Goal: Task Accomplishment & Management: Manage account settings

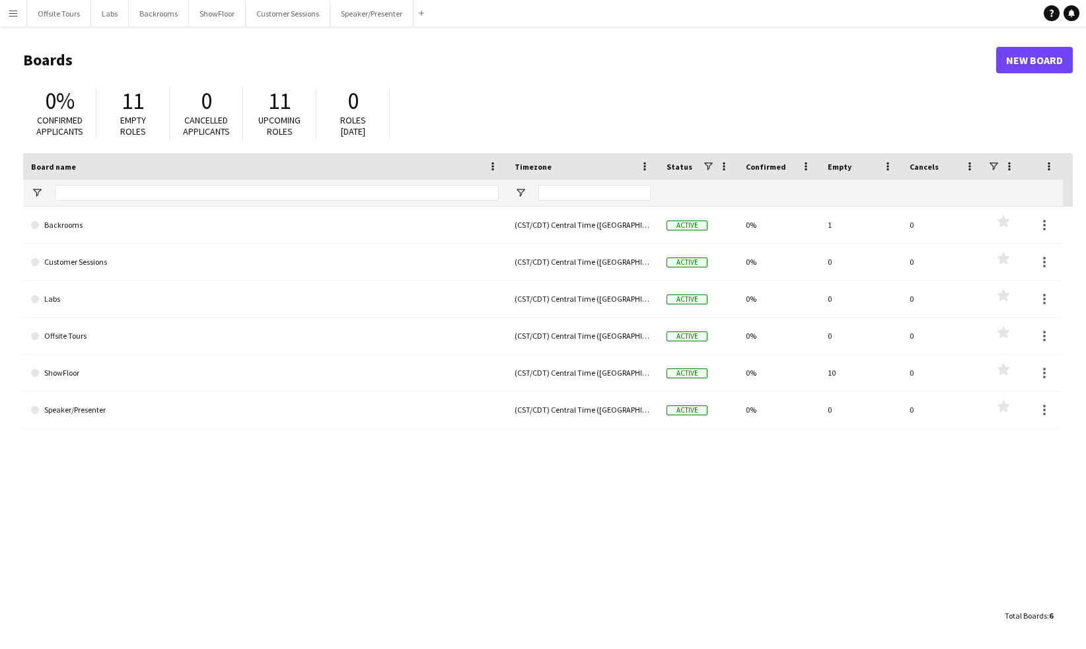
click at [12, 21] on button "Menu" at bounding box center [13, 13] width 26 height 26
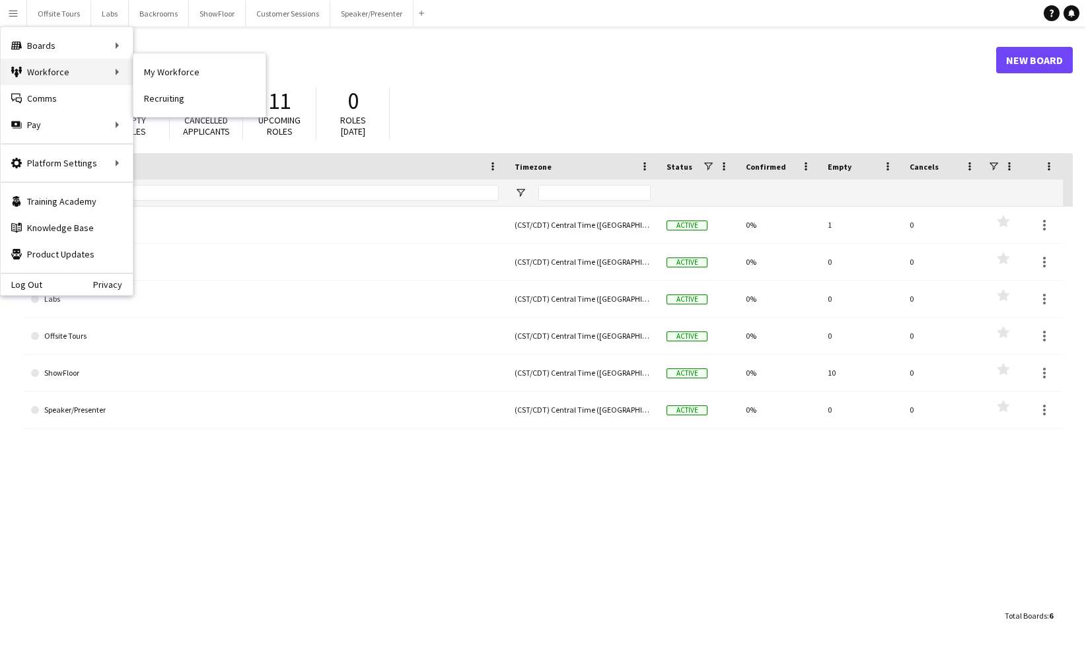
click at [38, 71] on div "Workforce Workforce" at bounding box center [67, 72] width 132 height 26
click at [185, 77] on link "My Workforce" at bounding box center [199, 72] width 132 height 26
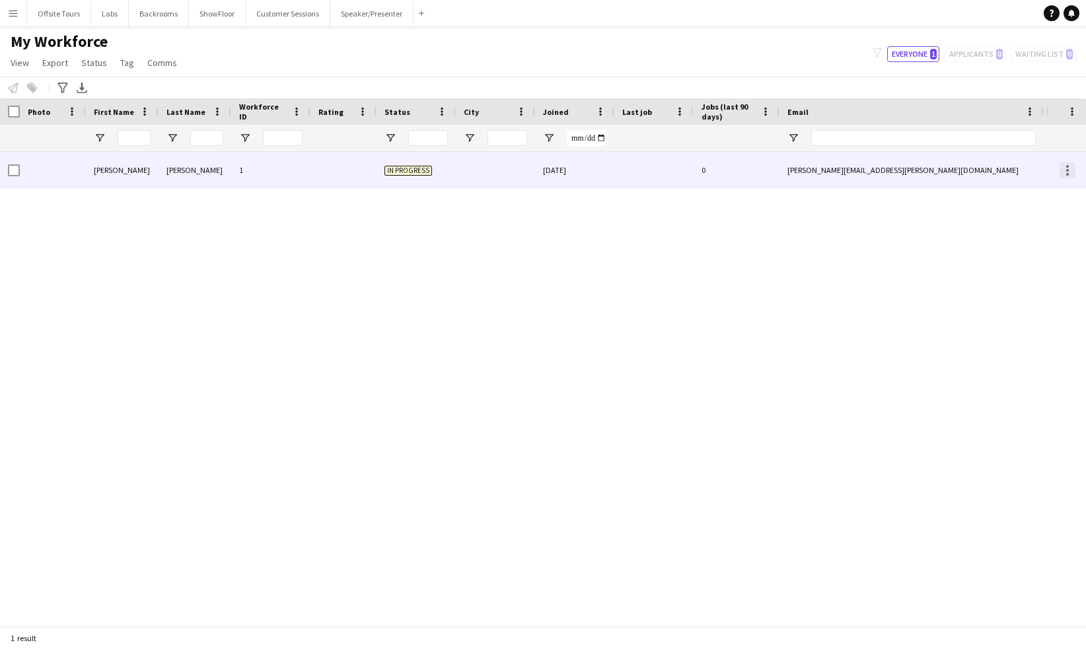
click at [1071, 167] on div at bounding box center [1067, 170] width 16 height 16
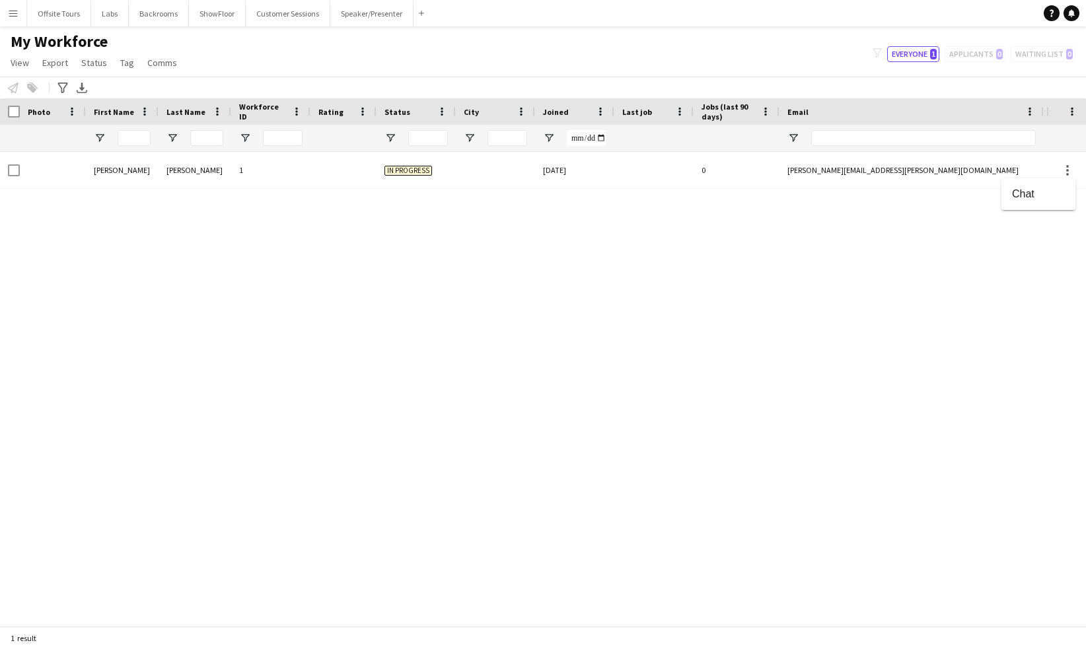
click at [850, 170] on div at bounding box center [543, 324] width 1086 height 649
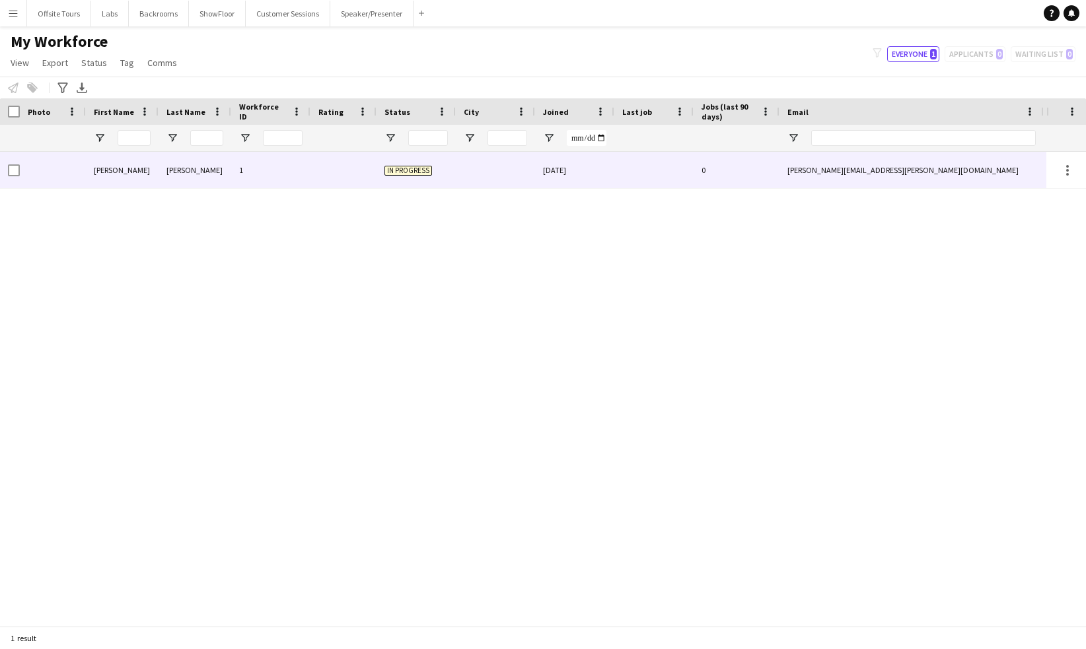
click at [833, 174] on div "angela.ruffin@gmail.com" at bounding box center [911, 170] width 264 height 36
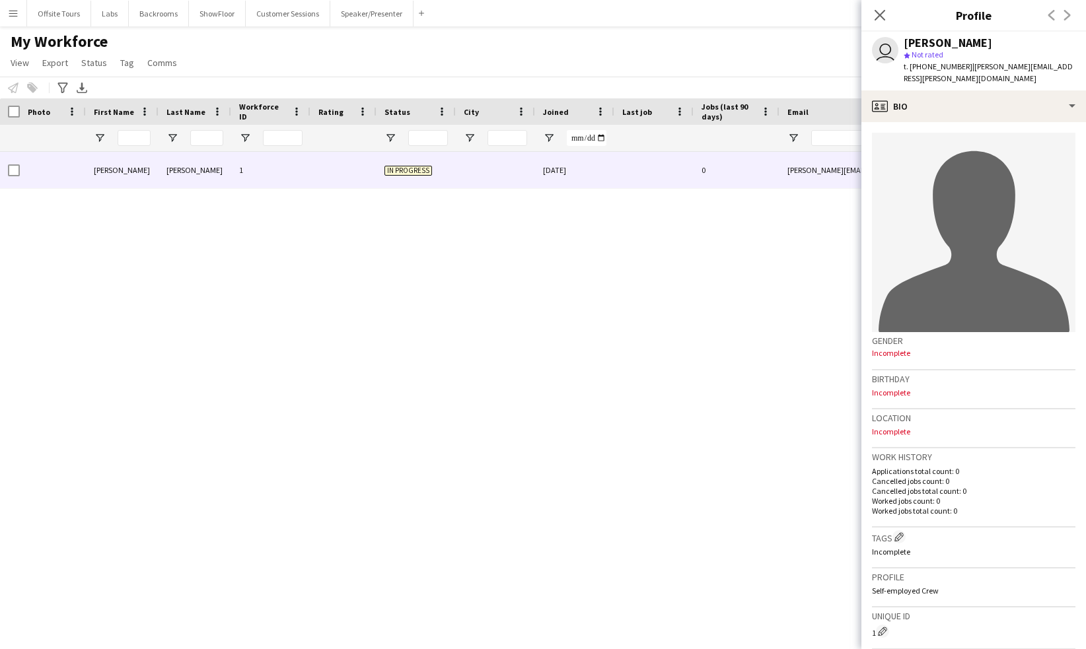
scroll to position [222, 0]
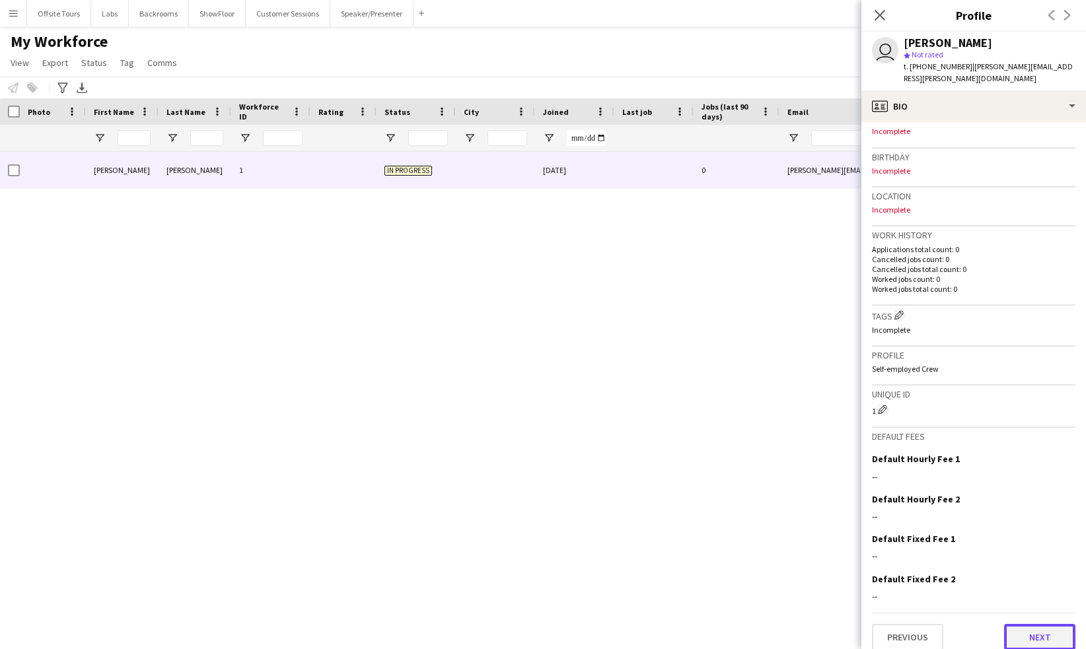
click at [1024, 624] on button "Next" at bounding box center [1039, 637] width 71 height 26
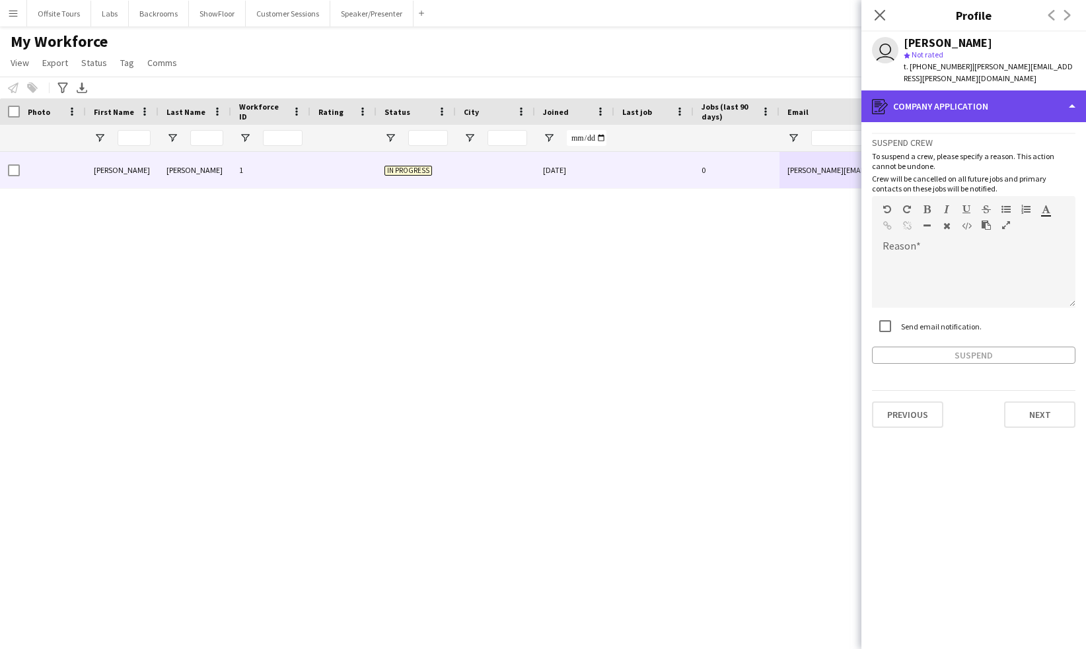
click at [1061, 93] on div "register Company application" at bounding box center [973, 106] width 225 height 32
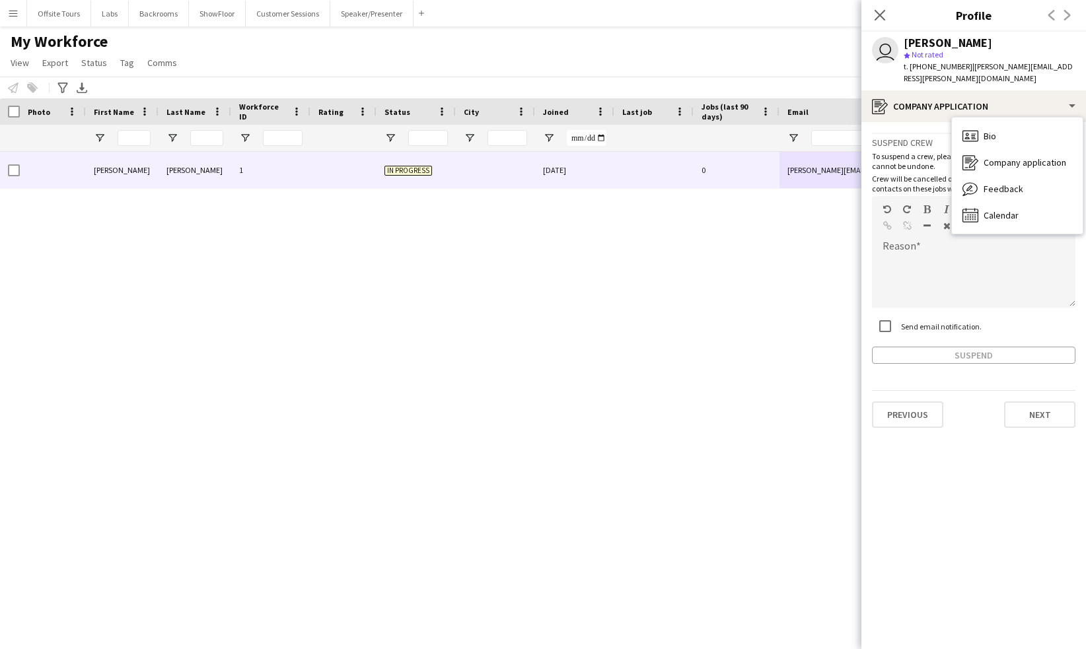
click at [985, 541] on app-crew-profile-application "Suspend crew To suspend a crew, please specify a reason. This action cannot be …" at bounding box center [973, 385] width 225 height 527
click at [1046, 403] on button "Next" at bounding box center [1039, 415] width 71 height 26
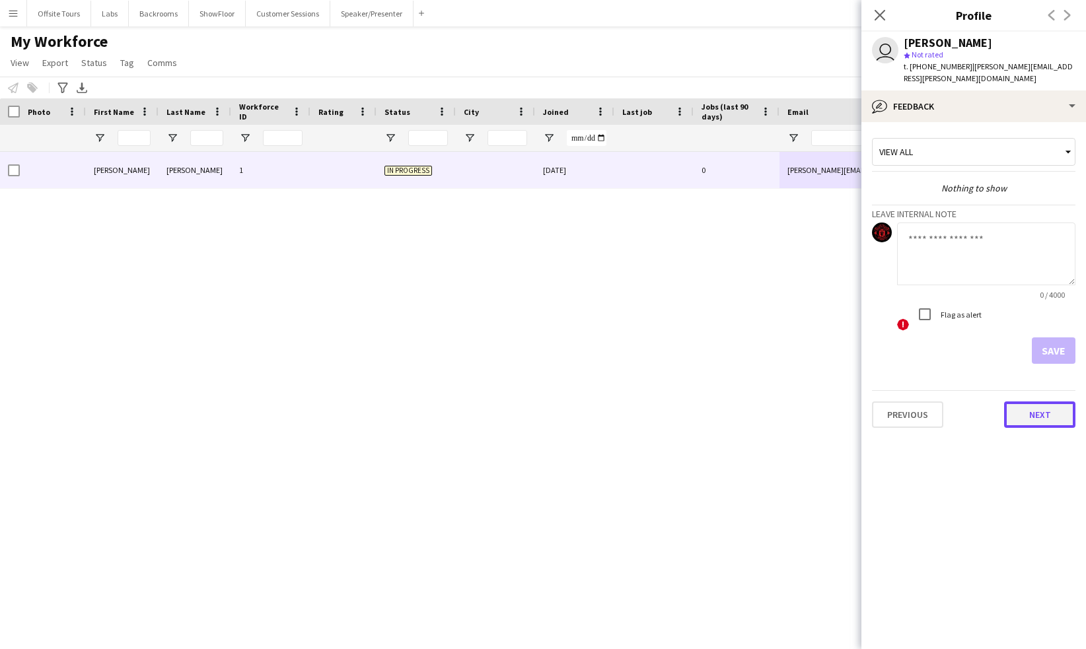
click at [1037, 402] on button "Next" at bounding box center [1039, 415] width 71 height 26
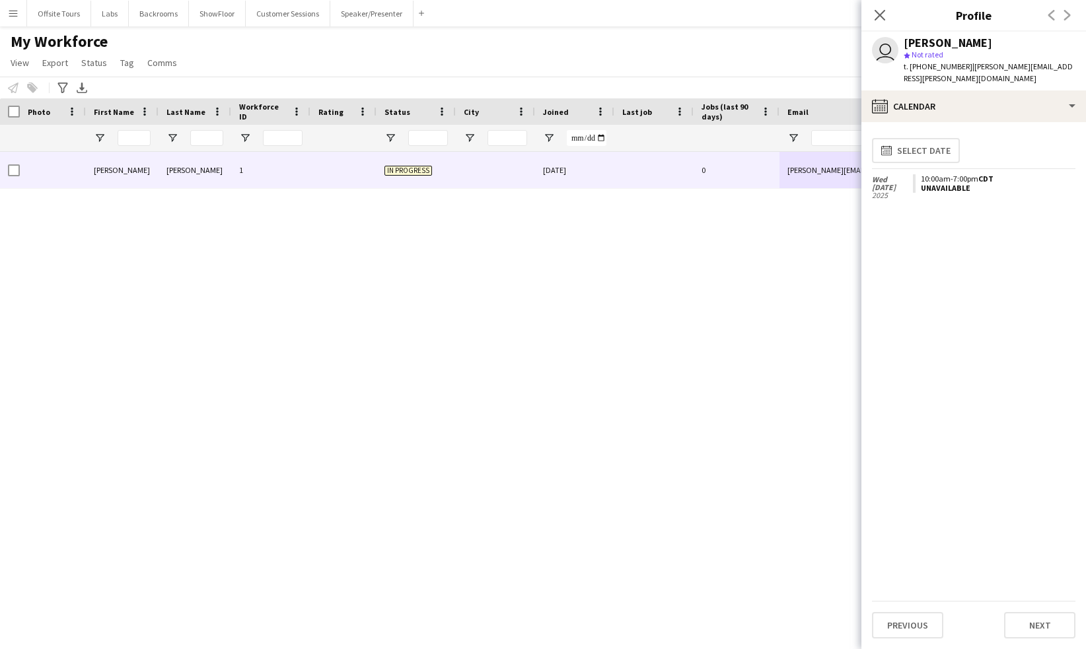
click at [944, 184] on div "Unavailable" at bounding box center [995, 188] width 149 height 9
click at [1044, 629] on button "Next" at bounding box center [1039, 625] width 71 height 26
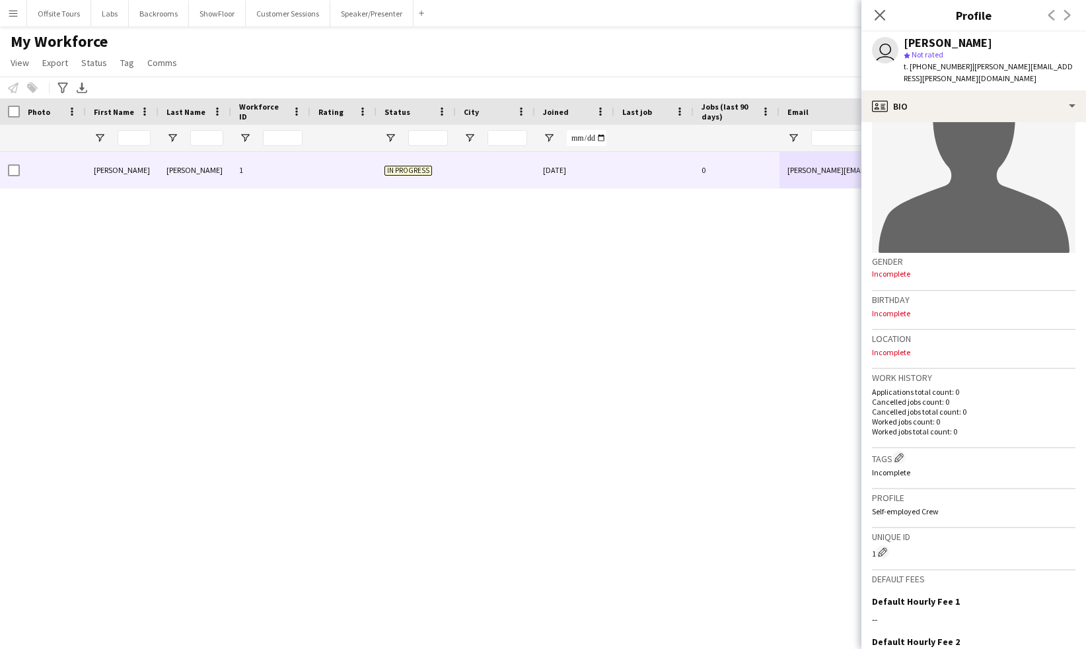
scroll to position [0, 0]
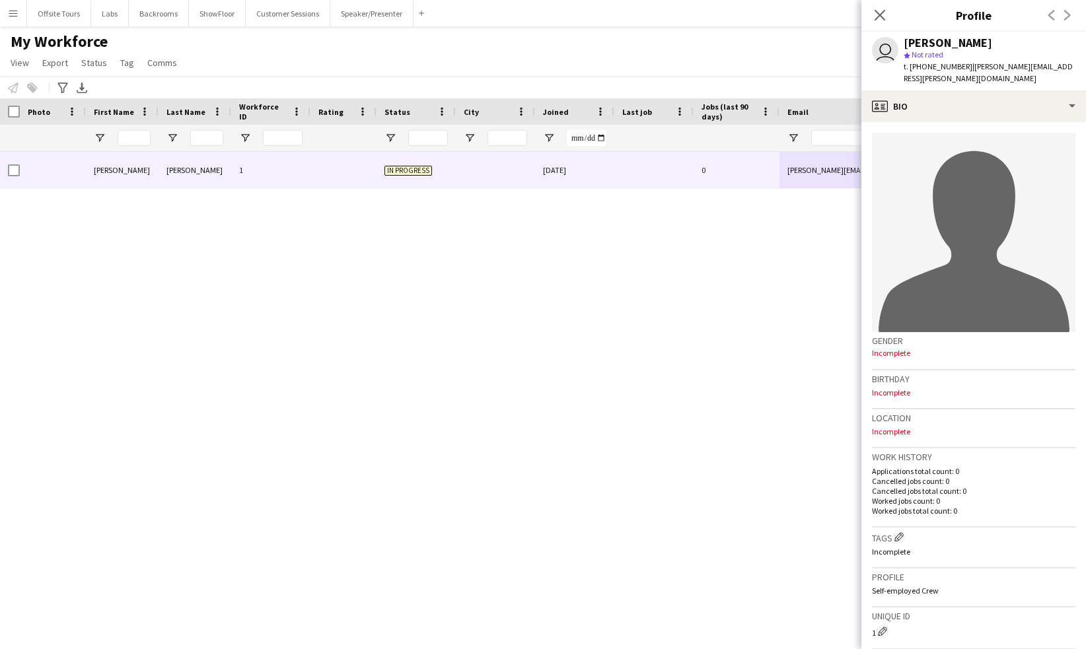
click at [992, 67] on span "| angela.ruffin@gmail.com" at bounding box center [987, 72] width 169 height 22
click at [942, 43] on div "Angela Ruffin" at bounding box center [947, 43] width 88 height 12
click at [1070, 90] on div "profile Bio" at bounding box center [973, 106] width 225 height 32
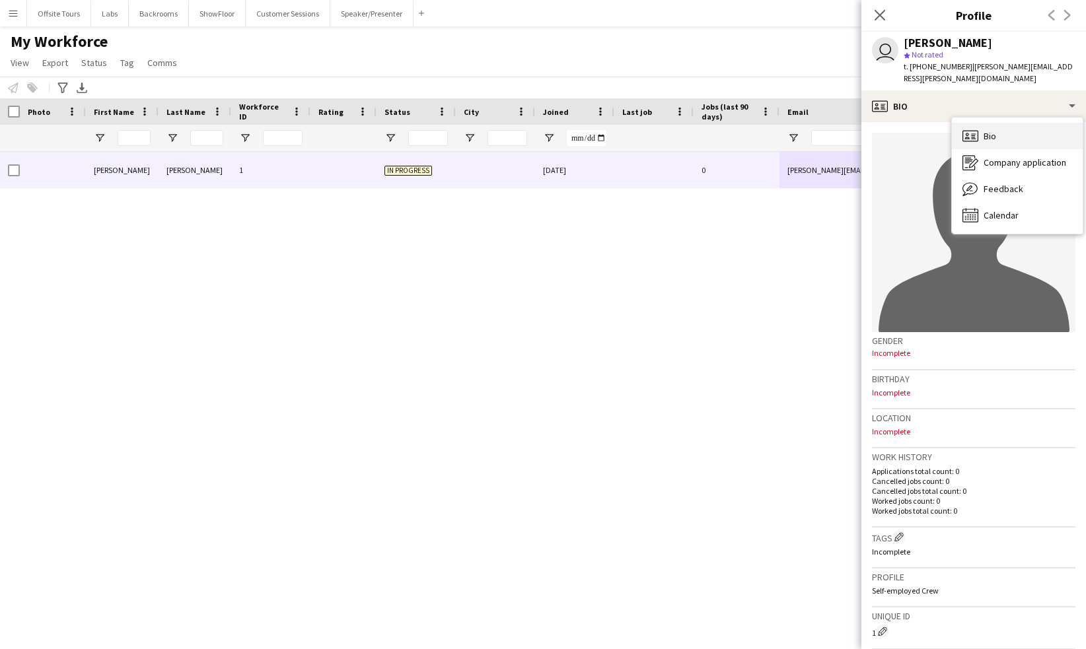
click at [1022, 128] on div "Bio Bio" at bounding box center [1017, 136] width 131 height 26
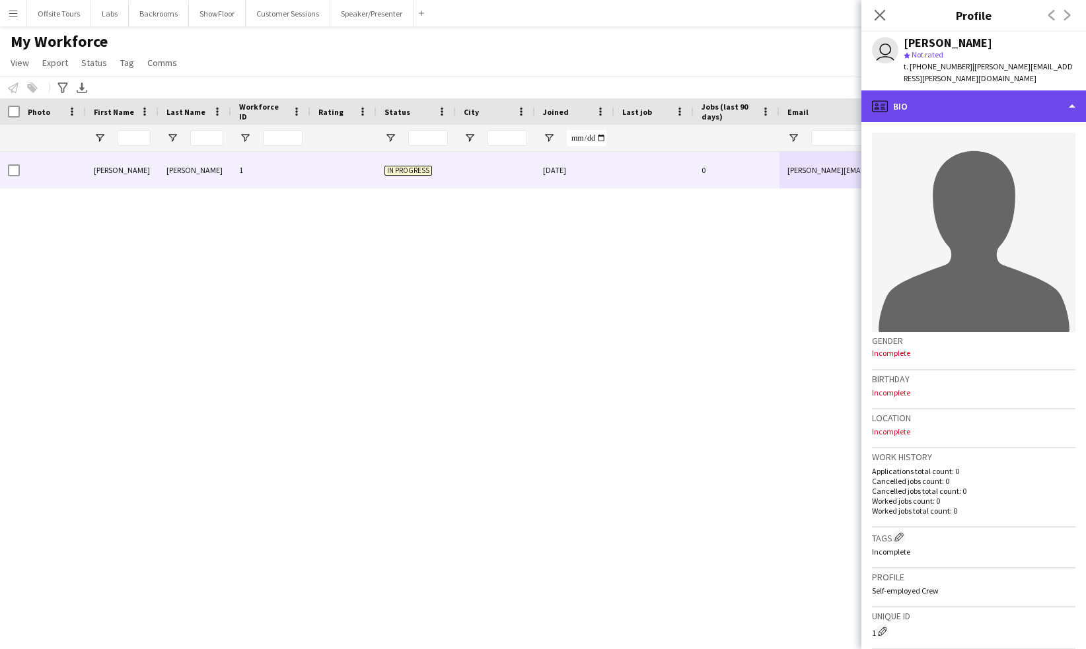
click at [1066, 93] on div "profile Bio" at bounding box center [973, 106] width 225 height 32
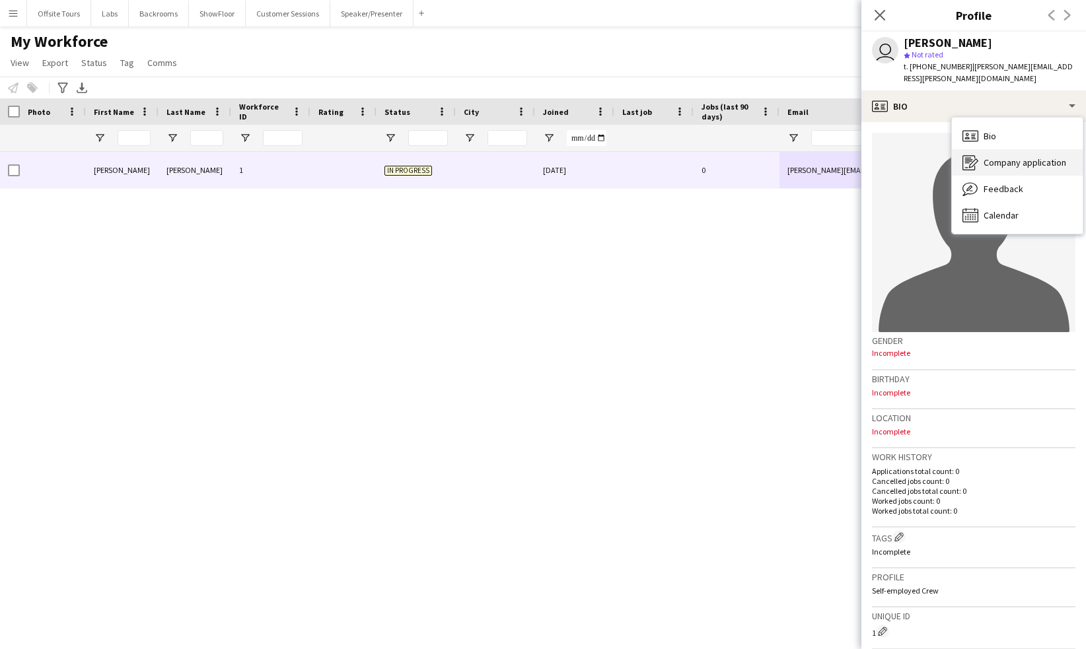
click at [1020, 157] on span "Company application" at bounding box center [1024, 163] width 83 height 12
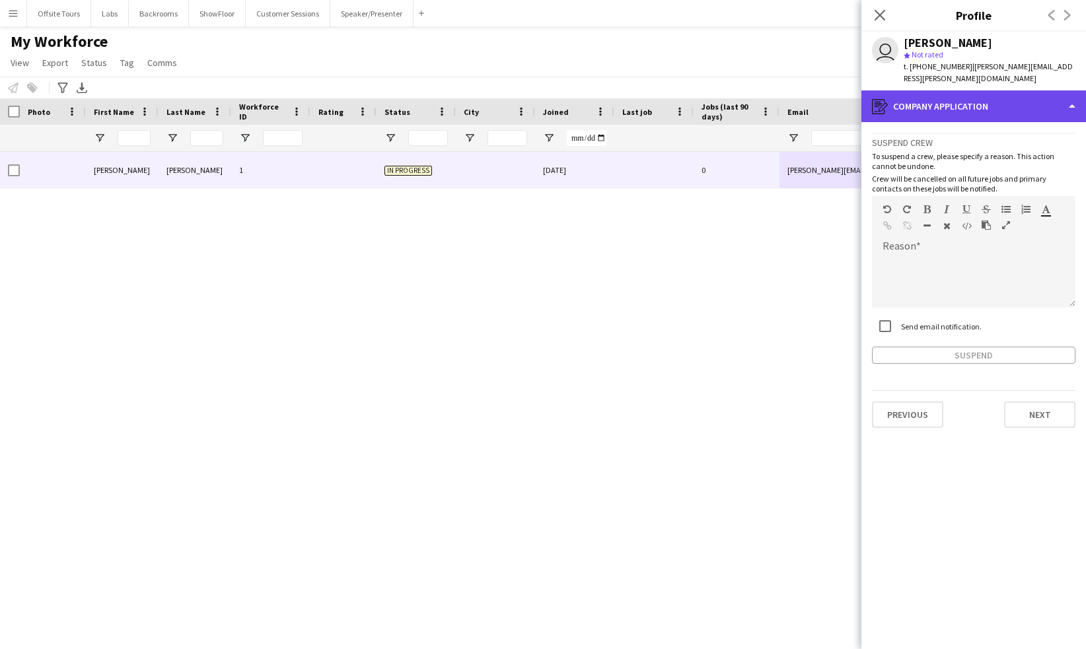
click at [1070, 96] on div "register Company application" at bounding box center [973, 106] width 225 height 32
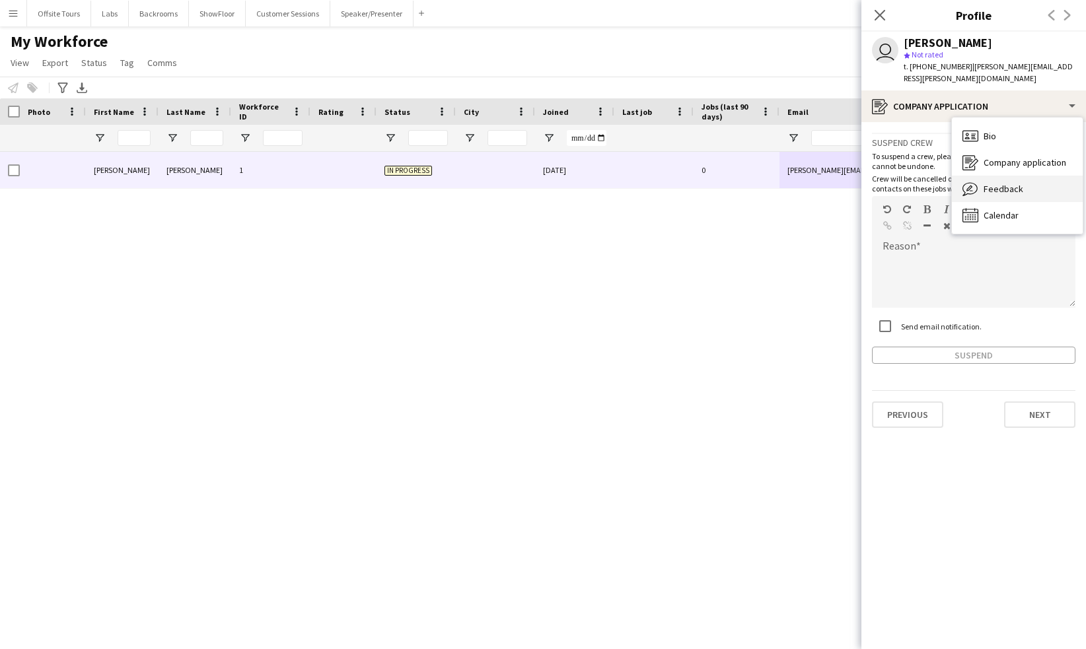
click at [1013, 176] on div "Feedback Feedback" at bounding box center [1017, 189] width 131 height 26
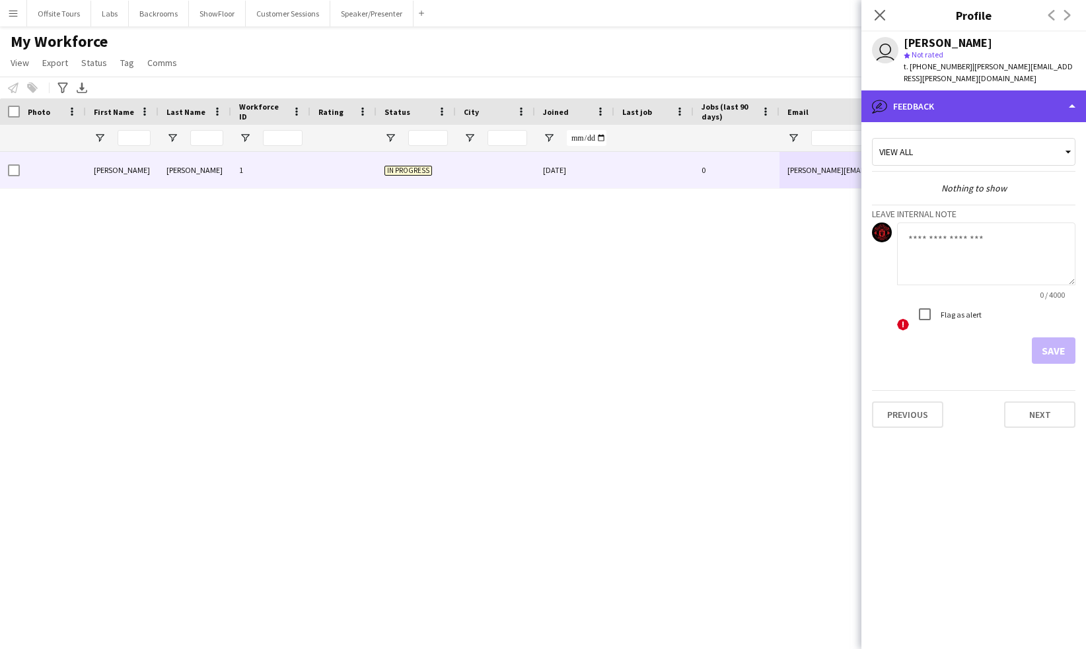
click at [1074, 94] on div "bubble-pencil Feedback" at bounding box center [973, 106] width 225 height 32
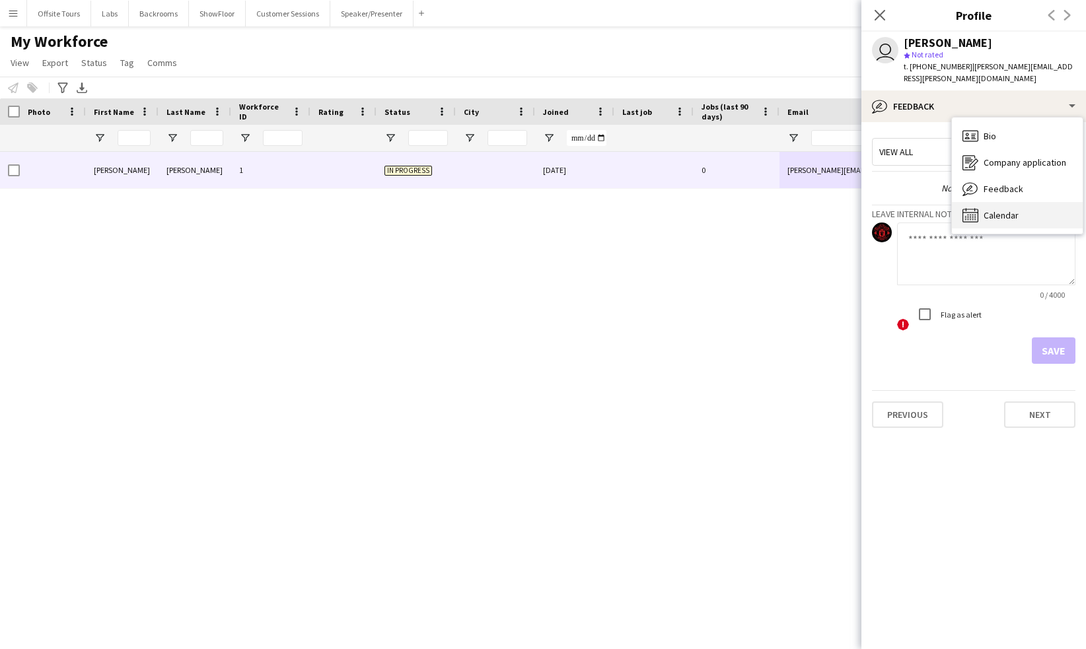
click at [1014, 209] on span "Calendar" at bounding box center [1000, 215] width 35 height 12
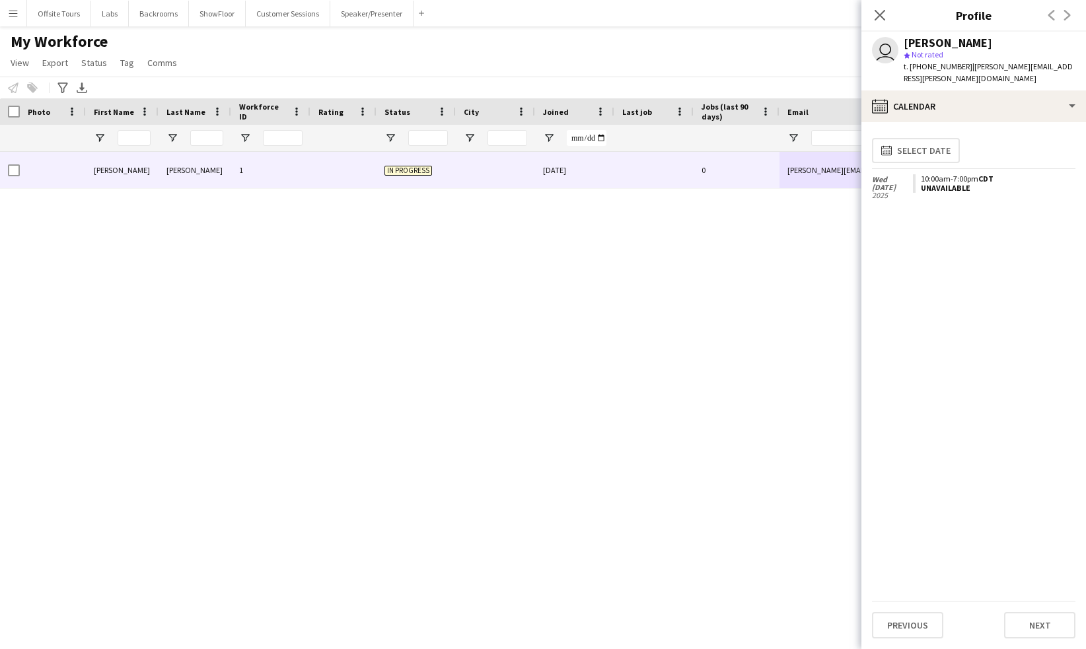
click at [977, 66] on span "| angela.ruffin@gmail.com" at bounding box center [987, 72] width 169 height 22
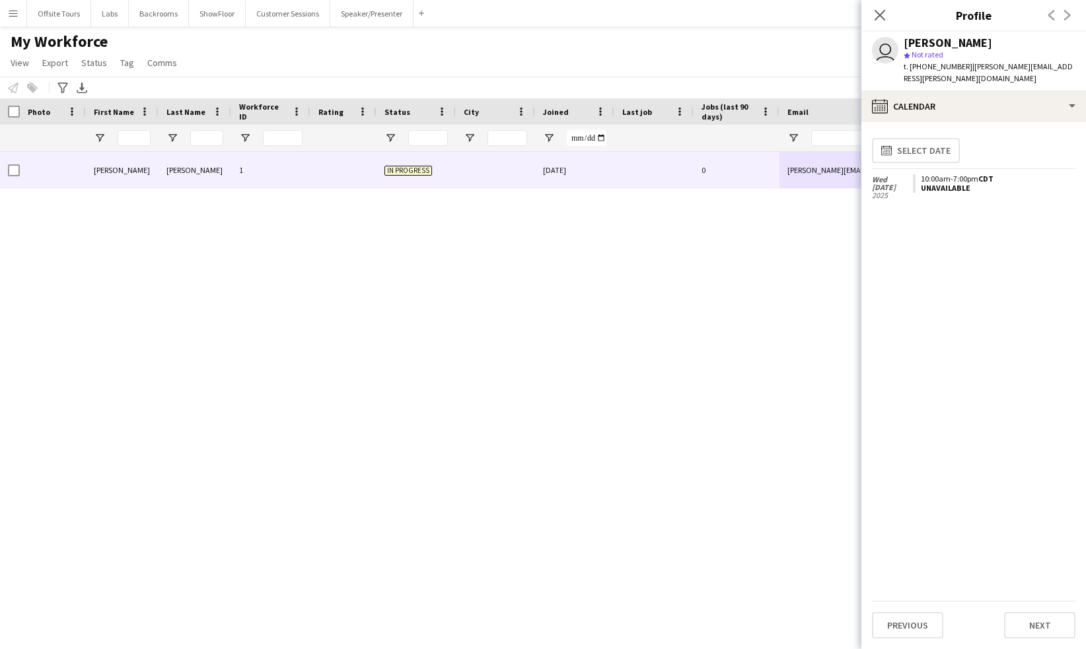
click at [964, 65] on span "| angela.ruffin@gmail.com" at bounding box center [987, 72] width 169 height 22
drag, startPoint x: 962, startPoint y: 68, endPoint x: 1043, endPoint y: 68, distance: 81.2
click at [1043, 68] on span "| angela.ruffin@gmail.com" at bounding box center [987, 72] width 169 height 22
click at [248, 356] on div "Angela Ruffin 1 In progress 08-23-2025 0 angela.ruffin@gmail.com +17142700931" at bounding box center [523, 384] width 1046 height 464
click at [882, 13] on icon at bounding box center [879, 15] width 13 height 13
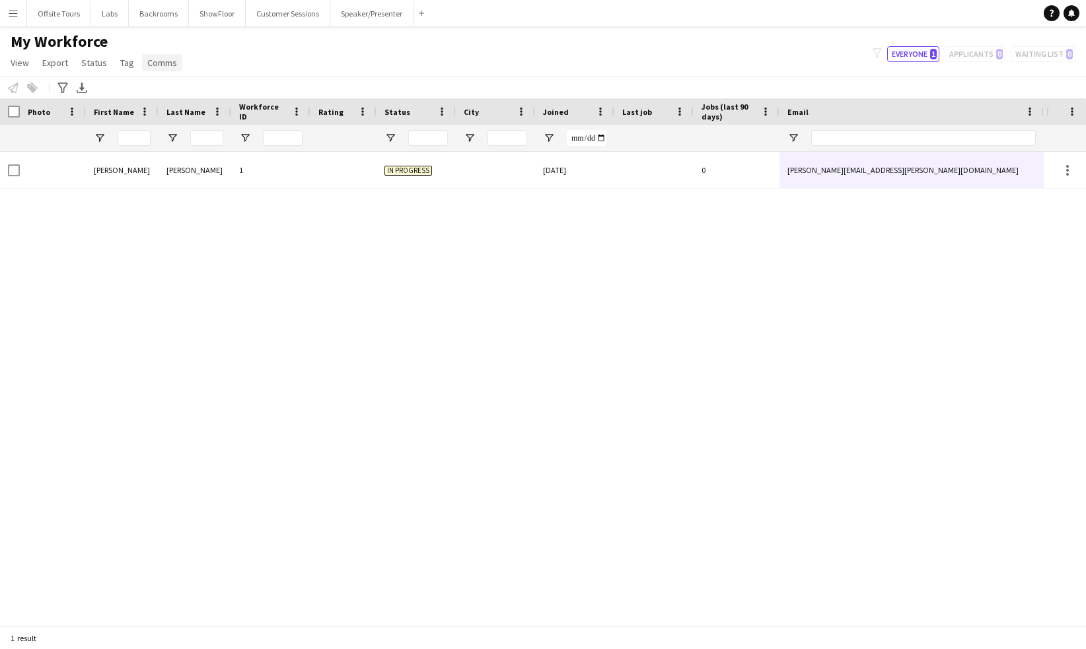
click at [165, 61] on span "Comms" at bounding box center [162, 63] width 30 height 12
click at [152, 213] on div "Angela Ruffin 1 In progress 08-23-2025 0 angela.ruffin@gmail.com +17142700931" at bounding box center [523, 384] width 1046 height 464
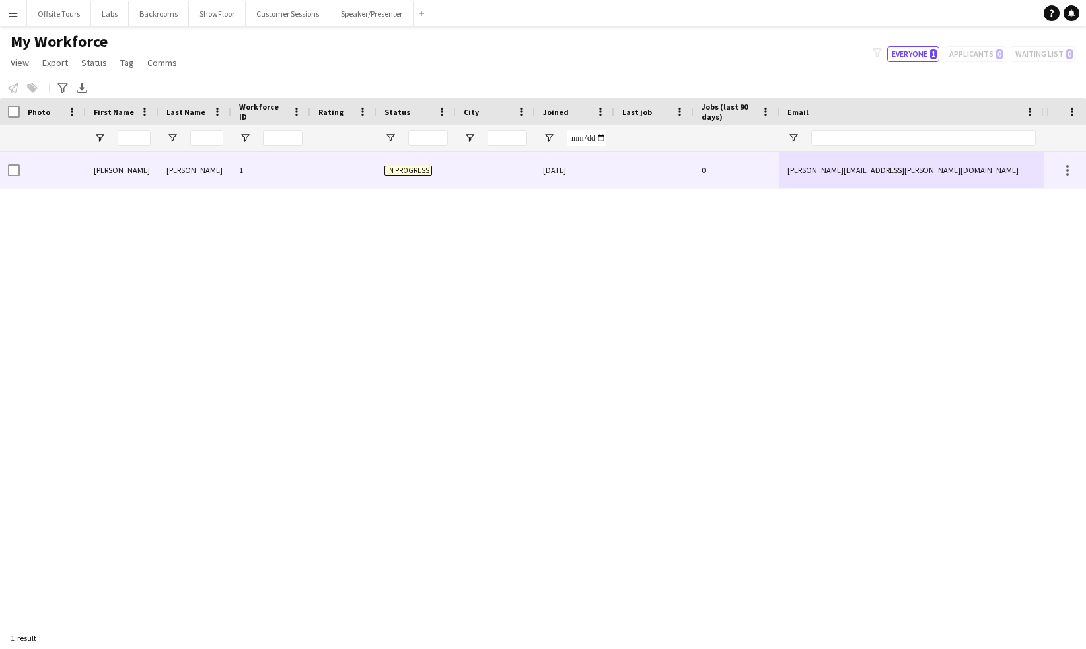
click at [20, 173] on div at bounding box center [53, 170] width 66 height 36
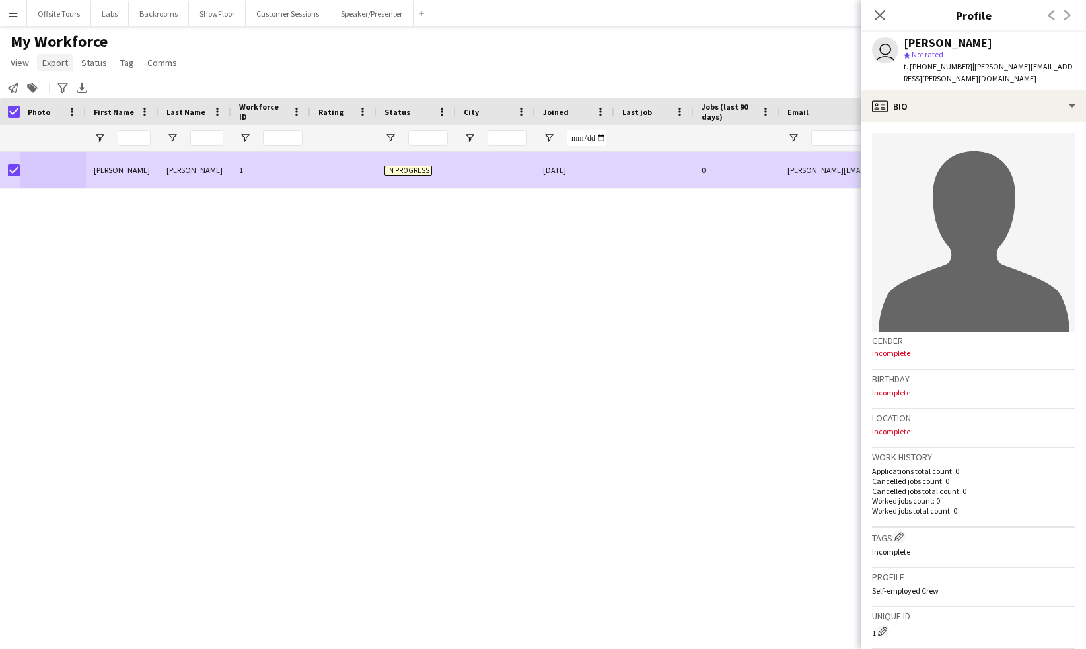
click at [53, 61] on span "Export" at bounding box center [55, 63] width 26 height 12
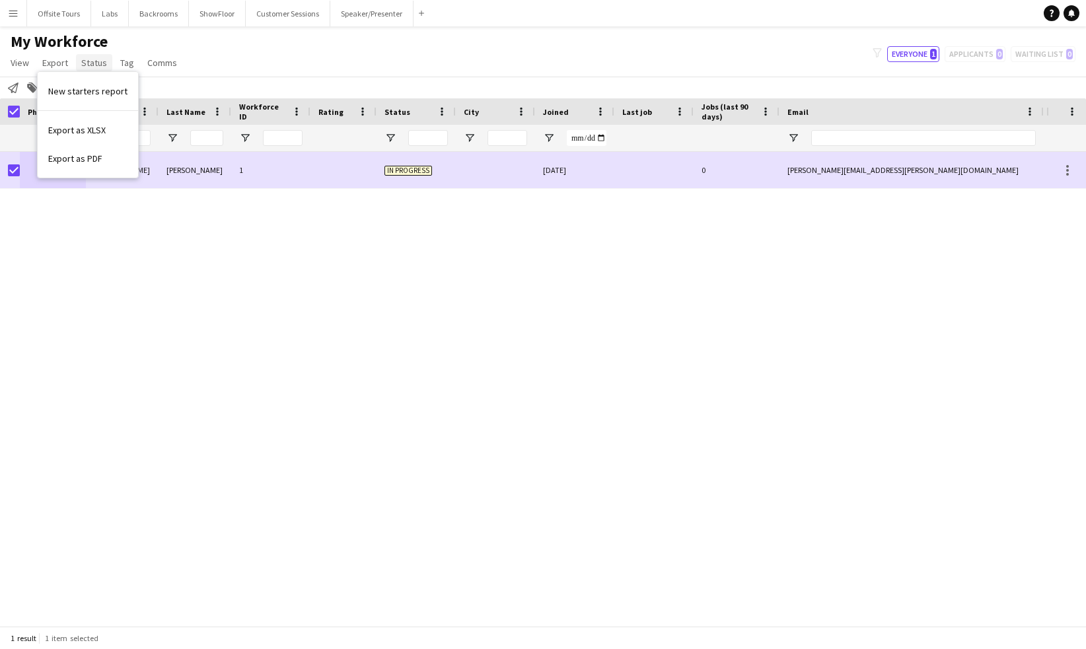
click at [85, 57] on span "Status" at bounding box center [94, 63] width 26 height 12
click at [91, 89] on span "Edit" at bounding box center [94, 91] width 15 height 12
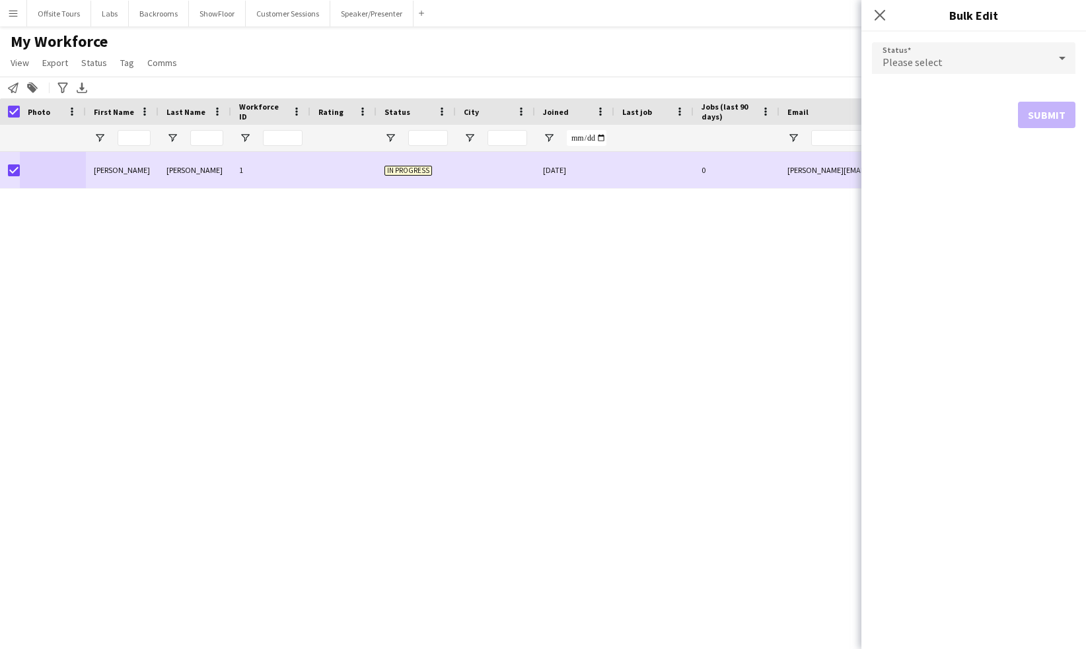
click at [942, 68] on div "Please select" at bounding box center [960, 58] width 177 height 32
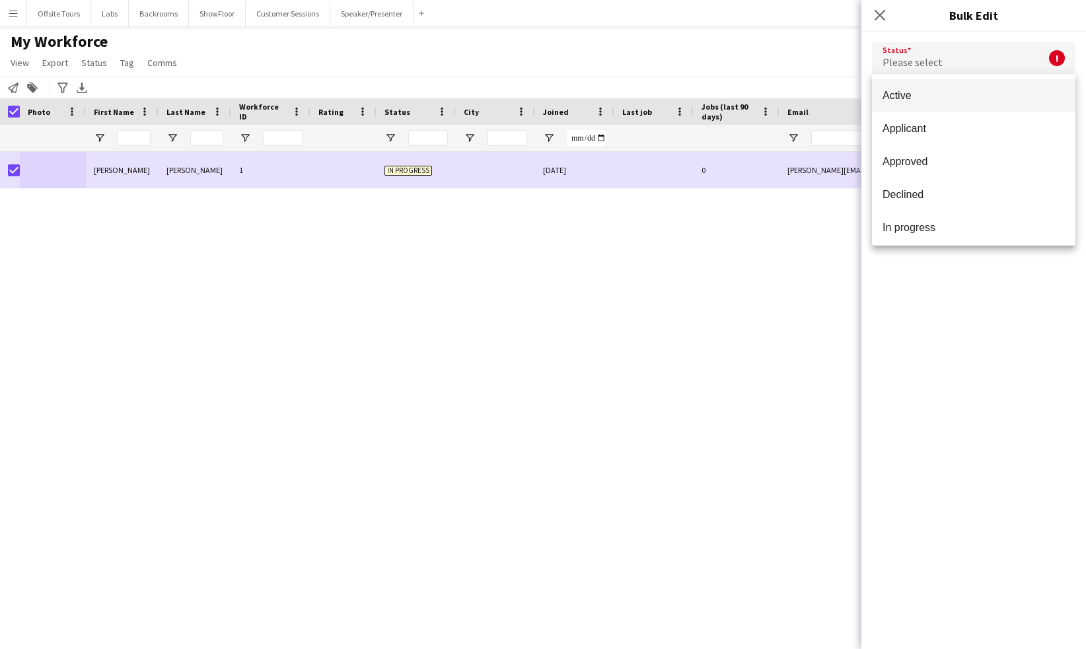
click at [555, 452] on div at bounding box center [543, 324] width 1086 height 649
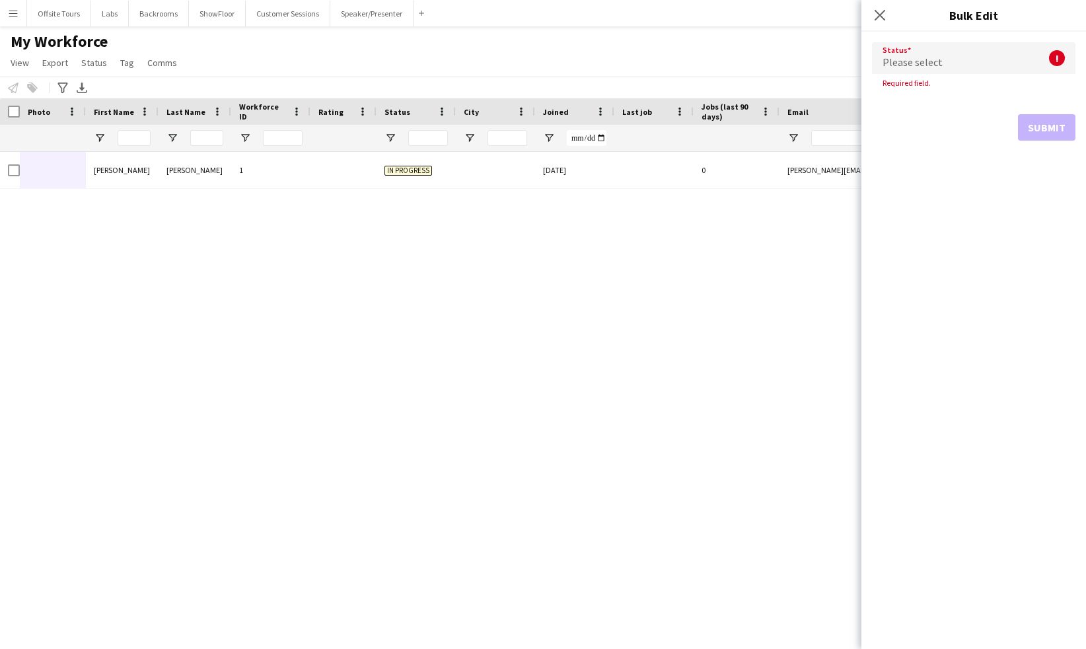
click at [105, 253] on div "Angela Ruffin 1 In progress 08-23-2025 0 angela.ruffin@gmail.com +17142700931" at bounding box center [523, 384] width 1046 height 464
click at [153, 66] on span "Comms" at bounding box center [162, 63] width 30 height 12
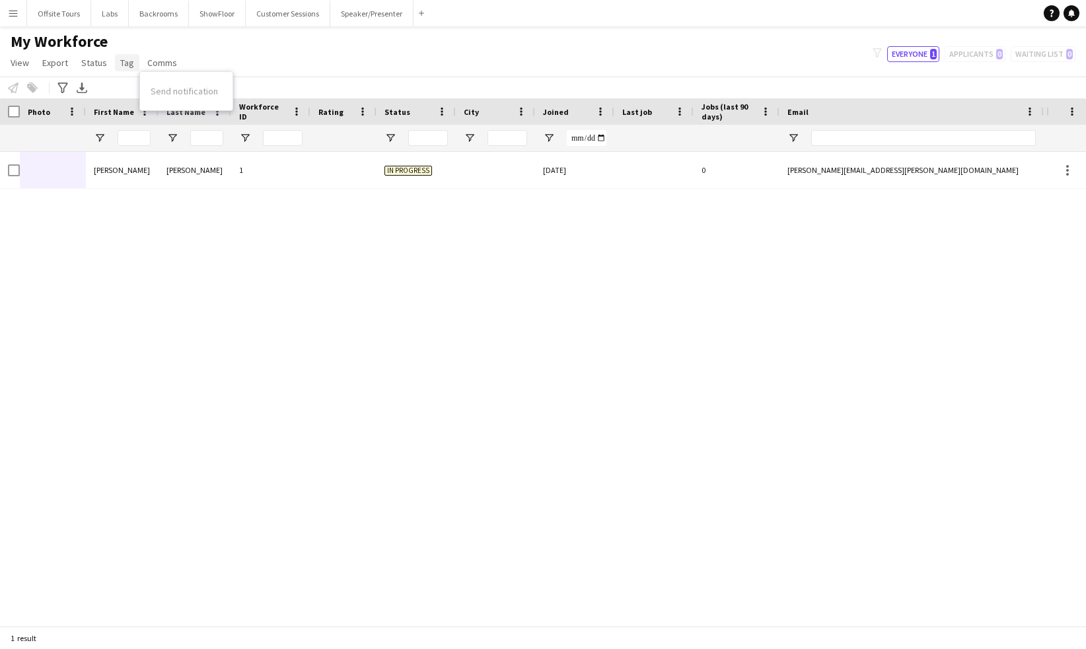
click at [129, 68] on span "Tag" at bounding box center [127, 63] width 14 height 12
click at [33, 60] on link "View" at bounding box center [19, 62] width 29 height 17
drag, startPoint x: 856, startPoint y: 466, endPoint x: 853, endPoint y: 460, distance: 6.8
click at [855, 464] on div "Angela Ruffin 1 In progress 08-23-2025 0 angela.ruffin@gmail.com +17142700931" at bounding box center [523, 384] width 1046 height 464
click at [878, 335] on div "Angela Ruffin 1 In progress 08-23-2025 0 angela.ruffin@gmail.com +17142700931" at bounding box center [523, 384] width 1046 height 464
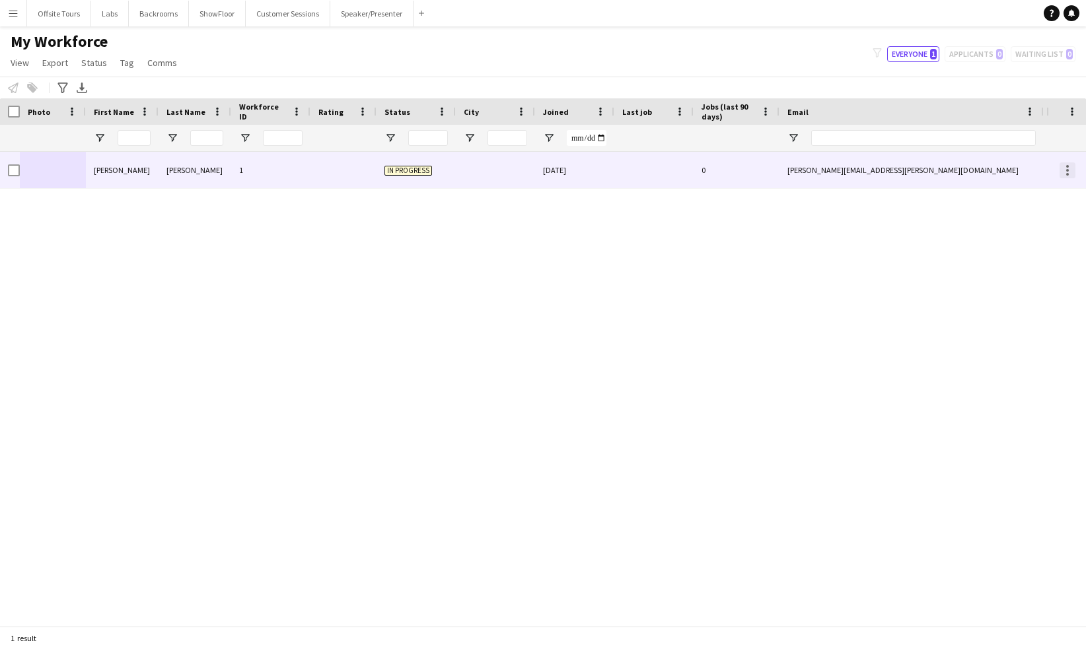
click at [1066, 168] on div at bounding box center [1067, 170] width 16 height 16
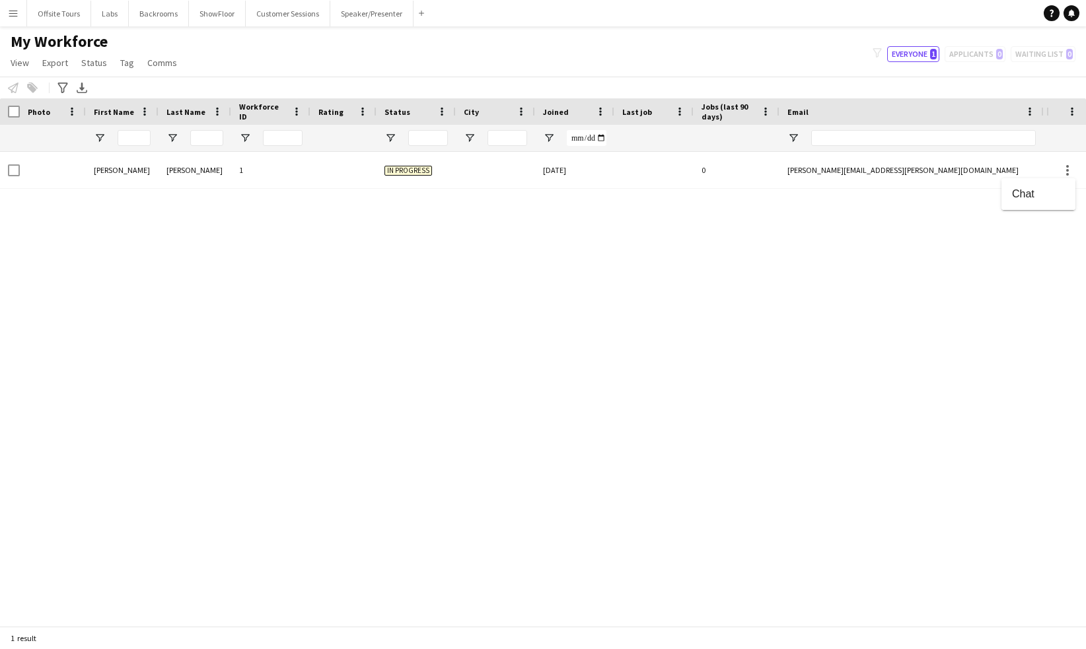
click at [759, 266] on div at bounding box center [543, 324] width 1086 height 649
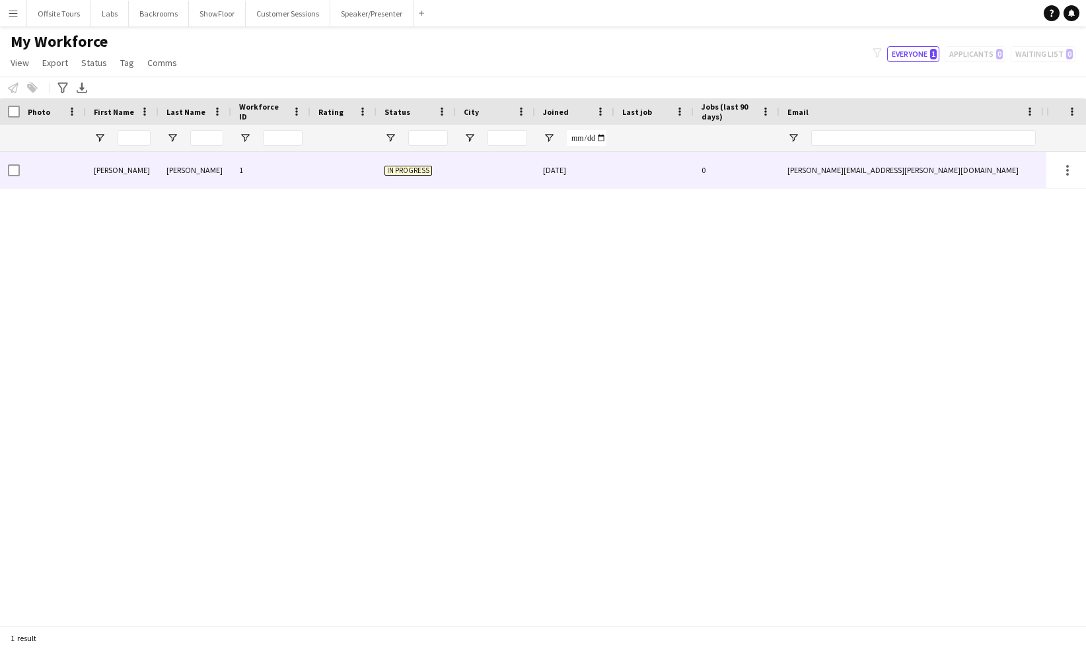
click at [831, 171] on div "angela.ruffin@gmail.com" at bounding box center [911, 170] width 264 height 36
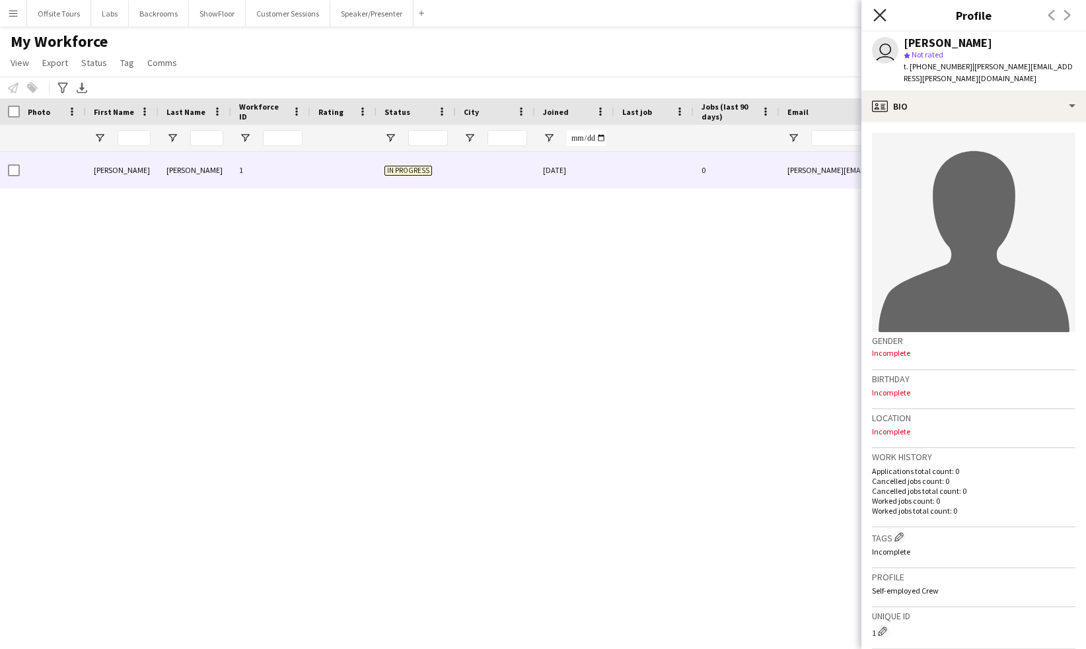
click at [881, 17] on icon at bounding box center [879, 15] width 13 height 13
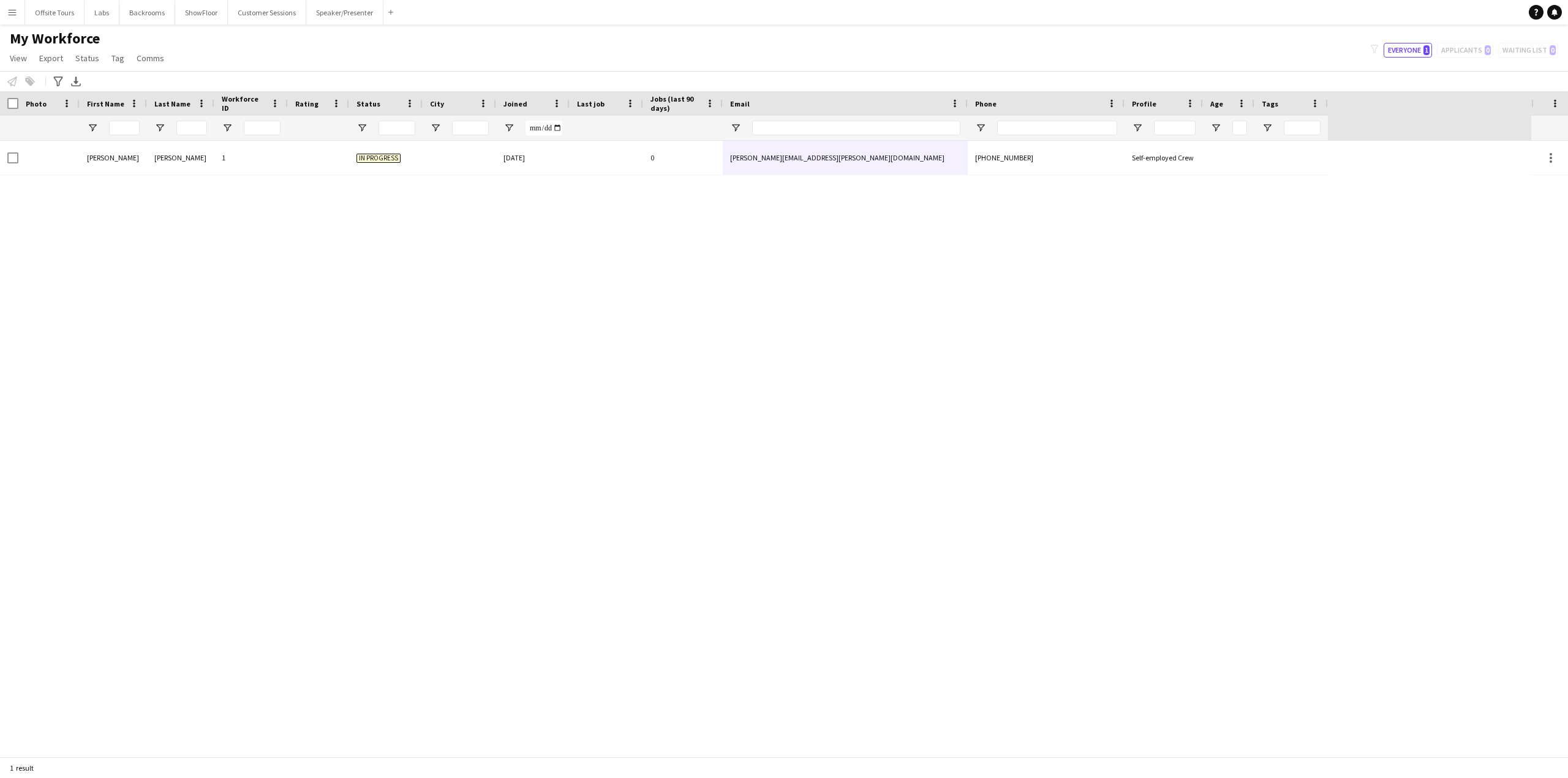
click at [418, 351] on div "Angela Ruffin 1 In progress 08-23-2025 0 angela.ruffin@gmail.com +17142700931 S…" at bounding box center [765, 449] width 1531 height 616
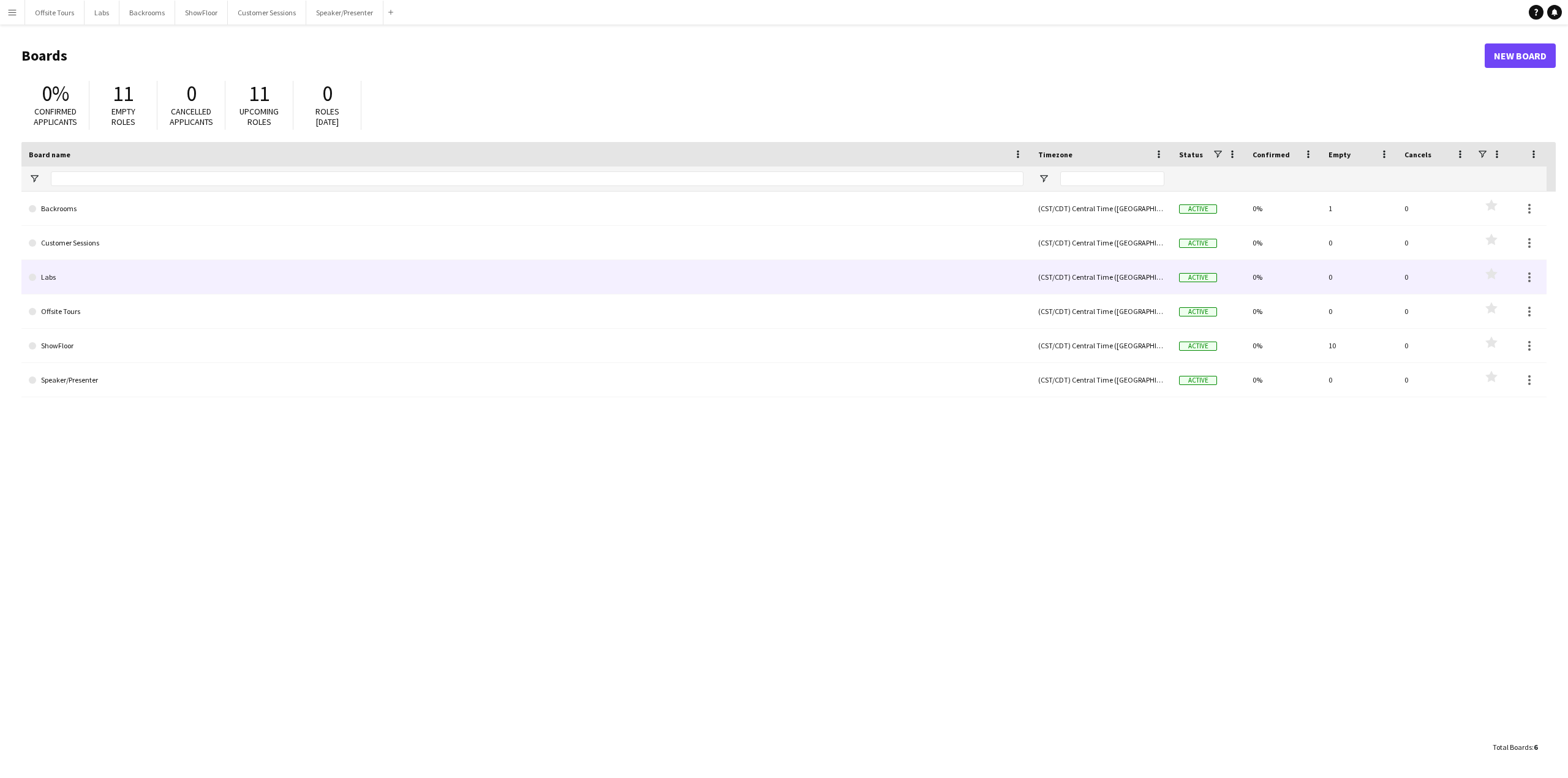
click at [57, 278] on link "Labs" at bounding box center [526, 277] width 994 height 34
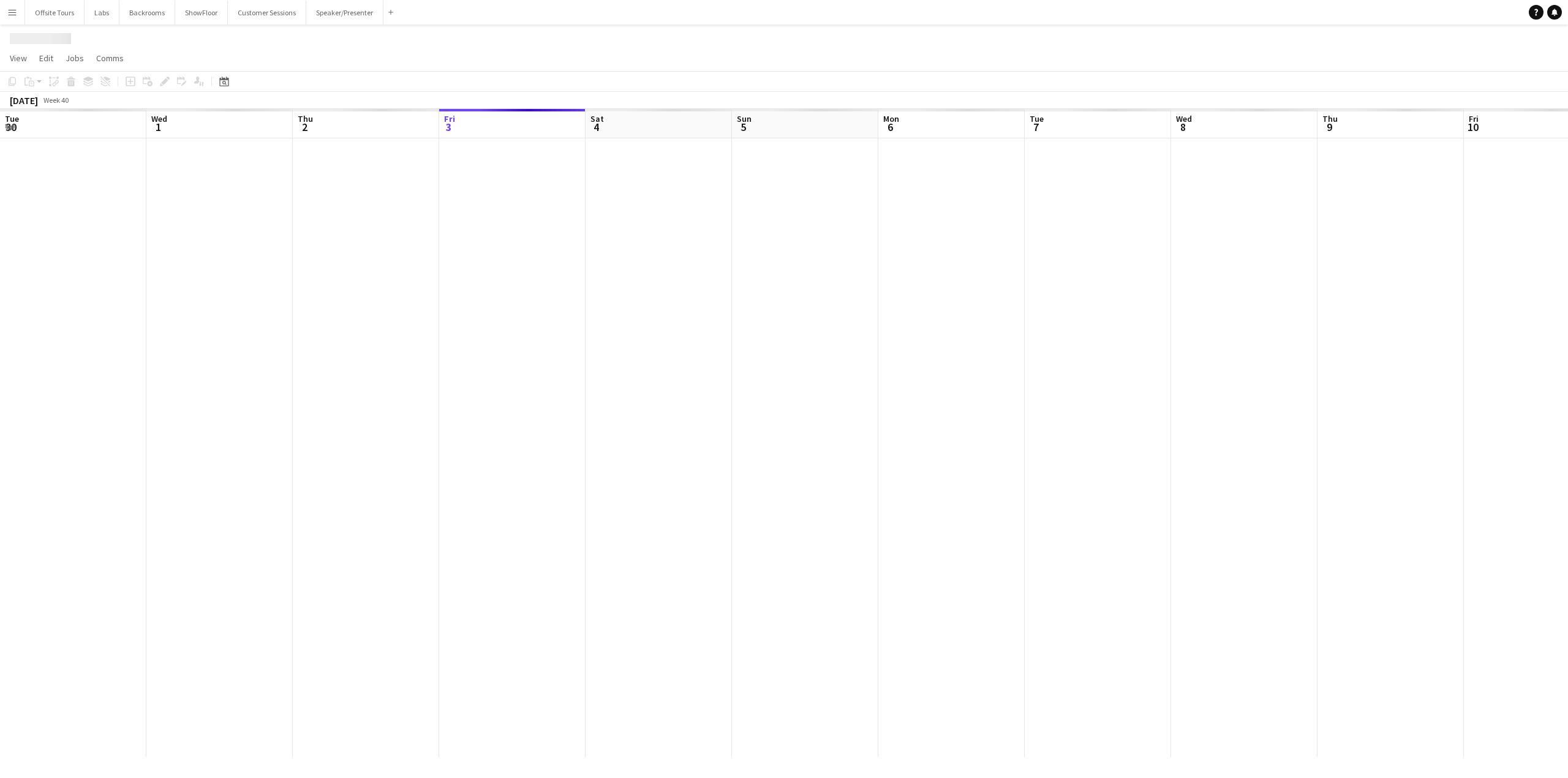
scroll to position [0, 293]
click at [224, 85] on icon at bounding box center [223, 82] width 9 height 10
click at [322, 128] on span "Next month" at bounding box center [324, 123] width 24 height 24
click at [229, 223] on span "17" at bounding box center [227, 222] width 15 height 15
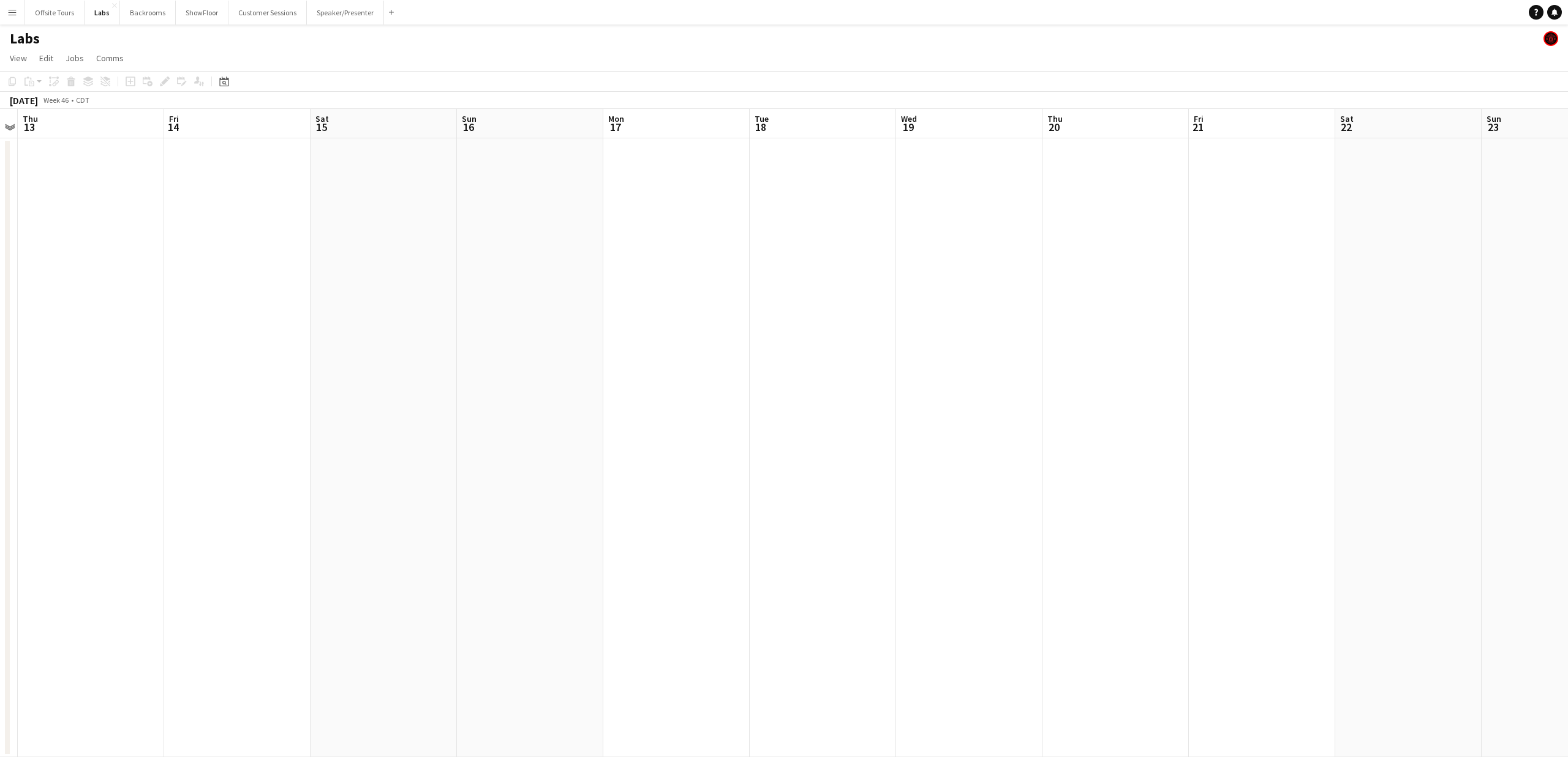
drag, startPoint x: 103, startPoint y: 154, endPoint x: 651, endPoint y: 176, distance: 548.4
click at [651, 176] on app-date-cell at bounding box center [676, 448] width 147 height 619
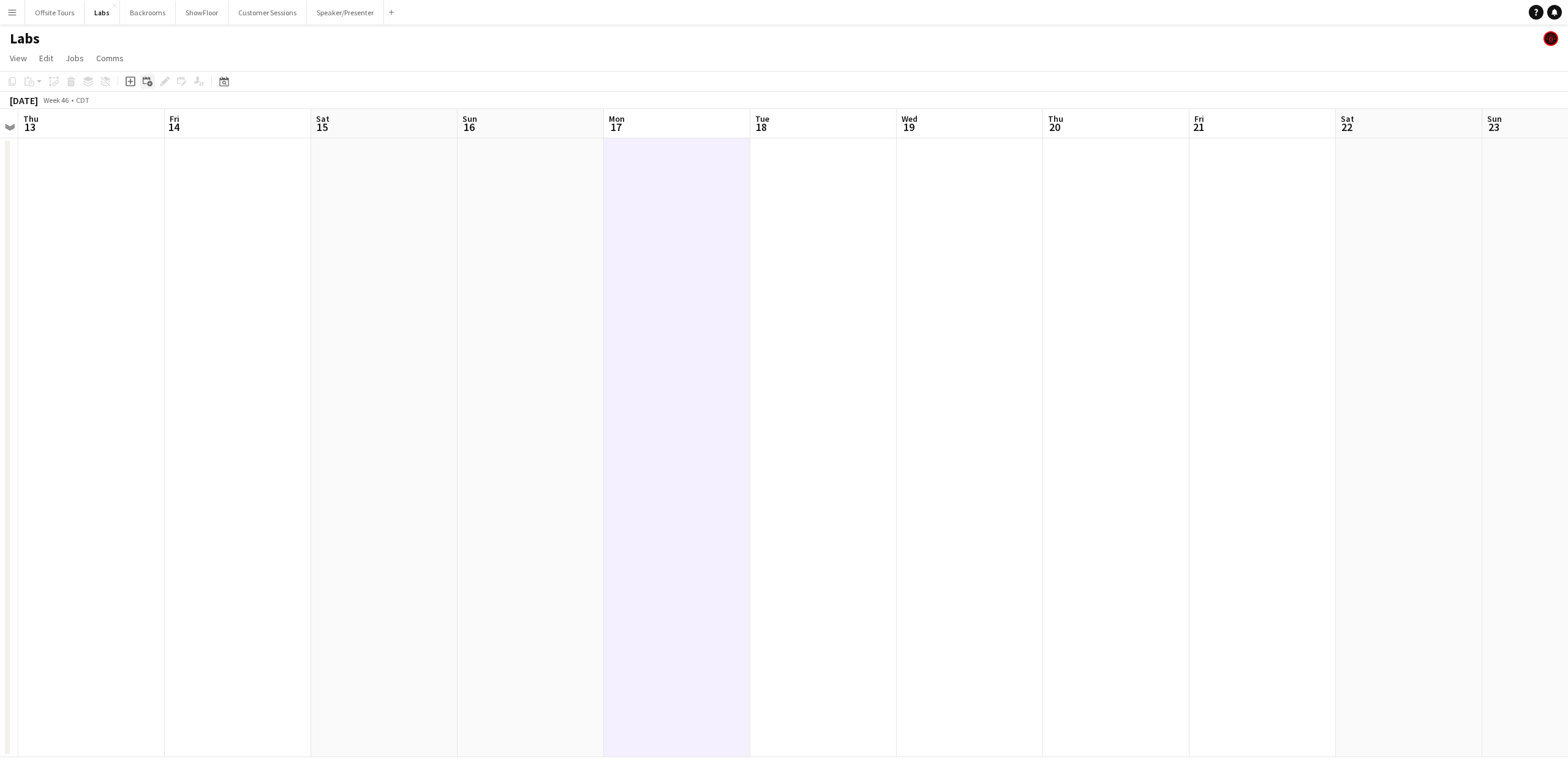
click at [147, 81] on icon "Add linked Job" at bounding box center [147, 82] width 10 height 10
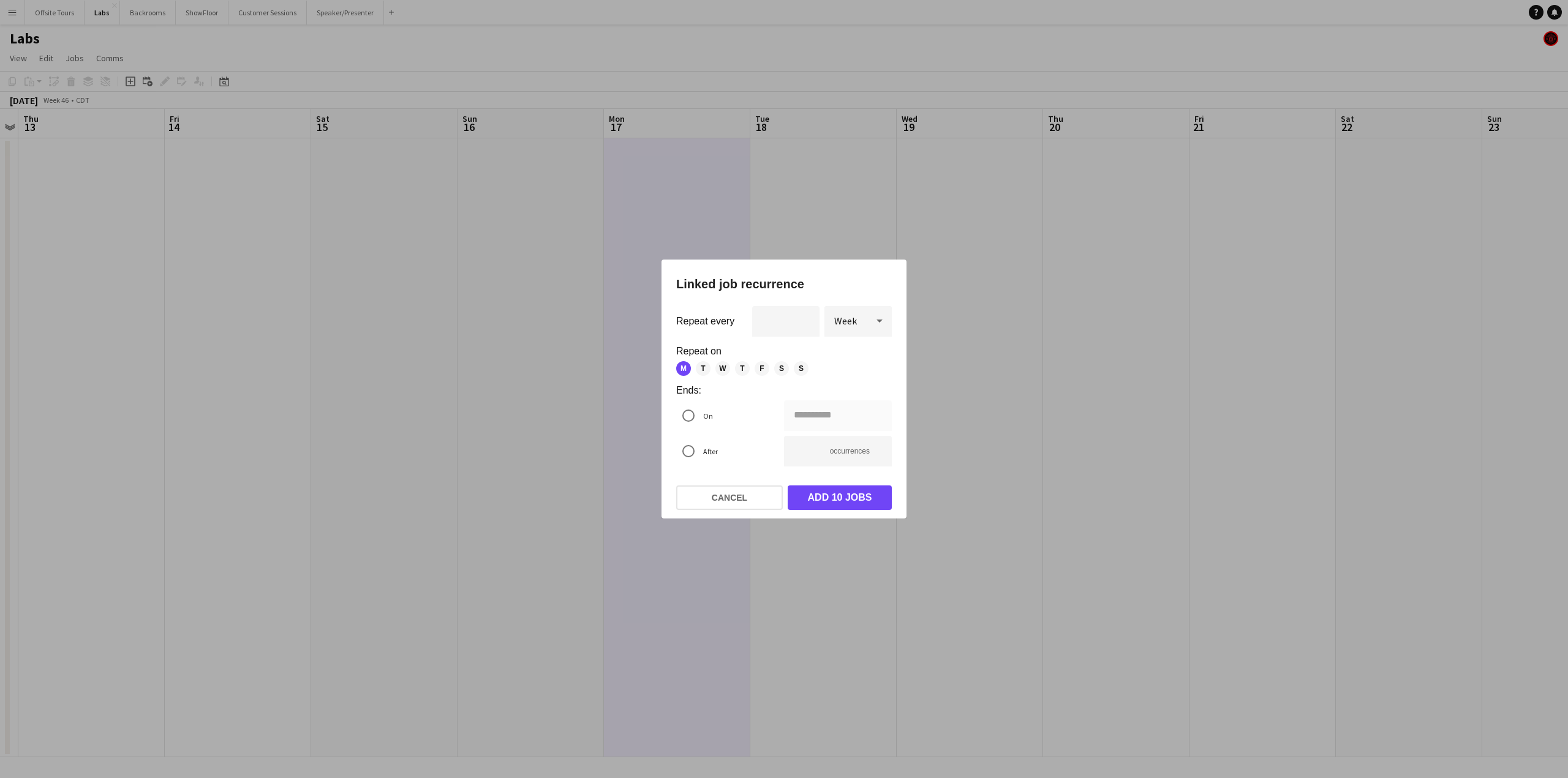
click at [860, 317] on div "Week" at bounding box center [846, 321] width 43 height 30
click at [860, 351] on span "Day" at bounding box center [858, 355] width 48 height 12
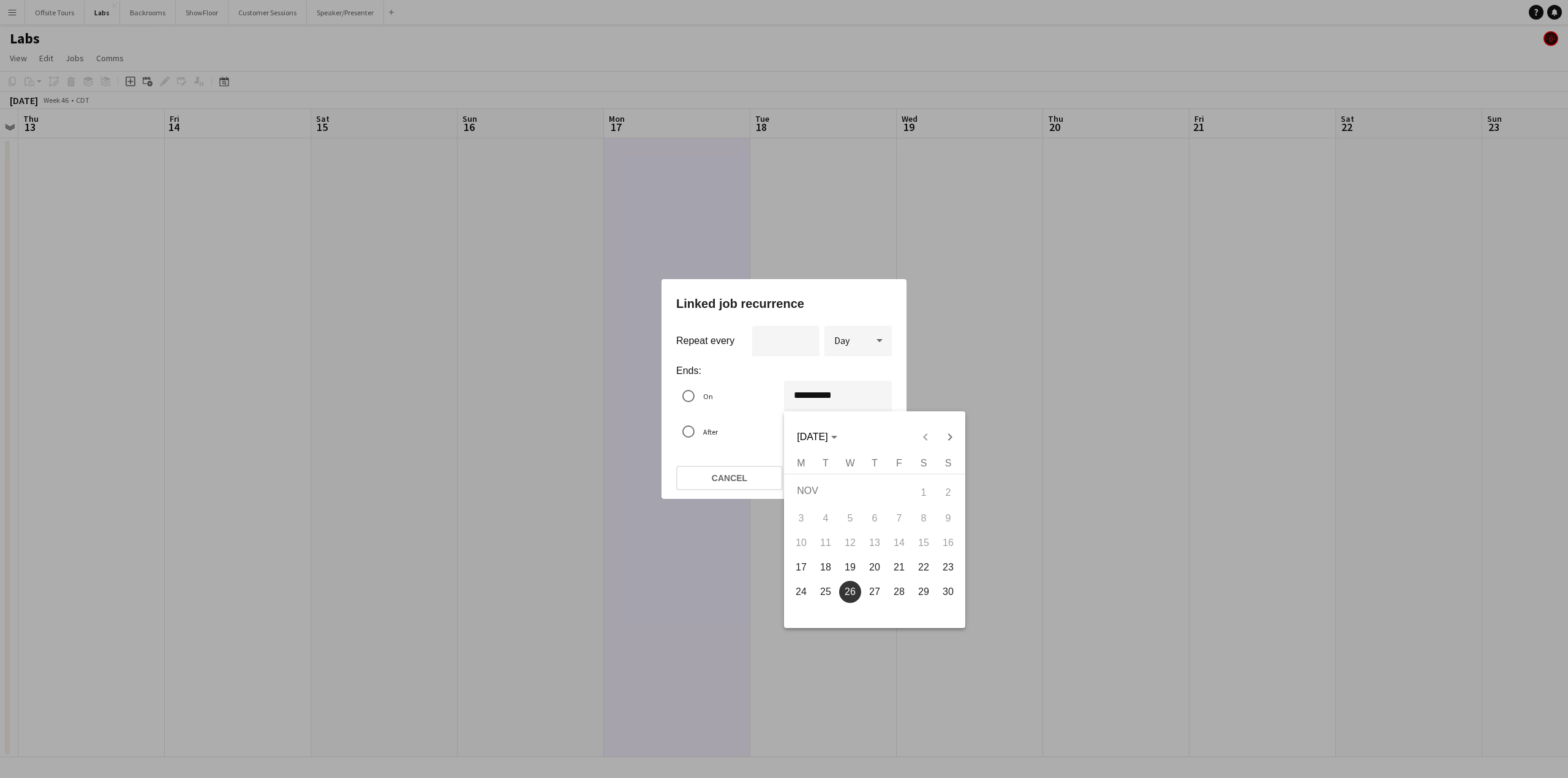
click at [815, 398] on div "**********" at bounding box center [784, 389] width 1568 height 778
click at [878, 574] on span "20" at bounding box center [874, 568] width 22 height 22
type input "**********"
type input "*"
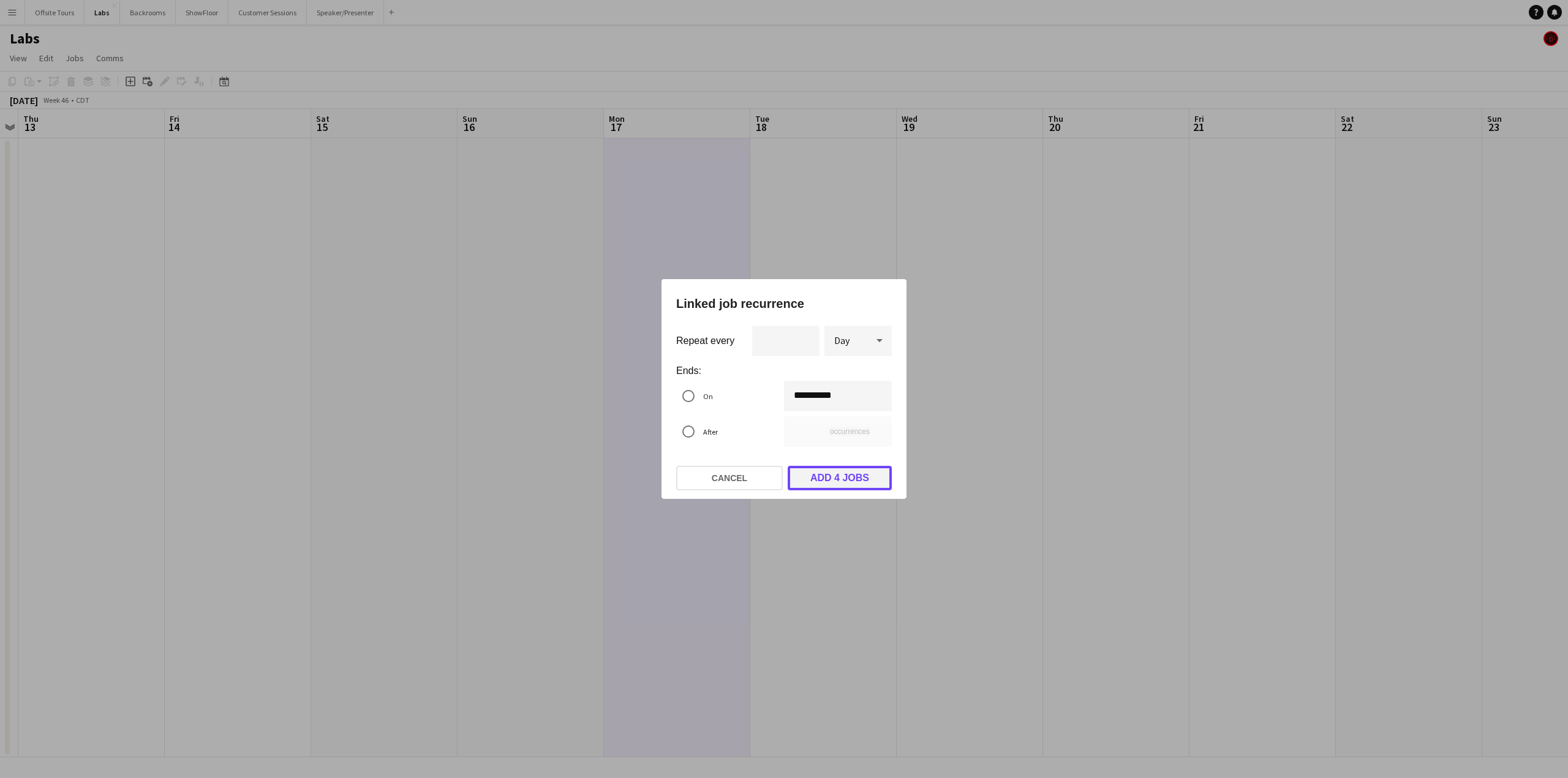
click at [837, 482] on button "Add 4 jobs" at bounding box center [839, 478] width 104 height 24
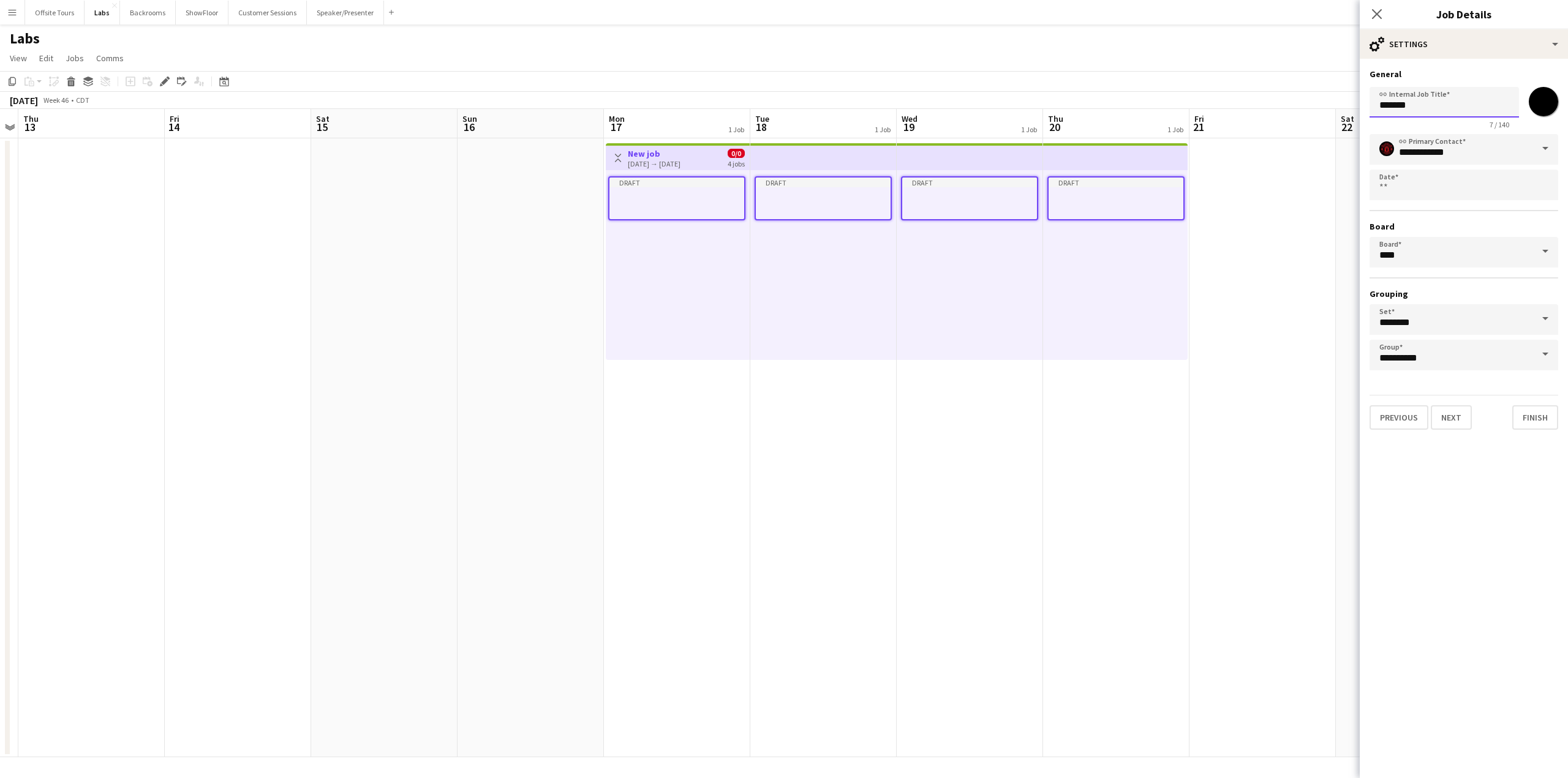
click at [1430, 102] on input "*******" at bounding box center [1444, 102] width 149 height 31
drag, startPoint x: 1433, startPoint y: 108, endPoint x: 1353, endPoint y: 106, distance: 80.0
click at [1353, 106] on body "Menu Boards Boards Boards All jobs Status Workforce Workforce My Workforce Recr…" at bounding box center [784, 389] width 1568 height 778
type input "**********"
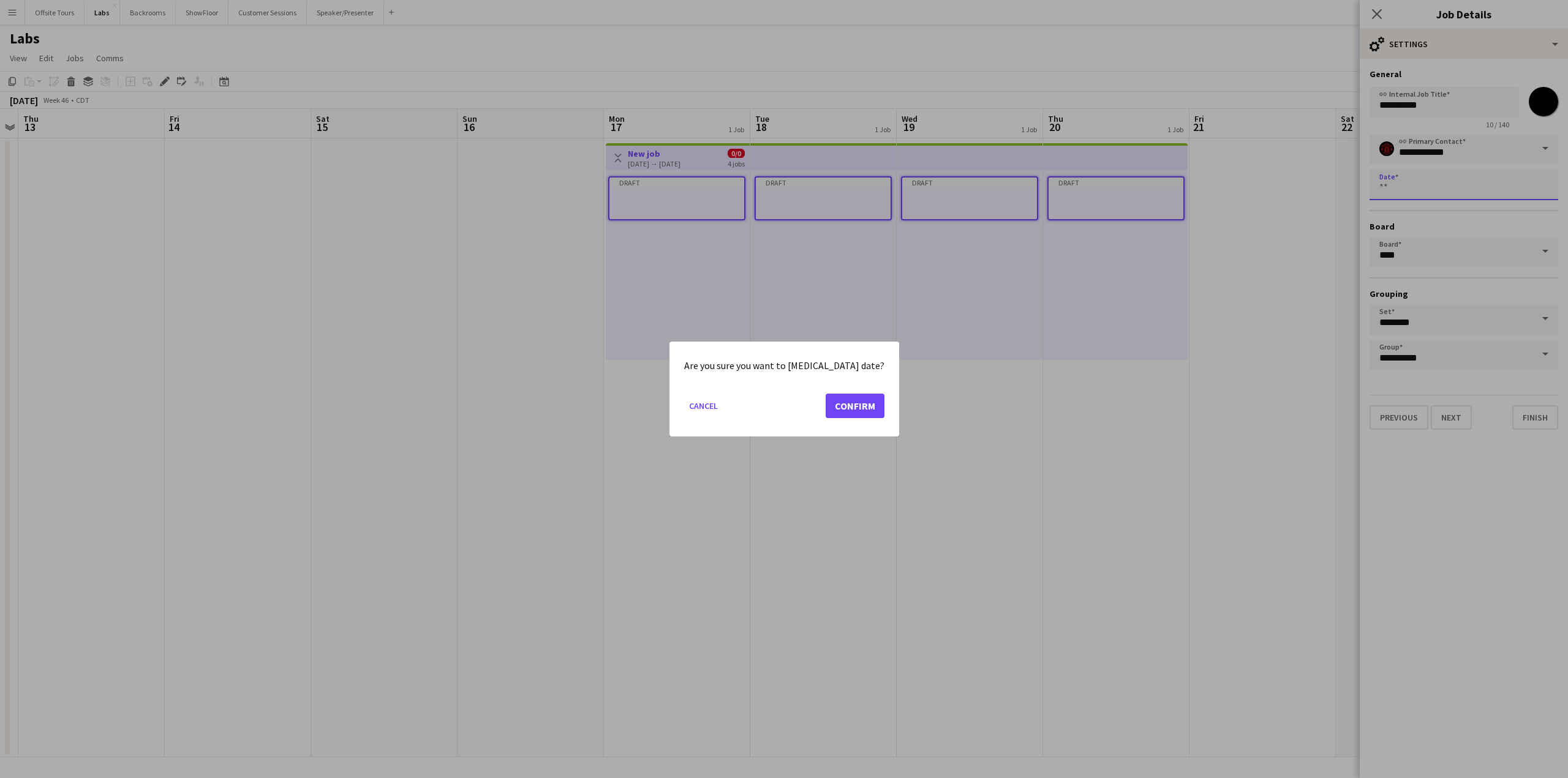
click at [1415, 193] on body "Menu Boards Boards Boards All jobs Status Workforce Workforce My Workforce Recr…" at bounding box center [784, 389] width 1568 height 778
click at [699, 406] on button "Cancel" at bounding box center [704, 405] width 39 height 19
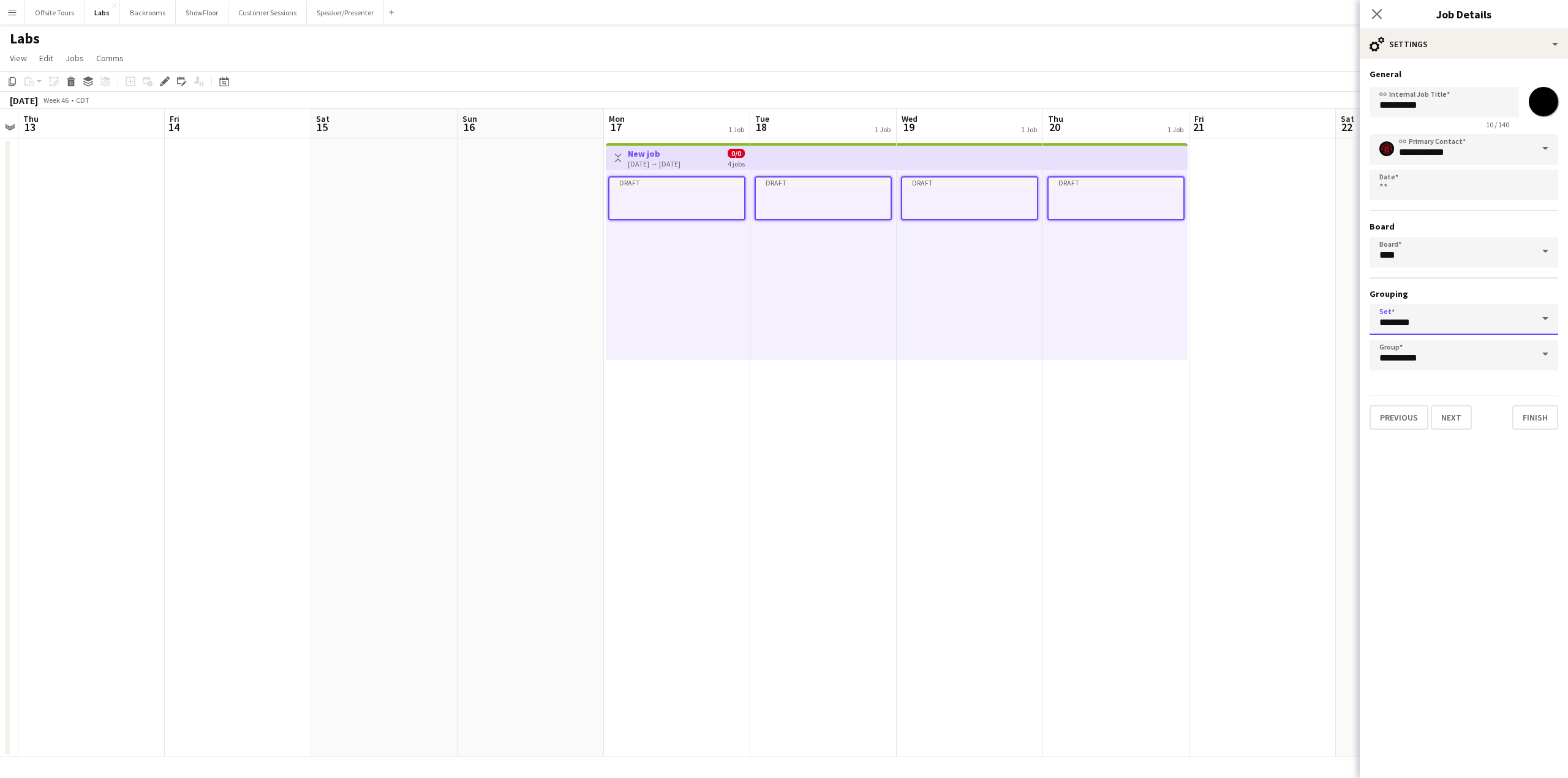
click at [1427, 323] on input "********" at bounding box center [1463, 319] width 188 height 31
click at [1414, 280] on div "**********" at bounding box center [1463, 252] width 188 height 236
click at [1427, 356] on input "**********" at bounding box center [1463, 355] width 188 height 31
click at [1424, 289] on h3 "Grouping" at bounding box center [1463, 294] width 188 height 11
click at [1450, 421] on button "Next" at bounding box center [1451, 417] width 41 height 24
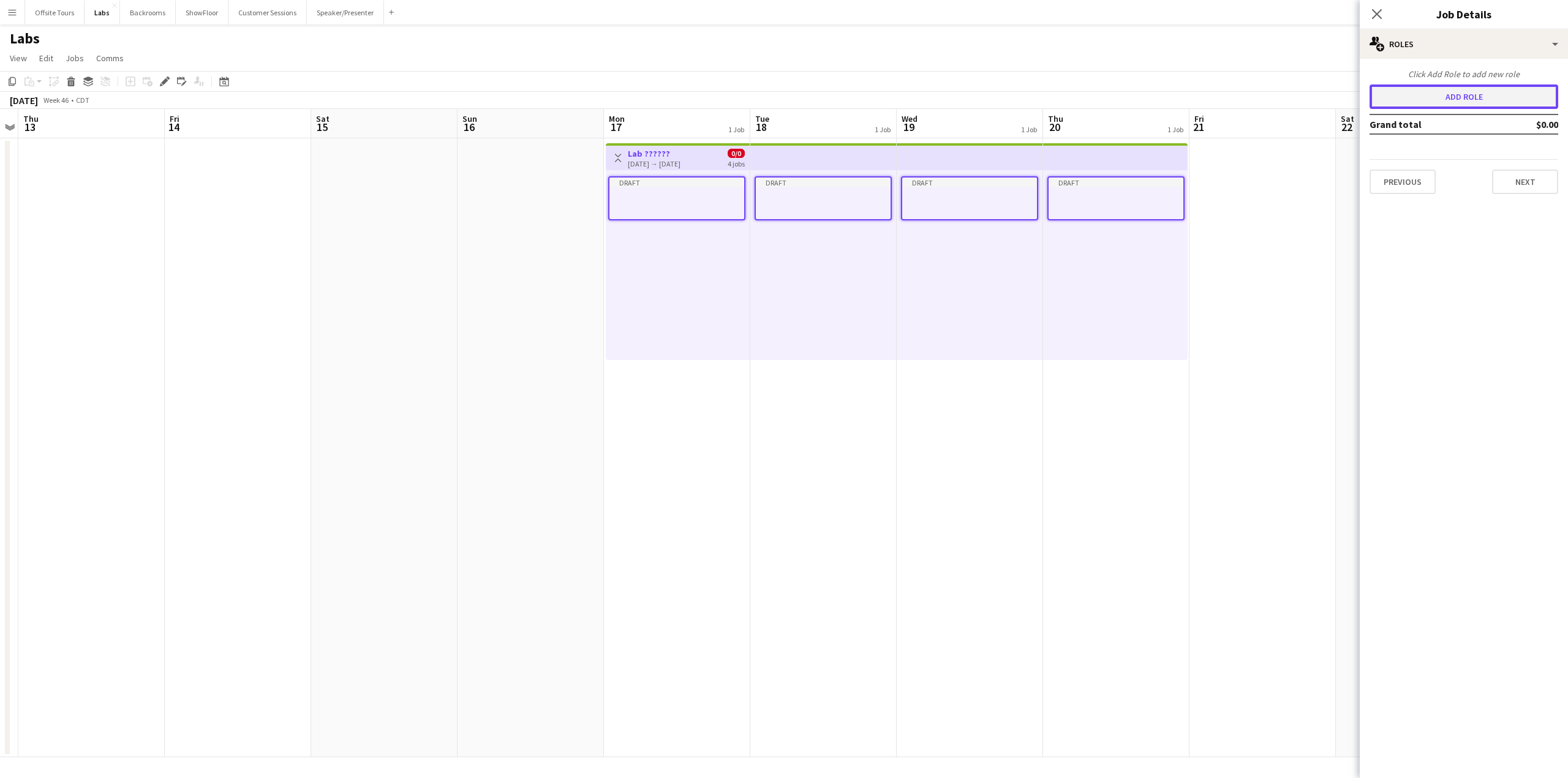
click at [1465, 95] on button "Add role" at bounding box center [1463, 96] width 188 height 24
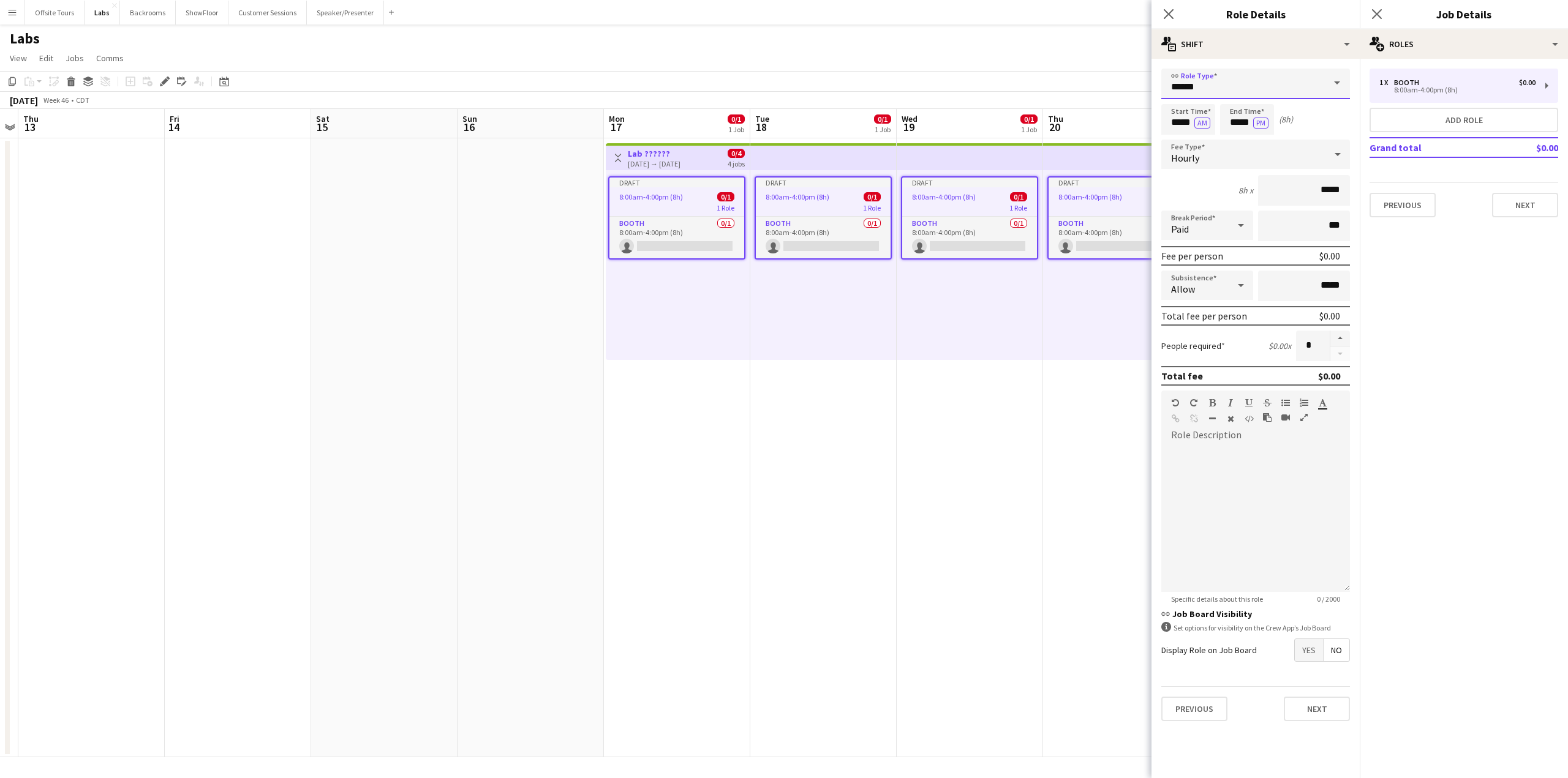
click at [1188, 90] on input "*****" at bounding box center [1255, 83] width 188 height 31
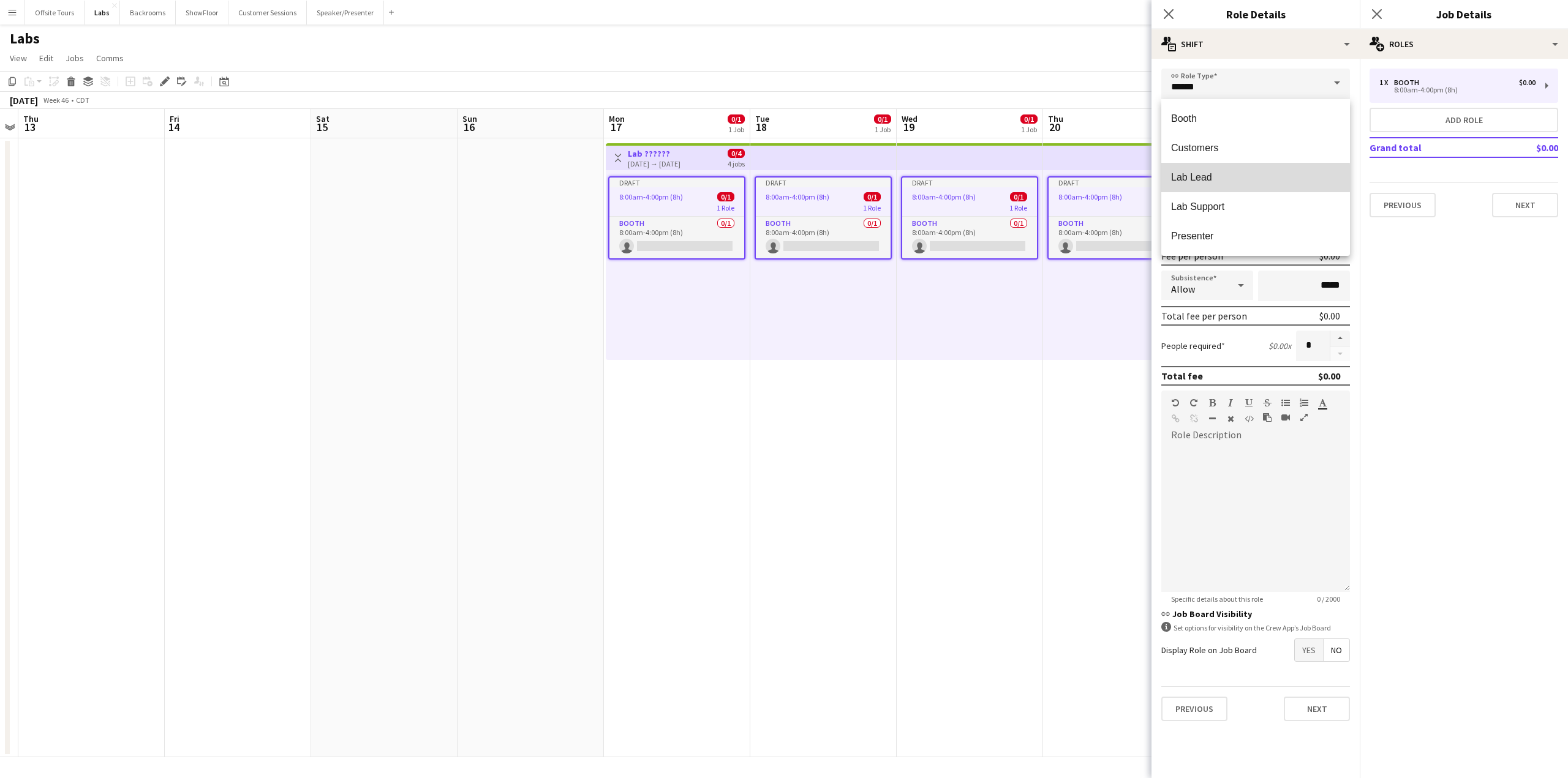
click at [1198, 178] on span "Lab Lead" at bounding box center [1256, 177] width 169 height 12
type input "********"
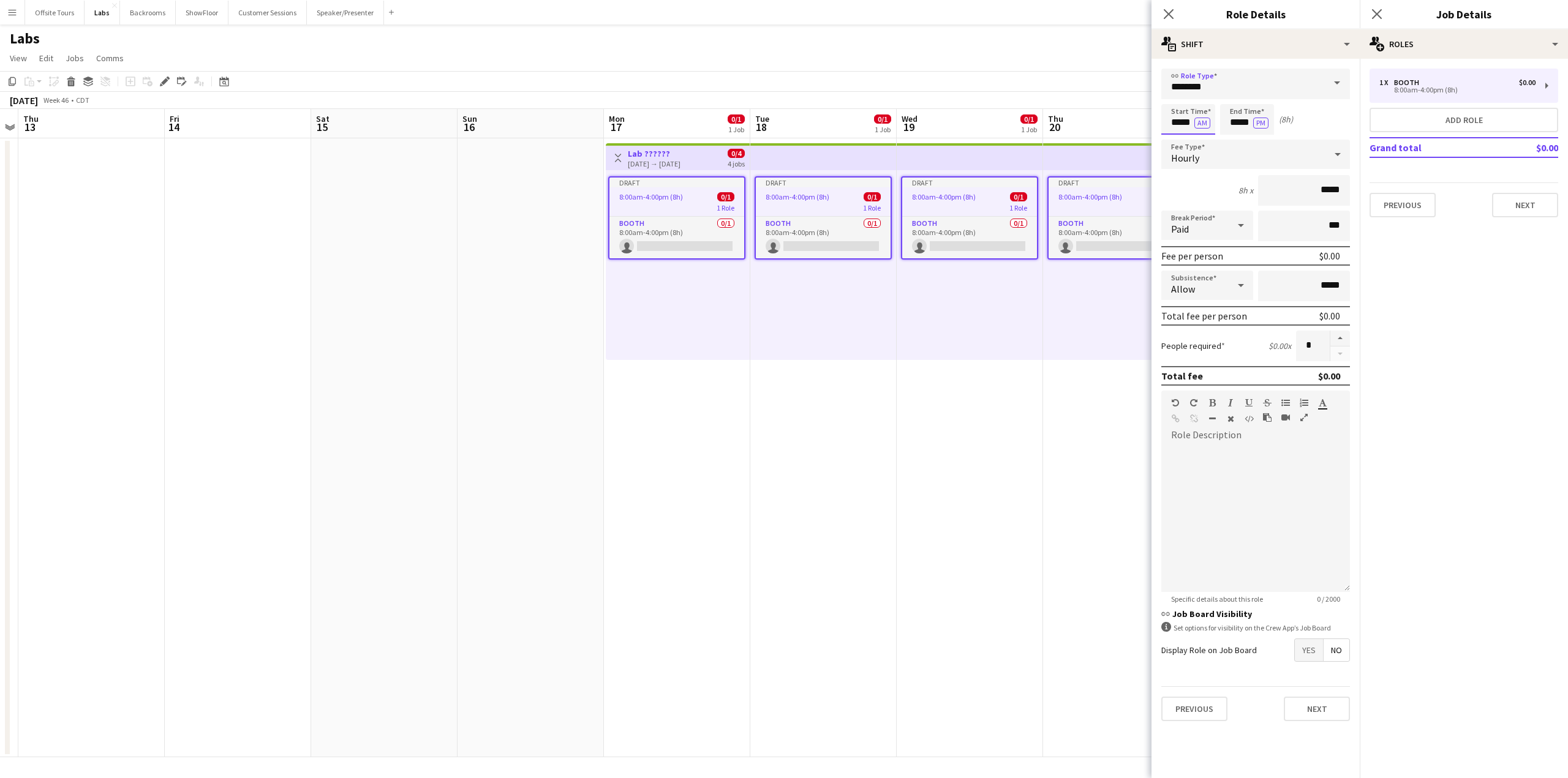
click at [1187, 123] on input "*****" at bounding box center [1188, 119] width 54 height 31
click at [1243, 123] on input "*****" at bounding box center [1246, 119] width 54 height 31
click at [1240, 139] on div at bounding box center [1234, 140] width 24 height 12
click at [1239, 138] on div at bounding box center [1234, 140] width 24 height 12
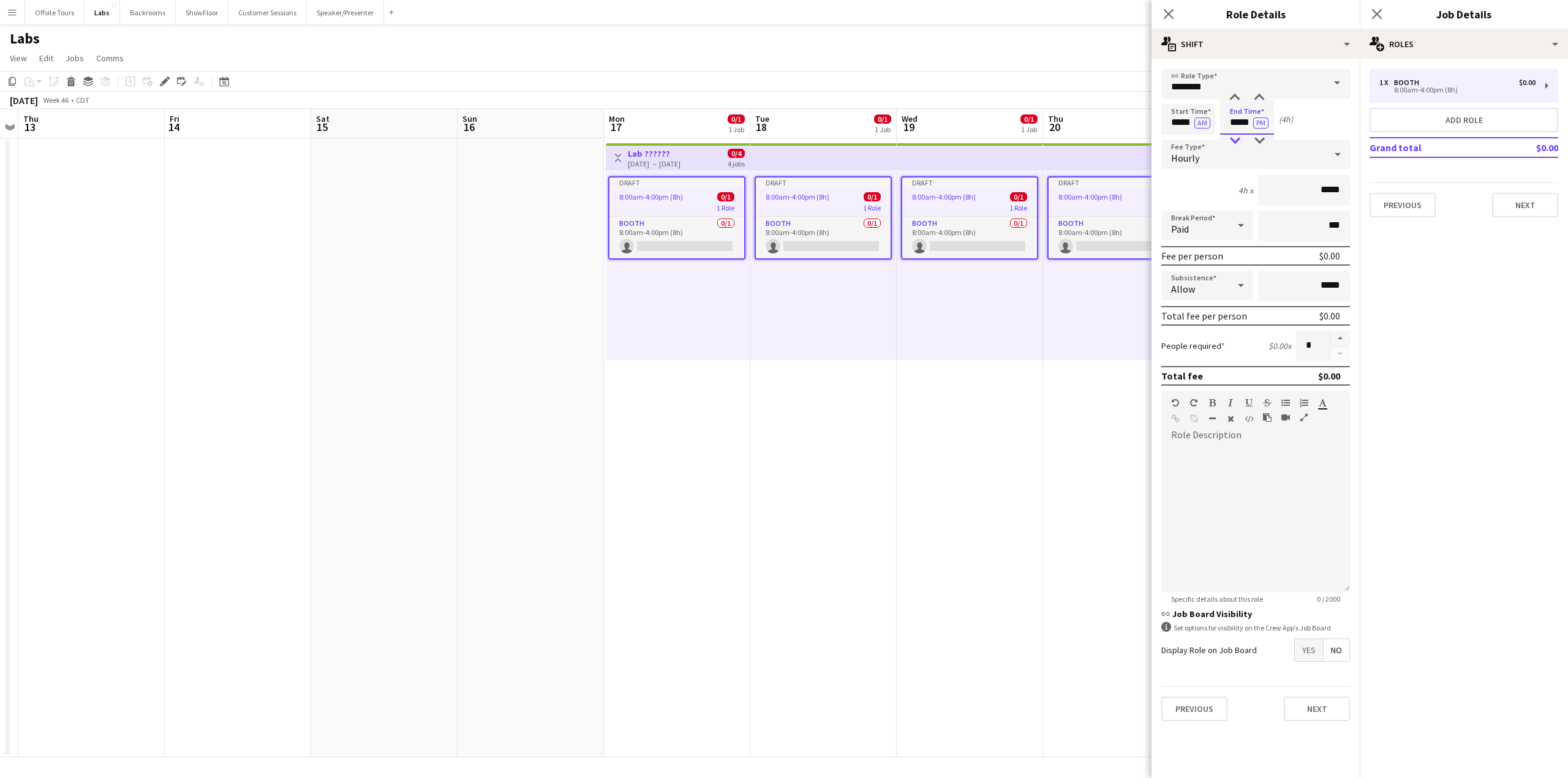
click at [1239, 138] on div at bounding box center [1234, 140] width 24 height 12
type input "*****"
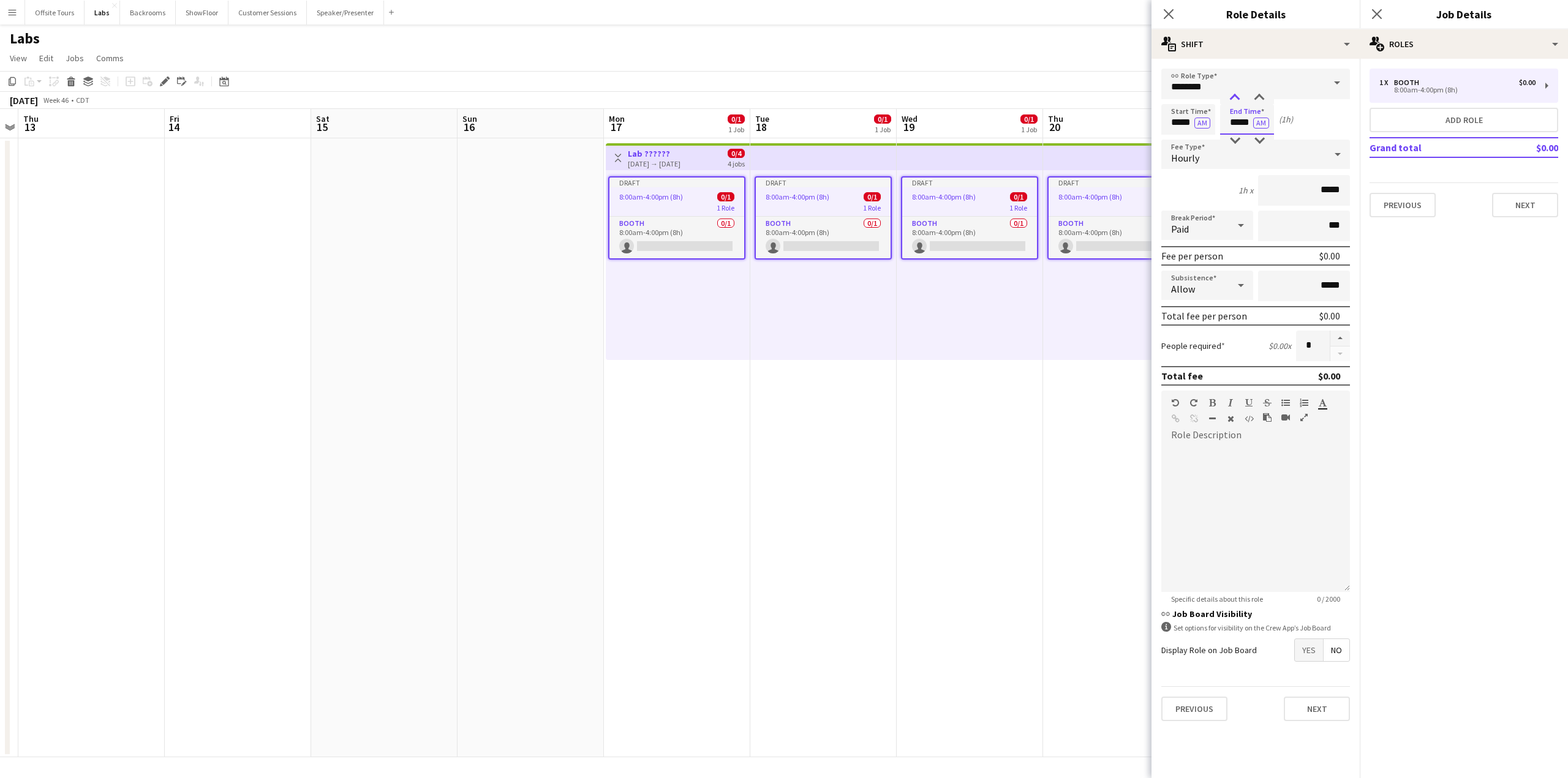
click at [1234, 96] on div at bounding box center [1234, 97] width 24 height 12
click at [1332, 708] on button "Next" at bounding box center [1316, 709] width 66 height 24
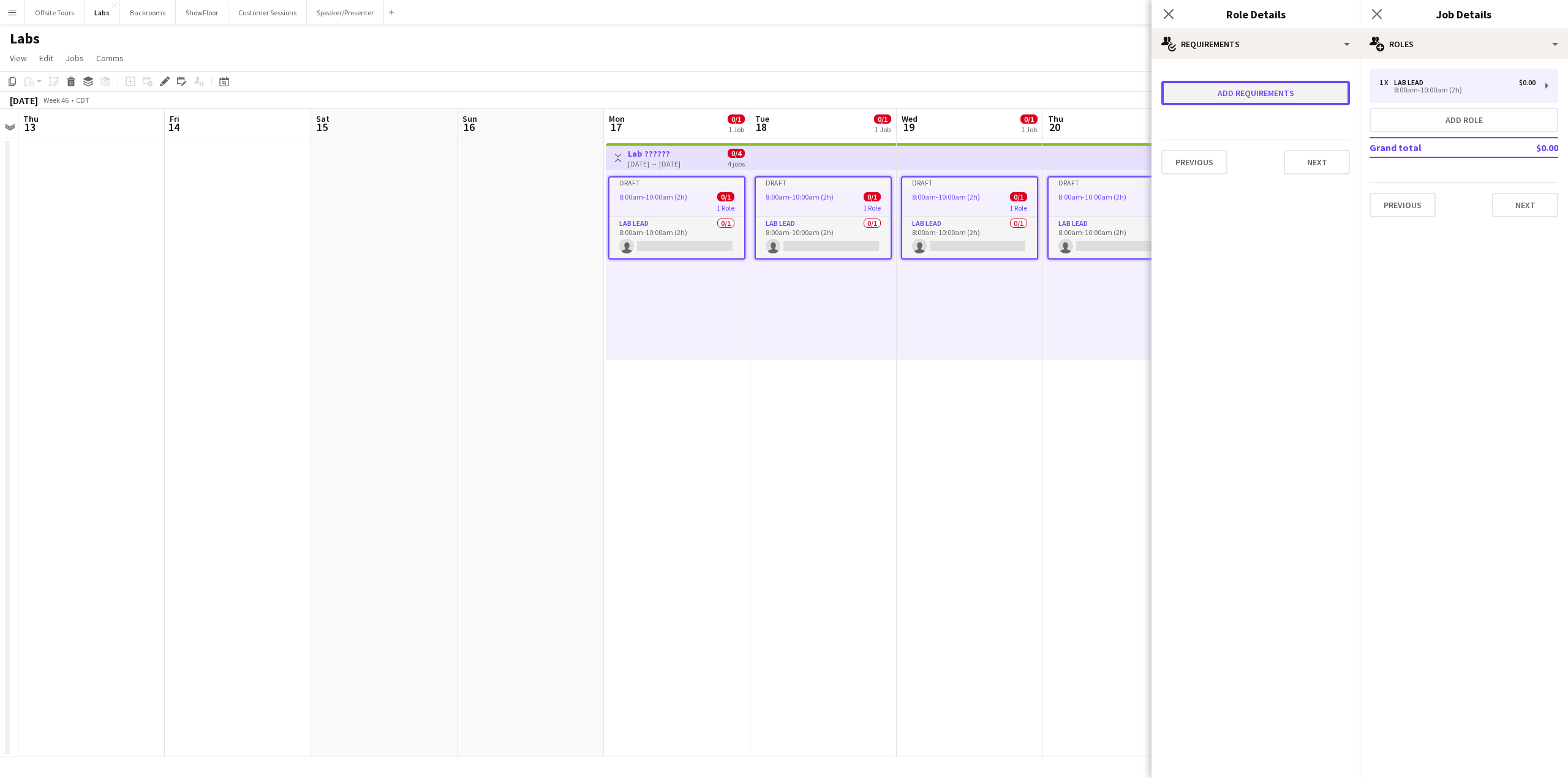
click at [1229, 95] on button "Add requirements" at bounding box center [1255, 93] width 188 height 24
click at [1234, 108] on div "Please select" at bounding box center [1243, 105] width 149 height 30
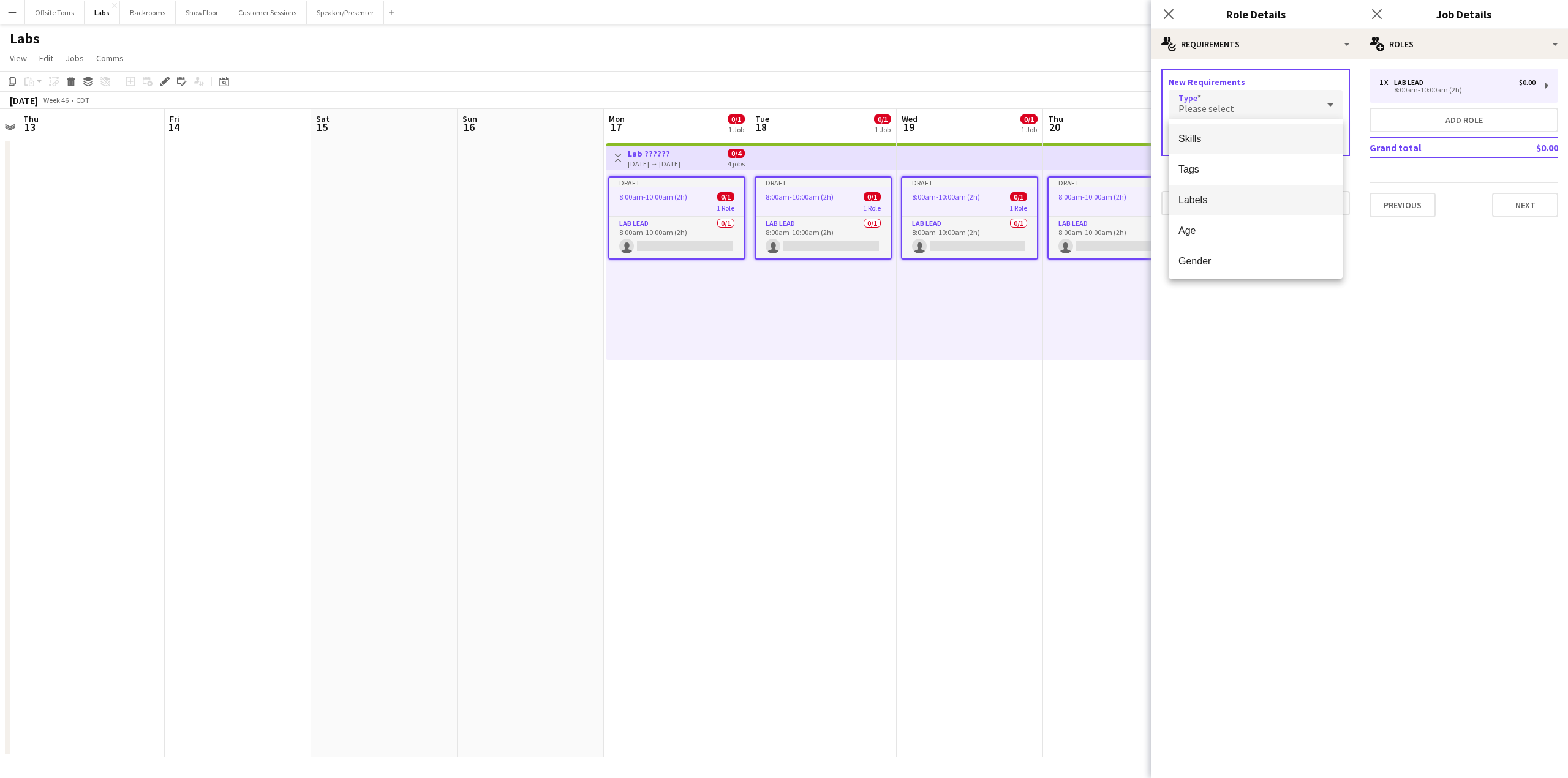
scroll to position [0, 0]
click at [1242, 360] on div at bounding box center [784, 389] width 1568 height 778
click at [1213, 108] on span "Please select" at bounding box center [1206, 108] width 56 height 12
click at [1214, 140] on span "Skills" at bounding box center [1256, 139] width 154 height 12
click at [1217, 142] on input "text" at bounding box center [1256, 140] width 174 height 31
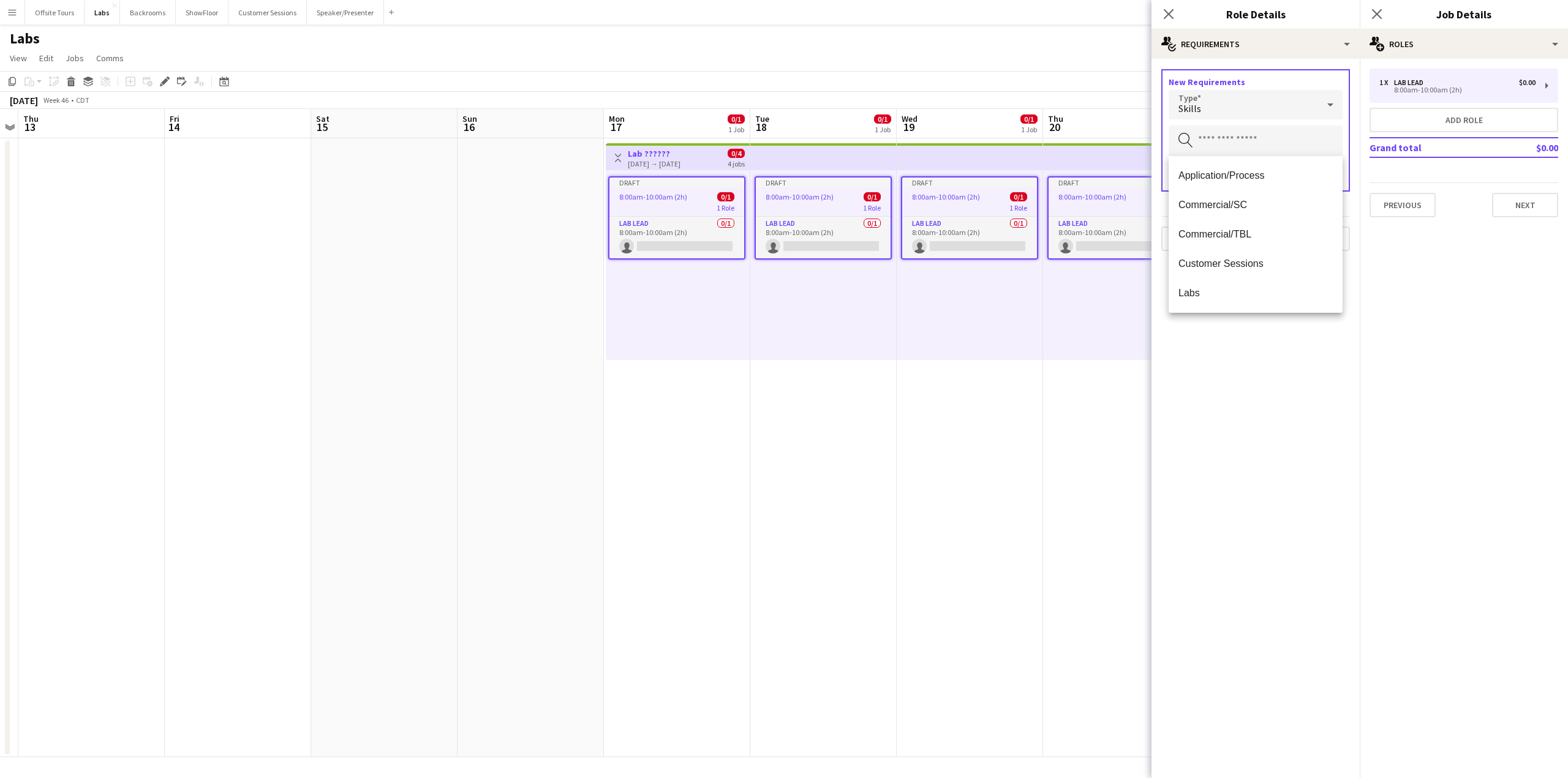
click at [1423, 284] on mat-expansion-panel "pencil3 General details 1 x Lab Lead $0.00 8:00am-10:00am (2h) Add role Grand t…" at bounding box center [1463, 418] width 209 height 720
click at [1516, 207] on button "Next" at bounding box center [1524, 205] width 66 height 24
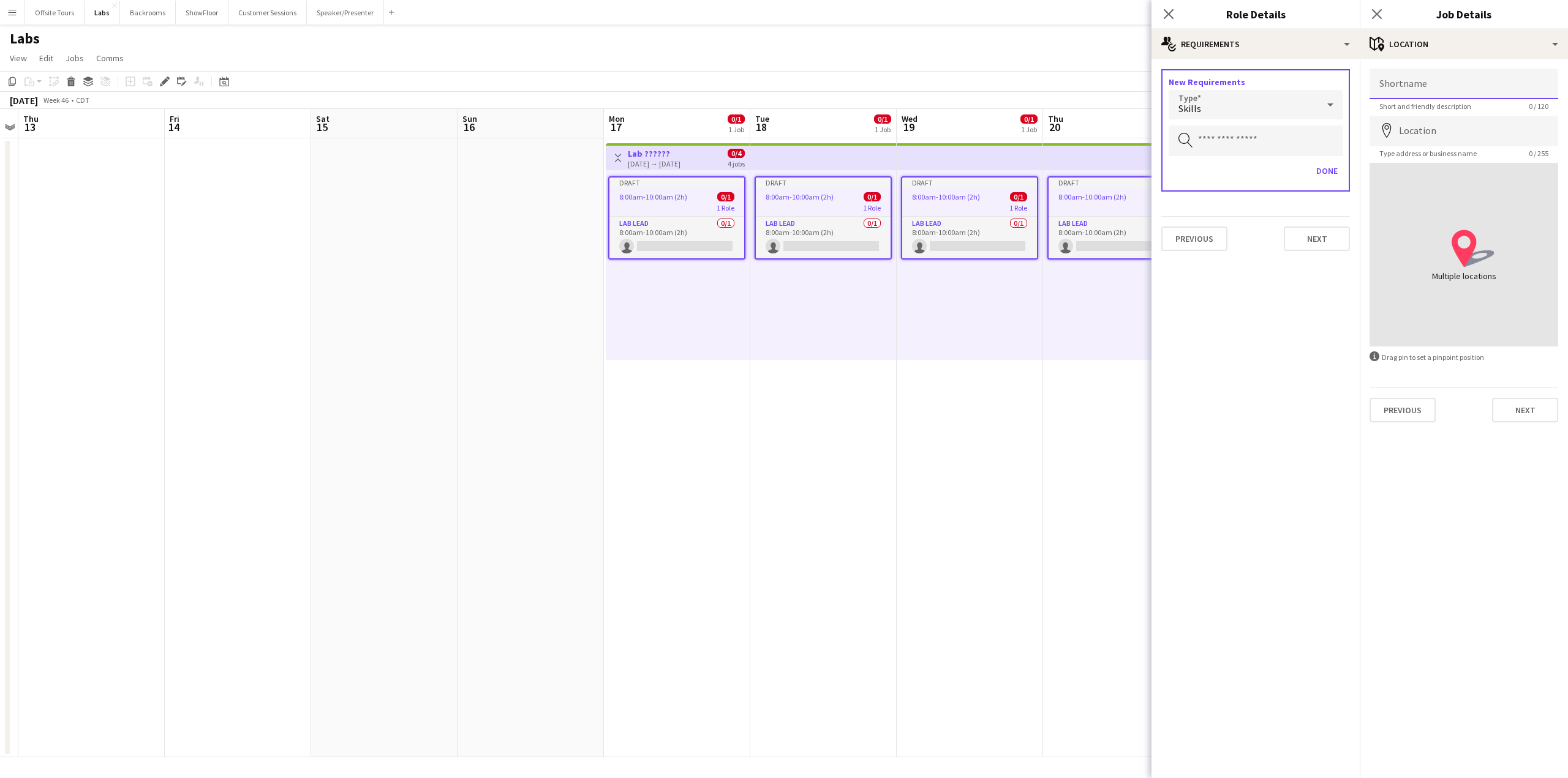
click at [1432, 83] on input "Shortname" at bounding box center [1463, 83] width 188 height 31
click at [1429, 132] on input "Location" at bounding box center [1463, 131] width 188 height 31
click at [1507, 410] on button "Next" at bounding box center [1524, 410] width 66 height 24
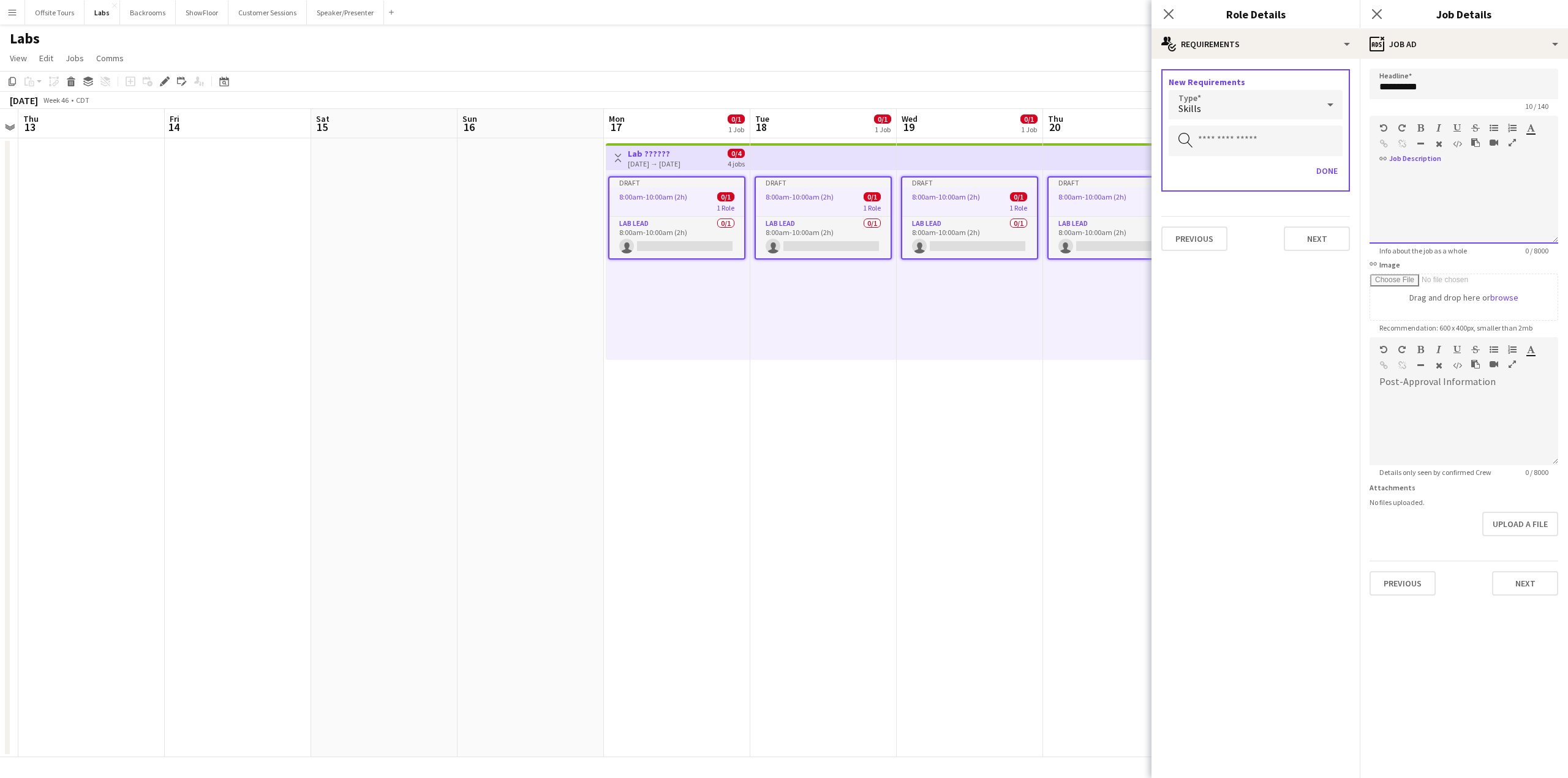
click at [1414, 172] on div at bounding box center [1463, 207] width 188 height 73
click at [1429, 87] on input "**********" at bounding box center [1463, 83] width 188 height 31
drag, startPoint x: 1431, startPoint y: 86, endPoint x: 1397, endPoint y: 86, distance: 34.0
click at [1397, 86] on input "**********" at bounding box center [1463, 83] width 188 height 31
click at [1414, 188] on div at bounding box center [1463, 207] width 188 height 73
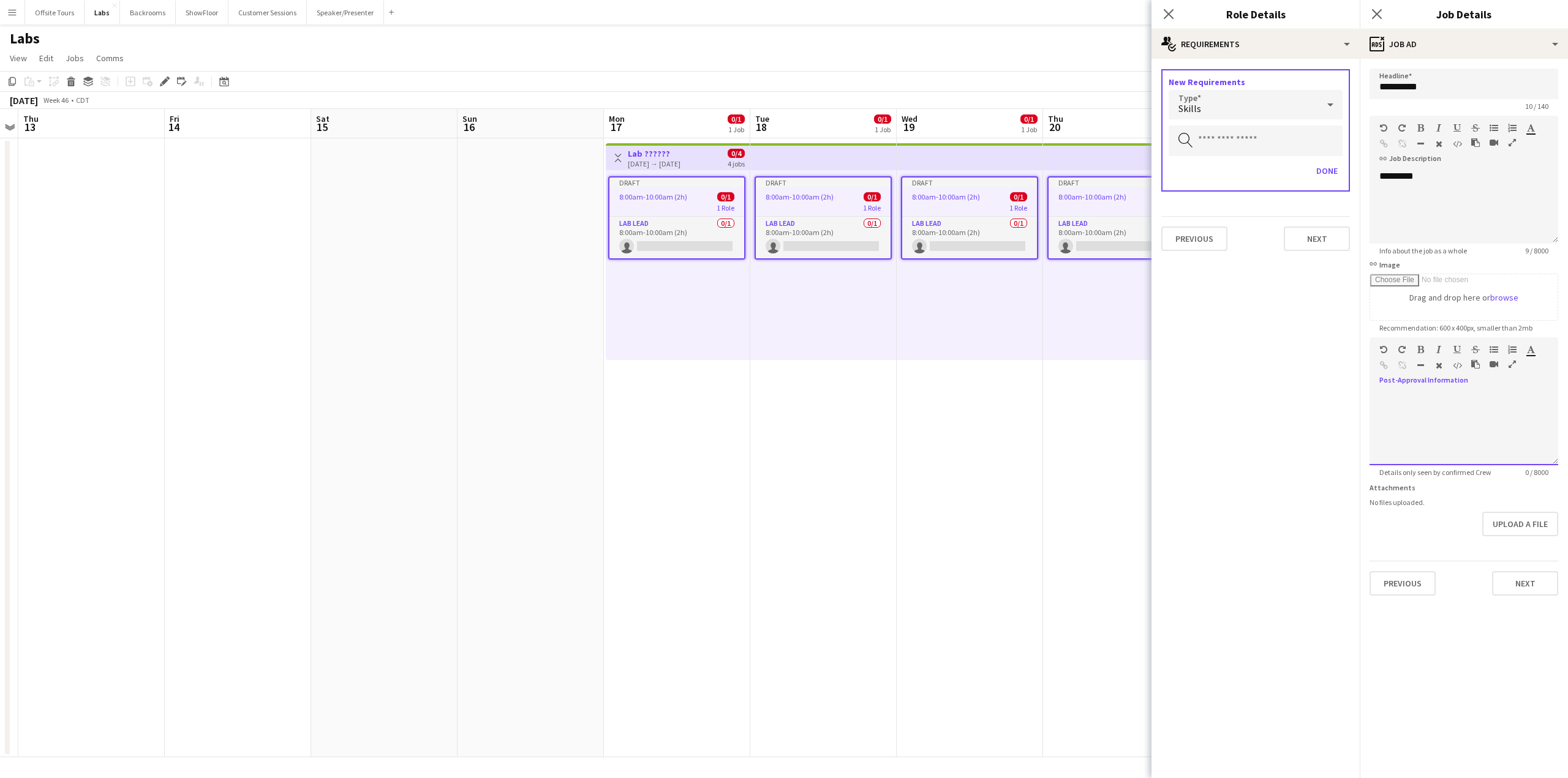
click at [1409, 402] on div at bounding box center [1463, 428] width 188 height 73
click at [1520, 586] on button "Next" at bounding box center [1524, 583] width 66 height 24
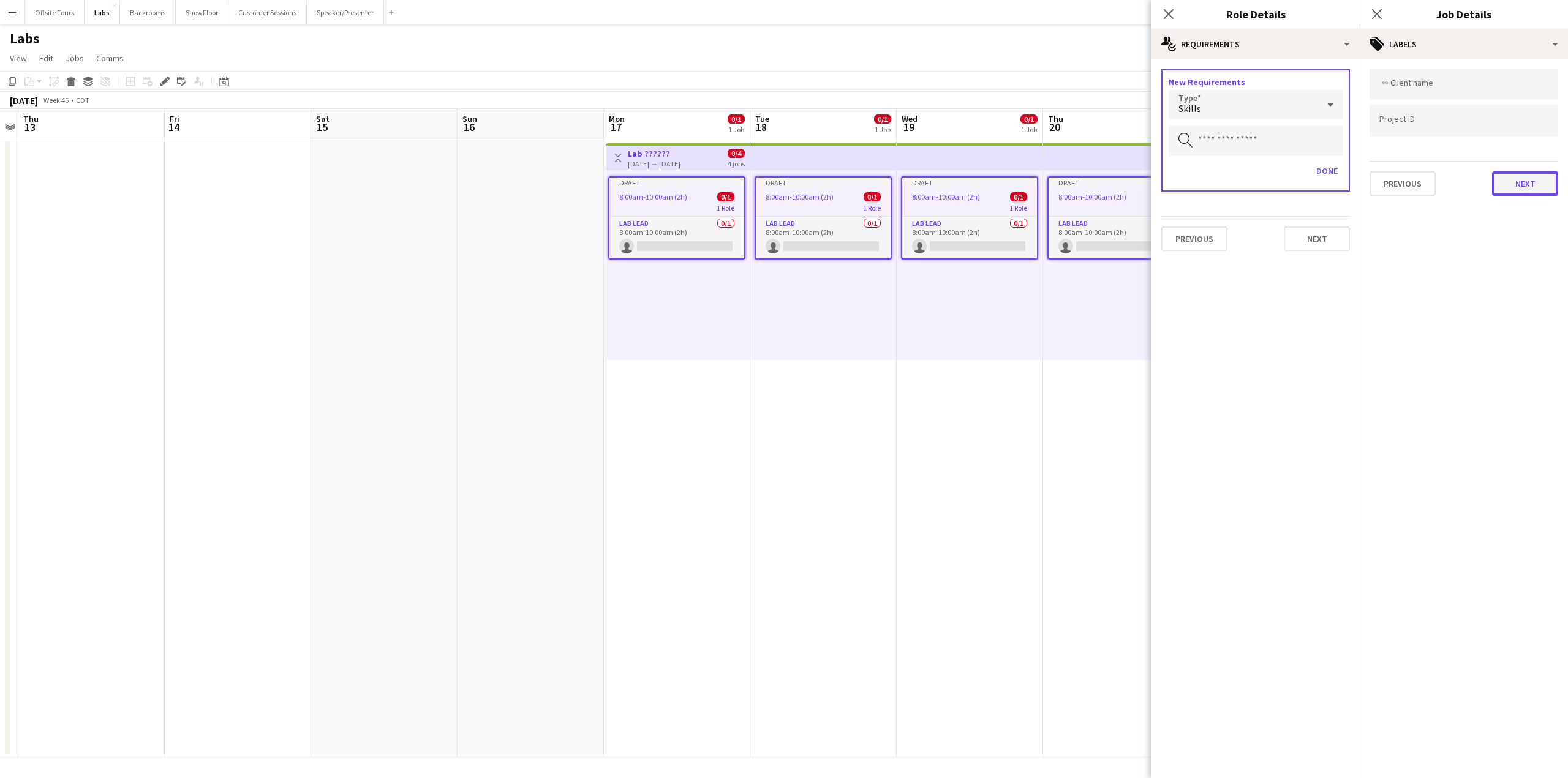
click at [1523, 187] on button "Next" at bounding box center [1524, 184] width 66 height 24
click at [1398, 124] on button "Previous" at bounding box center [1402, 126] width 66 height 24
click at [1410, 83] on input "Type to search client labels..." at bounding box center [1463, 84] width 169 height 11
type input "**********"
click at [1516, 179] on button "Next" at bounding box center [1524, 184] width 66 height 24
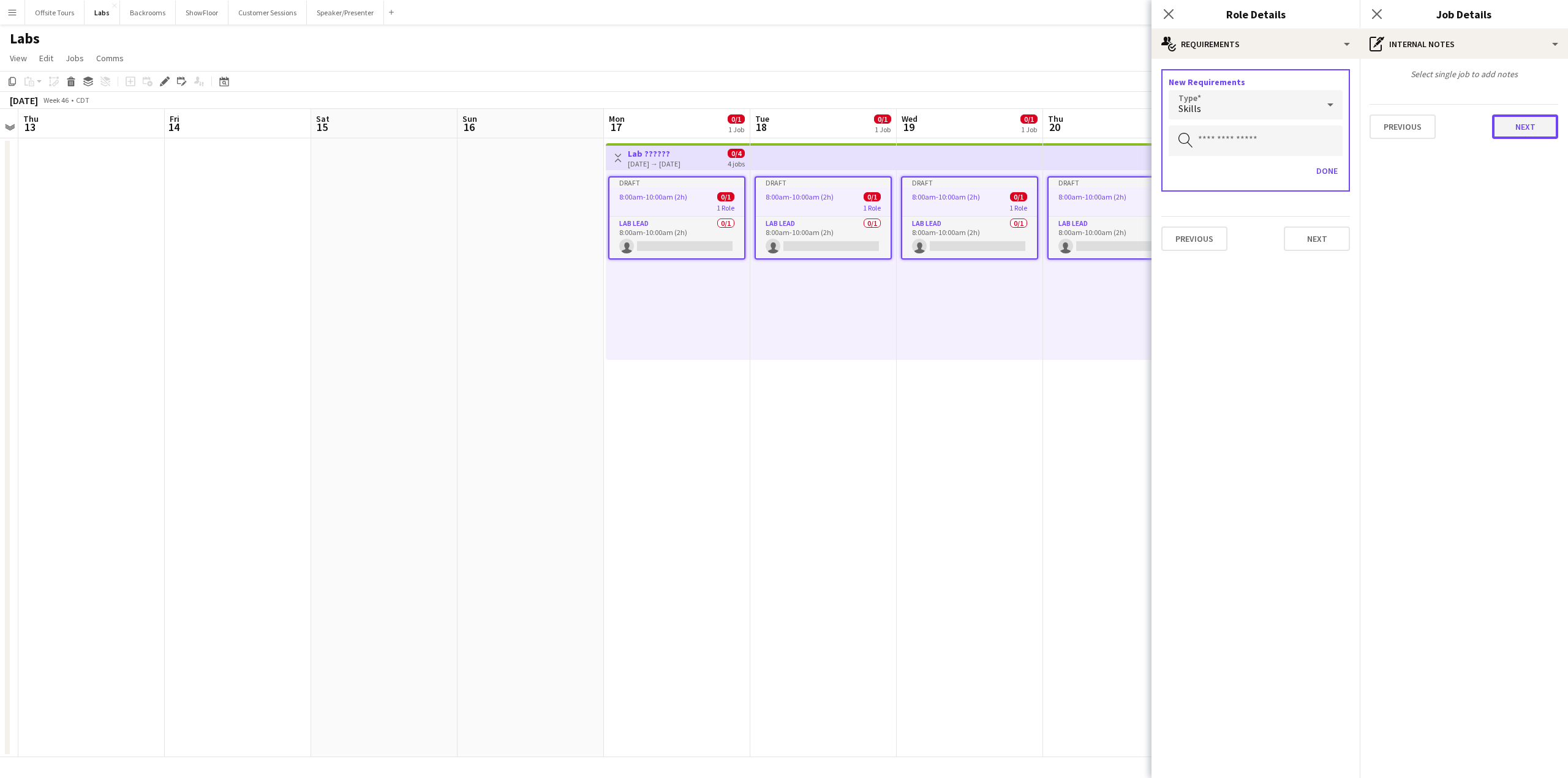
click at [1526, 133] on button "Next" at bounding box center [1524, 126] width 66 height 24
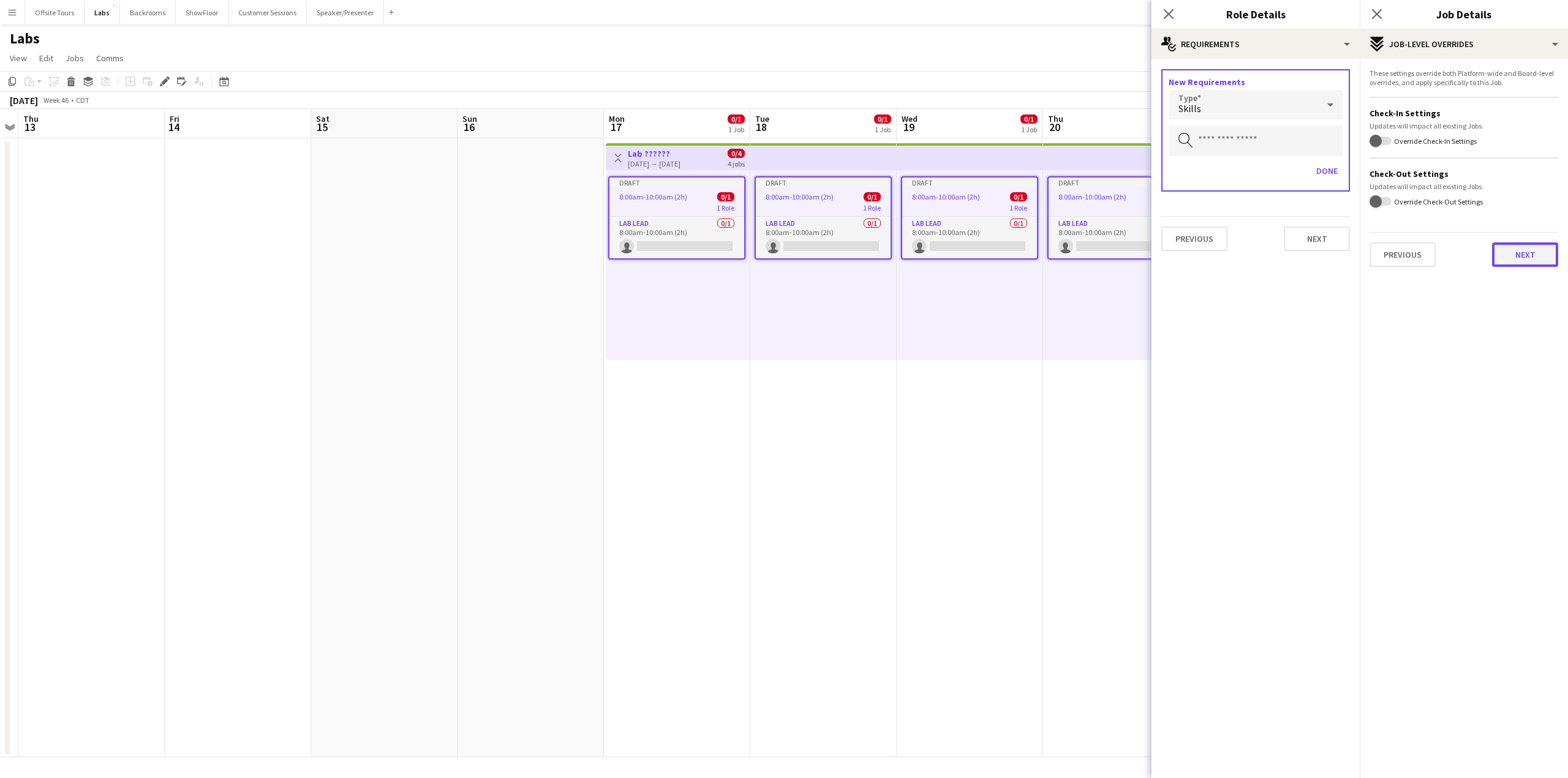
click at [1523, 259] on button "Next" at bounding box center [1524, 255] width 66 height 24
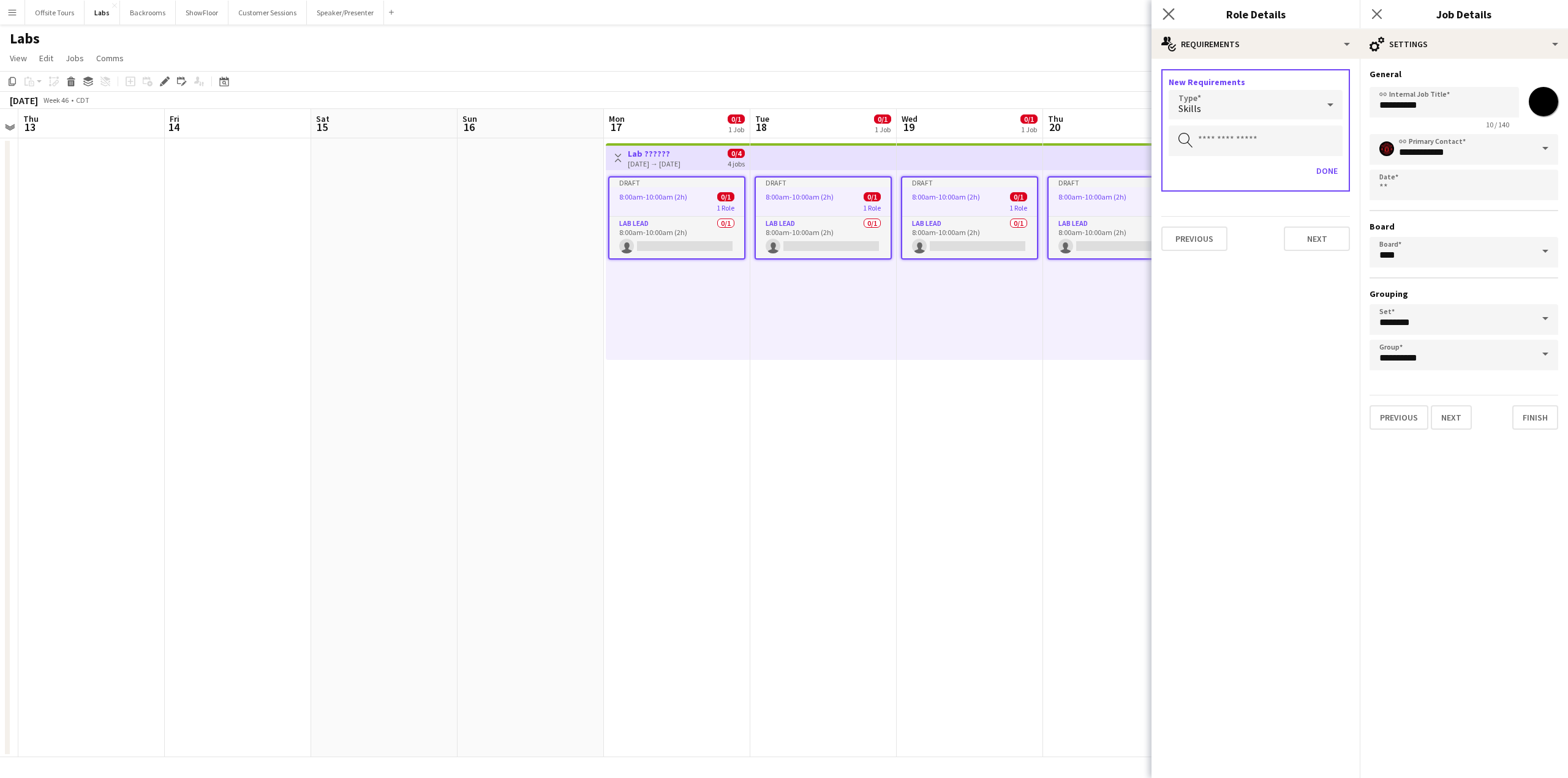
click at [1160, 12] on app-icon "Close pop-in" at bounding box center [1168, 14] width 18 height 18
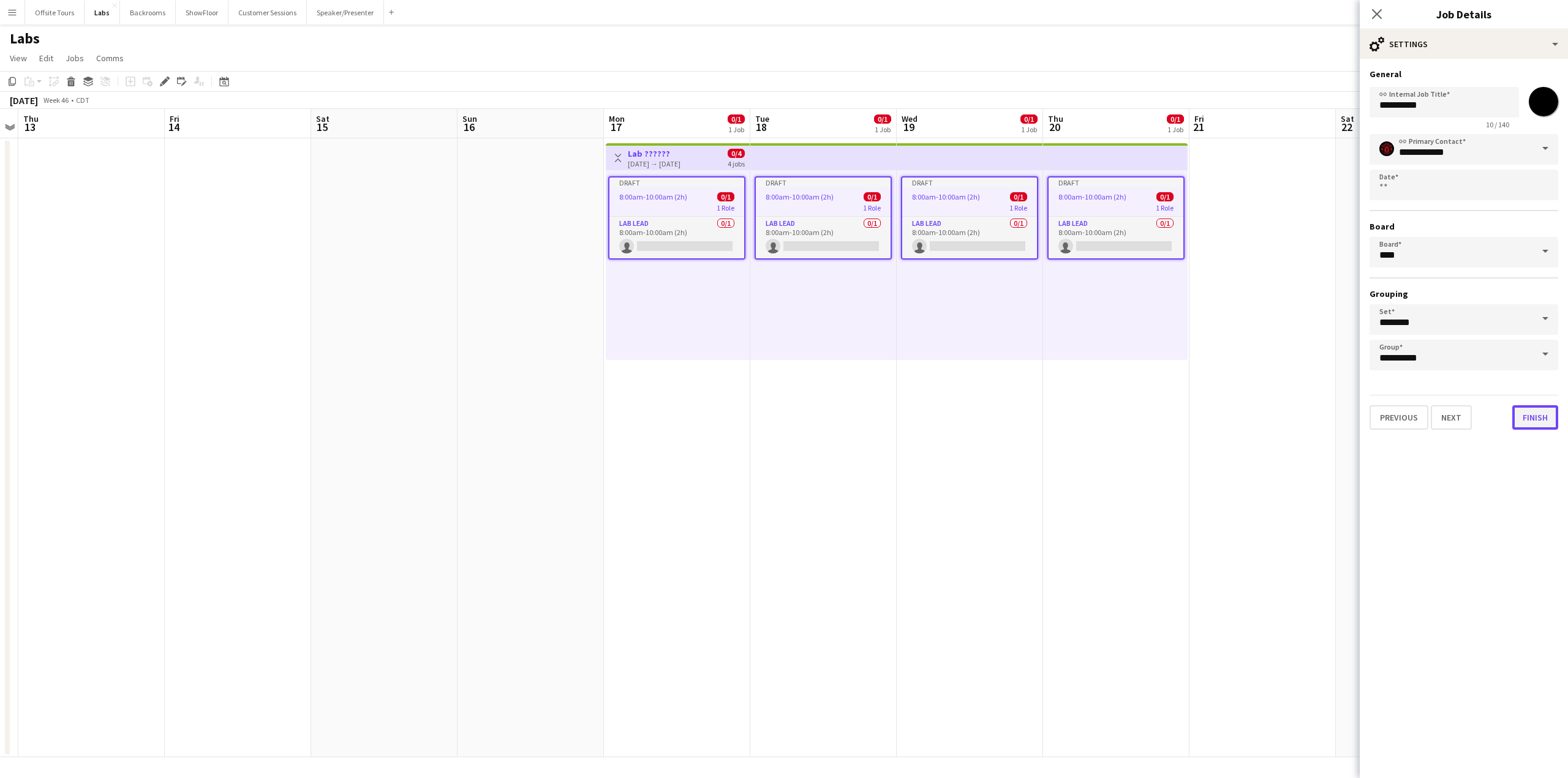
click at [1535, 421] on button "Finish" at bounding box center [1535, 417] width 46 height 24
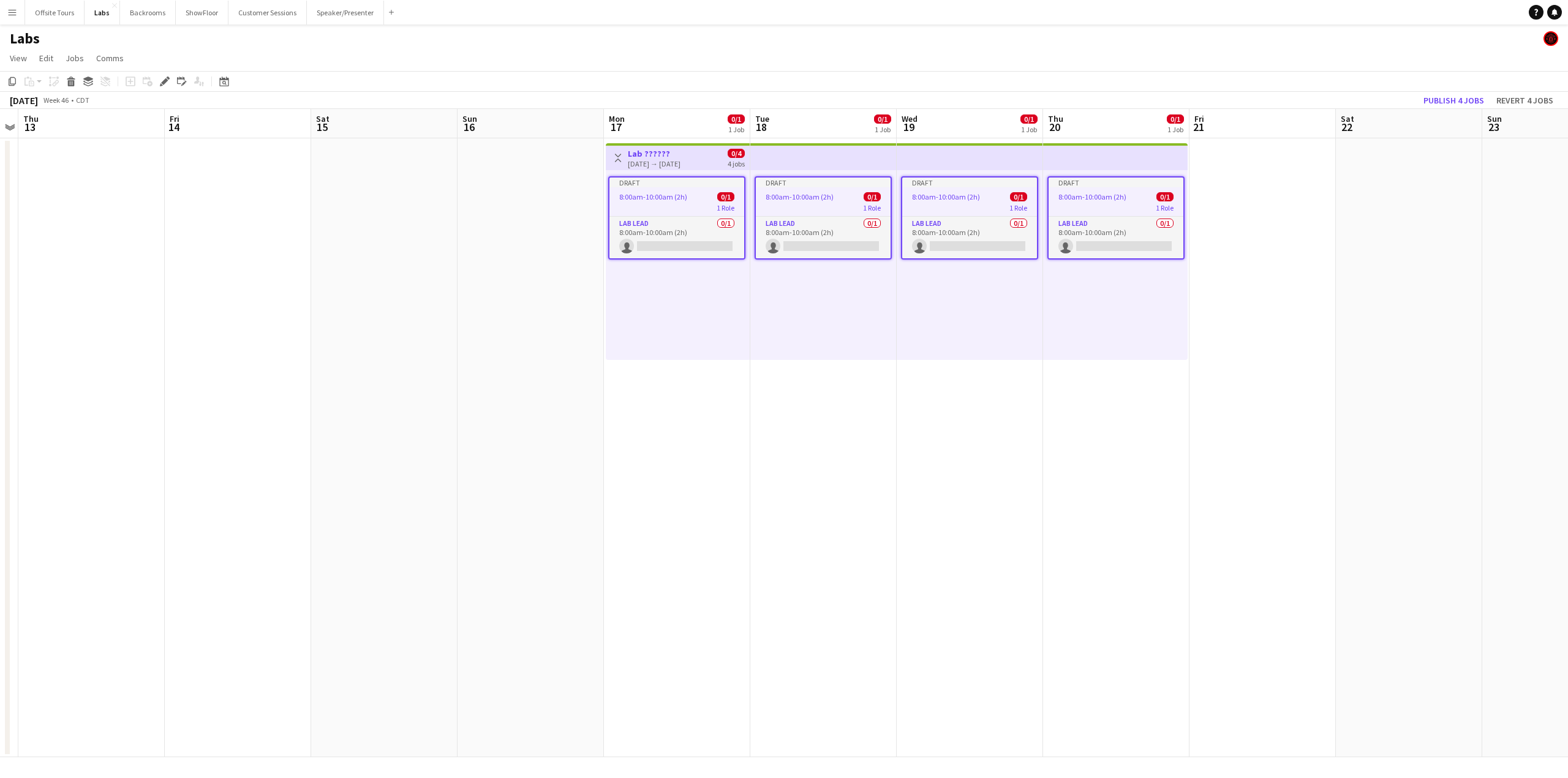
click at [664, 194] on span "8:00am-10:00am (2h)" at bounding box center [653, 197] width 68 height 9
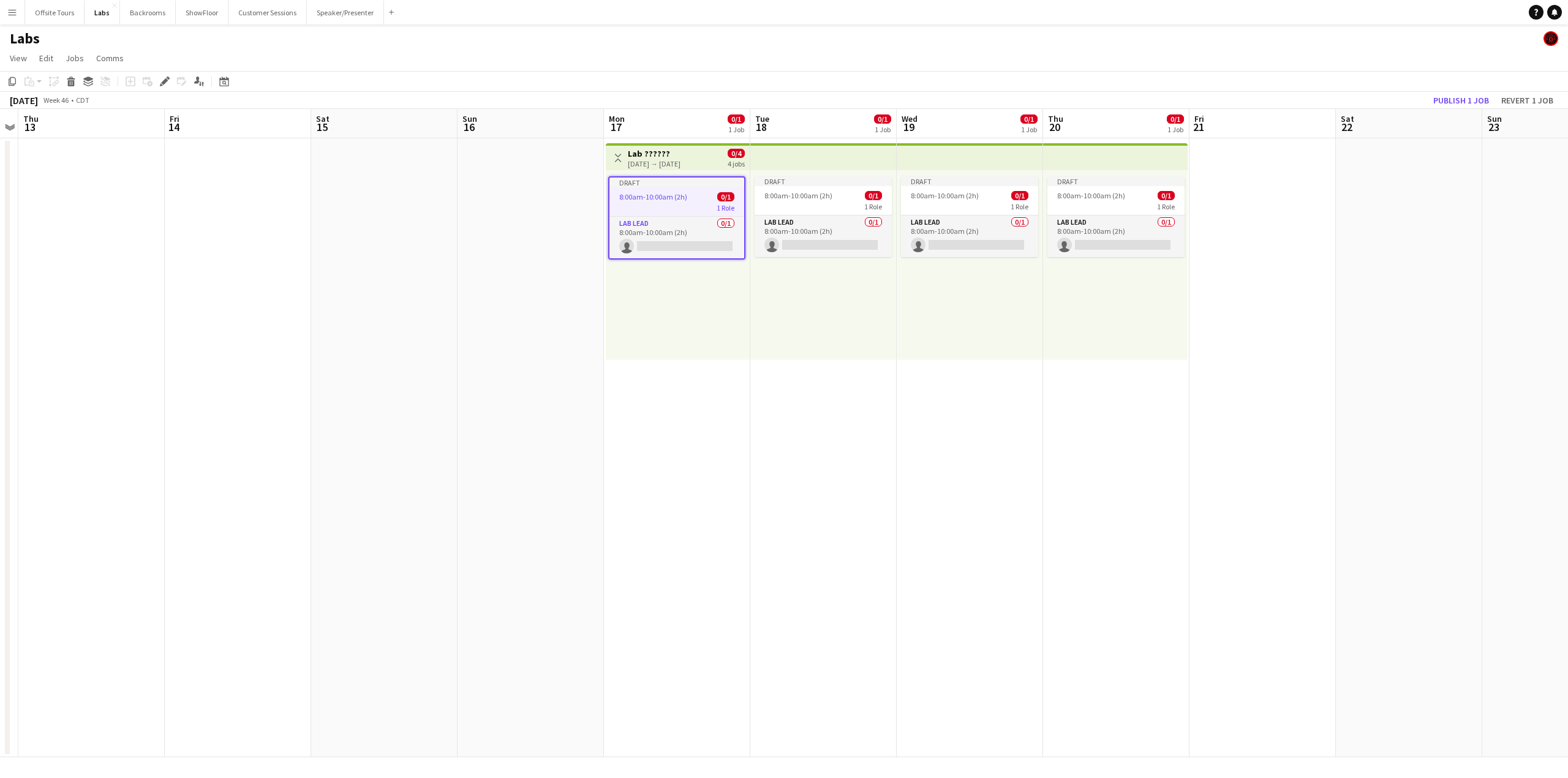
click at [667, 209] on div "1 Role" at bounding box center [676, 208] width 134 height 10
click at [667, 209] on div "1 Role" at bounding box center [677, 206] width 137 height 10
click at [714, 449] on app-date-cell "Toggle View Lab ?????? 11-17-2025 → 11-20-2025 0/4 4 jobs Draft 8:00am-10:00am …" at bounding box center [677, 448] width 147 height 619
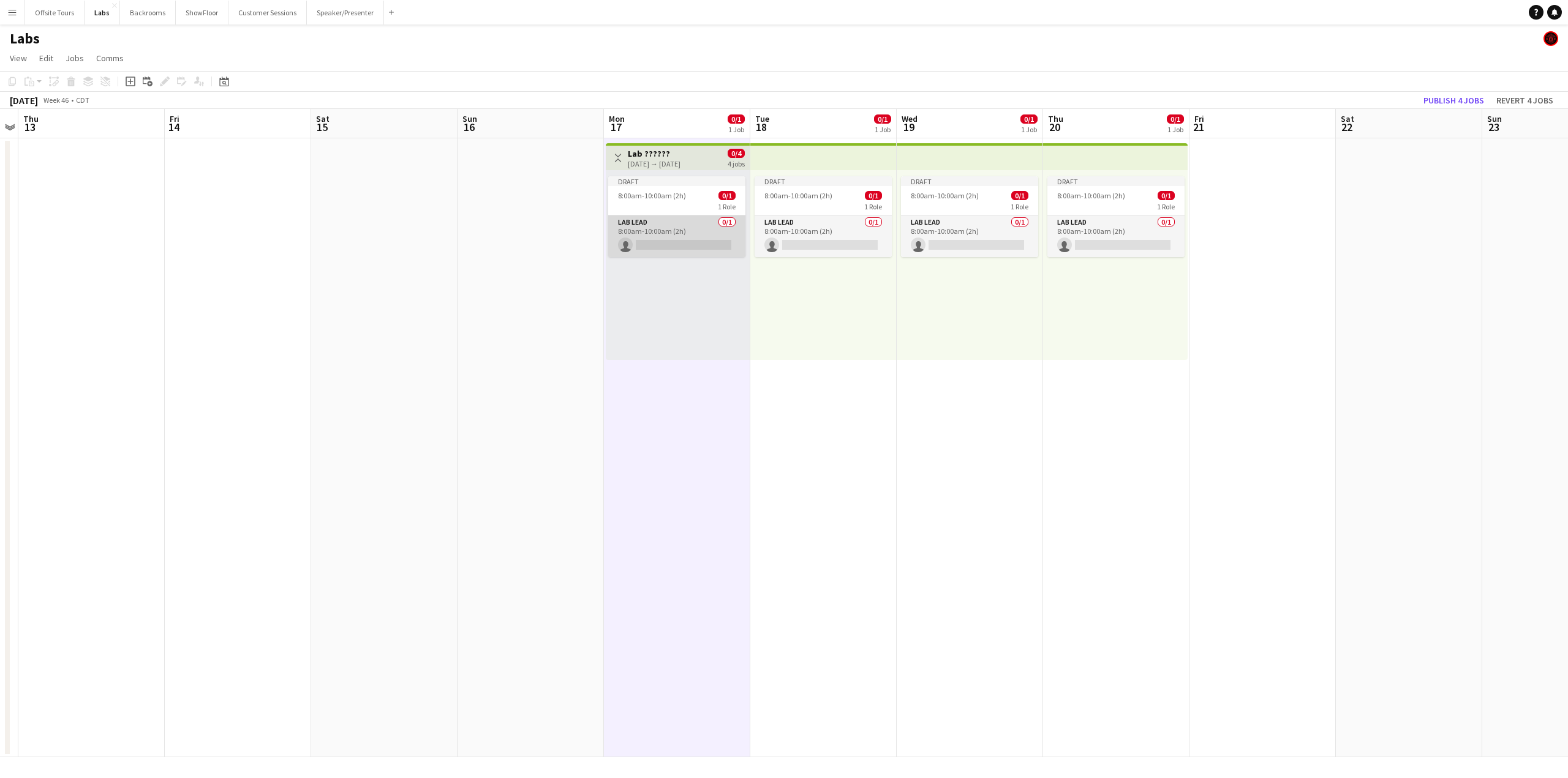
click at [674, 241] on app-card-role "Lab Lead 0/1 8:00am-10:00am (2h) single-neutral-actions" at bounding box center [677, 236] width 137 height 42
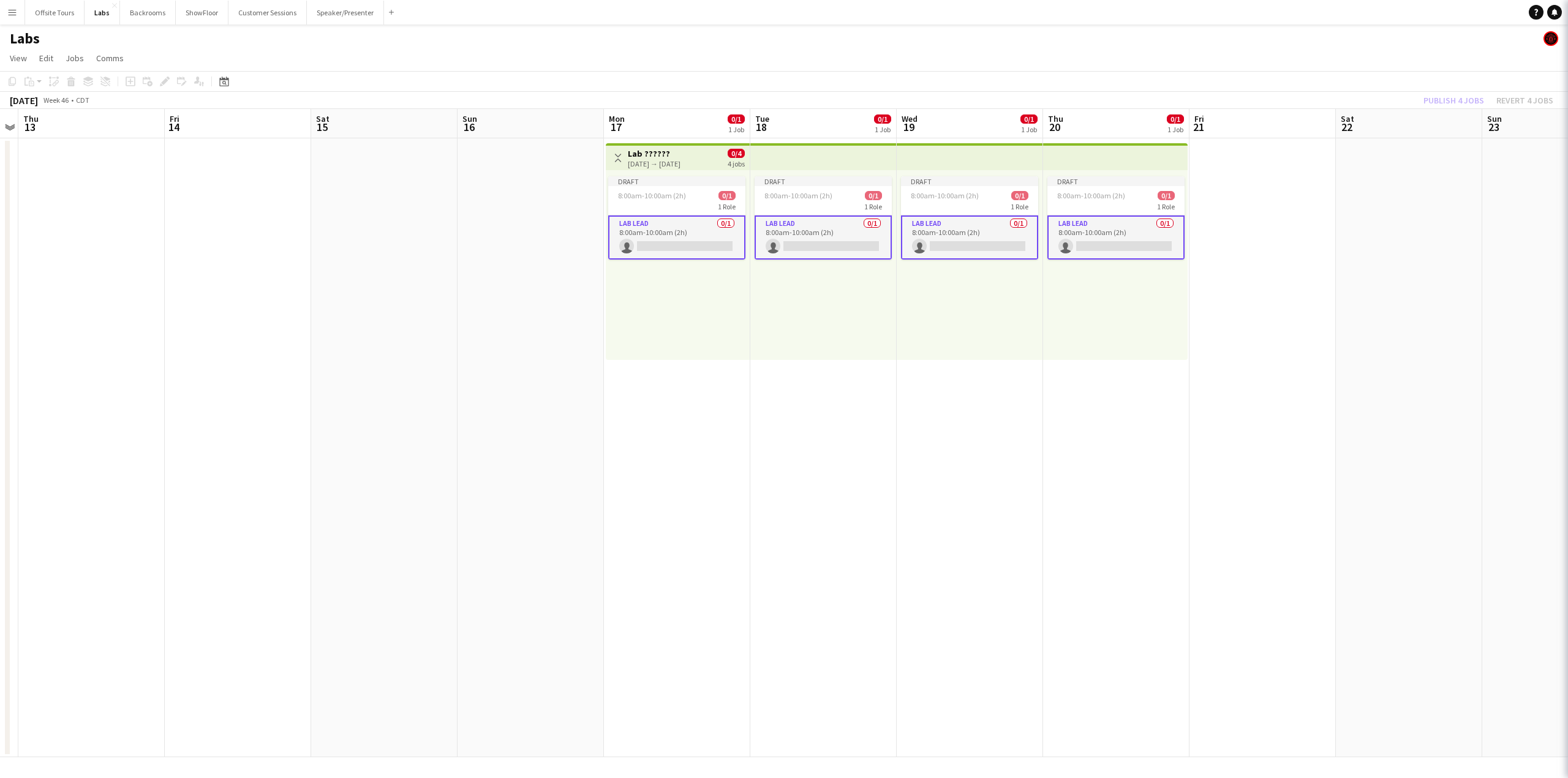
click at [674, 241] on app-card-role "Lab Lead 0/1 8:00am-10:00am (2h) single-neutral-actions" at bounding box center [677, 237] width 137 height 45
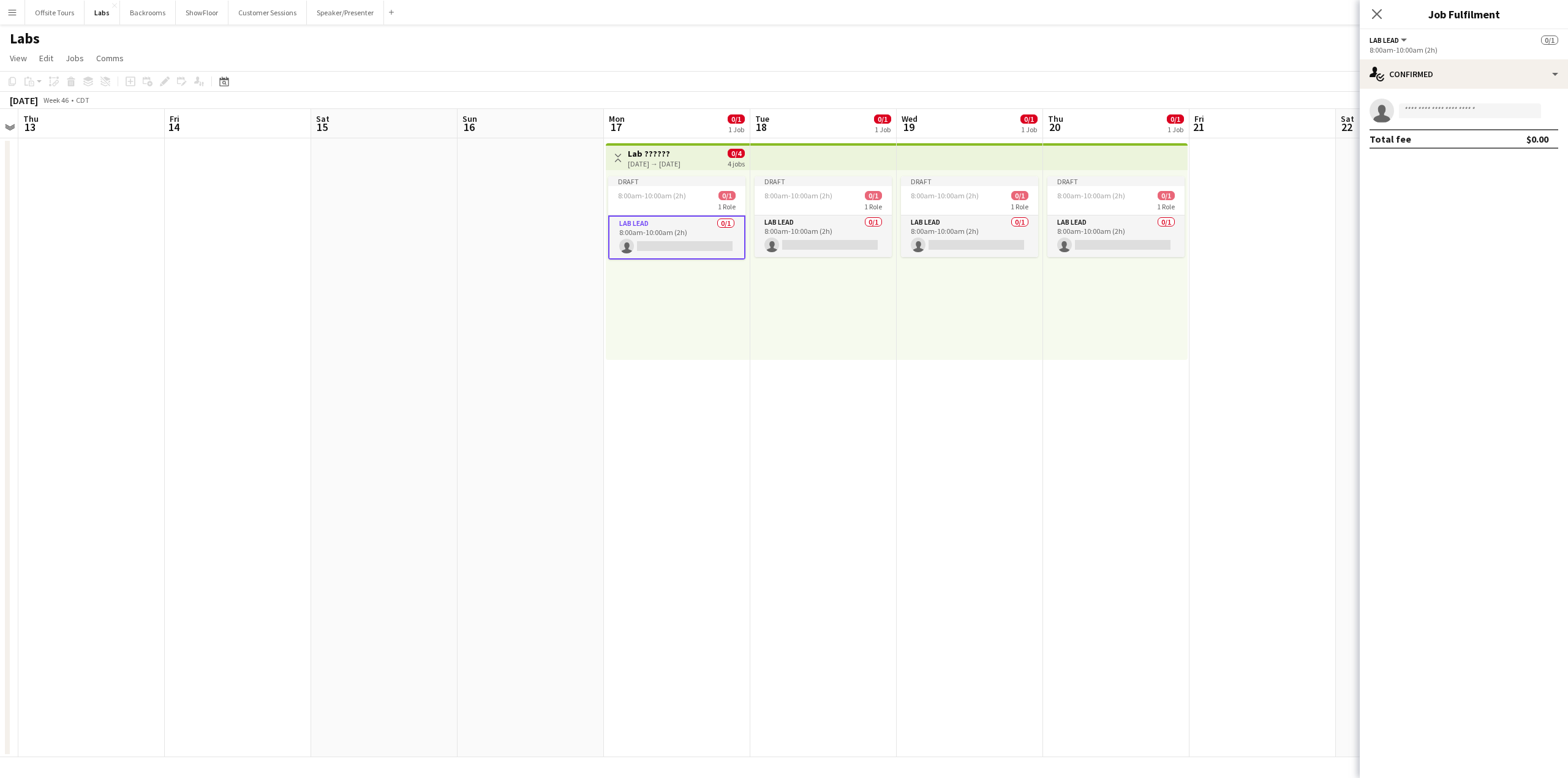
click at [1402, 35] on button "Lab Lead" at bounding box center [1389, 40] width 39 height 9
click at [1402, 57] on li "All roles" at bounding box center [1410, 61] width 61 height 11
click at [1374, 17] on icon at bounding box center [1376, 14] width 12 height 12
click at [684, 198] on div "8:00am-10:00am (2h) 0/1" at bounding box center [677, 196] width 137 height 9
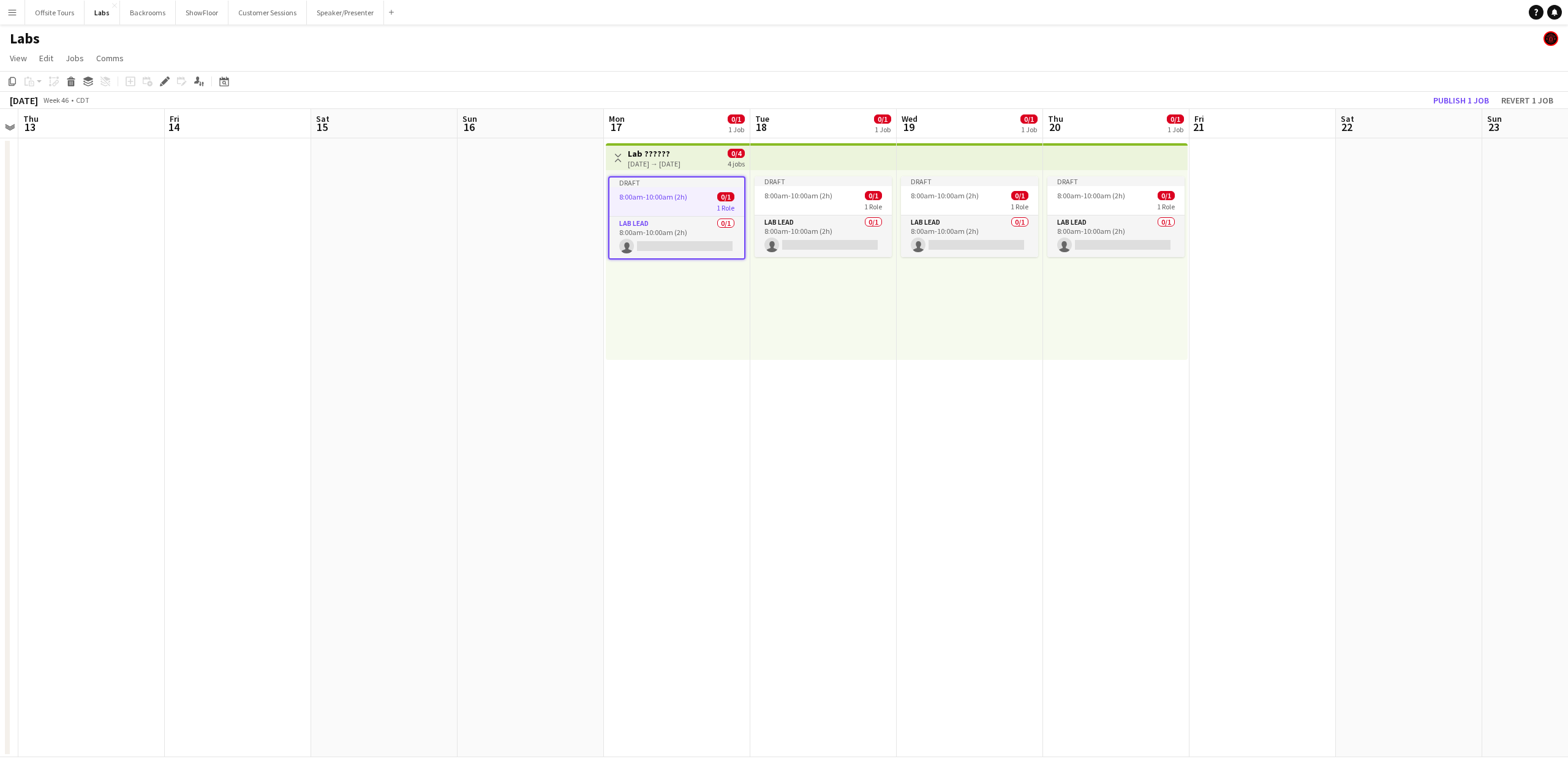
click at [672, 194] on span "8:00am-10:00am (2h)" at bounding box center [653, 197] width 68 height 9
click at [672, 194] on span "8:00am-10:00am (2h)" at bounding box center [651, 196] width 68 height 9
click at [698, 369] on app-date-cell "Toggle View Lab ?????? 11-17-2025 → 11-20-2025 0/4 4 jobs Draft 8:00am-10:00am …" at bounding box center [677, 448] width 147 height 619
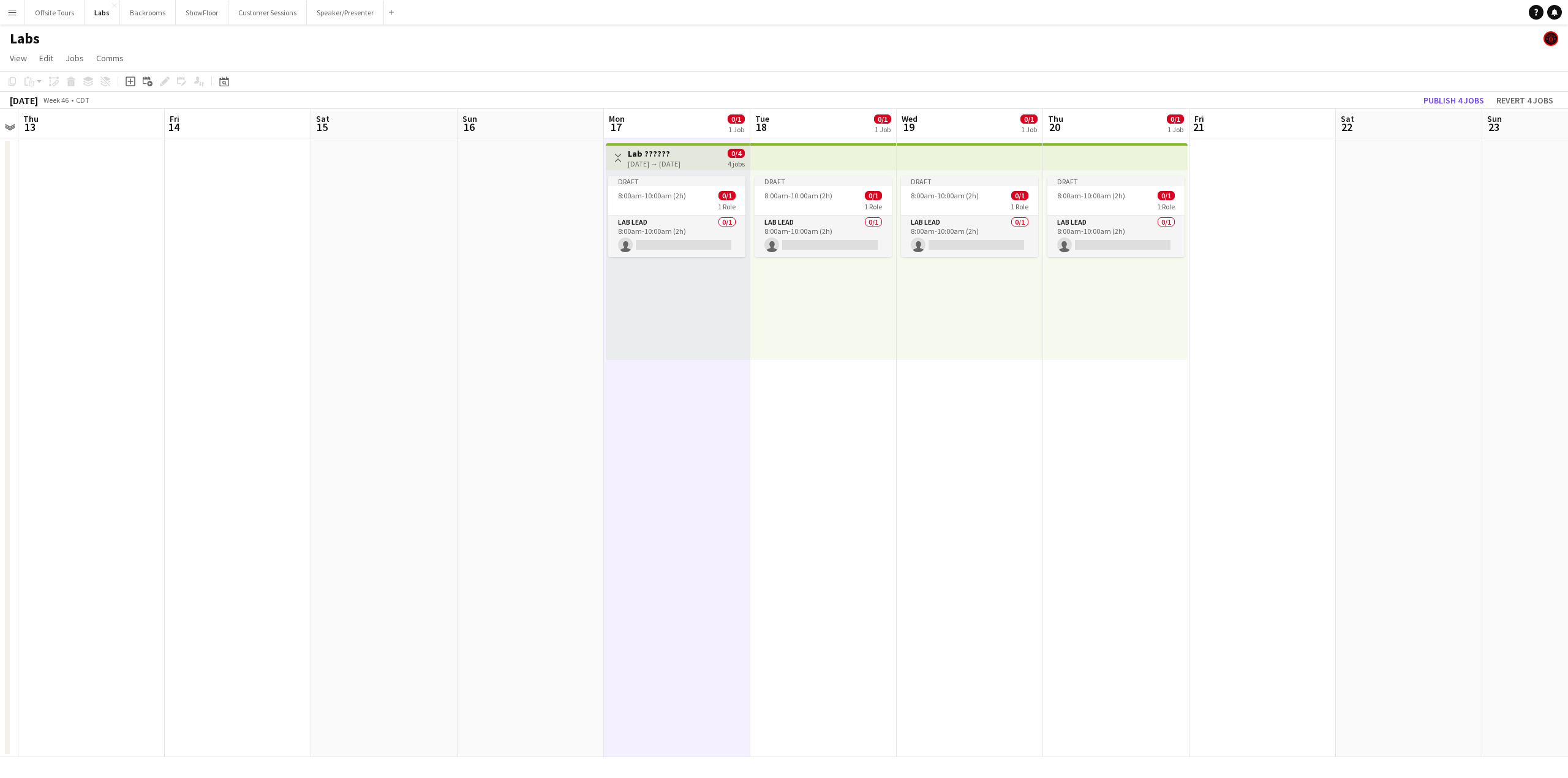
click at [656, 153] on h3 "Lab ??????" at bounding box center [654, 154] width 53 height 11
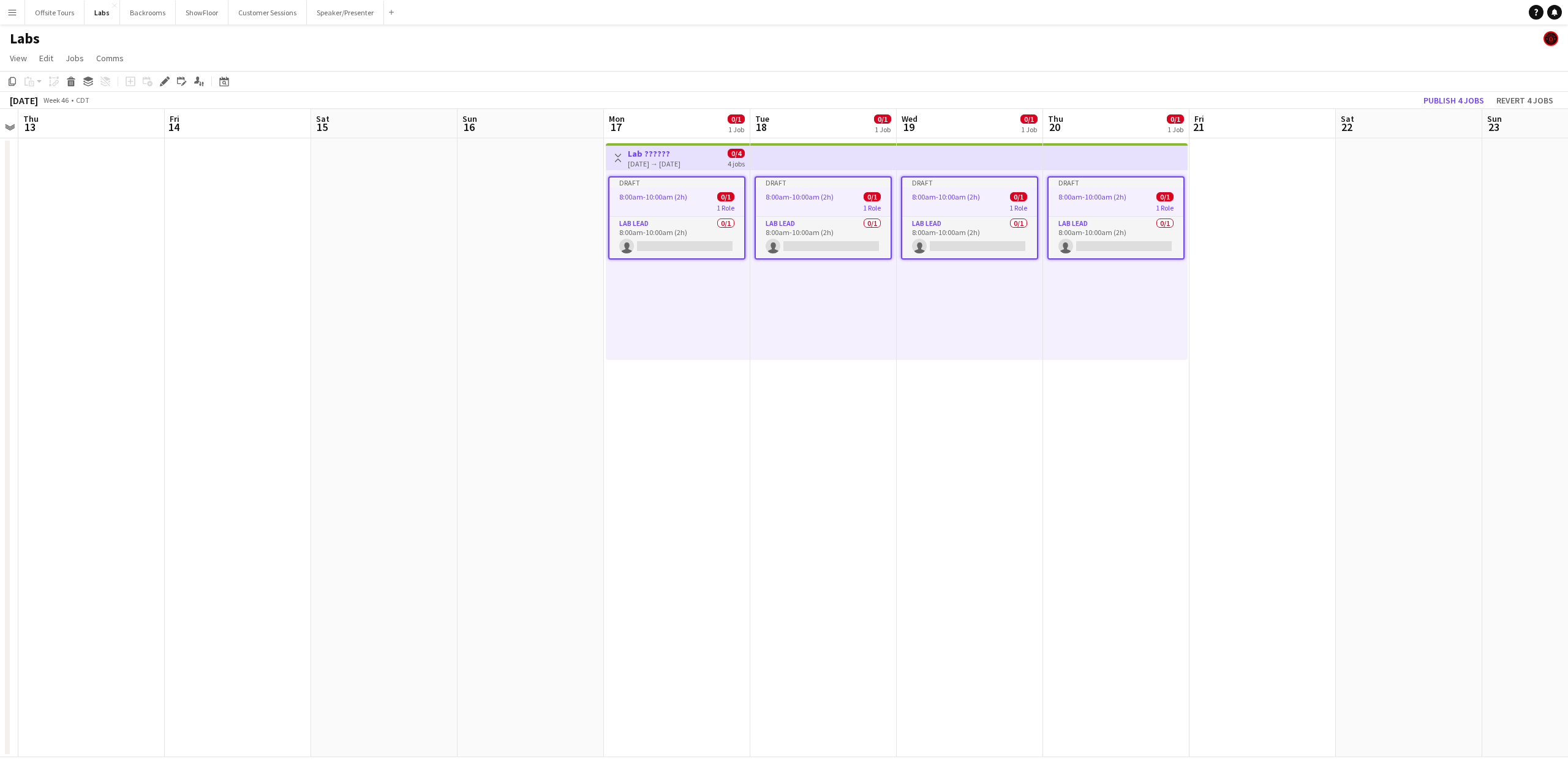
click at [656, 153] on h3 "Lab ??????" at bounding box center [654, 154] width 53 height 11
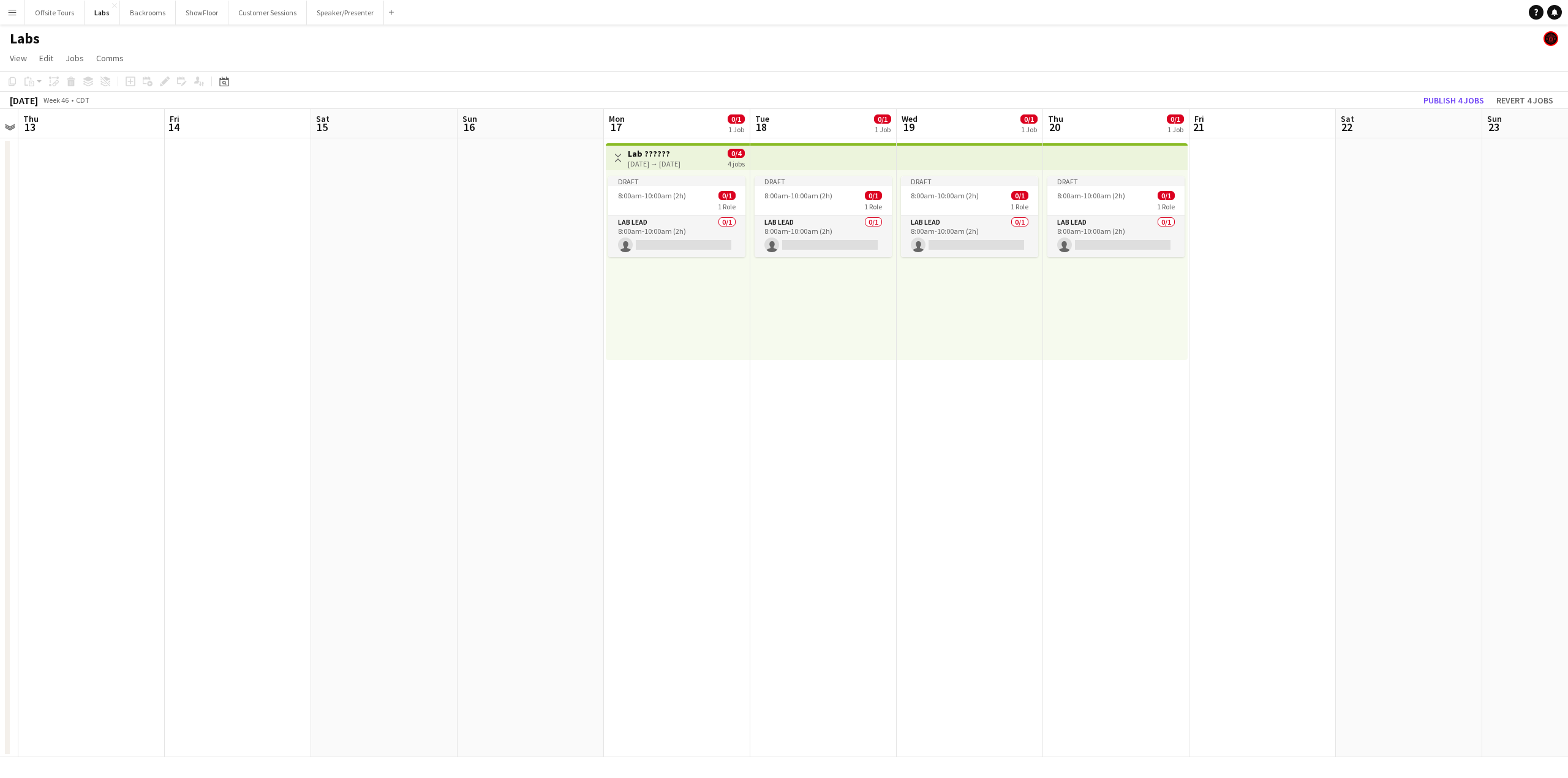
click at [656, 153] on h3 "Lab ??????" at bounding box center [654, 154] width 53 height 11
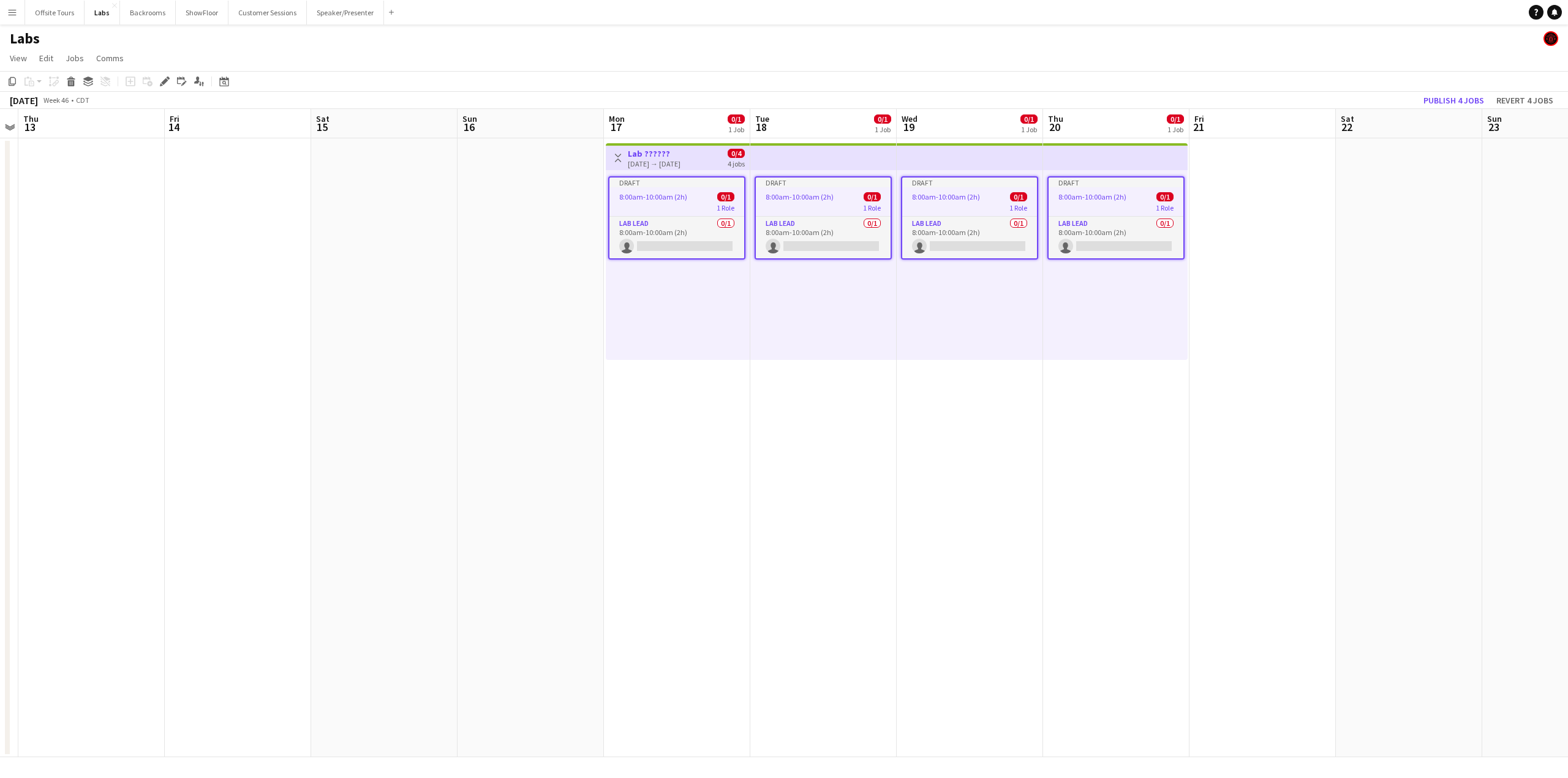
drag, startPoint x: 656, startPoint y: 153, endPoint x: 643, endPoint y: 169, distance: 20.6
click at [643, 169] on app-top-bar "Toggle View Lab ?????? 11-17-2025 → 11-20-2025 0/4 4 jobs" at bounding box center [677, 157] width 144 height 27
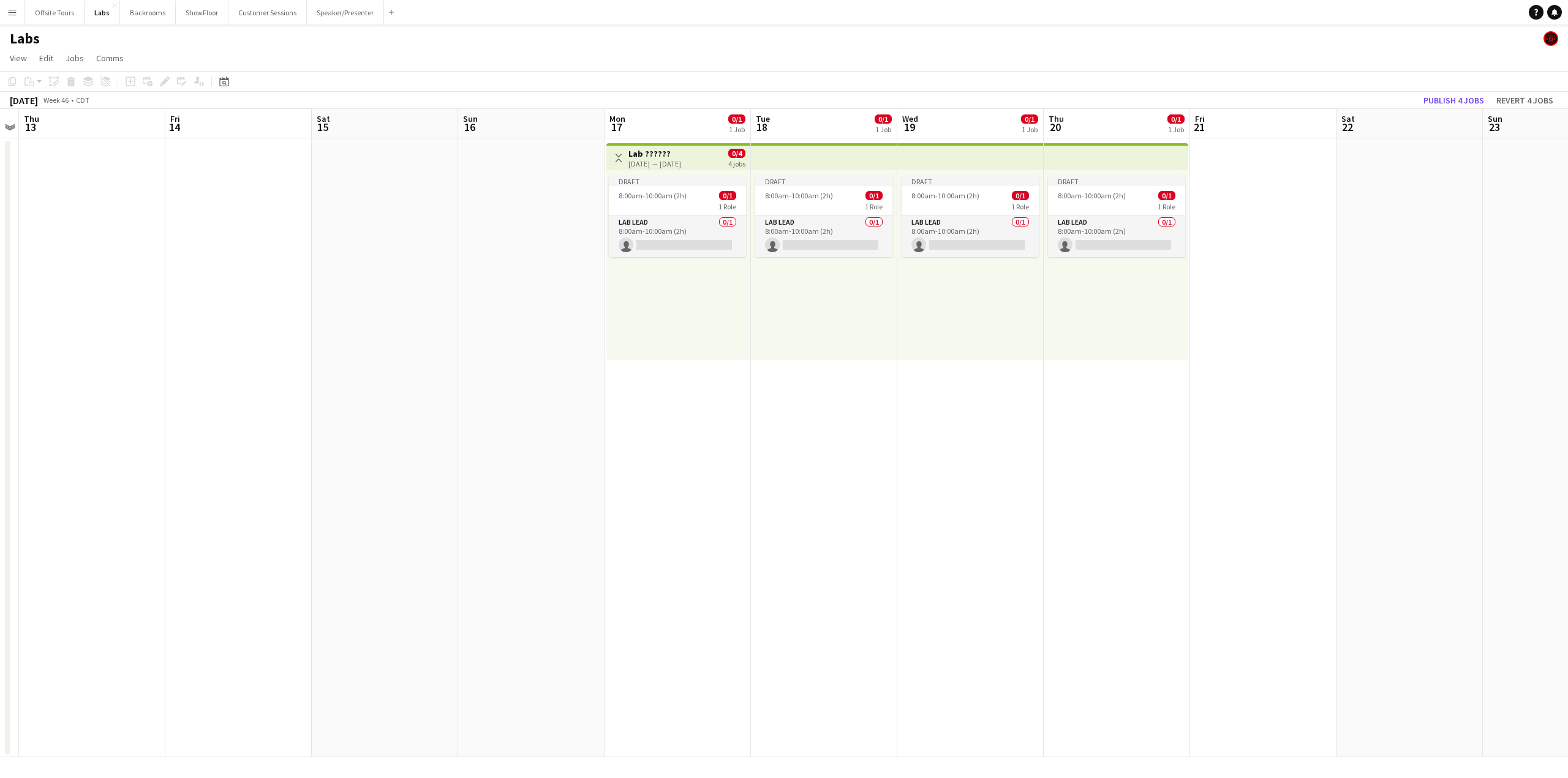
click at [670, 161] on div "11-17-2025 → 11-20-2025" at bounding box center [655, 164] width 53 height 9
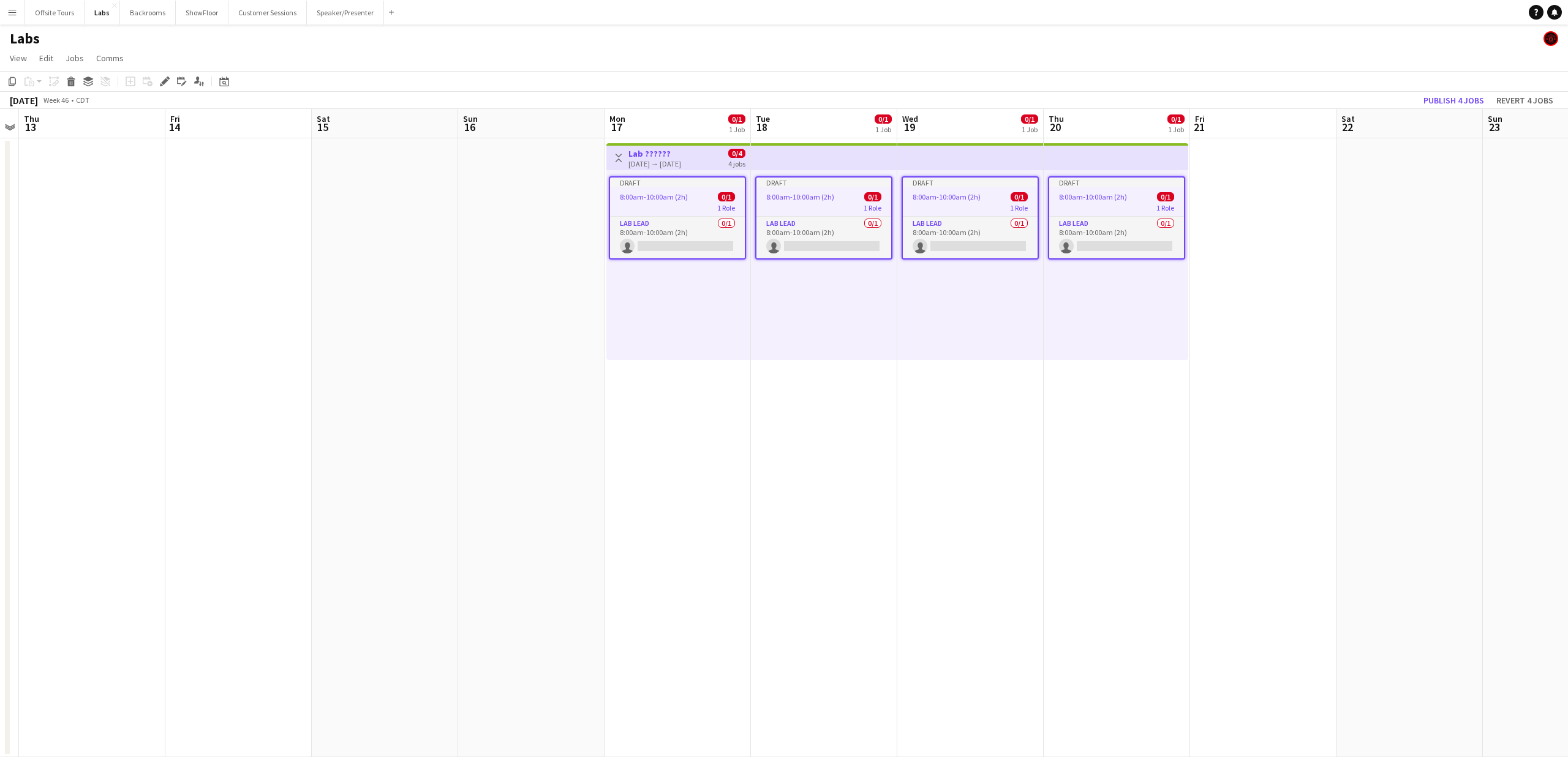
click at [717, 183] on div "Draft" at bounding box center [677, 183] width 134 height 10
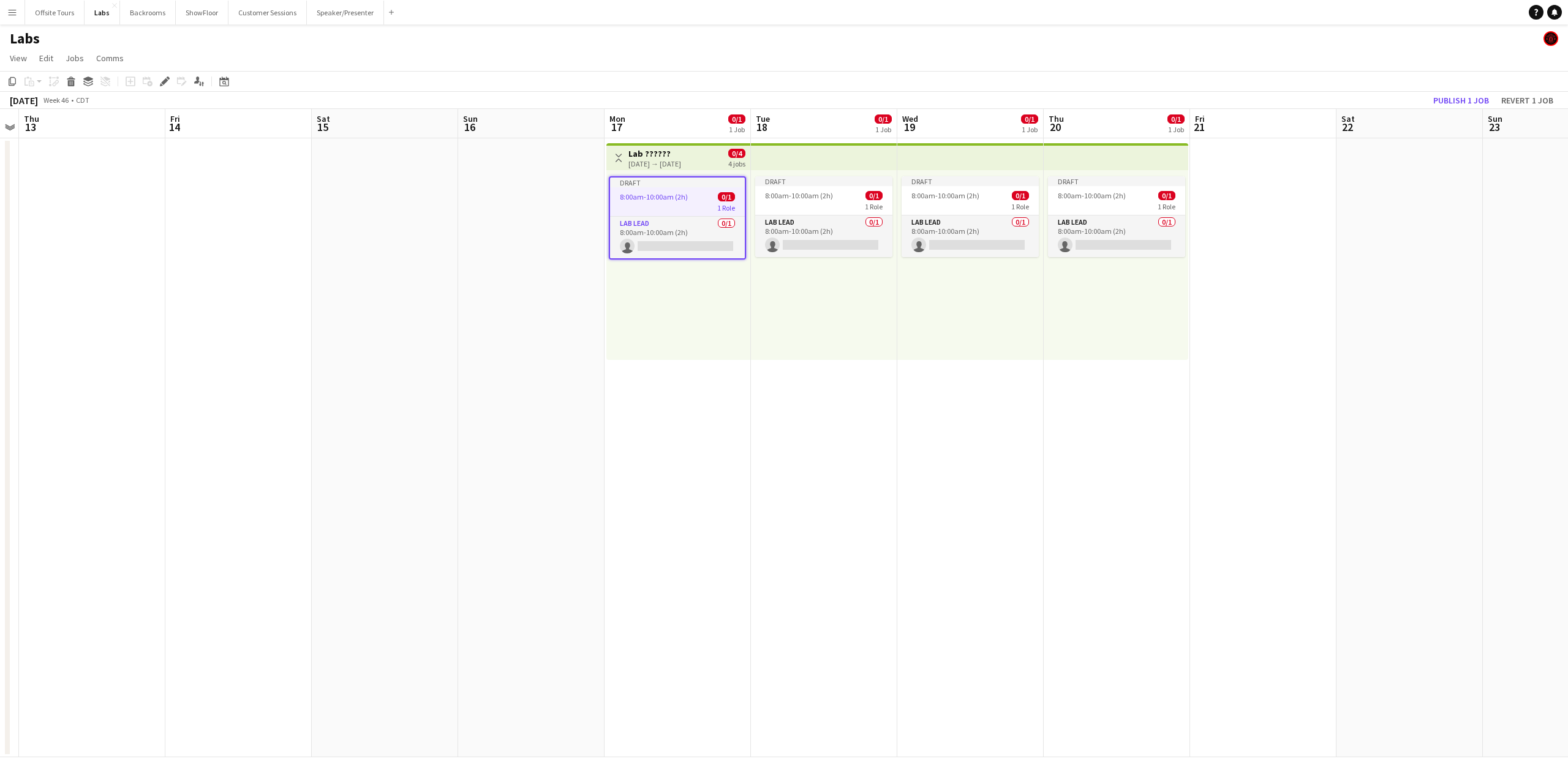
click at [717, 183] on div "Draft" at bounding box center [677, 183] width 134 height 10
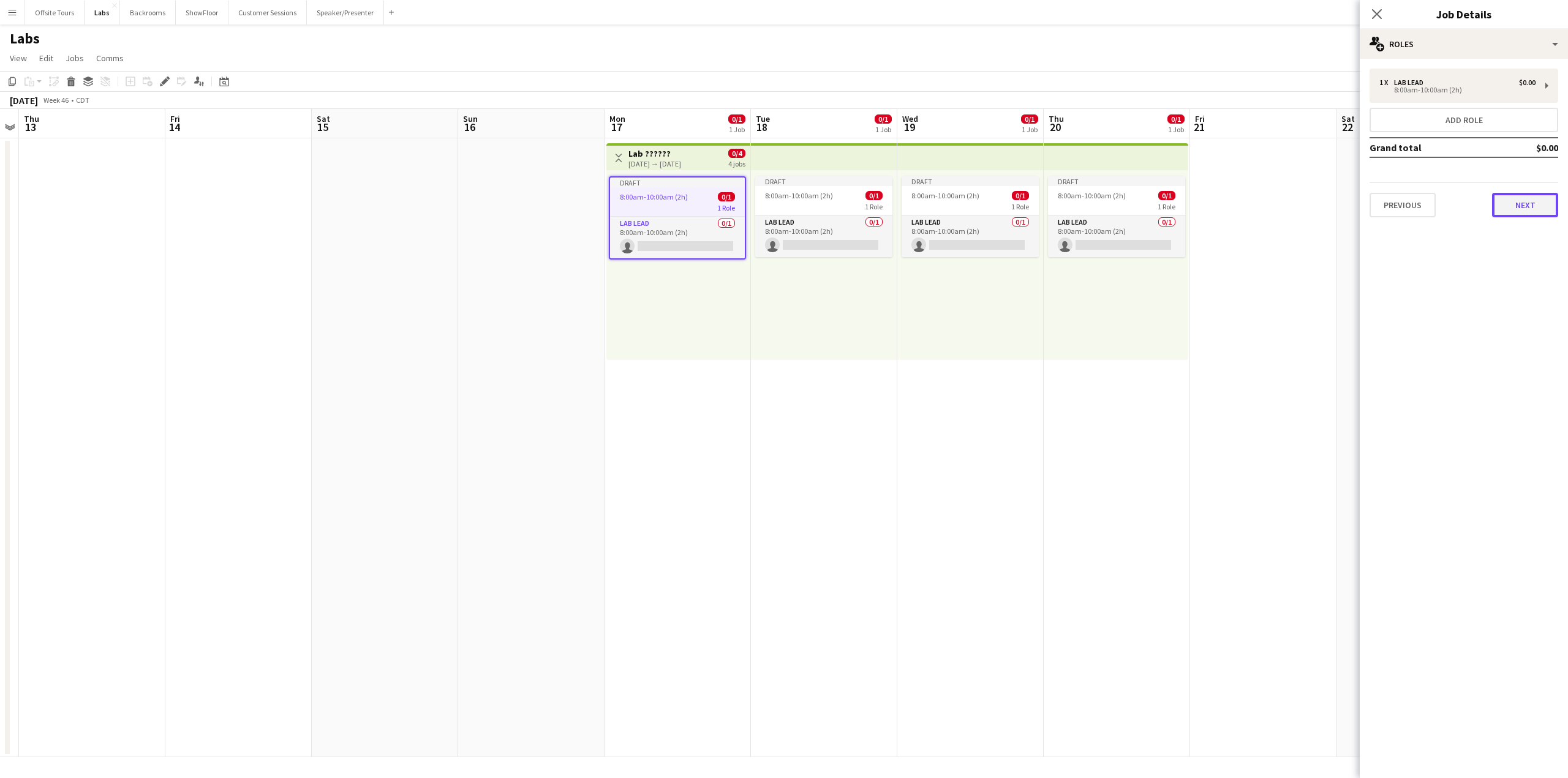
click at [1530, 210] on button "Next" at bounding box center [1524, 205] width 66 height 24
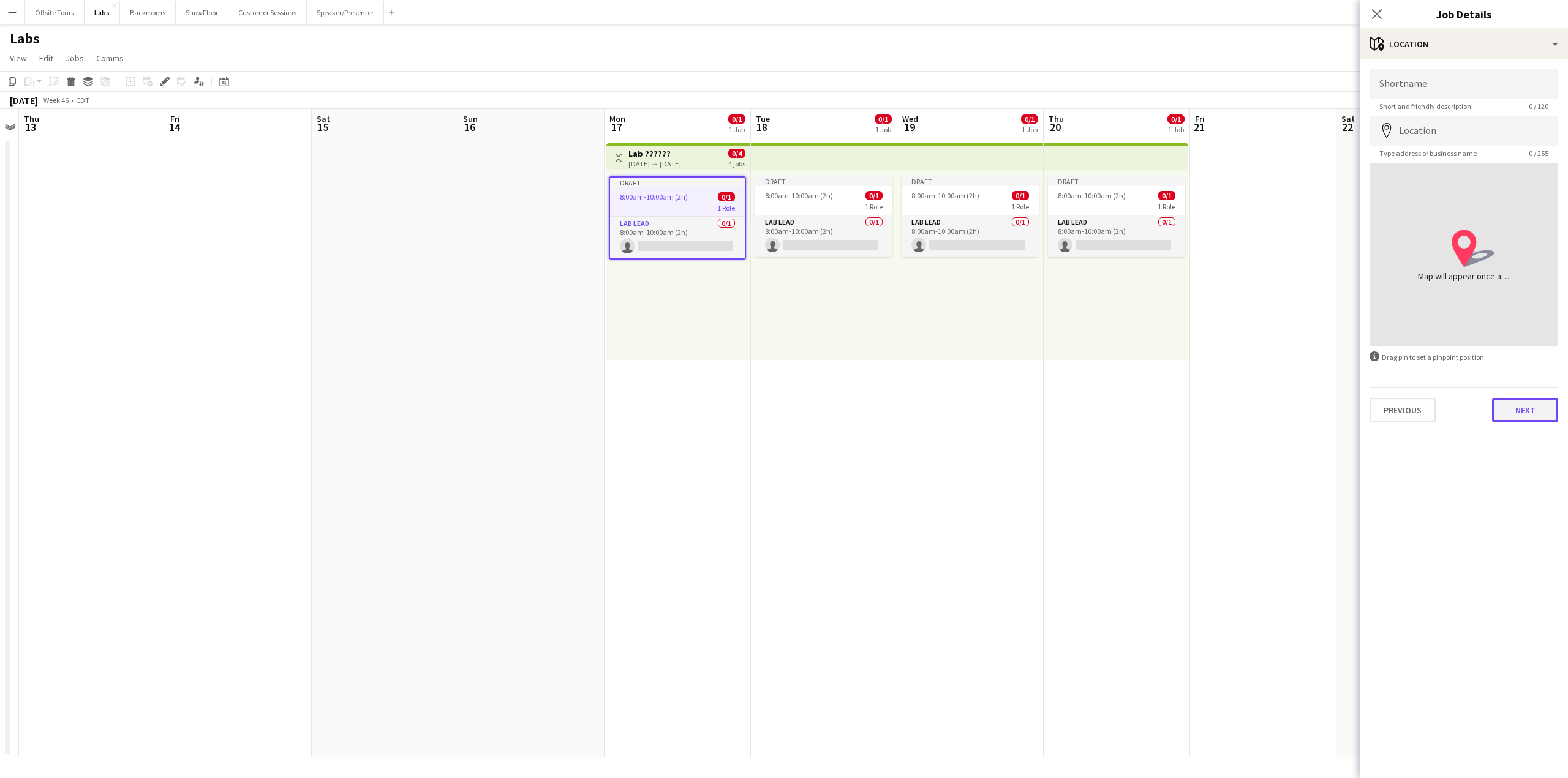
click at [1524, 406] on button "Next" at bounding box center [1524, 410] width 66 height 24
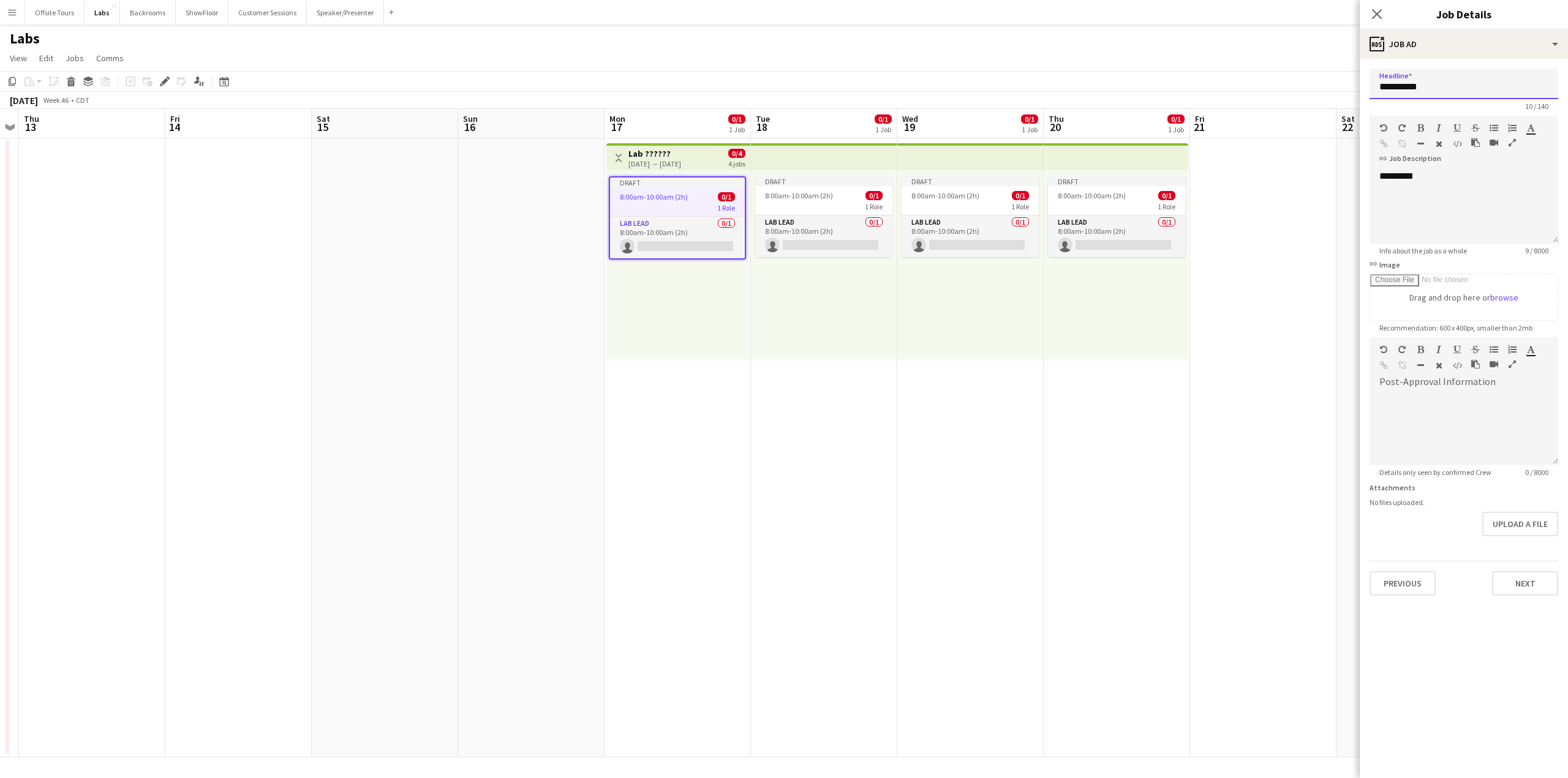
drag, startPoint x: 1398, startPoint y: 87, endPoint x: 1434, endPoint y: 89, distance: 36.1
click at [1434, 89] on input "**********" at bounding box center [1463, 83] width 188 height 31
drag, startPoint x: 1425, startPoint y: 86, endPoint x: 1397, endPoint y: 86, distance: 28.0
click at [1397, 86] on input "**********" at bounding box center [1463, 83] width 188 height 31
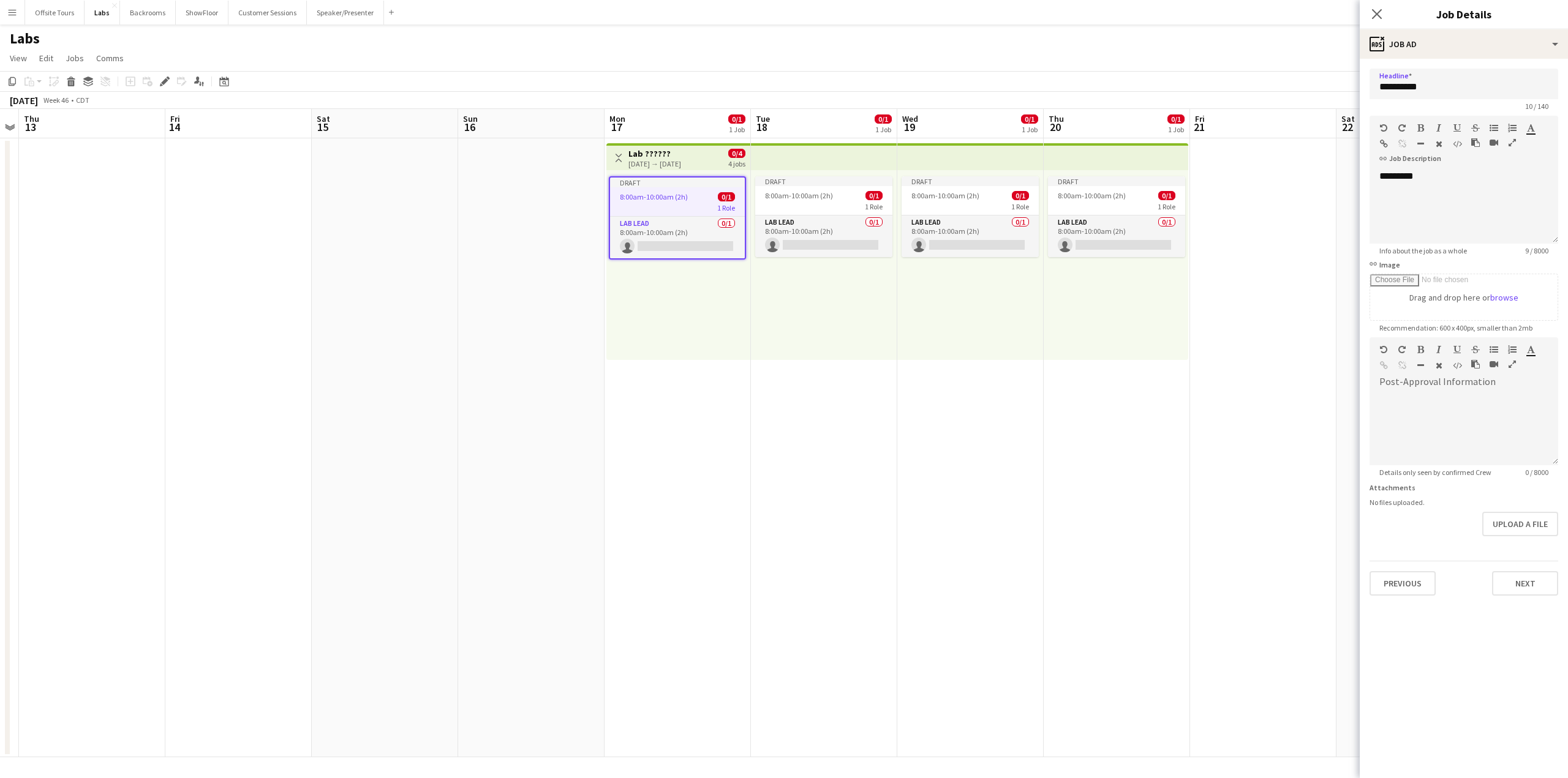
click at [671, 201] on app-job-card "Draft 8:00am-10:00am (2h) 0/1 1 Role Lab Lead 0/1 8:00am-10:00am (2h) single-ne…" at bounding box center [677, 218] width 137 height 83
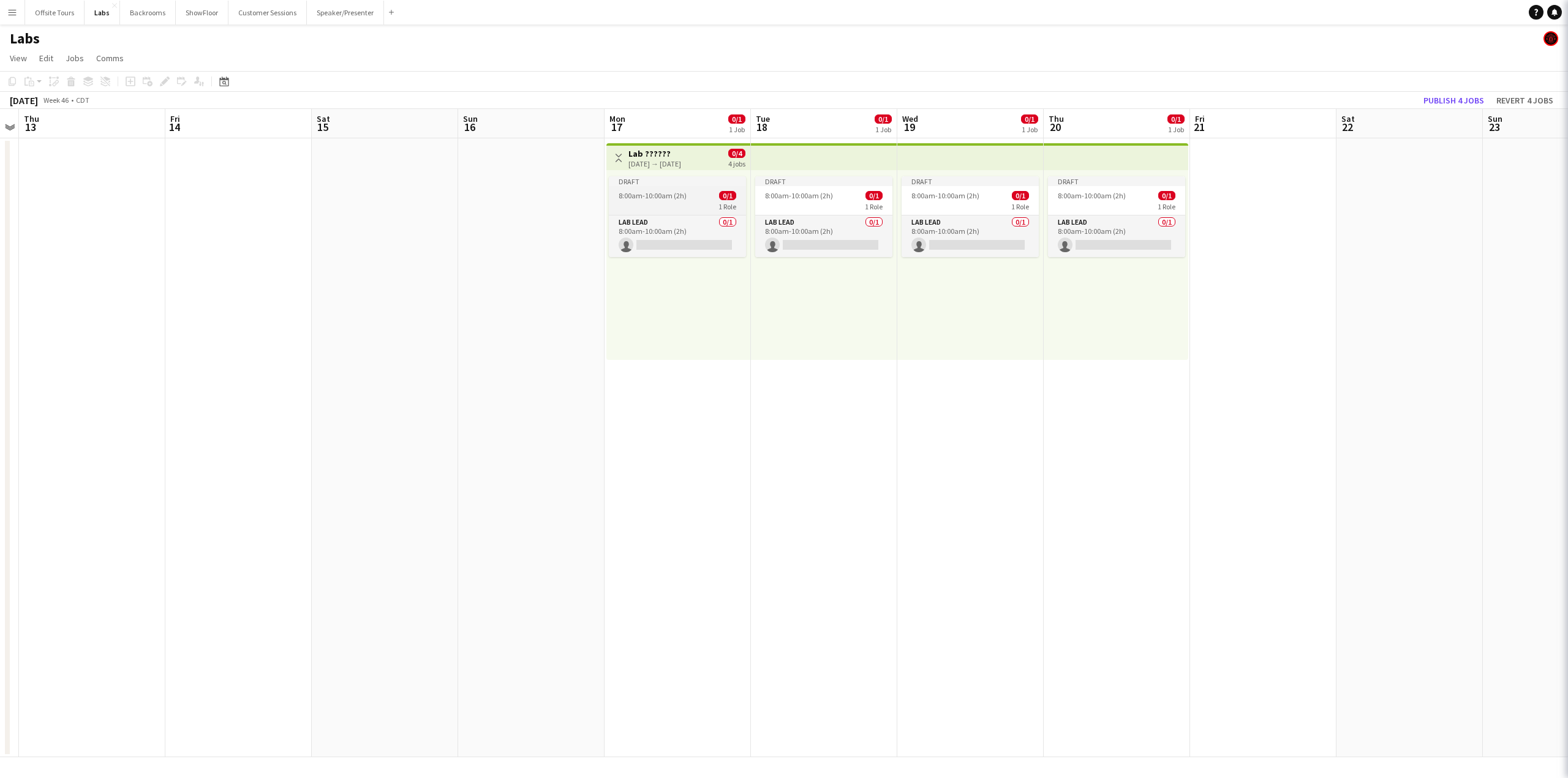
click at [671, 201] on div "1 Role" at bounding box center [677, 206] width 137 height 10
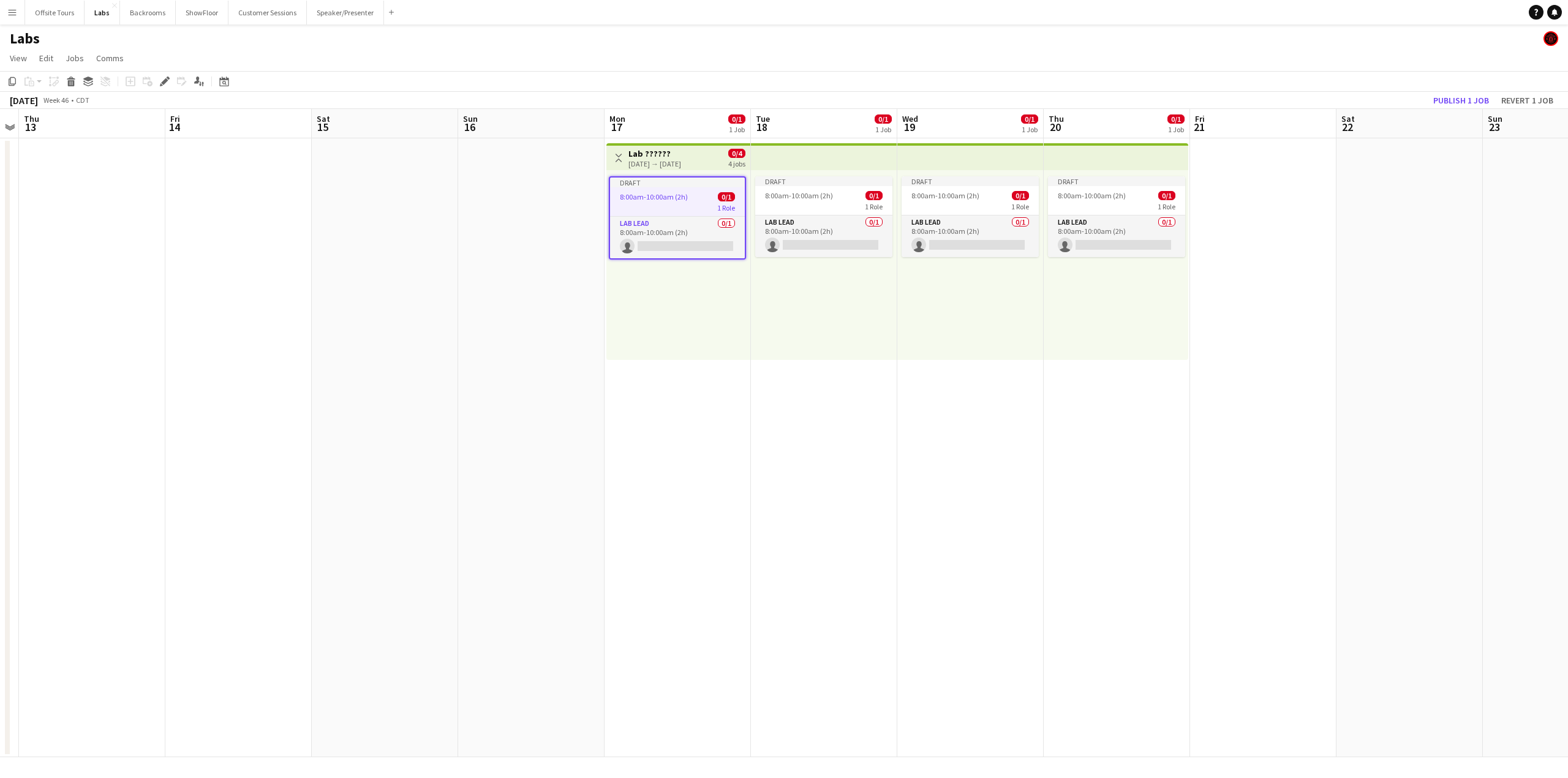
click at [680, 158] on h3 "Lab ??????" at bounding box center [655, 154] width 53 height 11
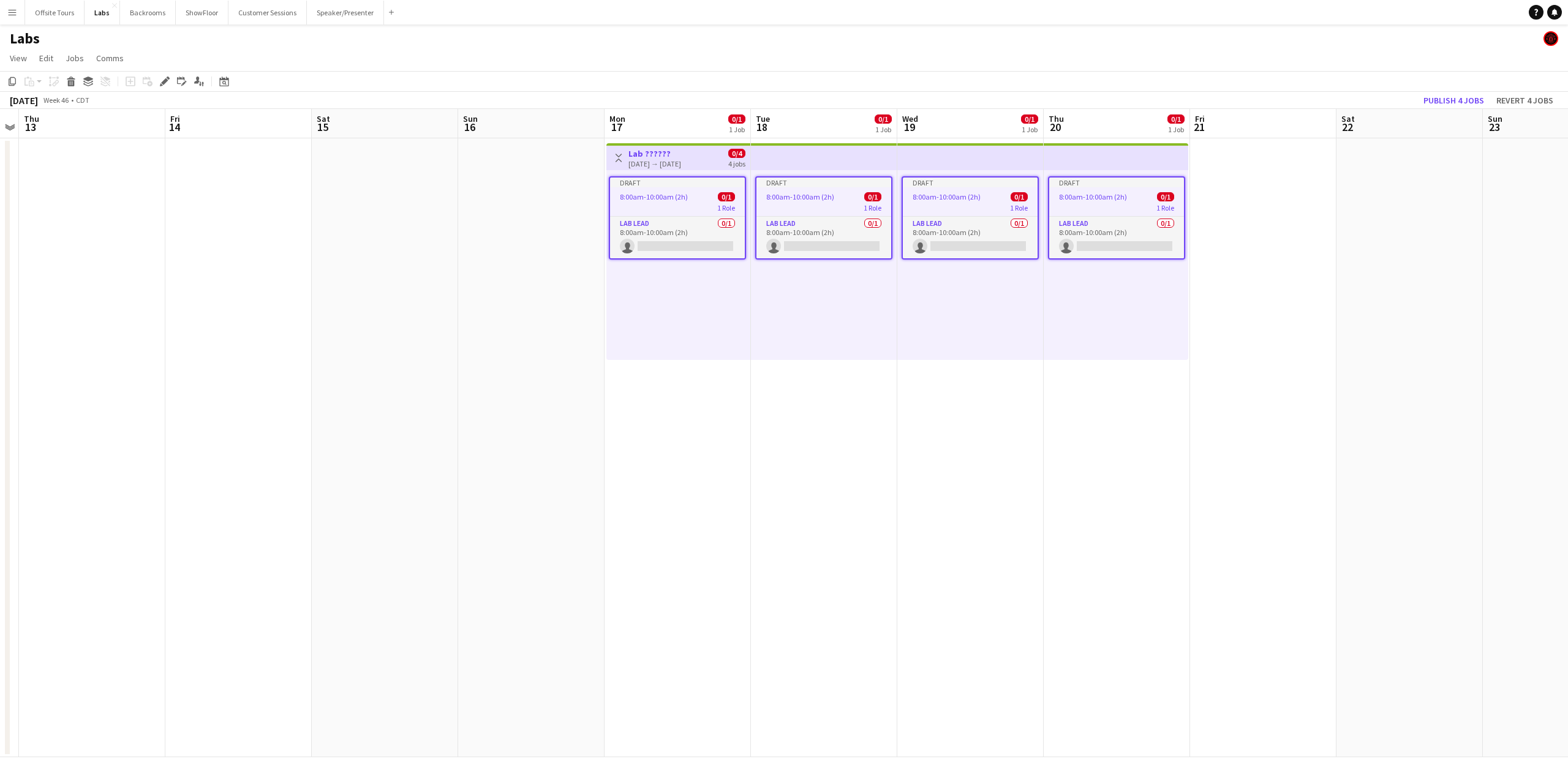
click at [661, 159] on div "11-17-2025 → 11-20-2025" at bounding box center [655, 164] width 53 height 9
click at [619, 159] on app-icon "Toggle View" at bounding box center [618, 158] width 8 height 8
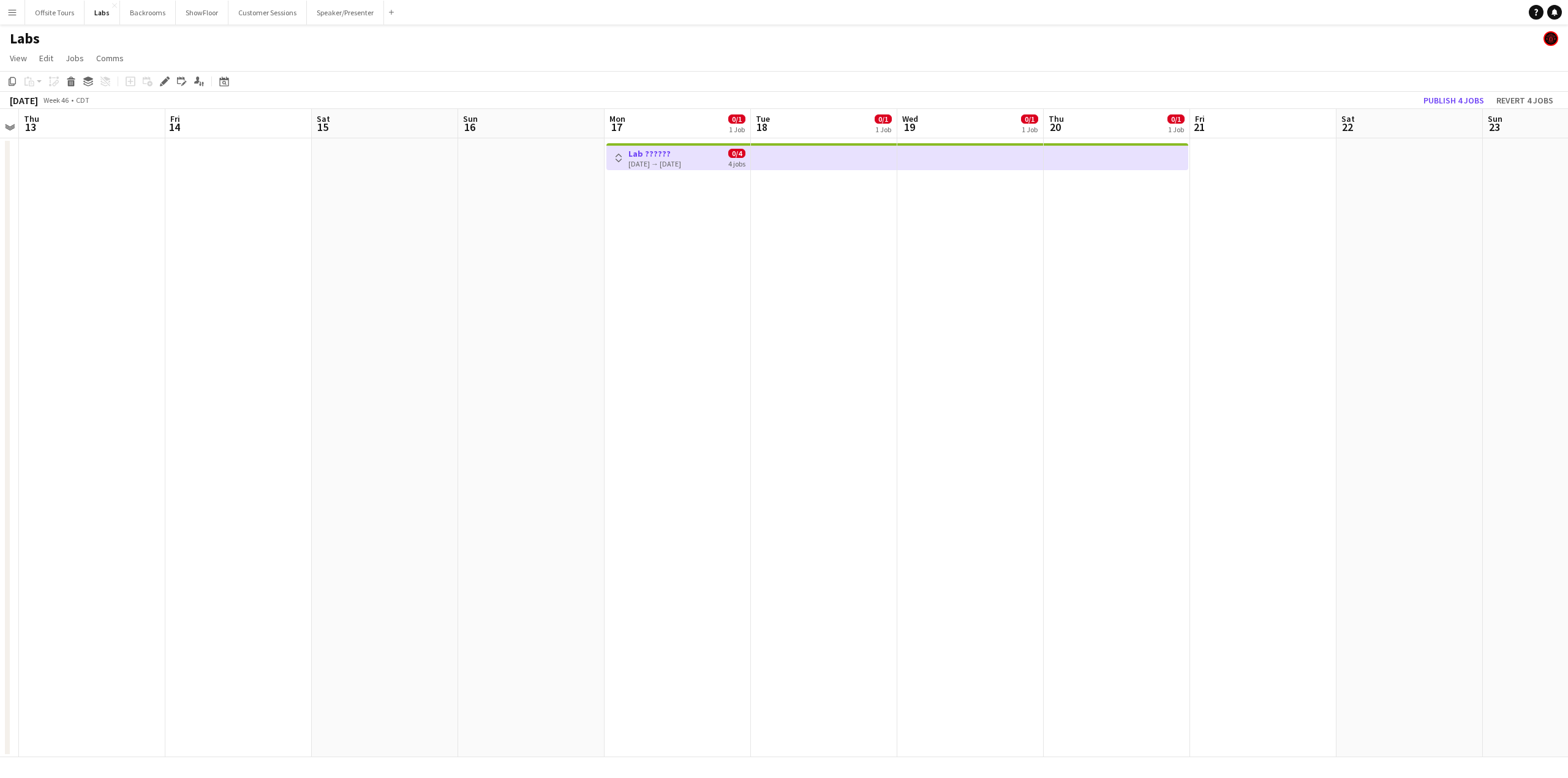
click at [619, 159] on app-icon "Toggle View" at bounding box center [618, 158] width 8 height 8
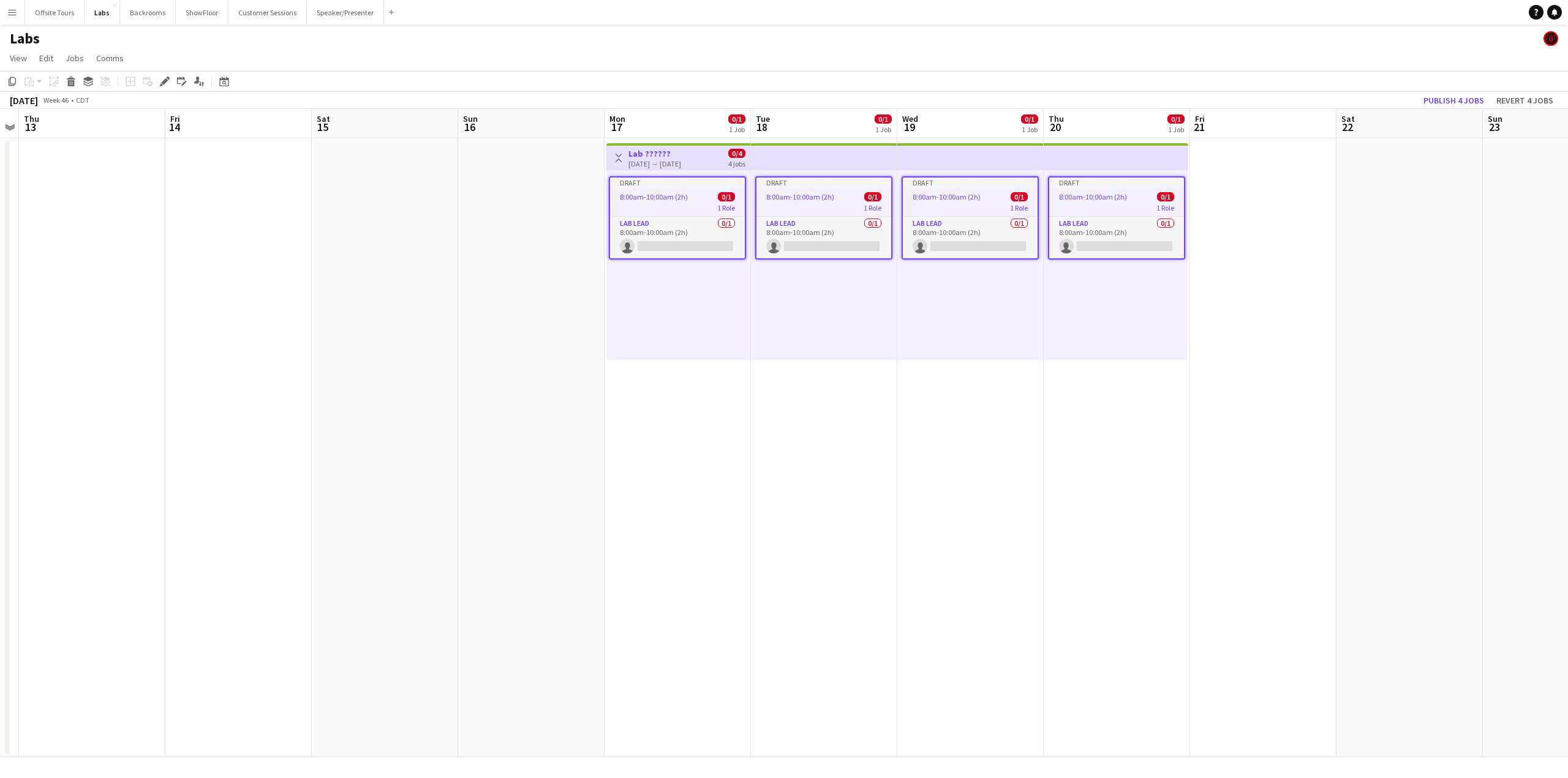
click at [633, 159] on div "11-17-2025 → 11-20-2025" at bounding box center [655, 164] width 53 height 9
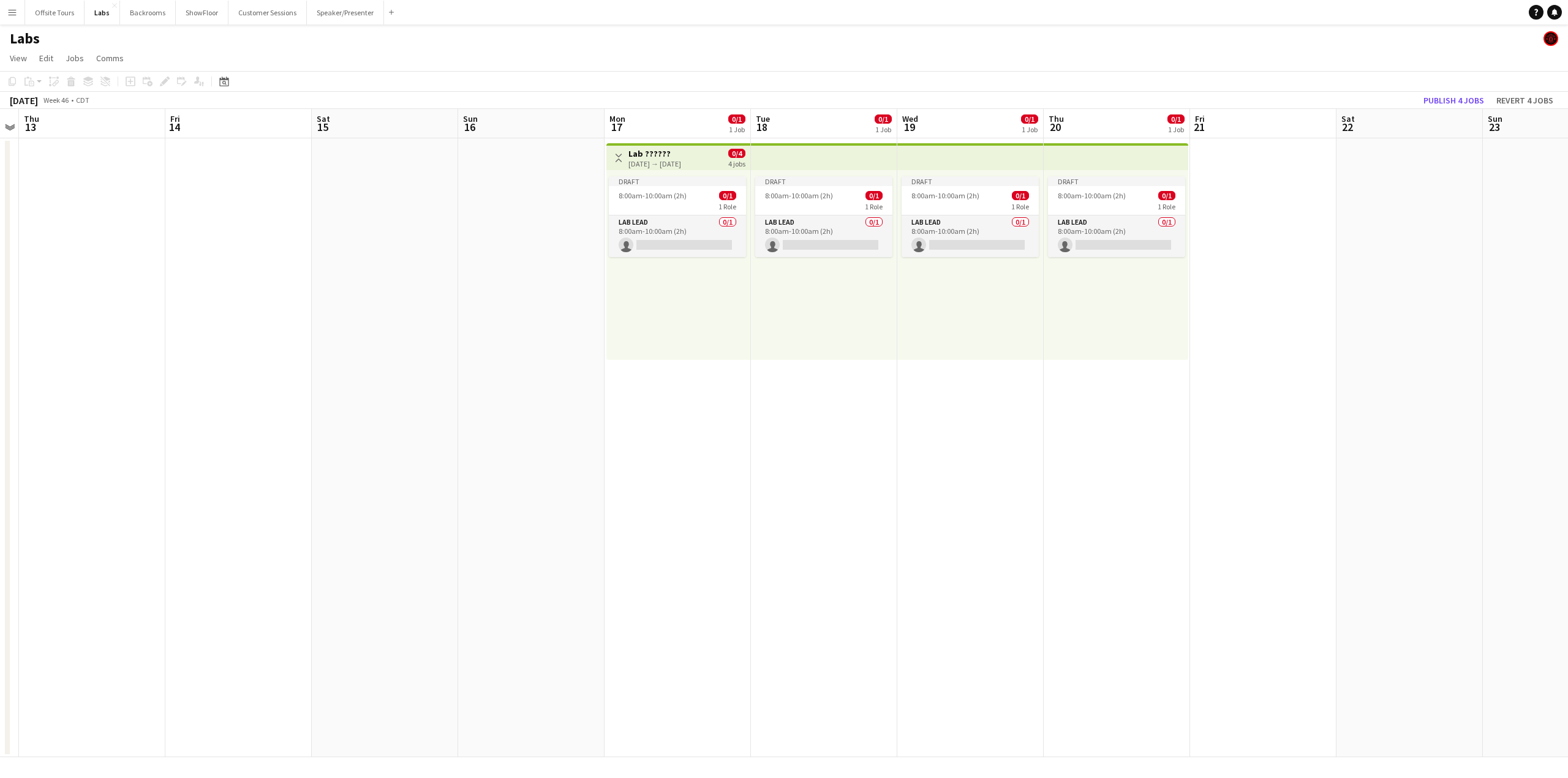
click at [616, 161] on app-icon "Toggle View" at bounding box center [618, 158] width 8 height 8
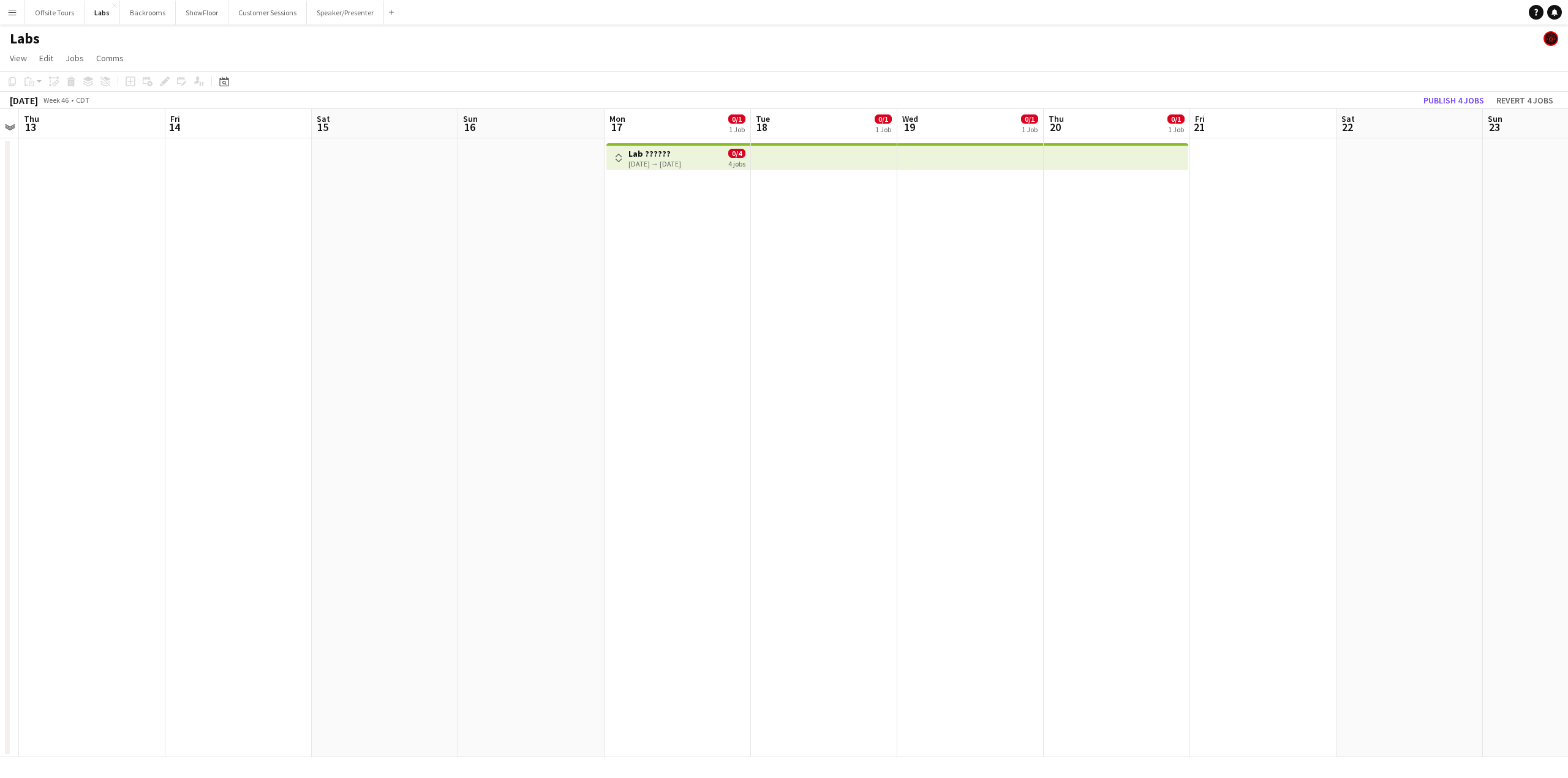
click at [973, 161] on app-top-bar at bounding box center [970, 157] width 147 height 27
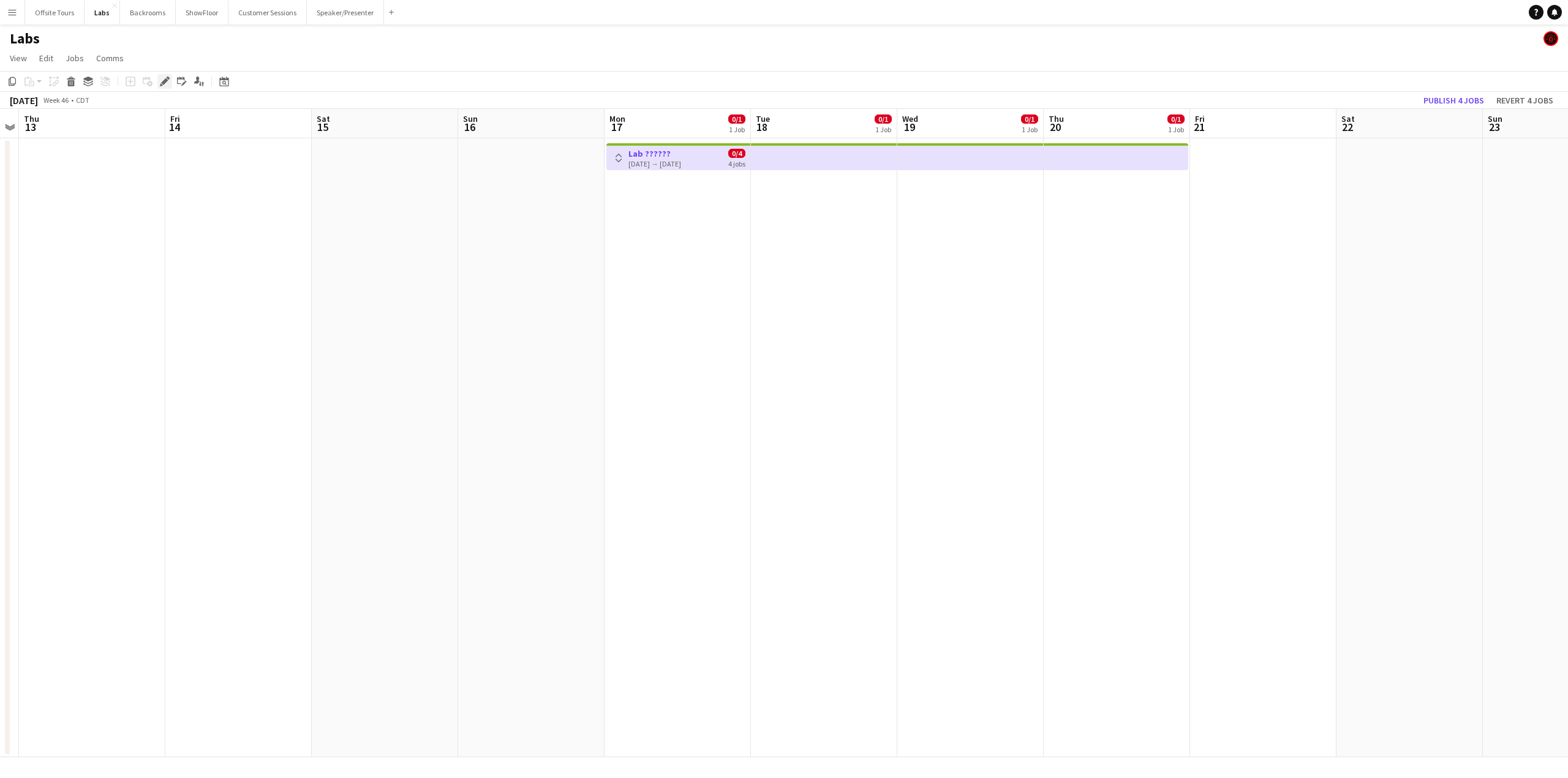
click at [160, 82] on icon "Edit" at bounding box center [164, 82] width 10 height 10
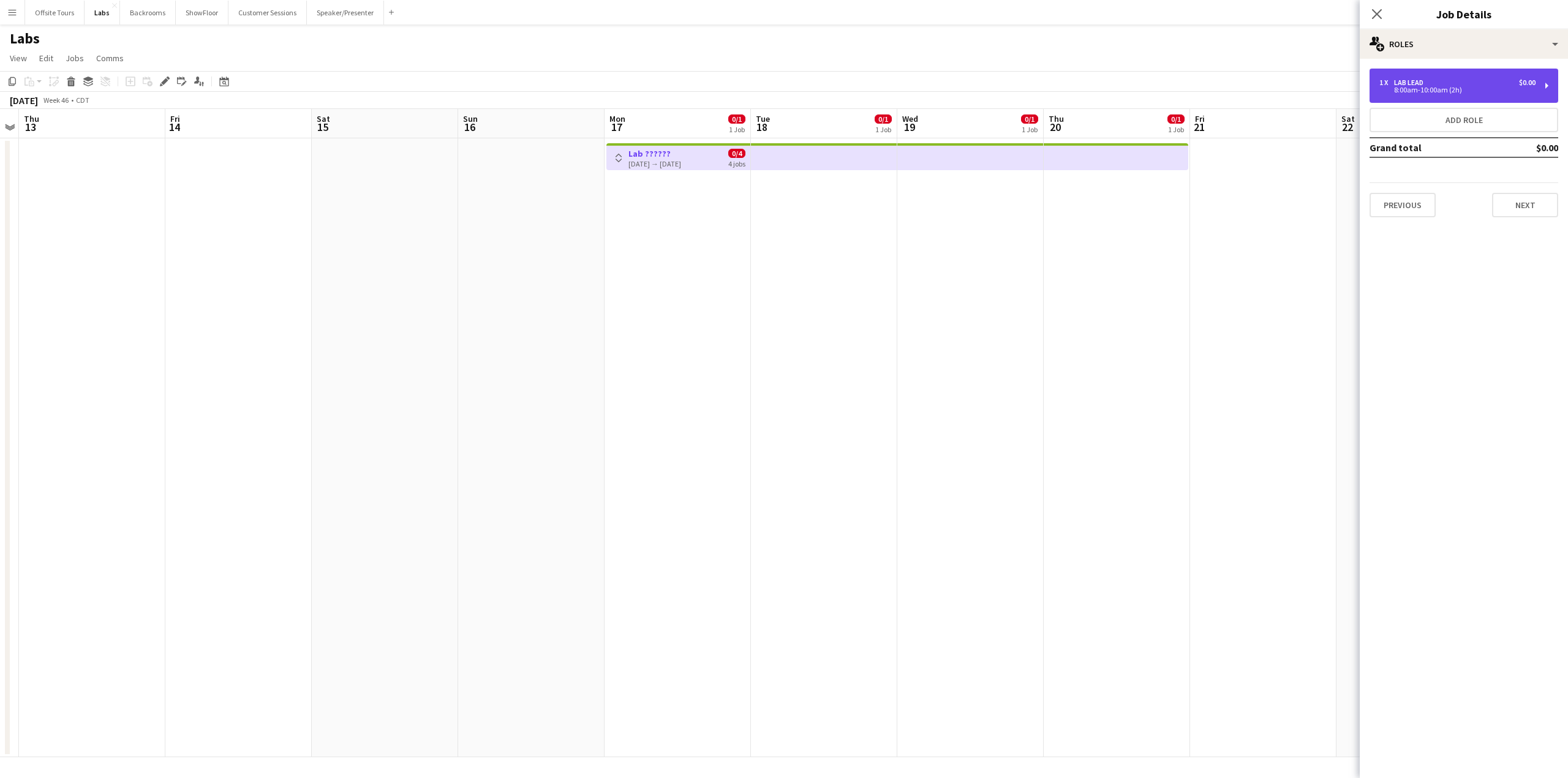
click at [1478, 85] on div "1 x Lab Lead $0.00" at bounding box center [1457, 83] width 156 height 8
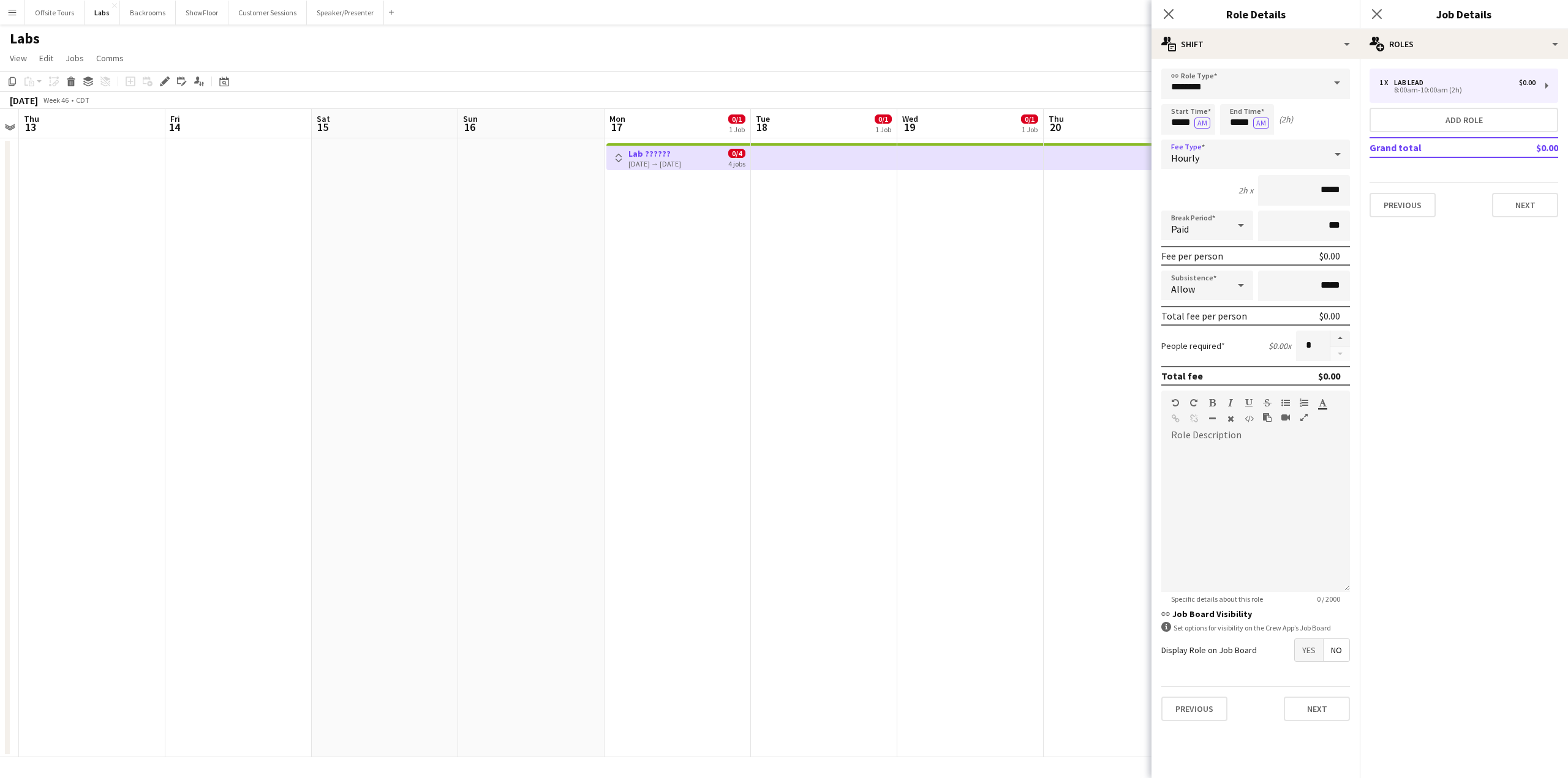
click at [1319, 161] on div "Hourly" at bounding box center [1243, 155] width 164 height 30
click at [1319, 161] on div at bounding box center [784, 389] width 1568 height 778
click at [1463, 274] on mat-expansion-panel "pencil3 General details 1 x Lab Lead $0.00 8:00am-10:00am (2h) Add role Grand t…" at bounding box center [1463, 418] width 209 height 720
click at [1439, 124] on button "Add role" at bounding box center [1463, 120] width 188 height 24
type input "*****"
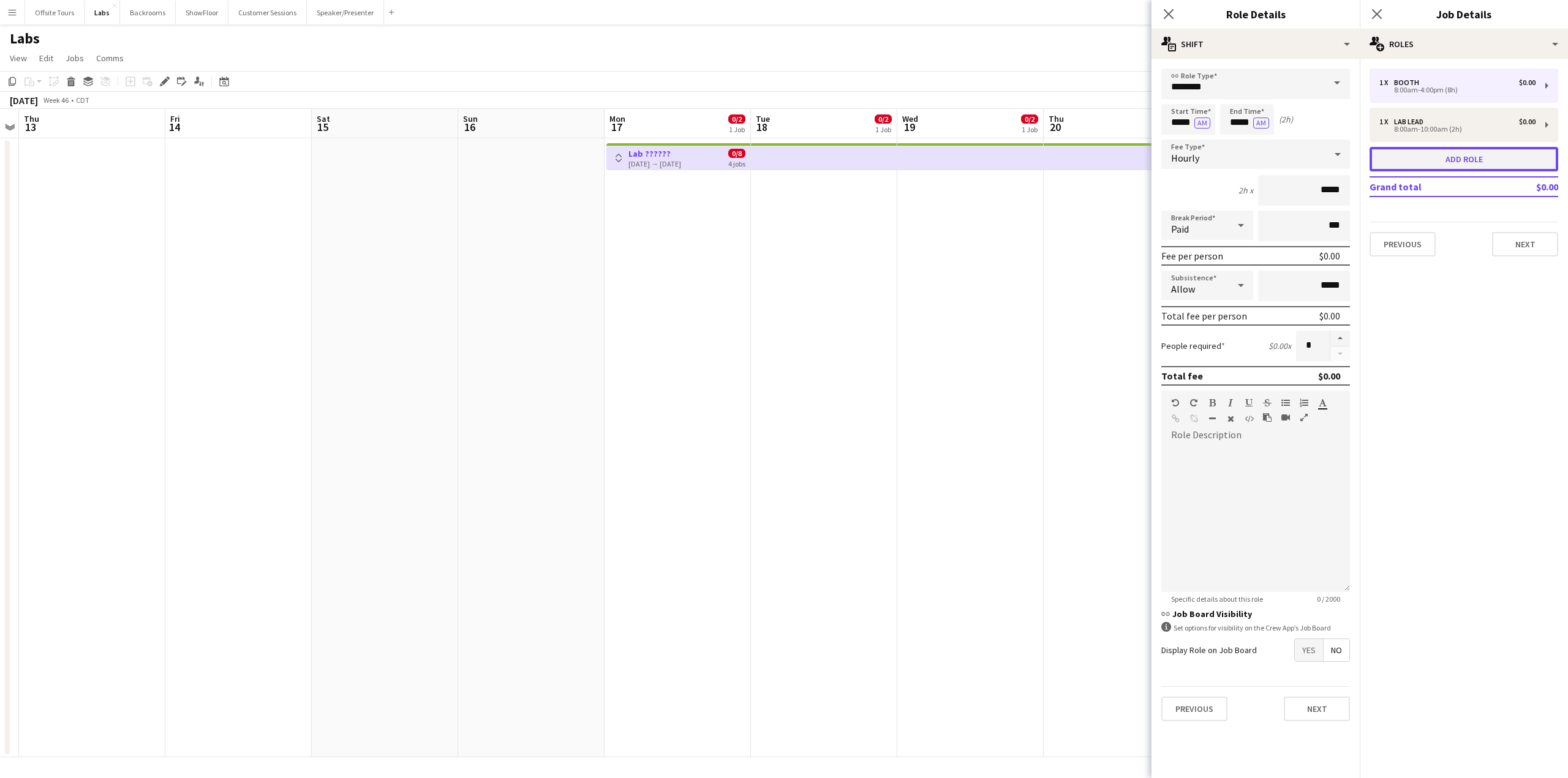
type input "*****"
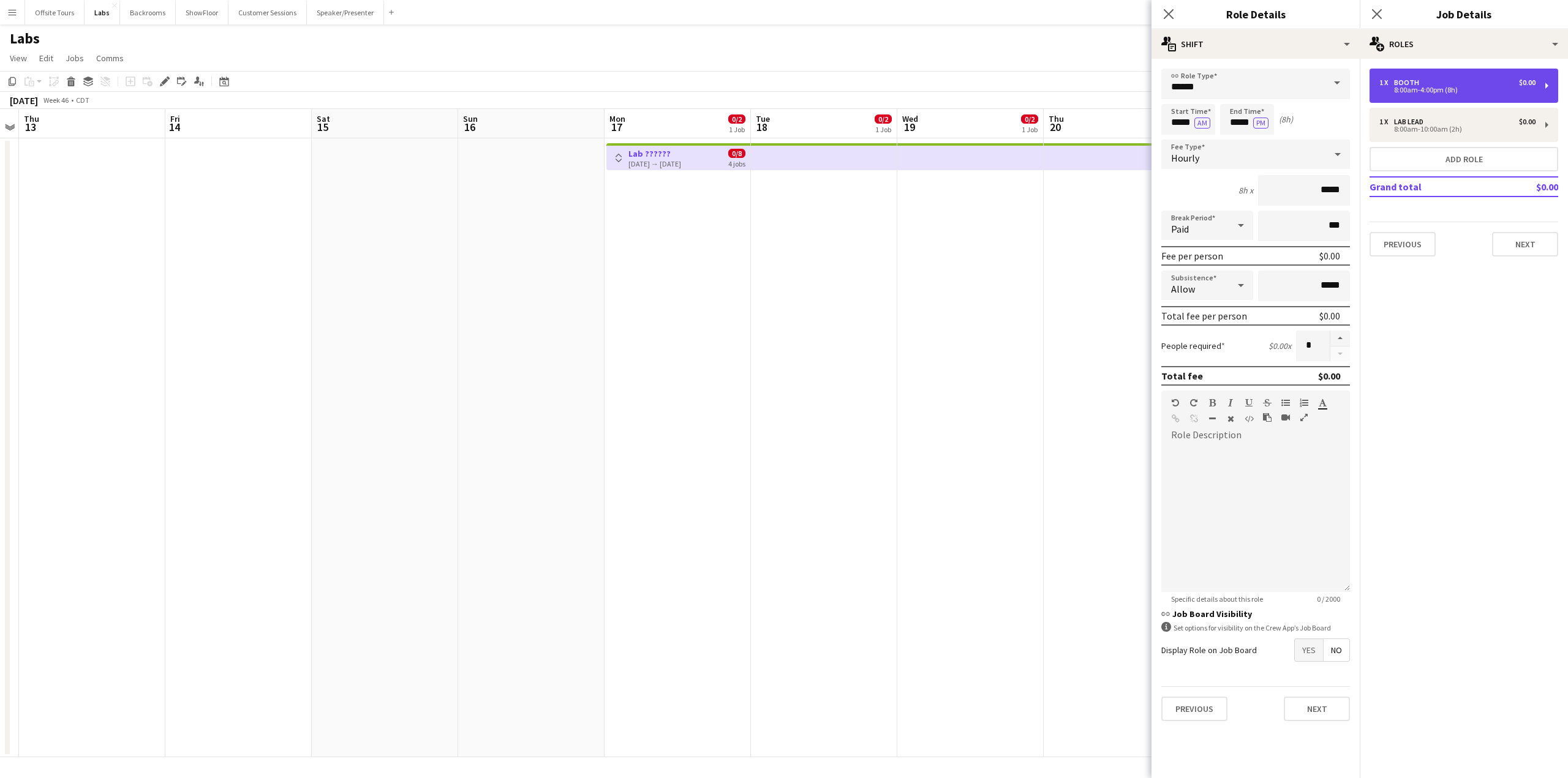
click at [1438, 93] on div "8:00am-4:00pm (8h)" at bounding box center [1457, 90] width 156 height 6
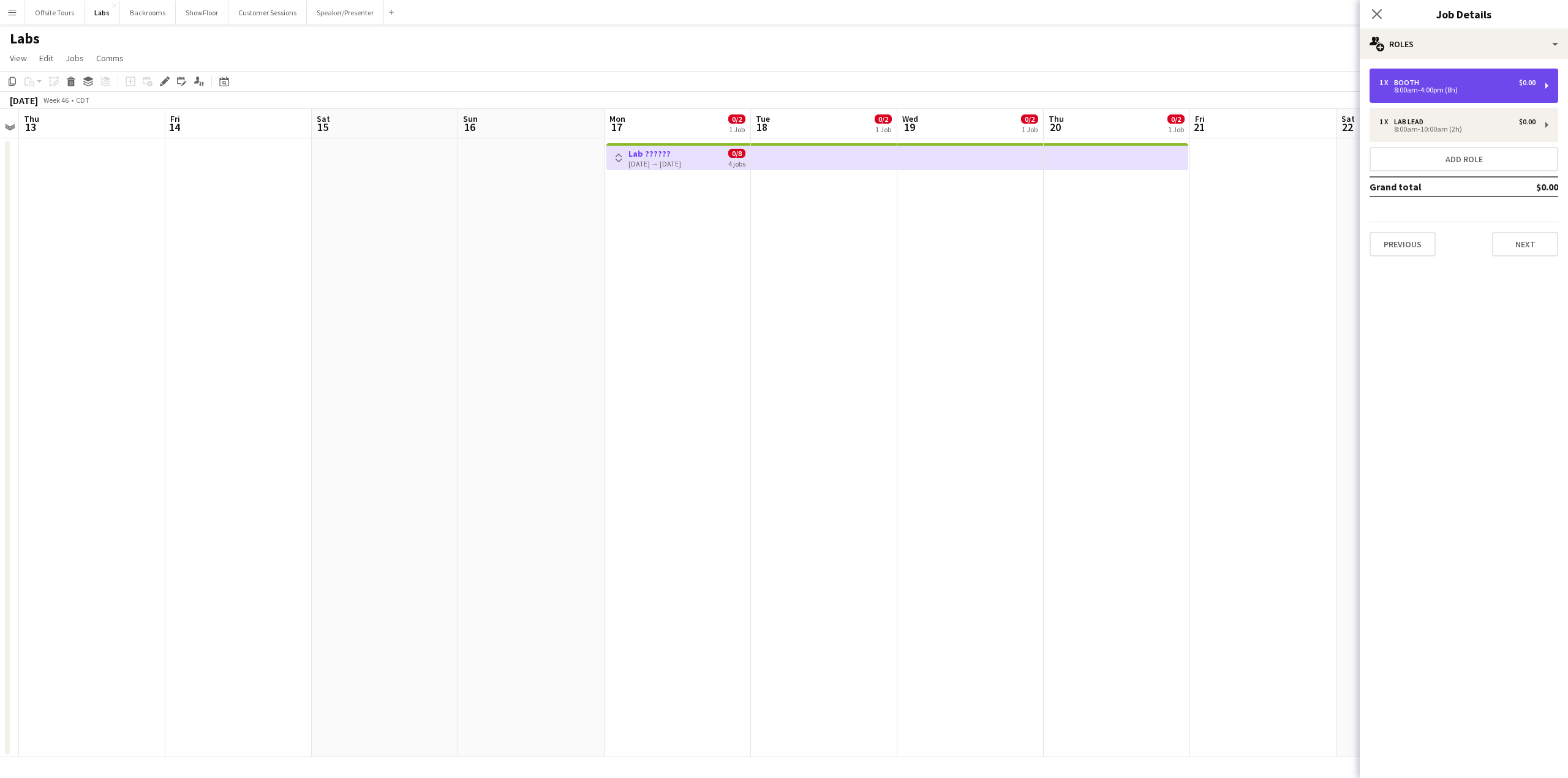
click at [1438, 93] on div "8:00am-4:00pm (8h)" at bounding box center [1457, 90] width 156 height 6
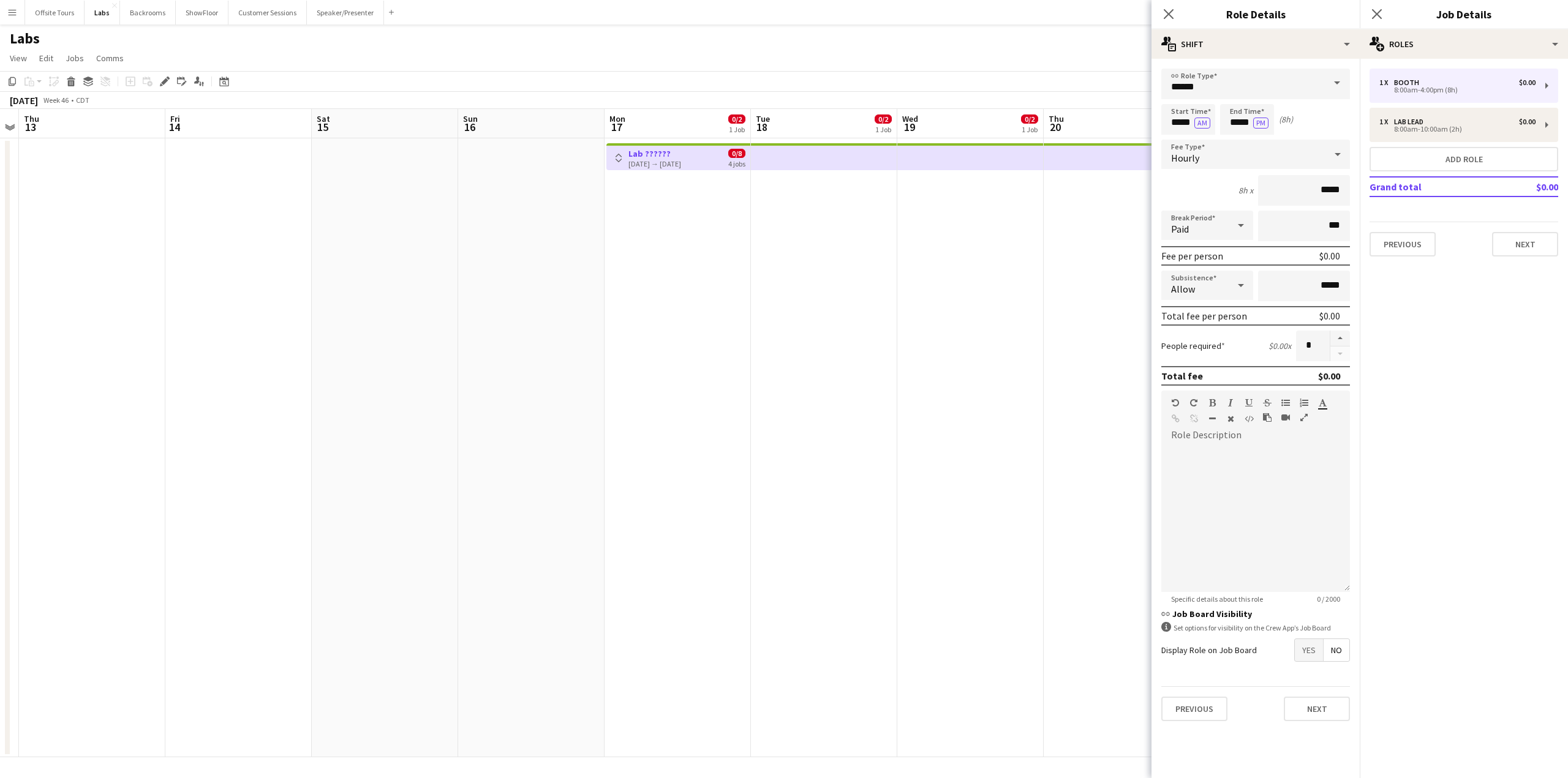
click at [1333, 83] on span at bounding box center [1337, 83] width 26 height 30
click at [1217, 183] on span "Lab Lead" at bounding box center [1256, 177] width 169 height 12
type input "********"
click at [1182, 124] on input "*****" at bounding box center [1188, 119] width 54 height 31
click at [1240, 116] on input "*****" at bounding box center [1246, 119] width 54 height 31
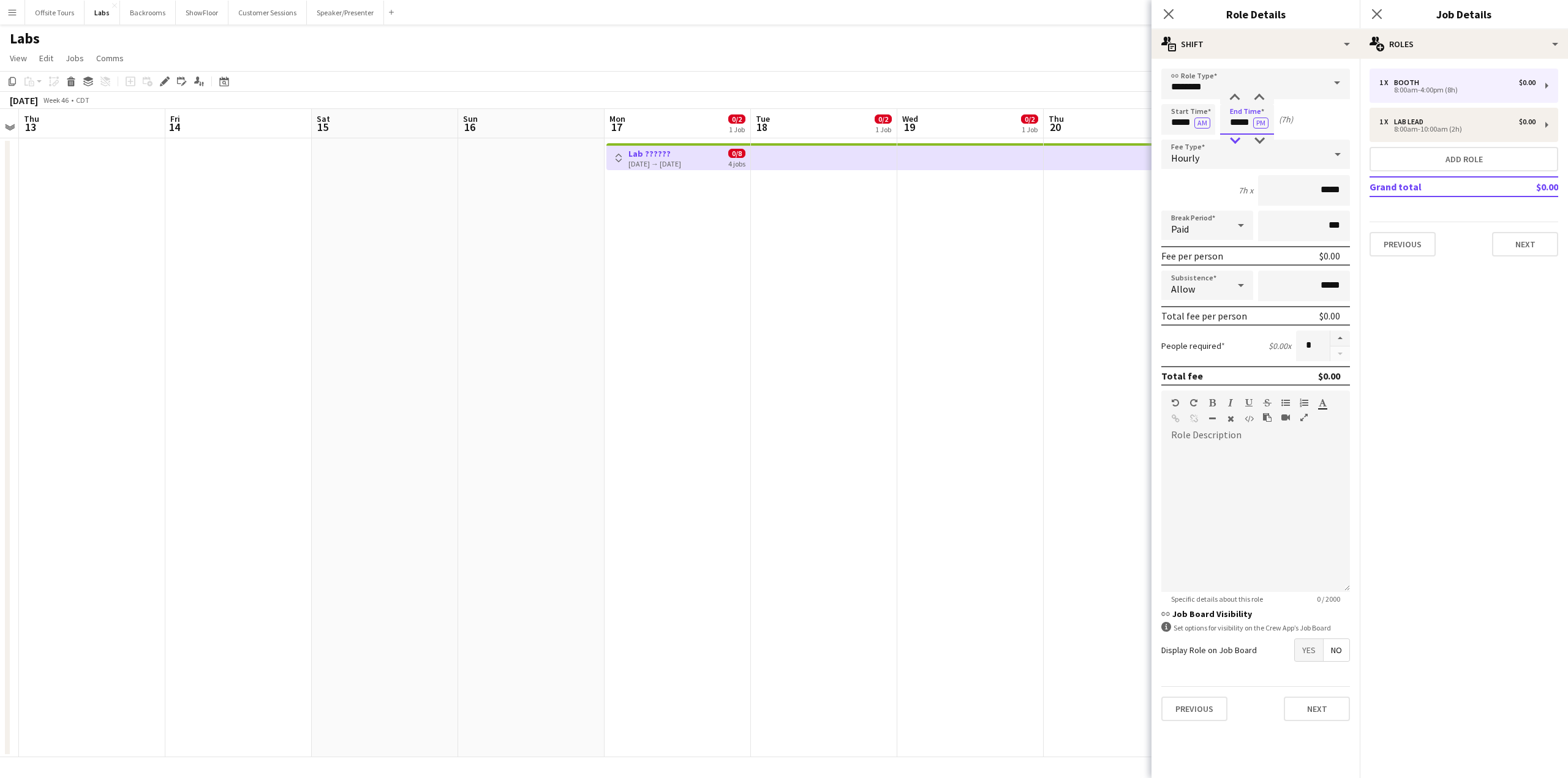
click at [1237, 136] on div at bounding box center [1234, 140] width 24 height 12
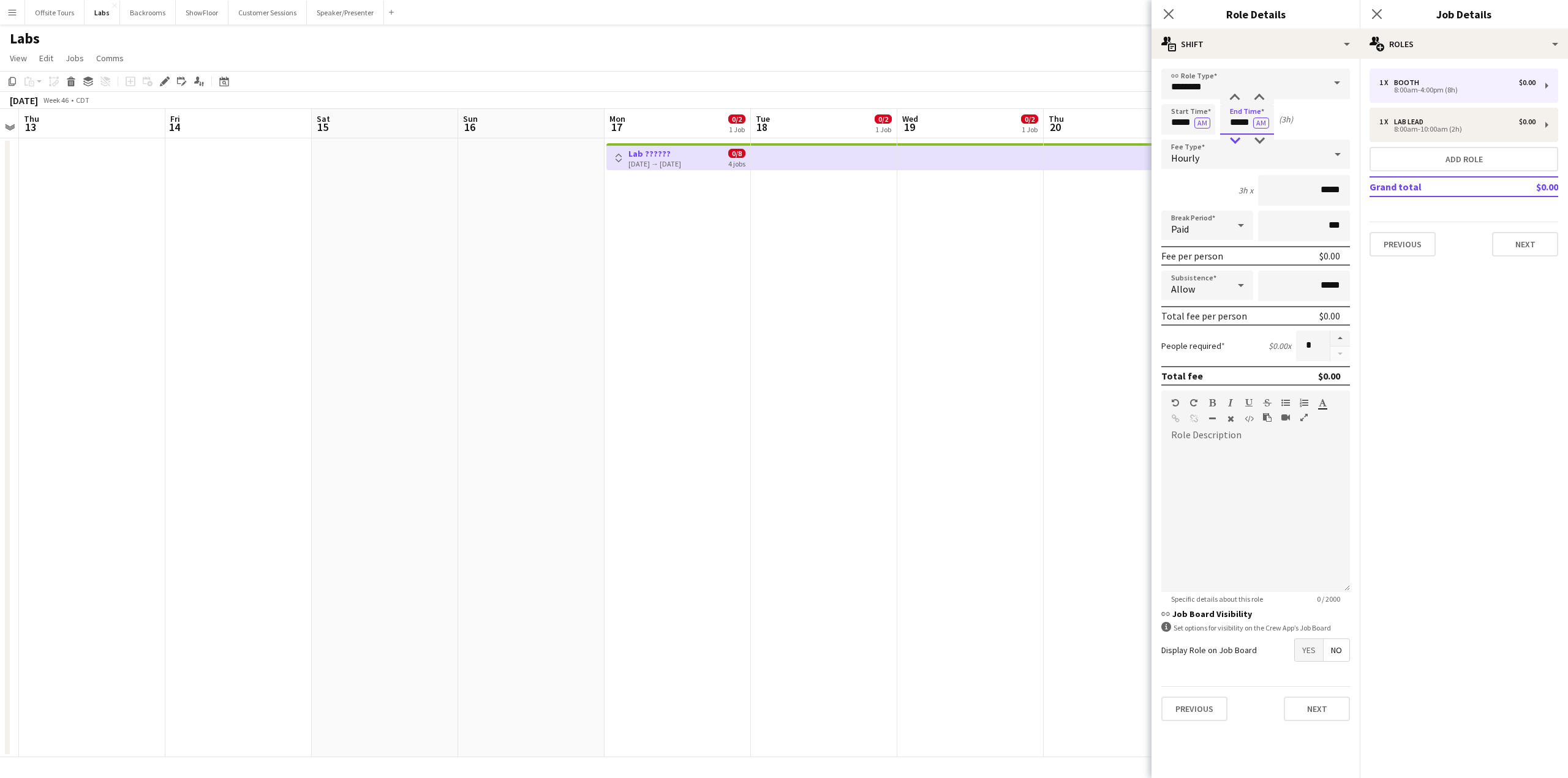
type input "*****"
click at [1237, 136] on div at bounding box center [1234, 140] width 24 height 12
click at [1484, 333] on mat-expansion-panel "pencil3 General details 1 x Booth $0.00 8:00am-4:00pm (8h) 1 x Lab Lead $0.00 8…" at bounding box center [1463, 418] width 209 height 720
drag, startPoint x: 1312, startPoint y: 341, endPoint x: 1299, endPoint y: 341, distance: 13.0
click at [1299, 341] on input "*" at bounding box center [1312, 346] width 33 height 31
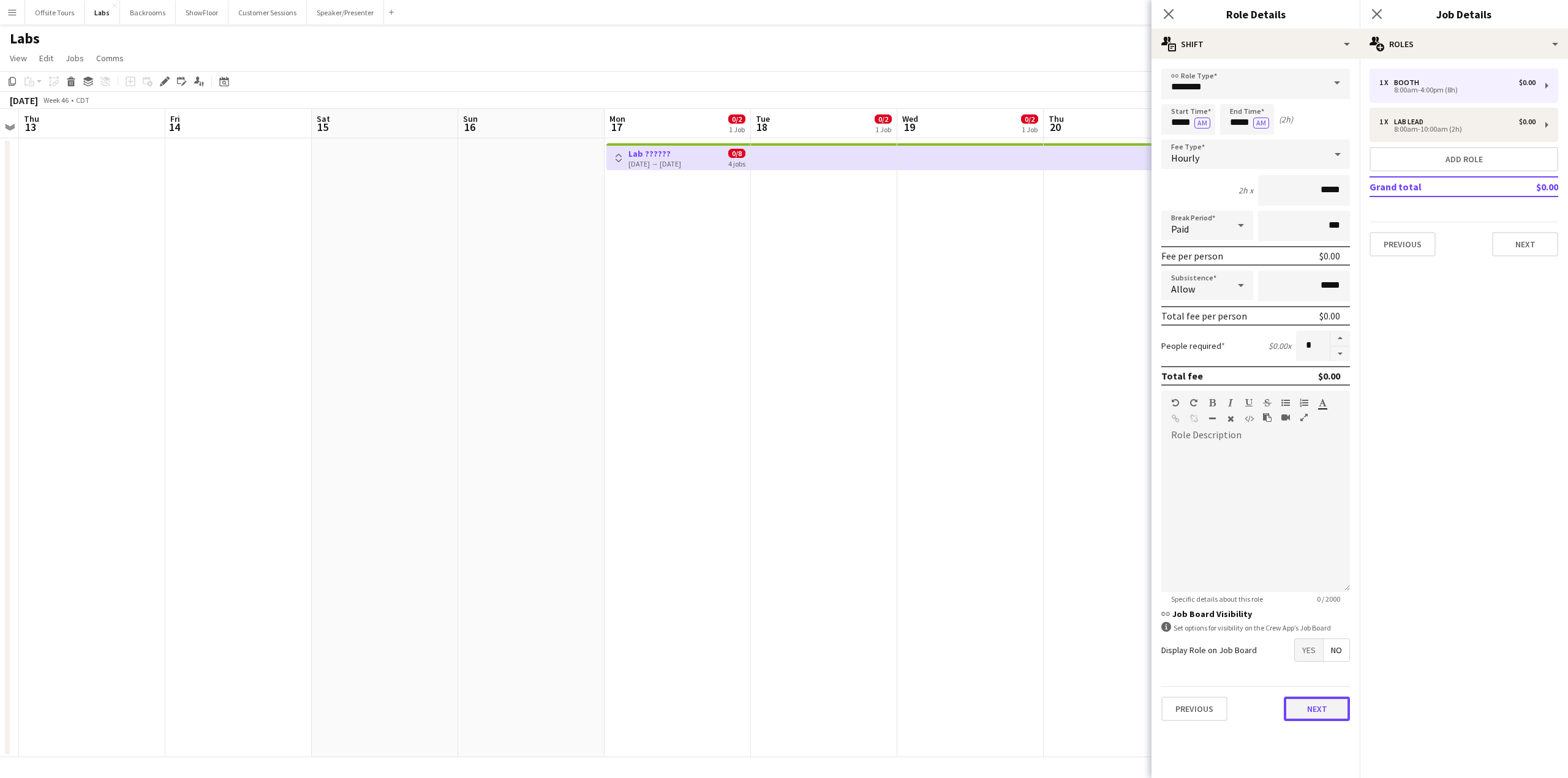
click at [1328, 715] on button "Next" at bounding box center [1316, 709] width 66 height 24
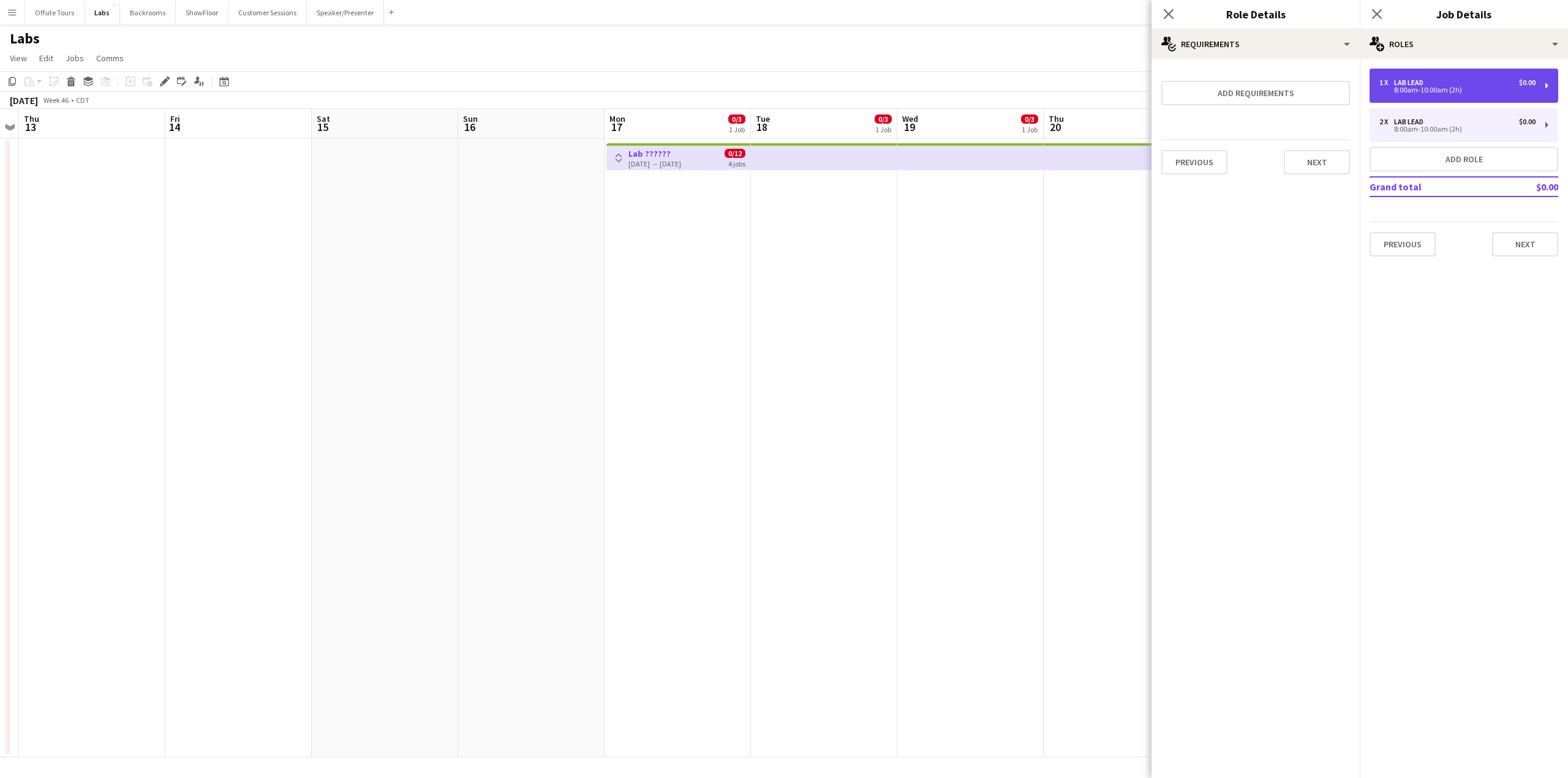
click at [1409, 82] on div "Lab Lead" at bounding box center [1410, 83] width 34 height 8
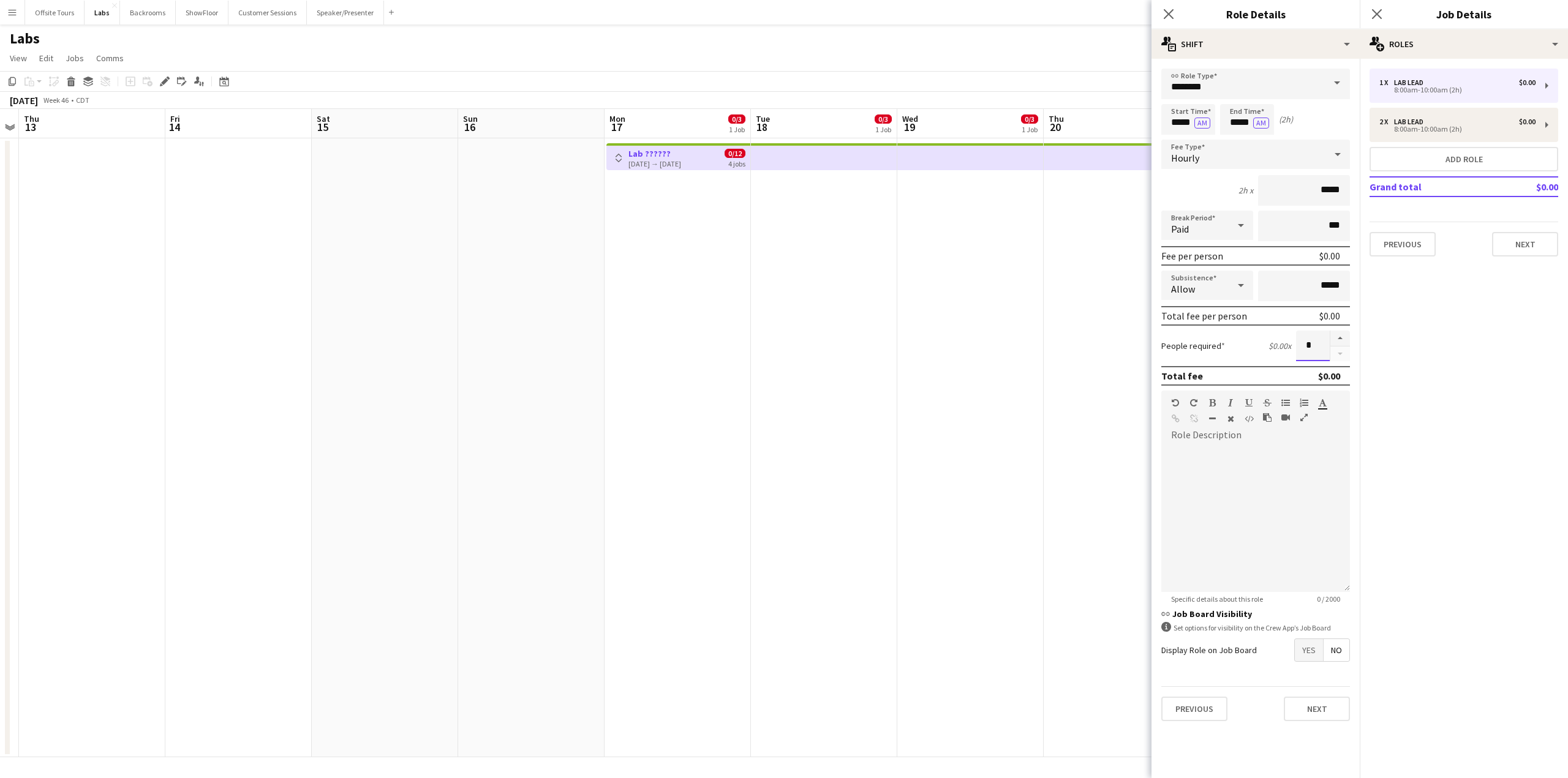
drag, startPoint x: 1310, startPoint y: 350, endPoint x: 1301, endPoint y: 349, distance: 9.1
click at [1301, 349] on input "*" at bounding box center [1312, 346] width 33 height 31
type input "*"
click at [1175, 126] on input "*****" at bounding box center [1188, 119] width 54 height 31
click at [1177, 101] on div at bounding box center [1176, 97] width 24 height 12
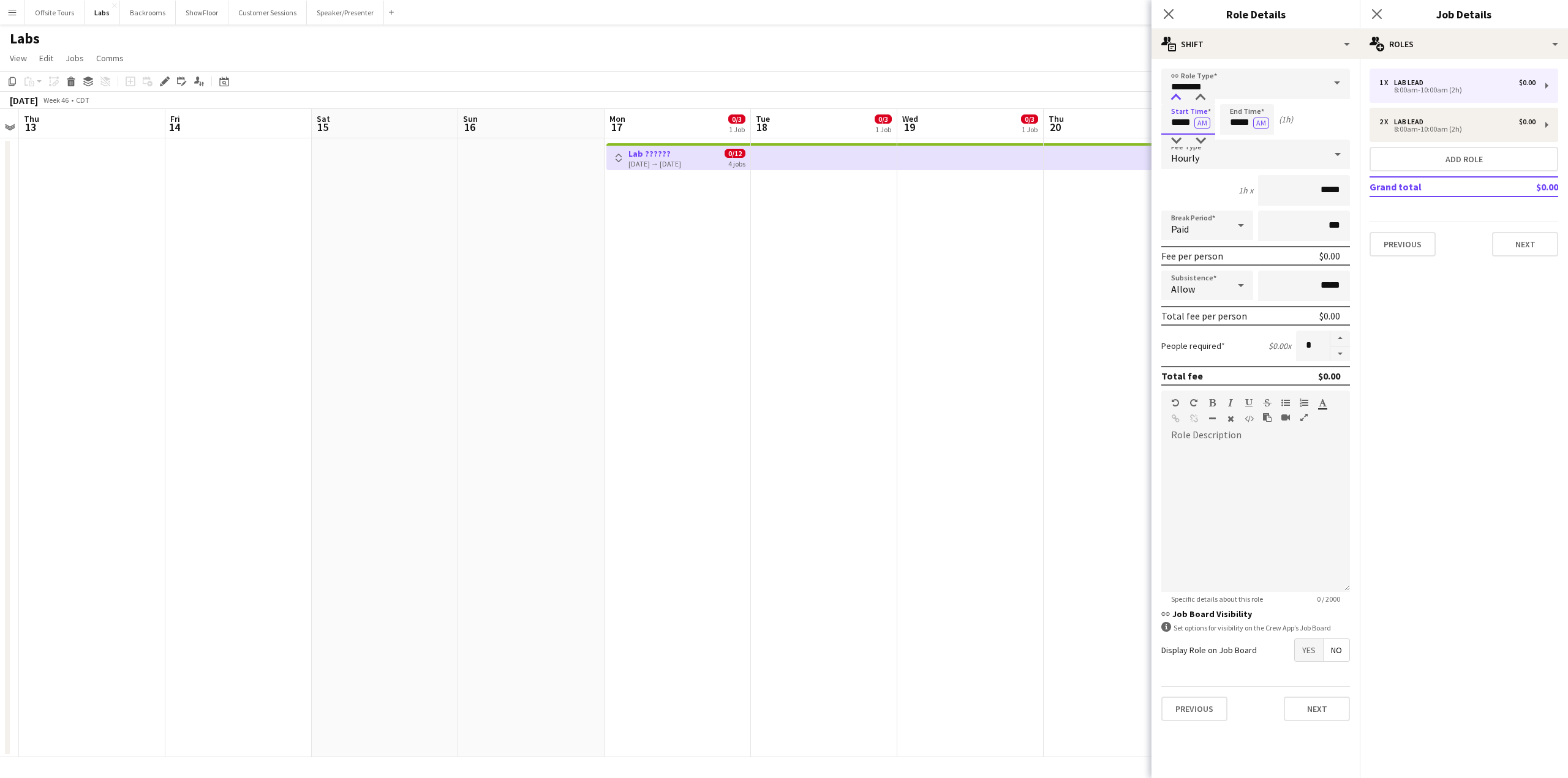
click at [1177, 101] on div at bounding box center [1176, 97] width 24 height 12
click at [1174, 140] on div at bounding box center [1176, 140] width 24 height 12
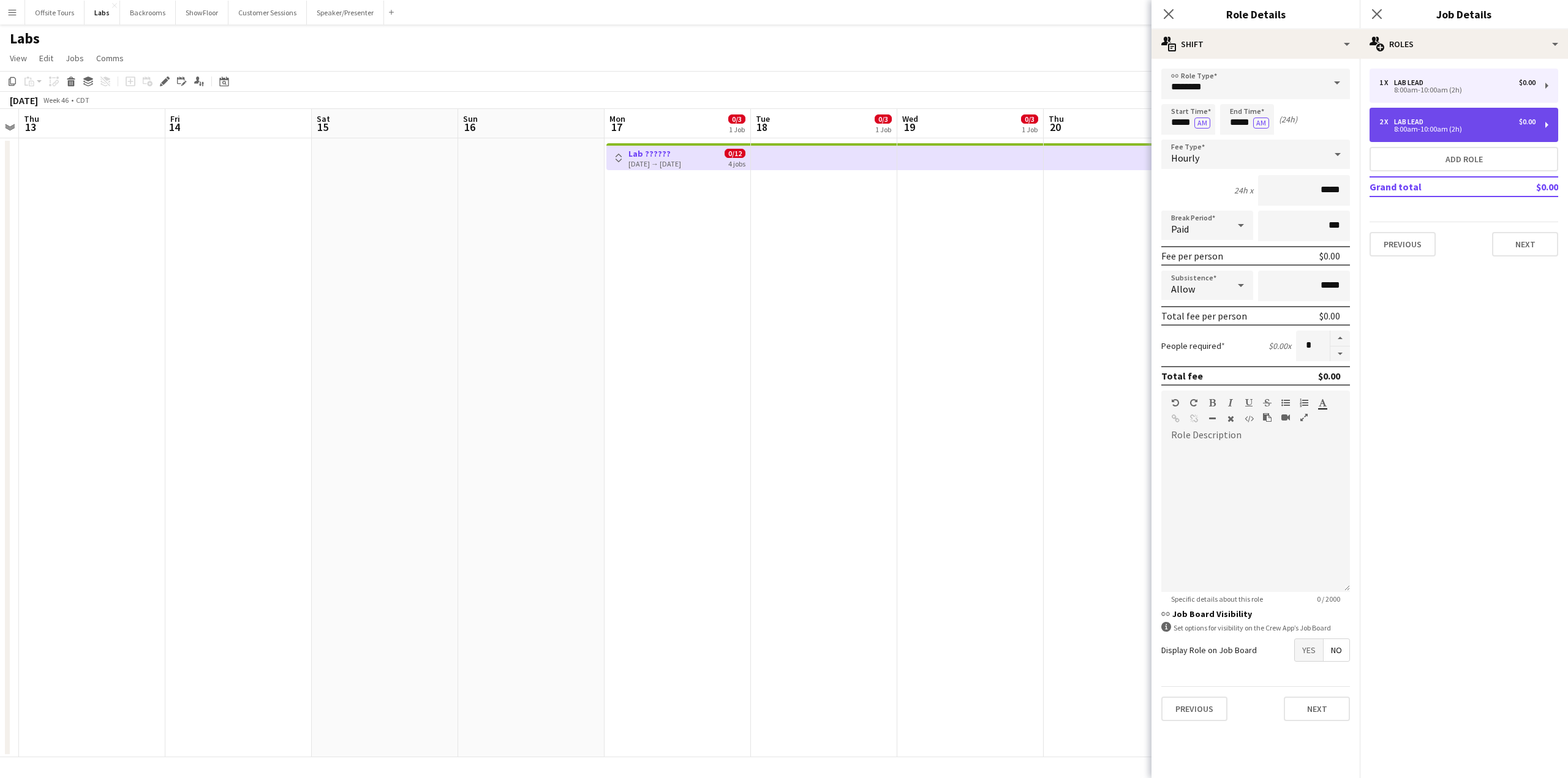
click at [1414, 126] on div "8:00am-10:00am (2h)" at bounding box center [1457, 129] width 156 height 6
type input "*****"
click at [1239, 121] on input "*****" at bounding box center [1246, 119] width 54 height 31
click at [1238, 142] on div at bounding box center [1234, 140] width 24 height 12
click at [1261, 95] on div at bounding box center [1259, 97] width 24 height 12
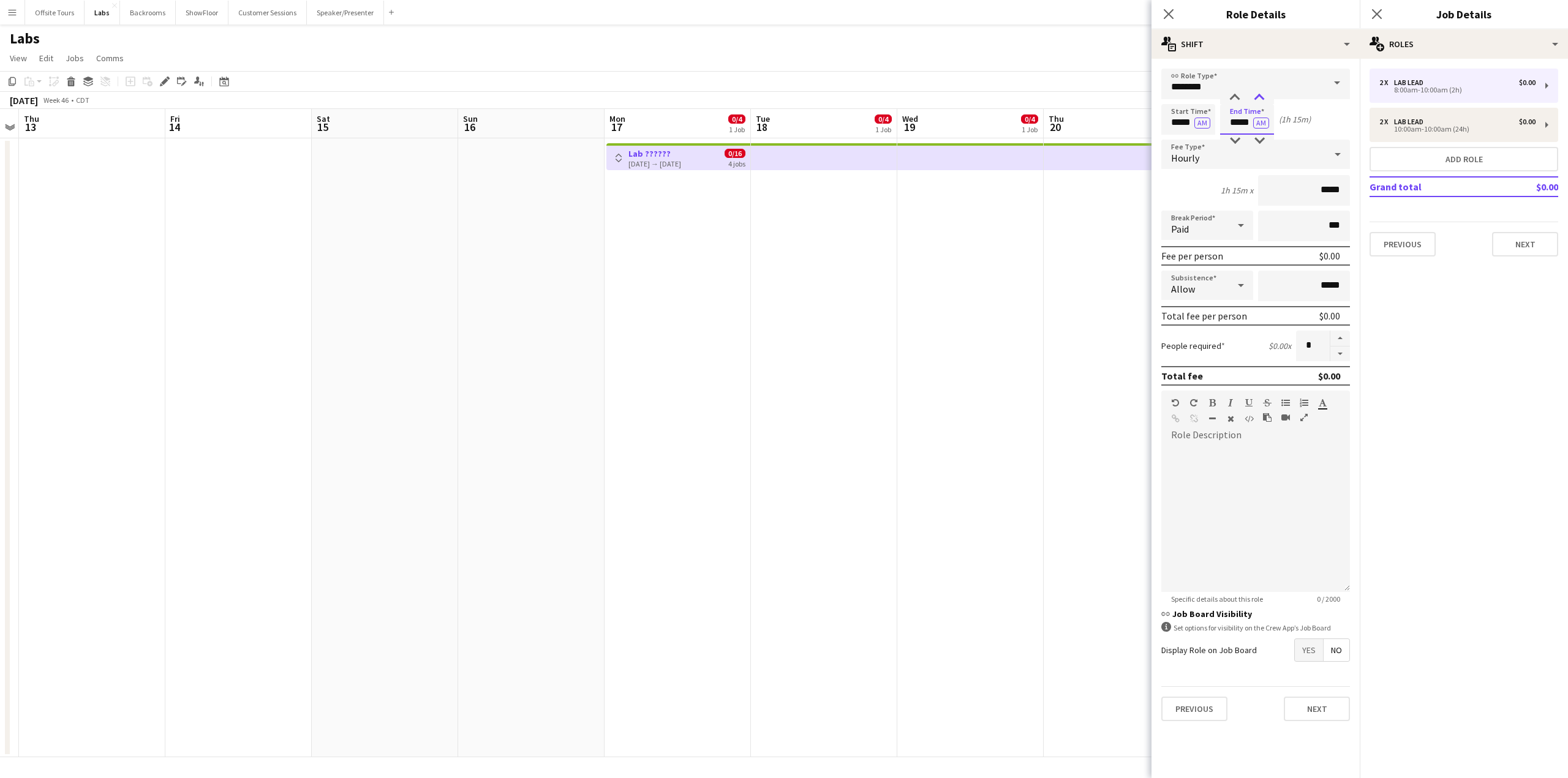
type input "*****"
click at [1261, 95] on div at bounding box center [1259, 97] width 24 height 12
click at [1493, 291] on mat-expansion-panel "pencil3 General details 2 x Lab Lead $0.00 8:00am-10:00am (2h) 2 x Lab Lead $0.…" at bounding box center [1463, 418] width 209 height 720
click at [1418, 84] on div "Lab Lead" at bounding box center [1410, 83] width 34 height 8
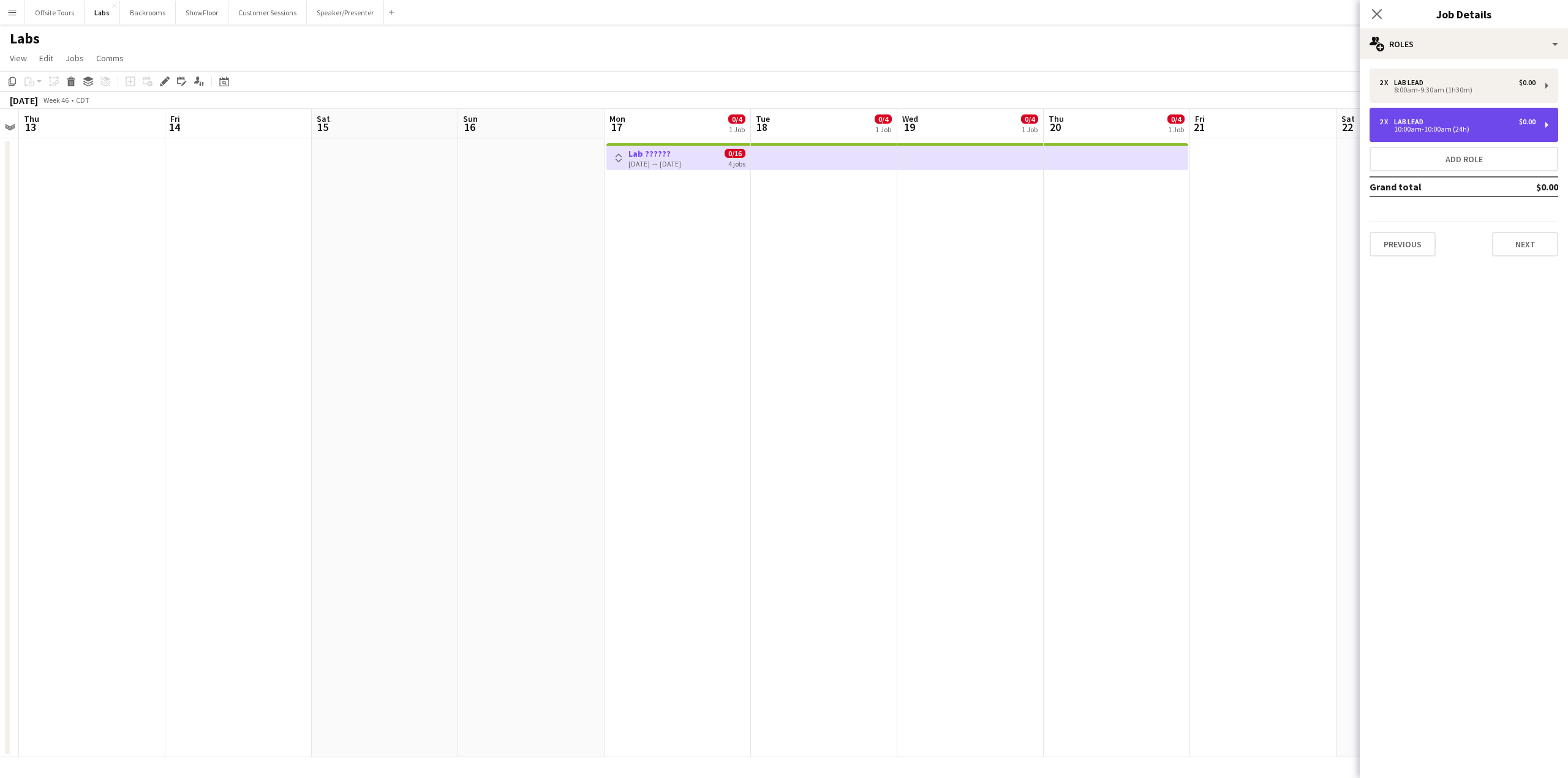
click at [1427, 129] on div "10:00am-10:00am (24h)" at bounding box center [1457, 129] width 156 height 6
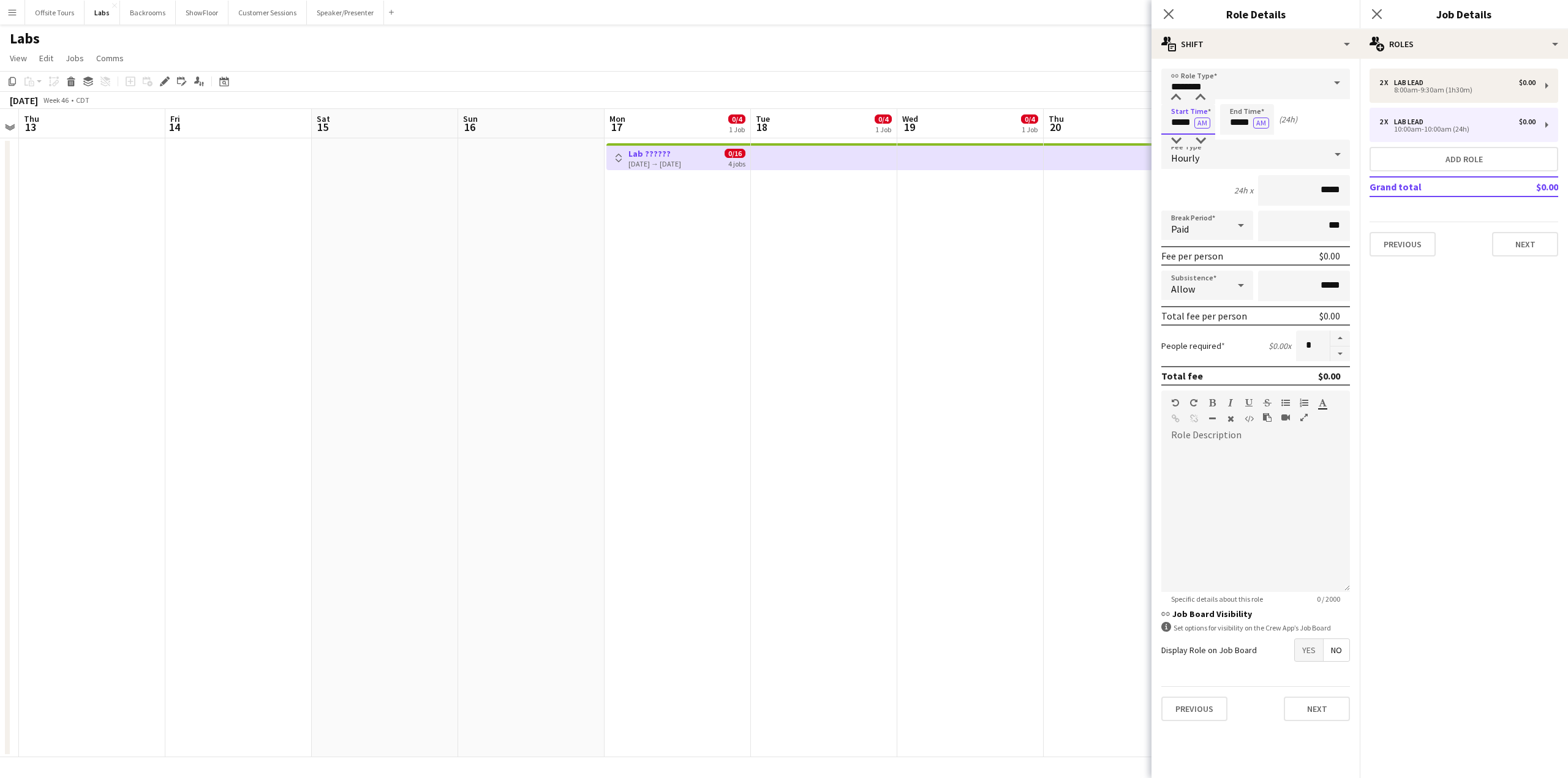
click at [1179, 120] on input "*****" at bounding box center [1188, 119] width 54 height 31
click at [1177, 98] on div at bounding box center [1176, 97] width 24 height 12
click at [1173, 140] on div at bounding box center [1176, 140] width 24 height 12
type input "*****"
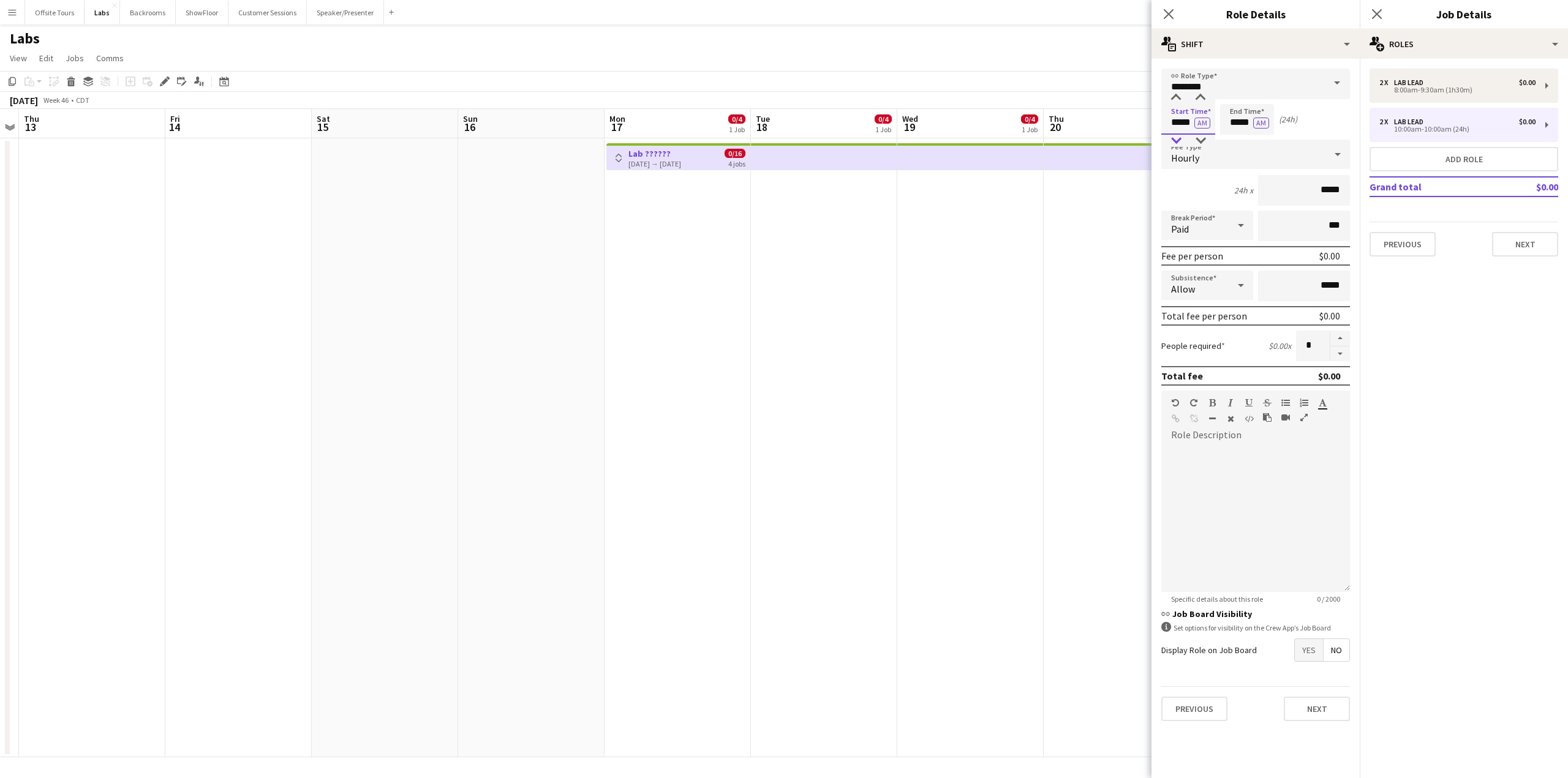
click at [1173, 140] on div at bounding box center [1176, 140] width 24 height 12
click at [1234, 121] on input "*****" at bounding box center [1246, 119] width 54 height 31
click at [1233, 96] on div at bounding box center [1234, 97] width 24 height 12
click at [1259, 98] on div at bounding box center [1259, 97] width 24 height 12
type input "*****"
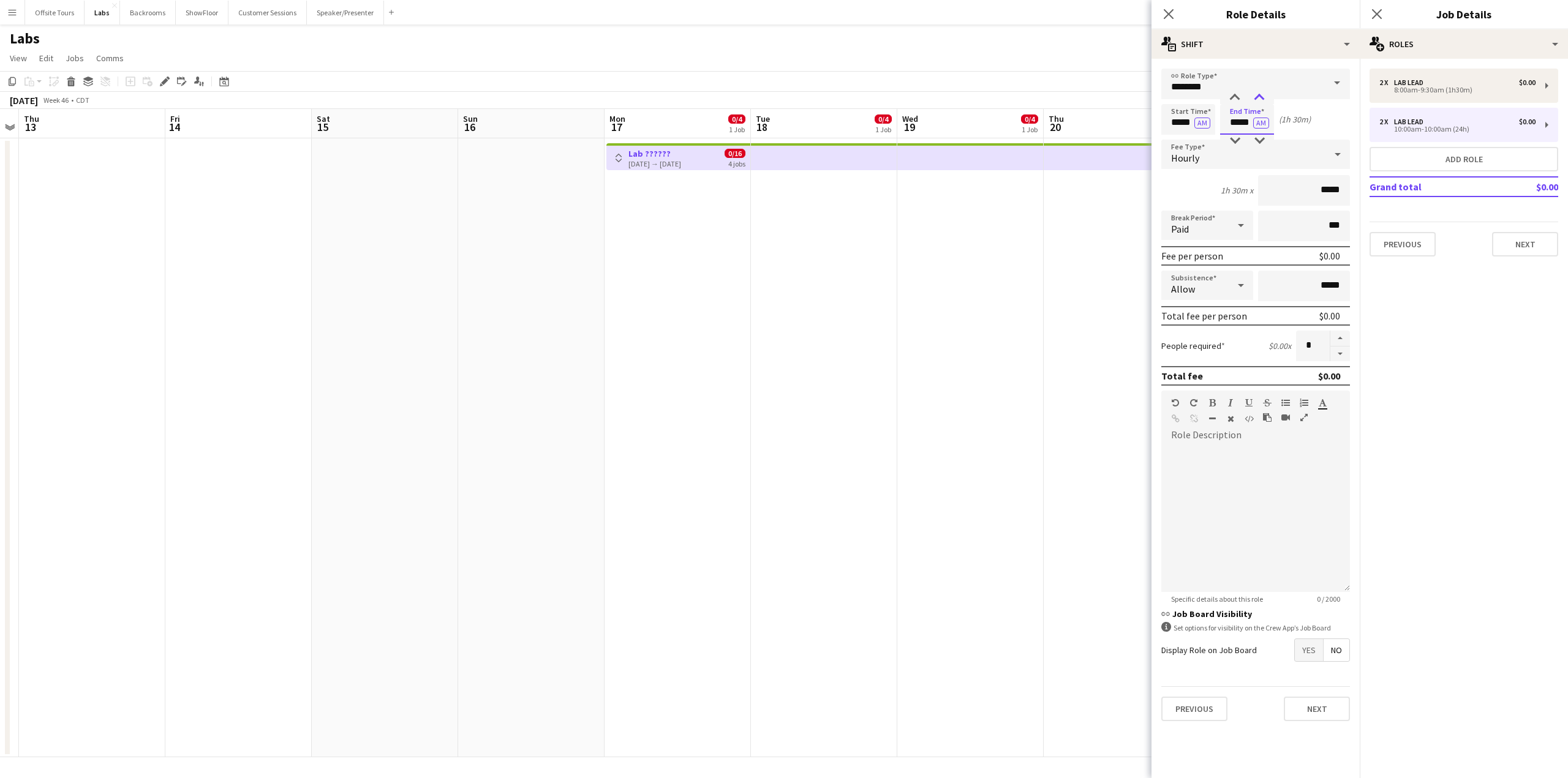
click at [1259, 98] on div at bounding box center [1259, 97] width 24 height 12
click at [1472, 437] on mat-expansion-panel "pencil3 General details 2 x Lab Lead $0.00 8:00am-9:30am (1h30m) 2 x Lab Lead $…" at bounding box center [1463, 418] width 209 height 720
click at [1302, 709] on button "Next" at bounding box center [1316, 709] width 66 height 24
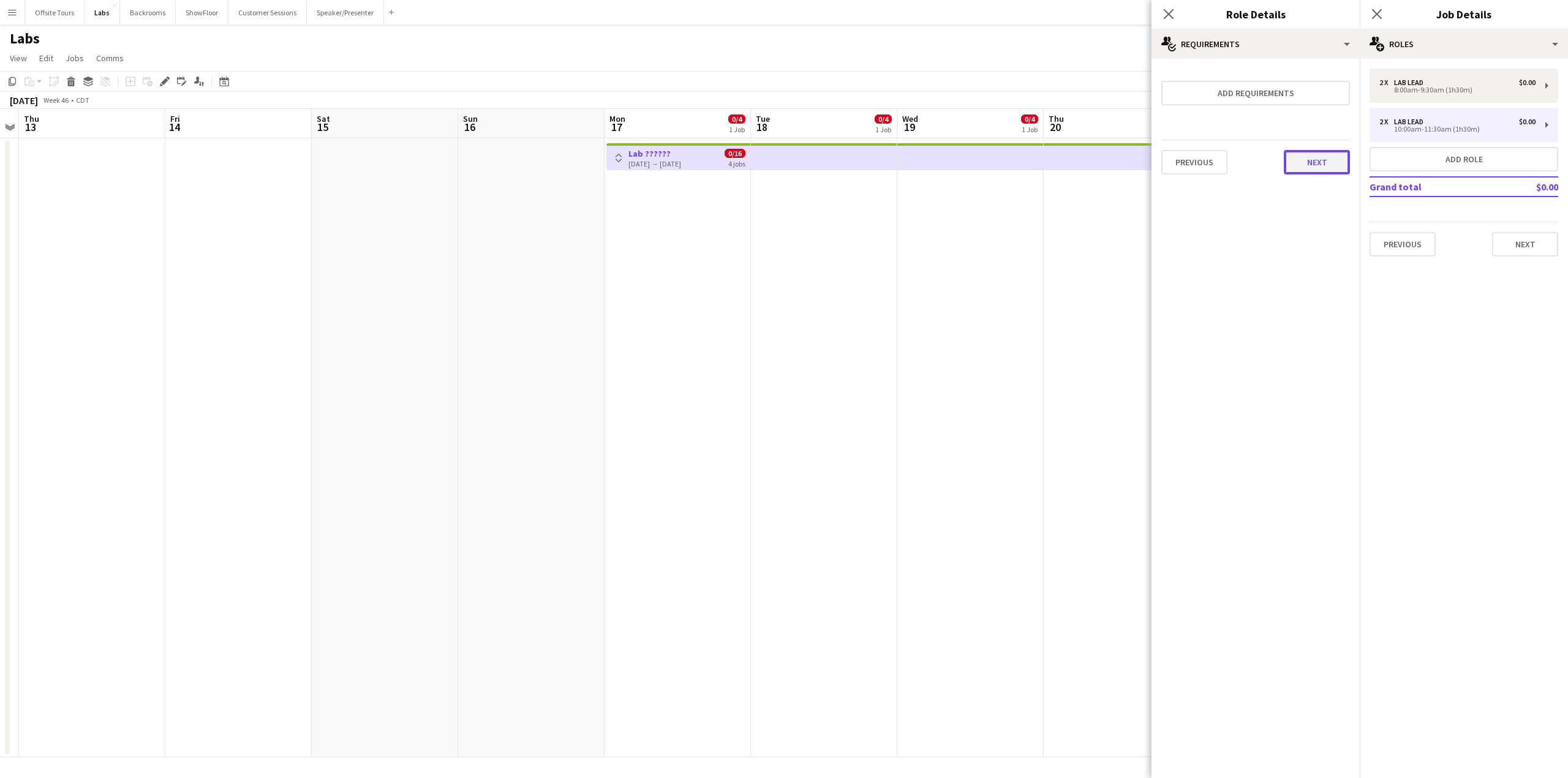
click at [1308, 161] on button "Next" at bounding box center [1316, 162] width 66 height 24
click at [1319, 163] on button "Finish" at bounding box center [1327, 164] width 46 height 24
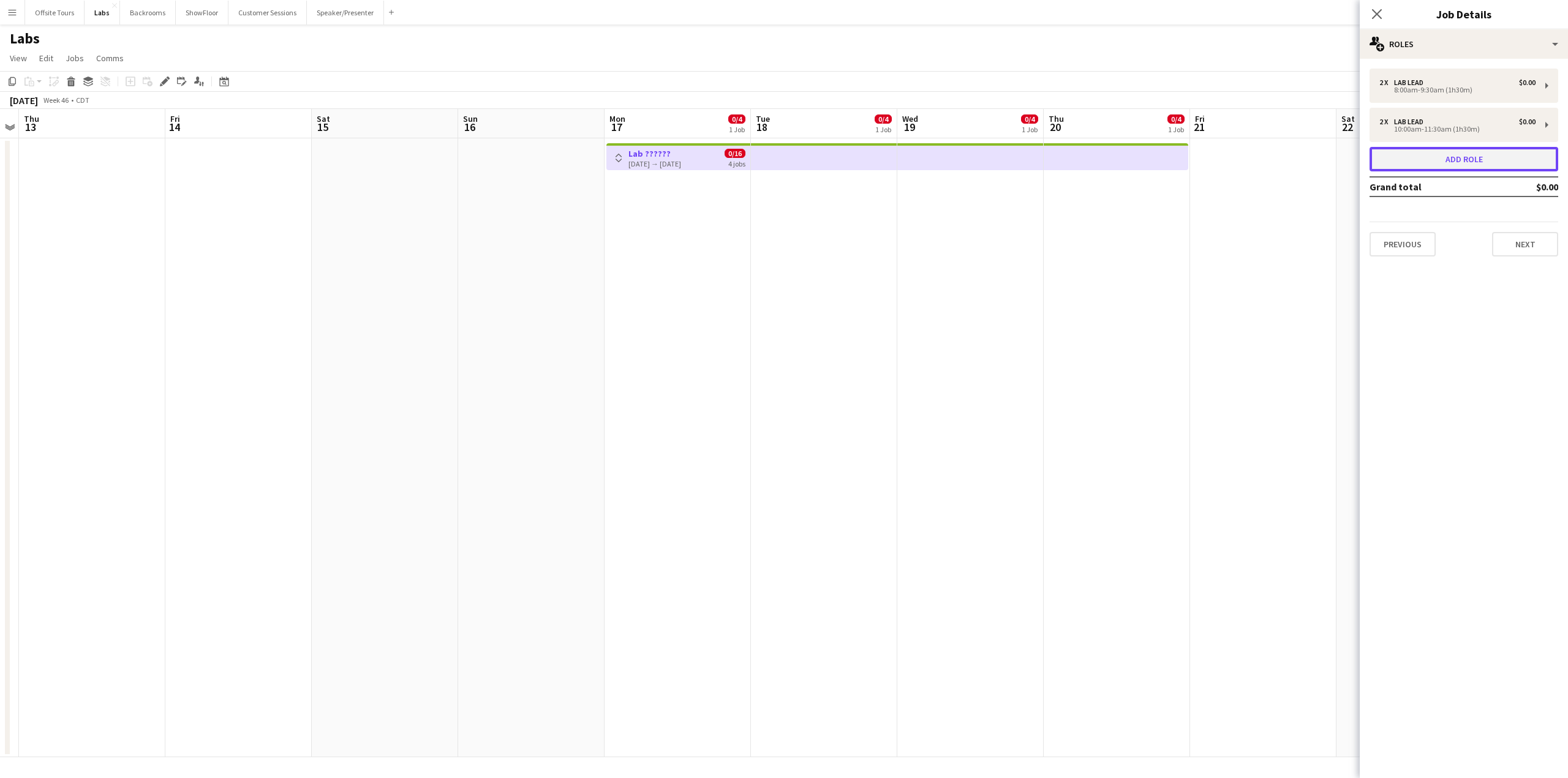
click at [1445, 158] on button "Add role" at bounding box center [1463, 159] width 188 height 24
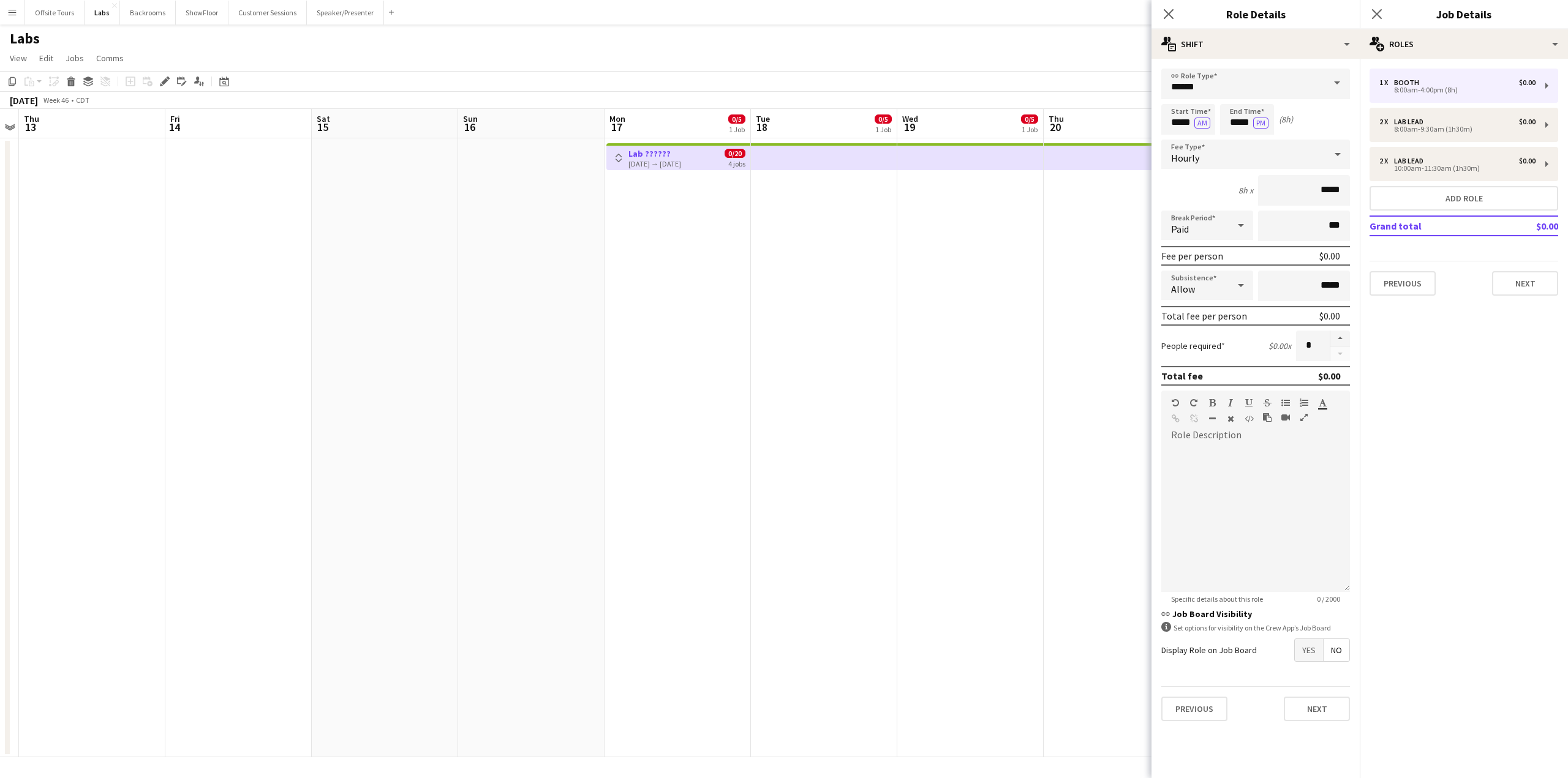
click at [830, 276] on app-date-cell at bounding box center [824, 448] width 147 height 619
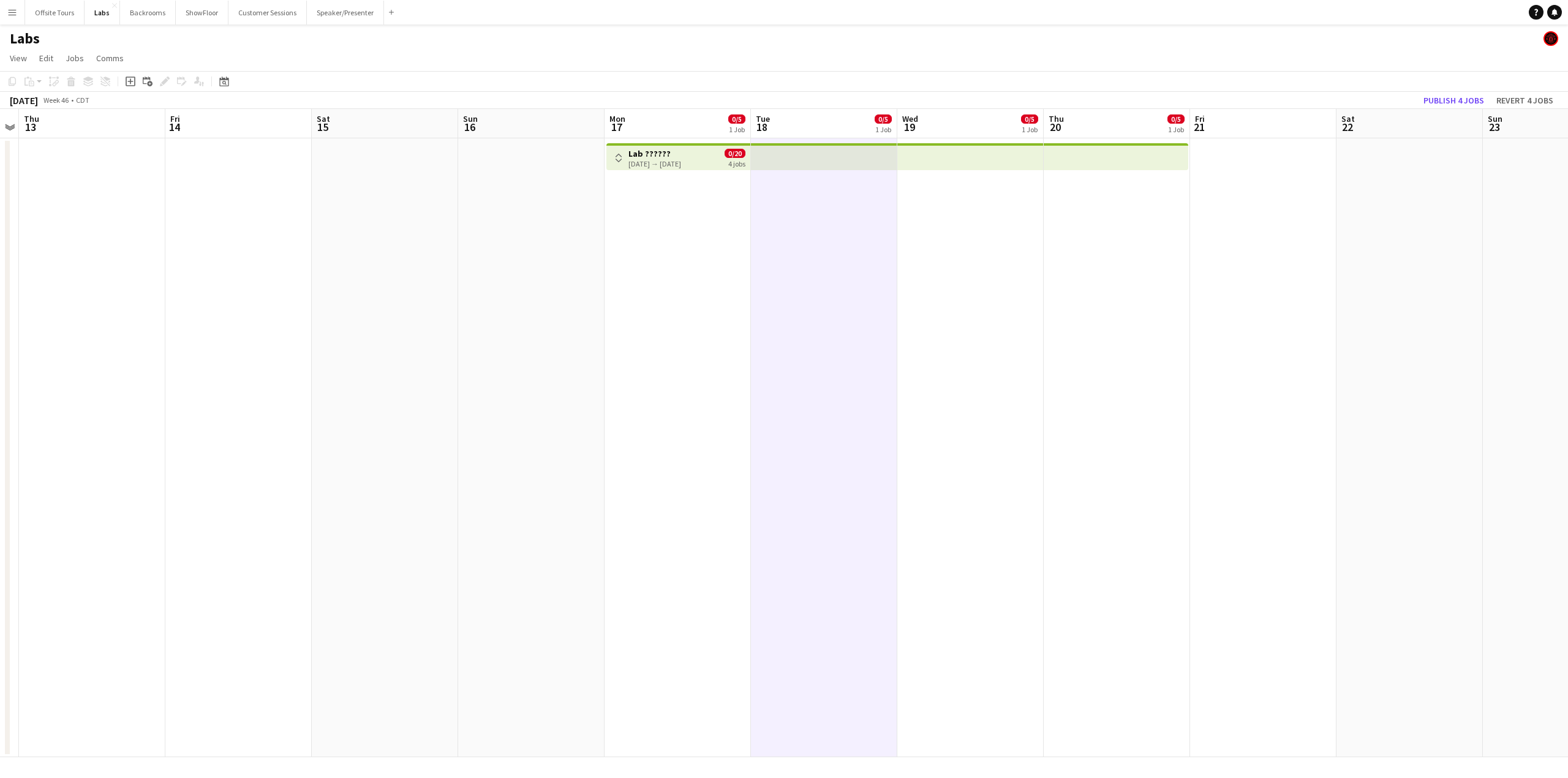
click at [618, 154] on app-icon "Toggle View" at bounding box center [618, 158] width 8 height 8
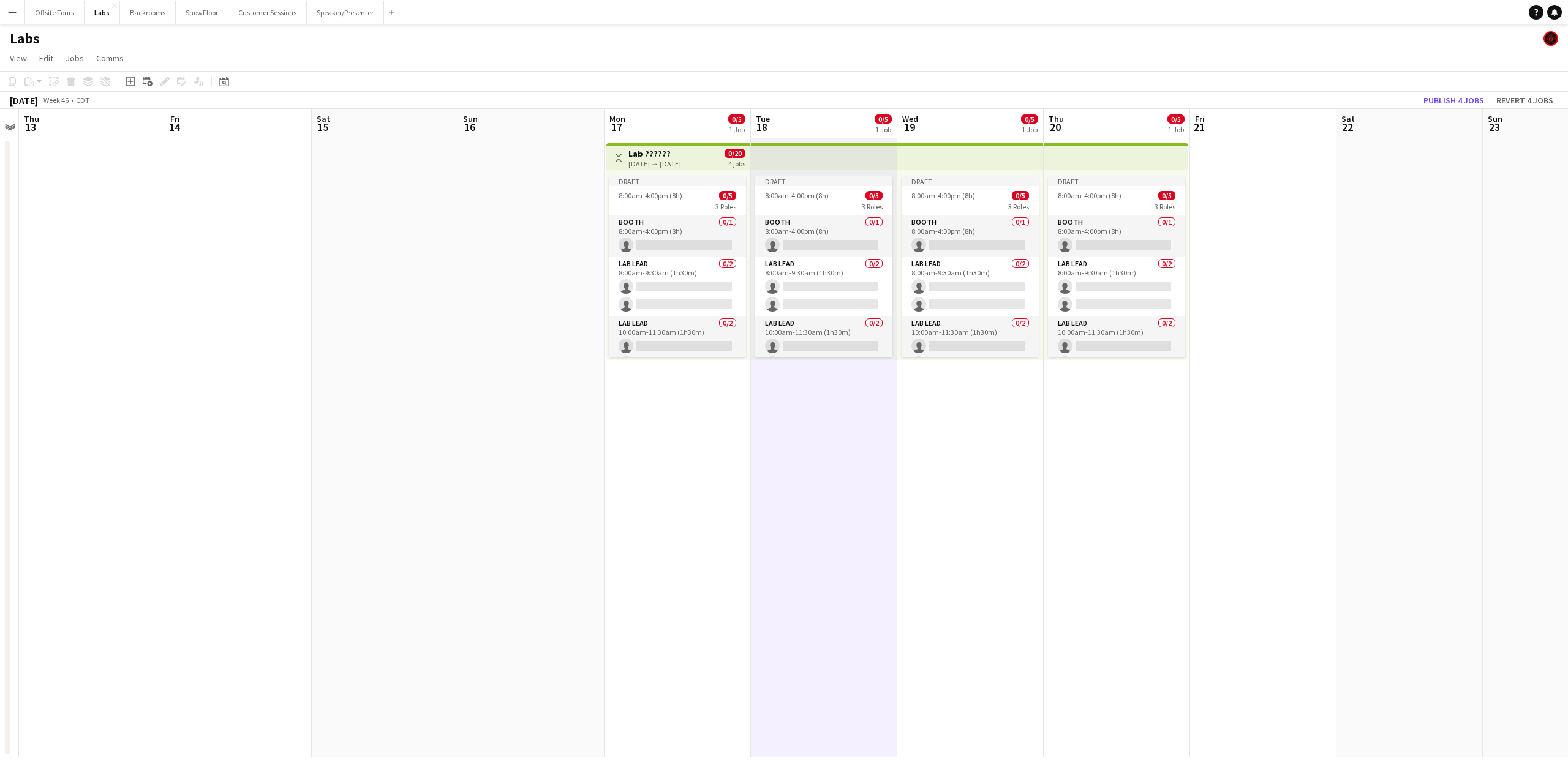
click at [671, 158] on h3 "Lab ??????" at bounding box center [655, 154] width 53 height 11
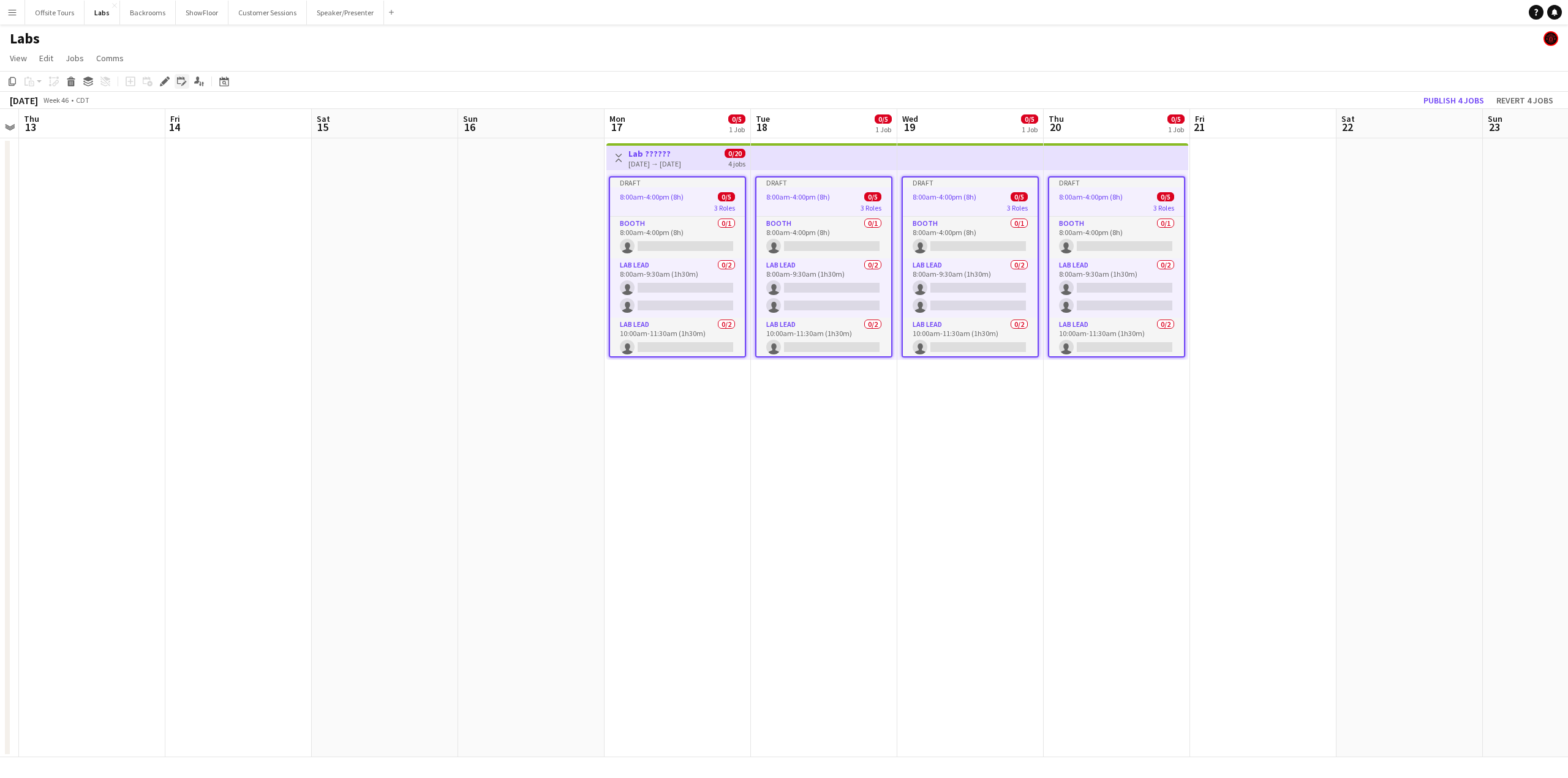
click at [179, 84] on icon "Edit linked Job" at bounding box center [182, 82] width 10 height 10
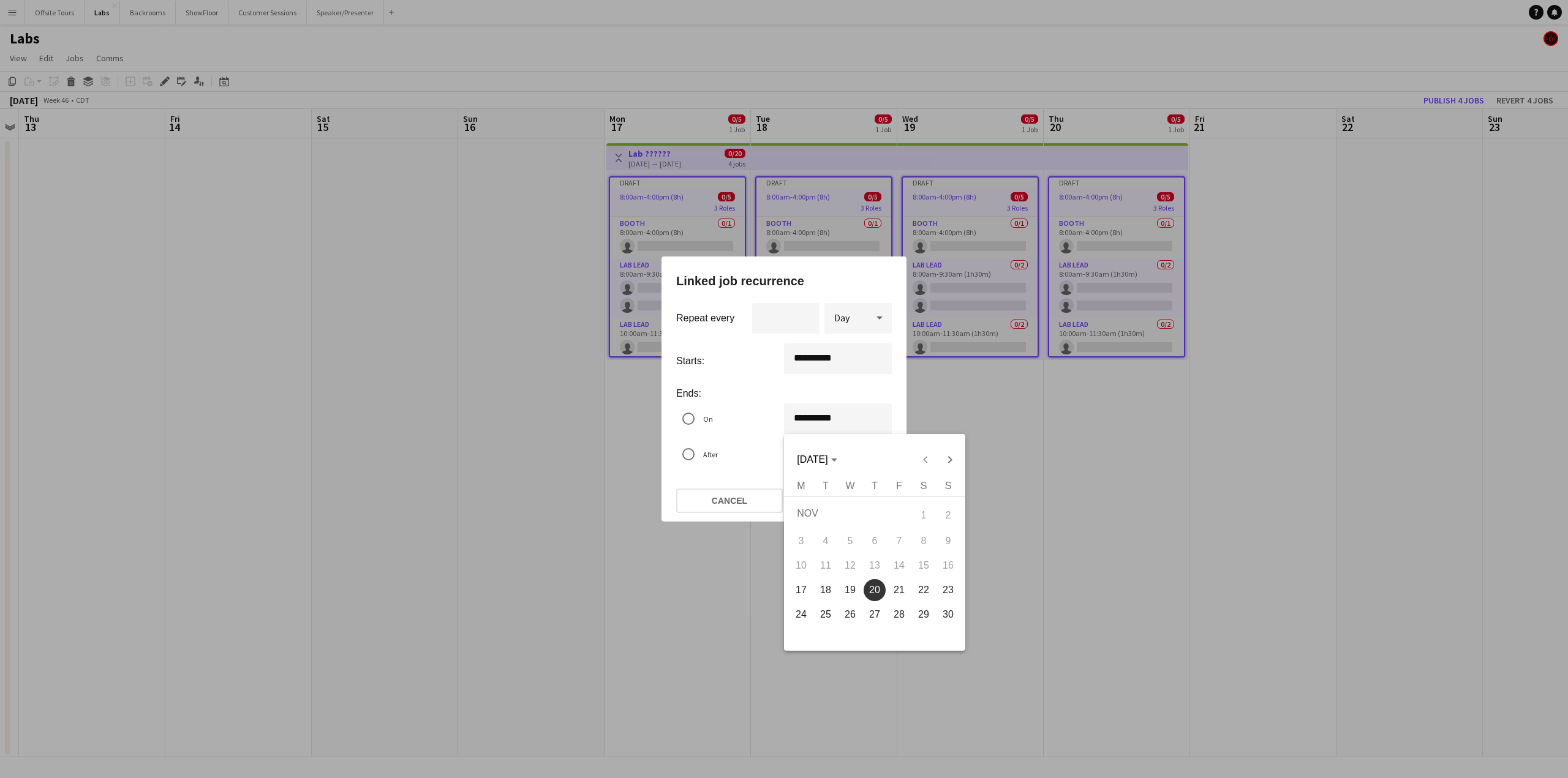
click at [813, 415] on div "**********" at bounding box center [784, 389] width 1568 height 778
click at [805, 594] on span "17" at bounding box center [801, 591] width 22 height 22
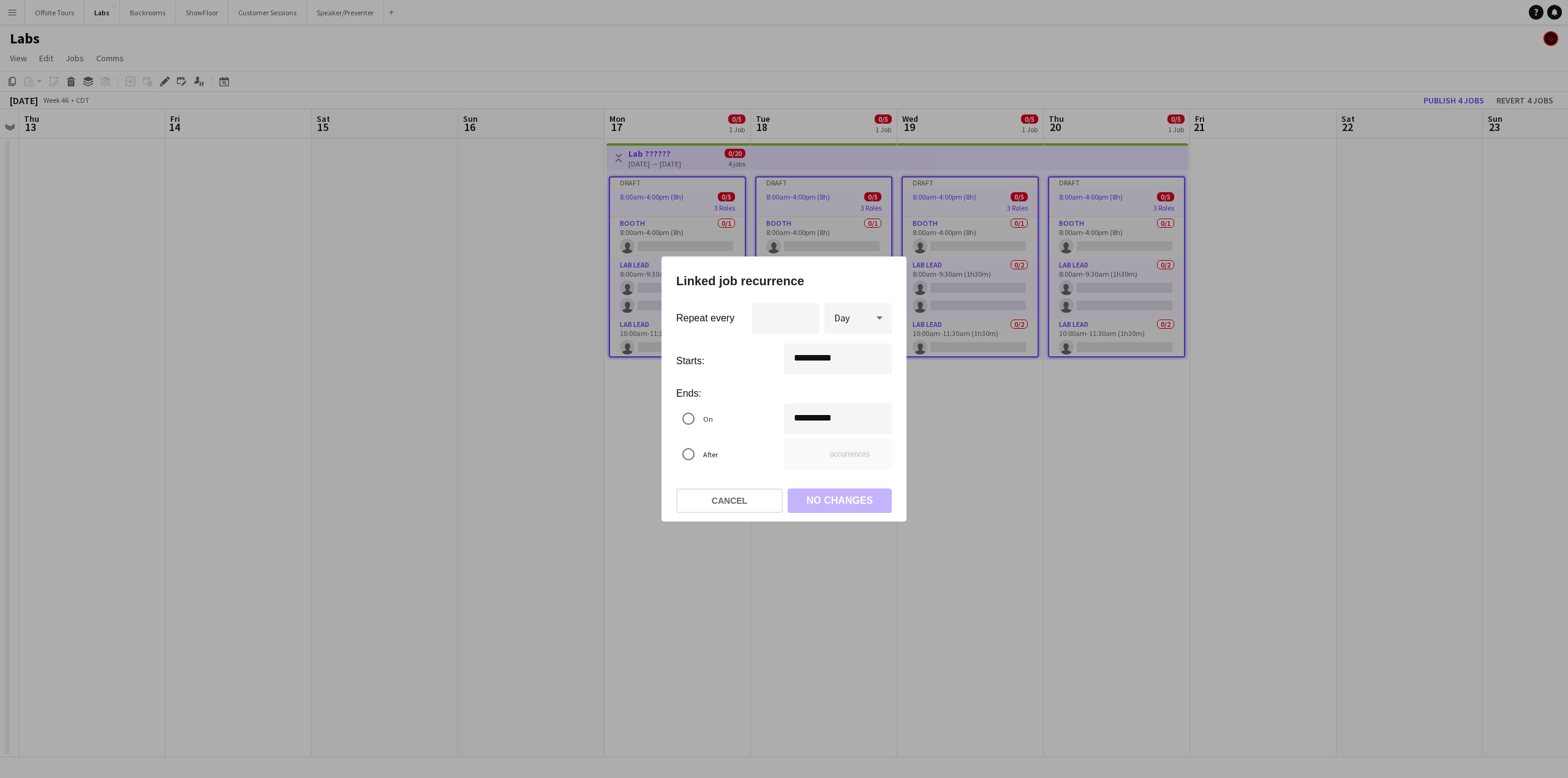
click at [806, 493] on mat-dialog-actions "Cancel No changes" at bounding box center [784, 501] width 215 height 43
type input "**********"
drag, startPoint x: 804, startPoint y: 455, endPoint x: 784, endPoint y: 455, distance: 20.0
click at [784, 455] on input "*" at bounding box center [837, 453] width 108 height 31
type input "*"
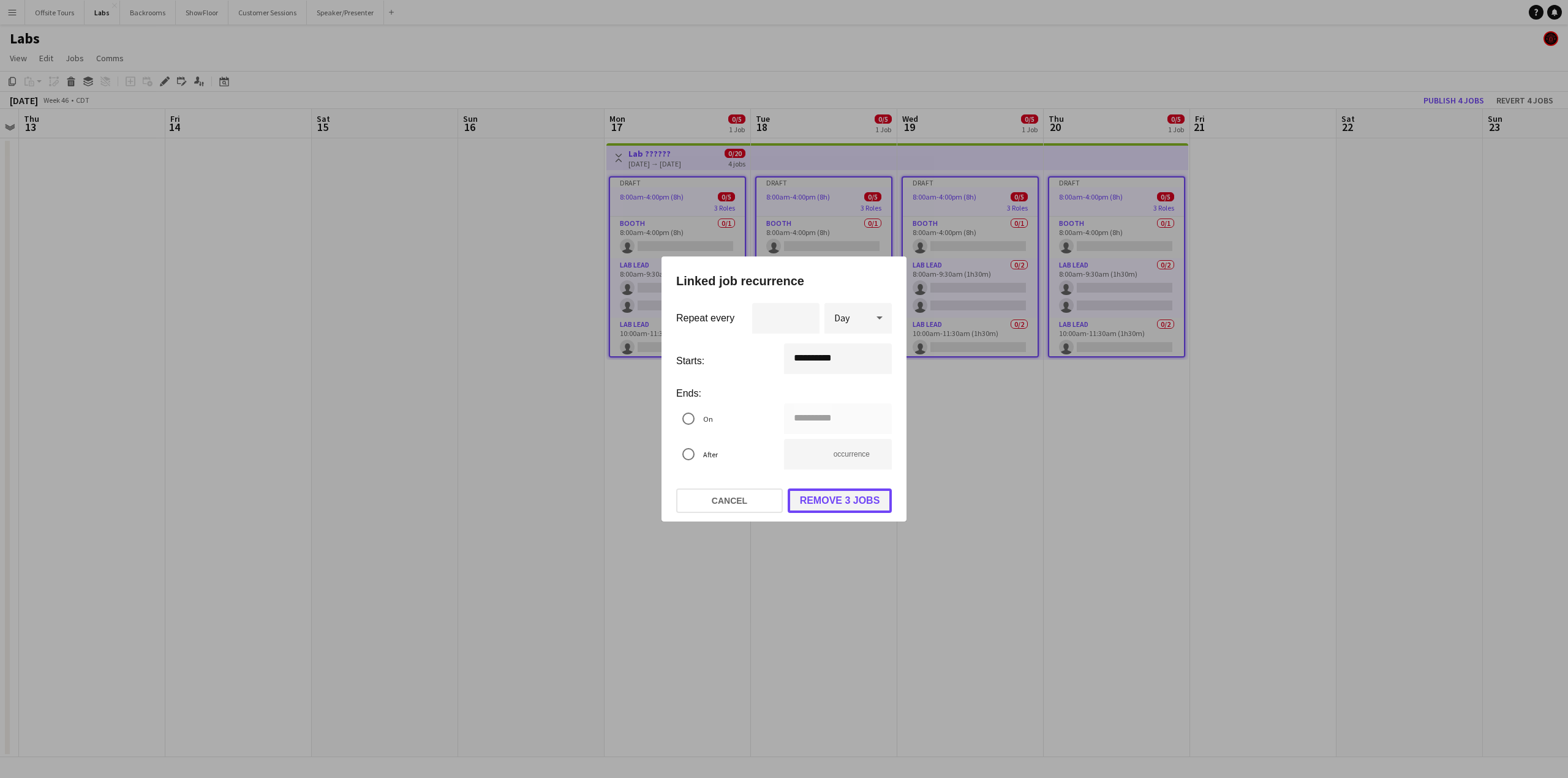
click at [833, 498] on button "Remove 3 jobs" at bounding box center [839, 501] width 104 height 24
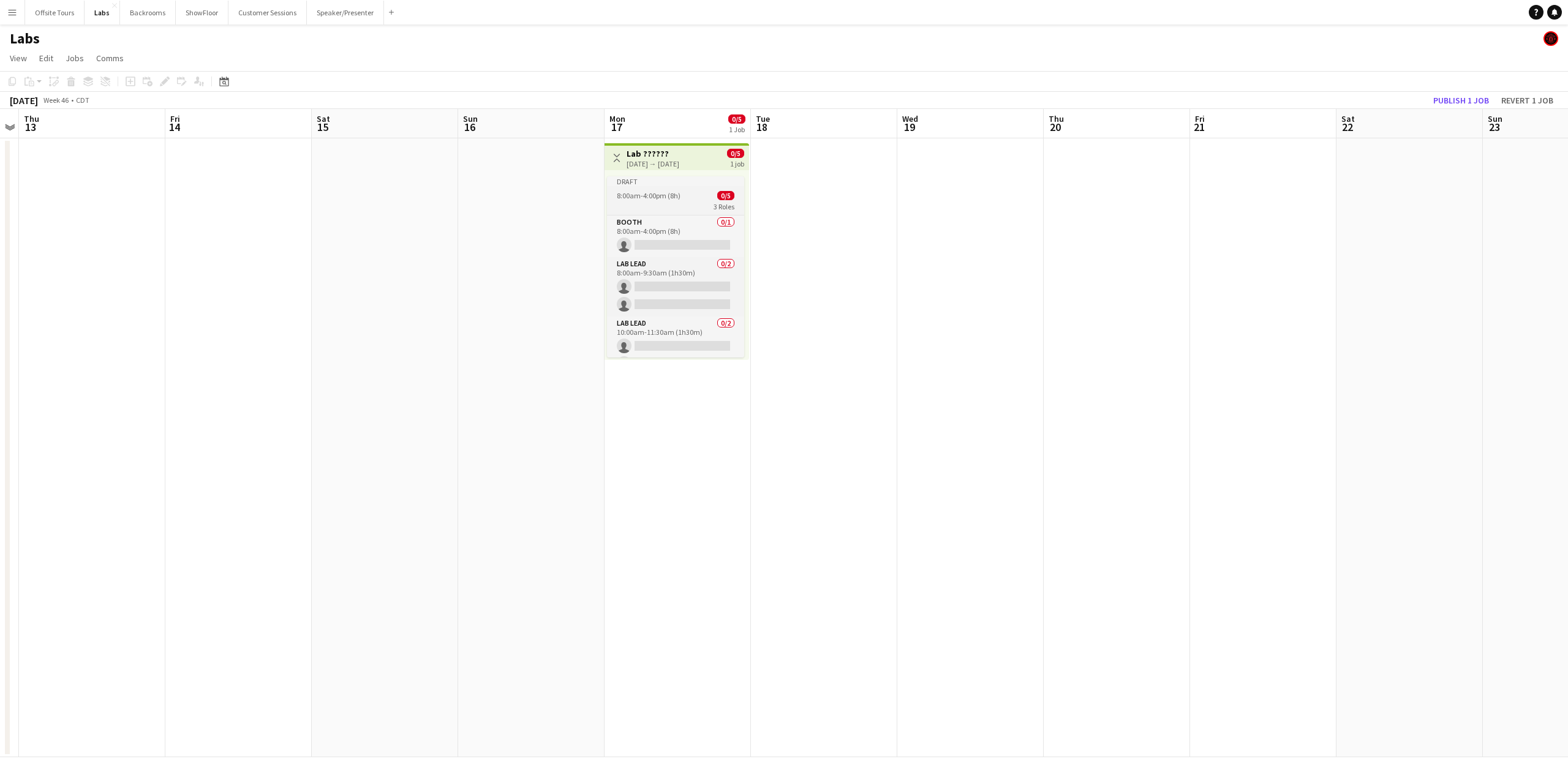
click at [670, 206] on div "3 Roles" at bounding box center [675, 206] width 137 height 10
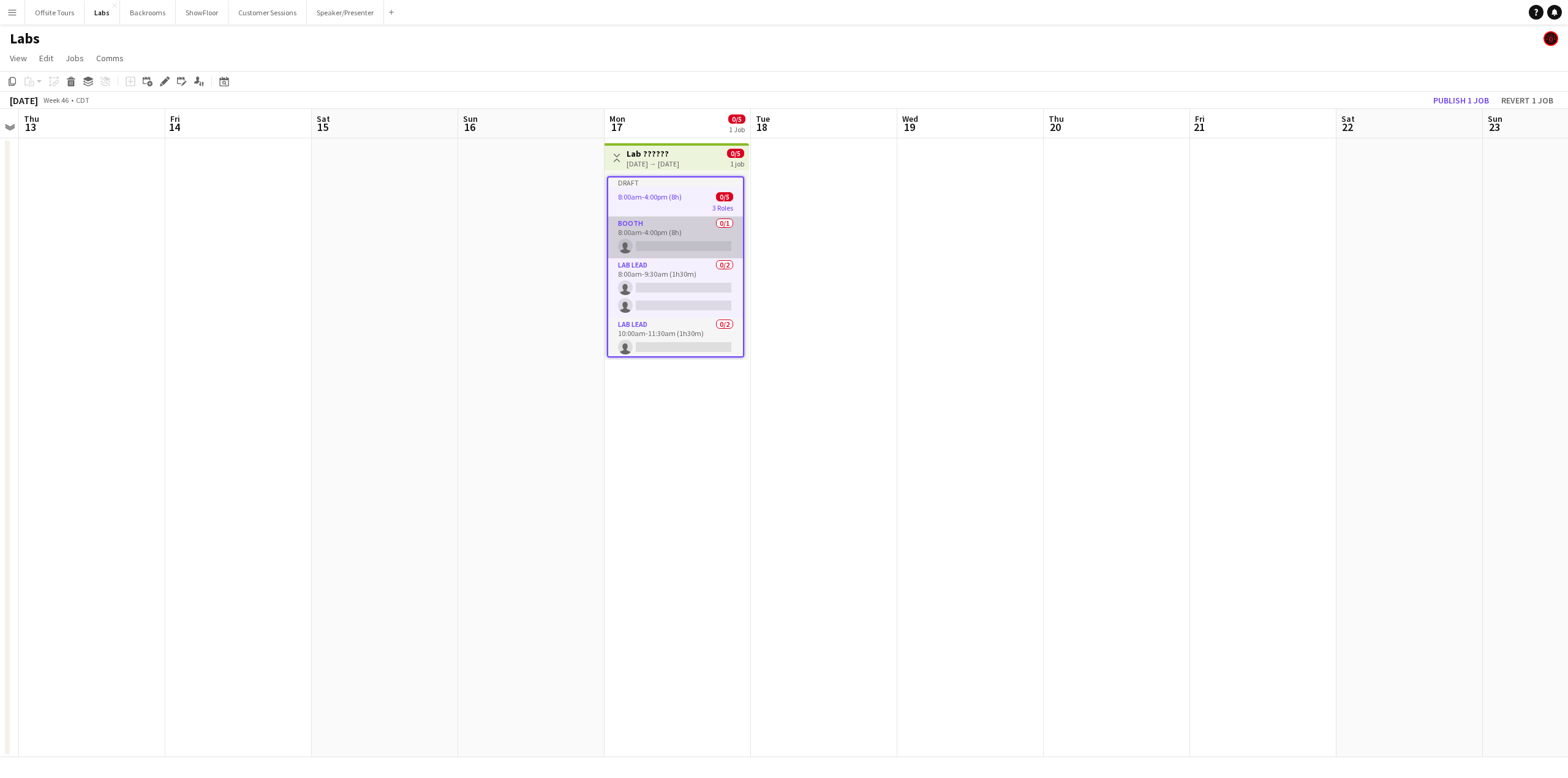
click at [668, 234] on app-card-role "Booth 0/1 8:00am-4:00pm (8h) single-neutral-actions" at bounding box center [675, 237] width 134 height 42
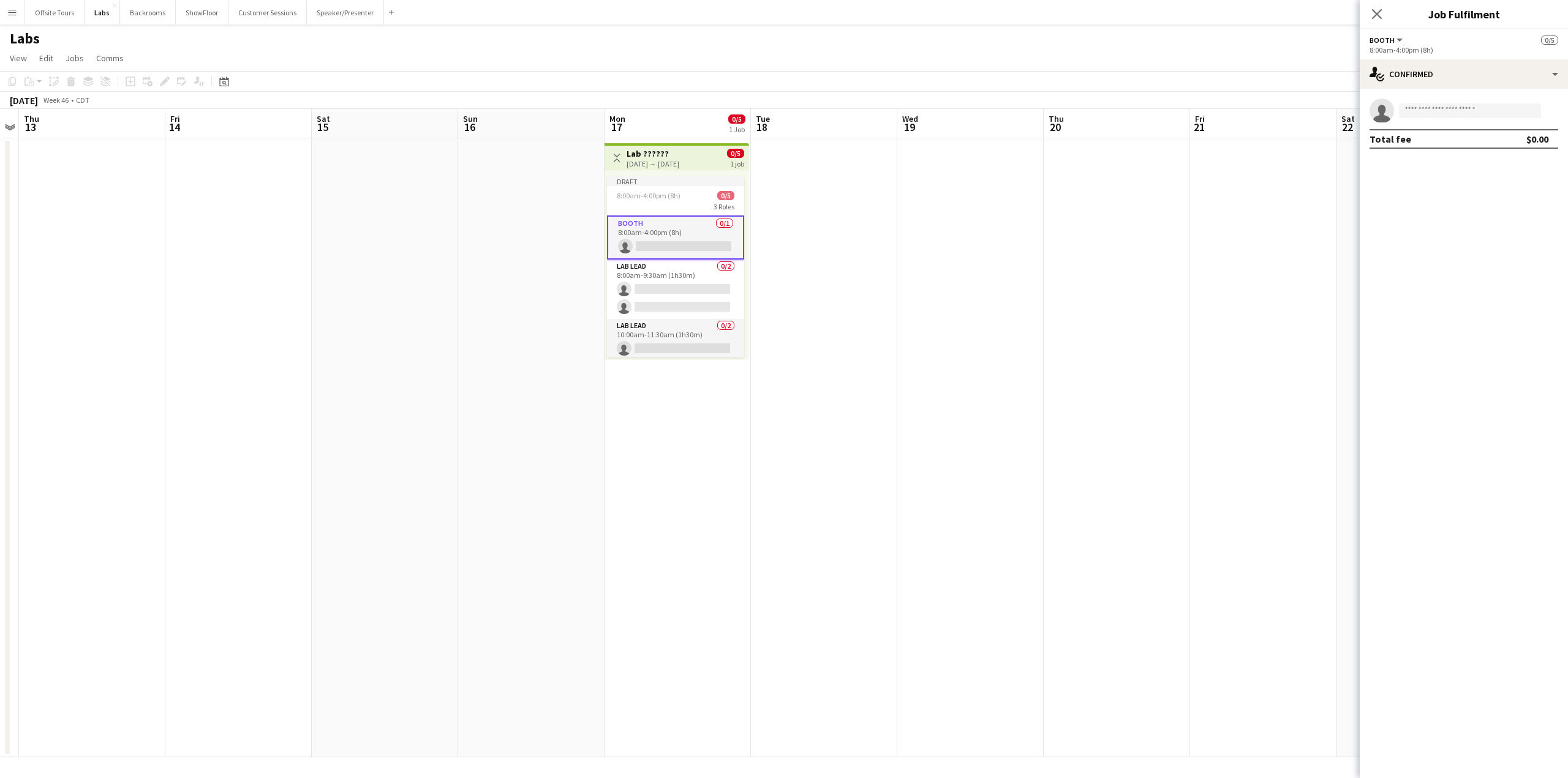
click at [658, 156] on h3 "Lab ??????" at bounding box center [653, 154] width 53 height 11
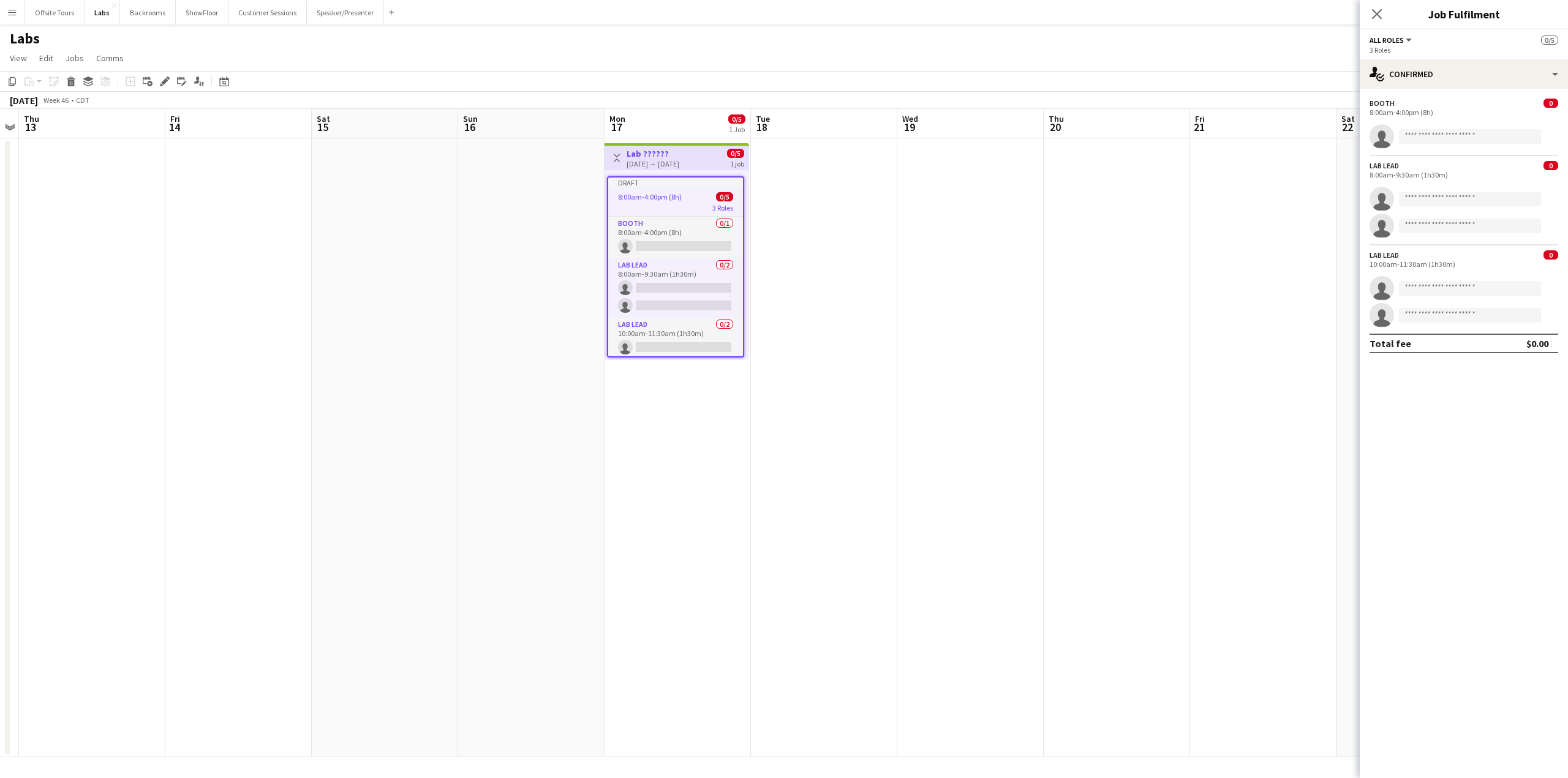
click at [660, 388] on app-date-cell "Toggle View Lab ?????? 11-17-2025 → 11-17-2025 0/5 1 job Draft 8:00am-4:00pm (8…" at bounding box center [678, 448] width 147 height 619
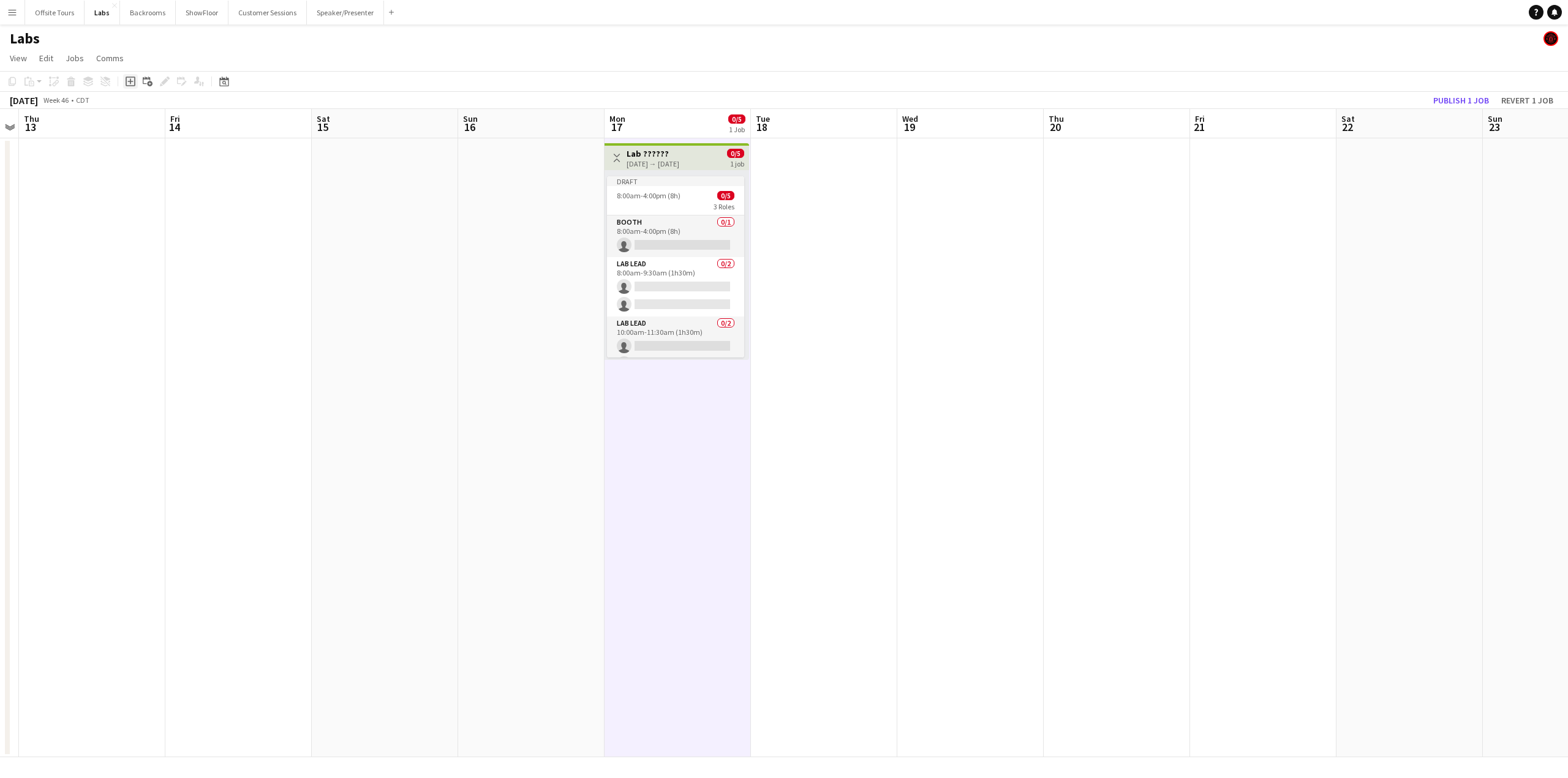
click at [131, 81] on icon "Add job" at bounding box center [130, 82] width 10 height 10
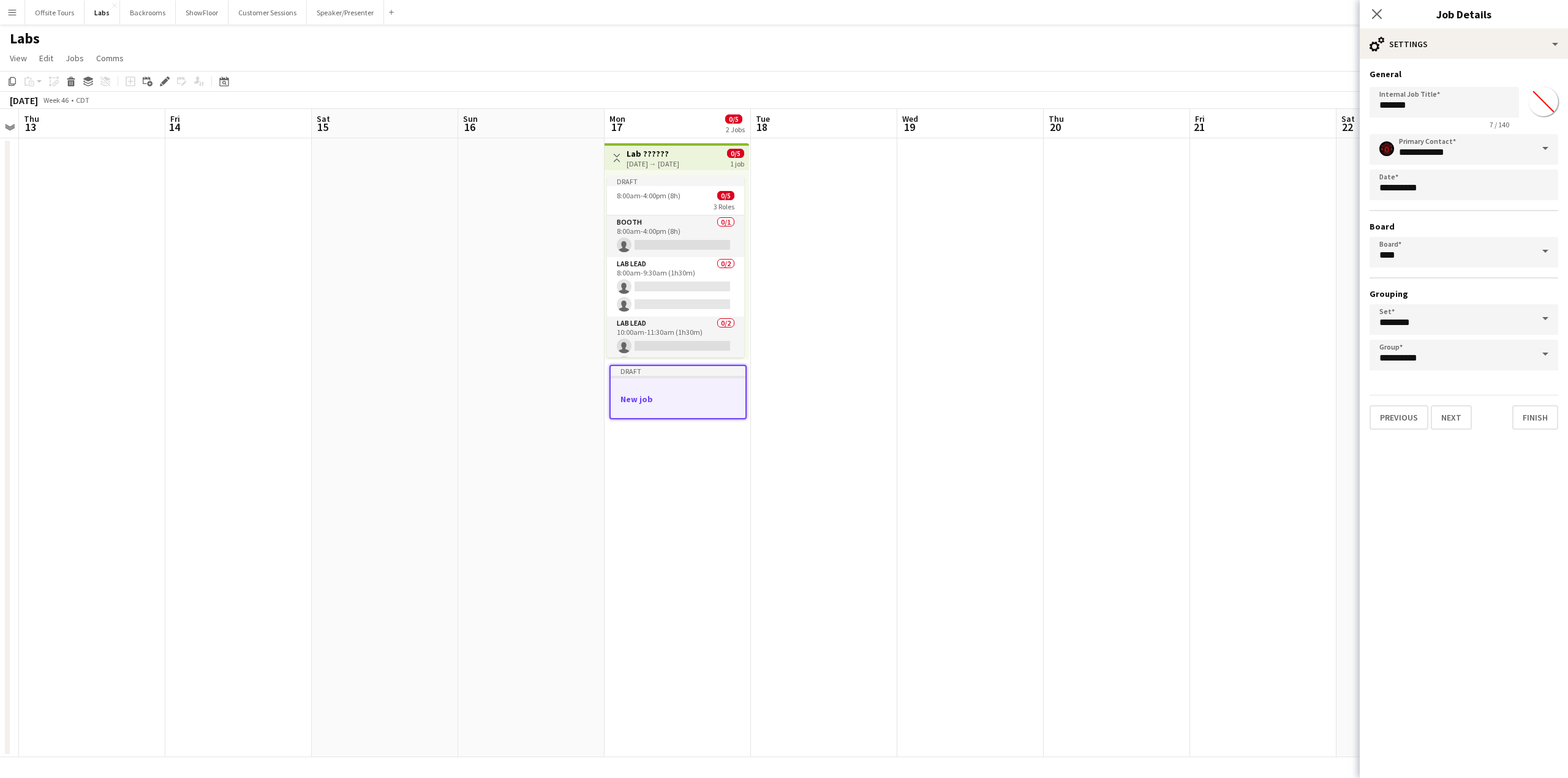
click at [634, 402] on h3 "New job" at bounding box center [677, 400] width 134 height 11
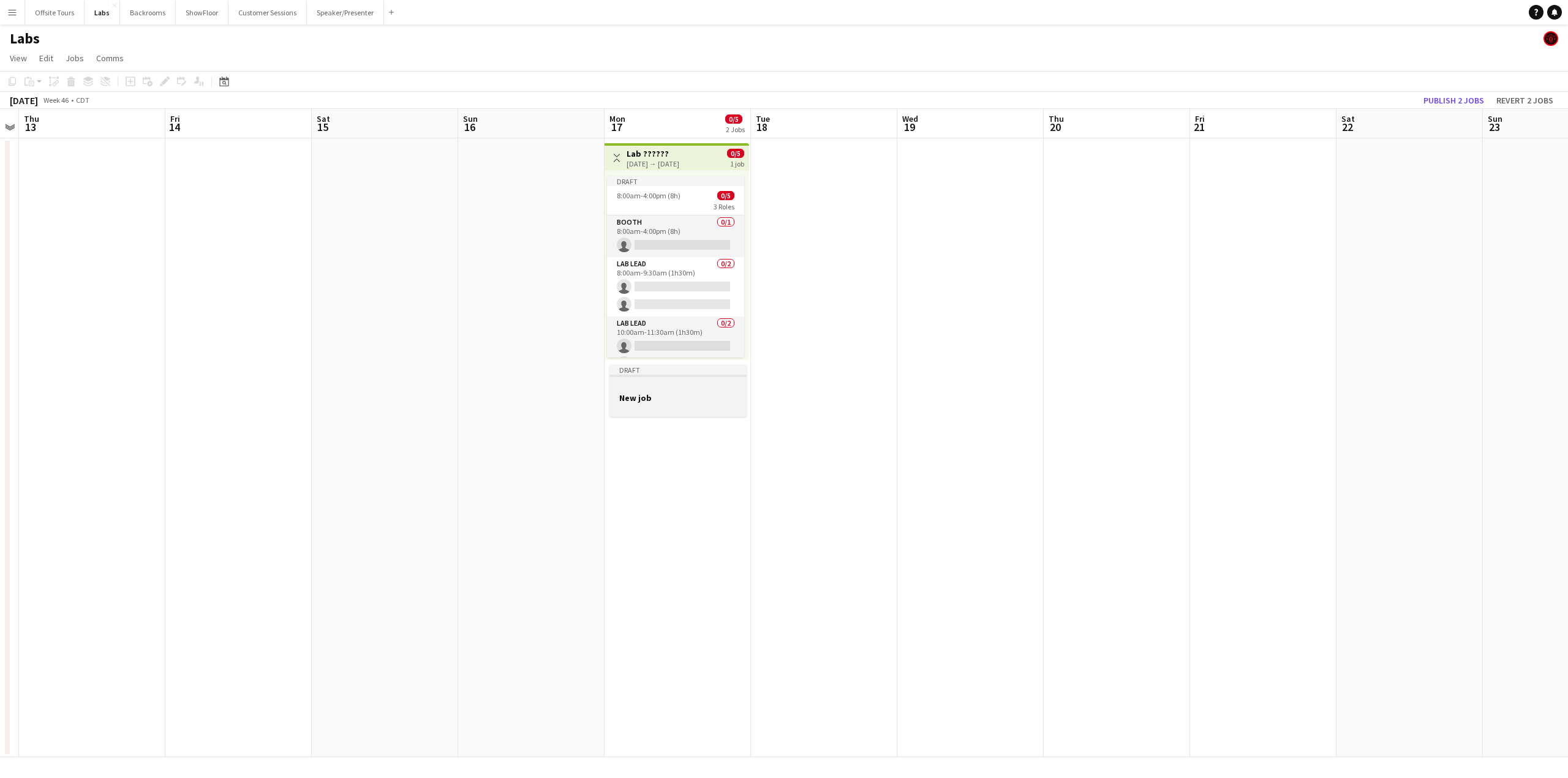
click at [634, 402] on h3 "New job" at bounding box center [678, 398] width 137 height 11
click at [653, 389] on div at bounding box center [677, 388] width 134 height 9
click at [638, 390] on div at bounding box center [678, 387] width 137 height 9
click at [162, 80] on icon "Edit" at bounding box center [164, 82] width 10 height 10
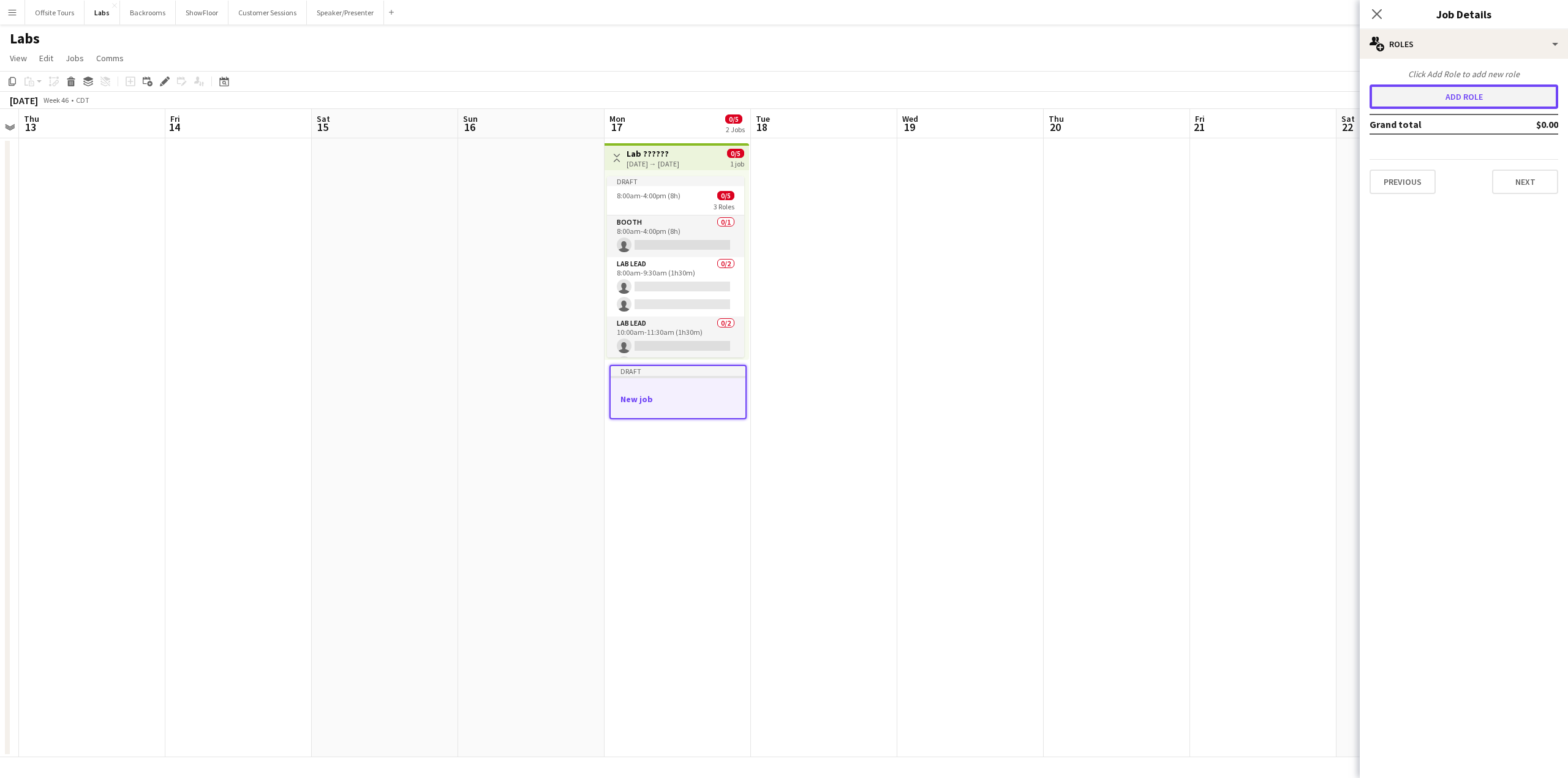
click at [1459, 97] on button "Add role" at bounding box center [1463, 96] width 188 height 24
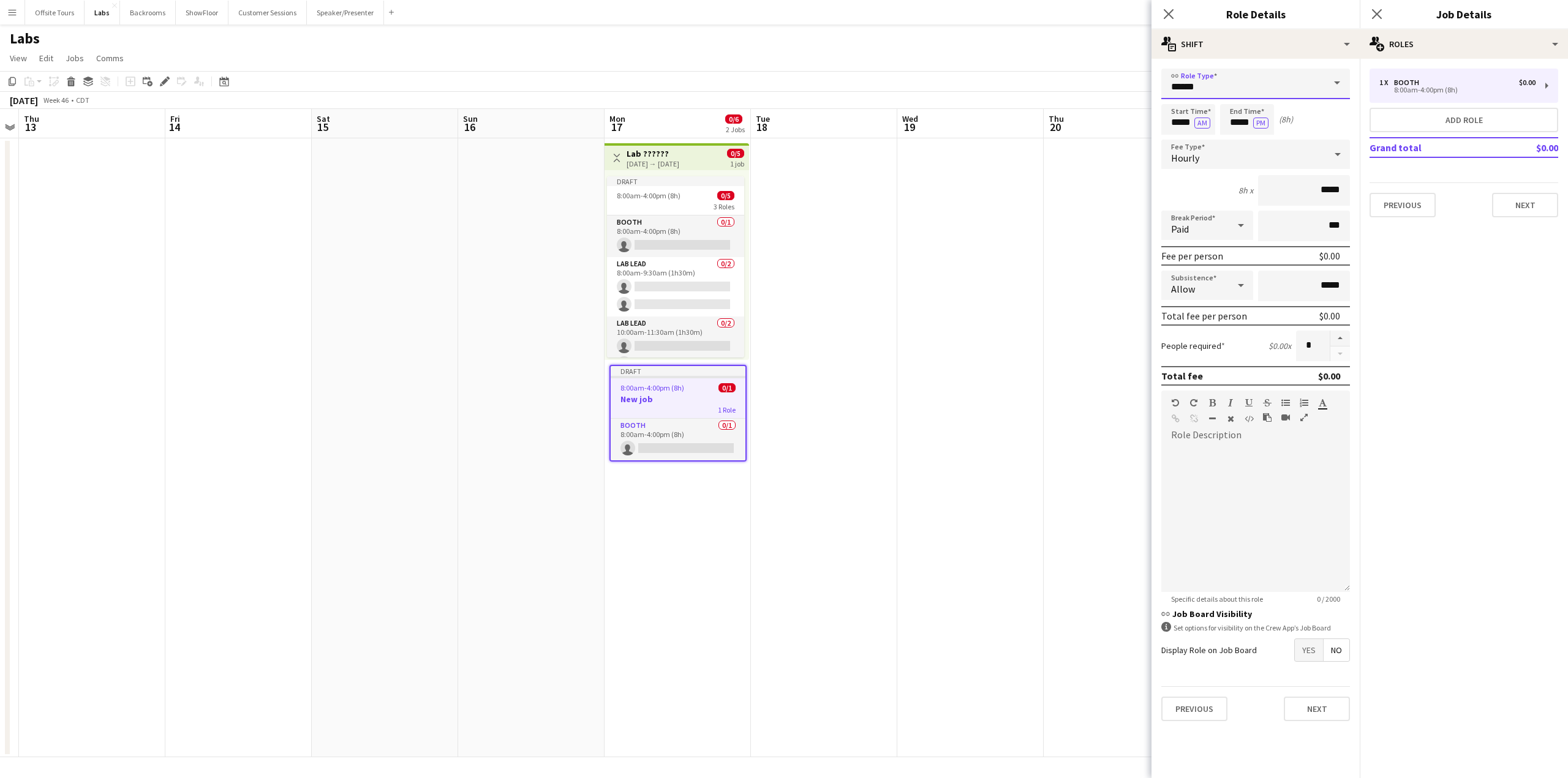
click at [1283, 80] on input "*****" at bounding box center [1255, 83] width 188 height 31
click at [1201, 176] on span "Lab Lead" at bounding box center [1256, 177] width 169 height 12
type input "********"
click at [1186, 121] on input "*****" at bounding box center [1188, 119] width 54 height 31
click at [1172, 142] on div at bounding box center [1176, 140] width 24 height 12
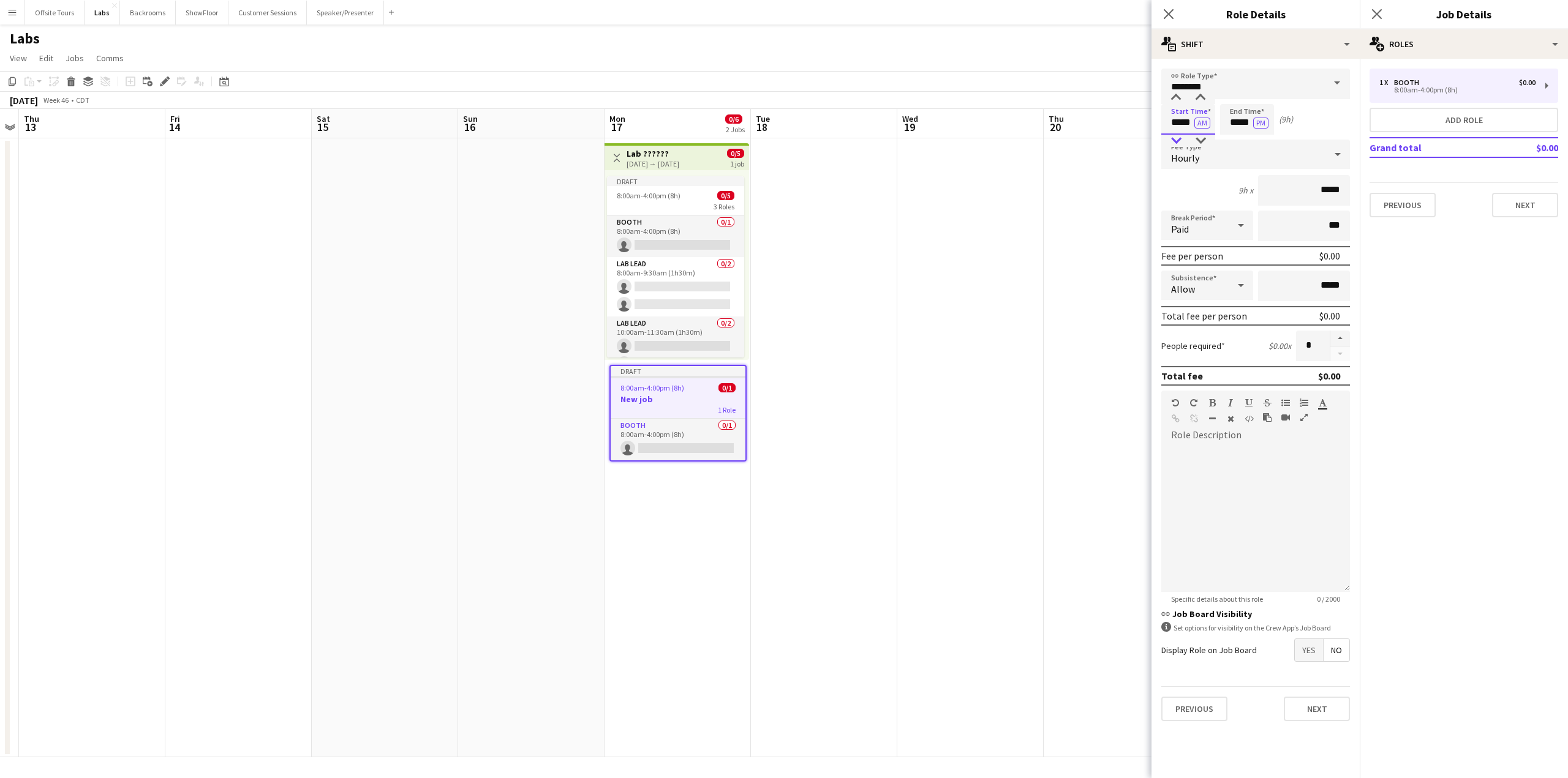
click at [1173, 142] on div at bounding box center [1176, 140] width 24 height 12
click at [1176, 99] on div at bounding box center [1176, 97] width 24 height 12
type input "*****"
click at [1176, 99] on div at bounding box center [1176, 97] width 24 height 12
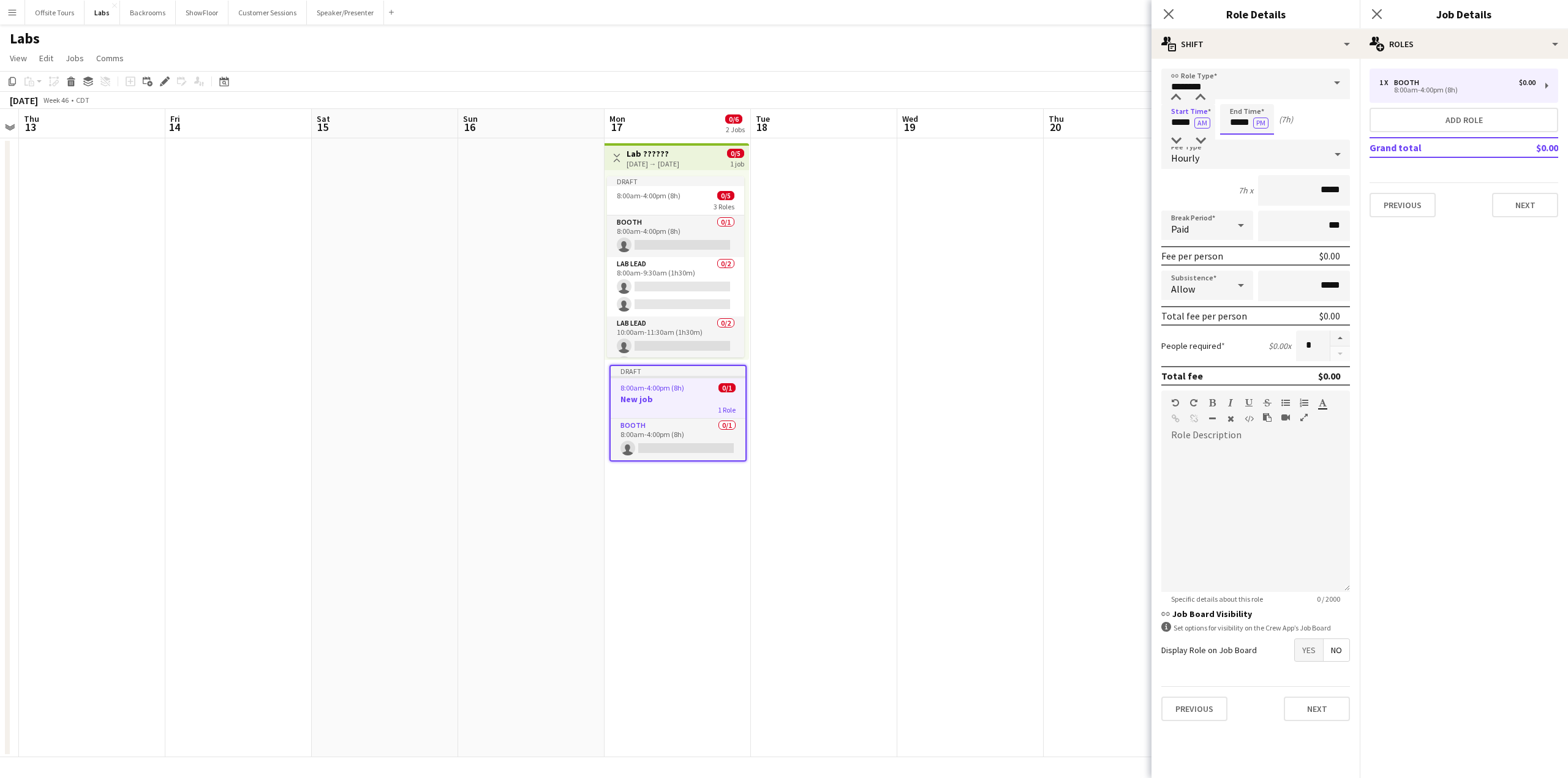
click at [1241, 121] on input "*****" at bounding box center [1246, 119] width 54 height 31
click at [1238, 140] on div at bounding box center [1234, 140] width 24 height 12
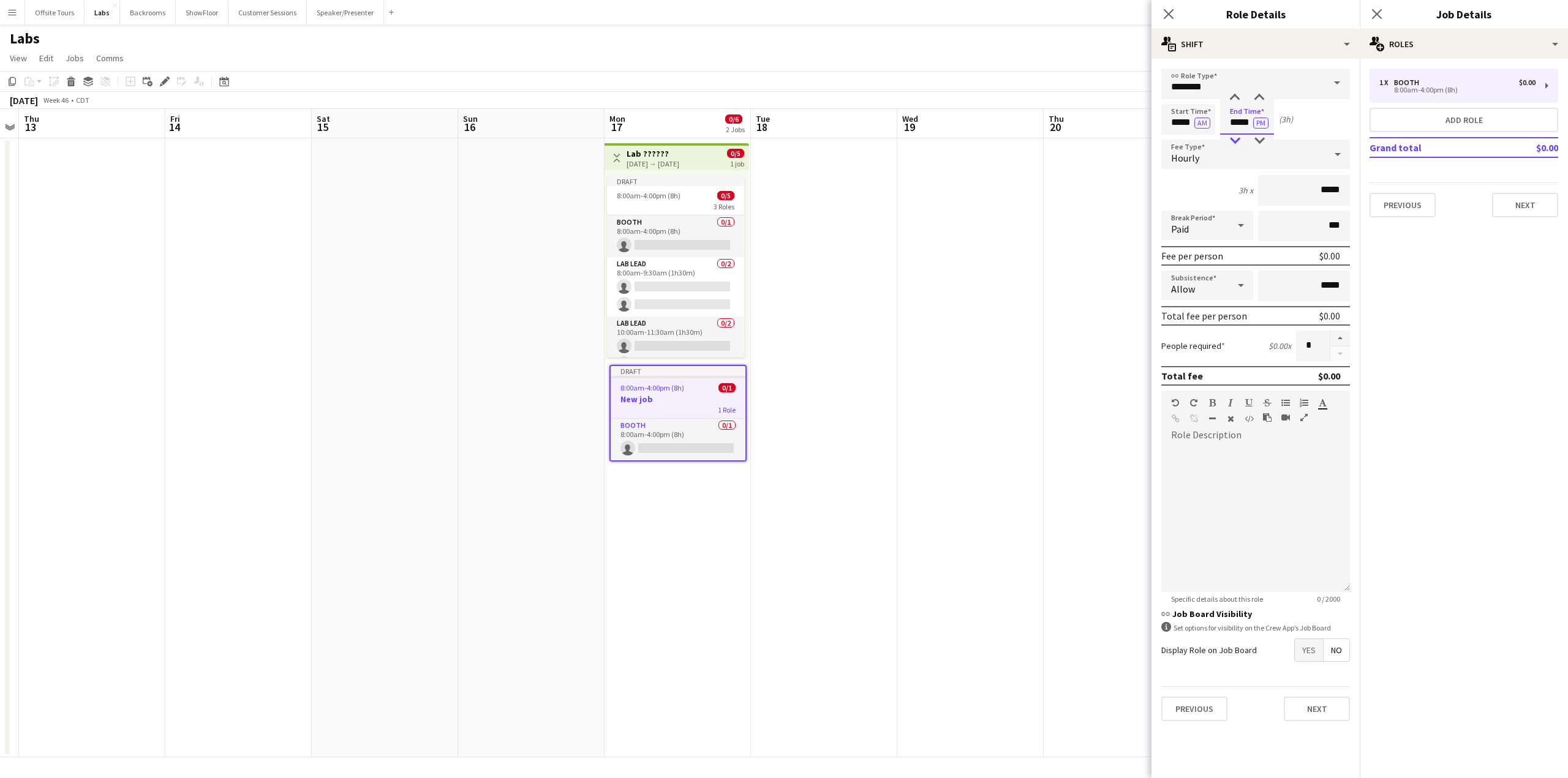
click at [1238, 140] on div at bounding box center [1234, 140] width 24 height 12
click at [1259, 93] on div at bounding box center [1259, 97] width 24 height 12
type input "*****"
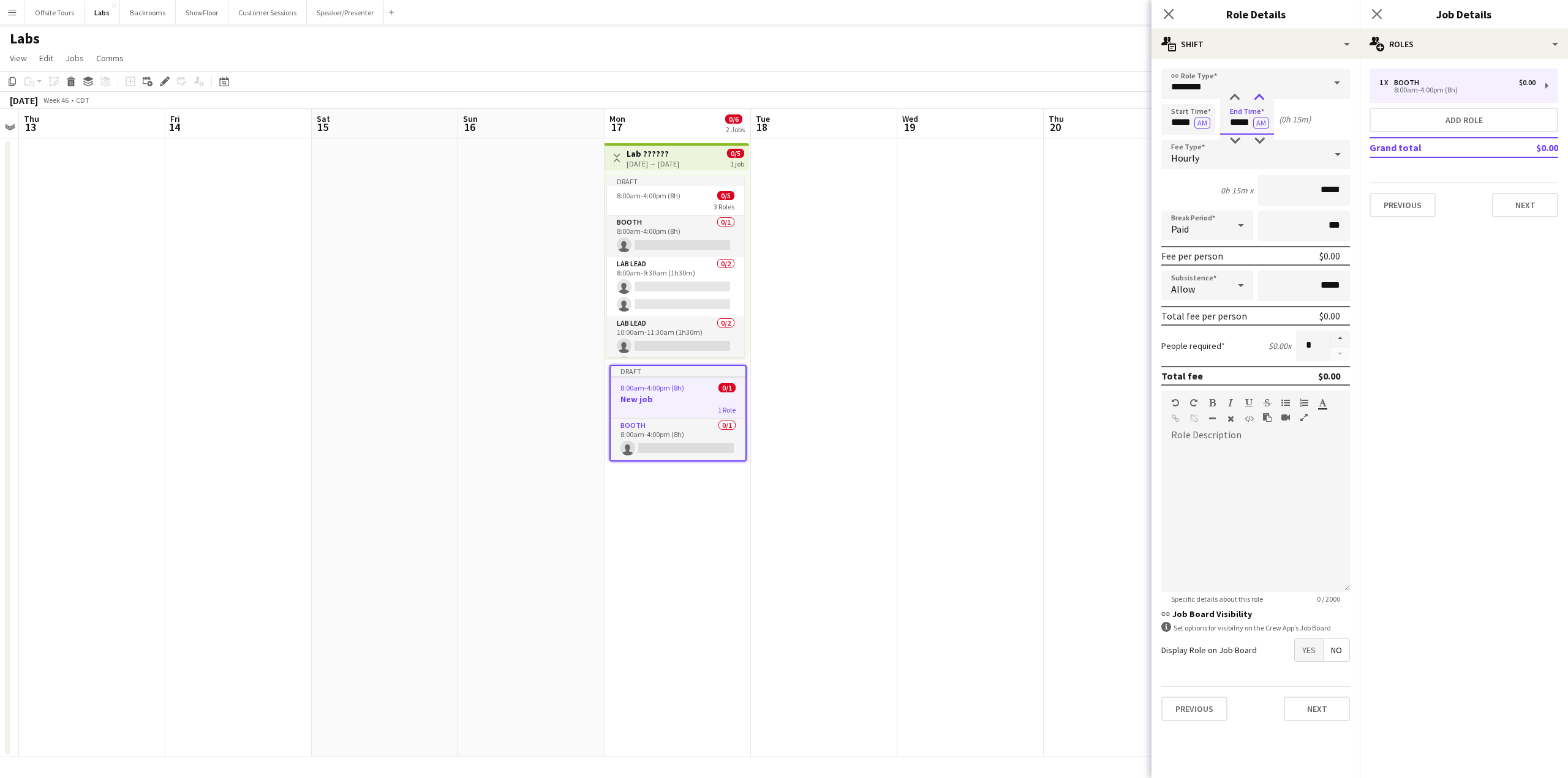
click at [1259, 93] on div at bounding box center [1259, 97] width 24 height 12
drag, startPoint x: 1304, startPoint y: 349, endPoint x: 1310, endPoint y: 349, distance: 6.0
click at [1310, 349] on input "*" at bounding box center [1312, 346] width 33 height 31
type input "*"
click at [1282, 502] on div at bounding box center [1255, 518] width 188 height 147
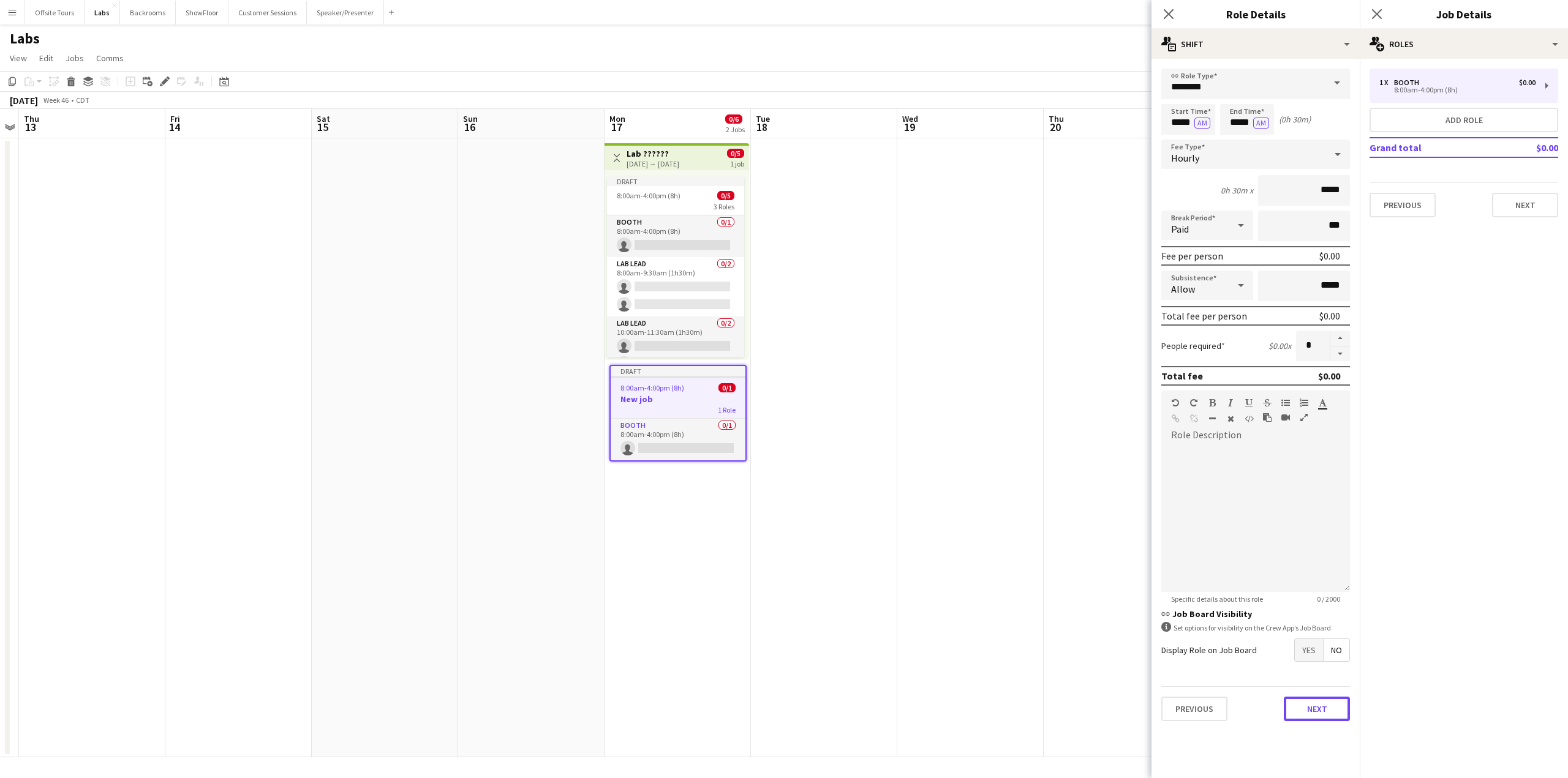
click at [1330, 709] on button "Next" at bounding box center [1316, 709] width 66 height 24
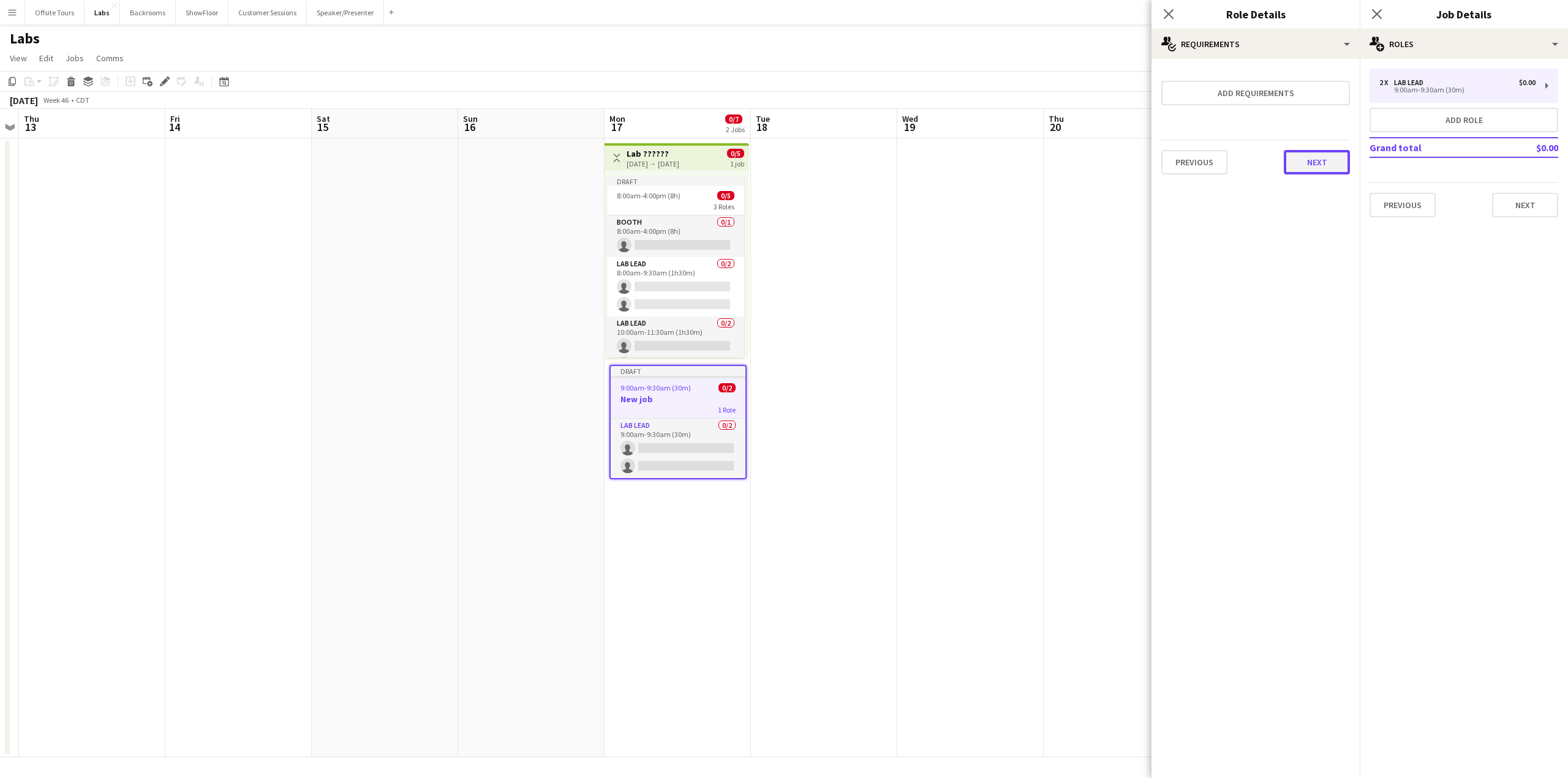
click at [1307, 162] on button "Next" at bounding box center [1316, 162] width 66 height 24
click at [1316, 172] on button "Finish" at bounding box center [1327, 164] width 46 height 24
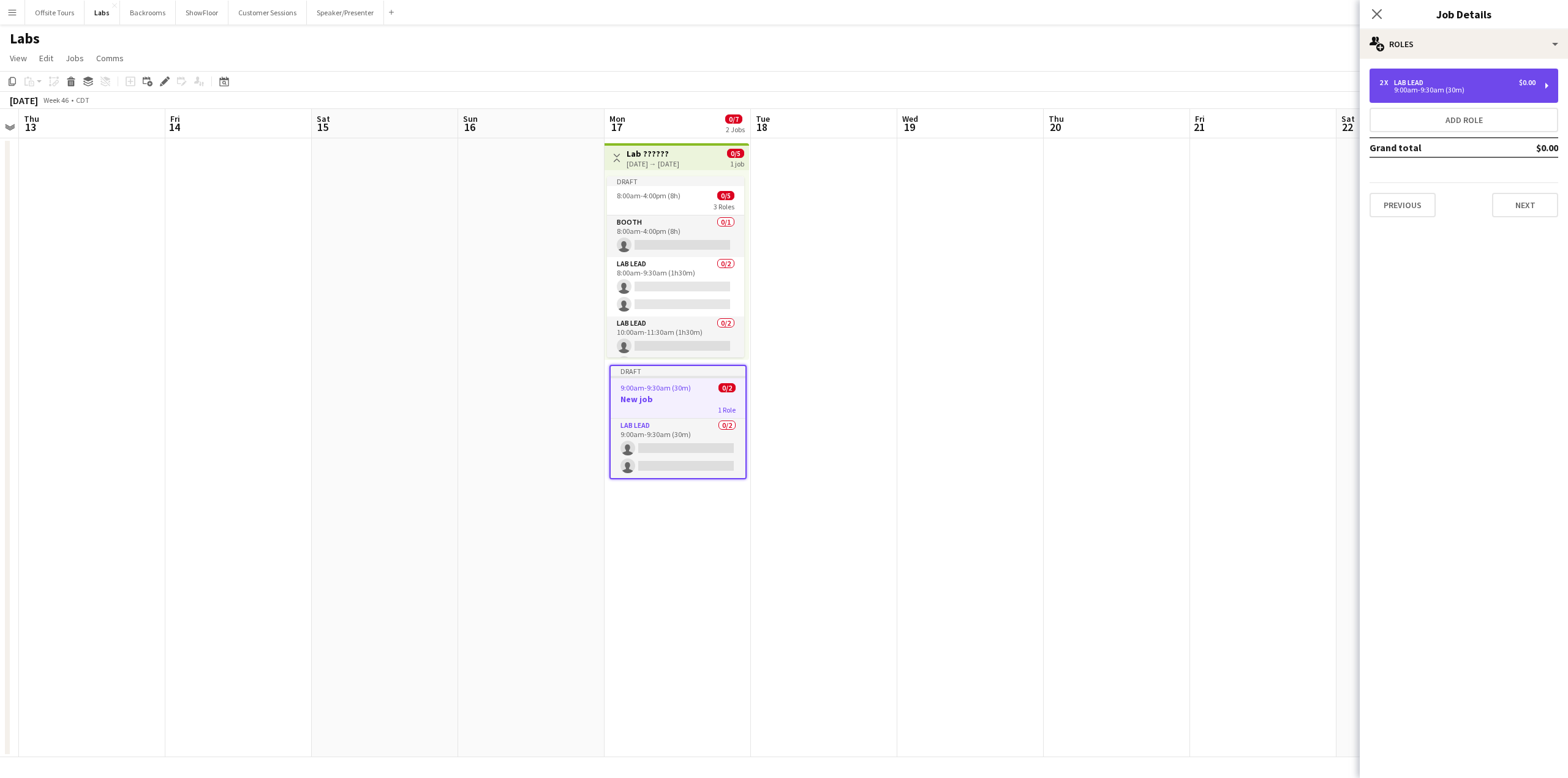
click at [1418, 87] on div "9:00am-9:30am (30m)" at bounding box center [1457, 90] width 156 height 6
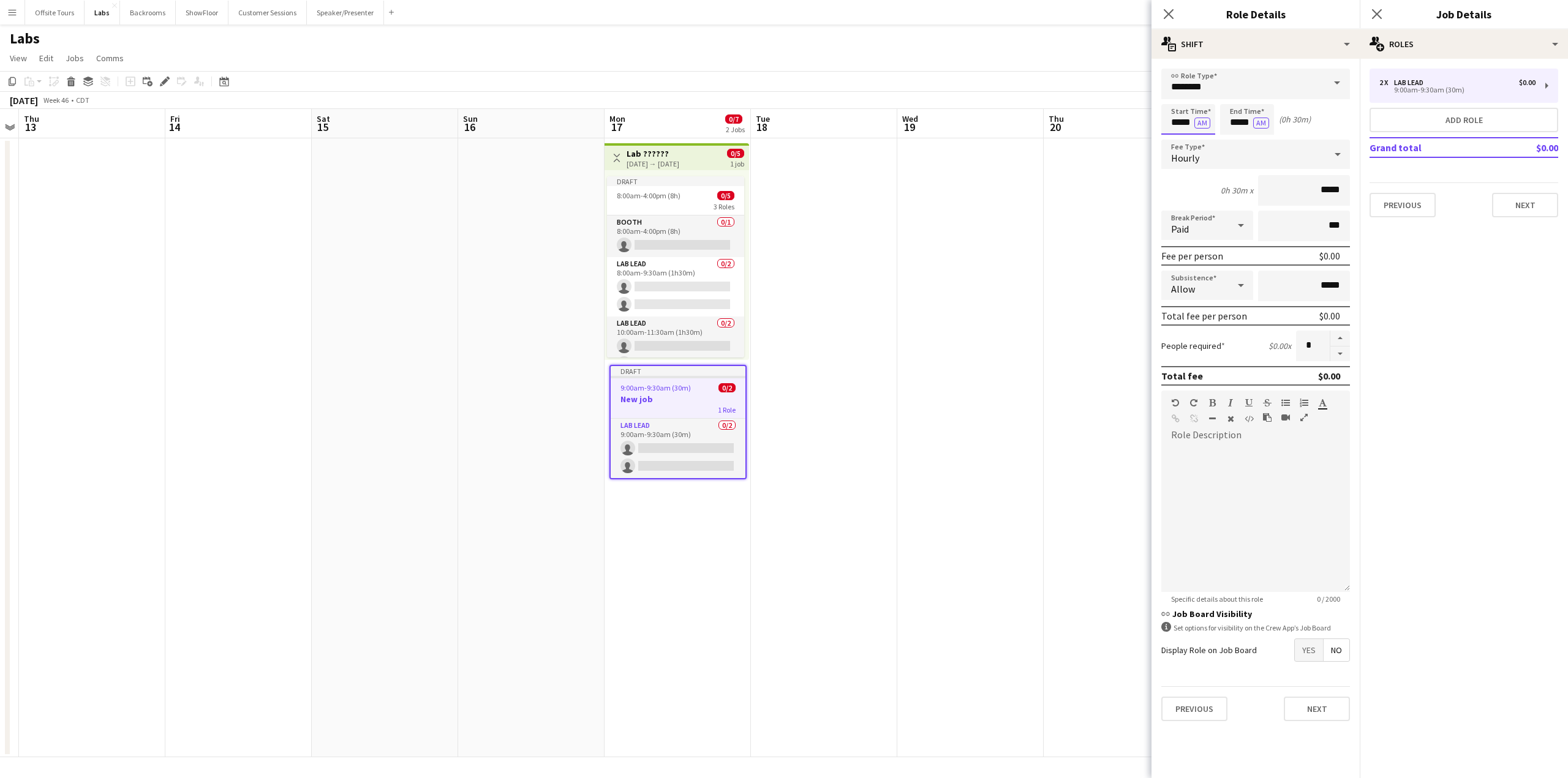
click at [1174, 117] on input "*****" at bounding box center [1188, 119] width 54 height 31
type input "*****"
click at [1178, 144] on div at bounding box center [1176, 140] width 24 height 12
click at [1318, 717] on button "Next" at bounding box center [1316, 709] width 66 height 24
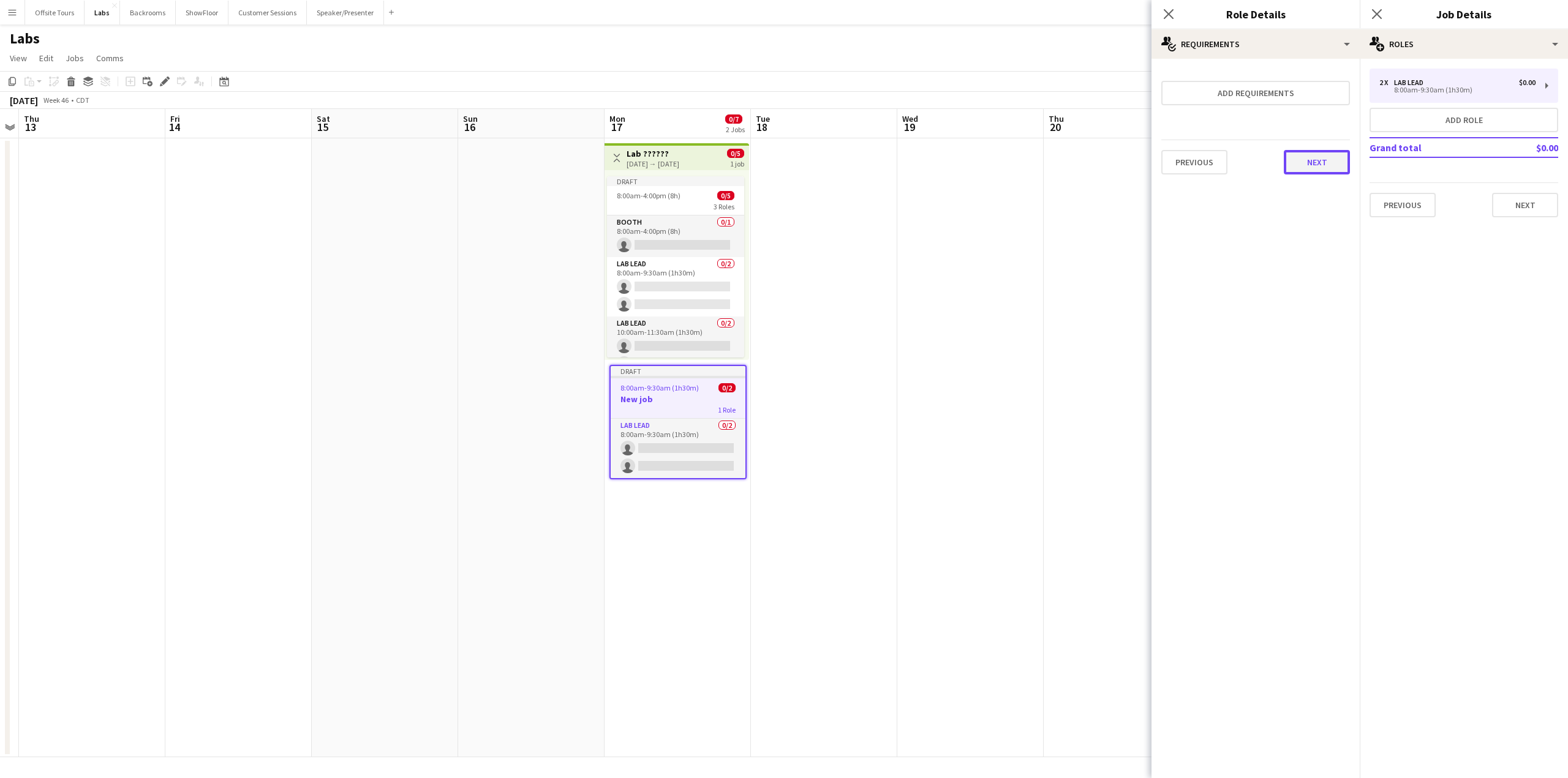
click at [1319, 161] on button "Next" at bounding box center [1316, 162] width 66 height 24
click at [1322, 159] on button "Finish" at bounding box center [1327, 164] width 46 height 24
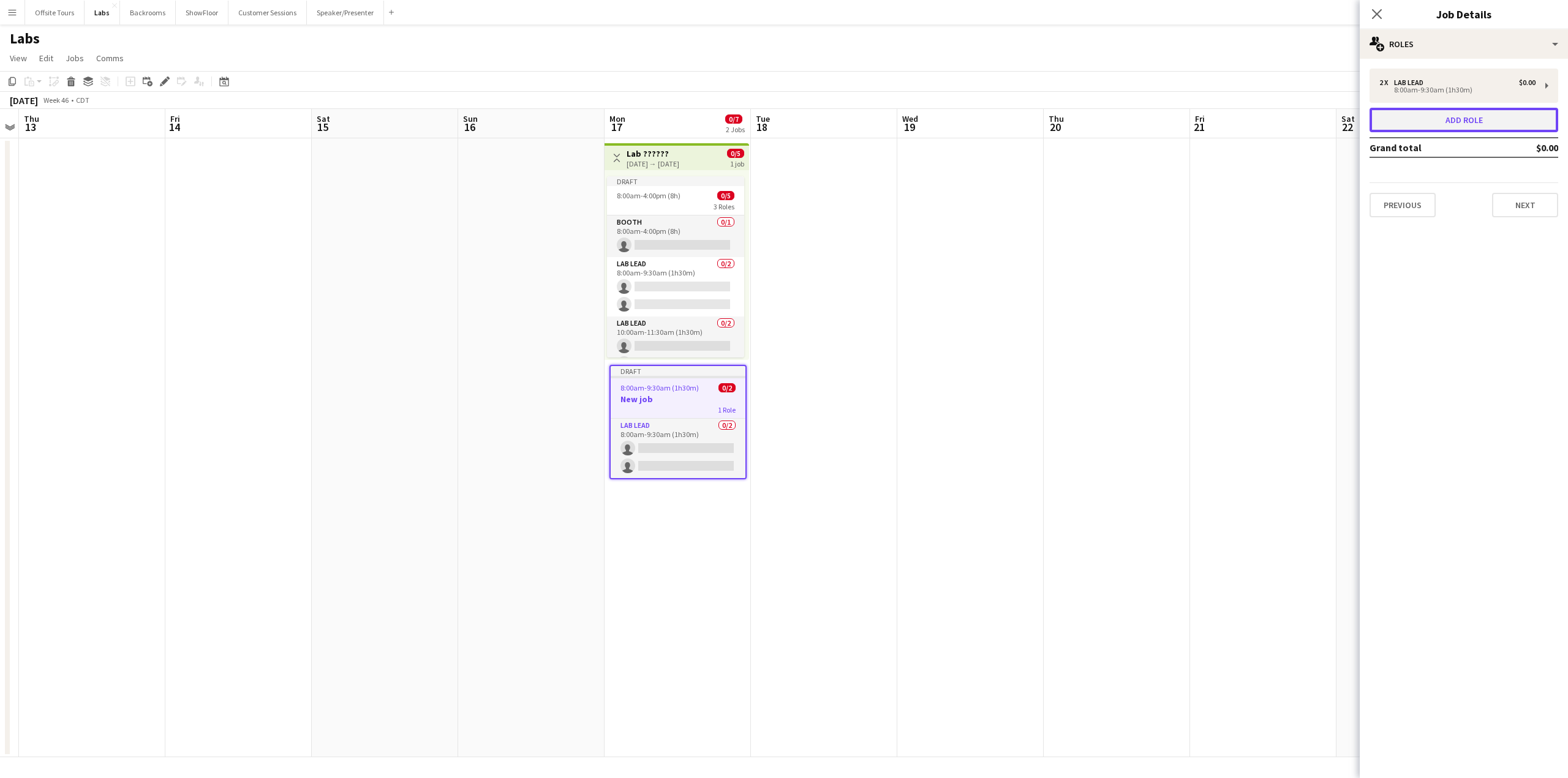
click at [1424, 121] on button "Add role" at bounding box center [1463, 120] width 188 height 24
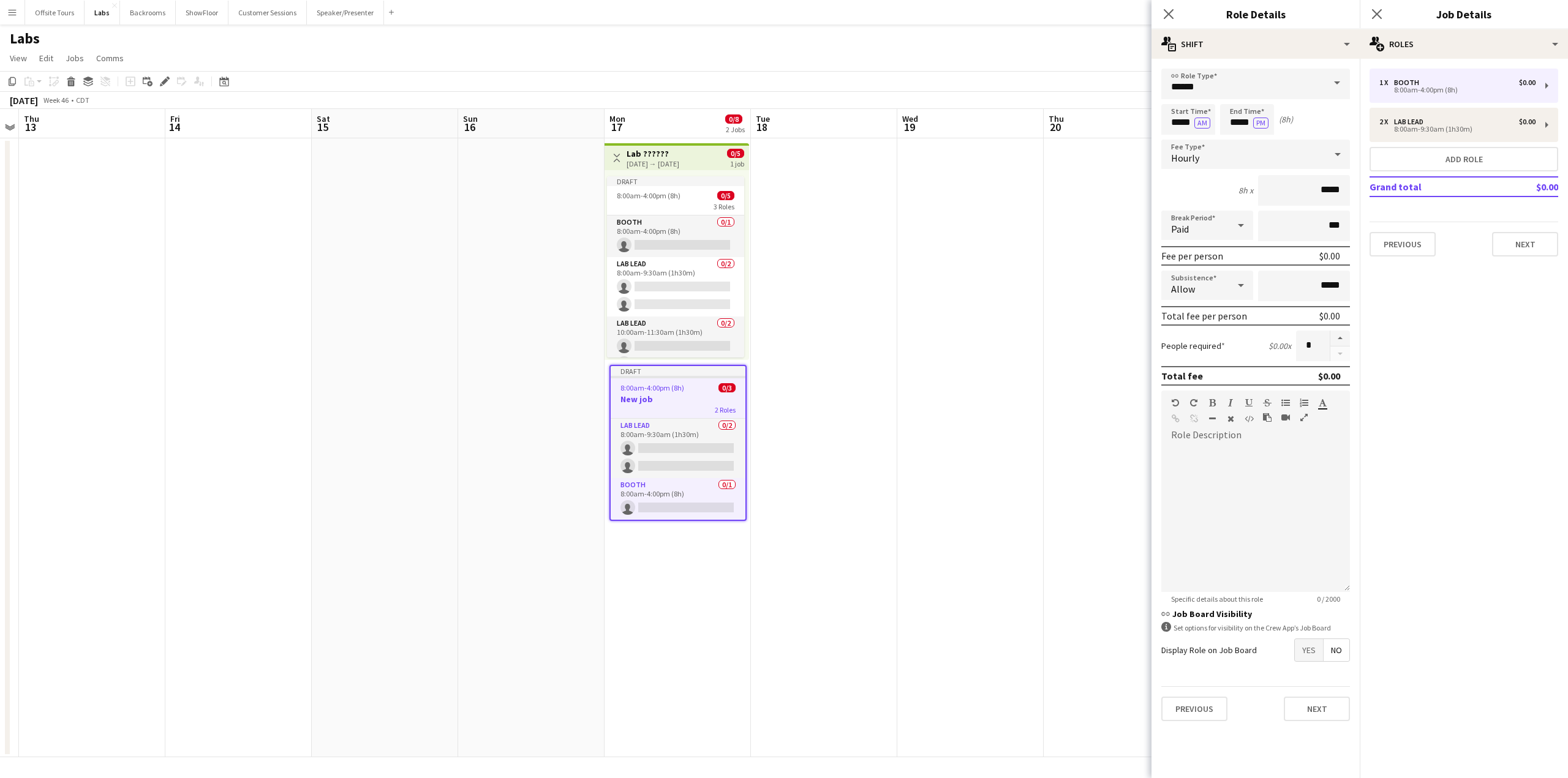
click at [692, 595] on app-date-cell "Toggle View Lab ?????? 11-17-2025 → 11-17-2025 0/5 1 job Draft 8:00am-4:00pm (8…" at bounding box center [678, 448] width 147 height 619
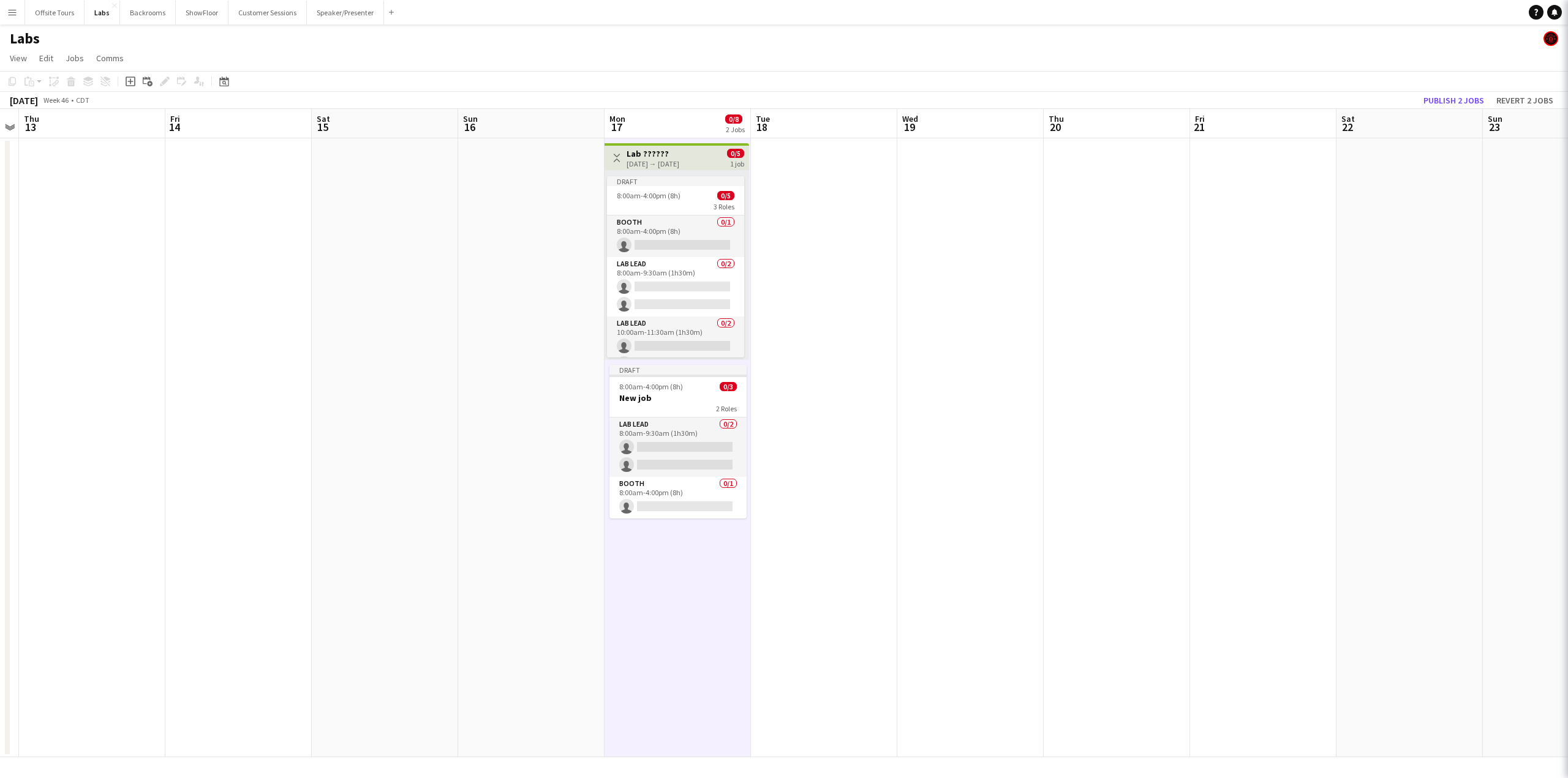
scroll to position [0, 421]
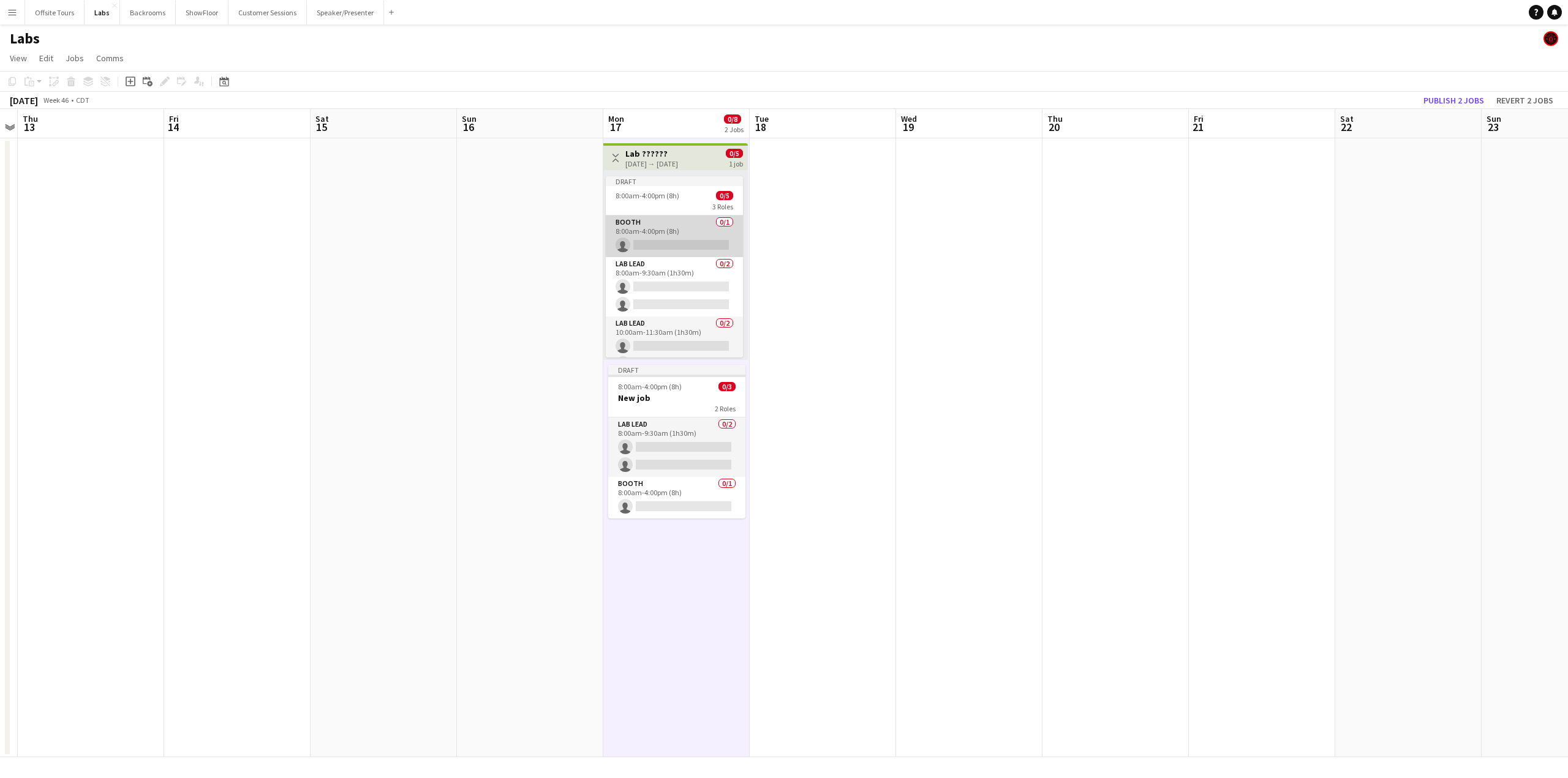
click at [648, 251] on app-card-role "Booth 0/1 8:00am-4:00pm (8h) single-neutral-actions" at bounding box center [674, 236] width 137 height 42
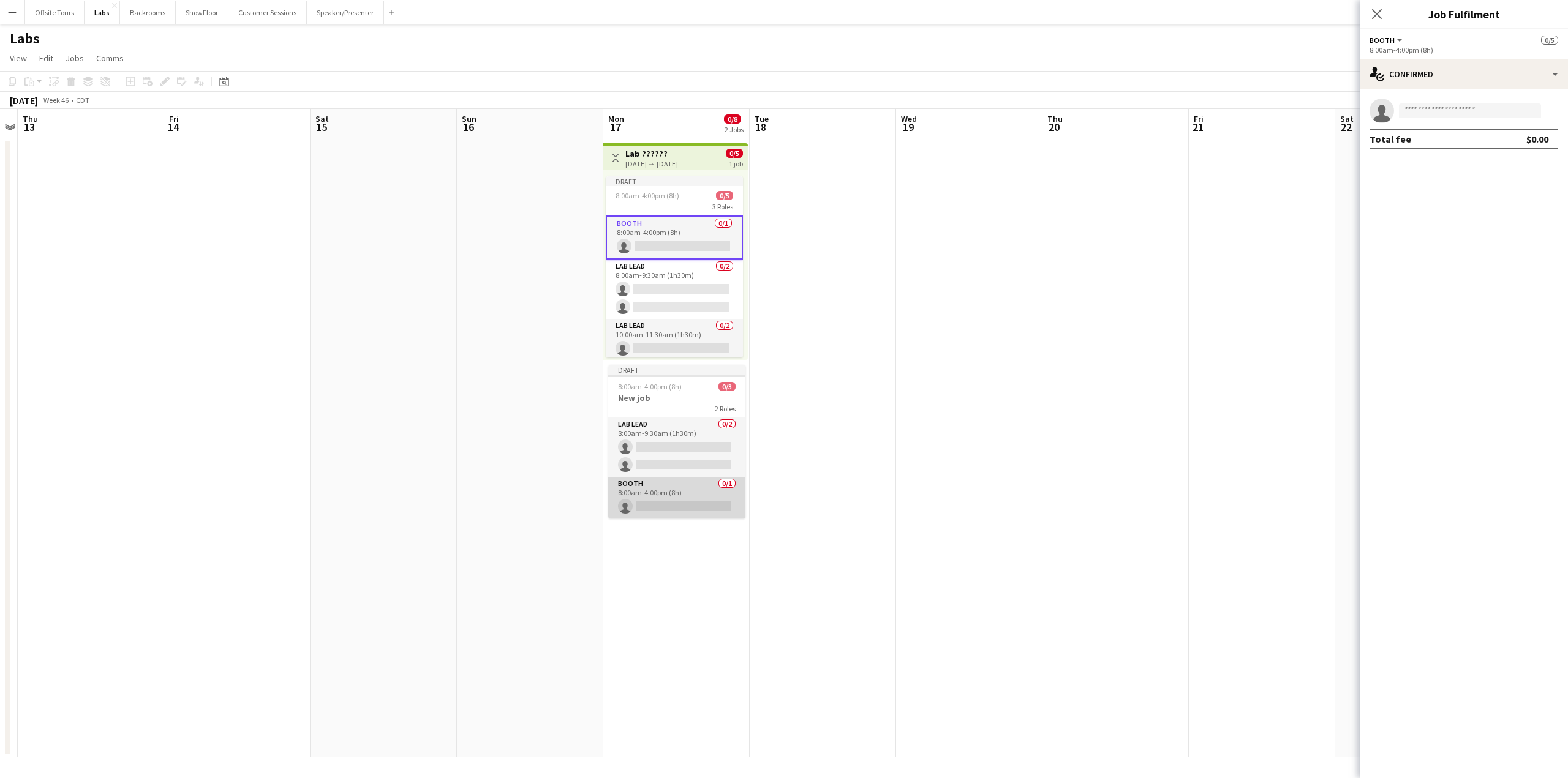
click at [661, 491] on app-card-role "Booth 0/1 8:00am-4:00pm (8h) single-neutral-actions" at bounding box center [677, 497] width 137 height 42
click at [1389, 45] on span "Booth" at bounding box center [1382, 40] width 25 height 9
click at [1381, 14] on icon "Close pop-in" at bounding box center [1376, 14] width 12 height 12
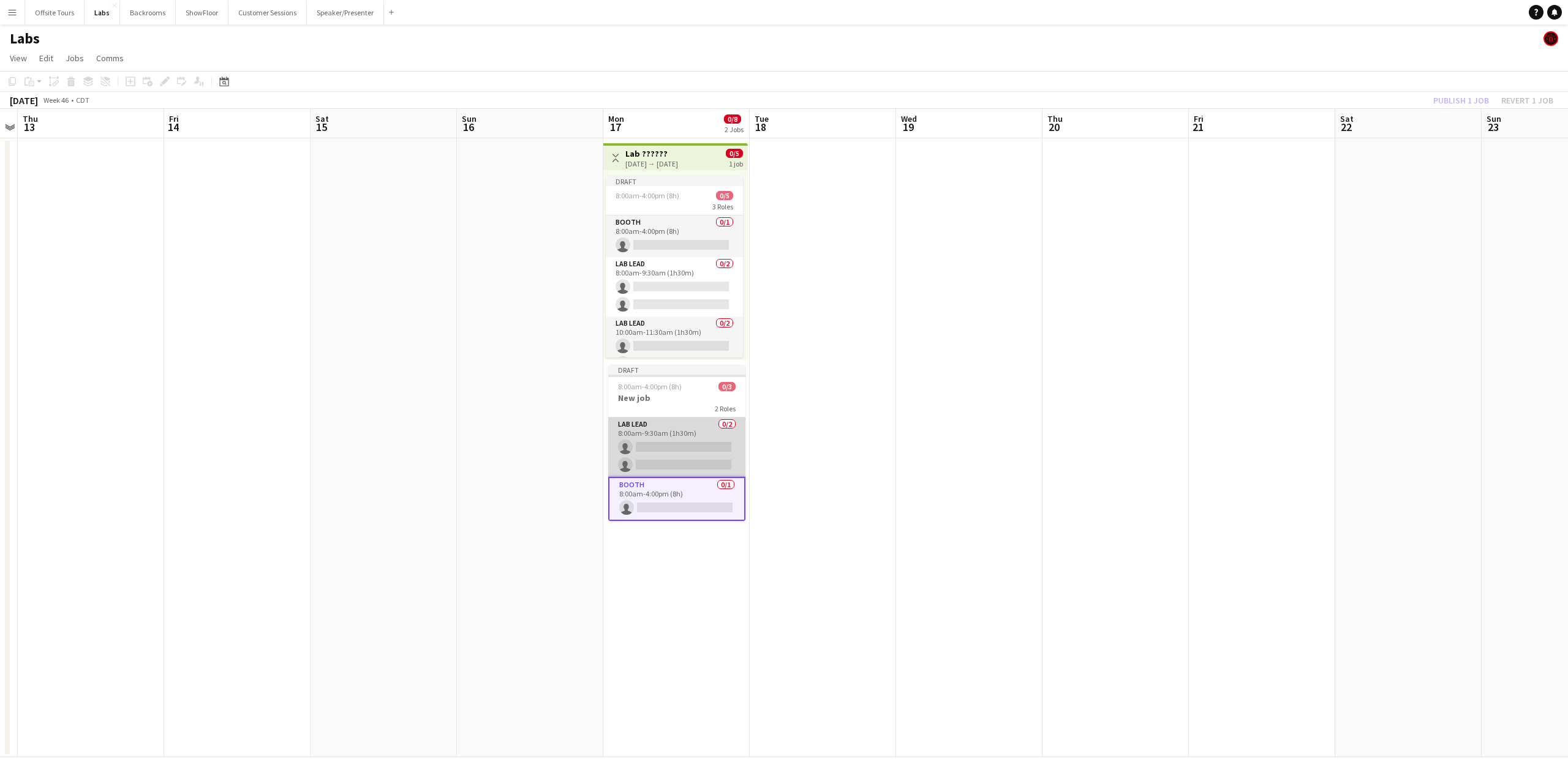
click at [672, 461] on app-card-role "Lab Lead 0/2 8:00am-9:30am (1h30m) single-neutral-actions single-neutral-actions" at bounding box center [677, 447] width 137 height 59
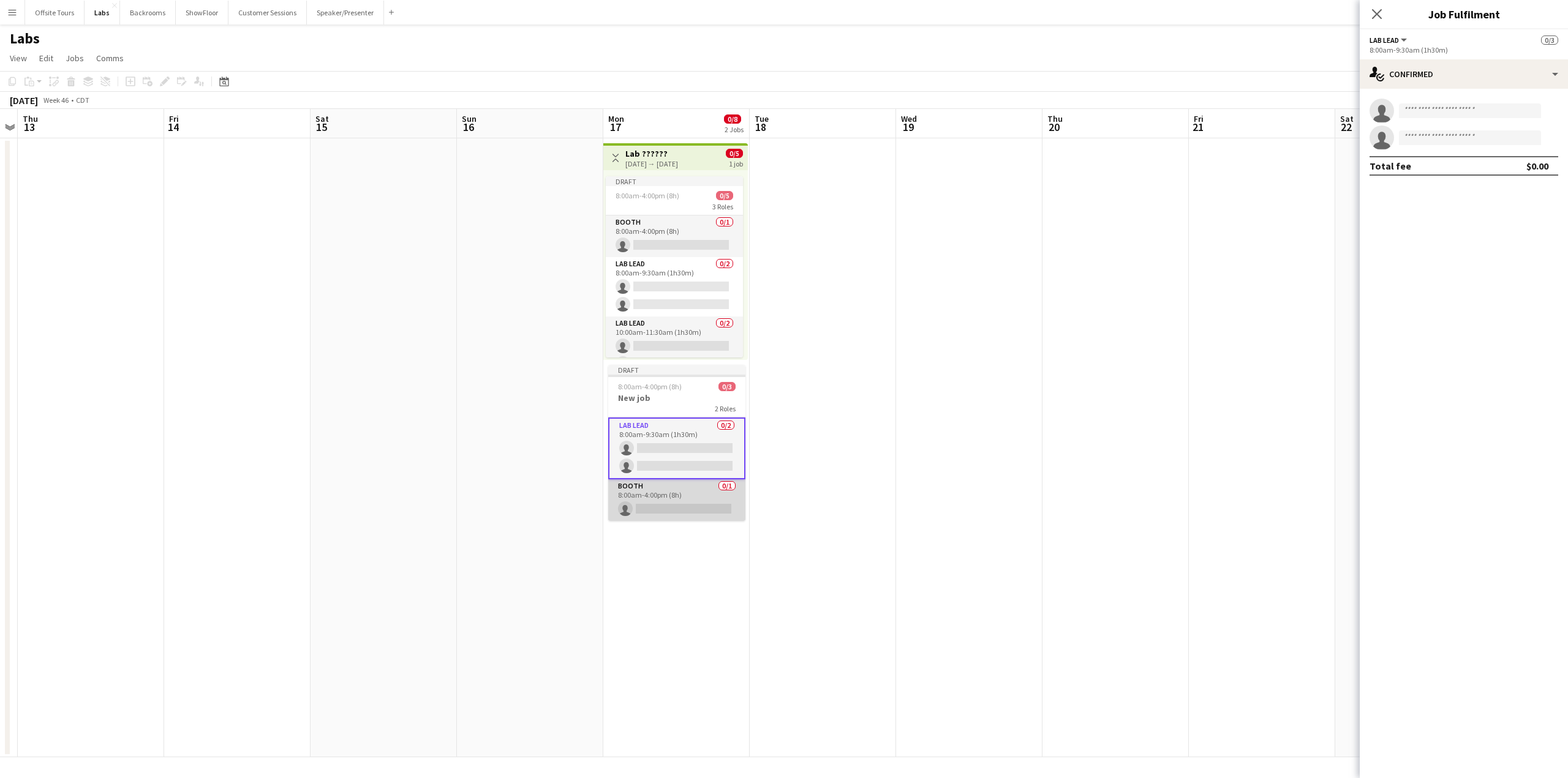
click at [669, 511] on app-card-role "Booth 0/1 8:00am-4:00pm (8h) single-neutral-actions" at bounding box center [677, 500] width 137 height 42
click at [665, 397] on h3 "New job" at bounding box center [677, 398] width 137 height 11
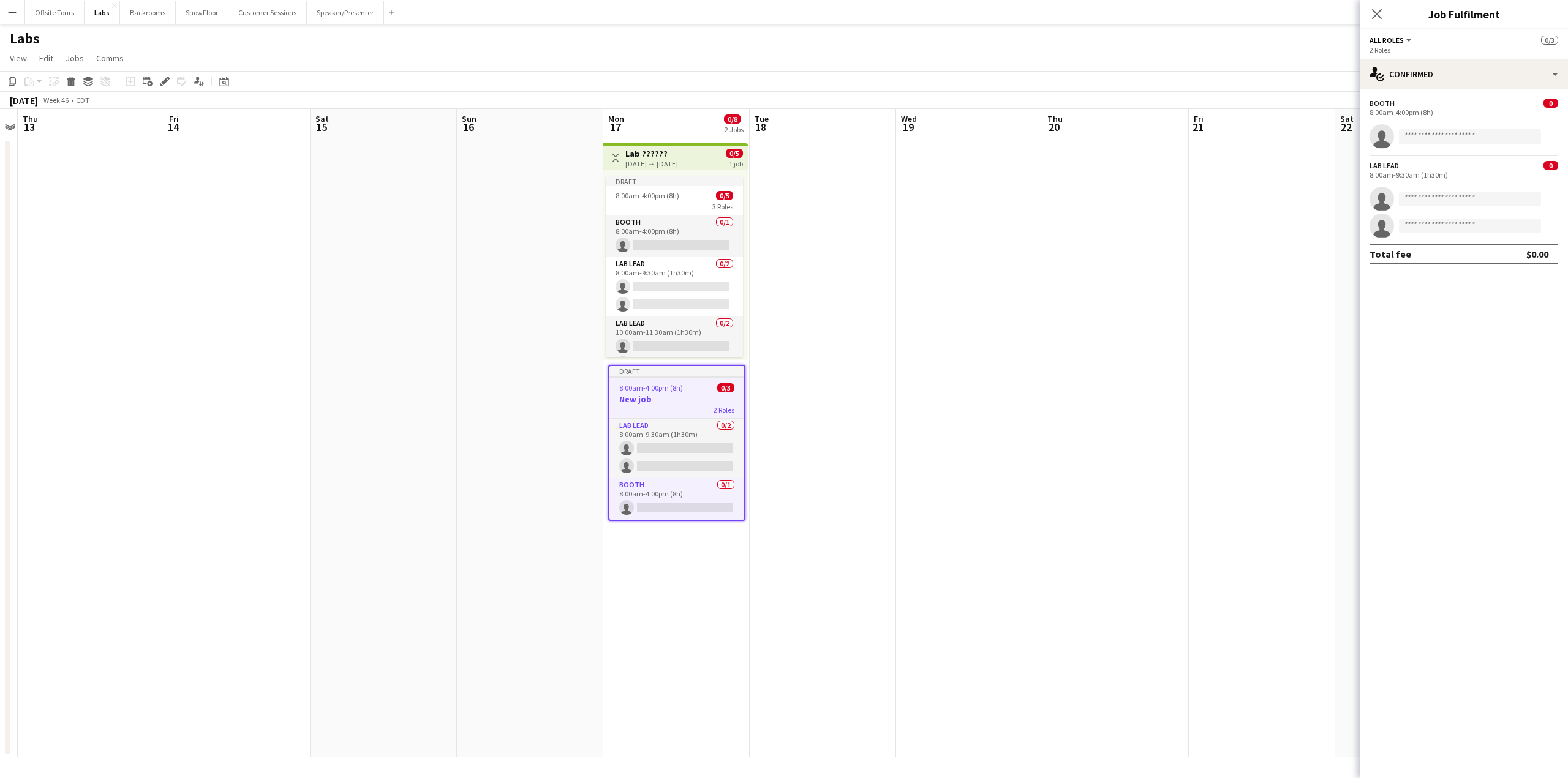
scroll to position [0, 423]
click at [159, 83] on icon "Edit" at bounding box center [164, 82] width 10 height 10
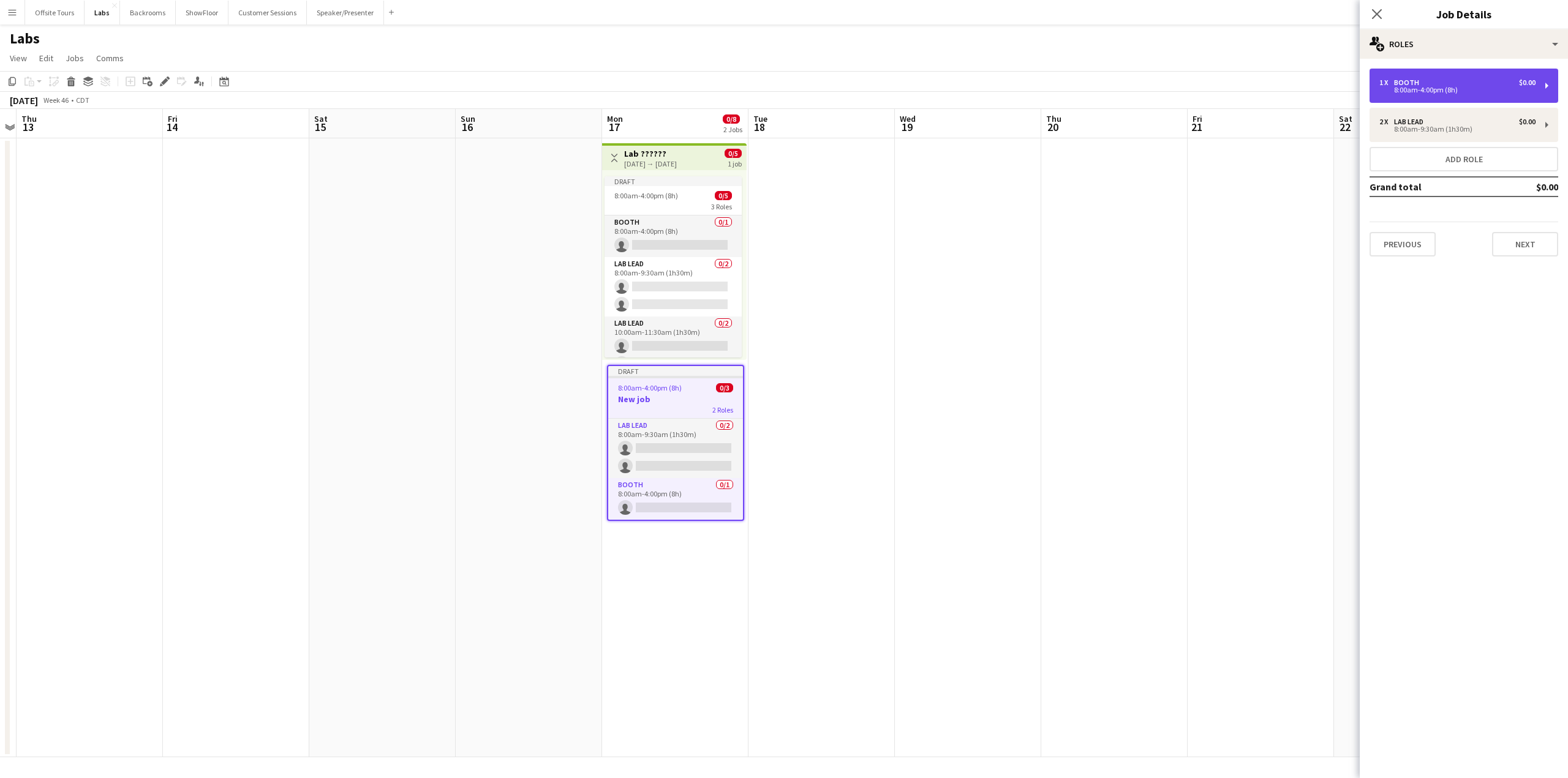
click at [1429, 87] on div "8:00am-4:00pm (8h)" at bounding box center [1457, 90] width 156 height 6
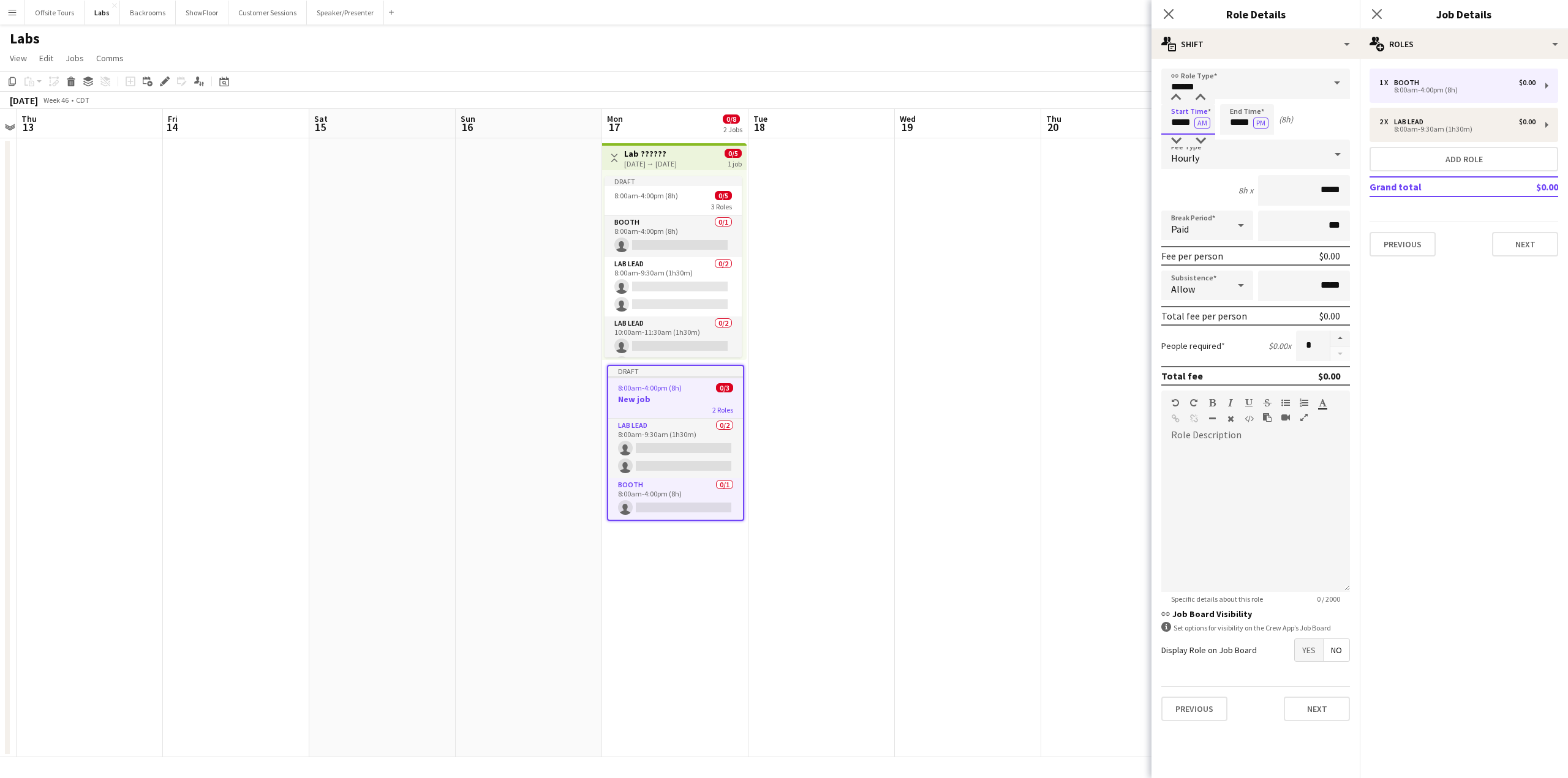
click at [1178, 124] on input "*****" at bounding box center [1188, 119] width 54 height 31
click at [1176, 96] on div at bounding box center [1176, 97] width 24 height 12
type input "*****"
click at [1176, 96] on div at bounding box center [1176, 97] width 24 height 12
click at [1236, 128] on input "*****" at bounding box center [1246, 119] width 54 height 31
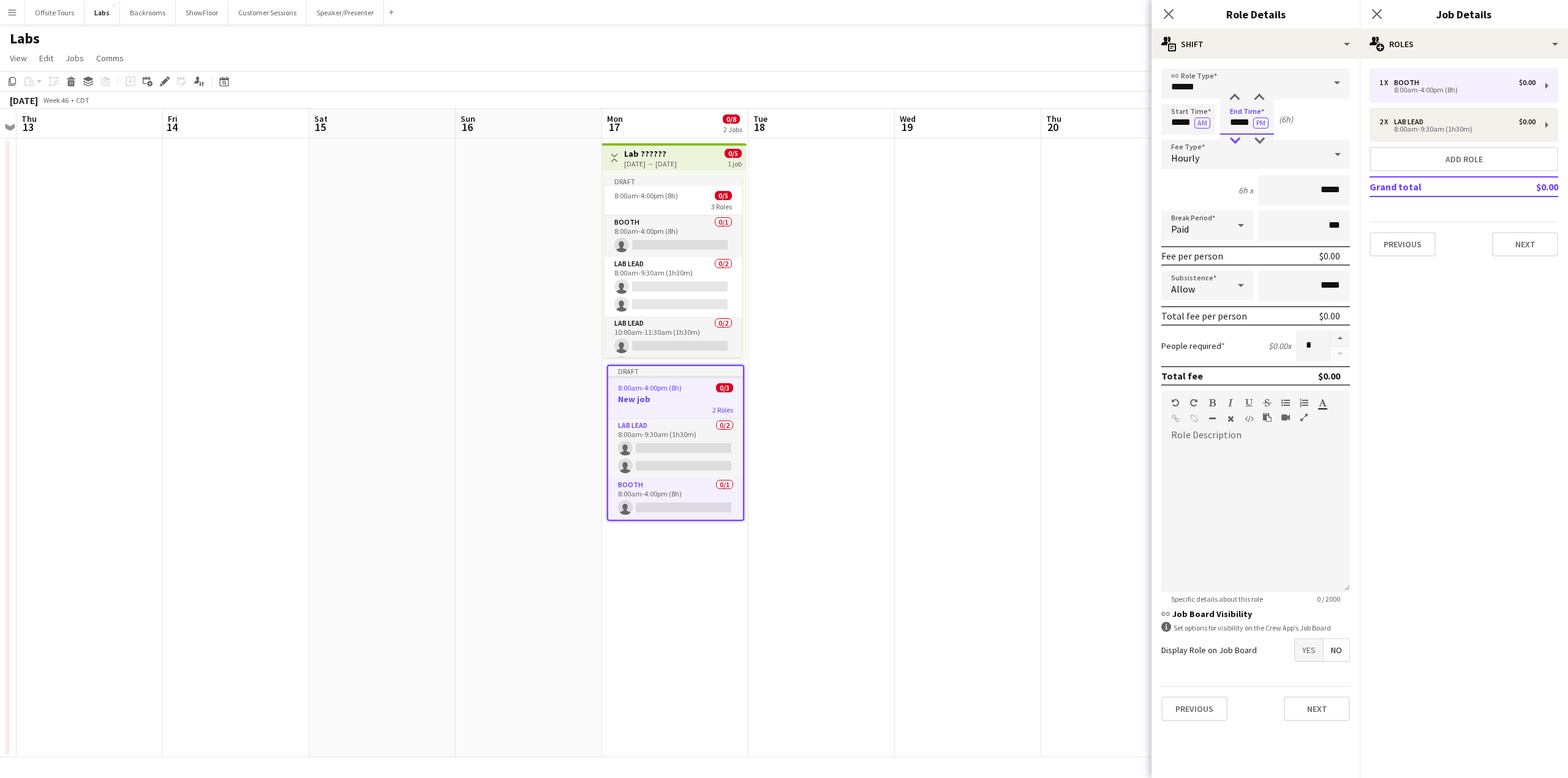
click at [1238, 140] on div at bounding box center [1234, 140] width 24 height 12
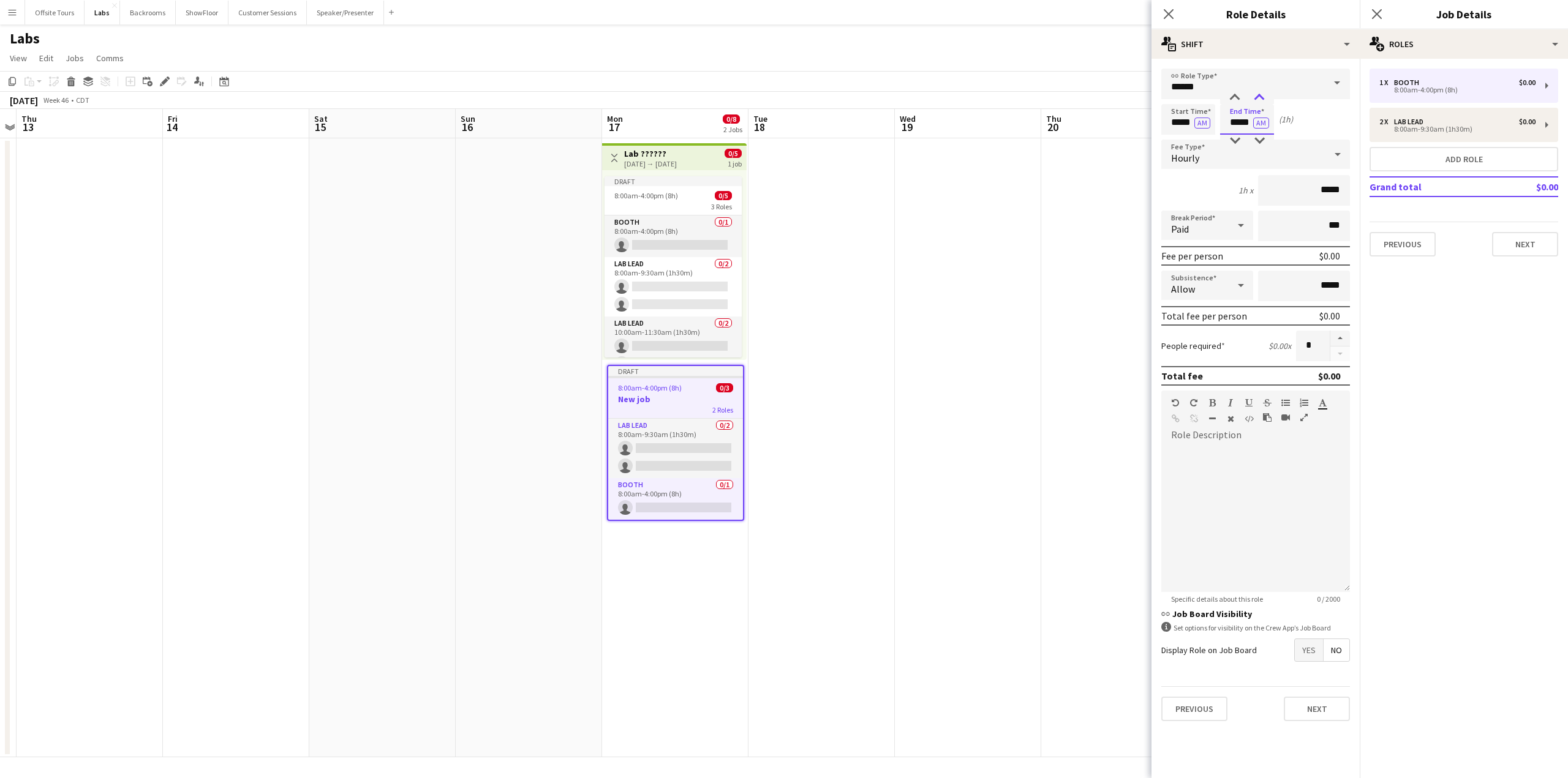
click at [1261, 93] on div at bounding box center [1259, 97] width 24 height 12
type input "*****"
click at [1261, 93] on div at bounding box center [1259, 97] width 24 height 12
click at [1210, 83] on input "*****" at bounding box center [1255, 83] width 188 height 31
click at [1200, 171] on mat-option "Lab Lead" at bounding box center [1255, 178] width 188 height 30
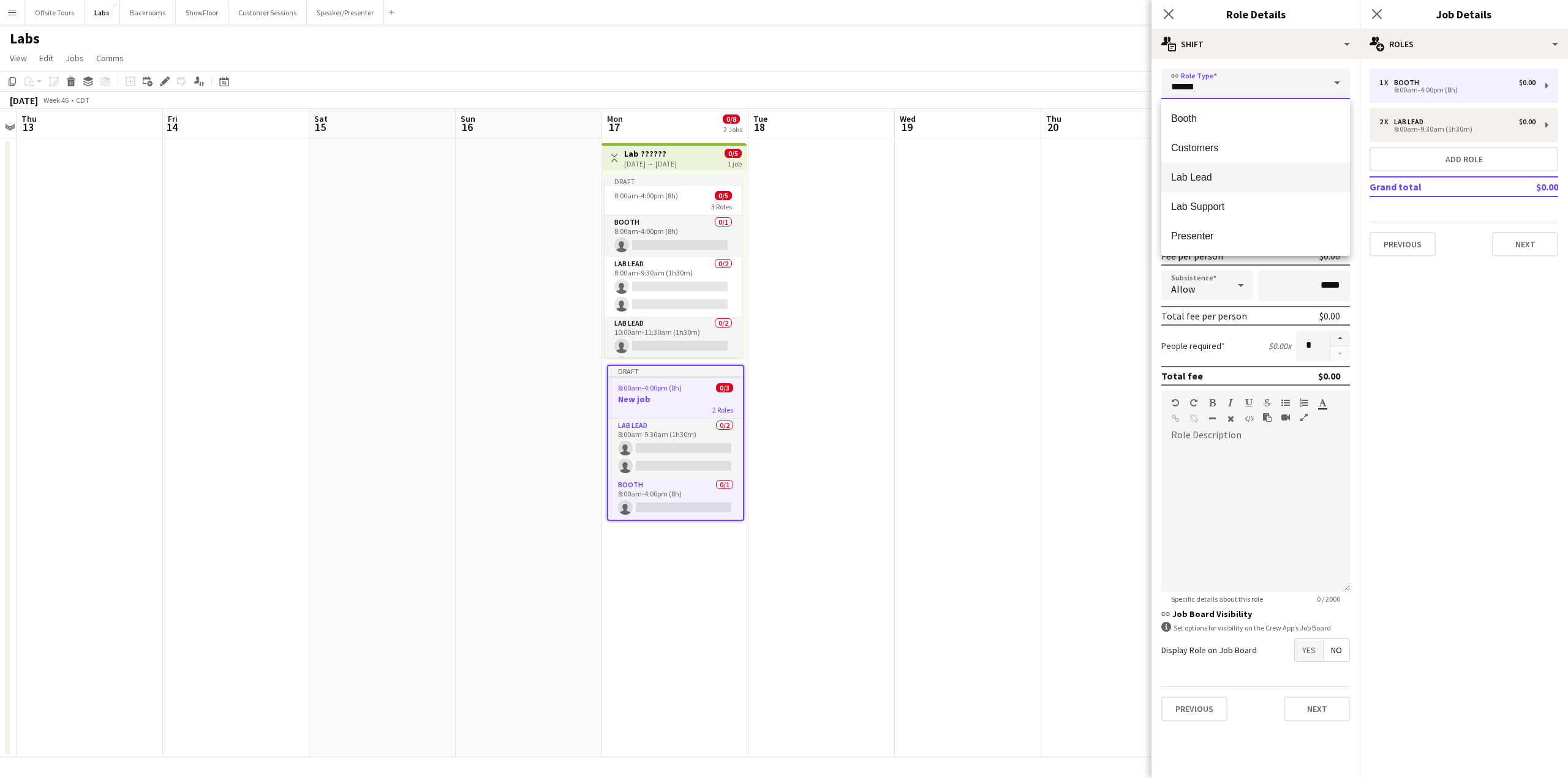
type input "********"
drag, startPoint x: 1310, startPoint y: 347, endPoint x: 1298, endPoint y: 347, distance: 12.0
click at [1298, 347] on input "*" at bounding box center [1312, 346] width 33 height 31
type input "*"
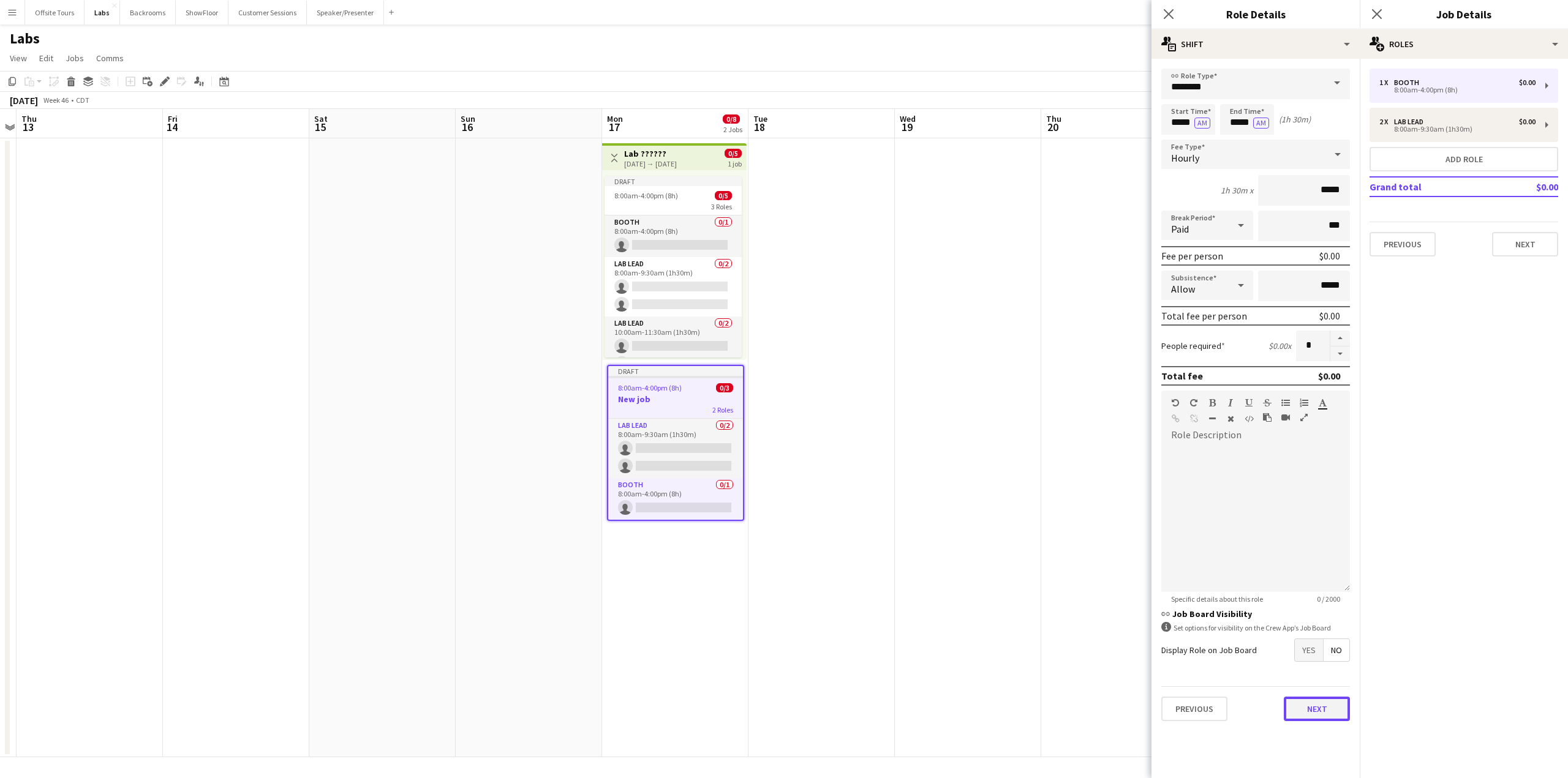
click at [1325, 703] on button "Next" at bounding box center [1316, 709] width 66 height 24
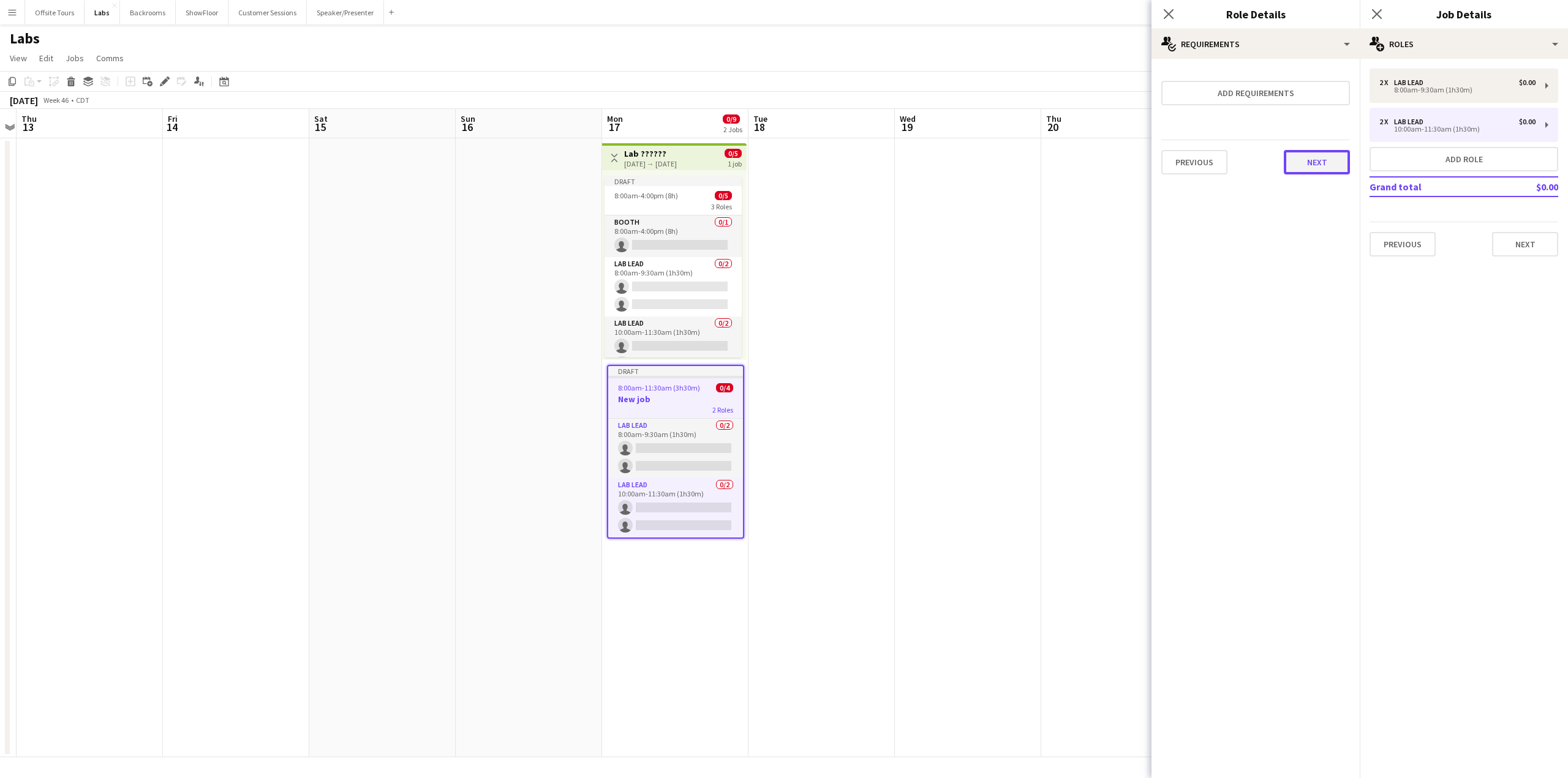
click at [1311, 159] on button "Next" at bounding box center [1316, 162] width 66 height 24
click at [1315, 161] on button "Finish" at bounding box center [1327, 164] width 46 height 24
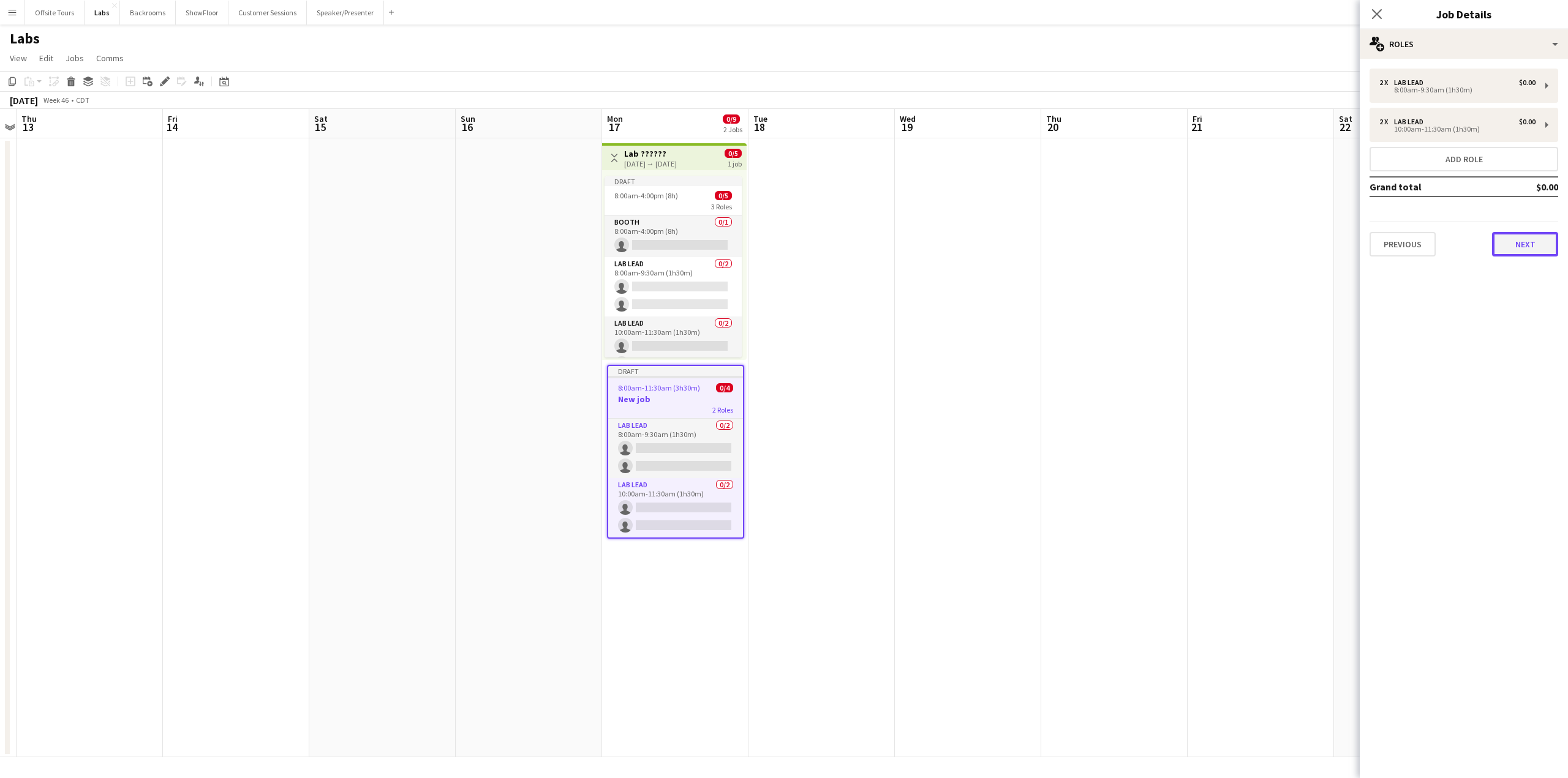
click at [1515, 244] on button "Next" at bounding box center [1524, 244] width 66 height 24
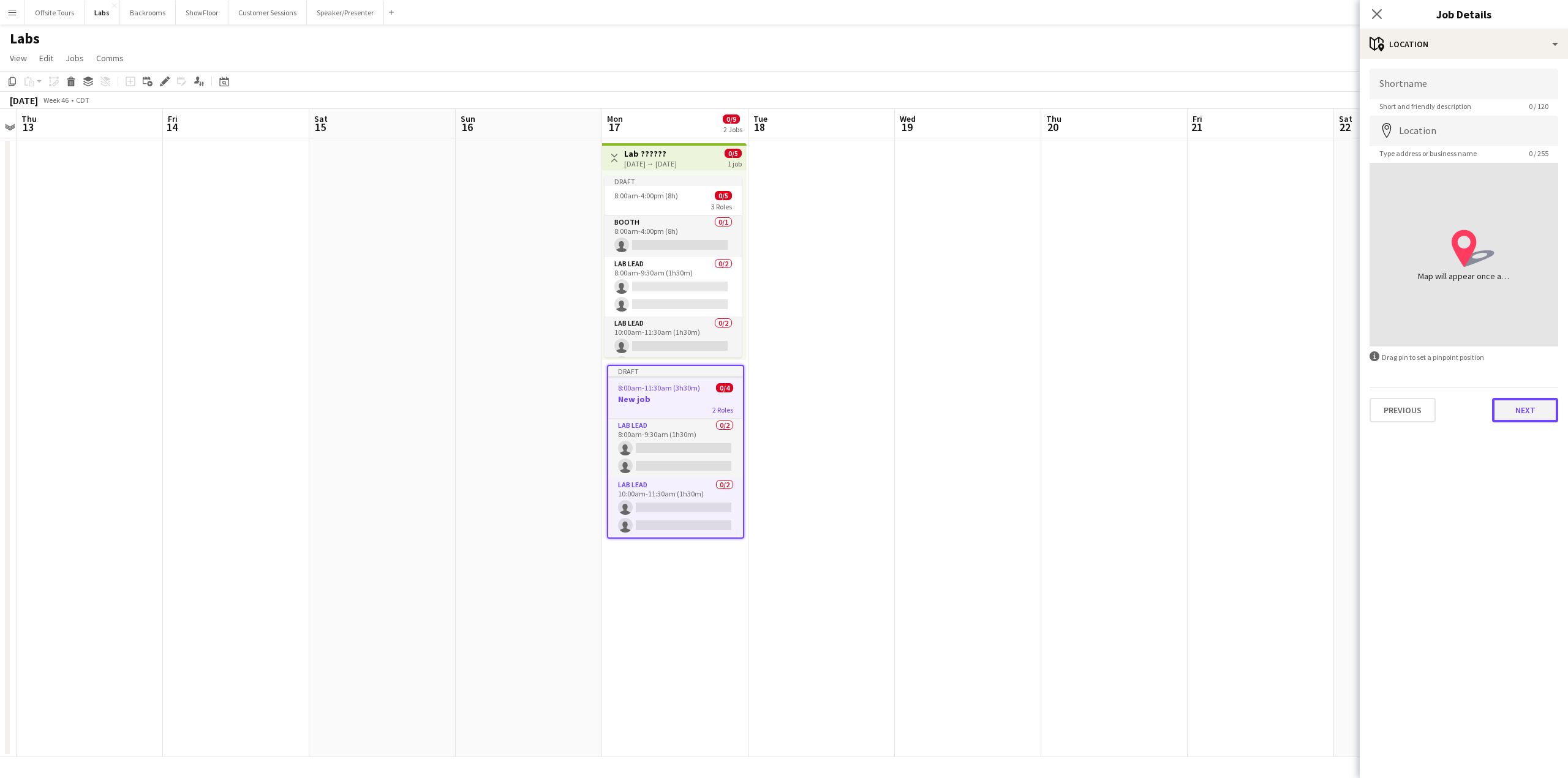
click at [1526, 414] on button "Next" at bounding box center [1524, 410] width 66 height 24
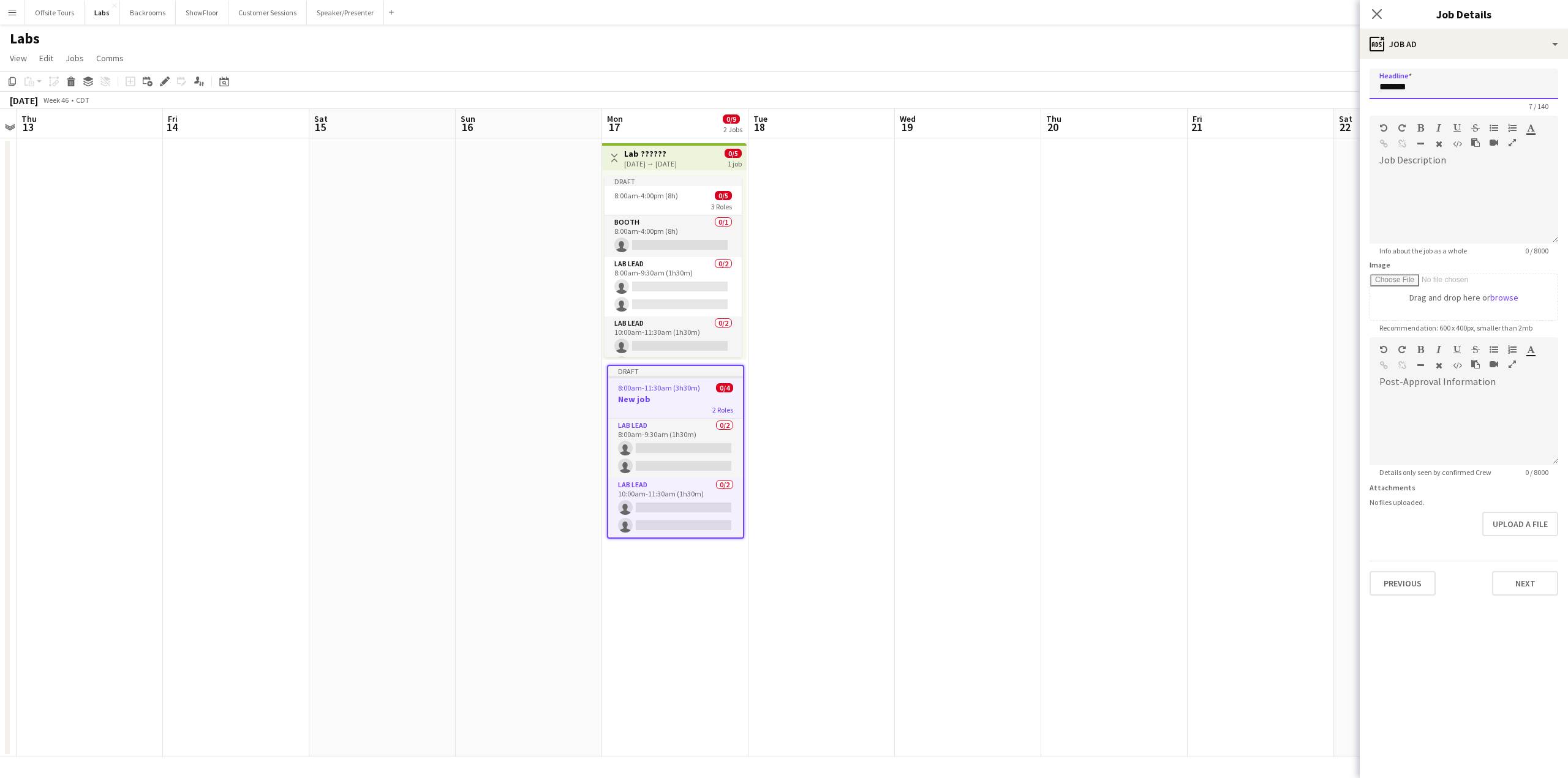
drag, startPoint x: 1434, startPoint y: 86, endPoint x: 1371, endPoint y: 86, distance: 63.0
click at [1371, 86] on input "*******" at bounding box center [1463, 83] width 188 height 31
type input "*********"
click at [1536, 578] on button "Next" at bounding box center [1524, 583] width 66 height 24
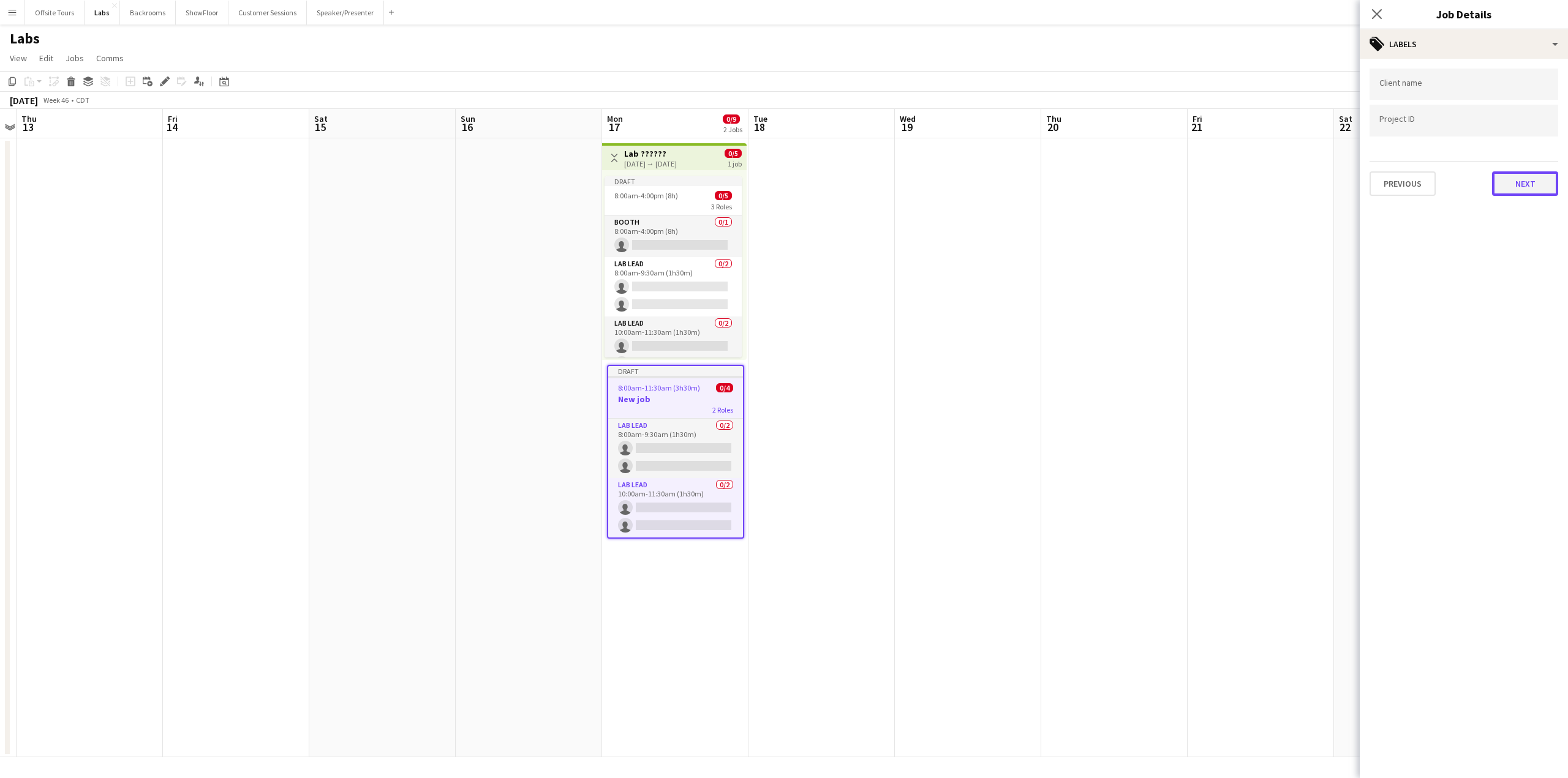
click at [1524, 192] on button "Next" at bounding box center [1524, 184] width 66 height 24
click at [1527, 129] on button "Next" at bounding box center [1524, 126] width 66 height 24
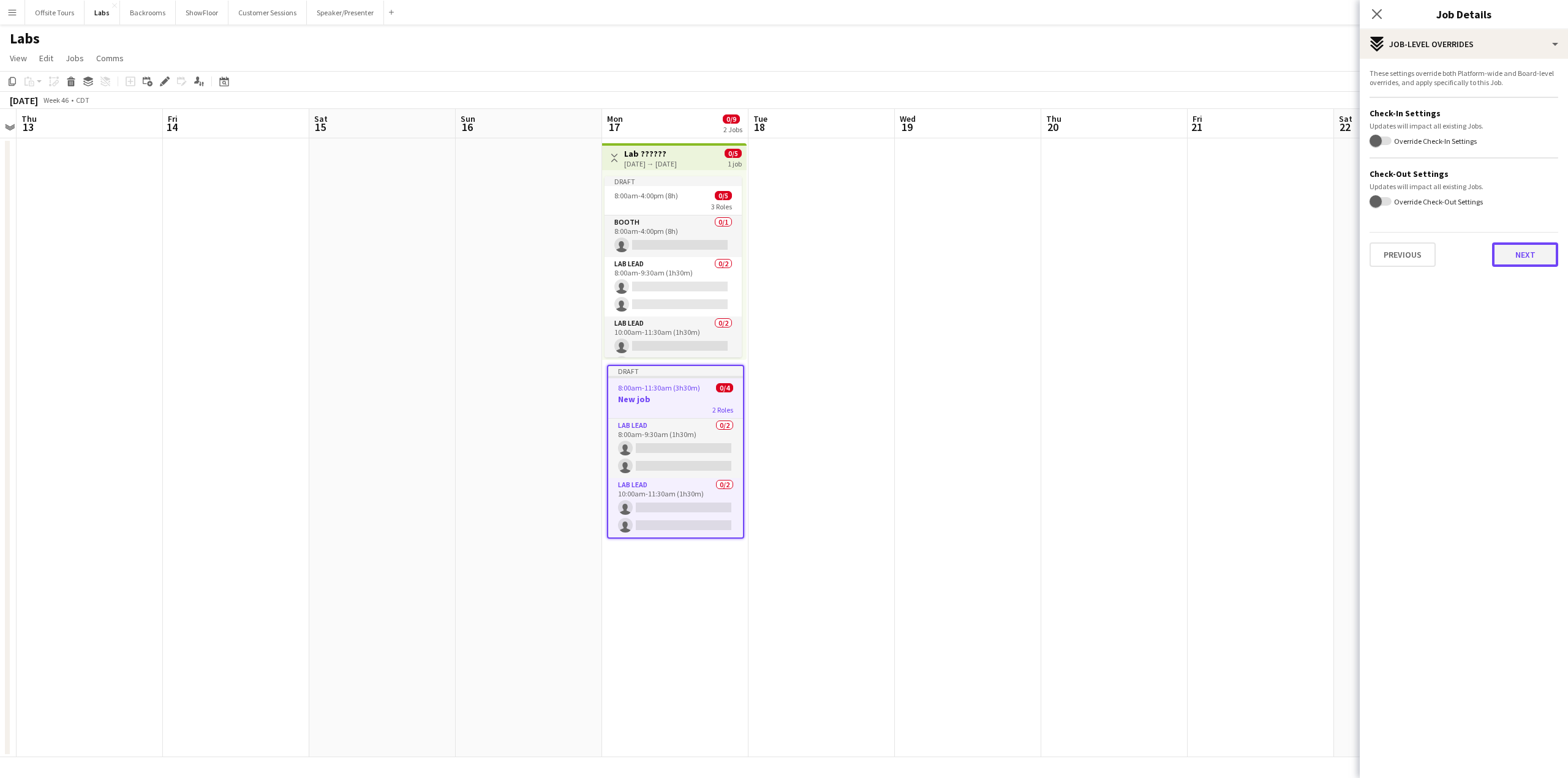
click at [1521, 255] on button "Next" at bounding box center [1524, 255] width 66 height 24
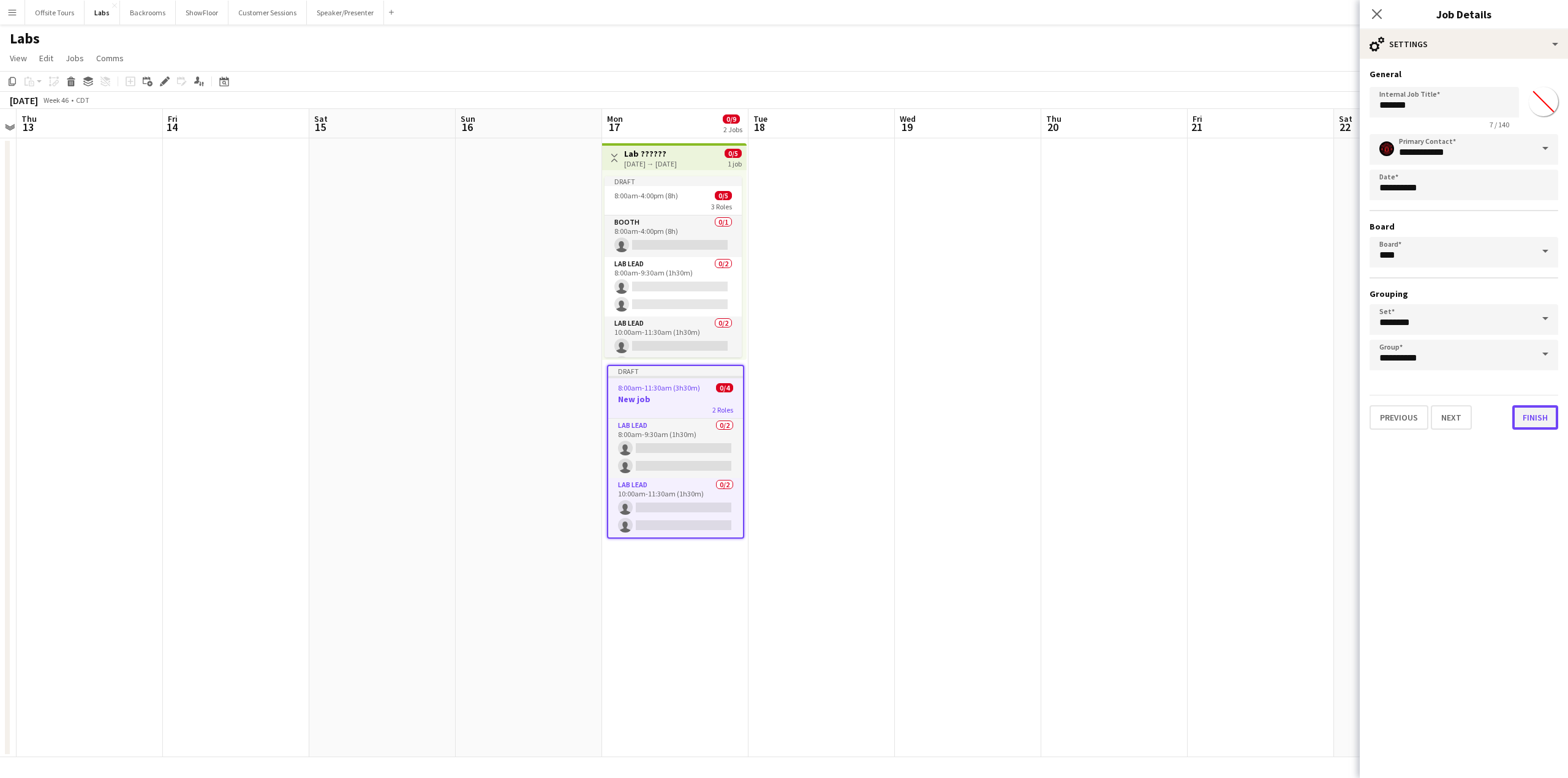
click at [1532, 419] on button "Finish" at bounding box center [1535, 417] width 46 height 24
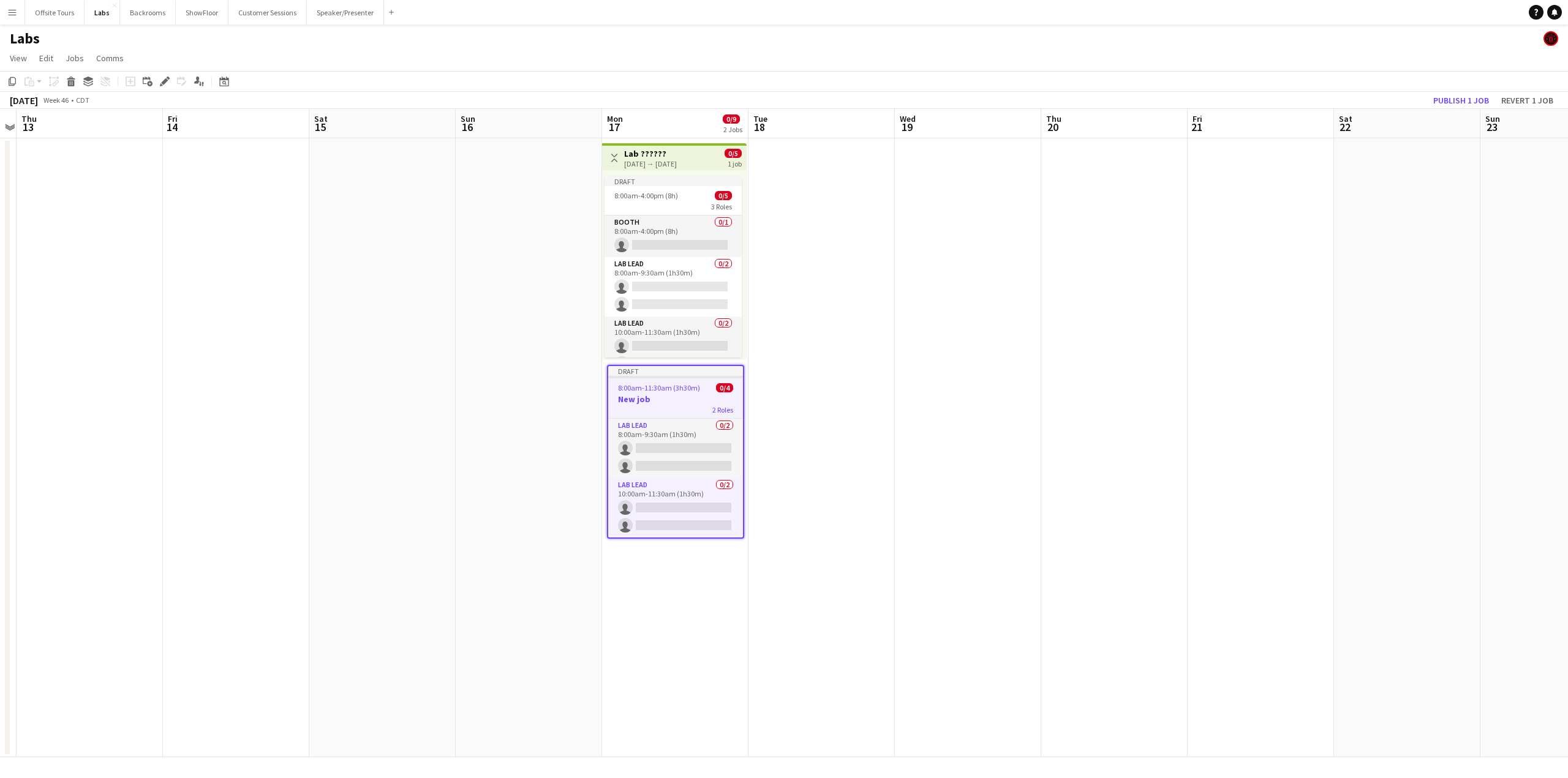
click at [683, 636] on app-date-cell "Toggle View Lab ?????? 11-17-2025 → 11-17-2025 0/5 1 job Draft 8:00am-4:00pm (8…" at bounding box center [675, 448] width 147 height 619
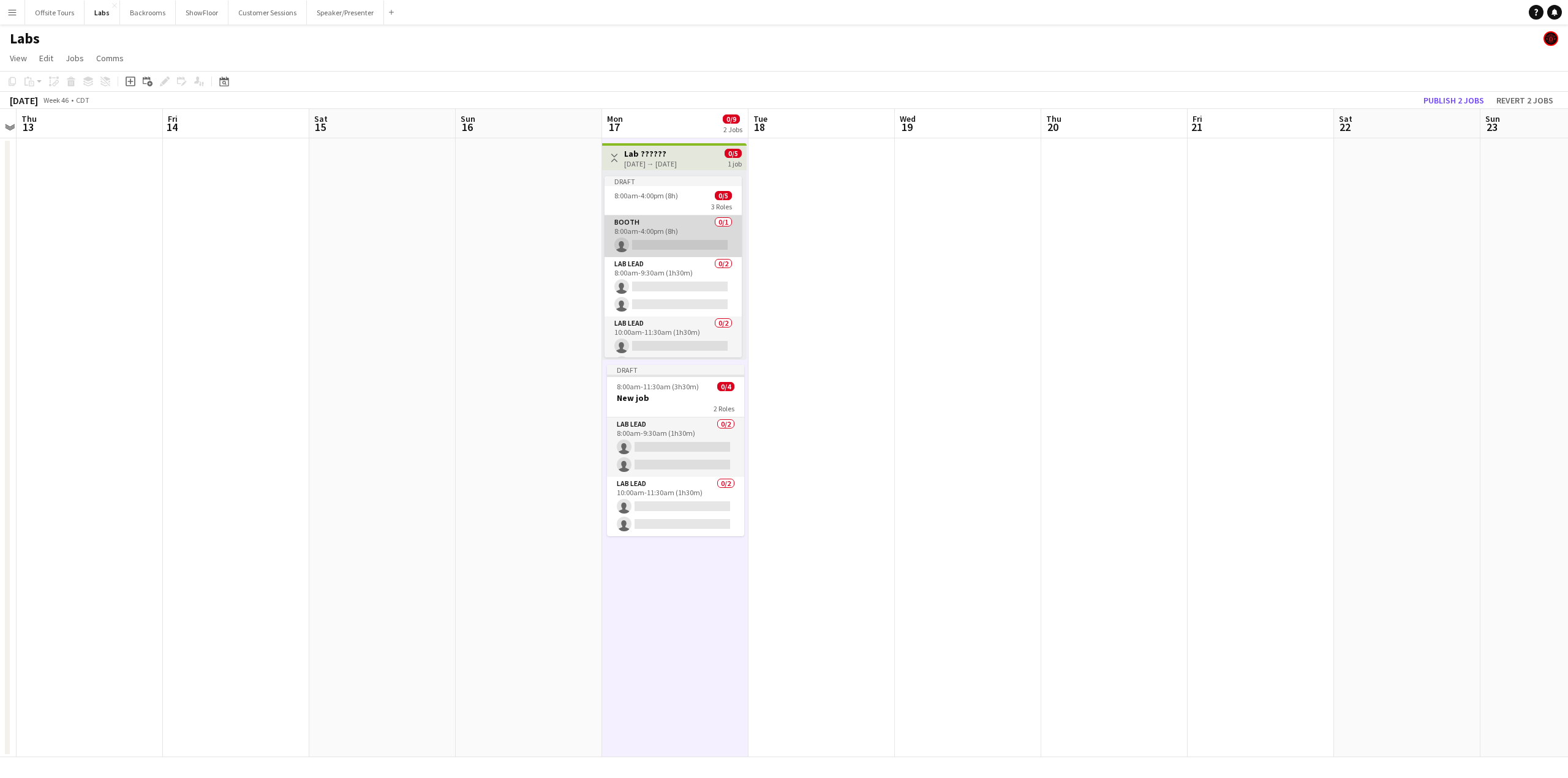
click at [698, 236] on app-card-role "Booth 0/1 8:00am-4:00pm (8h) single-neutral-actions" at bounding box center [673, 236] width 137 height 42
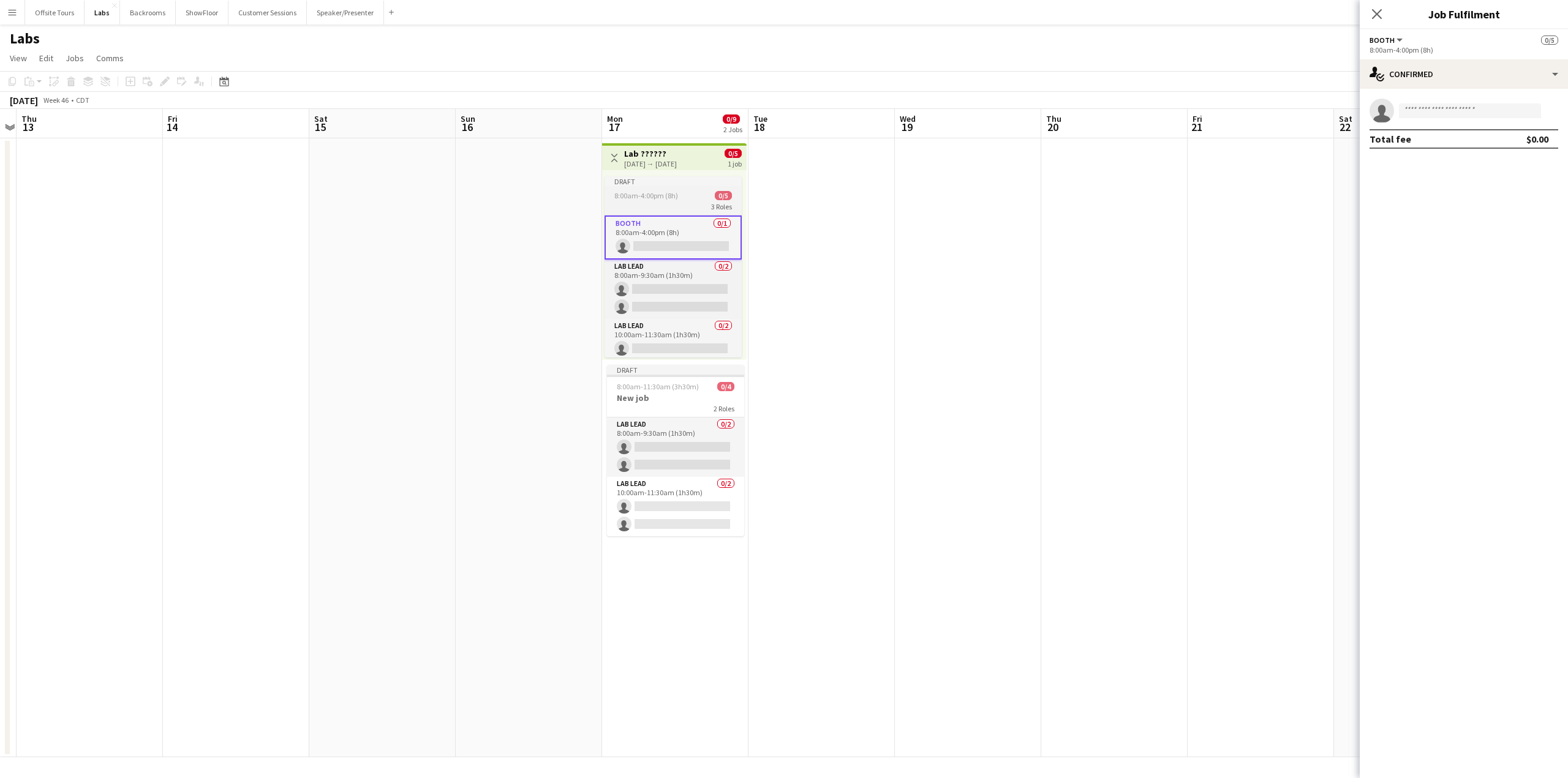
click at [682, 188] on app-job-card "Draft 8:00am-4:00pm (8h) 0/5 3 Roles Booth 0/1 8:00am-4:00pm (8h) single-neutra…" at bounding box center [673, 266] width 137 height 181
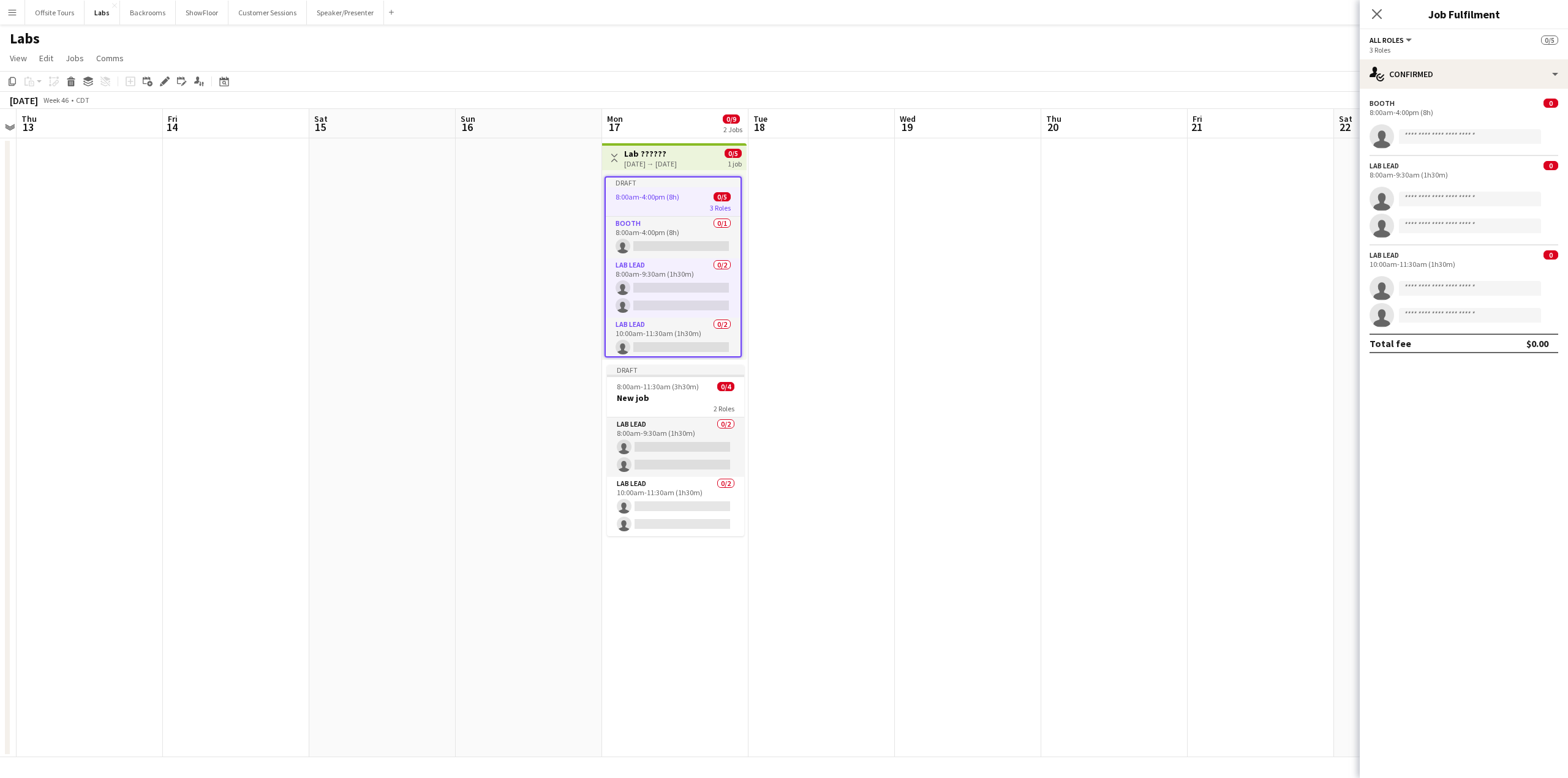
click at [663, 148] on h3 "Lab ??????" at bounding box center [650, 154] width 53 height 11
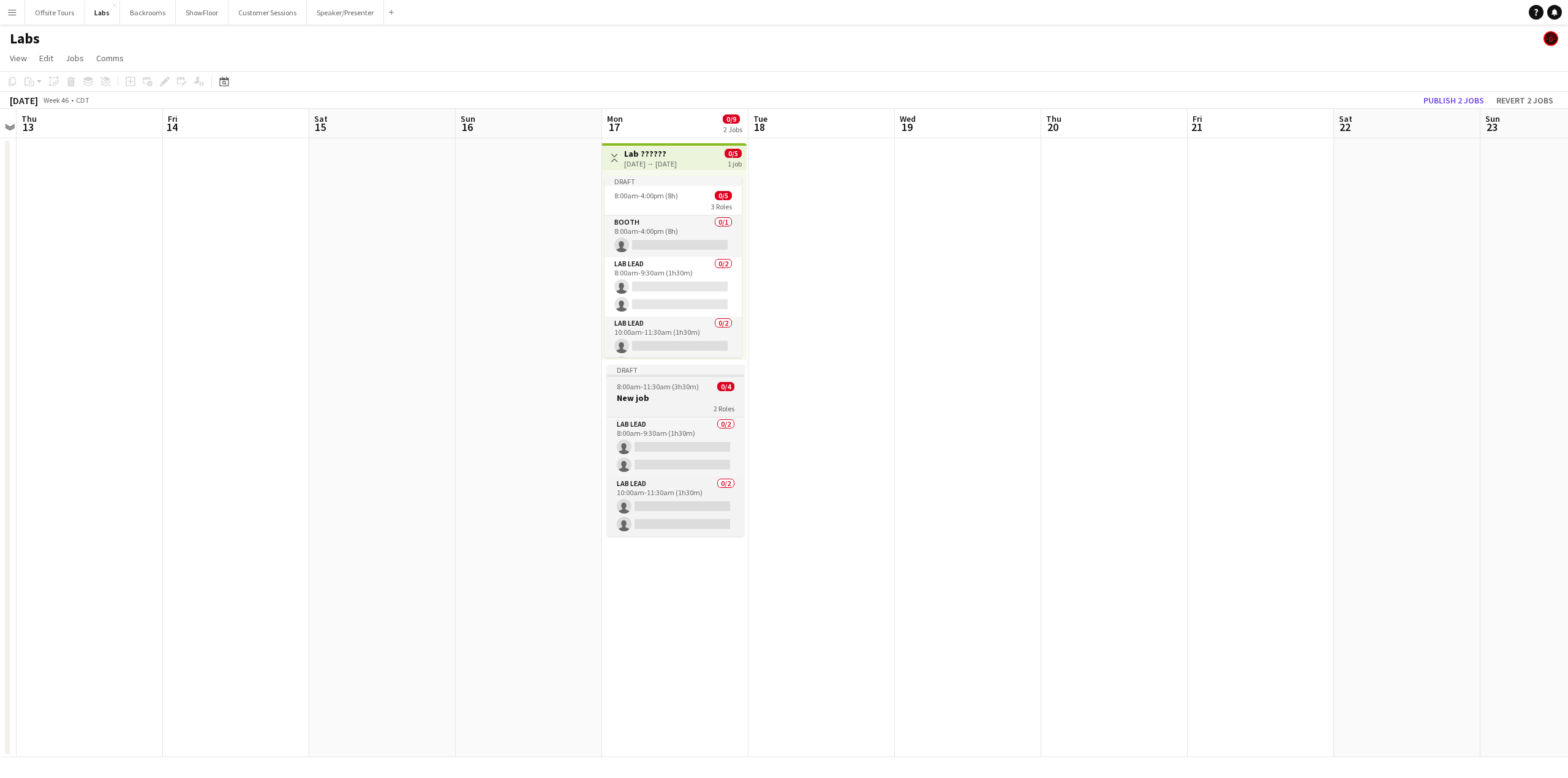
drag, startPoint x: 663, startPoint y: 377, endPoint x: 663, endPoint y: 388, distance: 11.0
click at [663, 377] on app-job-card "Draft 8:00am-11:30am (3h30m) 0/4 New job 2 Roles Lab Lead 0/2 8:00am-9:30am (1h…" at bounding box center [675, 451] width 137 height 172
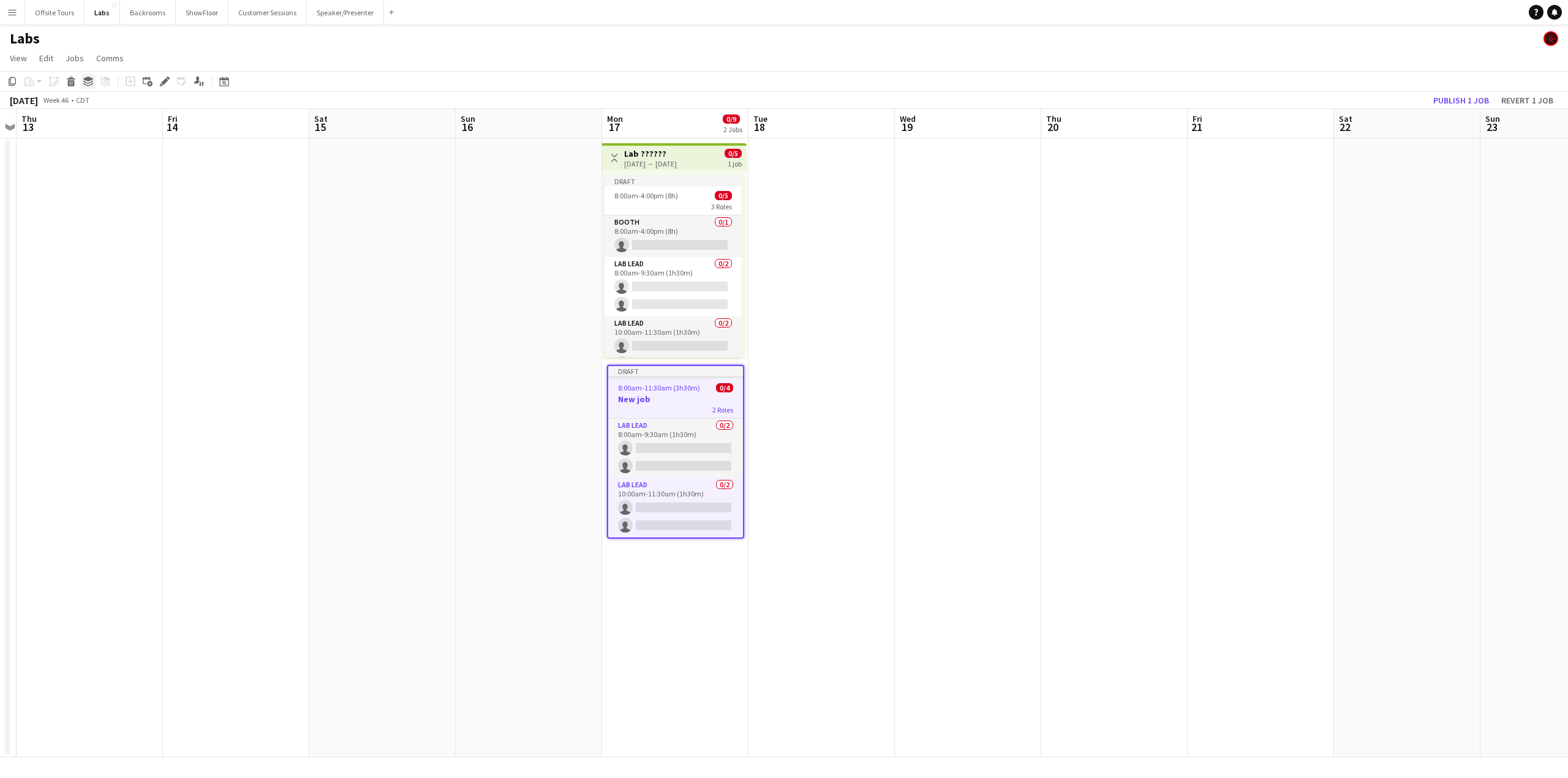
click at [87, 81] on icon at bounding box center [88, 79] width 10 height 5
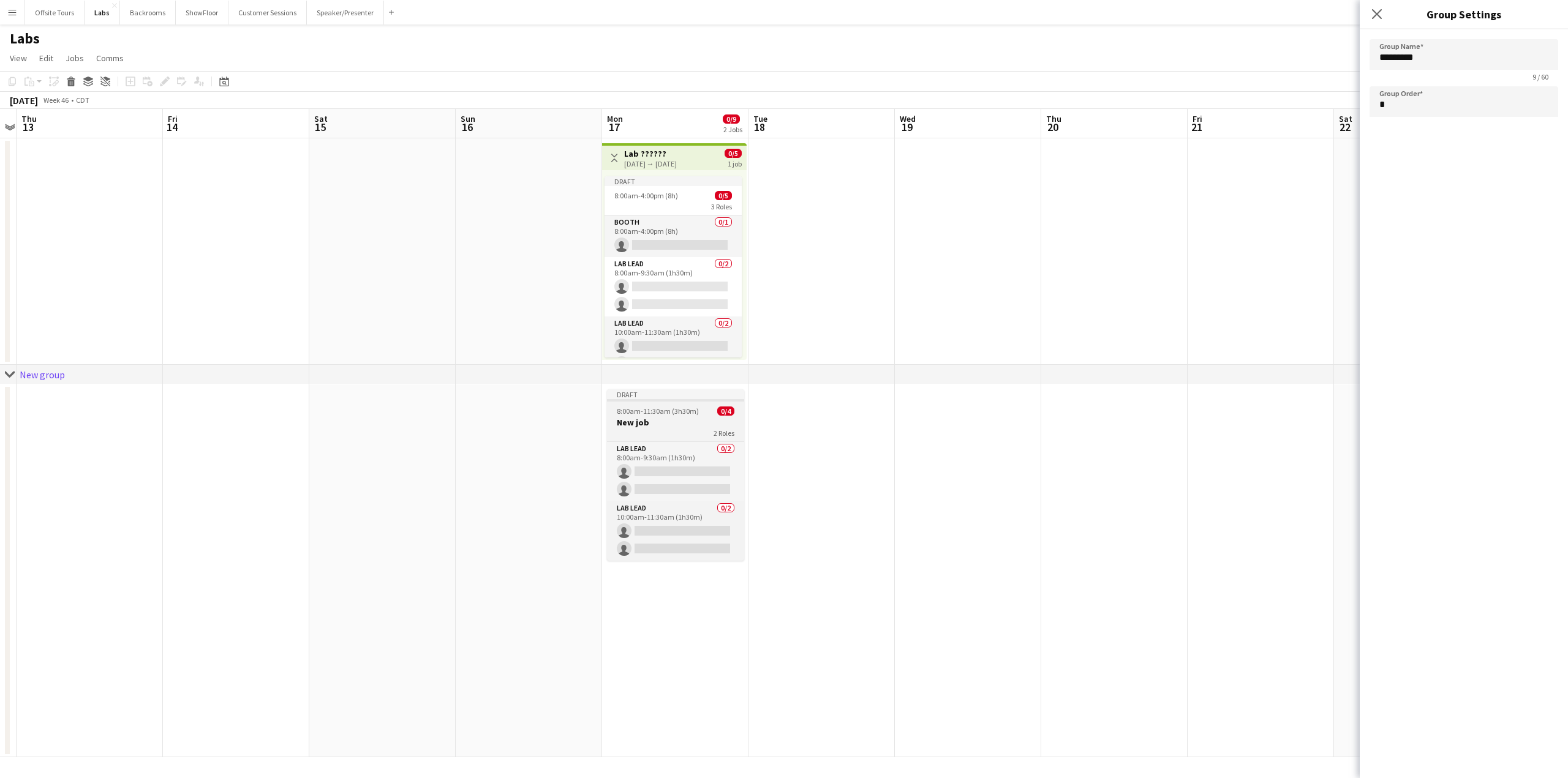
click at [680, 423] on h3 "New job" at bounding box center [675, 423] width 137 height 11
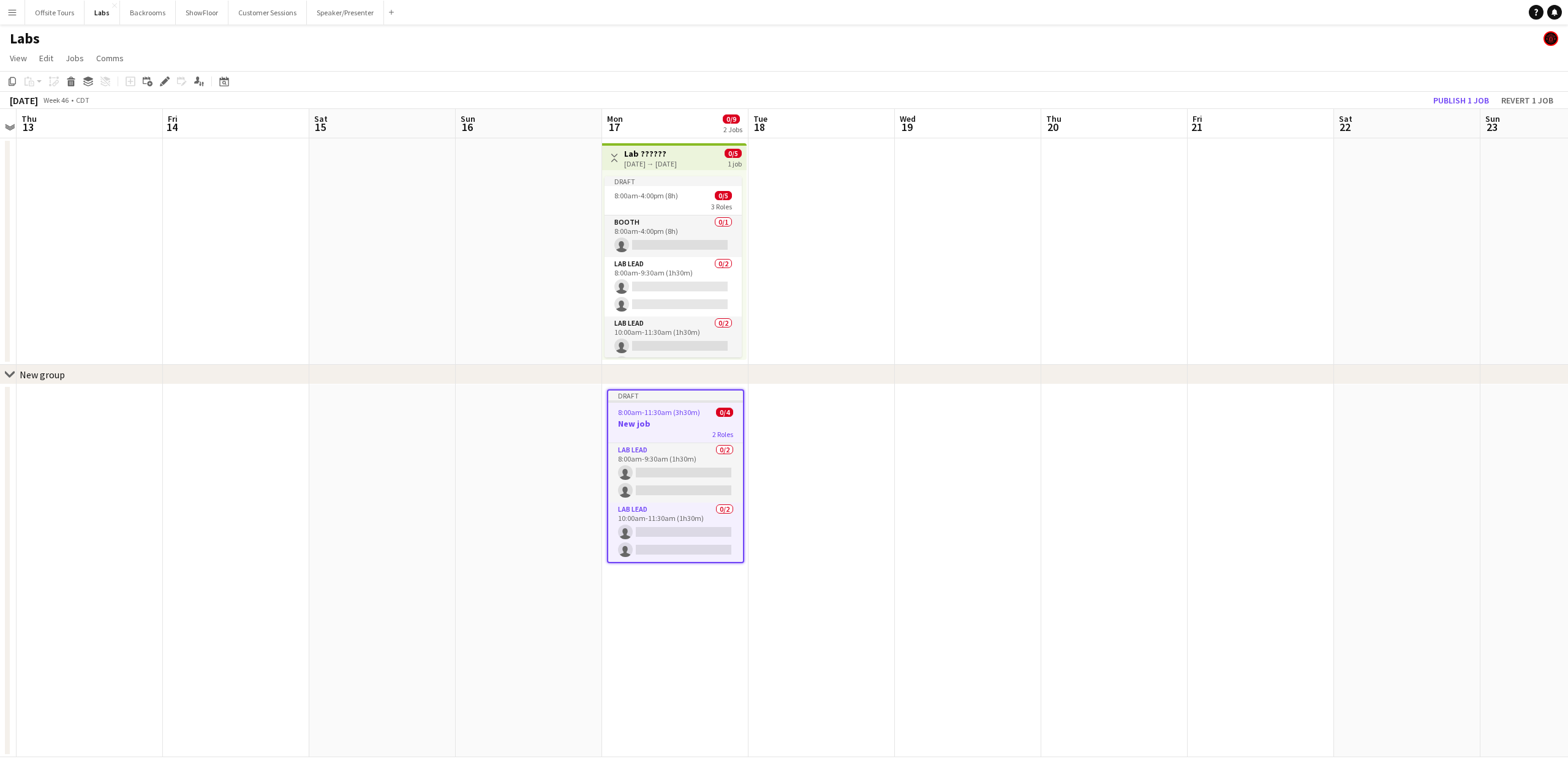
click at [45, 361] on app-date-cell at bounding box center [90, 251] width 147 height 226
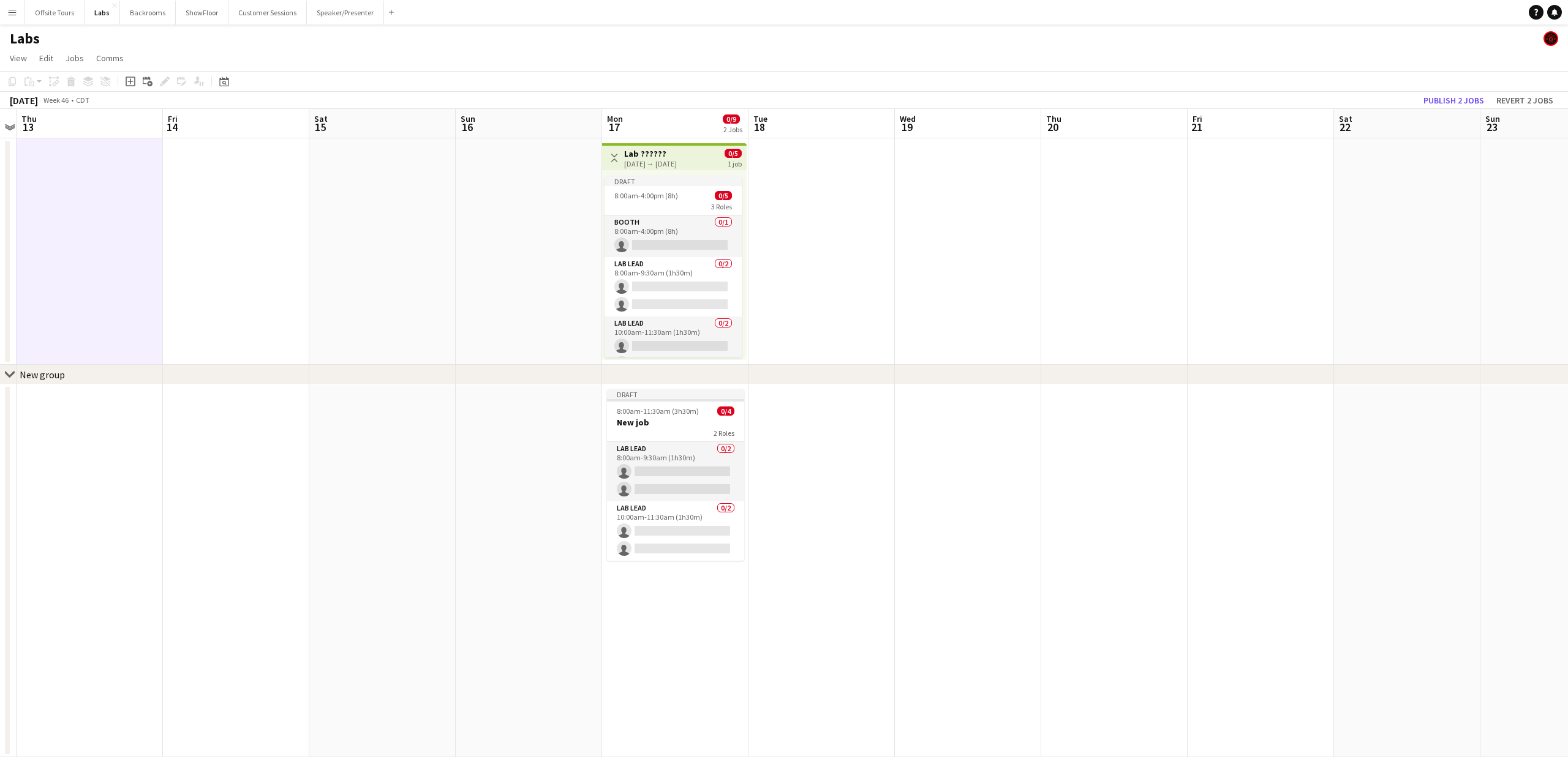
click at [43, 376] on div "New group" at bounding box center [42, 375] width 45 height 12
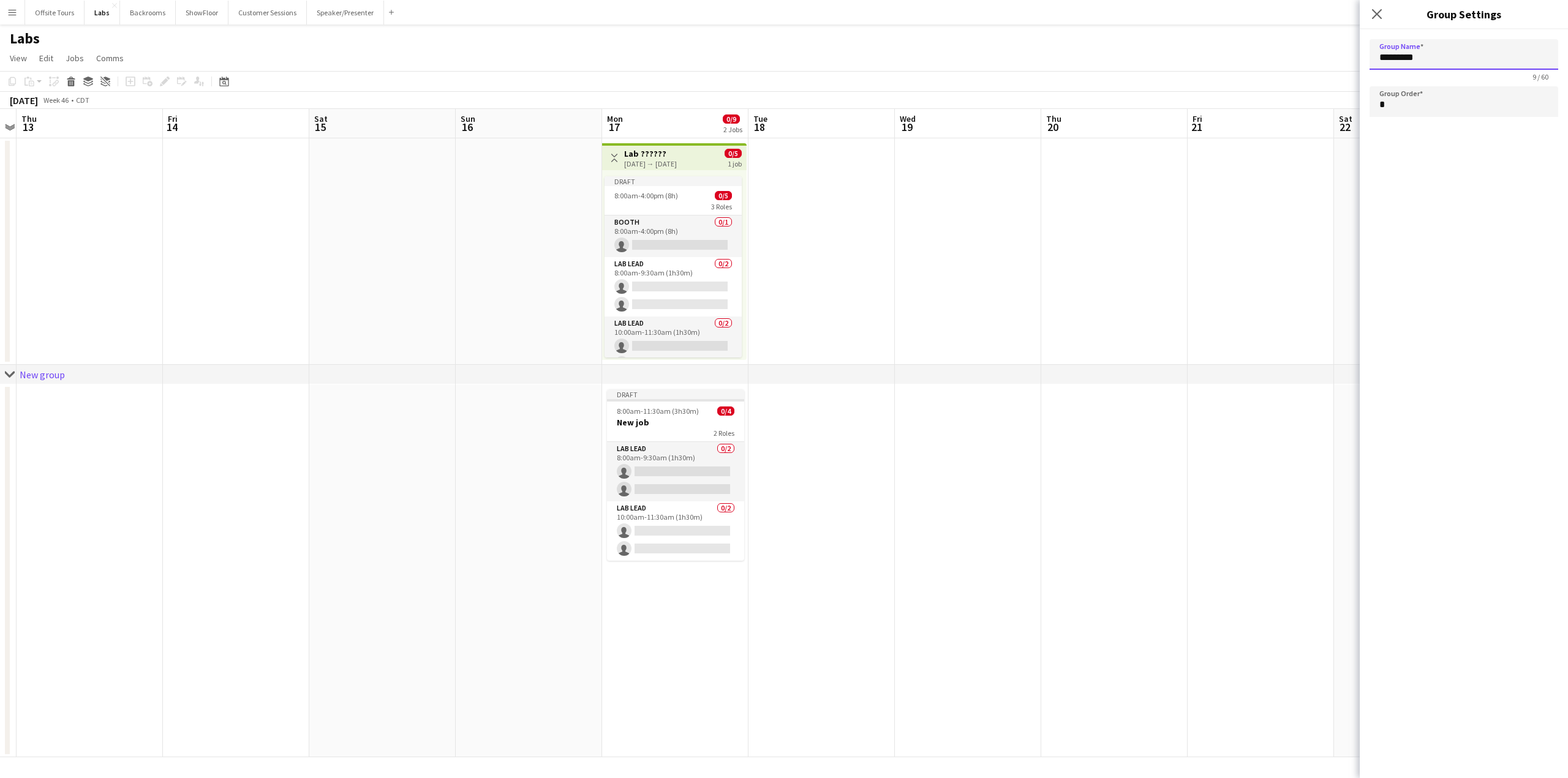
drag, startPoint x: 1426, startPoint y: 60, endPoint x: 1324, endPoint y: 60, distance: 102.0
click at [1324, 60] on body "Menu Boards Boards Boards All jobs Status Workforce Workforce My Workforce Recr…" at bounding box center [784, 389] width 1568 height 778
click at [236, 429] on app-date-cell at bounding box center [236, 571] width 147 height 373
type input "*********"
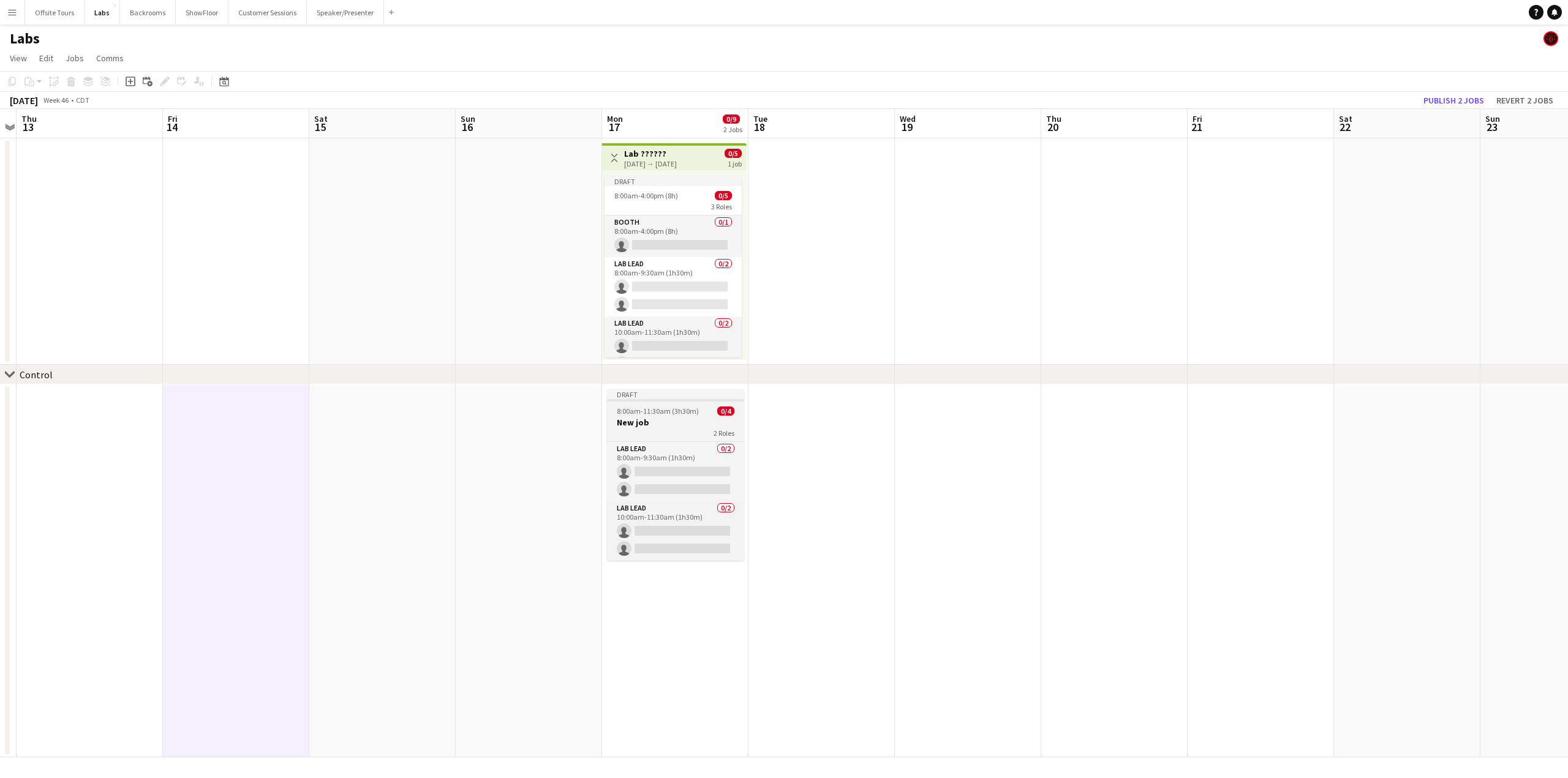
click at [647, 411] on span "8:00am-11:30am (3h30m)" at bounding box center [657, 411] width 82 height 9
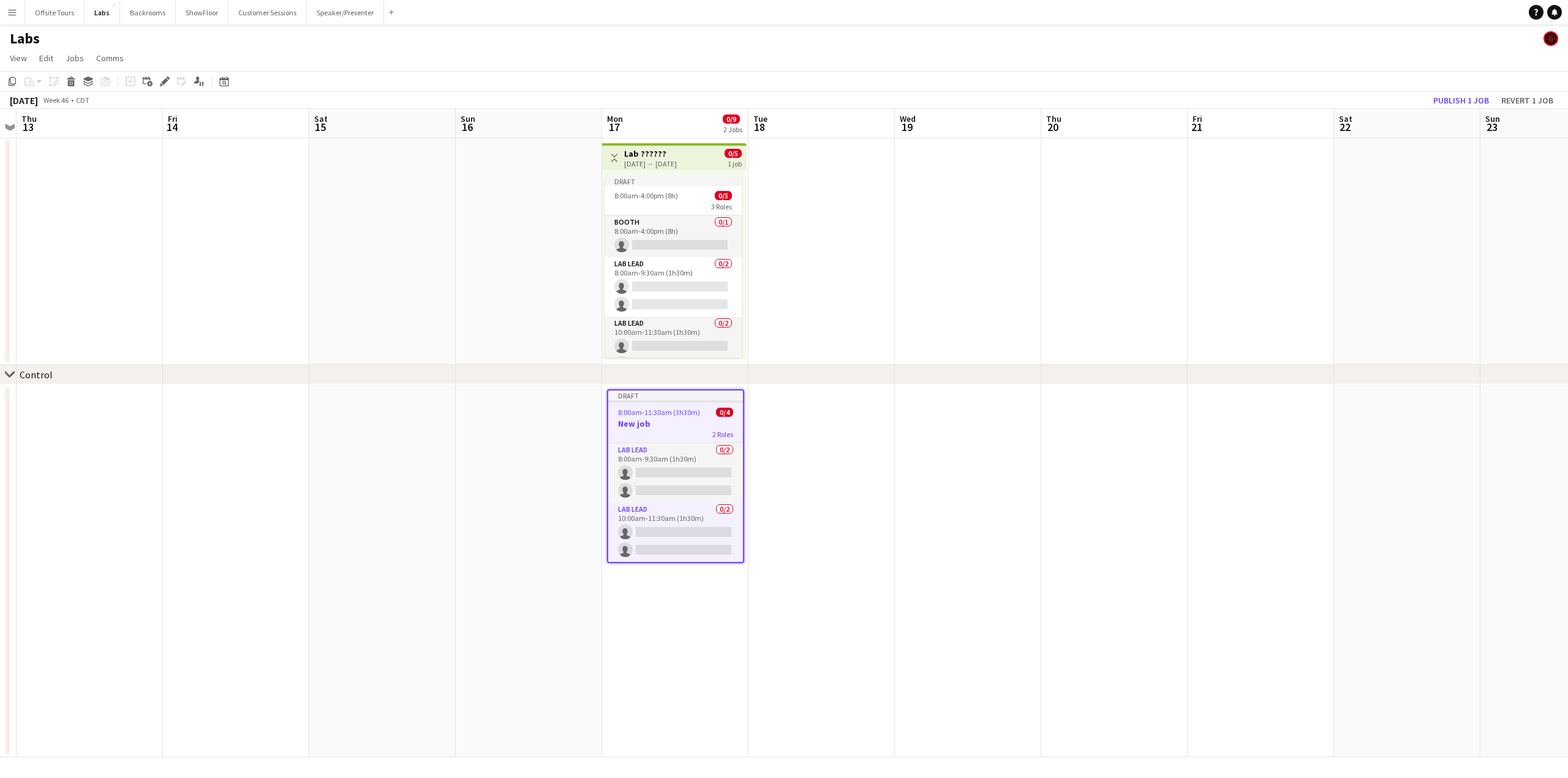
click at [652, 423] on h3 "New job" at bounding box center [675, 424] width 134 height 11
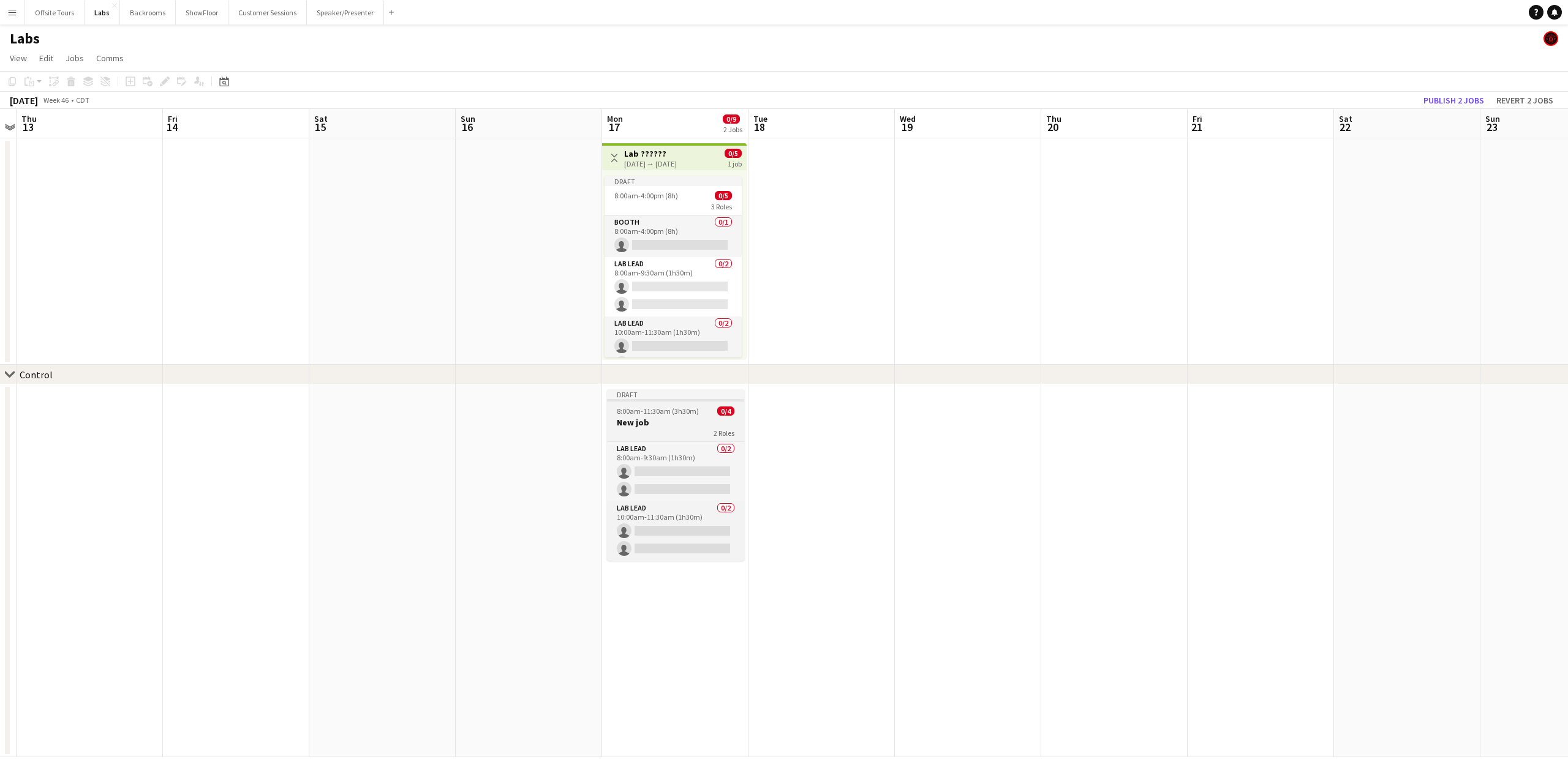
click at [651, 423] on h3 "New job" at bounding box center [675, 423] width 137 height 11
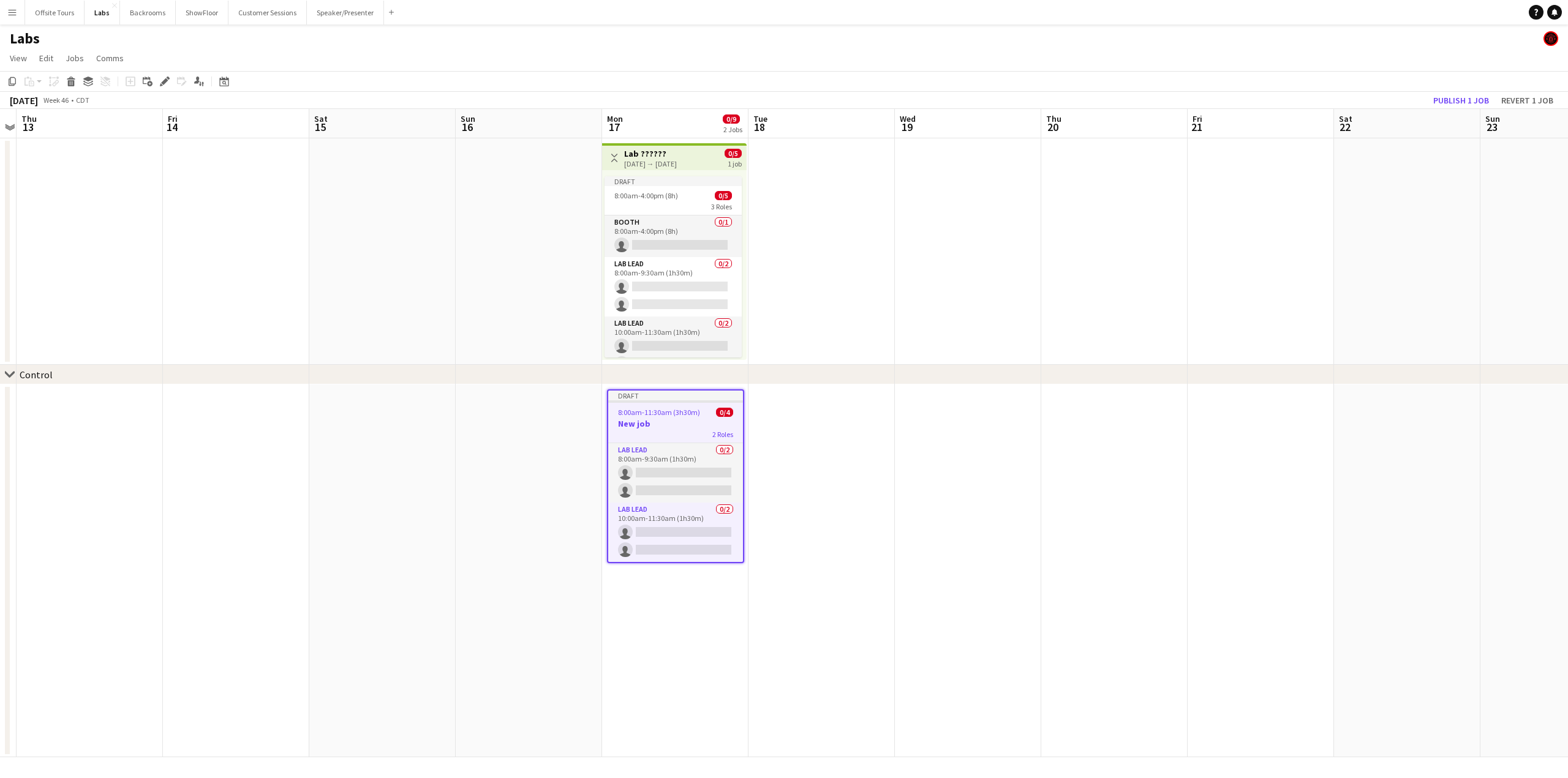
click at [648, 425] on h3 "New job" at bounding box center [675, 424] width 134 height 11
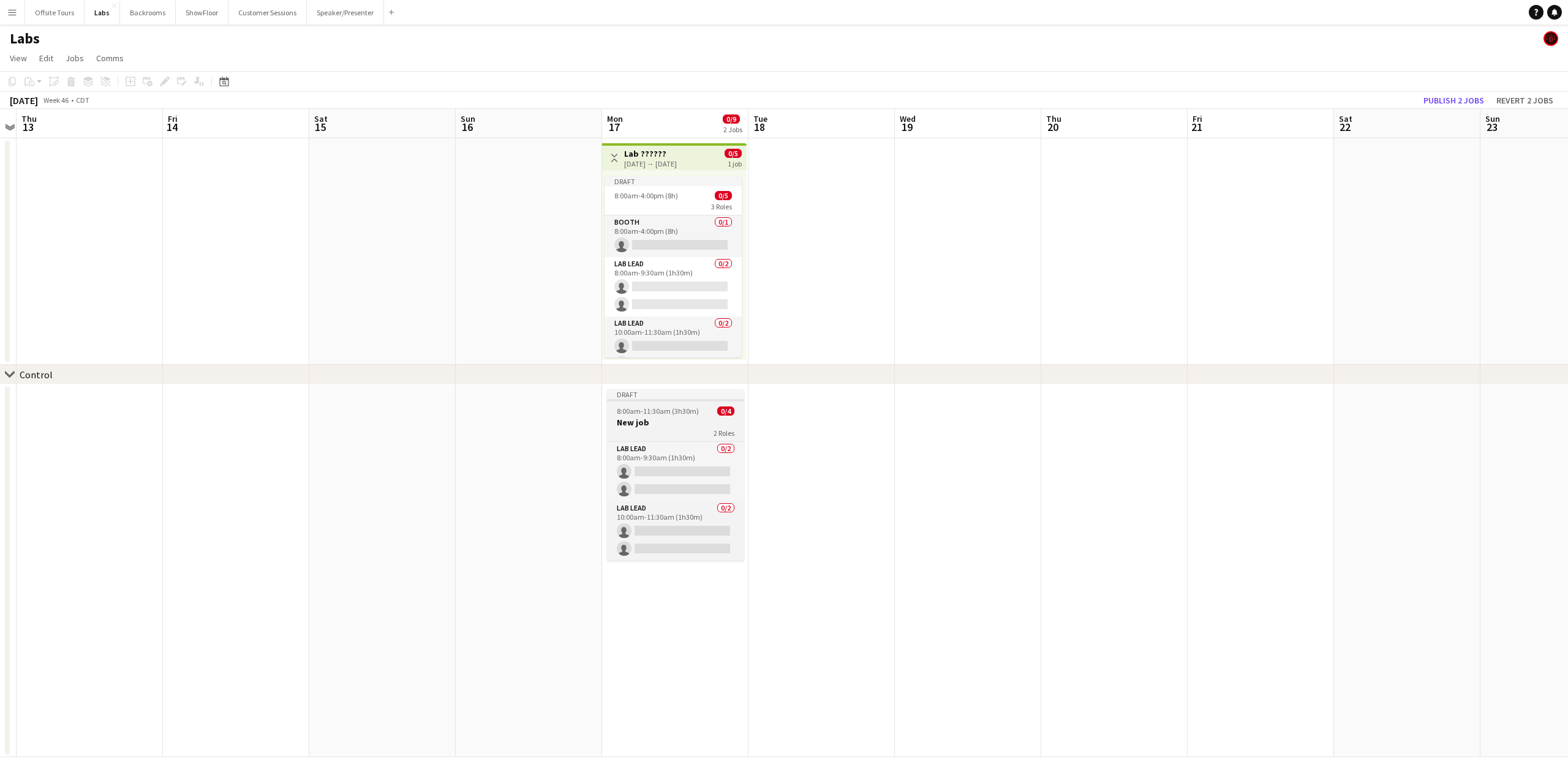
click at [648, 425] on h3 "New job" at bounding box center [675, 423] width 137 height 11
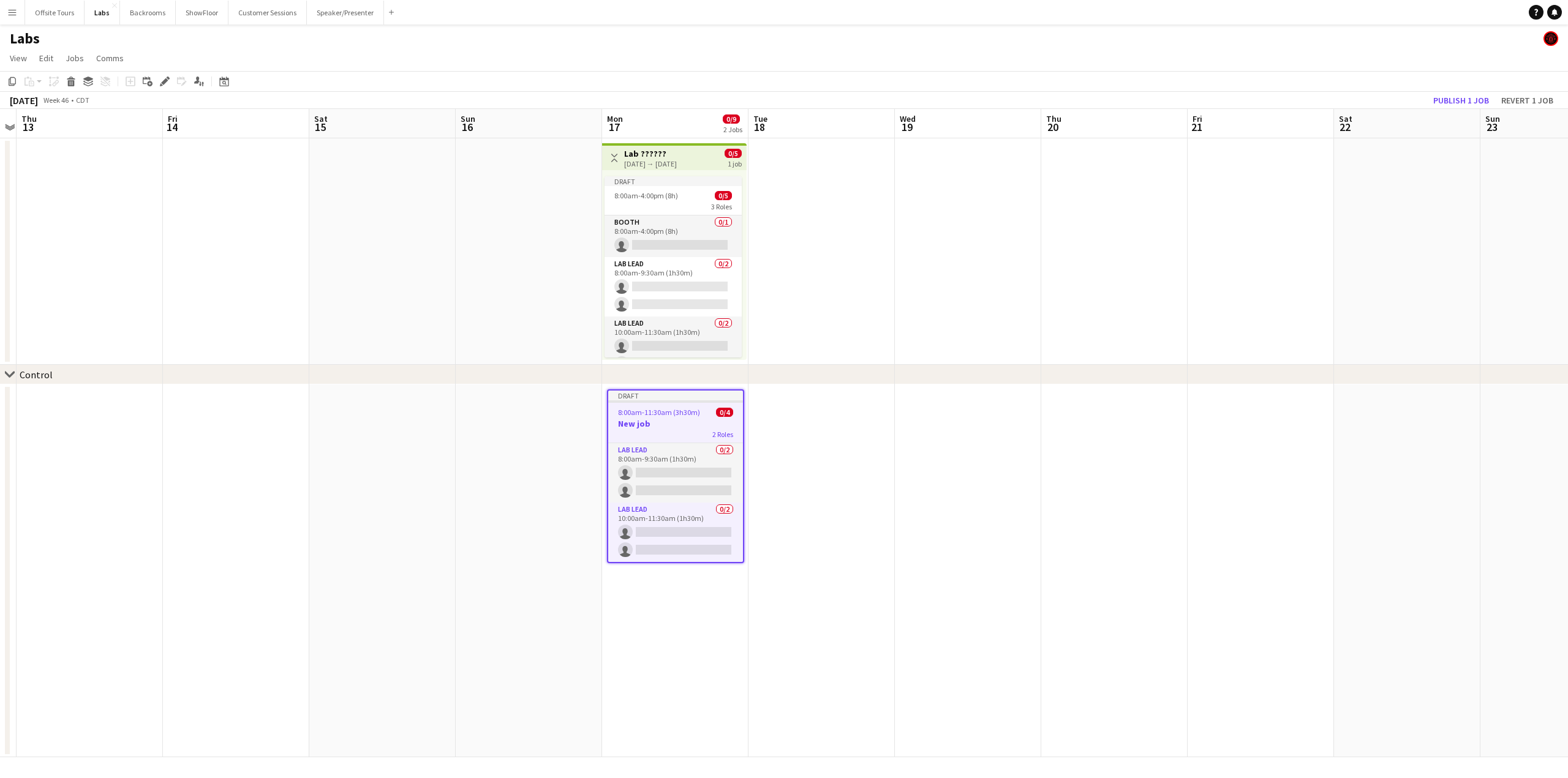
drag, startPoint x: 648, startPoint y: 425, endPoint x: 641, endPoint y: 414, distance: 13.0
click at [641, 414] on span "8:00am-11:30am (3h30m)" at bounding box center [658, 413] width 82 height 9
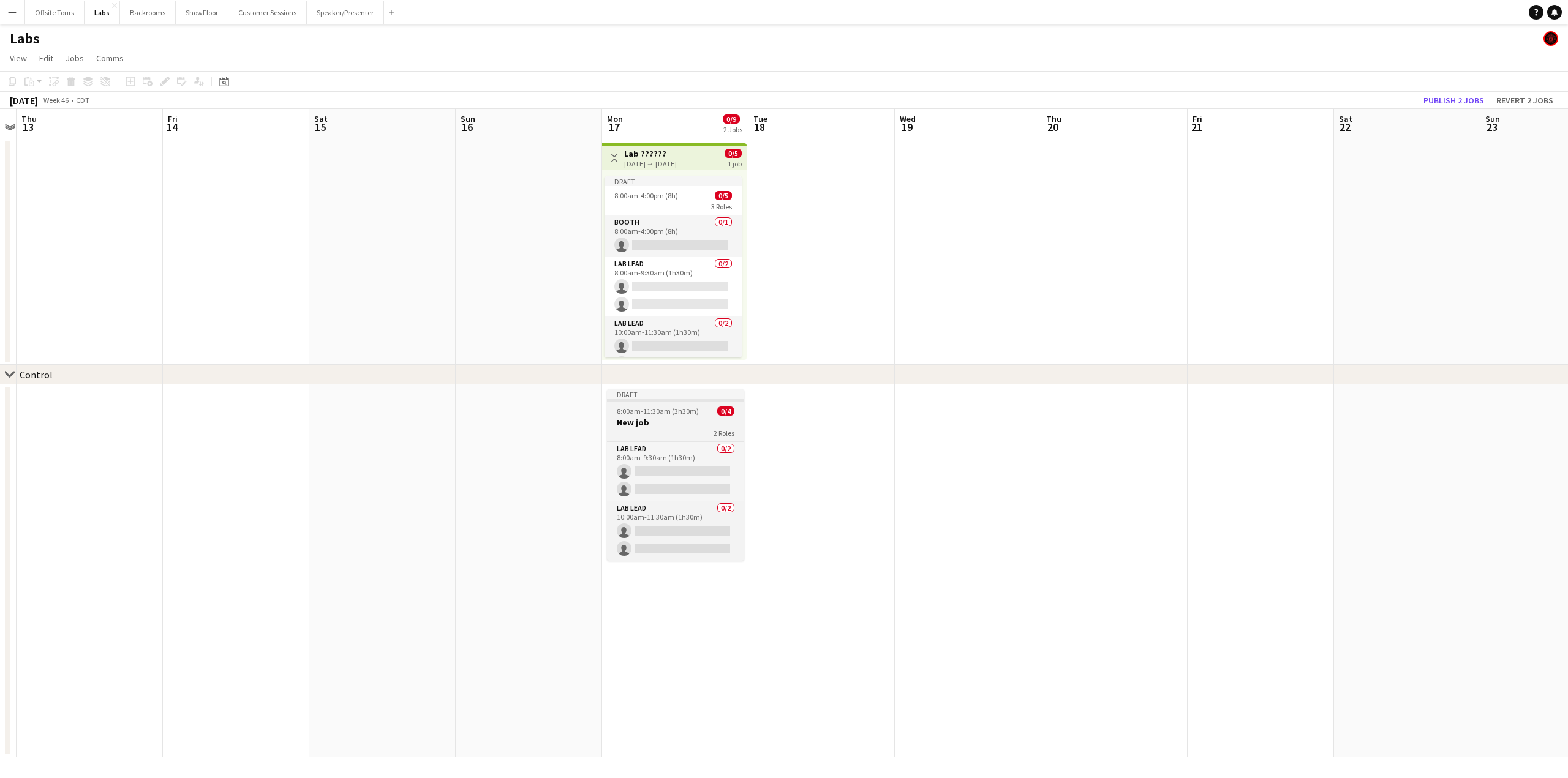
click at [637, 400] on div at bounding box center [675, 401] width 137 height 3
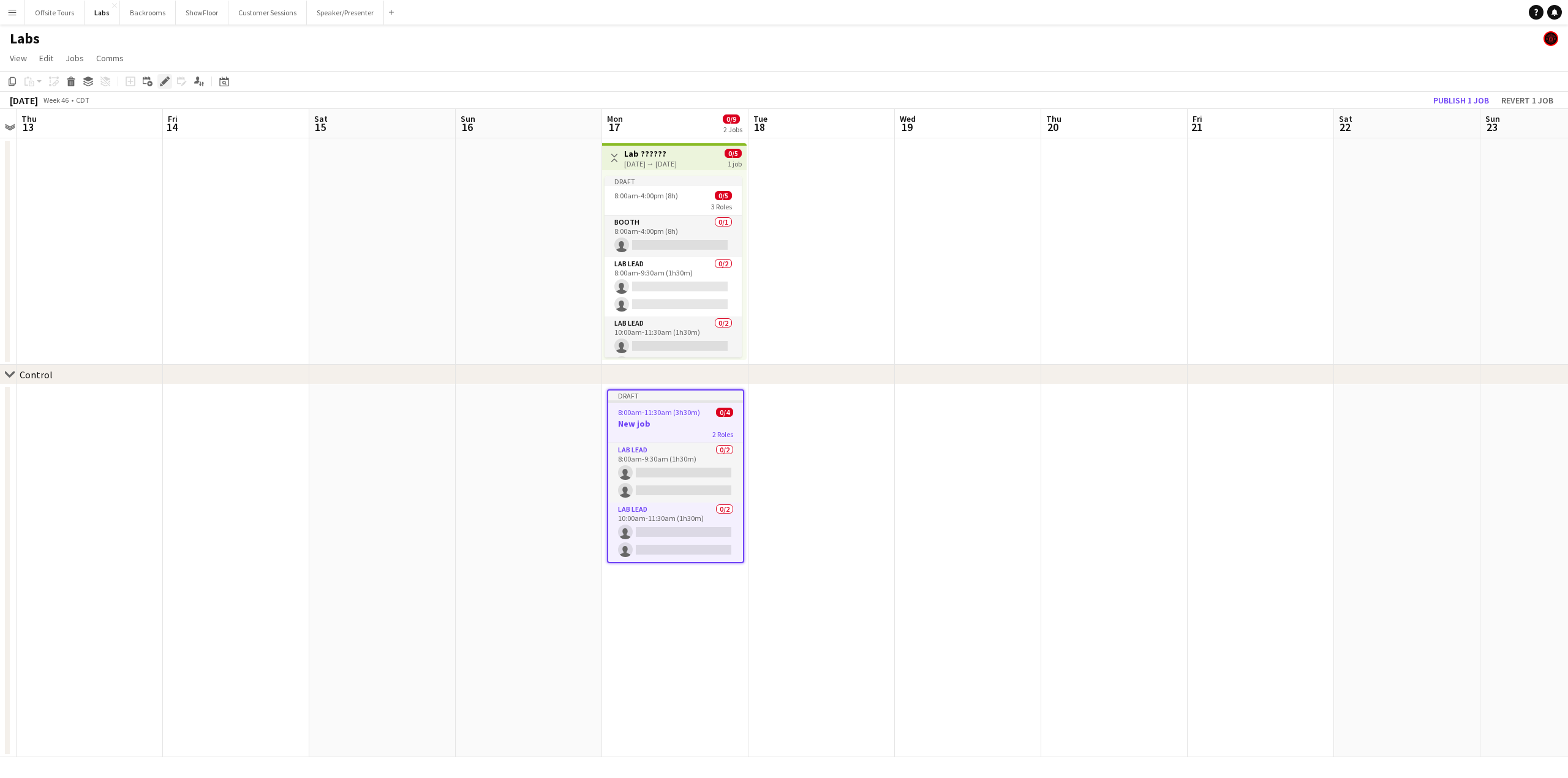
click at [159, 82] on icon "Edit" at bounding box center [164, 82] width 10 height 10
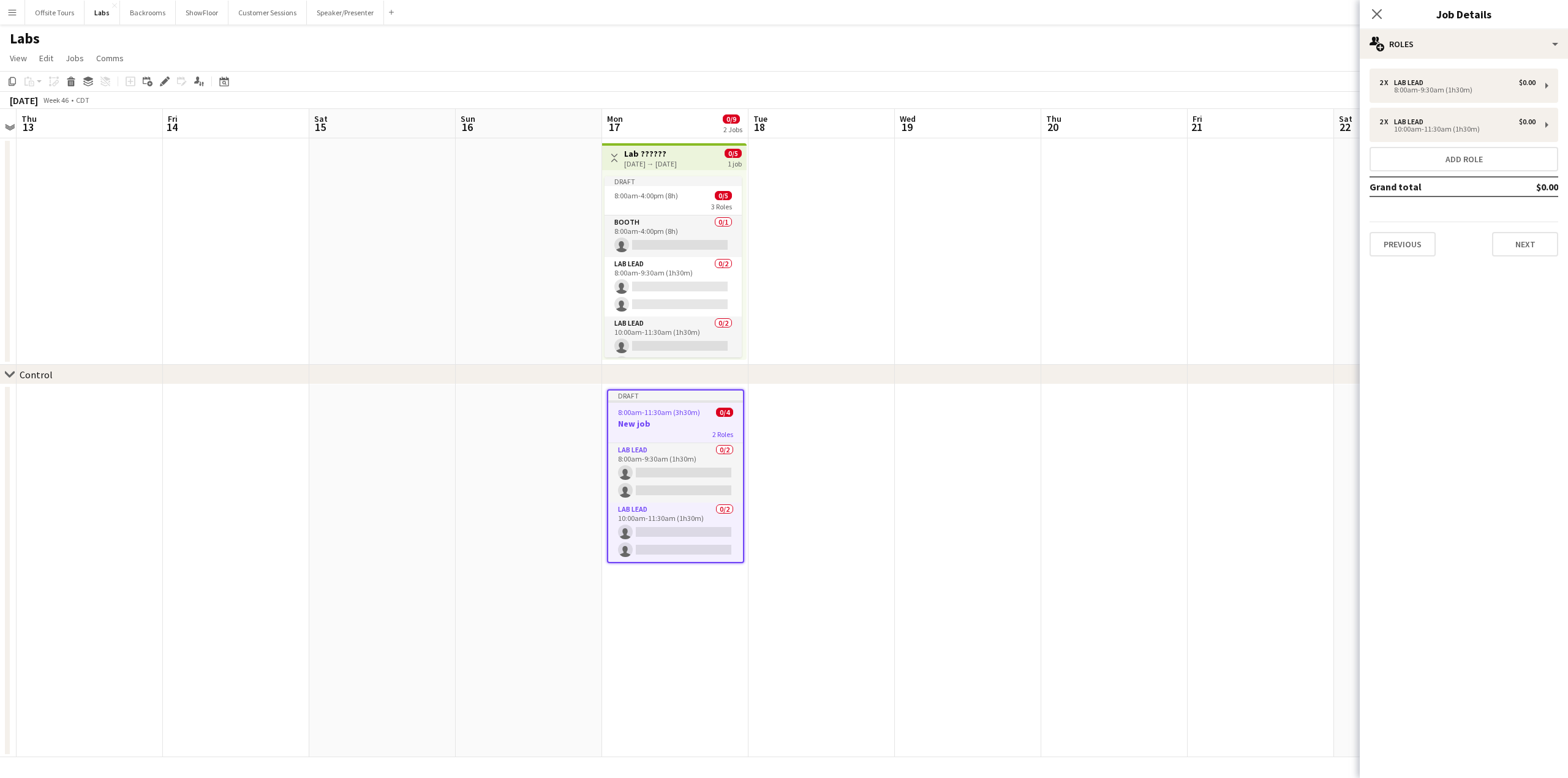
click at [645, 425] on h3 "New job" at bounding box center [675, 424] width 134 height 11
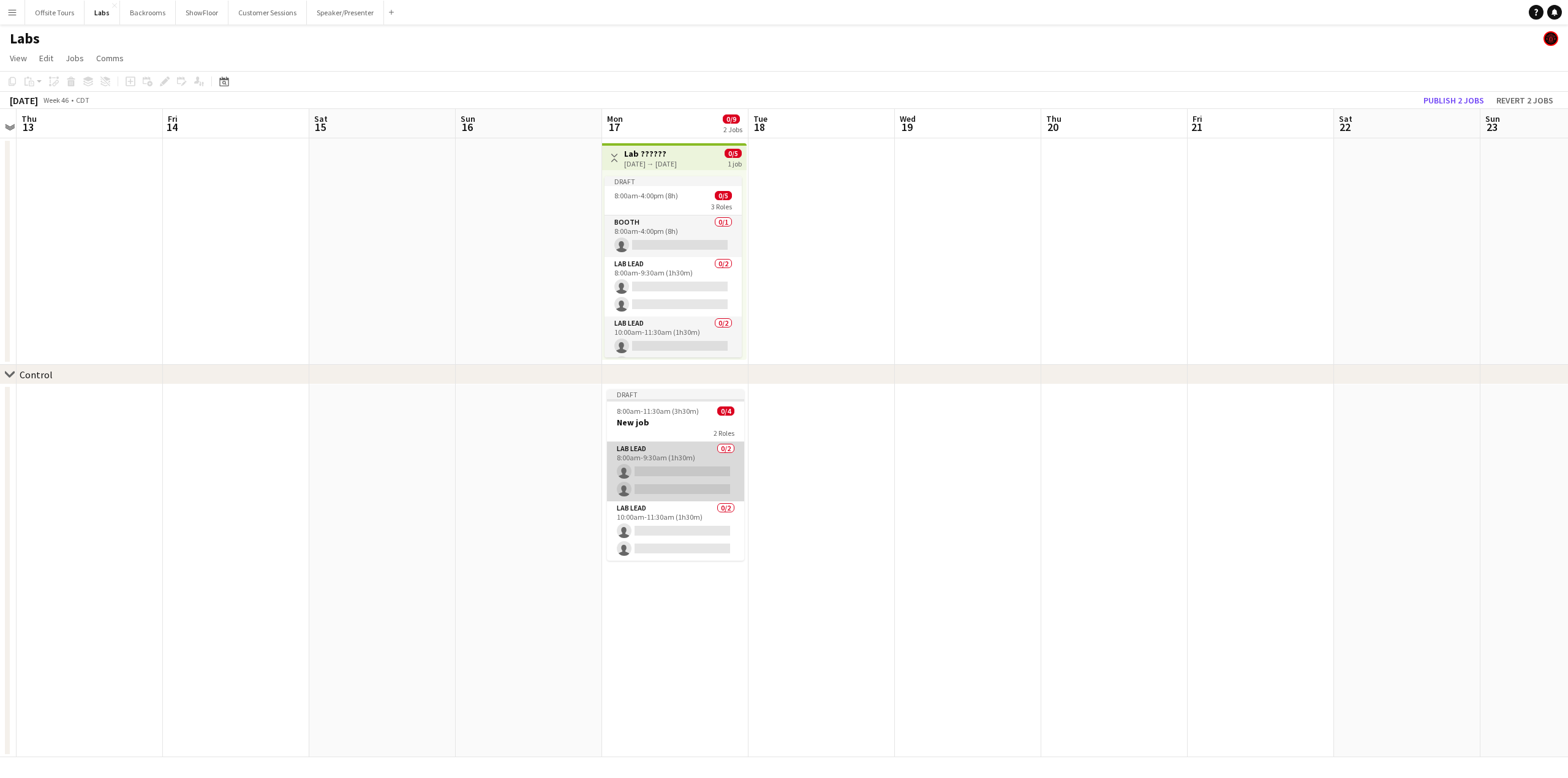
click at [649, 442] on app-card-role "Lab Lead 0/2 8:00am-9:30am (1h30m) single-neutral-actions single-neutral-actions" at bounding box center [675, 472] width 137 height 59
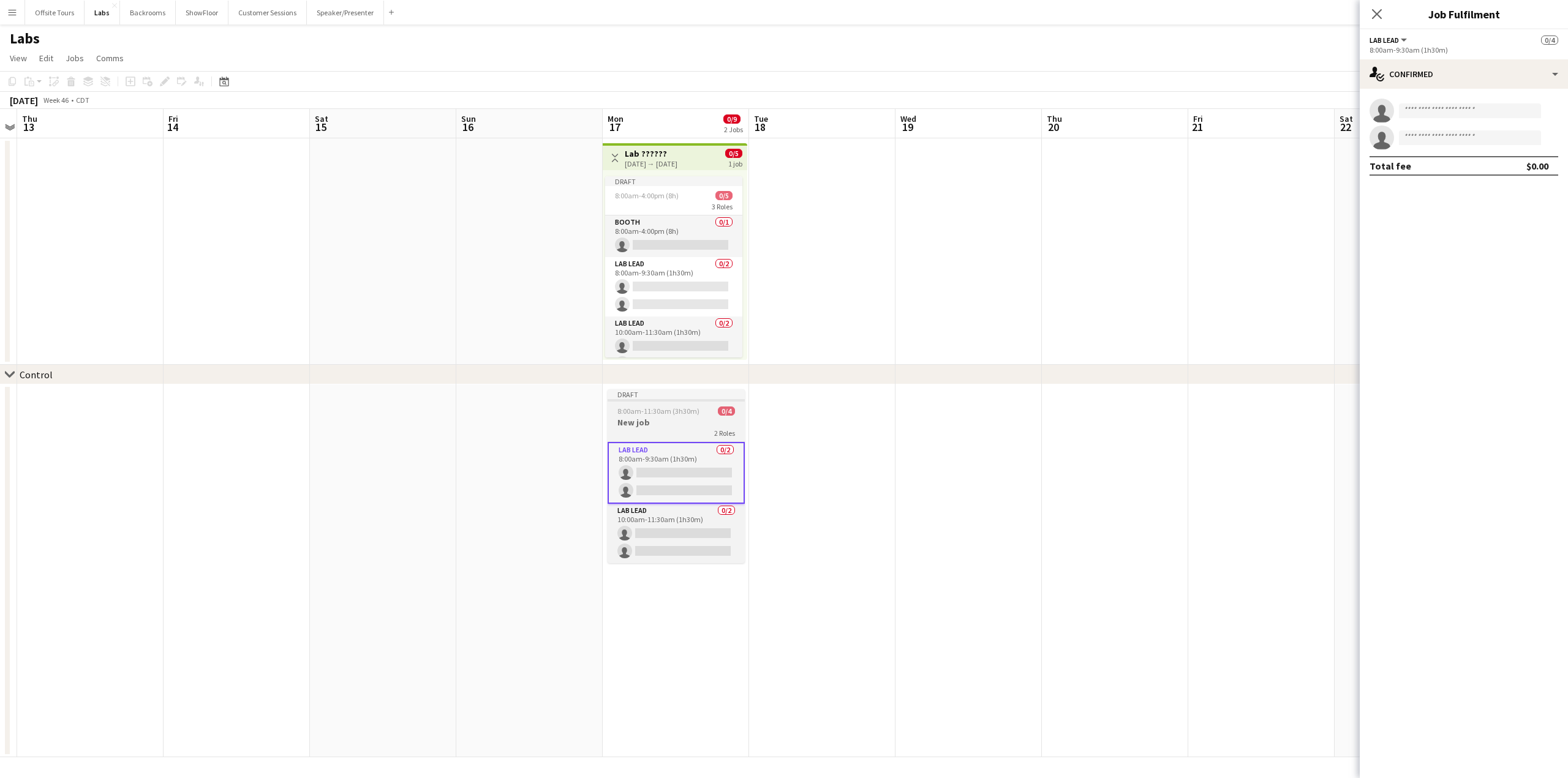
click at [644, 414] on span "8:00am-11:30am (3h30m)" at bounding box center [658, 411] width 82 height 9
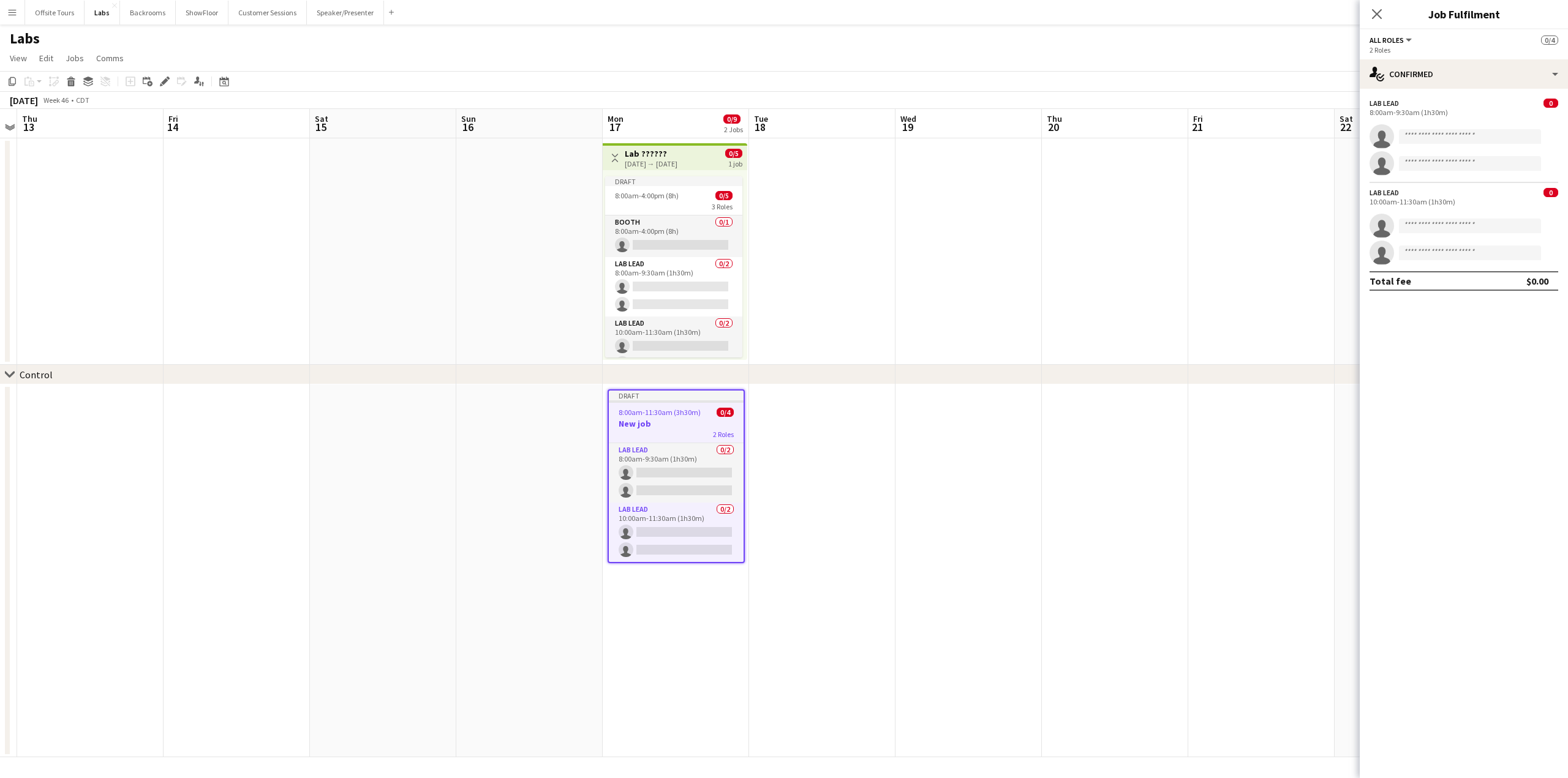
click at [810, 419] on app-date-cell at bounding box center [822, 571] width 147 height 373
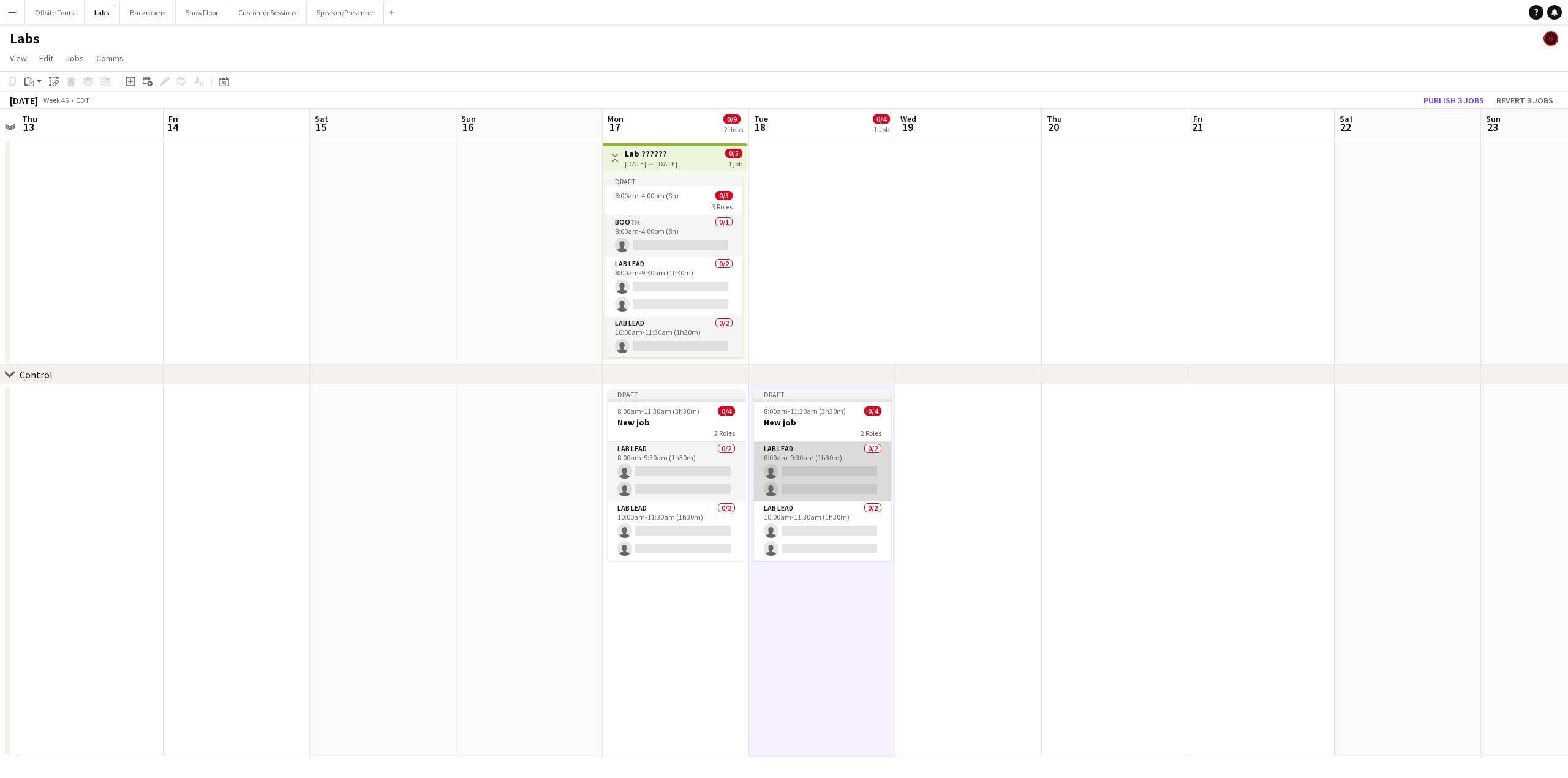
click at [817, 461] on app-card-role "Lab Lead 0/2 8:00am-9:30am (1h30m) single-neutral-actions single-neutral-actions" at bounding box center [822, 472] width 137 height 59
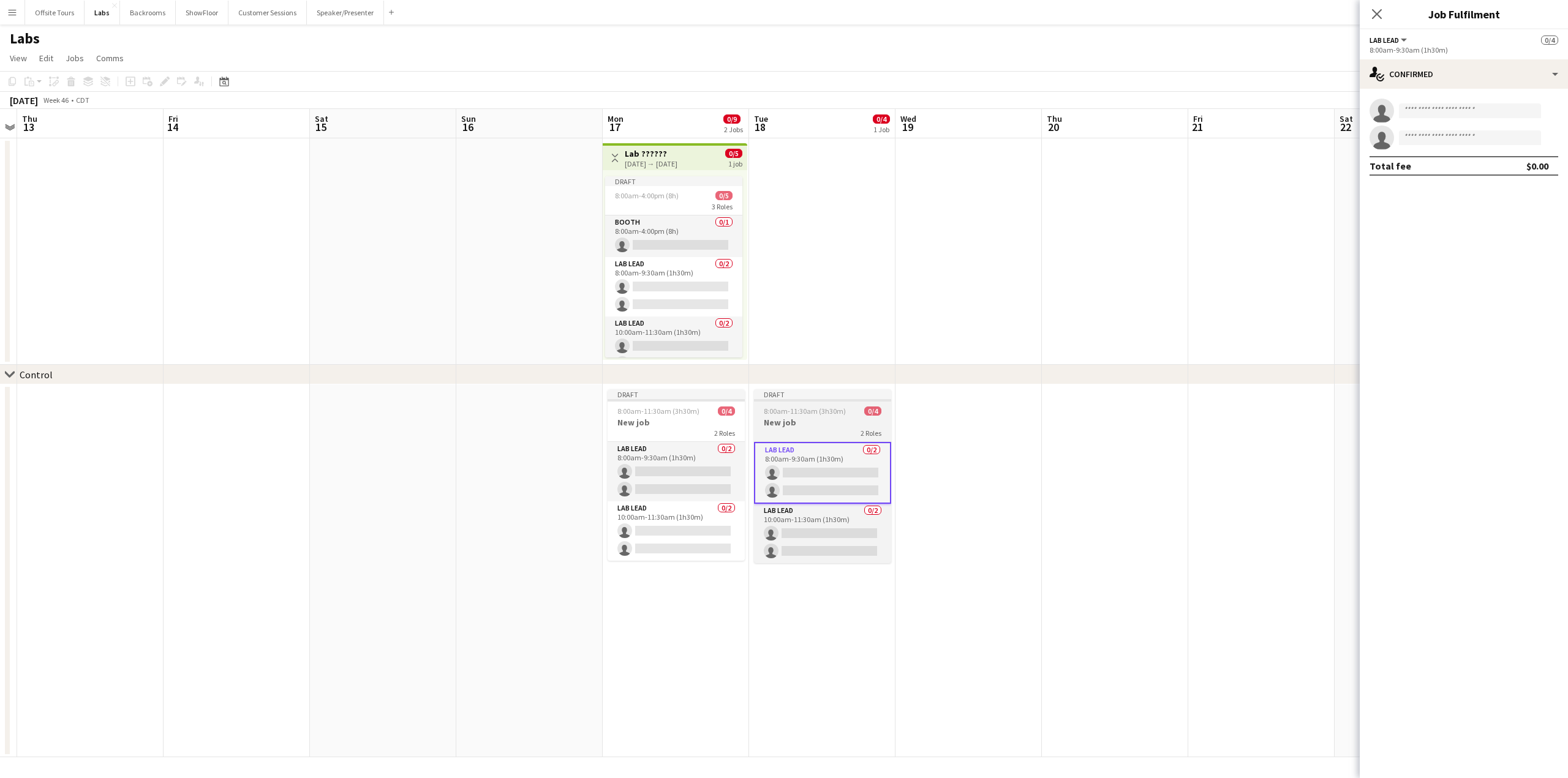
click at [797, 398] on div "Draft" at bounding box center [822, 394] width 137 height 10
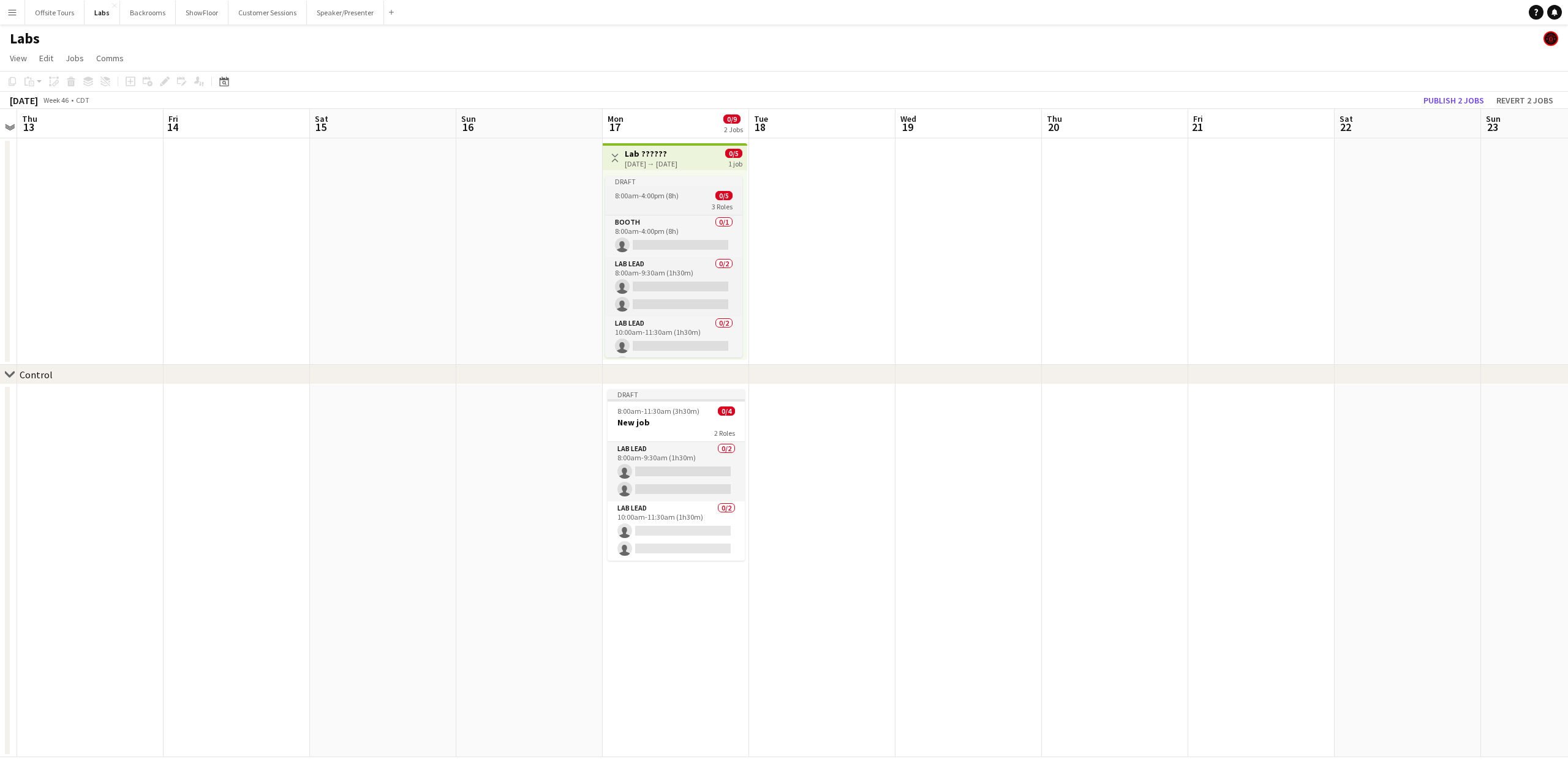
click at [650, 212] on app-job-card "Draft 8:00am-4:00pm (8h) 0/5 3 Roles Booth 0/1 8:00am-4:00pm (8h) single-neutra…" at bounding box center [673, 266] width 137 height 181
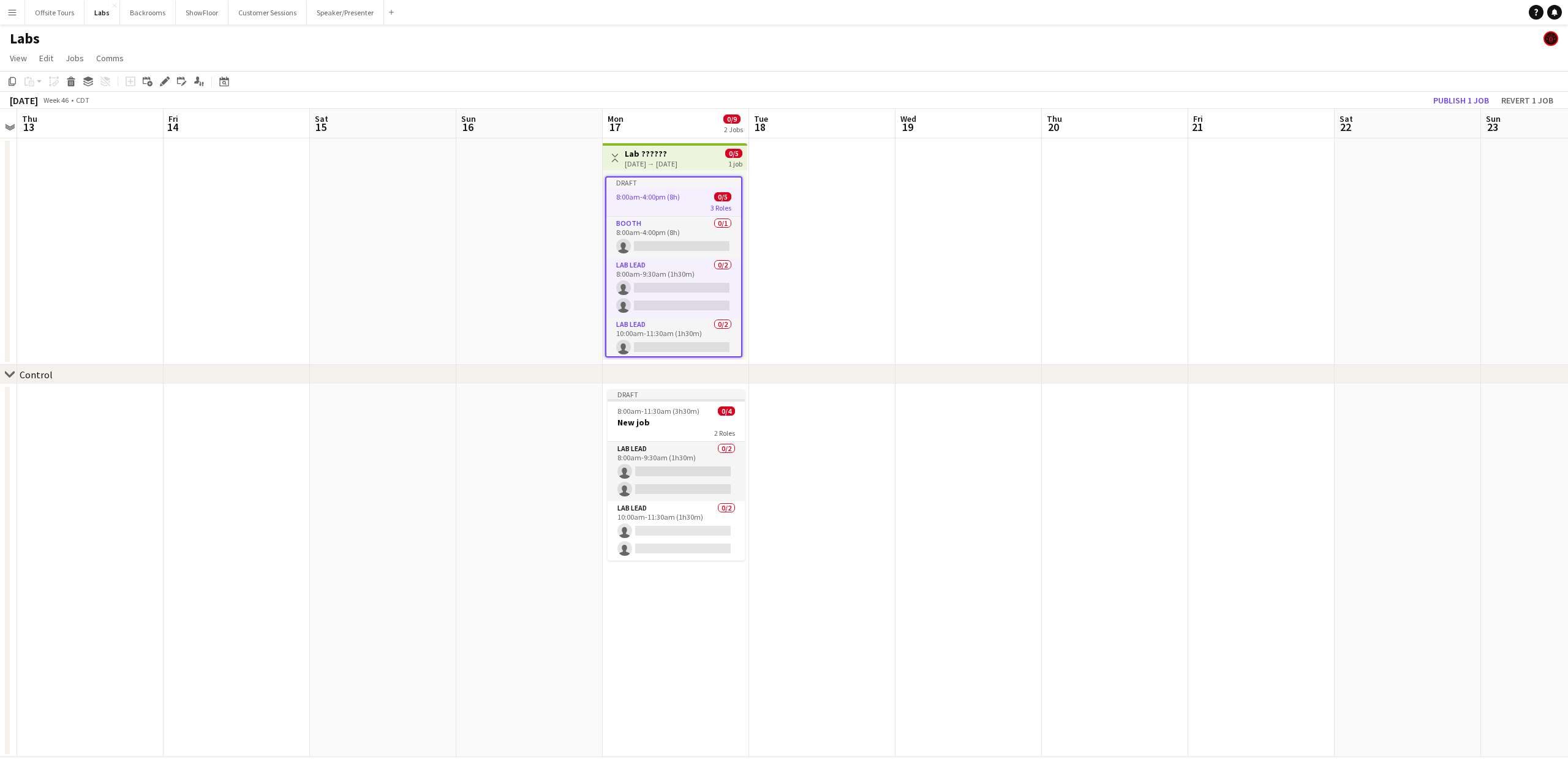
click at [654, 161] on div "11-17-2025 → 11-17-2025" at bounding box center [651, 164] width 53 height 9
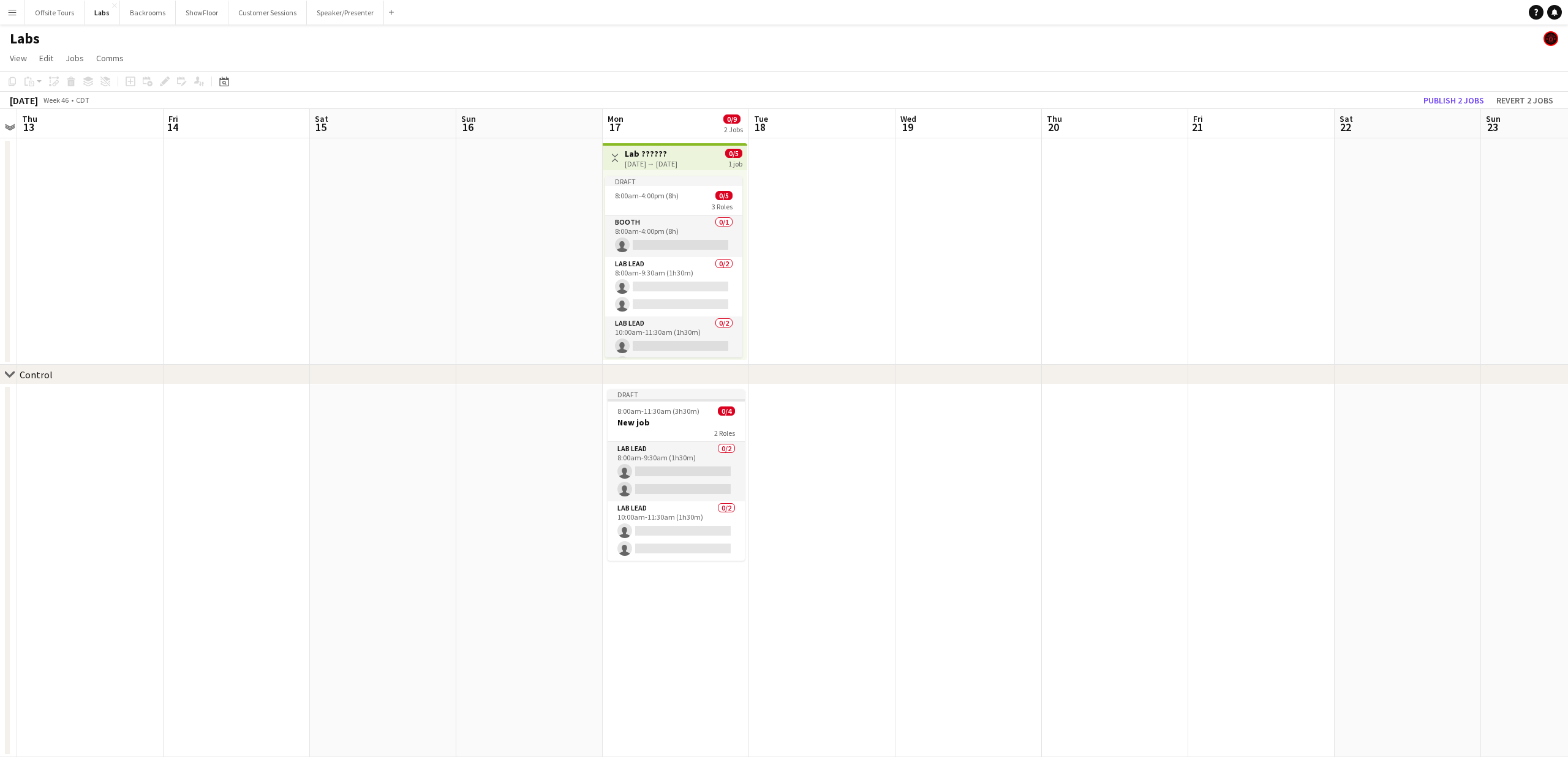
click at [654, 161] on div "11-17-2025 → 11-17-2025" at bounding box center [651, 164] width 53 height 9
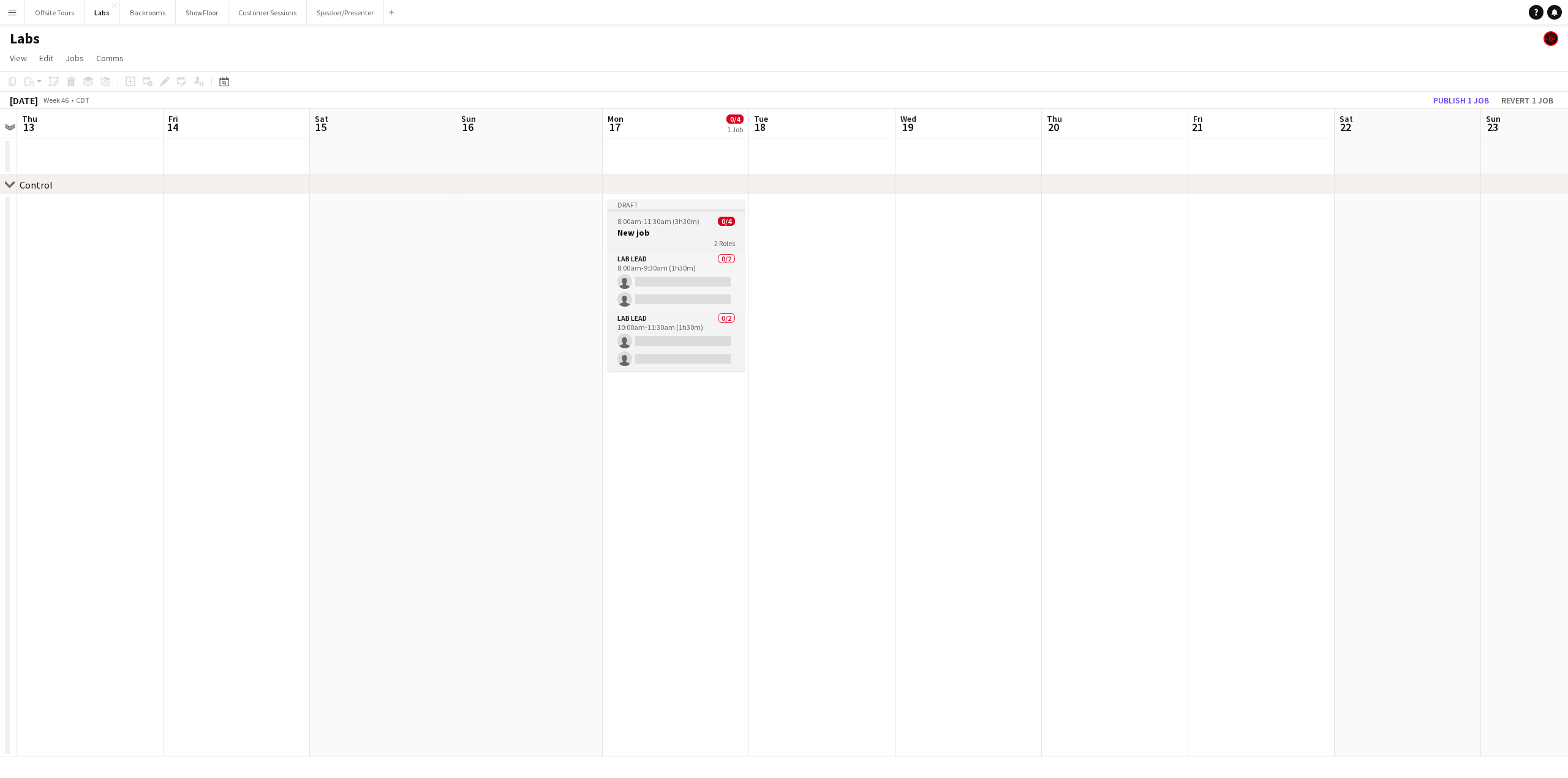
click at [655, 227] on h3 "New job" at bounding box center [676, 233] width 137 height 11
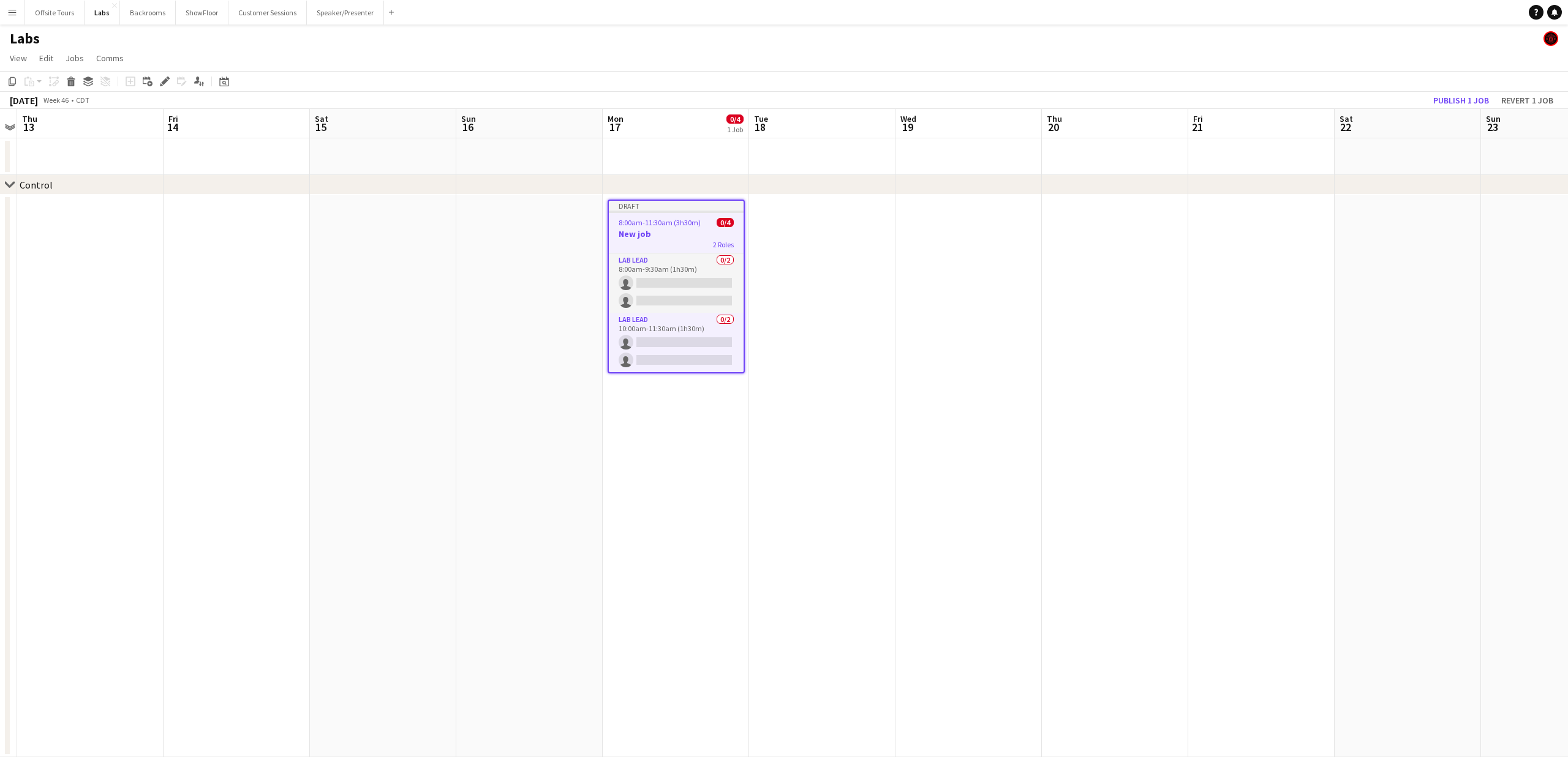
click at [655, 227] on app-job-card "Draft 8:00am-11:30am (3h30m) 0/4 New job 2 Roles Lab Lead 0/2 8:00am-9:30am (1h…" at bounding box center [676, 287] width 137 height 174
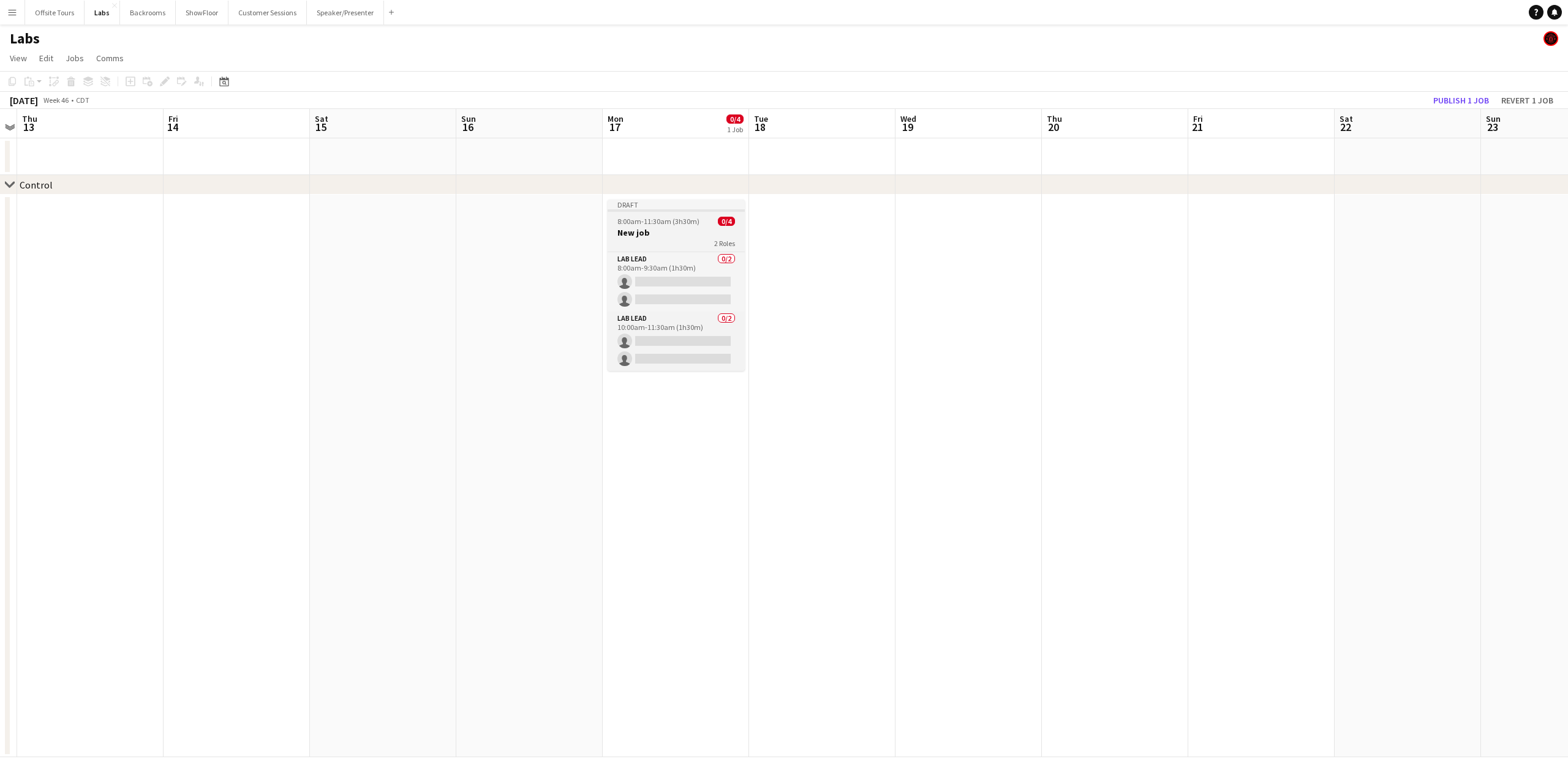
click at [655, 227] on h3 "New job" at bounding box center [676, 233] width 137 height 11
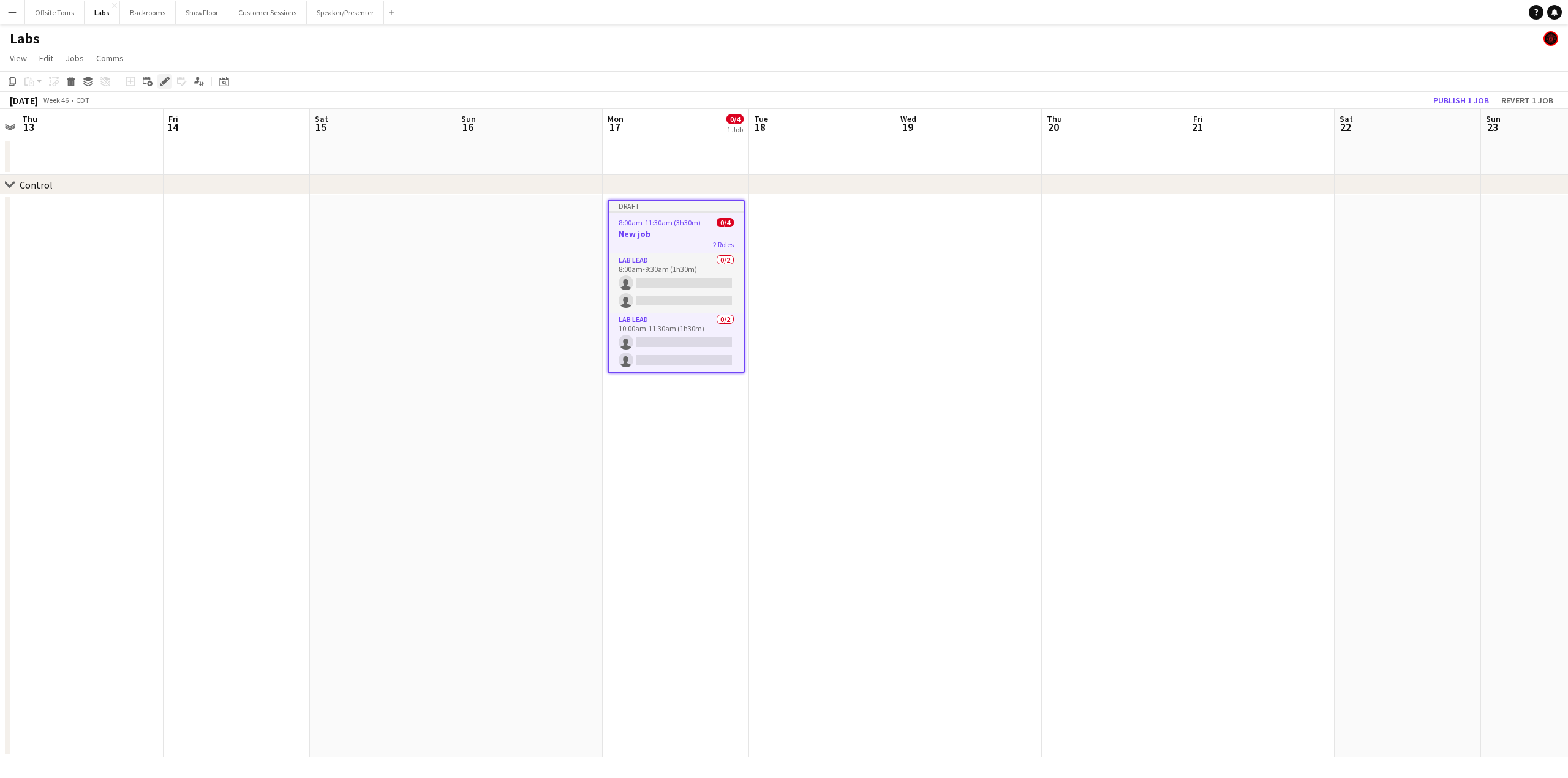
click at [162, 85] on icon "Edit" at bounding box center [164, 82] width 10 height 10
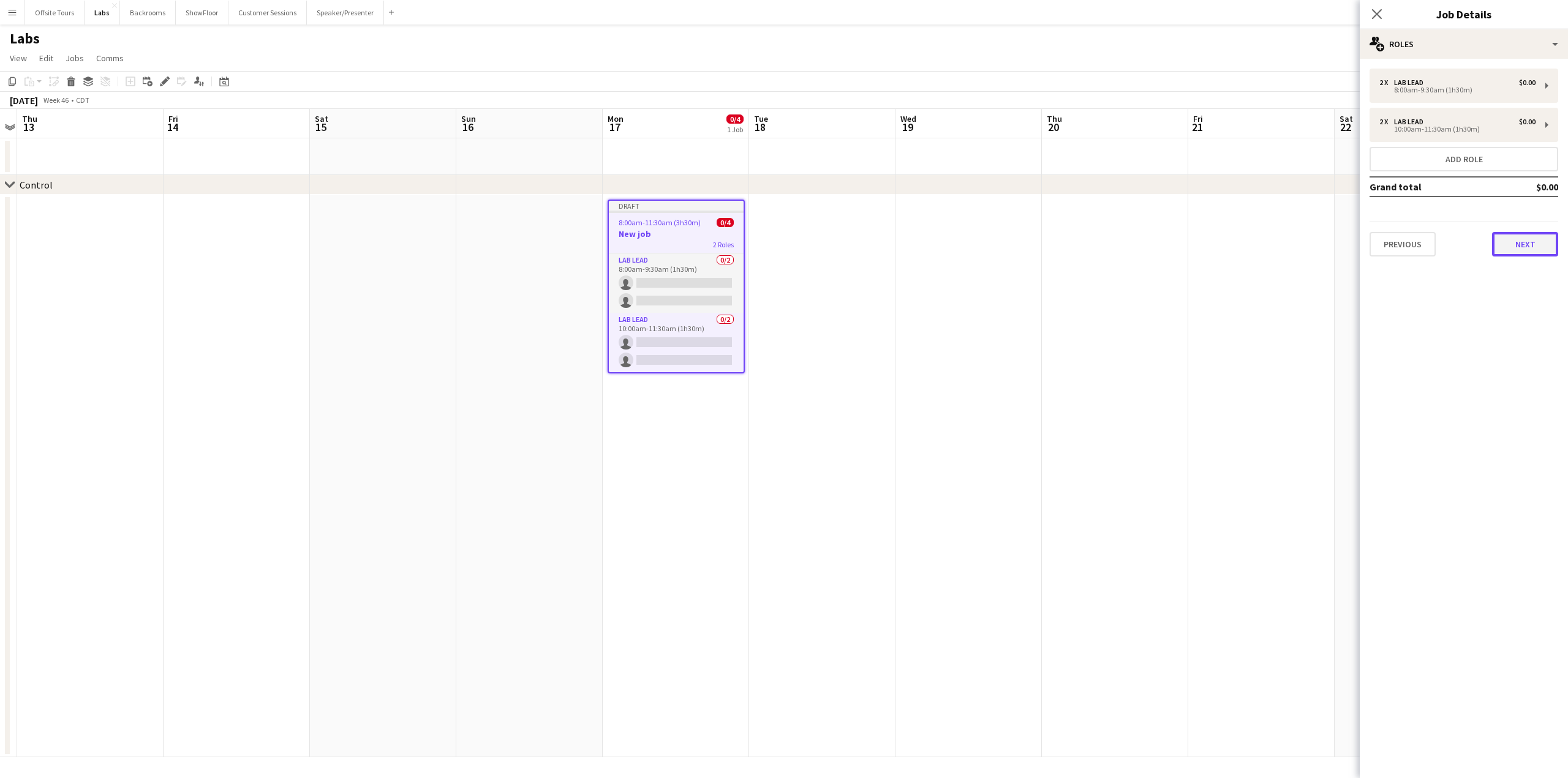
click at [1524, 247] on button "Next" at bounding box center [1524, 244] width 66 height 24
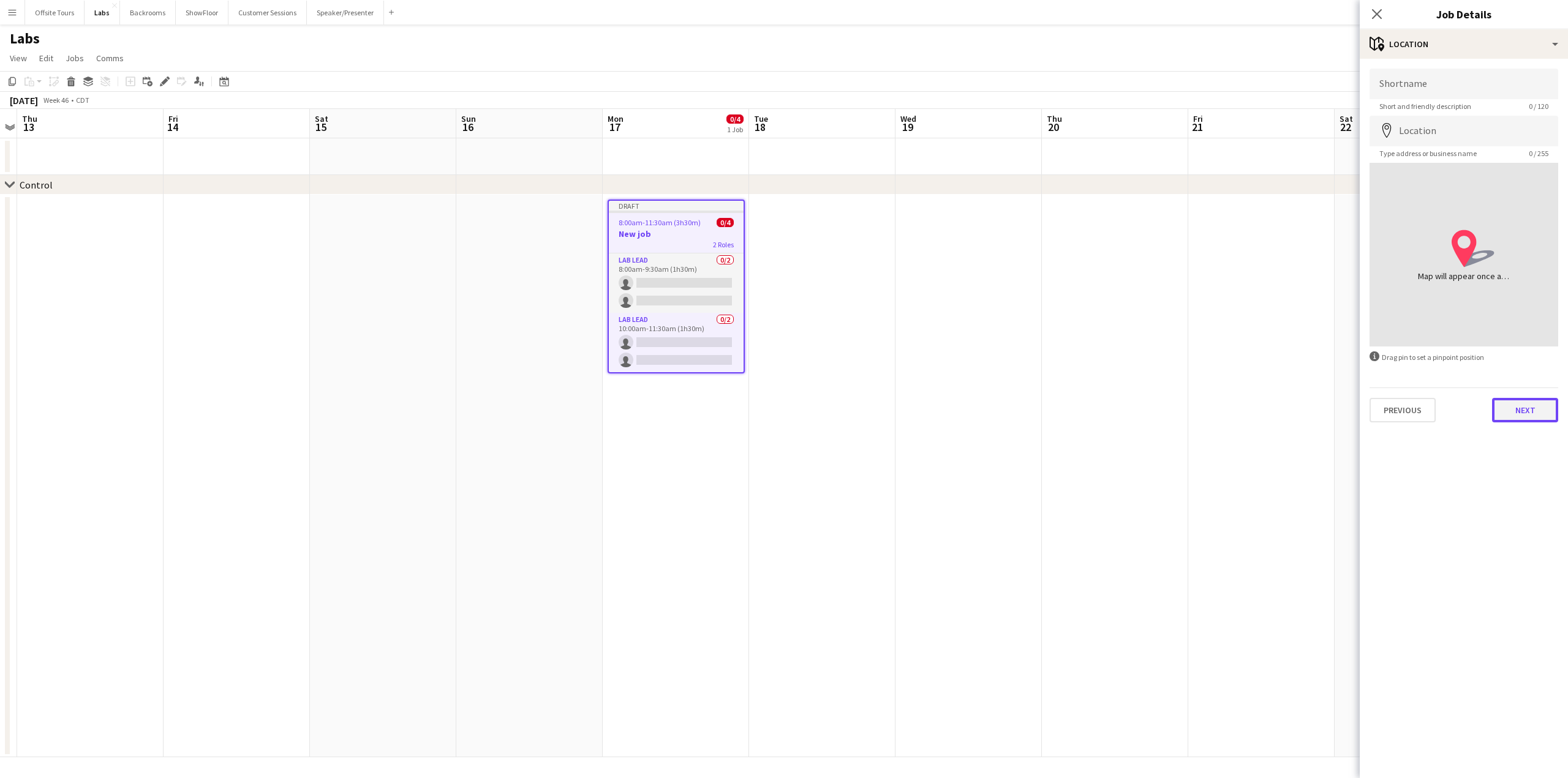
click at [1520, 415] on button "Next" at bounding box center [1524, 410] width 66 height 24
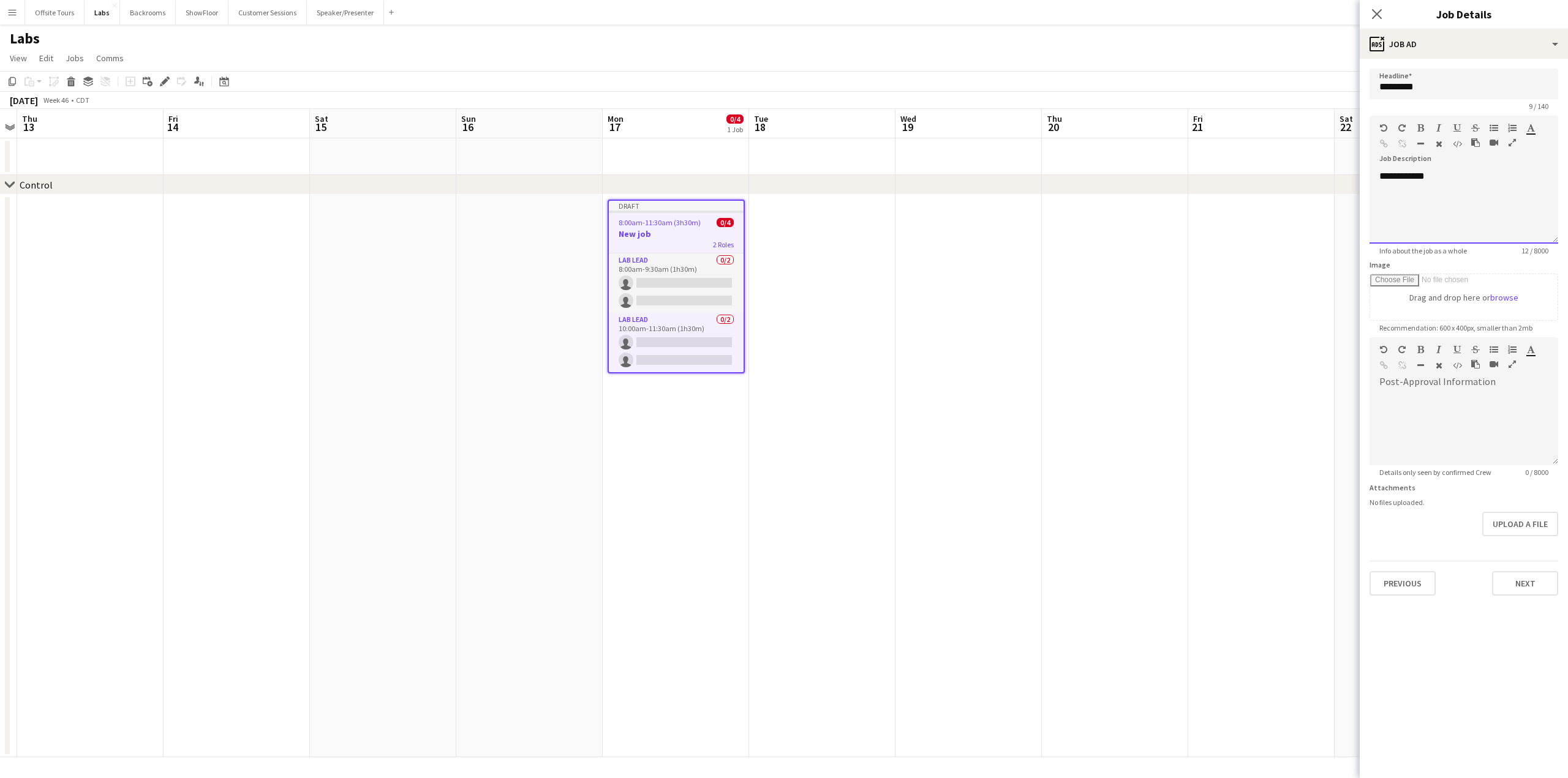
click at [1436, 172] on div "**********" at bounding box center [1463, 207] width 188 height 73
click at [1520, 585] on button "Next" at bounding box center [1524, 583] width 66 height 24
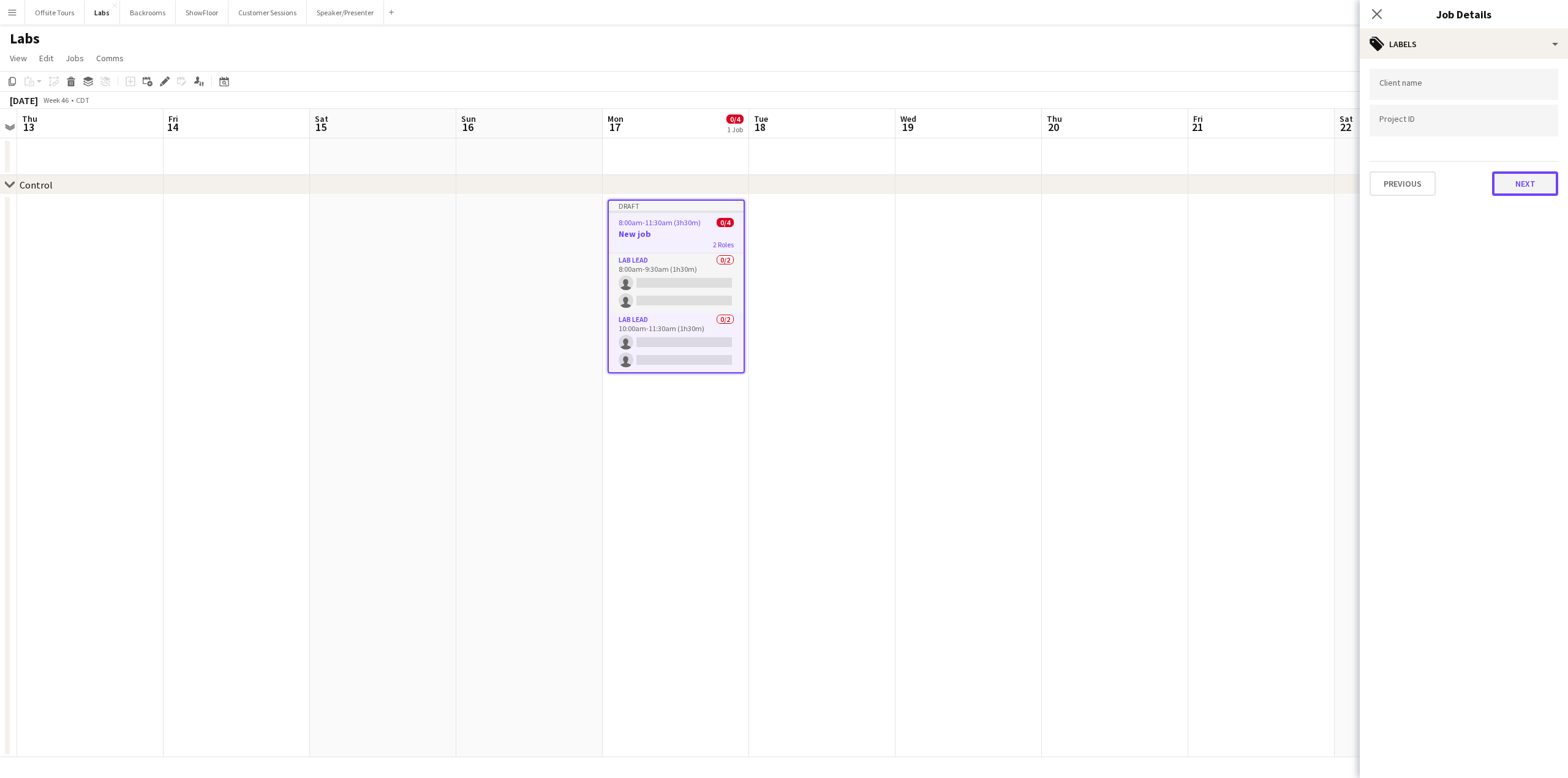
click at [1530, 181] on button "Next" at bounding box center [1524, 184] width 66 height 24
click at [1530, 121] on button "Next" at bounding box center [1524, 126] width 66 height 24
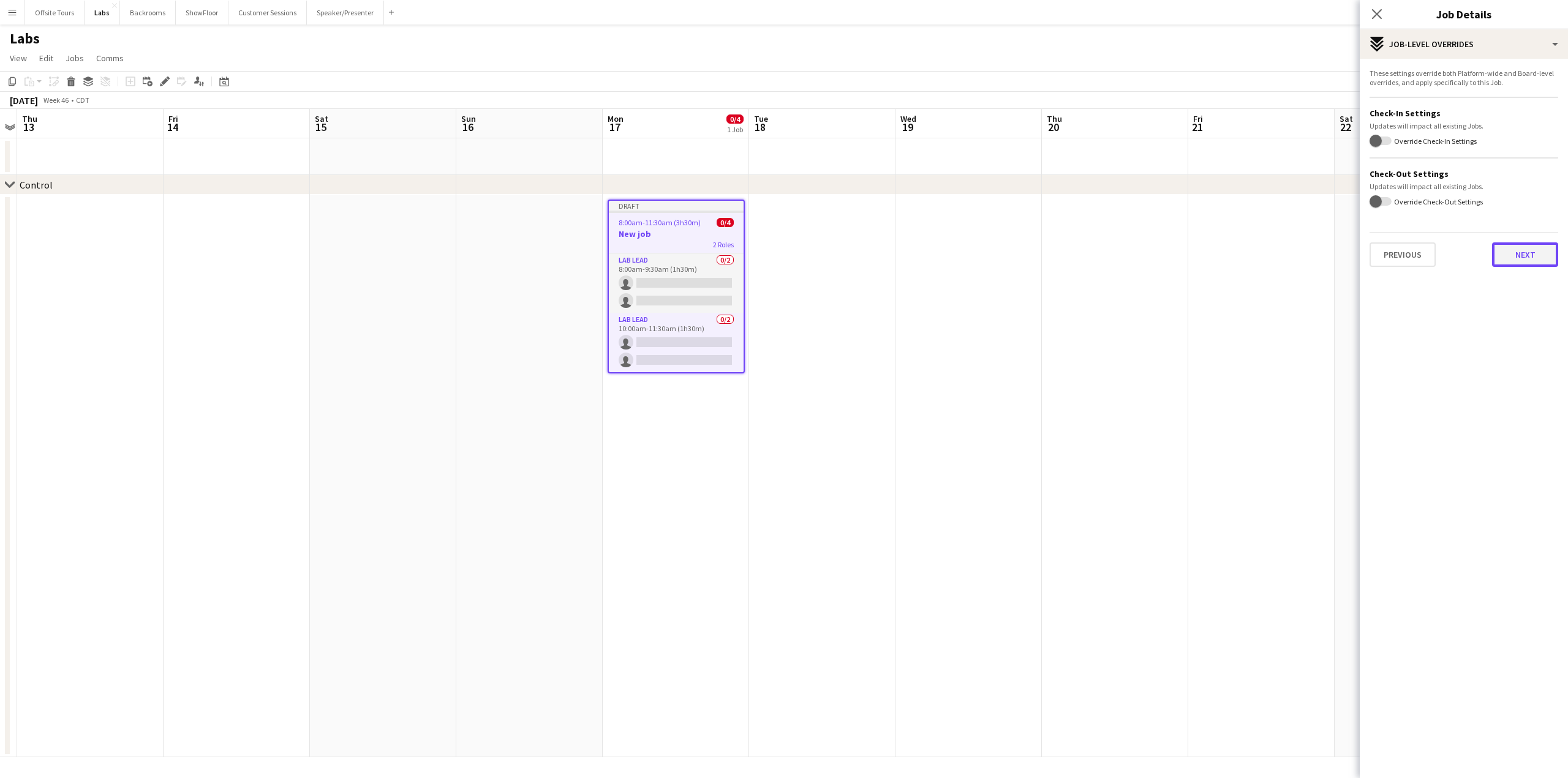
click at [1517, 250] on button "Next" at bounding box center [1524, 255] width 66 height 24
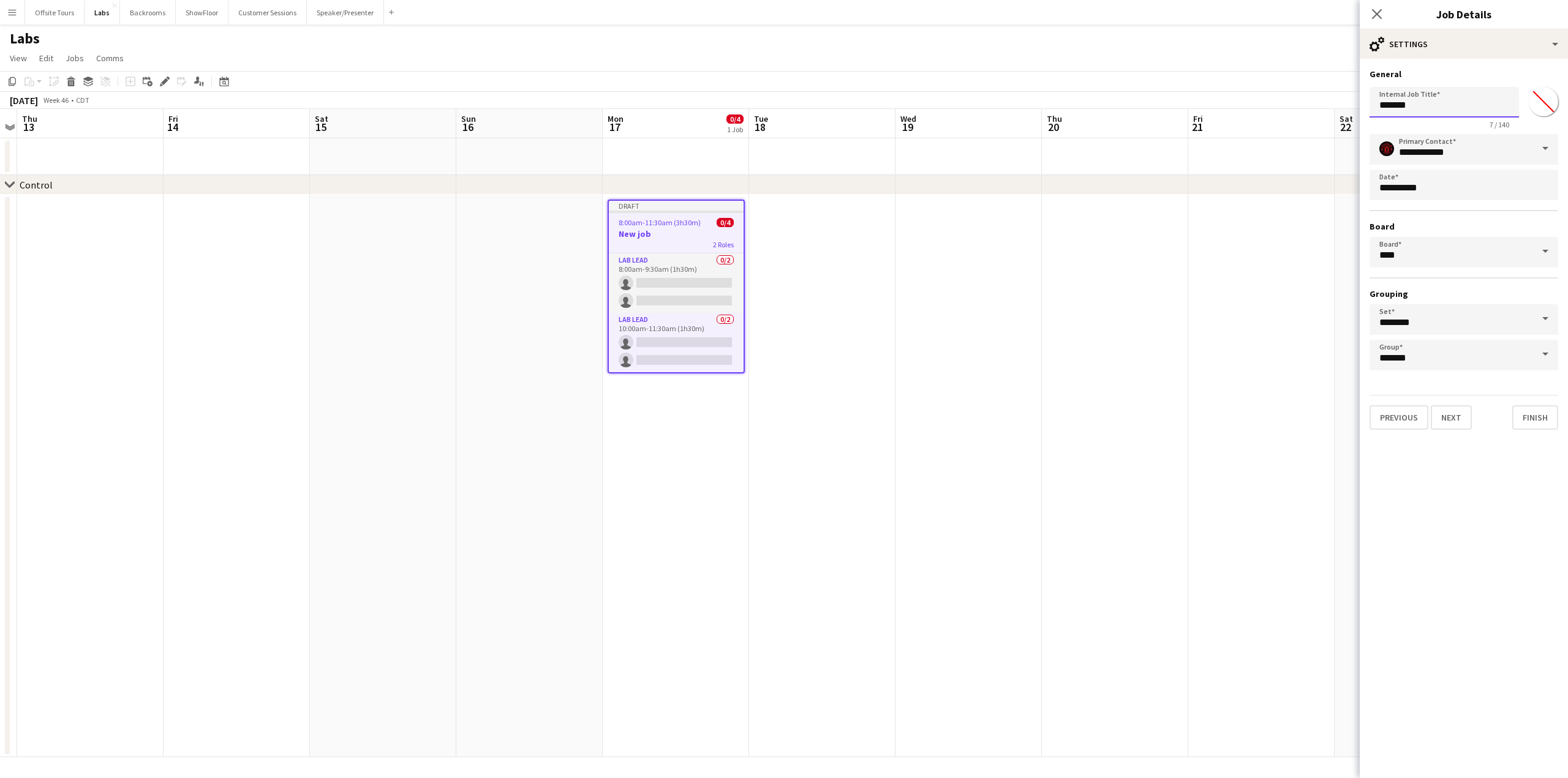
click at [1425, 106] on input "*******" at bounding box center [1444, 102] width 149 height 31
drag, startPoint x: 1428, startPoint y: 105, endPoint x: 1329, endPoint y: 100, distance: 99.1
click at [1329, 100] on body "Menu Boards Boards Boards All jobs Status Workforce Workforce My Workforce Recr…" at bounding box center [784, 389] width 1568 height 778
click at [1421, 98] on input "*****" at bounding box center [1444, 102] width 149 height 31
drag, startPoint x: 1425, startPoint y: 102, endPoint x: 1307, endPoint y: 98, distance: 118.1
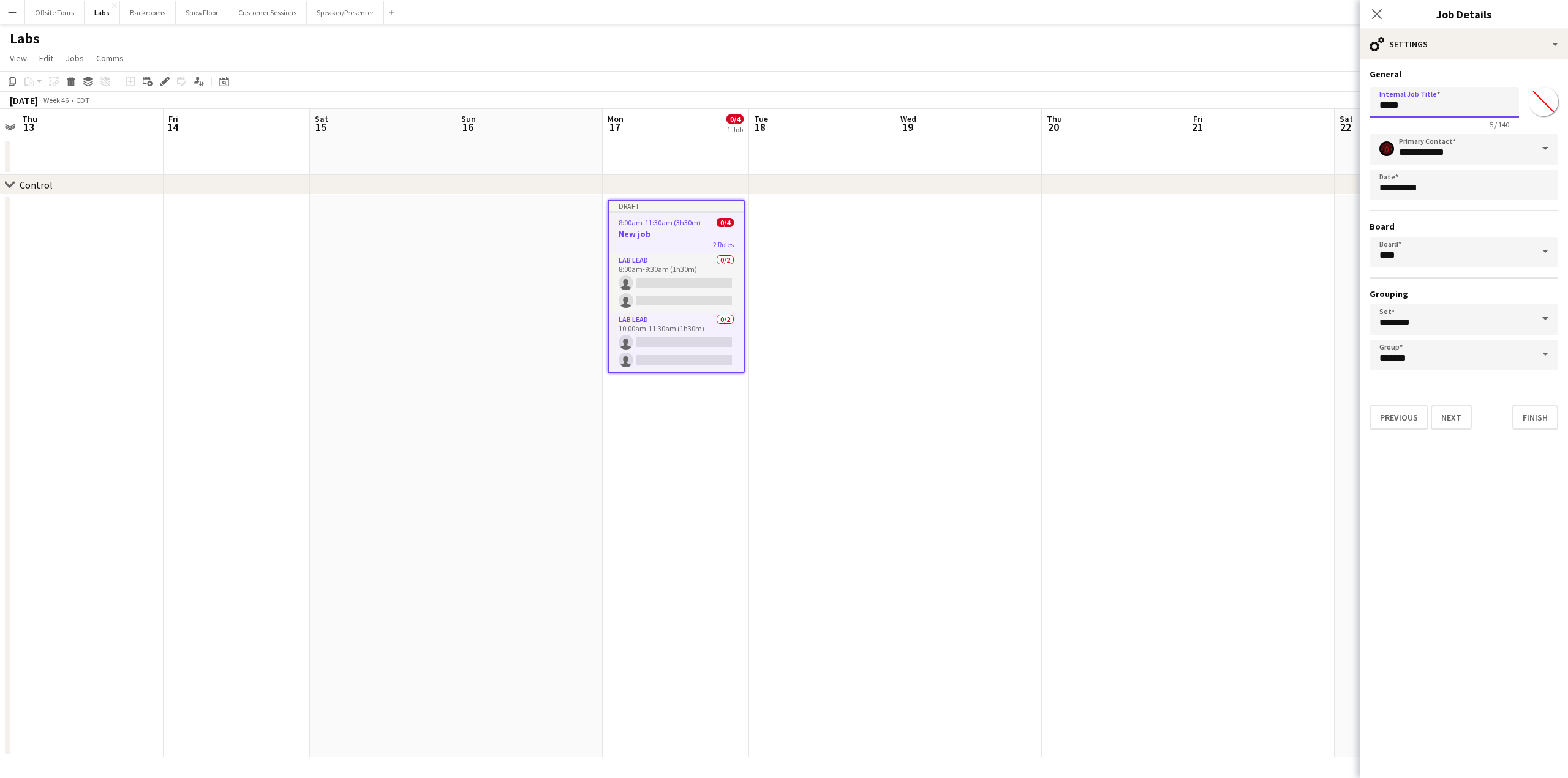
click at [1307, 98] on body "Menu Boards Boards Boards All jobs Status Workforce Workforce My Workforce Recr…" at bounding box center [784, 389] width 1568 height 778
type input "****"
drag, startPoint x: 702, startPoint y: 220, endPoint x: 697, endPoint y: 232, distance: 13.0
click at [702, 220] on div "8:00am-11:30am (3h30m) 0/4" at bounding box center [675, 223] width 134 height 9
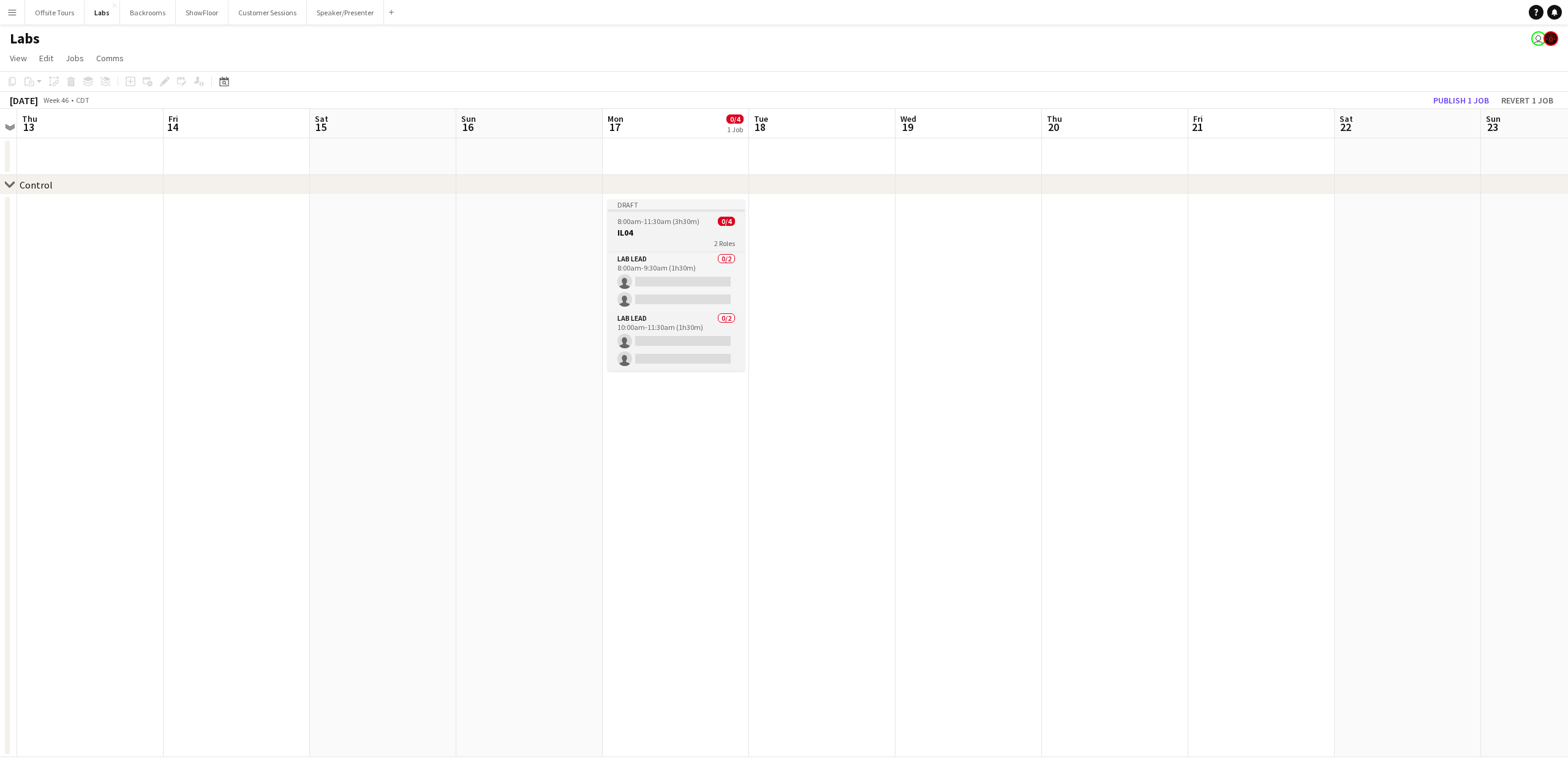
click at [657, 244] on div "2 Roles" at bounding box center [676, 243] width 137 height 10
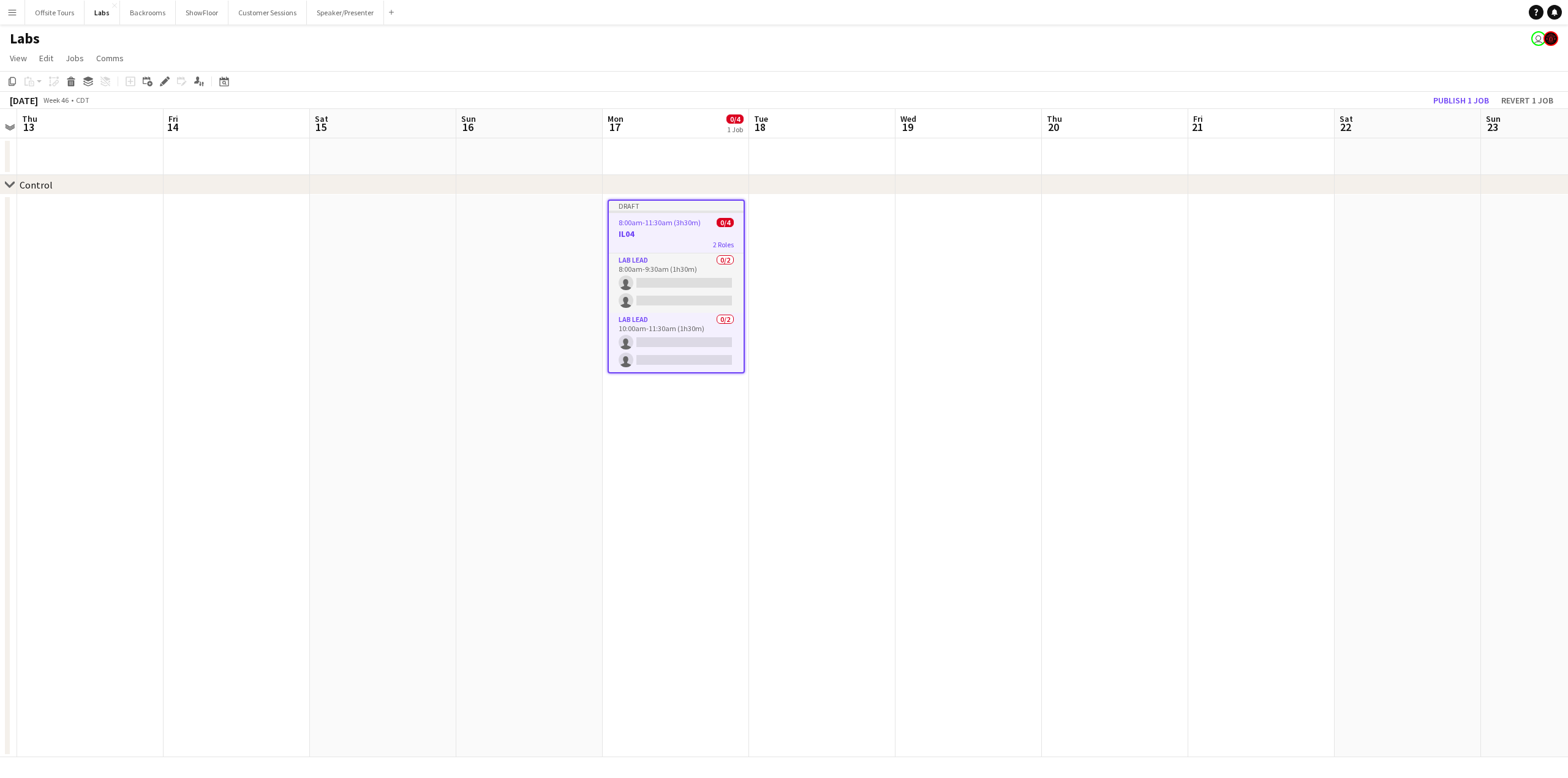
drag, startPoint x: 657, startPoint y: 244, endPoint x: 645, endPoint y: 228, distance: 20.0
click at [645, 228] on app-job-card "Draft 8:00am-11:30am (3h30m) 0/4 IL04 2 Roles Lab Lead 0/2 8:00am-9:30am (1h30m…" at bounding box center [676, 287] width 137 height 174
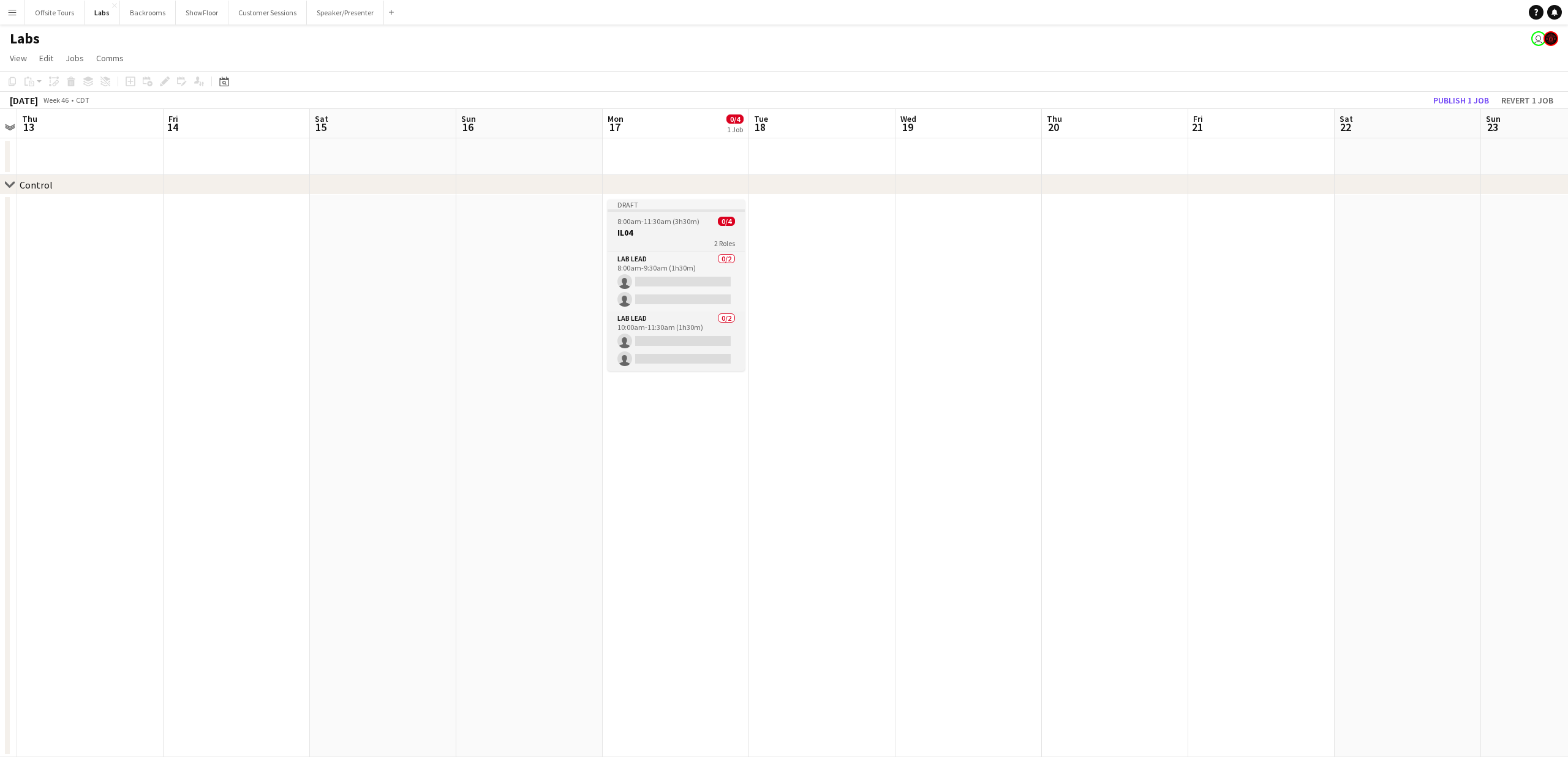
click at [640, 222] on span "8:00am-11:30am (3h30m)" at bounding box center [658, 222] width 82 height 9
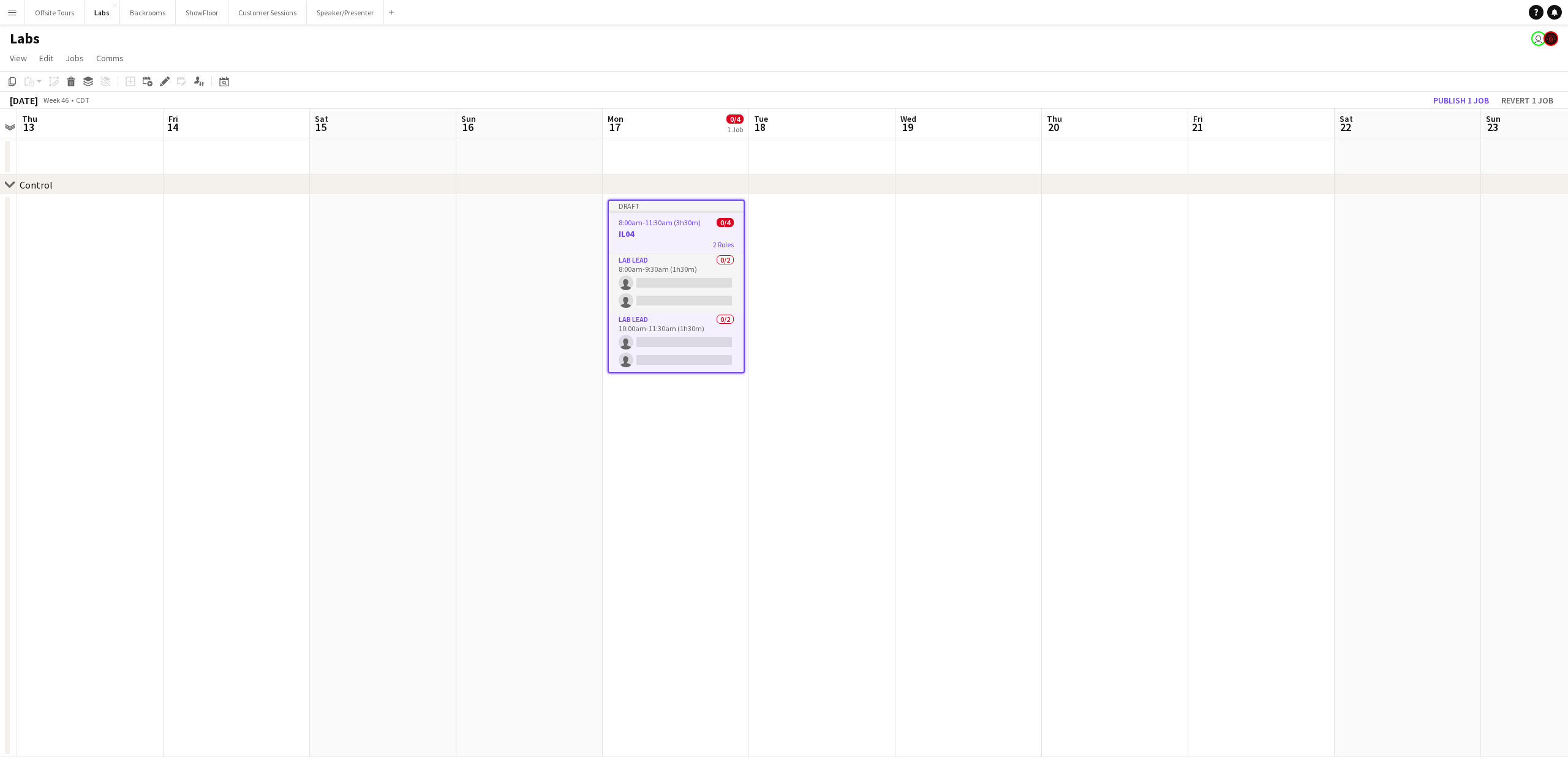
click at [666, 426] on app-date-cell "Draft 8:00am-11:30am (3h30m) 0/4 IL04 2 Roles Lab Lead 0/2 8:00am-9:30am (1h30m…" at bounding box center [676, 476] width 147 height 563
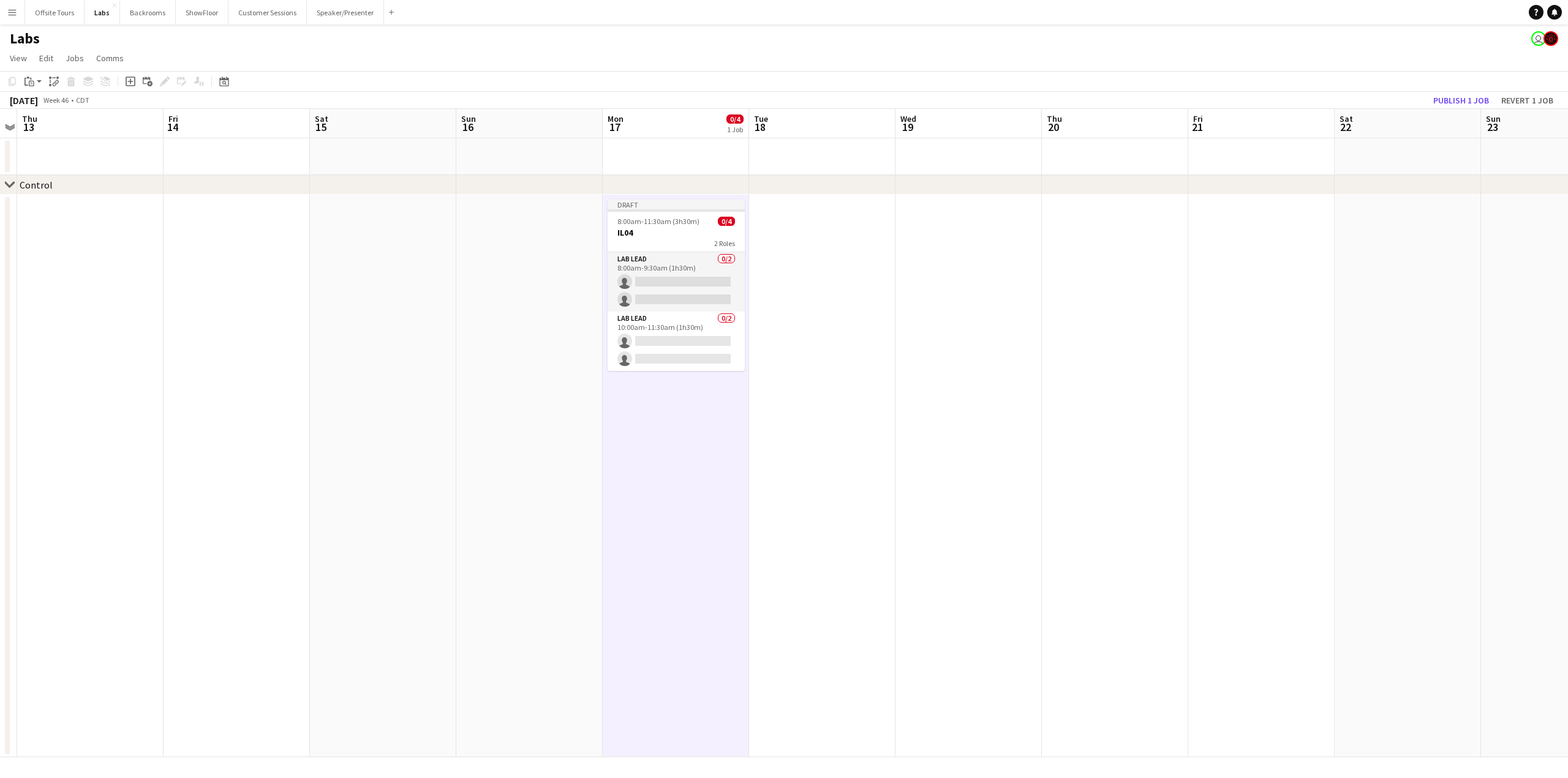
click at [657, 461] on app-date-cell "Draft 8:00am-11:30am (3h30m) 0/4 IL04 2 Roles Lab Lead 0/2 8:00am-9:30am (1h30m…" at bounding box center [676, 476] width 147 height 563
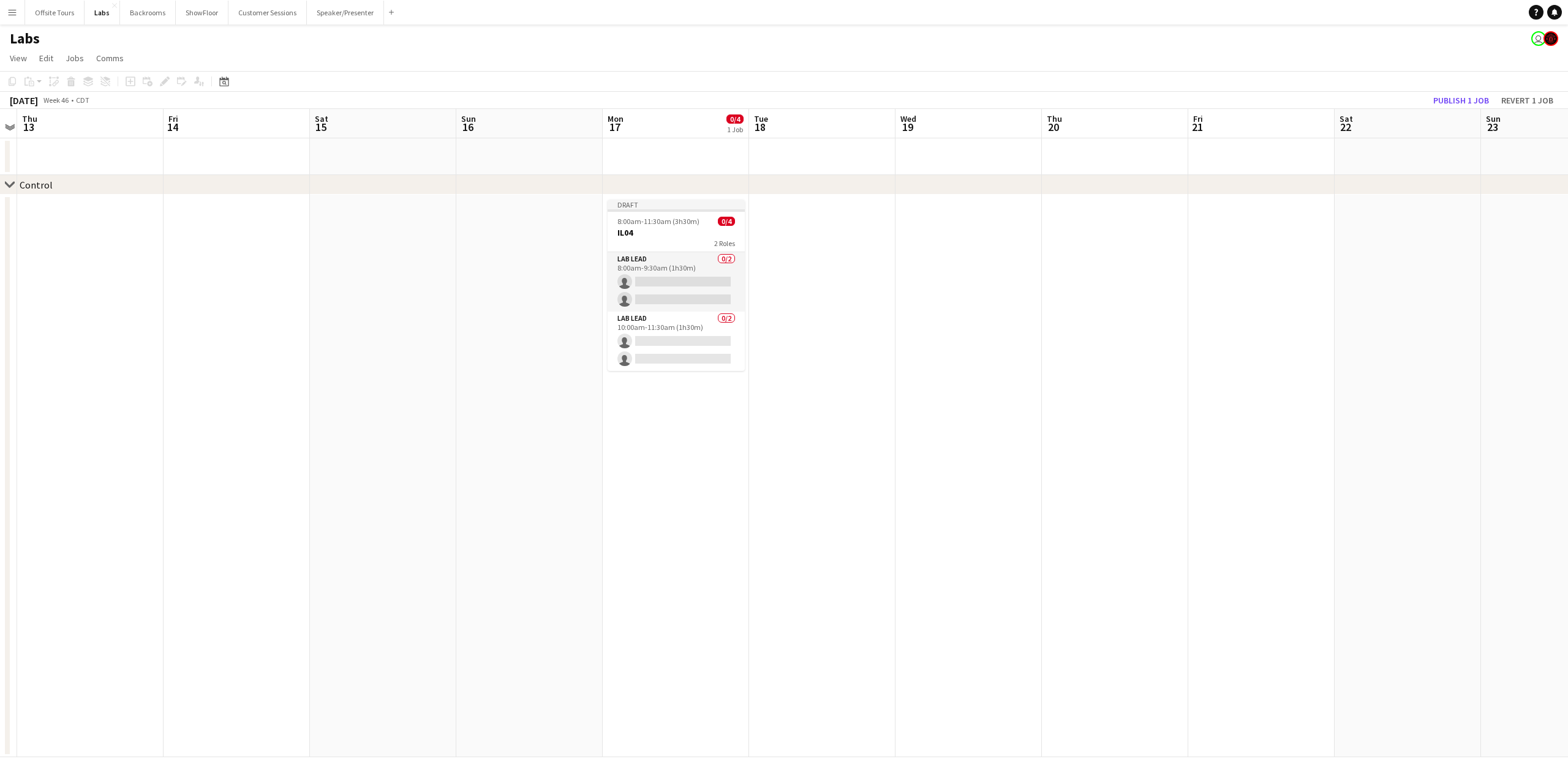
click at [650, 422] on app-date-cell "Draft 8:00am-11:30am (3h30m) 0/4 IL04 2 Roles Lab Lead 0/2 8:00am-9:30am (1h30m…" at bounding box center [676, 476] width 147 height 563
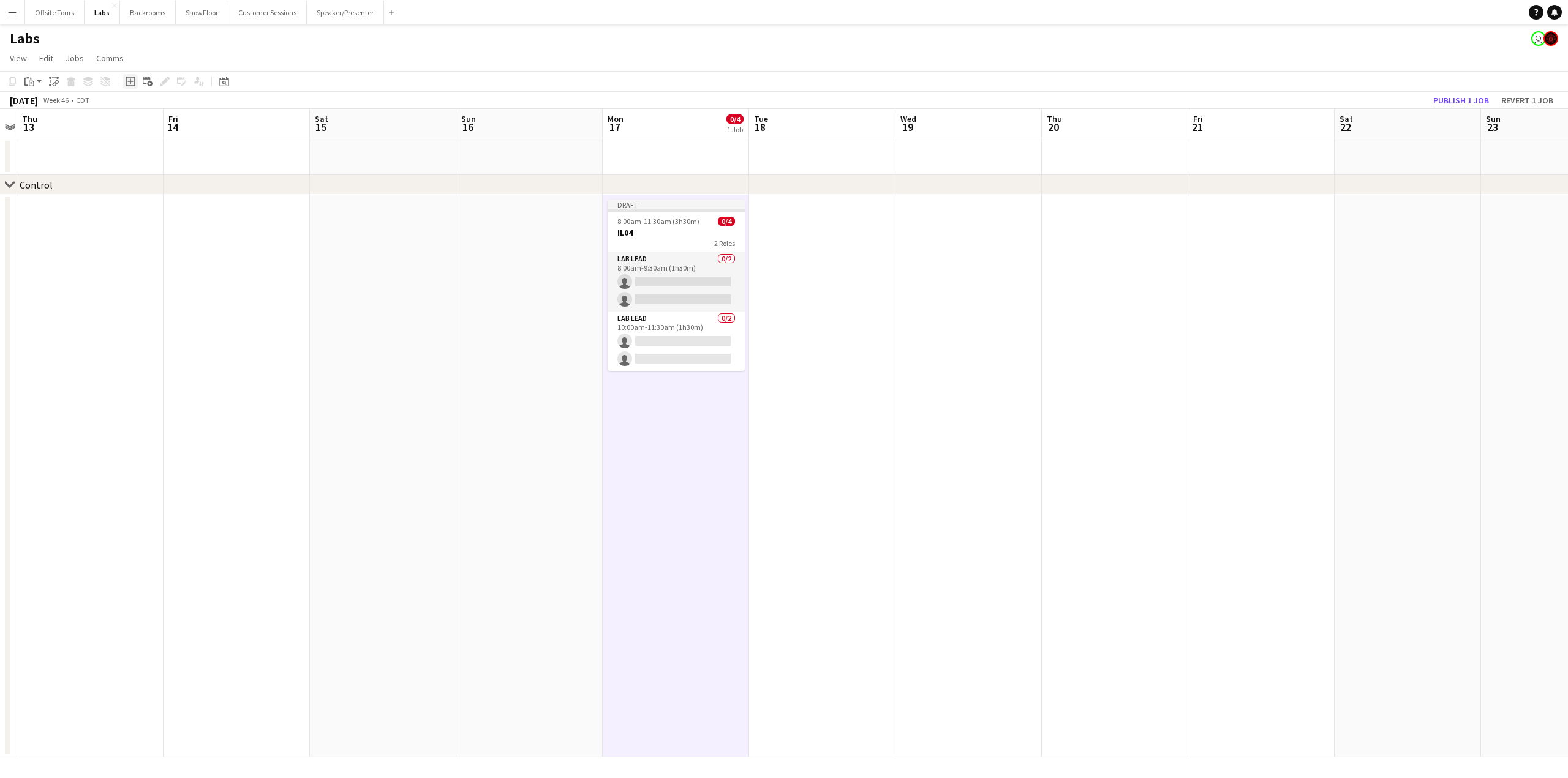
click at [129, 81] on icon "Add job" at bounding box center [130, 82] width 10 height 10
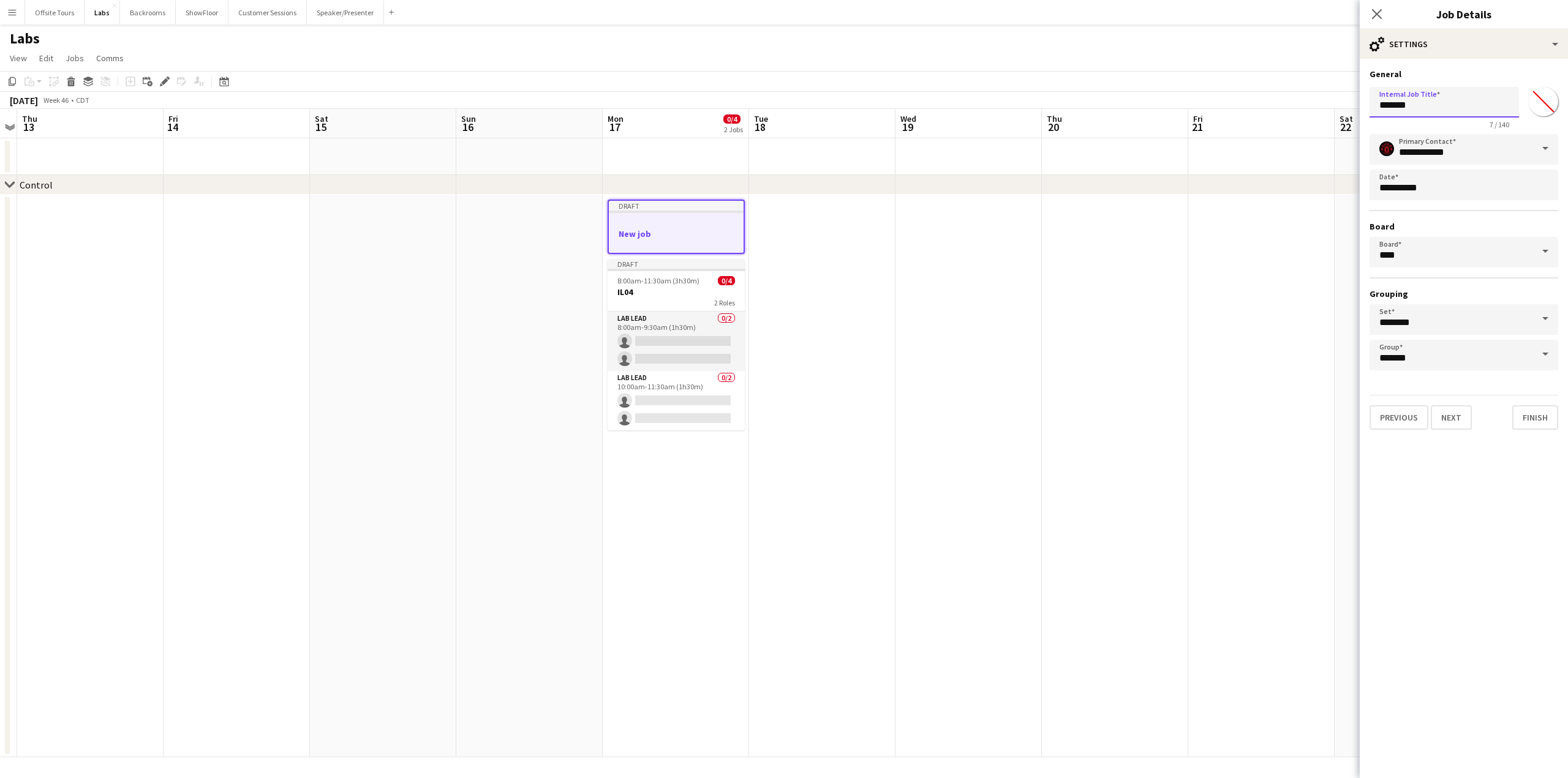
drag, startPoint x: 1428, startPoint y: 109, endPoint x: 1356, endPoint y: 113, distance: 72.1
click at [1356, 113] on body "Menu Boards Boards Boards All jobs Status Workforce Workforce My Workforce Recr…" at bounding box center [784, 389] width 1568 height 778
click at [1440, 106] on input "******" at bounding box center [1444, 102] width 149 height 31
type input "**********"
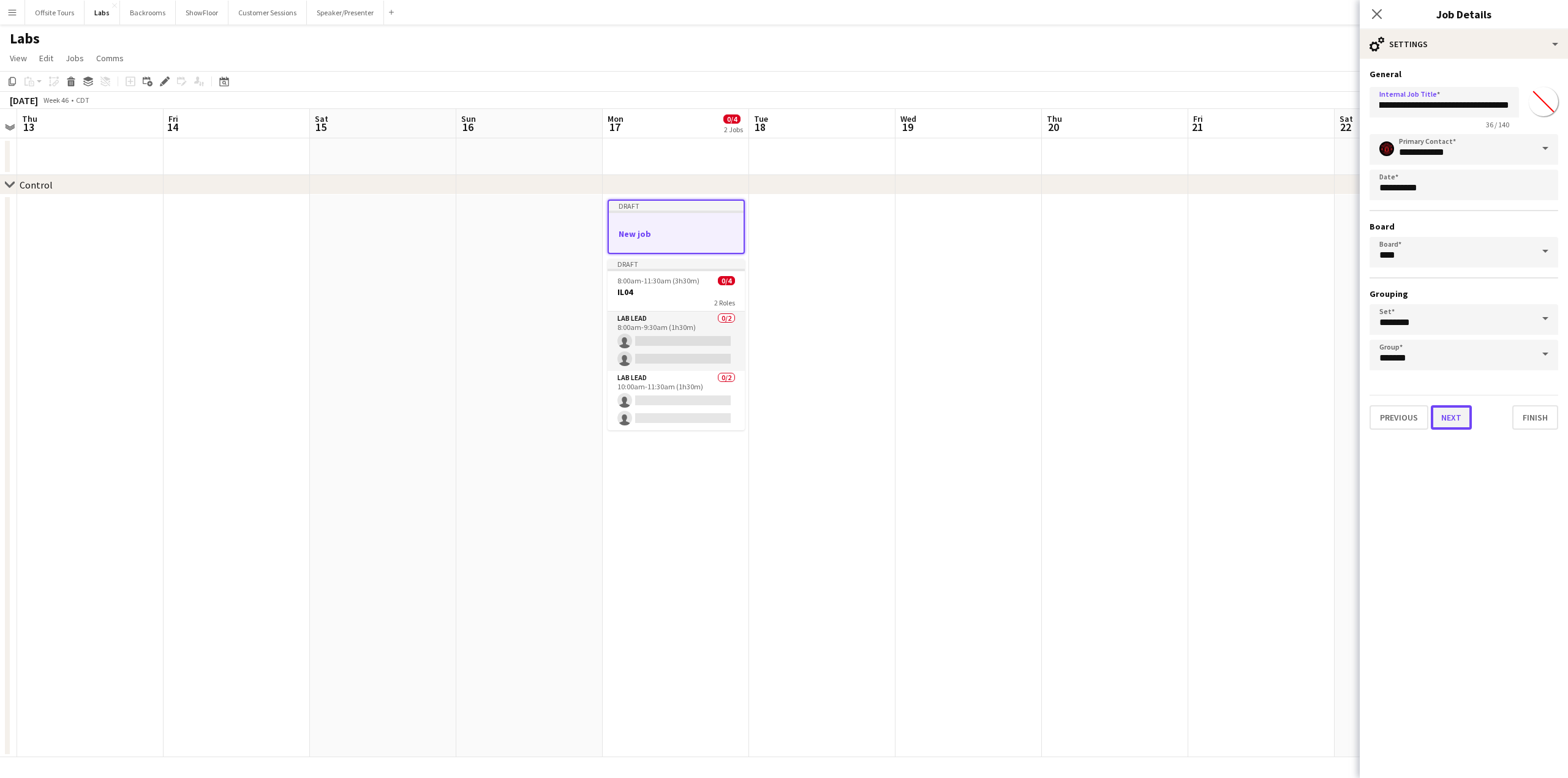
click at [1459, 415] on button "Next" at bounding box center [1451, 417] width 41 height 24
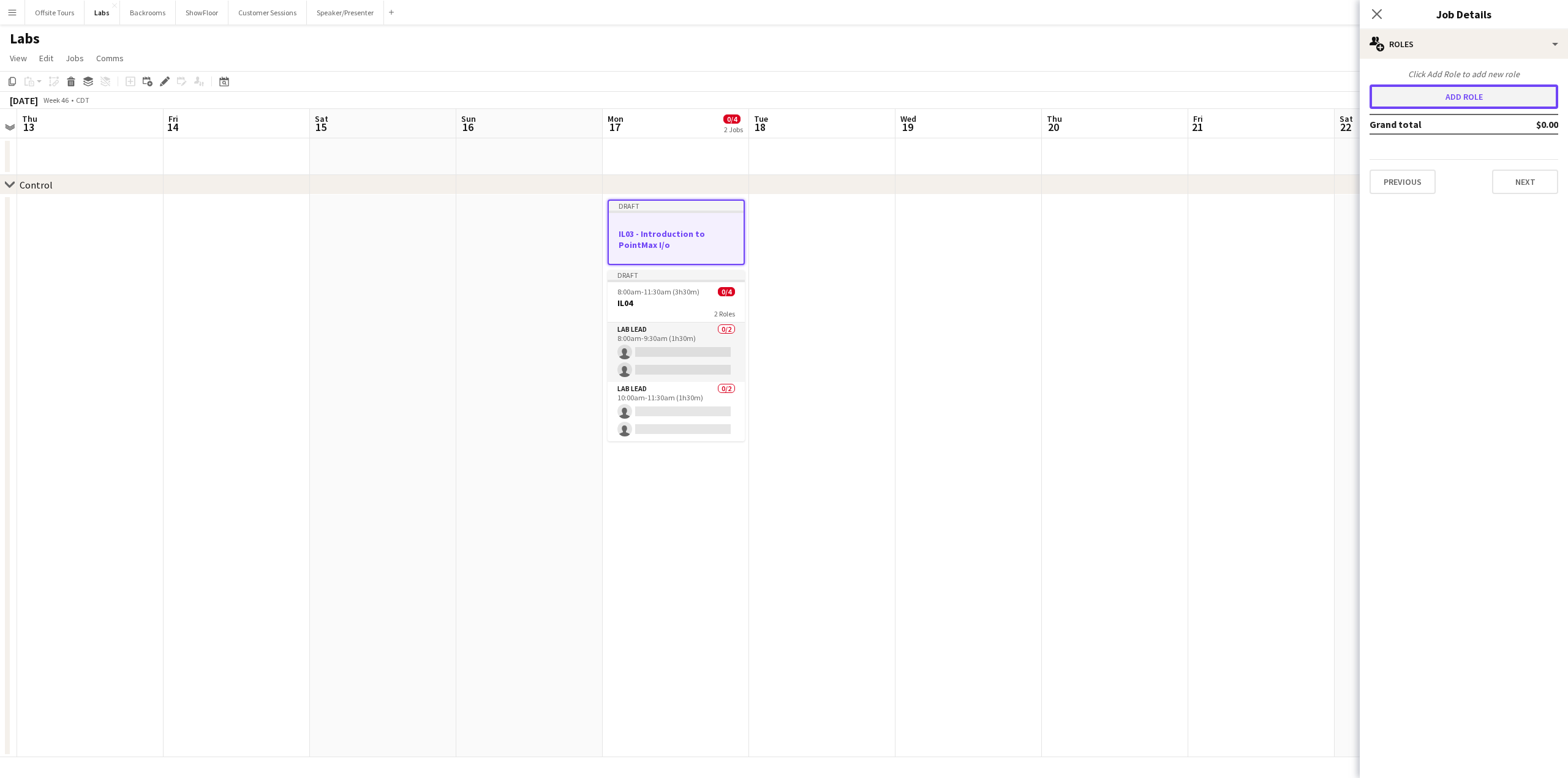
click at [1448, 94] on button "Add role" at bounding box center [1463, 96] width 188 height 24
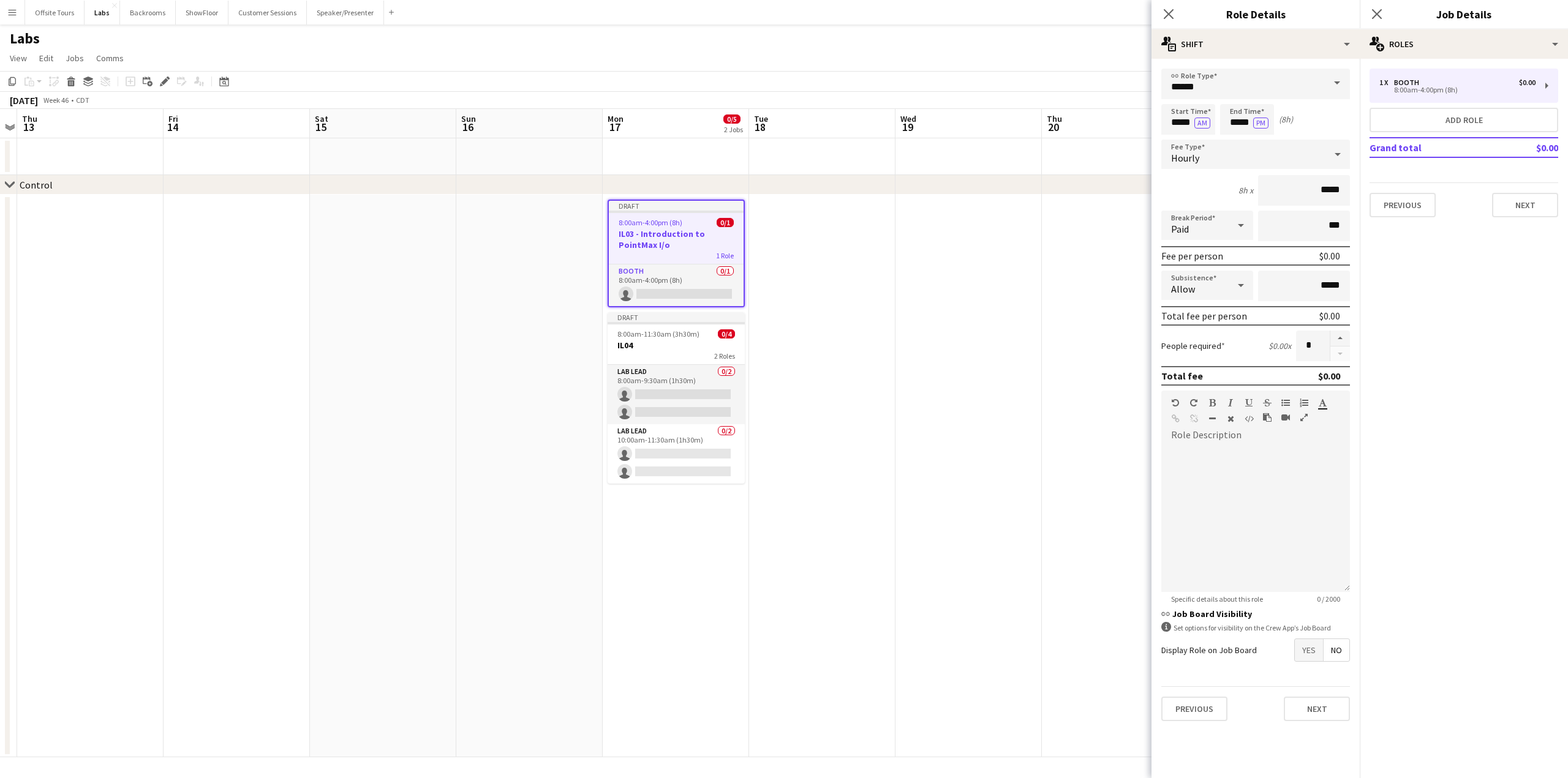
click at [1338, 83] on span at bounding box center [1337, 83] width 26 height 30
click at [1233, 182] on span "Lab Lead" at bounding box center [1256, 177] width 169 height 12
type input "********"
click at [1234, 131] on input "*****" at bounding box center [1246, 119] width 54 height 31
click at [1237, 147] on div "Hourly" at bounding box center [1243, 155] width 164 height 30
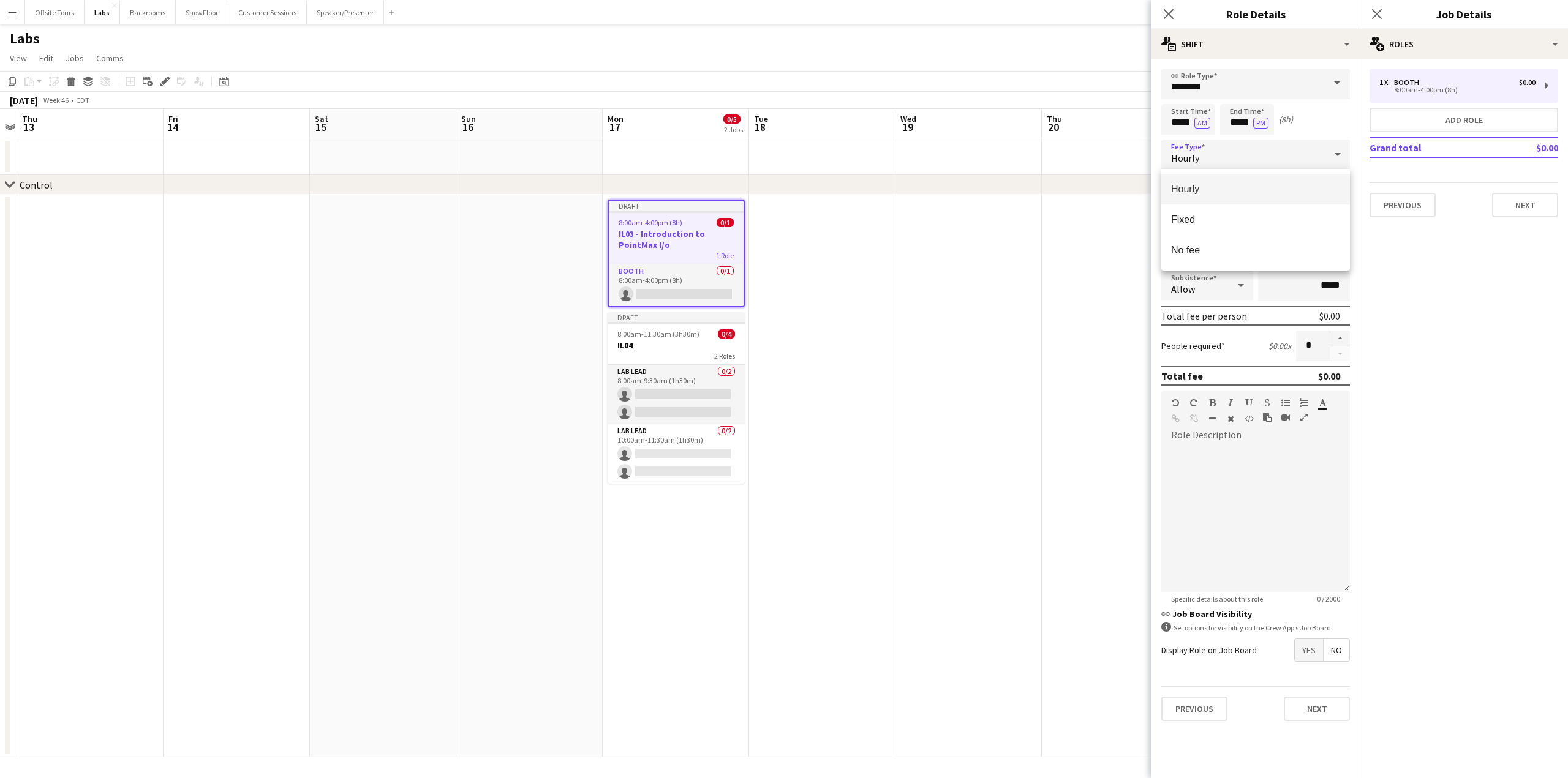
click at [1237, 147] on div at bounding box center [784, 389] width 1568 height 778
click at [1230, 127] on input "*****" at bounding box center [1246, 119] width 54 height 31
click at [1232, 139] on div at bounding box center [1234, 140] width 24 height 12
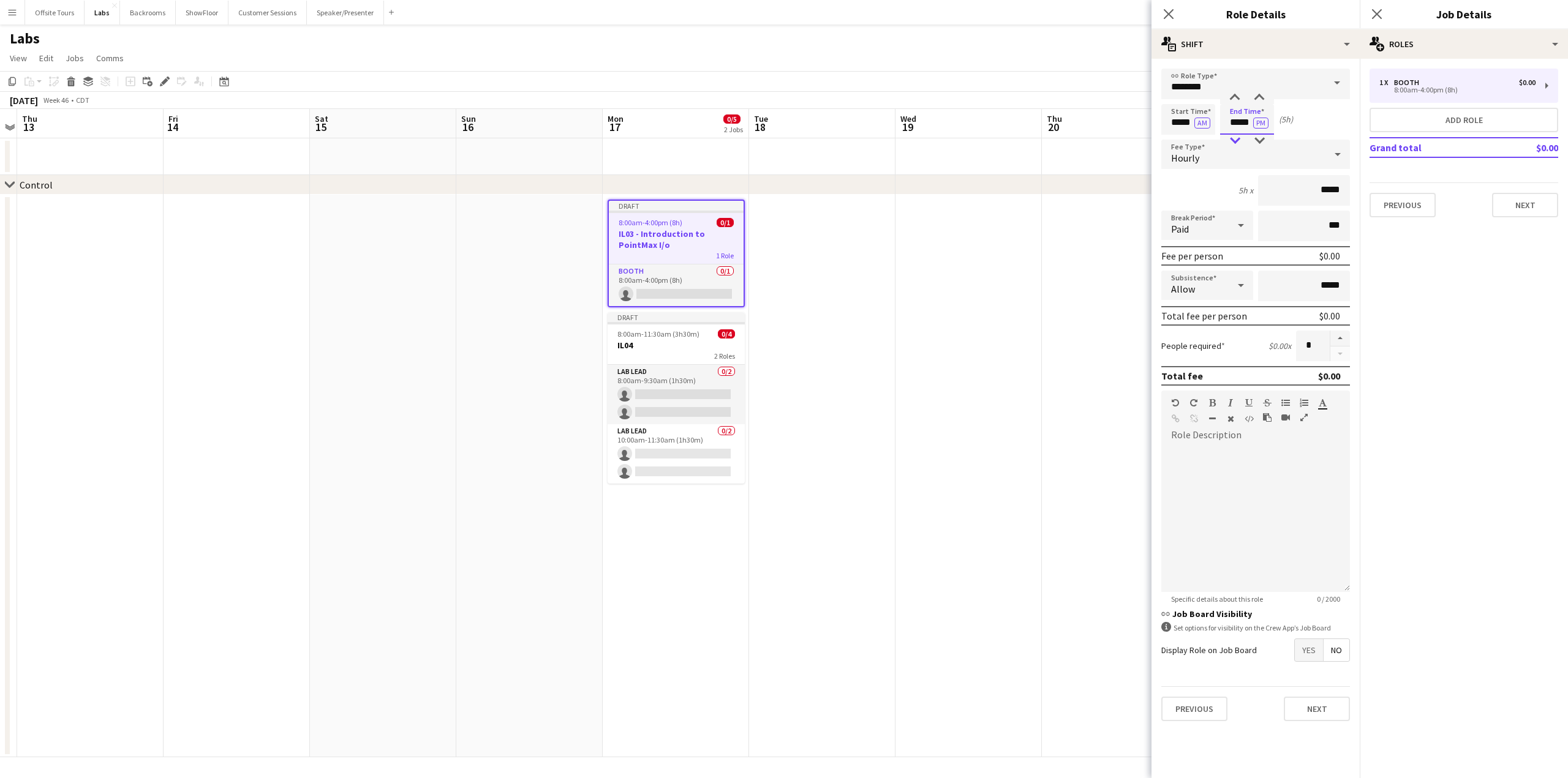
click at [1232, 139] on div at bounding box center [1234, 140] width 24 height 12
click at [1259, 100] on div at bounding box center [1259, 97] width 24 height 12
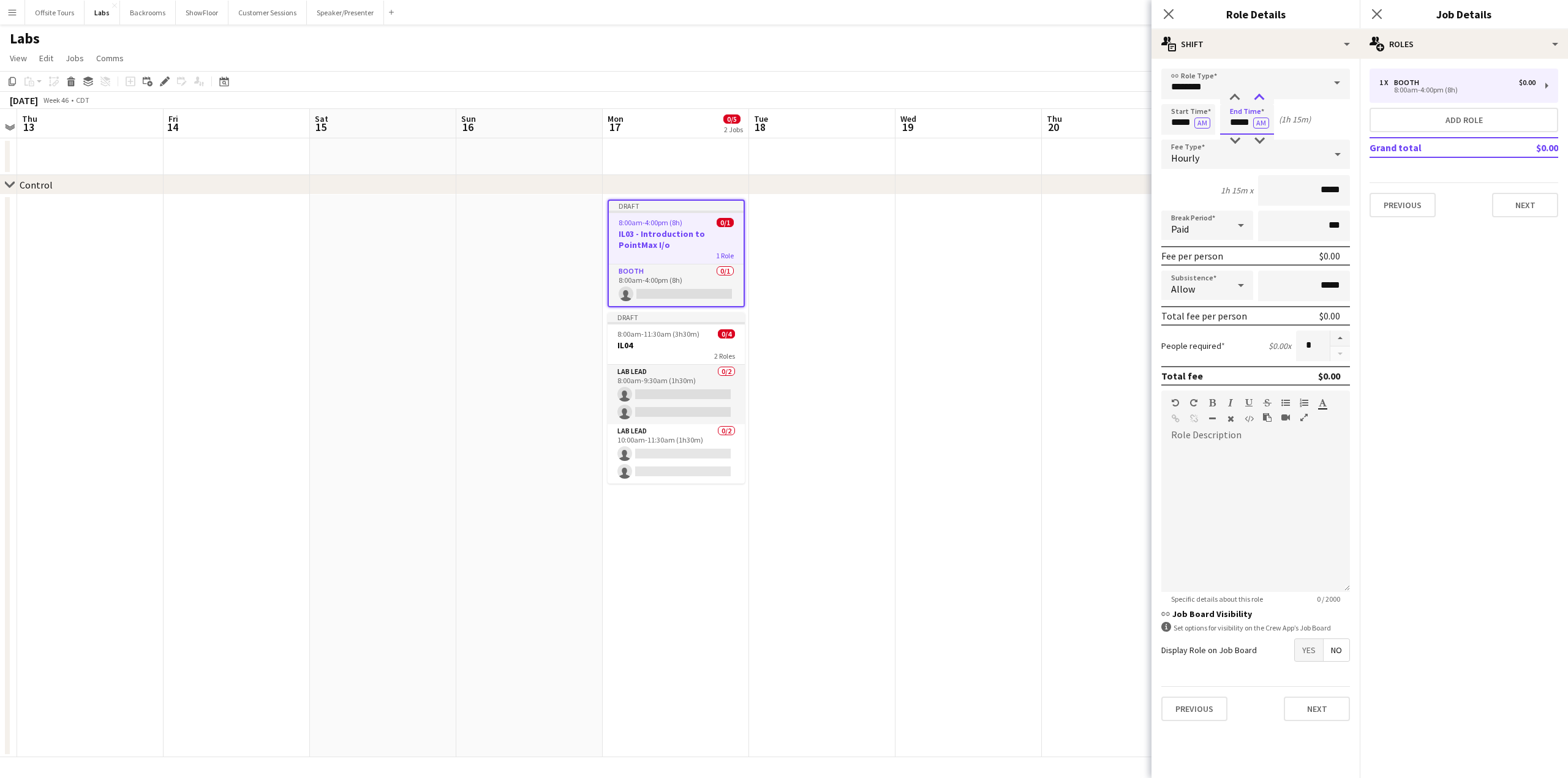
click at [1259, 100] on div at bounding box center [1259, 97] width 24 height 12
type input "*****"
click at [1261, 137] on div at bounding box center [1259, 140] width 24 height 12
drag, startPoint x: 1316, startPoint y: 345, endPoint x: 1290, endPoint y: 348, distance: 26.2
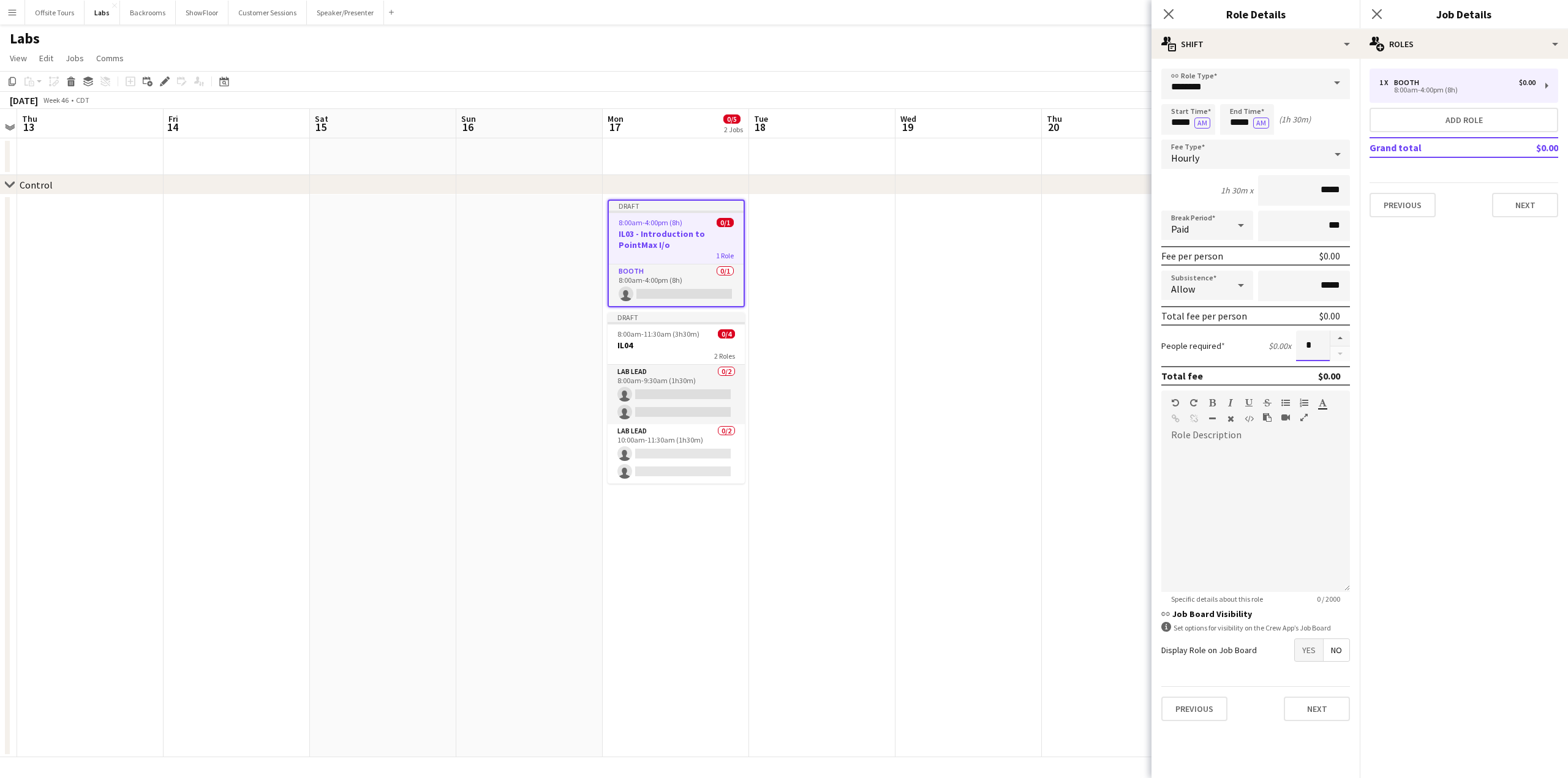
click at [1290, 348] on div "People required $0.00 x *" at bounding box center [1255, 346] width 188 height 31
type input "*"
click at [1324, 714] on button "Next" at bounding box center [1316, 709] width 66 height 24
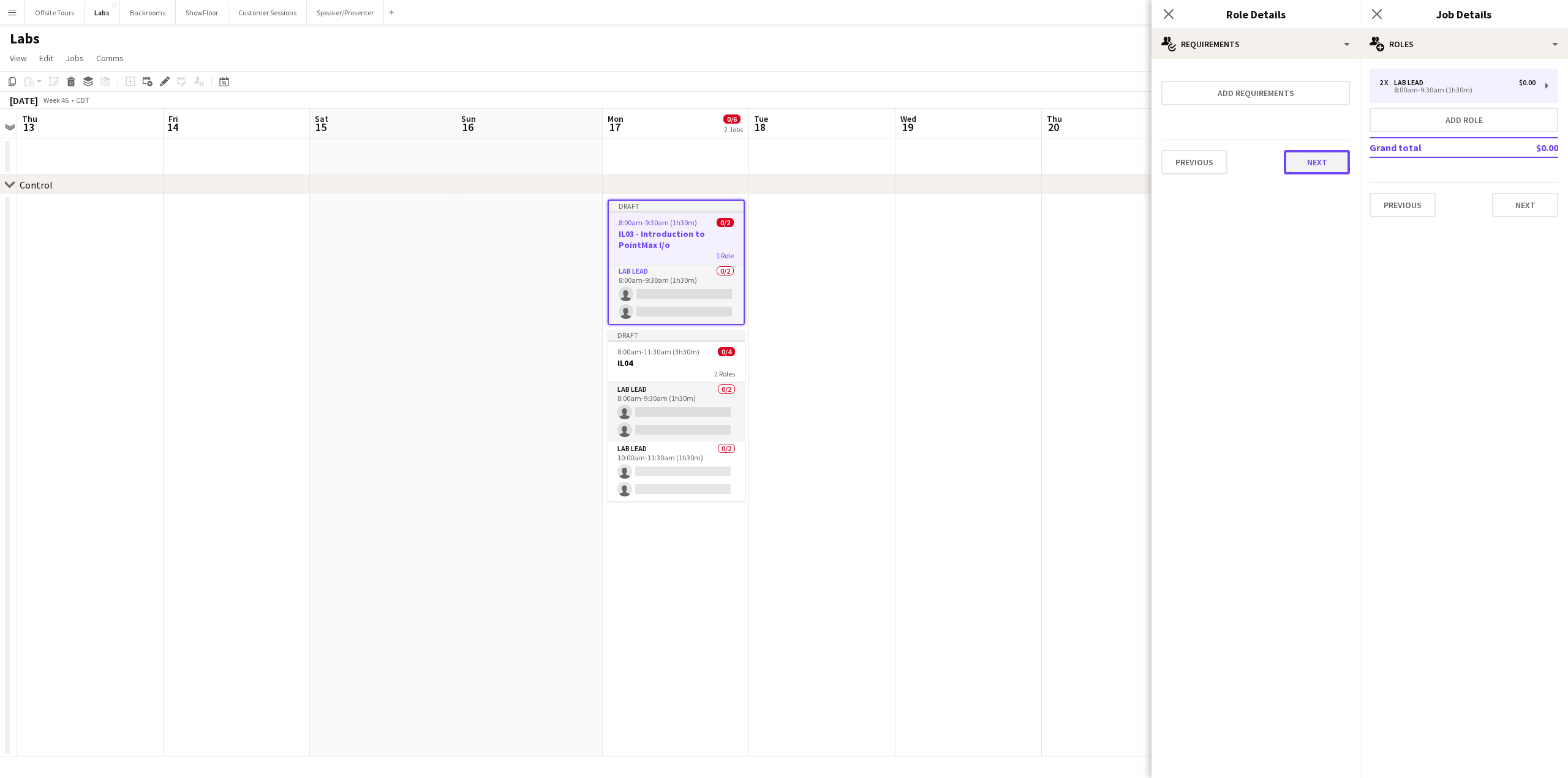
click at [1310, 159] on button "Next" at bounding box center [1316, 162] width 66 height 24
click at [1324, 163] on button "Finish" at bounding box center [1327, 164] width 46 height 24
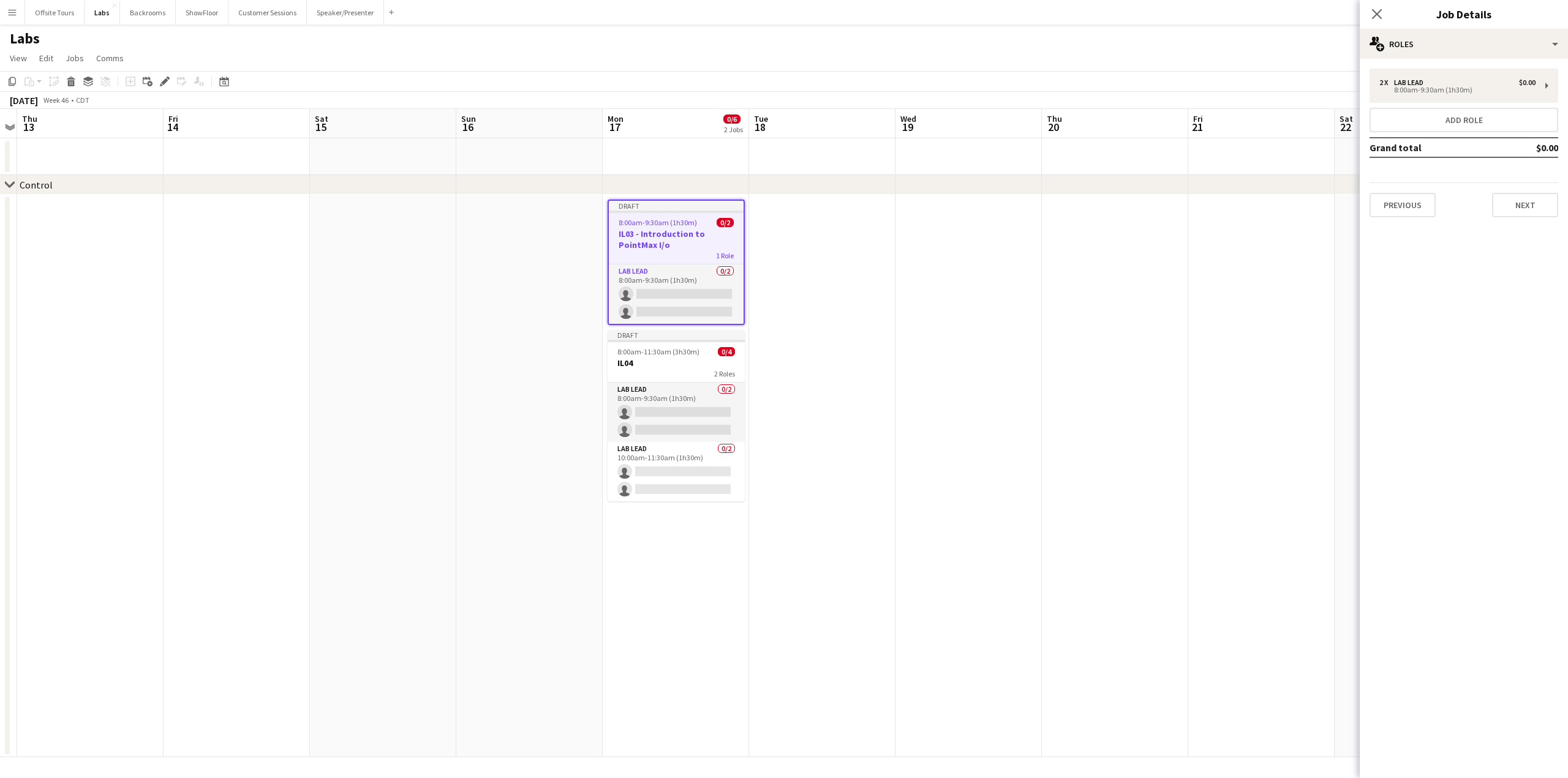
click at [665, 226] on span "8:00am-9:30am (1h30m)" at bounding box center [657, 223] width 79 height 9
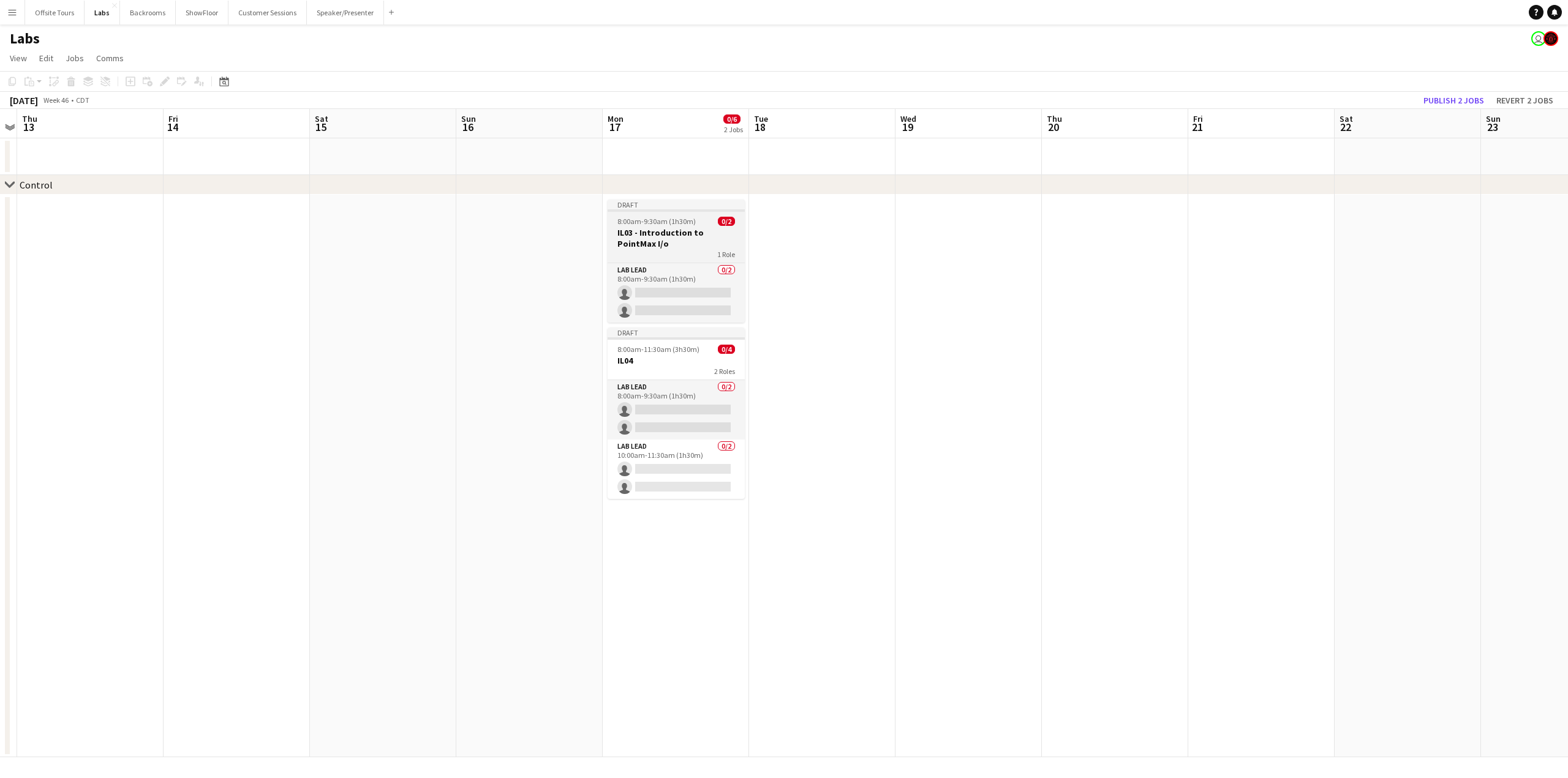
click at [665, 226] on app-job-card "Draft 8:00am-9:30am (1h30m) 0/2 IL03 - Introduction to PointMax I/o 1 Role Lab …" at bounding box center [676, 261] width 137 height 123
click at [161, 81] on icon "Edit" at bounding box center [164, 82] width 10 height 10
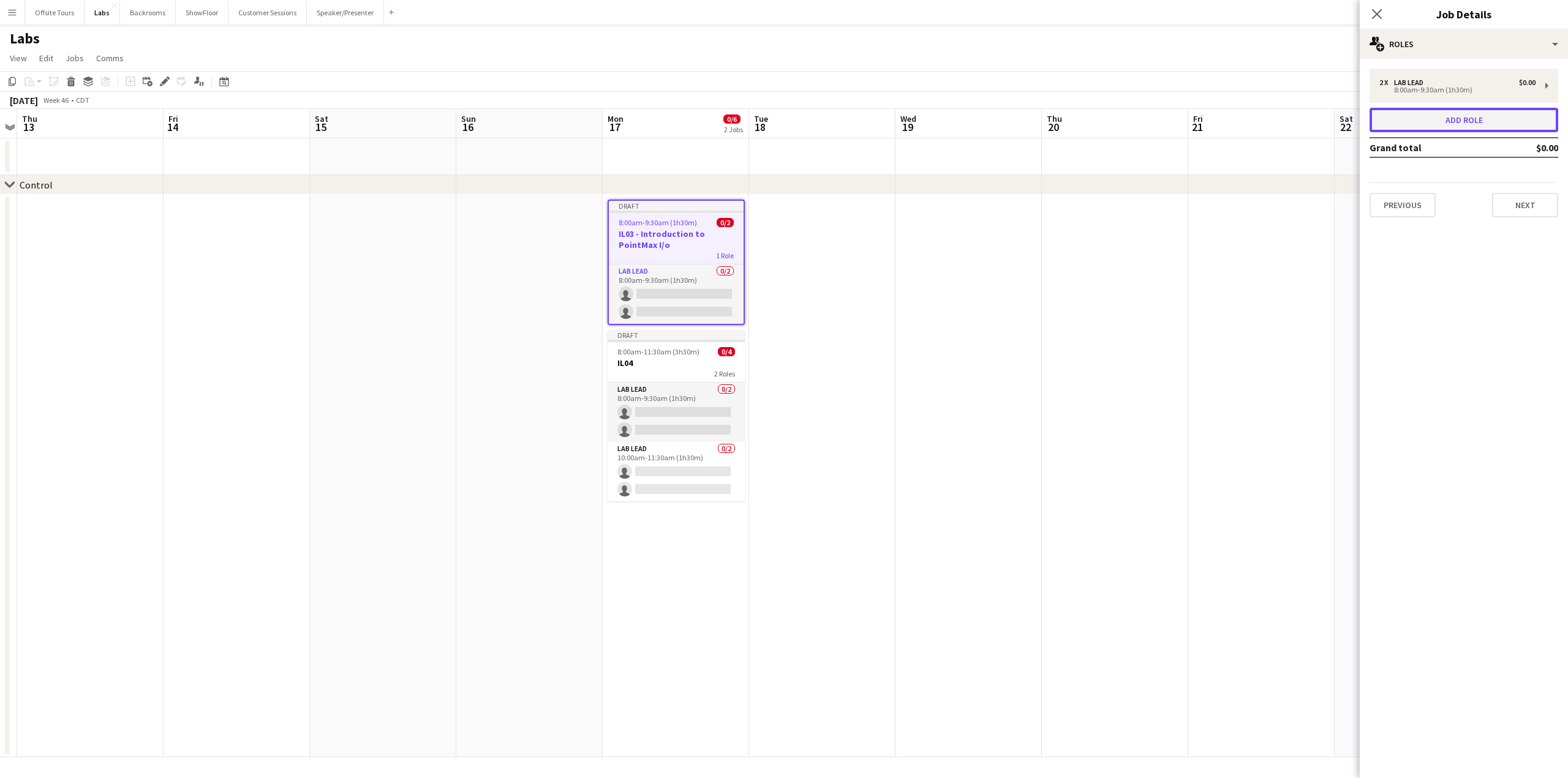
click at [1434, 120] on button "Add role" at bounding box center [1463, 120] width 188 height 24
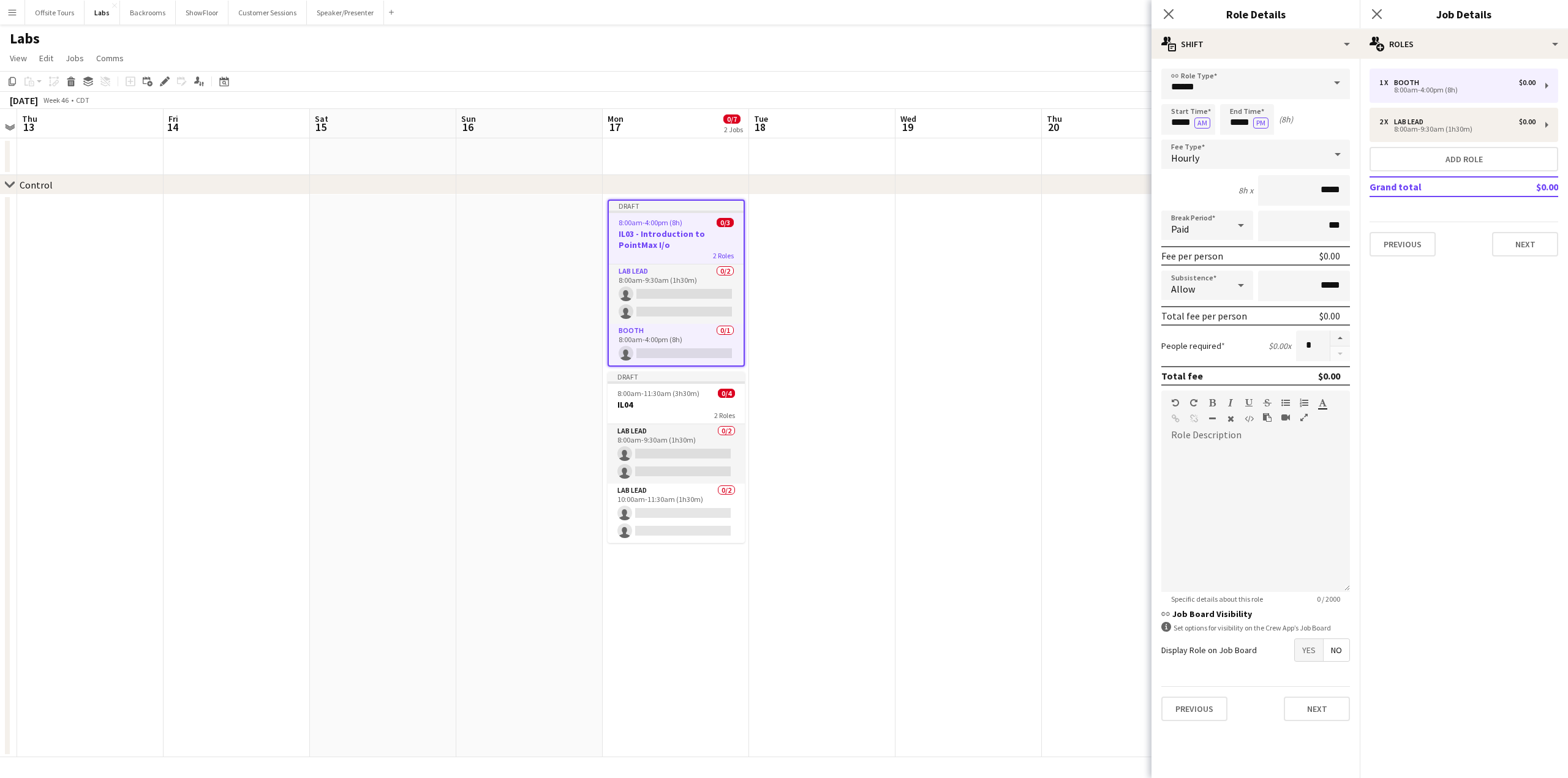
click at [1338, 83] on span at bounding box center [1337, 83] width 26 height 30
click at [1243, 174] on span "Lab Lead" at bounding box center [1256, 177] width 169 height 12
type input "********"
drag, startPoint x: 1312, startPoint y: 346, endPoint x: 1303, endPoint y: 346, distance: 9.0
click at [1303, 346] on input "*" at bounding box center [1312, 346] width 33 height 31
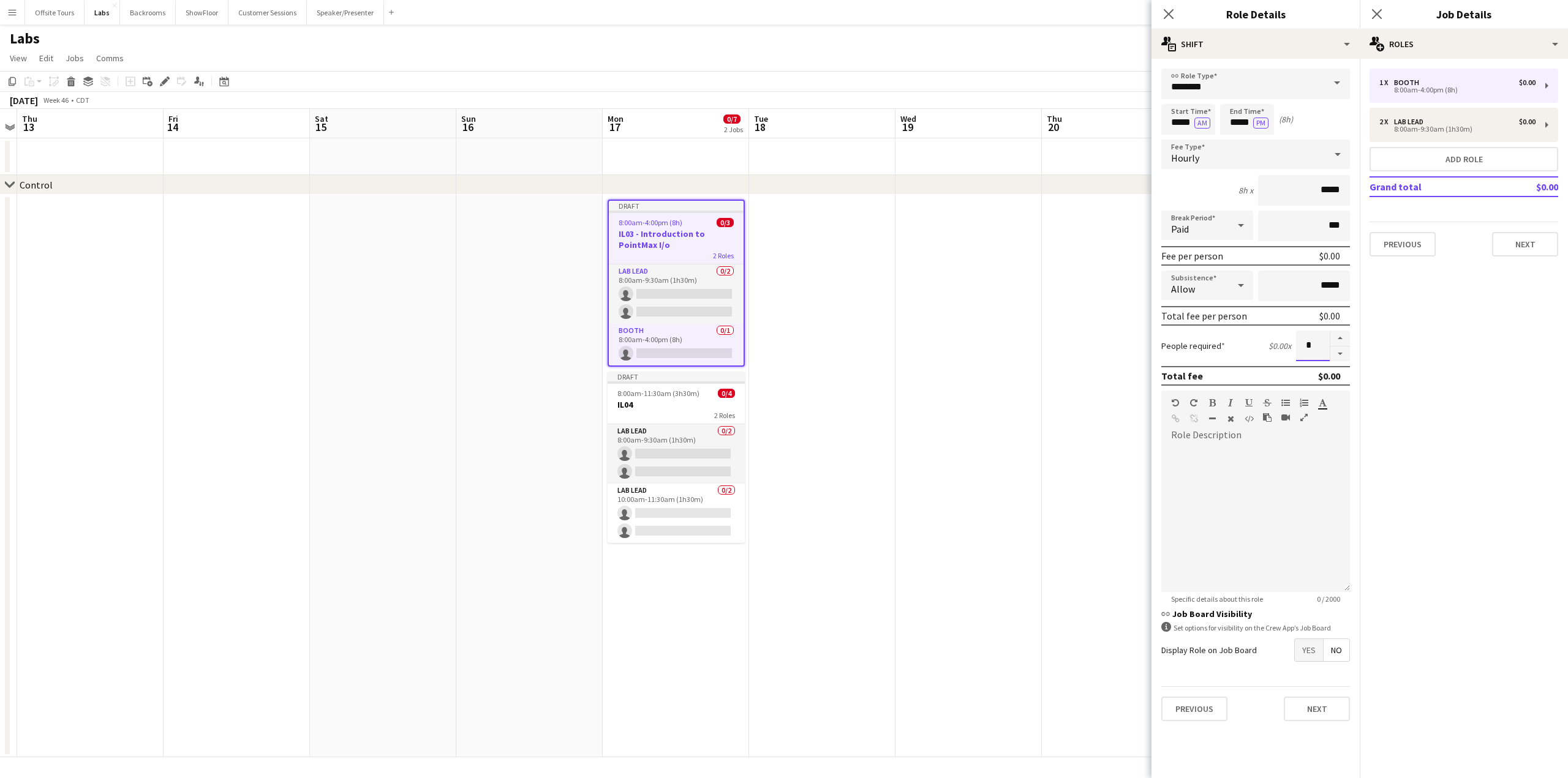
type input "*"
click at [1183, 120] on input "*****" at bounding box center [1188, 119] width 54 height 31
click at [1175, 100] on div at bounding box center [1176, 97] width 24 height 12
type input "*****"
click at [1175, 100] on div at bounding box center [1176, 97] width 24 height 12
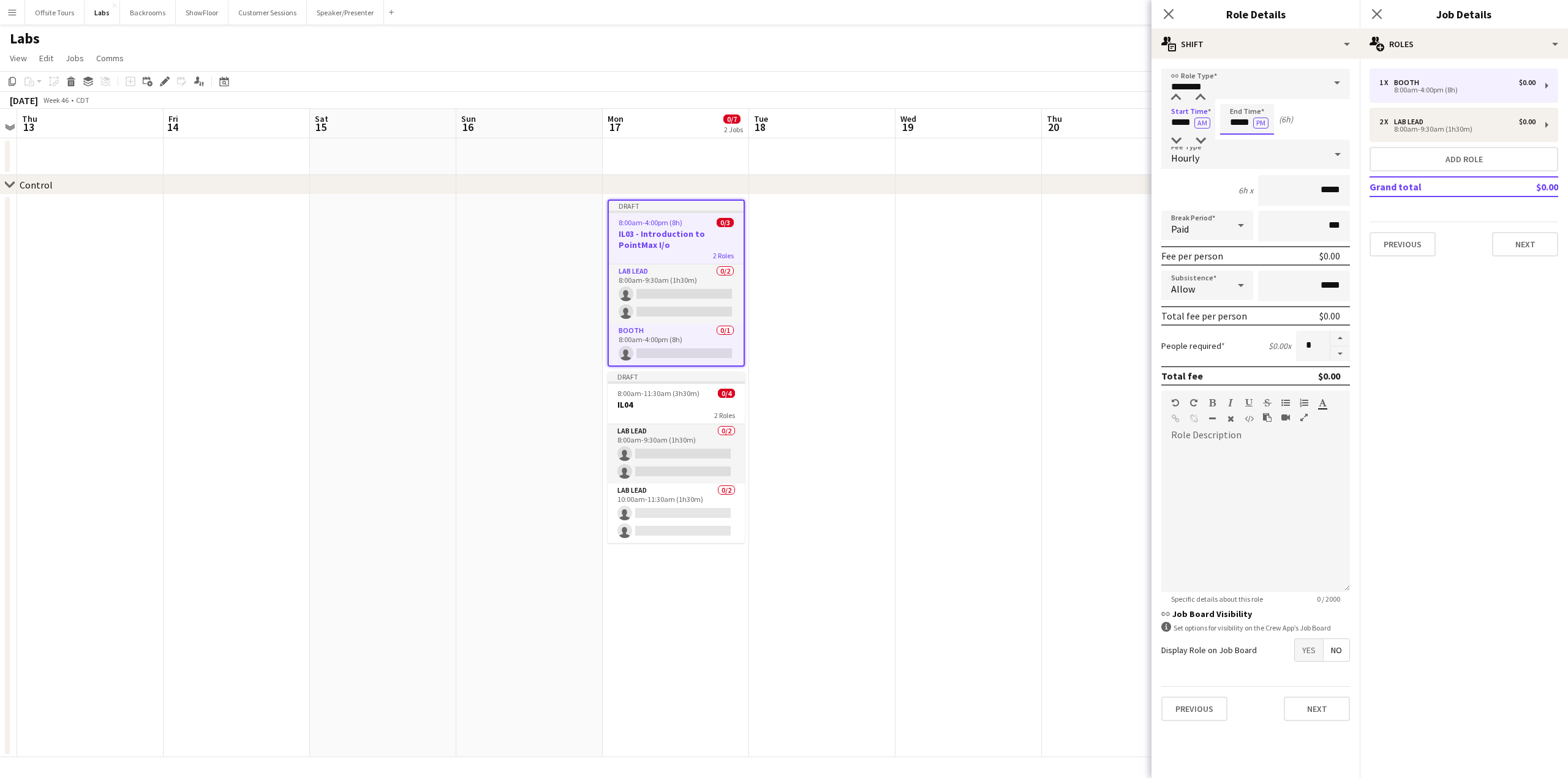
click at [1233, 128] on input "*****" at bounding box center [1246, 119] width 54 height 31
click at [1233, 144] on div at bounding box center [1234, 140] width 24 height 12
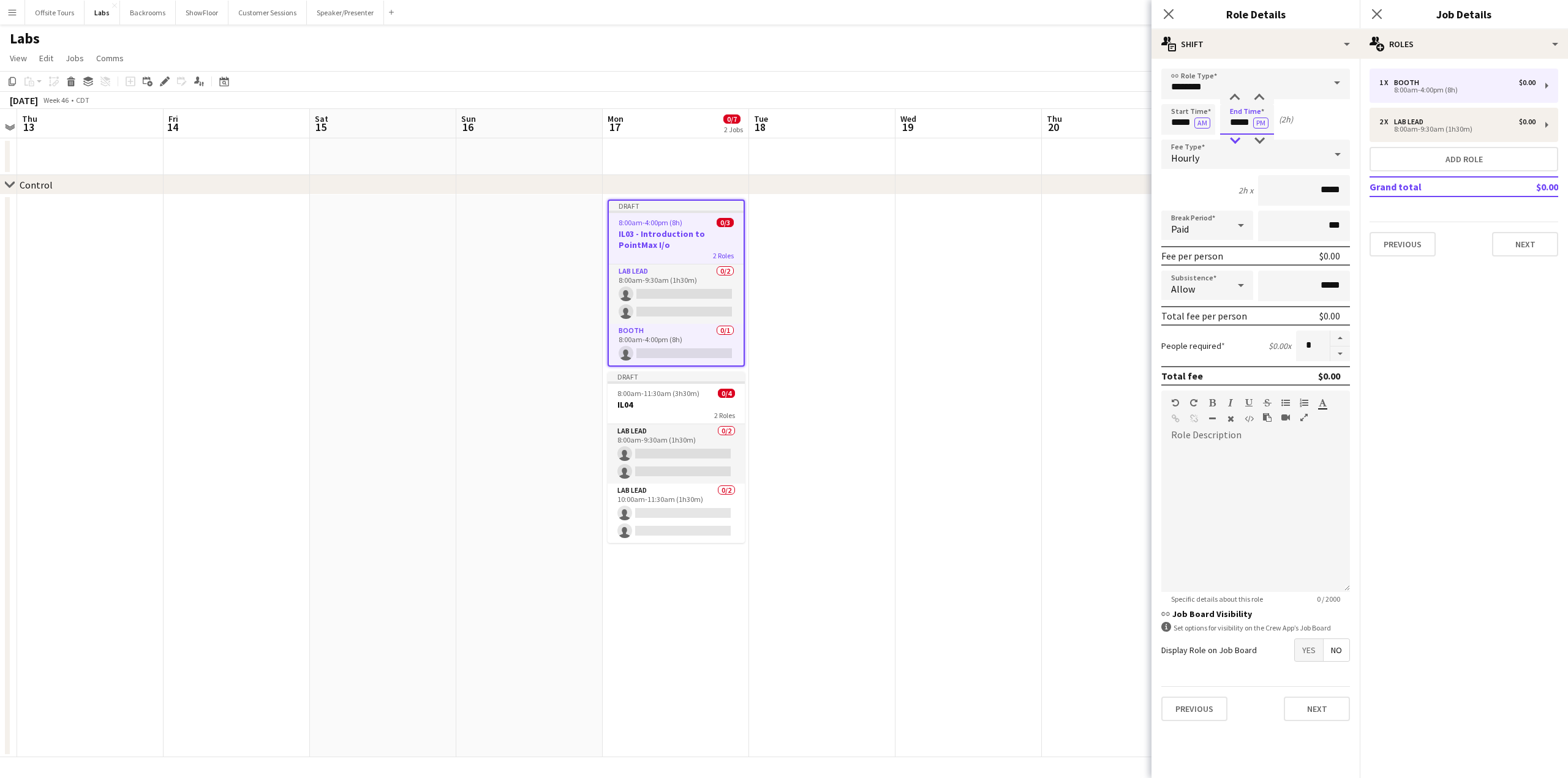
click at [1233, 144] on div at bounding box center [1234, 140] width 24 height 12
click at [1261, 96] on div at bounding box center [1259, 97] width 24 height 12
type input "*****"
click at [1261, 96] on div at bounding box center [1259, 97] width 24 height 12
click at [1318, 710] on button "Next" at bounding box center [1316, 709] width 66 height 24
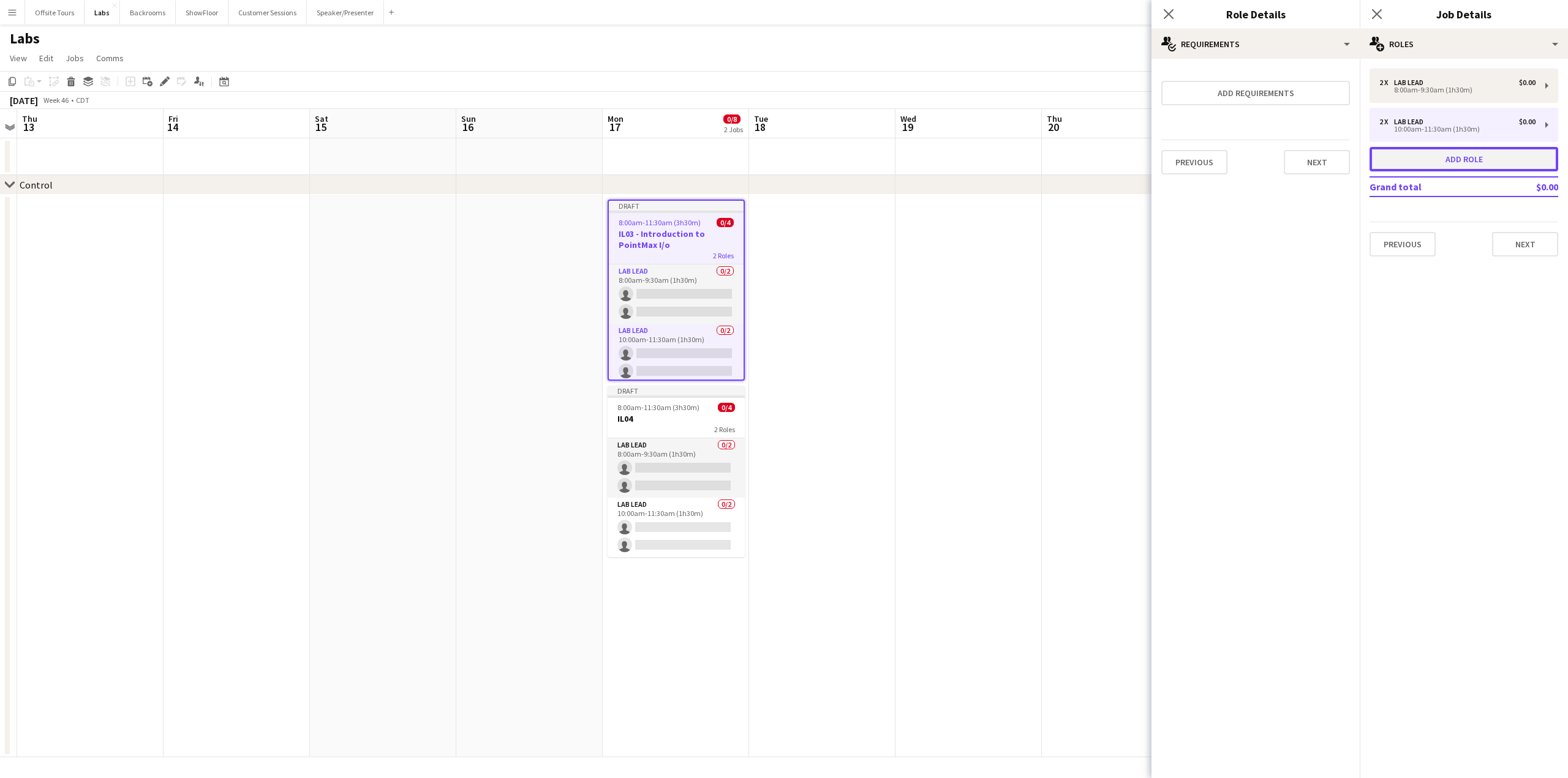
click at [1469, 158] on button "Add role" at bounding box center [1463, 159] width 188 height 24
type input "*****"
type input "*"
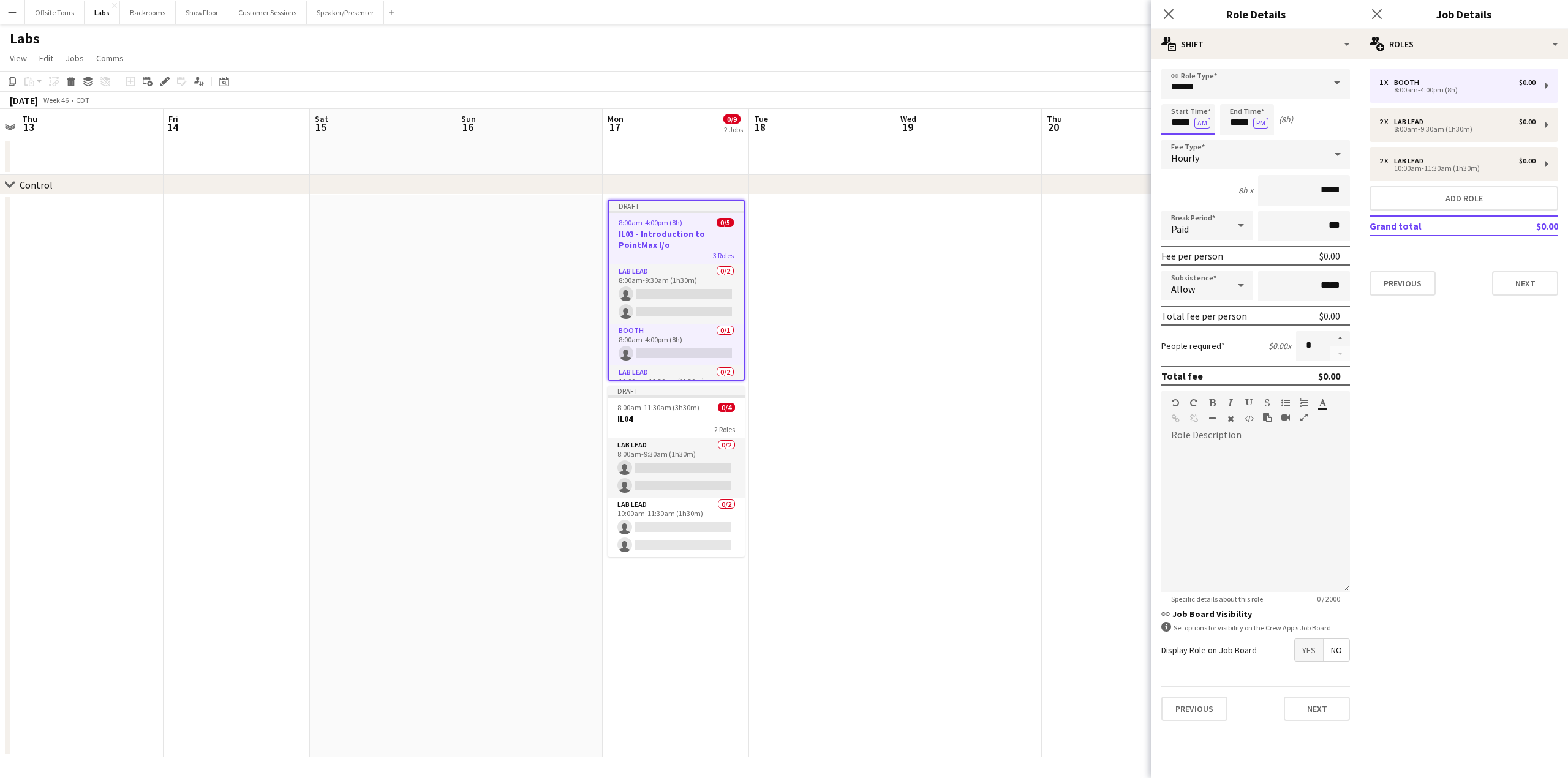
click at [1188, 131] on input "*****" at bounding box center [1188, 119] width 54 height 31
type input "*****"
click at [1175, 102] on div at bounding box center [1176, 97] width 24 height 12
click at [1229, 82] on input "*****" at bounding box center [1255, 83] width 188 height 31
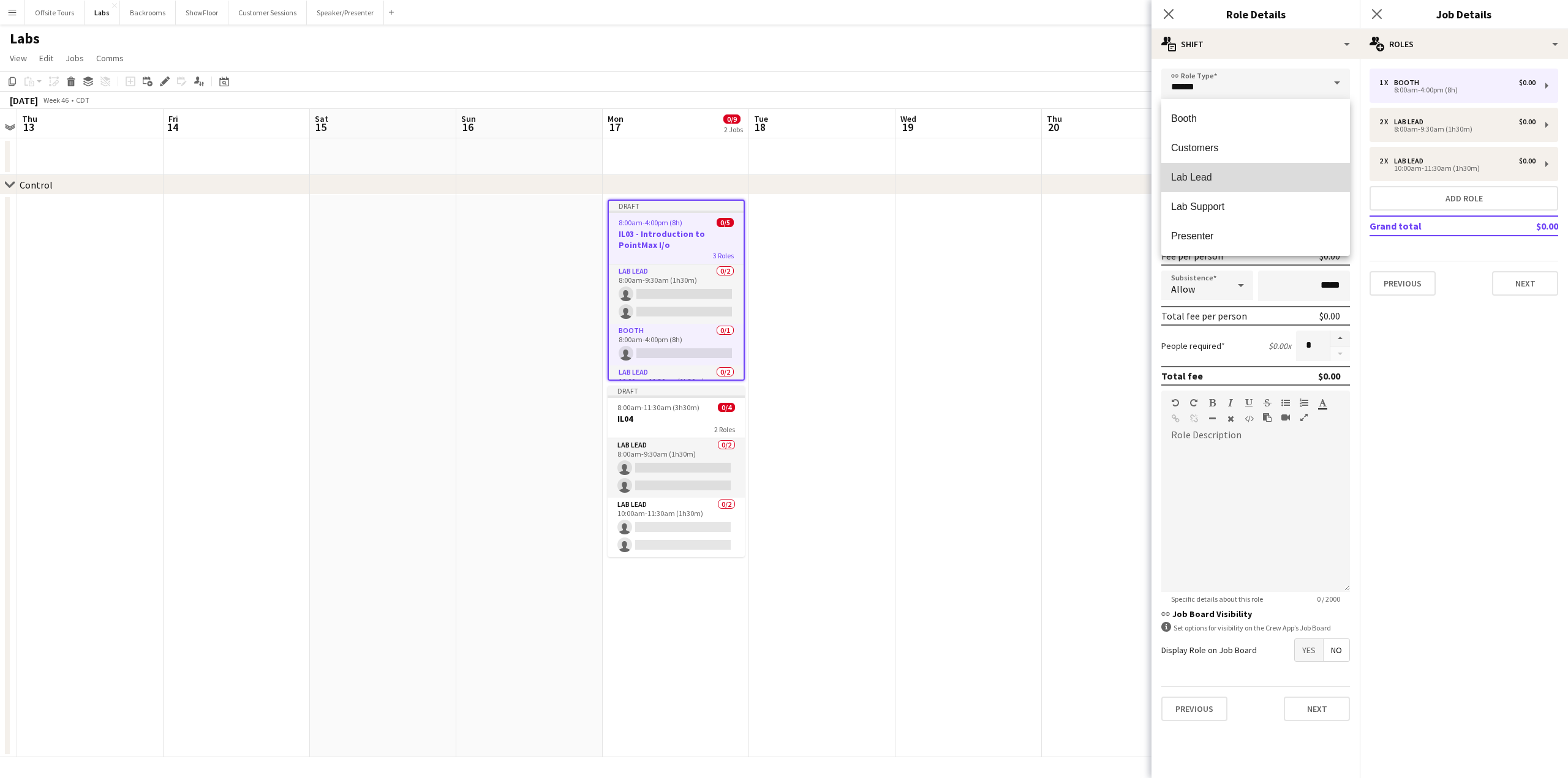
click at [1207, 181] on span "Lab Lead" at bounding box center [1256, 177] width 169 height 12
type input "********"
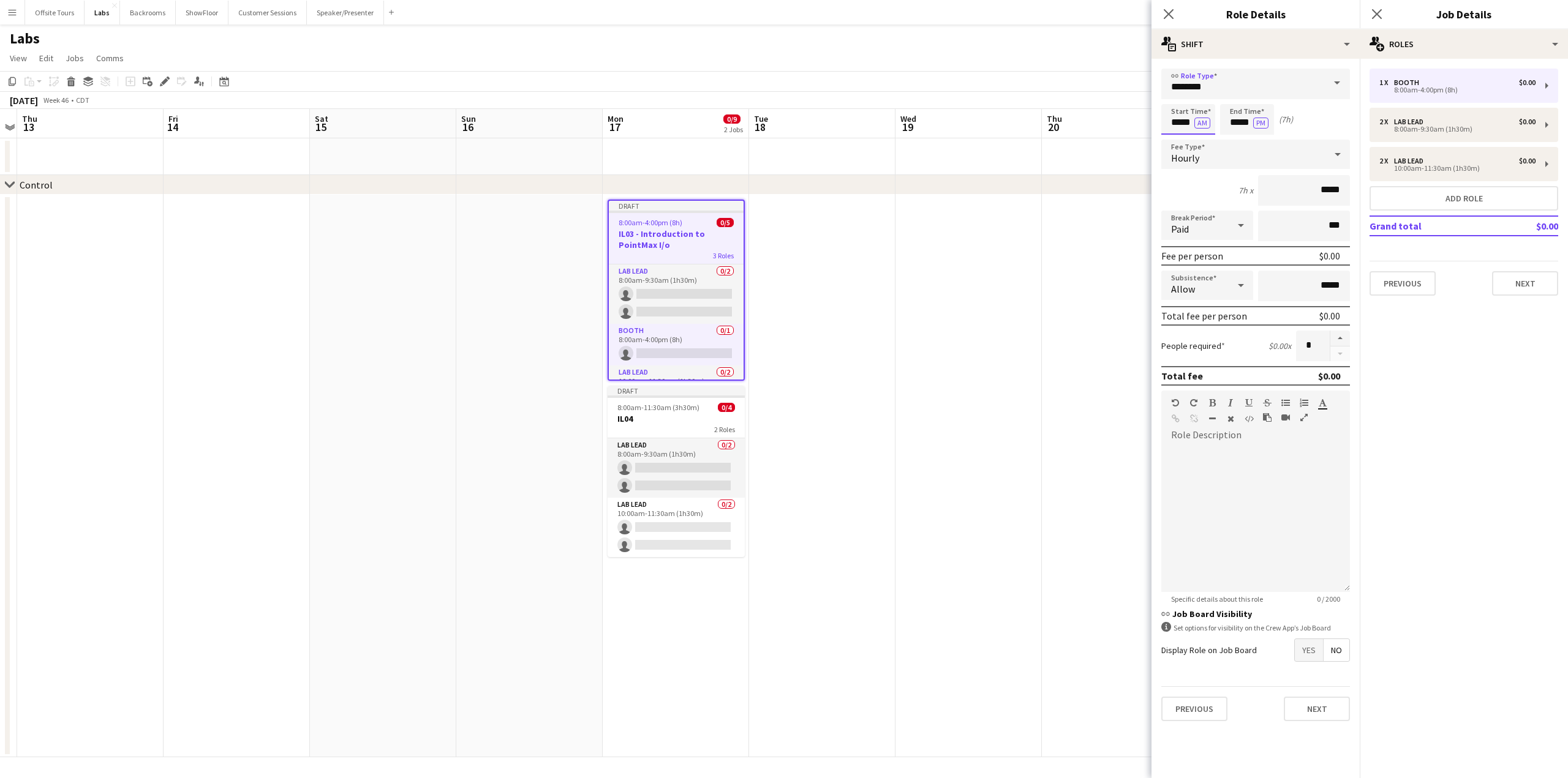
click at [1182, 128] on input "*****" at bounding box center [1188, 119] width 54 height 31
click at [1175, 96] on div at bounding box center [1176, 97] width 24 height 12
click at [1176, 96] on div at bounding box center [1176, 97] width 24 height 12
type input "*****"
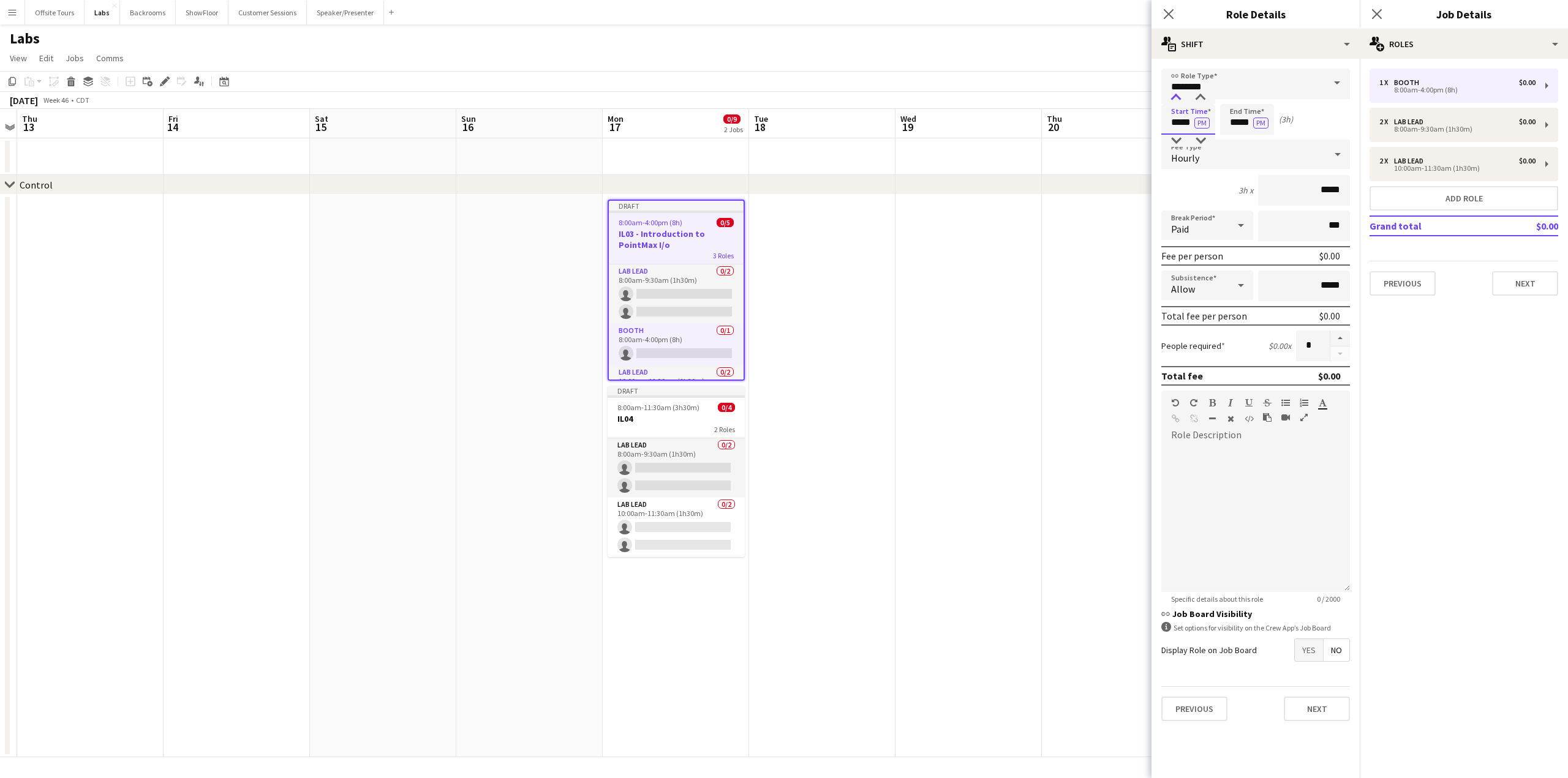
click at [1176, 96] on div at bounding box center [1176, 97] width 24 height 12
click at [1239, 122] on input "*****" at bounding box center [1246, 119] width 54 height 31
click at [1234, 95] on div at bounding box center [1234, 97] width 24 height 12
click at [1234, 139] on div at bounding box center [1234, 140] width 24 height 12
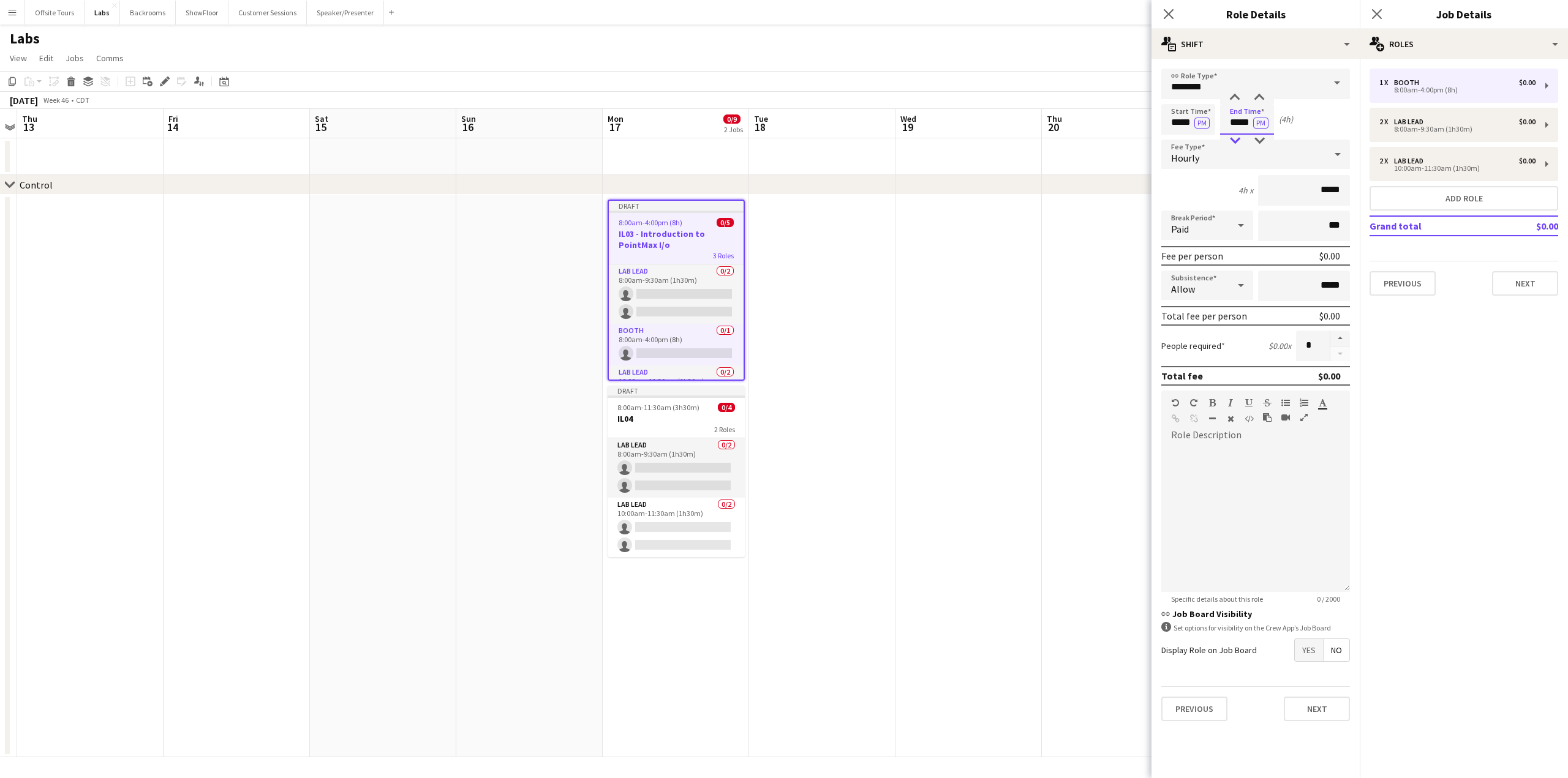
click at [1234, 139] on div at bounding box center [1234, 140] width 24 height 12
click at [1259, 92] on div at bounding box center [1259, 97] width 24 height 12
type input "*****"
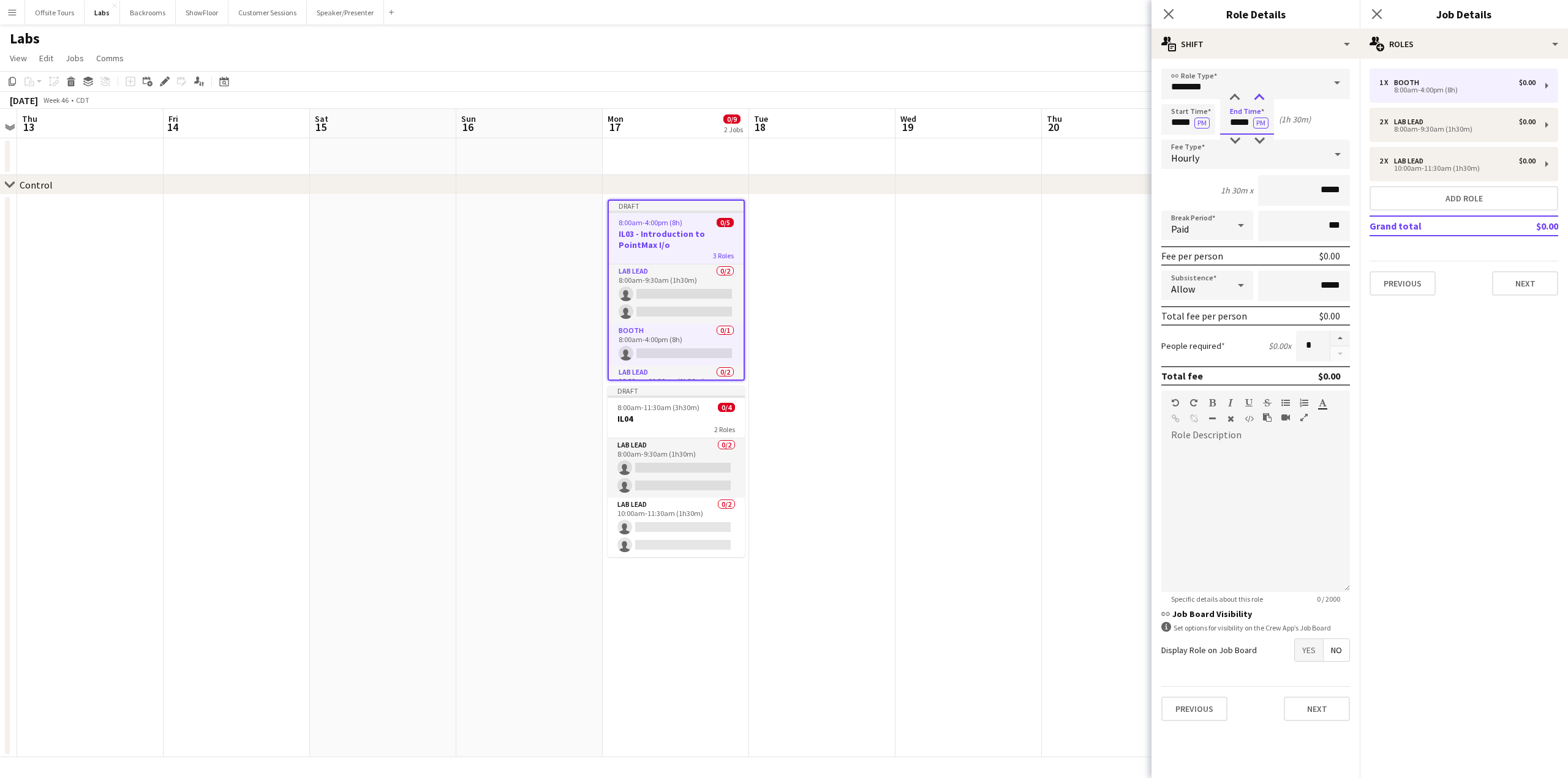
click at [1259, 92] on div at bounding box center [1259, 97] width 24 height 12
drag, startPoint x: 1316, startPoint y: 347, endPoint x: 1305, endPoint y: 347, distance: 11.0
click at [1305, 347] on input "*" at bounding box center [1312, 346] width 33 height 31
type input "*"
click at [1324, 706] on button "Next" at bounding box center [1316, 709] width 66 height 24
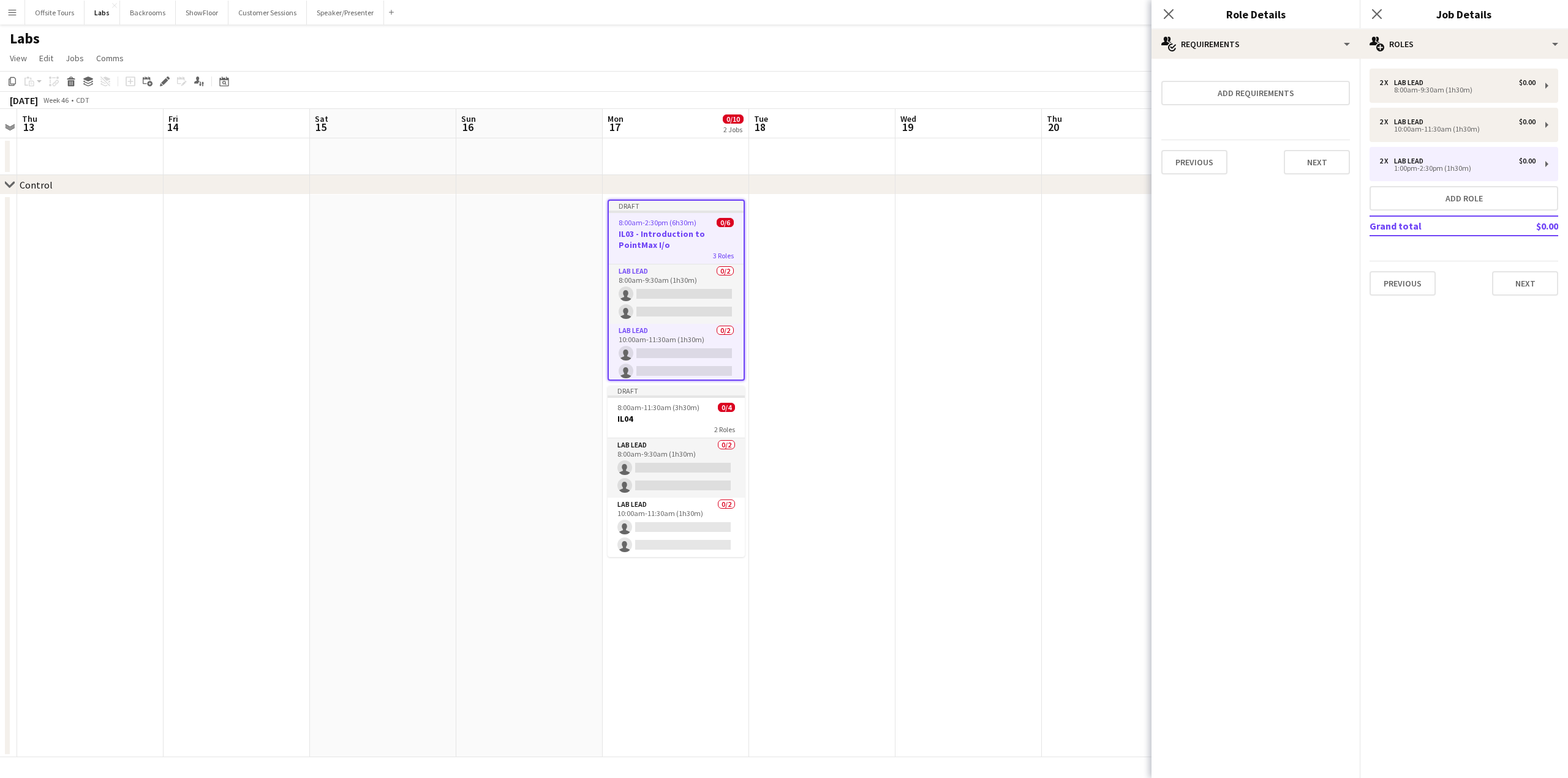
click at [1526, 459] on mat-expansion-panel "pencil3 General details 2 x Lab Lead $0.00 8:00am-9:30am (1h30m) 2 x Lab Lead $…" at bounding box center [1463, 418] width 209 height 720
click at [1531, 291] on button "Next" at bounding box center [1524, 284] width 66 height 24
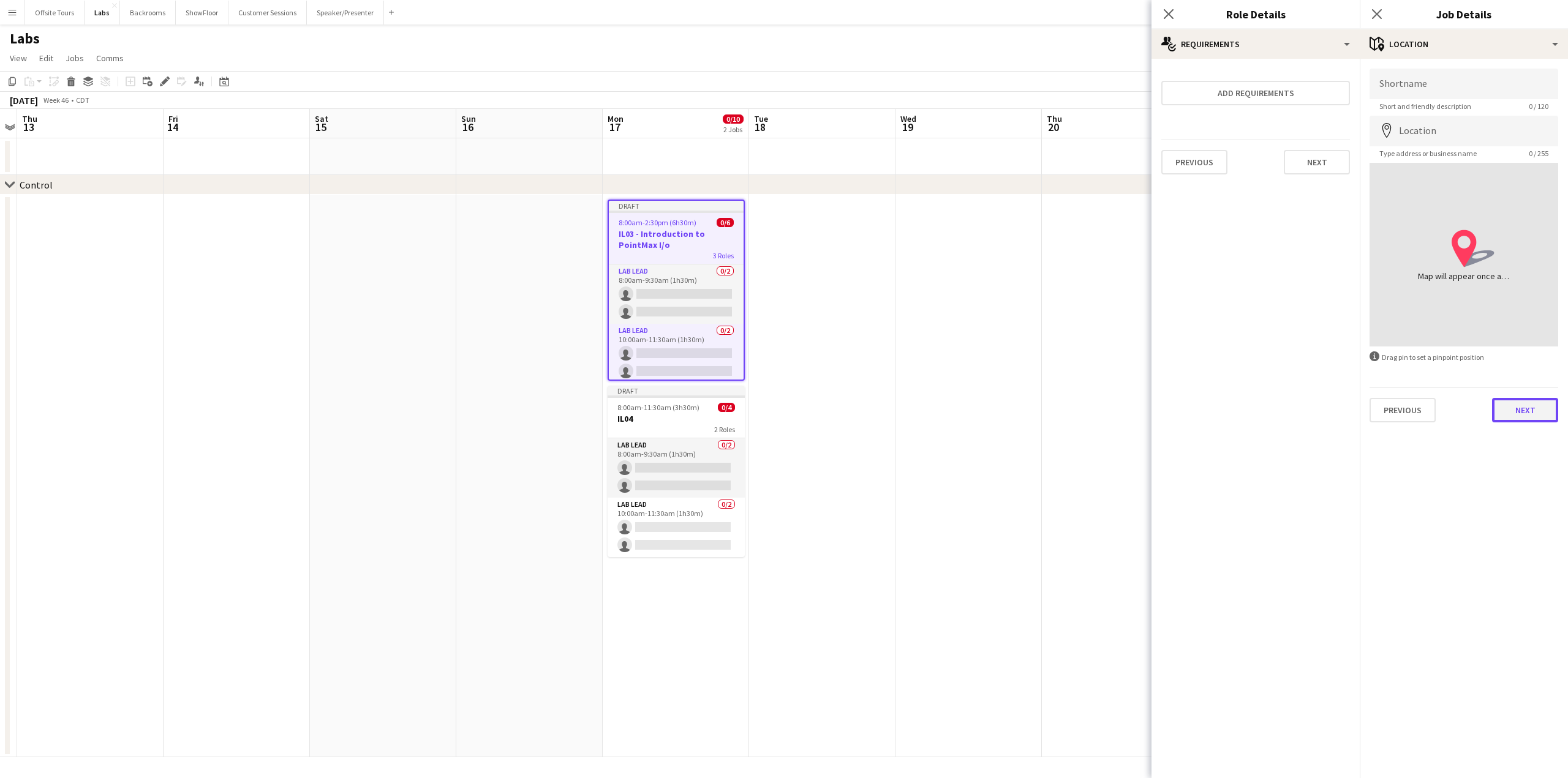
click at [1534, 415] on button "Next" at bounding box center [1524, 410] width 66 height 24
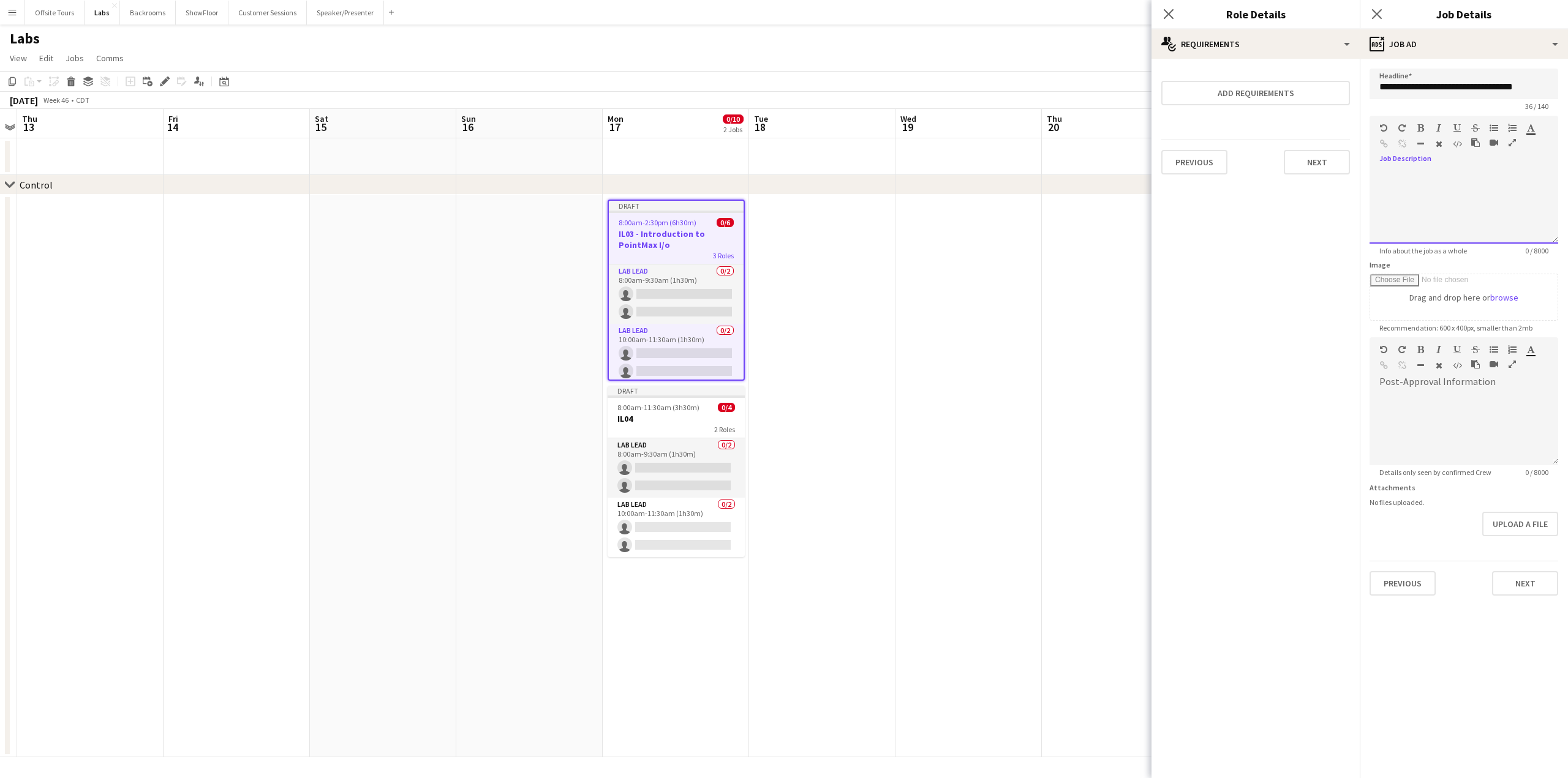
click at [1411, 174] on div at bounding box center [1463, 207] width 188 height 73
click at [1431, 185] on div at bounding box center [1463, 207] width 188 height 73
paste div
click at [1532, 582] on button "Next" at bounding box center [1524, 583] width 66 height 24
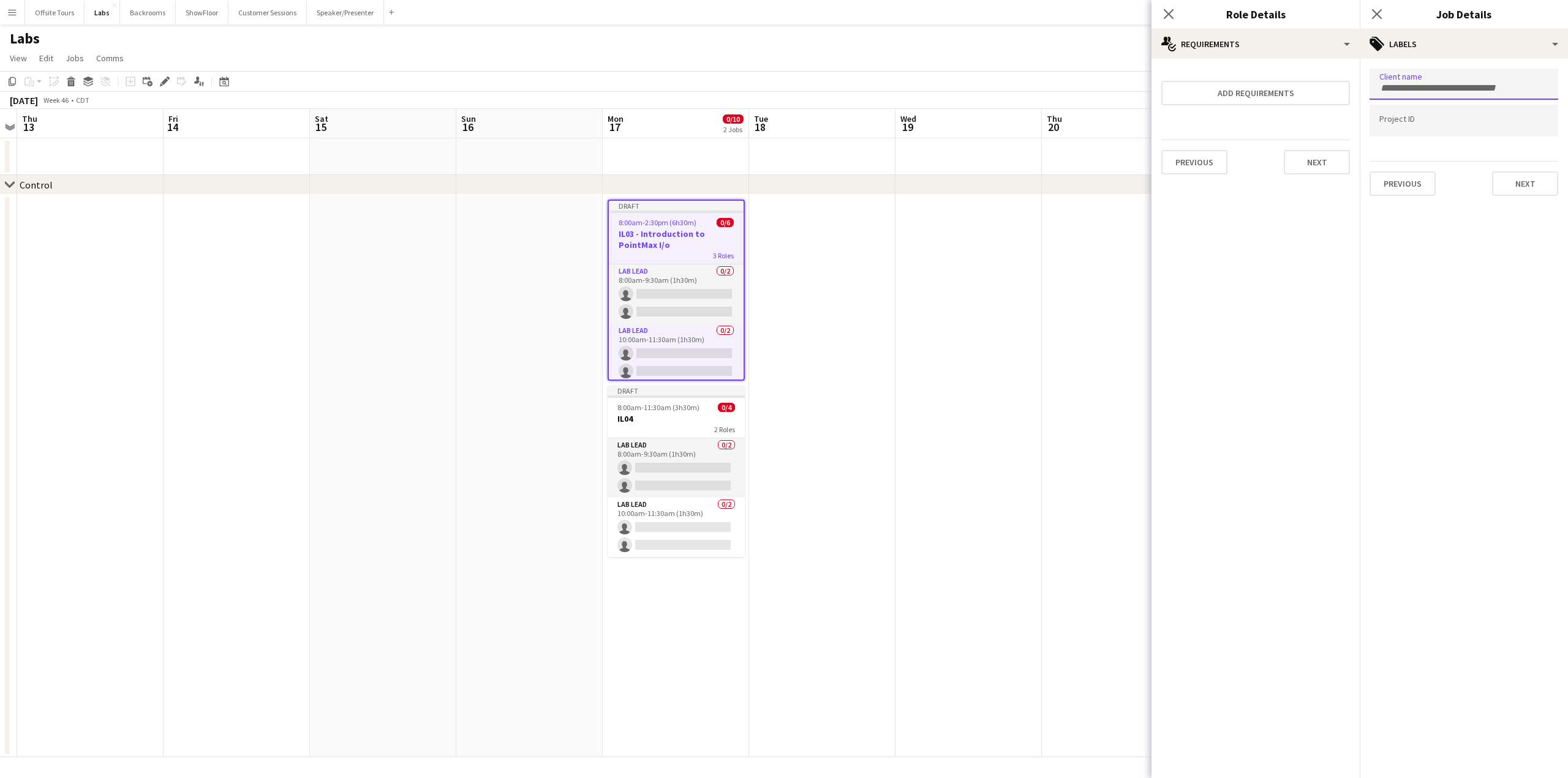
click at [1413, 81] on form at bounding box center [1463, 87] width 169 height 13
paste input "**********"
type input "**********"
click at [1514, 185] on button "Next" at bounding box center [1524, 184] width 66 height 24
type input "*******"
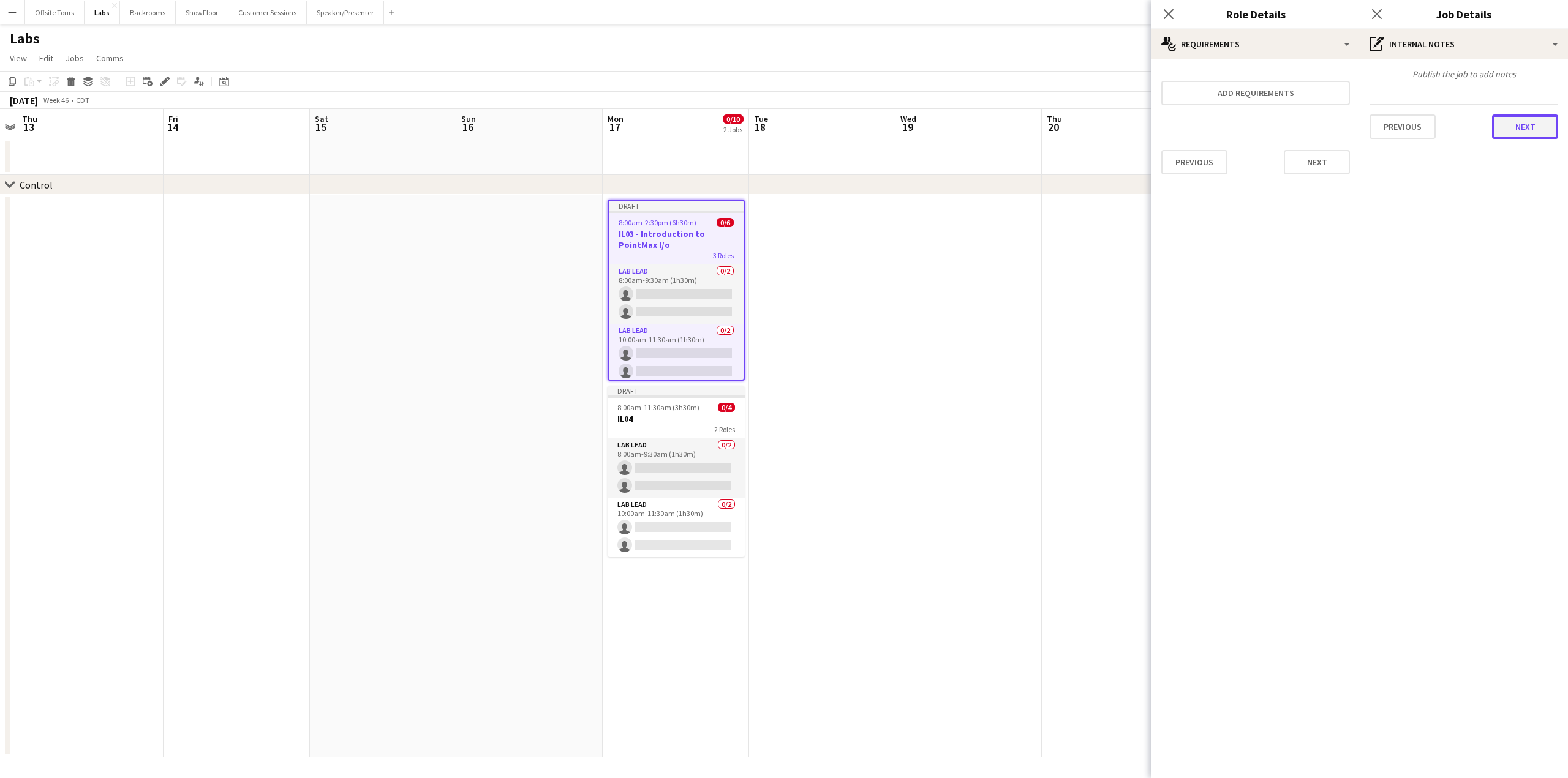
click at [1526, 118] on button "Next" at bounding box center [1524, 126] width 66 height 24
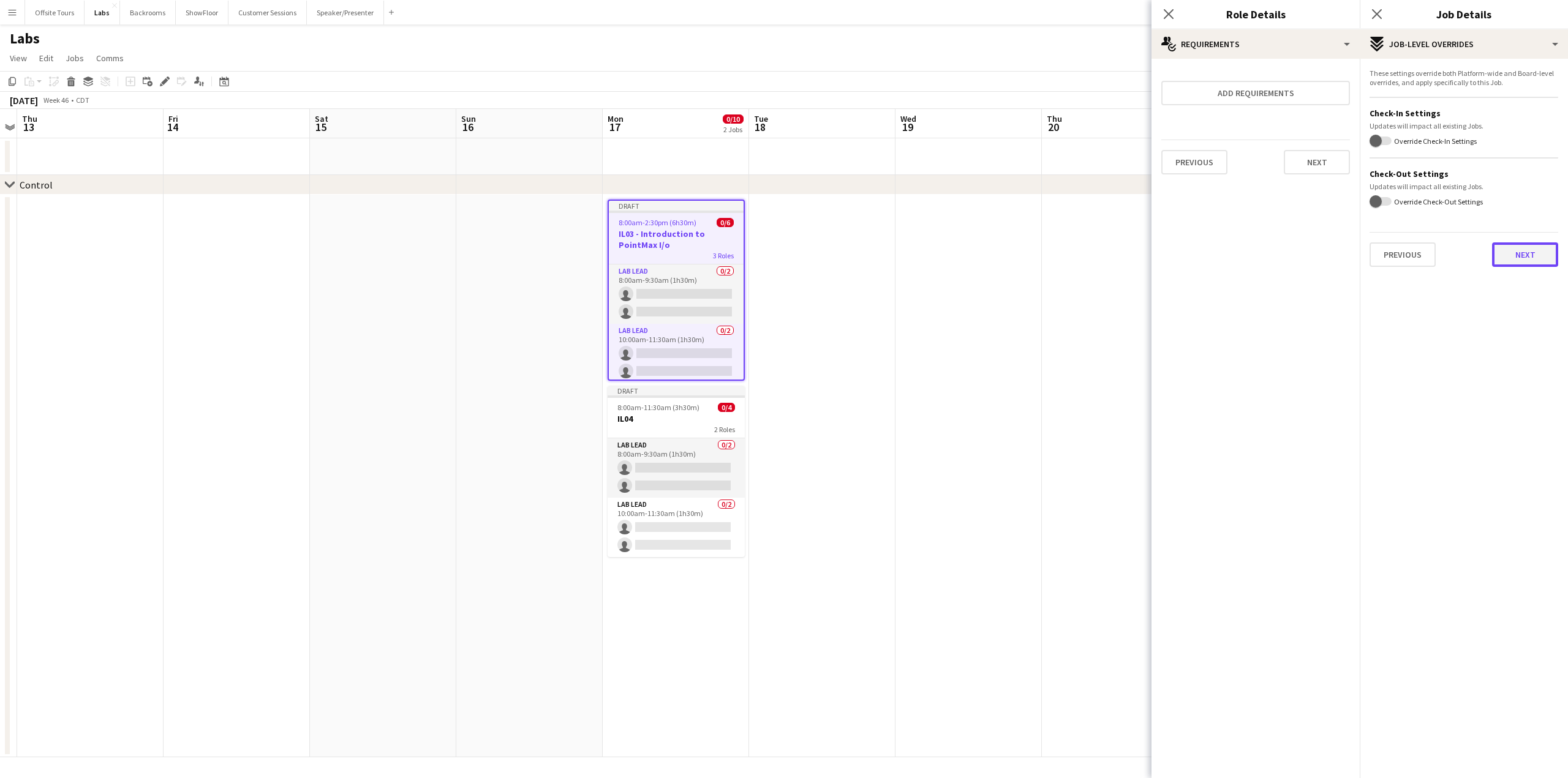
click at [1521, 251] on button "Next" at bounding box center [1524, 255] width 66 height 24
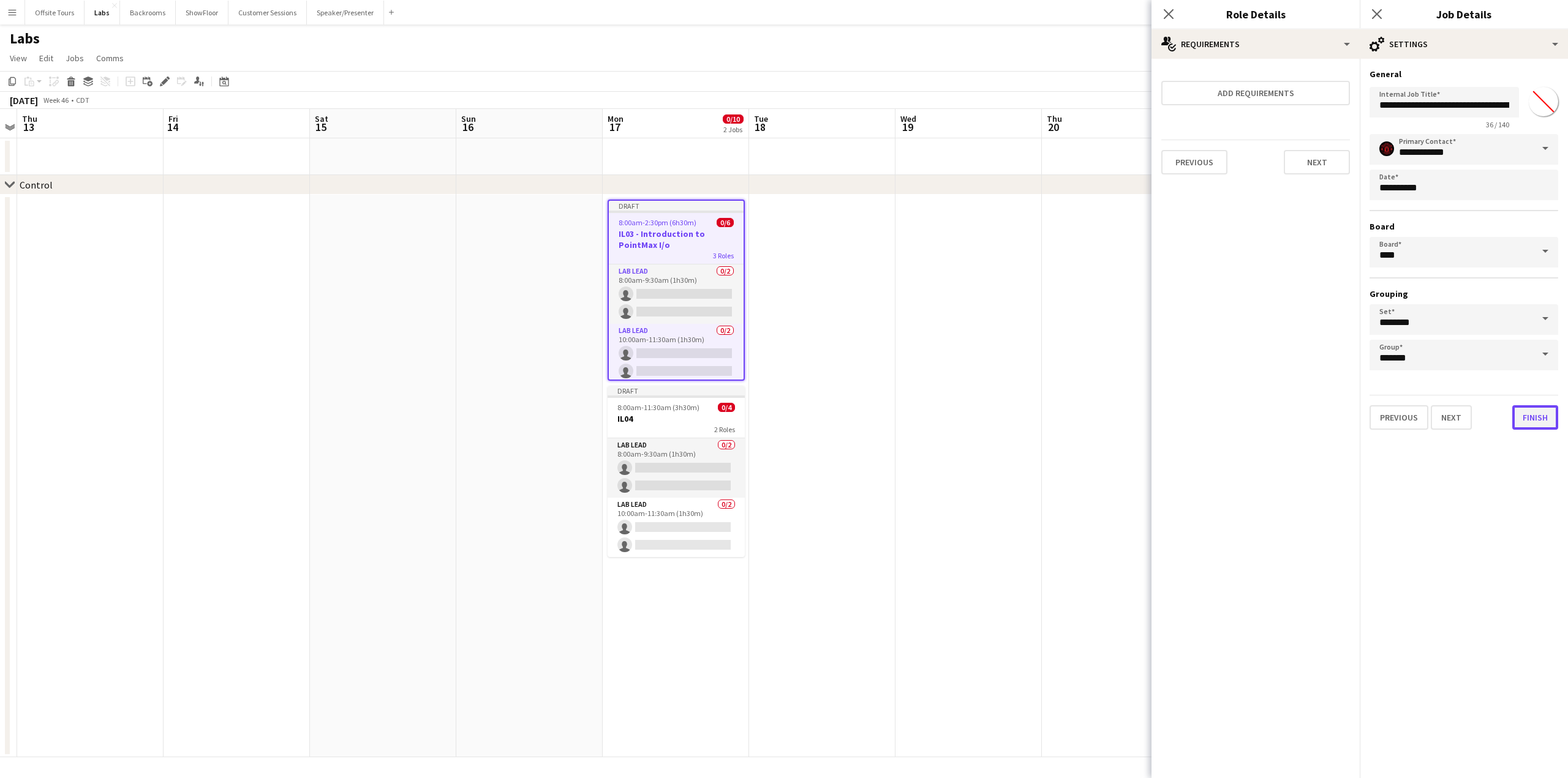
click at [1532, 420] on button "Finish" at bounding box center [1535, 417] width 46 height 24
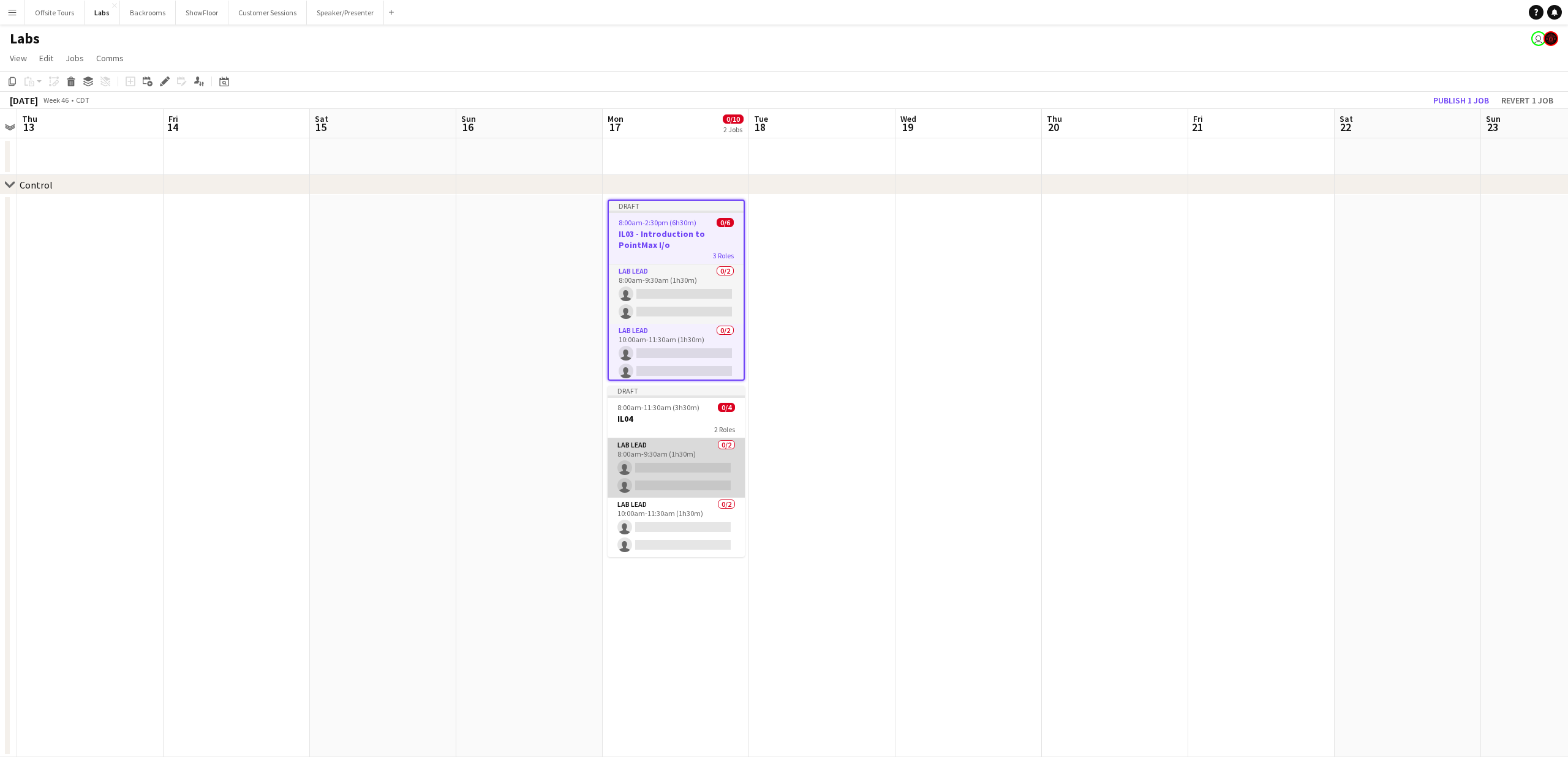
click at [669, 443] on app-card-role "Lab Lead 0/2 8:00am-9:30am (1h30m) single-neutral-actions single-neutral-actions" at bounding box center [676, 468] width 137 height 59
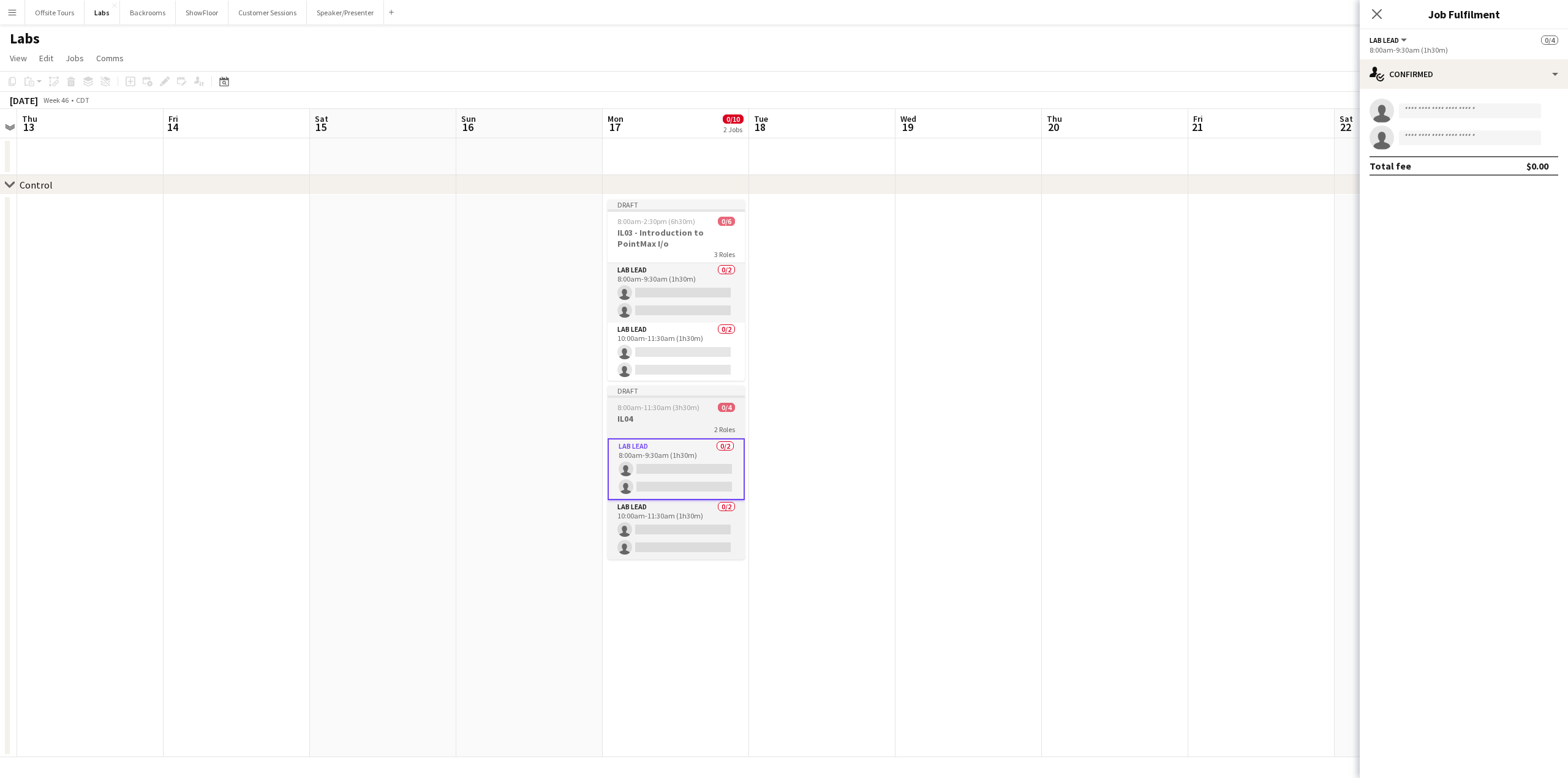
scroll to position [0, 424]
drag, startPoint x: 670, startPoint y: 402, endPoint x: 669, endPoint y: 440, distance: 38.0
click at [669, 440] on app-job-card "Draft 8:00am-11:30am (3h30m) 0/4 IL04 2 Roles Lab Lead 0/2 8:00am-9:30am (1h30m…" at bounding box center [674, 473] width 137 height 174
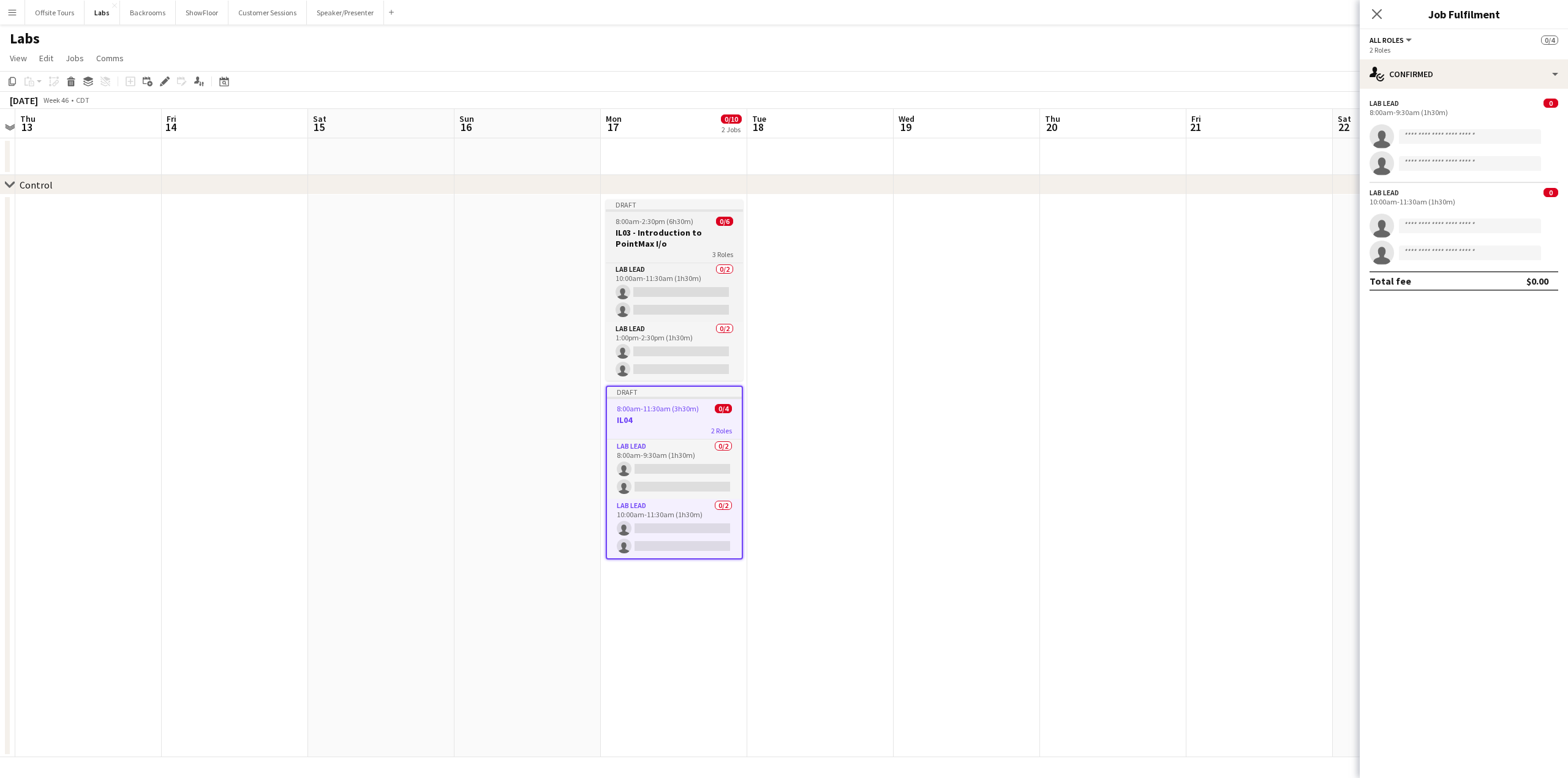
scroll to position [0, 0]
click at [657, 273] on app-card-role "Lab Lead 0/2 8:00am-9:30am (1h30m) single-neutral-actions single-neutral-actions" at bounding box center [674, 293] width 137 height 59
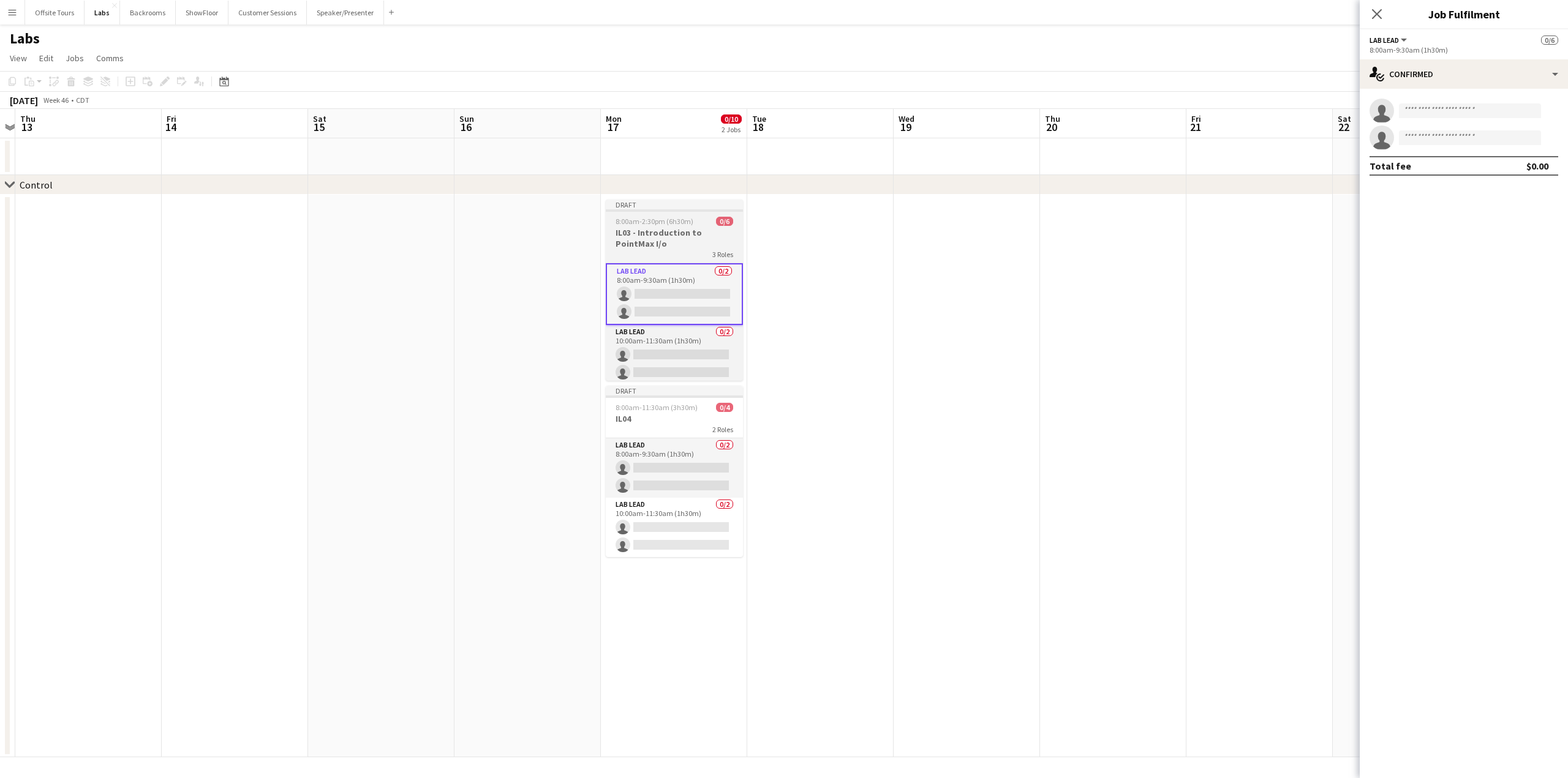
click at [673, 228] on h3 "IL03 - Introduction to PointMax I/o" at bounding box center [674, 238] width 137 height 22
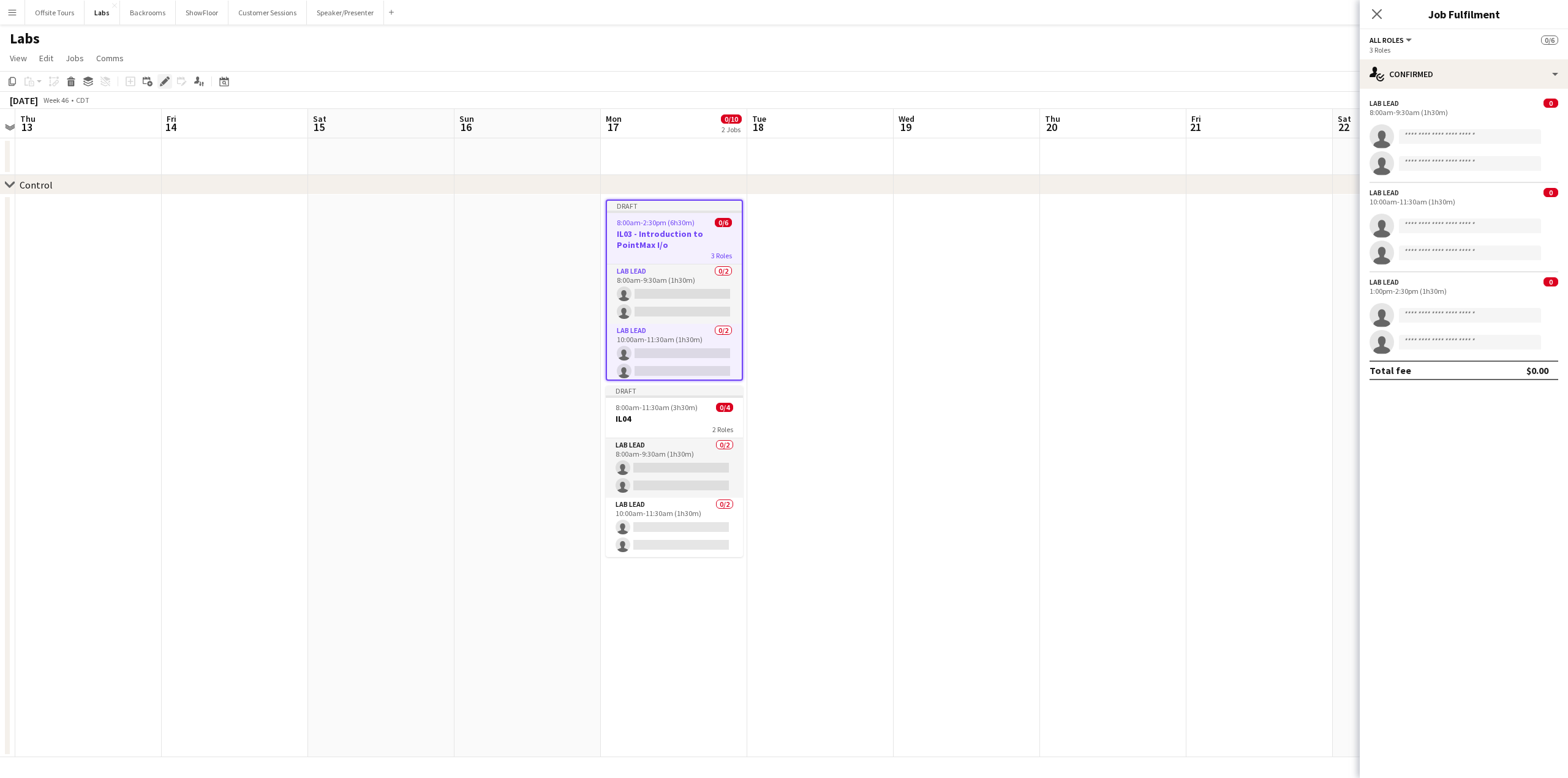
click at [166, 86] on icon "Edit" at bounding box center [164, 82] width 10 height 10
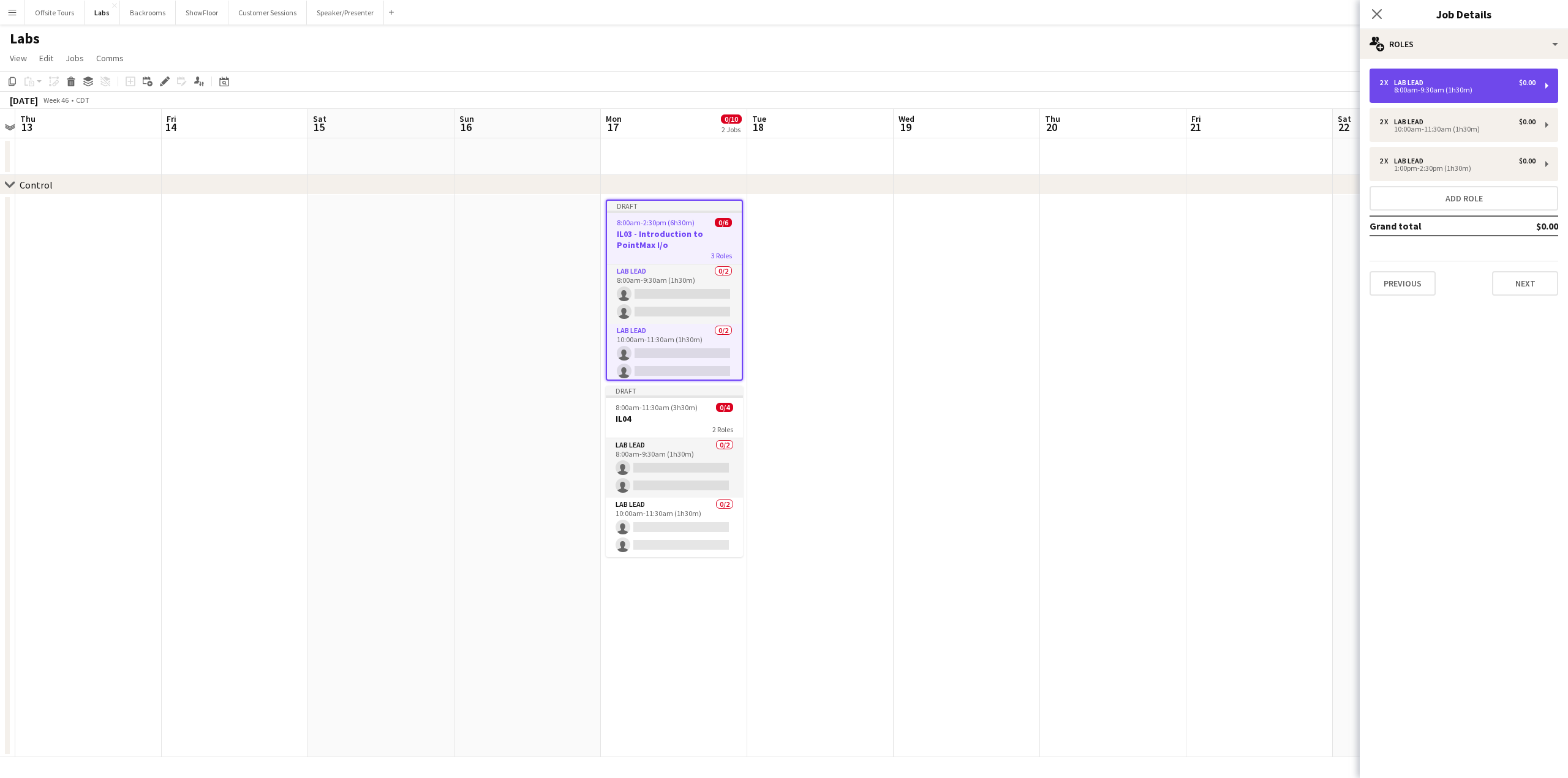
click at [1478, 83] on div "2 x Lab Lead $0.00" at bounding box center [1457, 83] width 156 height 8
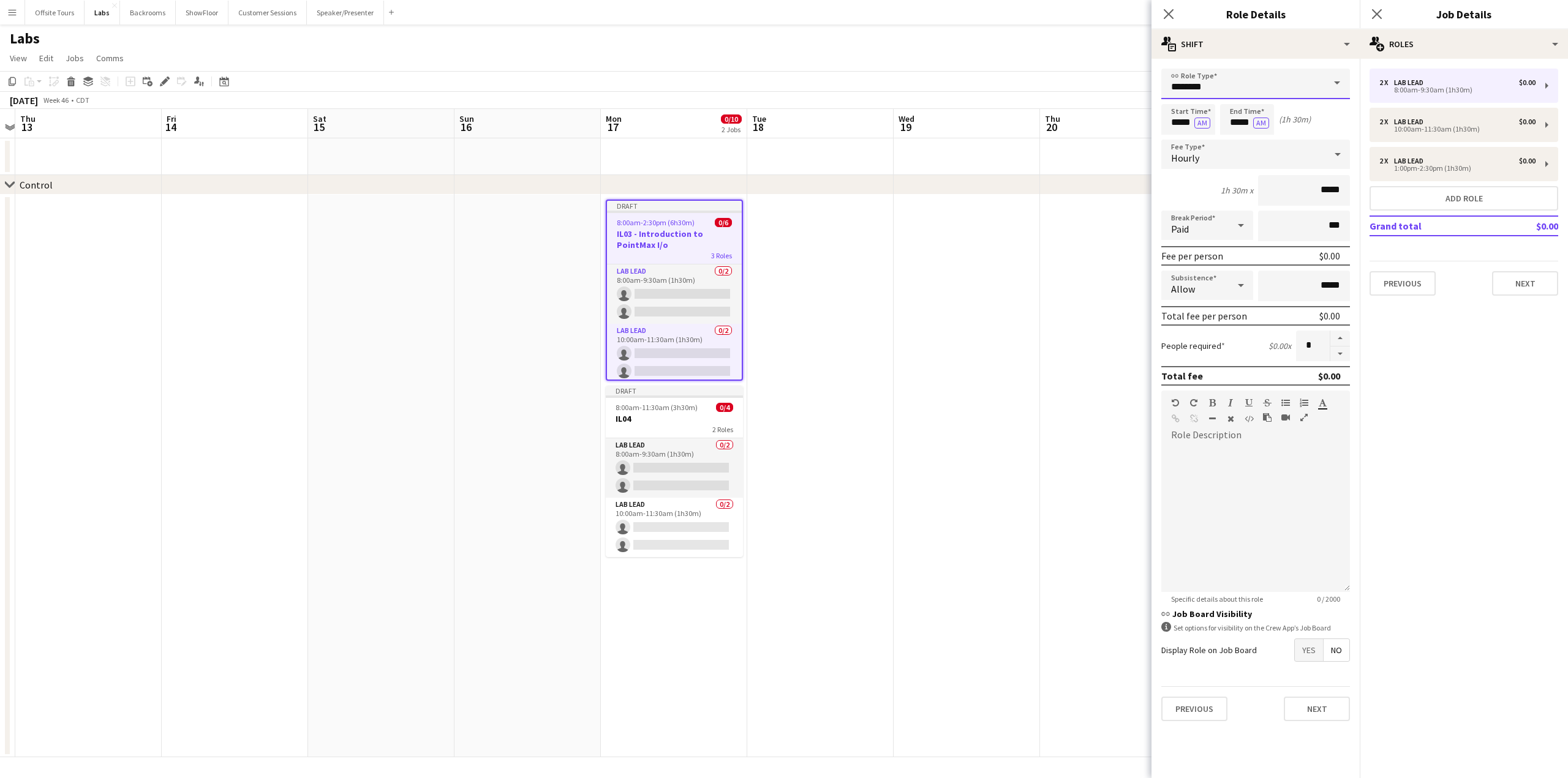
click at [1242, 86] on input "********" at bounding box center [1255, 83] width 188 height 31
click at [1205, 201] on span "Lab Support" at bounding box center [1256, 207] width 169 height 12
click at [1476, 125] on div "2 x Lab Lead $0.00" at bounding box center [1457, 121] width 156 height 8
type input "********"
type input "*****"
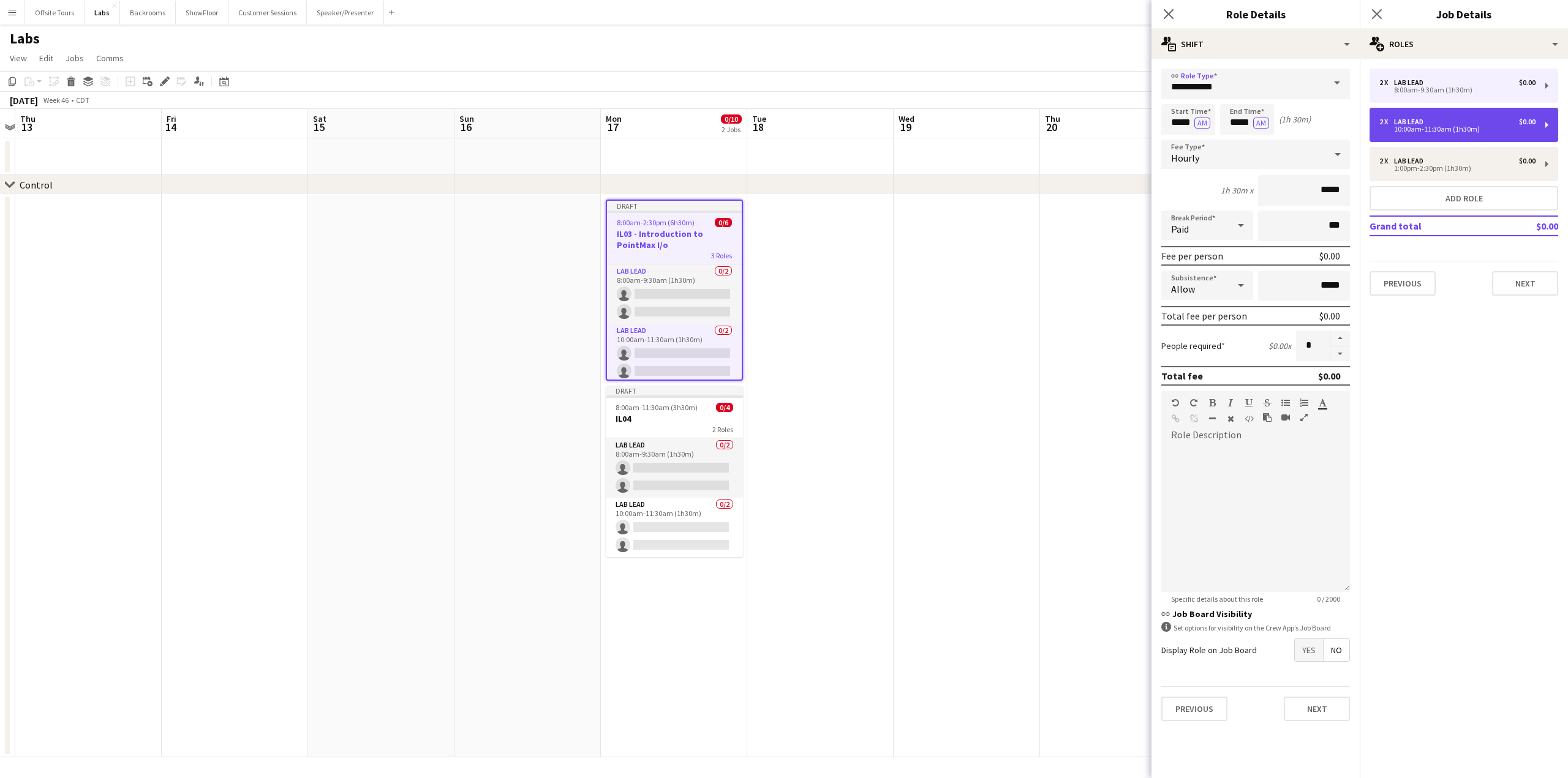
type input "*****"
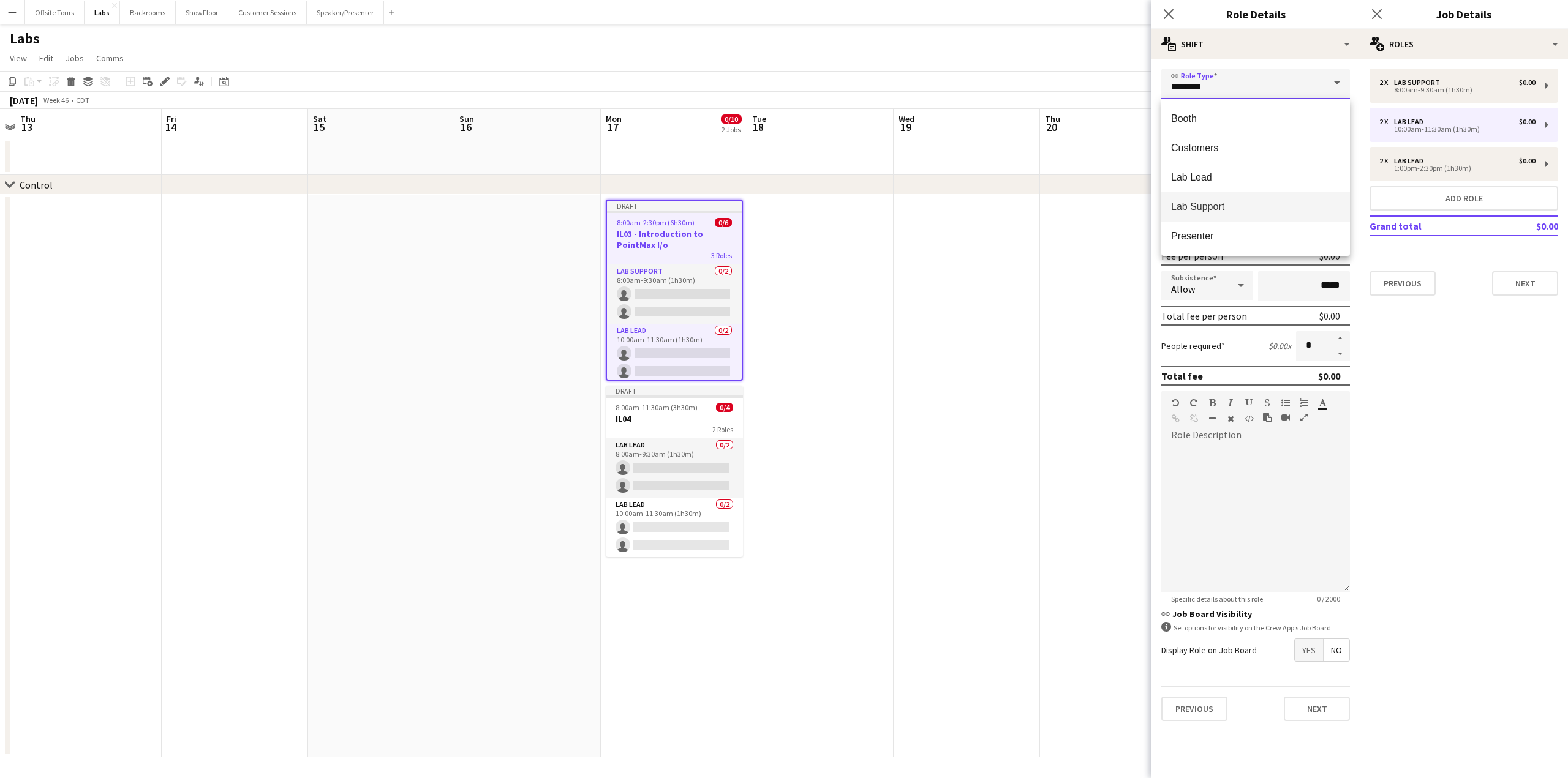
click at [1226, 84] on input "********" at bounding box center [1255, 83] width 188 height 31
click at [1205, 209] on span "Lab Support" at bounding box center [1256, 207] width 169 height 12
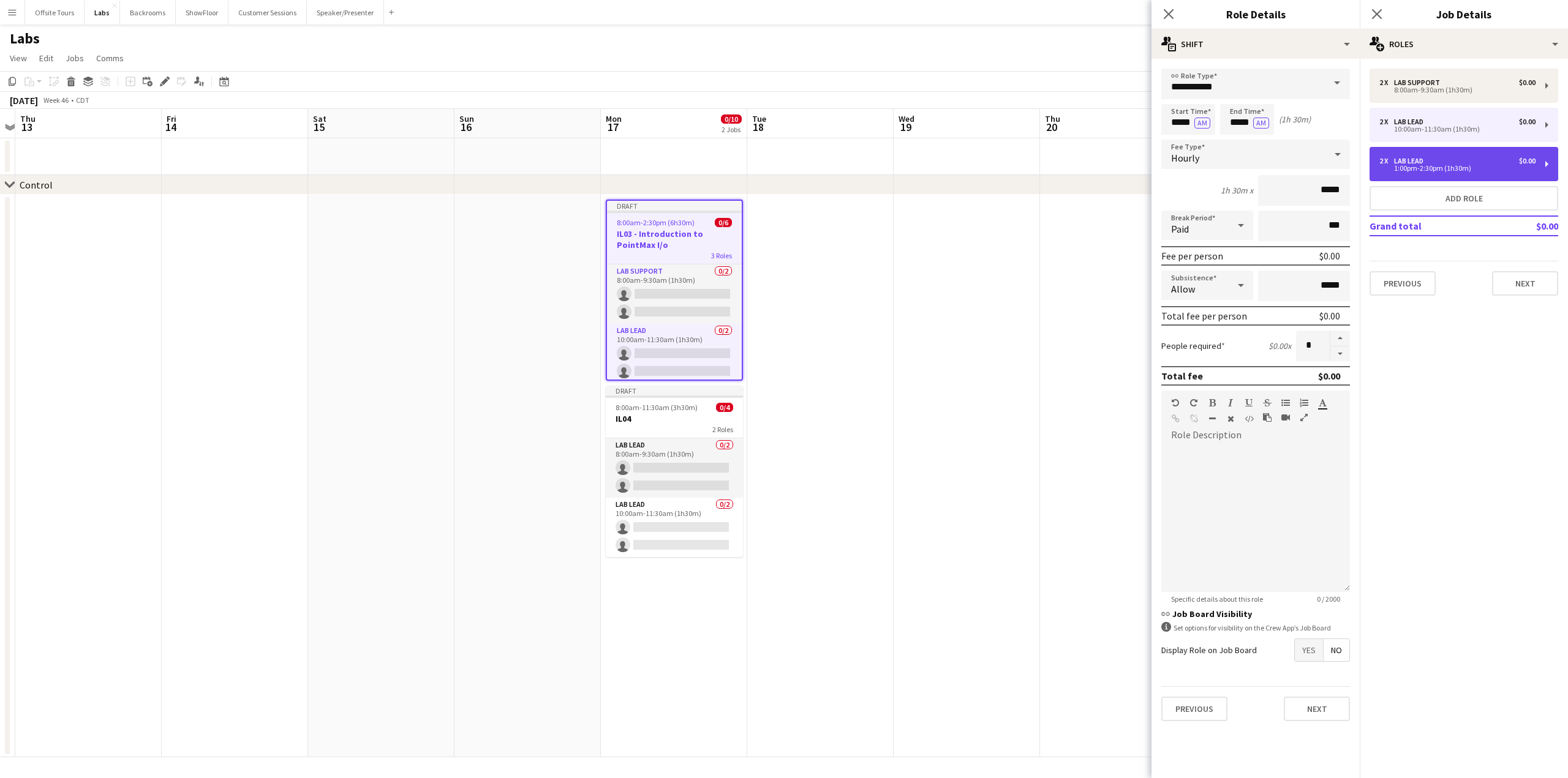
click at [1459, 163] on div "2 x Lab Lead $0.00" at bounding box center [1457, 160] width 156 height 8
type input "********"
type input "*****"
click at [1192, 87] on input "********" at bounding box center [1255, 83] width 188 height 31
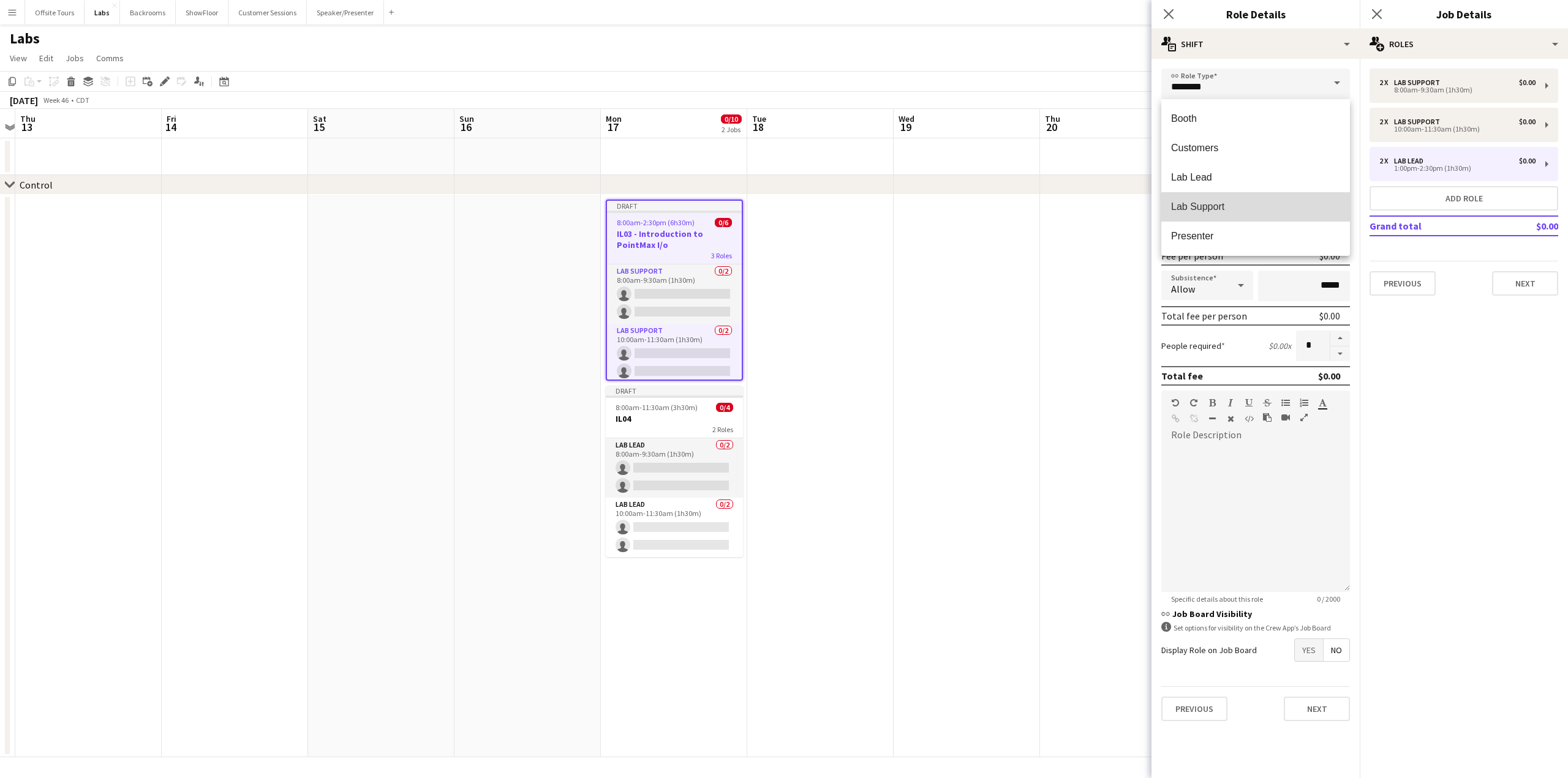
click at [1192, 208] on span "Lab Support" at bounding box center [1256, 207] width 169 height 12
type input "**********"
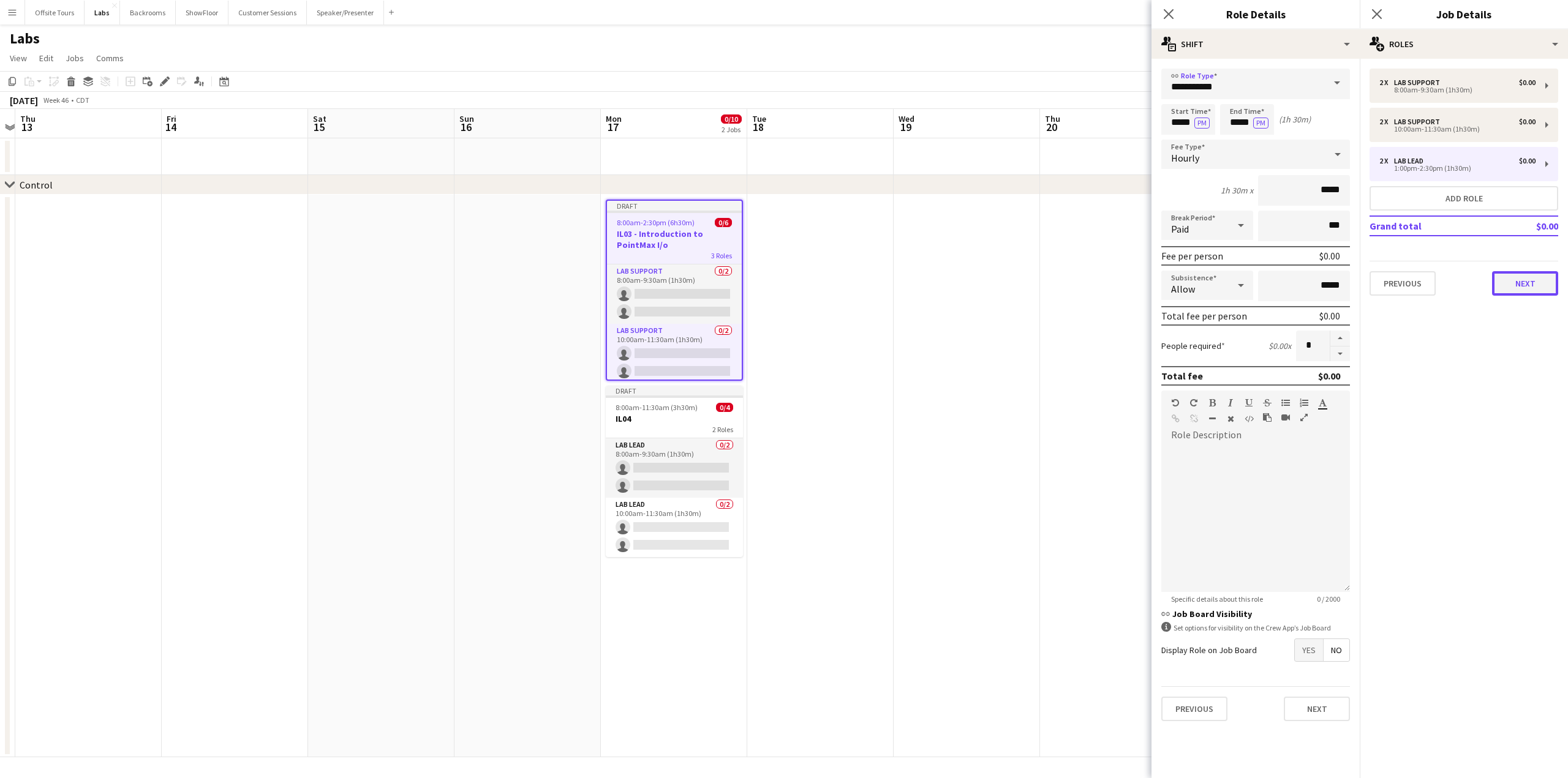
click at [1516, 280] on button "Next" at bounding box center [1524, 284] width 66 height 24
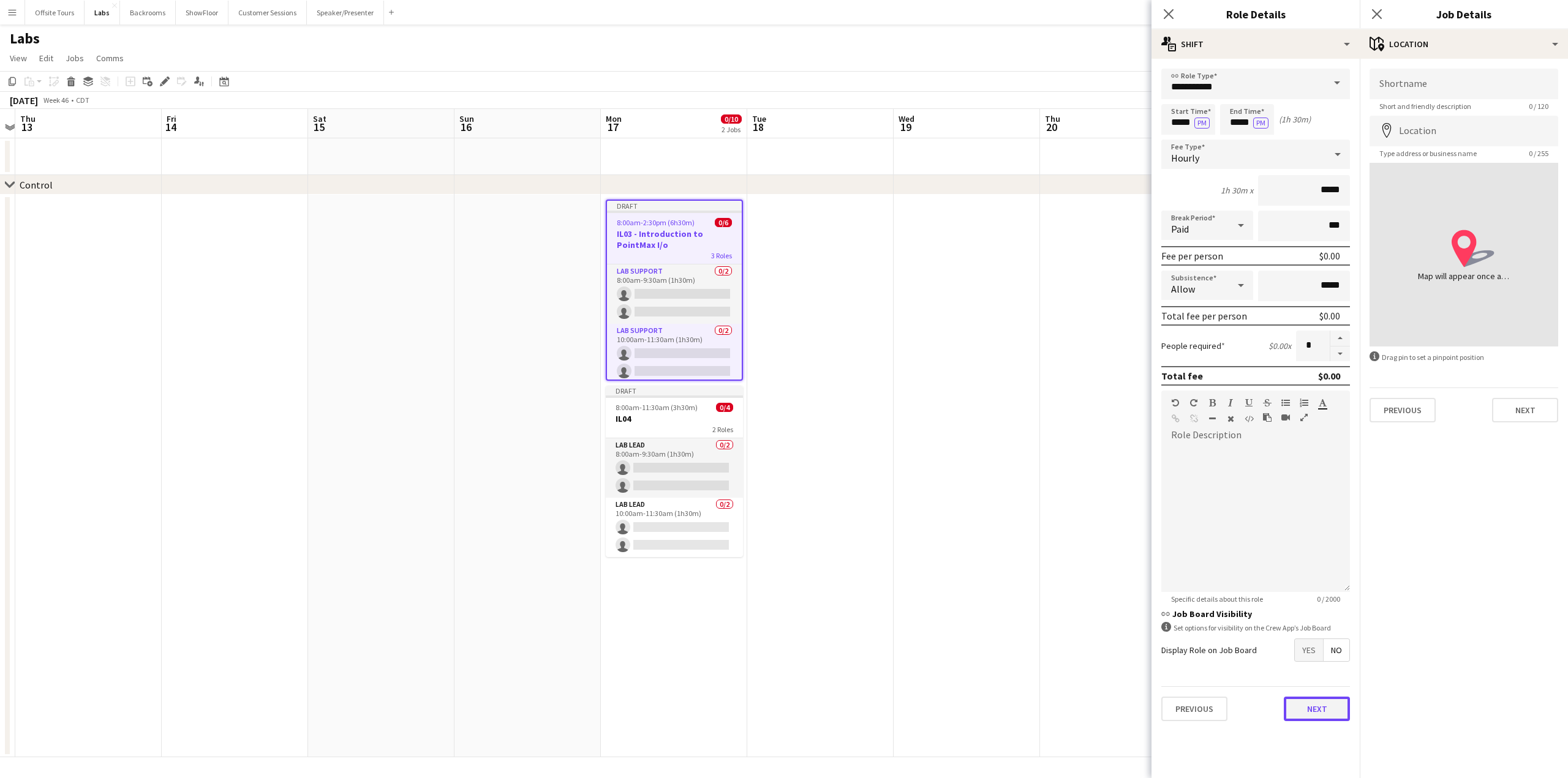
click at [1314, 717] on button "Next" at bounding box center [1316, 709] width 66 height 24
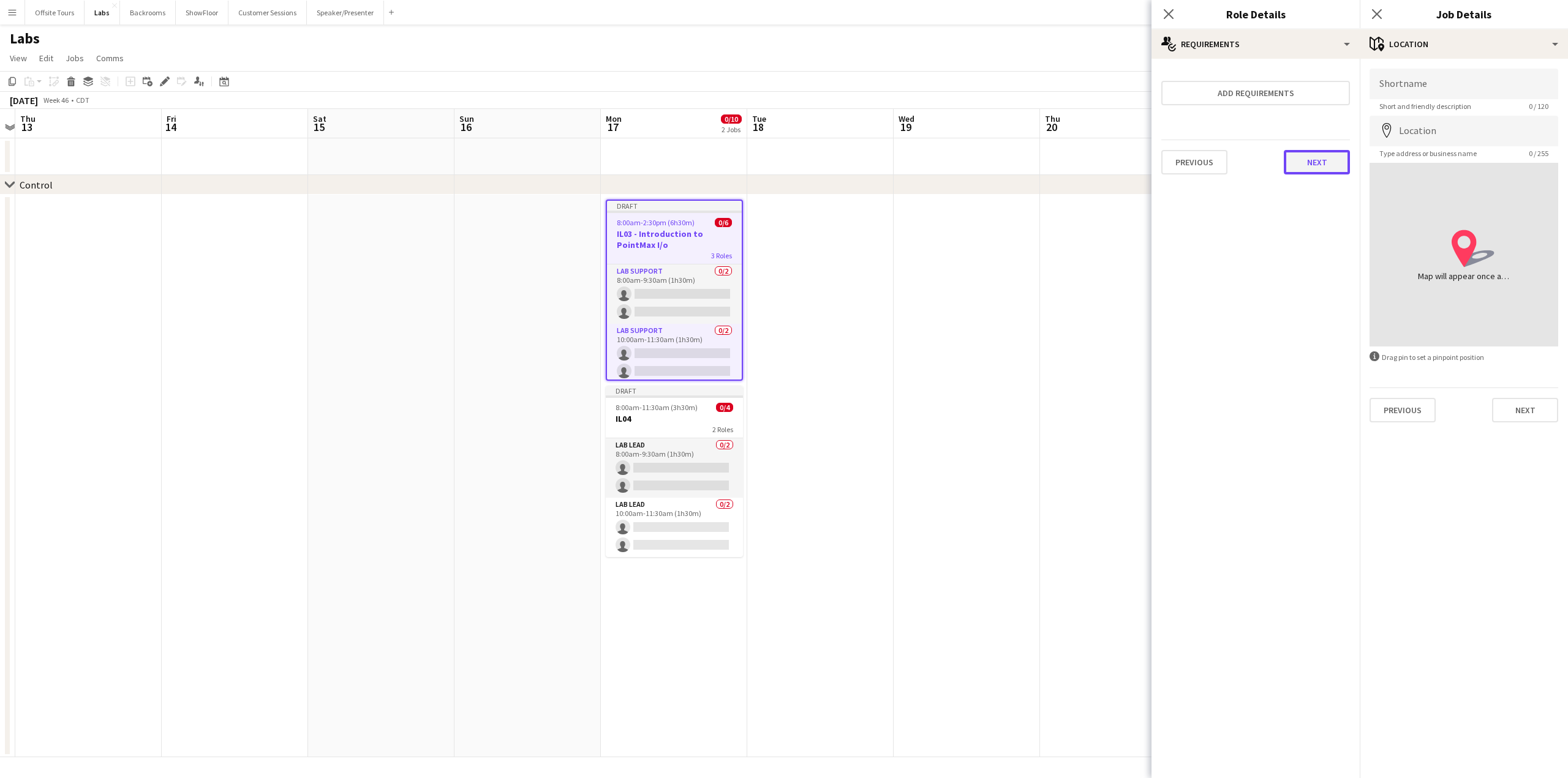
click at [1322, 174] on button "Next" at bounding box center [1316, 162] width 66 height 24
click at [1320, 159] on button "Finish" at bounding box center [1327, 164] width 46 height 24
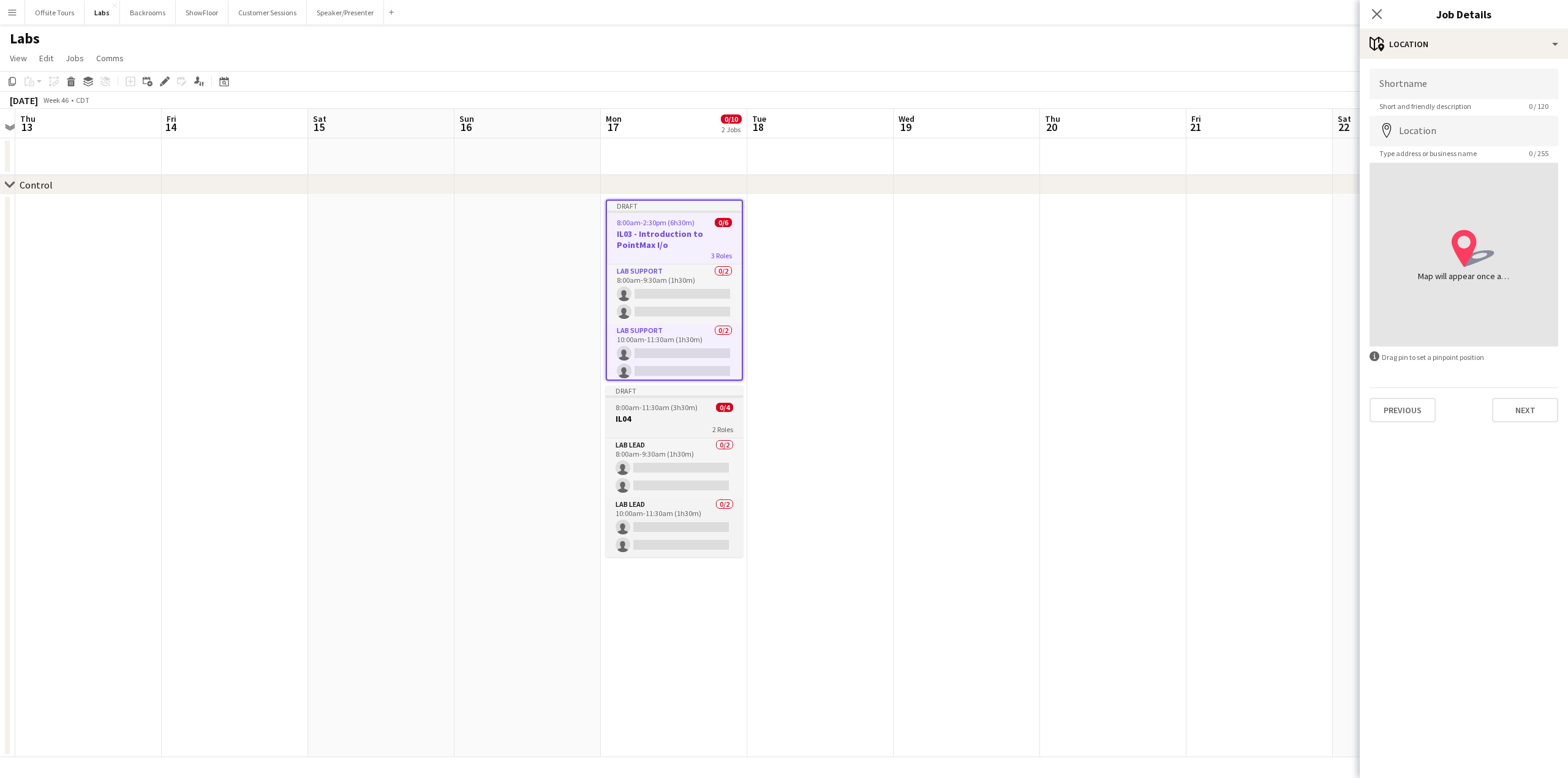
click at [666, 414] on h3 "IL04" at bounding box center [674, 419] width 137 height 11
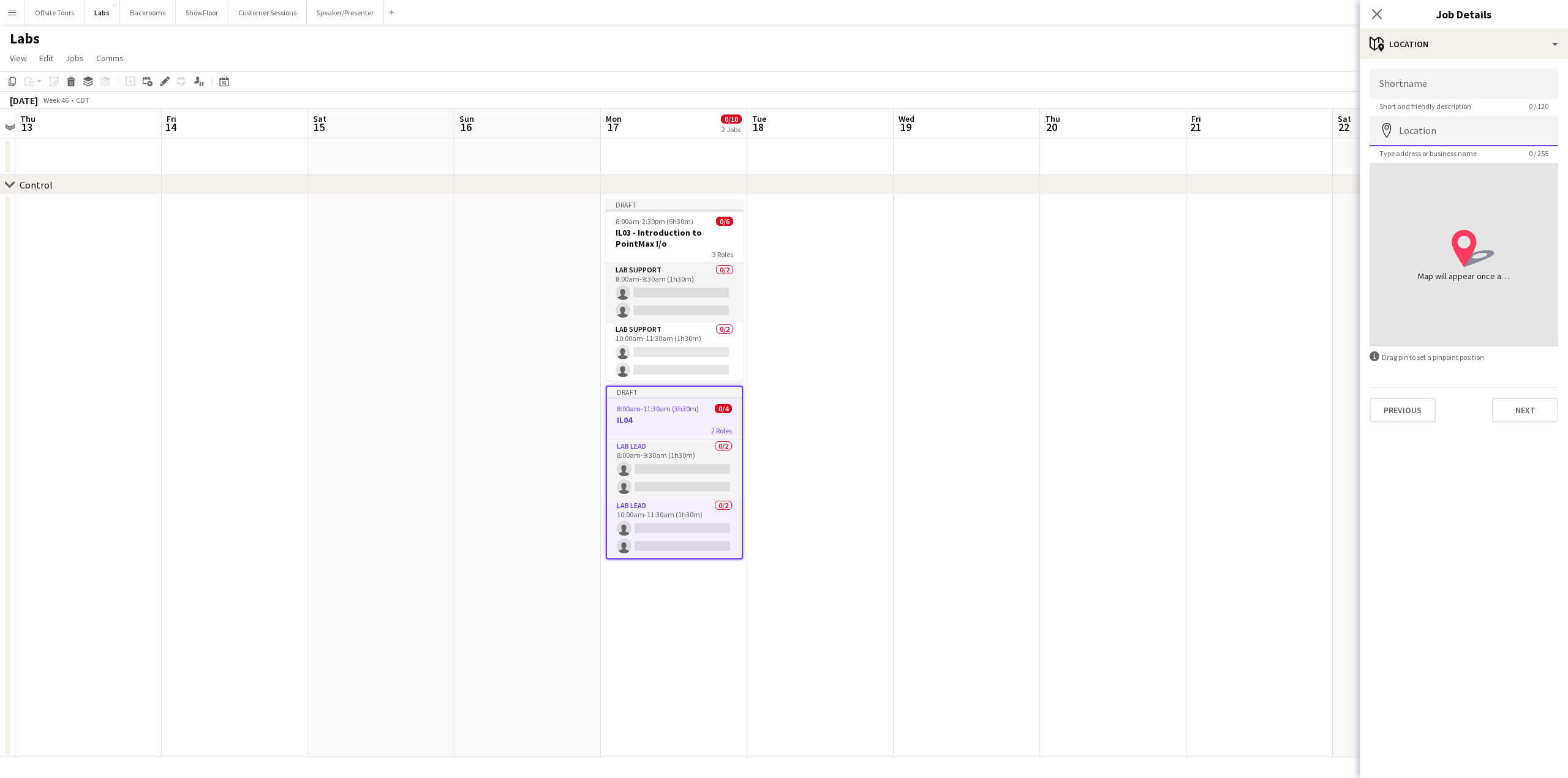
click at [1421, 134] on input "Location" at bounding box center [1463, 131] width 188 height 31
paste input "*****"
type input "*****"
click at [1519, 412] on button "Next" at bounding box center [1524, 410] width 66 height 24
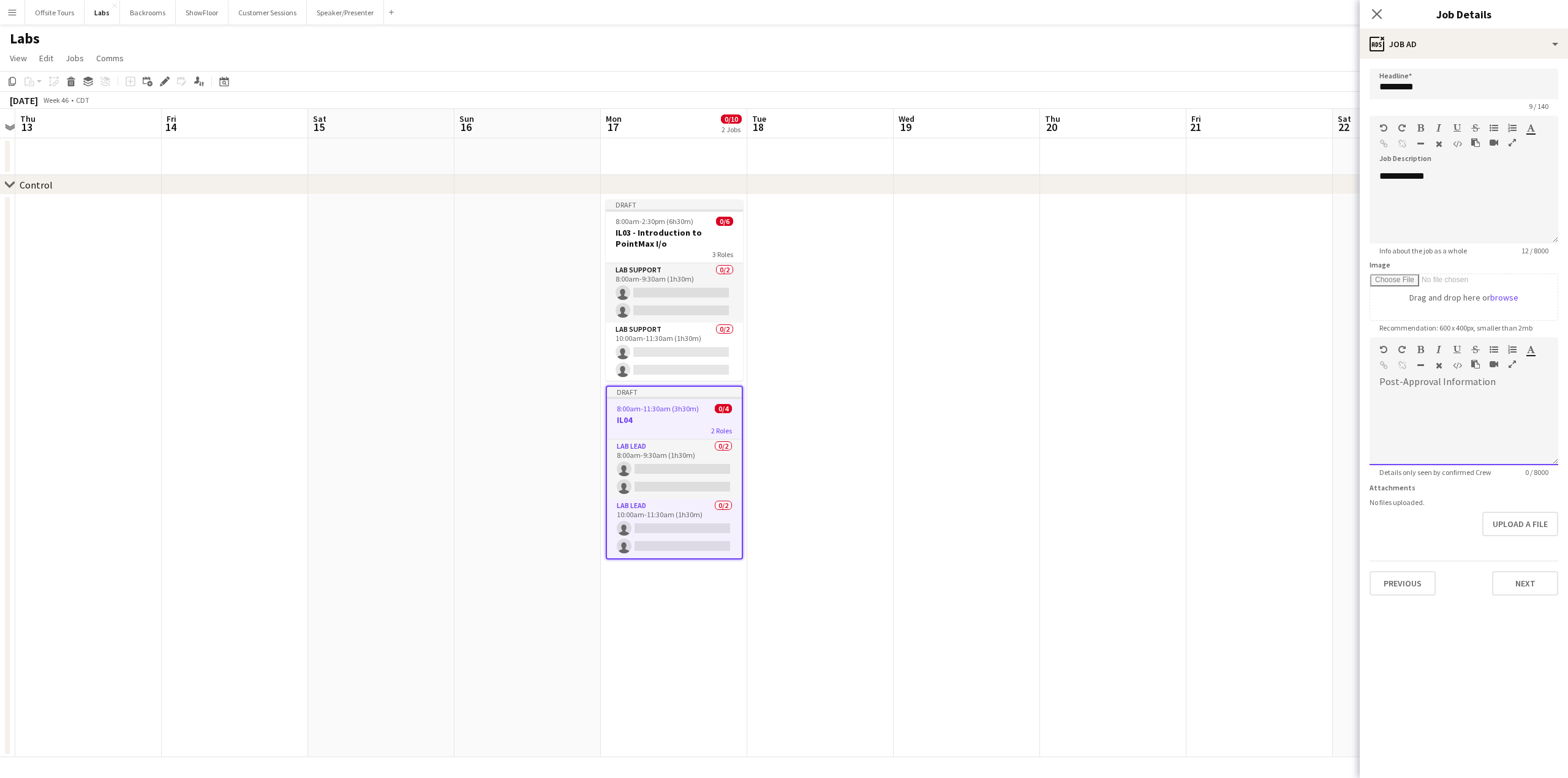
click at [1417, 404] on div at bounding box center [1463, 428] width 188 height 73
click at [1460, 388] on div at bounding box center [1463, 424] width 188 height 82
paste div
drag, startPoint x: 1459, startPoint y: 181, endPoint x: 1359, endPoint y: 185, distance: 100.1
click at [1359, 185] on form "**********" at bounding box center [1463, 332] width 209 height 528
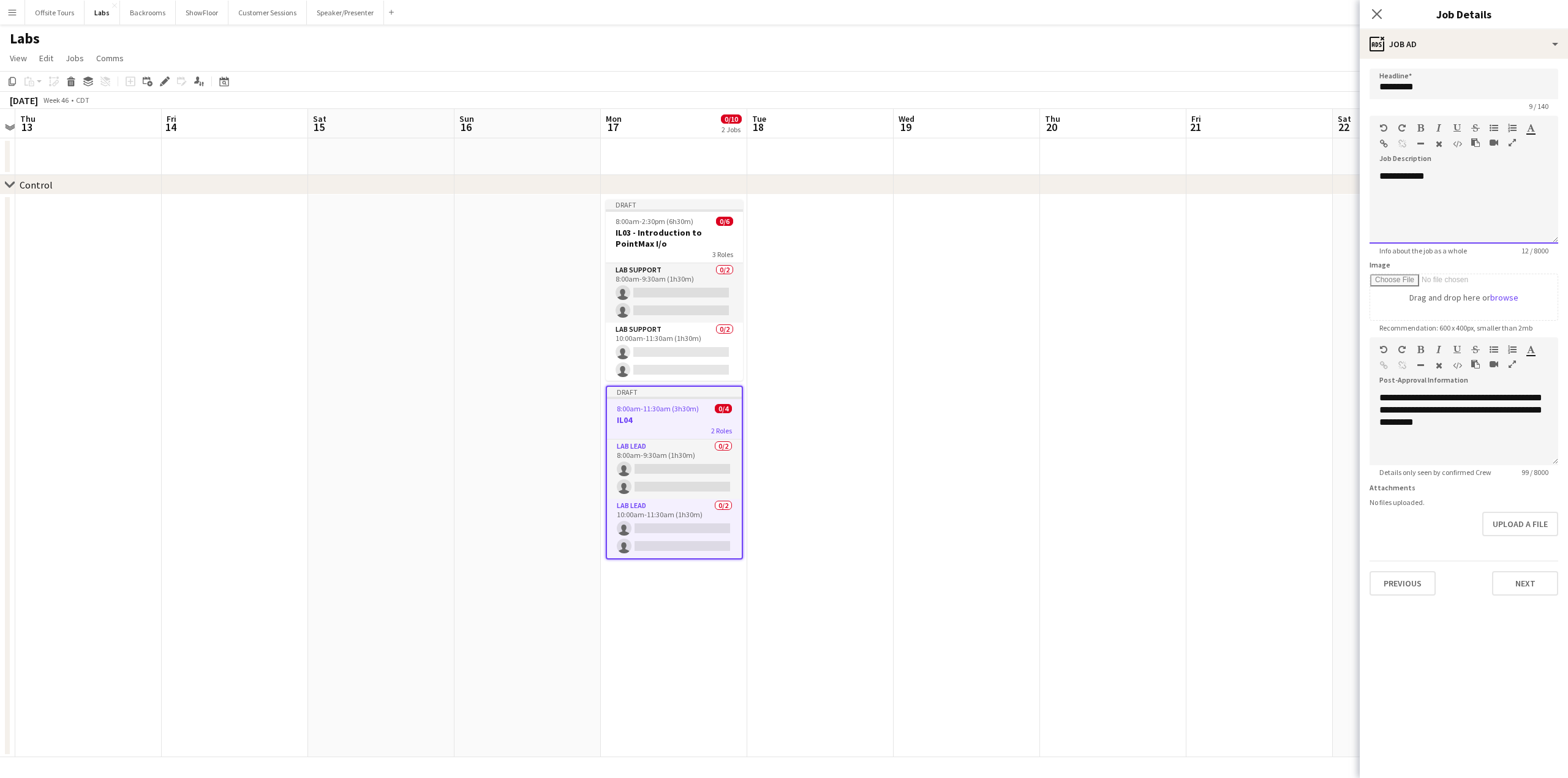
click at [1444, 181] on div "**********" at bounding box center [1463, 207] width 188 height 73
drag, startPoint x: 1446, startPoint y: 176, endPoint x: 1358, endPoint y: 178, distance: 88.0
click at [1358, 178] on body "Menu Boards Boards Boards All jobs Status Workforce Workforce My Workforce Recr…" at bounding box center [784, 389] width 1568 height 778
drag, startPoint x: 1415, startPoint y: 199, endPoint x: 1374, endPoint y: 161, distance: 55.9
click at [1374, 161] on div "**********" at bounding box center [1463, 180] width 188 height 128
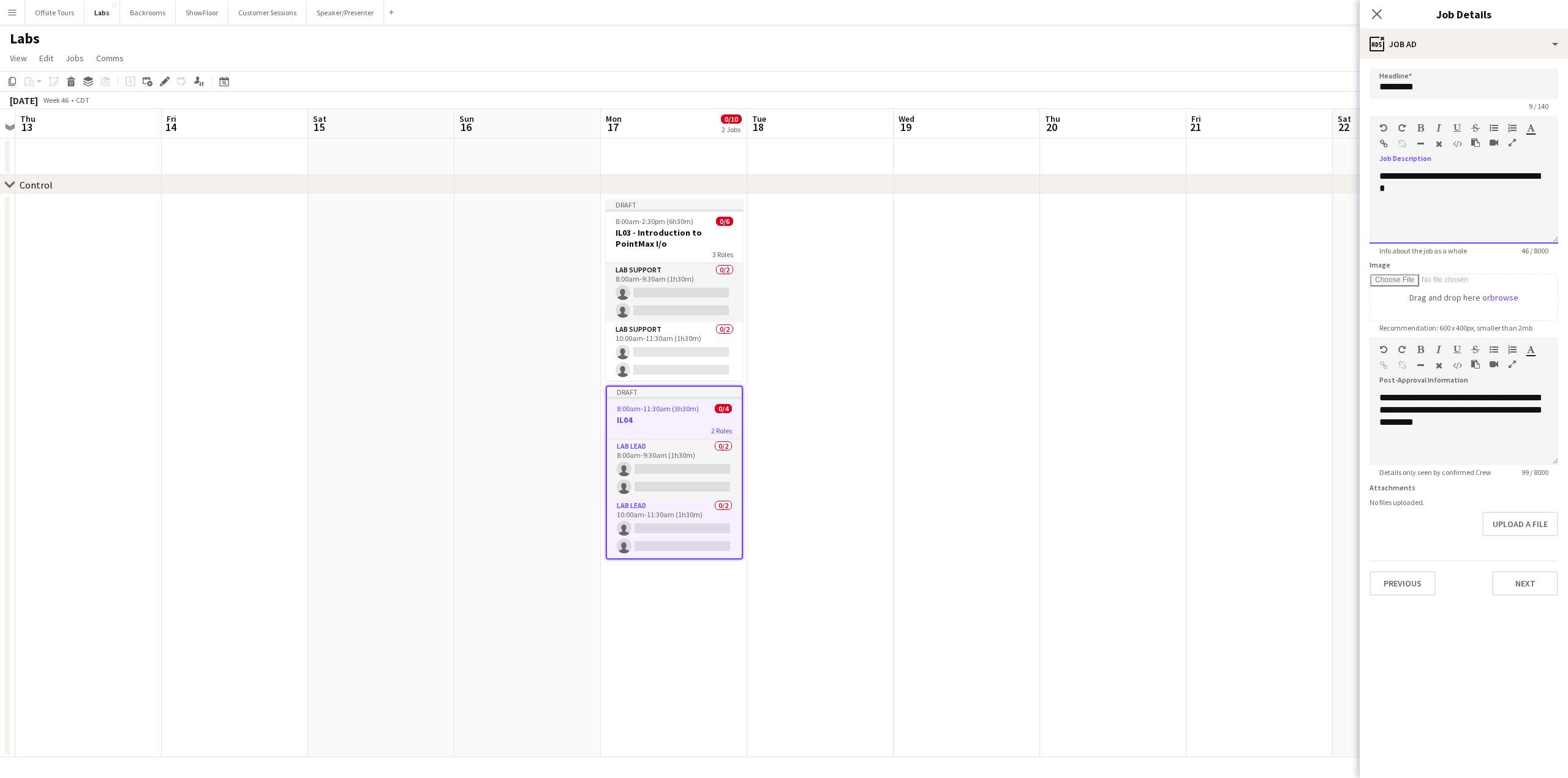
copy div "**********"
click at [628, 308] on app-card-role "Lab Support 0/2 8:00am-9:30am (1h30m) single-neutral-actions single-neutral-act…" at bounding box center [674, 293] width 137 height 59
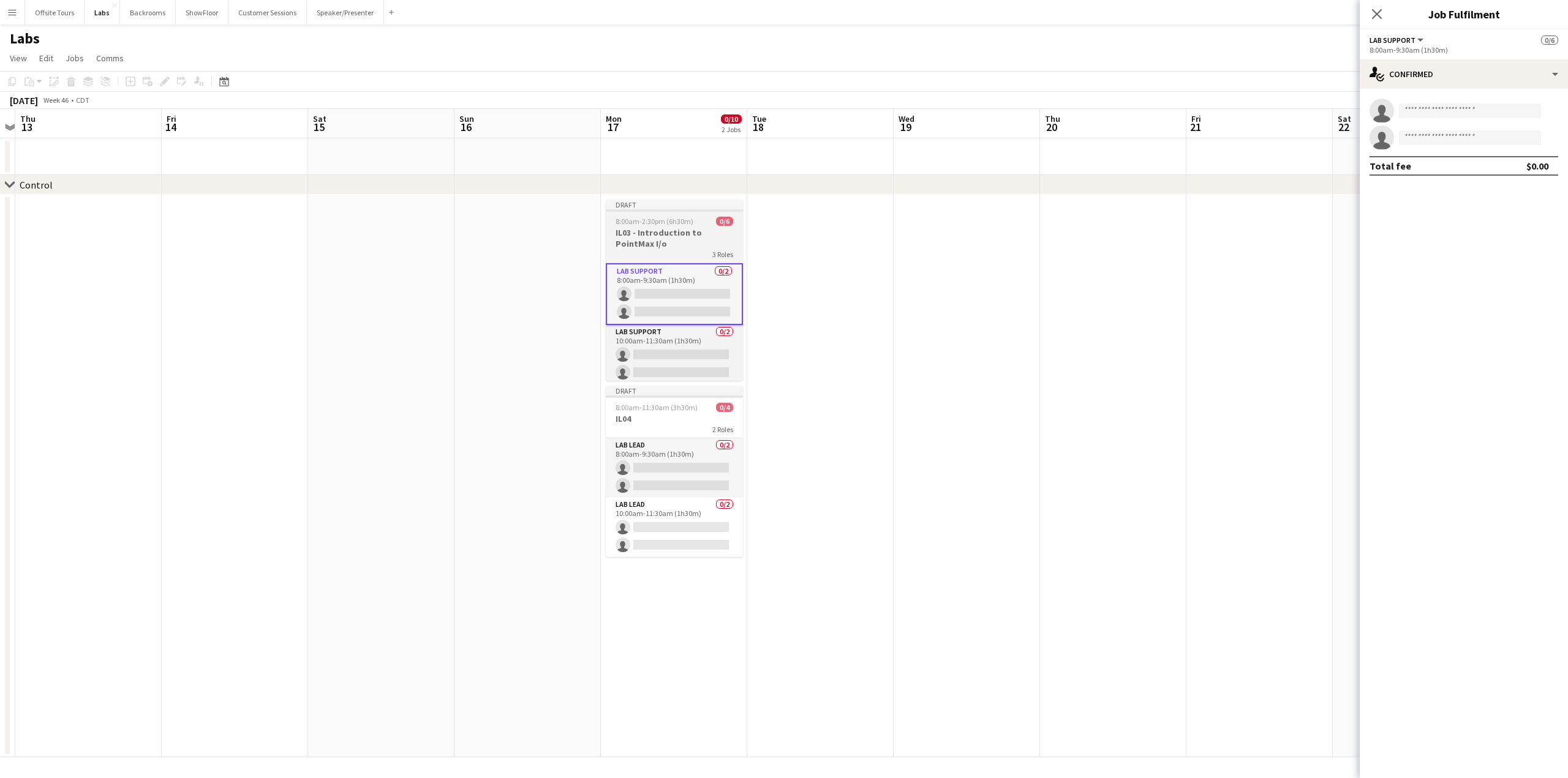
click at [657, 232] on h3 "IL03 - Introduction to PointMax I/o" at bounding box center [674, 238] width 137 height 22
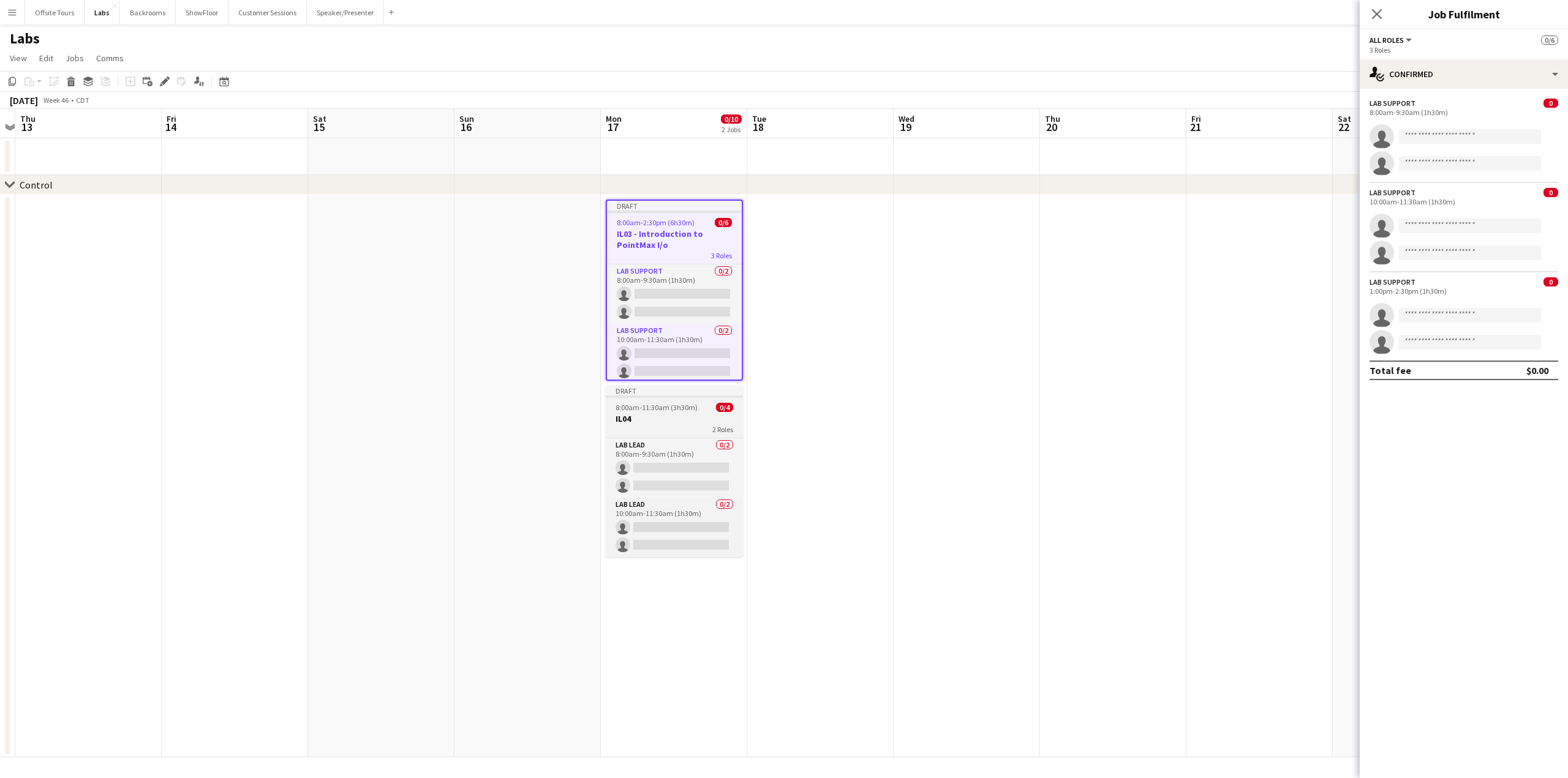
click at [657, 392] on div "Draft" at bounding box center [674, 390] width 137 height 10
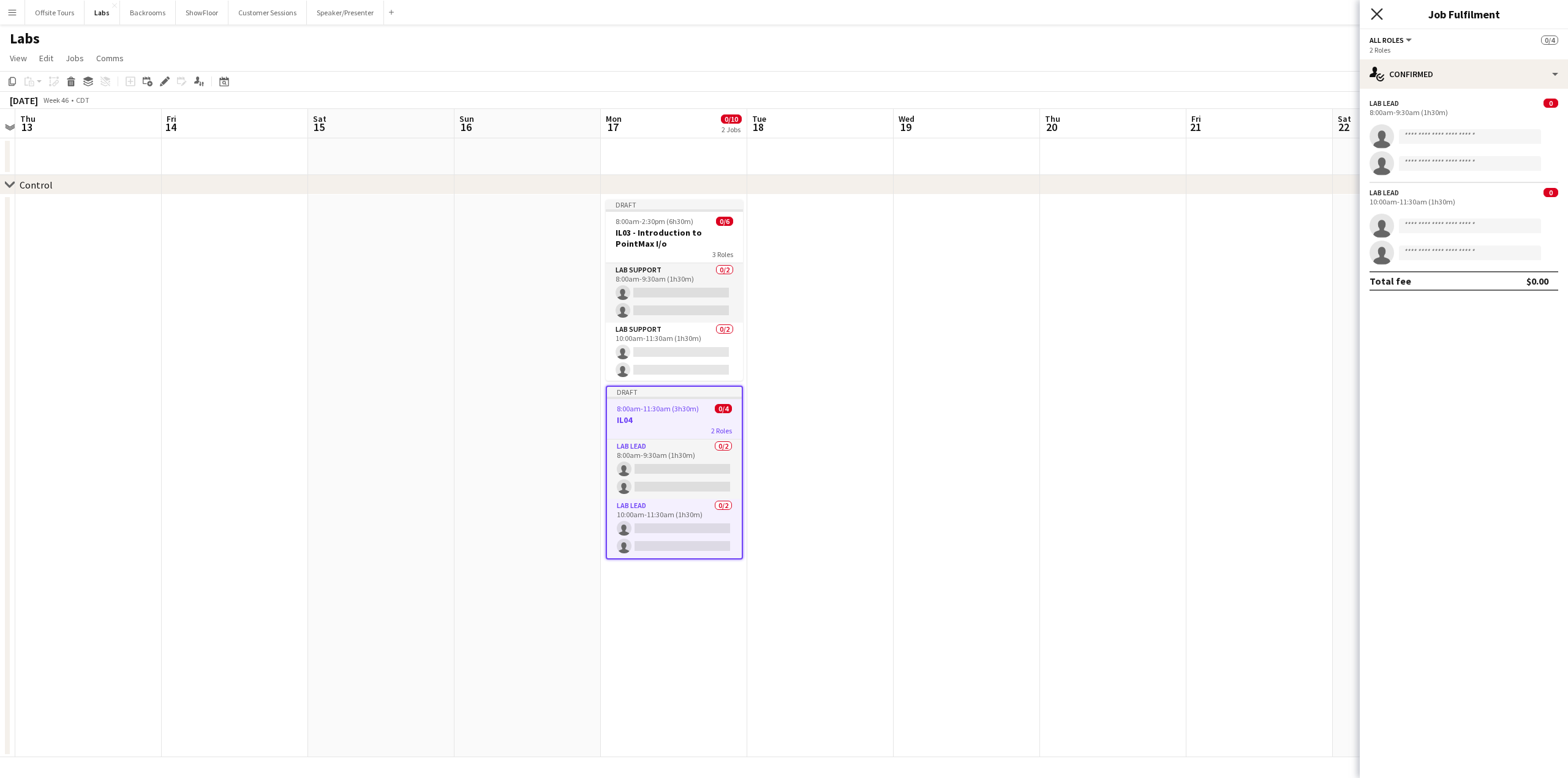
click at [1376, 19] on icon "Close pop-in" at bounding box center [1376, 14] width 12 height 12
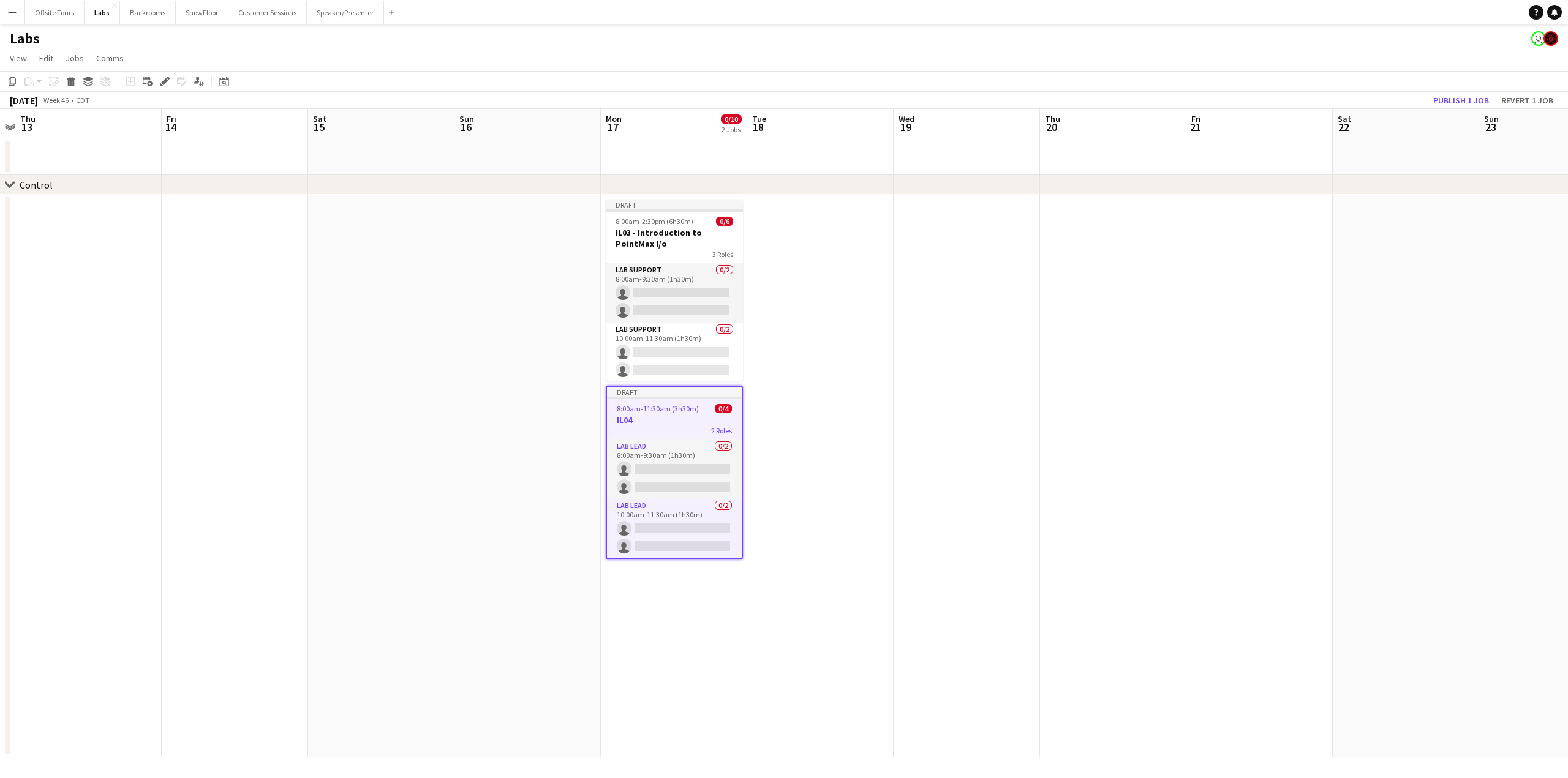
click at [648, 411] on span "8:00am-11:30am (3h30m)" at bounding box center [657, 409] width 82 height 9
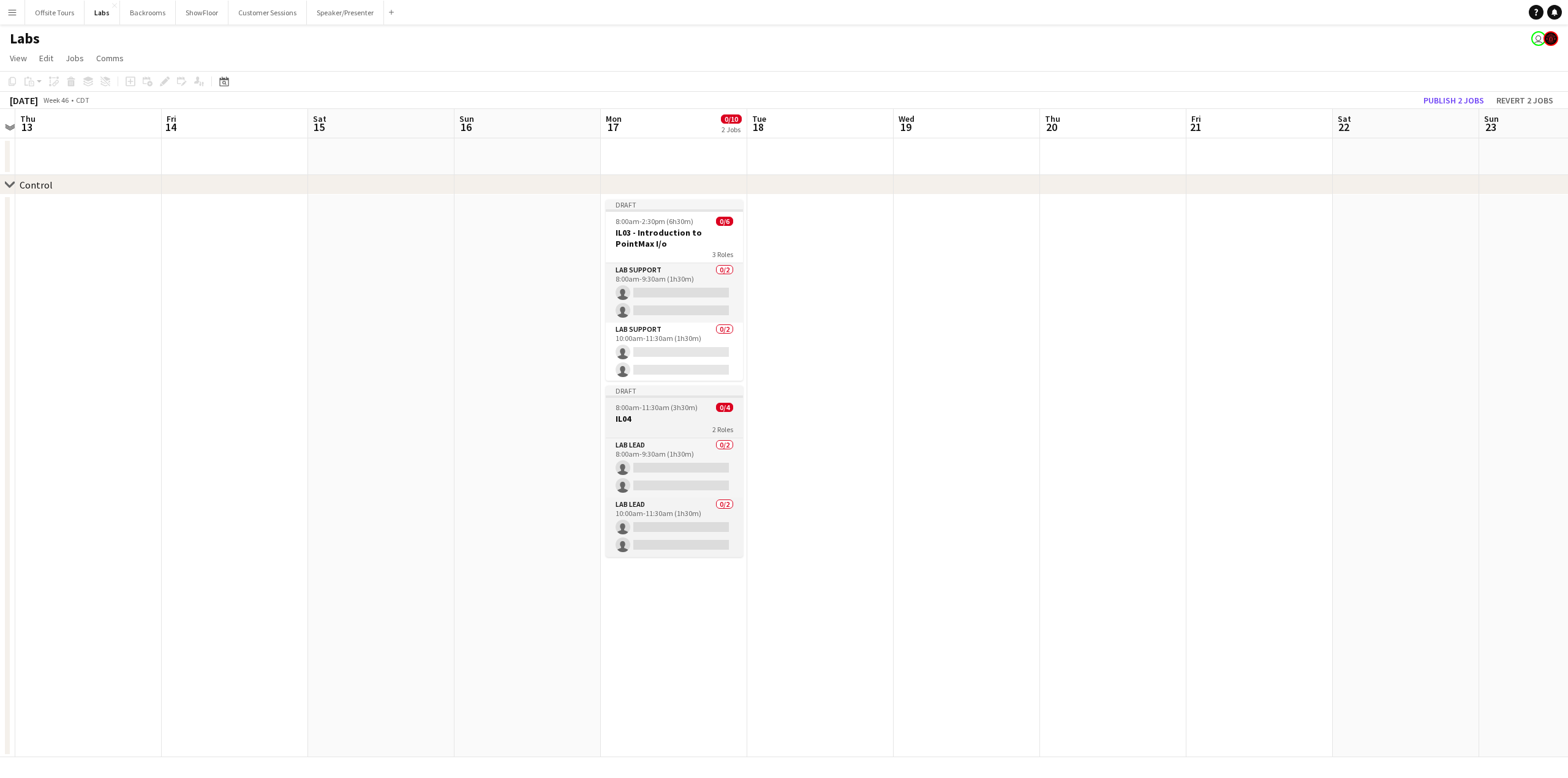
click at [645, 427] on div "2 Roles" at bounding box center [674, 429] width 137 height 10
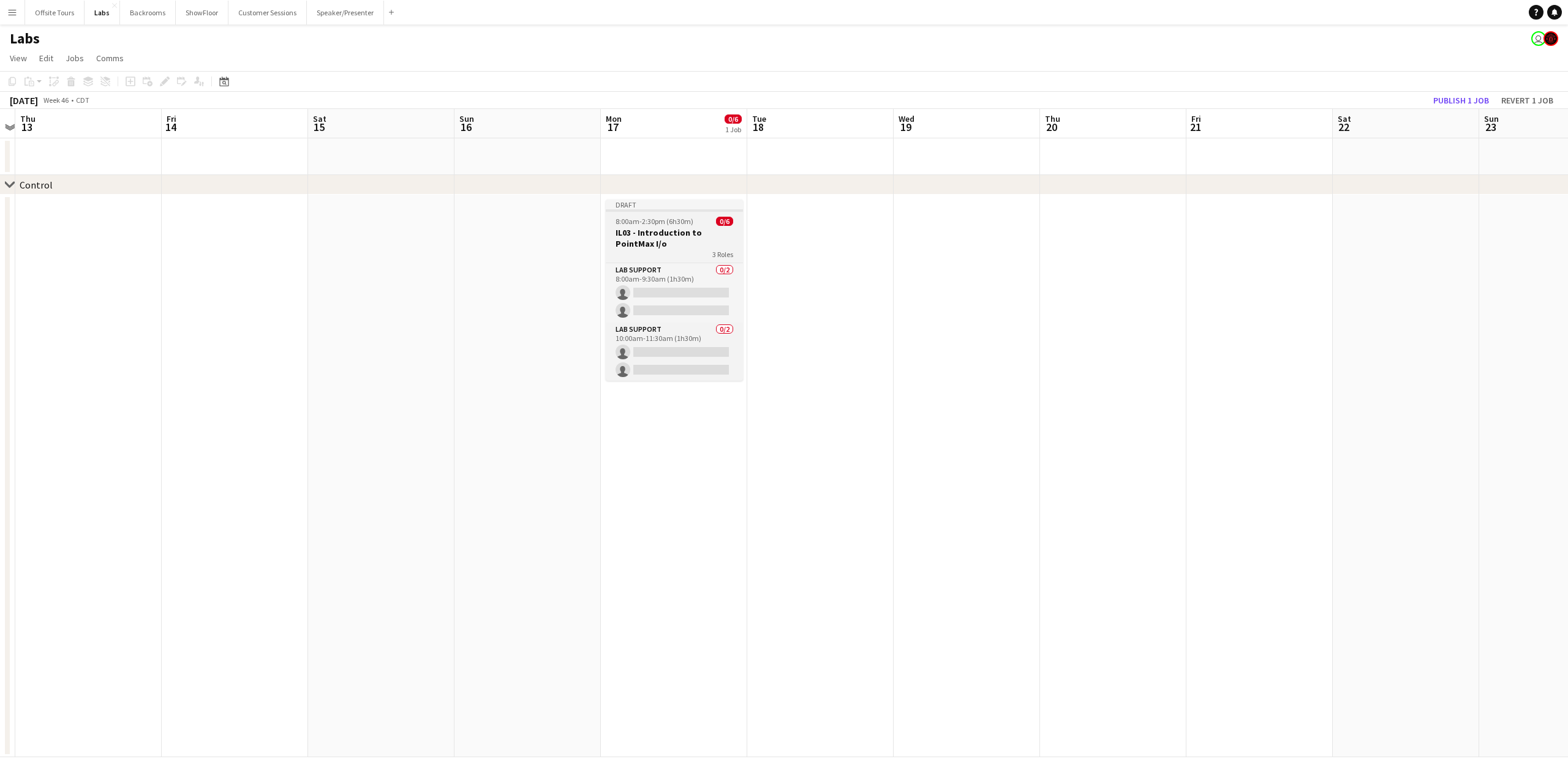
click at [651, 231] on h3 "IL03 - Introduction to PointMax I/o" at bounding box center [674, 238] width 137 height 22
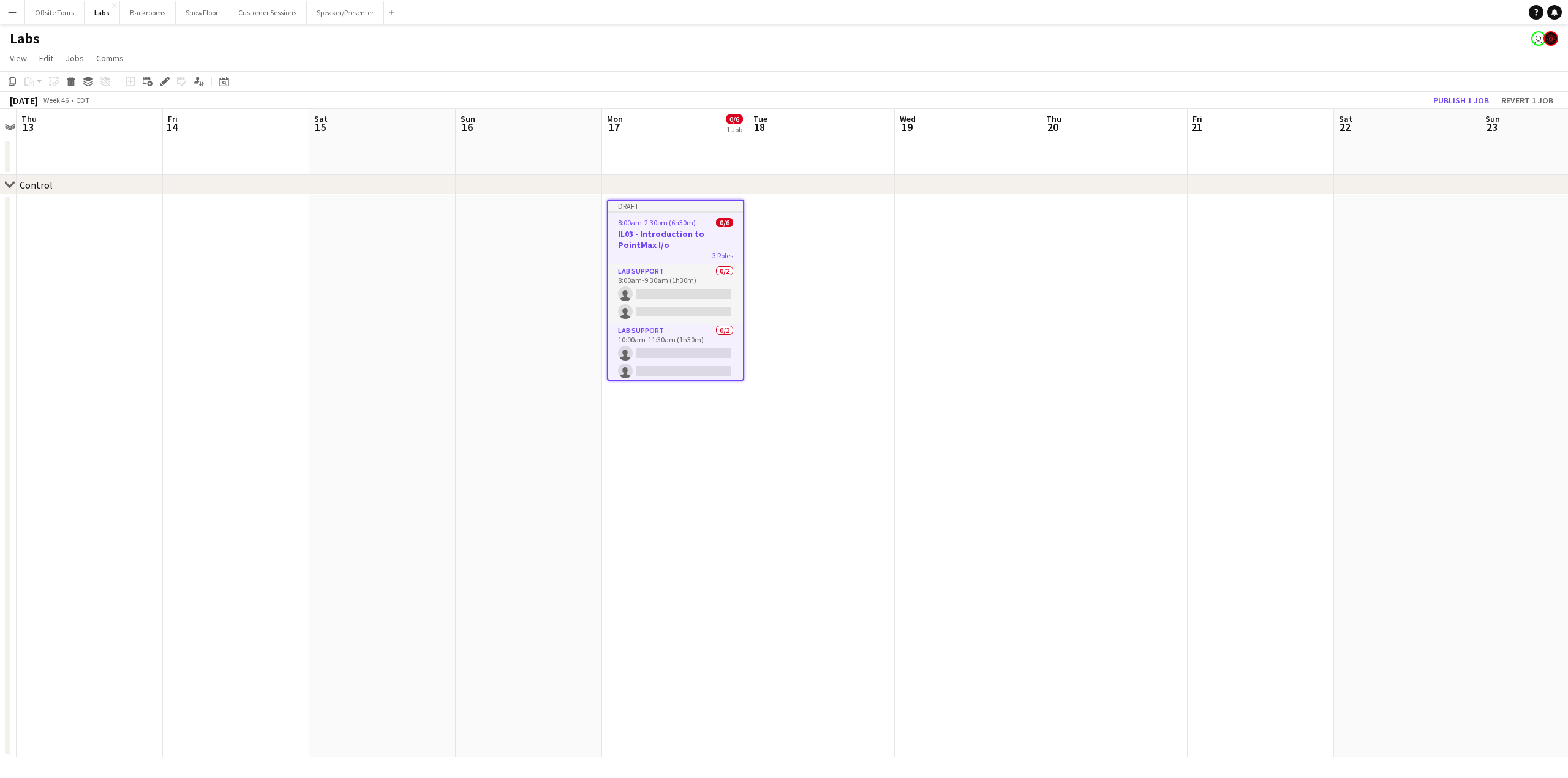
scroll to position [0, 421]
drag, startPoint x: 692, startPoint y: 379, endPoint x: 695, endPoint y: 425, distance: 46.1
click at [695, 425] on app-date-cell "Draft 8:00am-2:30pm (6h30m) 0/6 IL03 - Introduction to PointMax I/o 3 Roles Lab…" at bounding box center [676, 476] width 147 height 563
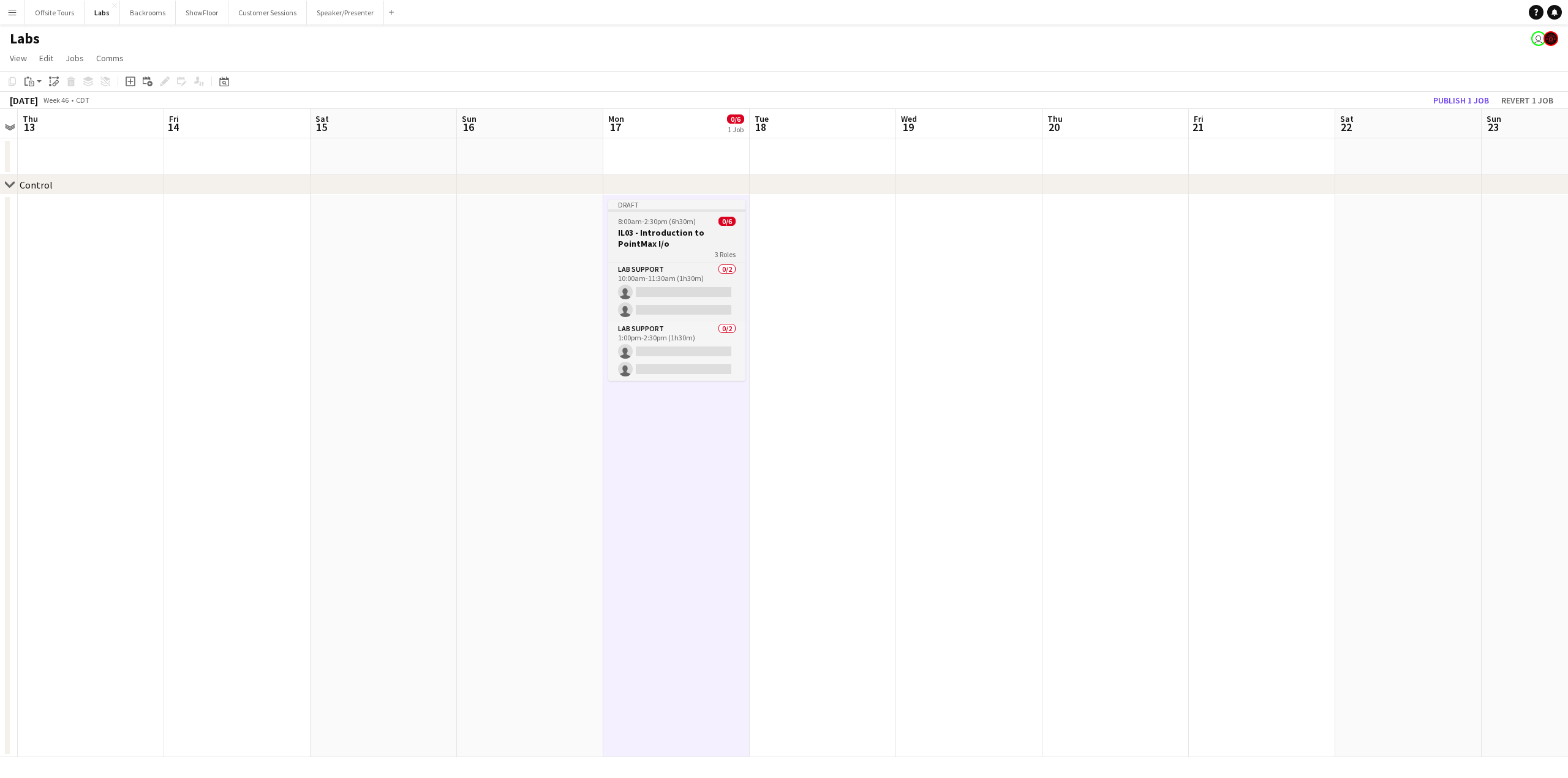
scroll to position [0, 0]
click at [657, 221] on span "8:00am-2:30pm (6h30m)" at bounding box center [657, 222] width 78 height 9
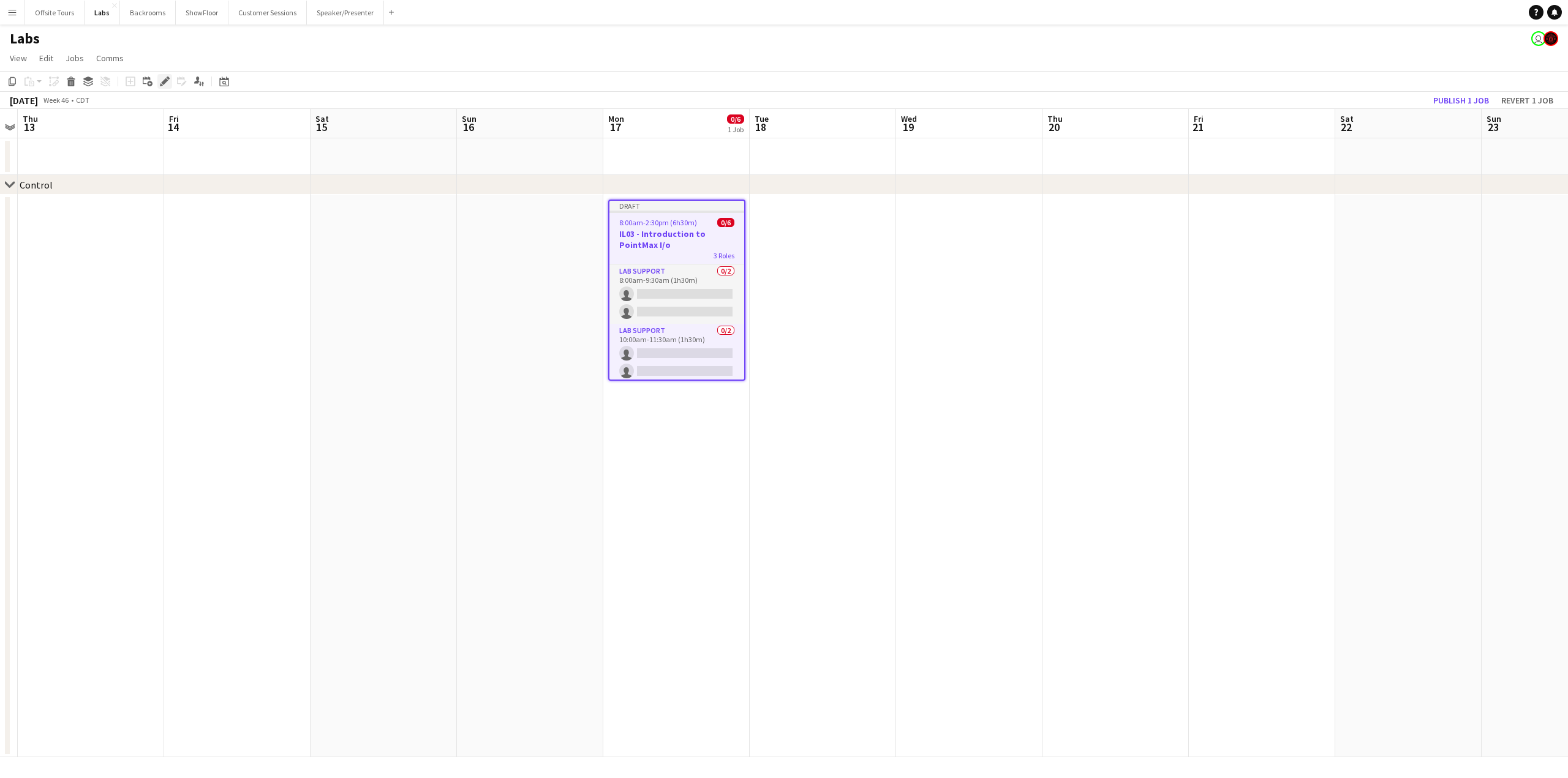
click at [160, 82] on icon "Edit" at bounding box center [164, 82] width 10 height 10
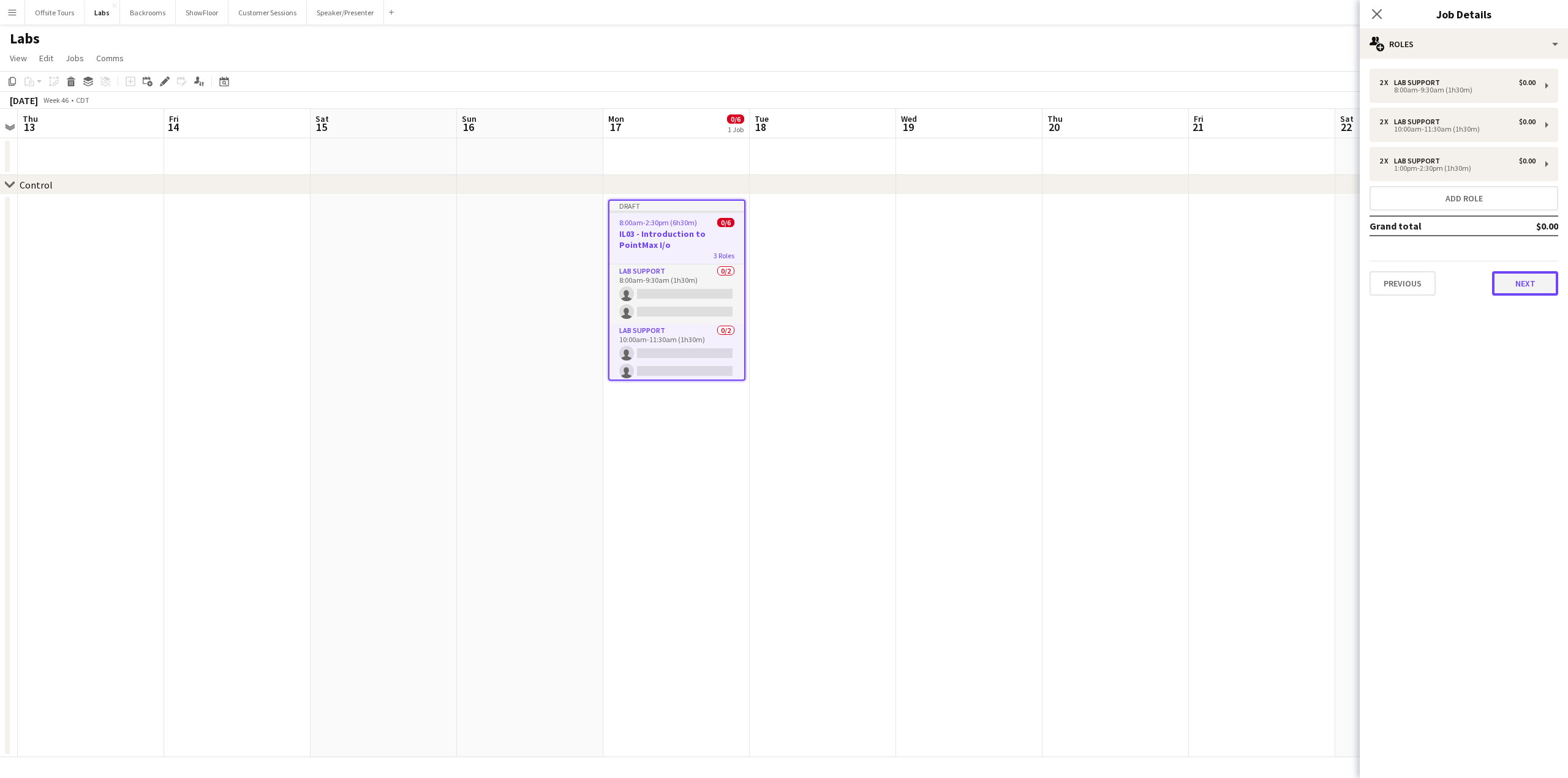
click at [1523, 282] on button "Next" at bounding box center [1524, 284] width 66 height 24
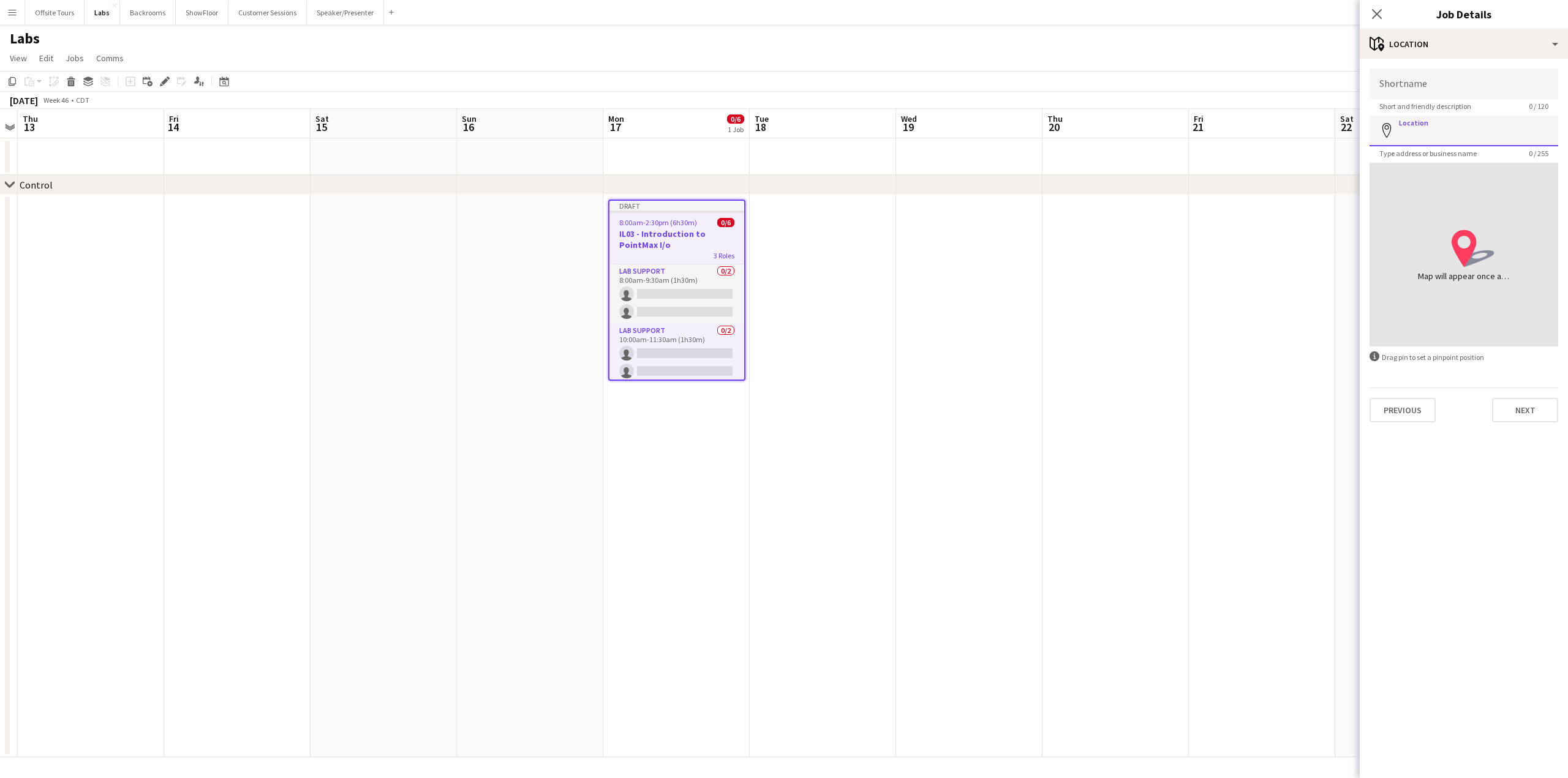
click at [1417, 129] on input "Location" at bounding box center [1463, 131] width 188 height 31
click at [1448, 135] on input "Location" at bounding box center [1463, 131] width 188 height 31
paste input "*****"
type input "*****"
click at [1523, 420] on button "Next" at bounding box center [1524, 410] width 66 height 24
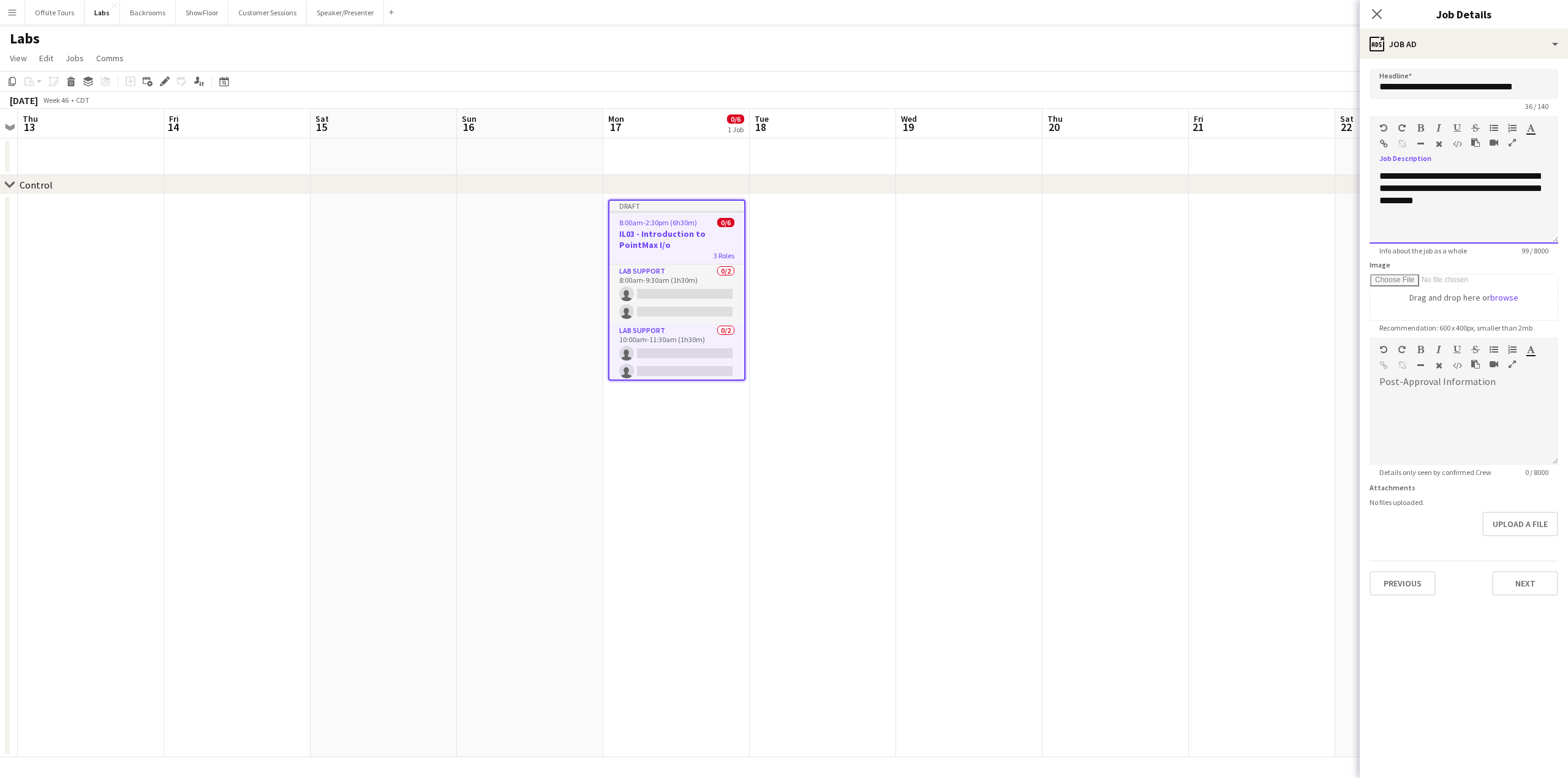
drag, startPoint x: 1480, startPoint y: 210, endPoint x: 1370, endPoint y: 170, distance: 117.0
click at [1370, 170] on div "**********" at bounding box center [1463, 202] width 188 height 82
copy div "**********"
click at [1431, 401] on div at bounding box center [1463, 428] width 188 height 73
paste div
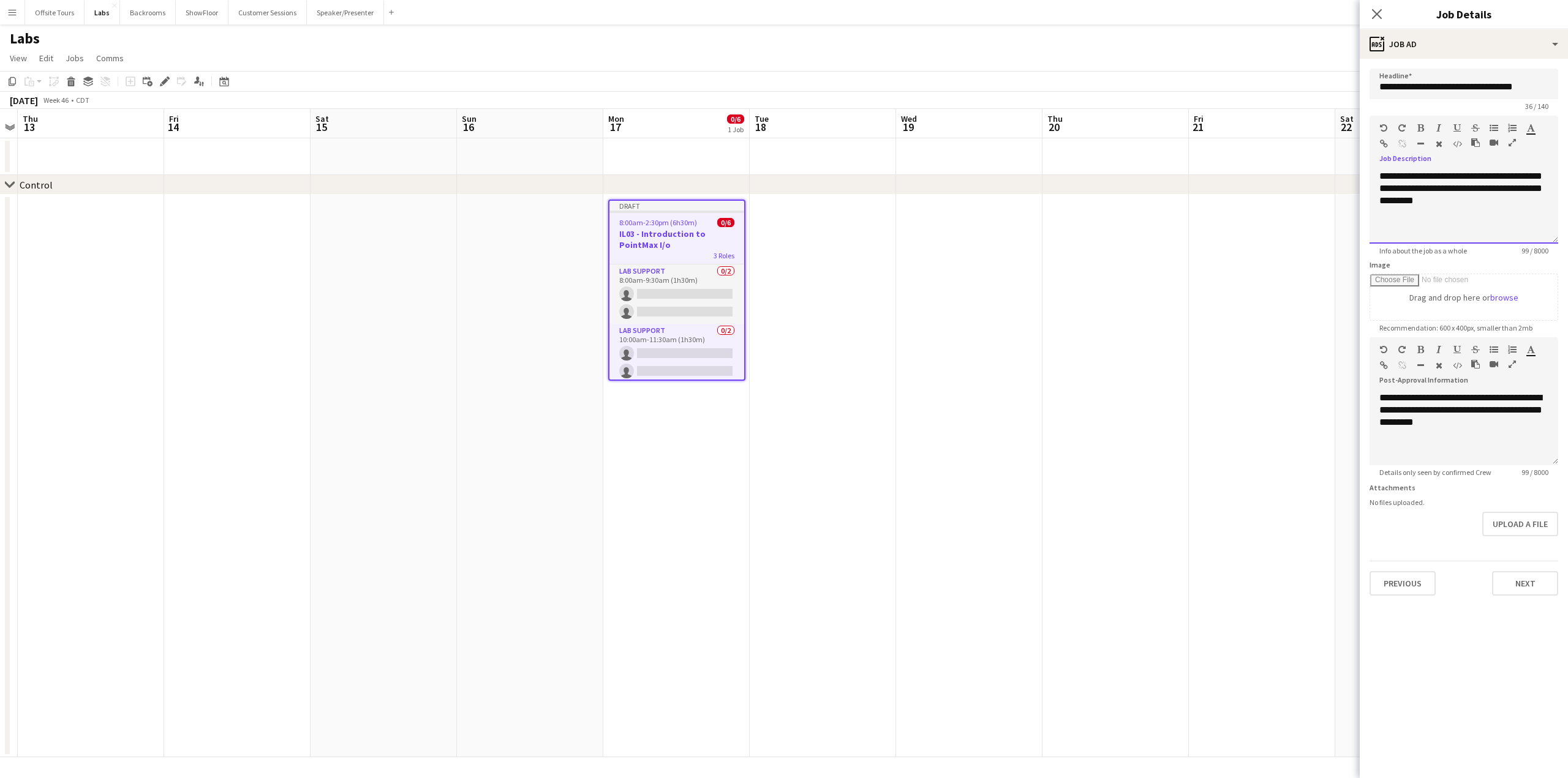
drag, startPoint x: 1472, startPoint y: 203, endPoint x: 1325, endPoint y: 166, distance: 151.6
click at [1325, 166] on body "Menu Boards Boards Boards All jobs Status Workforce Workforce My Workforce Recr…" at bounding box center [784, 389] width 1568 height 778
click at [1409, 222] on div "**********" at bounding box center [1463, 207] width 188 height 73
click at [1499, 198] on div "**********" at bounding box center [1463, 207] width 188 height 73
drag, startPoint x: 1493, startPoint y: 174, endPoint x: 1346, endPoint y: 174, distance: 147.0
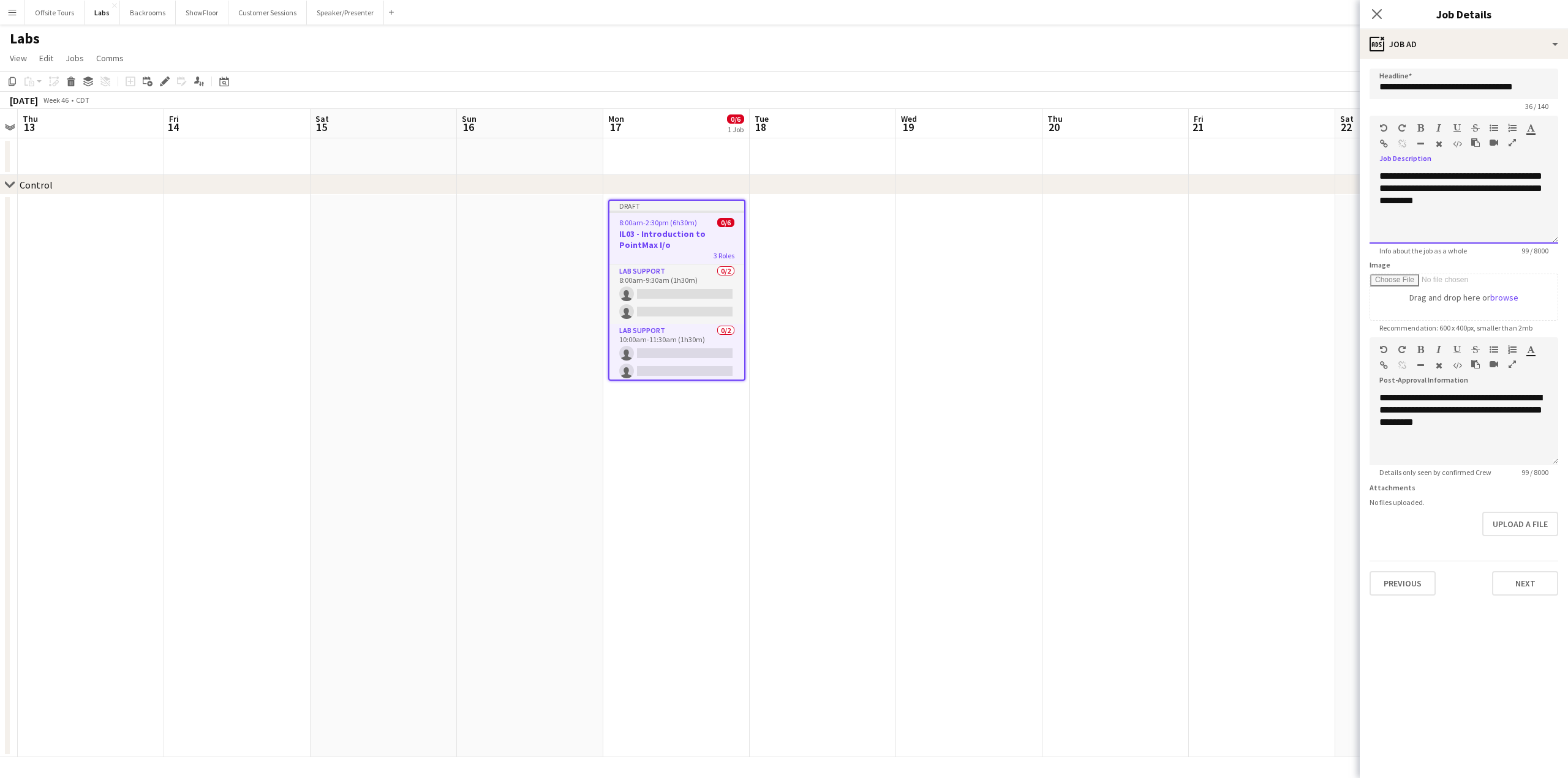
click at [1346, 174] on body "Menu Boards Boards Boards All jobs Status Workforce Workforce My Workforce Recr…" at bounding box center [784, 389] width 1568 height 778
copy div "**********"
drag, startPoint x: 1529, startPoint y: 87, endPoint x: 1406, endPoint y: 87, distance: 123.0
click at [1406, 87] on input "**********" at bounding box center [1463, 83] width 188 height 31
paste input "text"
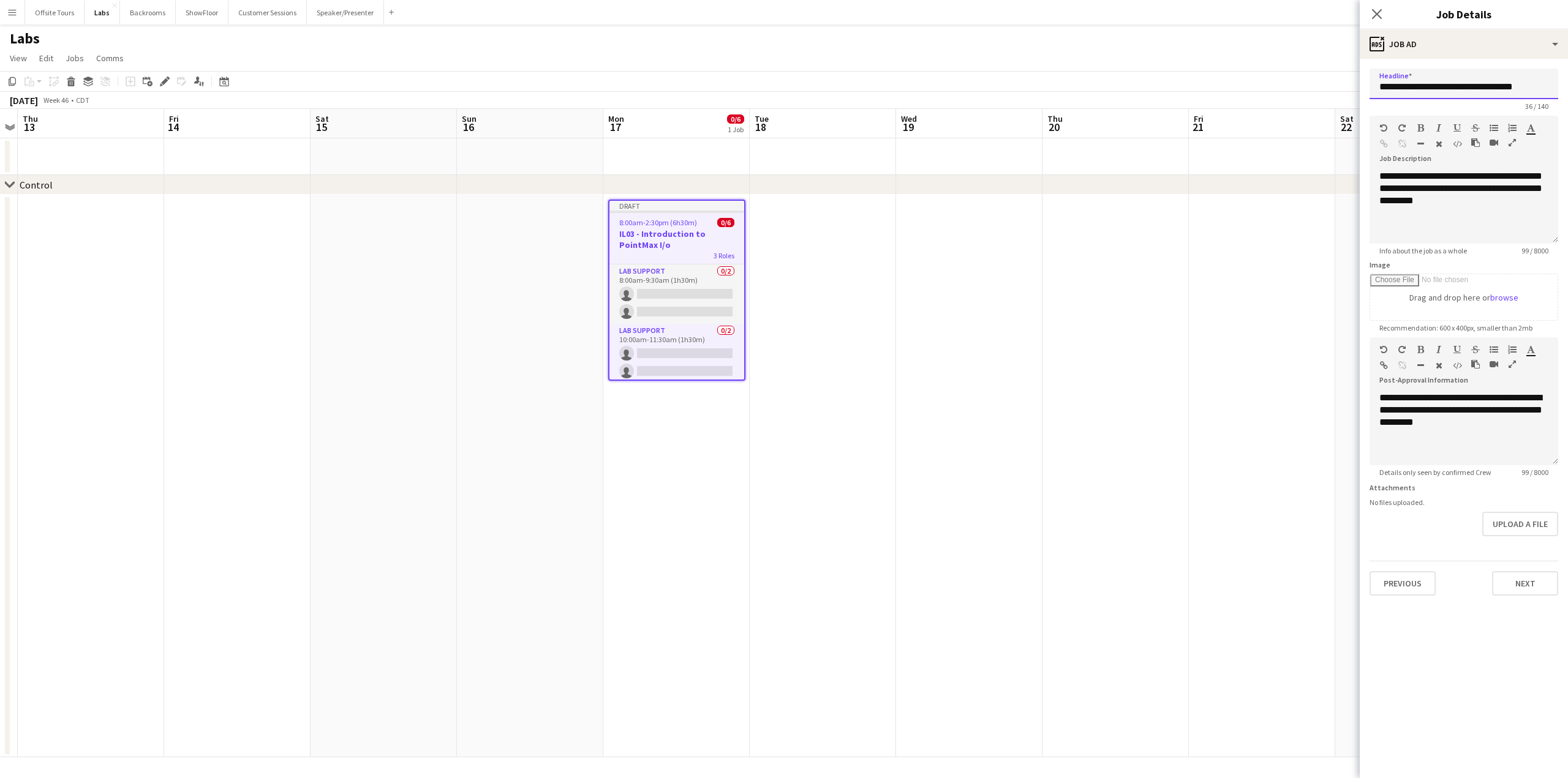
type input "**********"
click at [1444, 211] on div "**********" at bounding box center [1463, 207] width 188 height 73
click at [1485, 209] on div "**********" at bounding box center [1463, 207] width 188 height 73
click at [1520, 588] on button "Next" at bounding box center [1524, 583] width 66 height 24
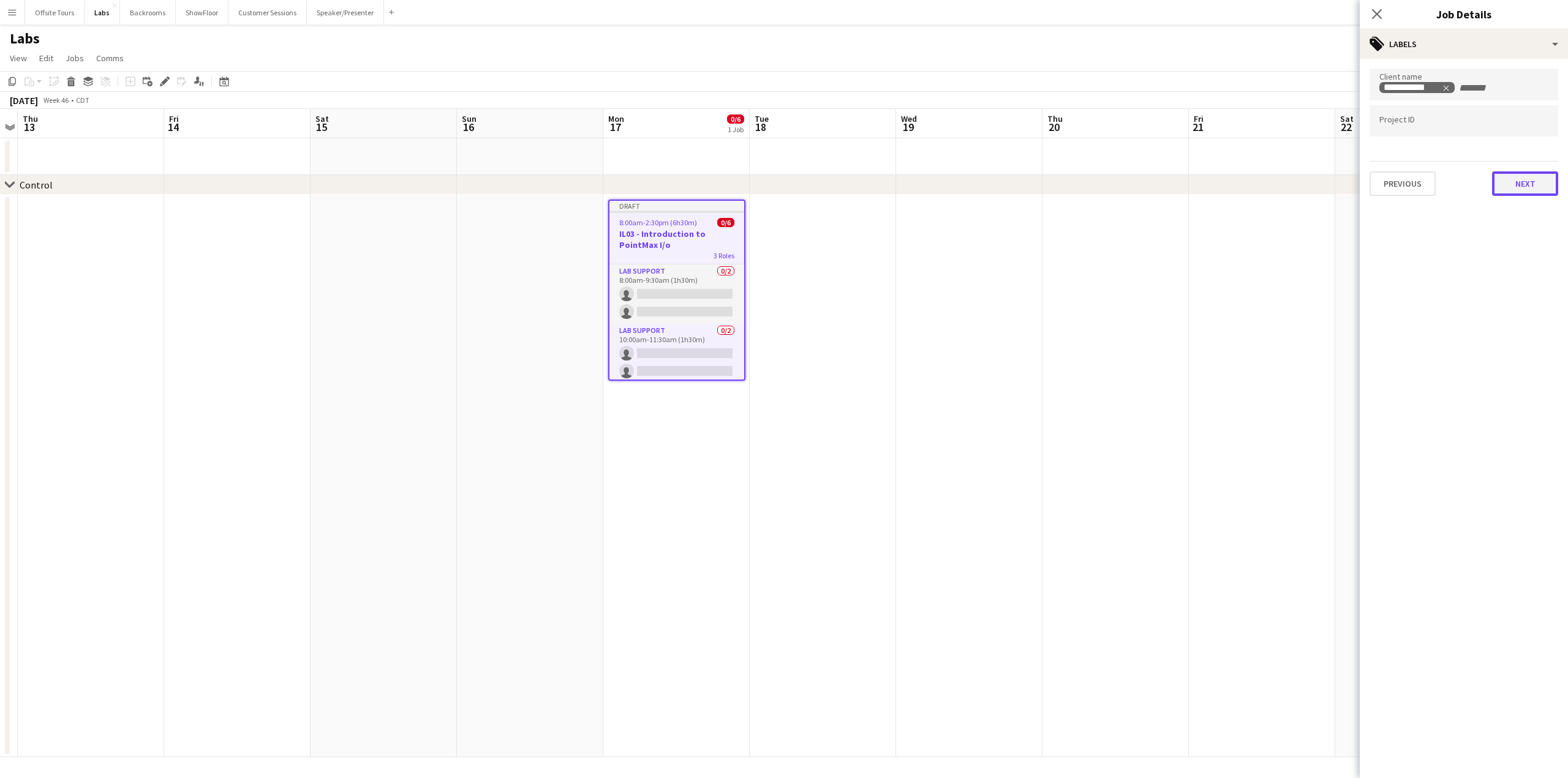
click at [1519, 188] on button "Next" at bounding box center [1524, 184] width 66 height 24
click at [1521, 128] on button "Next" at bounding box center [1524, 126] width 66 height 24
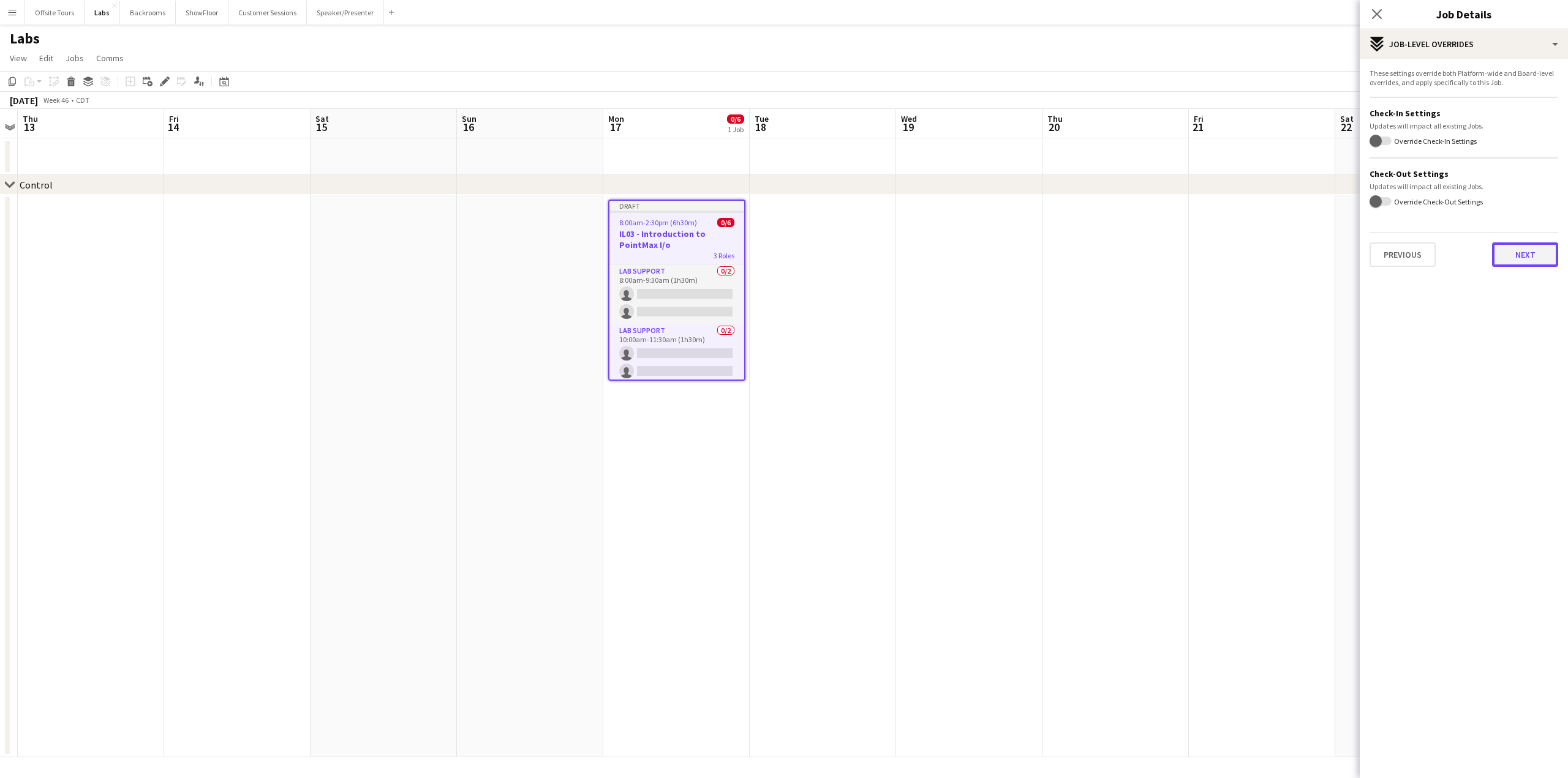
click at [1531, 253] on button "Next" at bounding box center [1524, 255] width 66 height 24
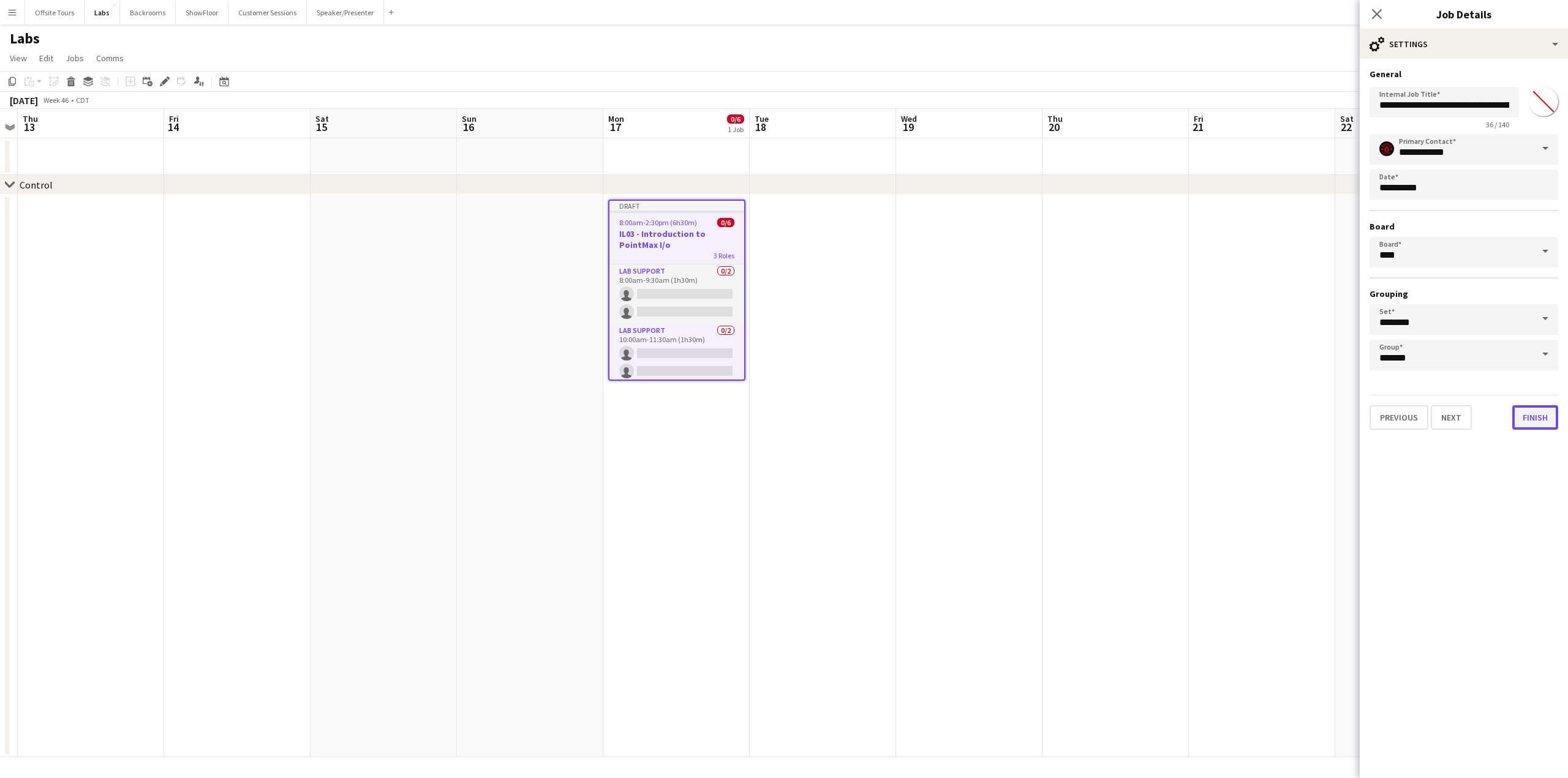
click at [1530, 422] on button "Finish" at bounding box center [1535, 417] width 46 height 24
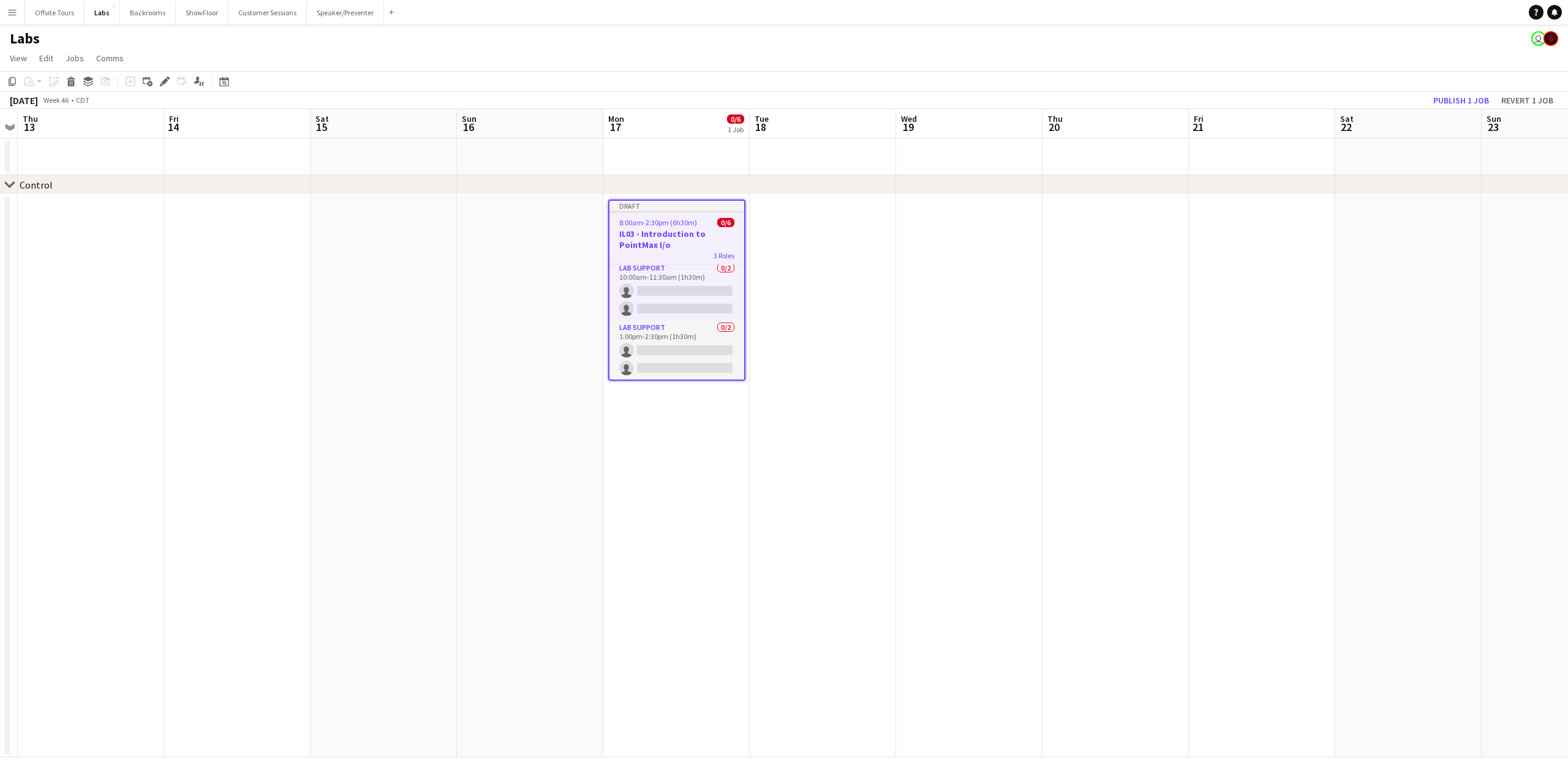
scroll to position [0, 0]
click at [669, 223] on span "8:00am-2:30pm (6h30m)" at bounding box center [658, 223] width 78 height 9
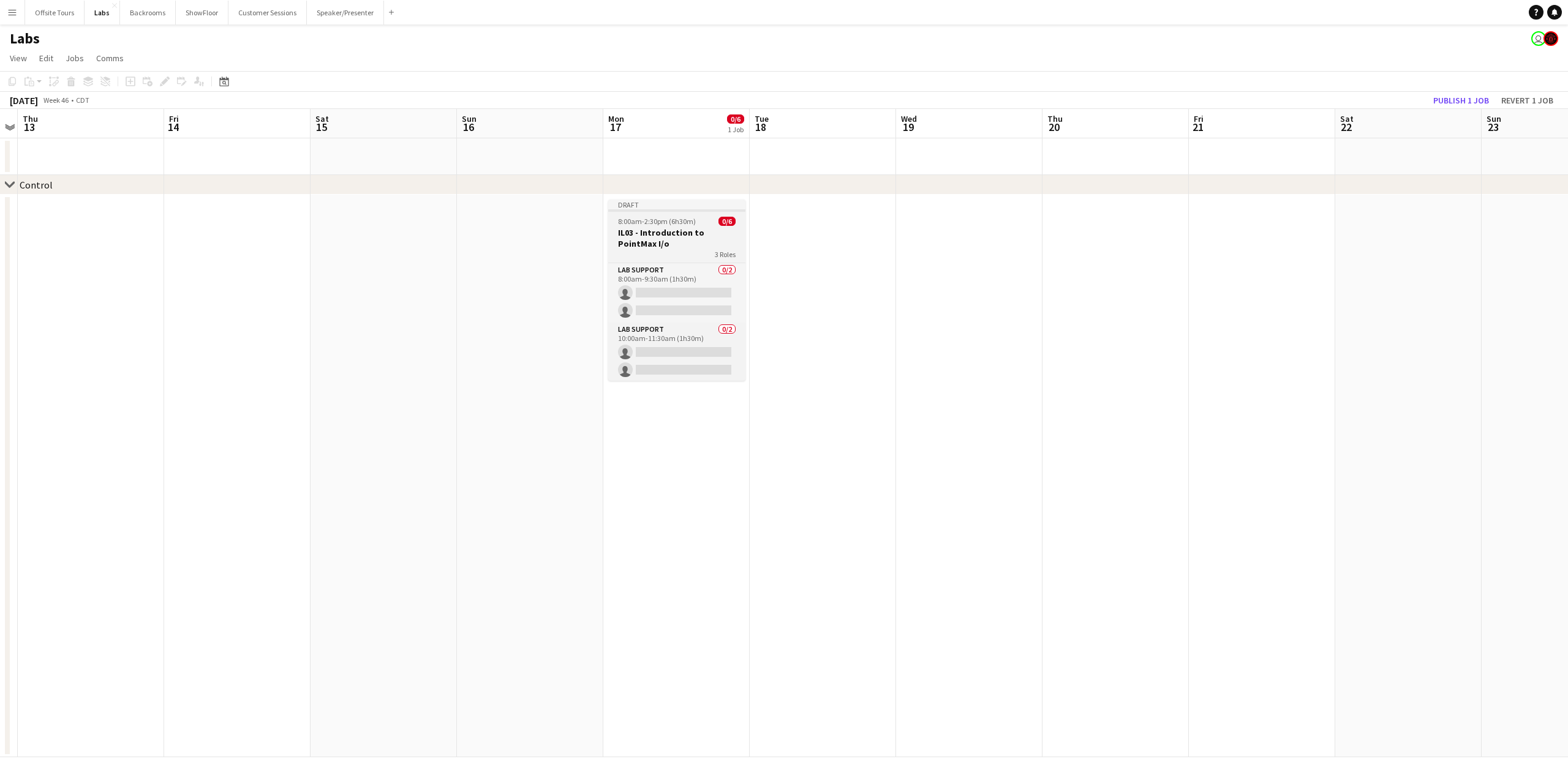
click at [669, 231] on h3 "IL03 - Introduction to PointMax I/o" at bounding box center [677, 238] width 137 height 22
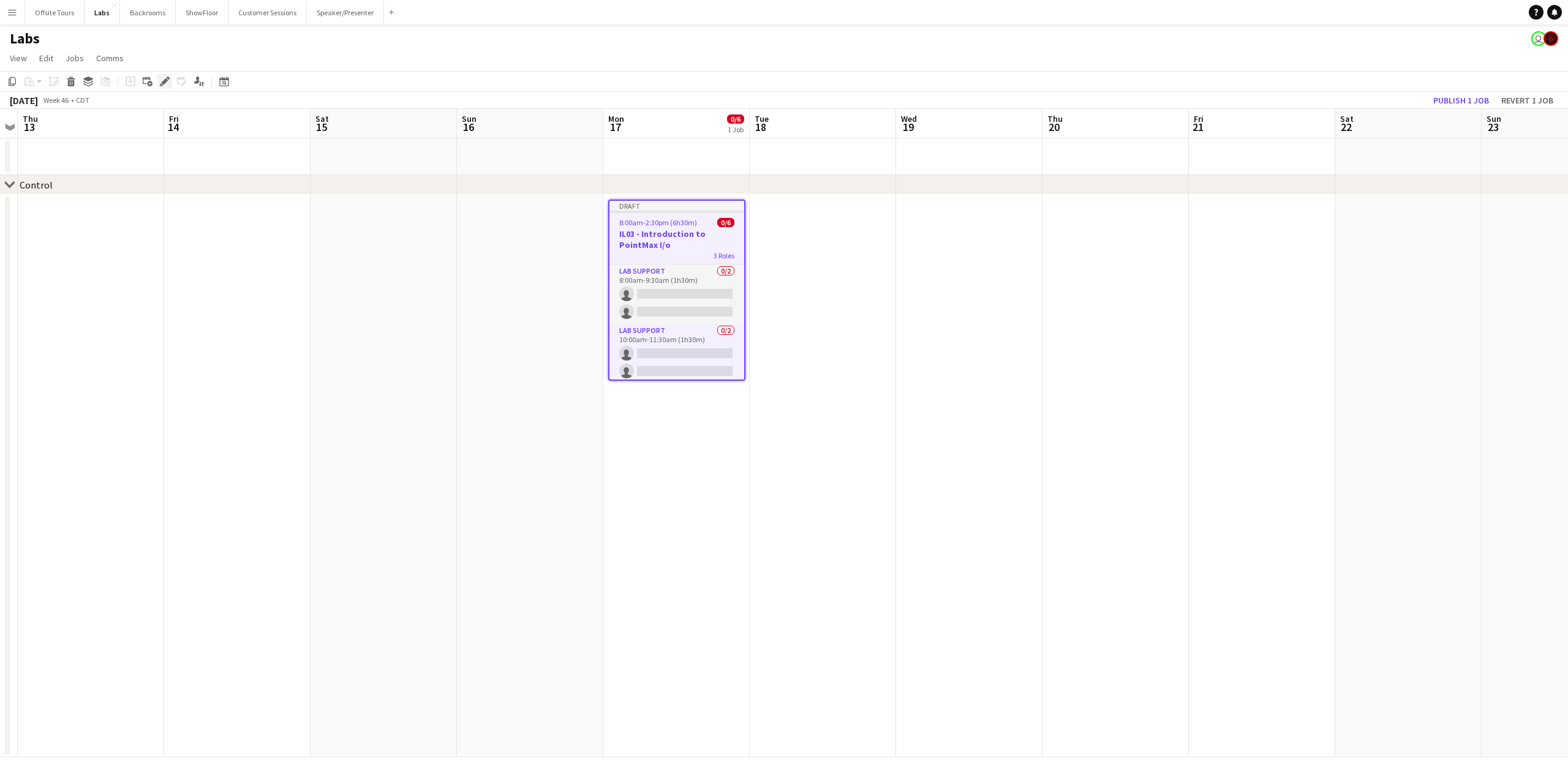
click at [166, 79] on icon at bounding box center [164, 82] width 6 height 6
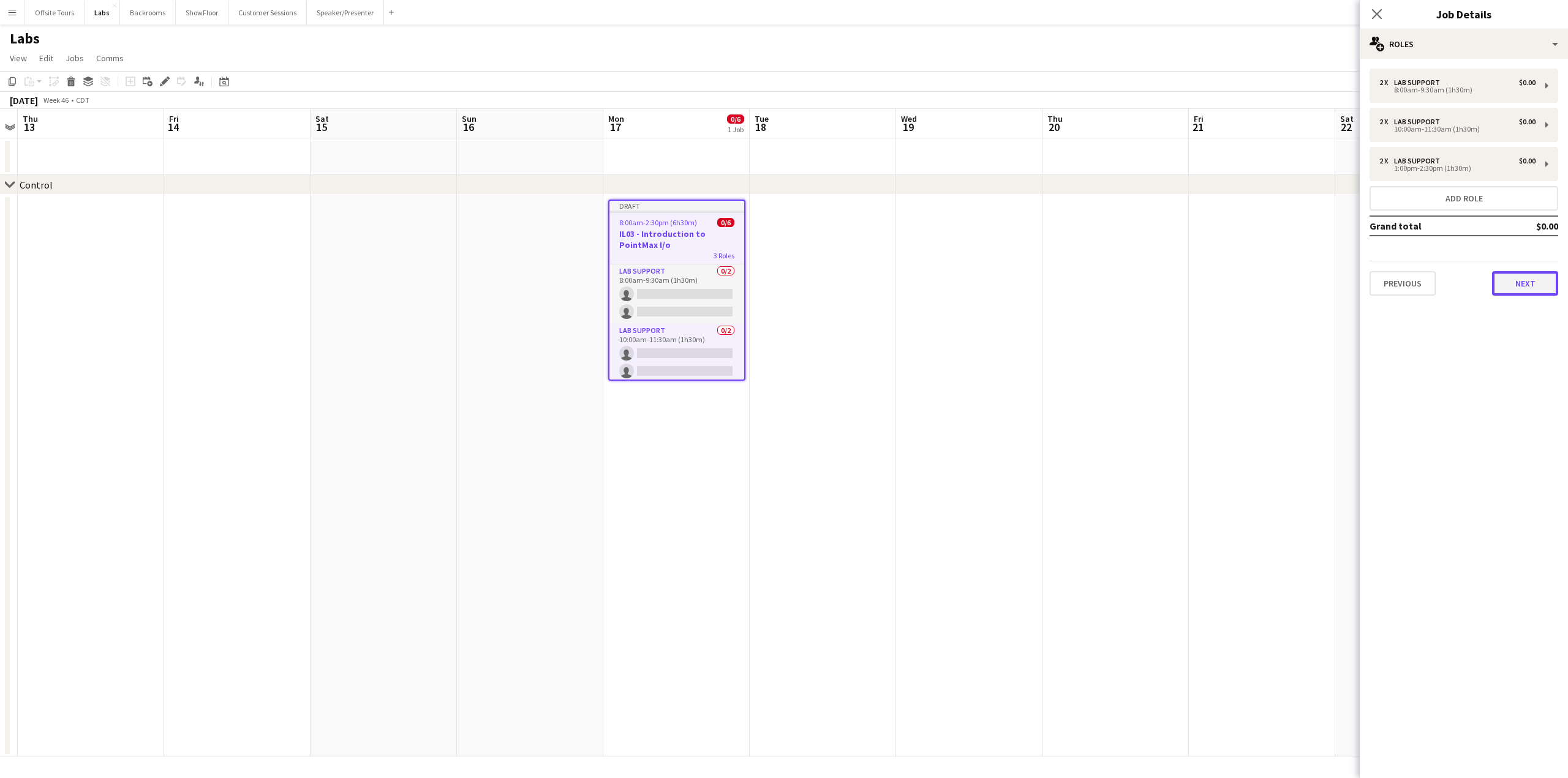
click at [1529, 289] on button "Next" at bounding box center [1524, 284] width 66 height 24
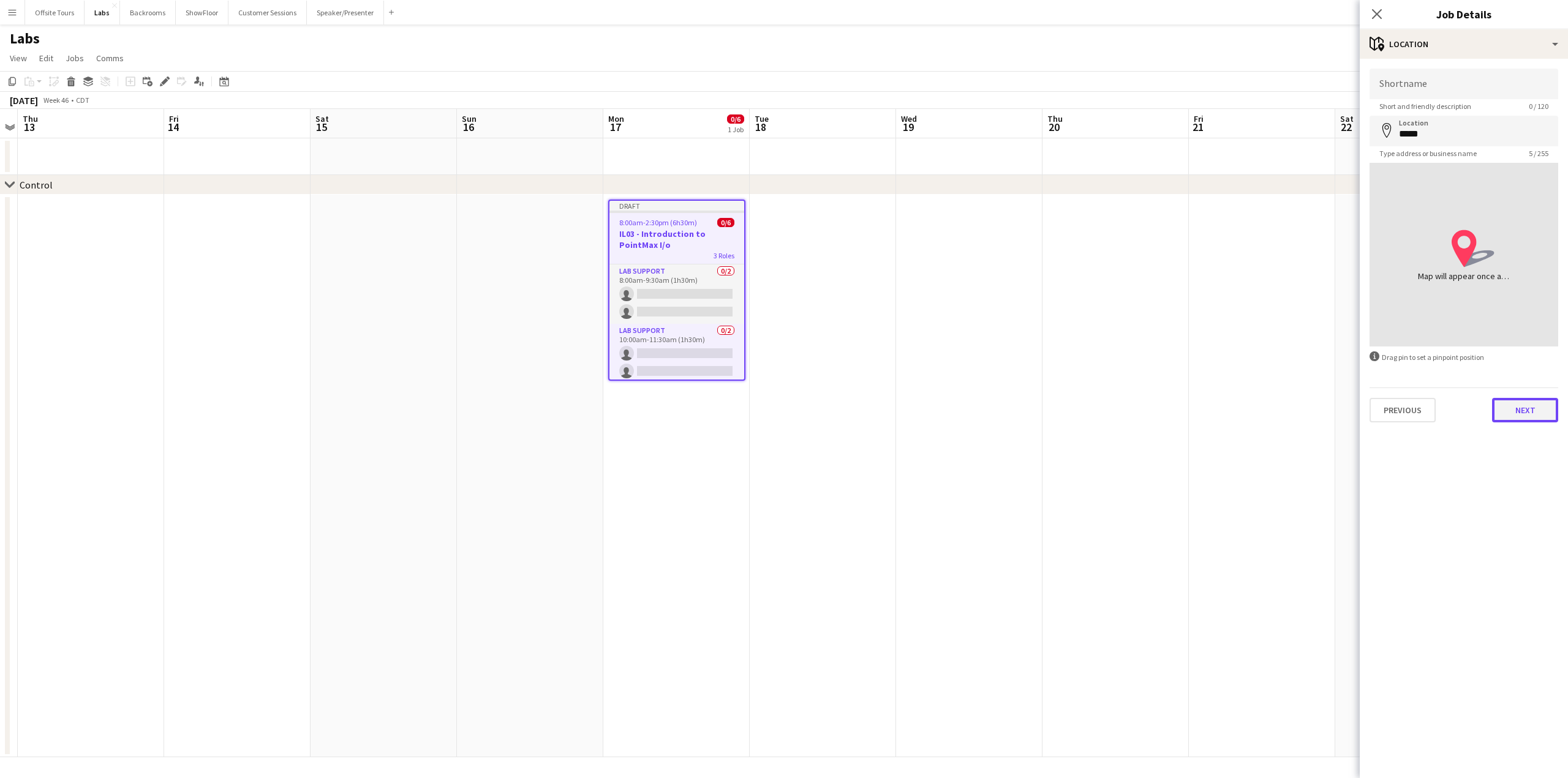
click at [1530, 406] on button "Next" at bounding box center [1524, 410] width 66 height 24
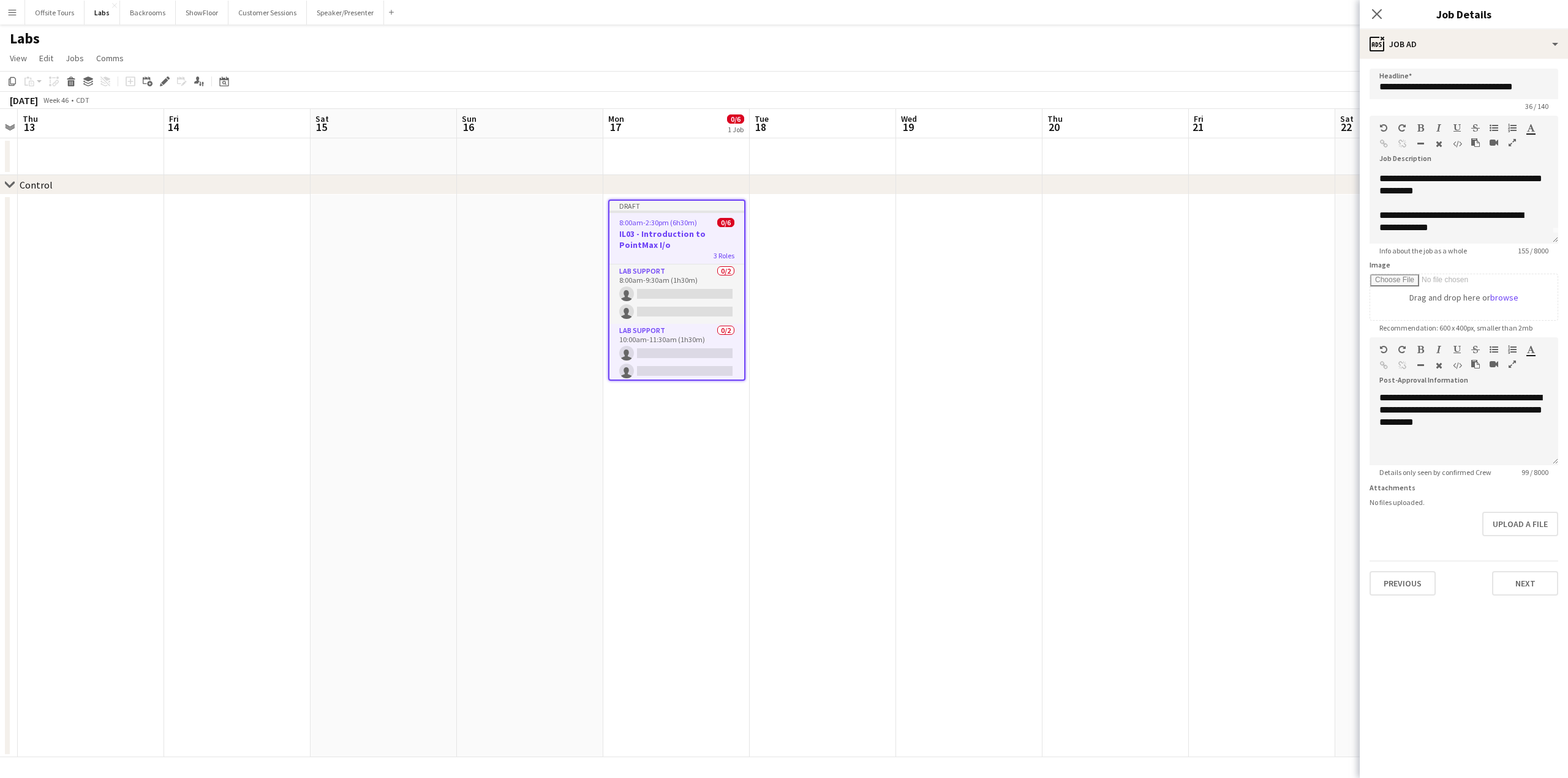
scroll to position [22, 0]
drag, startPoint x: 1381, startPoint y: 215, endPoint x: 1470, endPoint y: 228, distance: 89.9
click at [1470, 228] on div "**********" at bounding box center [1459, 222] width 159 height 24
drag, startPoint x: 1420, startPoint y: 213, endPoint x: 1345, endPoint y: 162, distance: 90.7
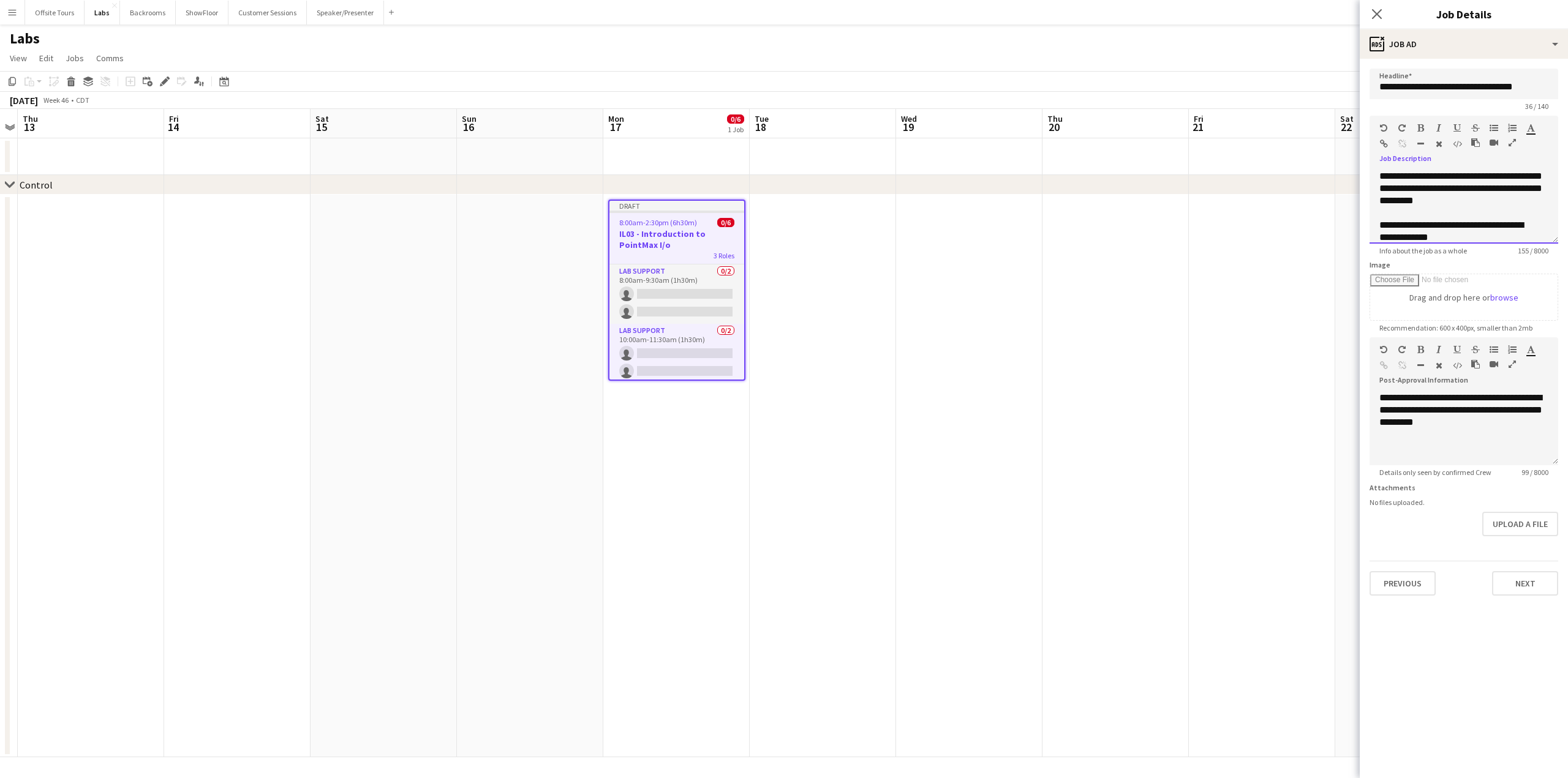
click at [1345, 162] on body "Menu Boards Boards Boards All jobs Status Workforce Workforce My Workforce Recr…" at bounding box center [784, 389] width 1568 height 778
click at [1379, 87] on input "**********" at bounding box center [1463, 83] width 188 height 31
type input "**********"
click at [598, 539] on app-date-cell at bounding box center [530, 476] width 147 height 563
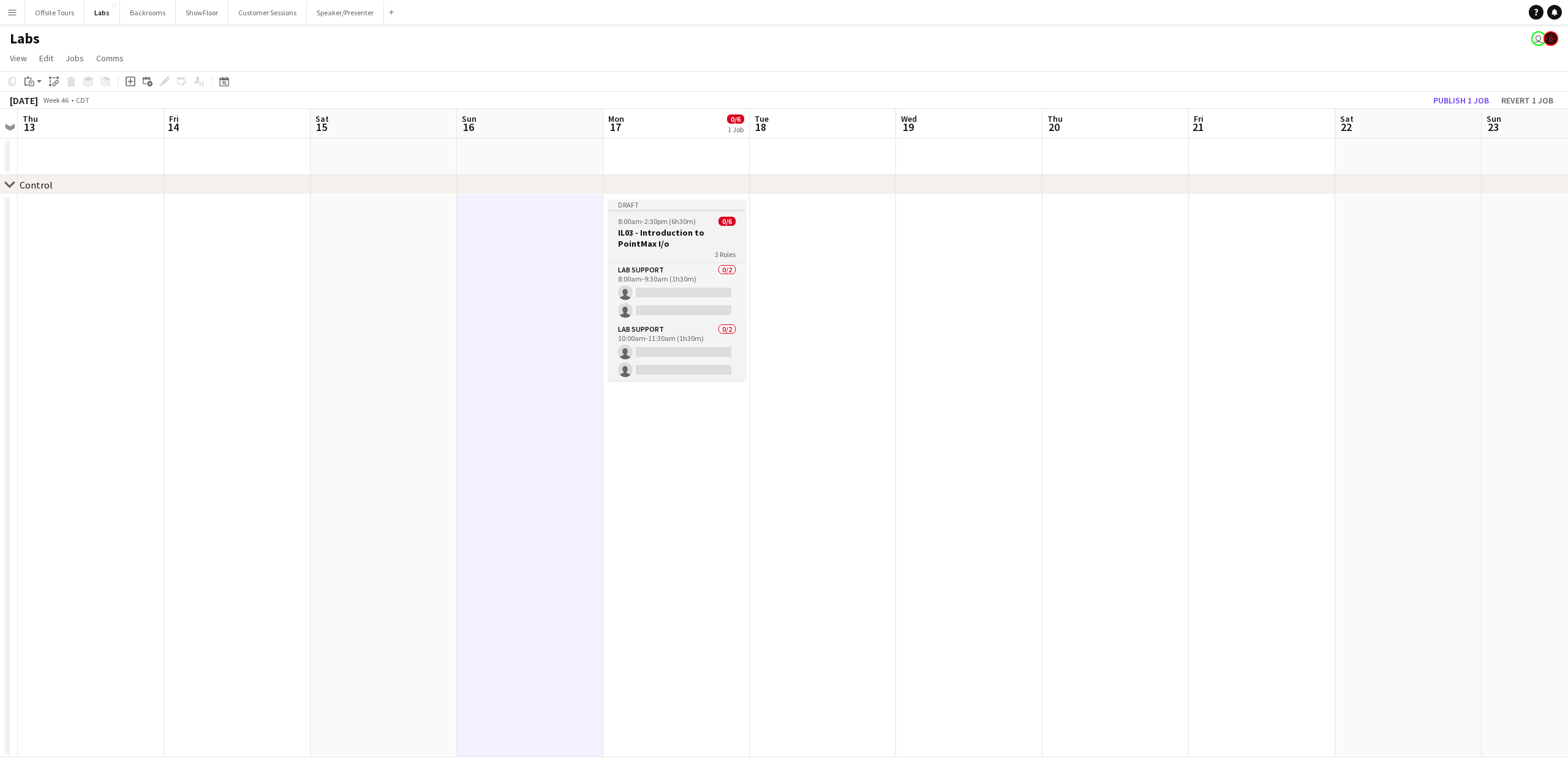
click at [655, 258] on div "3 Roles" at bounding box center [677, 254] width 137 height 10
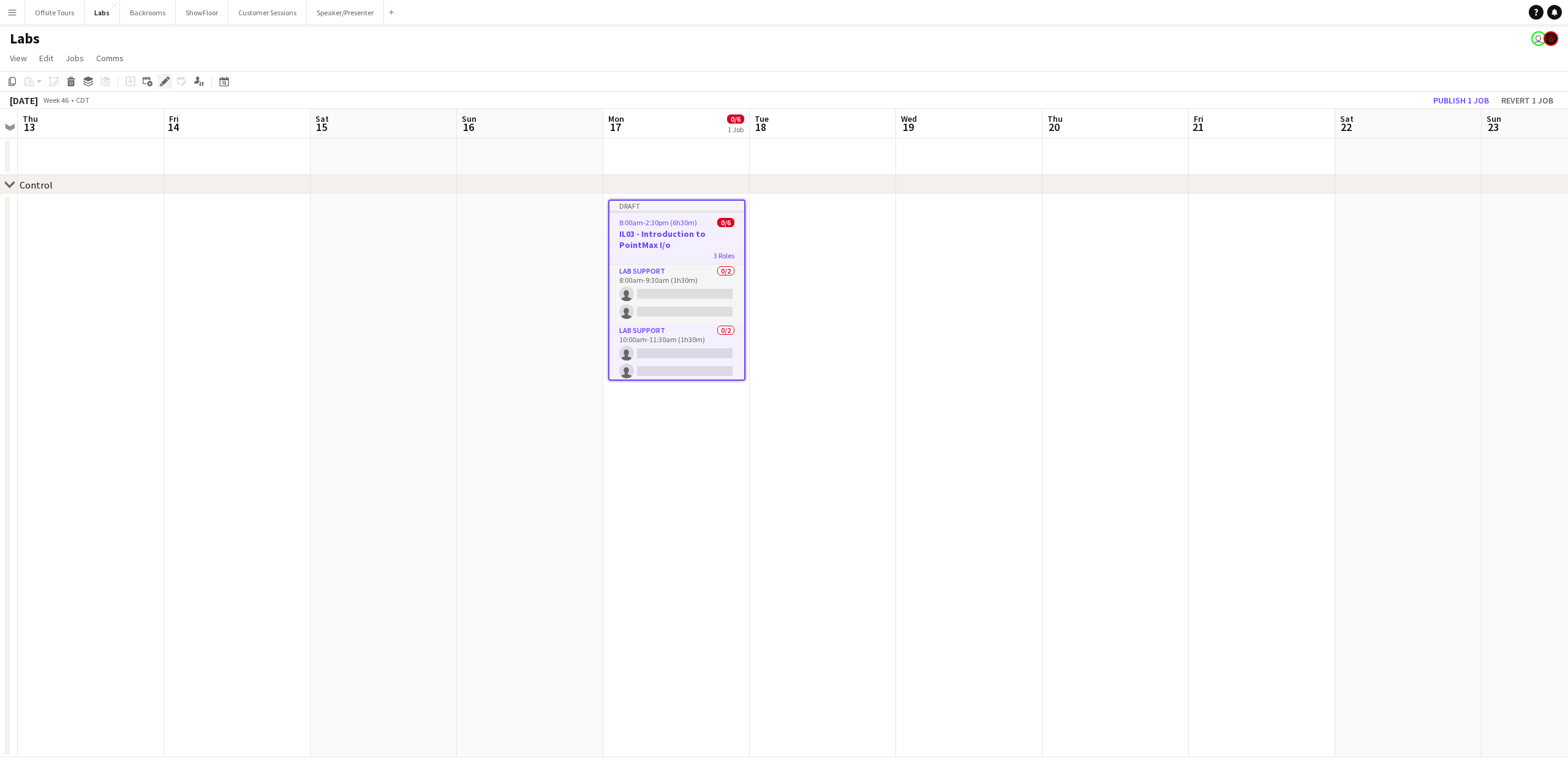
click at [161, 81] on icon "Edit" at bounding box center [164, 82] width 10 height 10
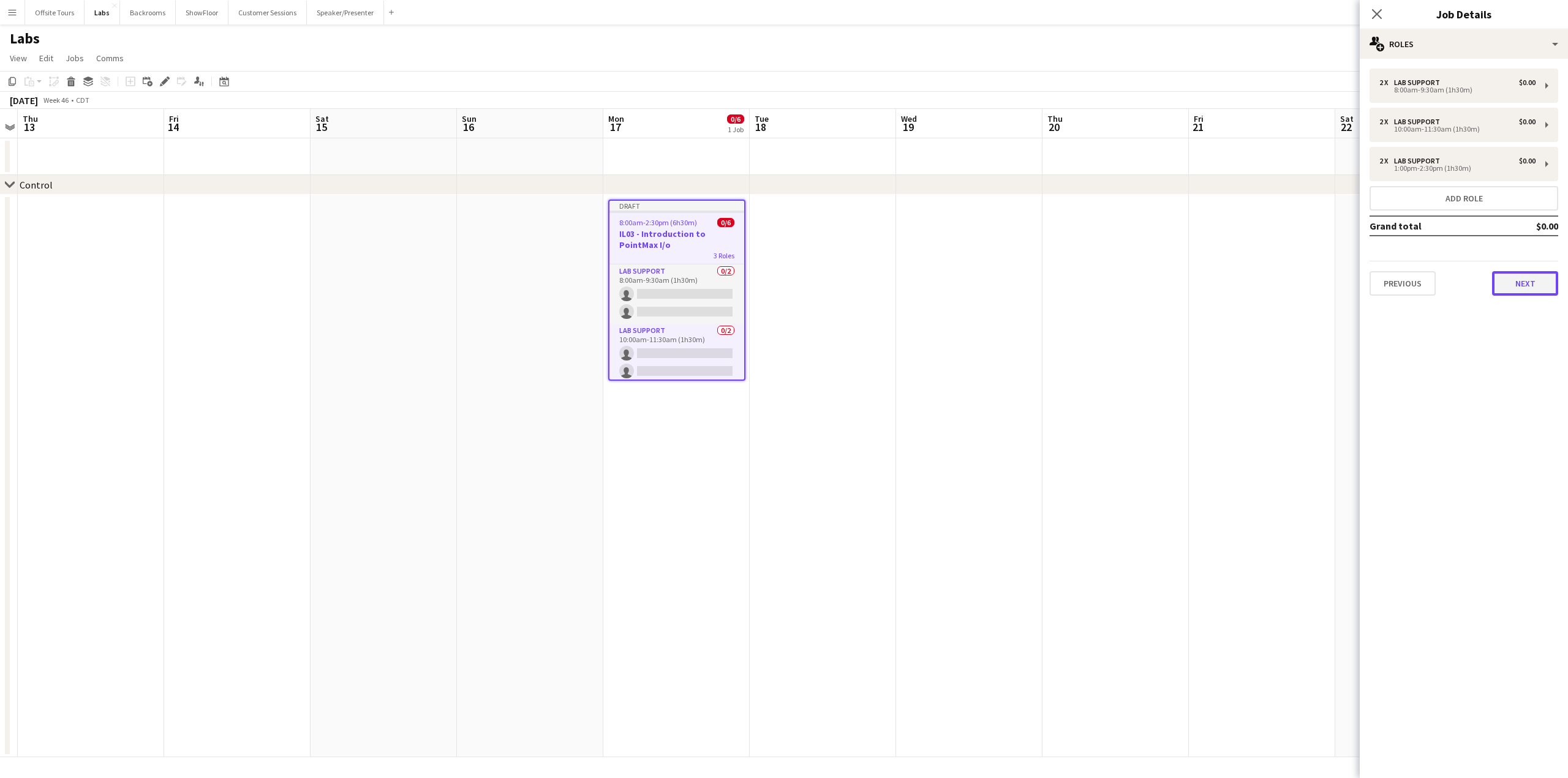
click at [1536, 280] on button "Next" at bounding box center [1524, 284] width 66 height 24
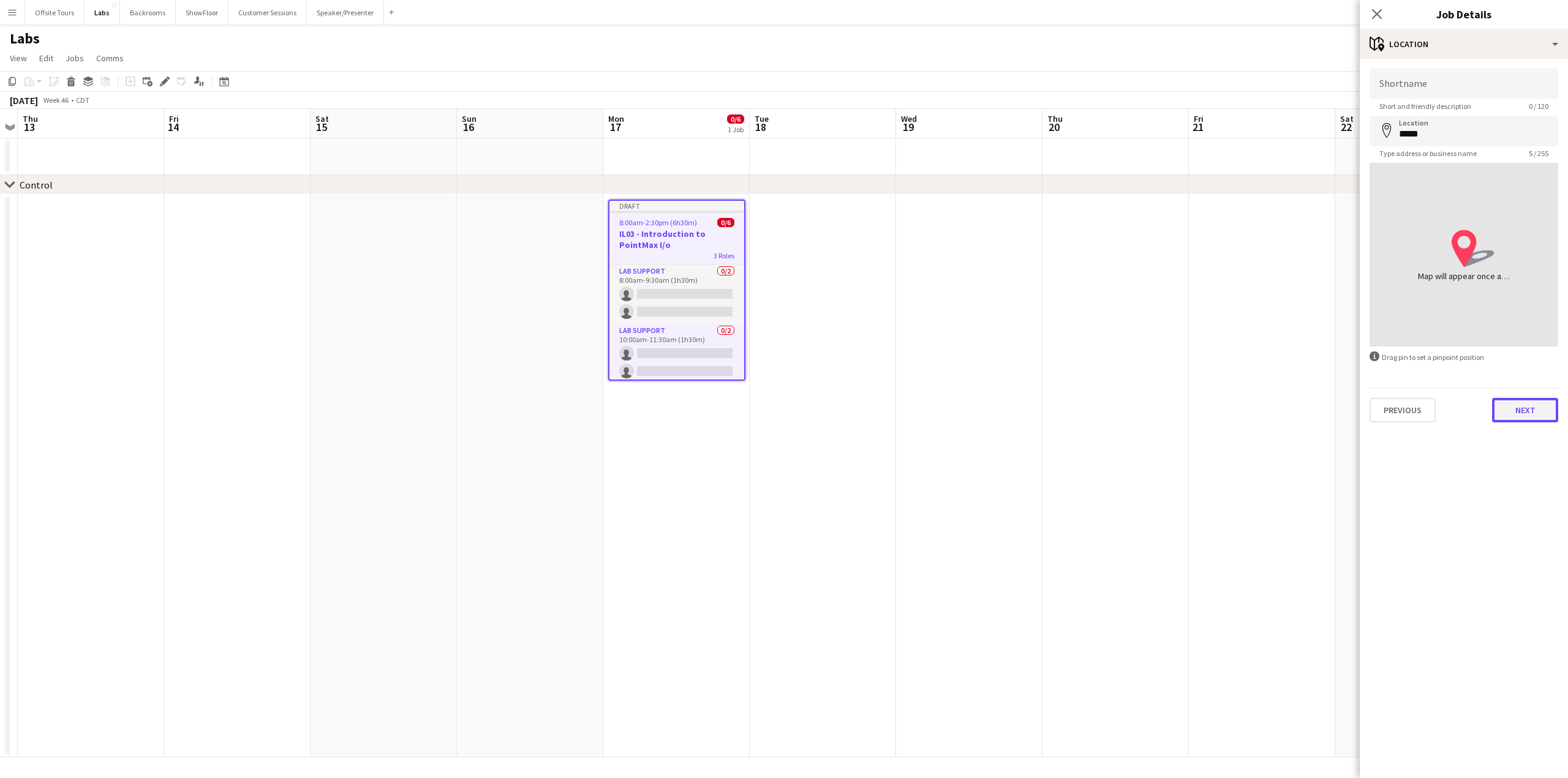
click at [1530, 415] on button "Next" at bounding box center [1524, 410] width 66 height 24
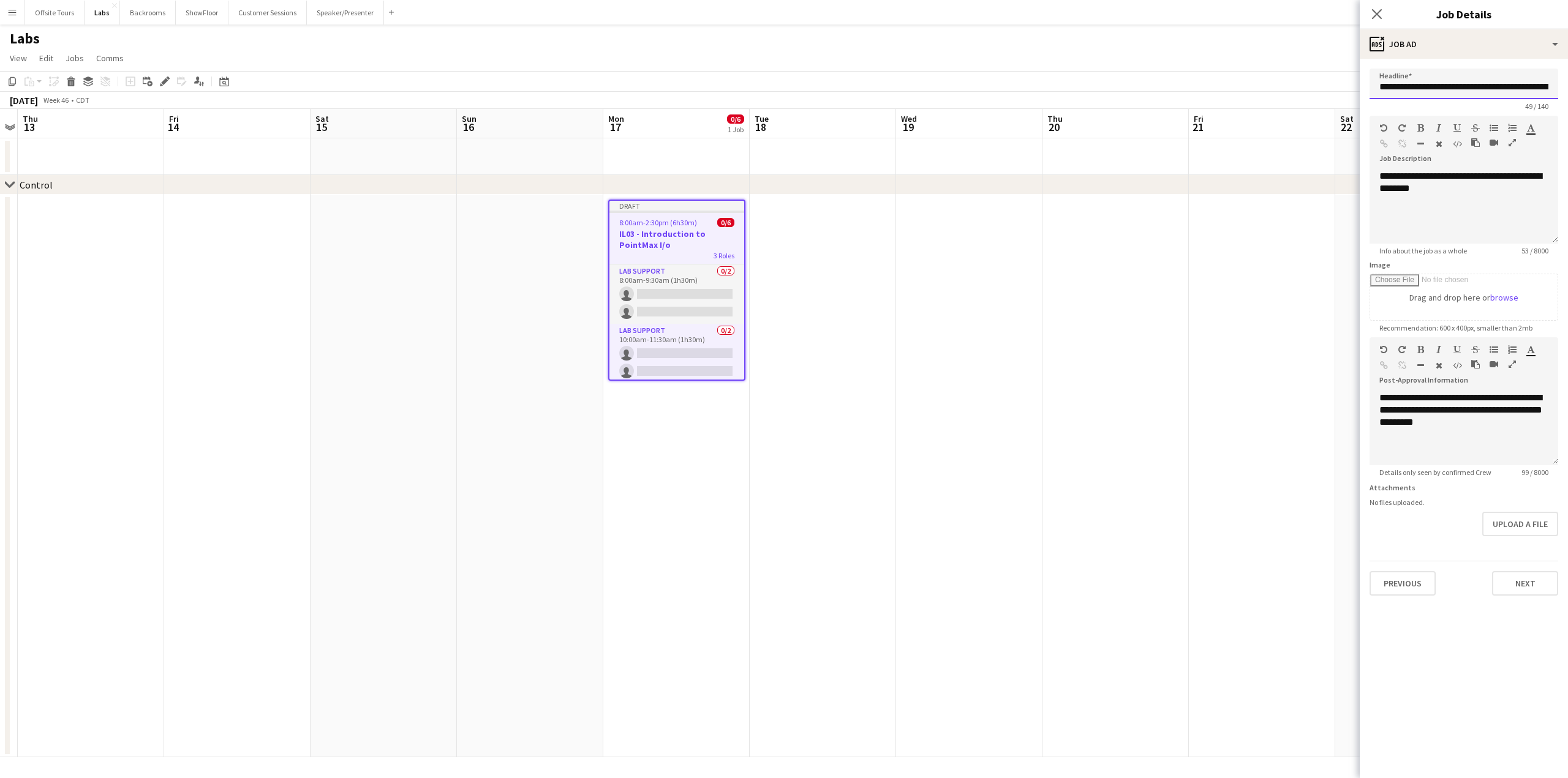
click at [1414, 87] on input "**********" at bounding box center [1463, 83] width 188 height 31
drag, startPoint x: 1425, startPoint y: 86, endPoint x: 1359, endPoint y: 83, distance: 66.1
click at [1359, 83] on form "**********" at bounding box center [1463, 332] width 209 height 528
type input "**********"
click at [1523, 580] on button "Next" at bounding box center [1524, 583] width 66 height 24
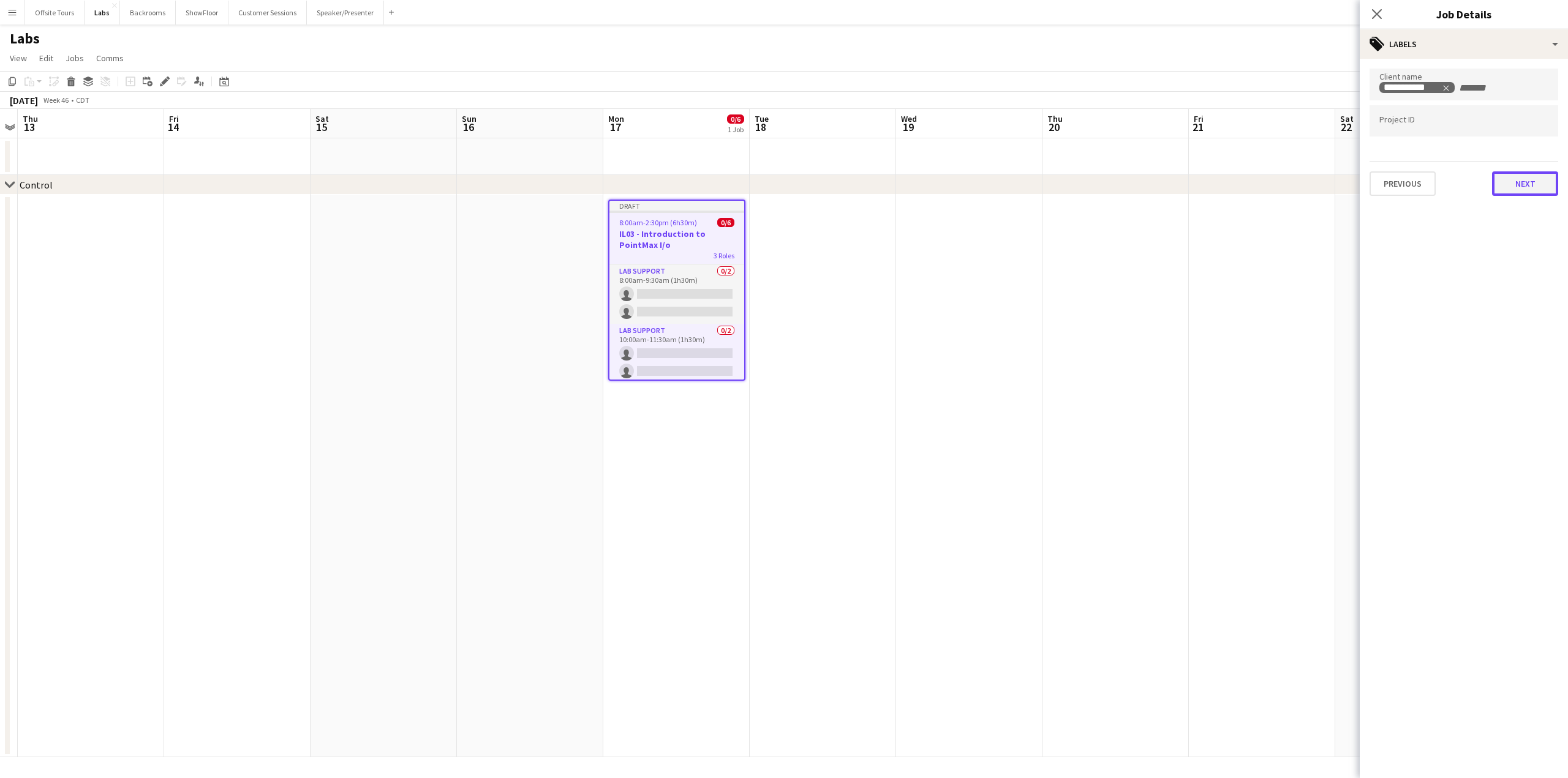
click at [1519, 183] on button "Next" at bounding box center [1524, 184] width 66 height 24
click at [1520, 131] on button "Next" at bounding box center [1524, 126] width 66 height 24
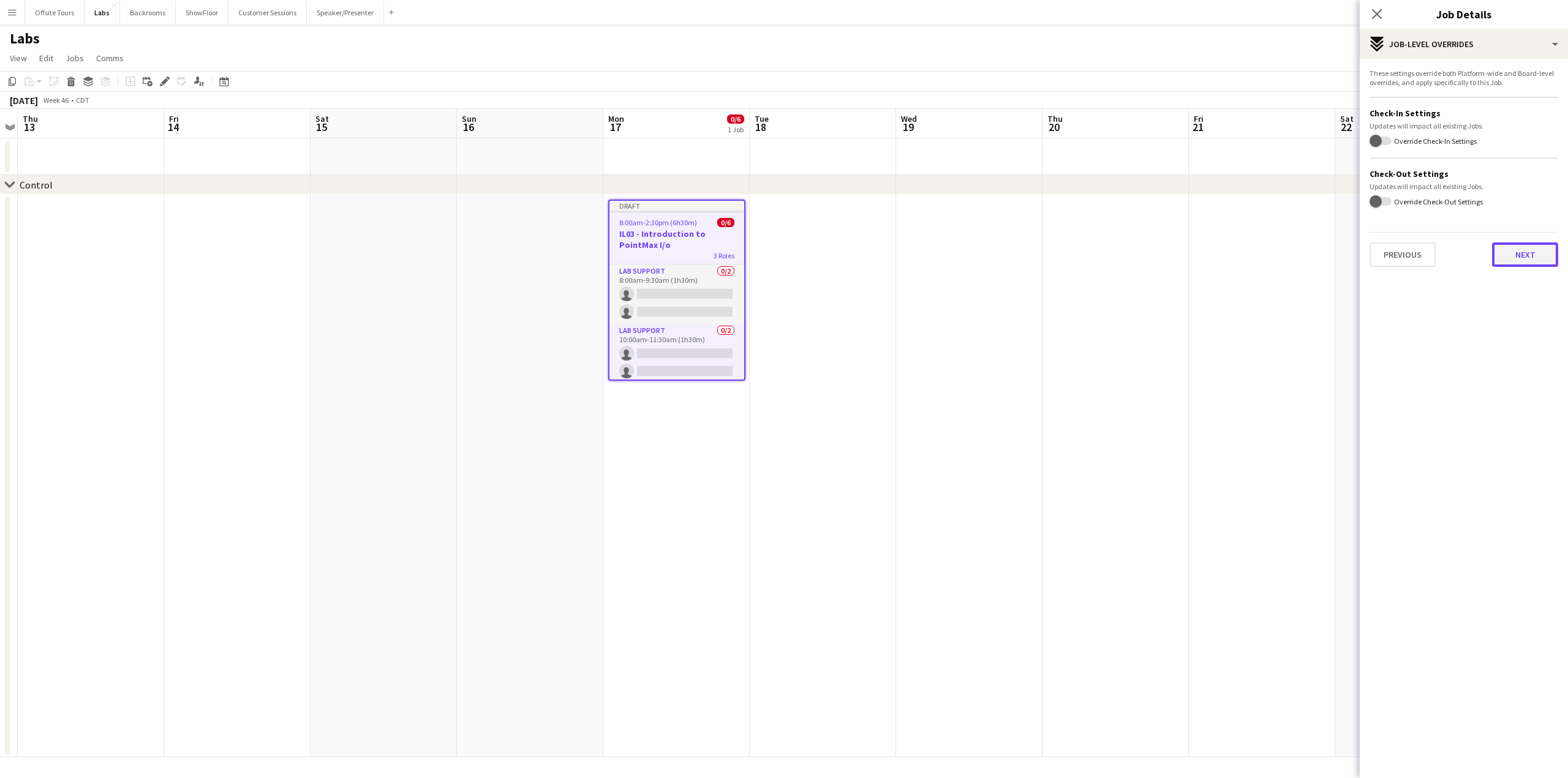
click at [1536, 250] on button "Next" at bounding box center [1524, 255] width 66 height 24
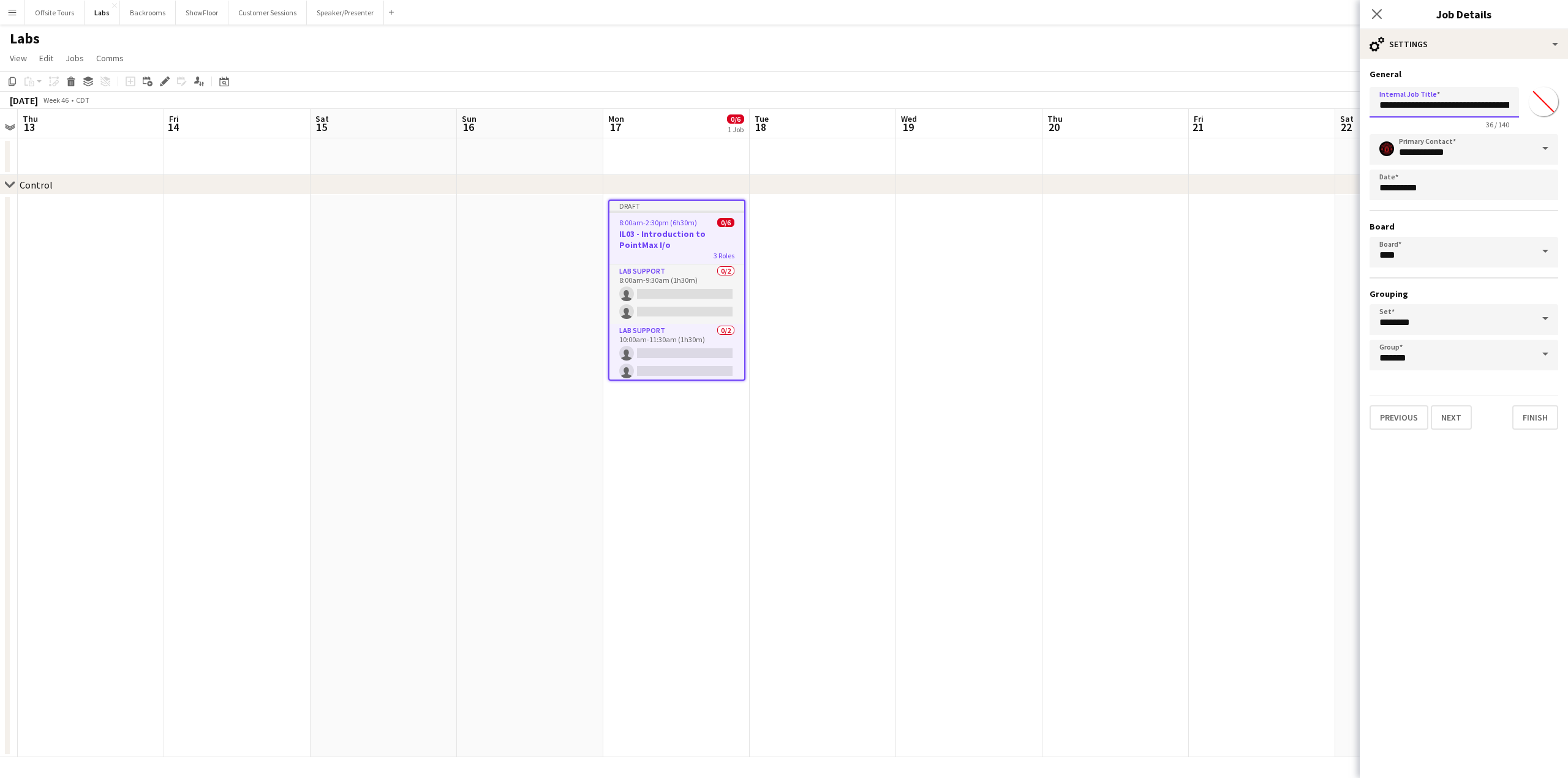
click at [1378, 105] on input "**********" at bounding box center [1444, 102] width 149 height 31
paste input "**********"
type input "**********"
click at [1458, 423] on button "Next" at bounding box center [1451, 417] width 41 height 24
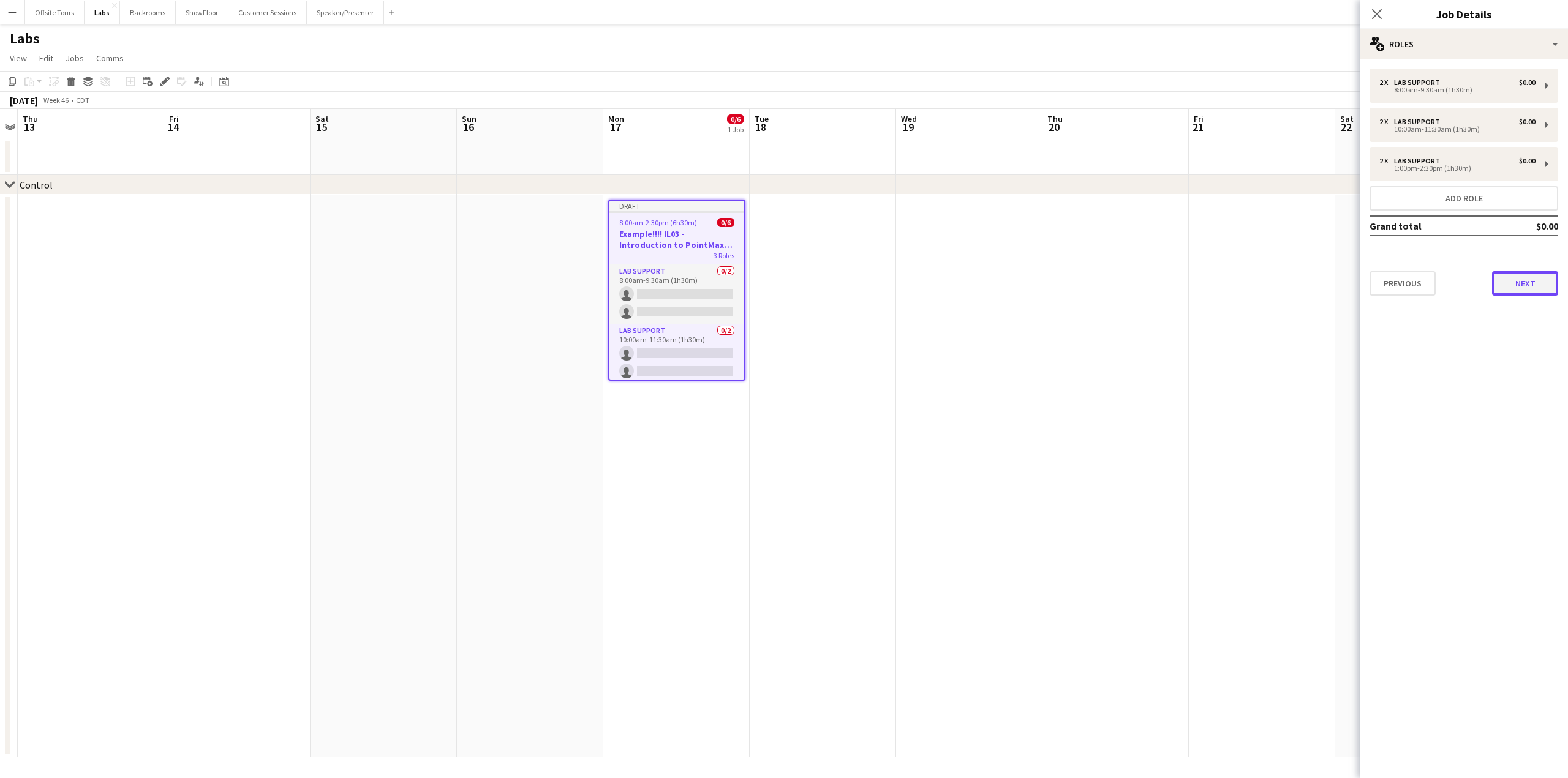
click at [1524, 287] on button "Next" at bounding box center [1524, 284] width 66 height 24
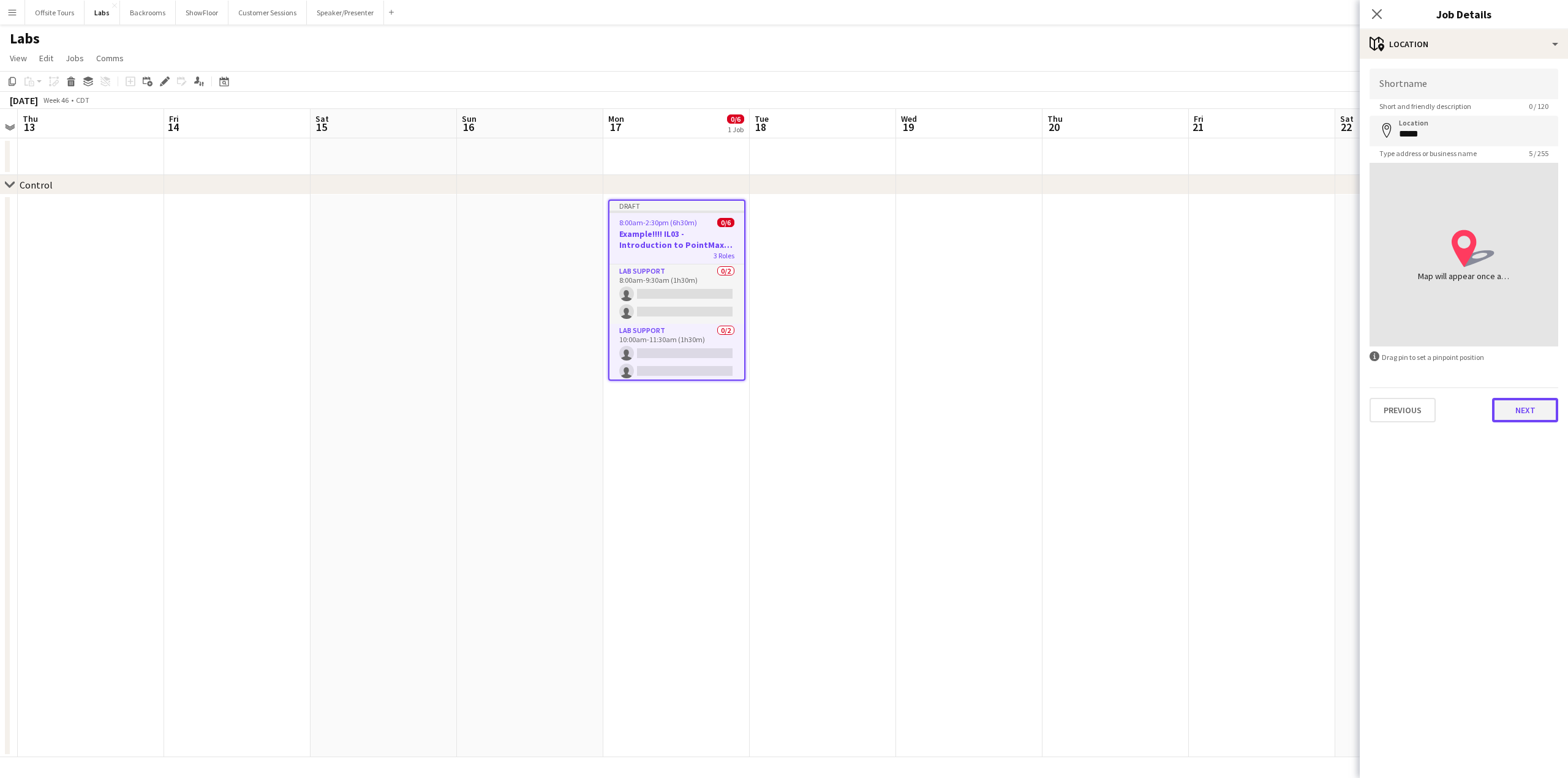
click at [1528, 409] on button "Next" at bounding box center [1524, 410] width 66 height 24
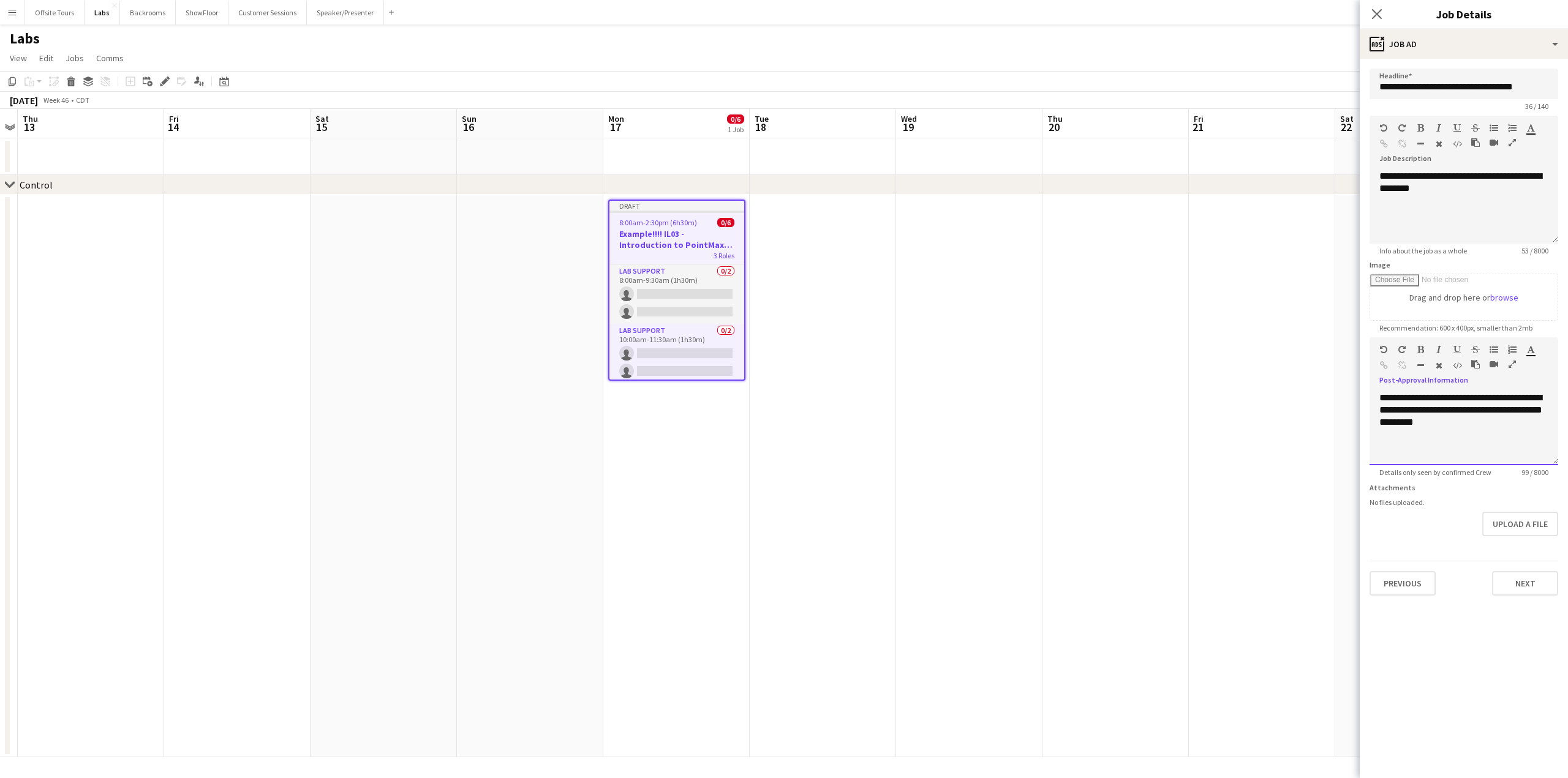
click at [1479, 425] on div "**********" at bounding box center [1463, 428] width 188 height 73
drag, startPoint x: 1476, startPoint y: 429, endPoint x: 1363, endPoint y: 391, distance: 119.2
click at [1363, 391] on form "**********" at bounding box center [1463, 332] width 209 height 528
drag, startPoint x: 1436, startPoint y: 192, endPoint x: 1360, endPoint y: 173, distance: 78.3
click at [1360, 173] on form "**********" at bounding box center [1463, 332] width 209 height 528
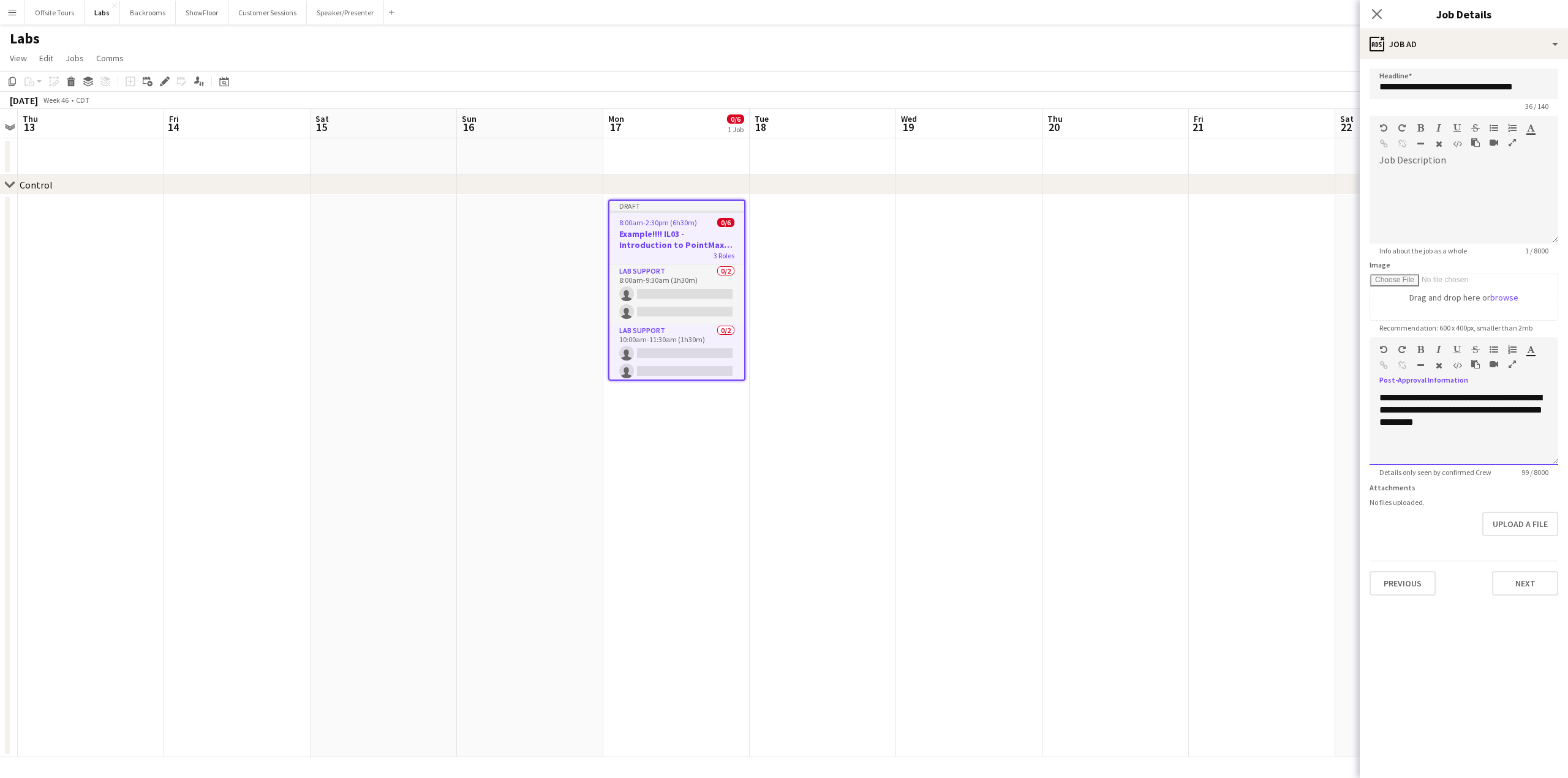
click at [1482, 434] on div "**********" at bounding box center [1463, 428] width 188 height 73
drag, startPoint x: 1395, startPoint y: 436, endPoint x: 1305, endPoint y: 364, distance: 115.3
click at [1305, 364] on body "Menu Boards Boards Boards All jobs Status Workforce Workforce My Workforce Recr…" at bounding box center [784, 389] width 1568 height 778
click at [1400, 176] on div at bounding box center [1463, 207] width 188 height 73
click at [1488, 198] on div "**********" at bounding box center [1463, 207] width 188 height 73
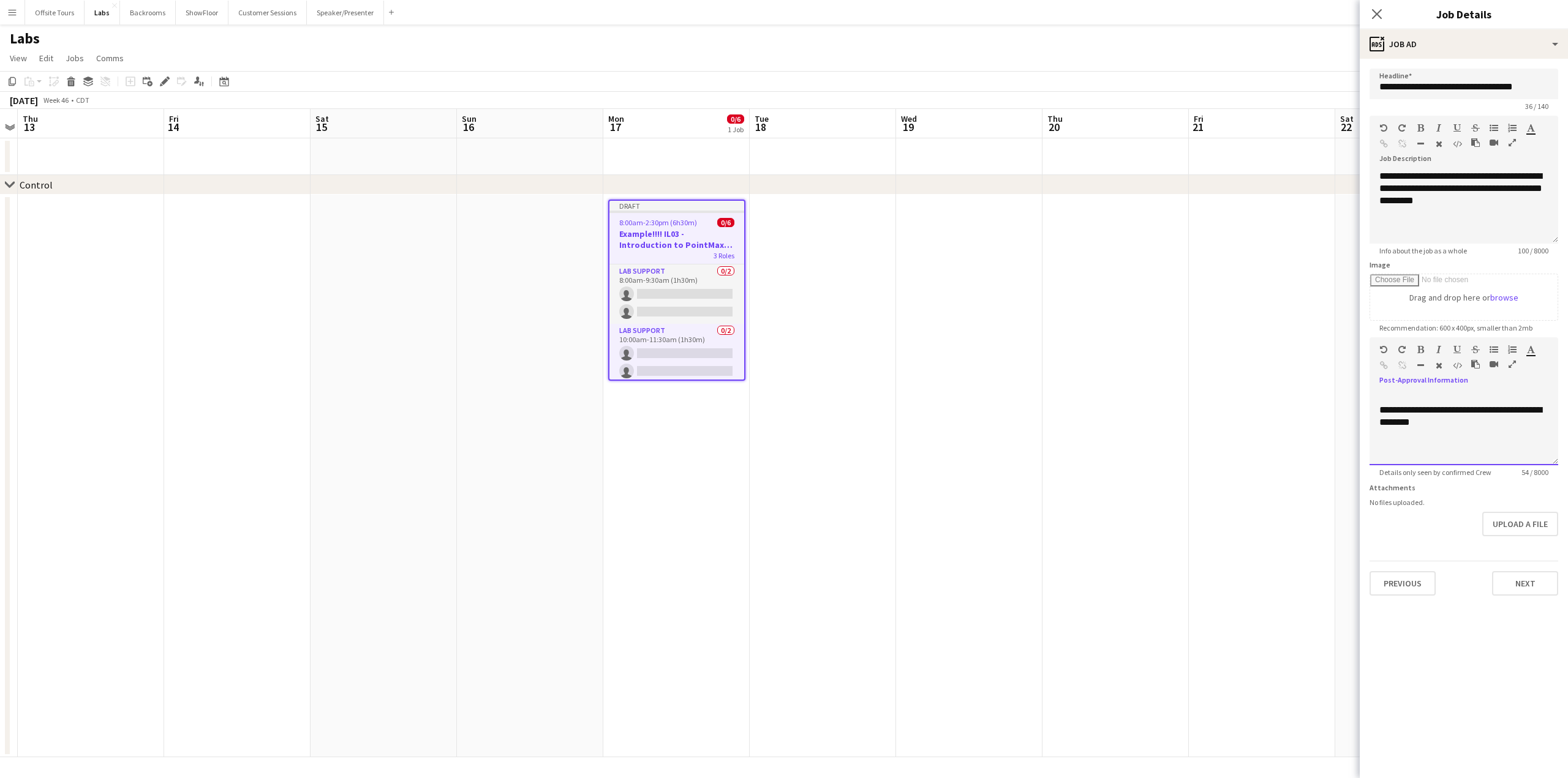
click at [1465, 430] on div "**********" at bounding box center [1463, 428] width 188 height 73
click at [1383, 402] on div "**********" at bounding box center [1463, 428] width 188 height 73
click at [1521, 581] on button "Next" at bounding box center [1524, 583] width 66 height 24
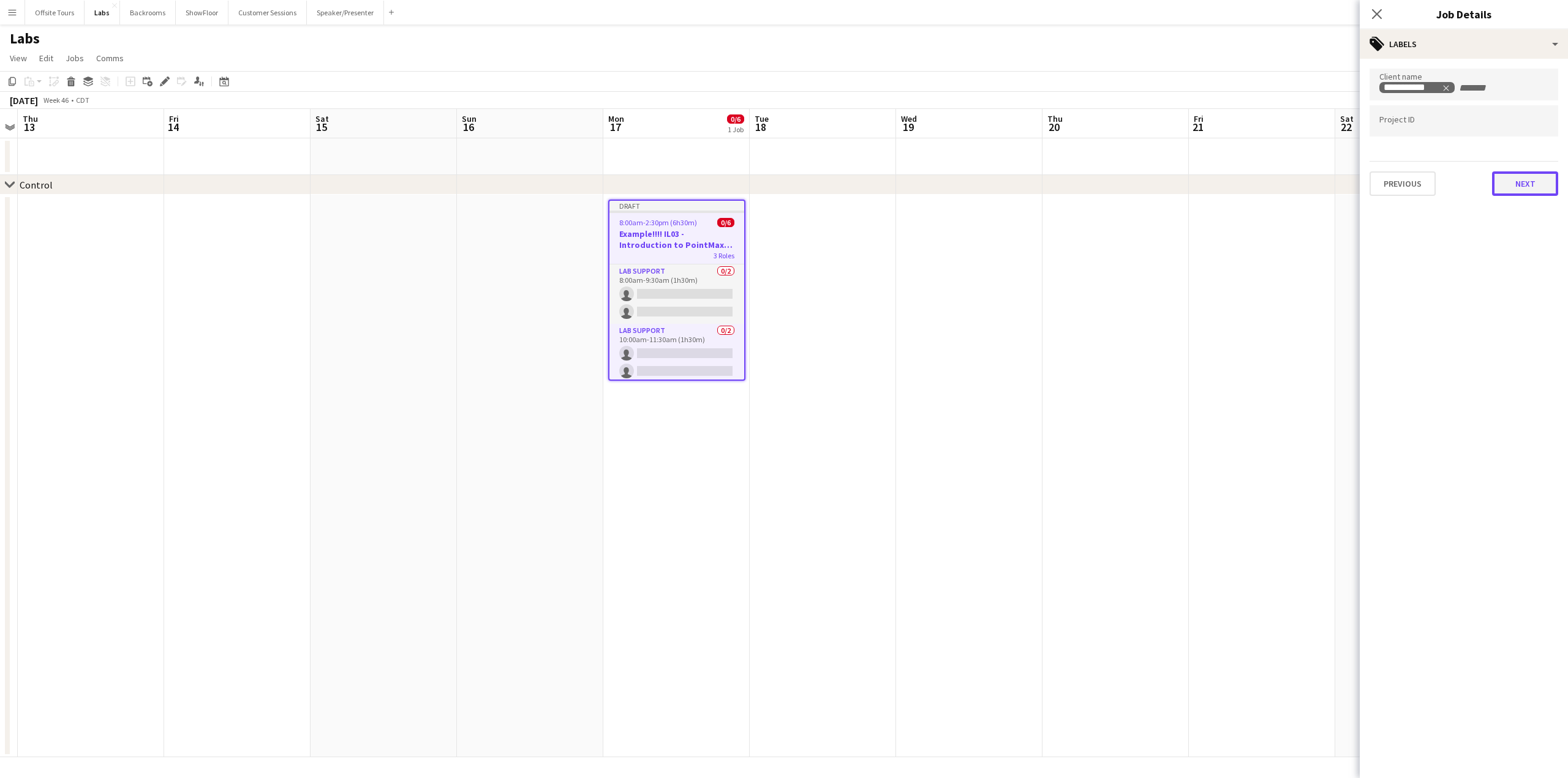
click at [1527, 185] on button "Next" at bounding box center [1524, 184] width 66 height 24
click at [1530, 125] on button "Next" at bounding box center [1524, 126] width 66 height 24
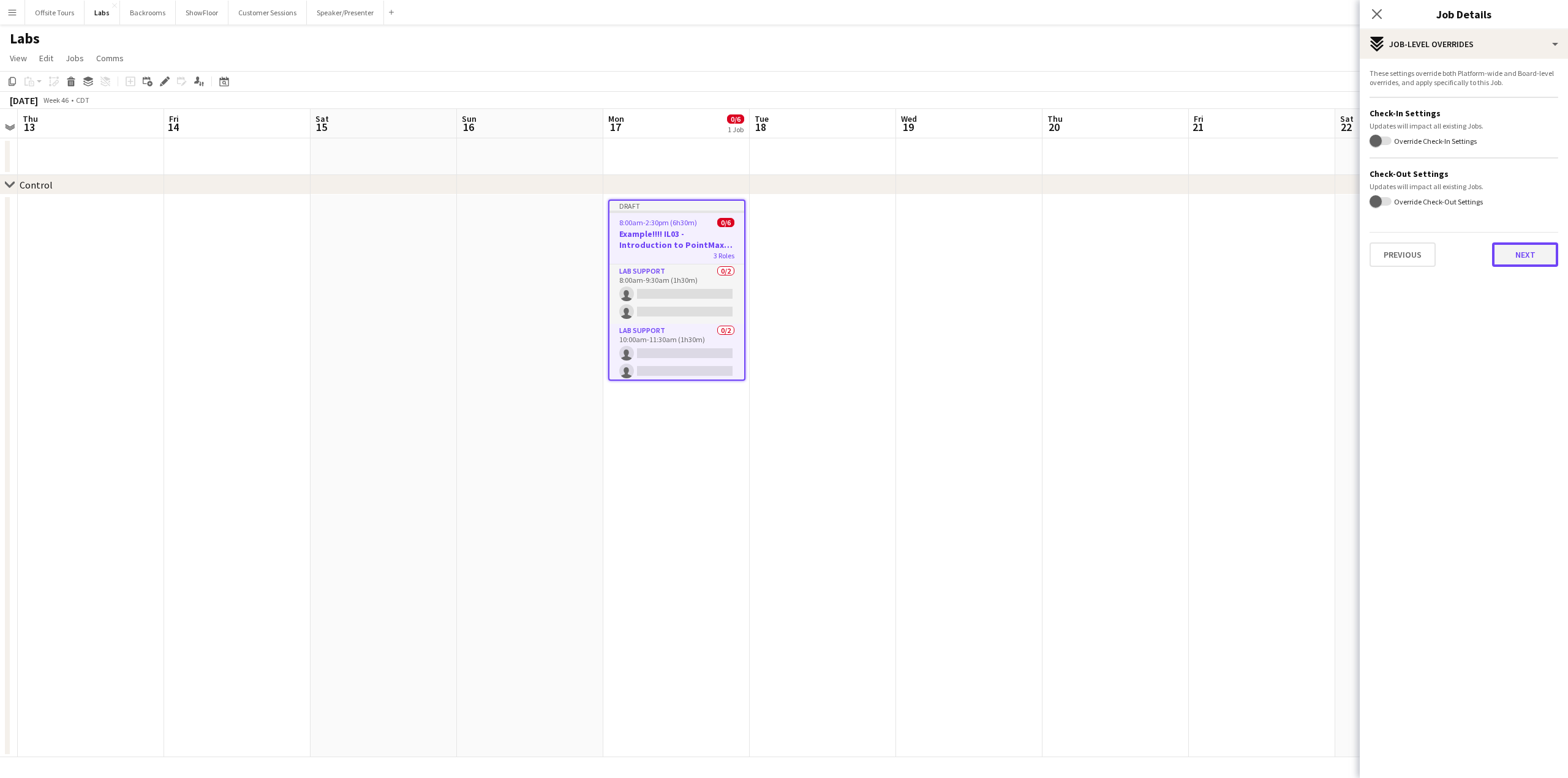
click at [1515, 257] on button "Next" at bounding box center [1524, 255] width 66 height 24
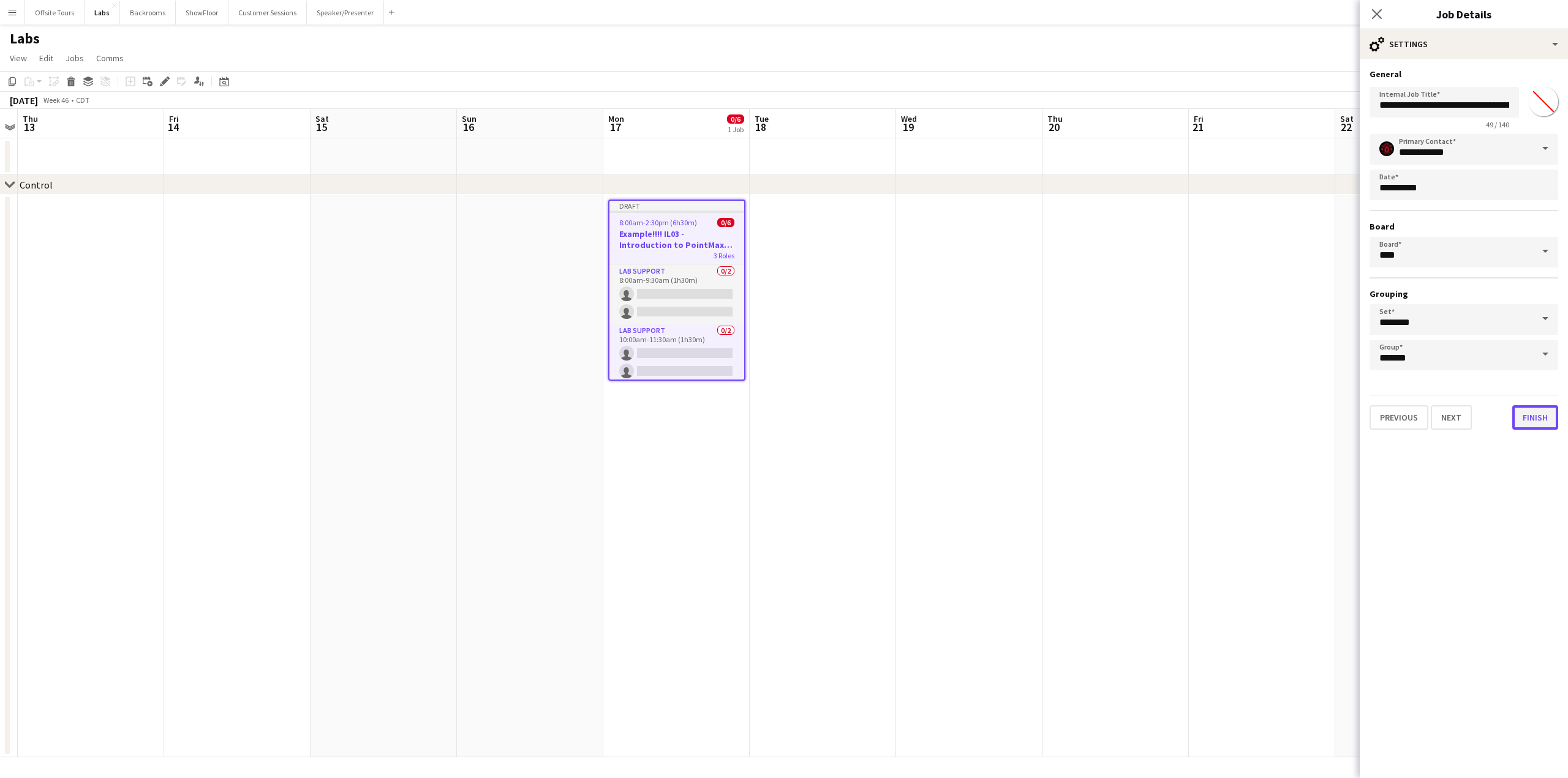
click at [1536, 425] on button "Finish" at bounding box center [1535, 417] width 46 height 24
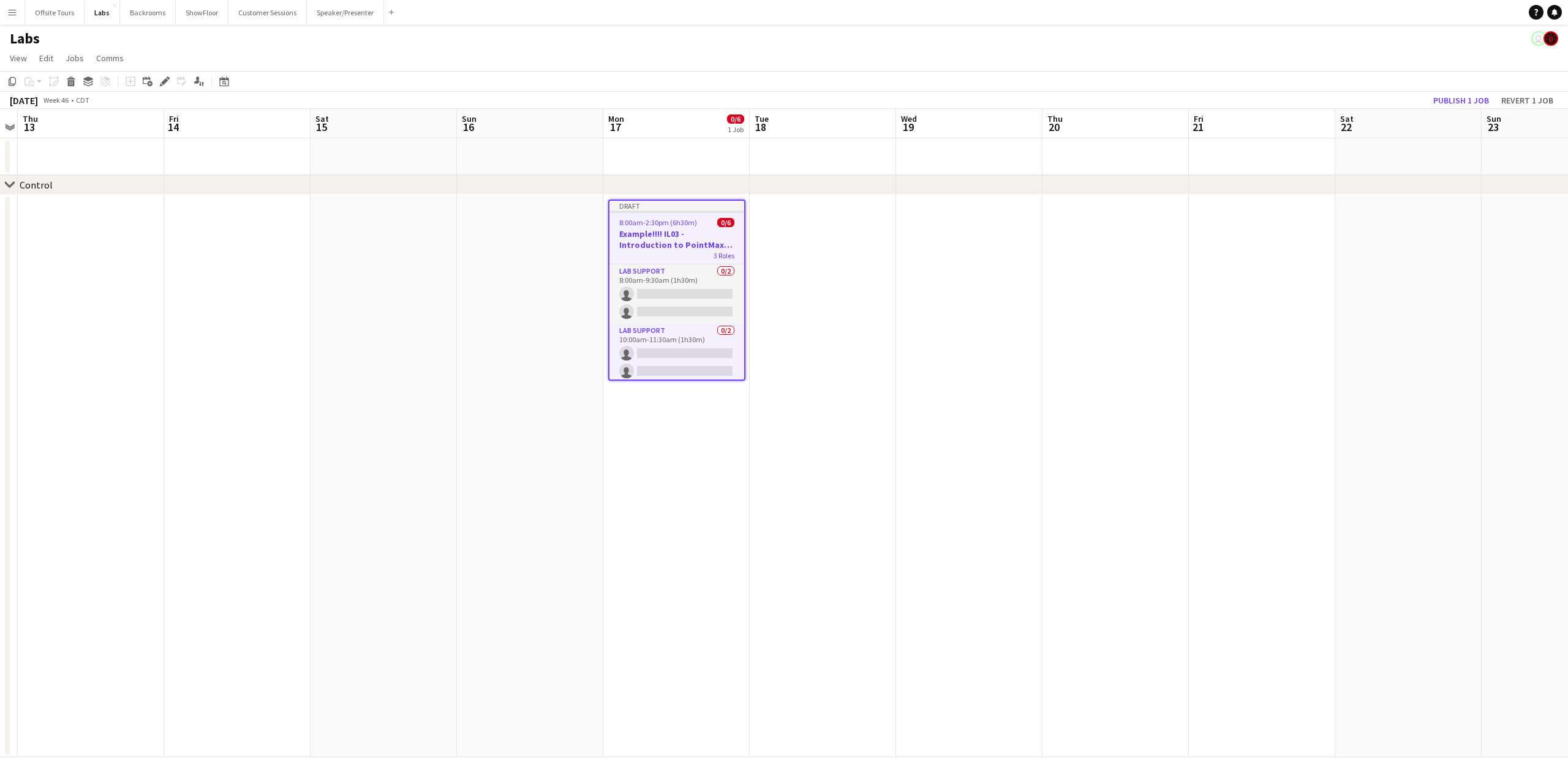
click at [656, 459] on app-date-cell "Draft 8:00am-2:30pm (6h30m) 0/6 Example!!!! IL03 - Introduction to PointMax I/o…" at bounding box center [676, 476] width 147 height 563
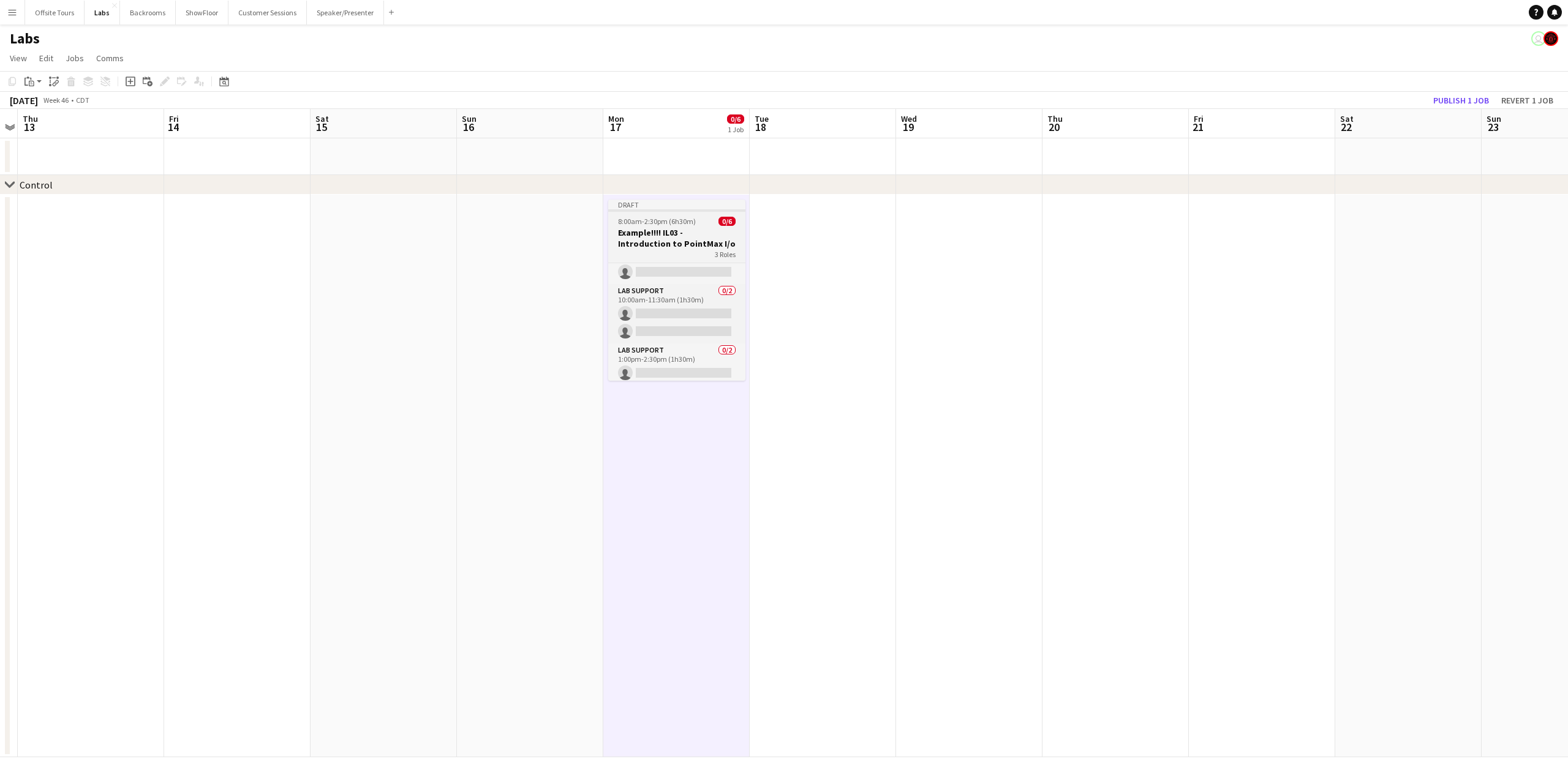
scroll to position [60, 0]
click at [669, 205] on div "Draft" at bounding box center [677, 204] width 137 height 10
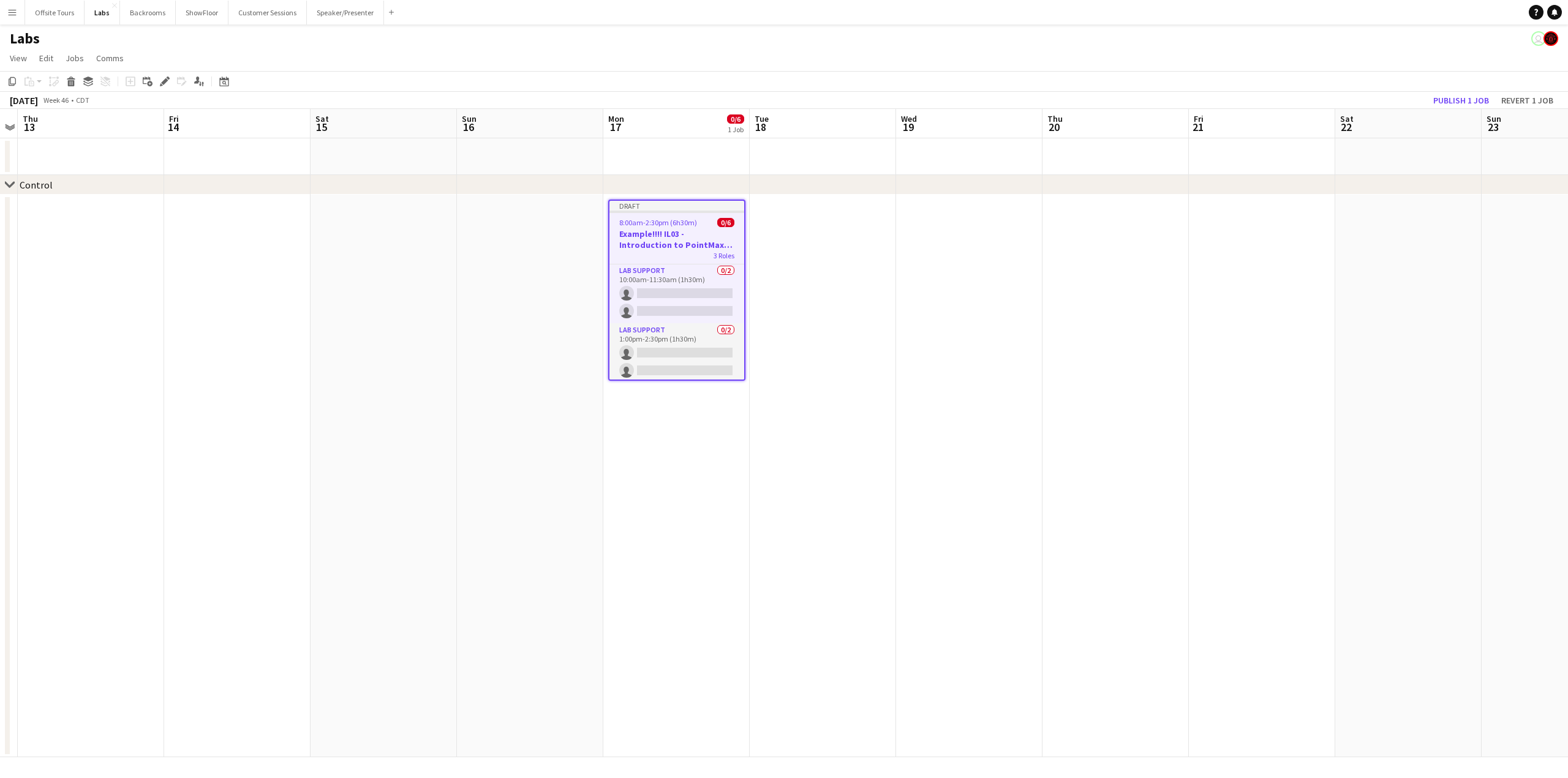
click at [795, 213] on app-date-cell at bounding box center [822, 476] width 147 height 563
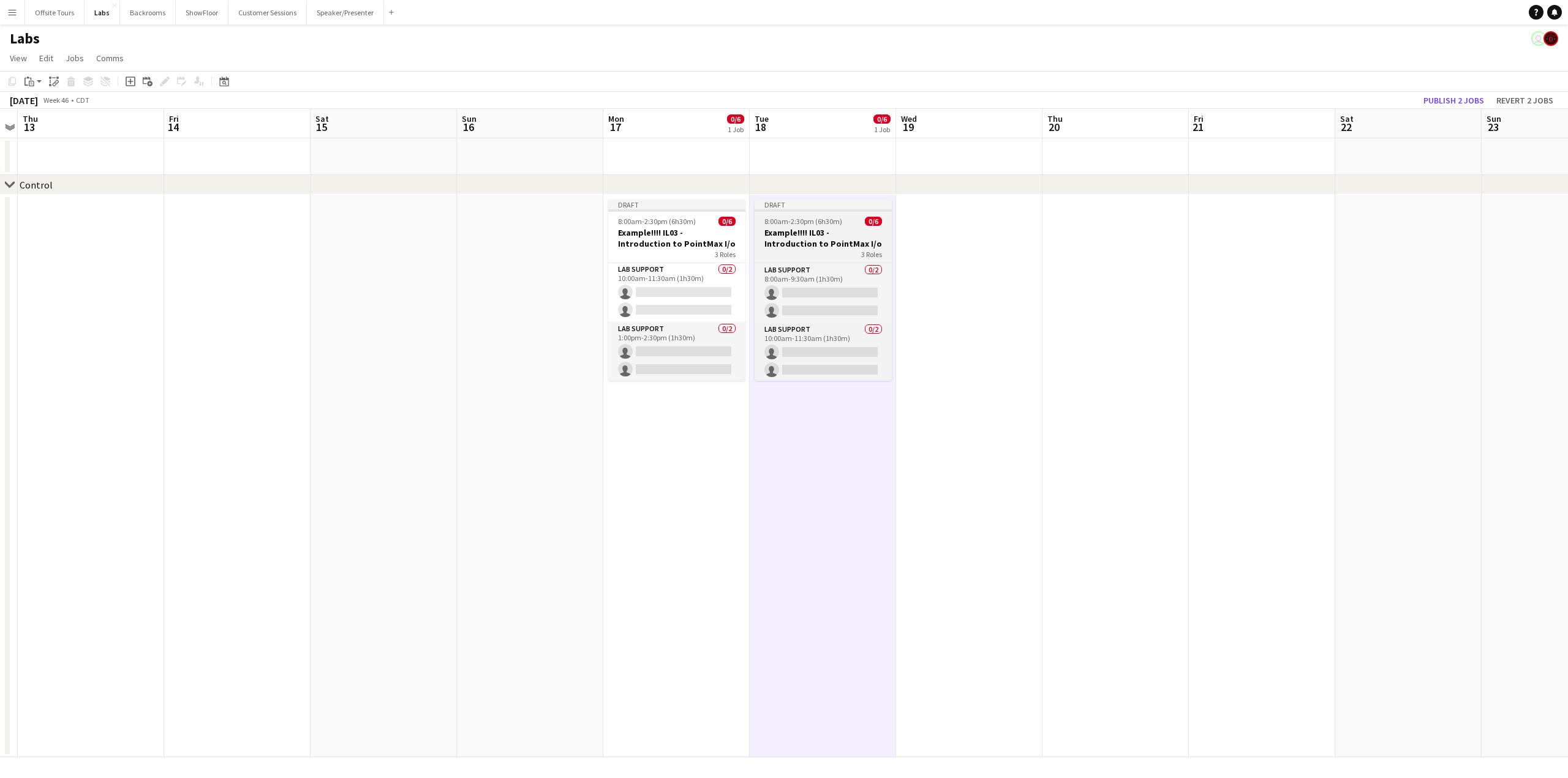
click at [803, 231] on h3 "Example!!!! IL03 - Introduction to PointMax I/o" at bounding box center [823, 238] width 137 height 22
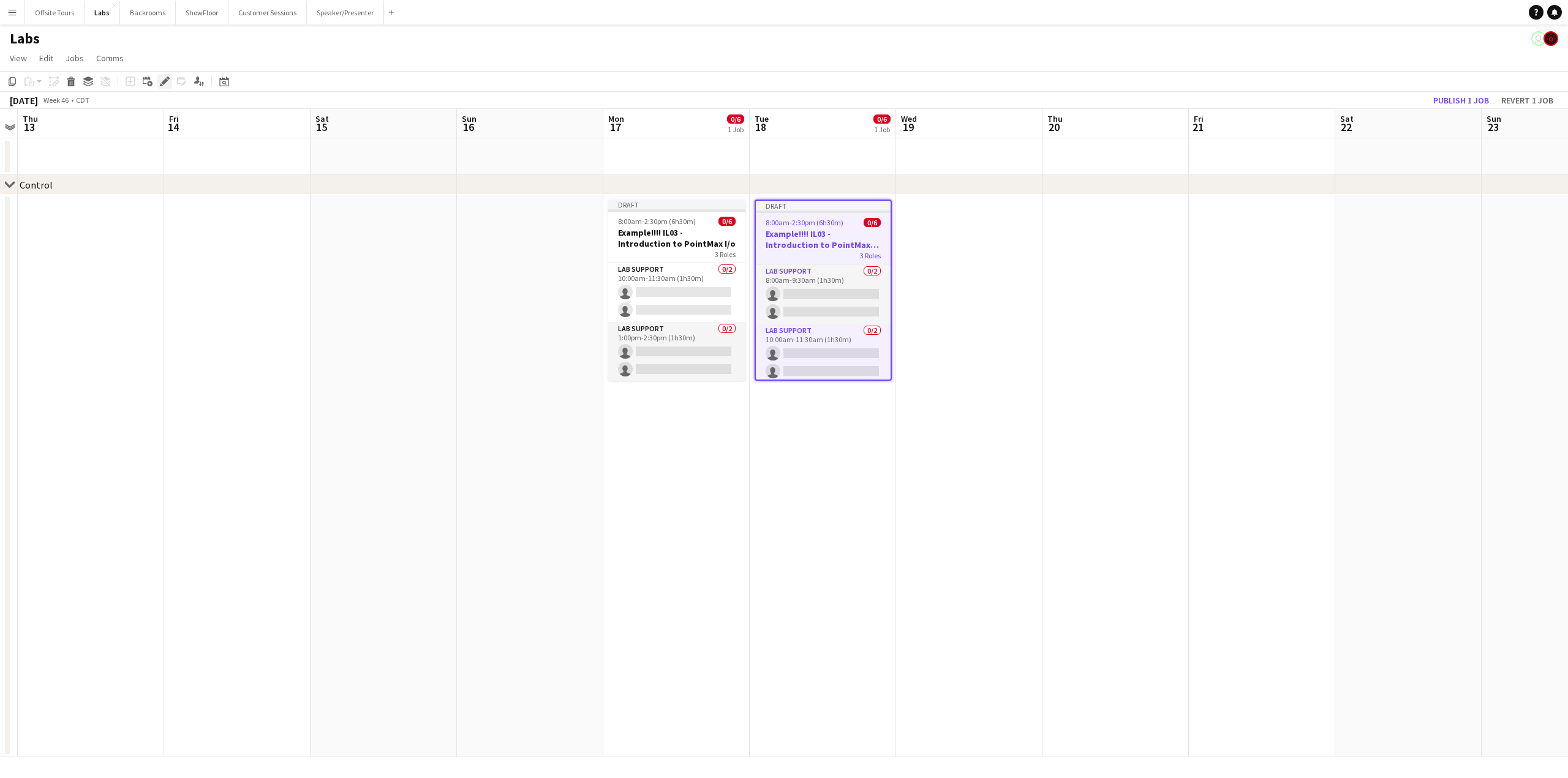
click at [160, 85] on icon at bounding box center [160, 84] width 3 height 3
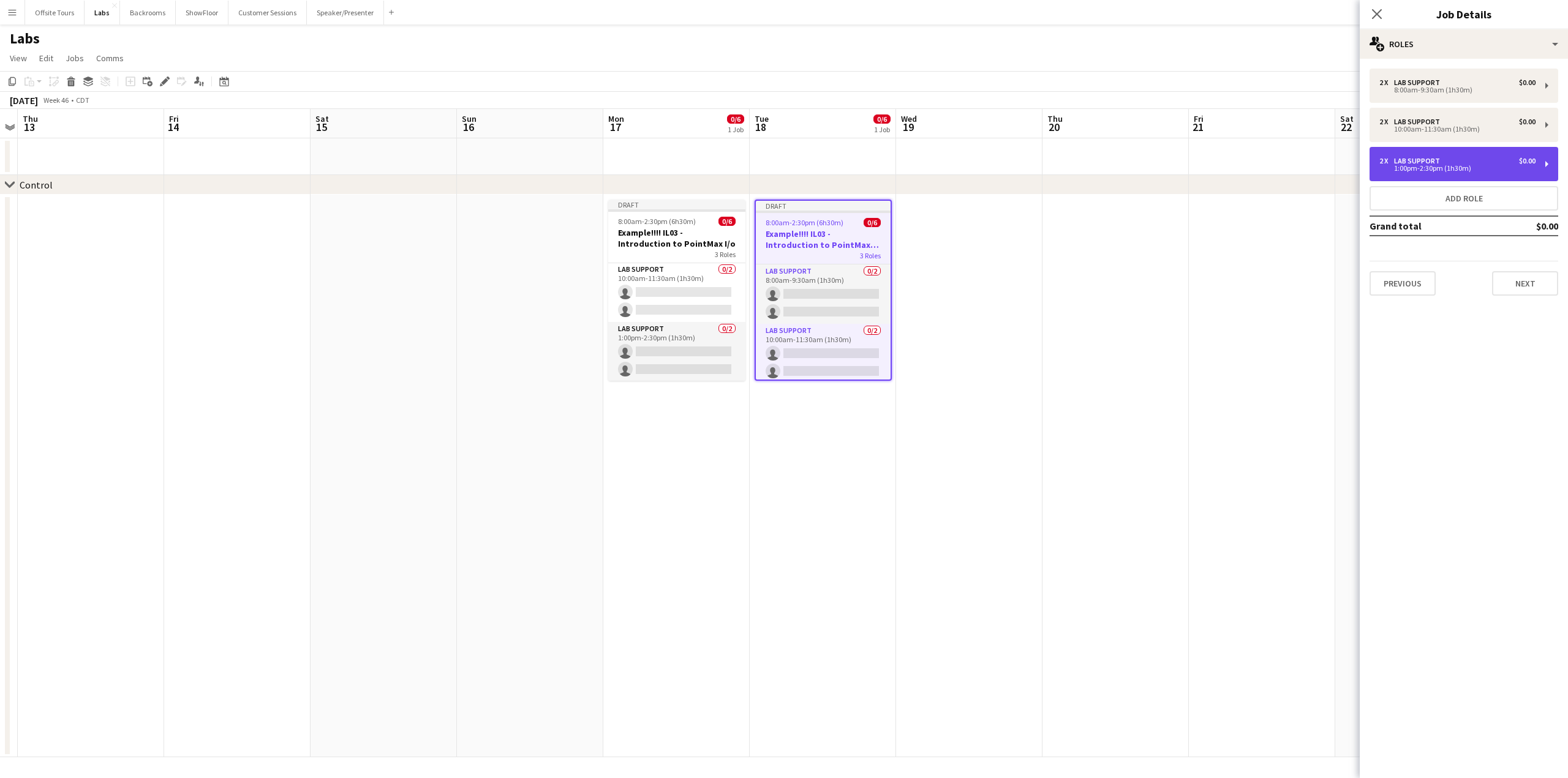
click at [1522, 163] on div "$0.00" at bounding box center [1527, 160] width 17 height 8
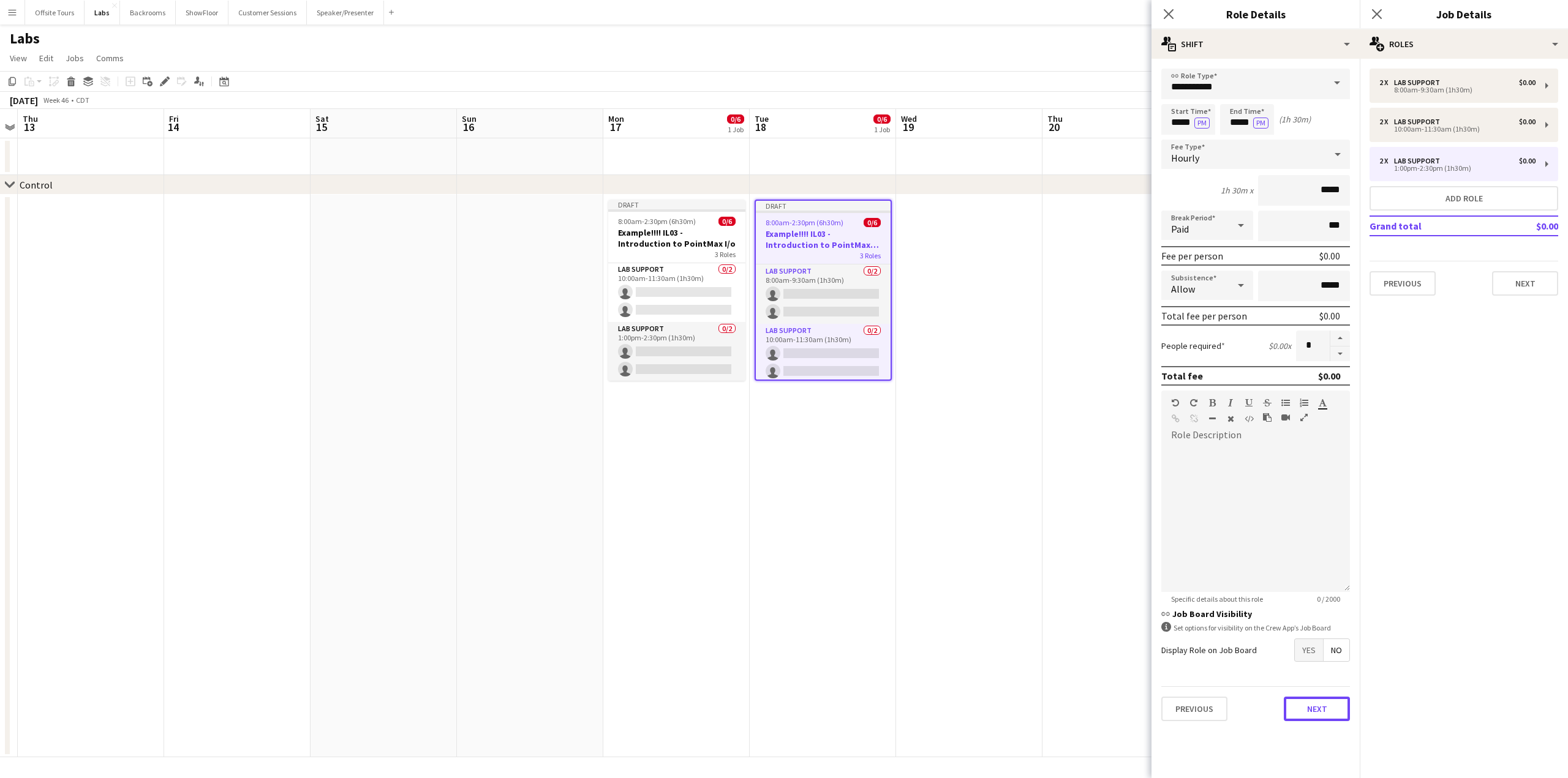
click at [1329, 718] on button "Next" at bounding box center [1316, 709] width 66 height 24
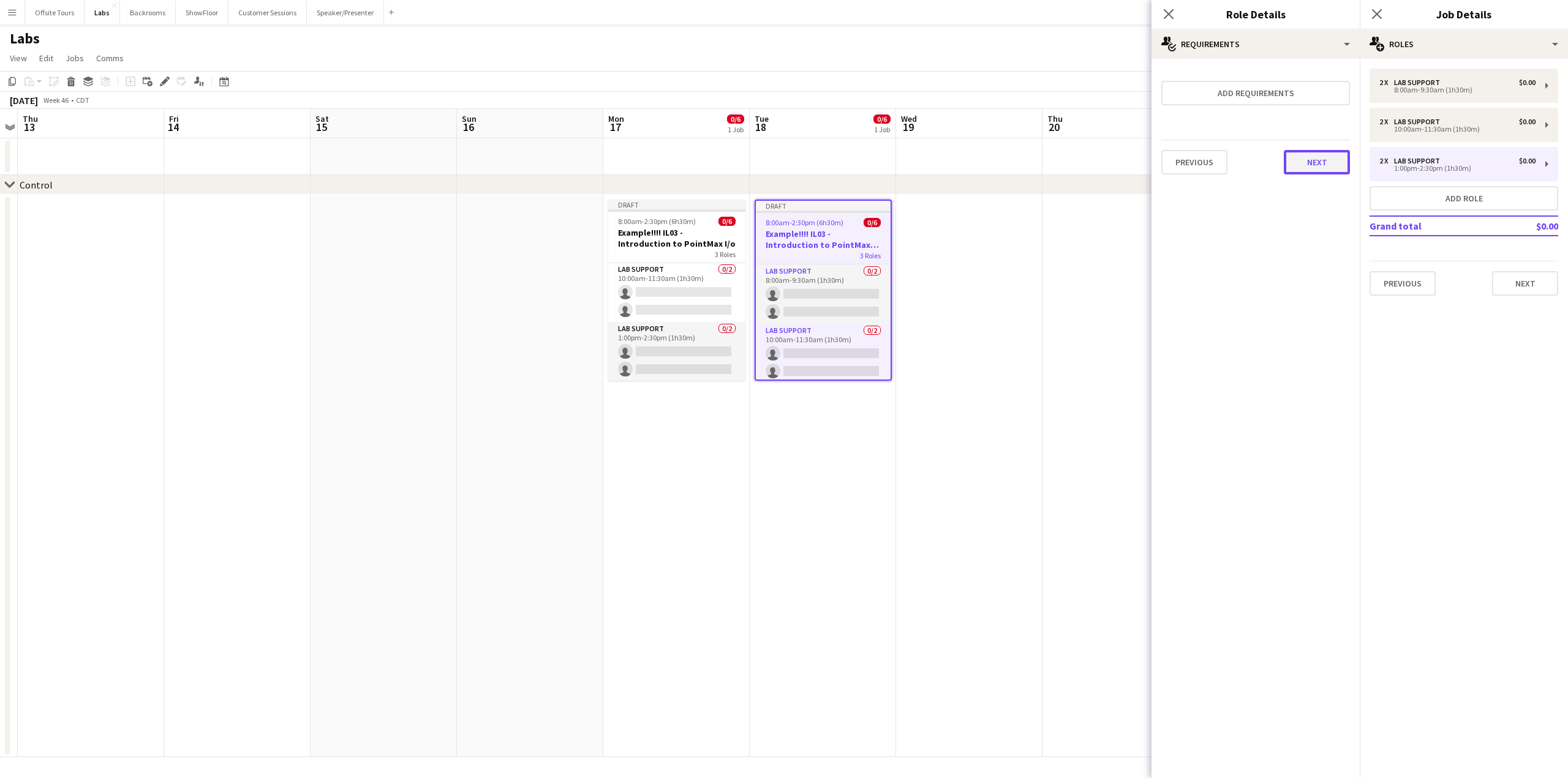
click at [1333, 154] on button "Next" at bounding box center [1316, 162] width 66 height 24
click at [1169, 17] on icon "Close pop-in" at bounding box center [1167, 14] width 12 height 12
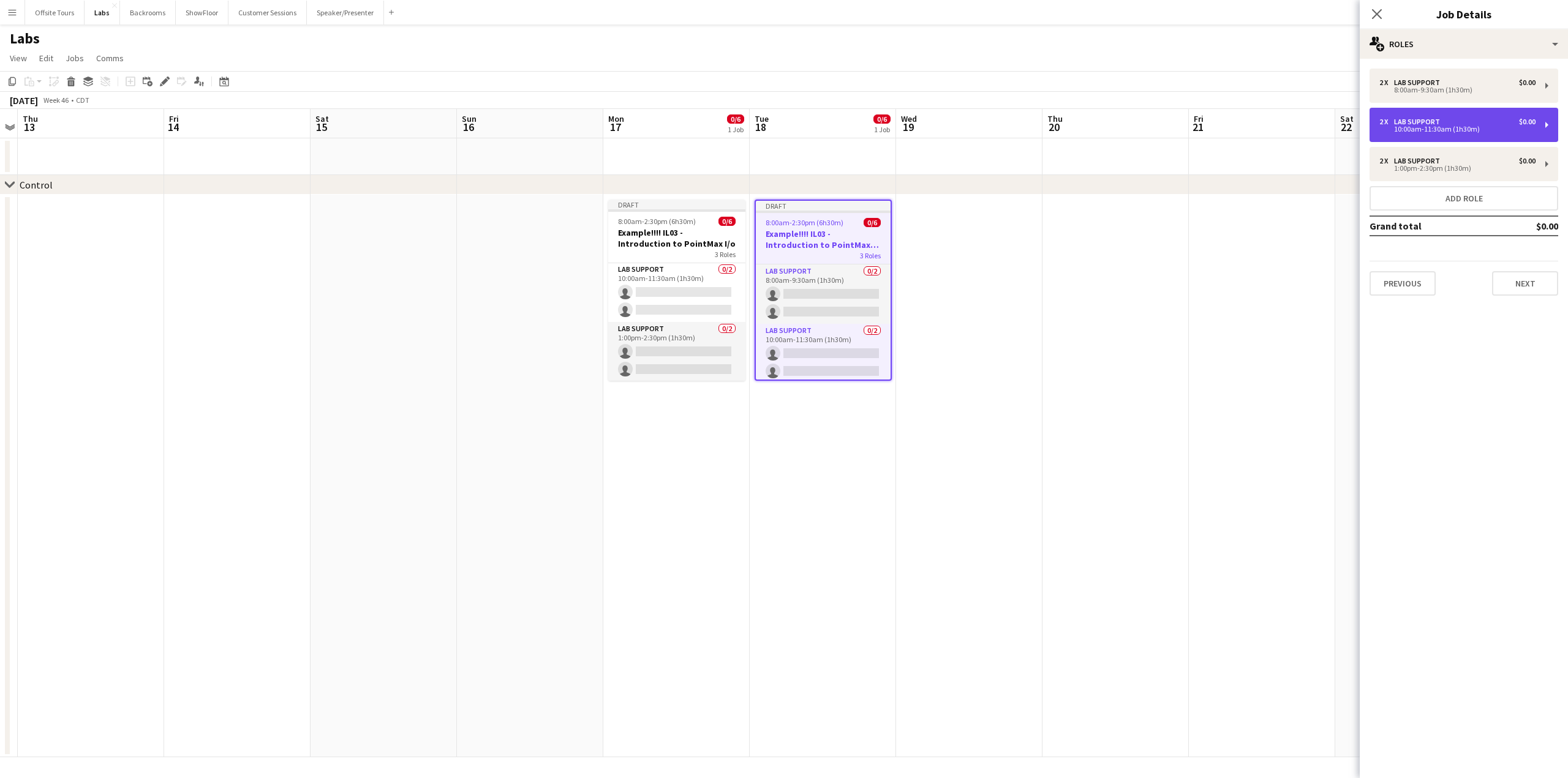
click at [1467, 121] on div "2 x Lab Support $0.00" at bounding box center [1457, 121] width 156 height 8
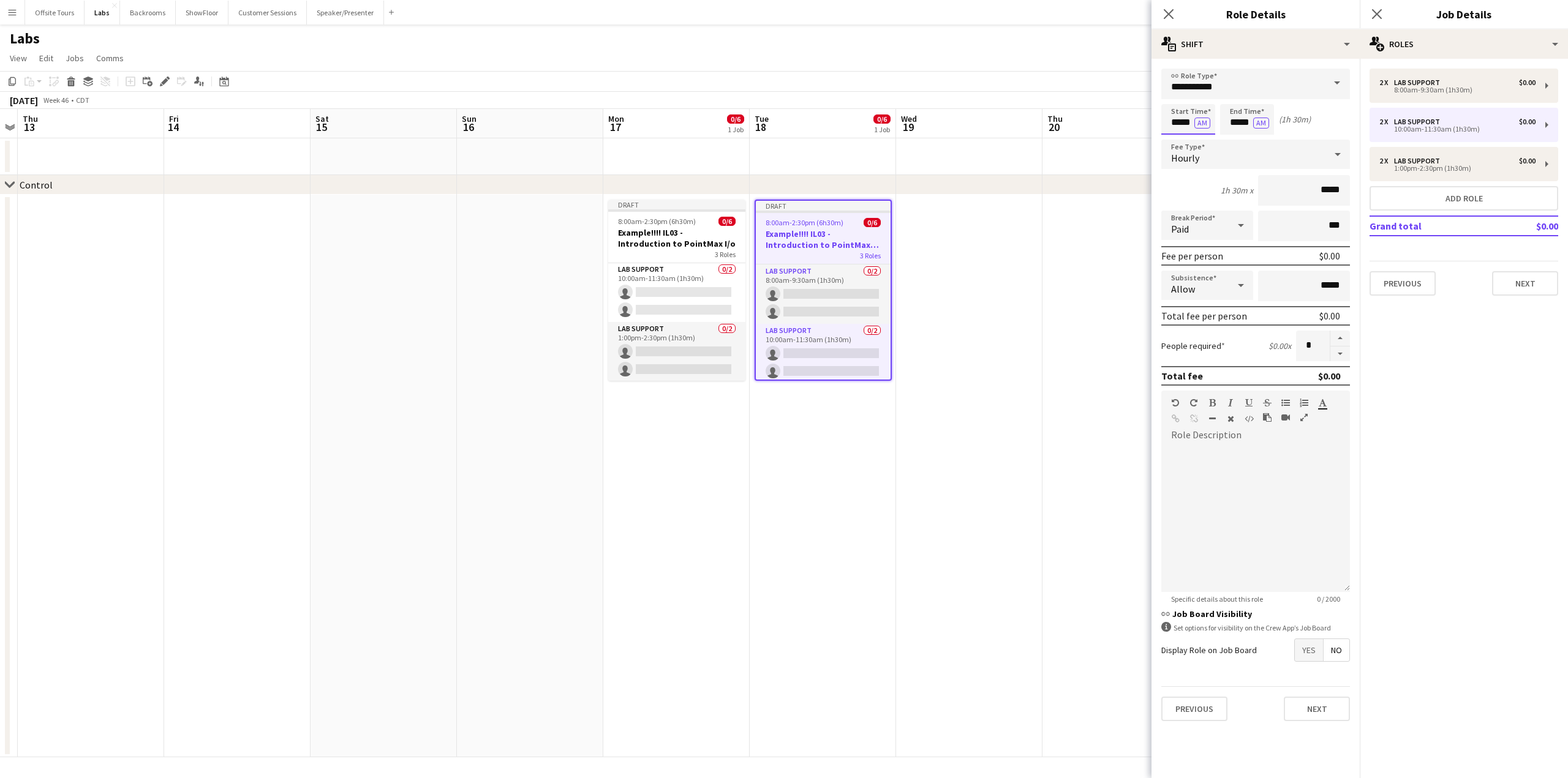
click at [1179, 125] on input "*****" at bounding box center [1188, 119] width 54 height 31
drag, startPoint x: 1321, startPoint y: 346, endPoint x: 1282, endPoint y: 347, distance: 39.0
click at [1282, 347] on div "People required $0.00 x *" at bounding box center [1255, 346] width 188 height 31
type input "*"
click at [1187, 46] on div "multiple-actions-text Shift" at bounding box center [1256, 45] width 209 height 30
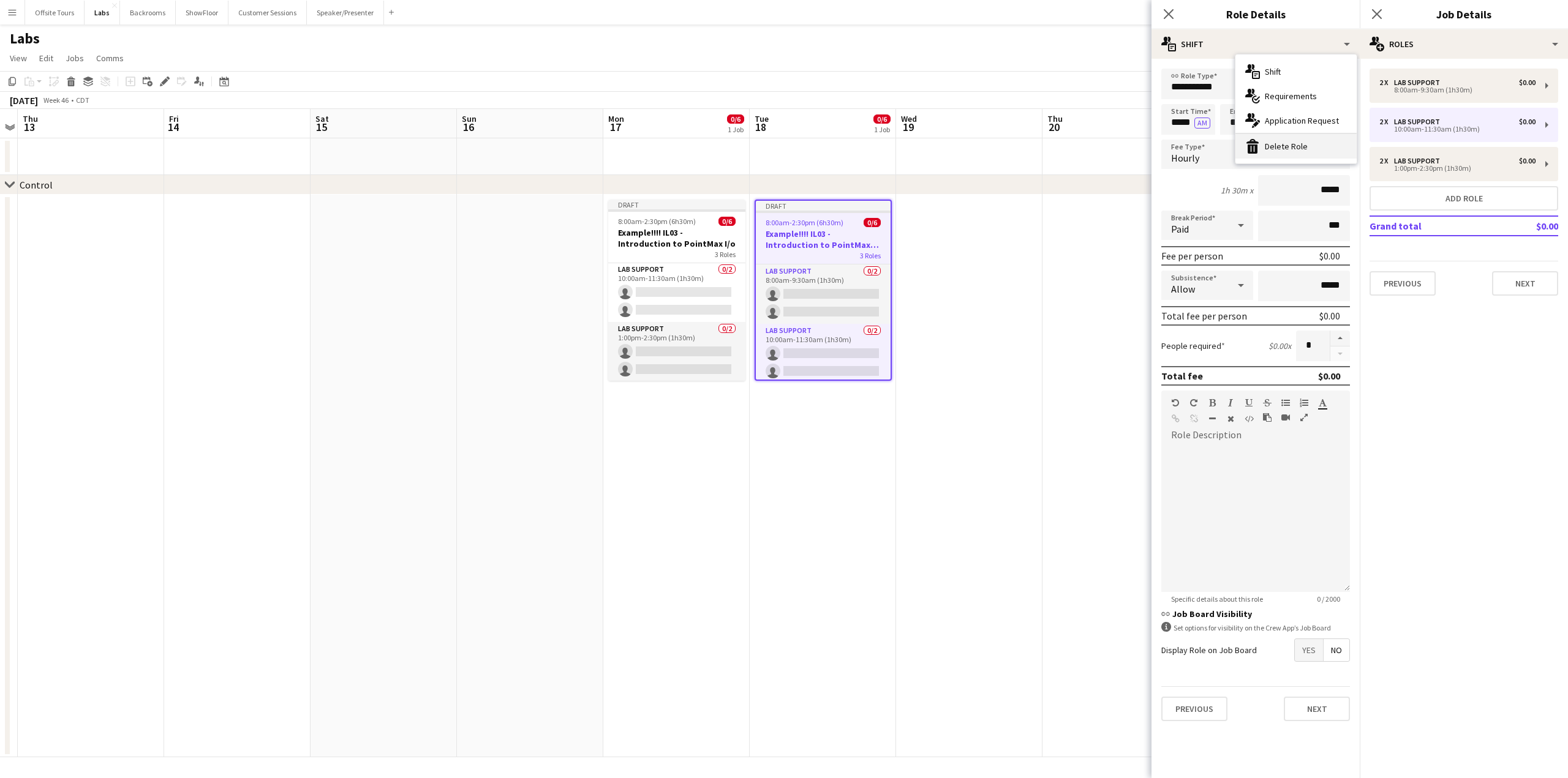
click at [1272, 148] on div "bin-2 Delete Role" at bounding box center [1295, 147] width 121 height 24
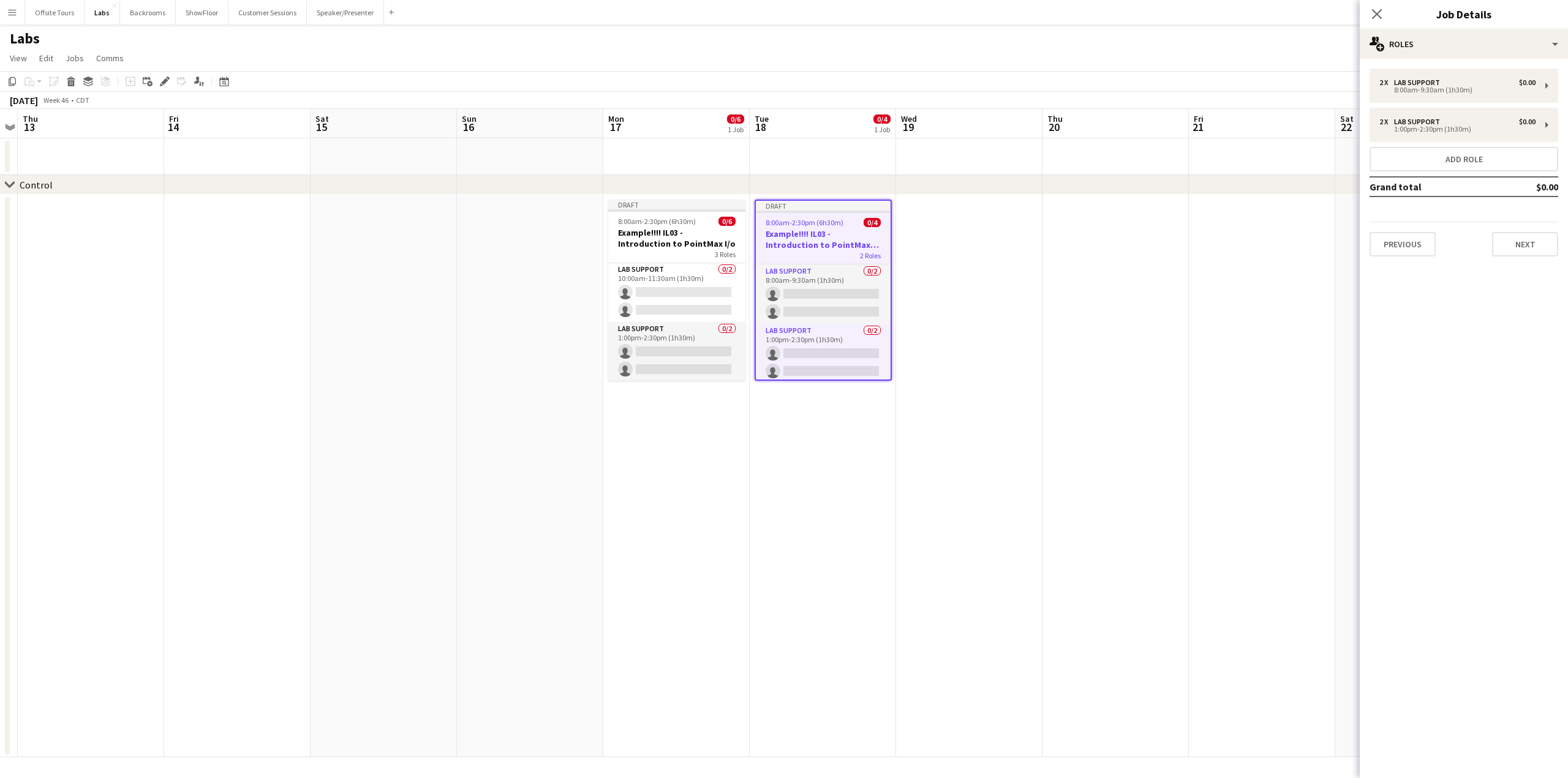
click at [1054, 402] on app-date-cell at bounding box center [1115, 476] width 147 height 563
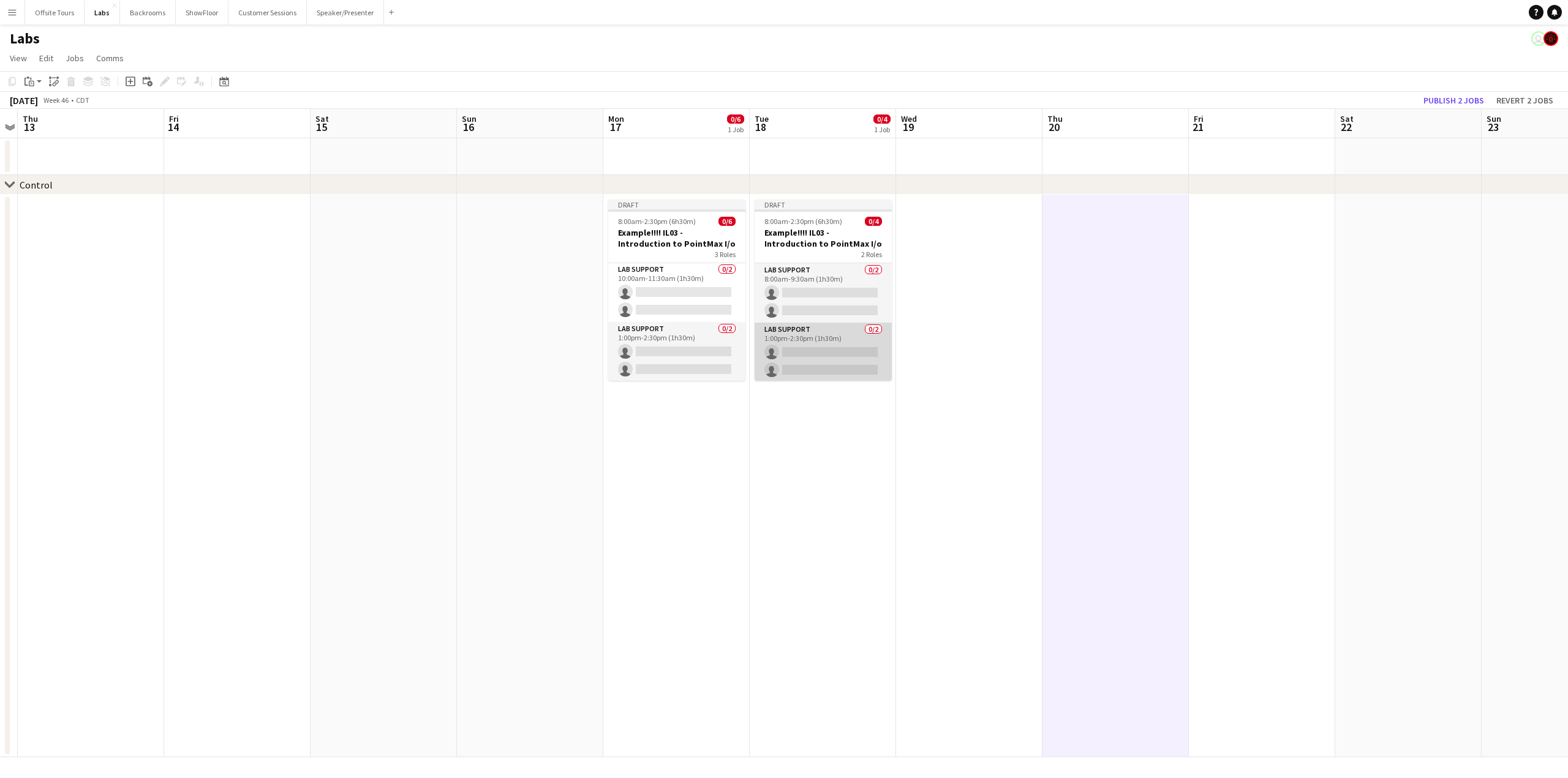
click at [828, 329] on app-card-role "Lab Support 0/2 1:00pm-2:30pm (1h30m) single-neutral-actions single-neutral-act…" at bounding box center [823, 352] width 137 height 59
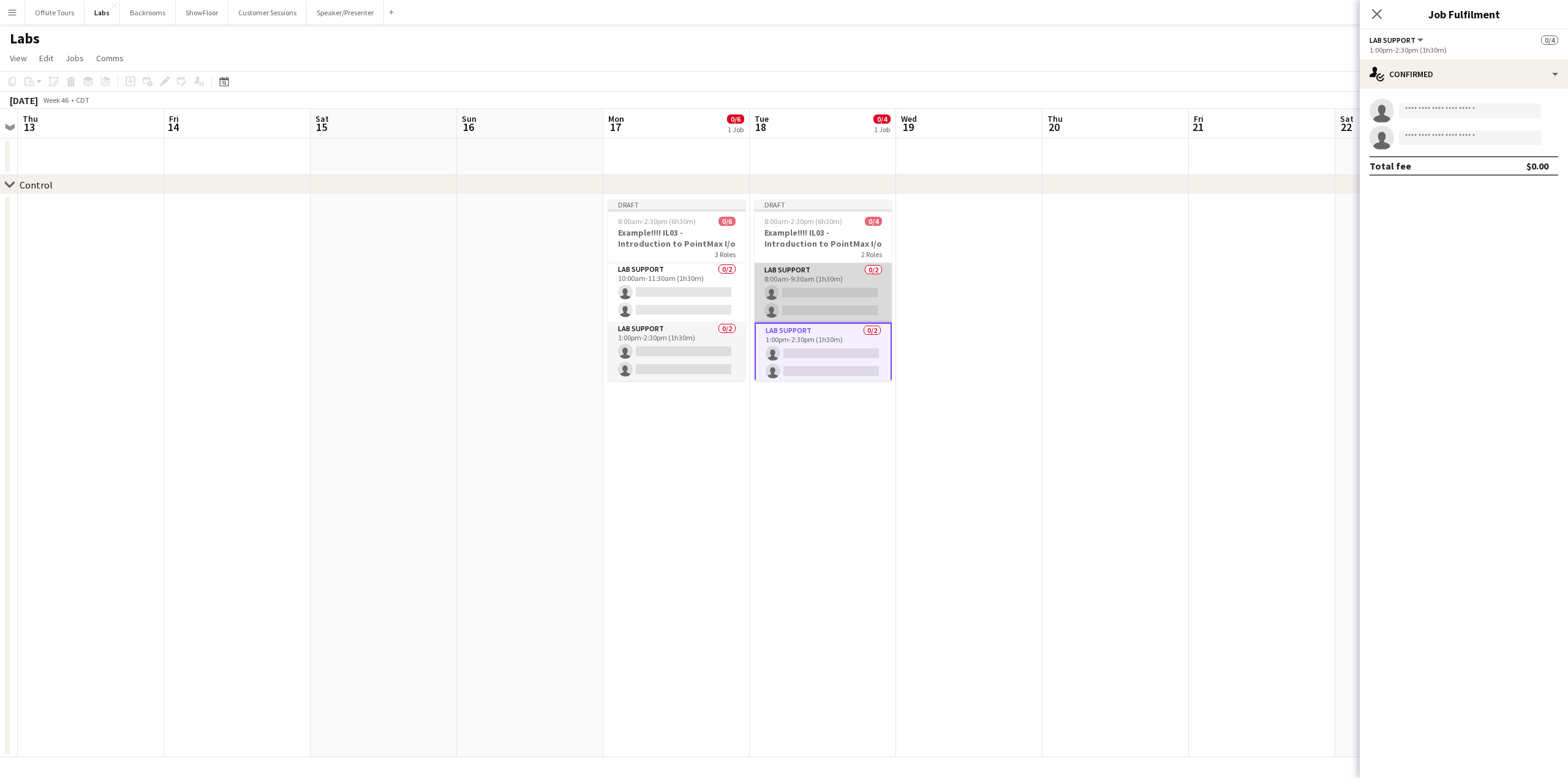
click at [820, 278] on app-card-role "Lab Support 0/2 8:00am-9:30am (1h30m) single-neutral-actions single-neutral-act…" at bounding box center [823, 293] width 137 height 59
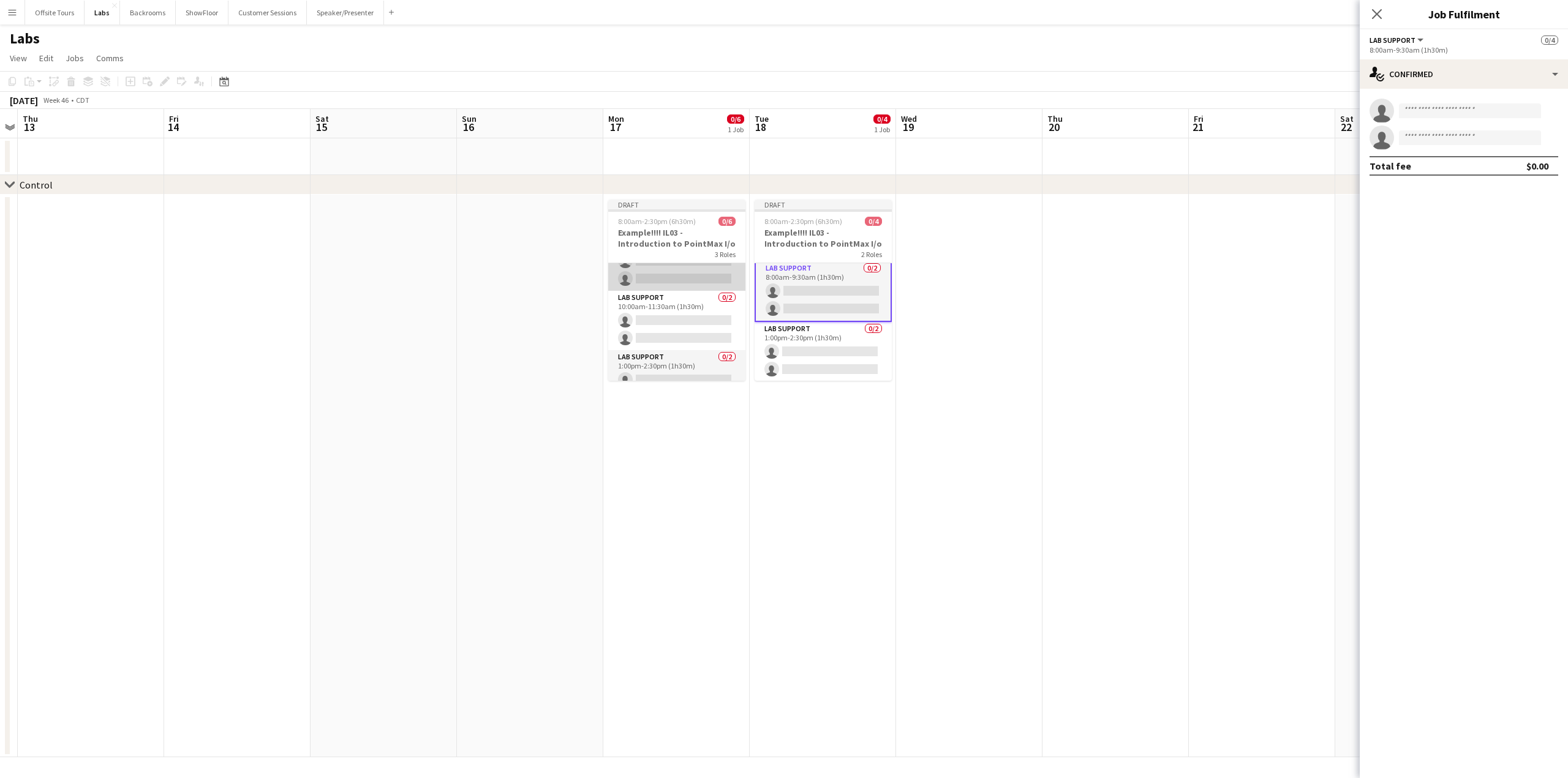
scroll to position [0, 0]
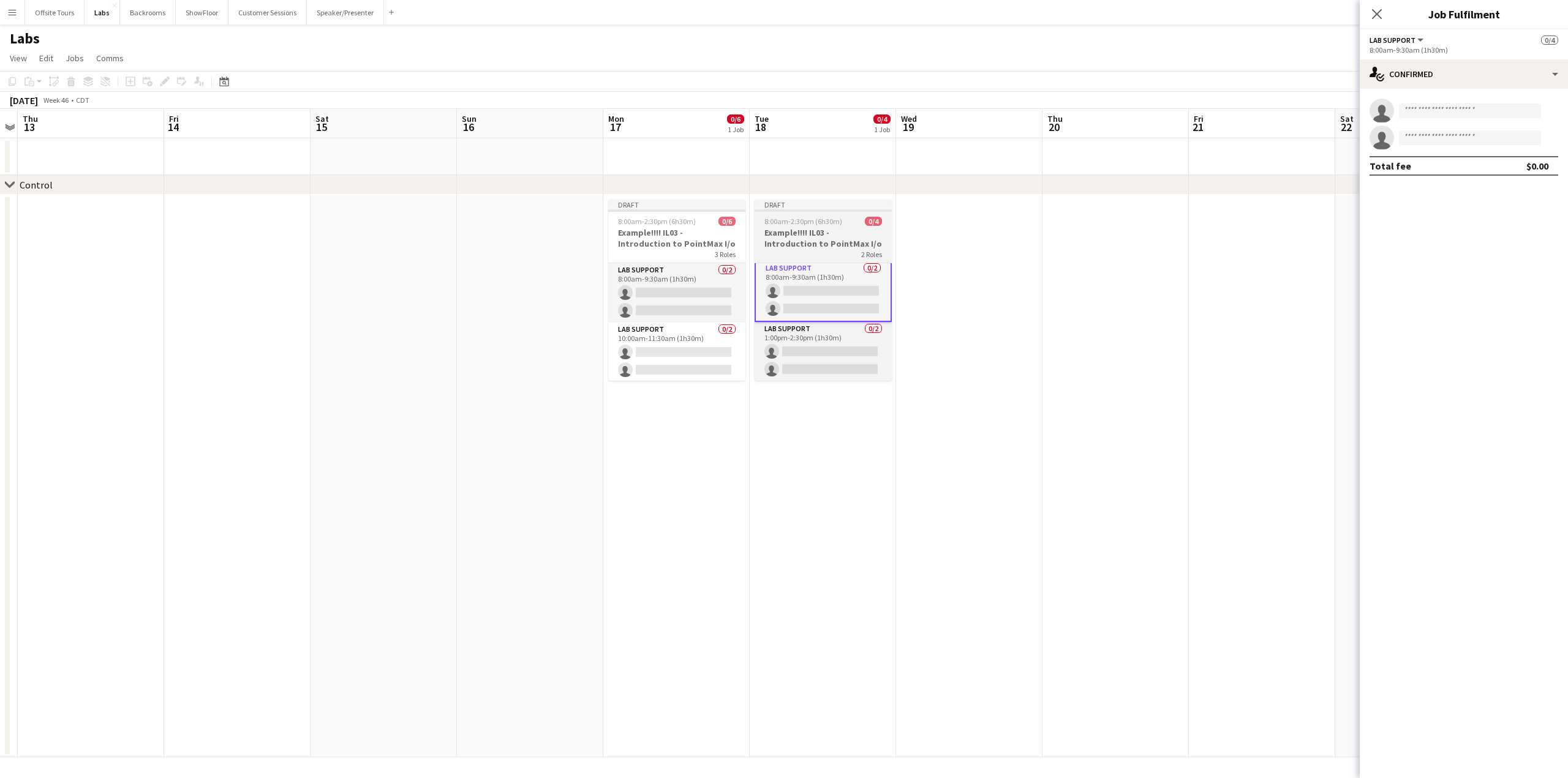
click at [795, 231] on h3 "Example!!!! IL03 - Introduction to PointMax I/o" at bounding box center [823, 238] width 137 height 22
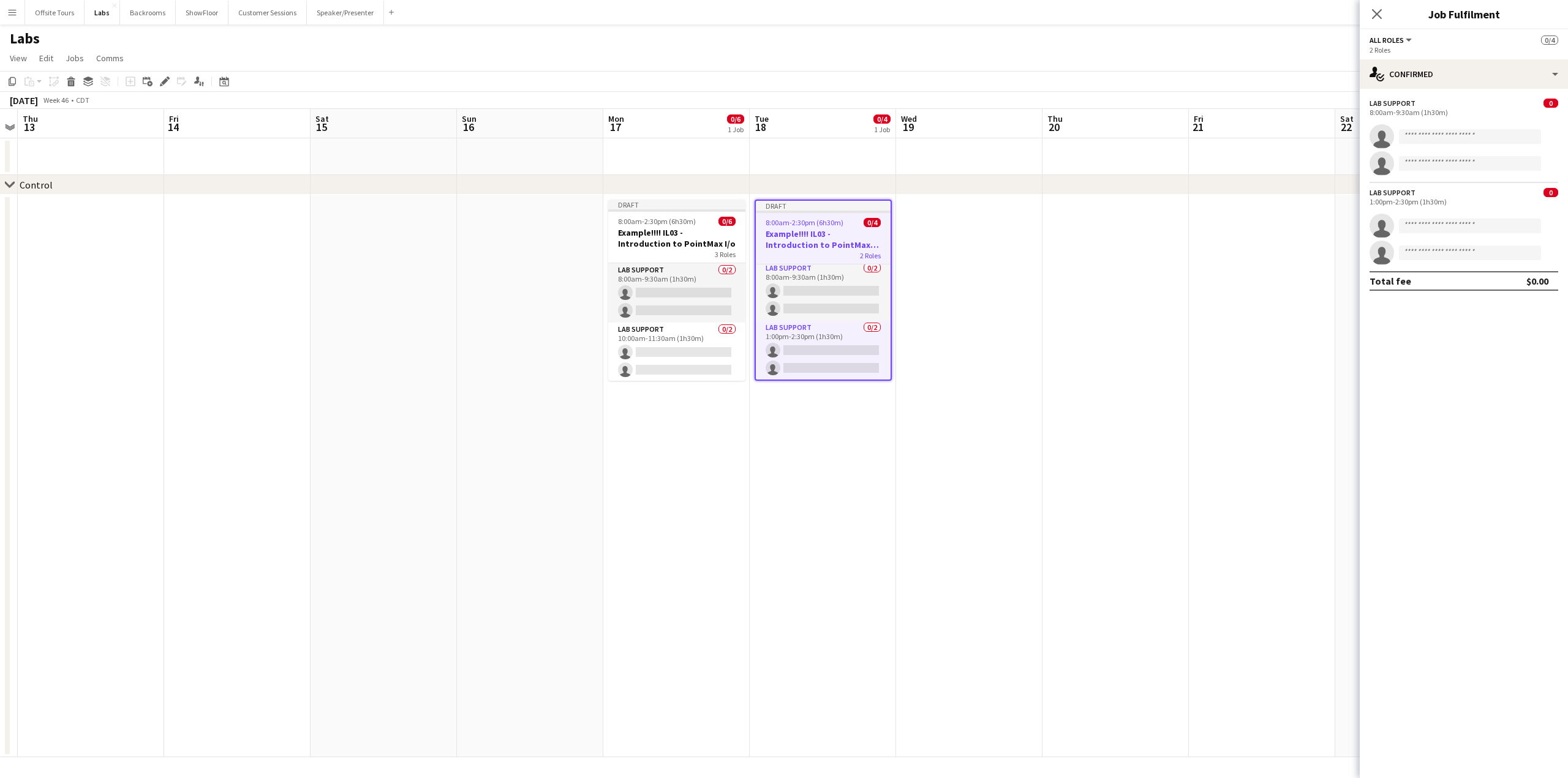
scroll to position [2, 0]
click at [814, 354] on app-card-role "Lab Support 0/2 1:00pm-2:30pm (1h30m) single-neutral-actions single-neutral-act…" at bounding box center [822, 351] width 134 height 59
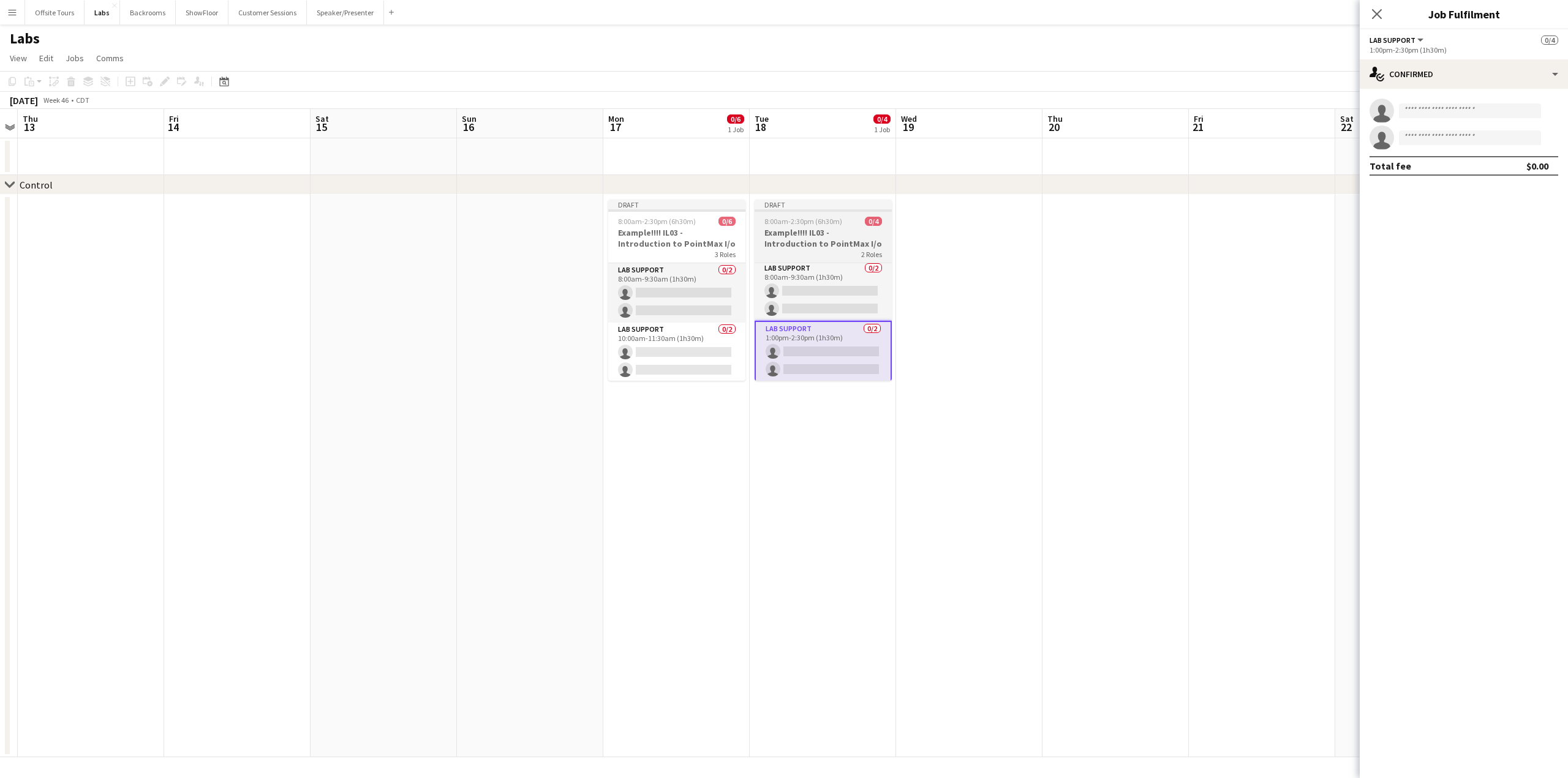
click at [810, 245] on h3 "Example!!!! IL03 - Introduction to PointMax I/o" at bounding box center [823, 238] width 137 height 22
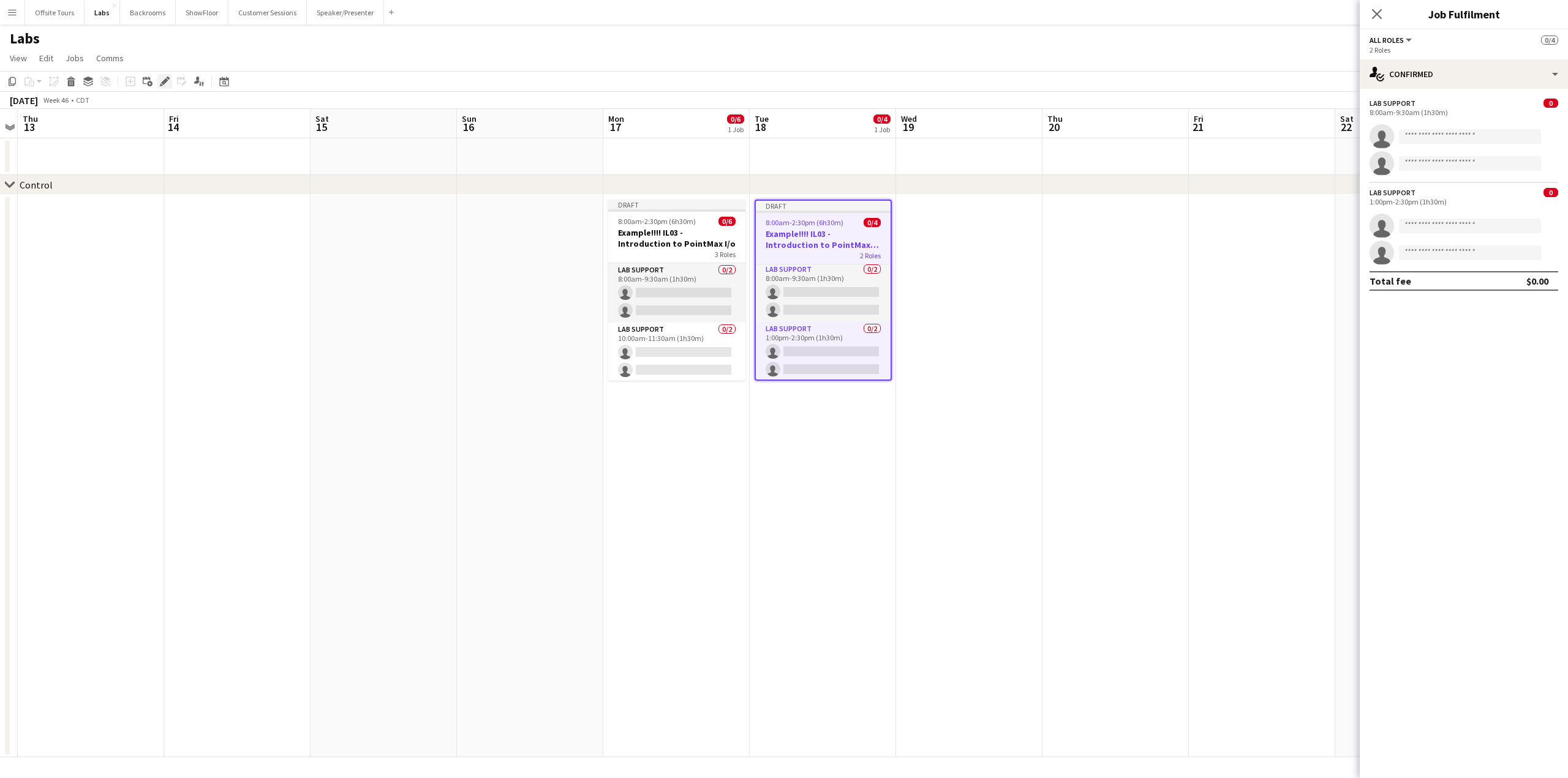
click at [162, 81] on icon "Edit" at bounding box center [164, 82] width 10 height 10
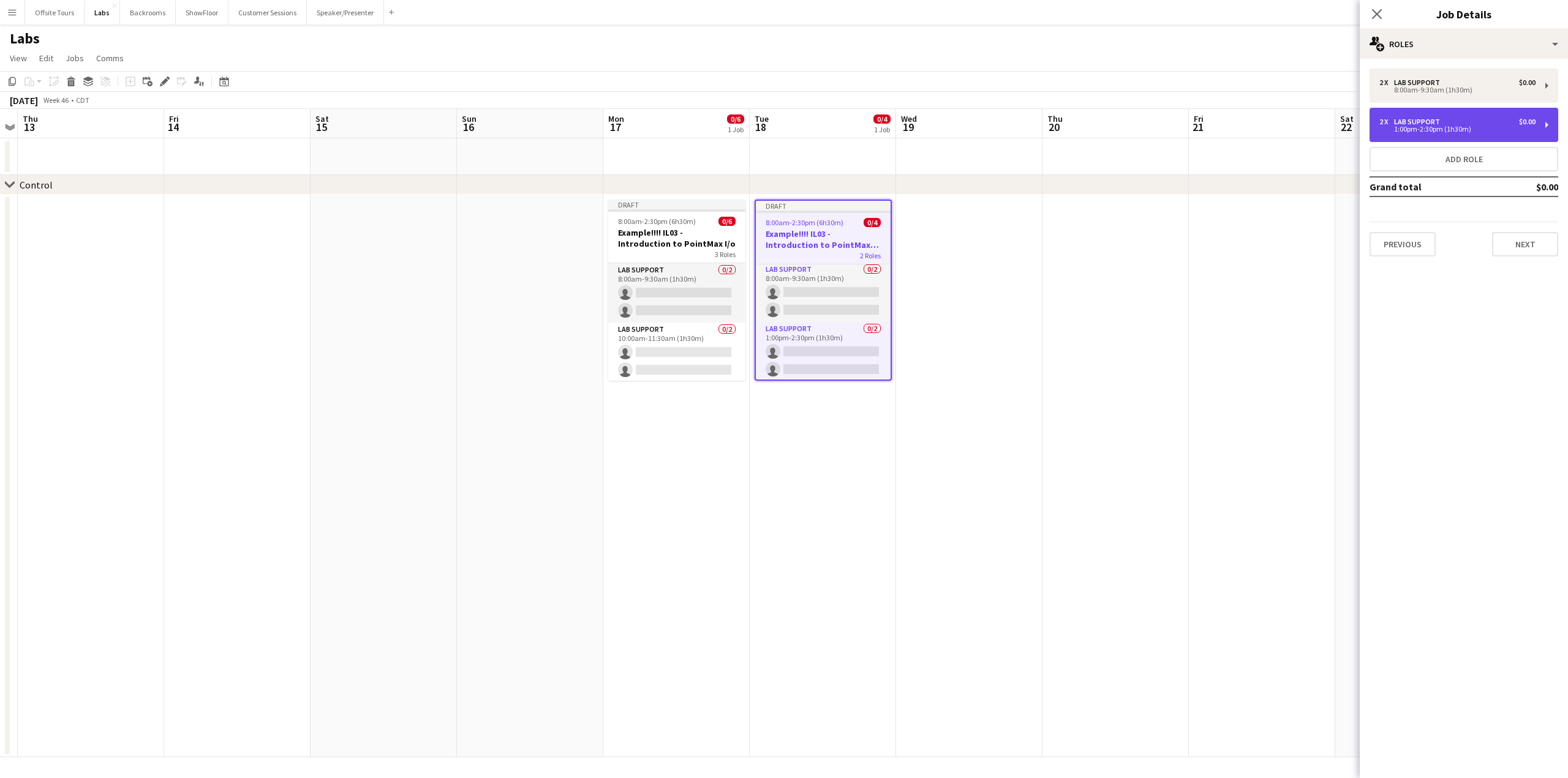
click at [1548, 121] on div "2 x Lab Support $0.00 1:00pm-2:30pm (1h30m)" at bounding box center [1463, 124] width 188 height 34
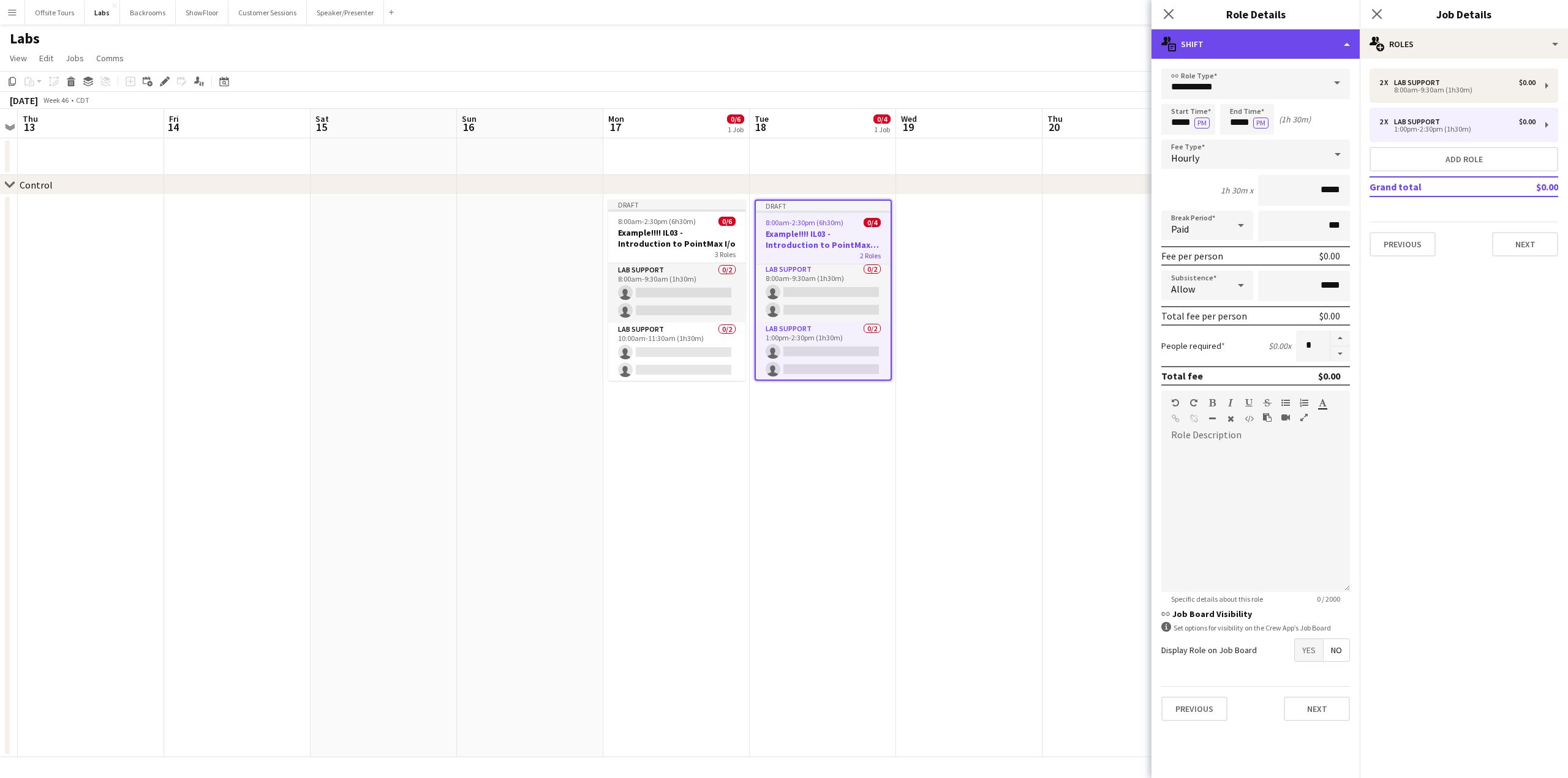
click at [1341, 44] on div "multiple-actions-text Shift" at bounding box center [1256, 45] width 209 height 30
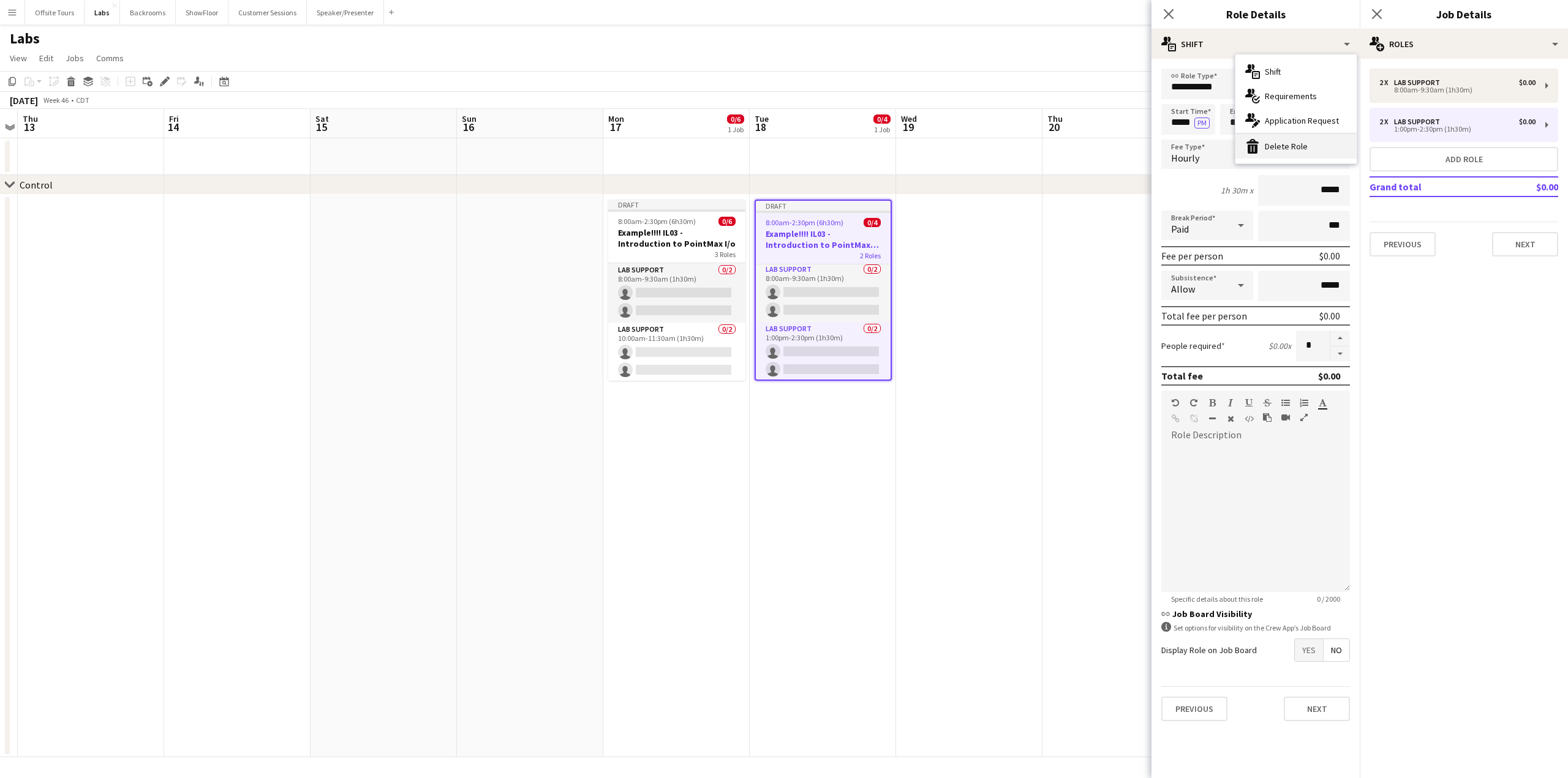
click at [1295, 144] on div "bin-2 Delete Role" at bounding box center [1295, 147] width 121 height 24
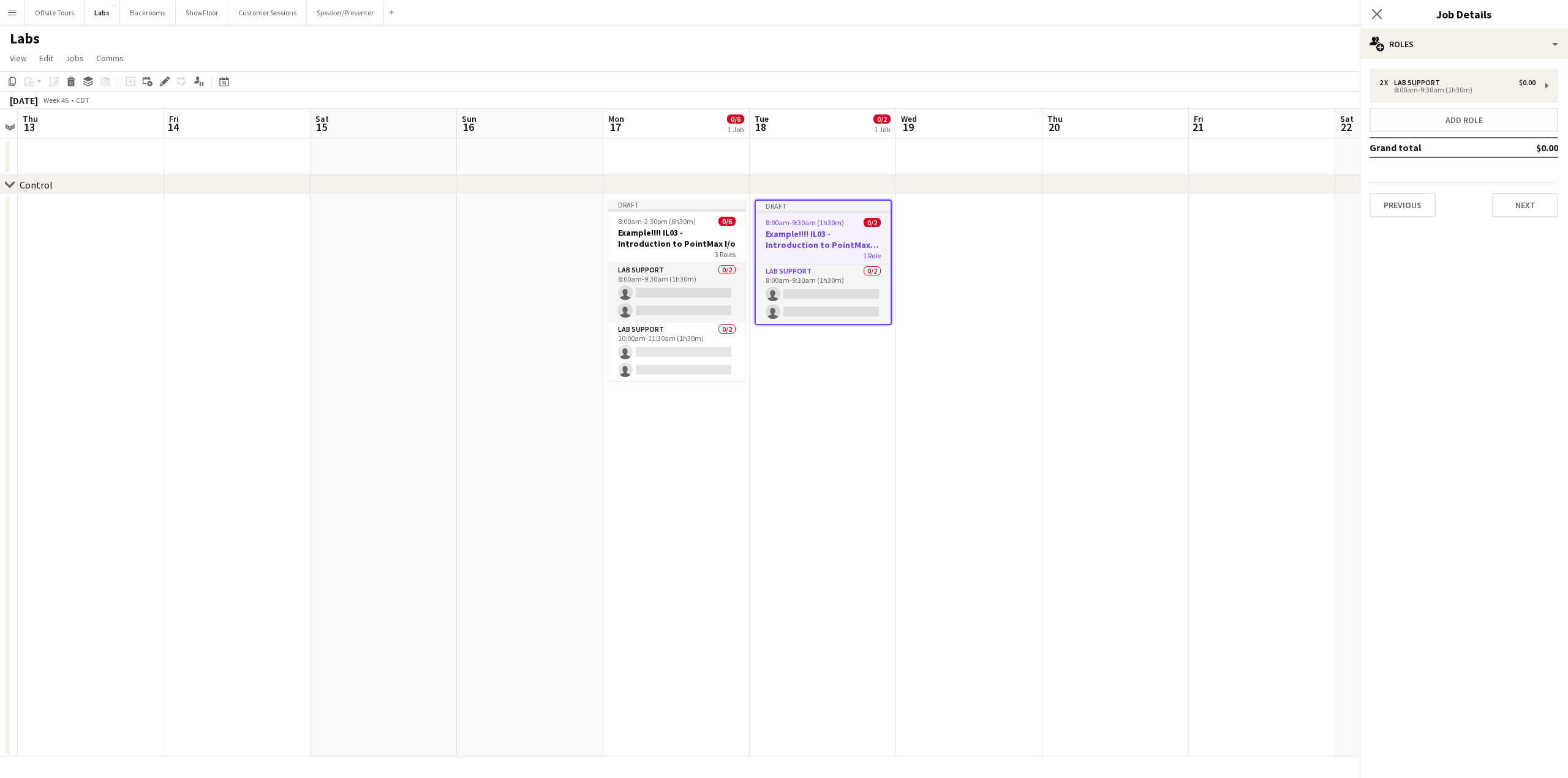
scroll to position [0, 0]
click at [790, 428] on app-date-cell "Draft 8:00am-9:30am (1h30m) 0/2 Example!!!! IL03 - Introduction to PointMax I/o…" at bounding box center [822, 476] width 147 height 563
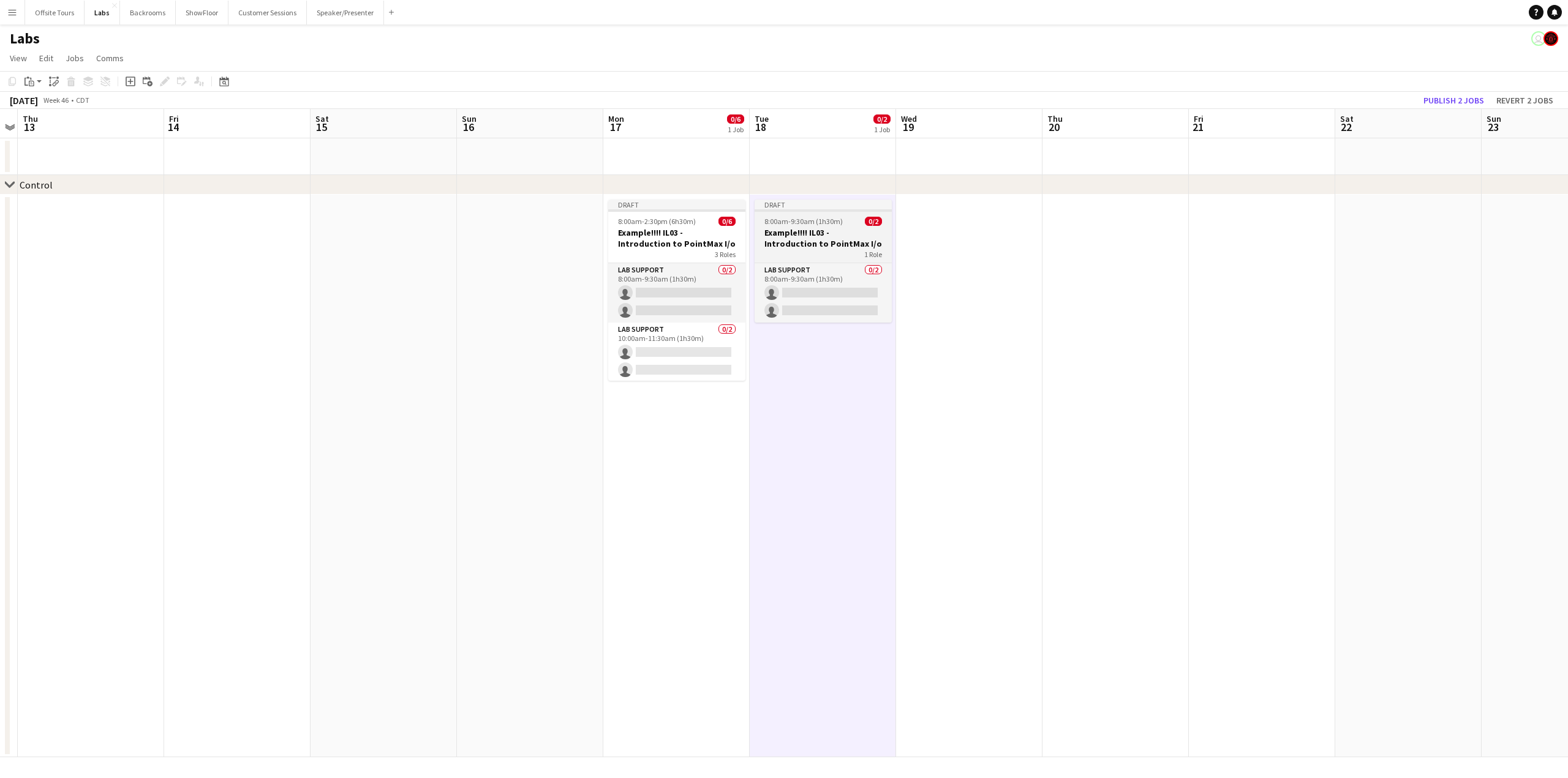
click at [789, 201] on div "Draft" at bounding box center [823, 204] width 137 height 10
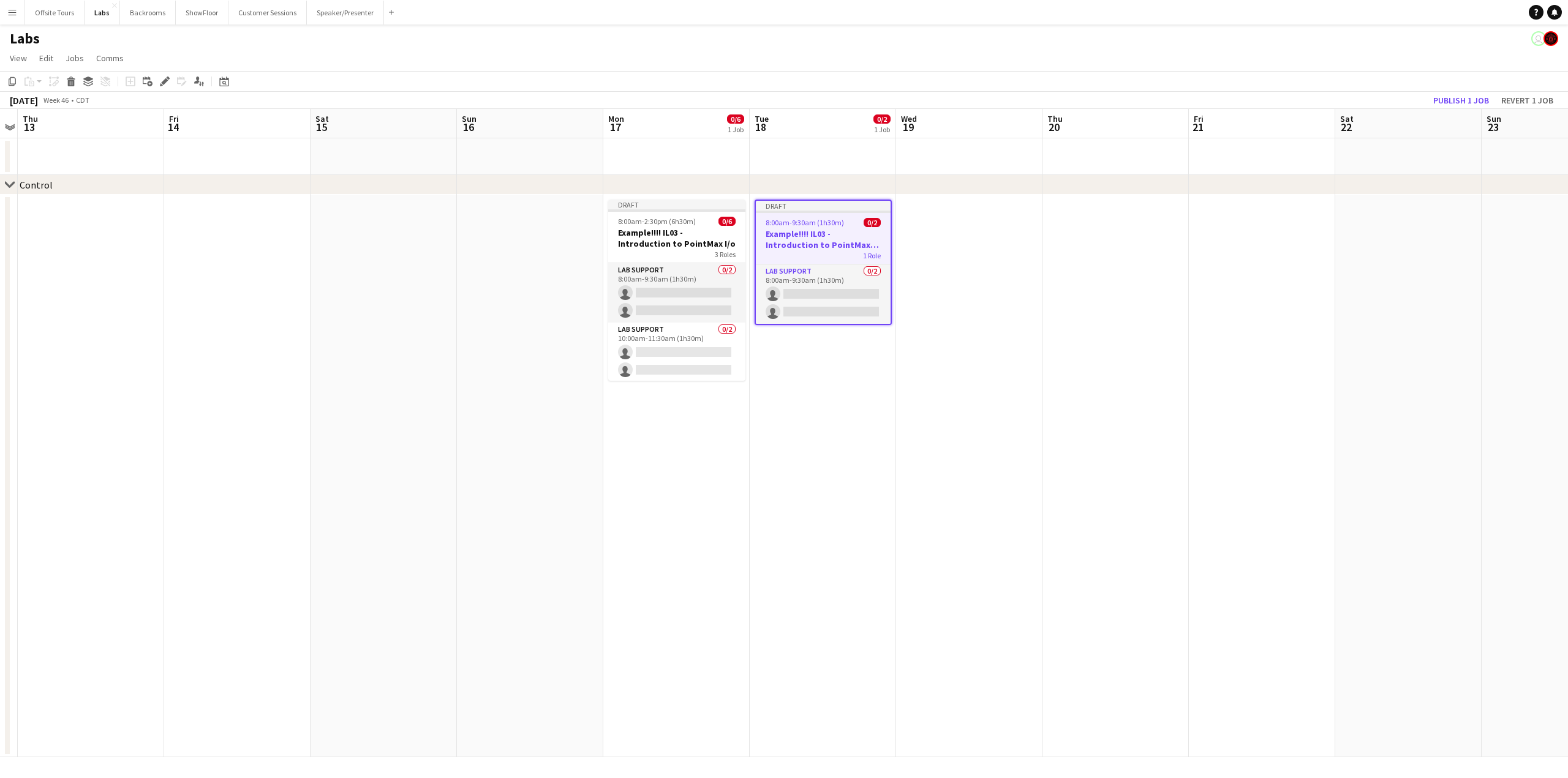
click at [938, 207] on app-date-cell at bounding box center [969, 476] width 147 height 563
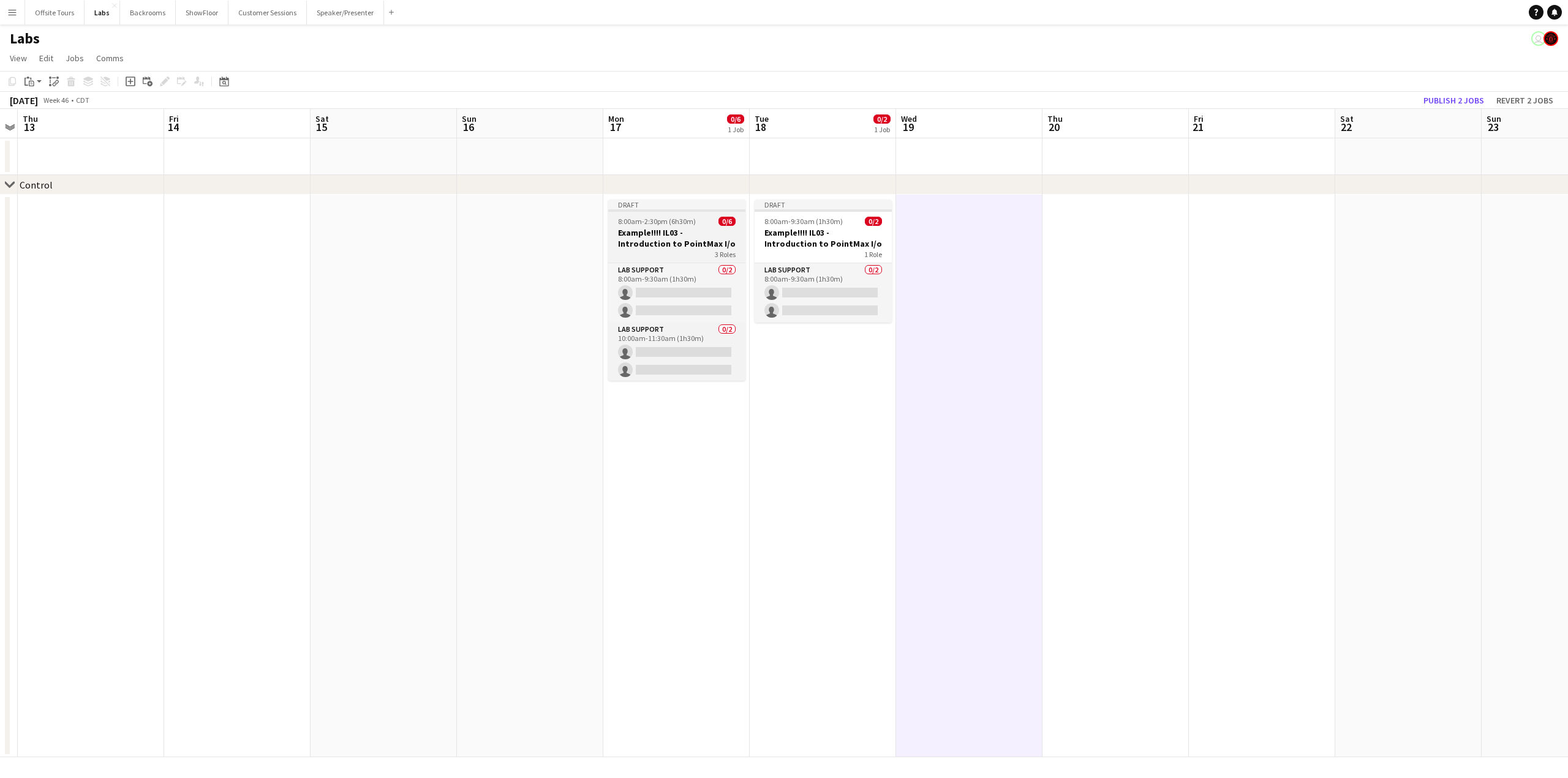
click at [677, 208] on div "Draft" at bounding box center [677, 204] width 137 height 10
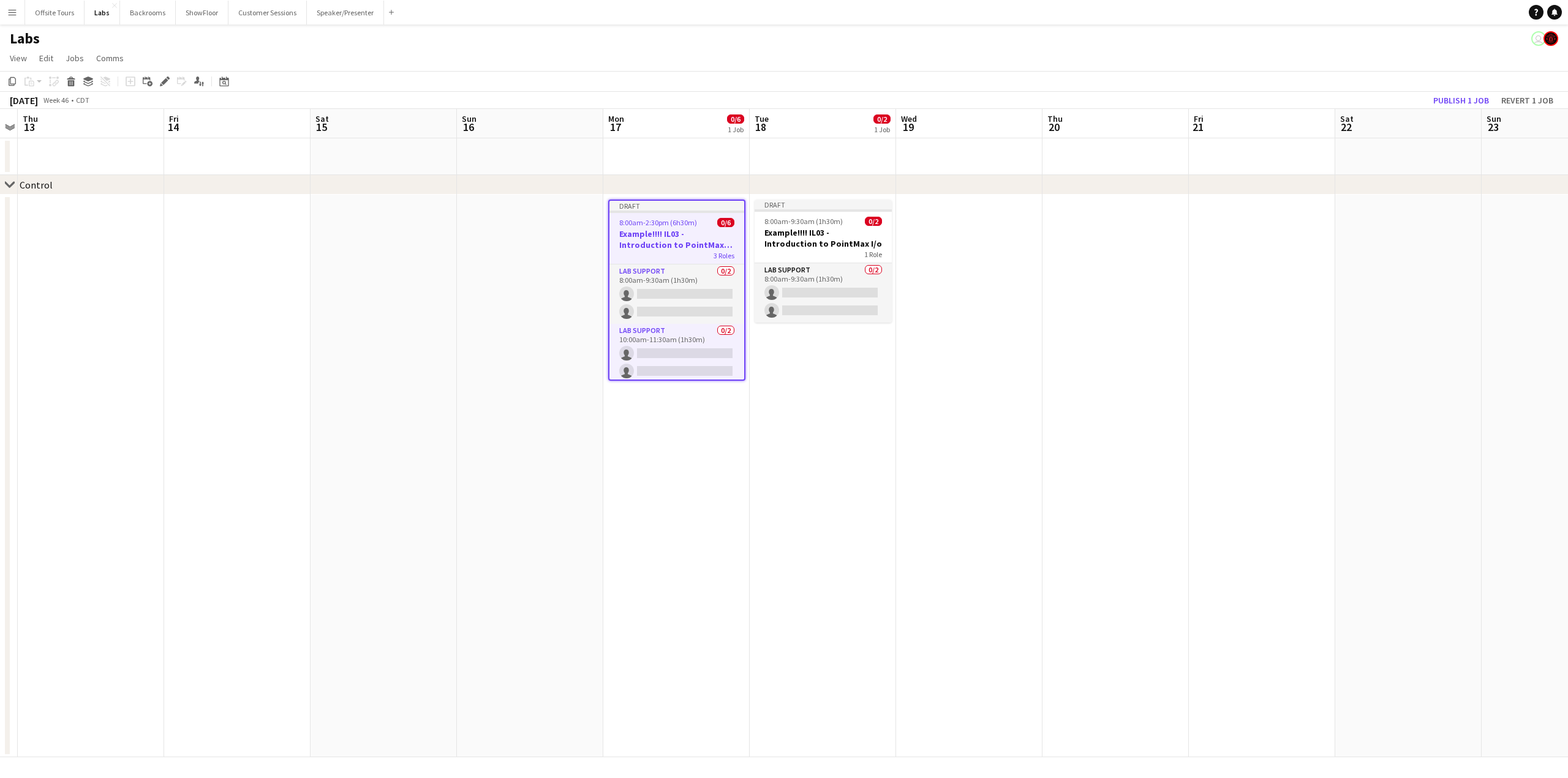
click at [962, 212] on app-date-cell at bounding box center [969, 476] width 147 height 563
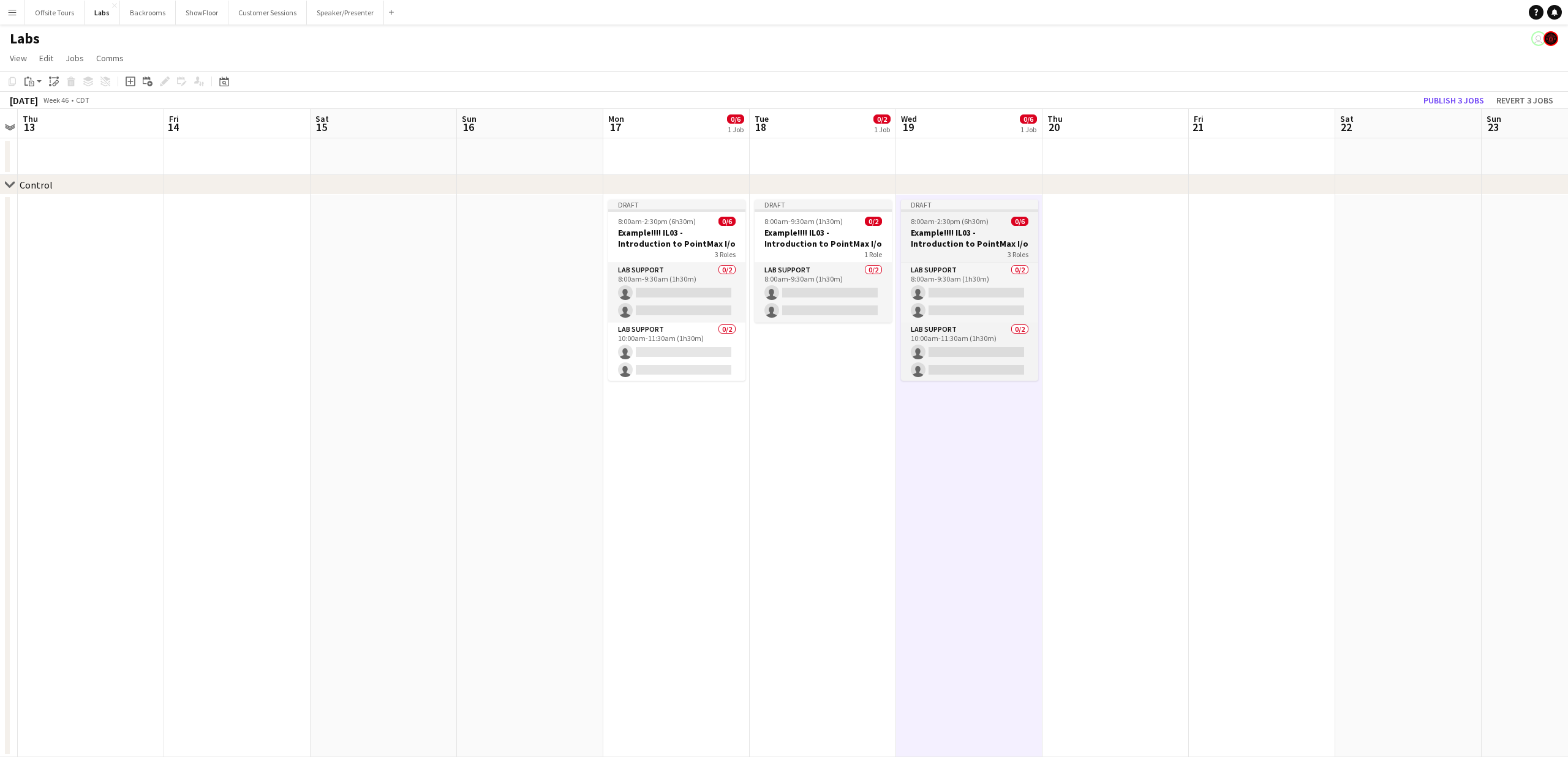
click at [970, 210] on div at bounding box center [969, 210] width 137 height 3
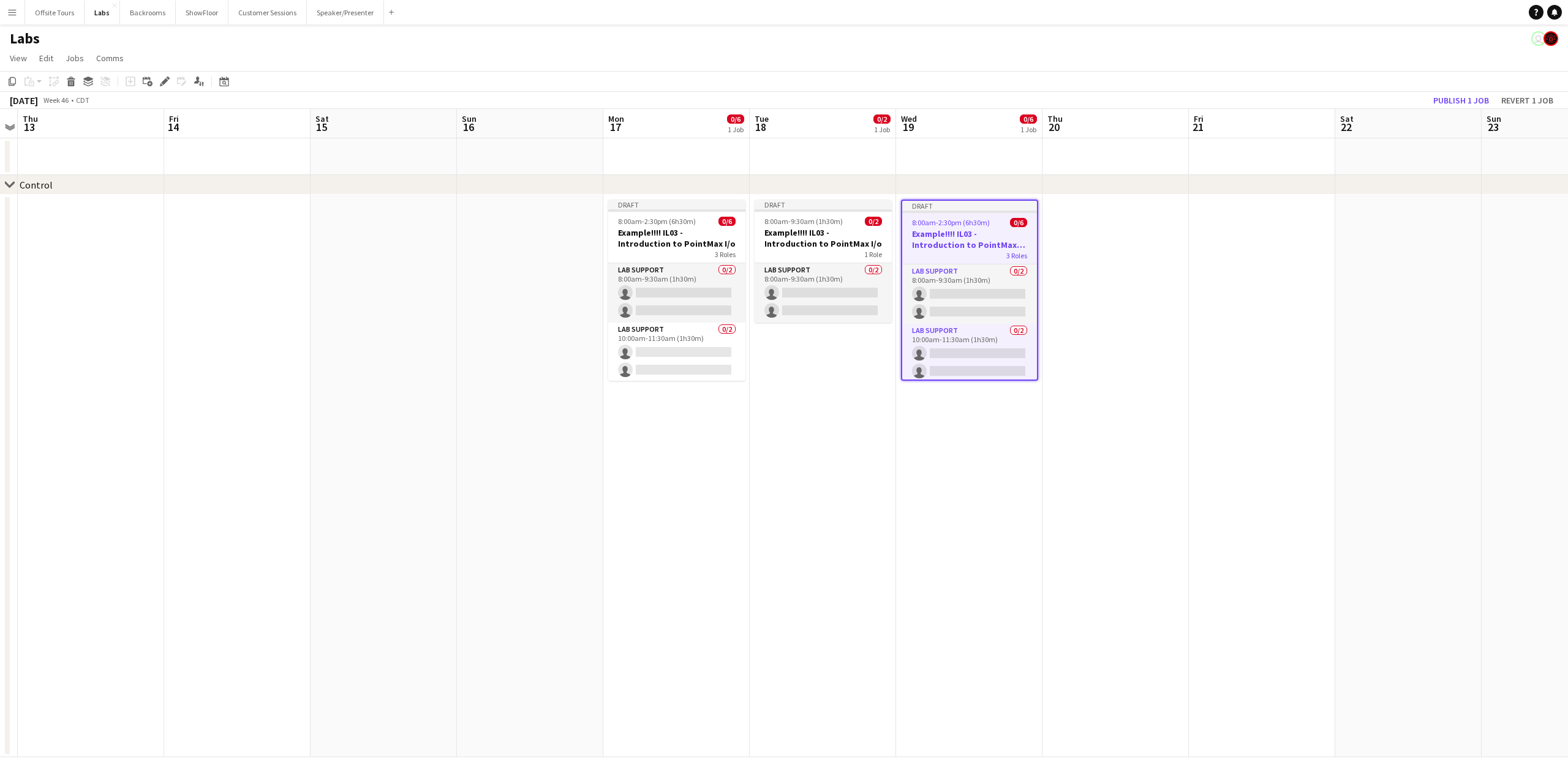
click at [1072, 211] on app-date-cell at bounding box center [1115, 476] width 147 height 563
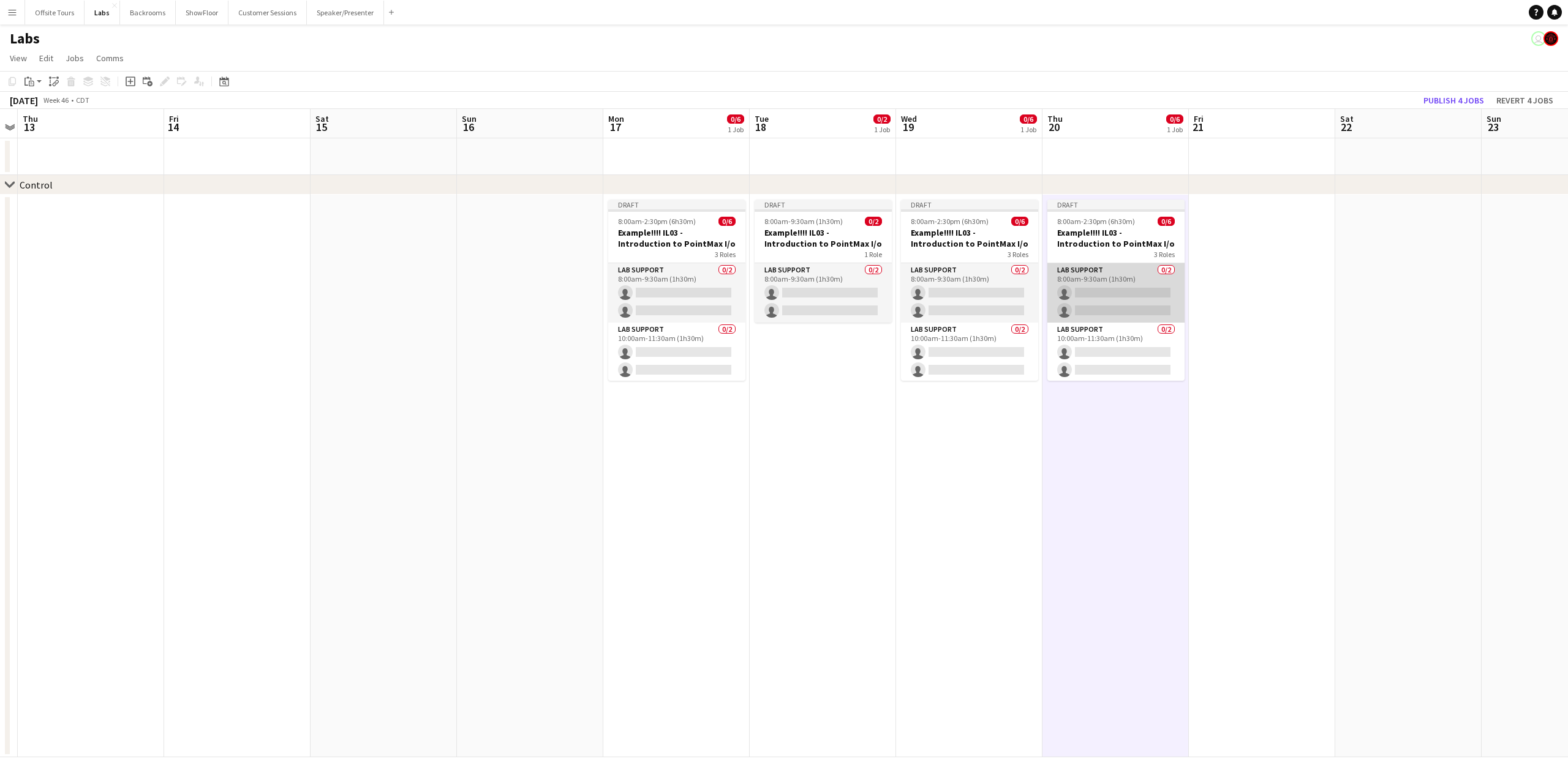
click at [1115, 310] on app-card-role "Lab Support 0/2 8:00am-9:30am (1h30m) single-neutral-actions single-neutral-act…" at bounding box center [1115, 293] width 137 height 59
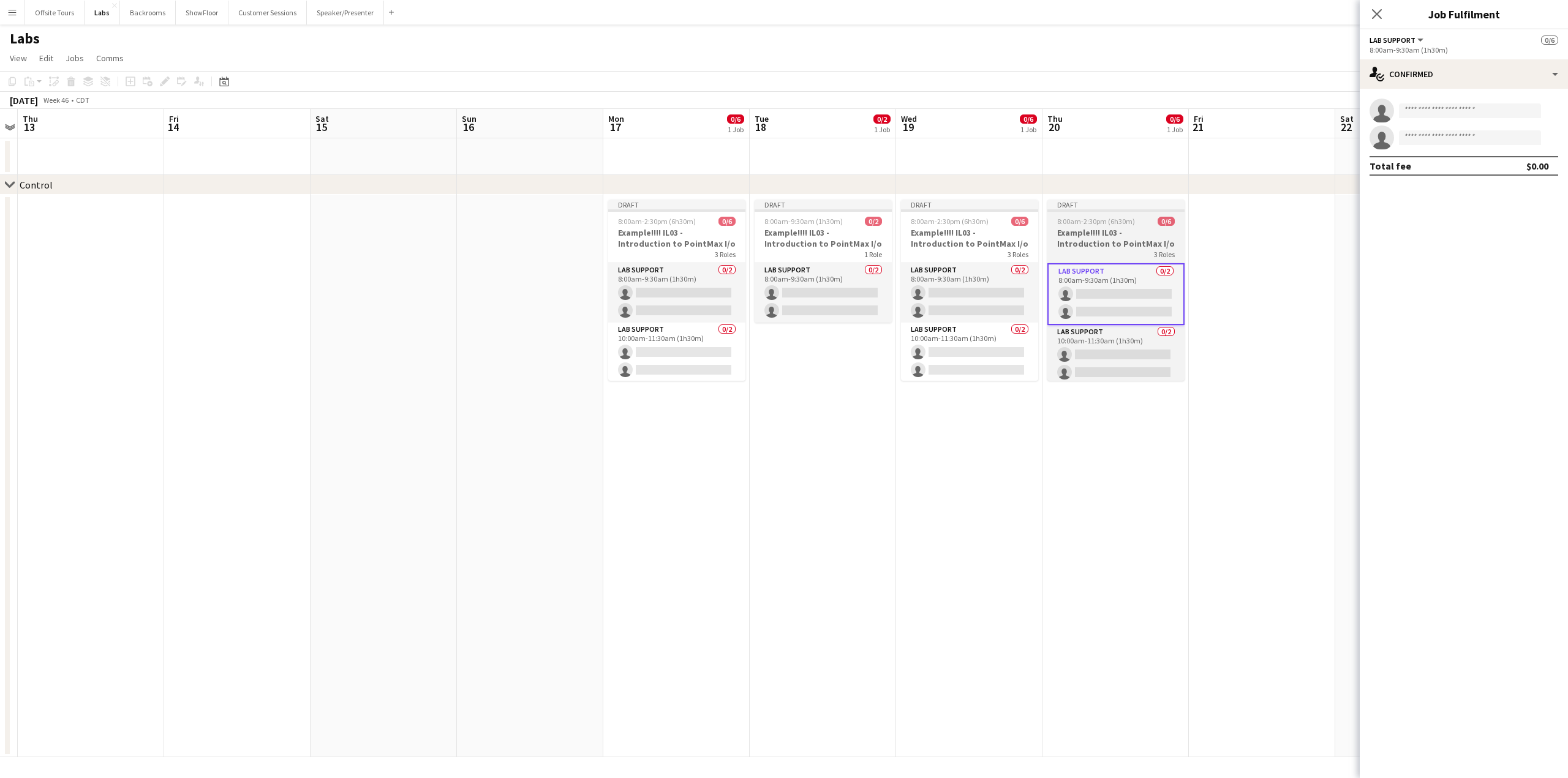
click at [1118, 238] on h3 "Example!!!! IL03 - Introduction to PointMax I/o" at bounding box center [1115, 238] width 137 height 22
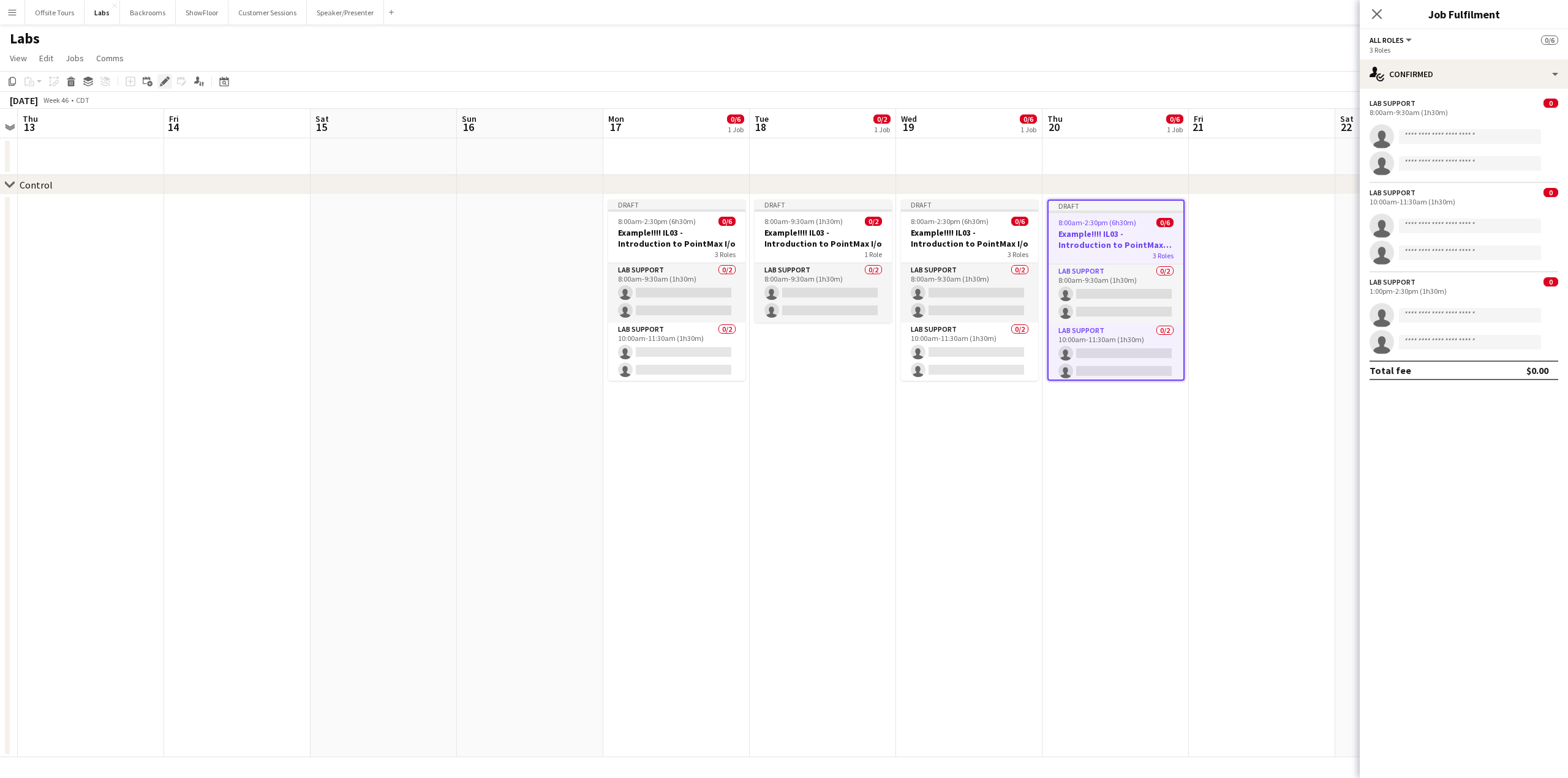
click at [168, 78] on icon at bounding box center [168, 78] width 3 height 3
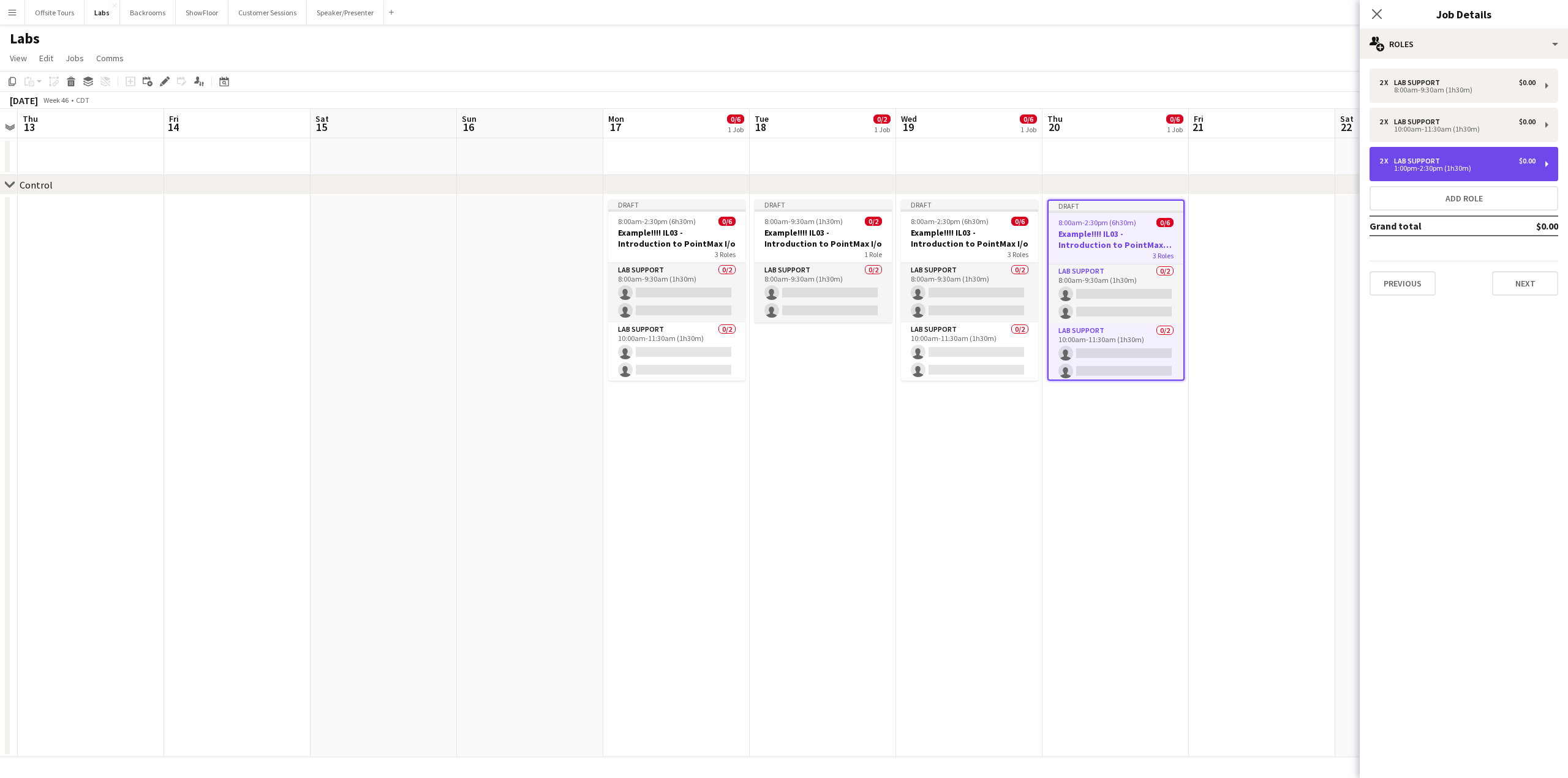
click at [1546, 166] on div "2 x Lab Support $0.00 1:00pm-2:30pm (1h30m)" at bounding box center [1463, 163] width 188 height 34
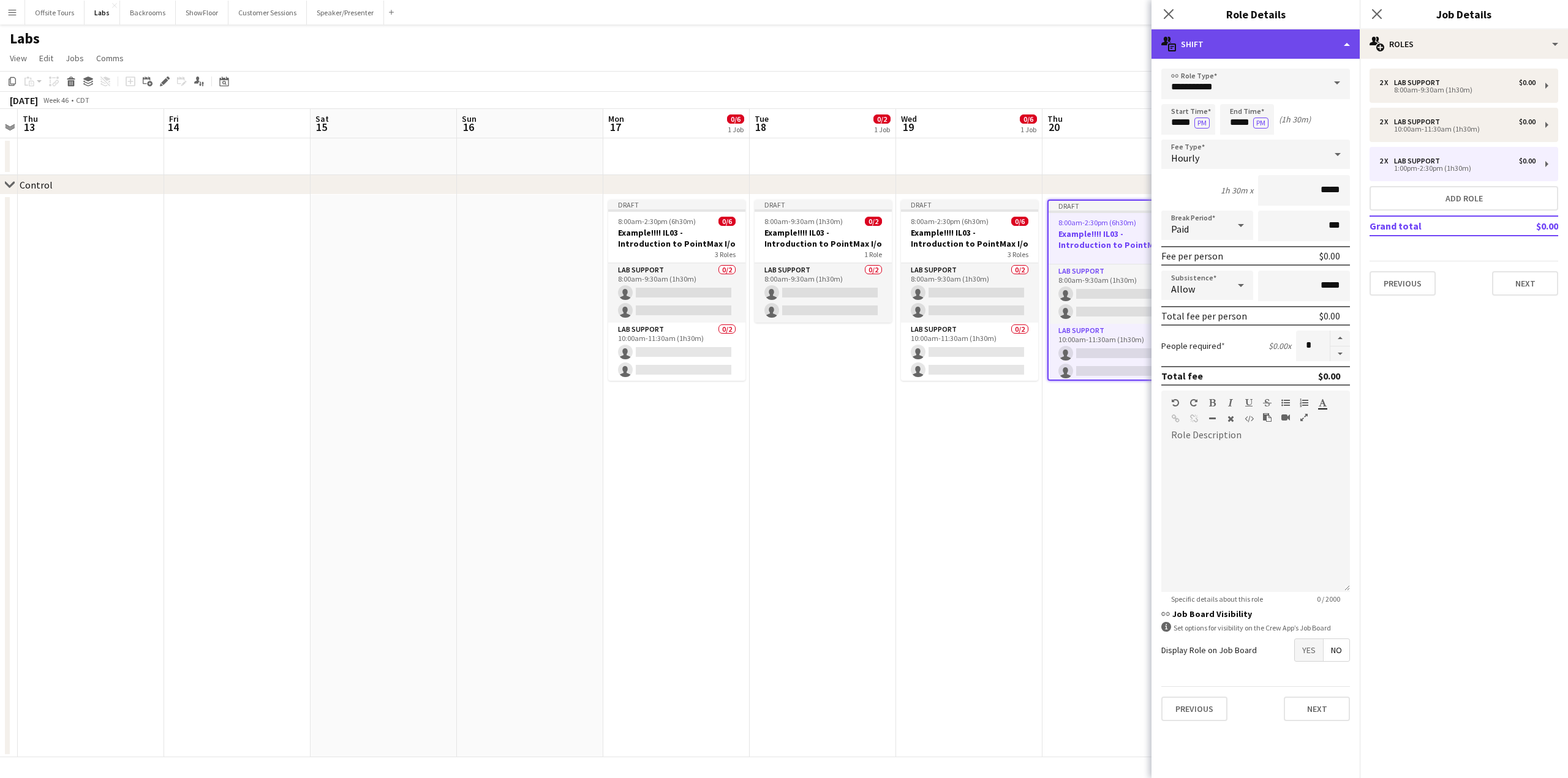
click at [1345, 45] on div "multiple-actions-text Shift" at bounding box center [1256, 45] width 209 height 30
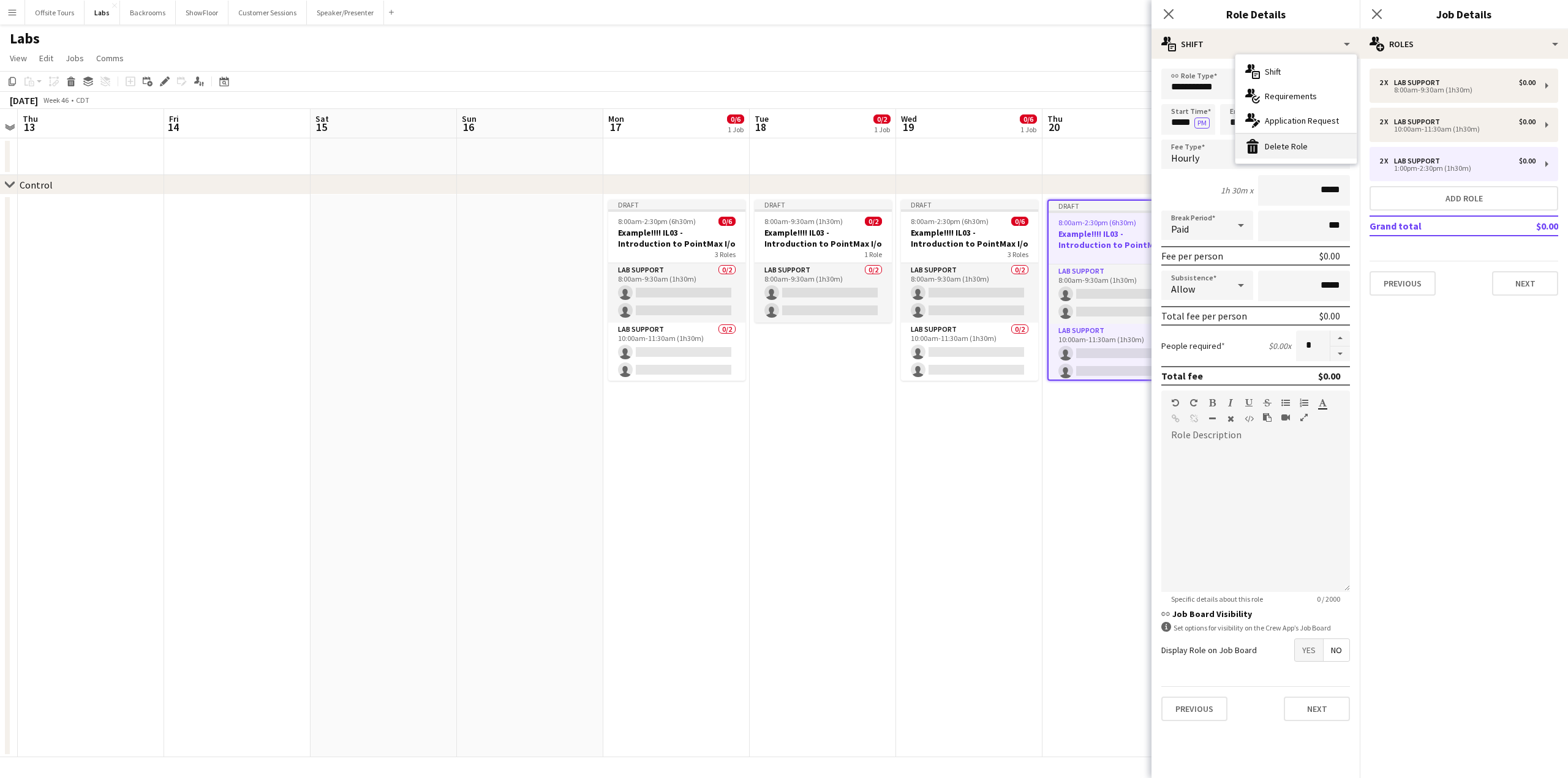
click at [1288, 143] on div "bin-2 Delete Role" at bounding box center [1295, 147] width 121 height 24
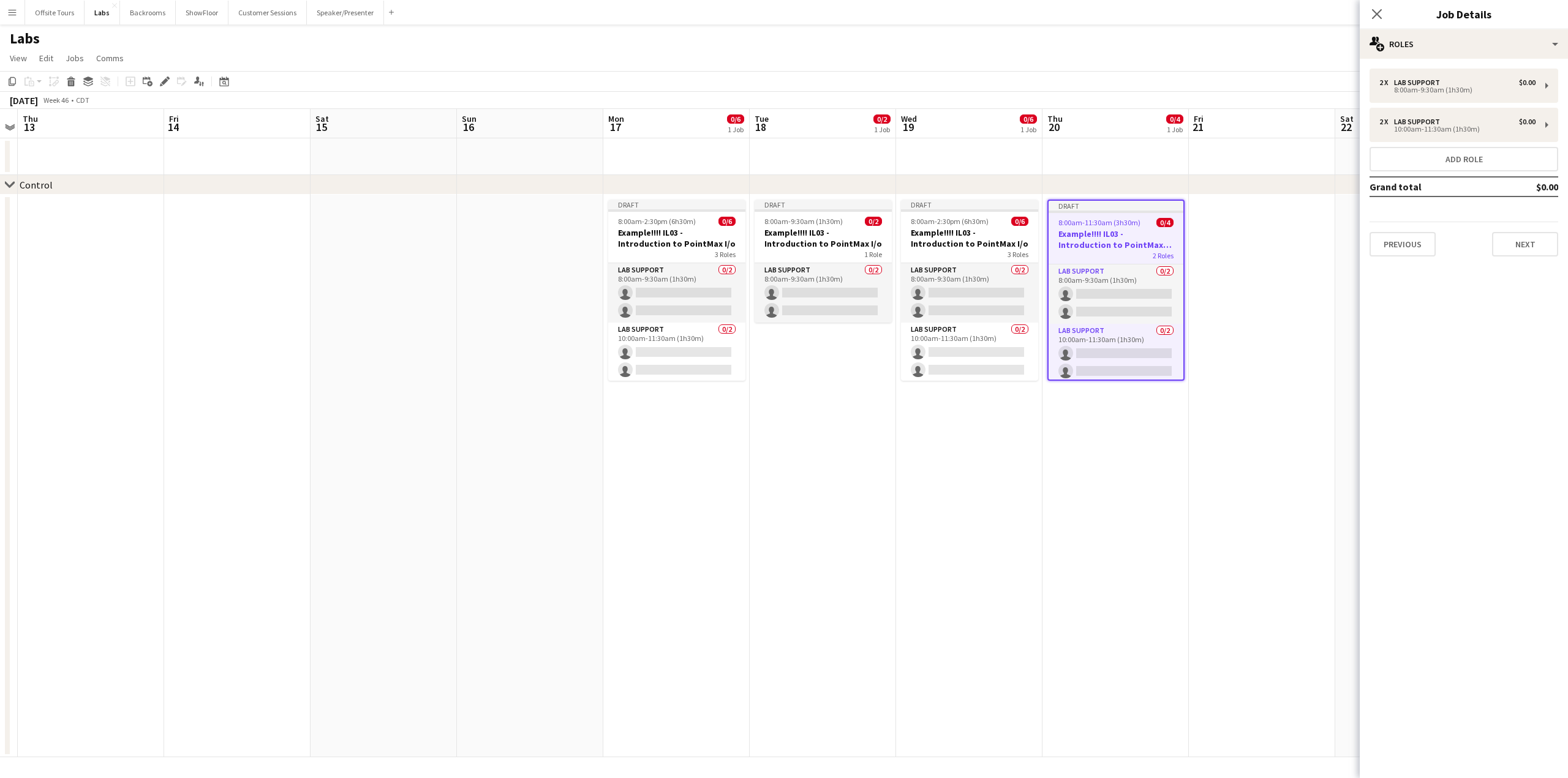
click at [965, 439] on app-date-cell "Draft 8:00am-2:30pm (6h30m) 0/6 Example!!!! IL03 - Introduction to PointMax I/o…" at bounding box center [969, 476] width 147 height 563
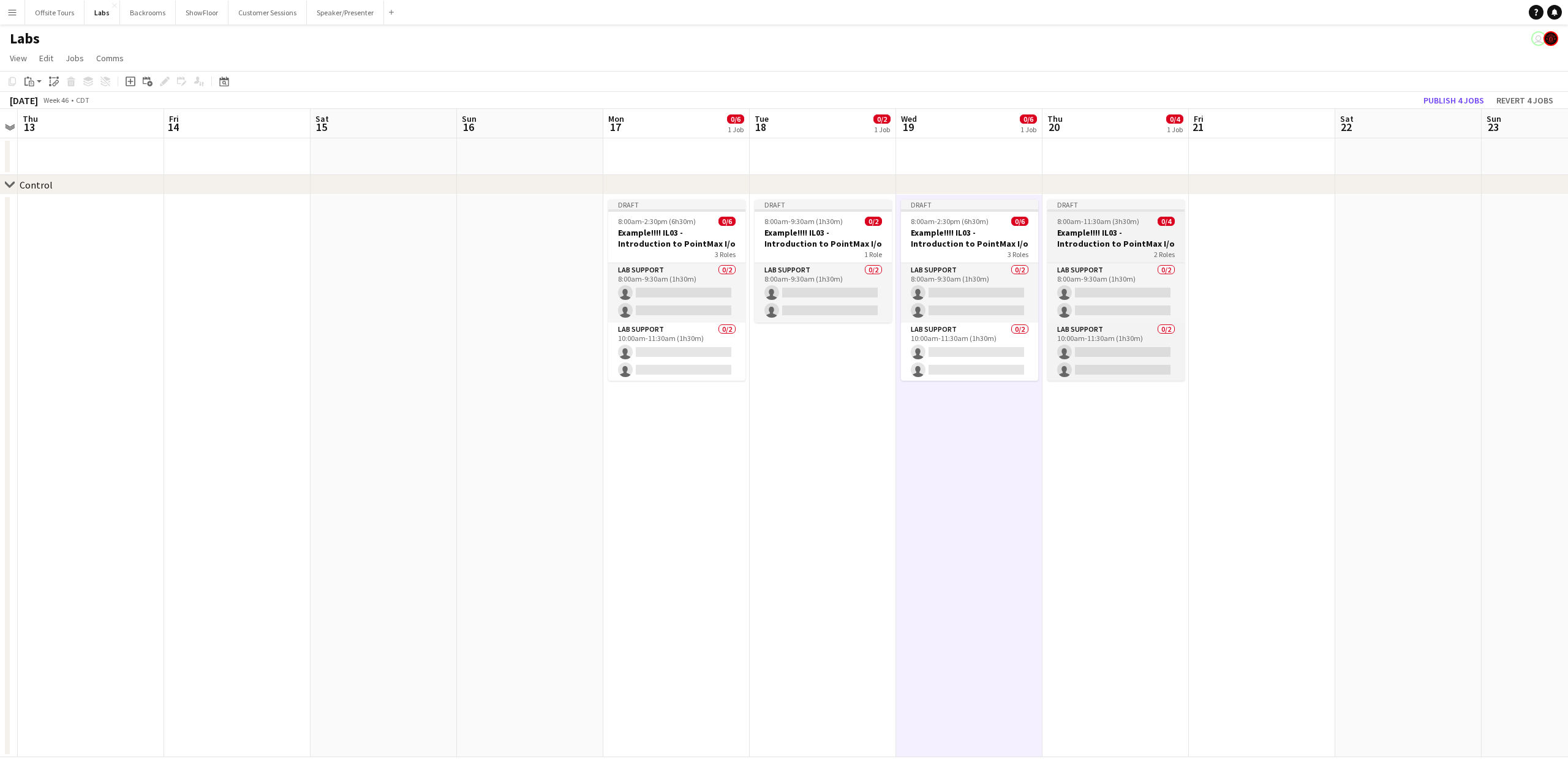
scroll to position [1, 0]
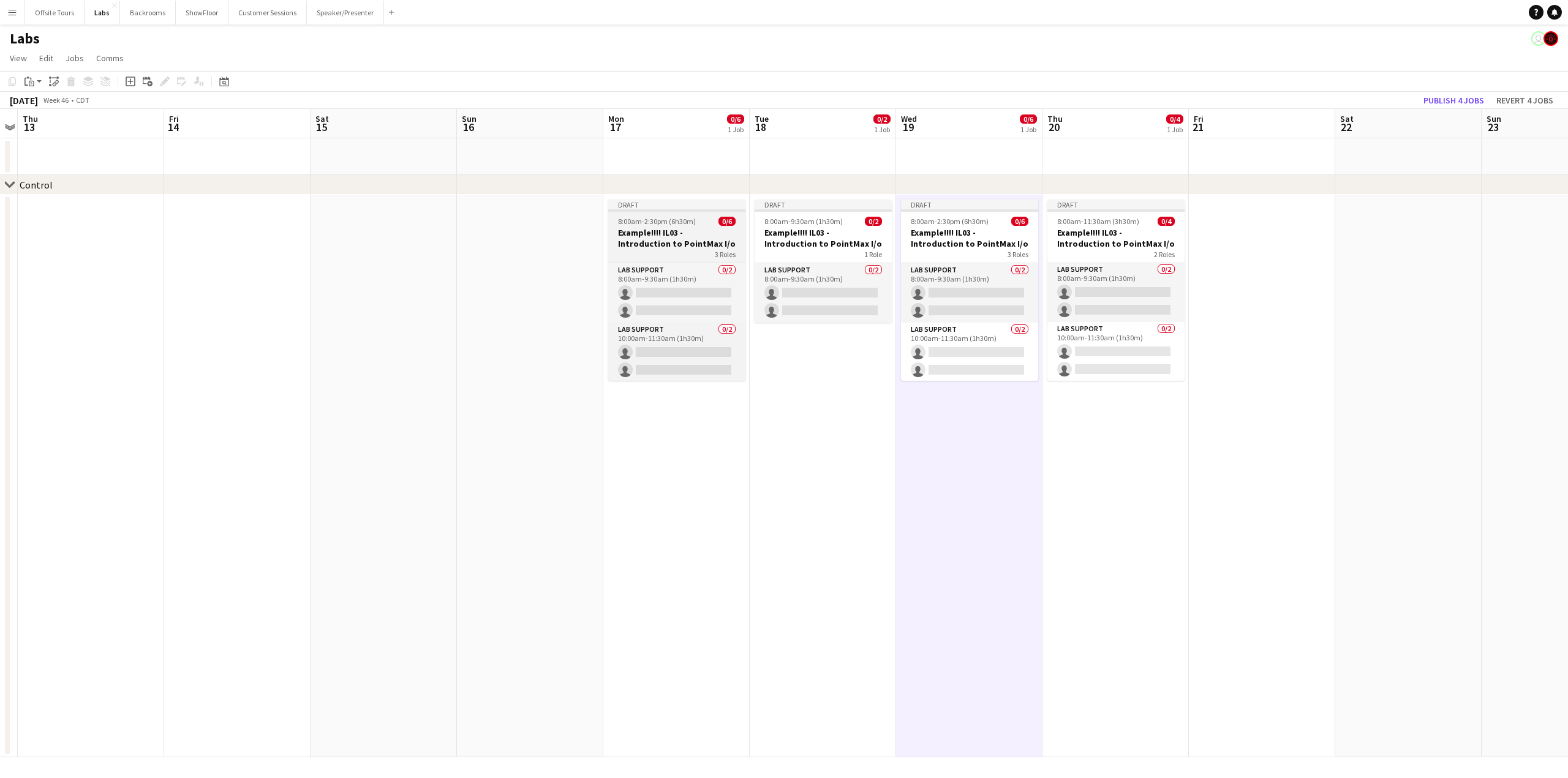
click at [646, 237] on h3 "Example!!!! IL03 - Introduction to PointMax I/o" at bounding box center [677, 238] width 137 height 22
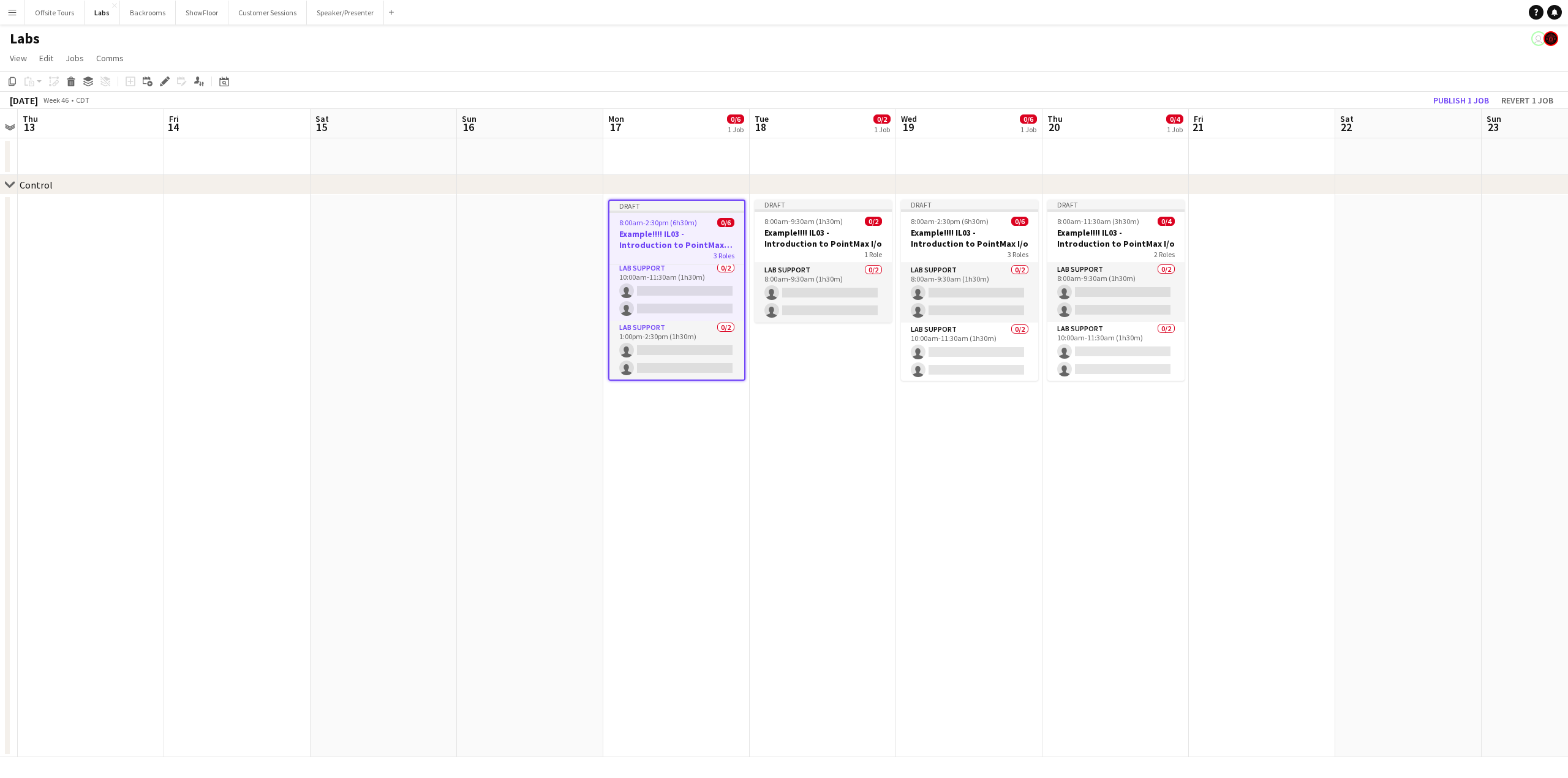
scroll to position [0, 0]
click at [83, 251] on app-date-cell at bounding box center [91, 476] width 147 height 563
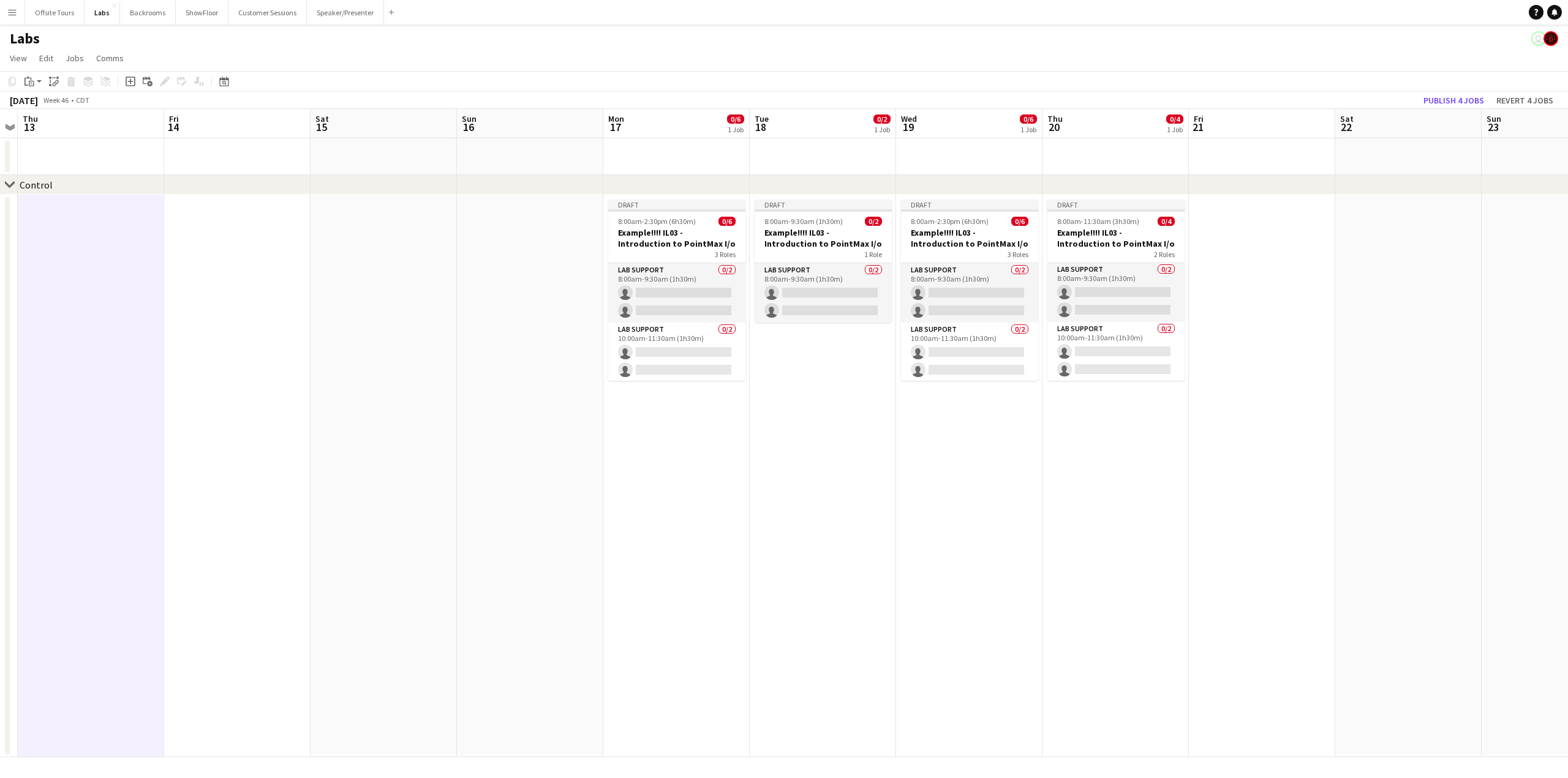
click at [53, 155] on app-date-cell at bounding box center [91, 157] width 147 height 37
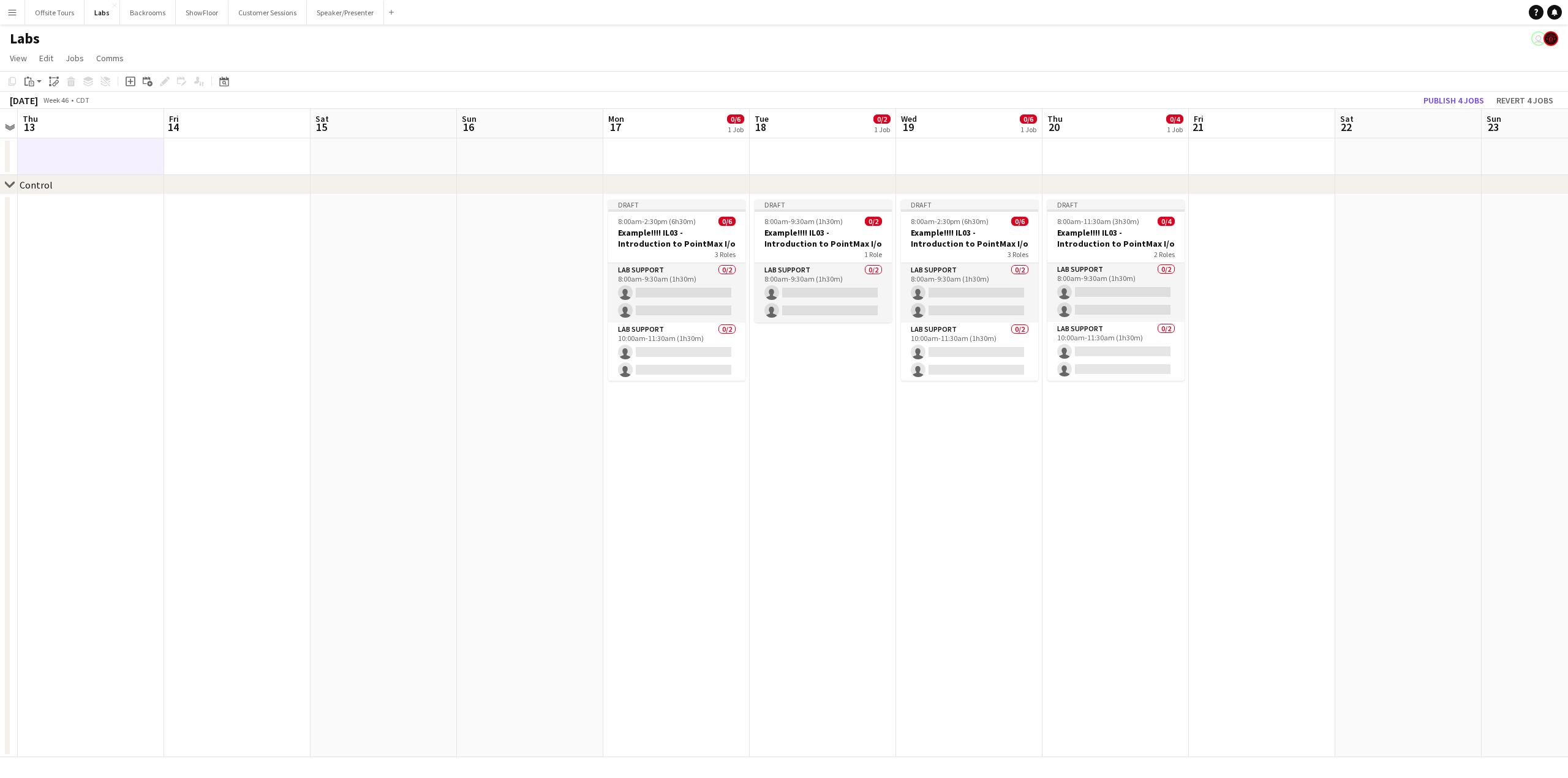
click at [64, 138] on app-date-cell at bounding box center [91, 157] width 147 height 37
click at [68, 149] on app-date-cell at bounding box center [91, 157] width 147 height 37
click at [96, 159] on app-date-cell at bounding box center [91, 157] width 147 height 37
drag, startPoint x: 96, startPoint y: 159, endPoint x: 81, endPoint y: 157, distance: 15.1
click at [81, 157] on app-date-cell at bounding box center [91, 157] width 147 height 37
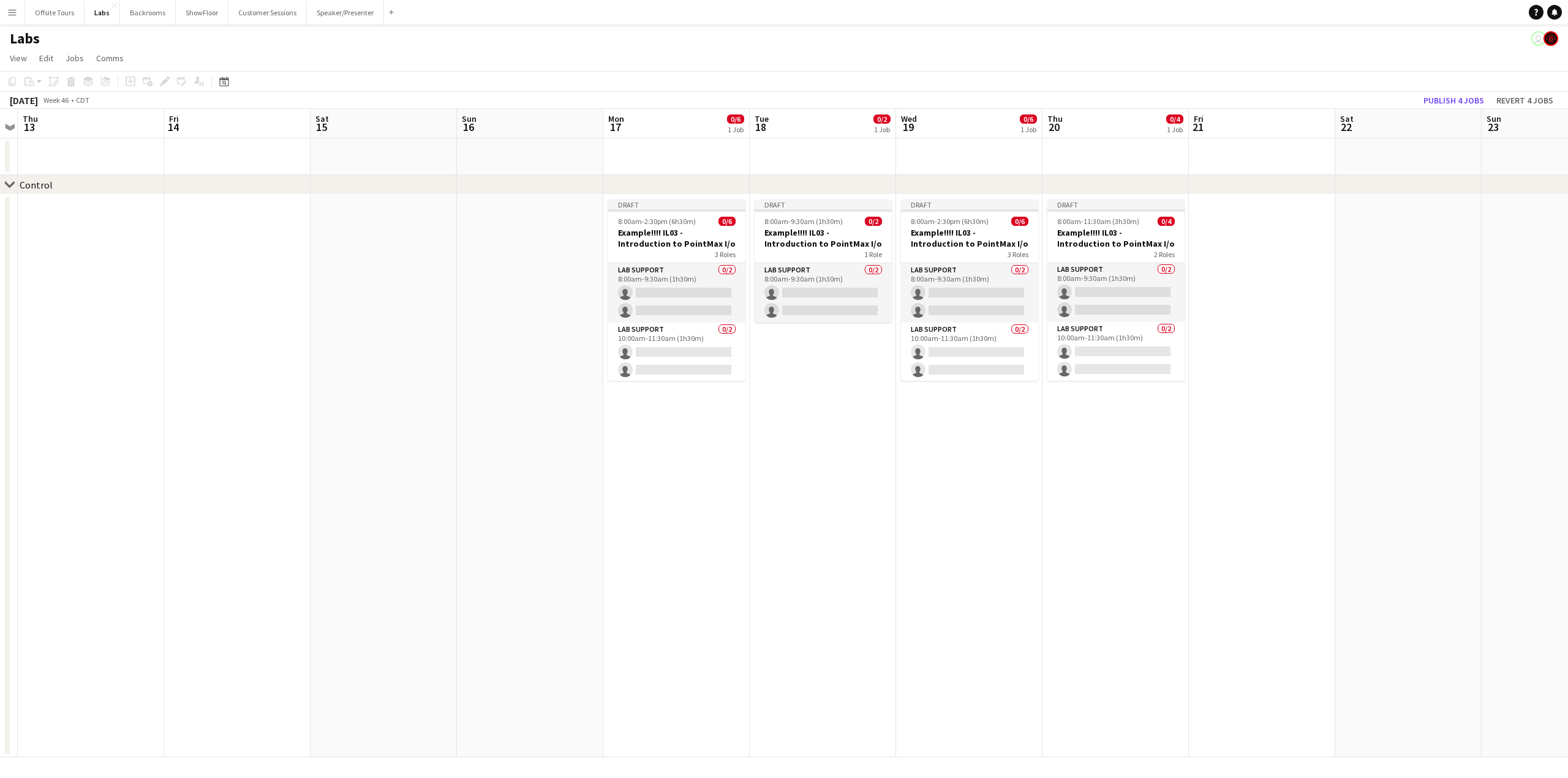
scroll to position [0, 421]
click at [19, 57] on span "View" at bounding box center [19, 58] width 17 height 11
click at [142, 154] on app-date-cell at bounding box center [92, 157] width 147 height 37
click at [131, 188] on div "chevron-right Control" at bounding box center [784, 185] width 1568 height 19
click at [85, 82] on icon "Group" at bounding box center [88, 82] width 10 height 10
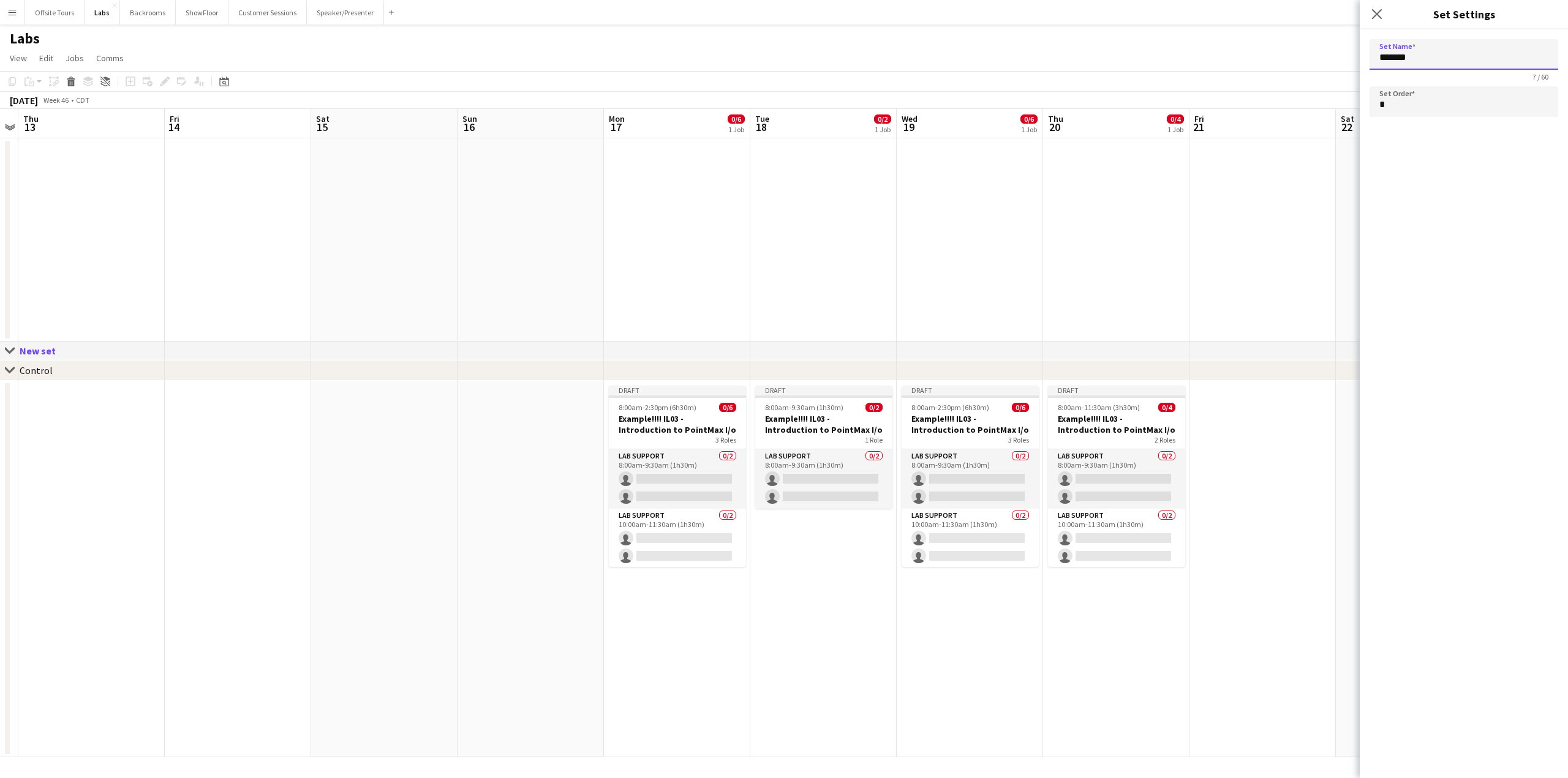
drag, startPoint x: 1419, startPoint y: 58, endPoint x: 1372, endPoint y: 59, distance: 47.0
click at [1372, 59] on input "*******" at bounding box center [1463, 54] width 188 height 31
click at [312, 268] on app-date-cell at bounding box center [384, 239] width 147 height 203
type input "*******"
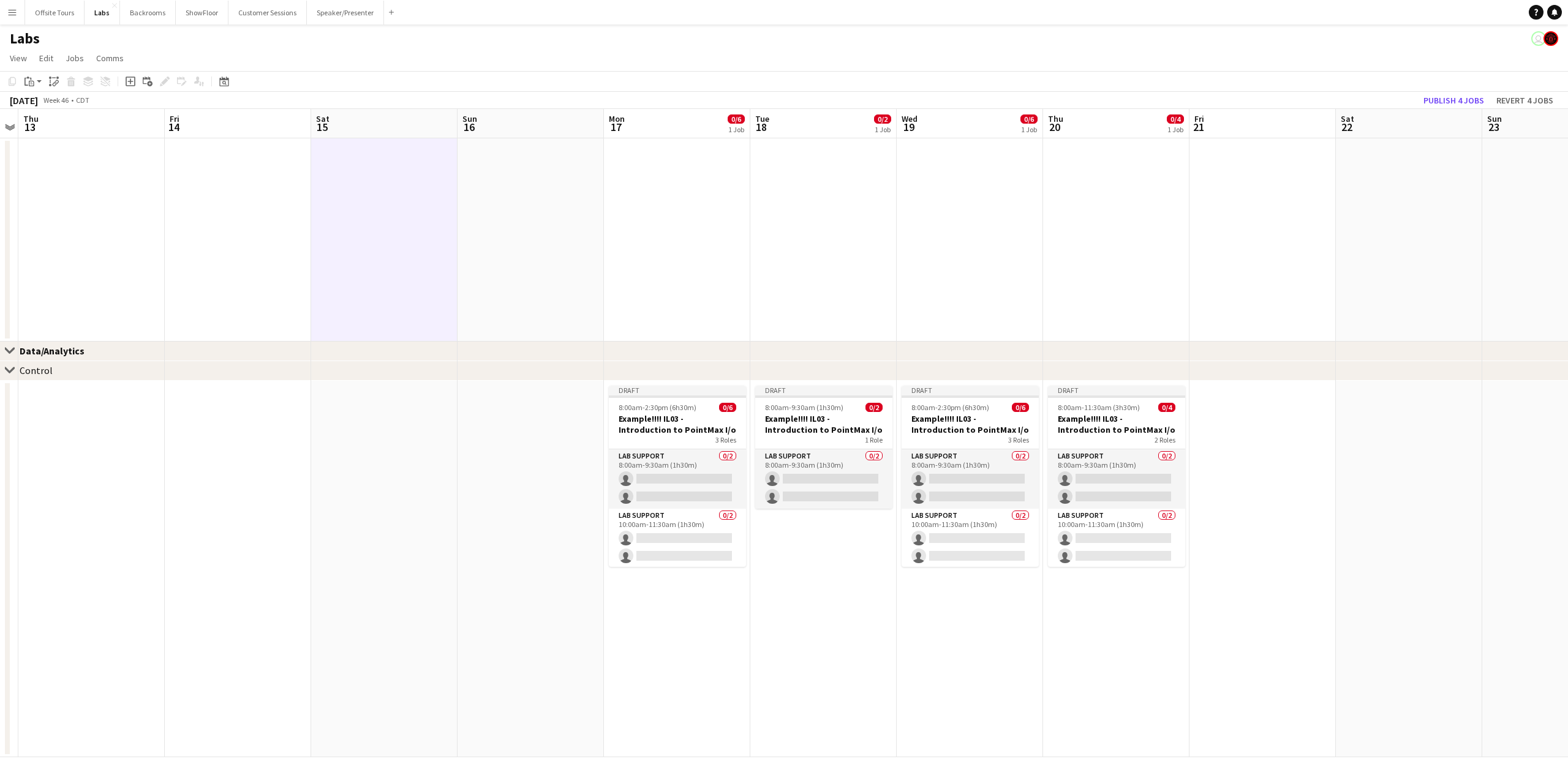
click at [104, 379] on div "chevron-right Control" at bounding box center [784, 371] width 1568 height 19
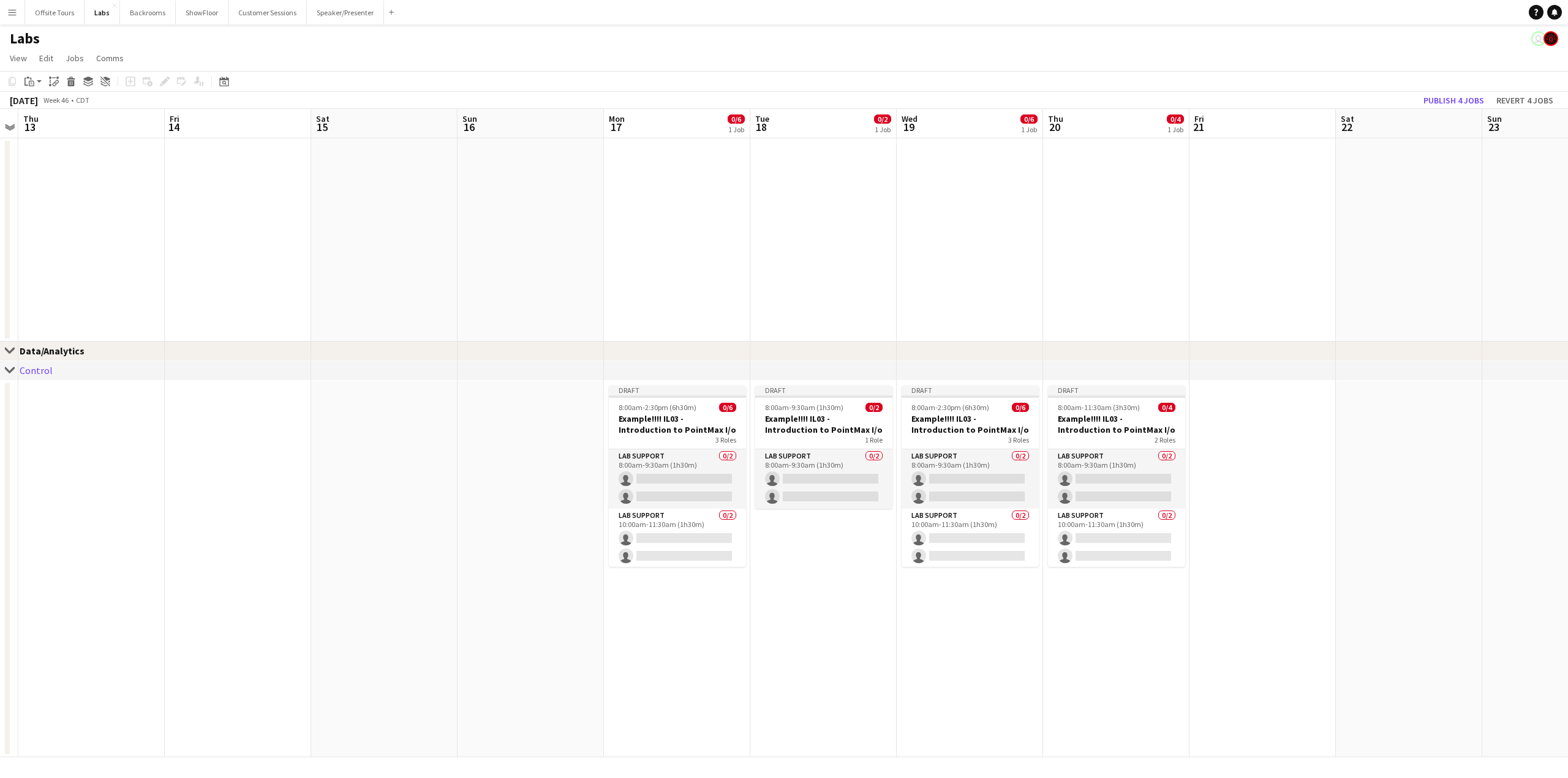
click at [31, 376] on div "Control" at bounding box center [36, 370] width 33 height 12
click at [41, 351] on div "Data/Analytics" at bounding box center [57, 351] width 75 height 12
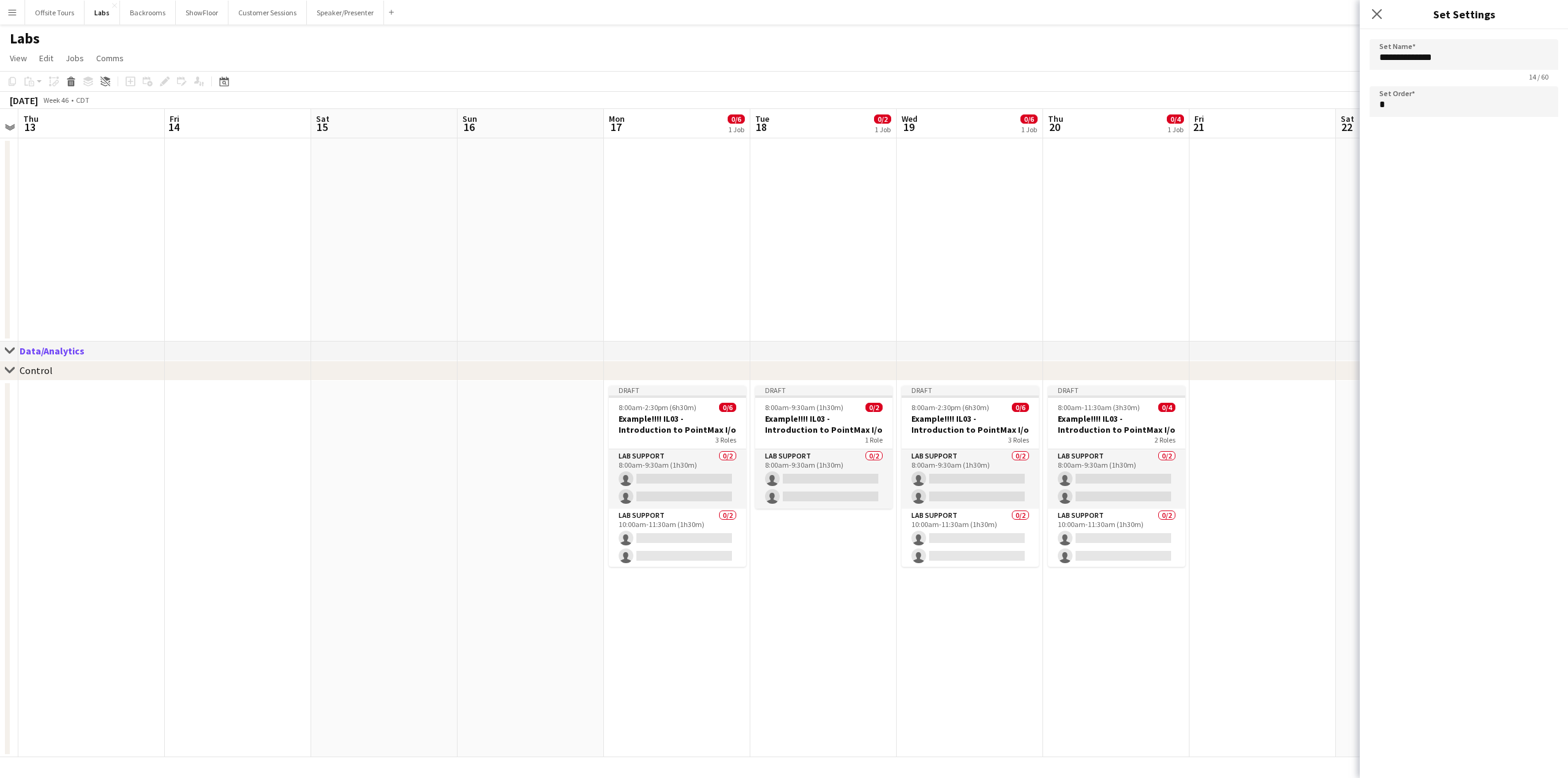
click at [57, 300] on app-date-cell at bounding box center [92, 239] width 147 height 203
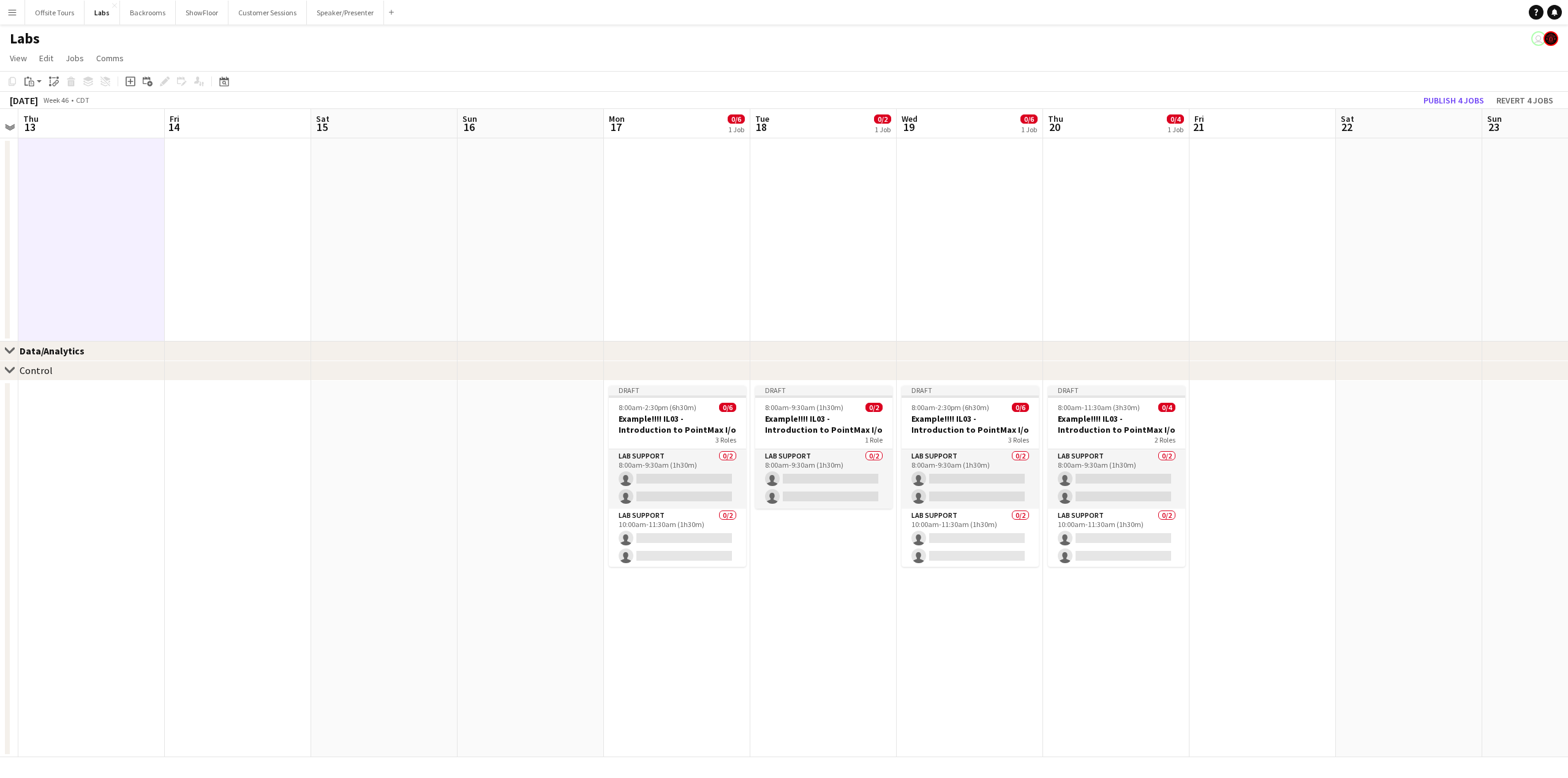
click at [32, 373] on div "Control" at bounding box center [36, 370] width 33 height 12
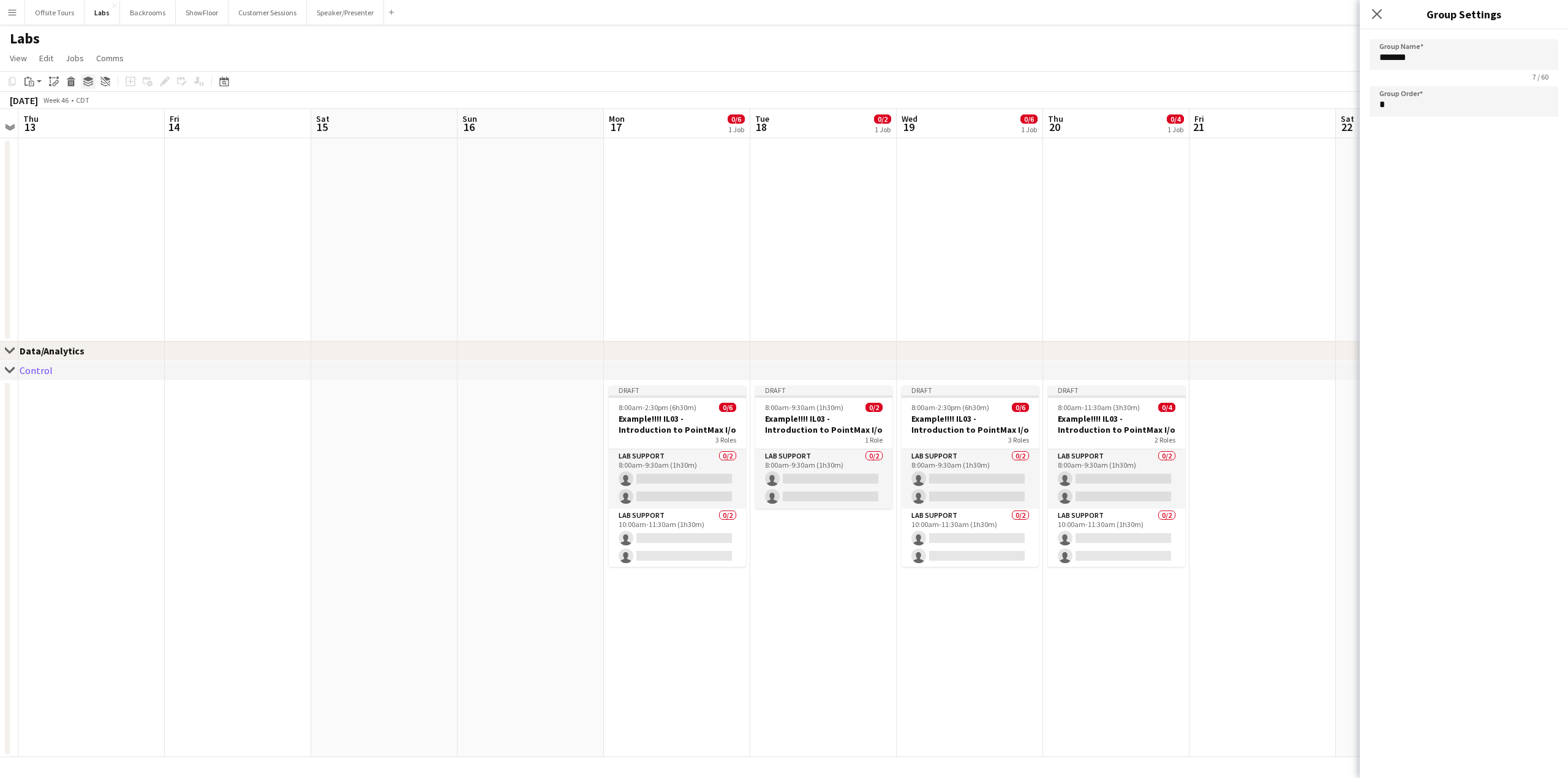
click at [89, 82] on icon "Group" at bounding box center [88, 82] width 10 height 10
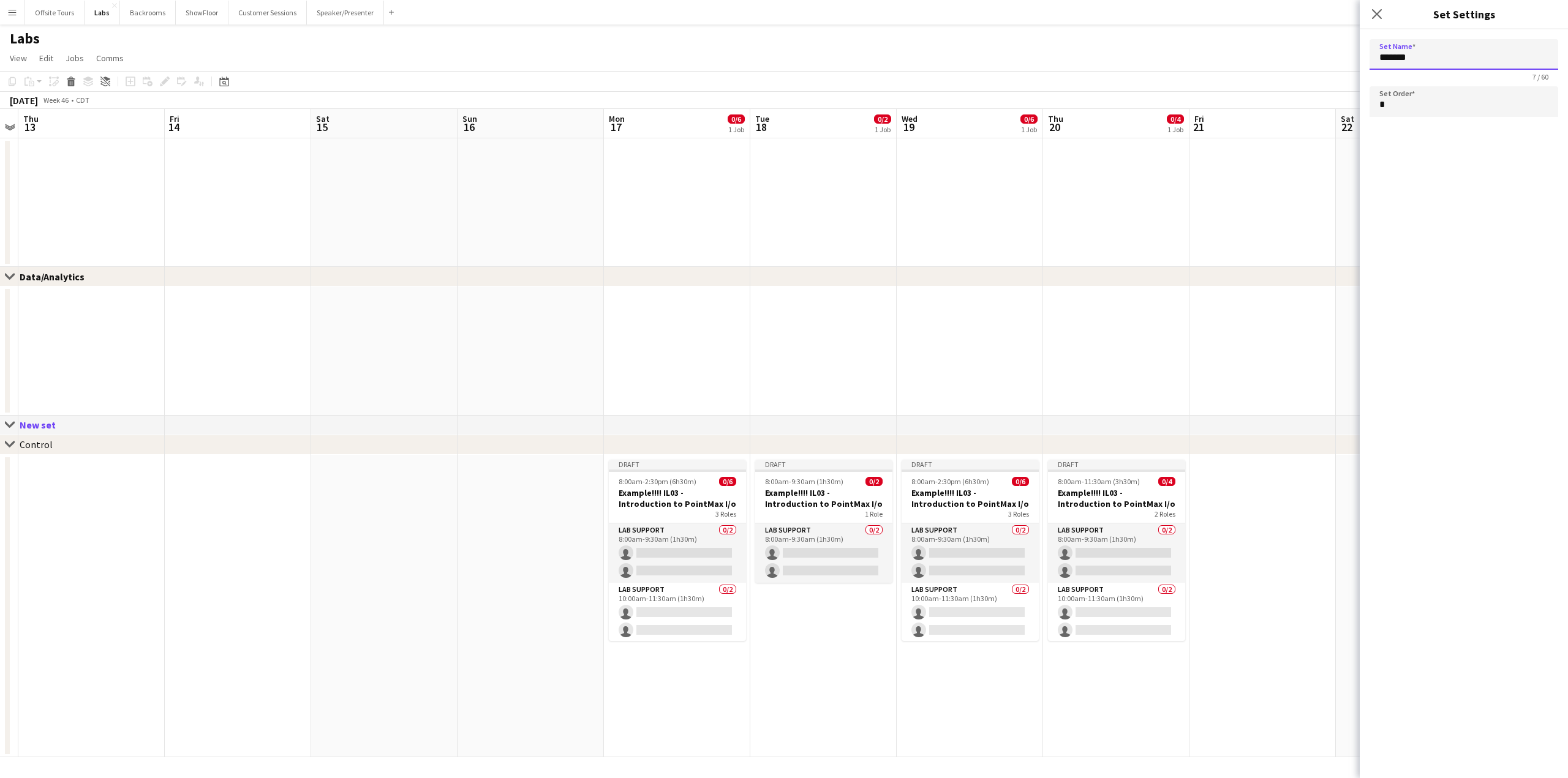
drag, startPoint x: 1412, startPoint y: 52, endPoint x: 1355, endPoint y: 55, distance: 57.1
click at [1355, 55] on body "Menu Boards Boards Boards All jobs Status Workforce Workforce My Workforce Recr…" at bounding box center [784, 389] width 1568 height 778
click at [127, 261] on app-date-cell at bounding box center [92, 202] width 147 height 129
type input "*******"
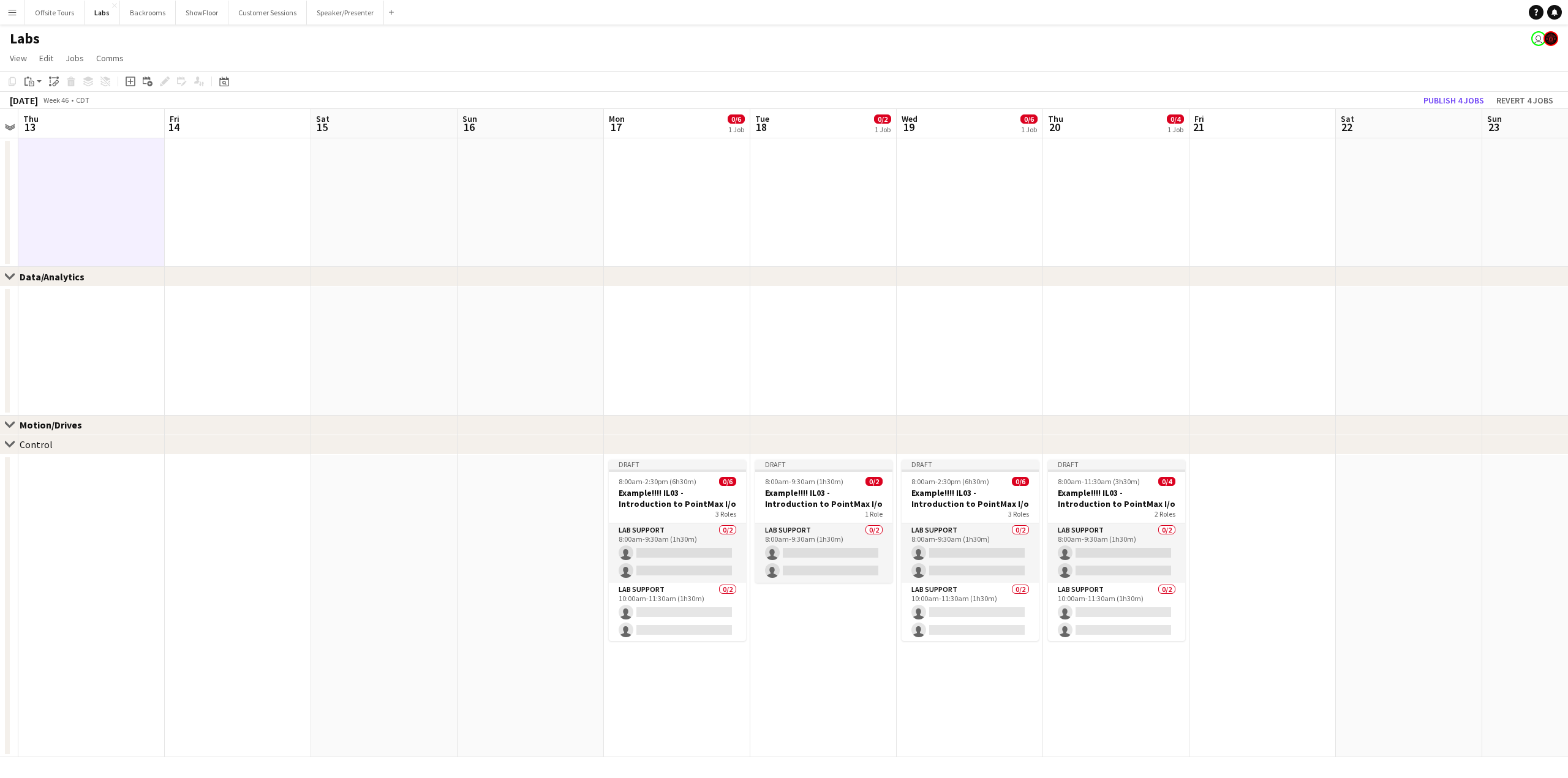
click at [58, 423] on div "Motion/Drives" at bounding box center [56, 425] width 72 height 12
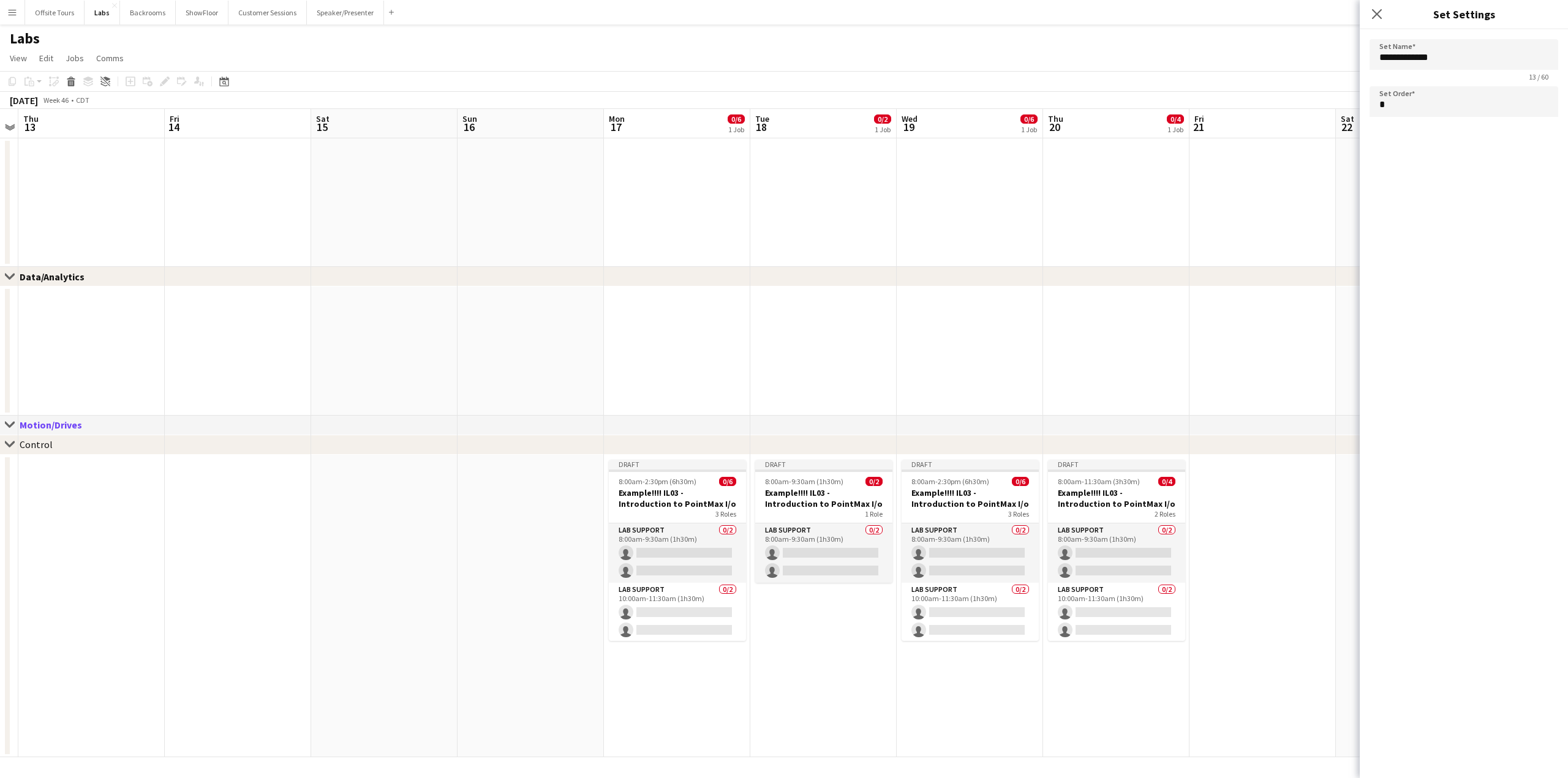
click at [55, 436] on div "chevron-right Control" at bounding box center [784, 445] width 1568 height 19
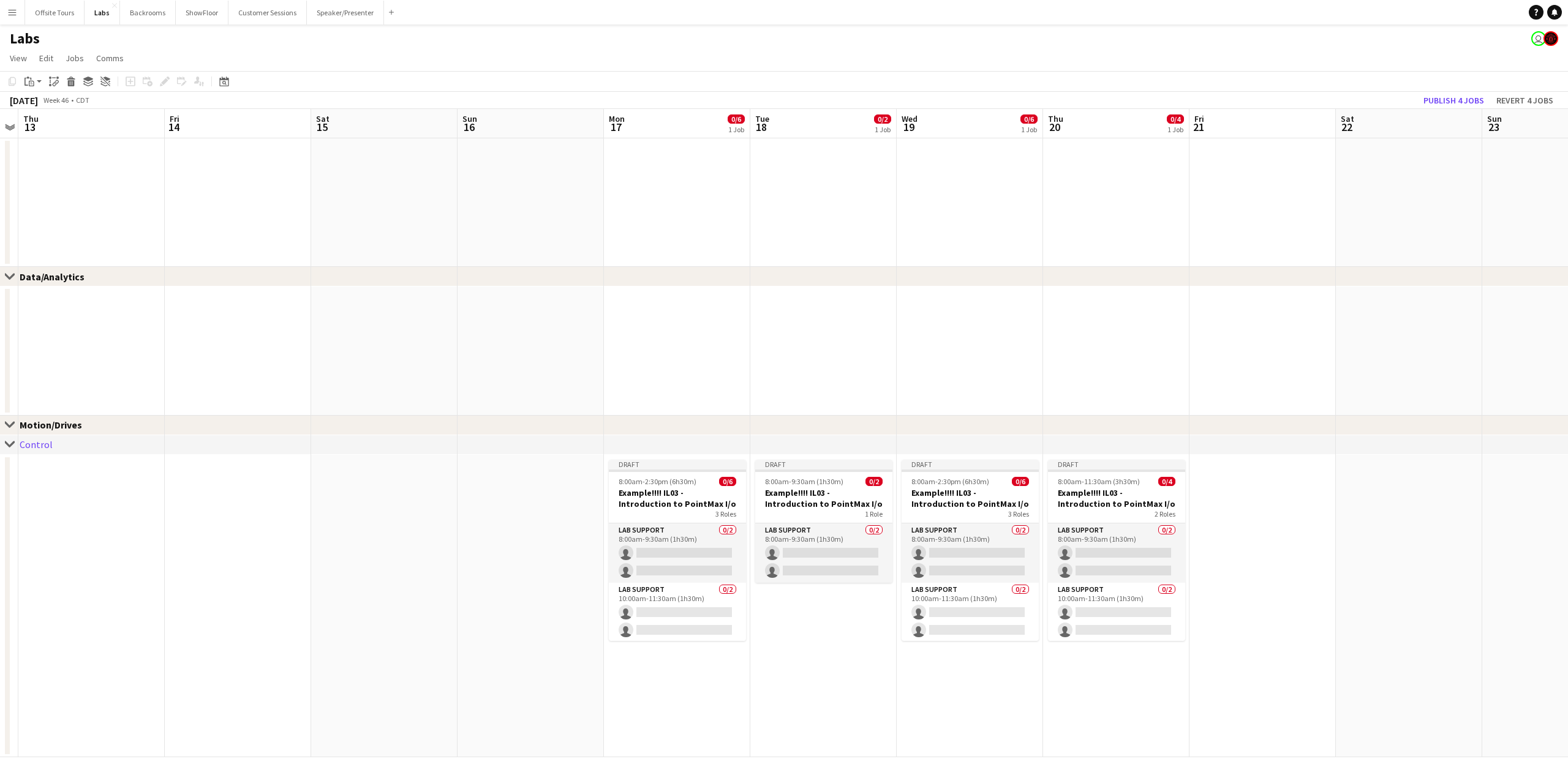
click at [49, 445] on div "Control" at bounding box center [36, 444] width 33 height 12
click at [49, 419] on div "Motion/Drives" at bounding box center [56, 425] width 72 height 12
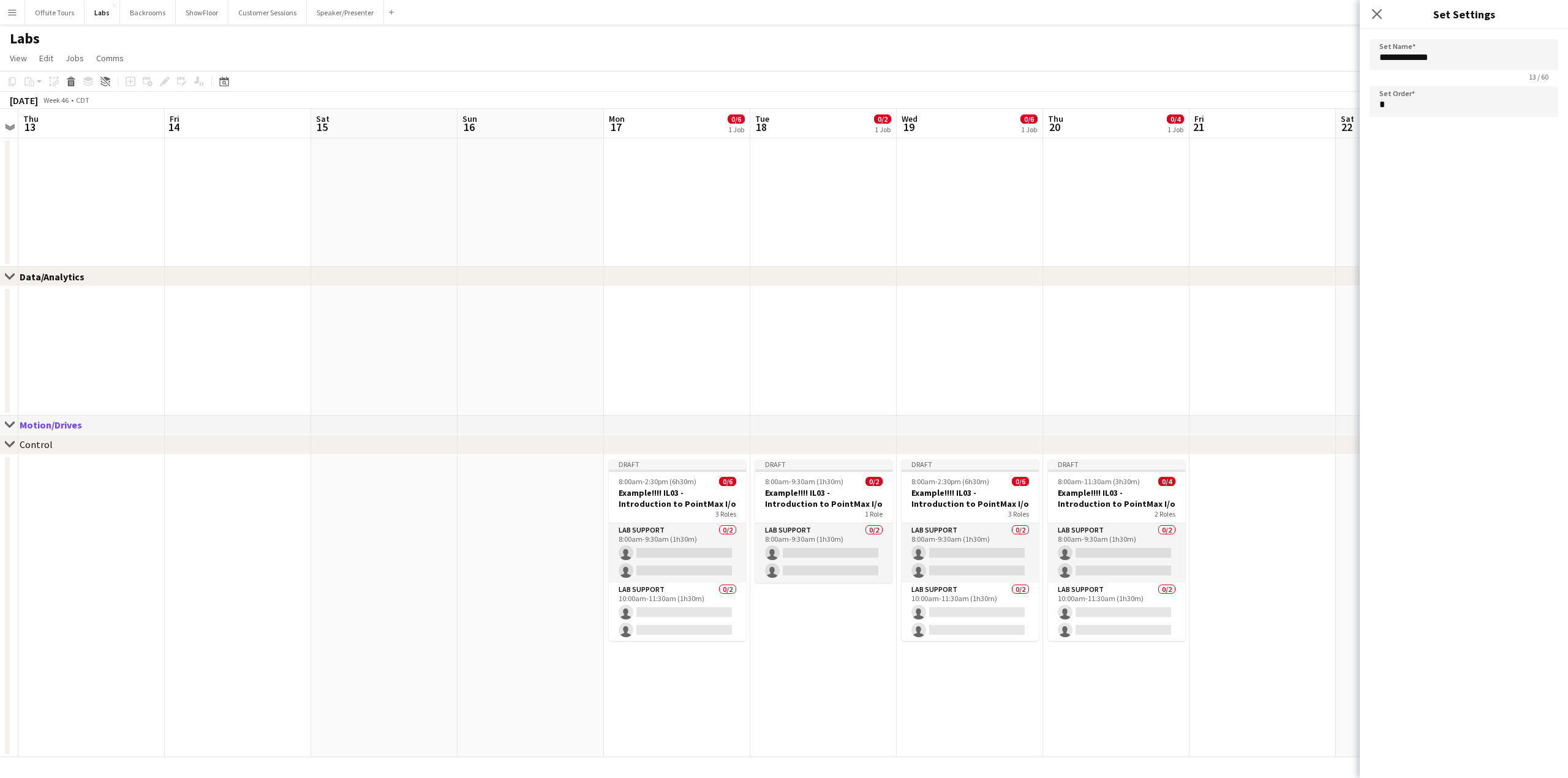
click at [88, 346] on app-date-cell at bounding box center [92, 351] width 147 height 129
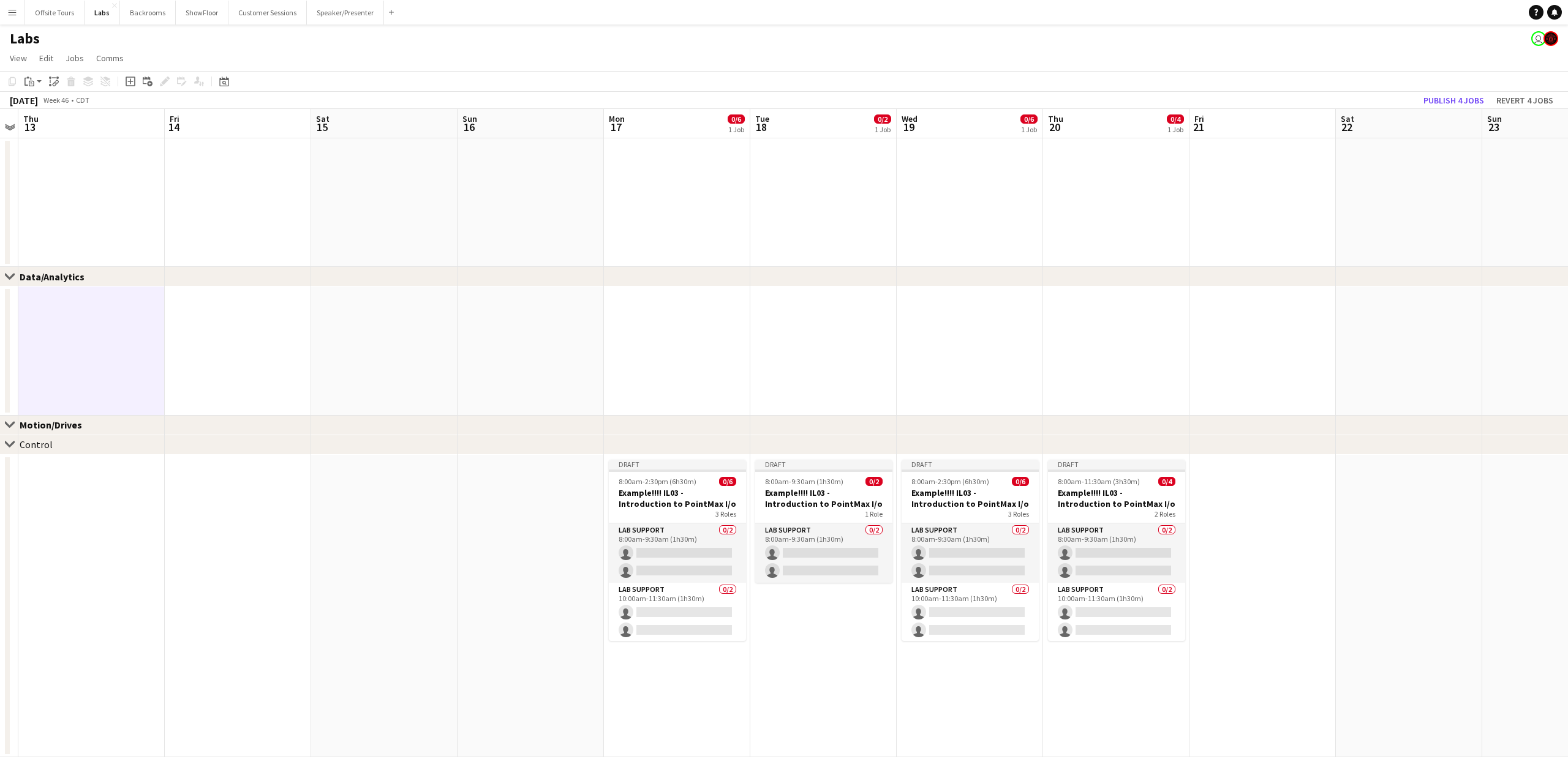
click at [65, 419] on div "Motion/Drives" at bounding box center [56, 425] width 72 height 12
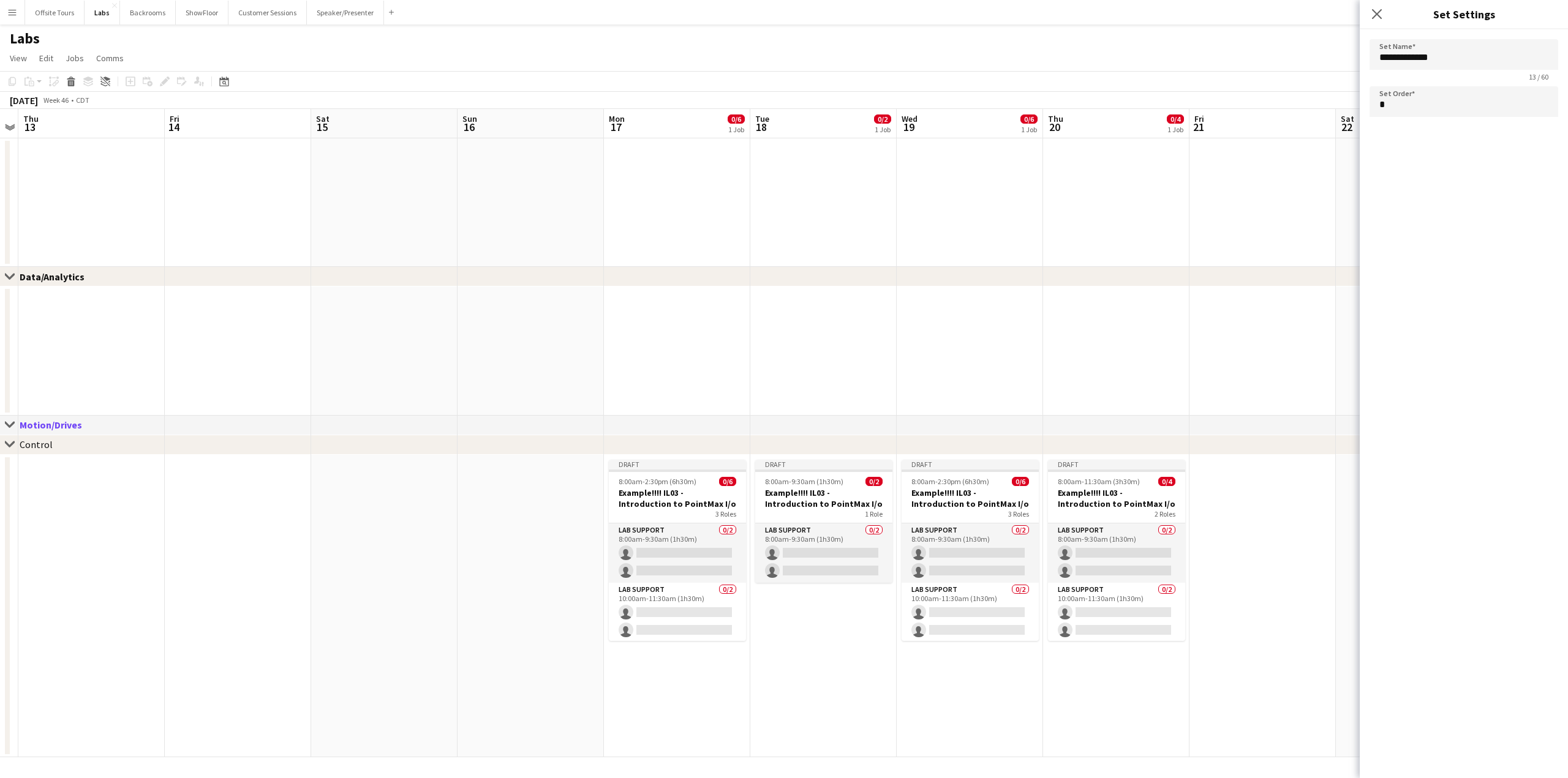
click at [53, 417] on div "Close set Motion/Drives" at bounding box center [784, 425] width 1568 height 19
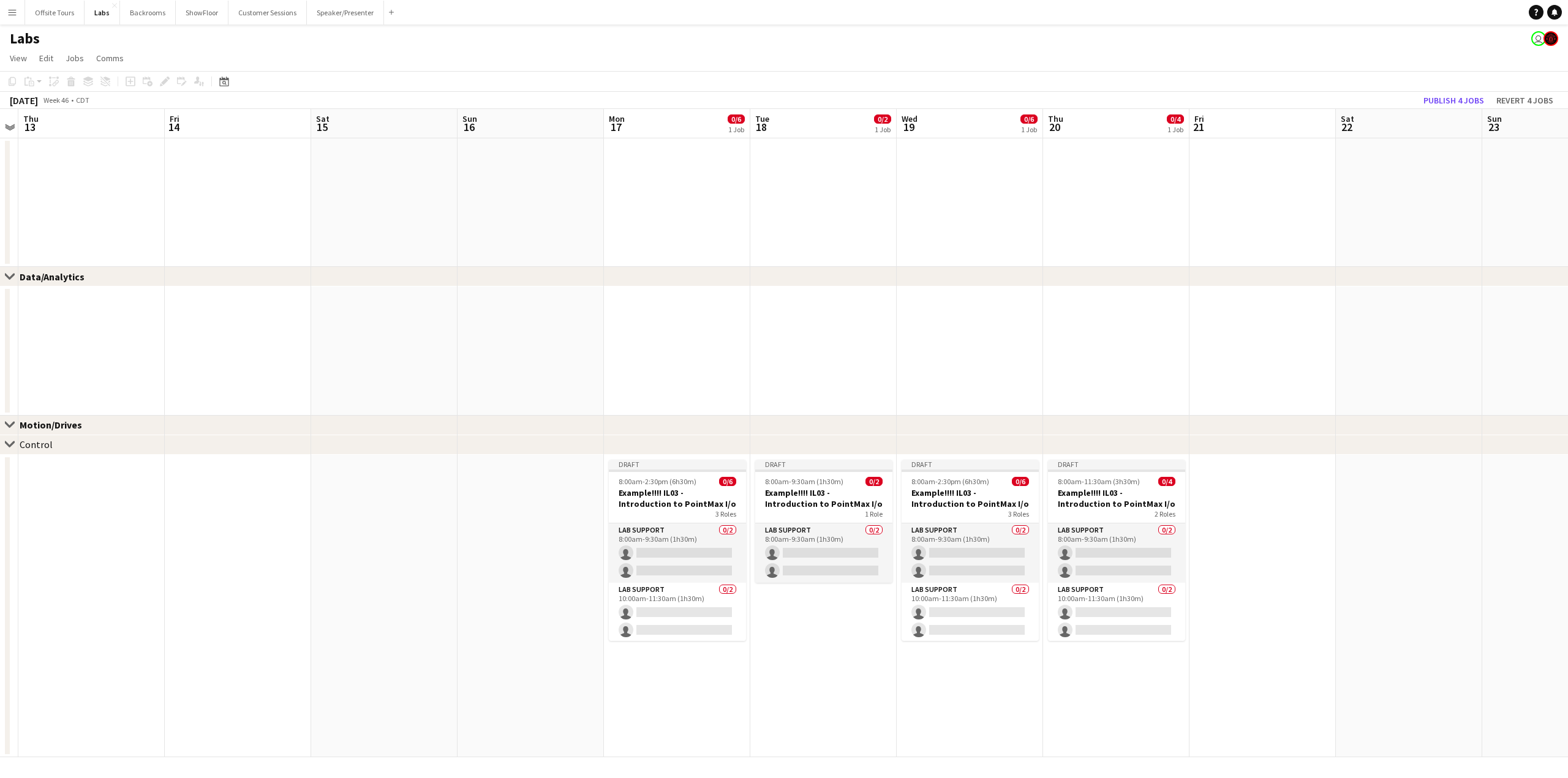
click at [51, 426] on div "Motion/Drives" at bounding box center [56, 425] width 72 height 12
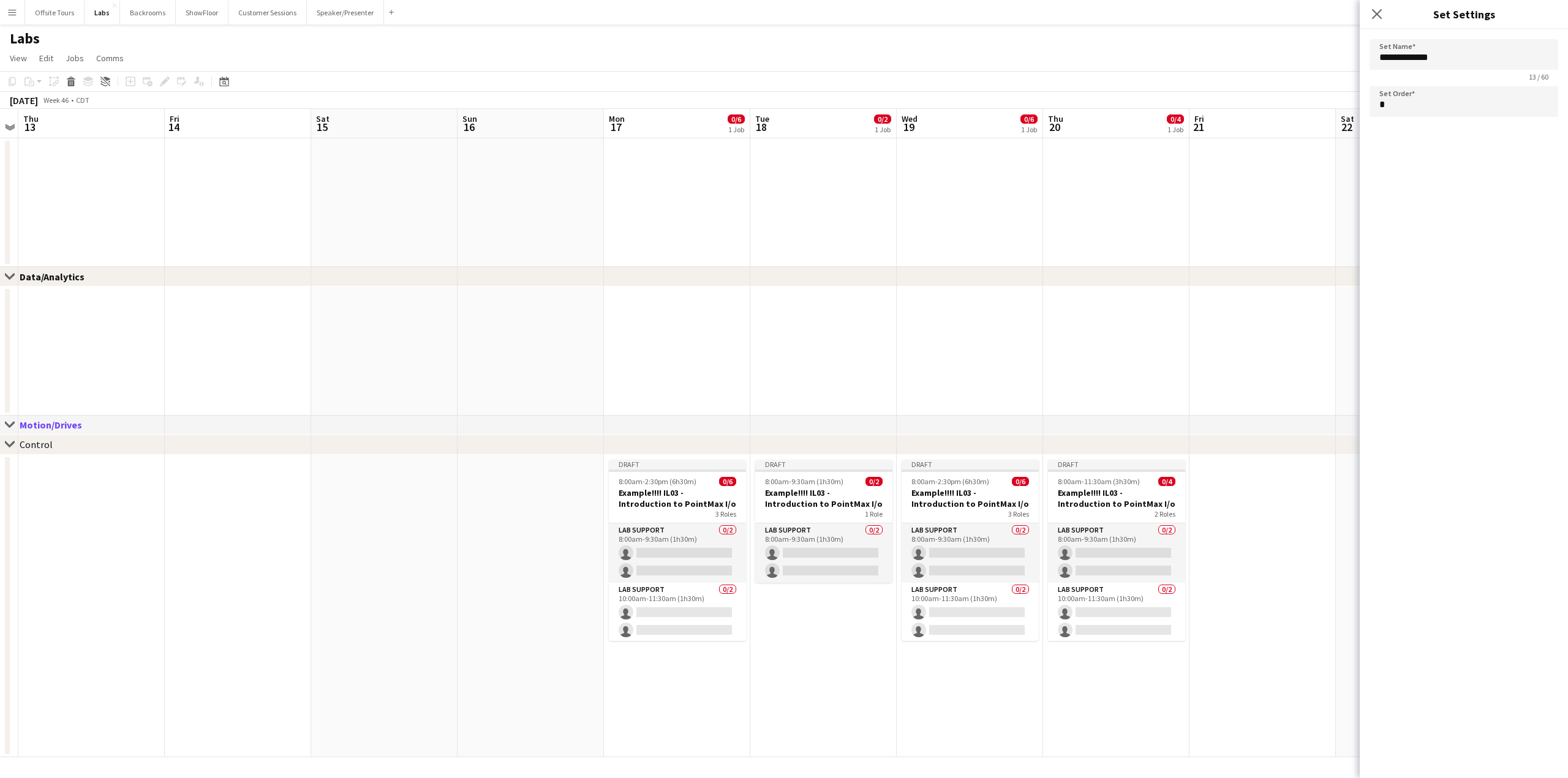
click at [51, 426] on div "Motion/Drives" at bounding box center [56, 425] width 72 height 12
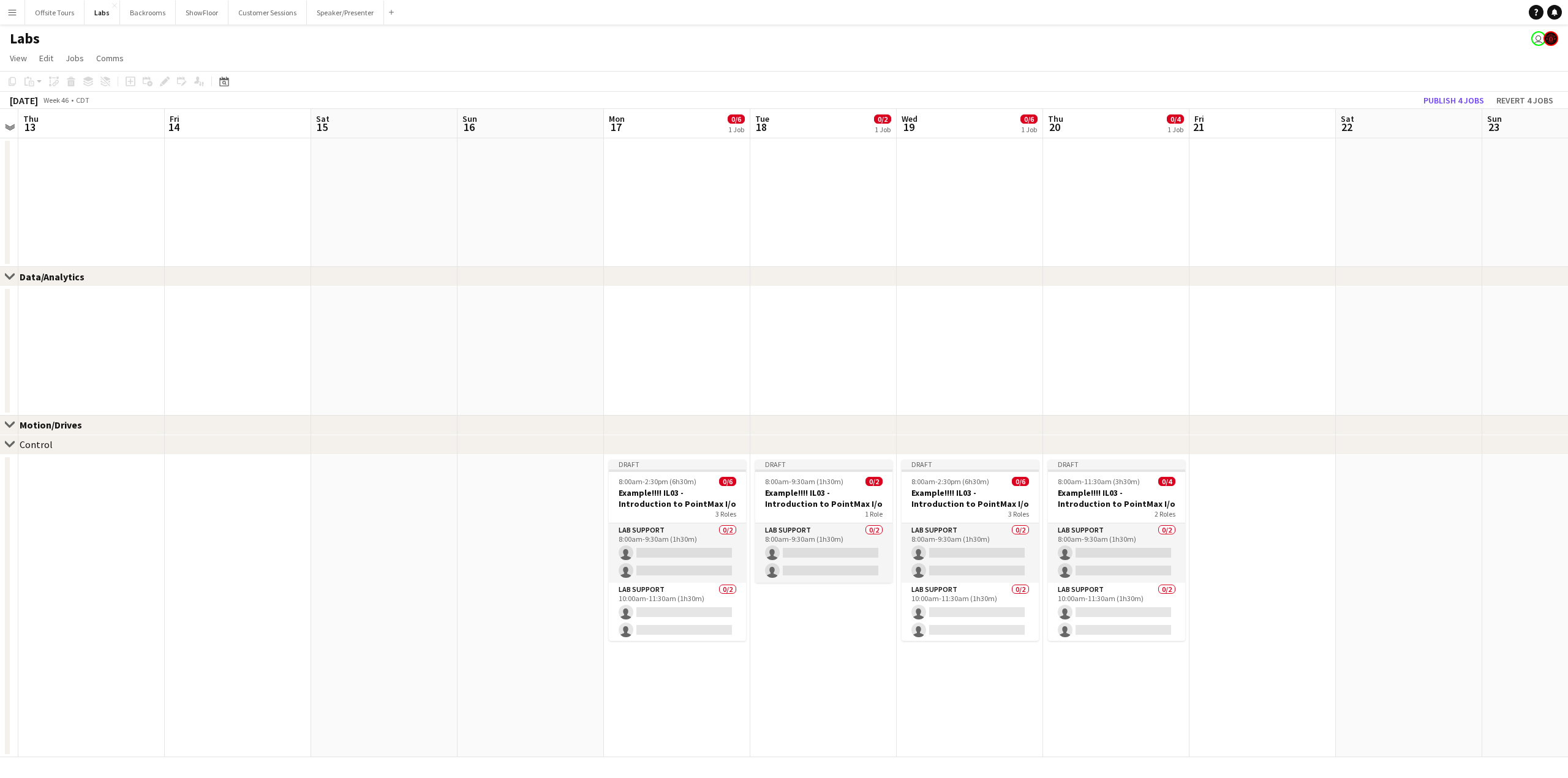
click at [36, 439] on div "Control" at bounding box center [36, 444] width 33 height 12
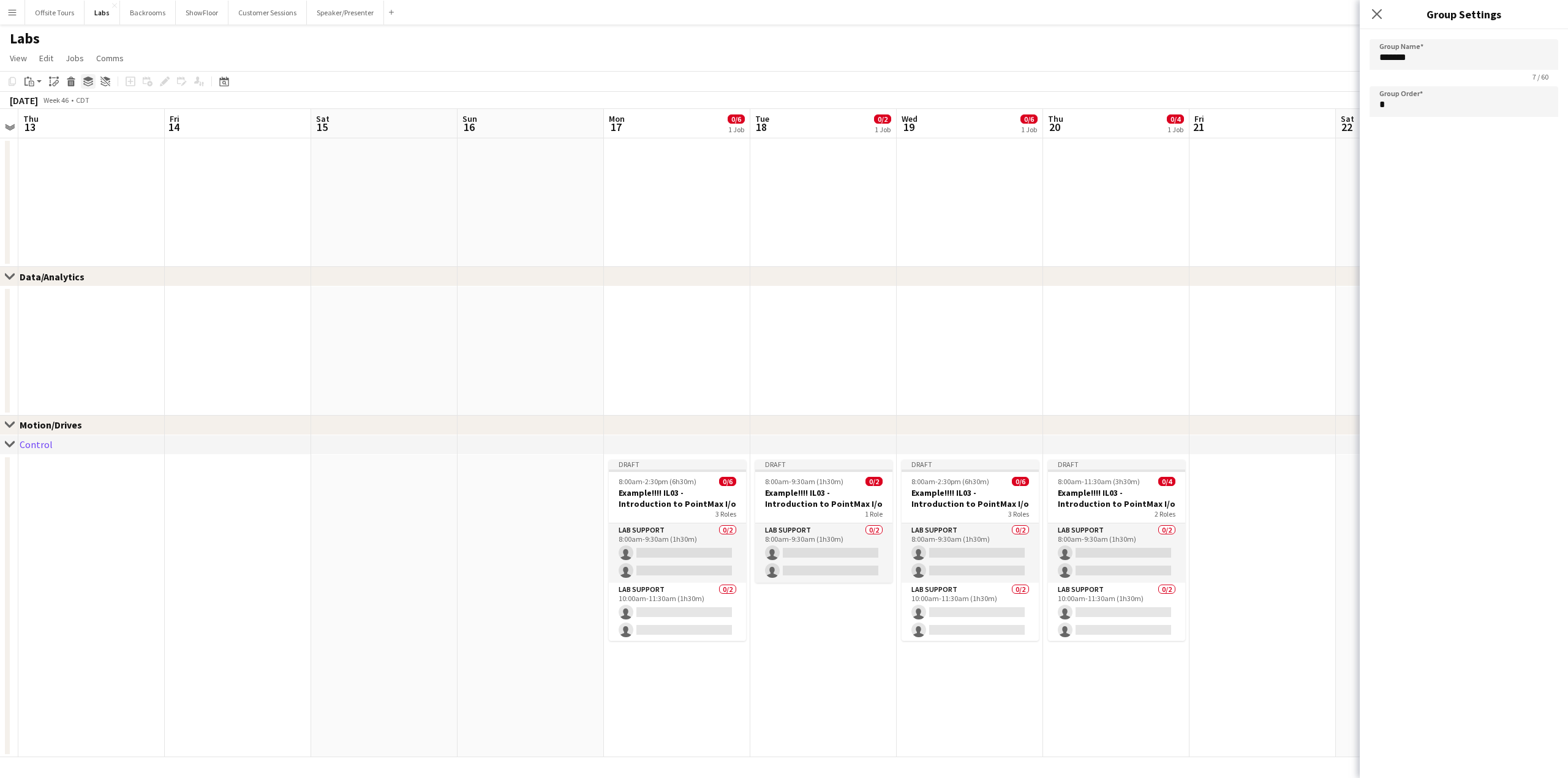
click at [85, 81] on icon at bounding box center [88, 79] width 10 height 5
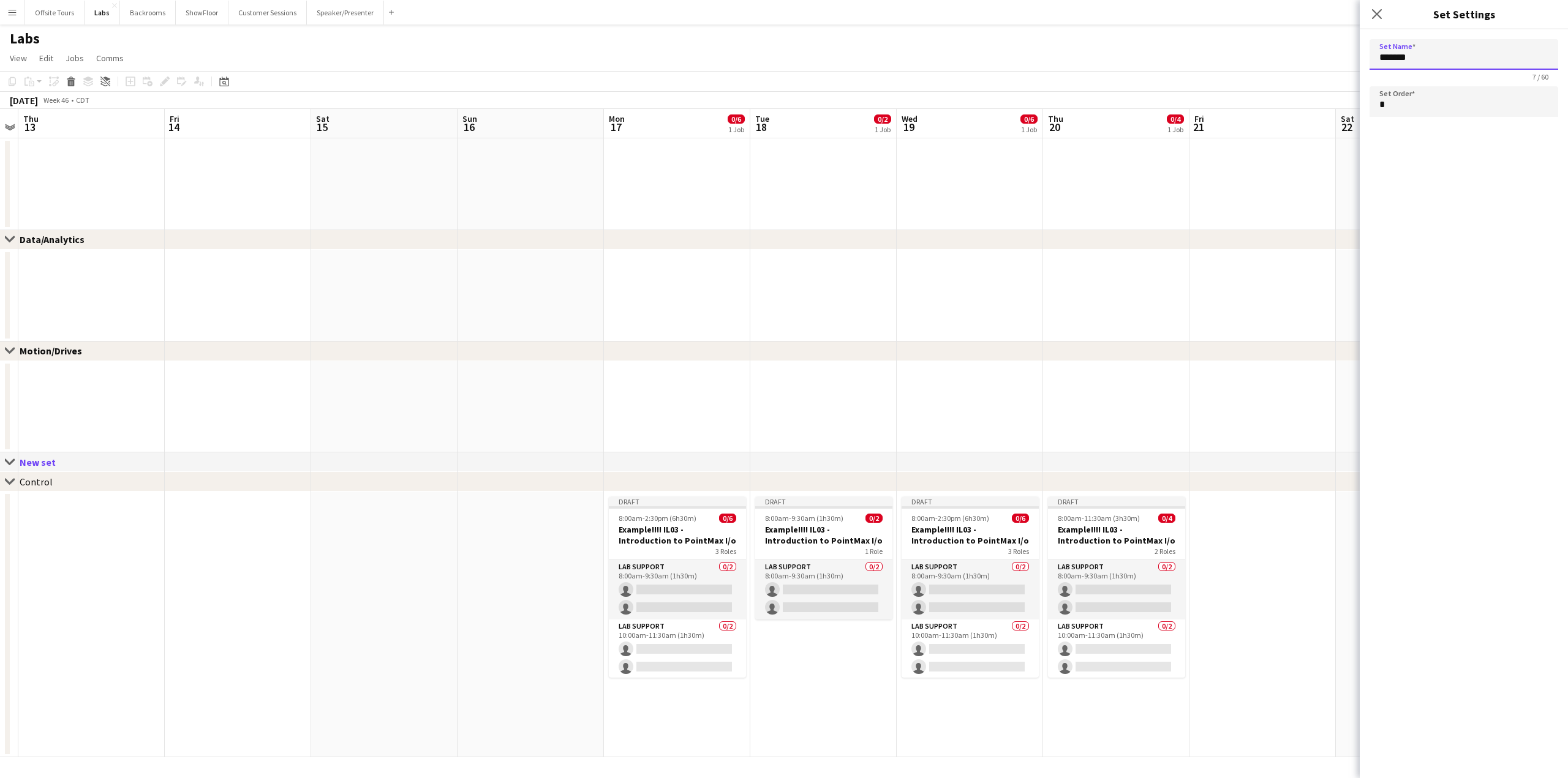
drag, startPoint x: 1416, startPoint y: 55, endPoint x: 1333, endPoint y: 60, distance: 83.2
click at [1333, 60] on body "Menu Boards Boards Boards All jobs Status Workforce Workforce My Workforce Recr…" at bounding box center [784, 389] width 1568 height 778
click at [217, 453] on div "Close set New set" at bounding box center [784, 462] width 1568 height 19
type input "*******"
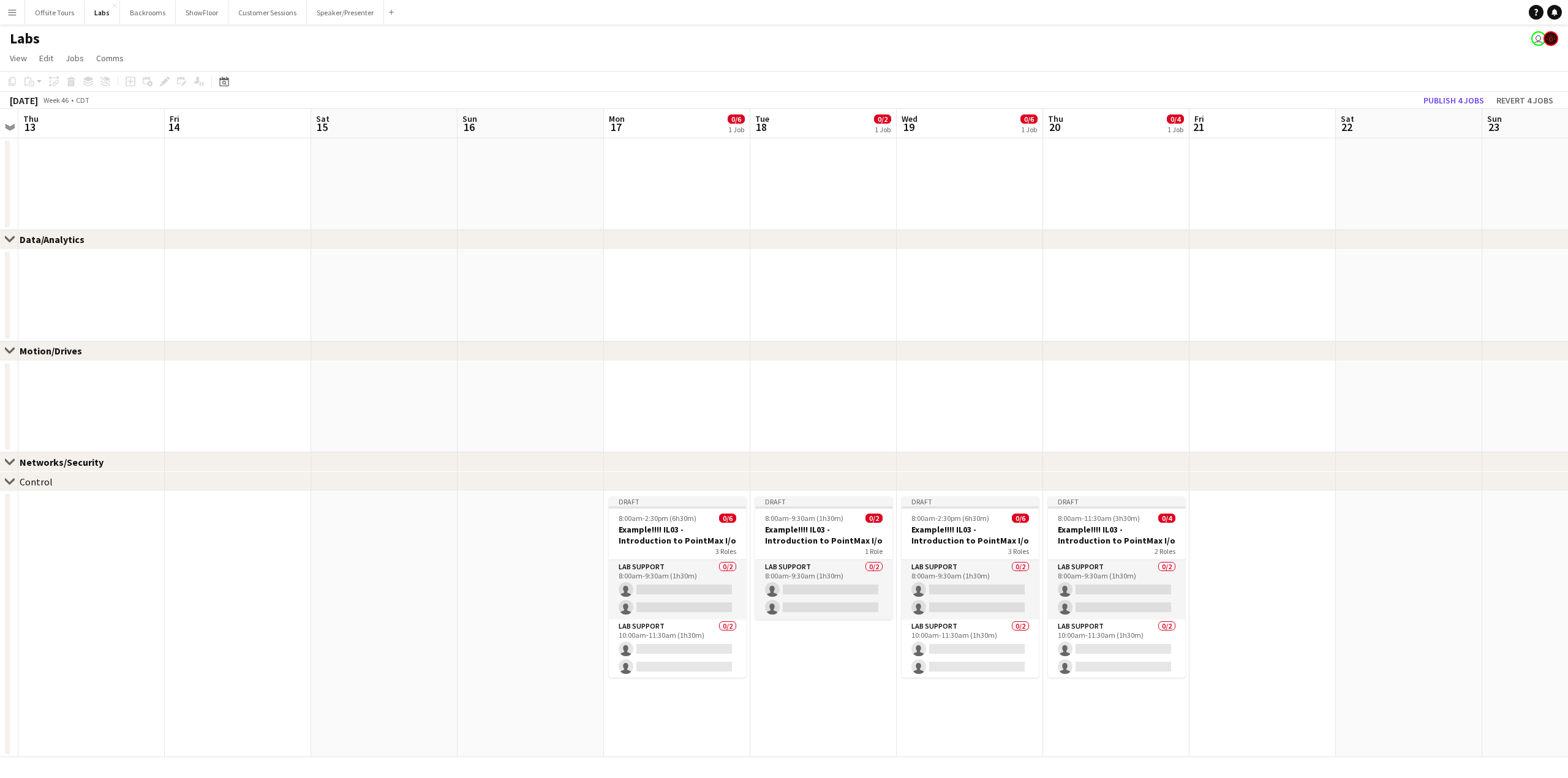
click at [49, 491] on div "chevron-right Control" at bounding box center [784, 481] width 1568 height 19
click at [87, 85] on icon at bounding box center [88, 84] width 10 height 3
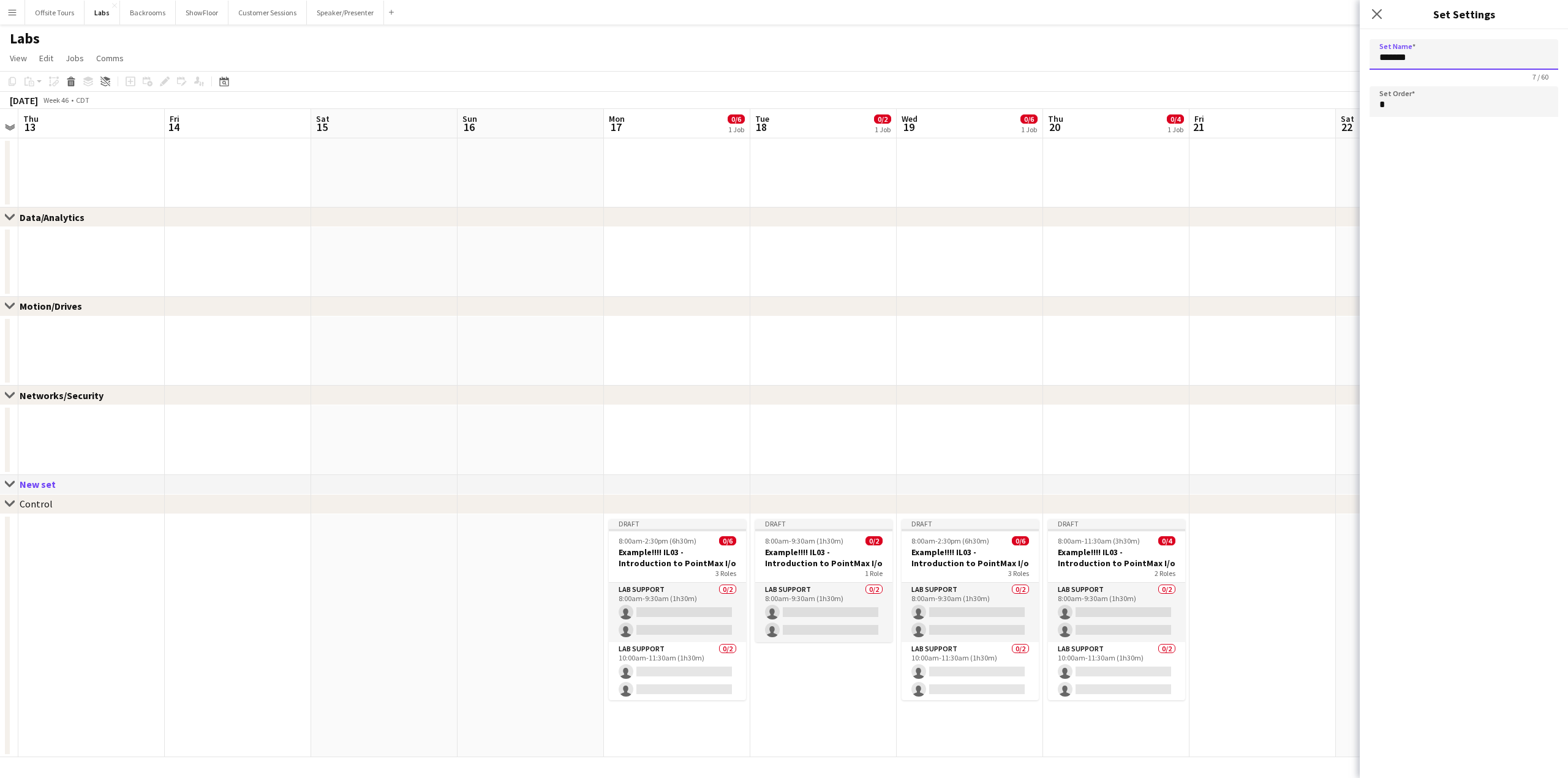
drag, startPoint x: 1442, startPoint y: 55, endPoint x: 1366, endPoint y: 58, distance: 76.1
click at [1366, 58] on form "Set Name ******* 7 / 60 Set Order *" at bounding box center [1463, 81] width 209 height 102
click at [96, 511] on div "chevron-right Control" at bounding box center [784, 504] width 1568 height 19
type input "*******"
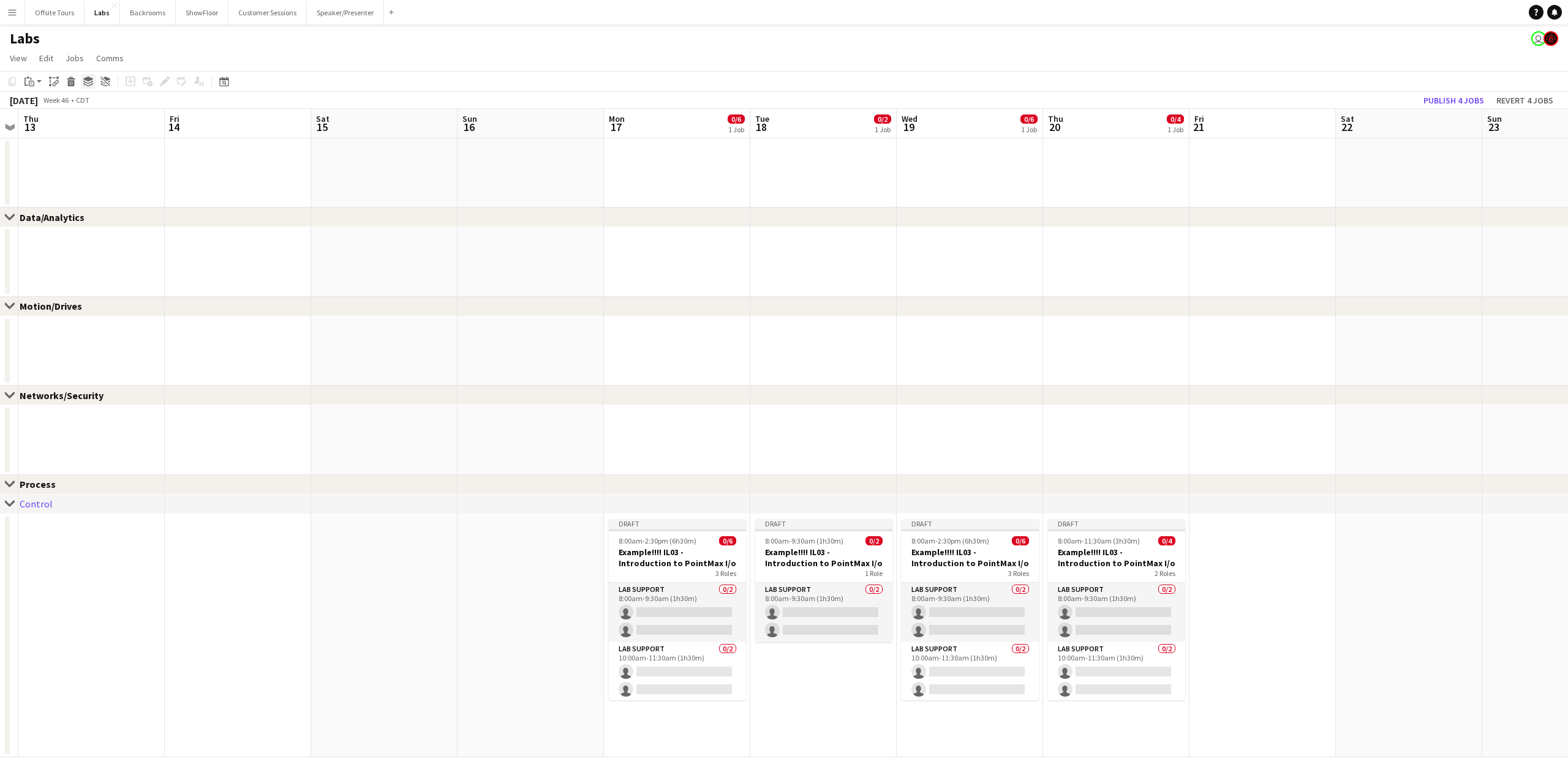
click at [83, 87] on div "Group" at bounding box center [88, 82] width 15 height 15
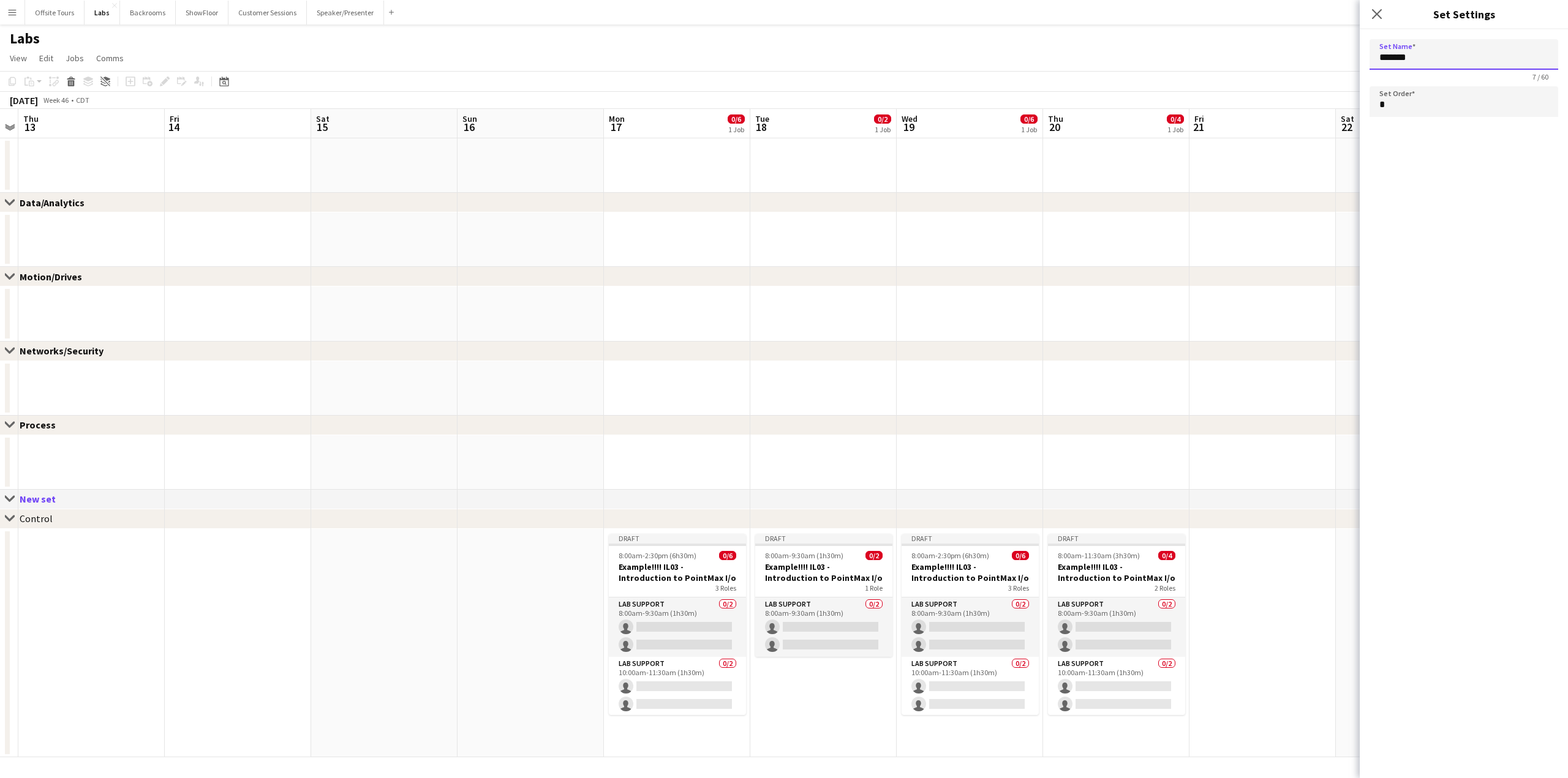
drag, startPoint x: 1420, startPoint y: 57, endPoint x: 1272, endPoint y: 64, distance: 148.2
click at [1272, 64] on body "Menu Boards Boards Boards All jobs Status Workforce Workforce My Workforce Recr…" at bounding box center [784, 389] width 1568 height 778
click at [533, 395] on app-date-cell at bounding box center [530, 389] width 147 height 55
type input "*******"
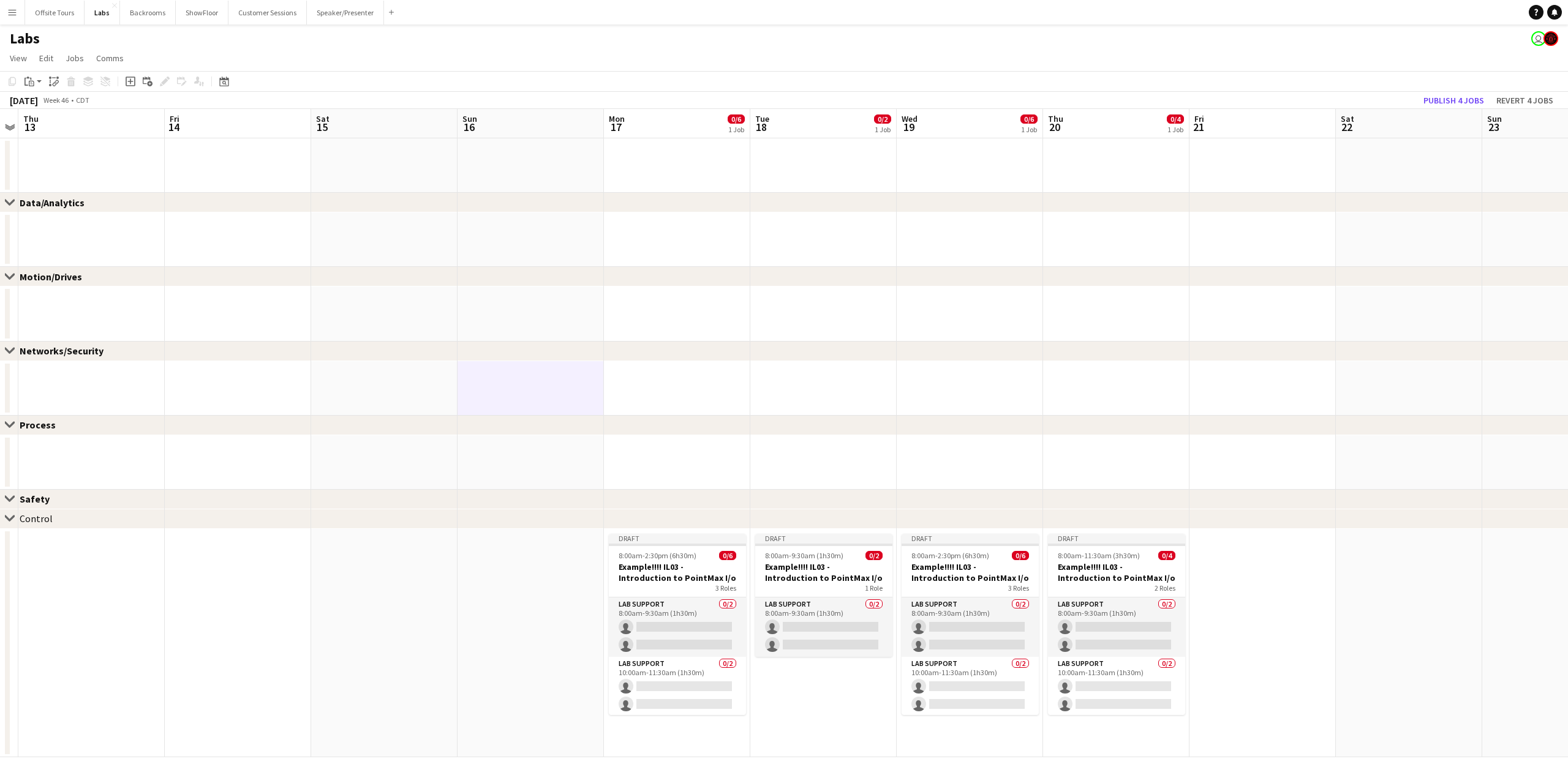
click at [47, 522] on div "Control" at bounding box center [36, 518] width 33 height 12
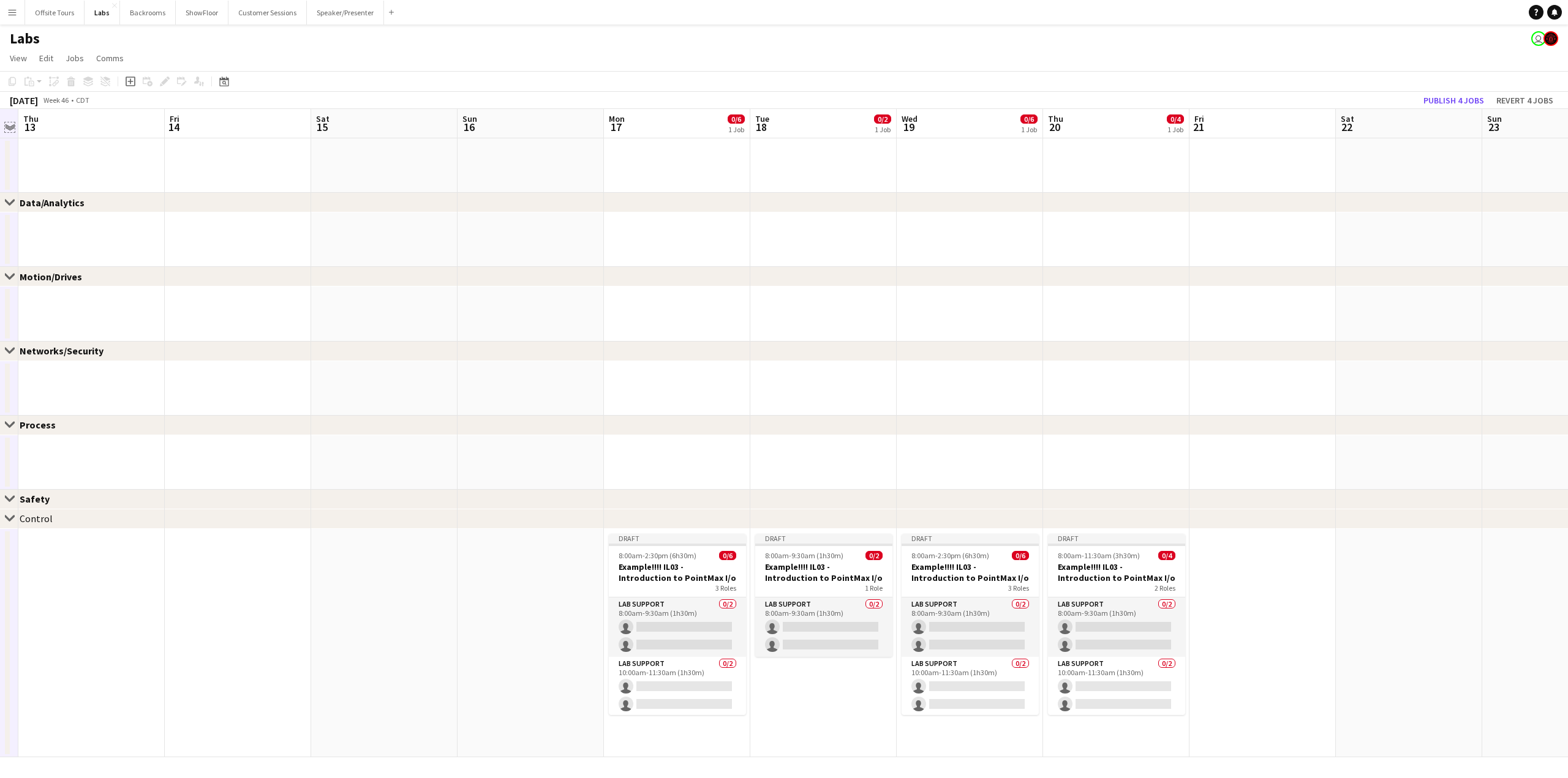
click at [6, 123] on app-icon "Expand/collapse" at bounding box center [9, 126] width 10 height 12
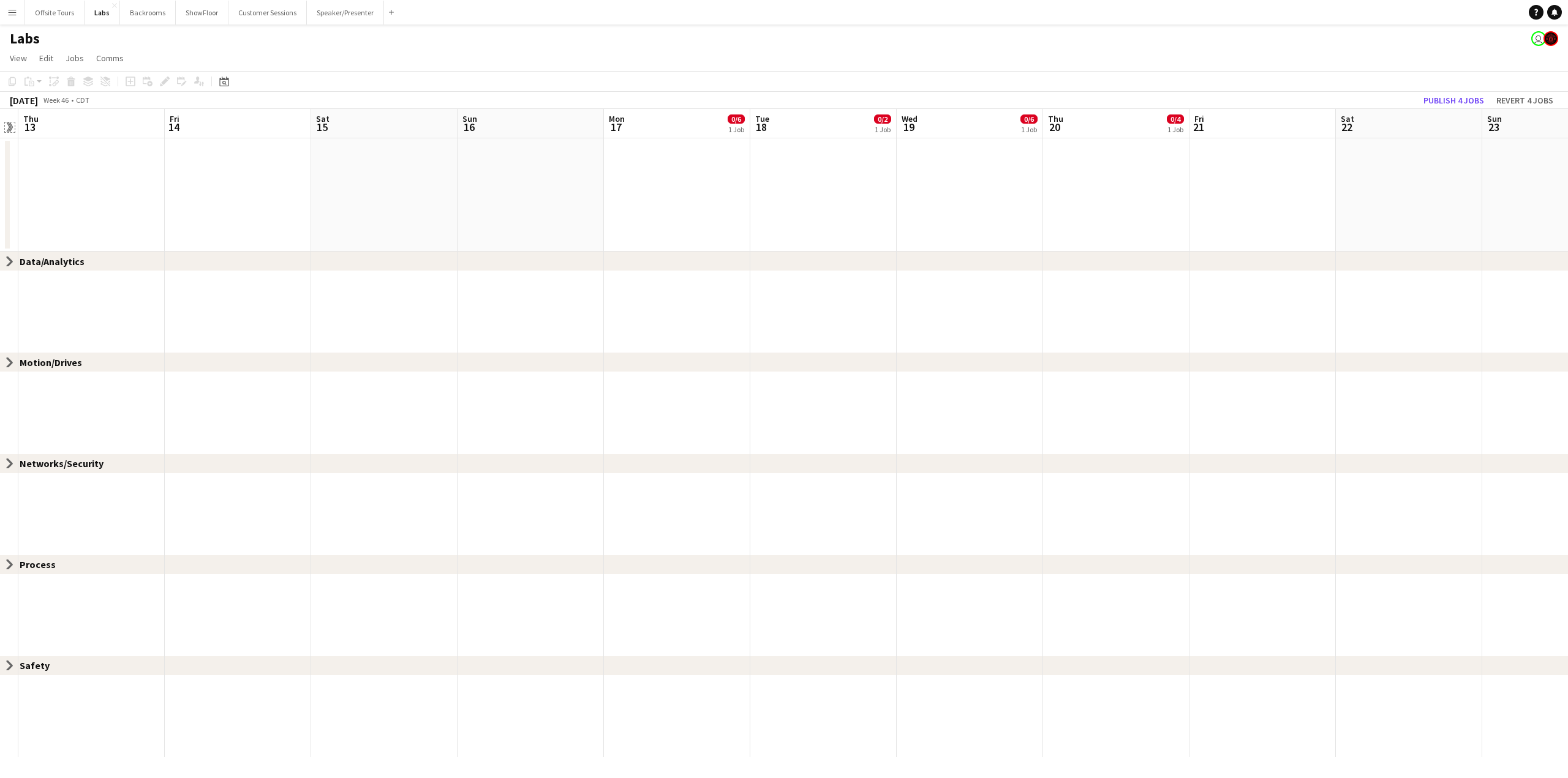
click at [7, 129] on app-icon "Expand/collapse" at bounding box center [8, 127] width 12 height 10
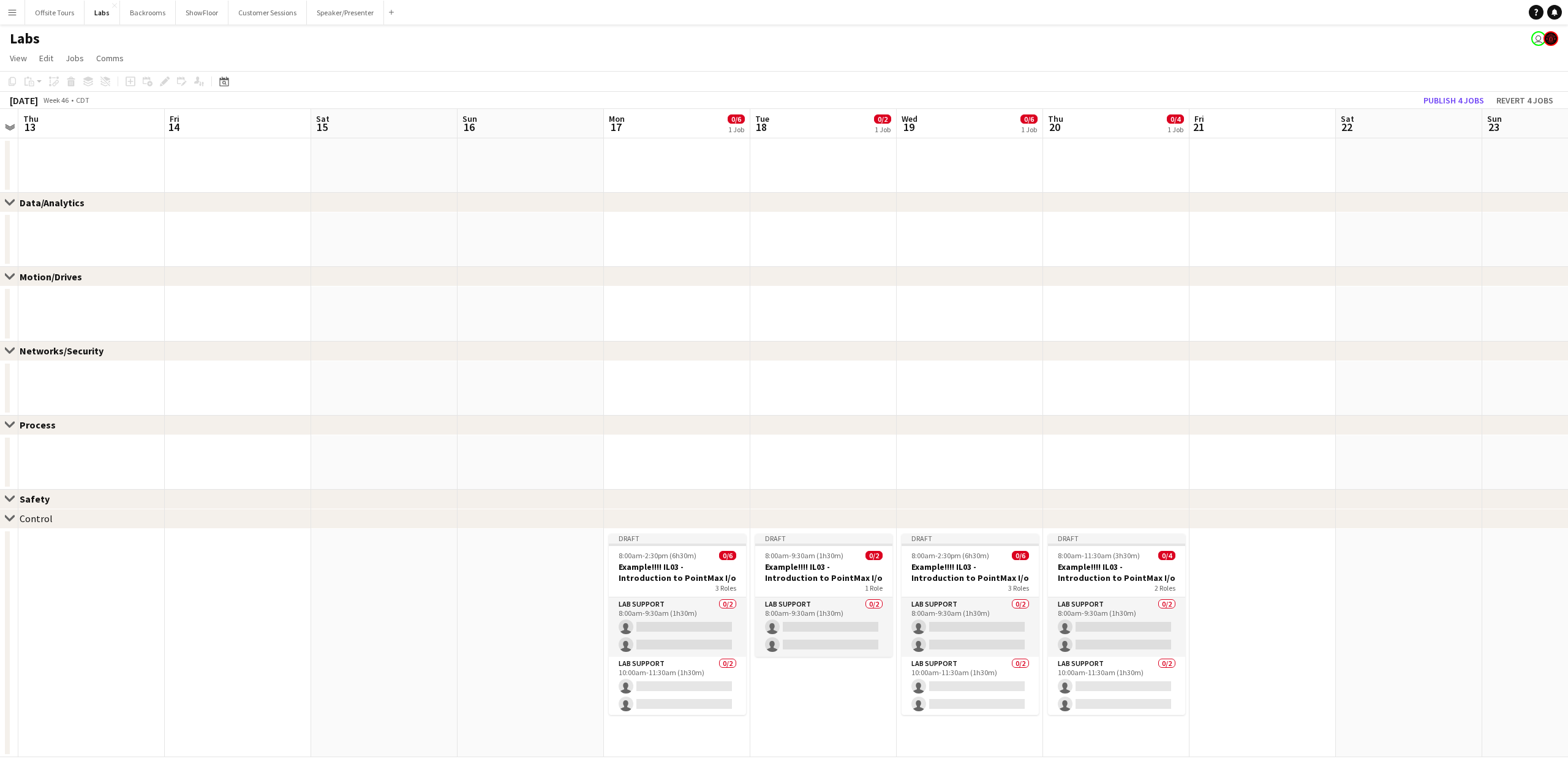
click at [32, 517] on div "Control" at bounding box center [36, 518] width 33 height 12
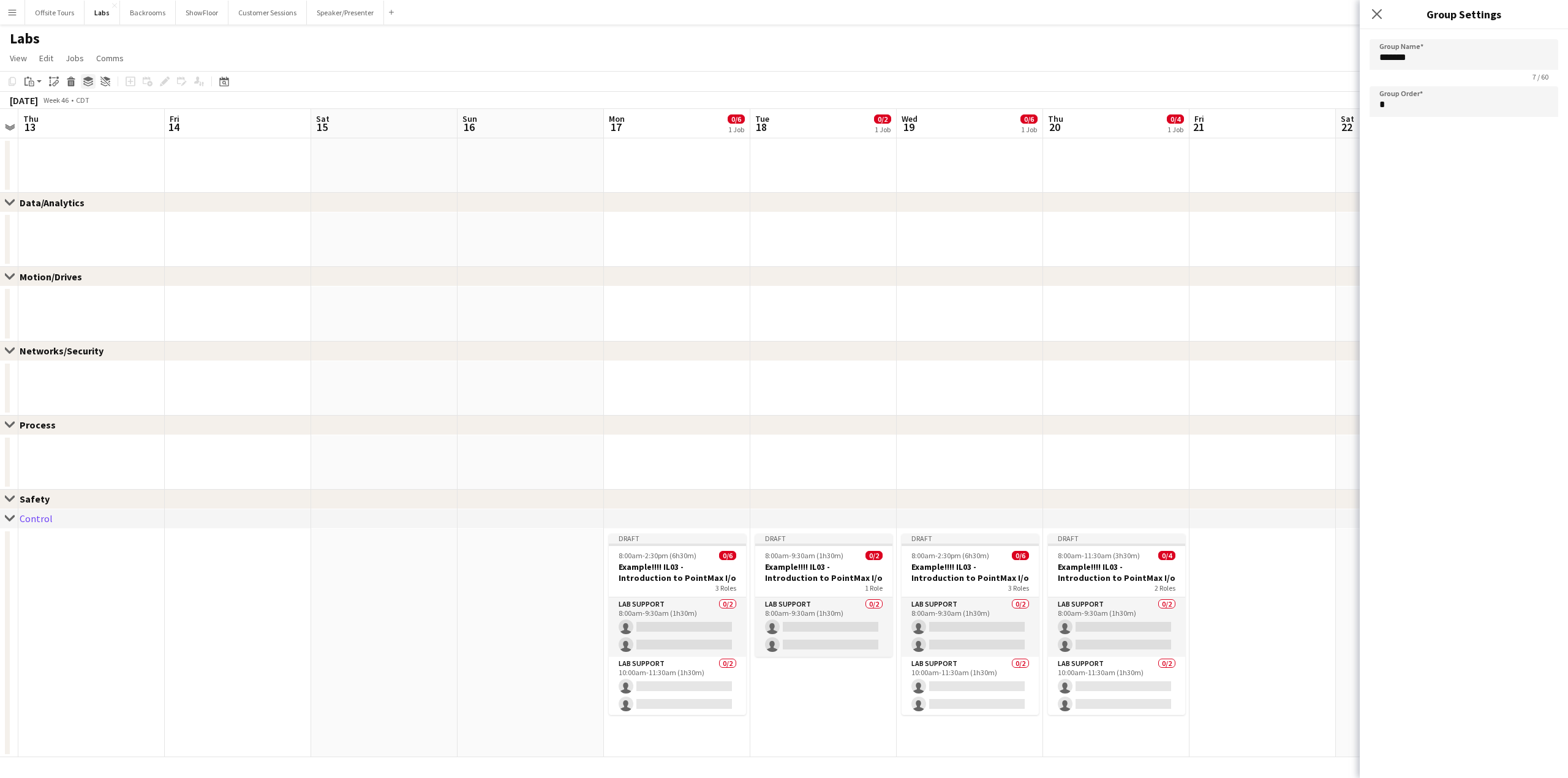
click at [88, 80] on icon at bounding box center [88, 79] width 10 height 5
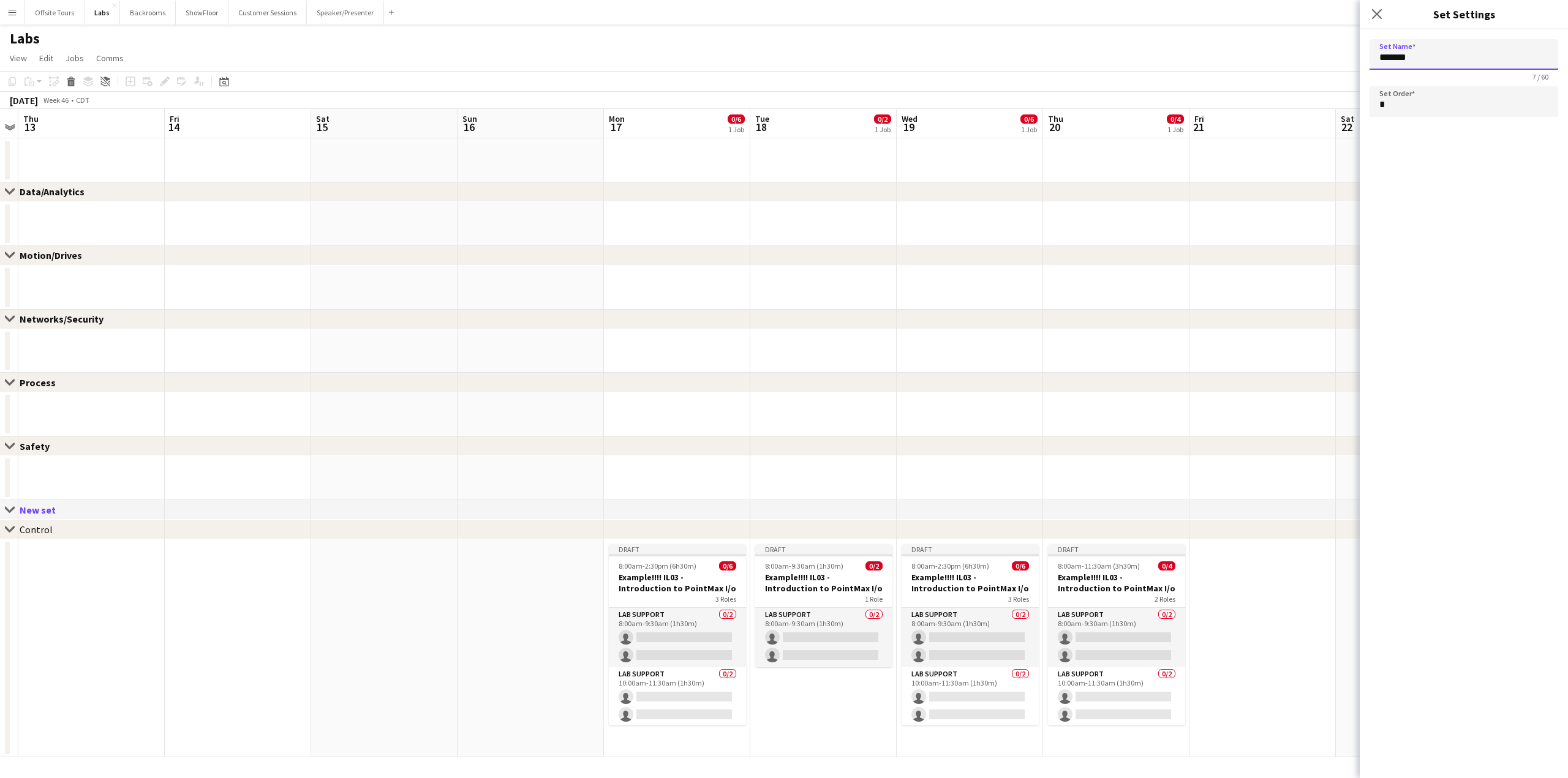
drag, startPoint x: 1423, startPoint y: 58, endPoint x: 1263, endPoint y: 71, distance: 160.5
click at [1263, 71] on body "Menu Boards Boards Boards All jobs Status Workforce Workforce My Workforce Recr…" at bounding box center [784, 389] width 1568 height 778
type input "**********"
click at [1305, 53] on app-page-menu "View Day view expanded Day view collapsed Month view Date picker Jump to today …" at bounding box center [784, 59] width 1568 height 23
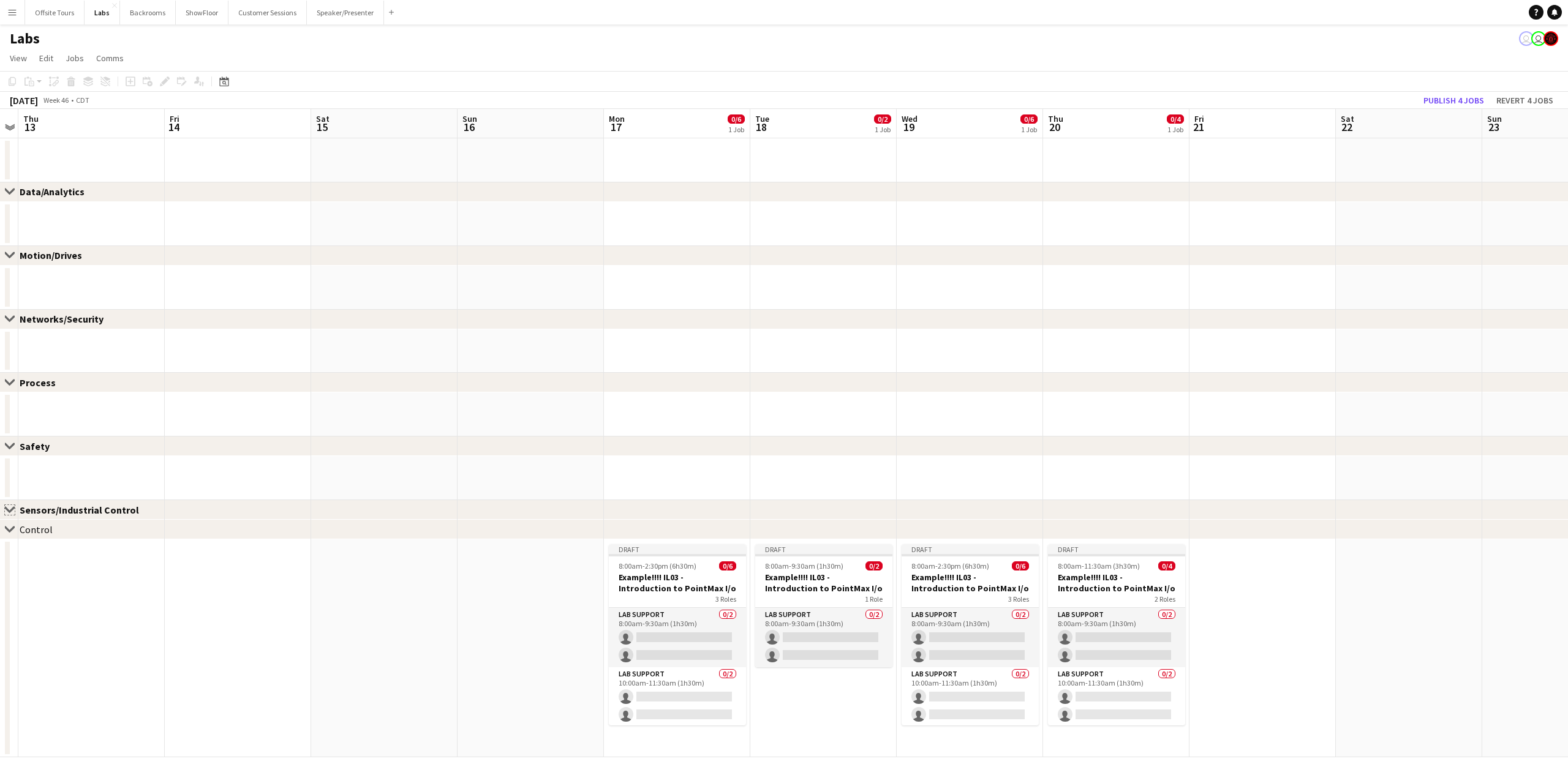
click at [12, 509] on app-icon "Close set" at bounding box center [9, 510] width 10 height 10
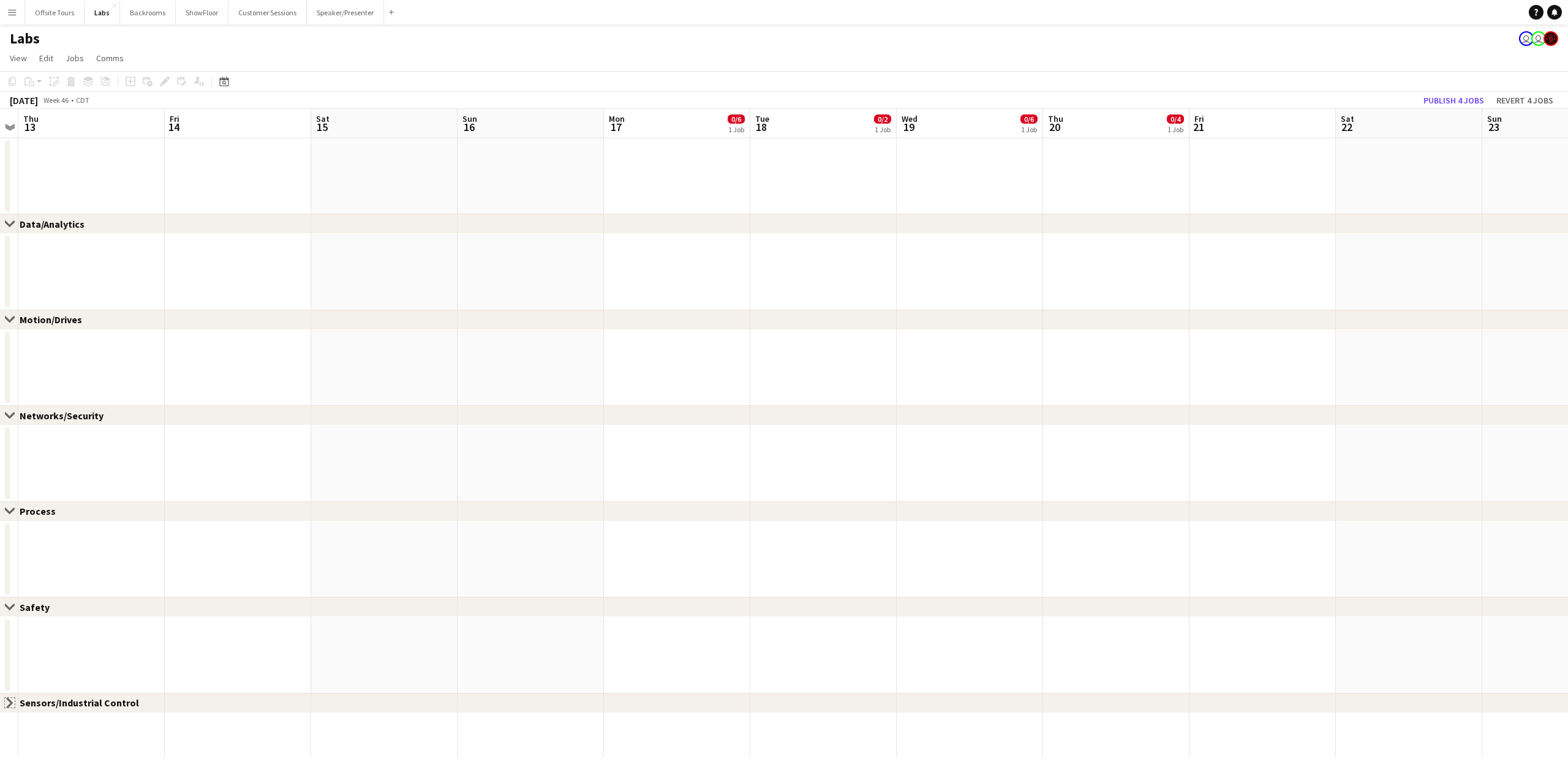
click at [8, 706] on app-icon "Close set" at bounding box center [9, 703] width 10 height 10
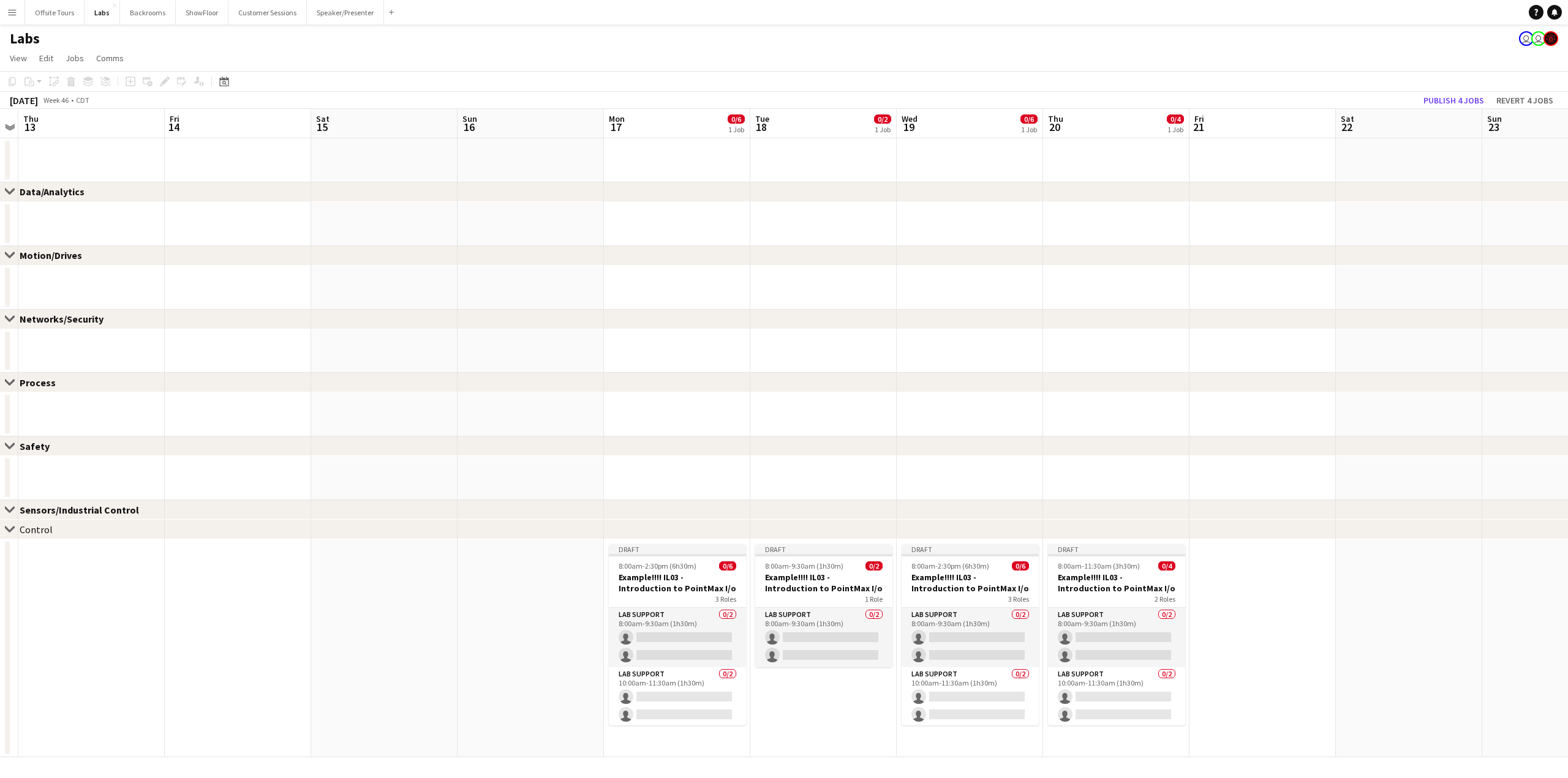
click at [35, 532] on div "Control" at bounding box center [36, 529] width 33 height 12
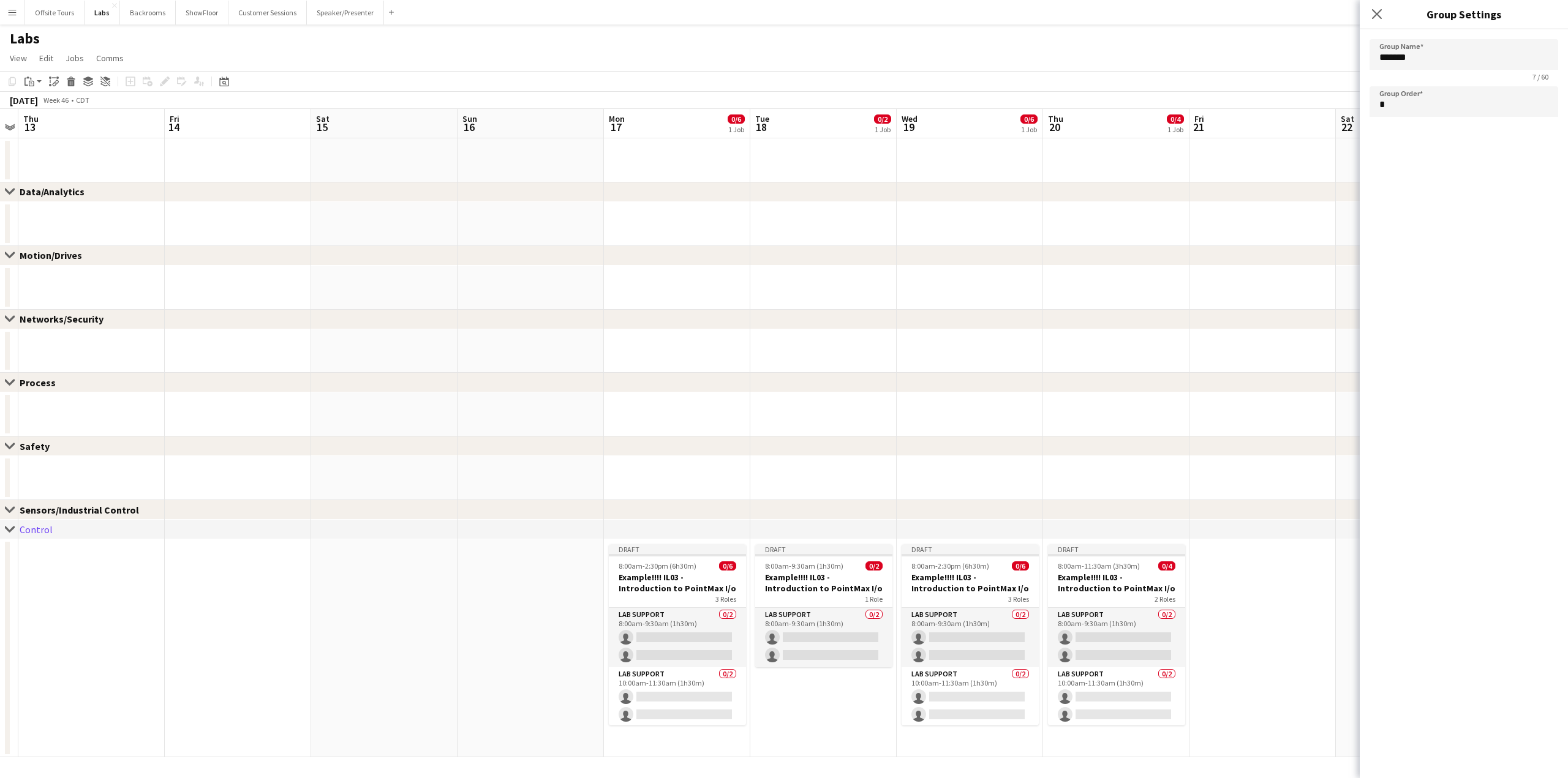
click at [32, 509] on div "Sensors/Industrial Control" at bounding box center [83, 509] width 129 height 12
click at [39, 444] on div "Safety" at bounding box center [39, 446] width 40 height 12
type input "******"
type input "*"
click at [32, 376] on div "Close set Process" at bounding box center [784, 383] width 1568 height 19
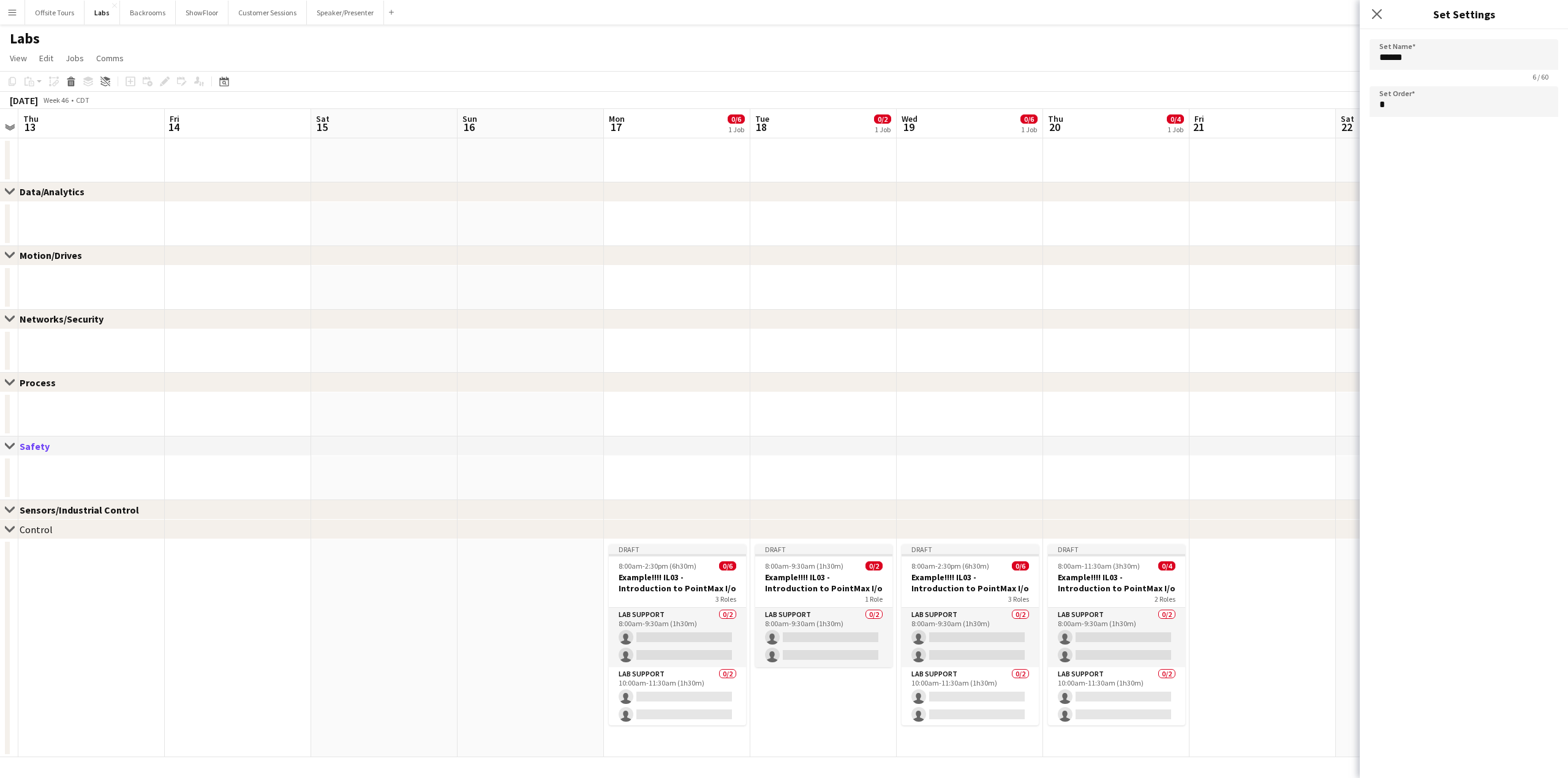
type input "*******"
type input "*"
click at [40, 322] on div "Networks/Security" at bounding box center [66, 318] width 94 height 12
type input "**********"
type input "*"
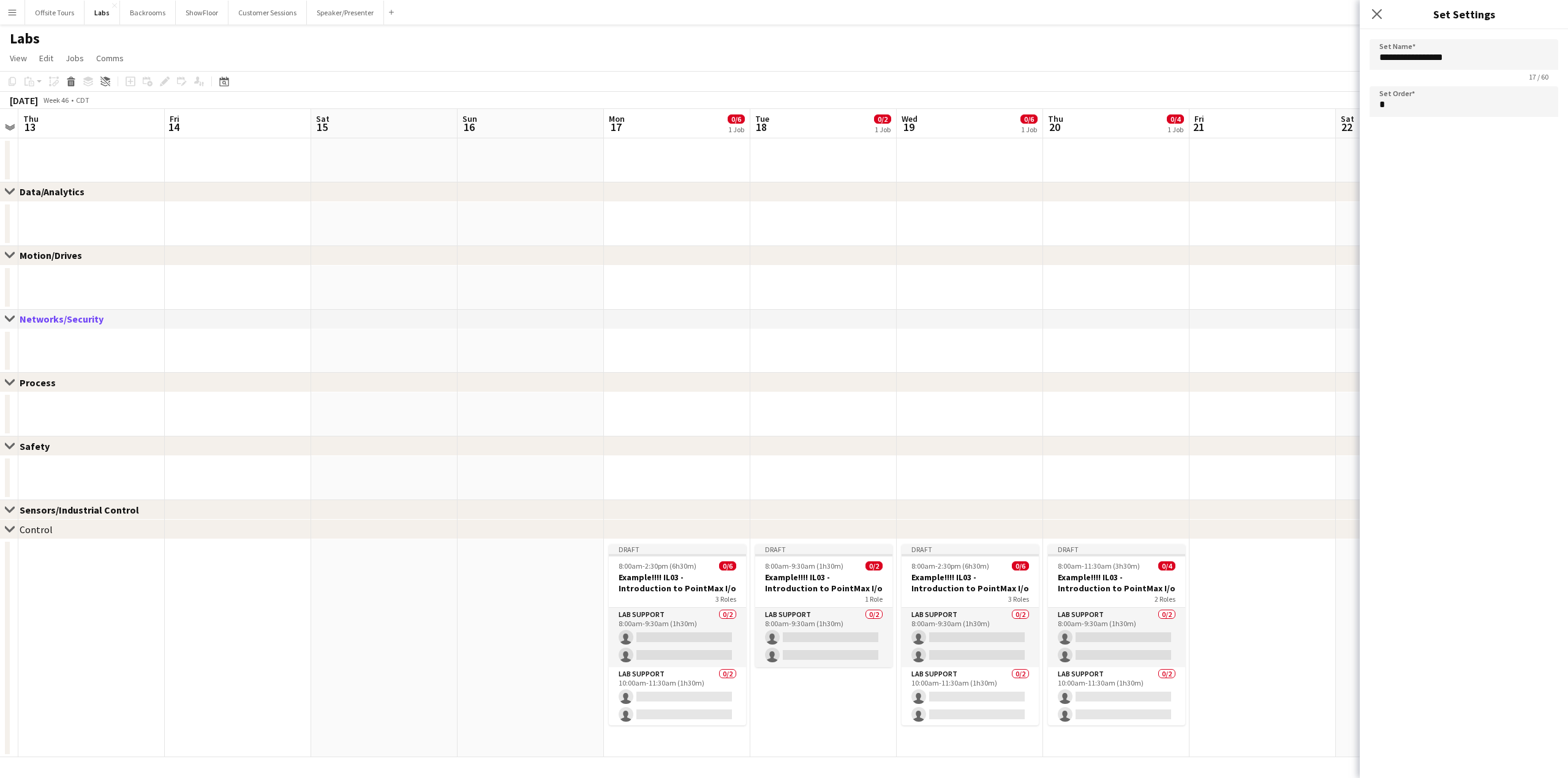
click at [51, 254] on div "Motion/Drives" at bounding box center [56, 255] width 72 height 12
type input "**********"
type input "*"
click at [53, 192] on div "Data/Analytics" at bounding box center [57, 192] width 75 height 12
type input "**********"
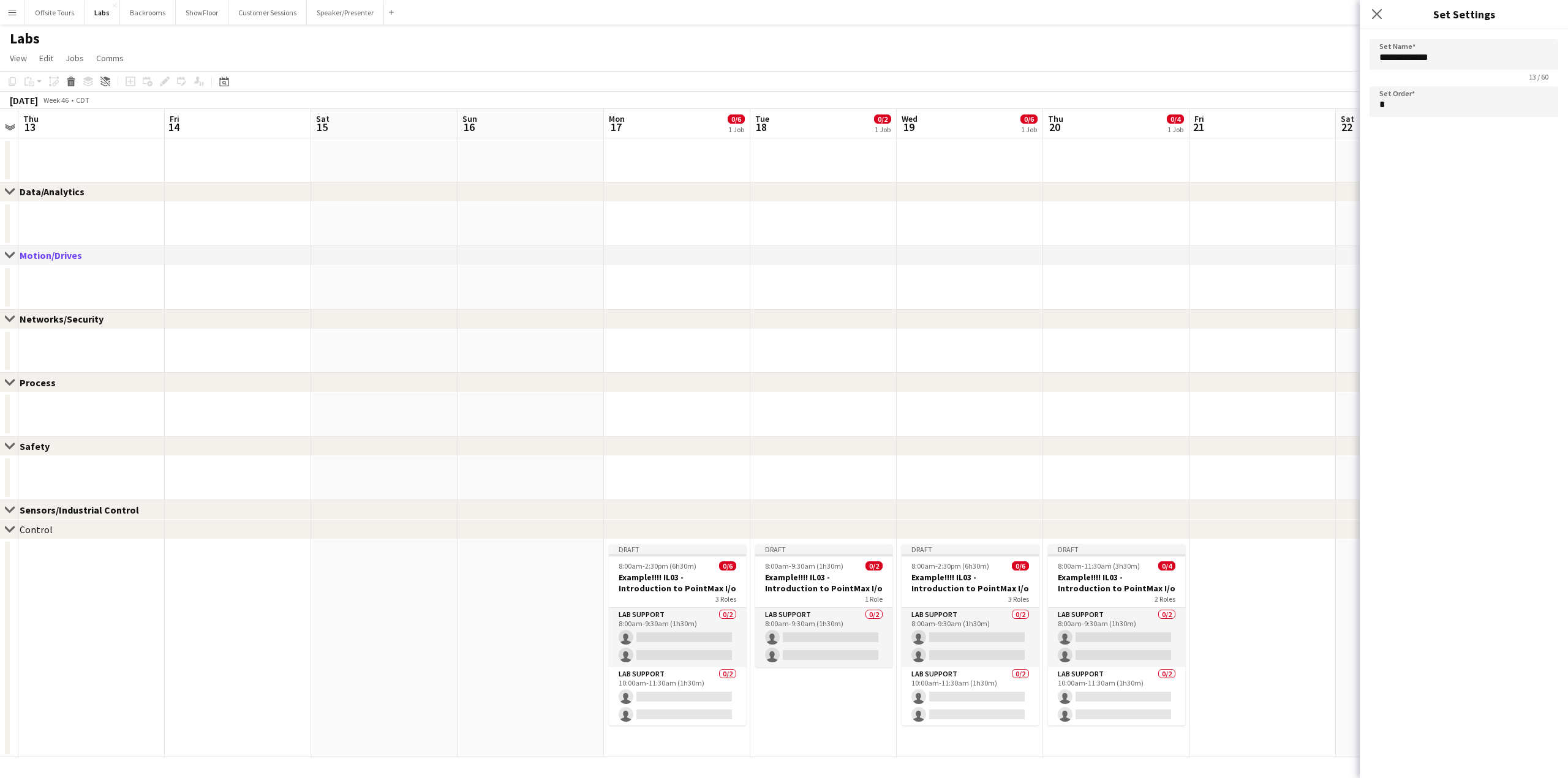
type input "*"
click at [147, 16] on button "Backrooms Close" at bounding box center [147, 13] width 56 height 24
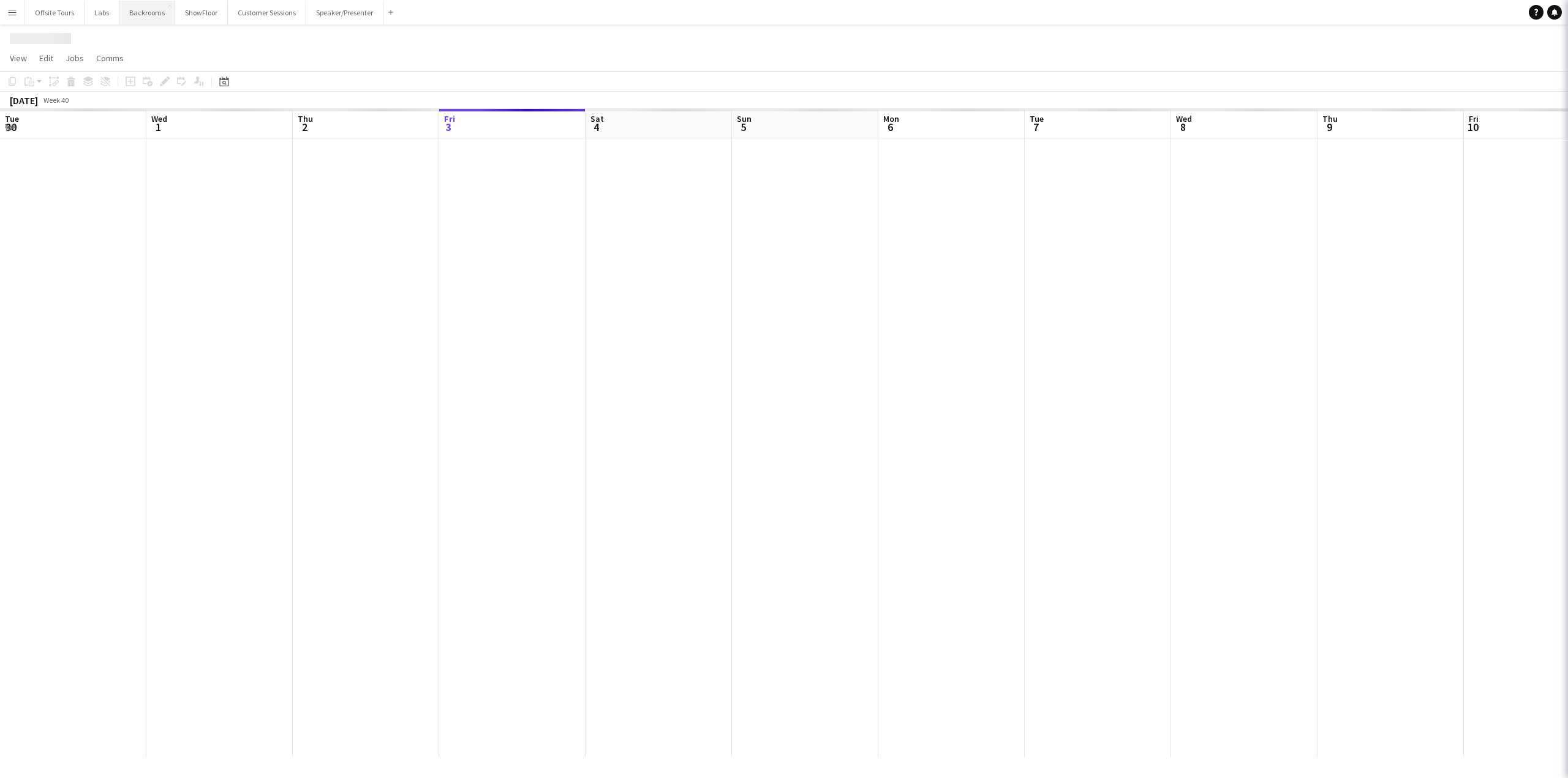
scroll to position [0, 293]
click at [96, 3] on button "Labs Close" at bounding box center [102, 13] width 35 height 24
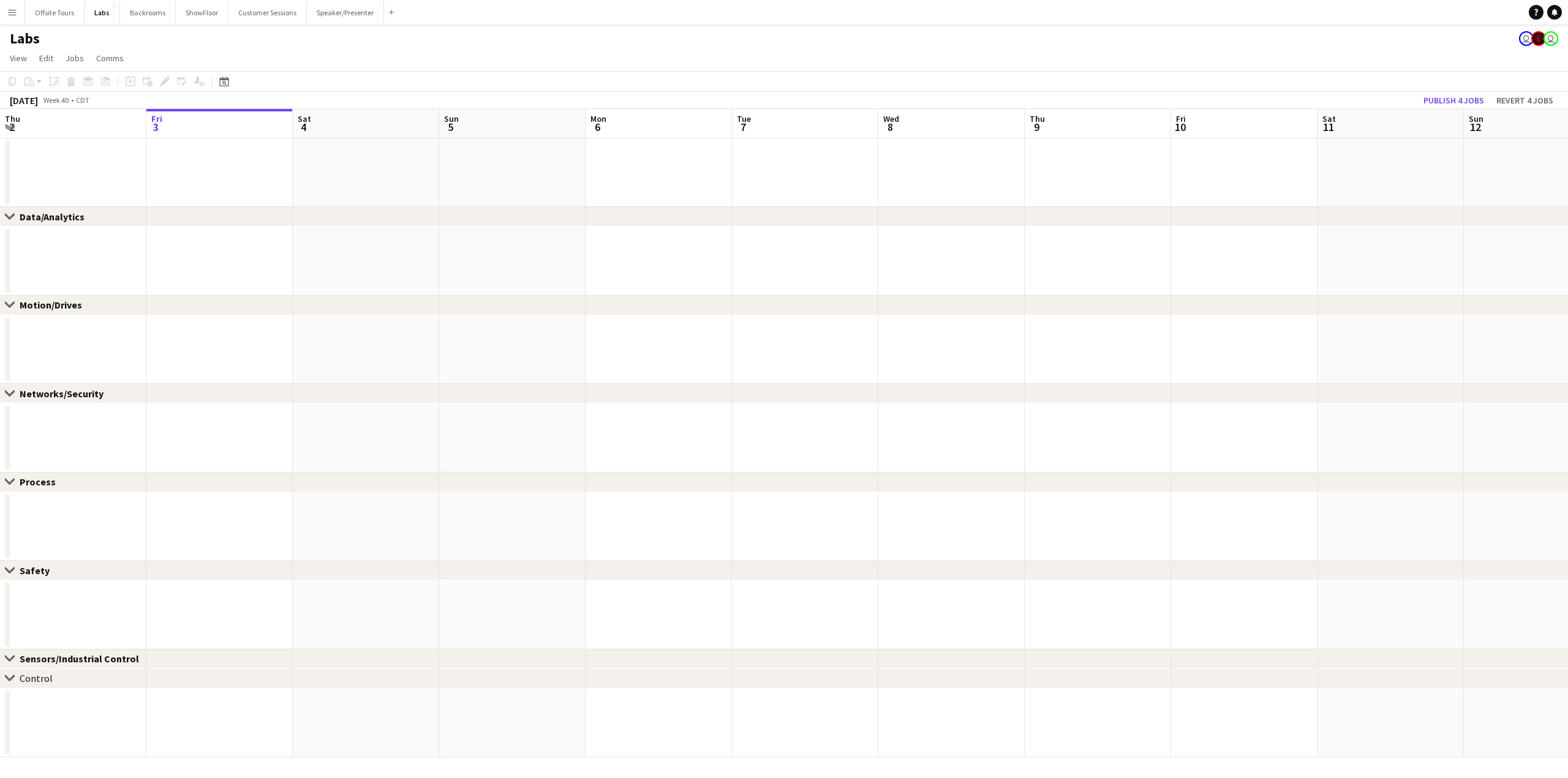
click at [66, 678] on div "chevron-right Control" at bounding box center [784, 679] width 1568 height 19
drag, startPoint x: 56, startPoint y: 681, endPoint x: 69, endPoint y: 491, distance: 190.4
click at [69, 491] on app-calendar-overlay "Close set Data/Analytics Close set Motion/Drives Close set Networks/Security Cl…" at bounding box center [784, 448] width 1568 height 619
click at [56, 682] on div "chevron-right Control" at bounding box center [784, 679] width 1568 height 19
click at [8, 679] on icon at bounding box center [9, 678] width 9 height 5
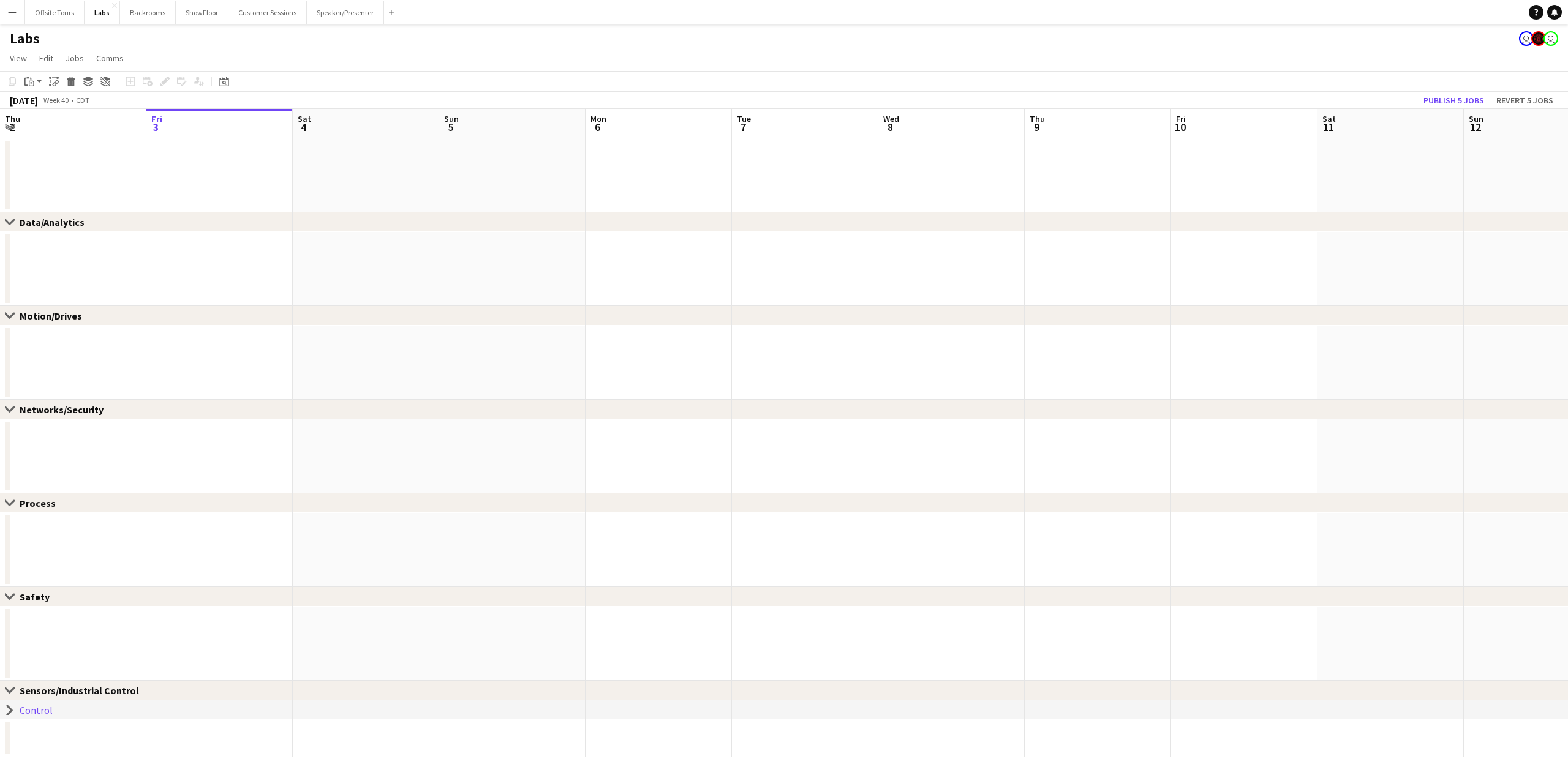
click at [10, 710] on icon at bounding box center [9, 710] width 5 height 9
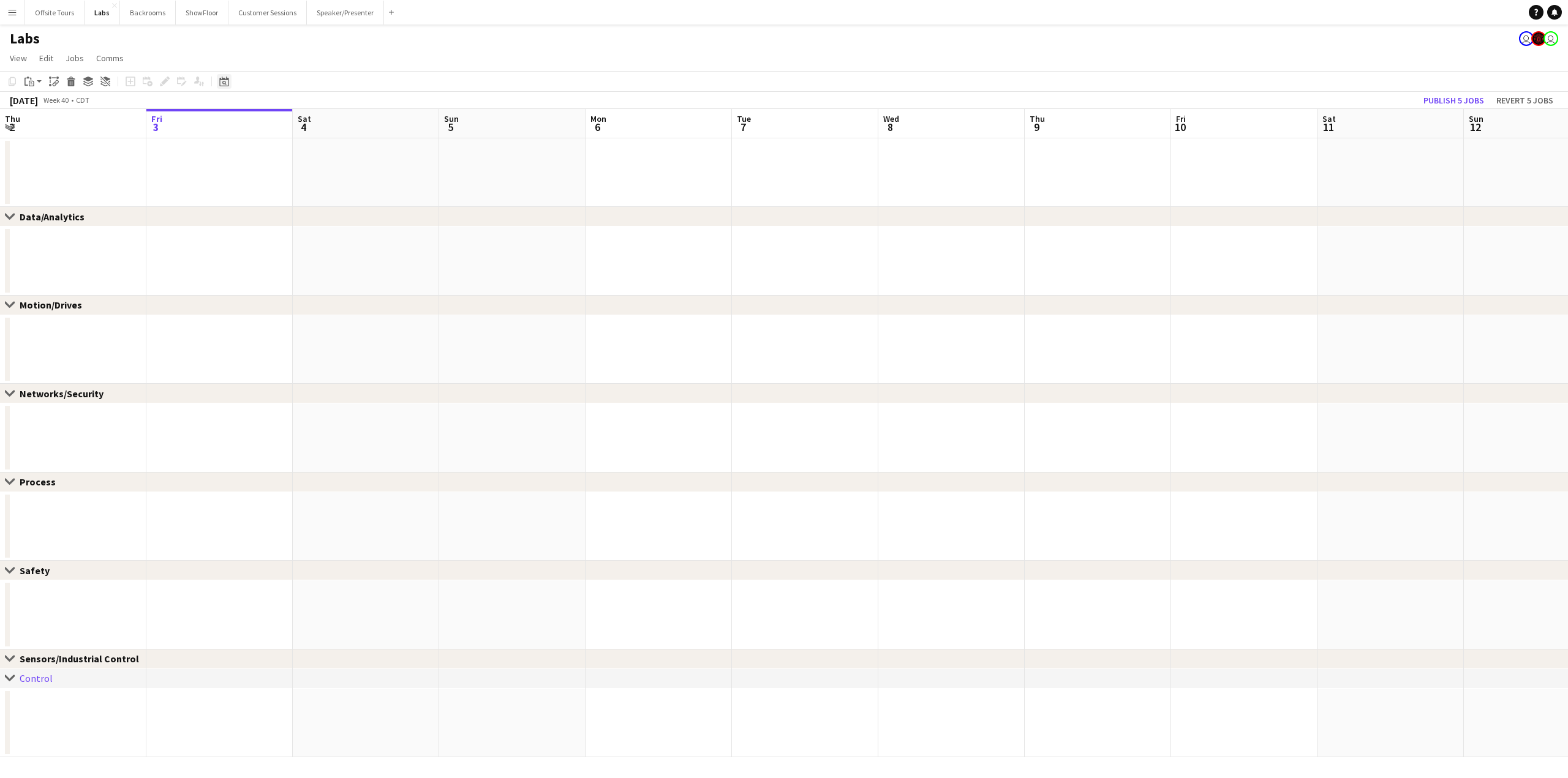
click at [223, 82] on icon at bounding box center [224, 83] width 5 height 5
click at [325, 124] on span "Next month" at bounding box center [324, 123] width 24 height 24
click at [244, 223] on span "18" at bounding box center [243, 222] width 15 height 15
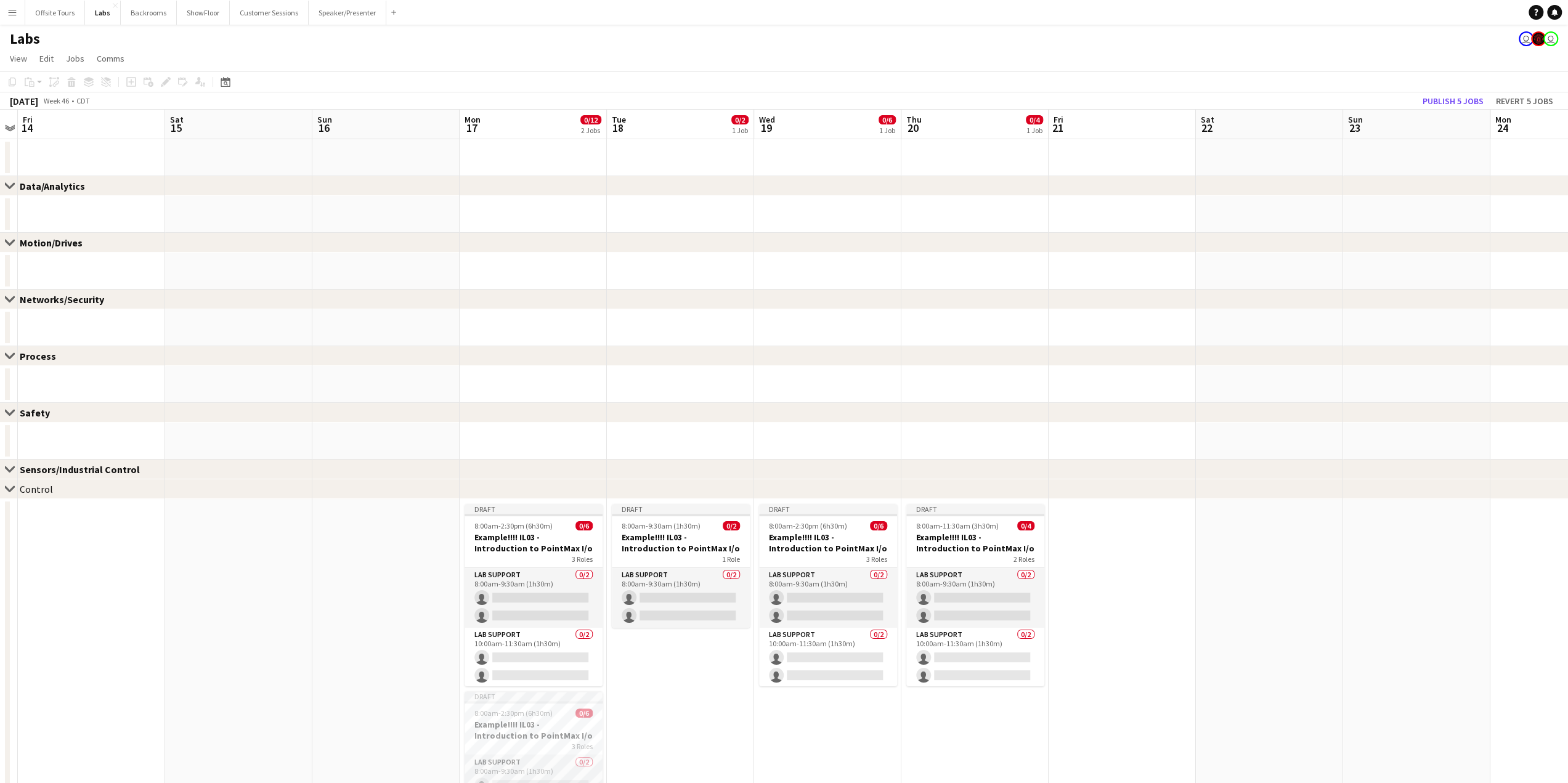
click at [10, 493] on icon "chevron-right" at bounding box center [9, 489] width 10 height 10
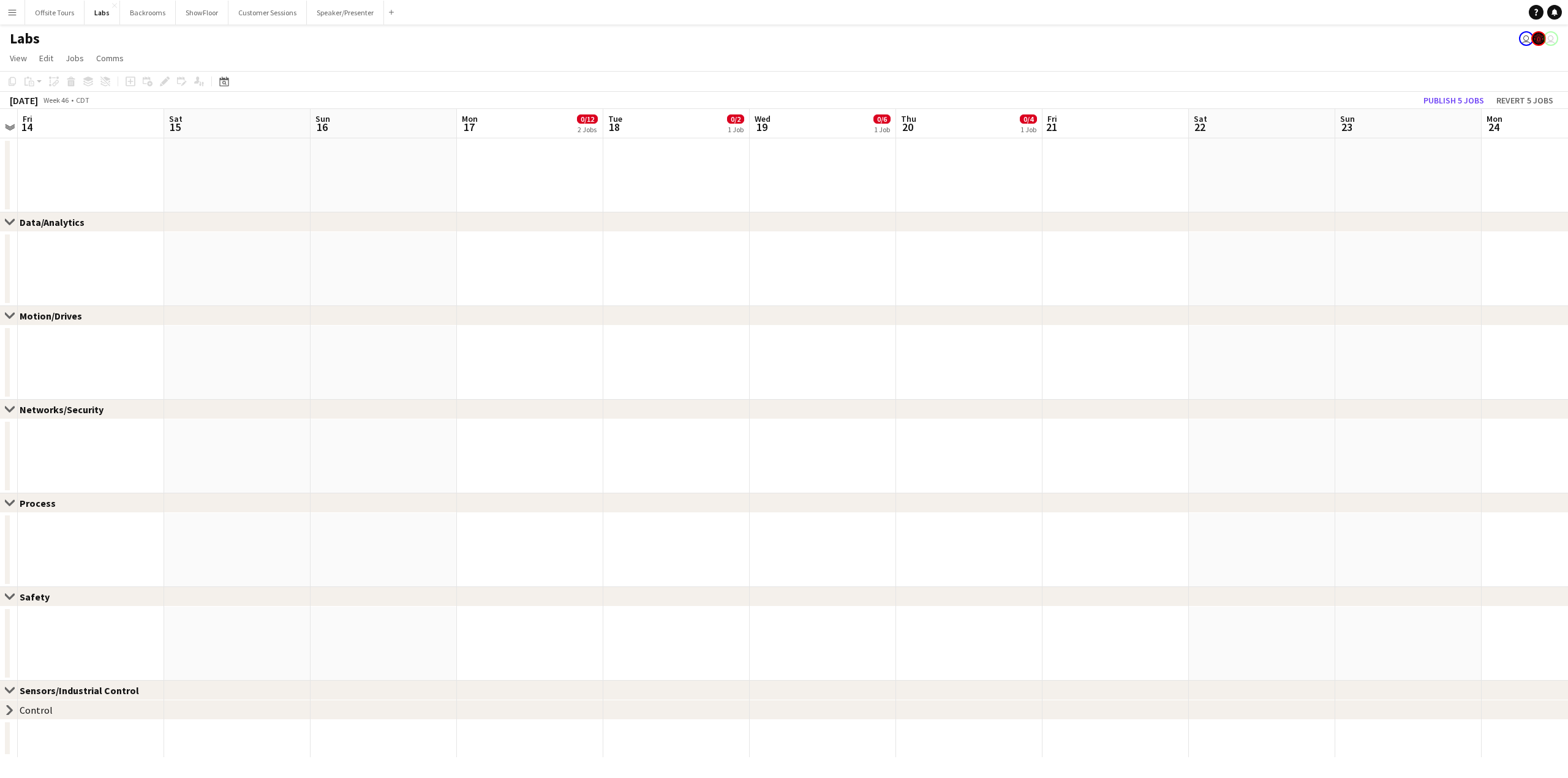
click at [7, 712] on icon "chevron-right" at bounding box center [9, 710] width 10 height 10
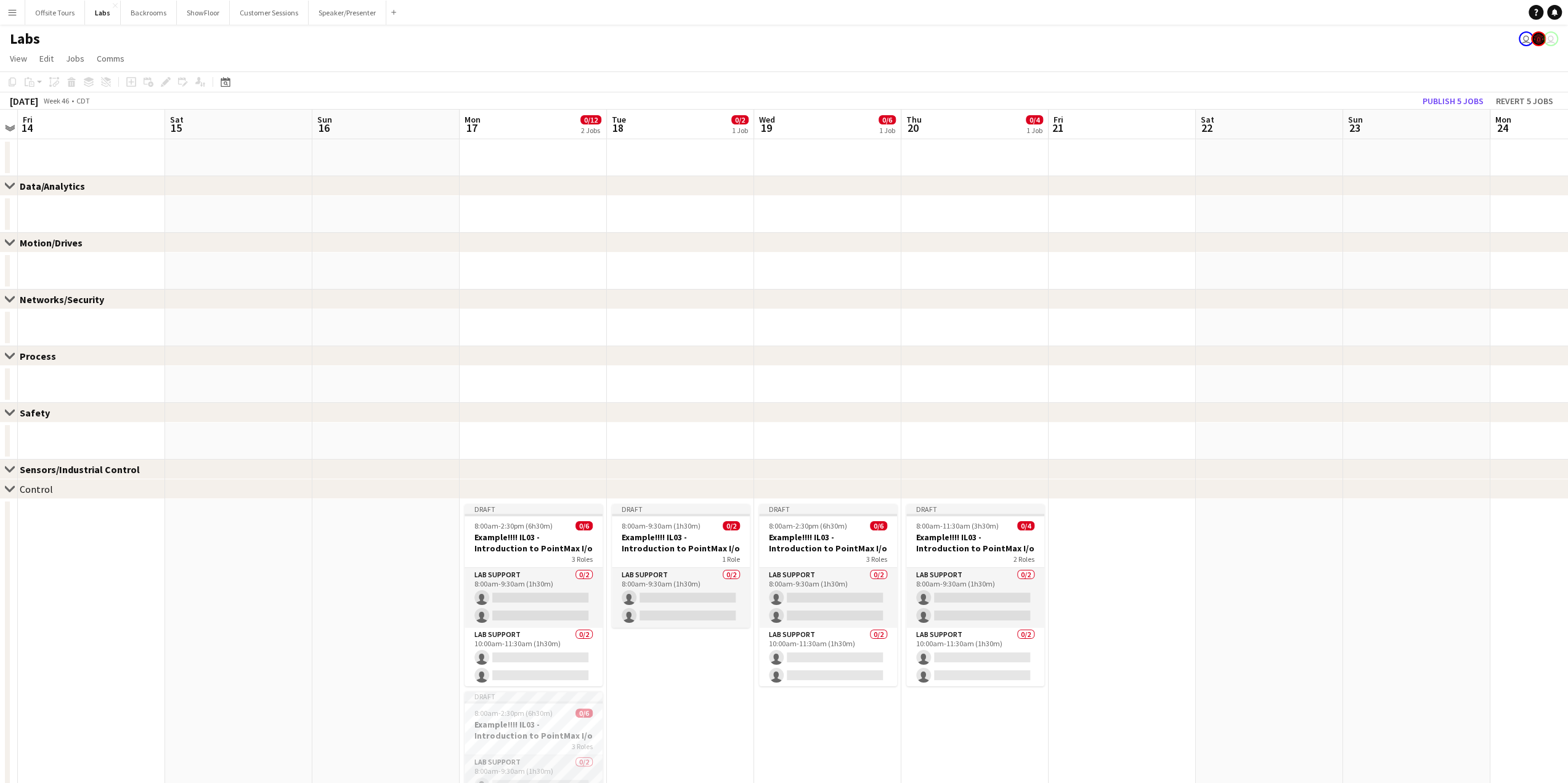
click at [312, 491] on div "chevron-right Control" at bounding box center [784, 489] width 1568 height 20
drag, startPoint x: 312, startPoint y: 491, endPoint x: 276, endPoint y: 496, distance: 36.3
click at [276, 496] on div "chevron-right Control" at bounding box center [784, 489] width 1568 height 20
click at [266, 489] on div "chevron-right Control" at bounding box center [784, 489] width 1568 height 20
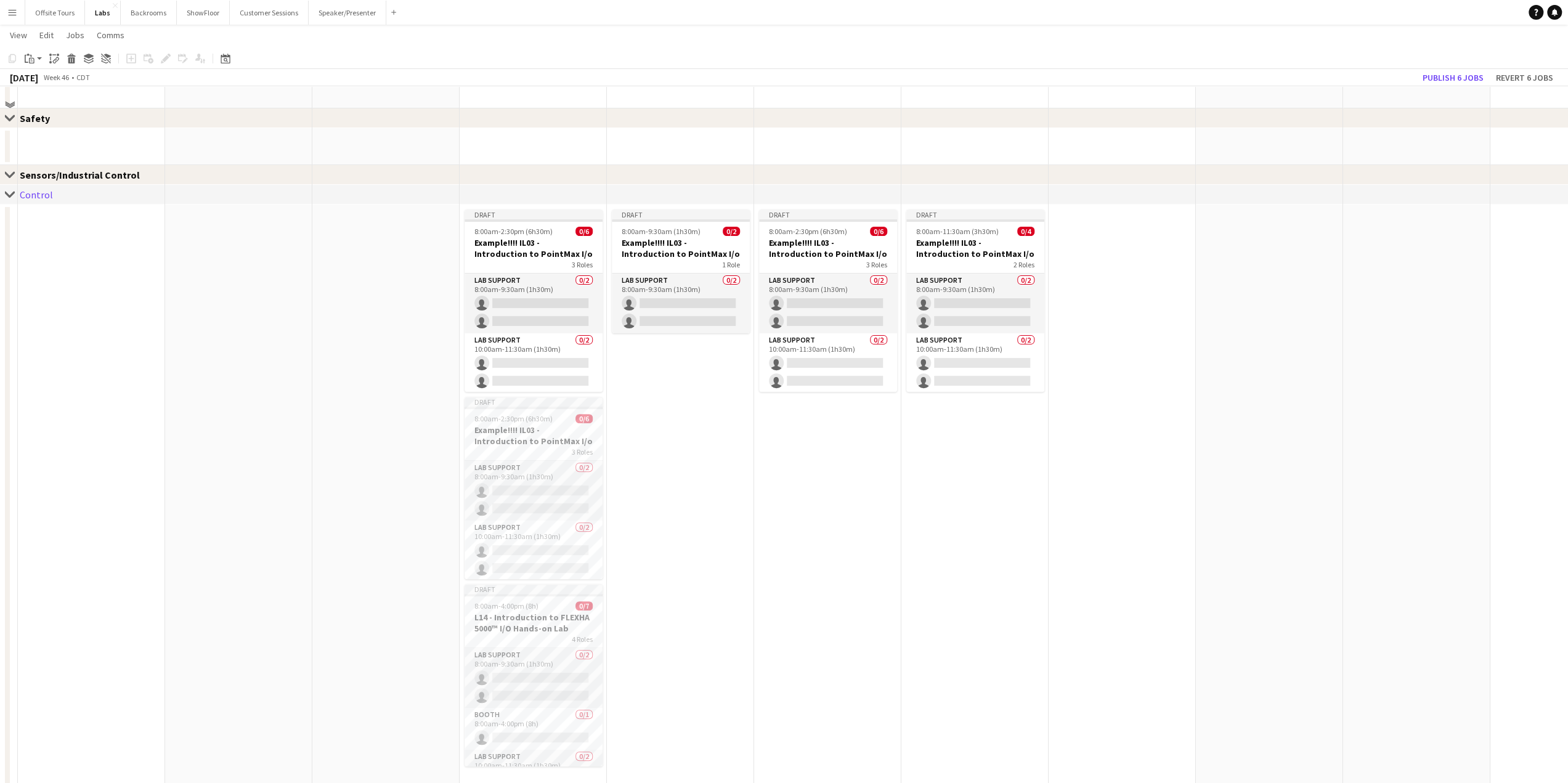
scroll to position [301, 0]
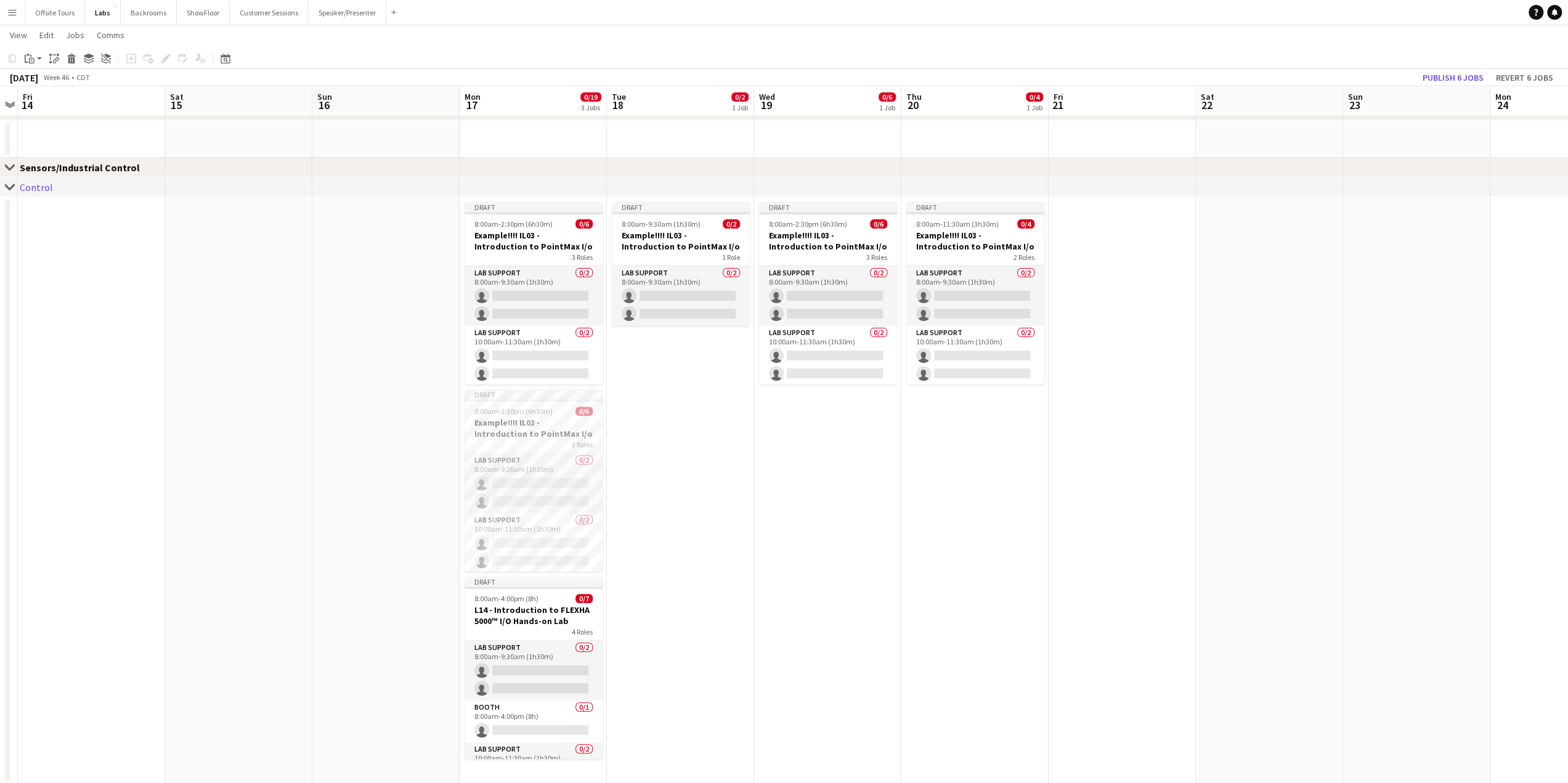
click at [179, 192] on div "chevron-right Control" at bounding box center [784, 187] width 1568 height 20
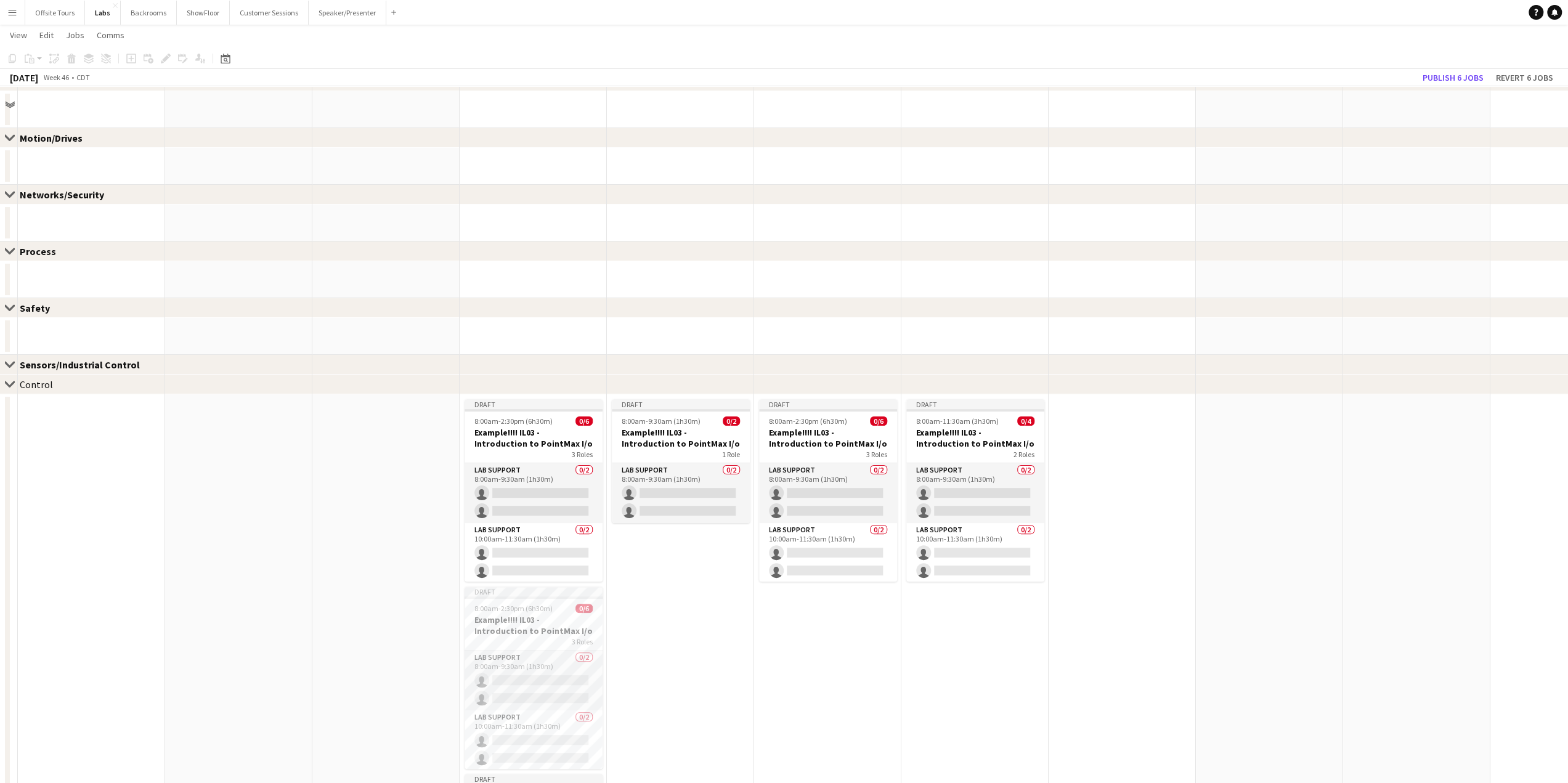
scroll to position [0, 0]
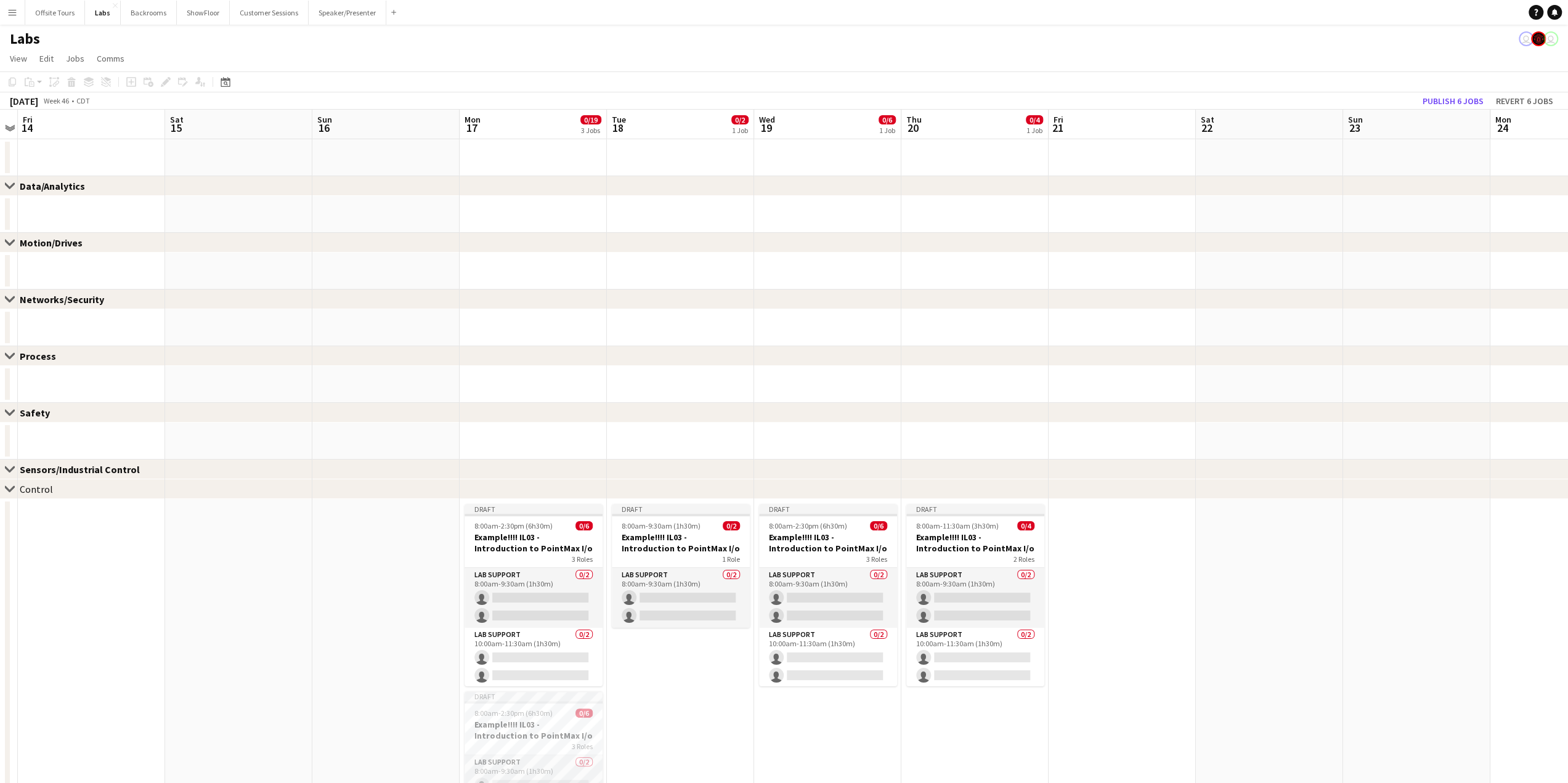
click at [64, 184] on div "Data/Analytics" at bounding box center [57, 186] width 76 height 12
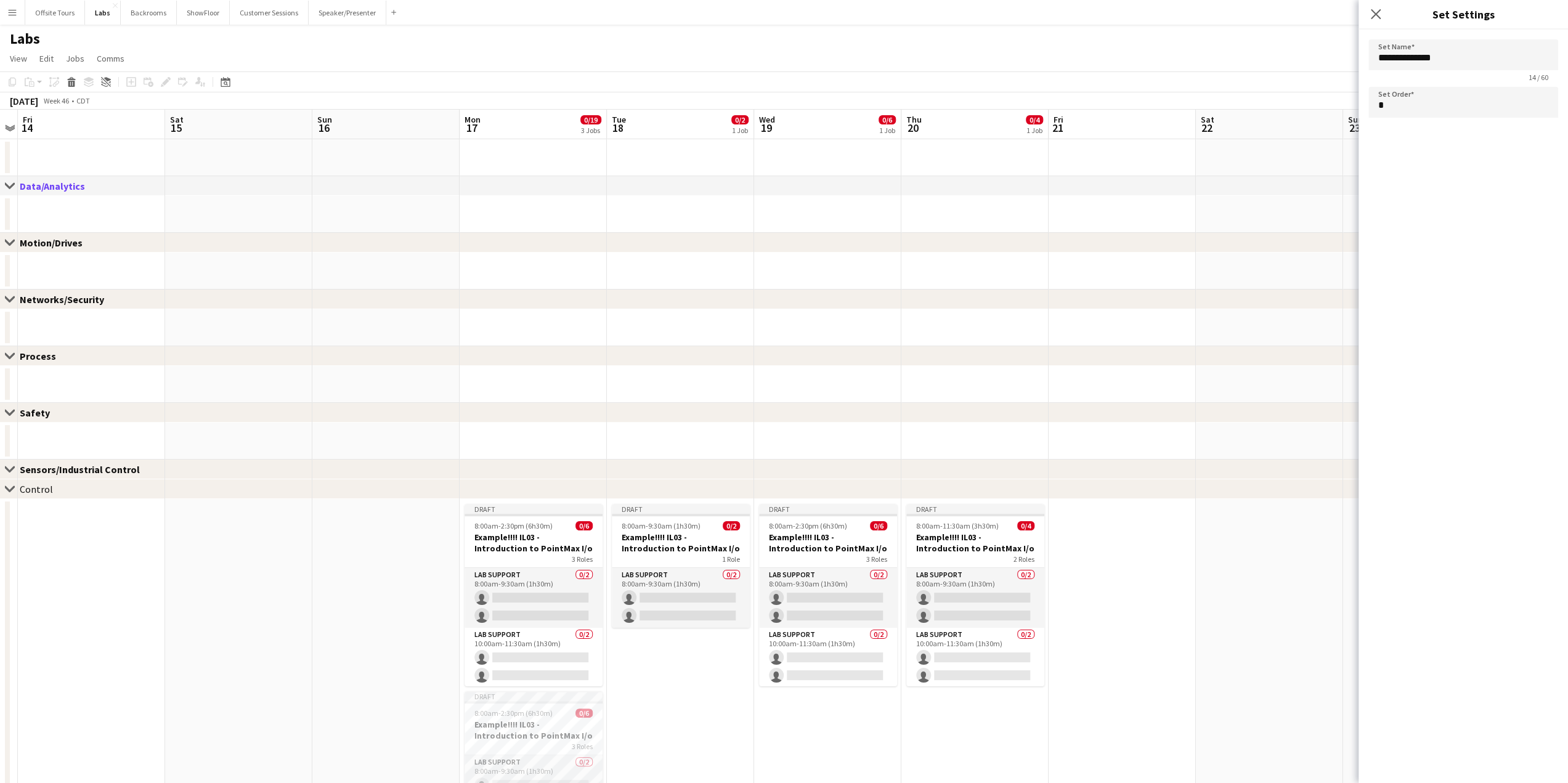
click at [64, 470] on div "Sensors/Industrial Control" at bounding box center [84, 469] width 130 height 12
type input "**********"
type input "*"
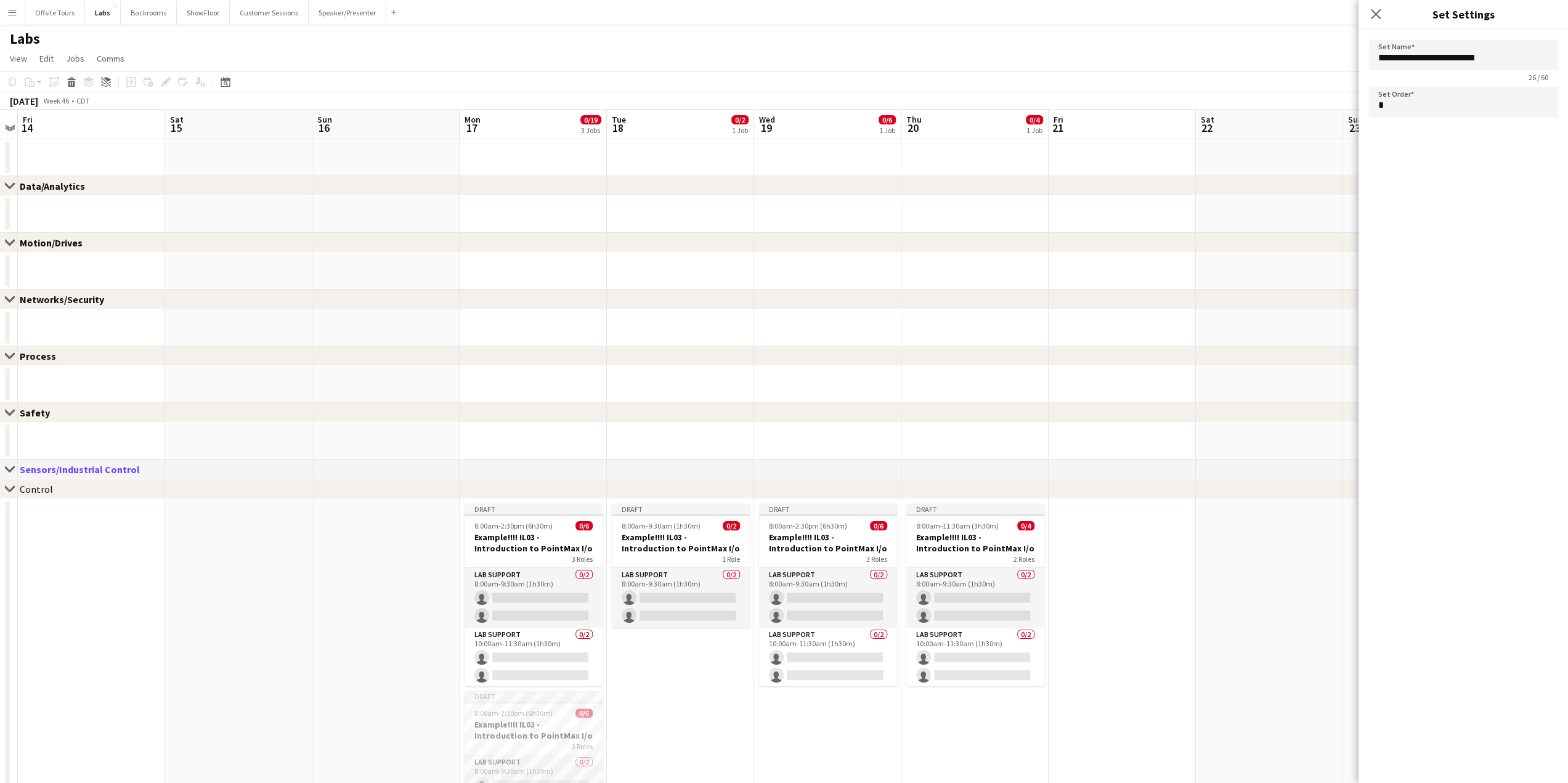
click at [65, 491] on div "chevron-right Control" at bounding box center [784, 489] width 1568 height 20
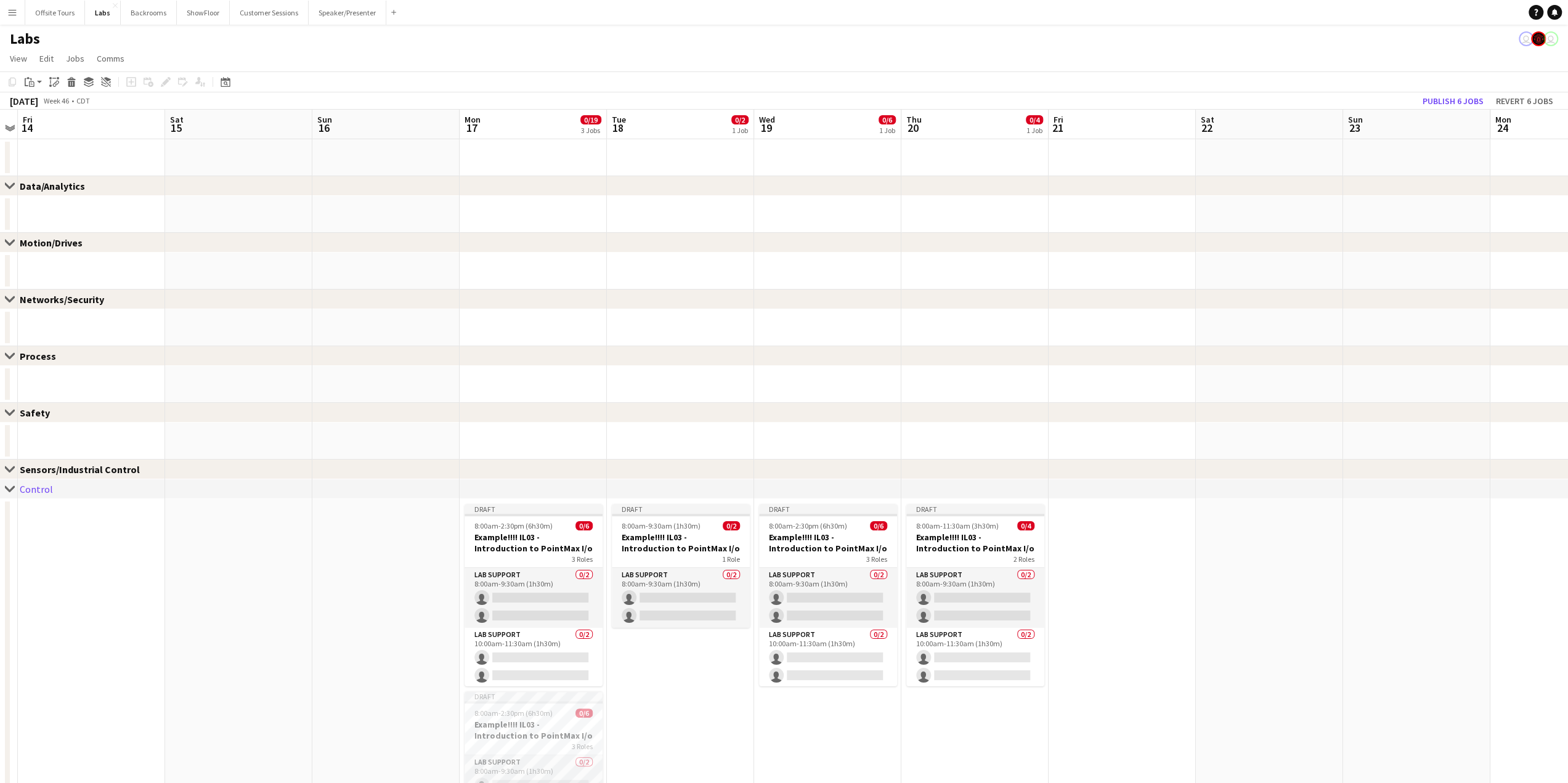
click at [76, 473] on div "Sensors/Industrial Control" at bounding box center [84, 469] width 130 height 12
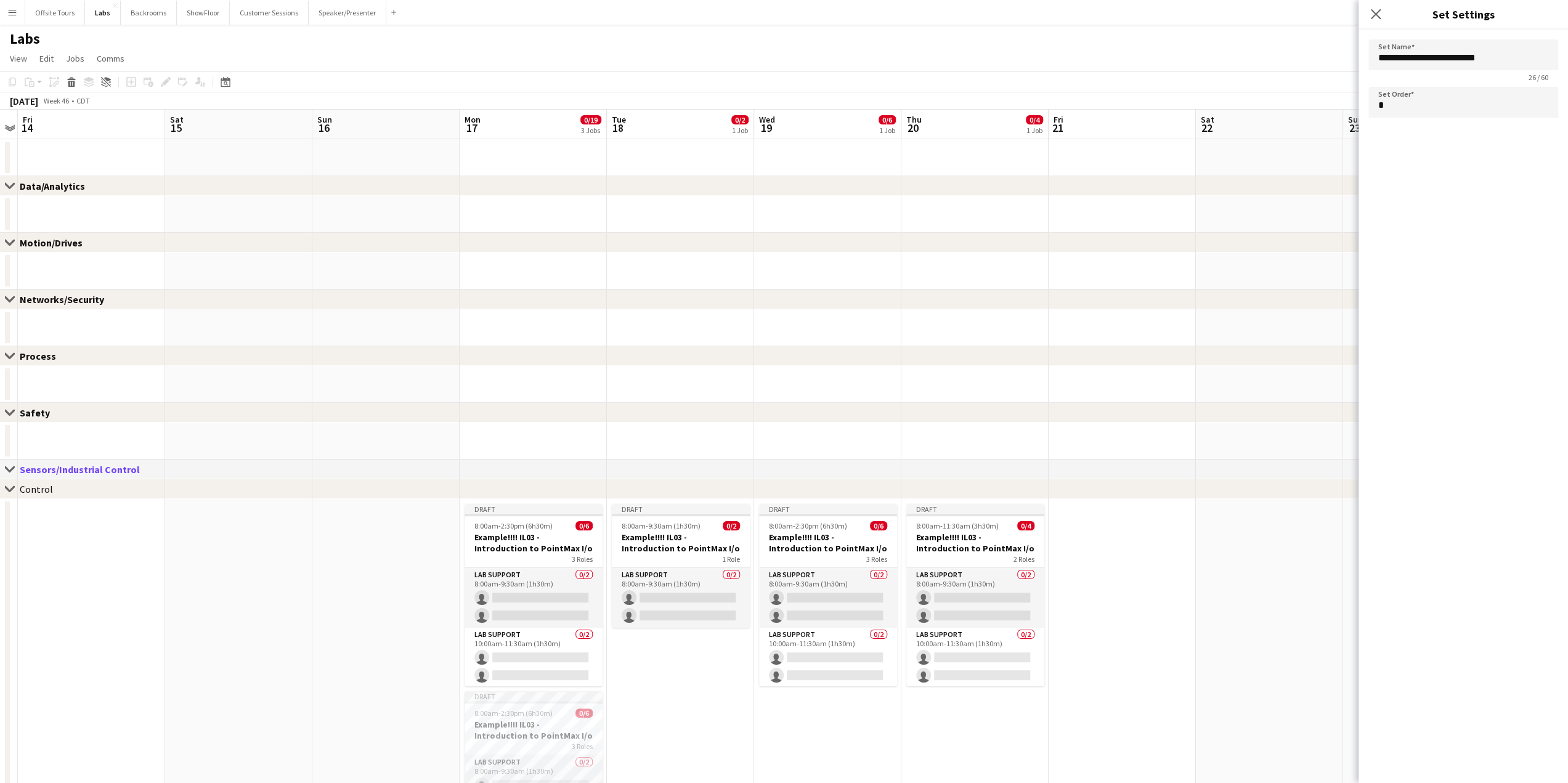
click at [65, 189] on div "Data/Analytics" at bounding box center [57, 186] width 76 height 12
type input "**********"
type input "*"
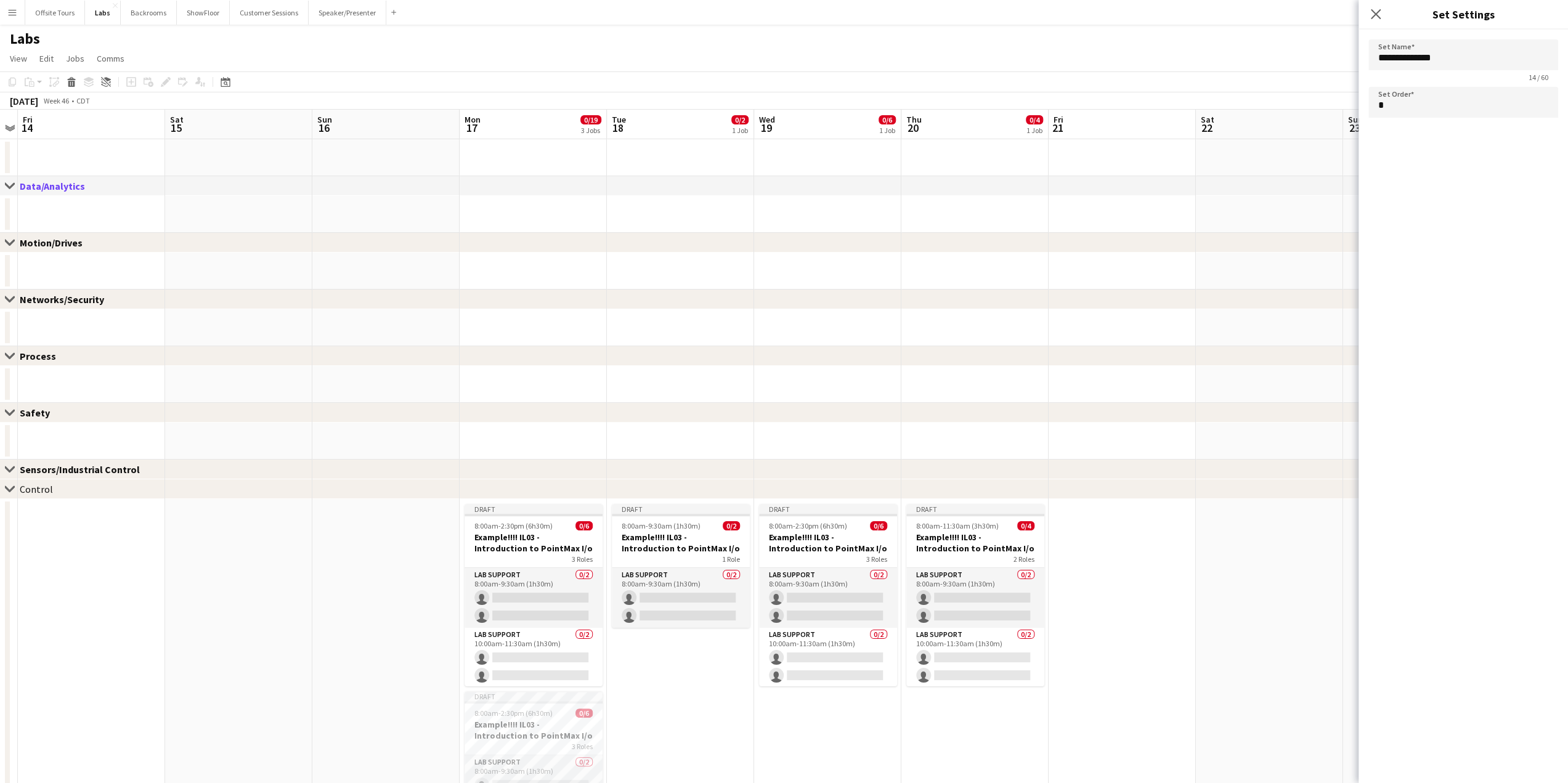
drag, startPoint x: 61, startPoint y: 189, endPoint x: 378, endPoint y: 182, distance: 317.1
click at [378, 182] on div "Close set Data/Analytics" at bounding box center [784, 186] width 1568 height 20
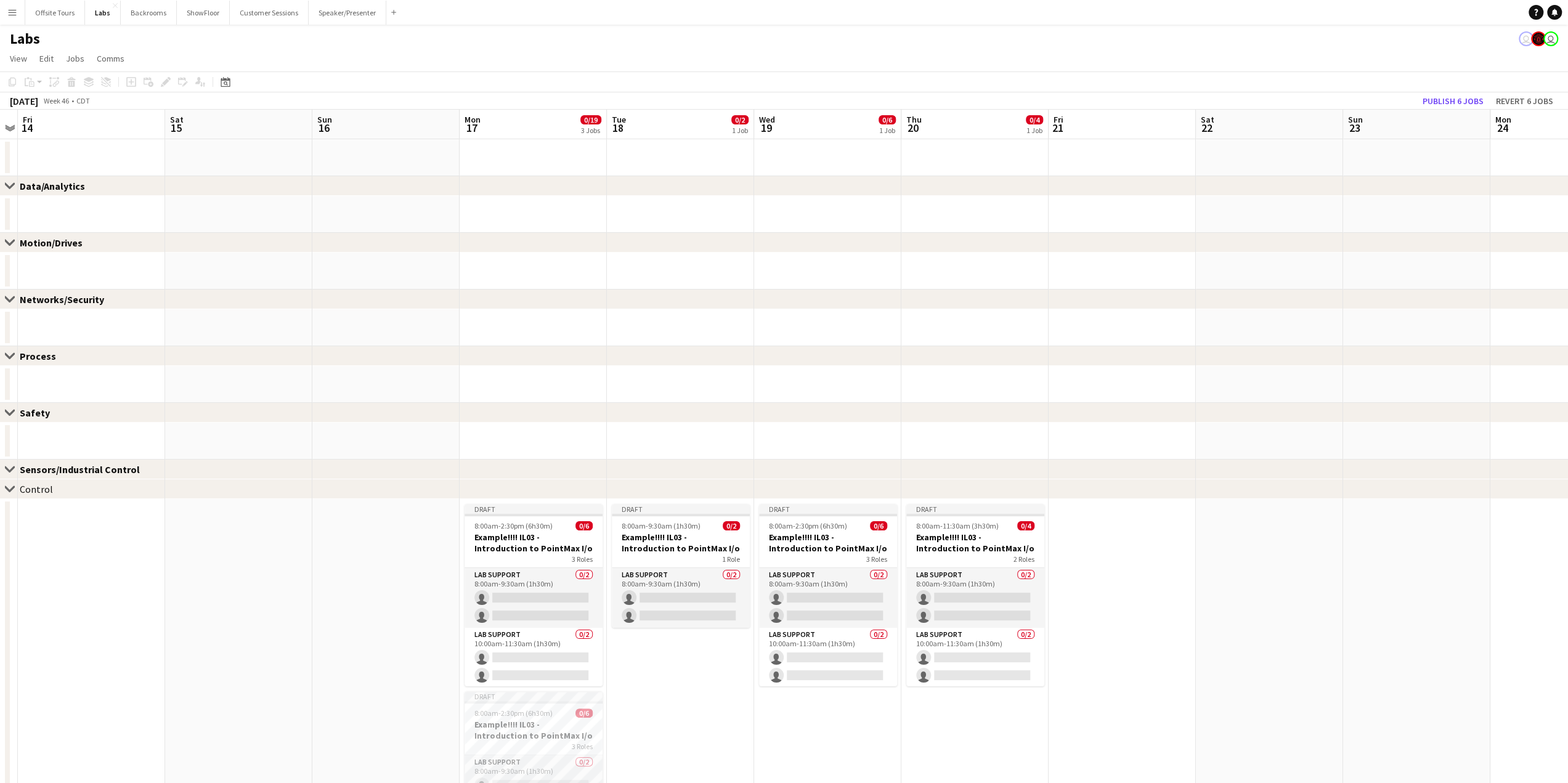
click at [120, 186] on div "Close set Data/Analytics" at bounding box center [784, 186] width 1568 height 20
click at [102, 78] on icon "Ungroup" at bounding box center [105, 82] width 10 height 10
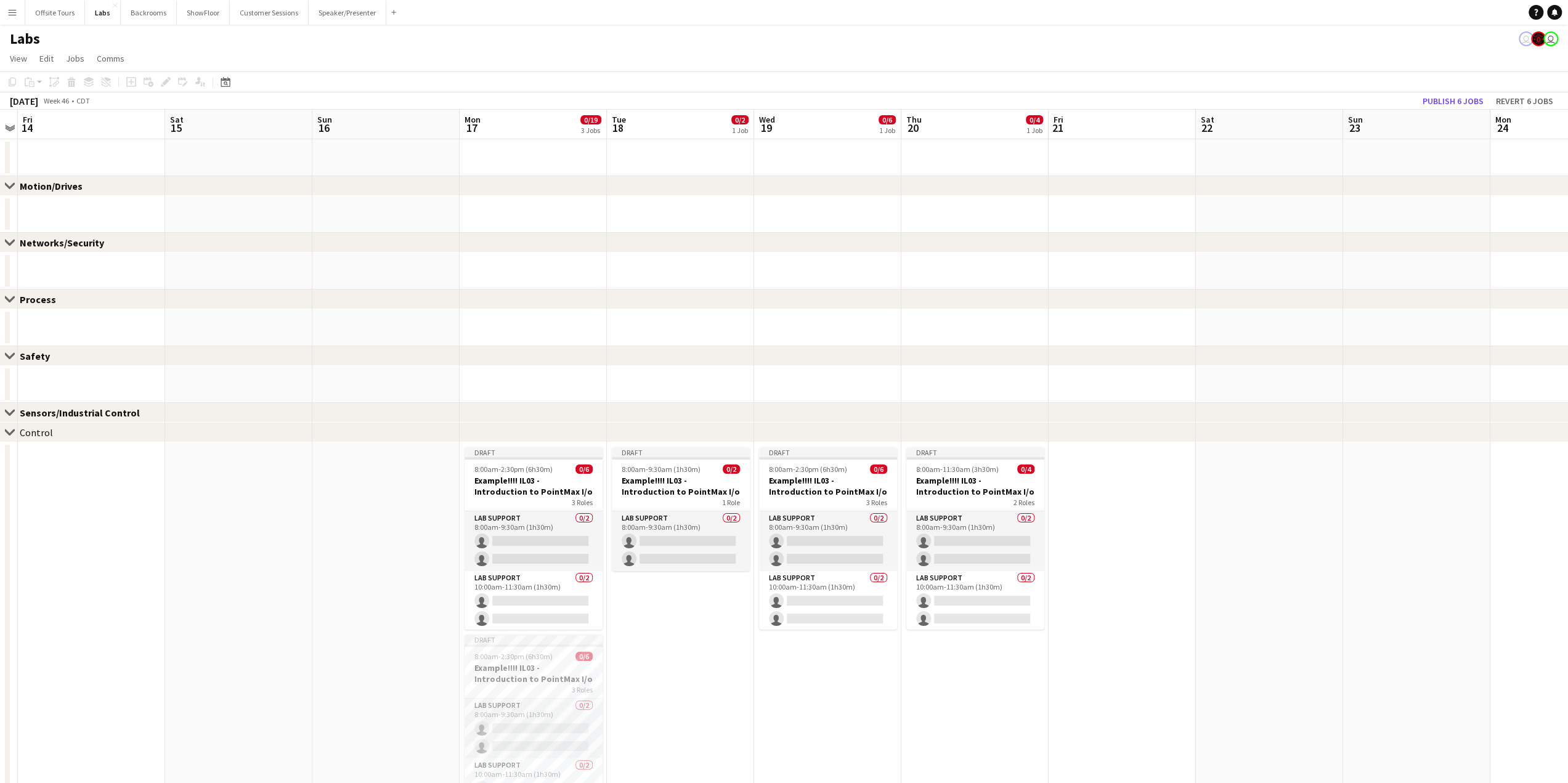
click at [43, 189] on div "Motion/Drives" at bounding box center [56, 186] width 73 height 12
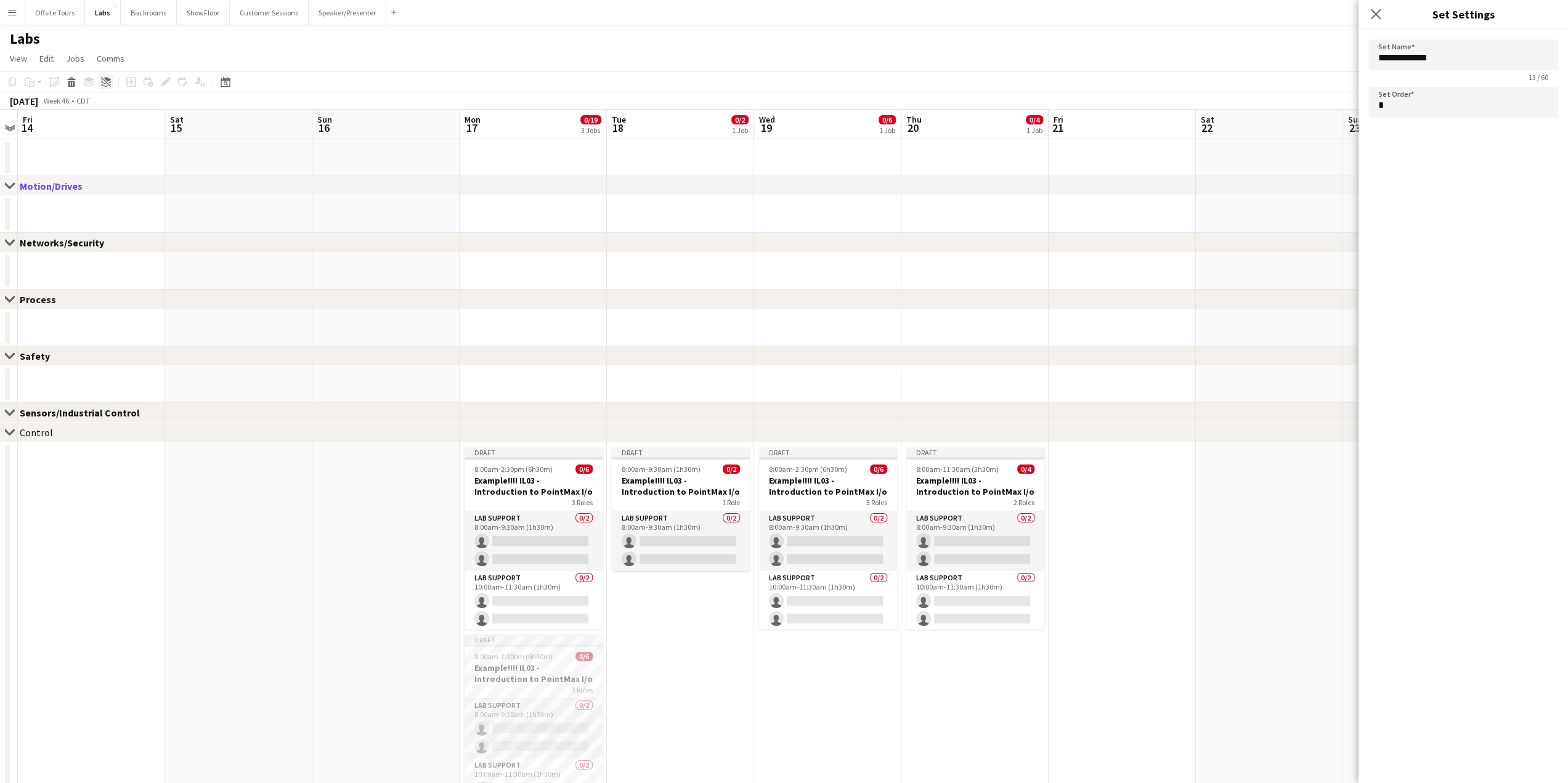
click at [104, 81] on icon "Ungroup" at bounding box center [105, 82] width 10 height 10
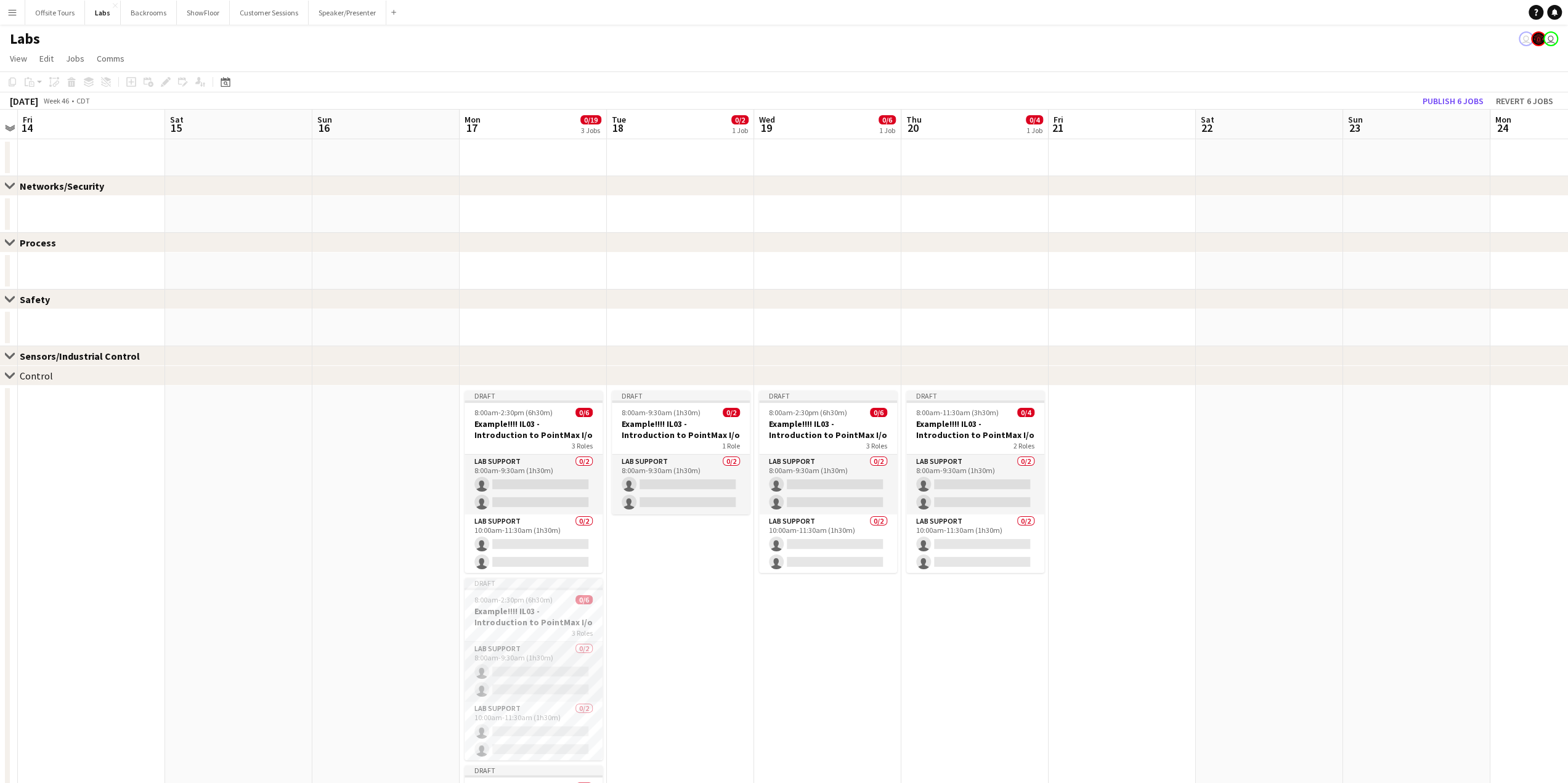
click at [72, 180] on div "Networks/Security" at bounding box center [66, 186] width 94 height 12
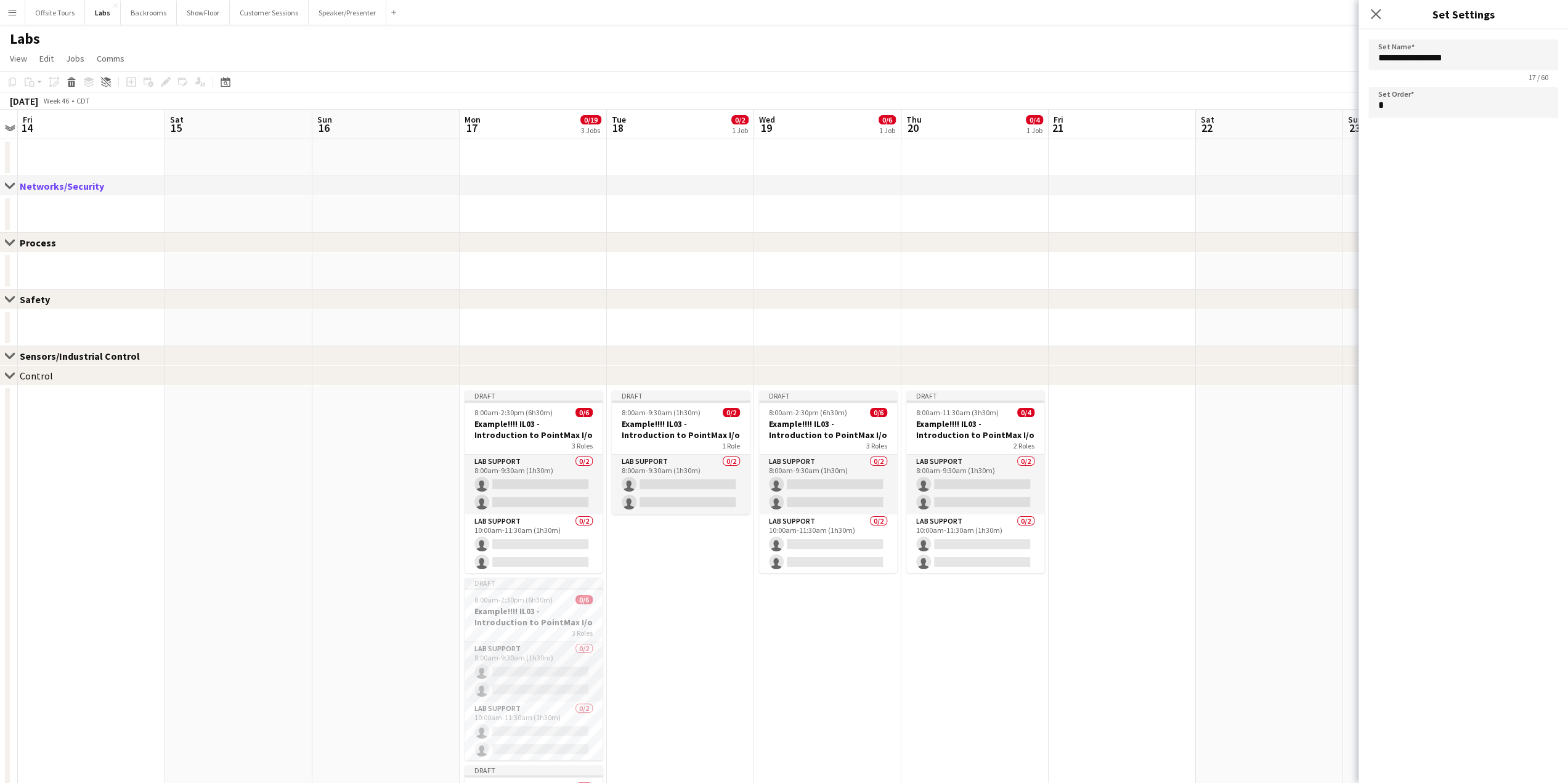
click at [106, 90] on app-toolbar "Copy Paste Paste Ctrl+V Paste with crew Ctrl+Shift+V Paste linked Job Delete Gr…" at bounding box center [784, 82] width 1568 height 21
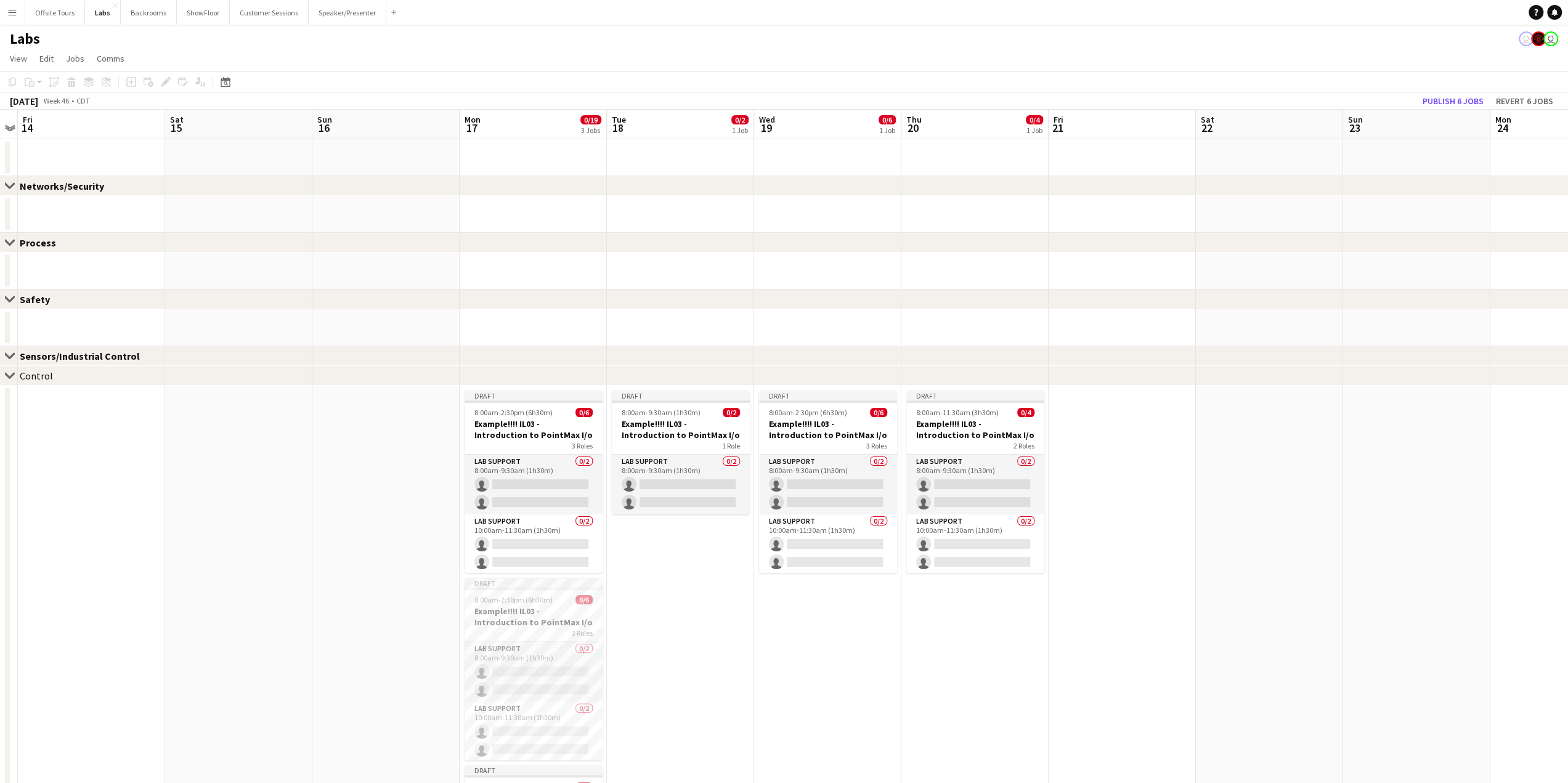
click at [85, 182] on div "Networks/Security" at bounding box center [66, 186] width 94 height 12
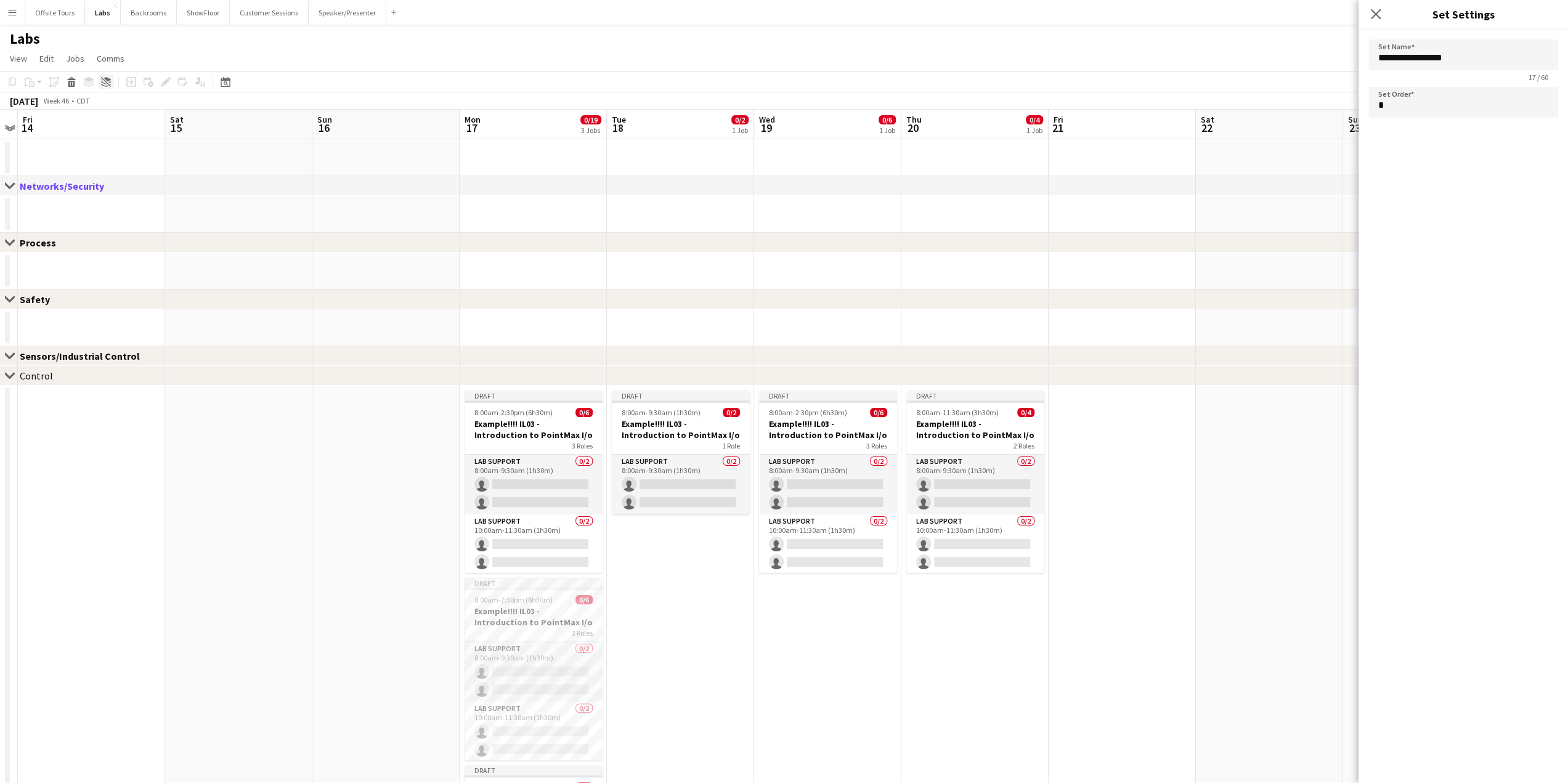
click at [104, 81] on icon at bounding box center [105, 82] width 10 height 10
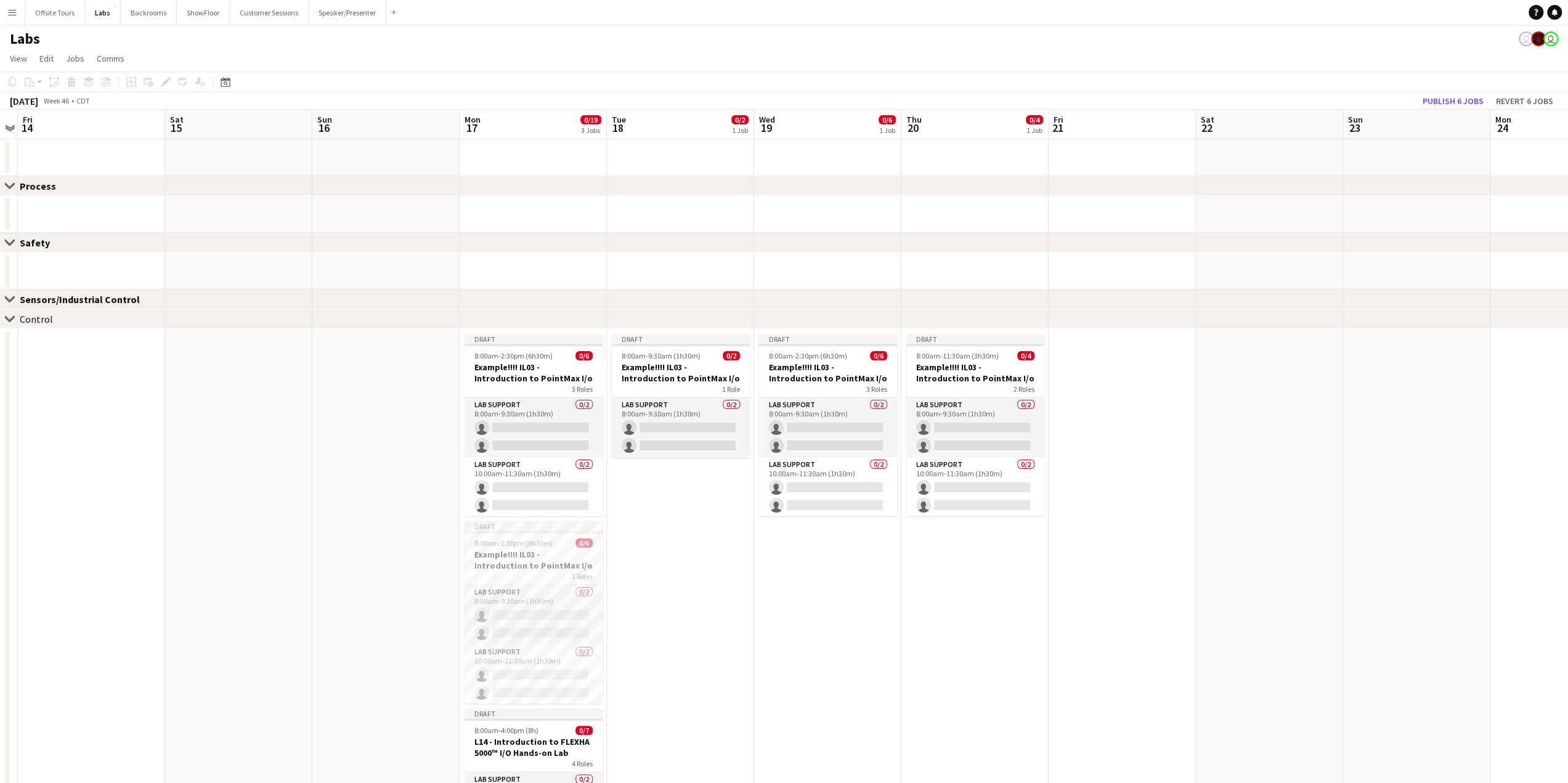
click at [59, 186] on div "Process" at bounding box center [43, 186] width 47 height 12
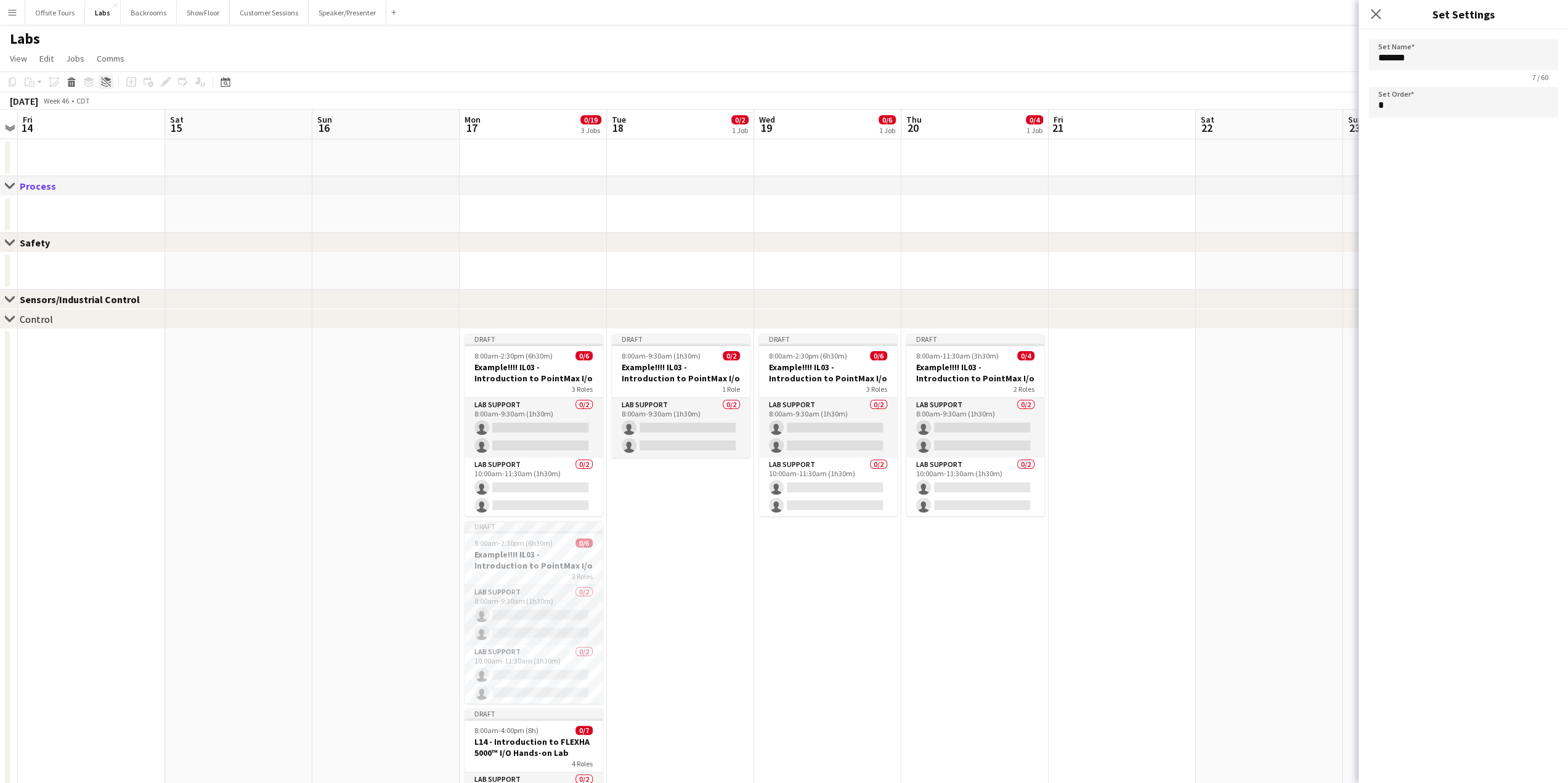
click at [107, 86] on icon "Ungroup" at bounding box center [105, 82] width 10 height 10
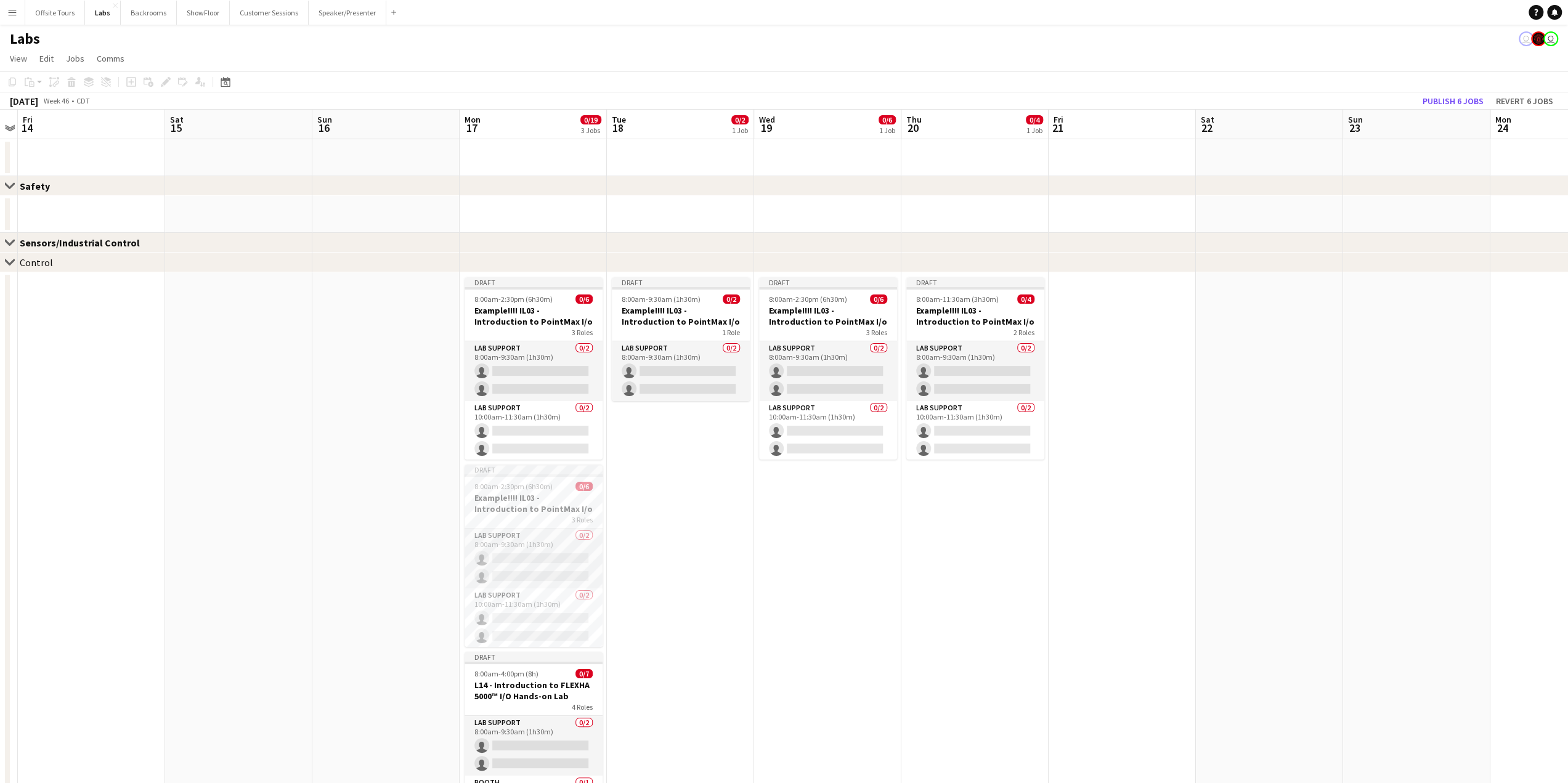
click at [72, 189] on div "Close set Safety" at bounding box center [784, 186] width 1568 height 20
click at [106, 84] on icon "Ungroup" at bounding box center [105, 82] width 10 height 10
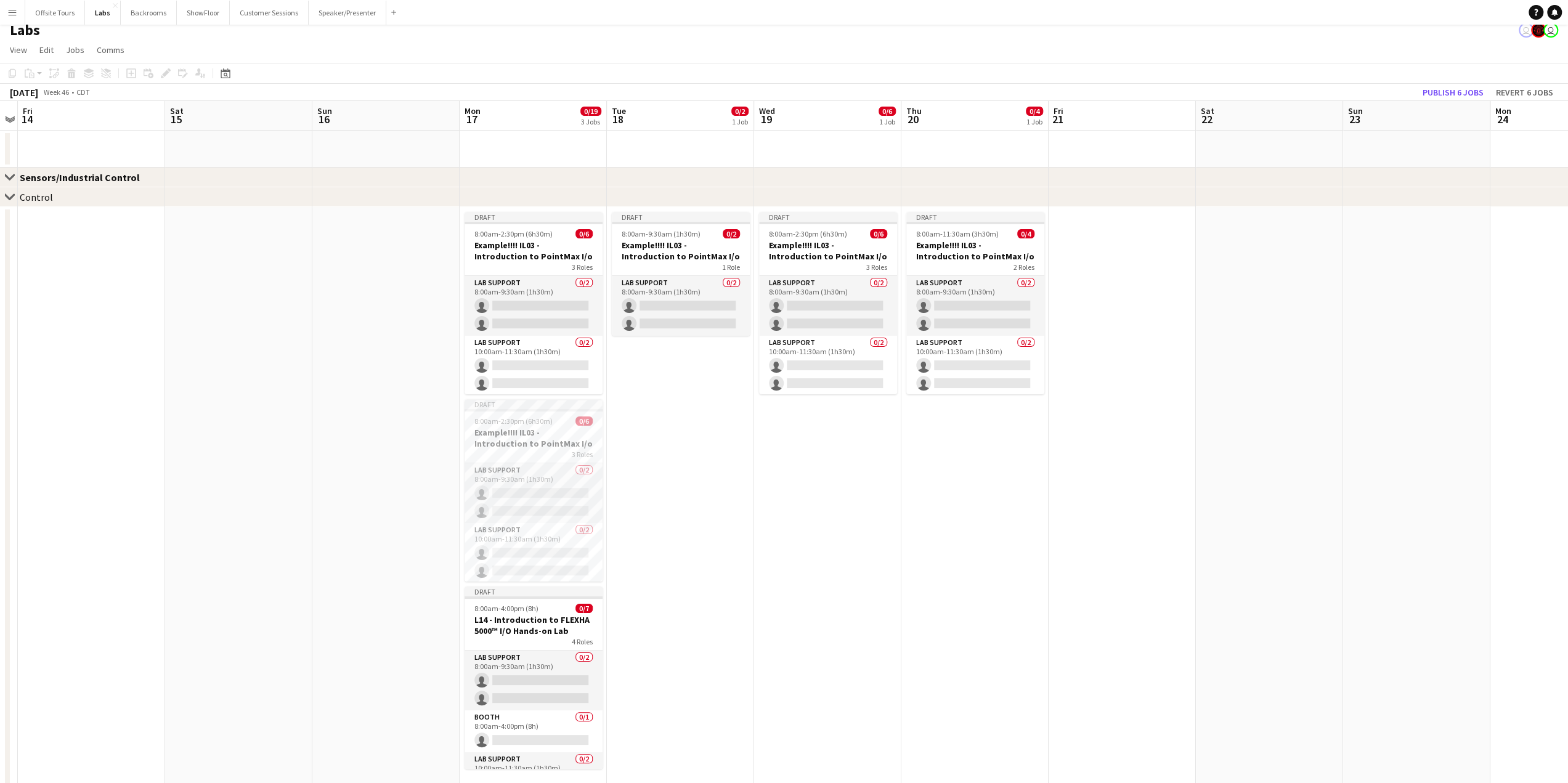
scroll to position [19, 0]
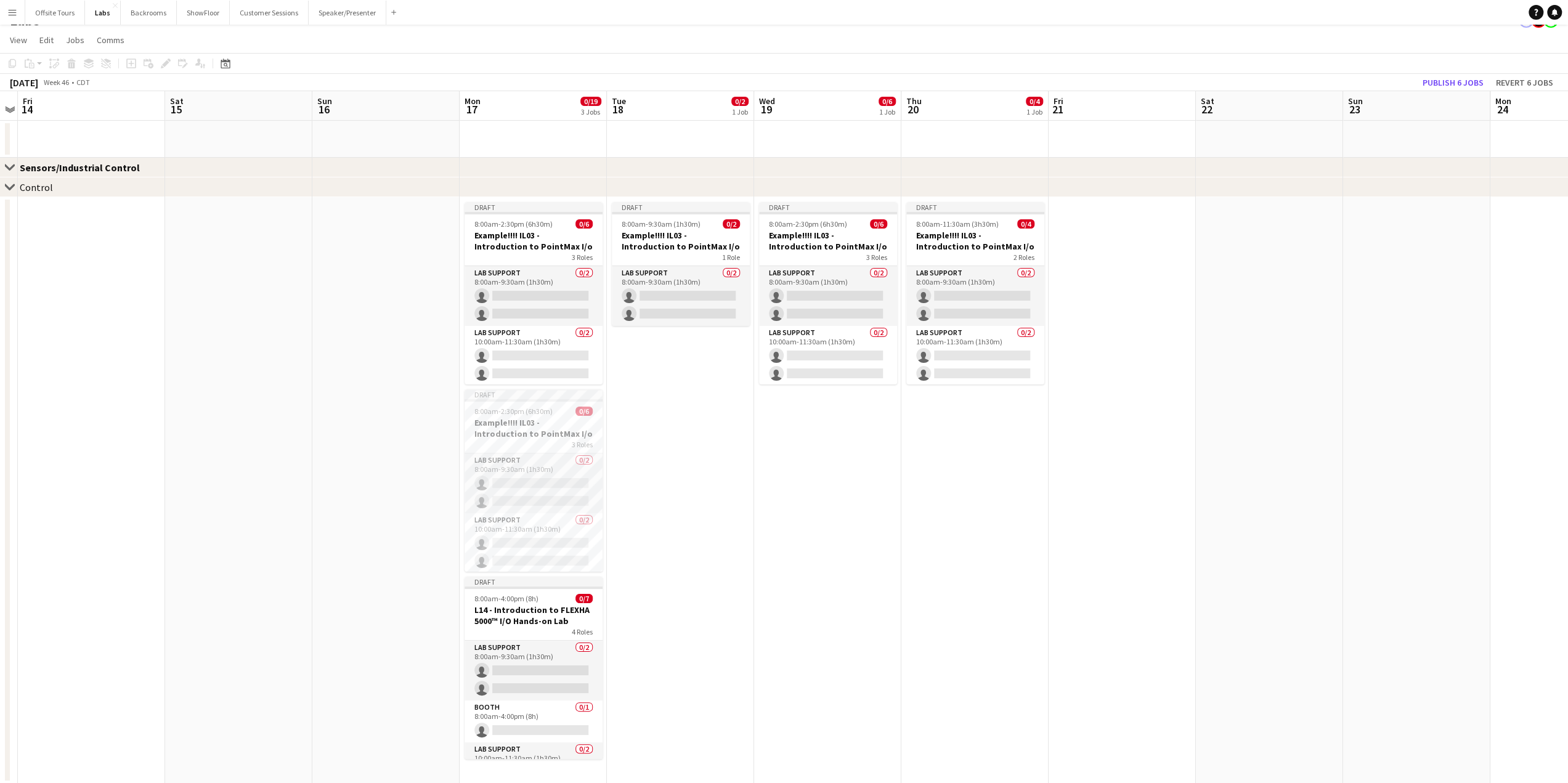
click at [70, 167] on div "Sensors/Industrial Control" at bounding box center [84, 167] width 130 height 12
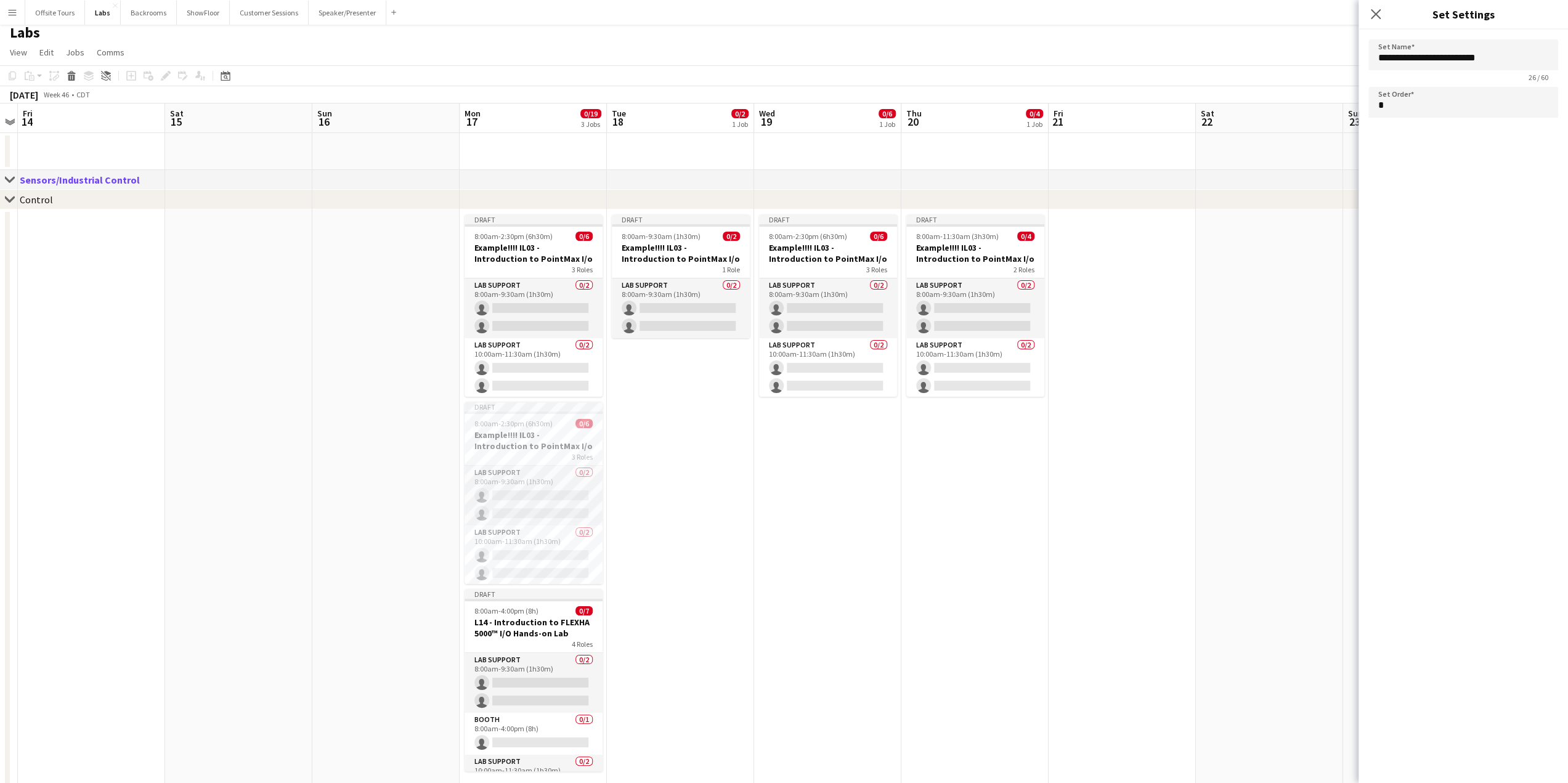
scroll to position [0, 0]
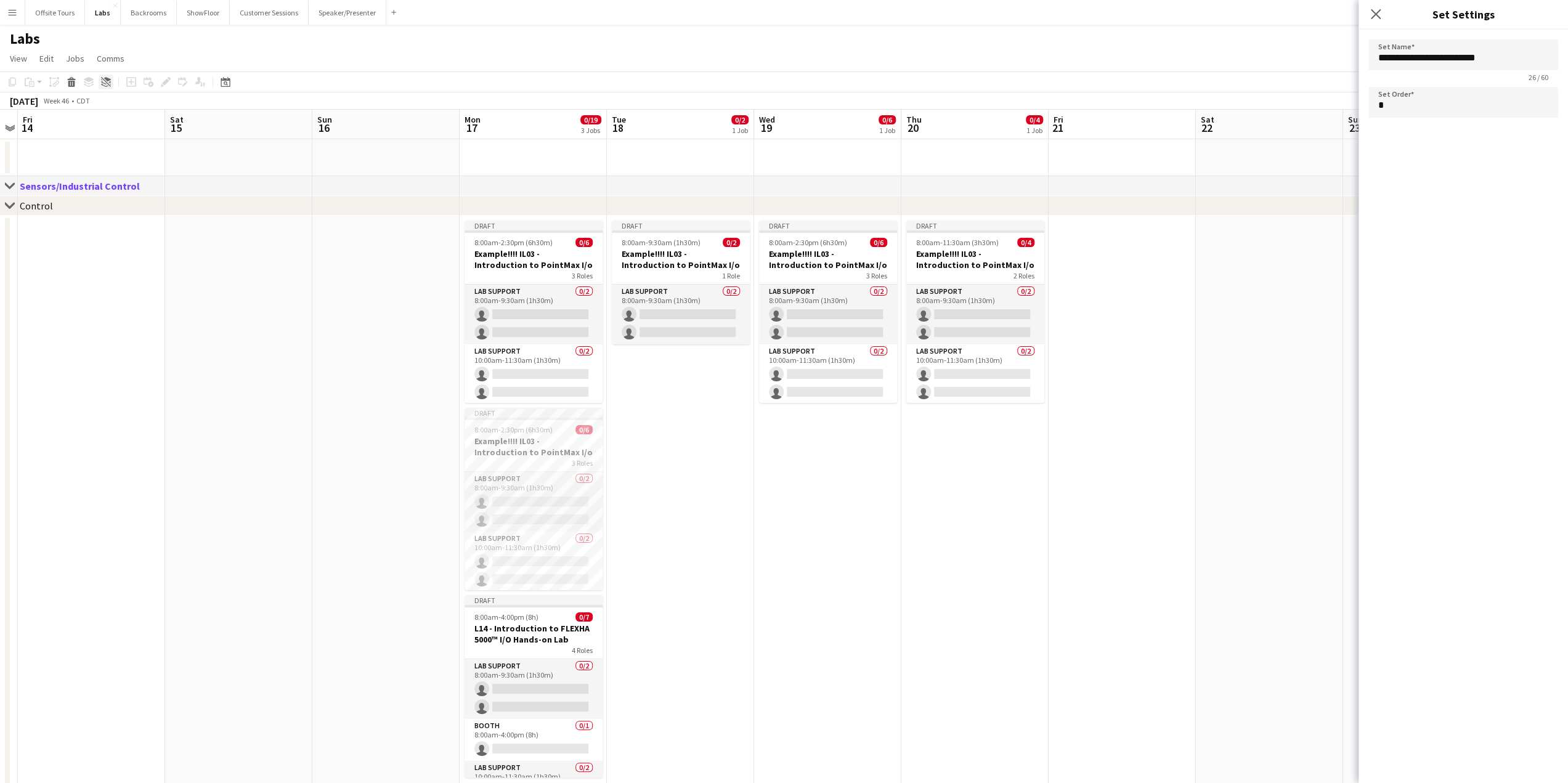
click at [104, 81] on icon "Ungroup" at bounding box center [105, 82] width 10 height 10
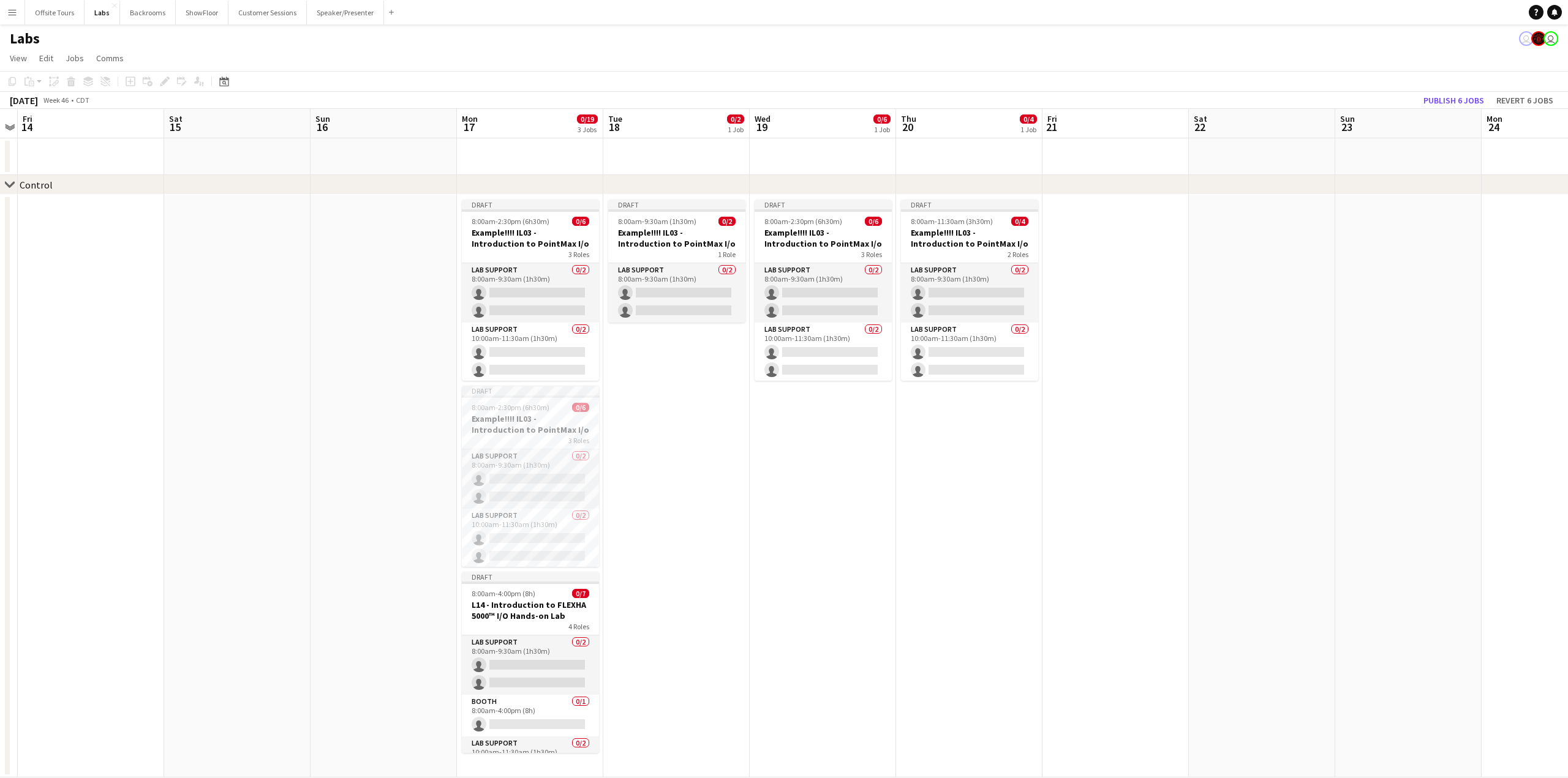
click at [61, 148] on app-date-cell at bounding box center [91, 157] width 147 height 37
click at [87, 81] on div "Copy Paste Paste Ctrl+V Paste with crew Ctrl+Shift+V Paste linked Job Delete Gr…" at bounding box center [58, 82] width 108 height 15
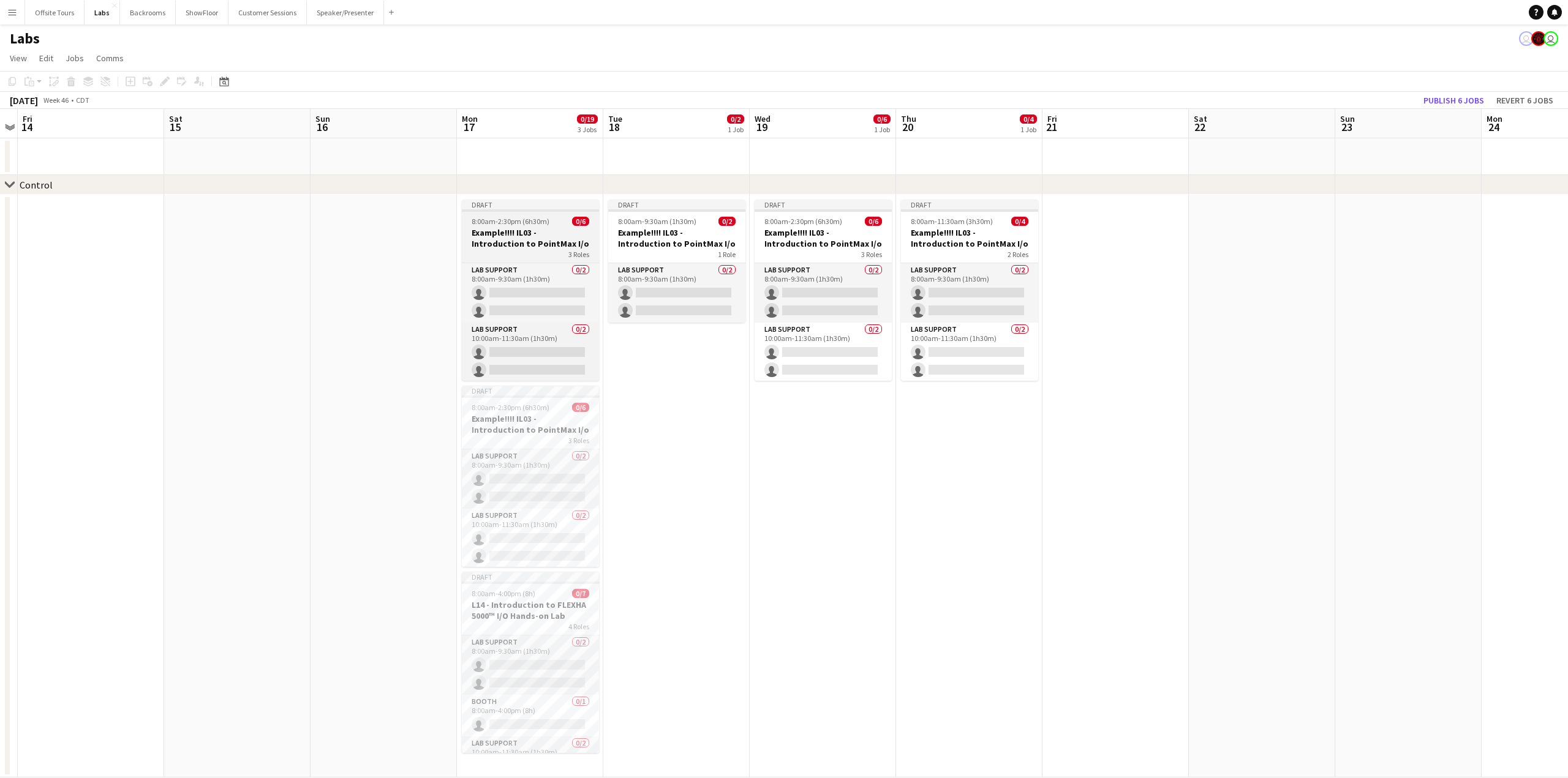
click at [509, 234] on h3 "Example!!!! IL03 - Introduction to PointMax I/o" at bounding box center [530, 238] width 137 height 22
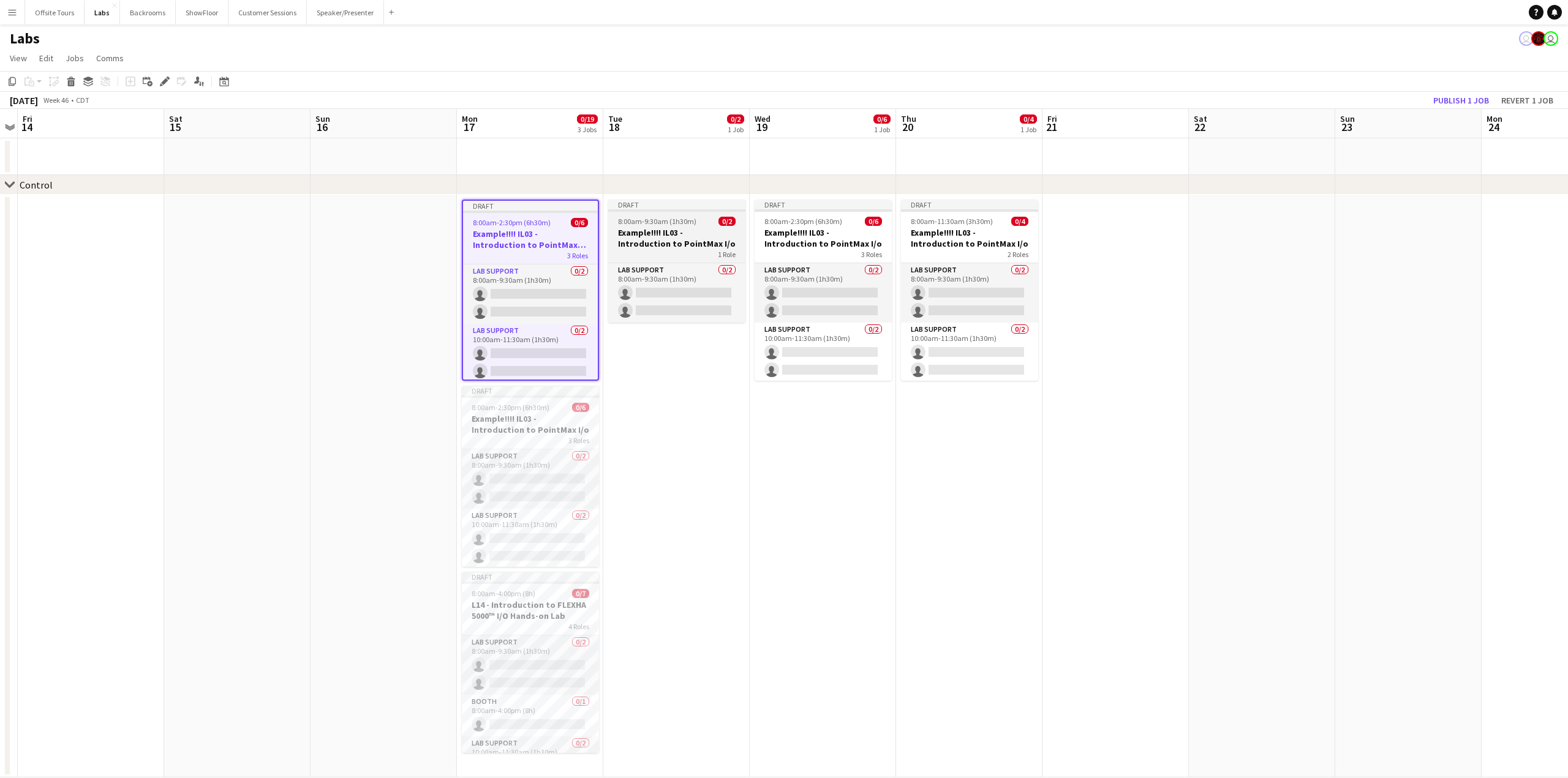
click at [651, 223] on span "8:00am-9:30am (1h30m)" at bounding box center [657, 222] width 79 height 9
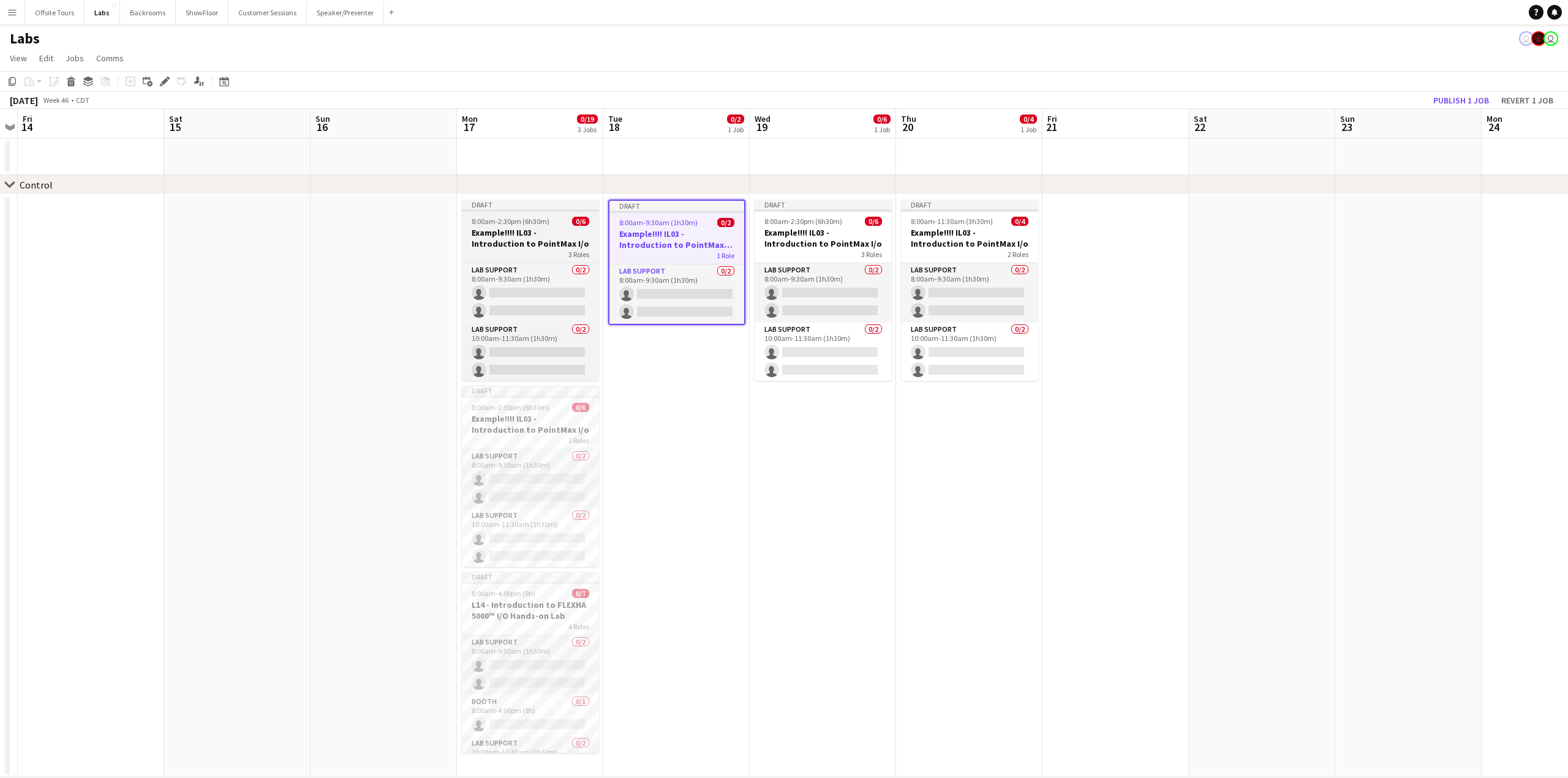
click at [546, 238] on h3 "Example!!!! IL03 - Introduction to PointMax I/o" at bounding box center [530, 238] width 137 height 22
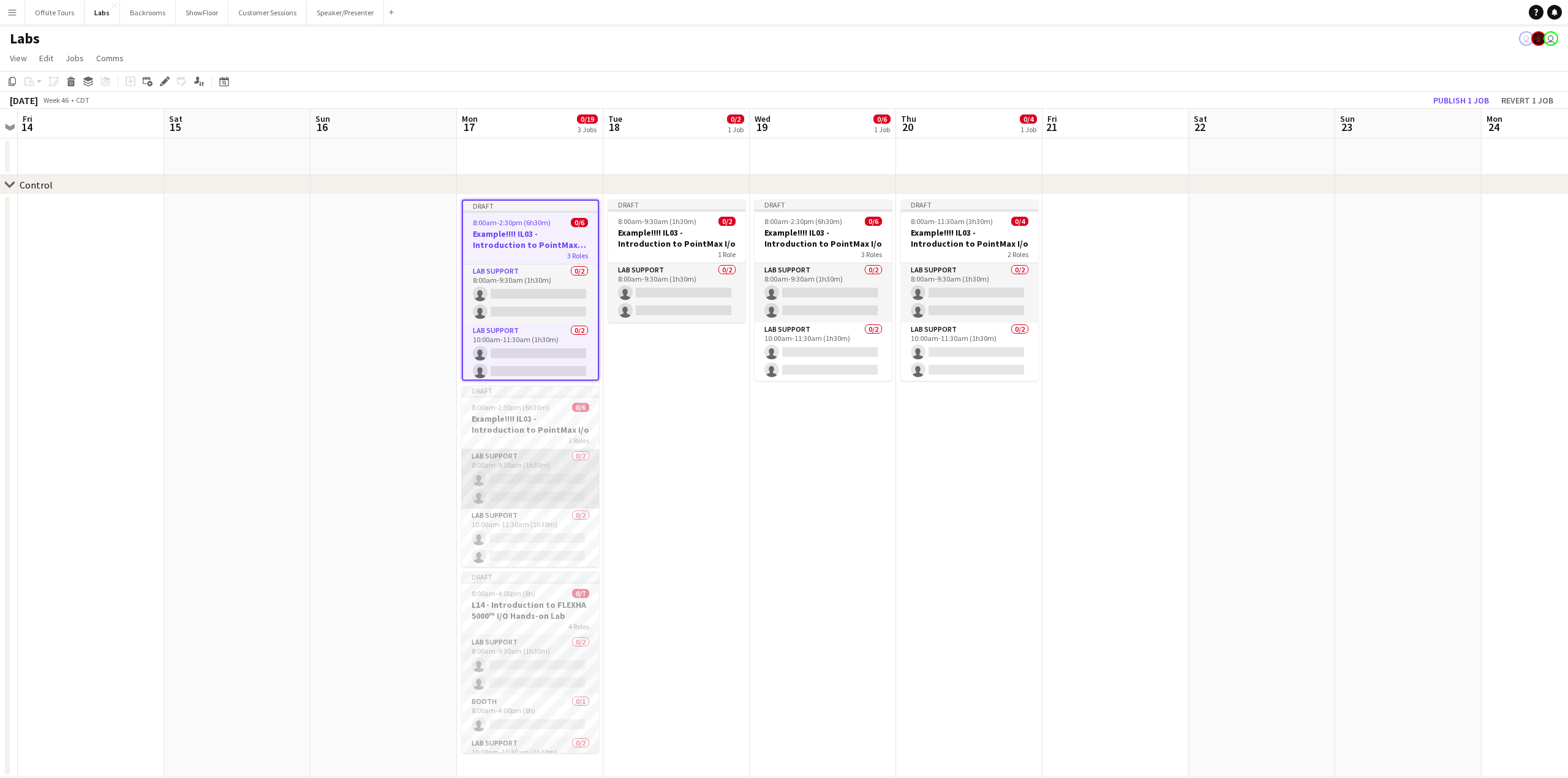
click at [536, 451] on app-card-role "Lab Support 0/2 8:00am-9:30am (1h30m) single-neutral-actions single-neutral-act…" at bounding box center [530, 479] width 137 height 59
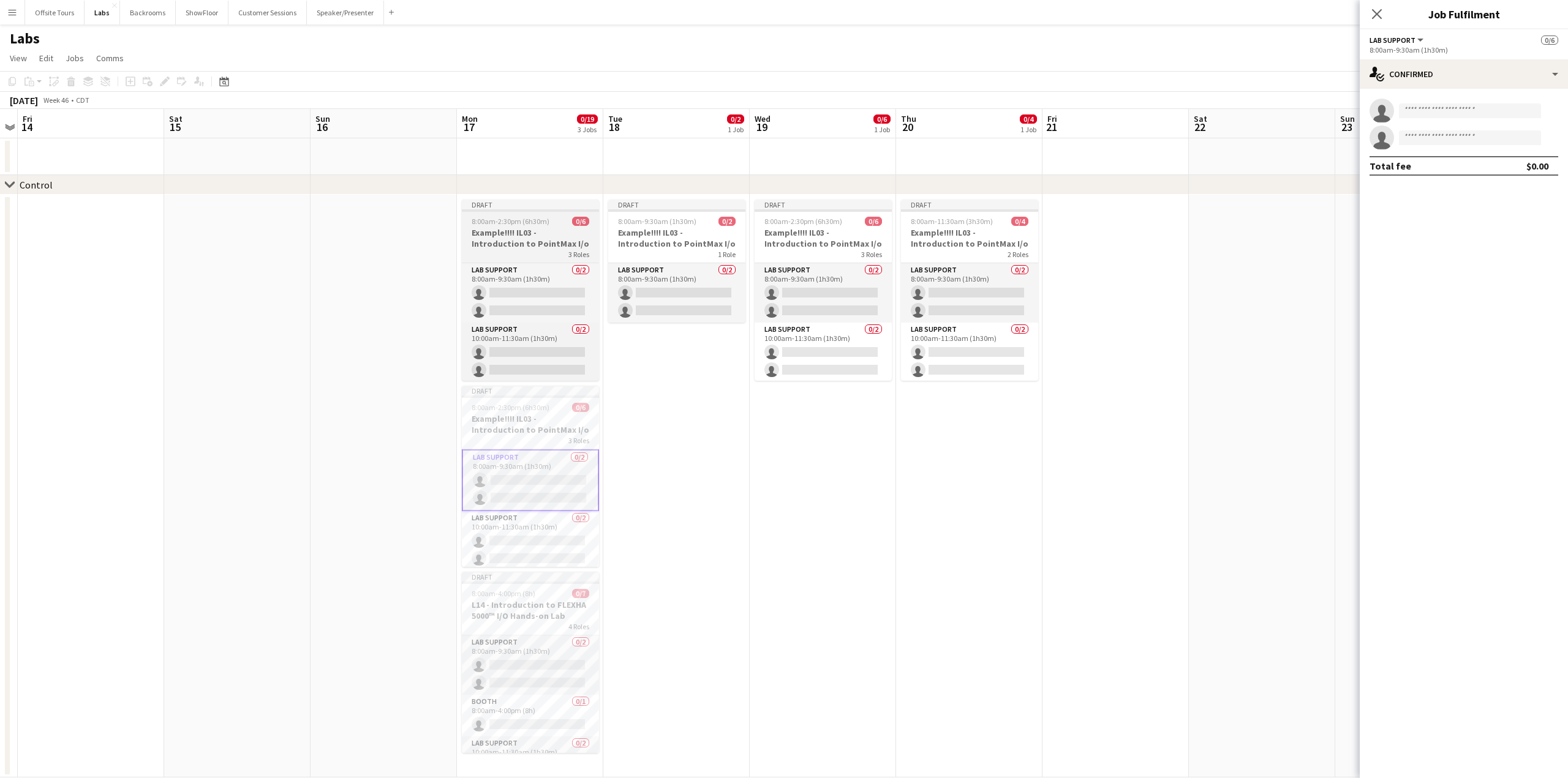
click at [519, 252] on div "3 Roles" at bounding box center [530, 254] width 137 height 10
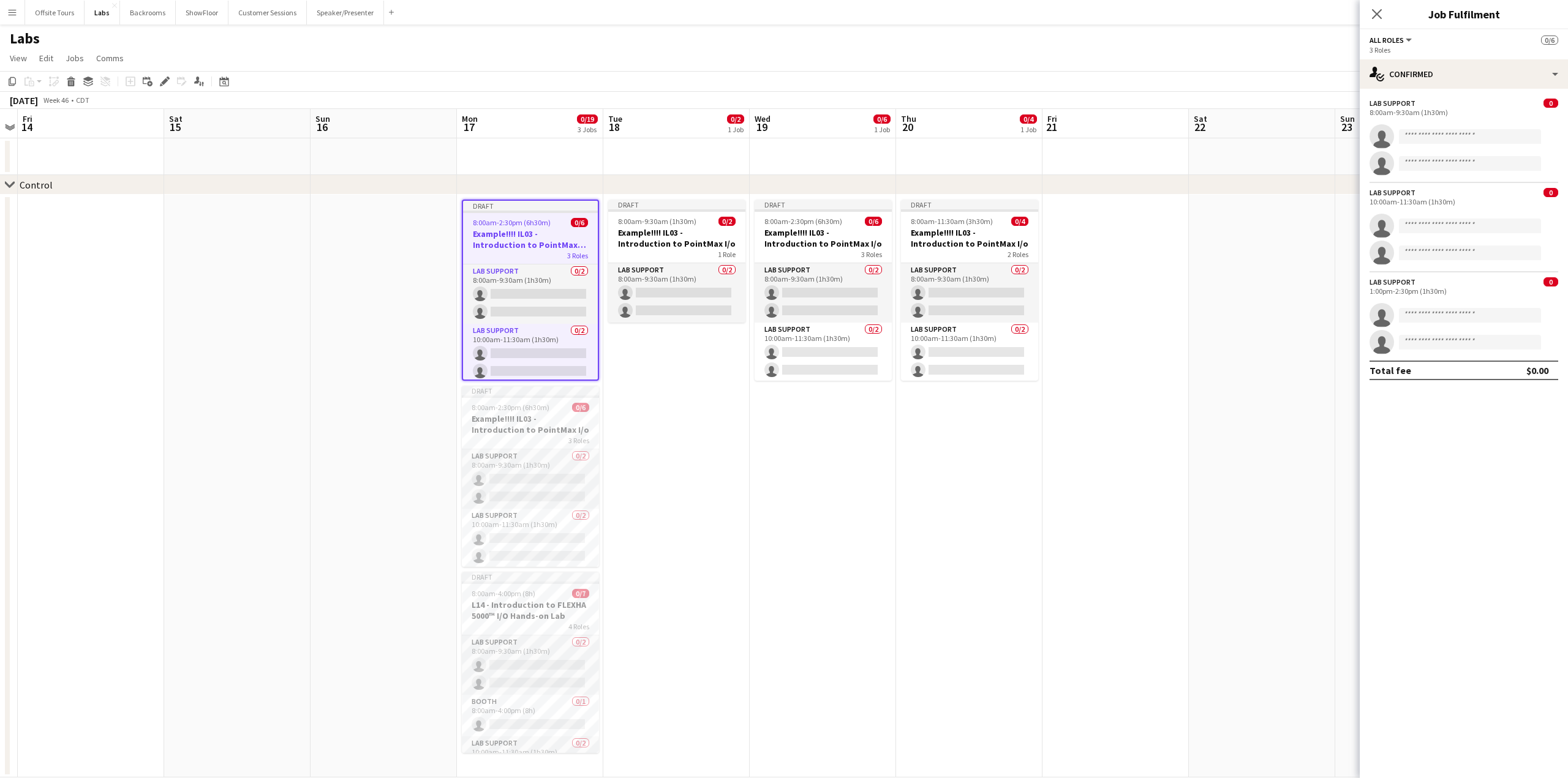
click at [528, 246] on h3 "Example!!!! IL03 - Introduction to PointMax I/o" at bounding box center [529, 239] width 134 height 22
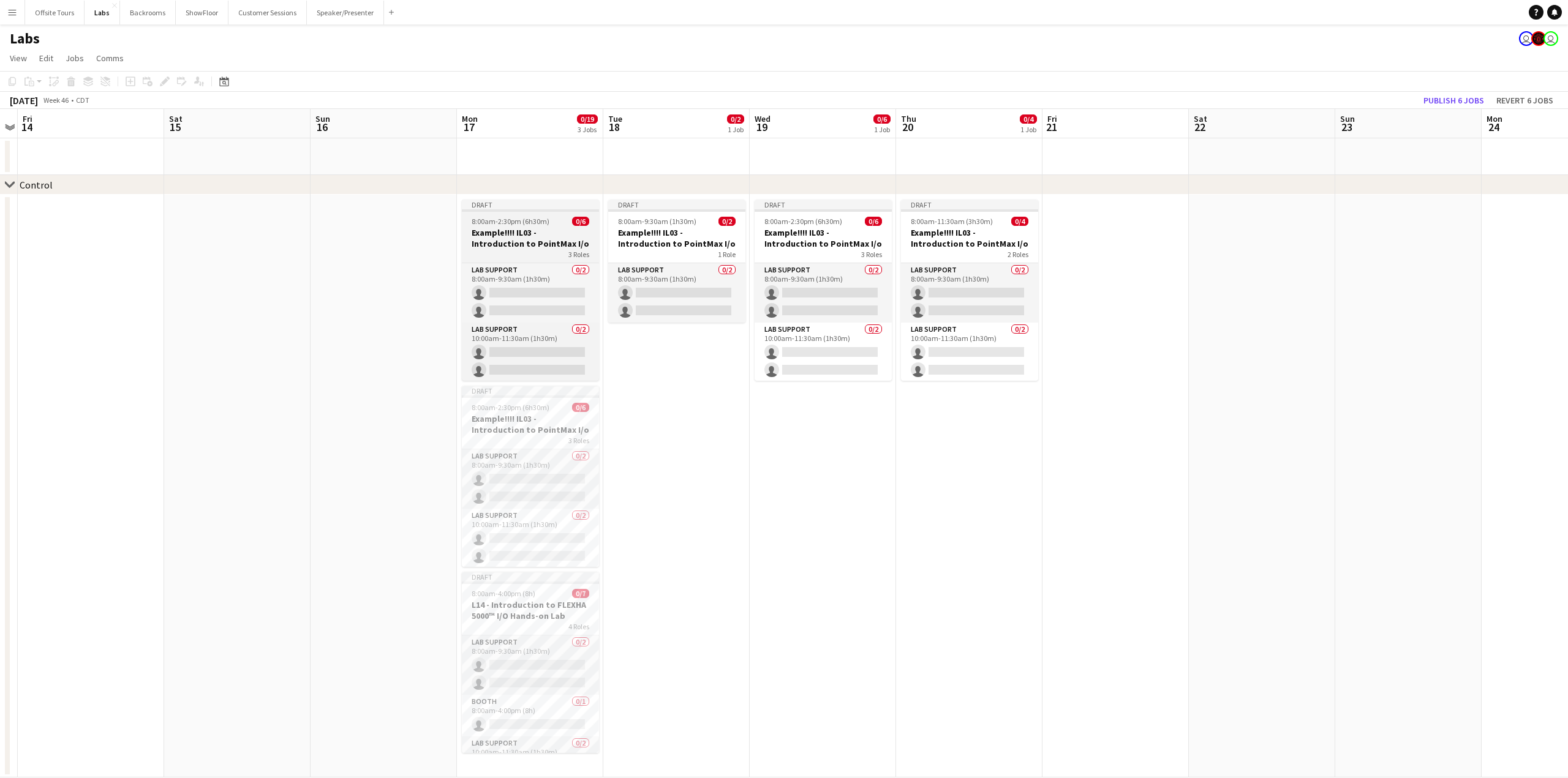
click at [517, 250] on div "3 Roles" at bounding box center [530, 254] width 137 height 10
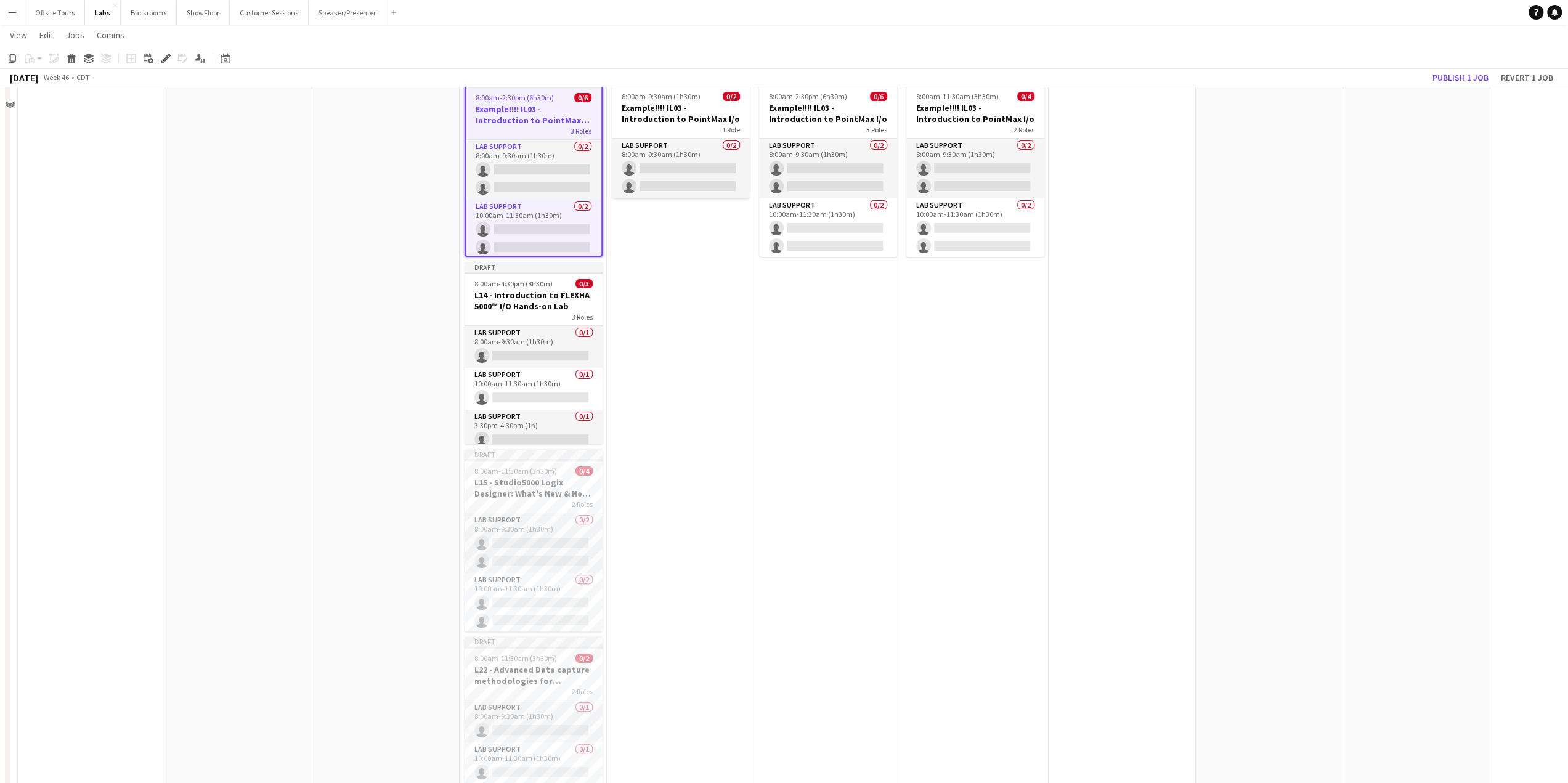
scroll to position [151, 0]
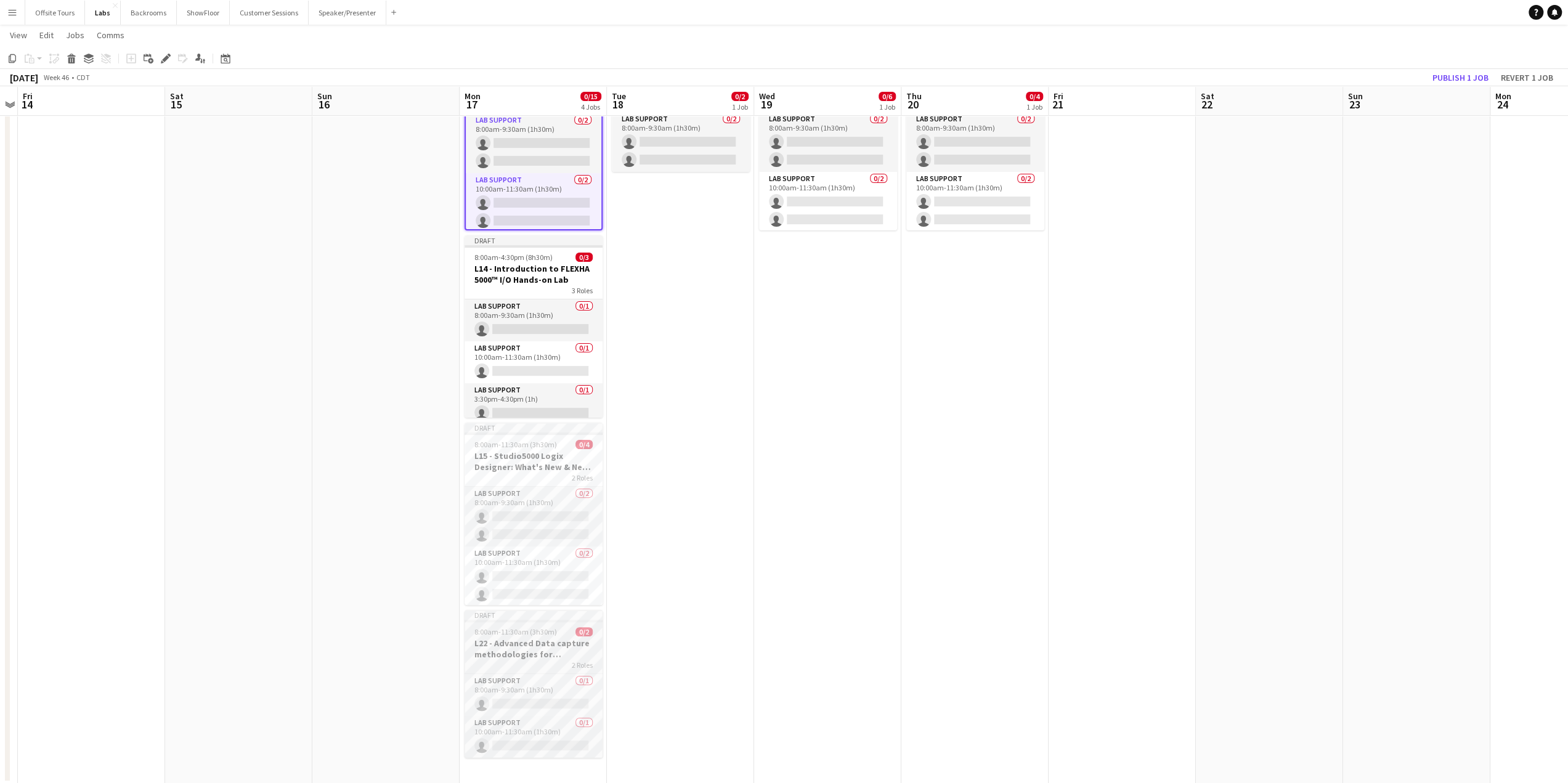
click at [529, 652] on h3 "L22 - Advanced Data capture methodologies for manufacturing with FactoryTalk Hi…" at bounding box center [534, 649] width 138 height 22
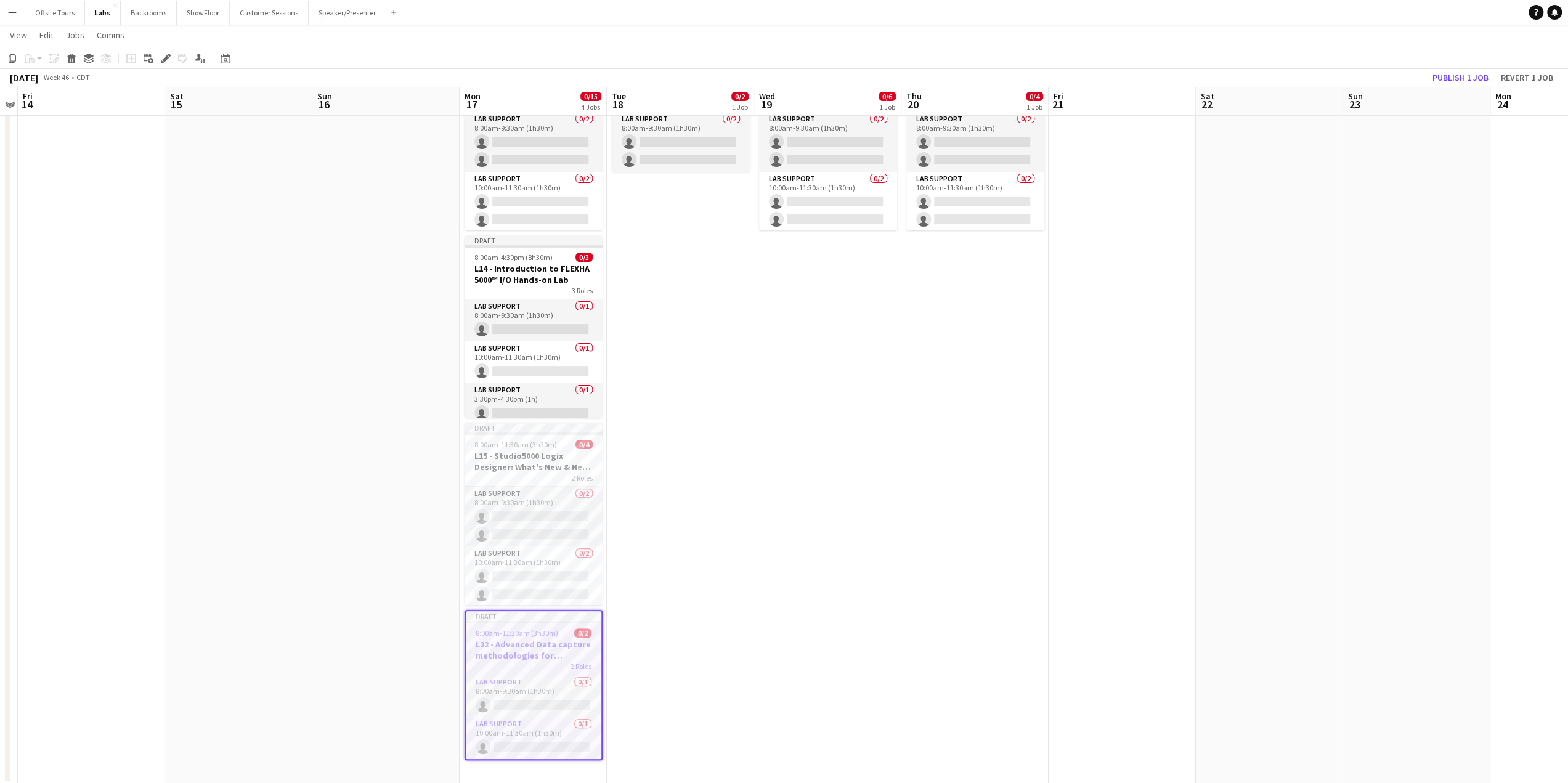
click at [529, 652] on h3 "L22 - Advanced Data capture methodologies for manufacturing with FactoryTalk Hi…" at bounding box center [533, 650] width 135 height 22
click at [510, 639] on h3 "L22 - Advanced Data capture methodologies for manufacturing with FactoryTalk Hi…" at bounding box center [534, 649] width 138 height 22
click at [166, 63] on icon "Edit" at bounding box center [165, 58] width 10 height 10
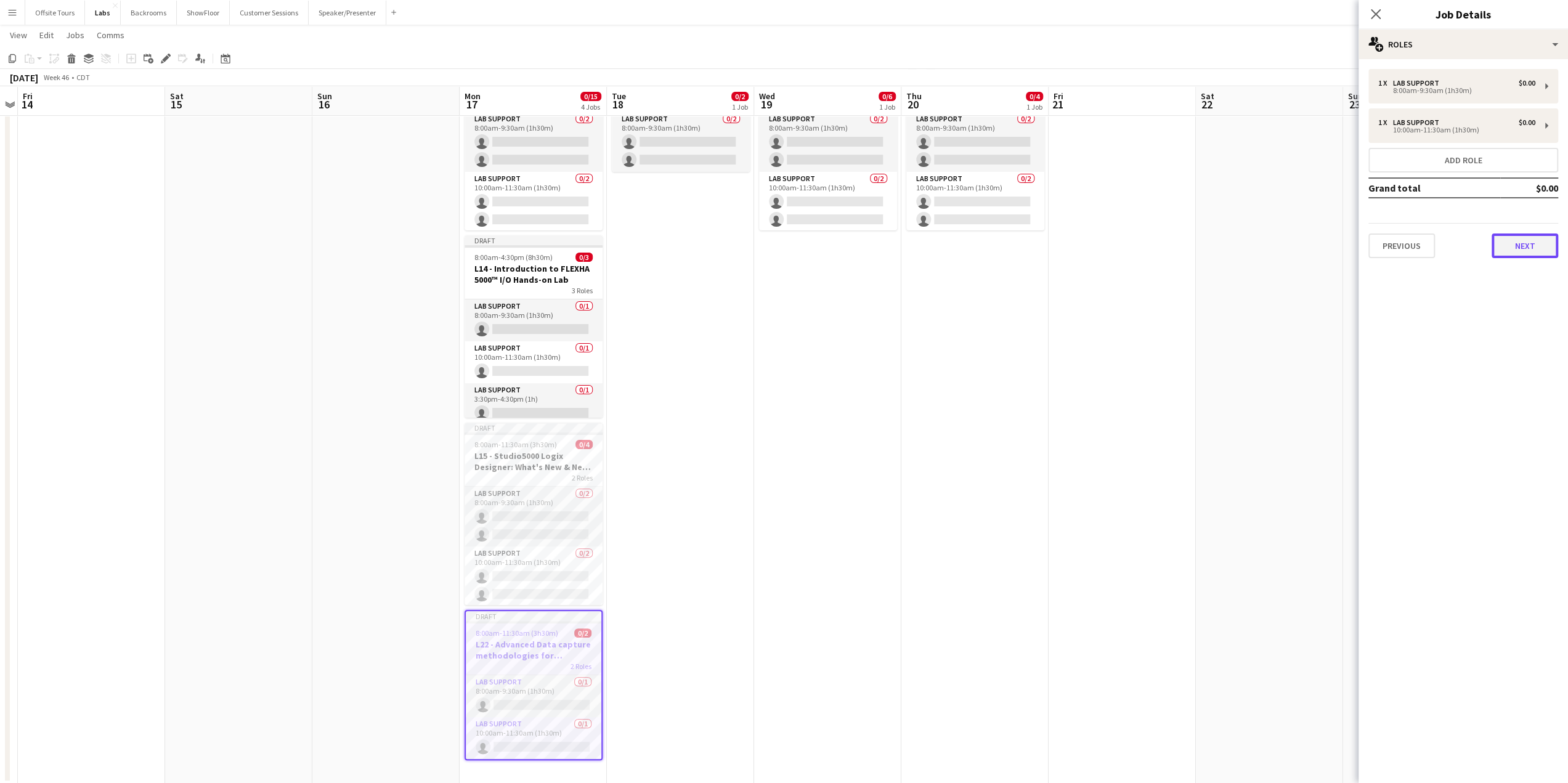
click at [1525, 251] on button "Next" at bounding box center [1524, 245] width 66 height 24
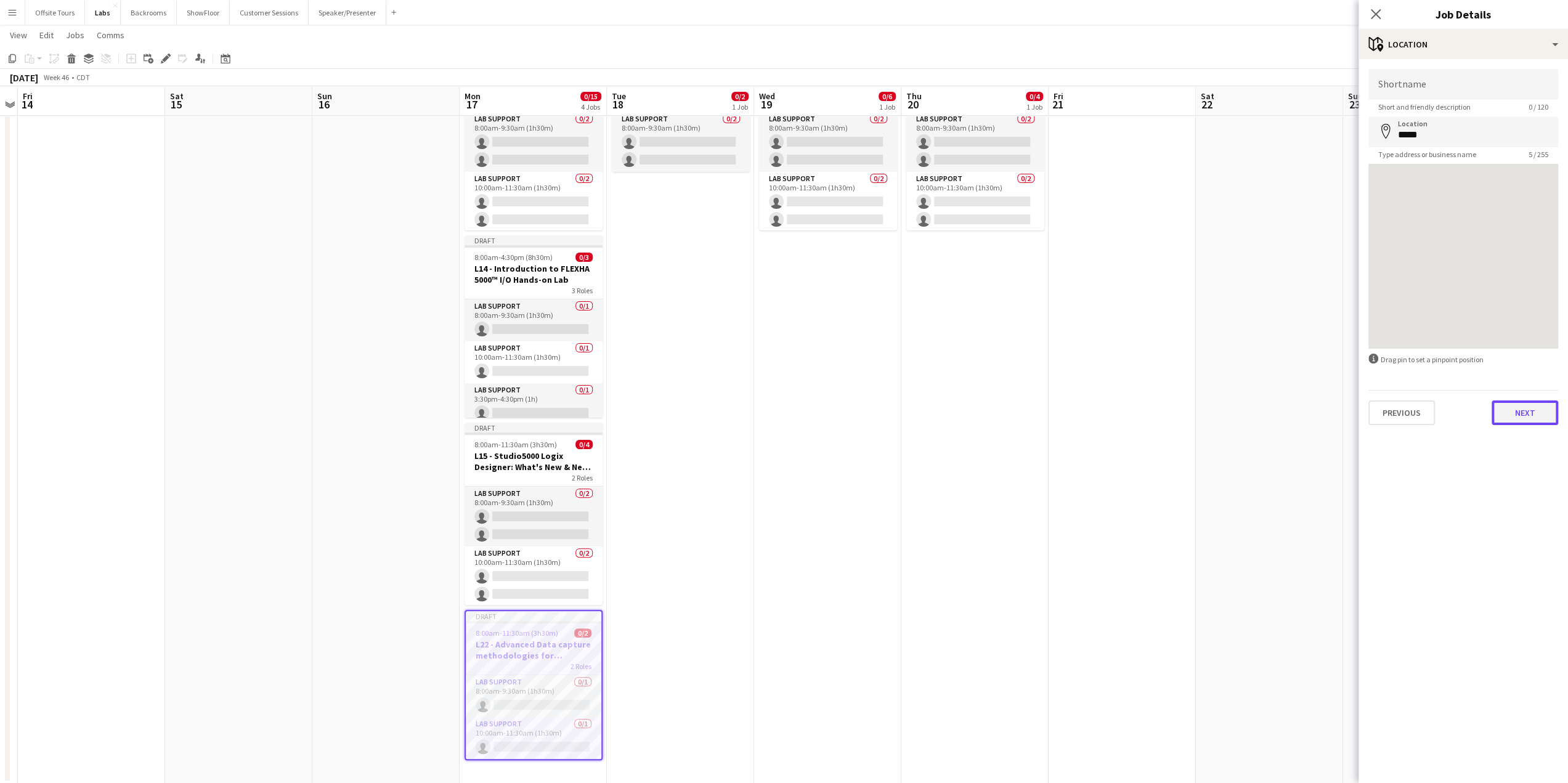
click at [1524, 414] on button "Next" at bounding box center [1524, 412] width 66 height 24
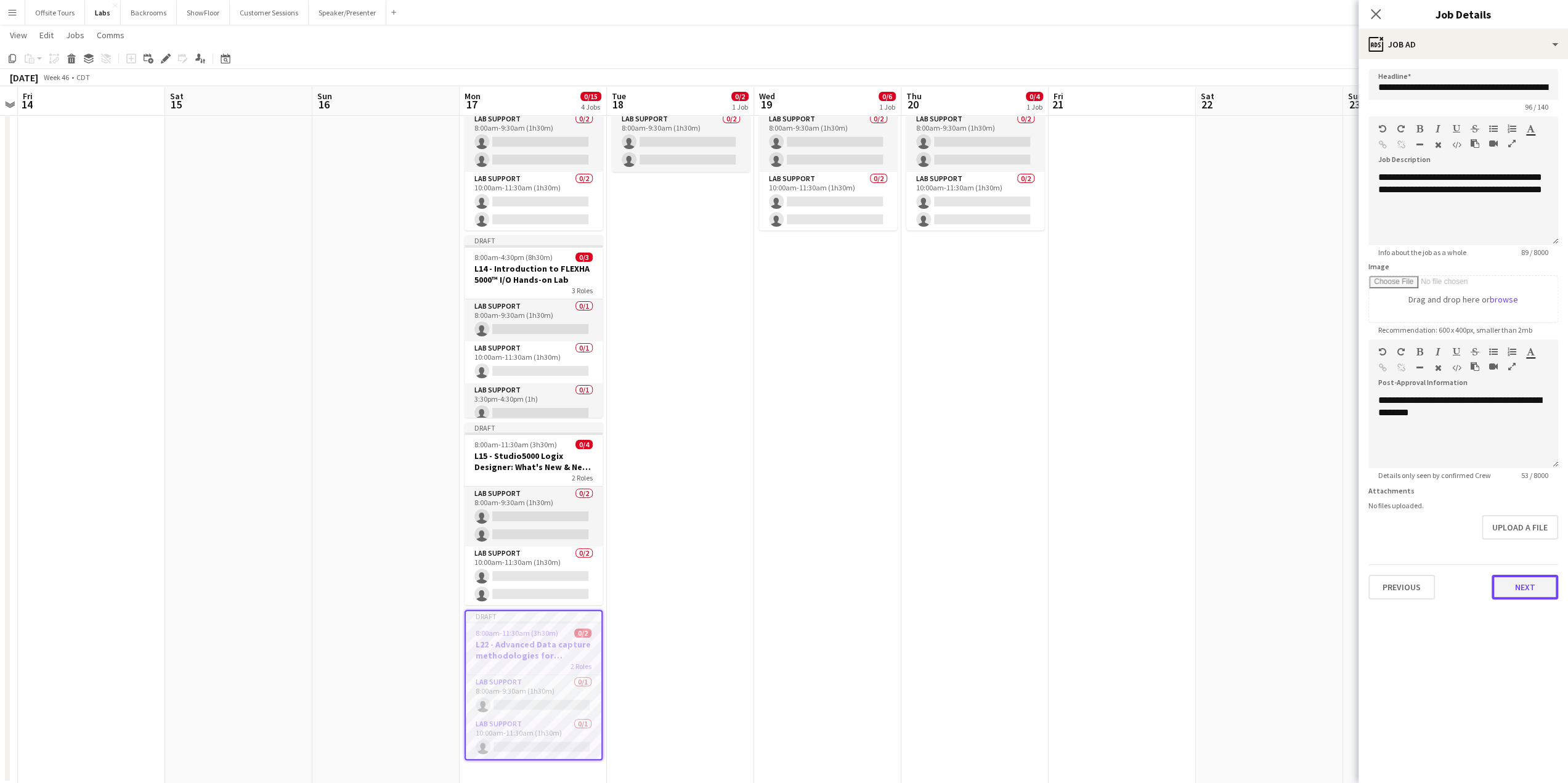
click at [1532, 592] on button "Next" at bounding box center [1524, 587] width 66 height 24
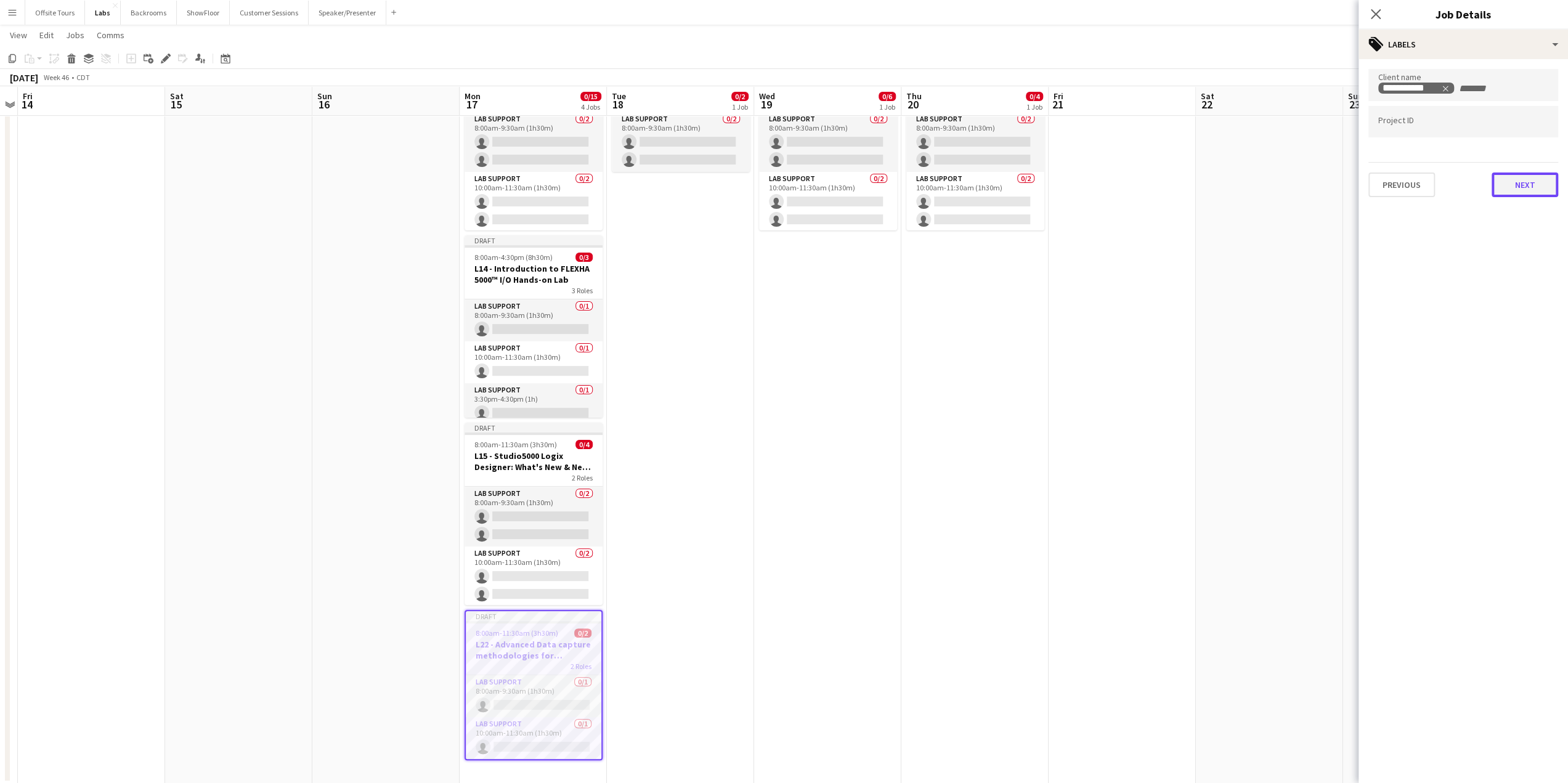
click at [1522, 184] on button "Next" at bounding box center [1524, 185] width 66 height 24
click at [1516, 133] on button "Next" at bounding box center [1524, 127] width 66 height 24
click at [1519, 270] on div "These settings override both Platform-wide and Board-level overrides, and apply…" at bounding box center [1463, 168] width 210 height 219
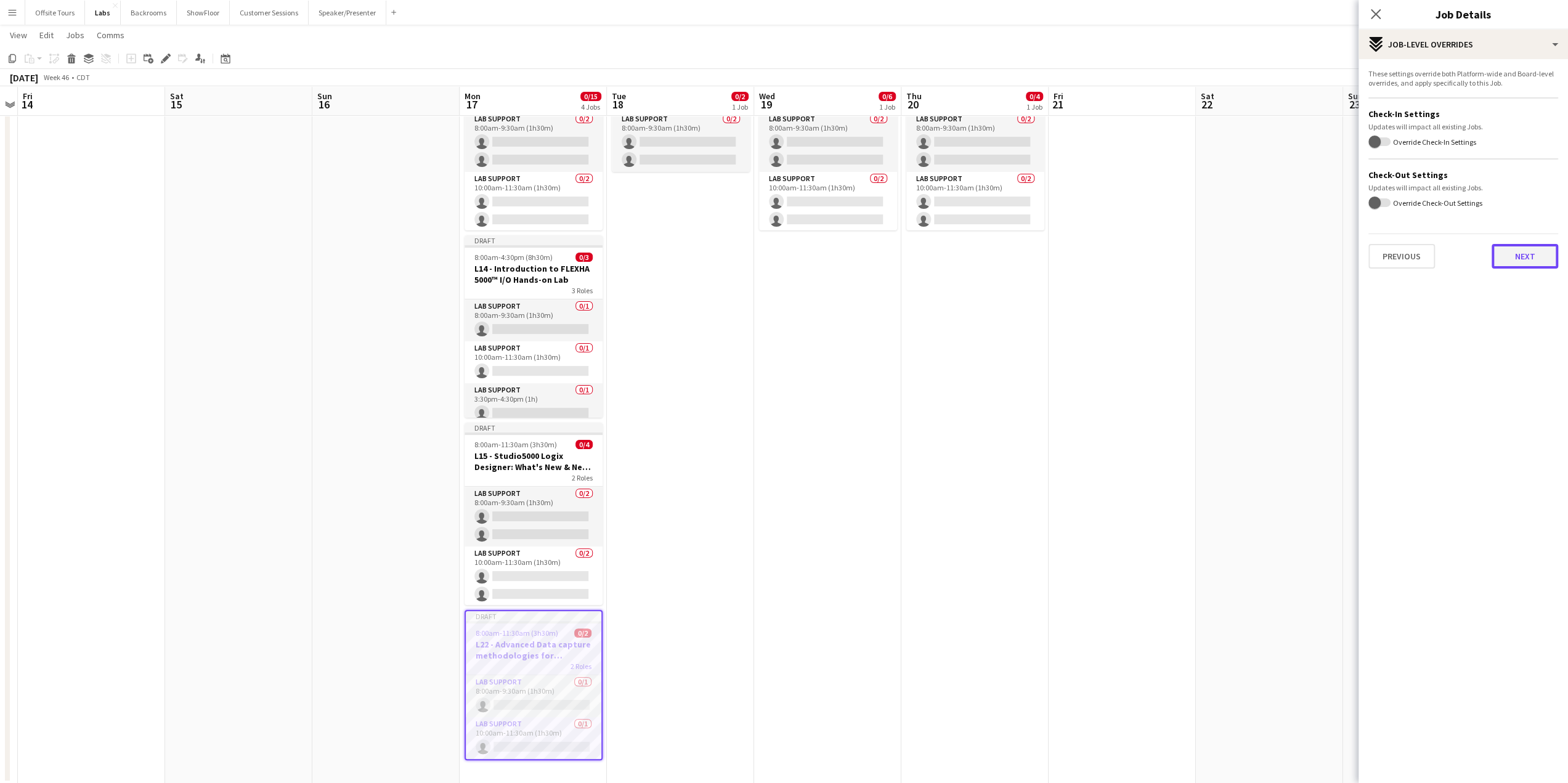
click at [1519, 259] on button "Next" at bounding box center [1524, 257] width 66 height 24
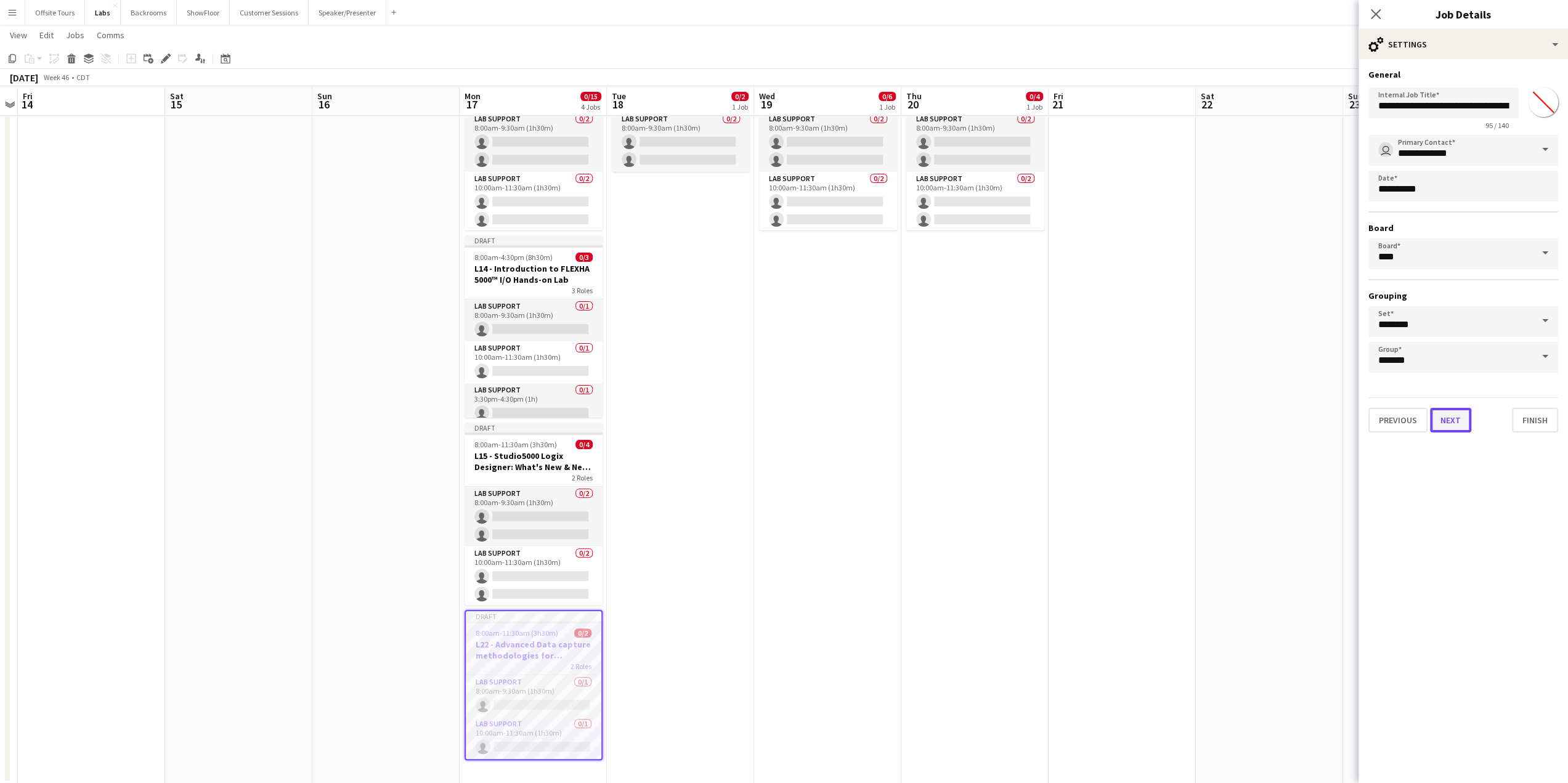
click at [1457, 426] on button "Next" at bounding box center [1450, 420] width 41 height 24
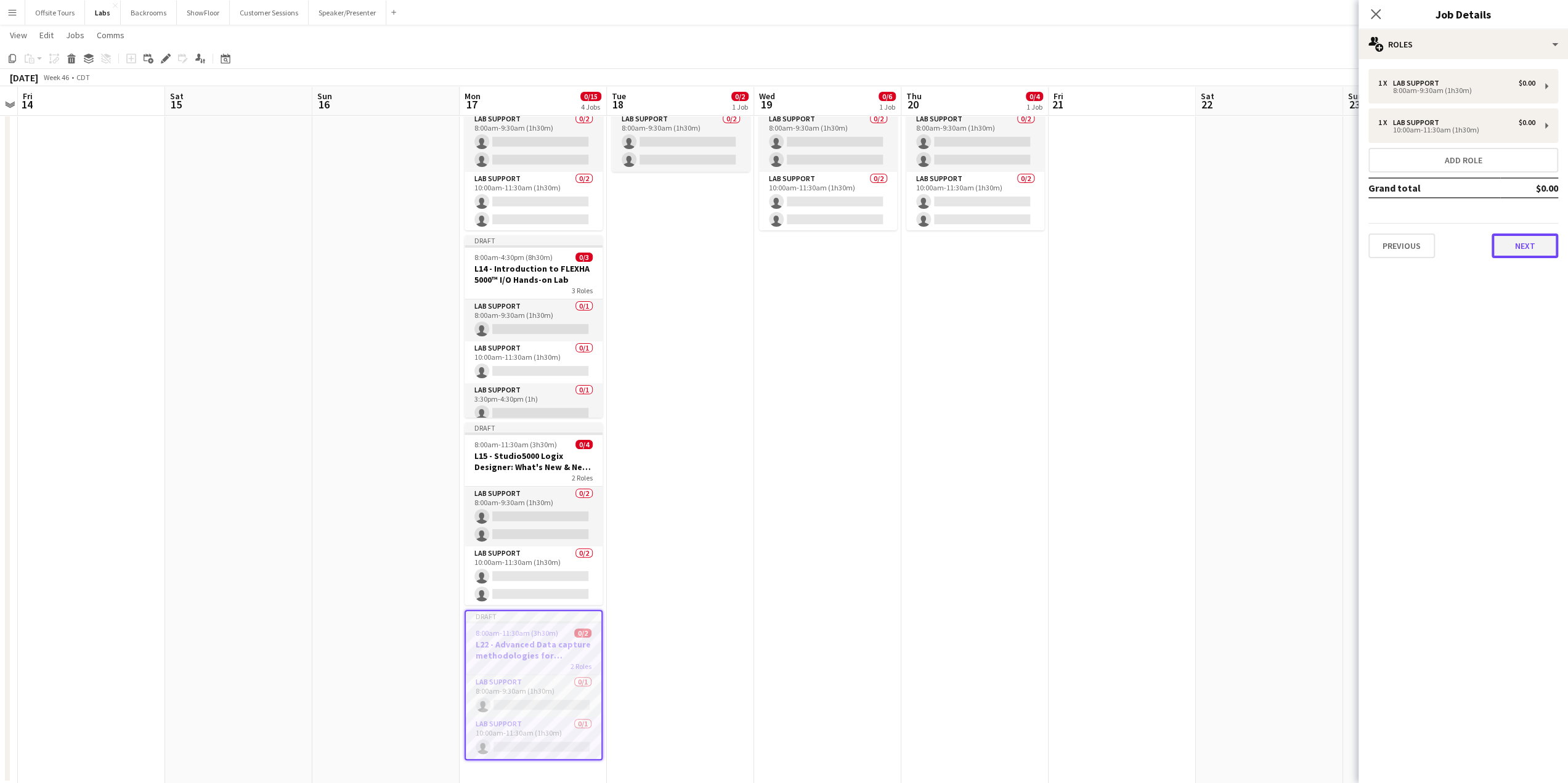
click at [1530, 252] on button "Next" at bounding box center [1524, 245] width 66 height 24
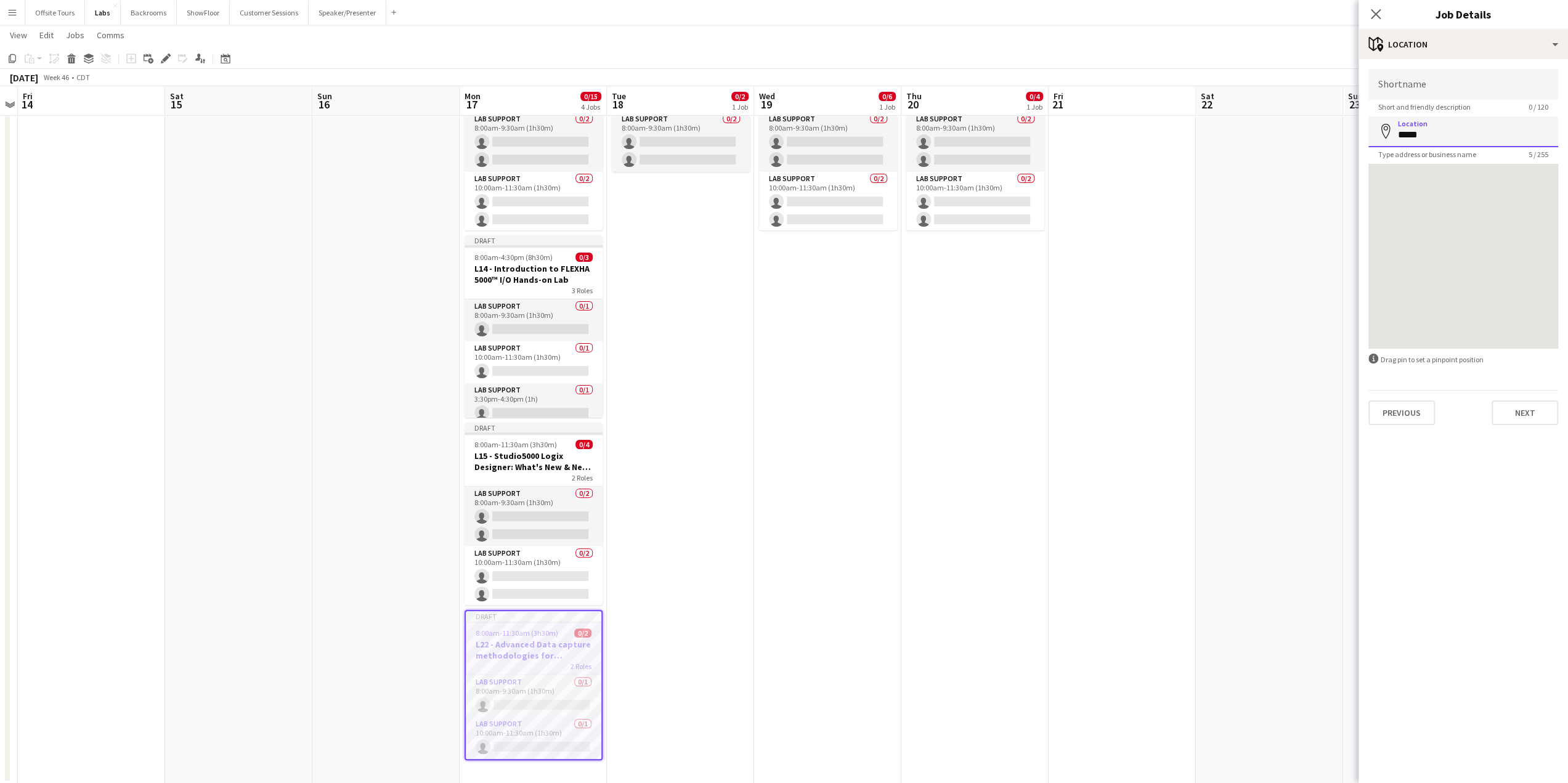
drag, startPoint x: 1436, startPoint y: 133, endPoint x: 1397, endPoint y: 135, distance: 39.1
click at [1397, 135] on input "*****" at bounding box center [1463, 132] width 189 height 31
click at [1526, 416] on button "Next" at bounding box center [1524, 412] width 66 height 24
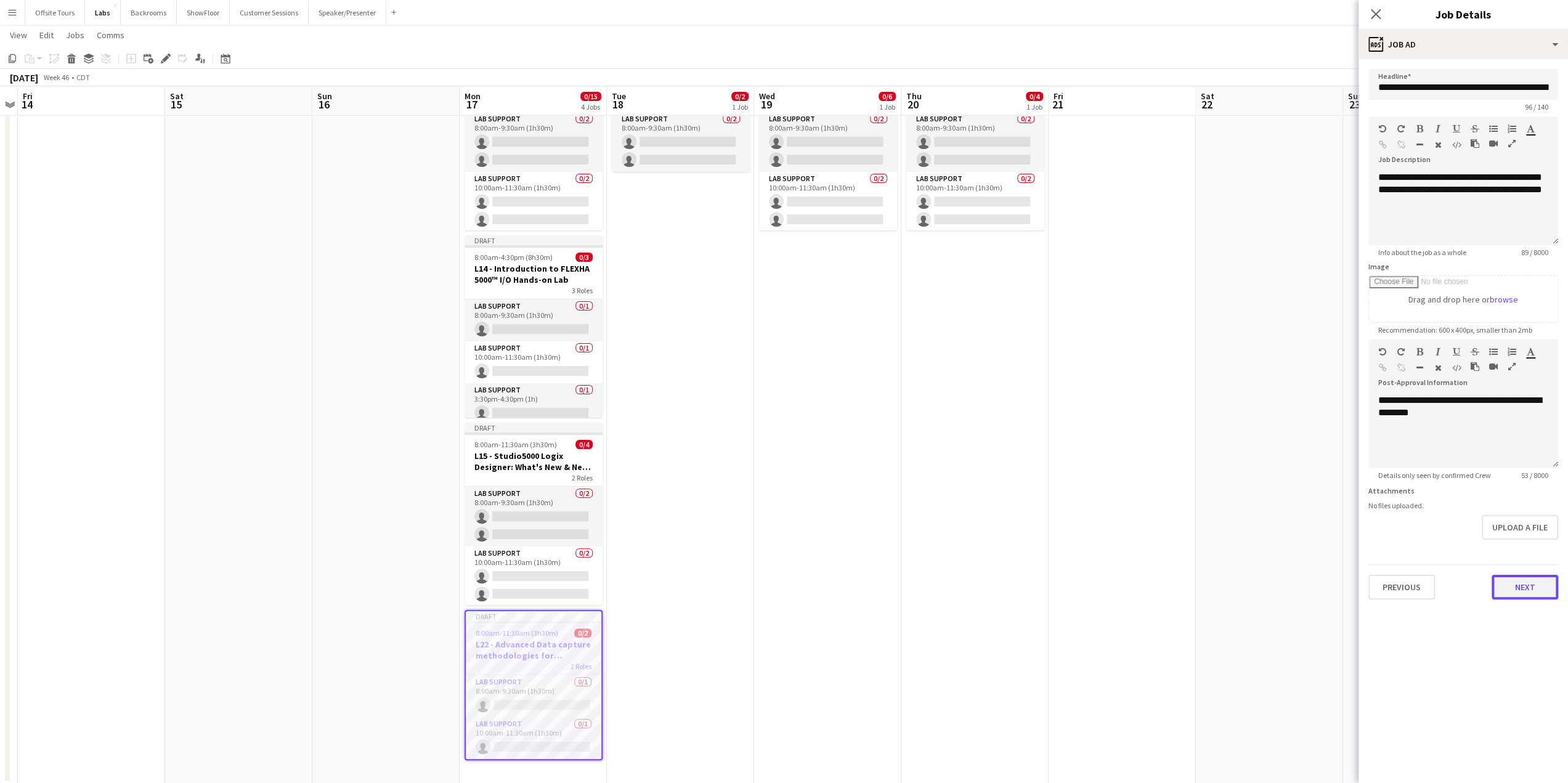
click at [1527, 594] on button "Next" at bounding box center [1524, 587] width 66 height 24
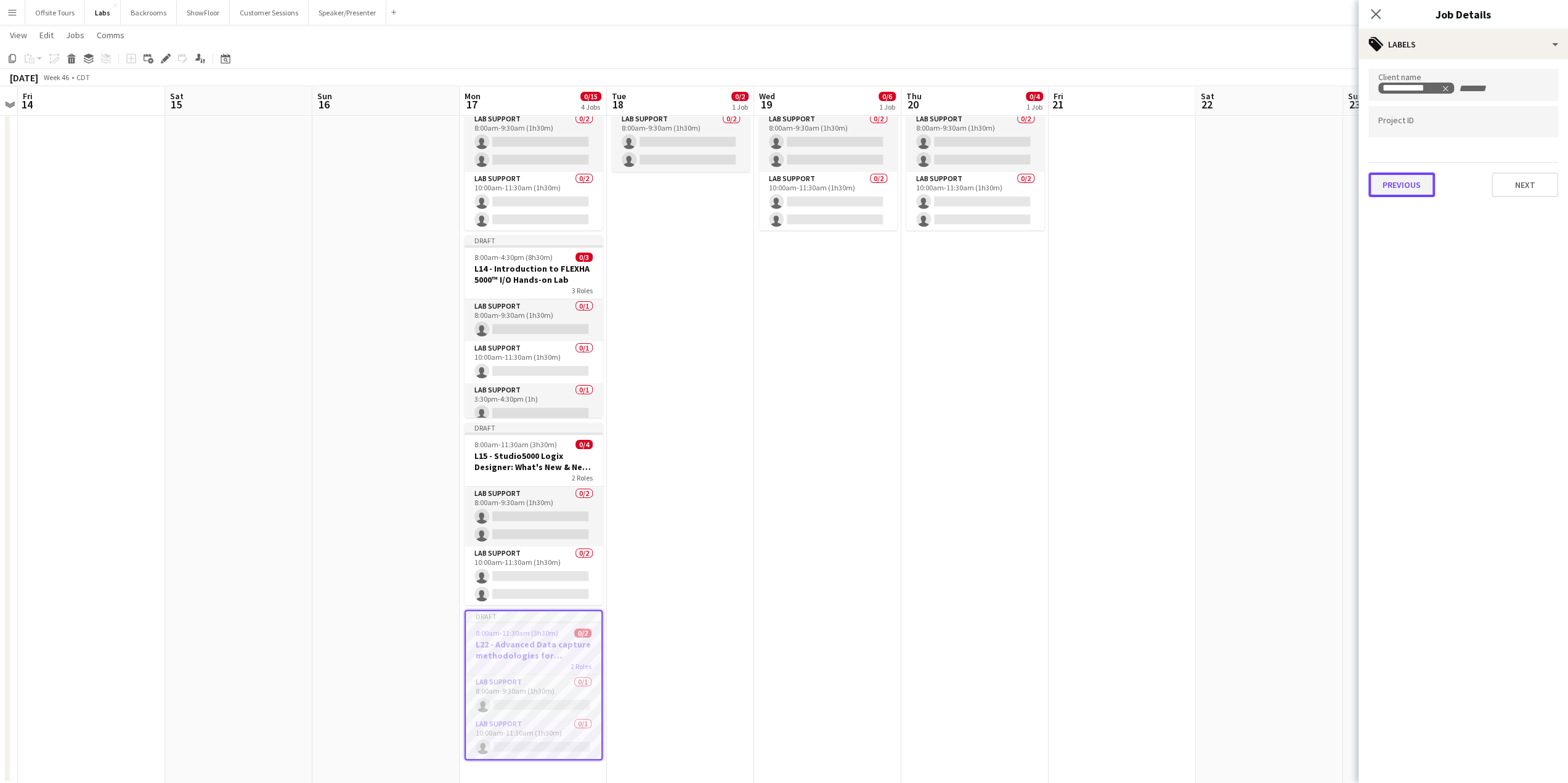
click at [1387, 188] on button "Previous" at bounding box center [1401, 185] width 66 height 24
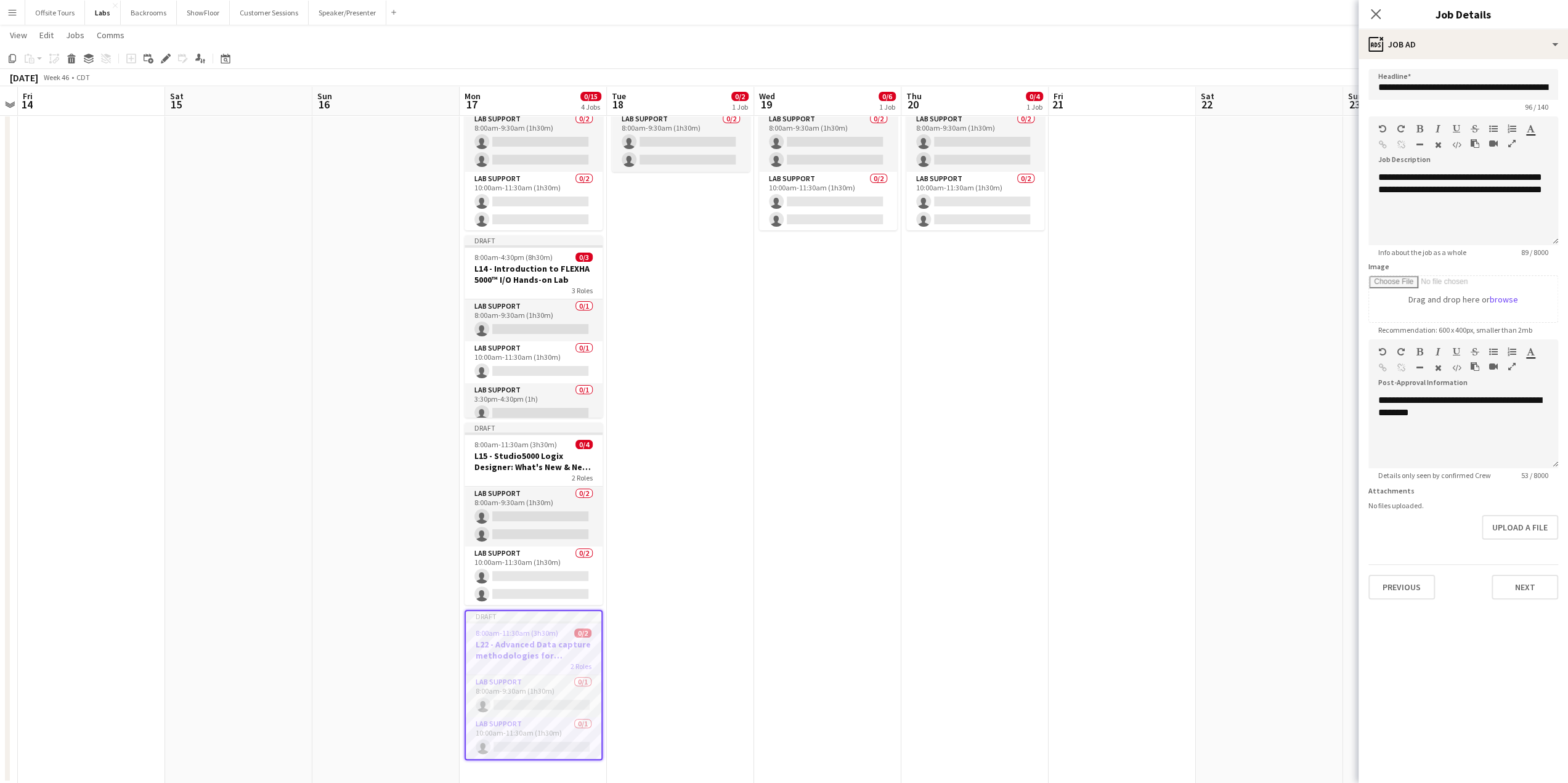
click at [1409, 572] on div "Previous Next" at bounding box center [1463, 582] width 189 height 35
click at [1402, 594] on button "Previous" at bounding box center [1401, 587] width 66 height 24
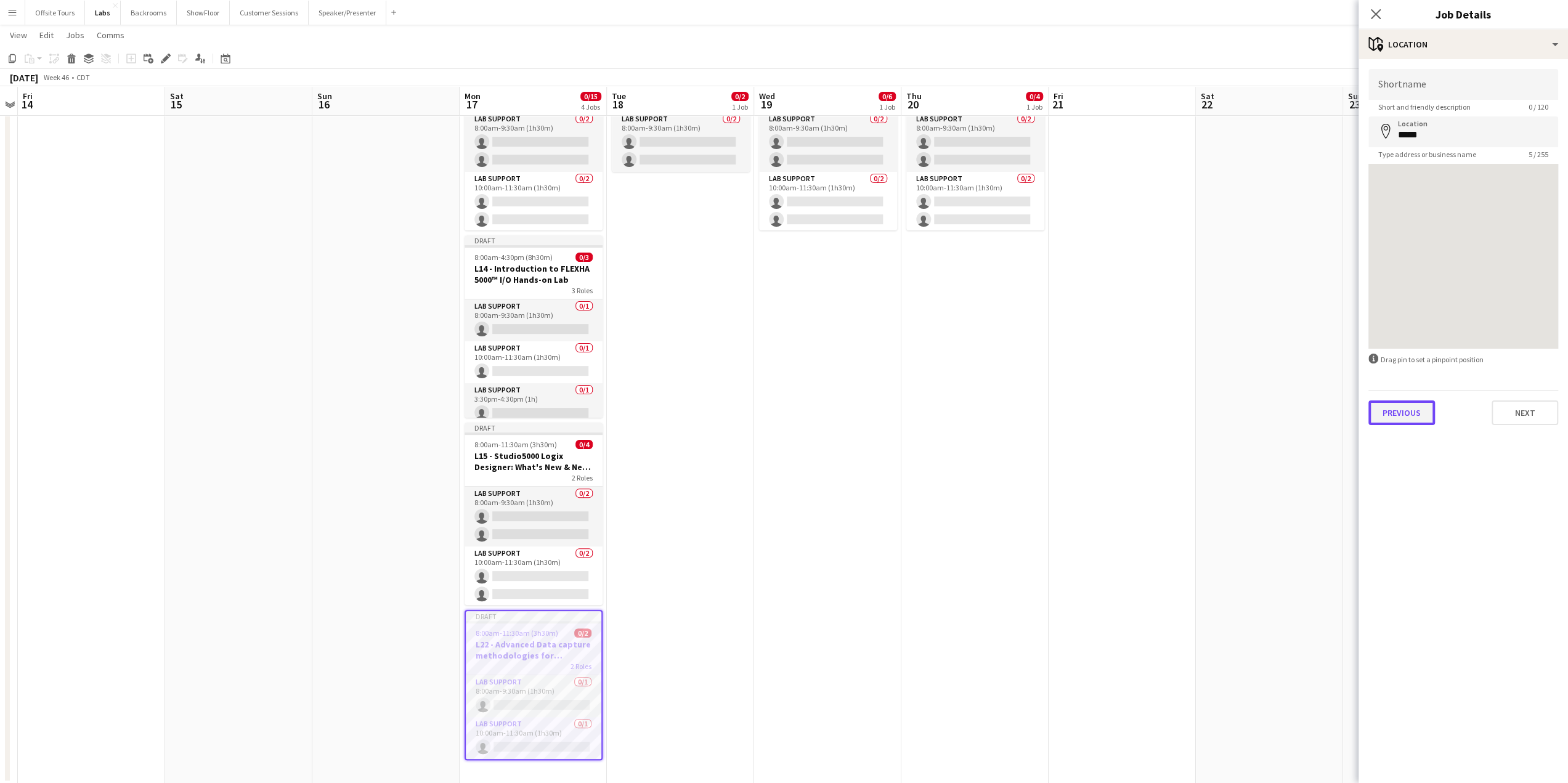
click at [1395, 412] on button "Previous" at bounding box center [1401, 412] width 66 height 24
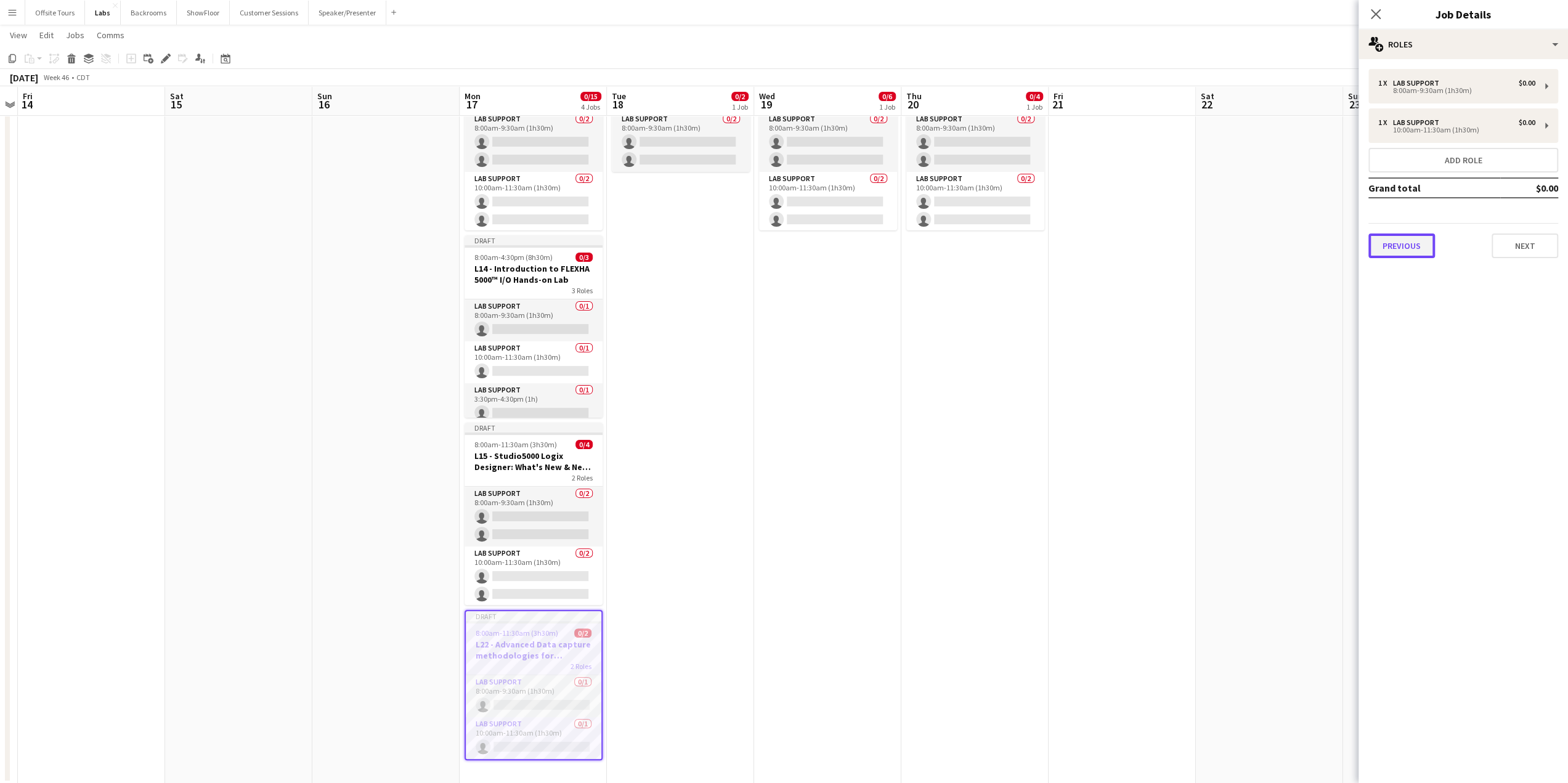
click at [1397, 247] on button "Previous" at bounding box center [1401, 245] width 66 height 24
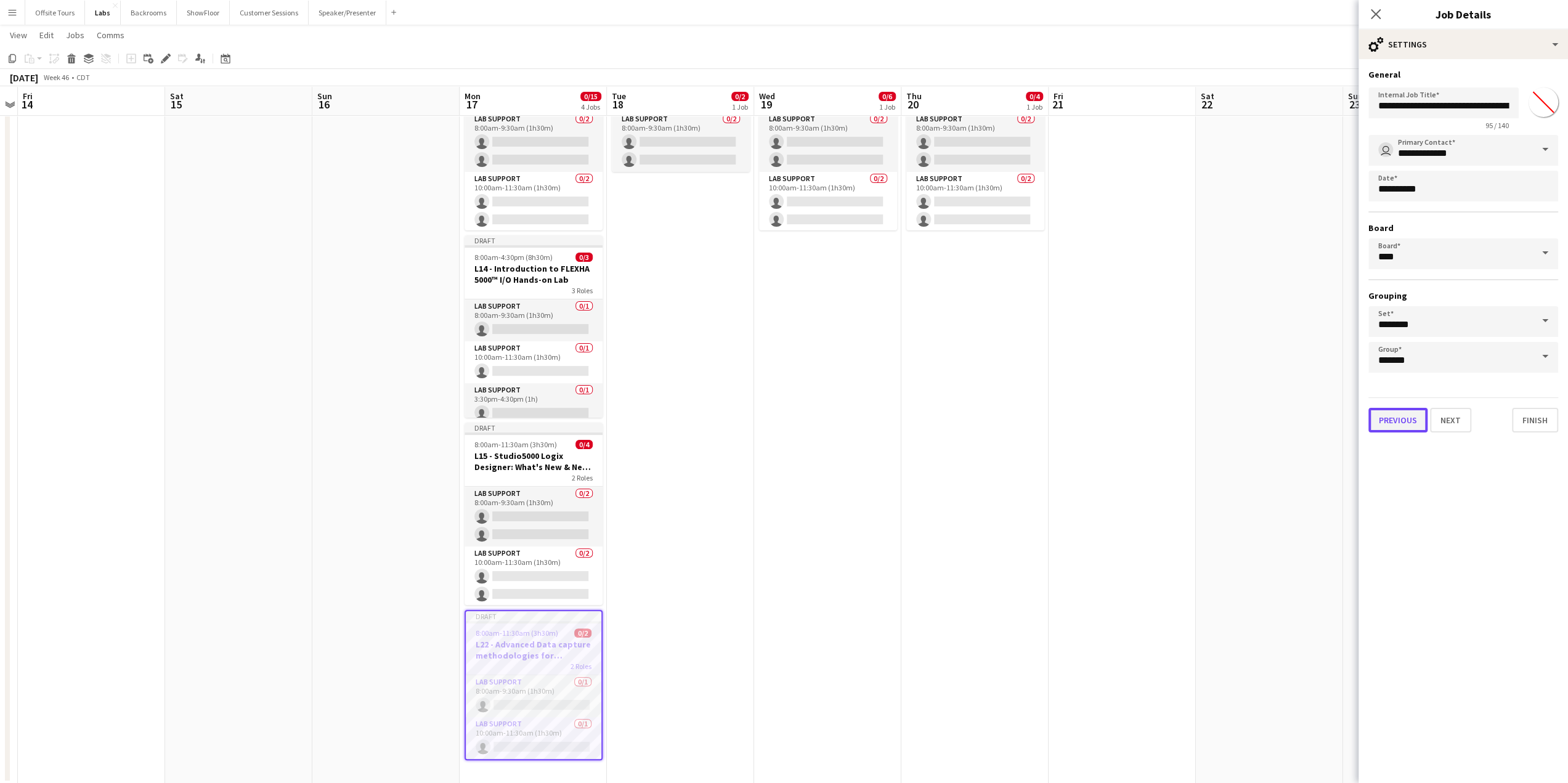
click at [1404, 421] on button "Previous" at bounding box center [1397, 420] width 59 height 24
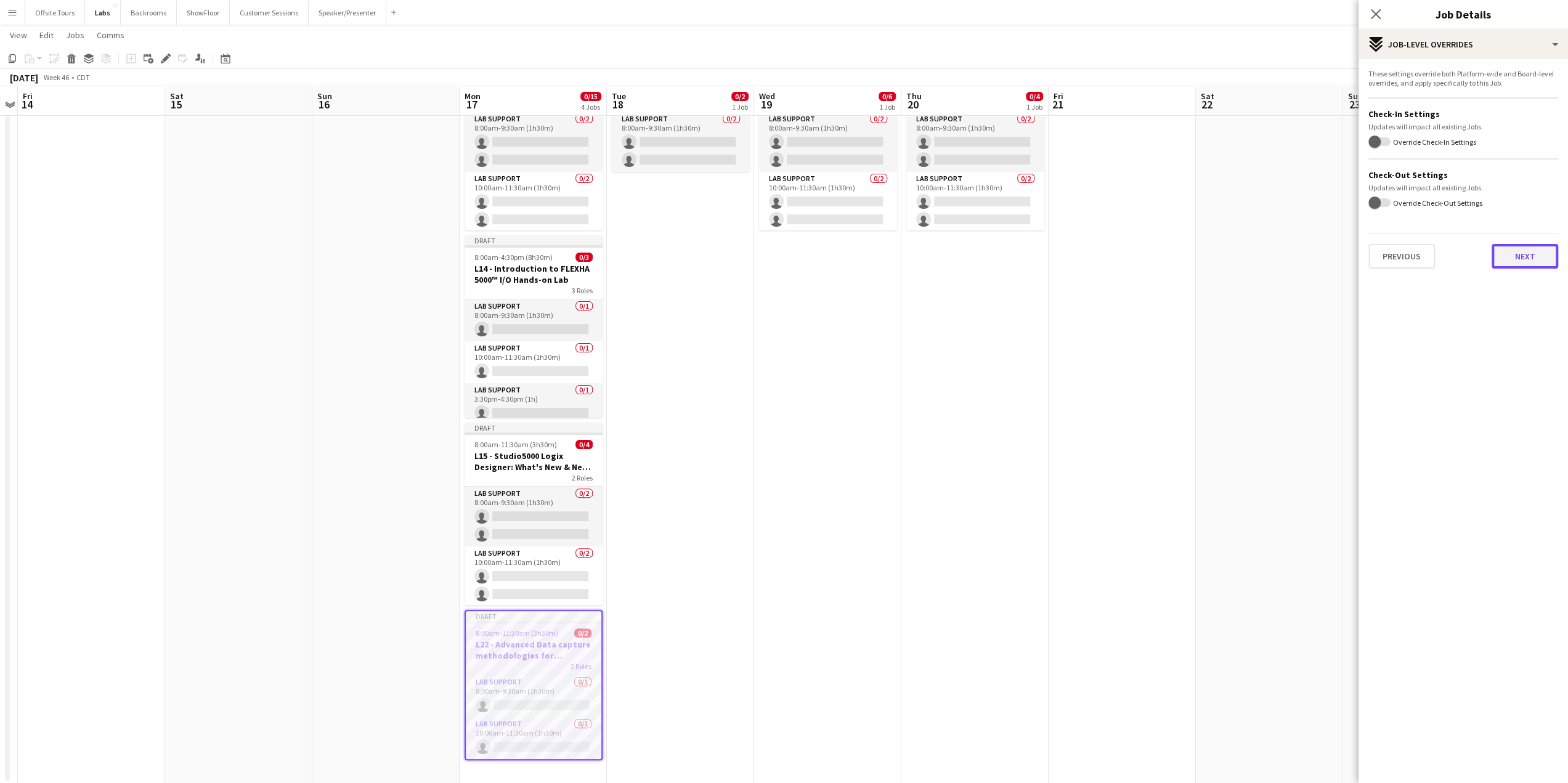
click at [1520, 262] on button "Next" at bounding box center [1524, 257] width 66 height 24
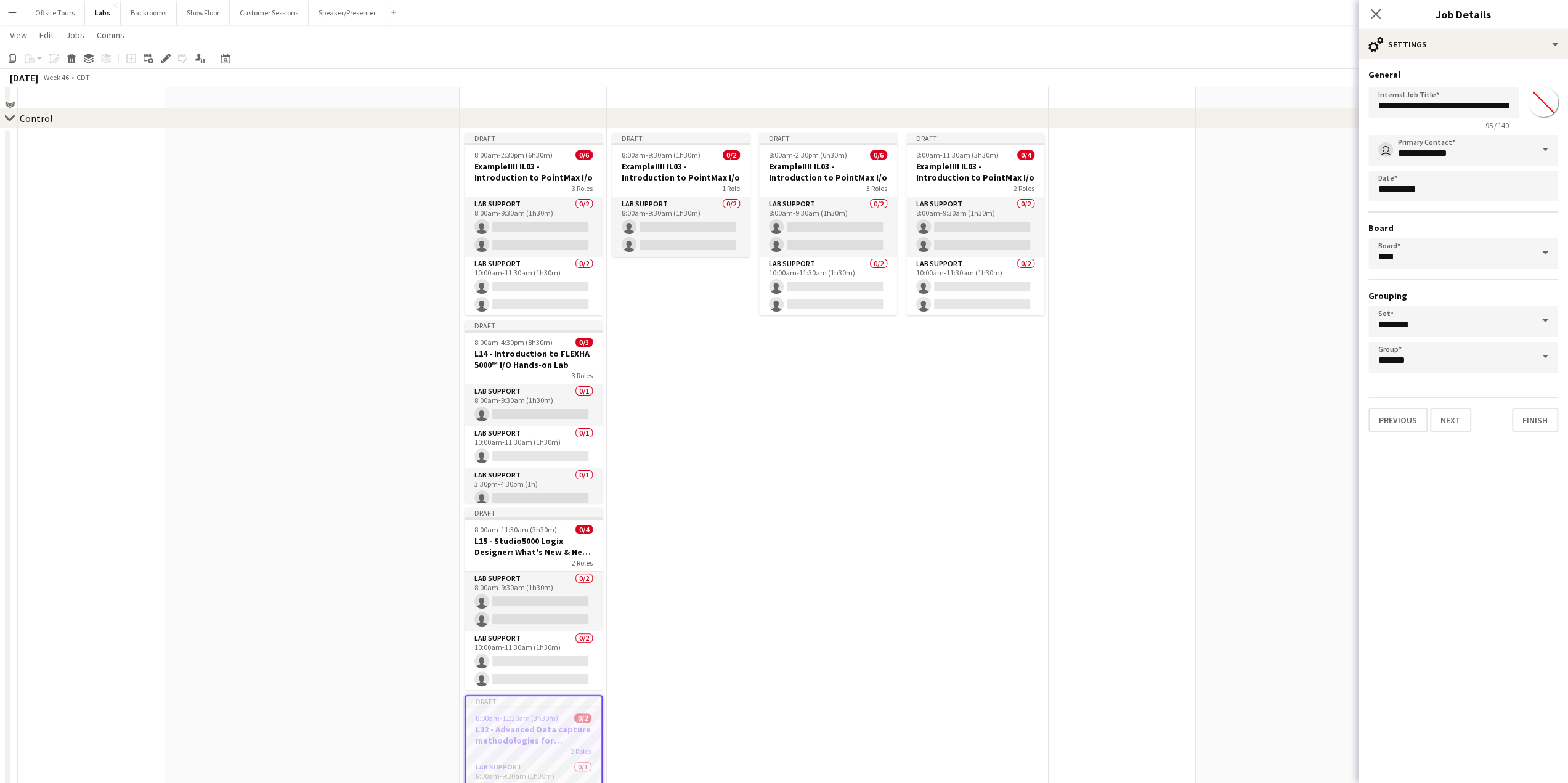
scroll to position [77, 0]
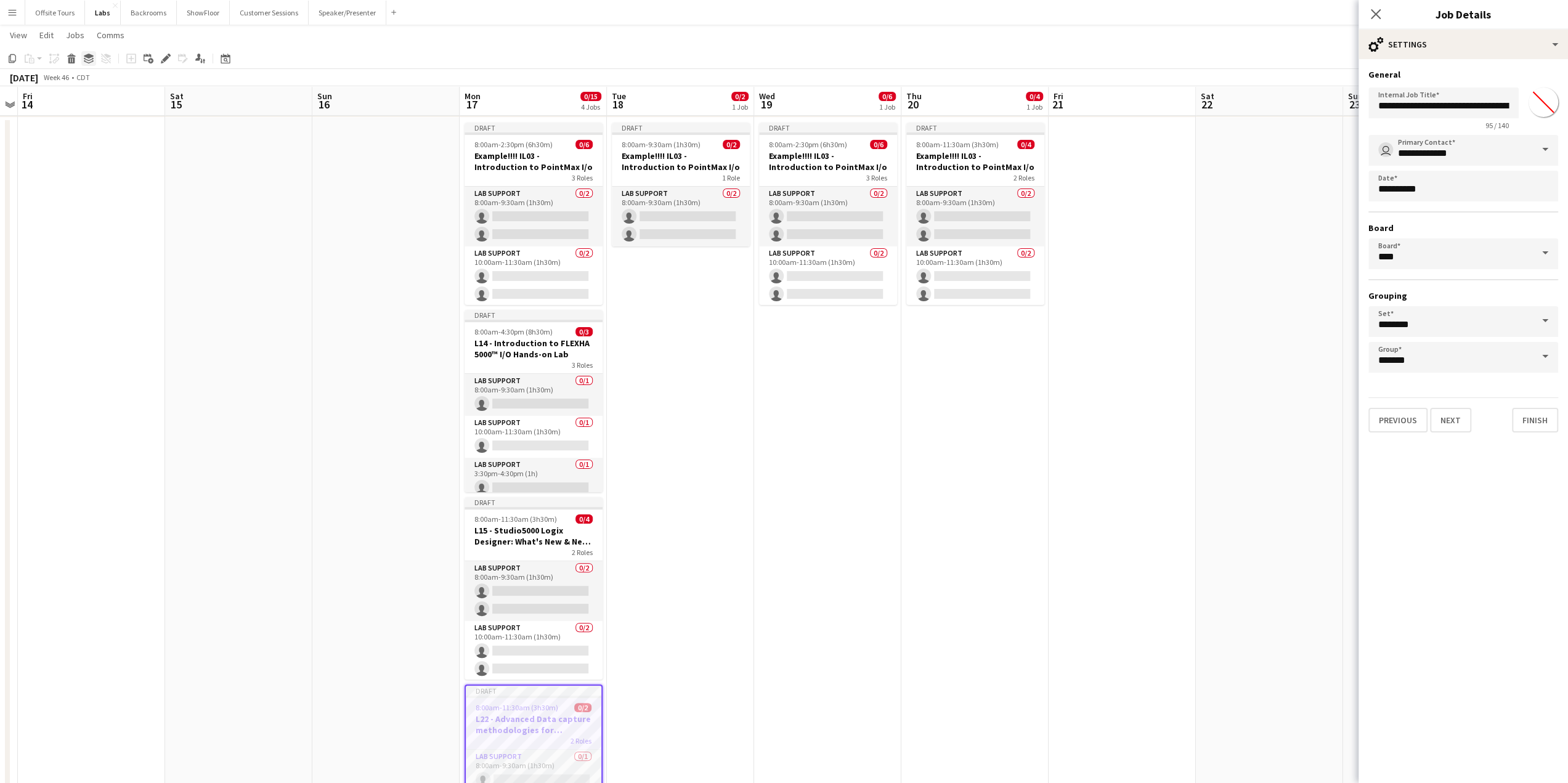
click at [86, 61] on icon at bounding box center [89, 62] width 10 height 3
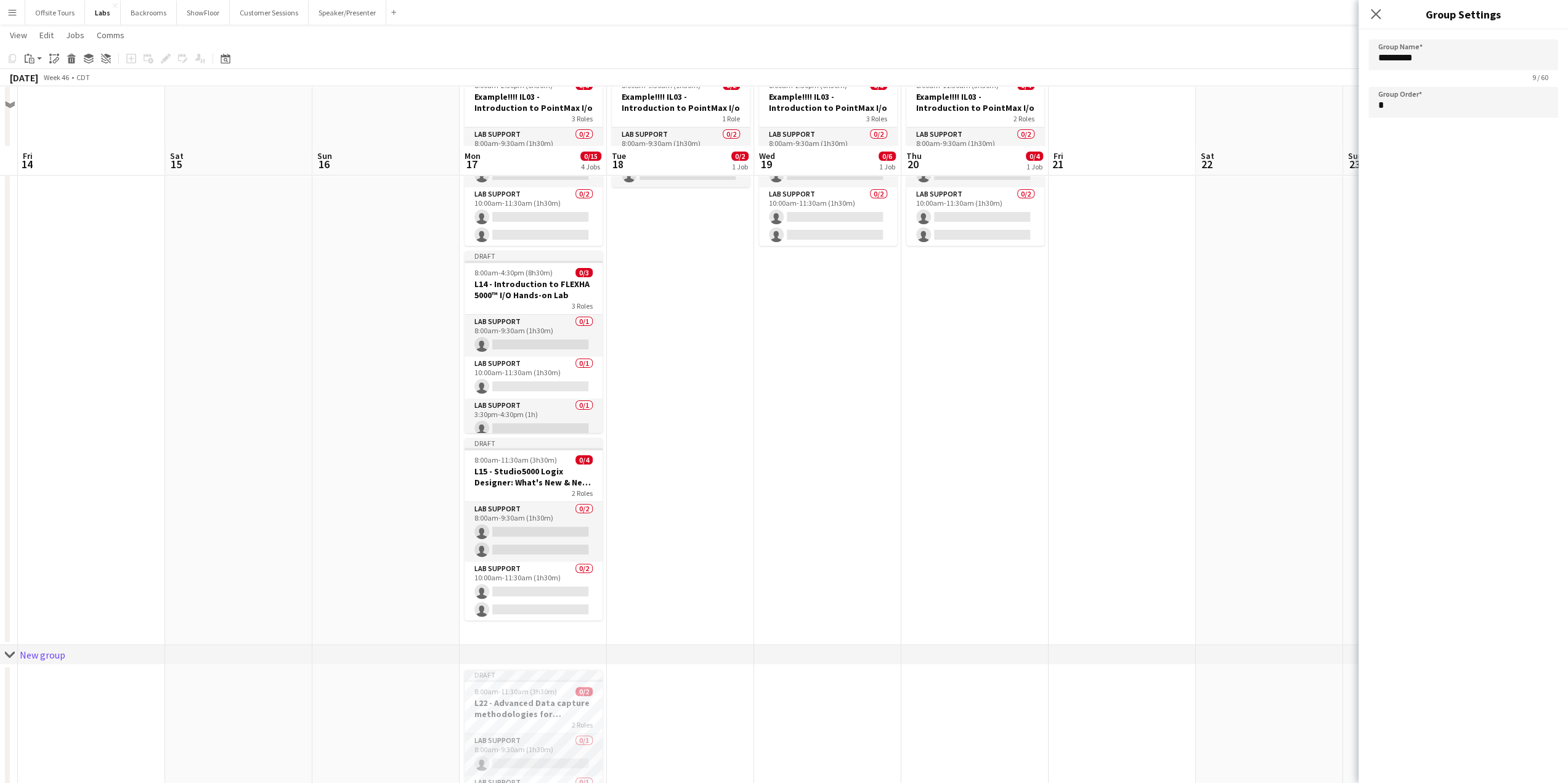
scroll to position [196, 0]
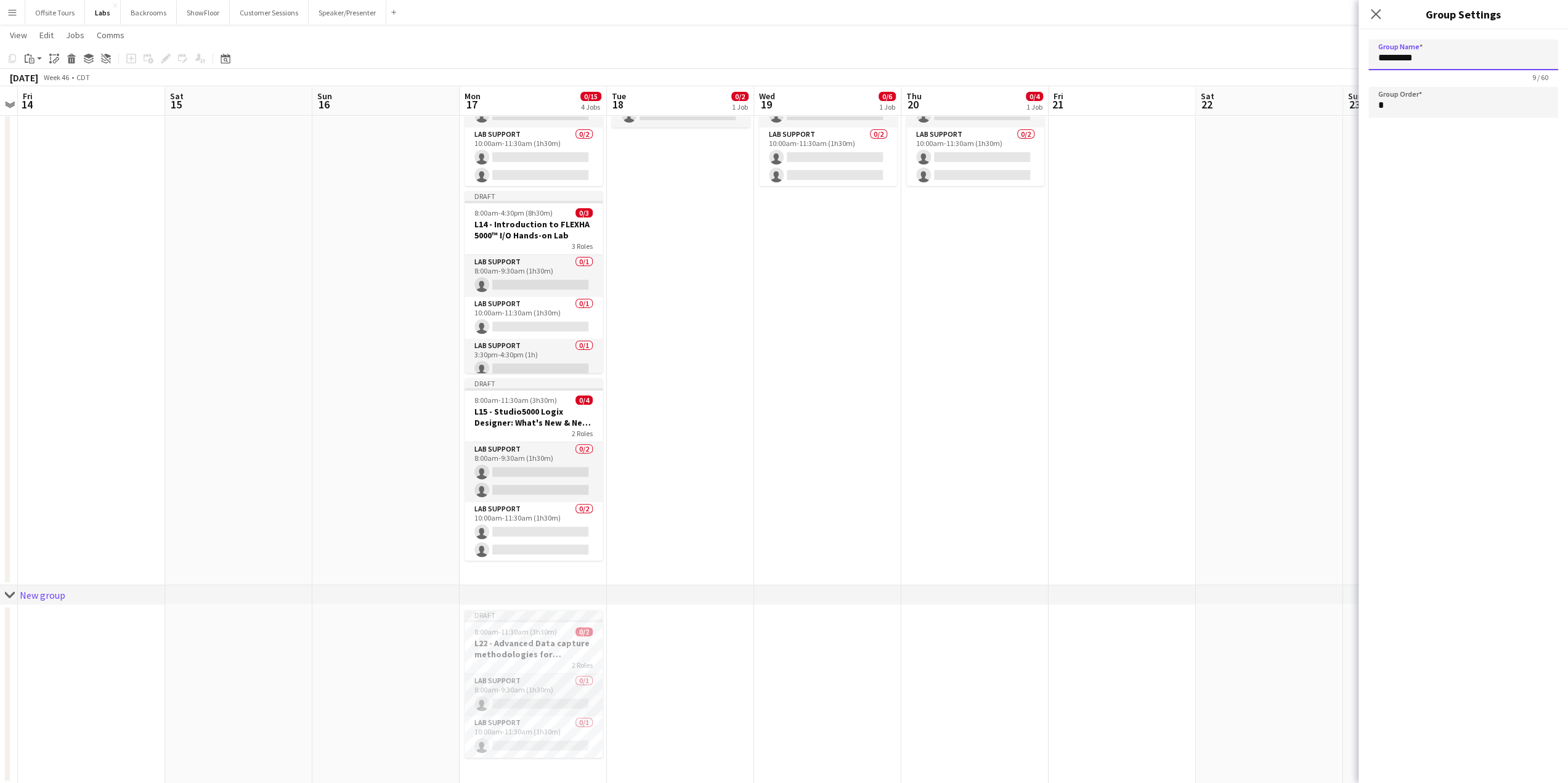
drag, startPoint x: 1459, startPoint y: 54, endPoint x: 1354, endPoint y: 55, distance: 105.0
click at [1354, 55] on body "Menu Boards Boards Boards All jobs Status Workforce Workforce My Workforce Recr…" at bounding box center [784, 294] width 1568 height 980
click at [938, 509] on app-date-cell "Draft 8:00am-11:30am (3h30m) 0/4 Example!!!! IL03 - Introduction to PointMax I/…" at bounding box center [975, 292] width 147 height 587
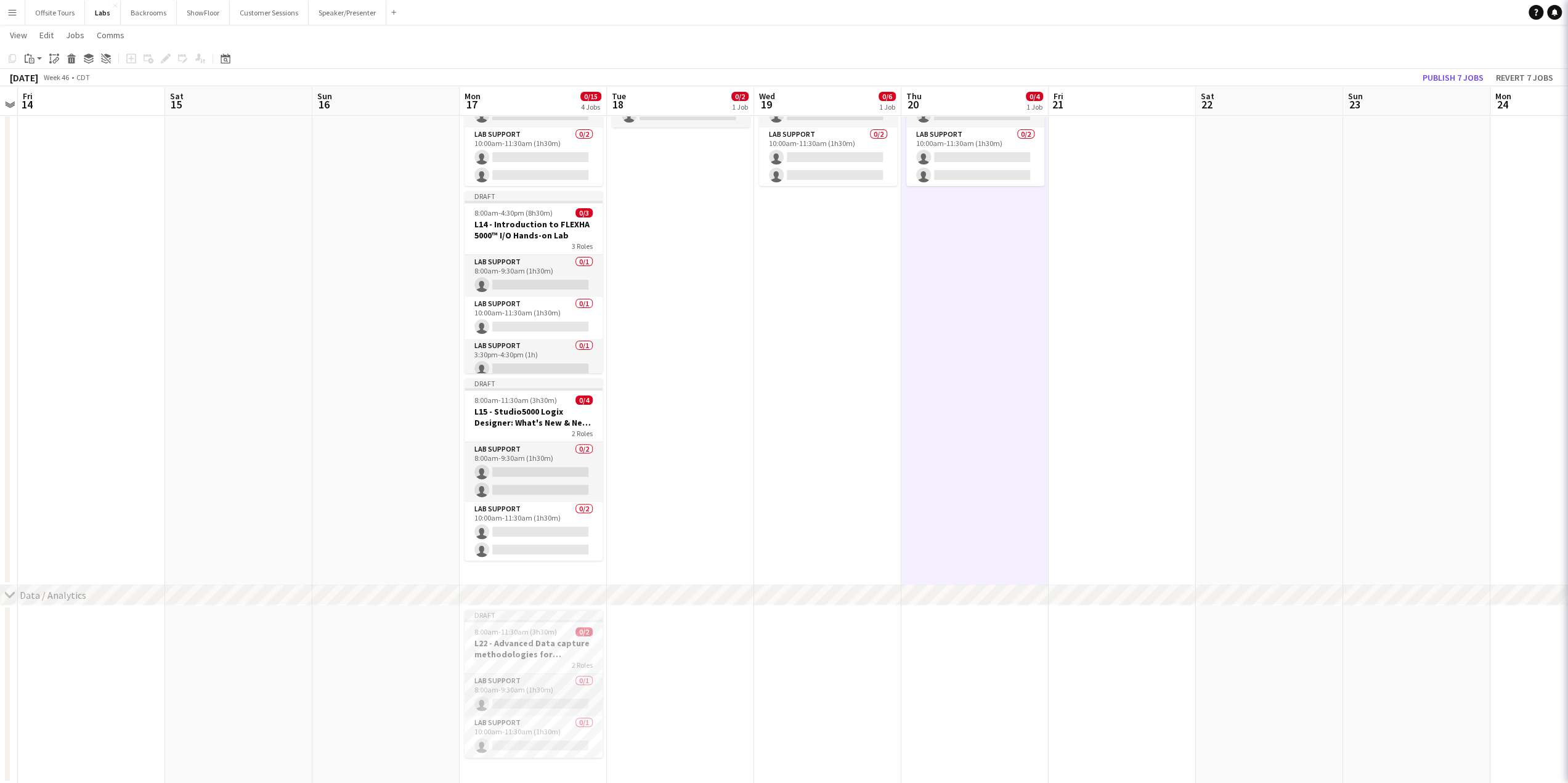
type input "**********"
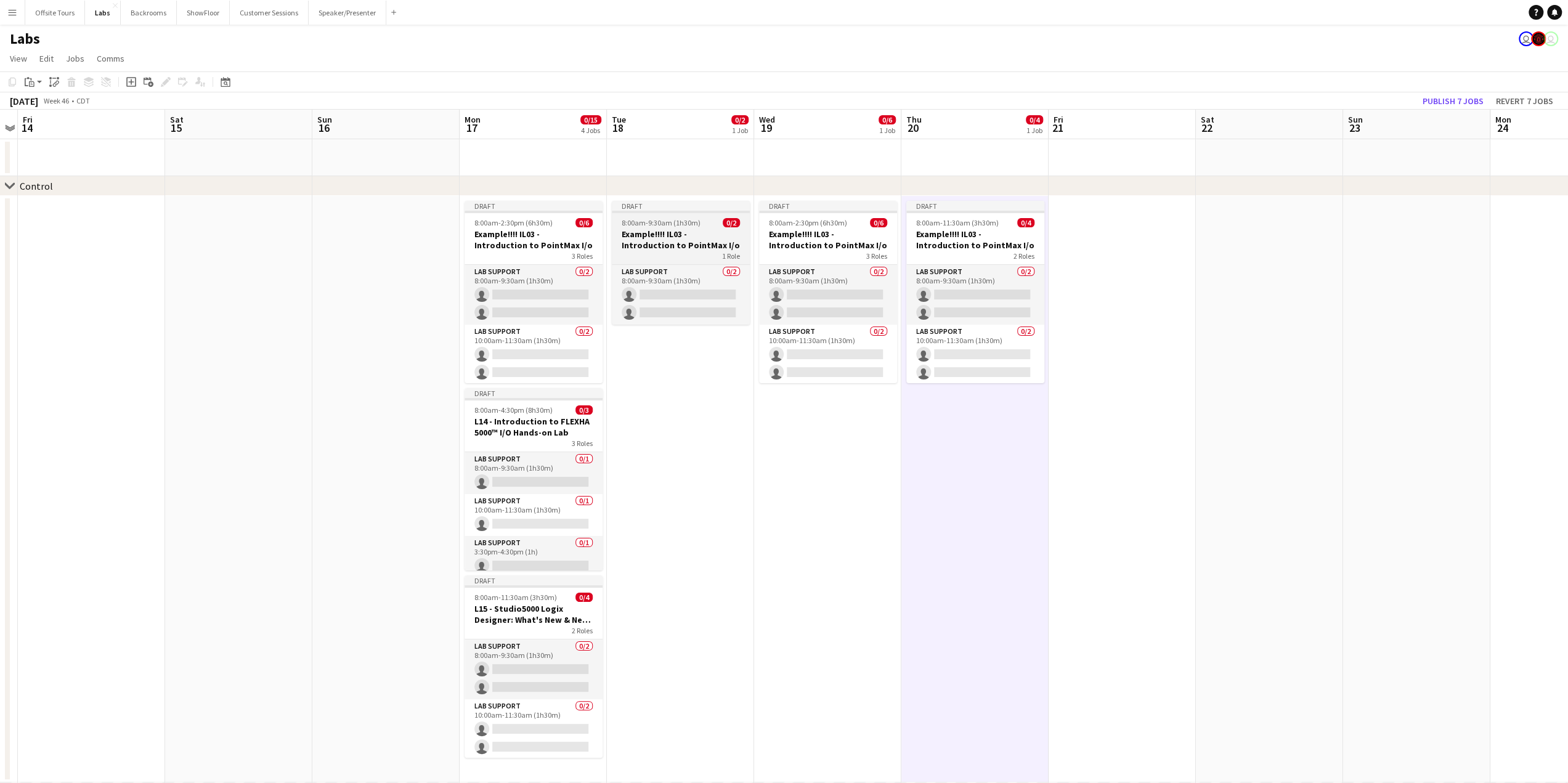
click at [656, 215] on app-job-card "Draft 8:00am-9:30am (1h30m) 0/2 Example!!!! IL03 - Introduction to PointMax I/o…" at bounding box center [681, 262] width 138 height 124
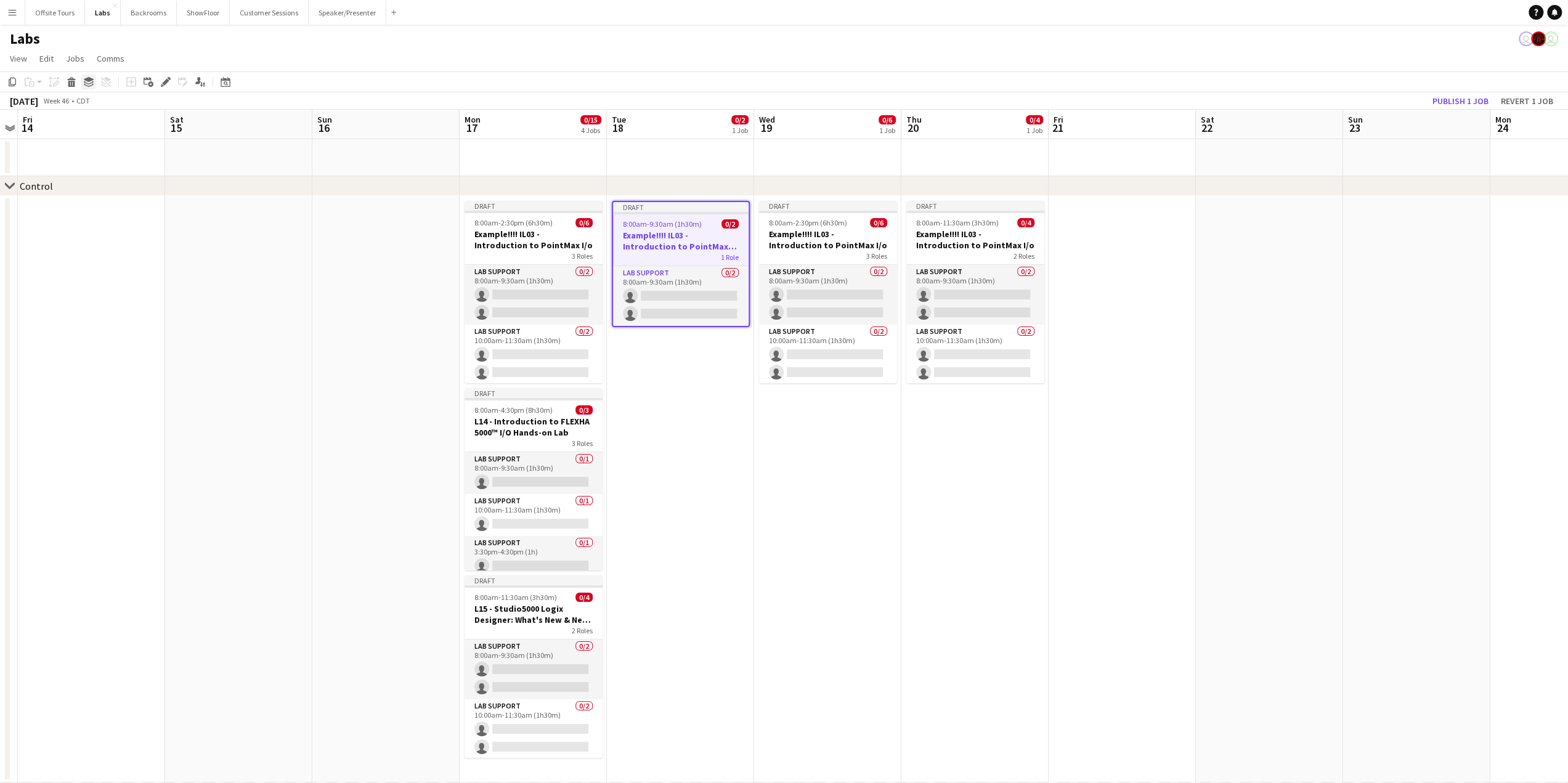
click at [88, 81] on icon at bounding box center [89, 79] width 10 height 5
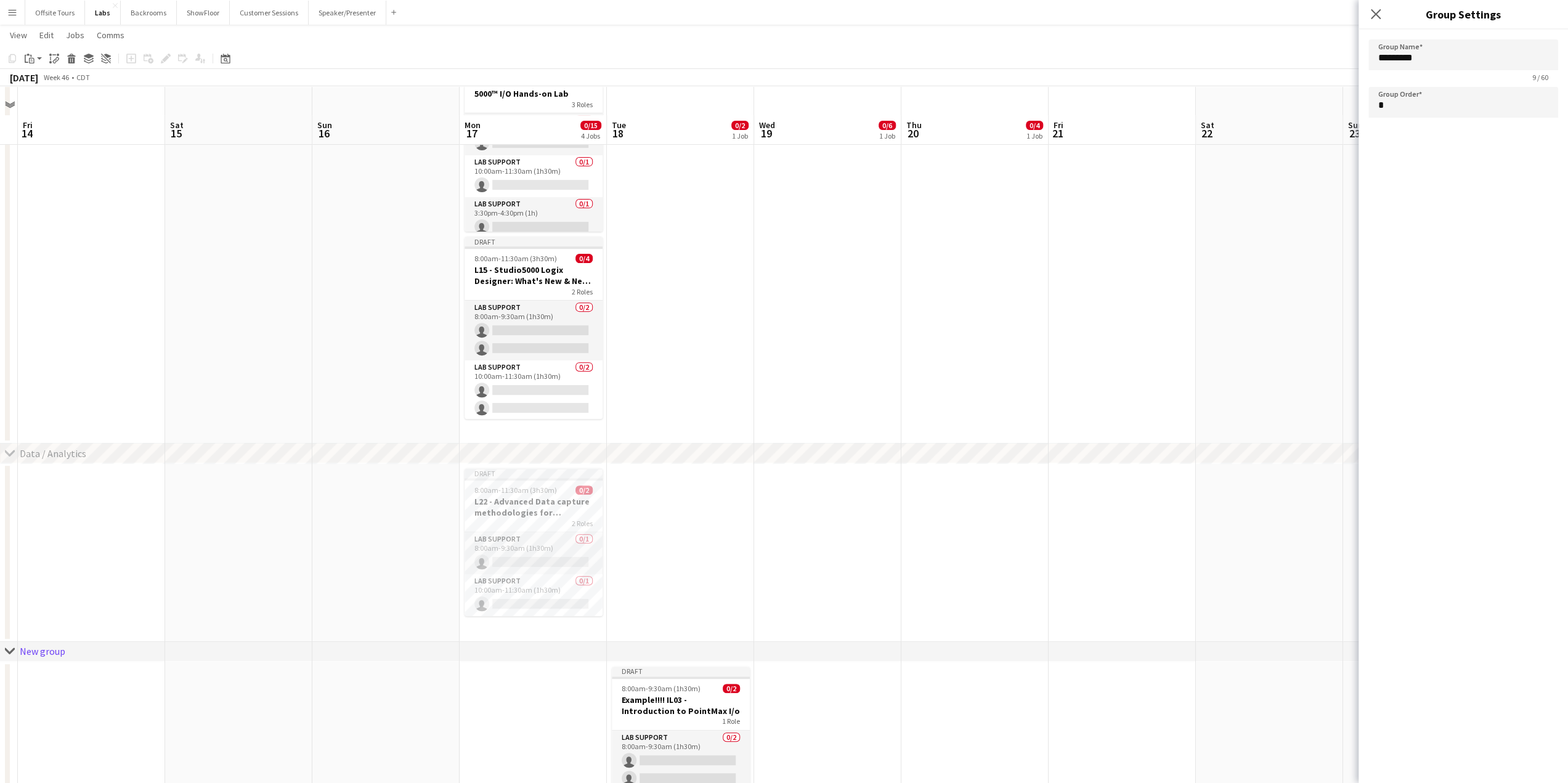
scroll to position [370, 0]
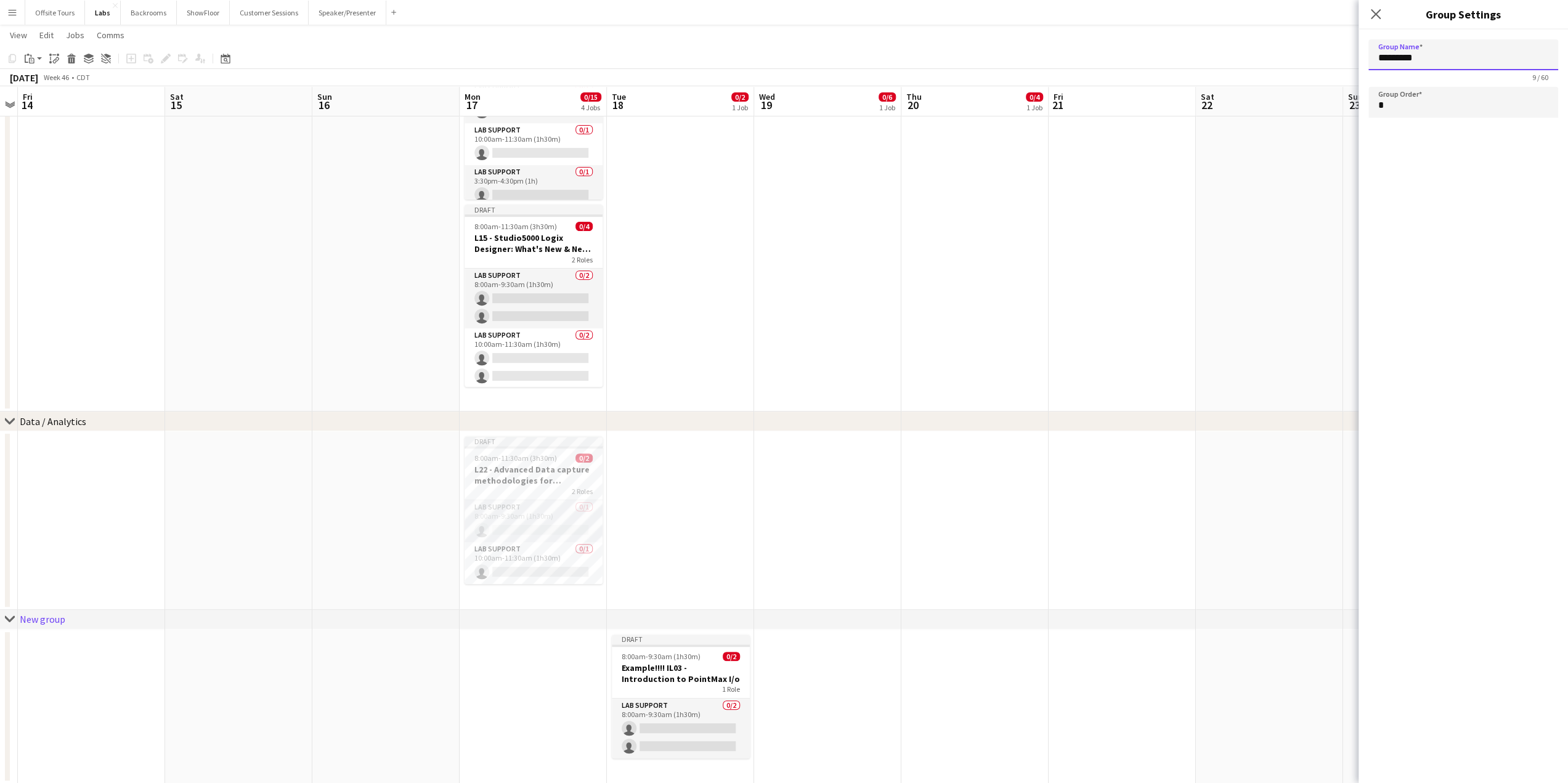
drag, startPoint x: 1426, startPoint y: 59, endPoint x: 1332, endPoint y: 59, distance: 94.0
click at [1332, 59] on body "Menu Boards Boards Boards All jobs Status Workforce Workforce My Workforce Recr…" at bounding box center [784, 207] width 1568 height 1154
click at [845, 482] on app-date-cell at bounding box center [827, 521] width 147 height 179
type input "*********"
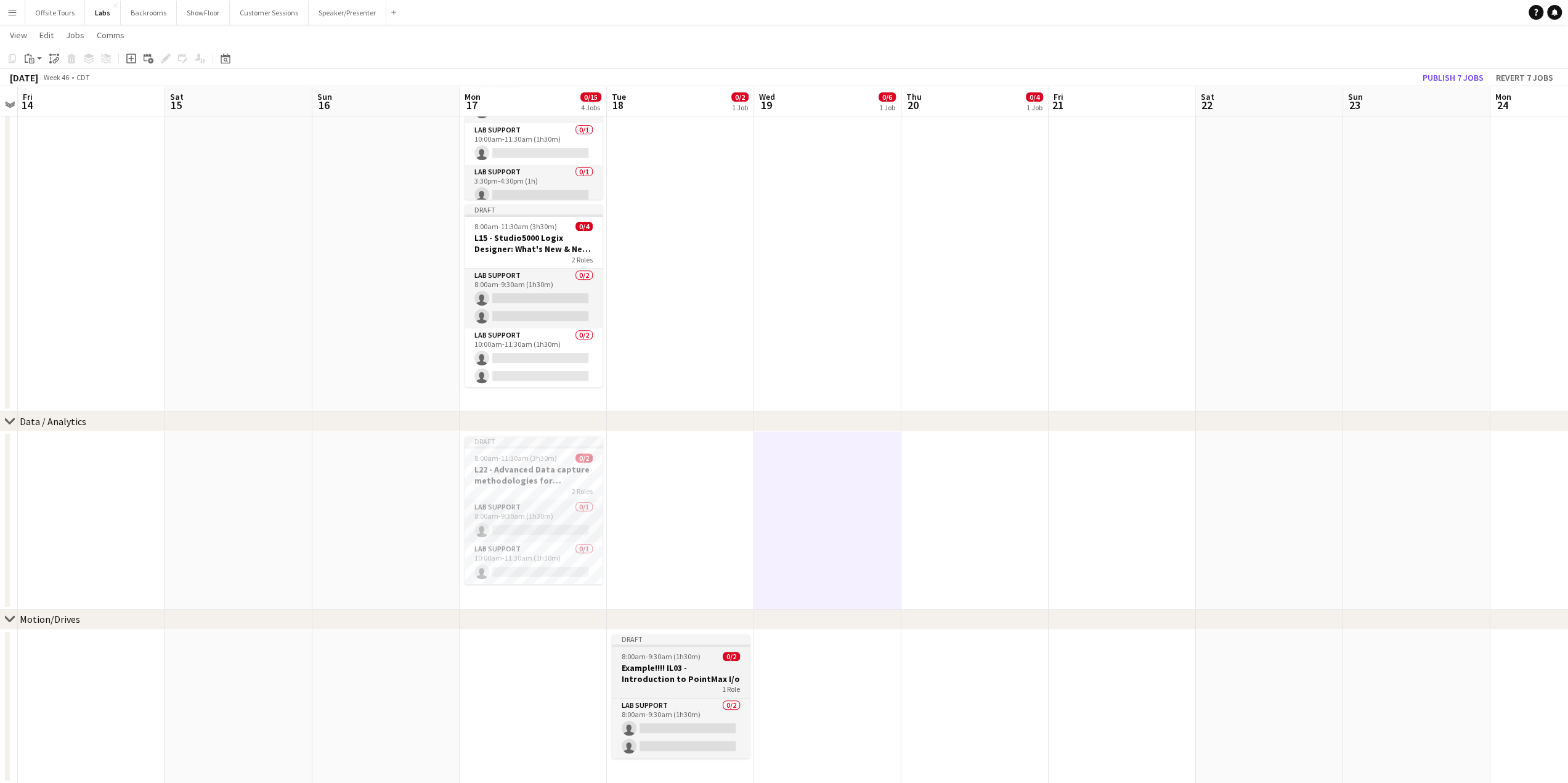
click at [665, 648] on app-job-card "Draft 8:00am-9:30am (1h30m) 0/2 Example!!!! IL03 - Introduction to PointMax I/o…" at bounding box center [681, 696] width 138 height 124
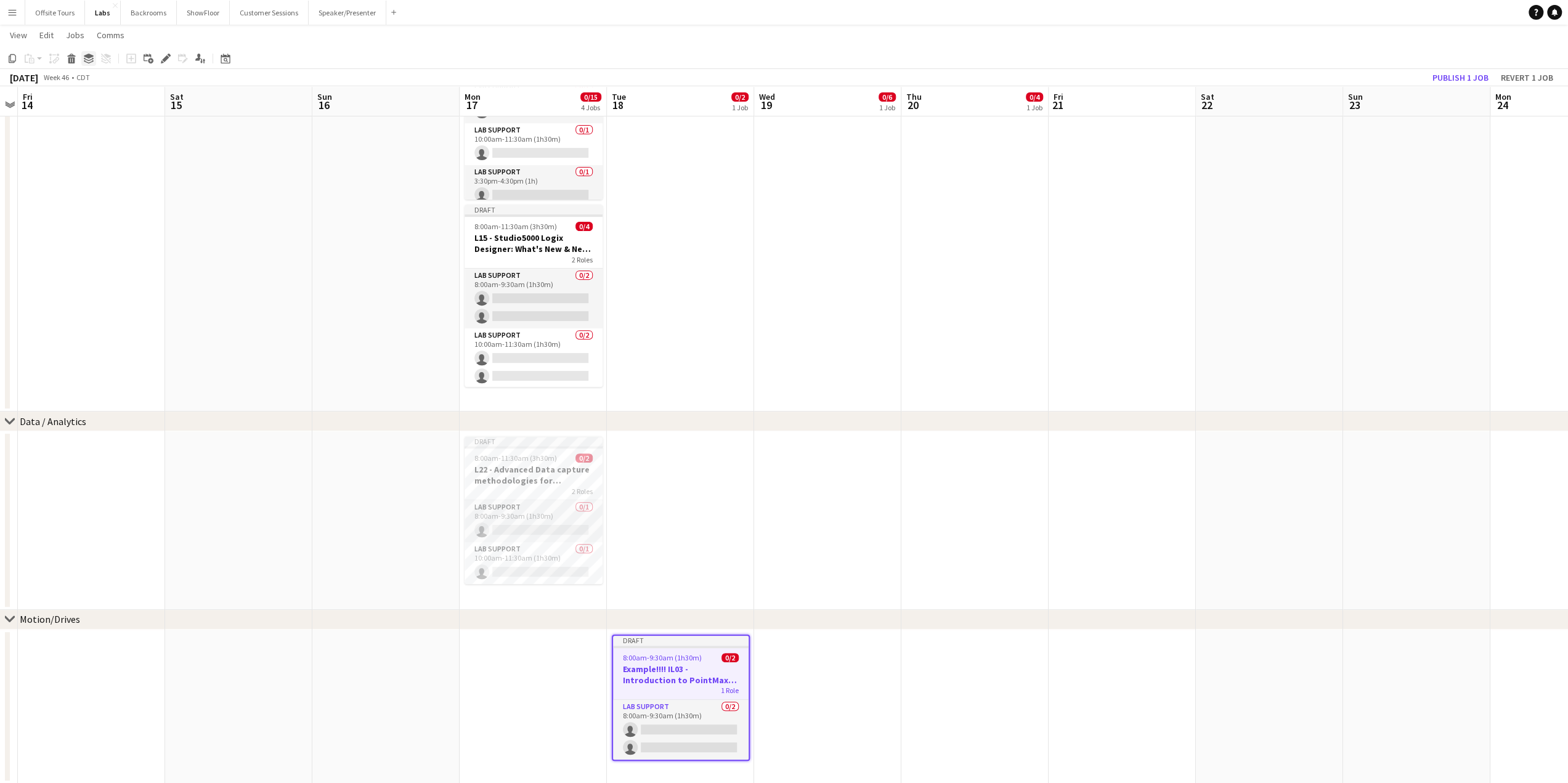
click at [86, 58] on icon "Group" at bounding box center [89, 58] width 10 height 10
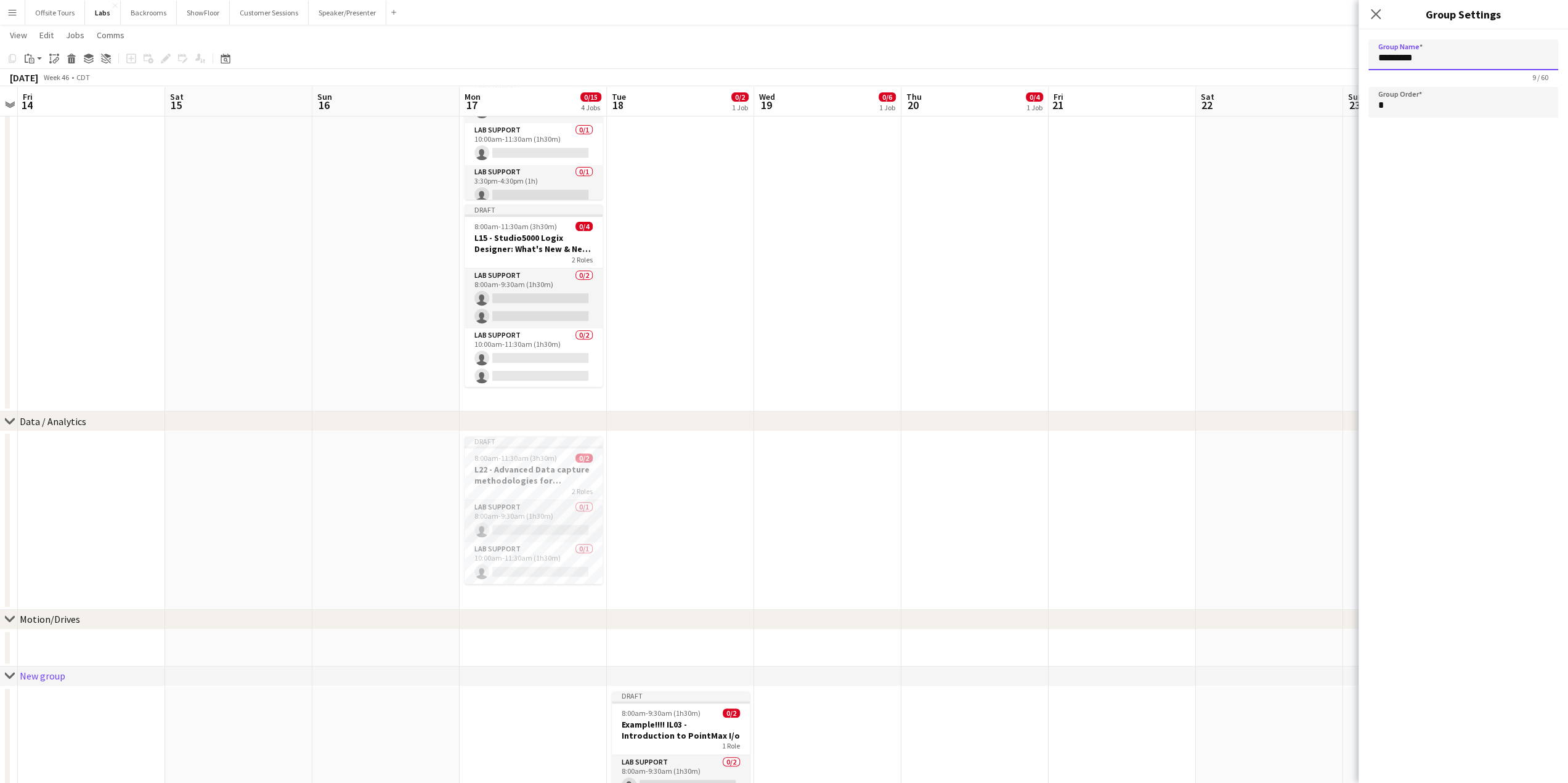
drag, startPoint x: 1452, startPoint y: 57, endPoint x: 1276, endPoint y: 75, distance: 176.9
click at [1276, 75] on body "Menu Boards Boards Boards All jobs Status Workforce Workforce My Workforce Recr…" at bounding box center [784, 235] width 1568 height 1210
click at [10, 618] on icon "chevron-right" at bounding box center [9, 619] width 10 height 10
type input "**********"
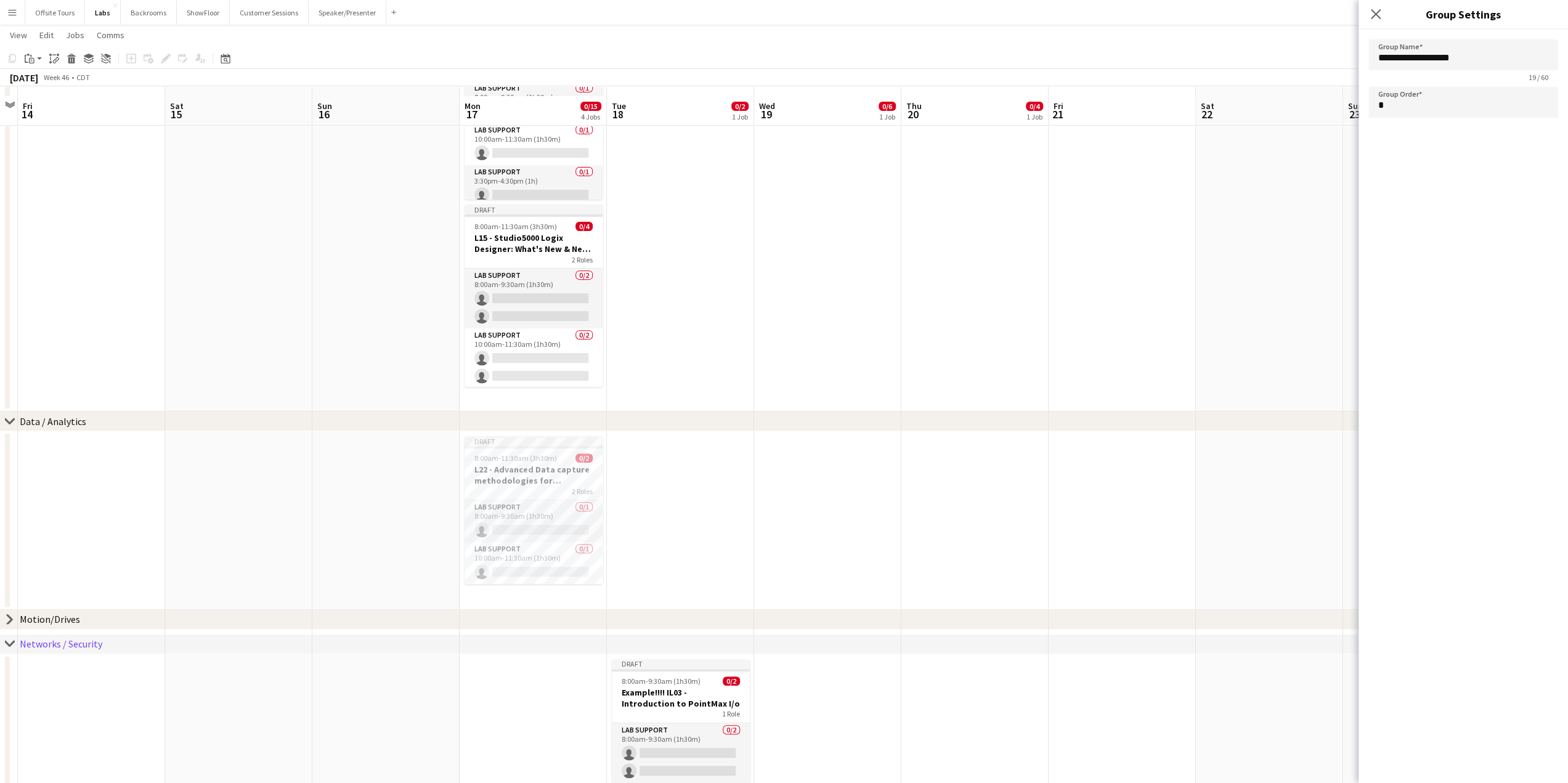
scroll to position [395, 0]
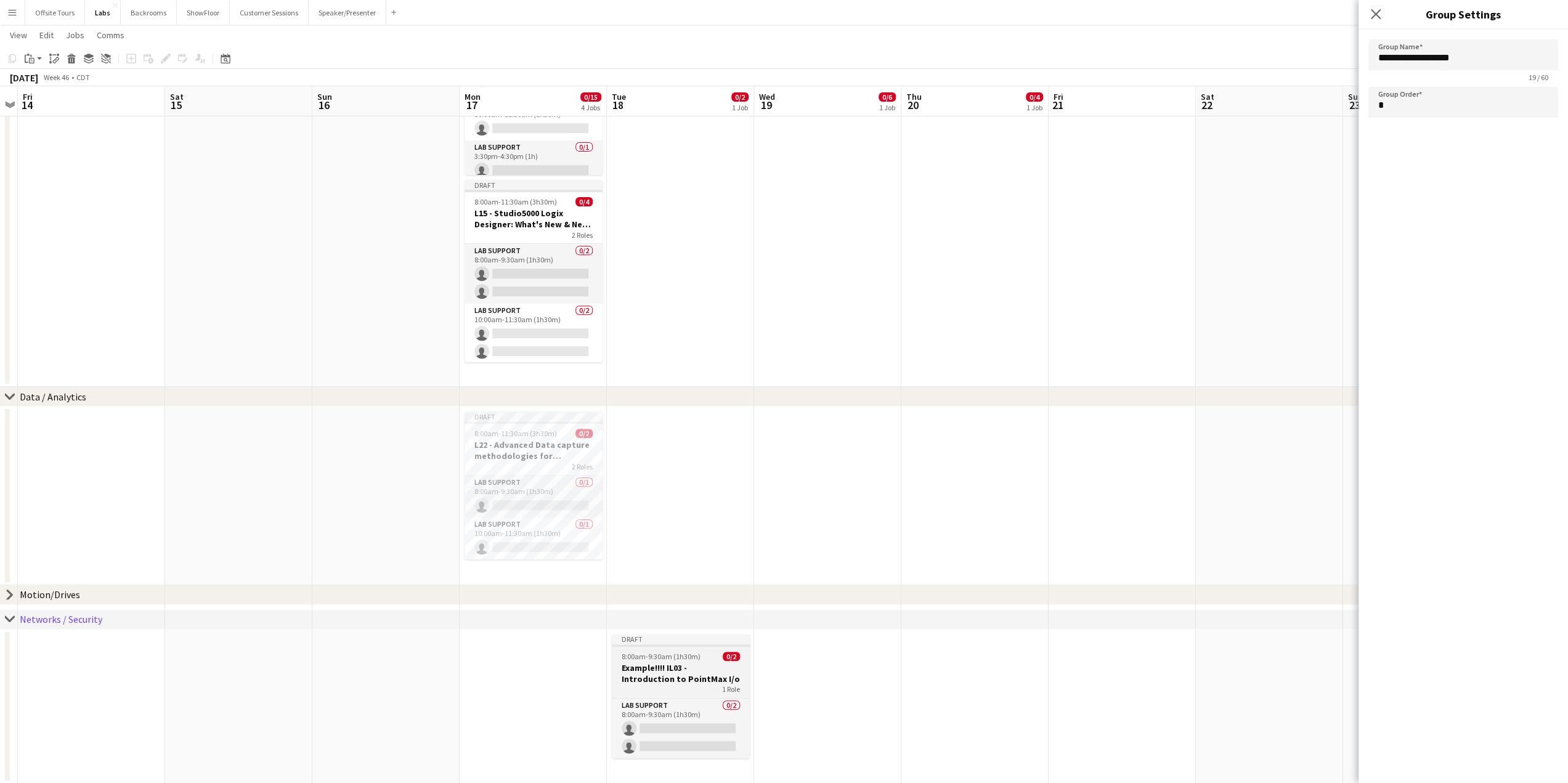
click at [659, 676] on h3 "Example!!!! IL03 - Introduction to PointMax I/o" at bounding box center [681, 674] width 138 height 22
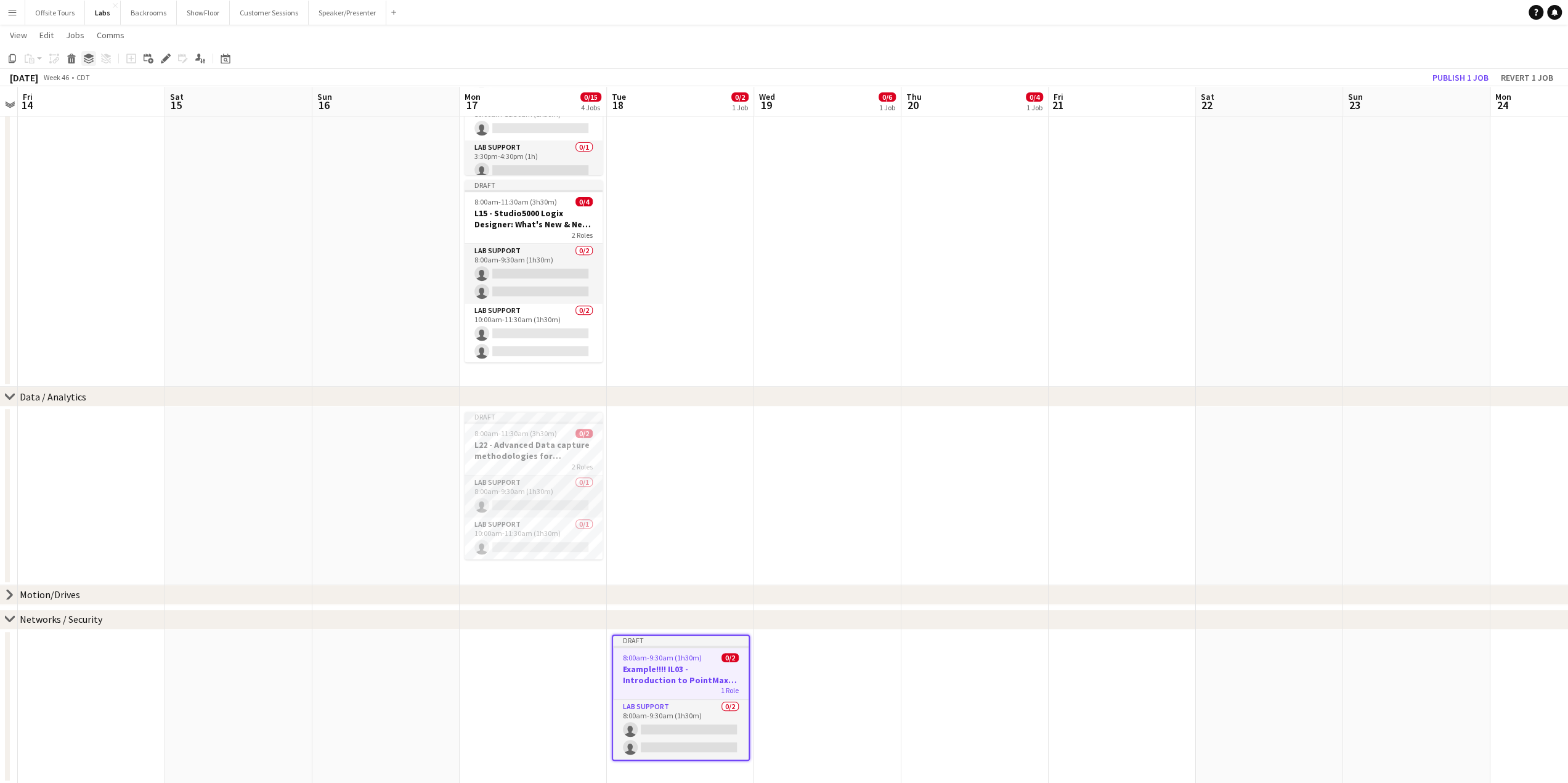
click at [84, 61] on icon at bounding box center [89, 62] width 10 height 3
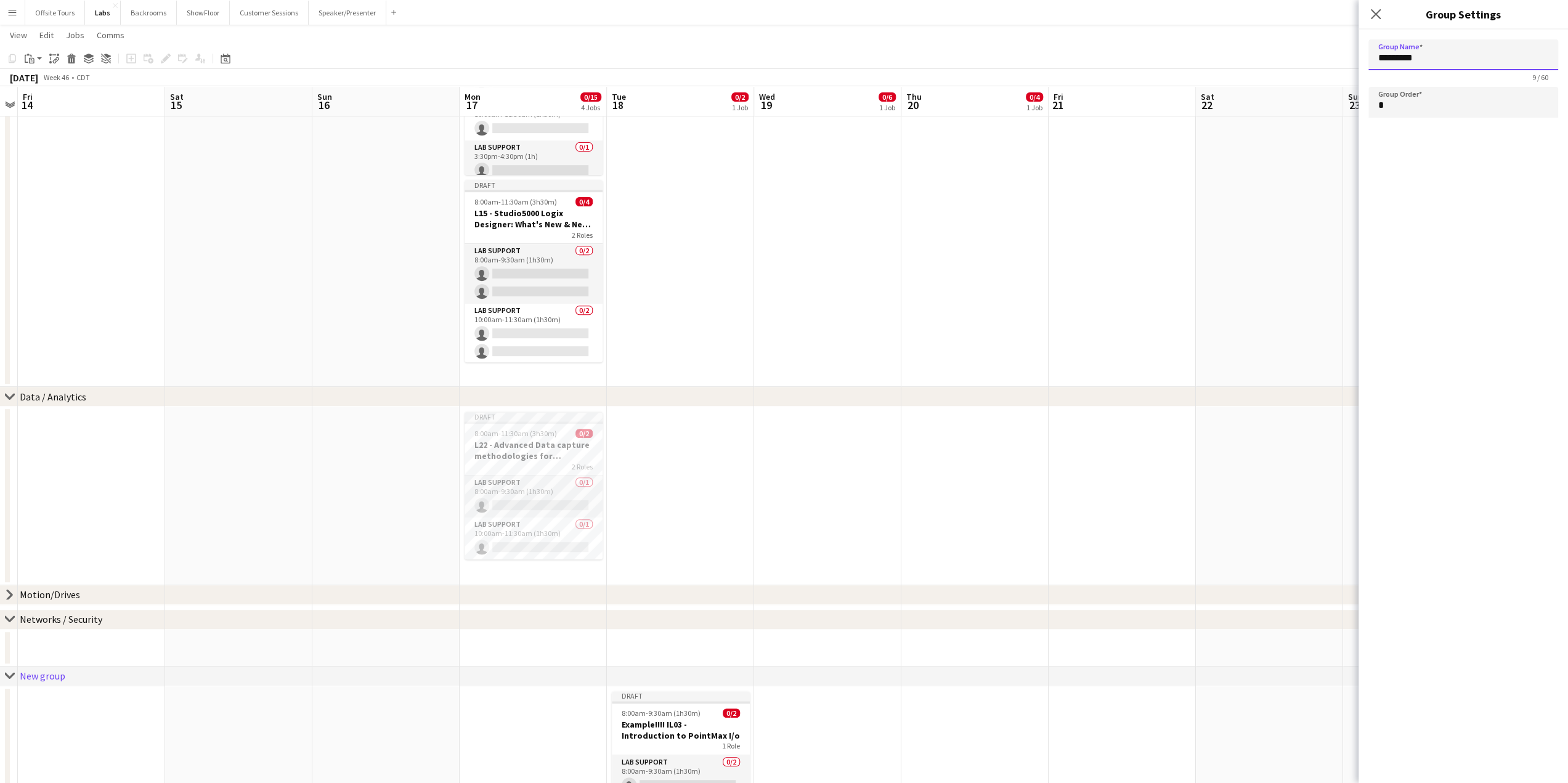
drag, startPoint x: 1479, startPoint y: 63, endPoint x: 1218, endPoint y: 70, distance: 261.1
click at [1218, 70] on body "Menu Boards Boards Boards All jobs Status Workforce Workforce My Workforce Recr…" at bounding box center [784, 222] width 1568 height 1235
click at [689, 716] on span "8:00am-9:30am (1h30m)" at bounding box center [660, 713] width 79 height 9
type input "*********"
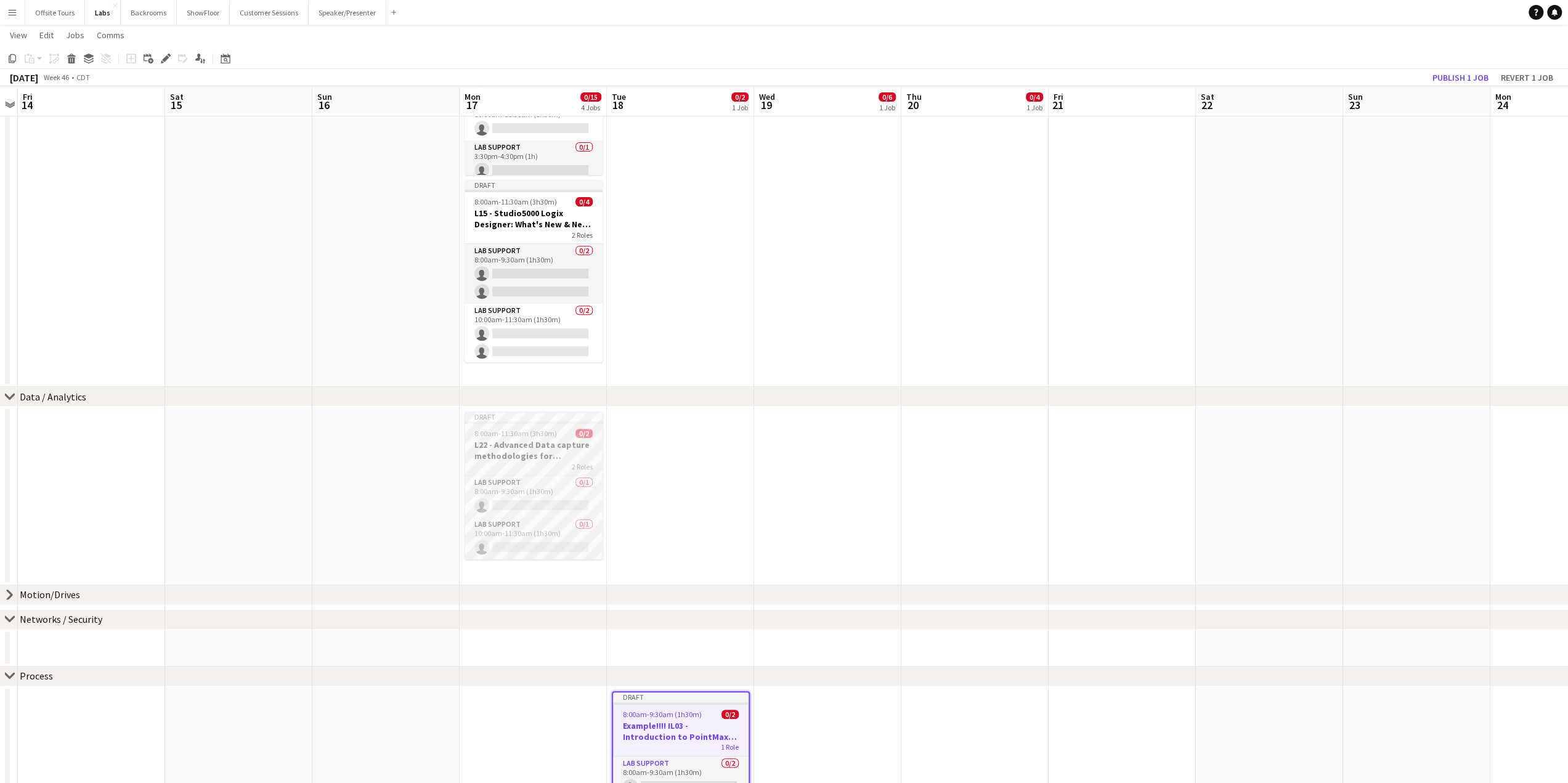
click at [503, 443] on h3 "L22 - Advanced Data capture methodologies for manufacturing with FactoryTalk Hi…" at bounding box center [534, 451] width 138 height 22
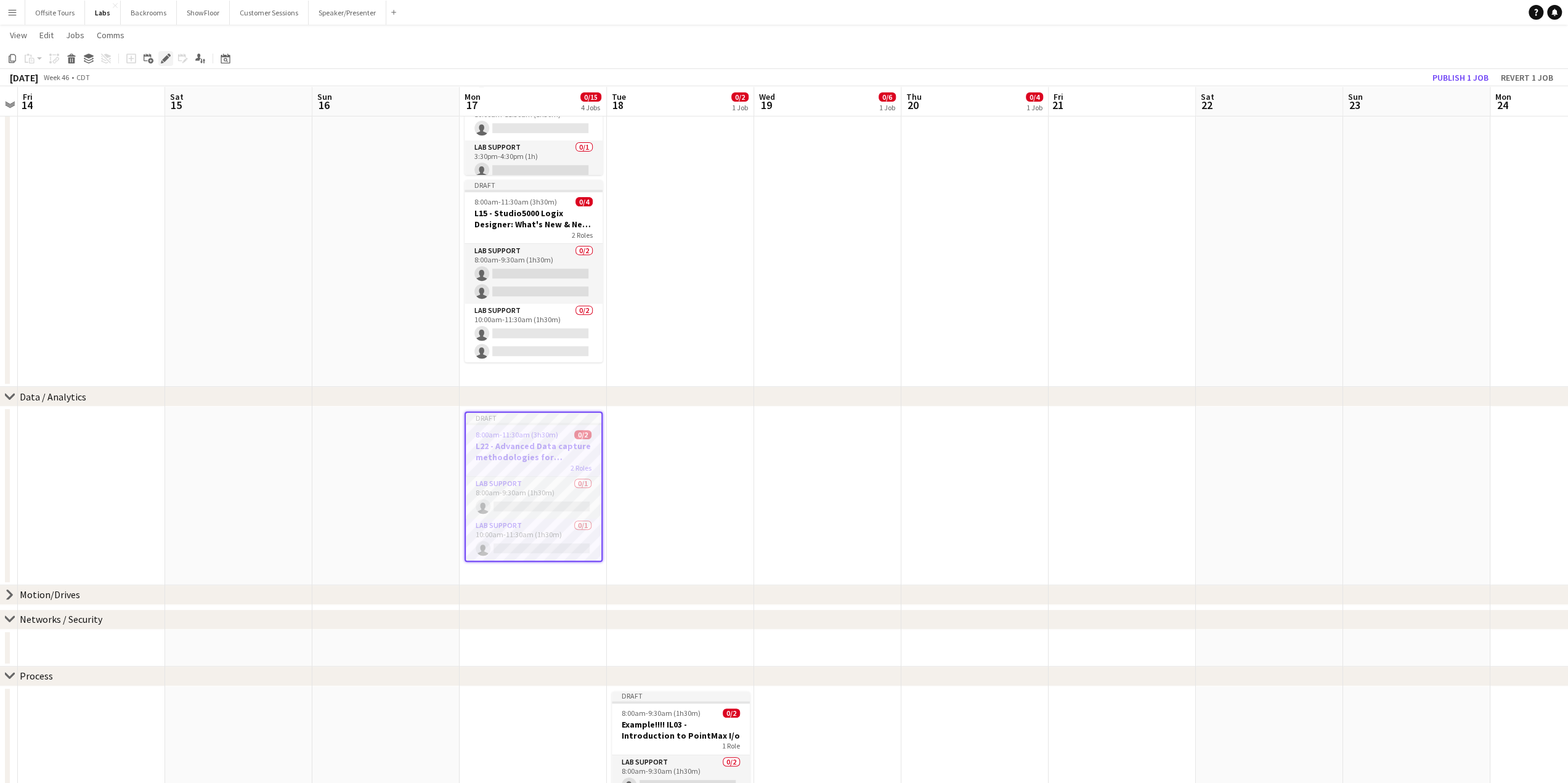
click at [159, 60] on div "Edit" at bounding box center [166, 59] width 15 height 15
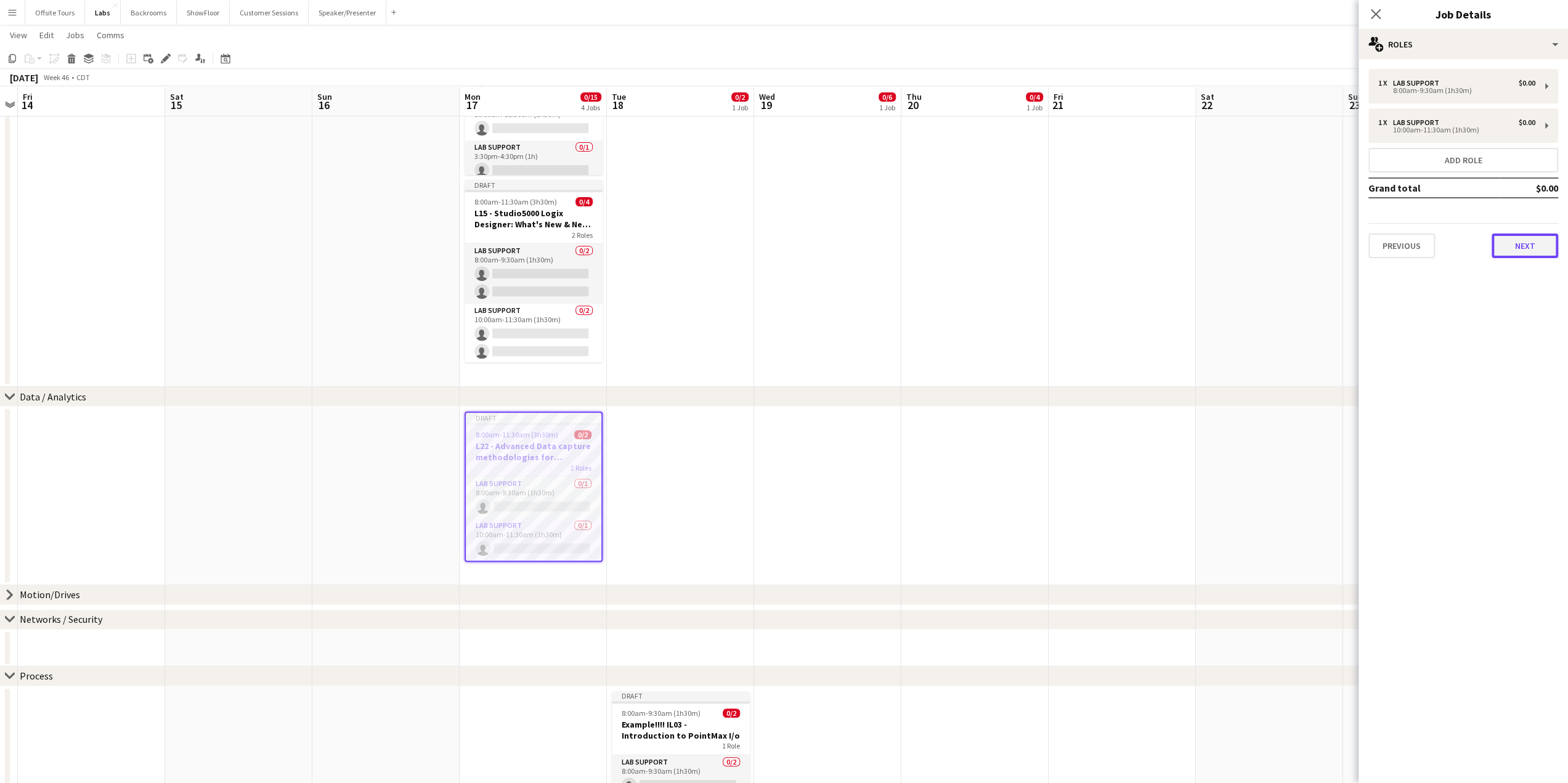
click at [1529, 247] on button "Next" at bounding box center [1524, 245] width 66 height 24
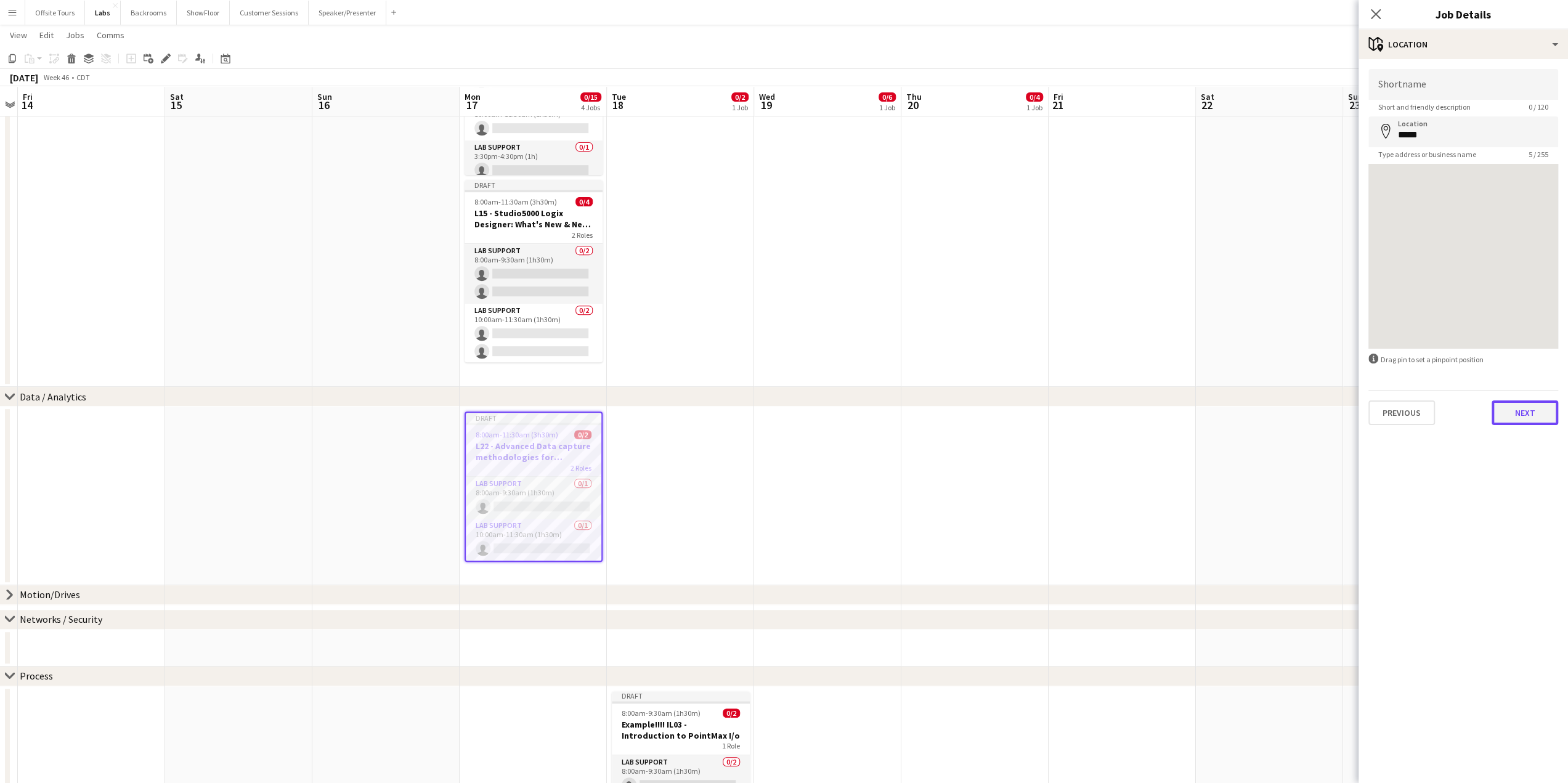
click at [1541, 411] on button "Next" at bounding box center [1524, 412] width 66 height 24
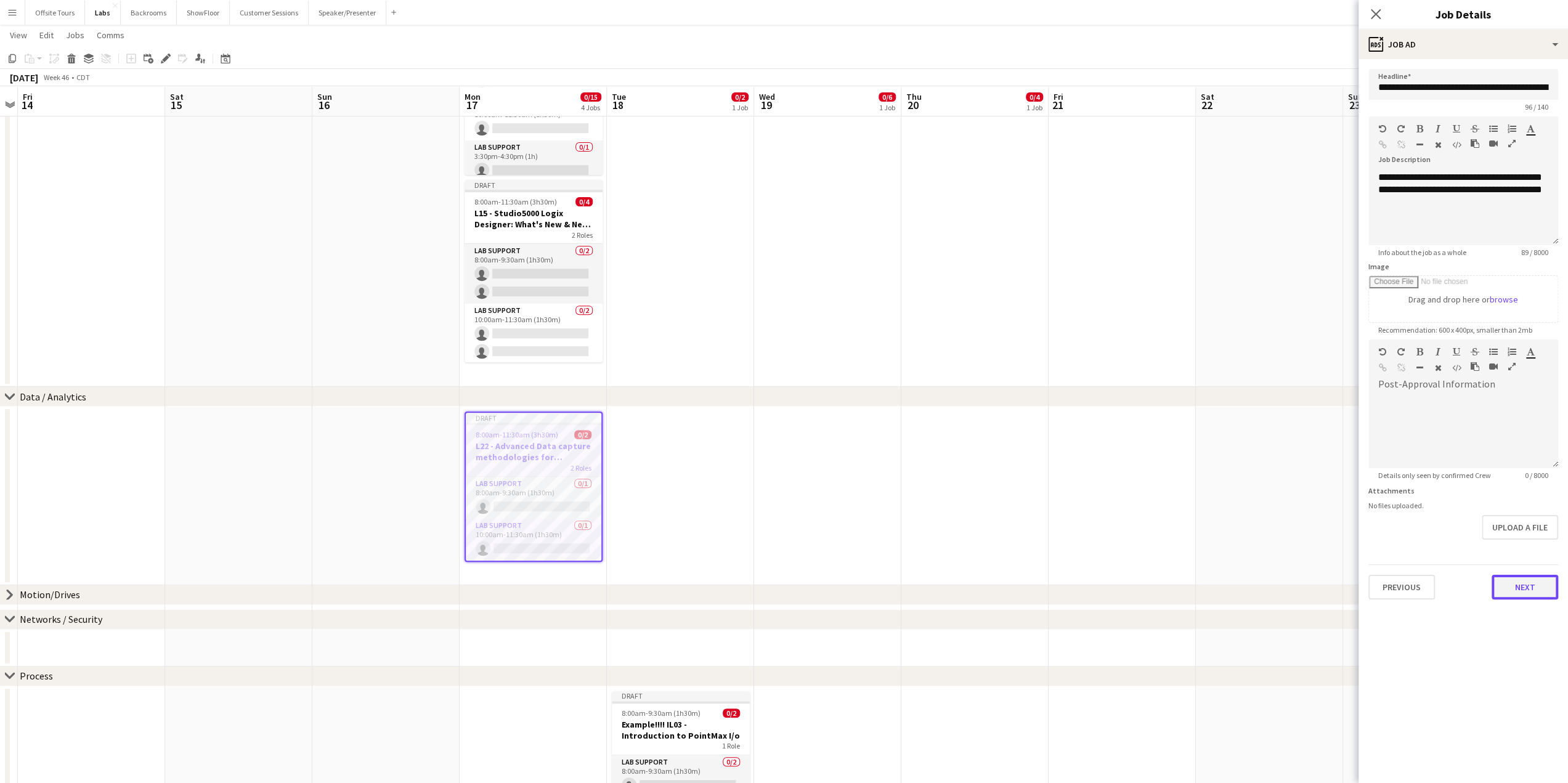
click at [1522, 588] on button "Next" at bounding box center [1524, 587] width 66 height 24
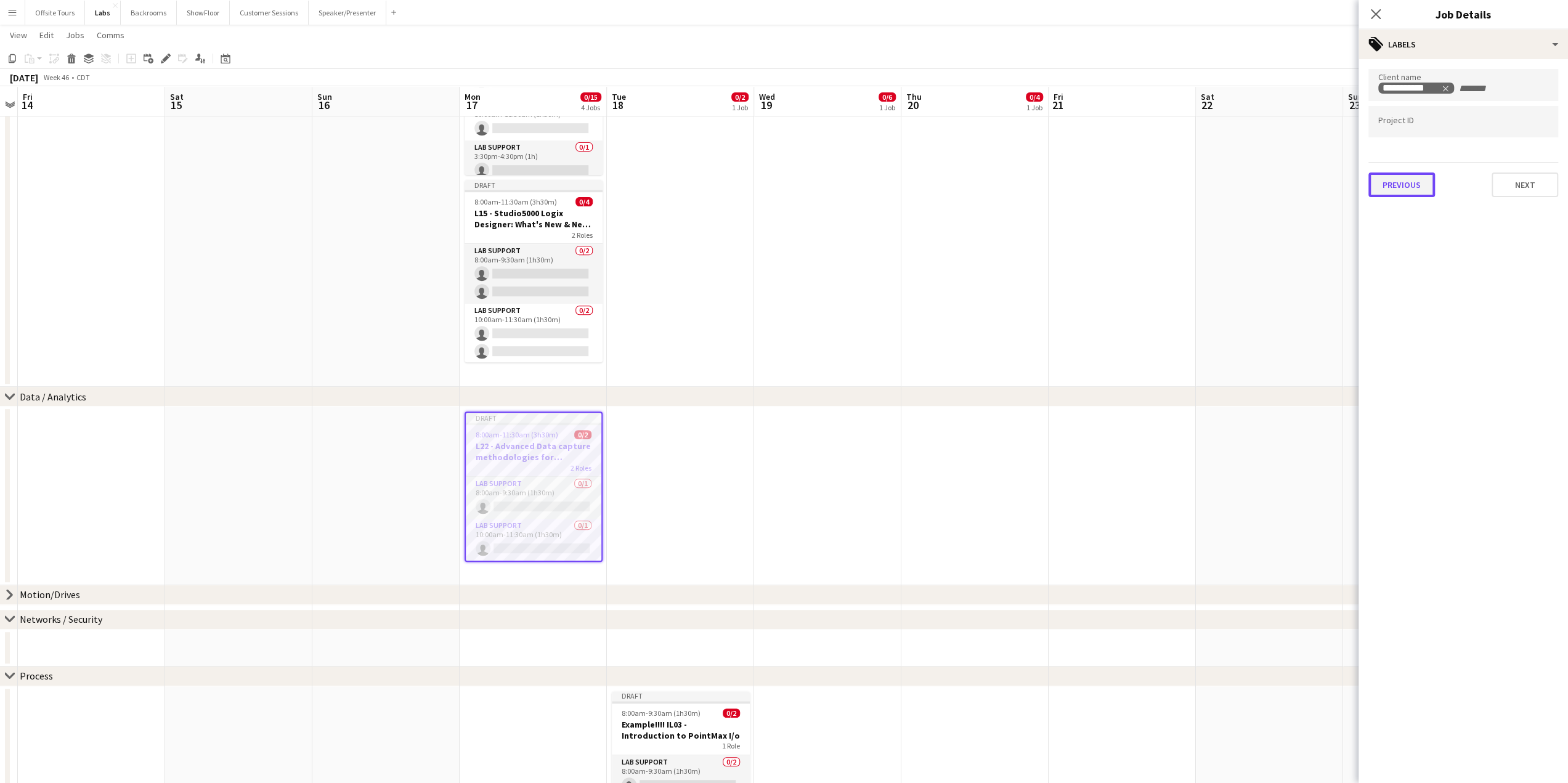
click at [1408, 189] on button "Previous" at bounding box center [1401, 185] width 66 height 24
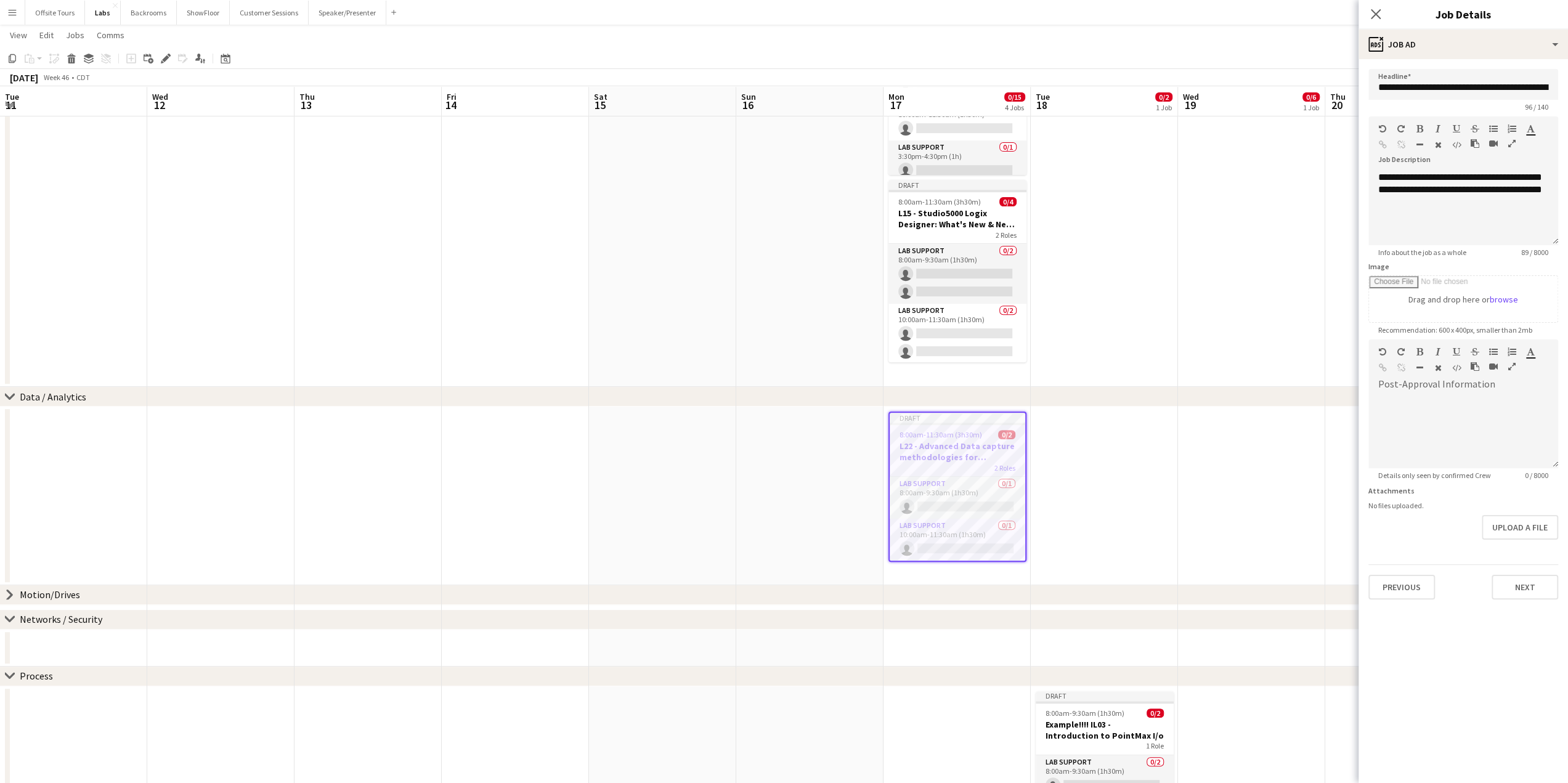
scroll to position [61, 0]
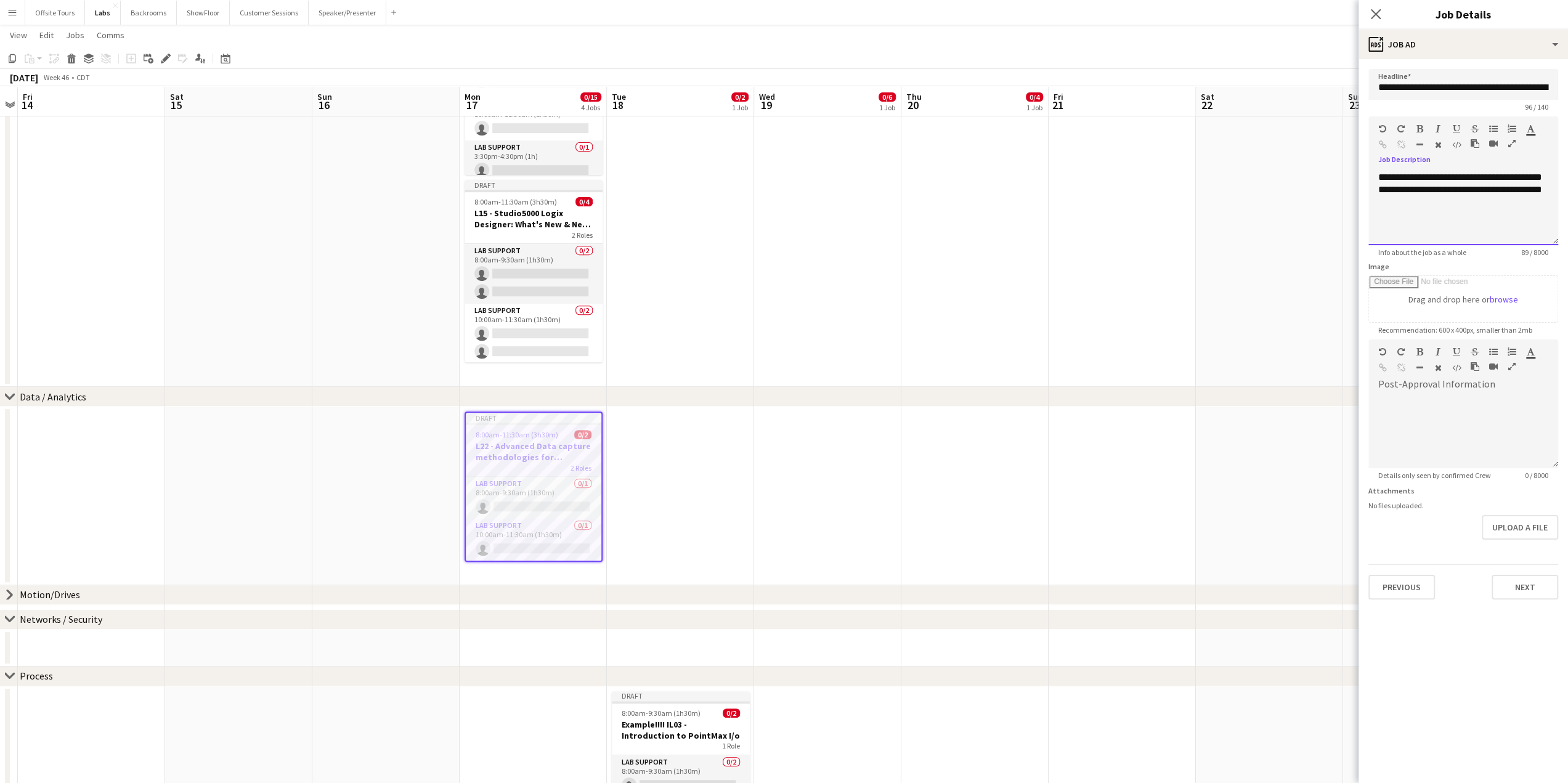
click at [1476, 199] on div "**********" at bounding box center [1463, 208] width 189 height 74
click at [1431, 393] on div at bounding box center [1463, 426] width 189 height 82
click at [1525, 586] on button "Next" at bounding box center [1524, 587] width 66 height 24
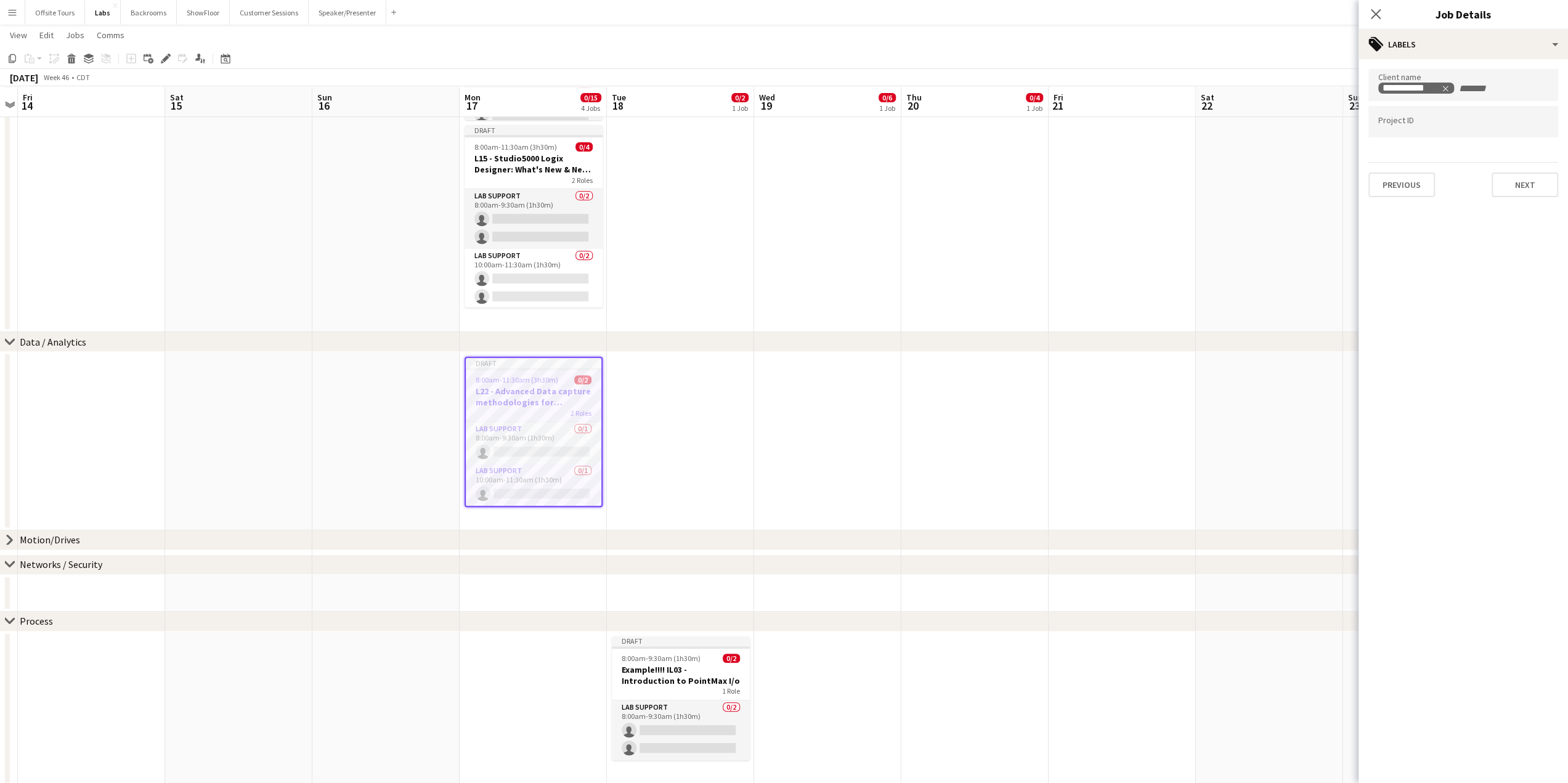
scroll to position [451, 0]
click at [688, 680] on h3 "Example!!!! IL03 - Introduction to PointMax I/o" at bounding box center [681, 674] width 138 height 22
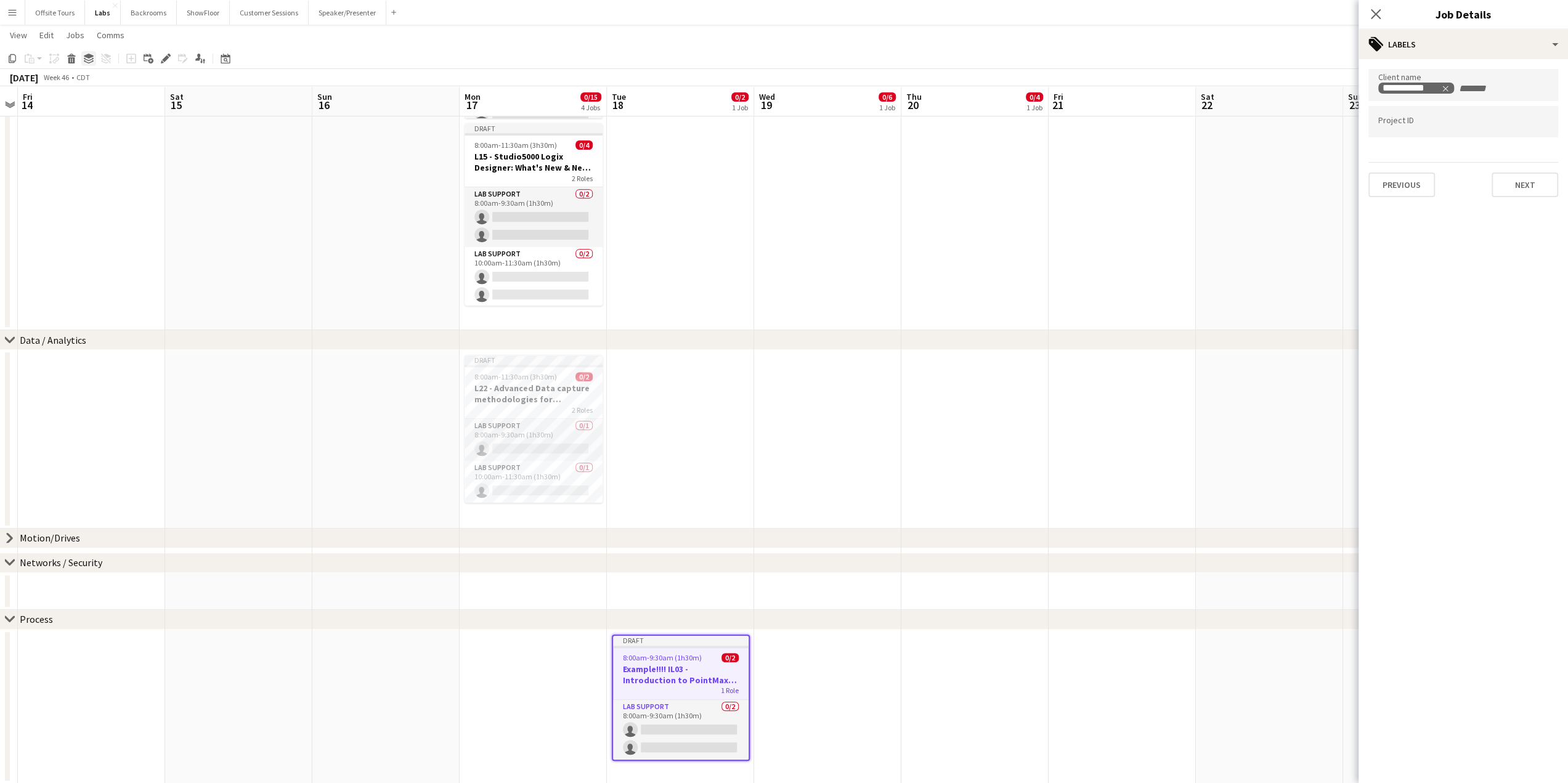
click at [85, 57] on icon "Group" at bounding box center [89, 58] width 10 height 10
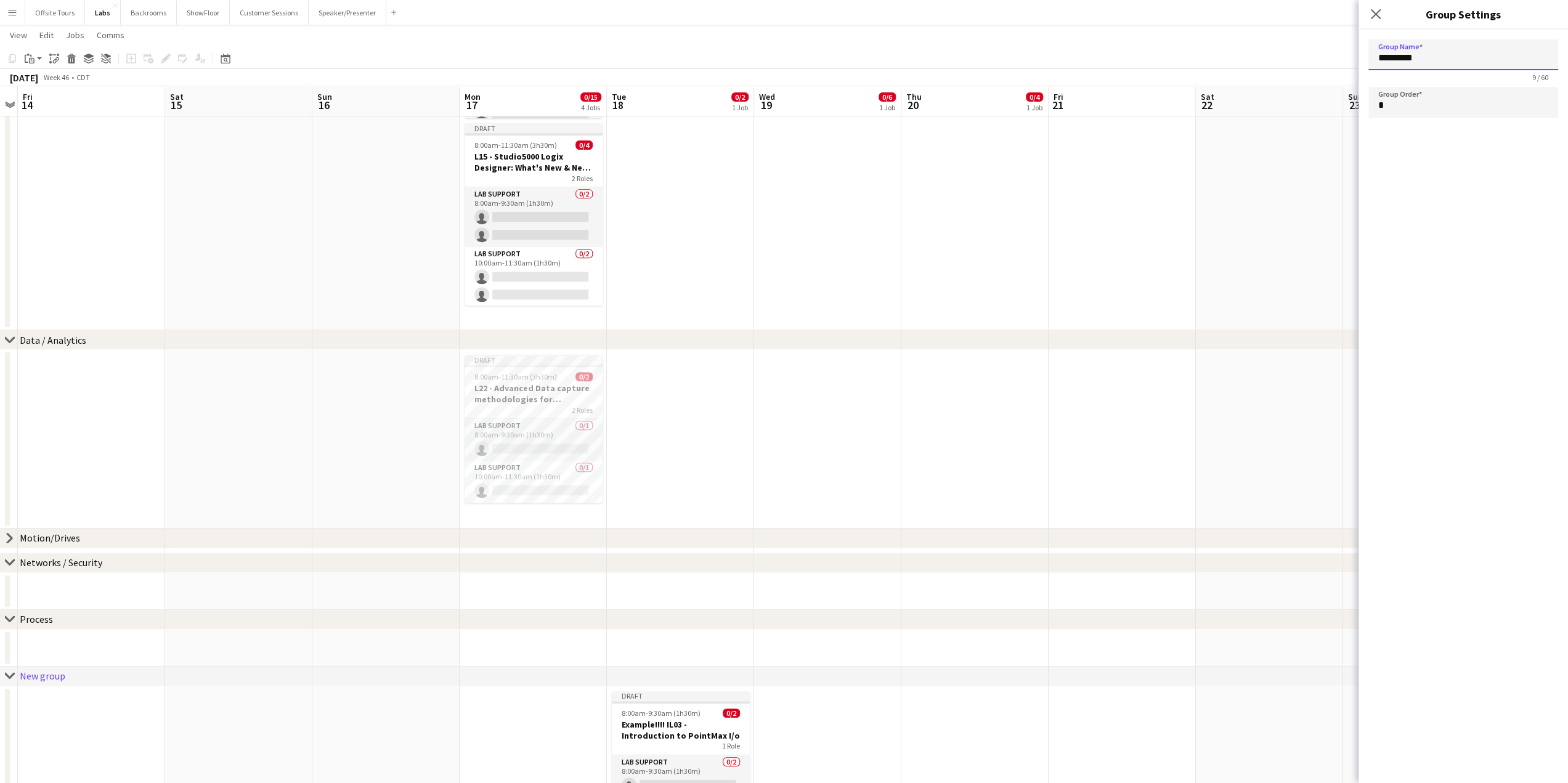
drag, startPoint x: 1443, startPoint y: 49, endPoint x: 1365, endPoint y: 58, distance: 78.5
click at [1365, 58] on form "Group Name ********* 9 / 60 Group Order *" at bounding box center [1463, 81] width 210 height 103
click at [676, 717] on span "8:00am-9:30am (1h30m)" at bounding box center [660, 713] width 79 height 9
type input "*********"
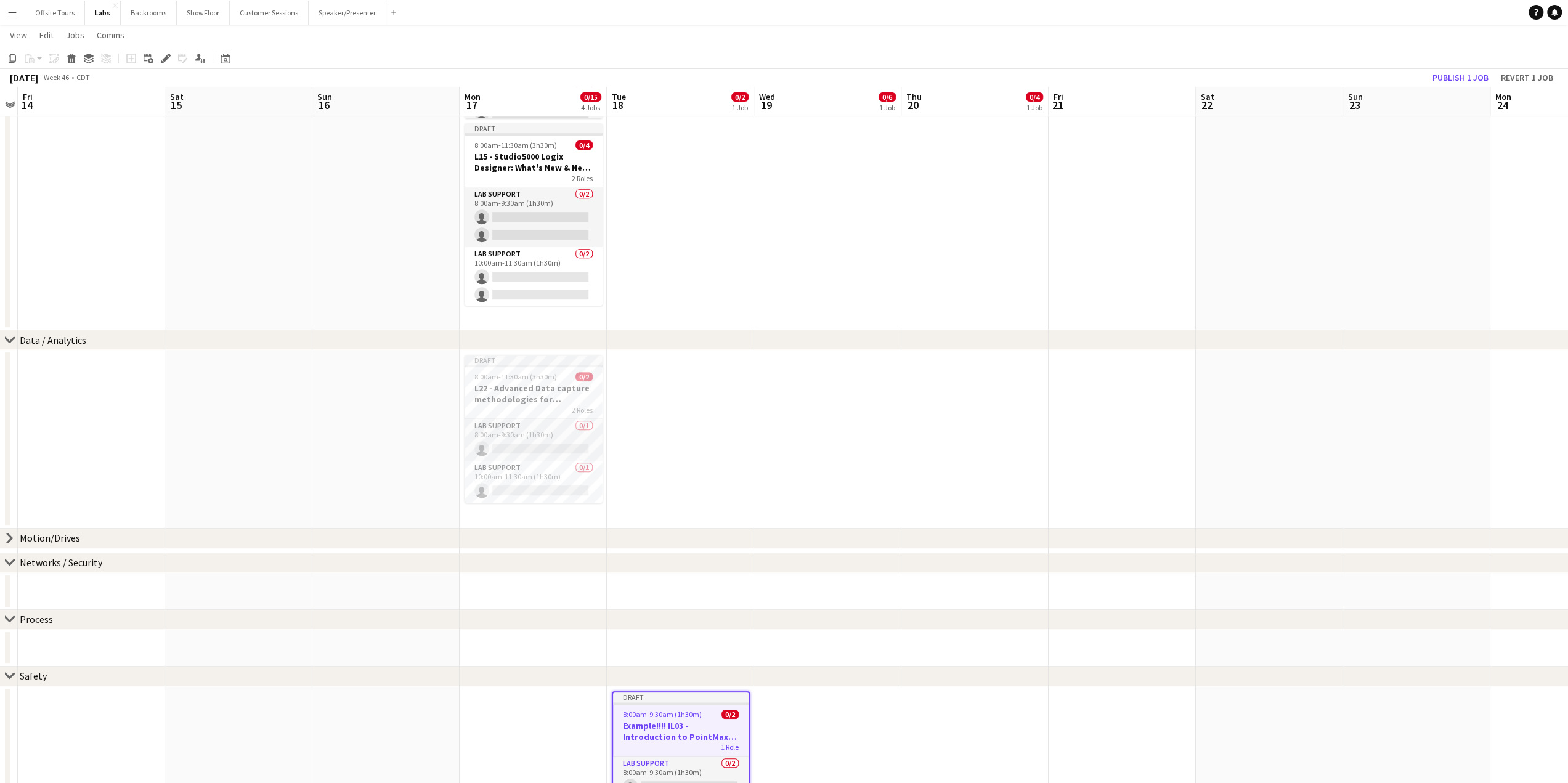
click at [676, 717] on span "8:00am-9:30am (1h30m)" at bounding box center [662, 715] width 79 height 9
click at [675, 714] on span "8:00am-9:30am (1h30m)" at bounding box center [660, 713] width 79 height 9
click at [669, 701] on div "Draft" at bounding box center [680, 697] width 135 height 10
click at [665, 700] on div "Draft" at bounding box center [681, 696] width 138 height 10
click at [90, 59] on icon "Group" at bounding box center [89, 58] width 10 height 10
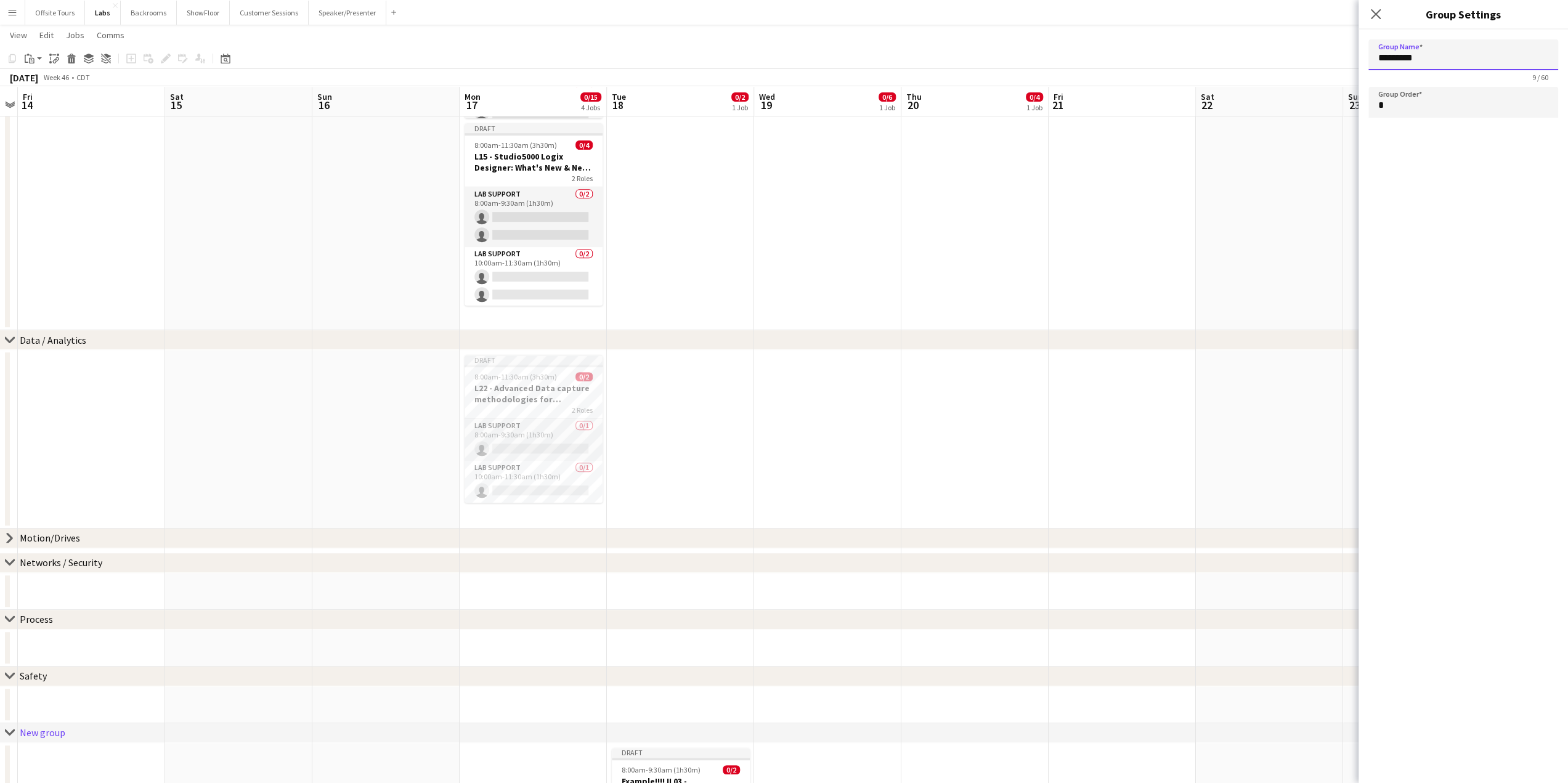
drag, startPoint x: 1441, startPoint y: 64, endPoint x: 1365, endPoint y: 63, distance: 76.0
click at [1365, 63] on form "Group Name ********* 9 / 60 Group Order *" at bounding box center [1463, 81] width 210 height 103
click at [753, 651] on app-date-cell at bounding box center [680, 649] width 147 height 37
type input "*********"
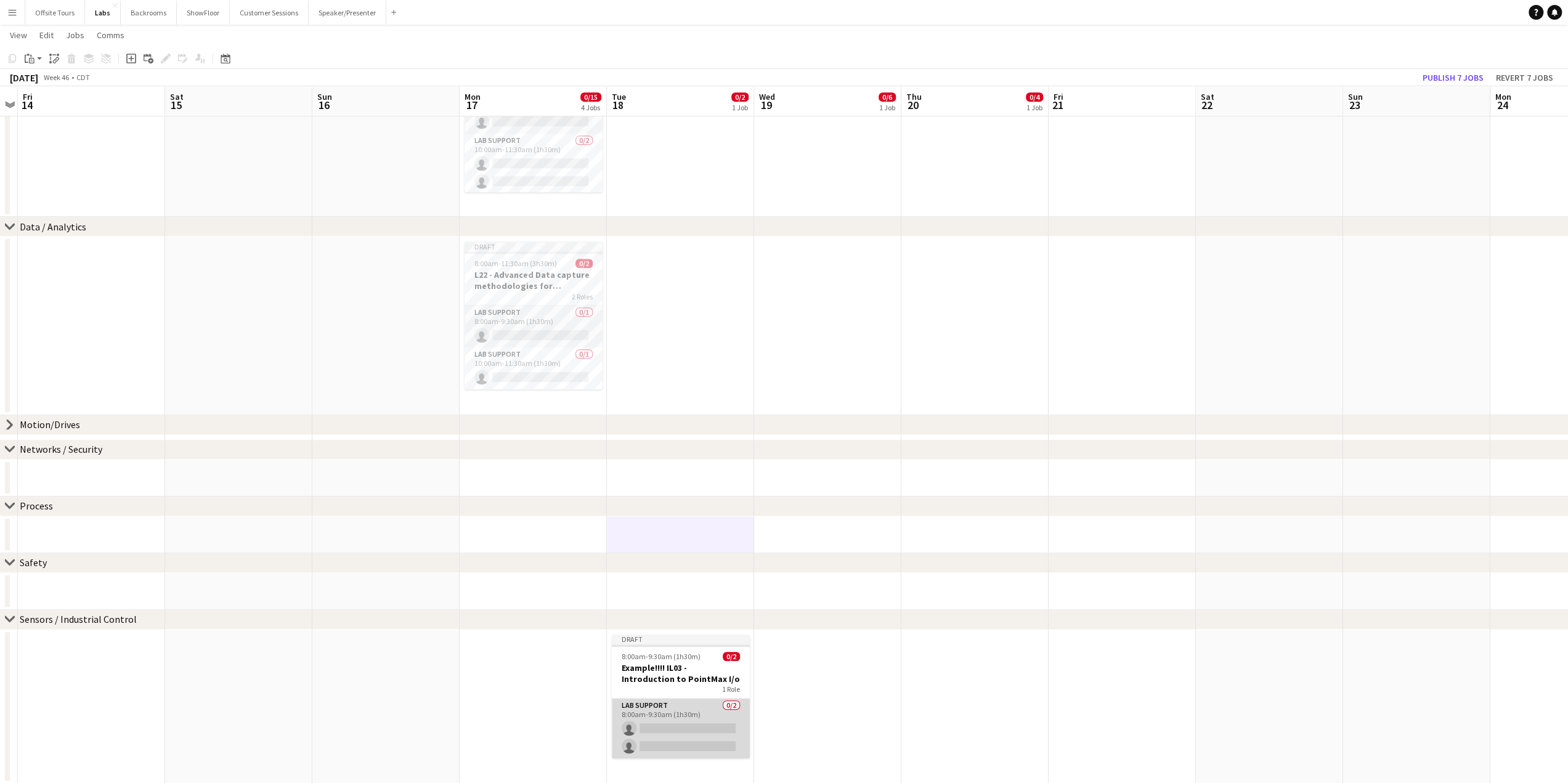
scroll to position [565, 0]
click at [701, 700] on app-card-role "Lab Support 0/2 8:00am-9:30am (1h30m) single-neutral-actions single-neutral-act…" at bounding box center [681, 729] width 138 height 60
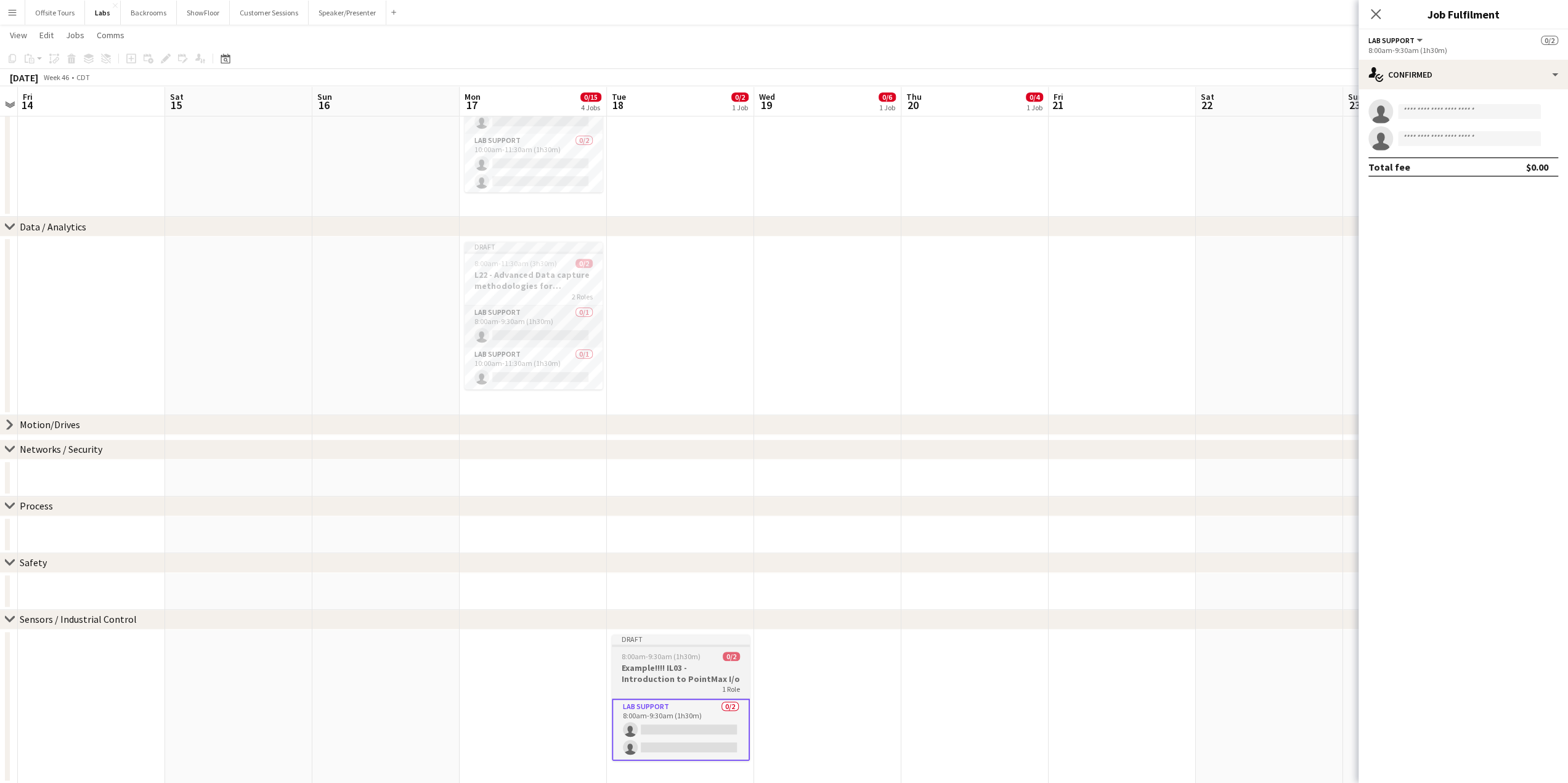
click at [682, 677] on h3 "Example!!!! IL03 - Introduction to PointMax I/o" at bounding box center [681, 674] width 138 height 22
click at [162, 52] on div "Edit" at bounding box center [166, 59] width 15 height 15
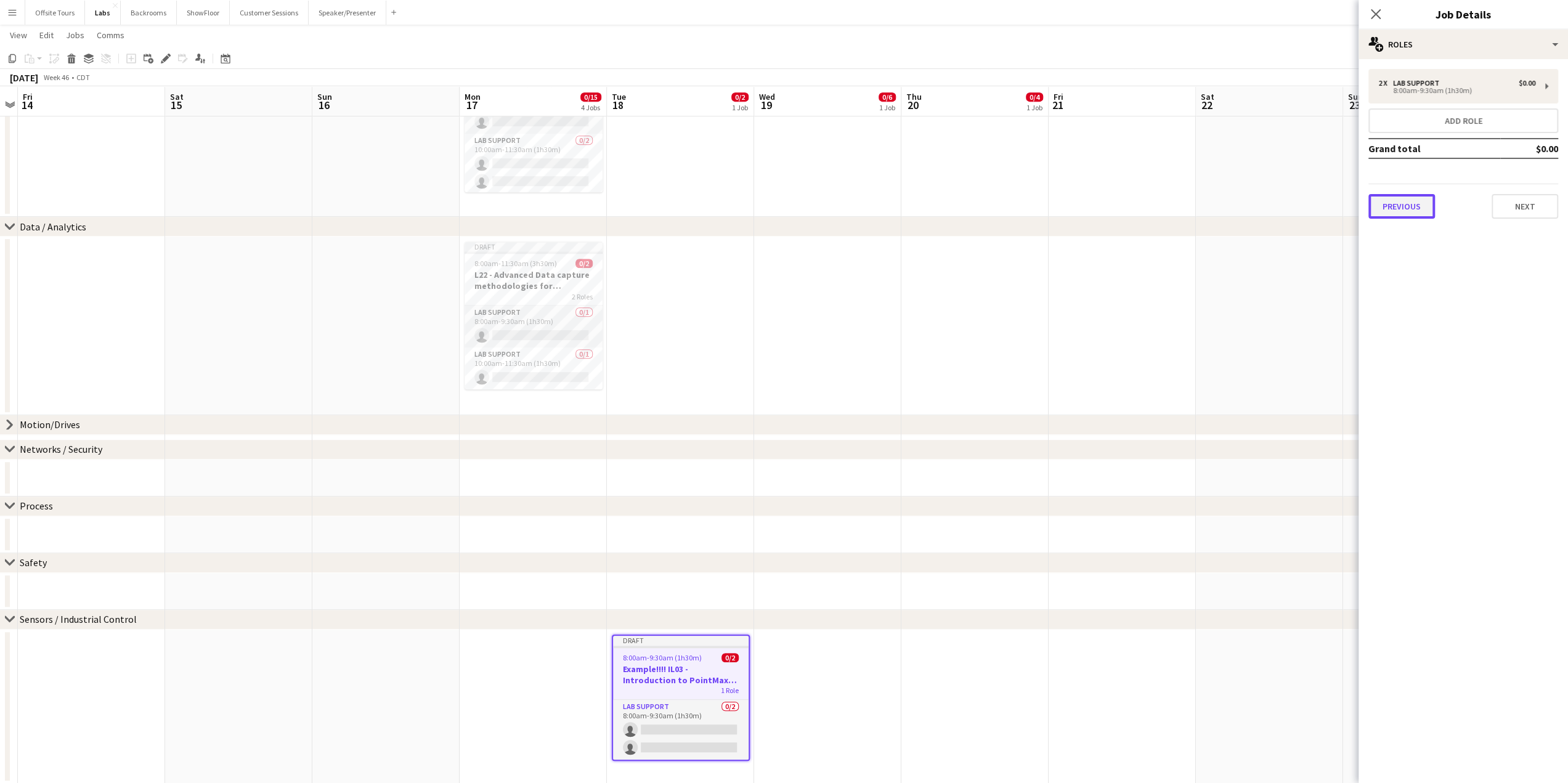
click at [1420, 203] on button "Previous" at bounding box center [1401, 206] width 66 height 24
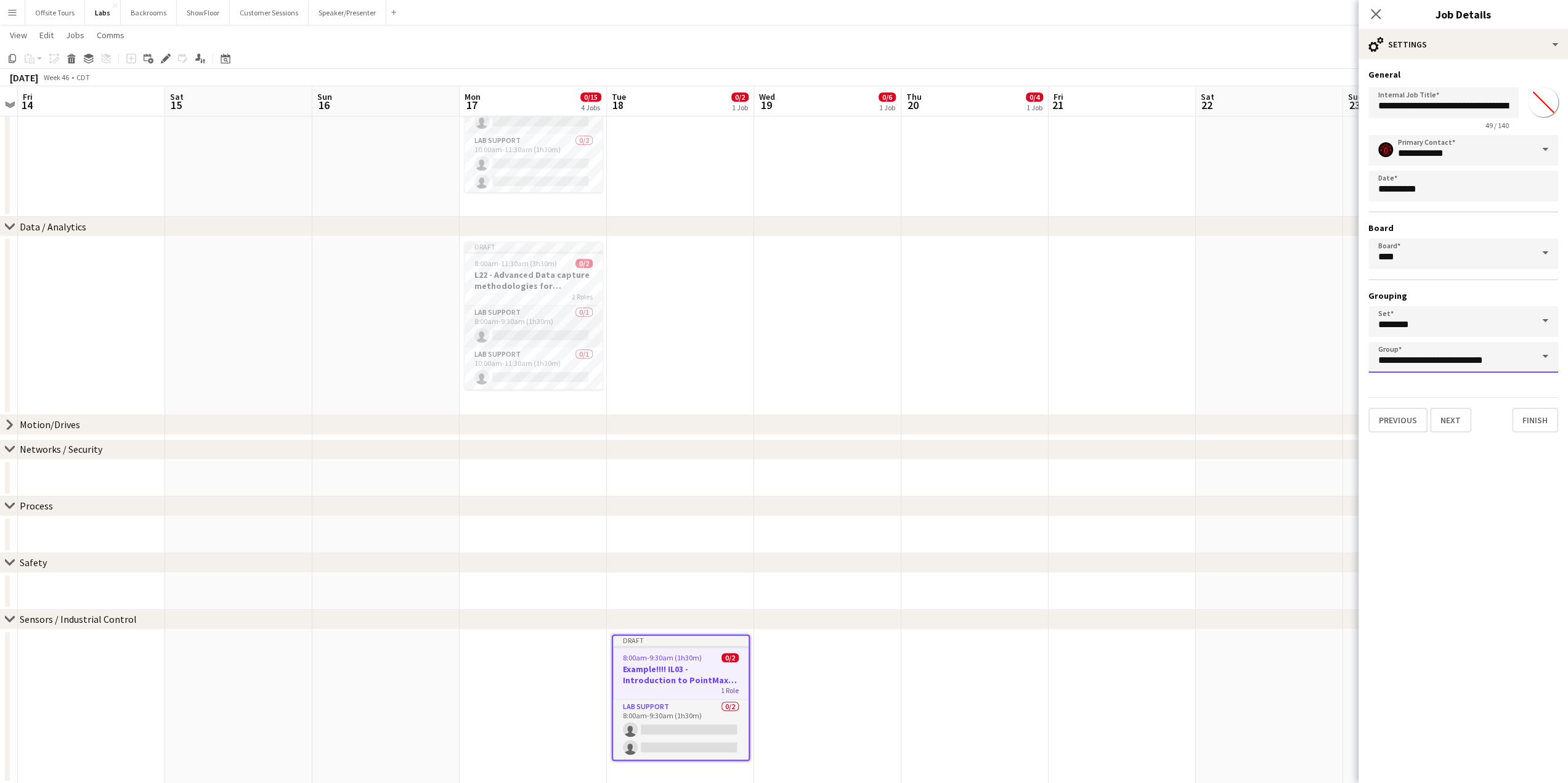
click at [1424, 363] on input "**********" at bounding box center [1463, 357] width 189 height 31
click at [1420, 424] on span "Control" at bounding box center [1463, 422] width 170 height 12
type input "*******"
click at [1536, 416] on button "Finish" at bounding box center [1535, 420] width 47 height 24
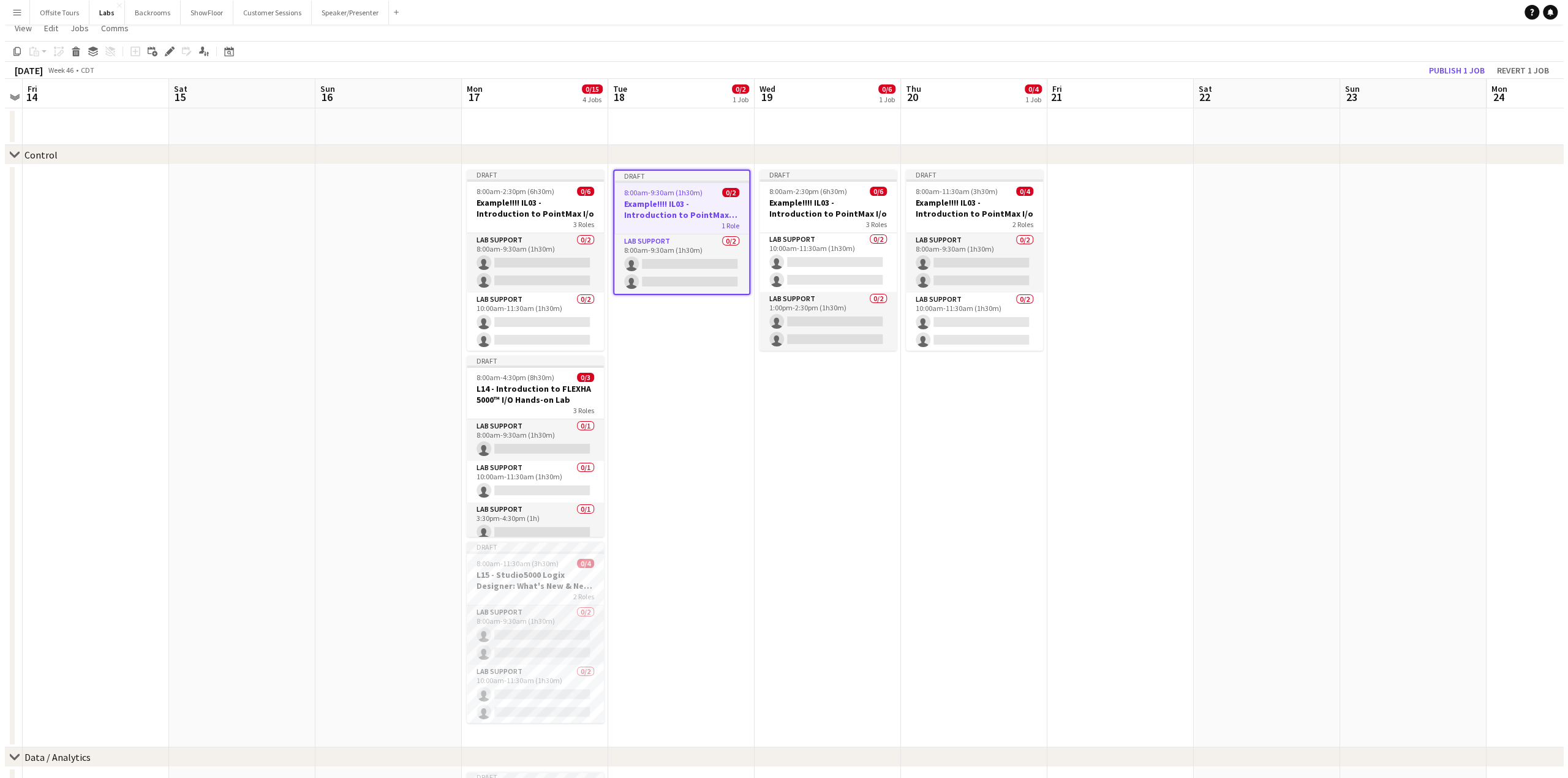
scroll to position [0, 0]
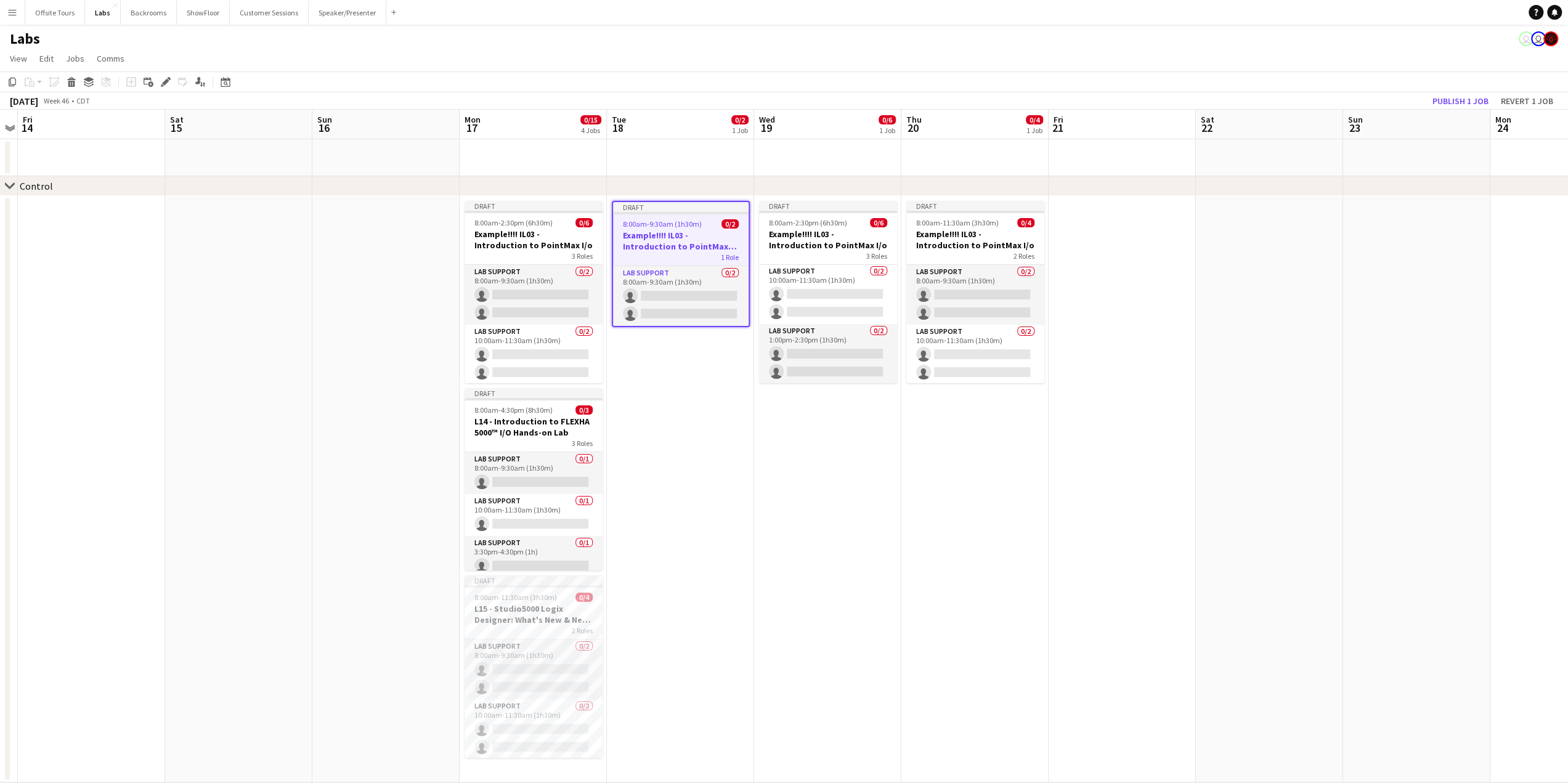
click at [14, 14] on app-icon "Menu" at bounding box center [12, 12] width 10 height 10
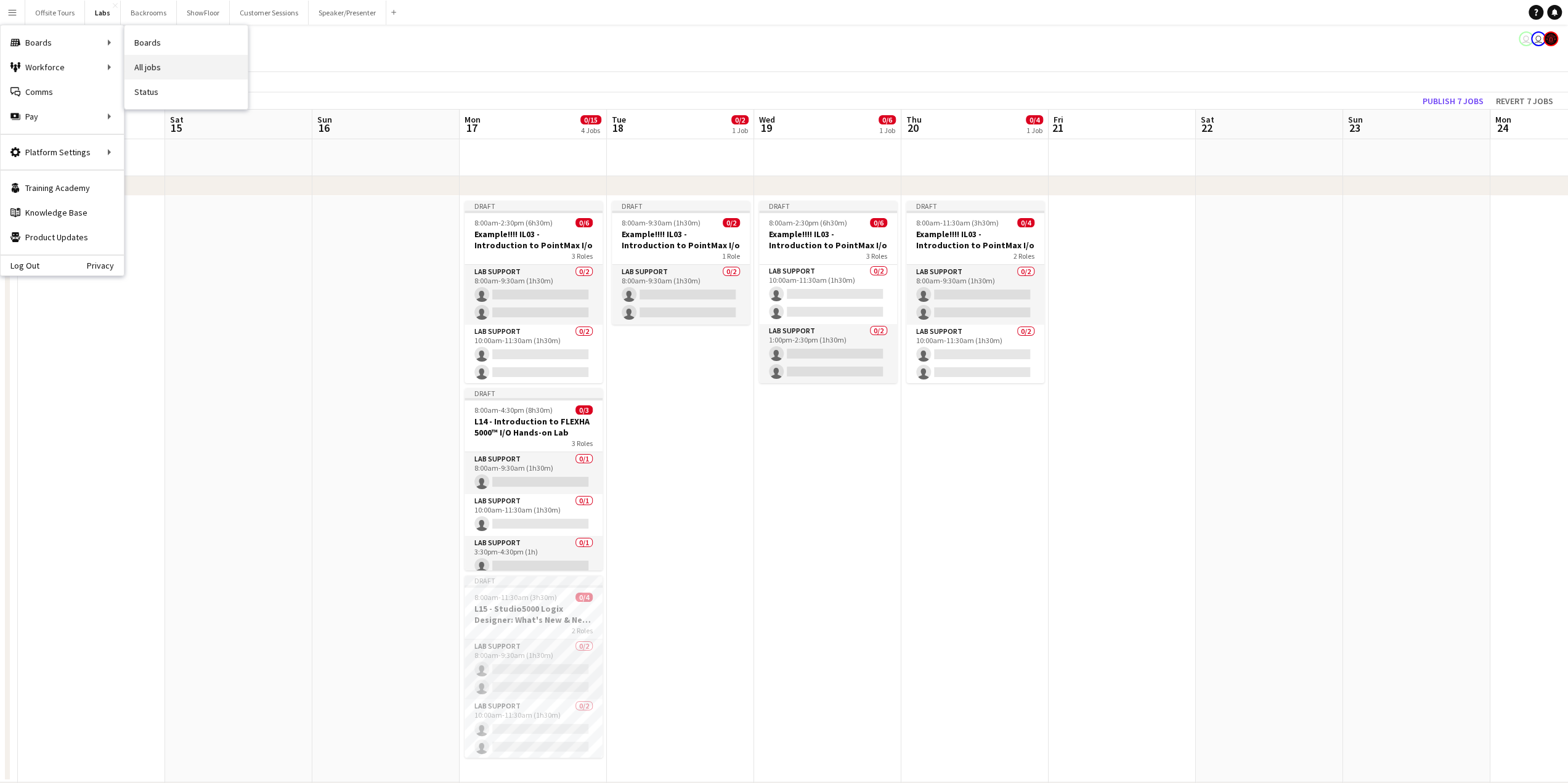
click at [164, 69] on link "All jobs" at bounding box center [186, 67] width 123 height 24
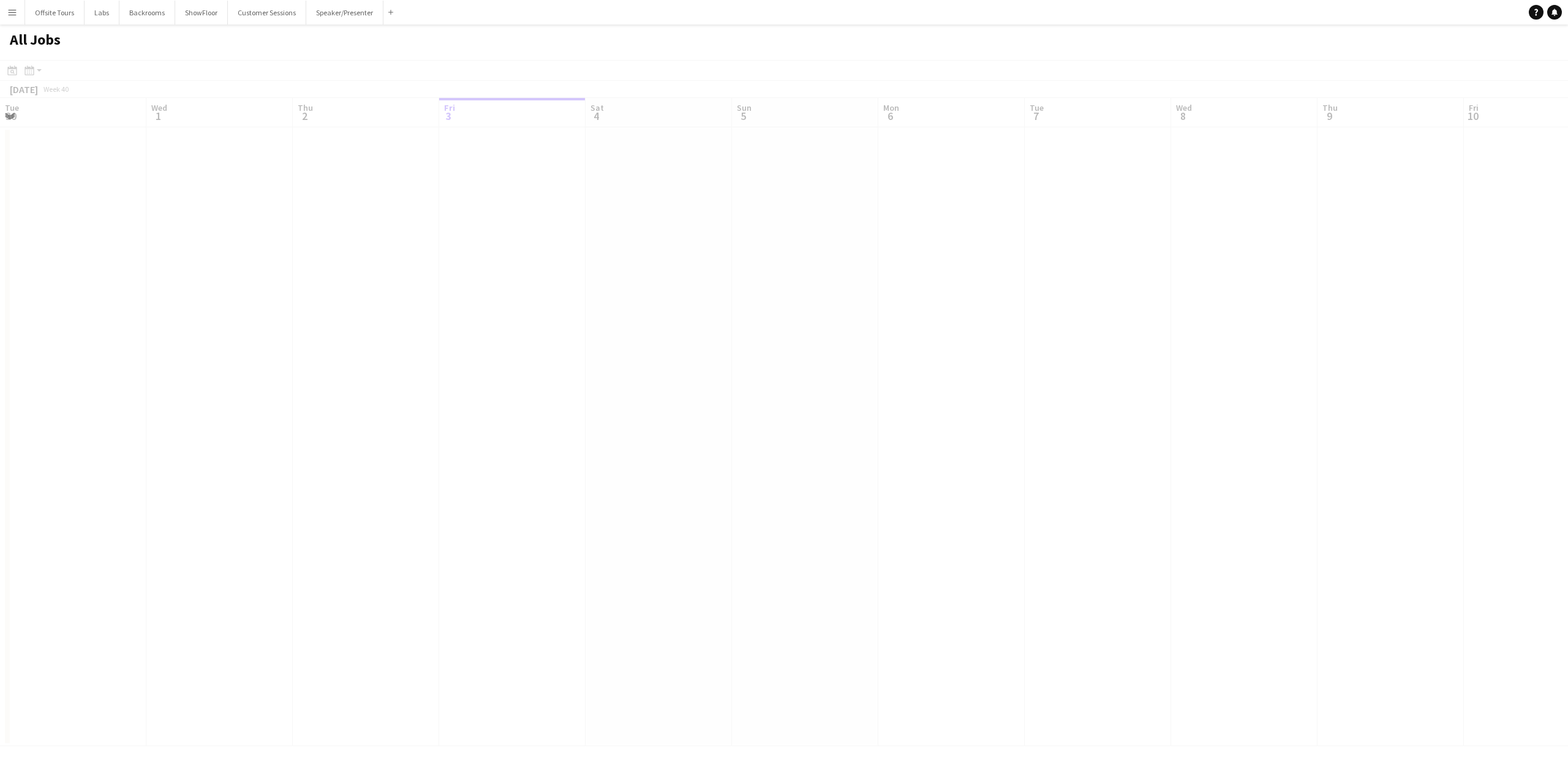
scroll to position [0, 293]
click at [40, 70] on app-action-btn "Month view / Day view" at bounding box center [33, 70] width 22 height 15
click at [77, 62] on app-toolbar "Date picker [DATE] [DATE] [DATE] M [DATE] T [DATE] W [DATE] T [DATE] F [DATE] S…" at bounding box center [784, 70] width 1568 height 20
click at [12, 71] on icon "Date picker" at bounding box center [12, 70] width 10 height 10
click at [109, 114] on span "Next month" at bounding box center [112, 112] width 24 height 24
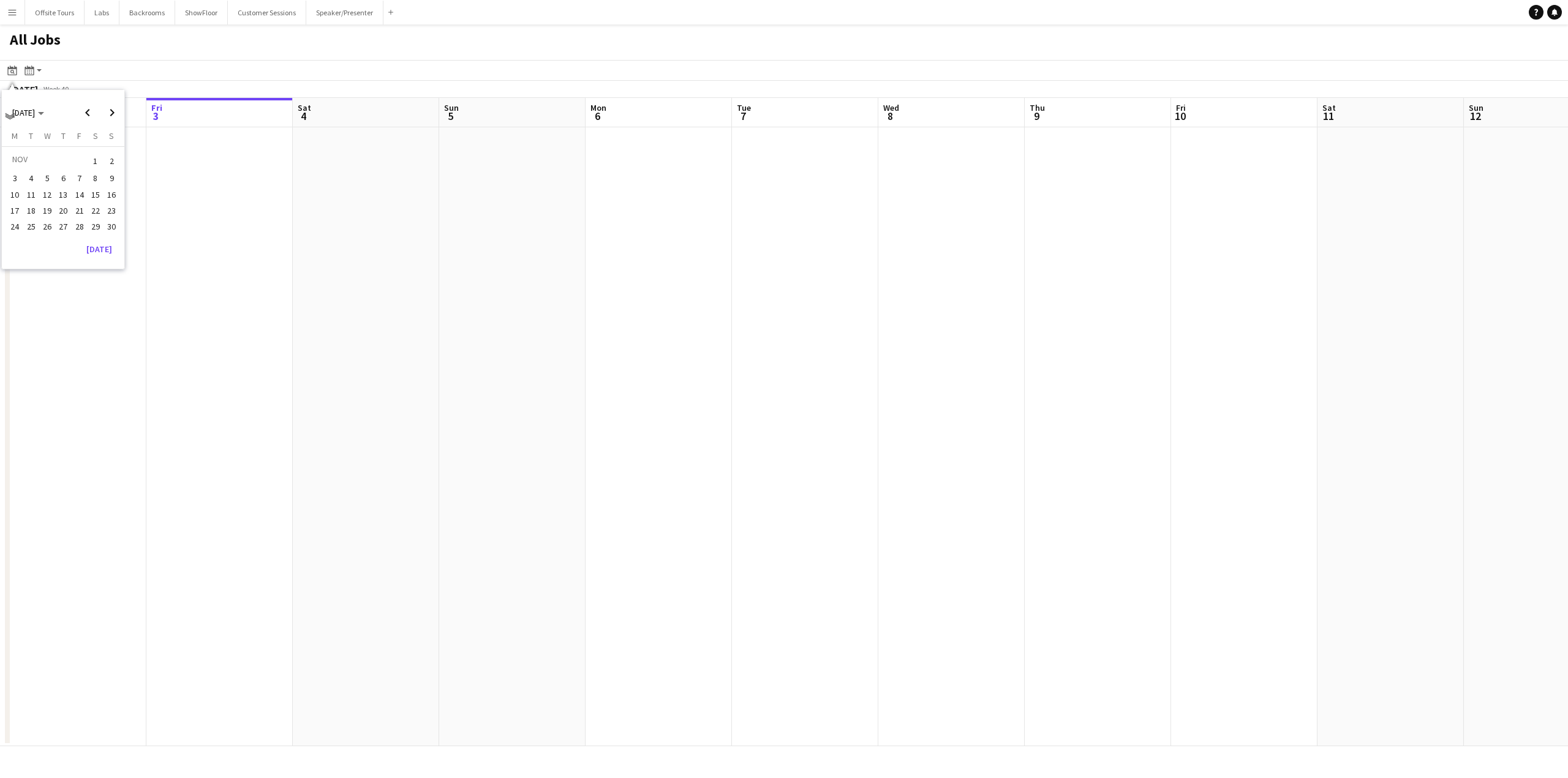
click at [33, 207] on span "18" at bounding box center [32, 210] width 15 height 15
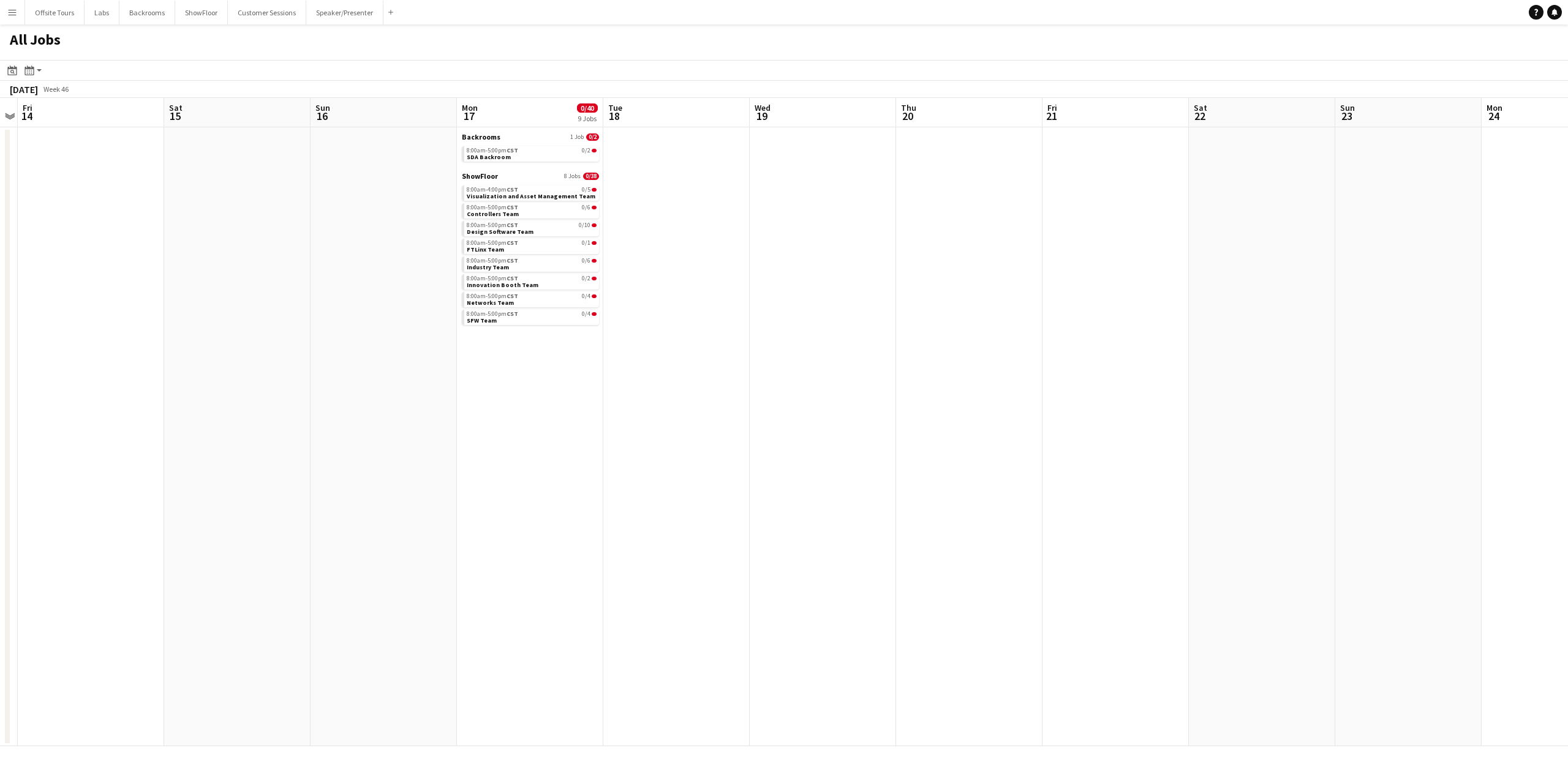
click at [16, 7] on app-icon "Menu" at bounding box center [12, 12] width 10 height 10
click at [146, 93] on link "Status" at bounding box center [185, 91] width 122 height 24
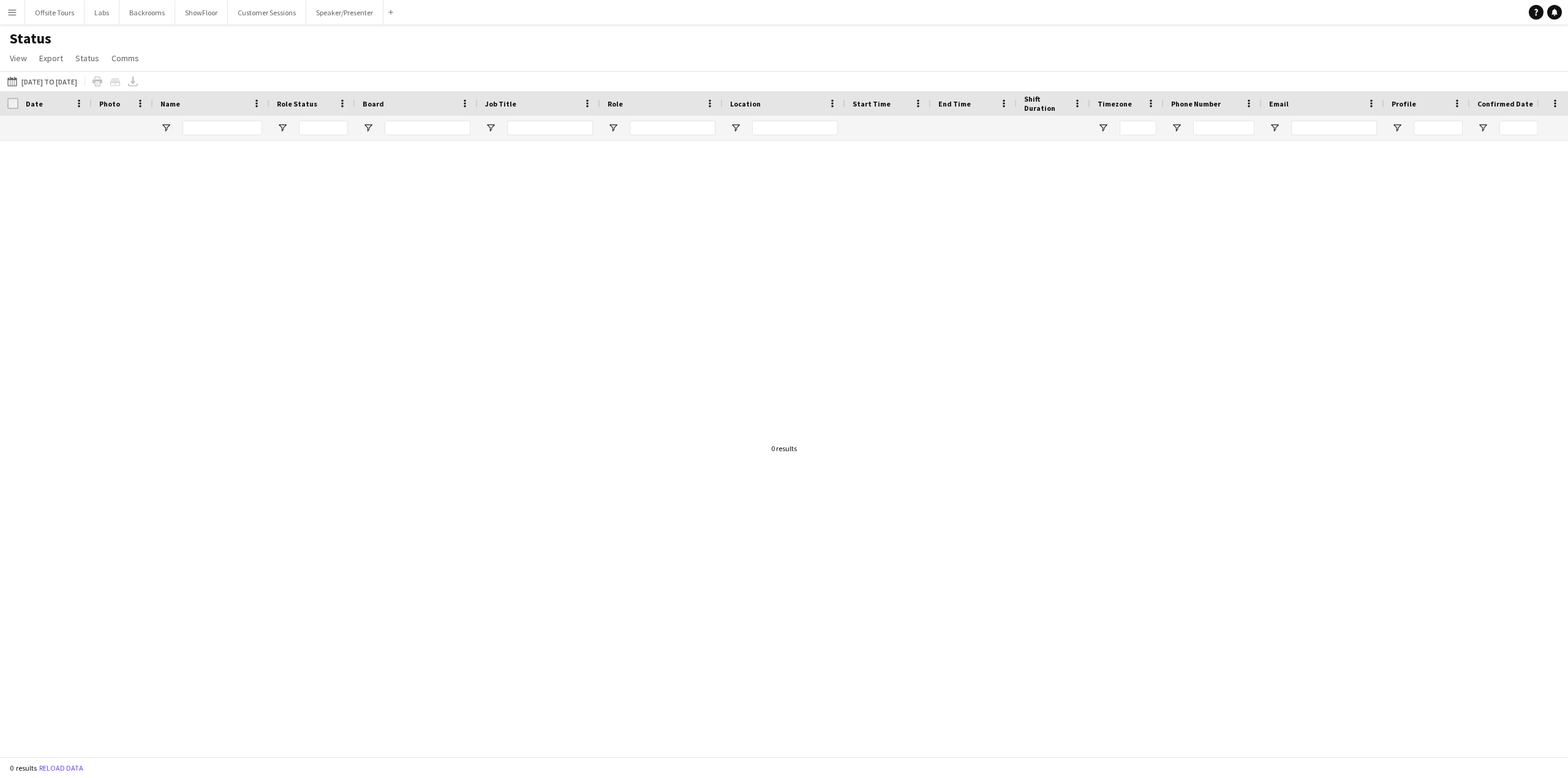
click at [8, 17] on button "Menu" at bounding box center [12, 12] width 24 height 24
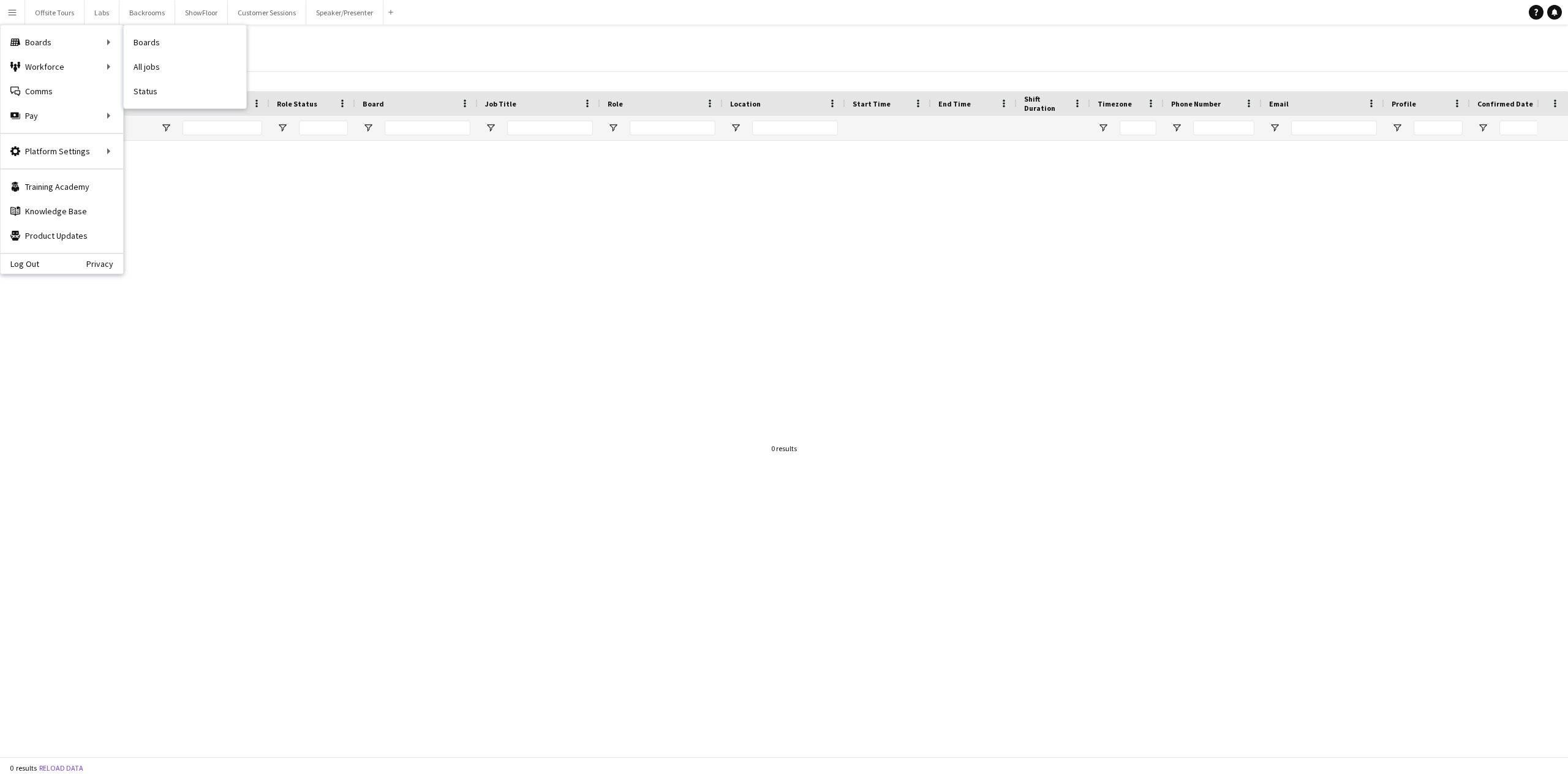
drag, startPoint x: 147, startPoint y: 86, endPoint x: 149, endPoint y: 93, distance: 7.3
click at [147, 86] on link "Status" at bounding box center [185, 91] width 122 height 24
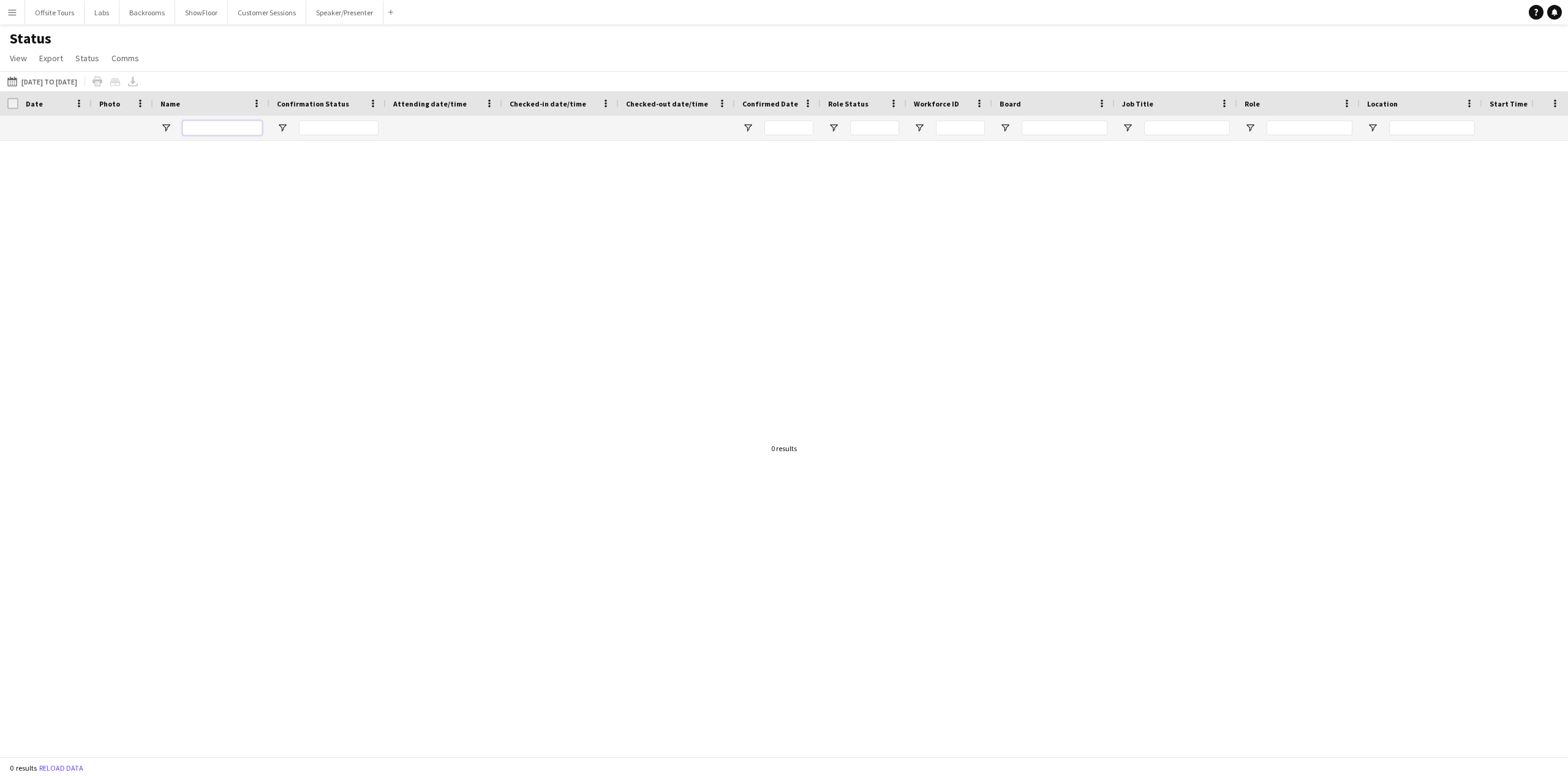
click at [213, 125] on input "Name Filter Input" at bounding box center [223, 128] width 80 height 15
type input "****"
click at [11, 17] on app-icon "Menu" at bounding box center [12, 12] width 10 height 10
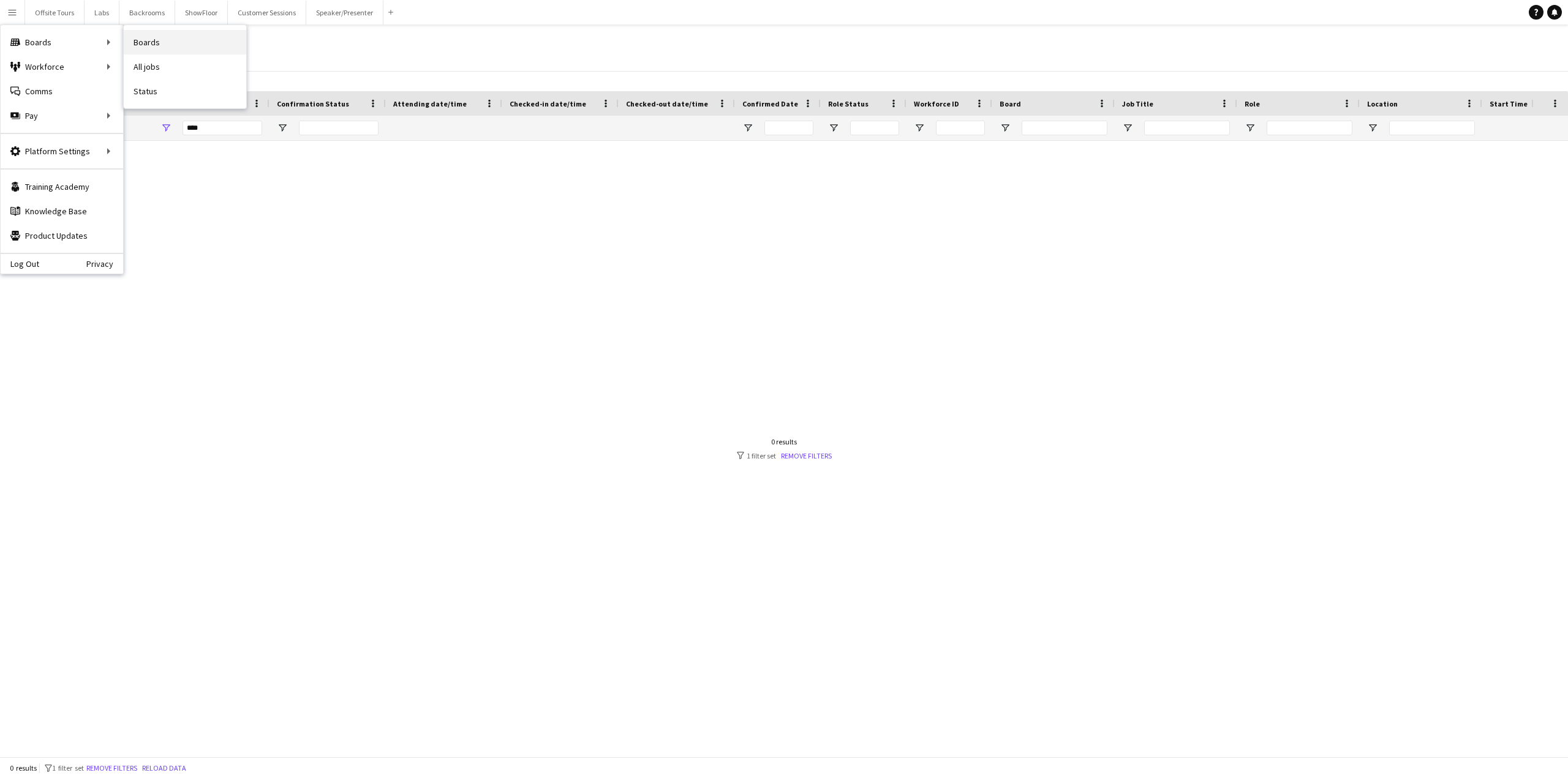
click at [138, 37] on link "Boards" at bounding box center [185, 42] width 122 height 24
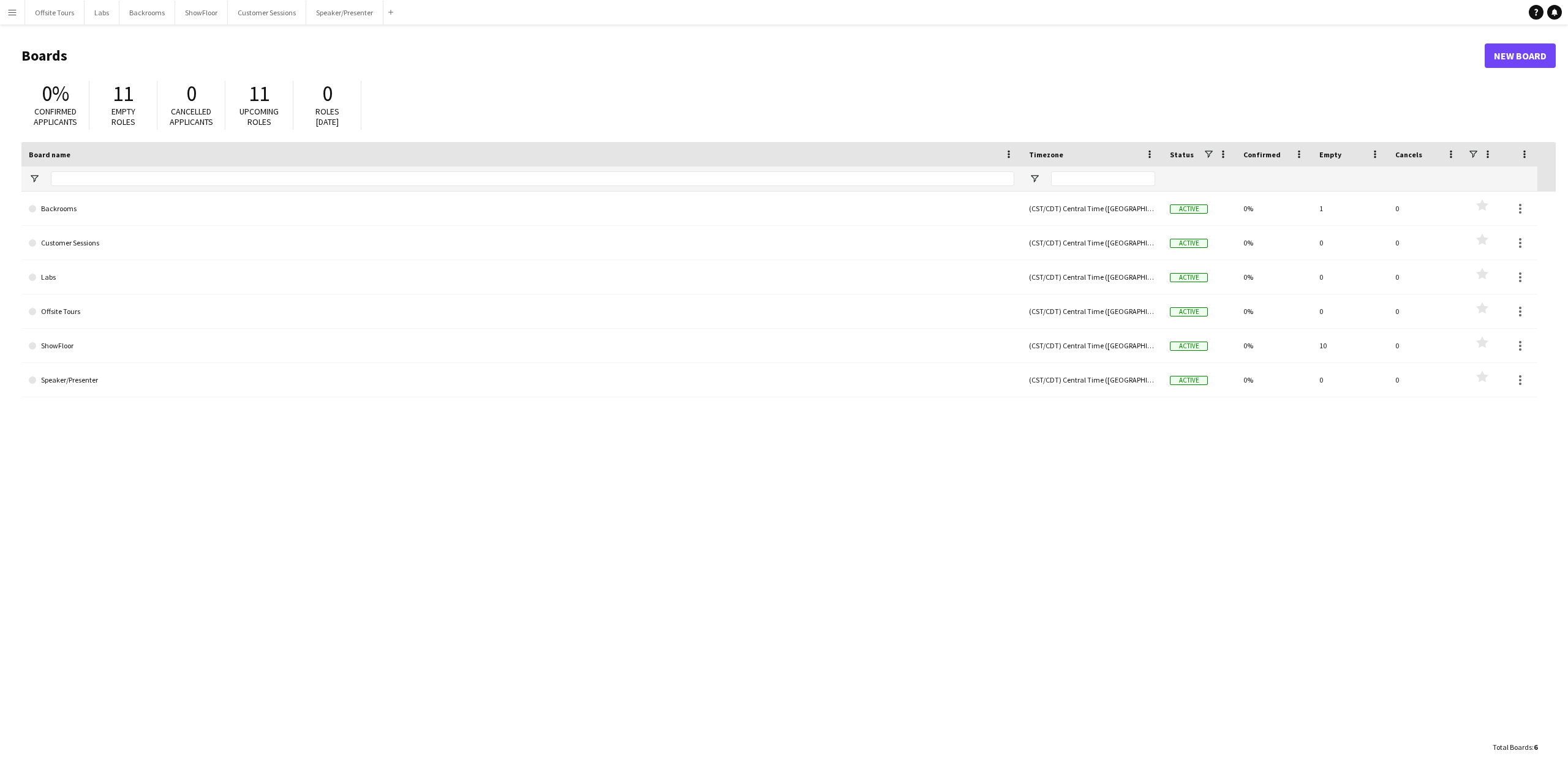
click at [12, 10] on app-icon "Menu" at bounding box center [12, 12] width 10 height 10
click at [558, 116] on div "0% Confirmed applicants 11 Empty roles 0 Cancelled applicants 11 Upcoming roles…" at bounding box center [788, 108] width 1534 height 68
click at [12, 16] on app-icon "Menu" at bounding box center [12, 12] width 10 height 10
click at [539, 154] on div "Board name" at bounding box center [514, 155] width 971 height 19
click at [137, 17] on button "Backrooms Close" at bounding box center [147, 13] width 56 height 24
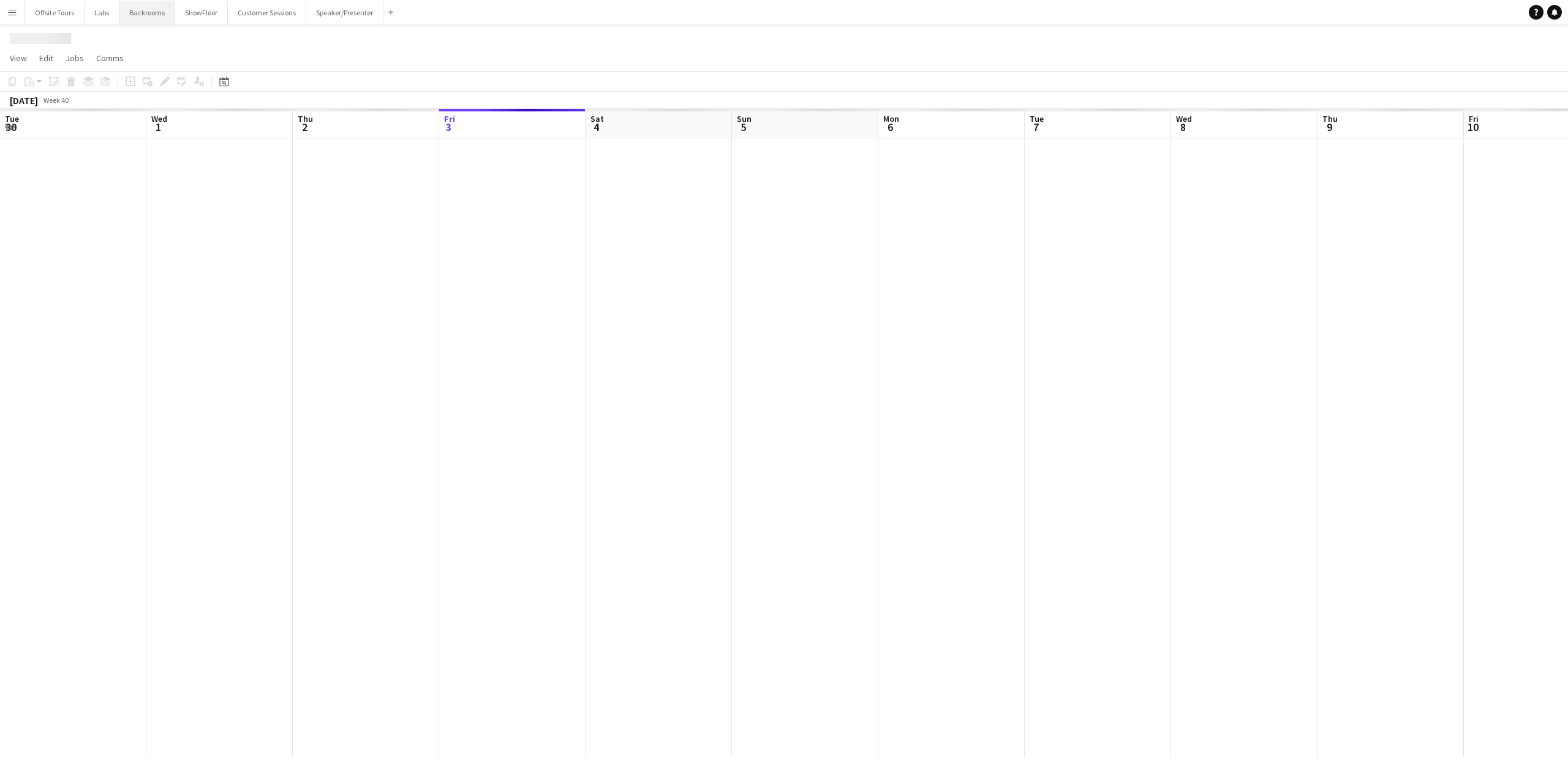
scroll to position [0, 293]
click at [270, 14] on button "Customer Sessions Close" at bounding box center [268, 13] width 79 height 24
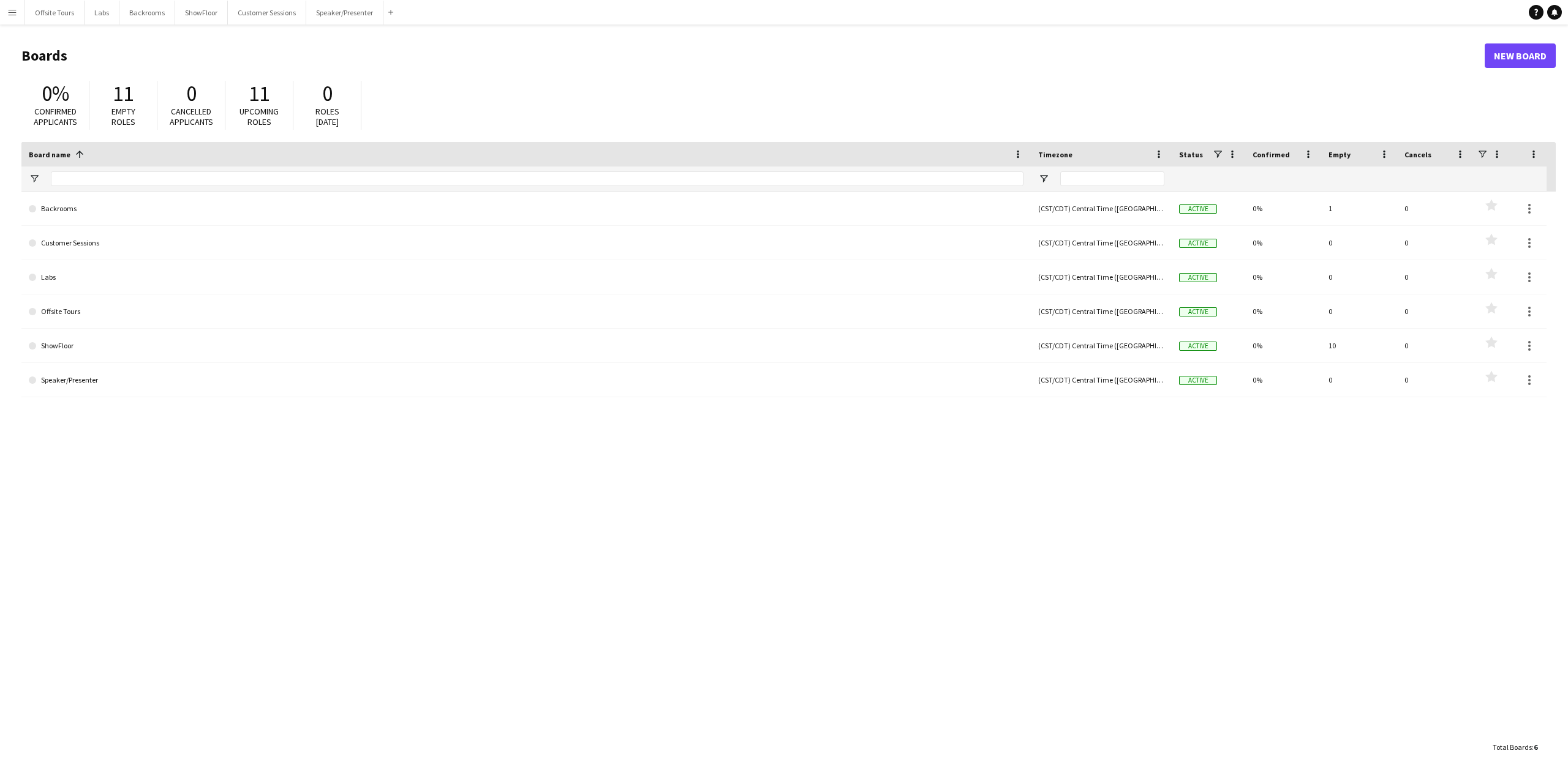
click at [14, 10] on app-icon "Menu" at bounding box center [12, 12] width 10 height 10
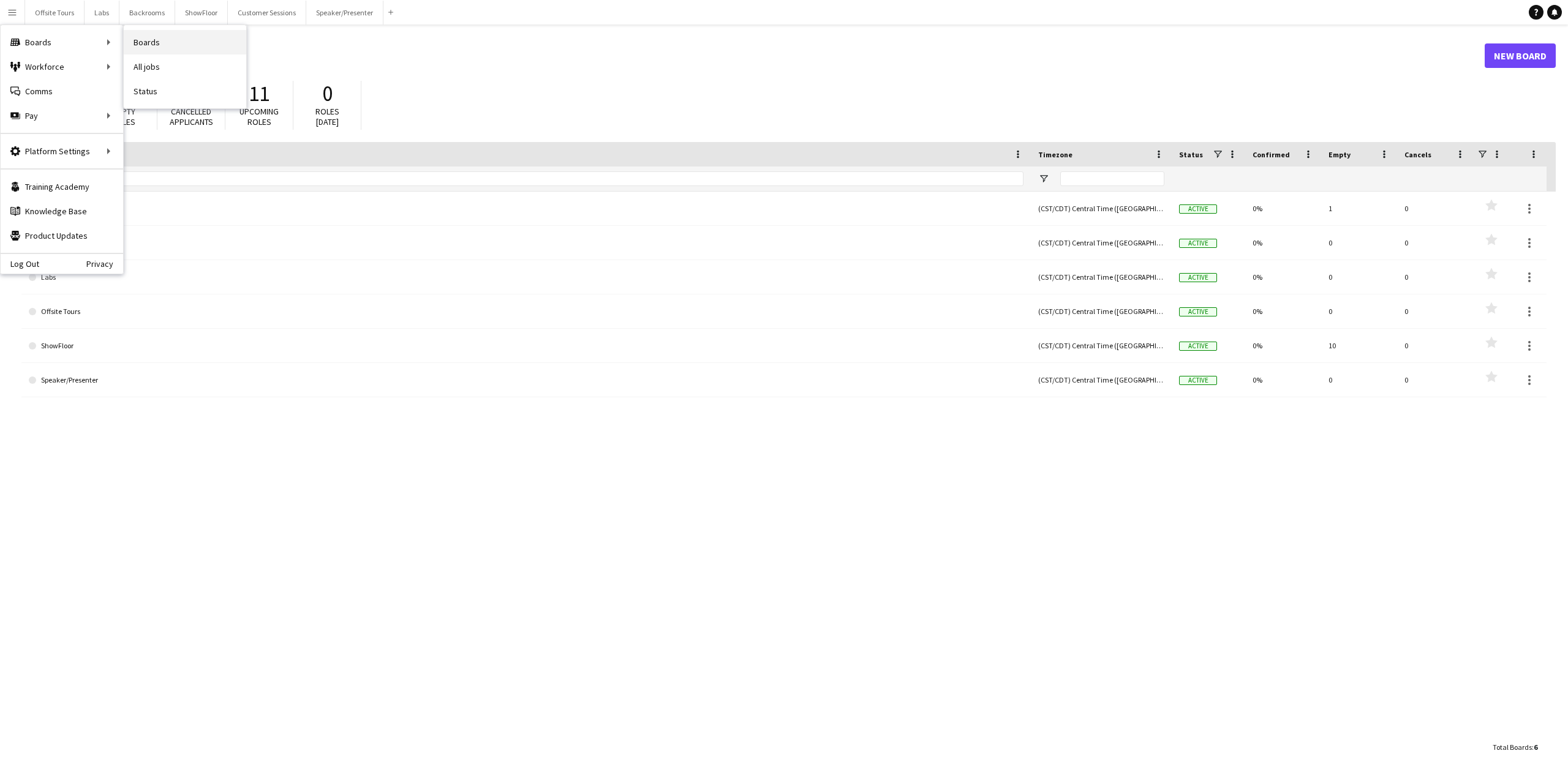
click at [173, 43] on link "Boards" at bounding box center [185, 42] width 122 height 24
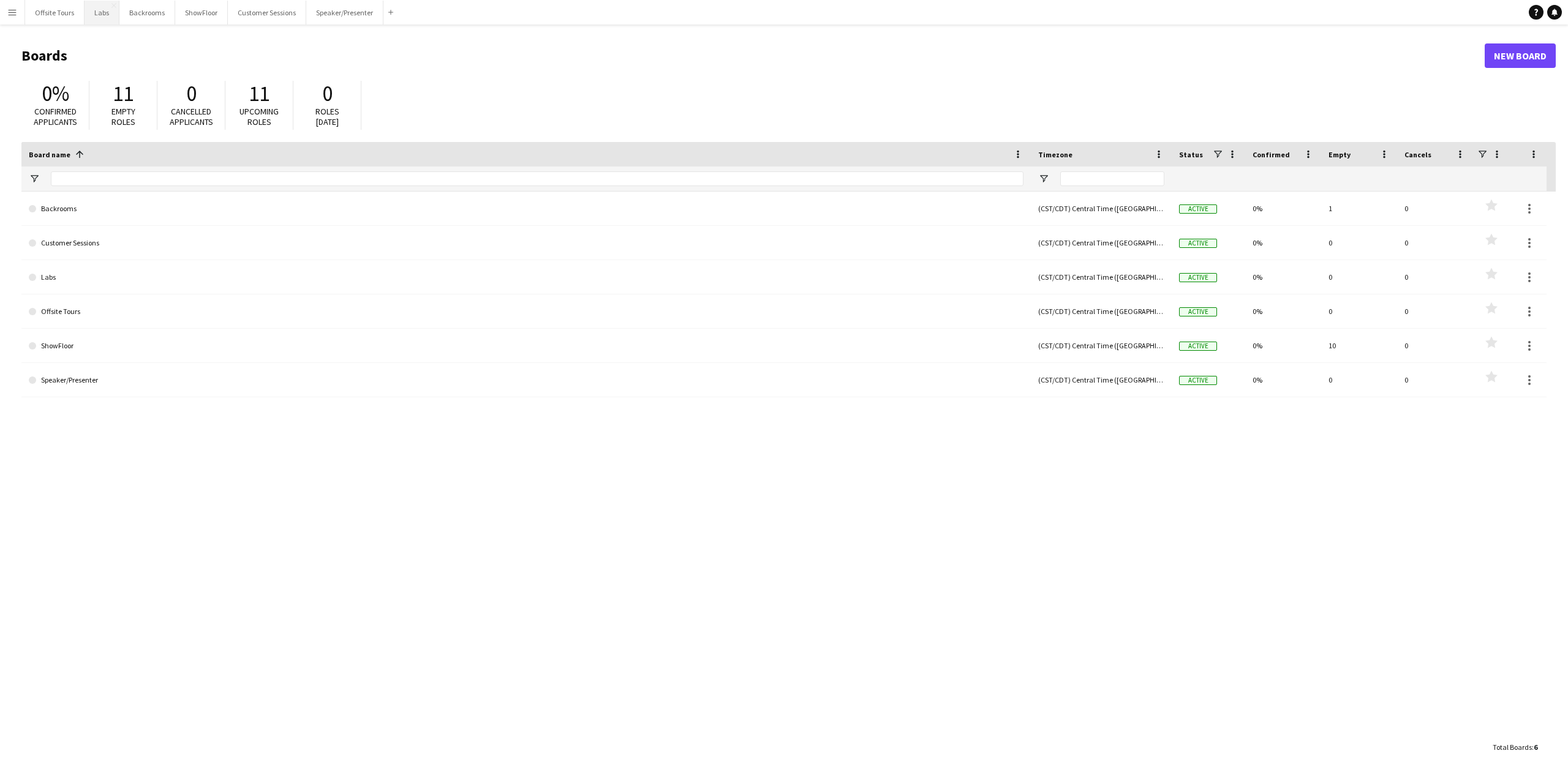
click at [93, 16] on button "Labs Close" at bounding box center [102, 13] width 35 height 24
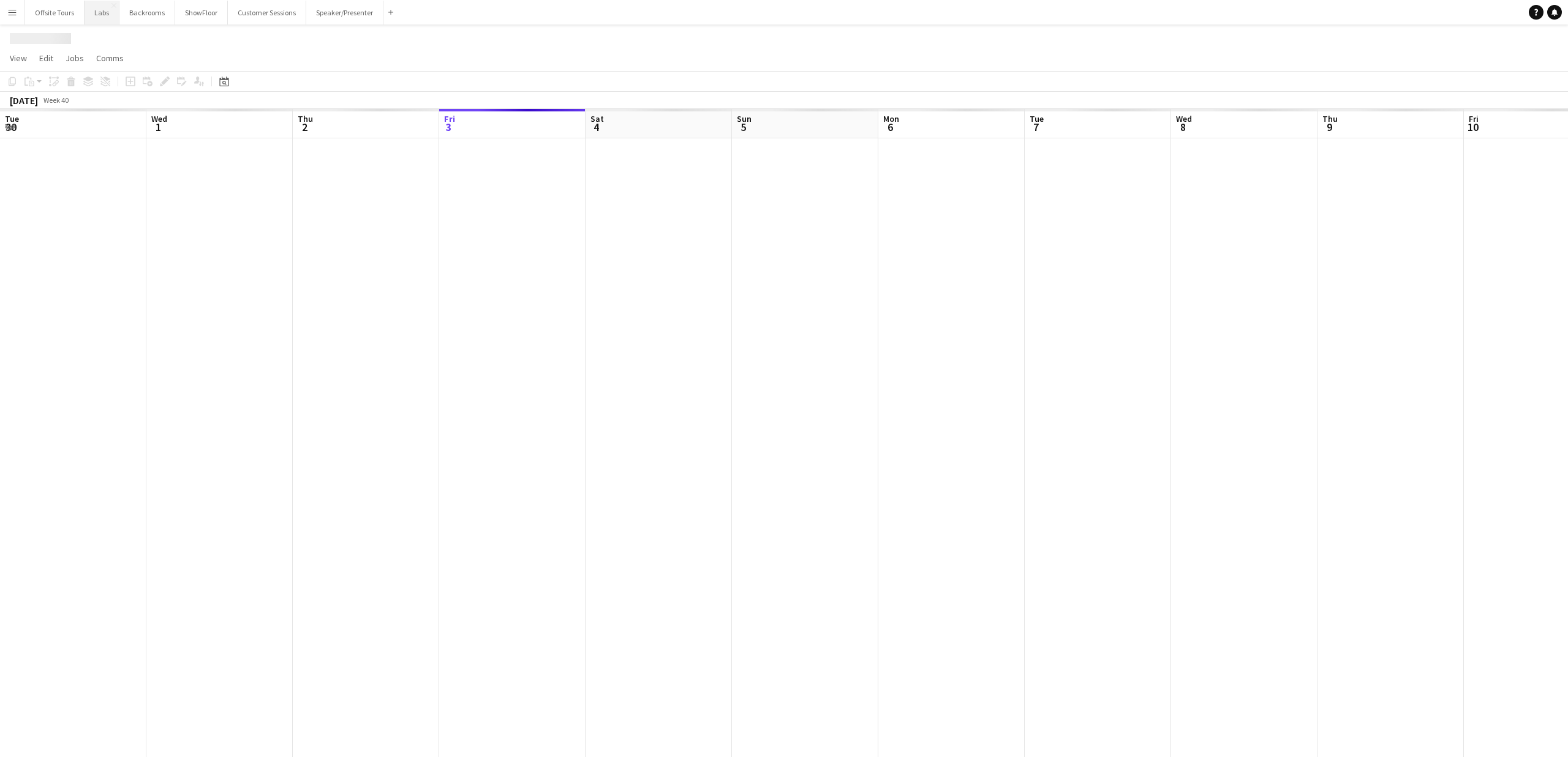
scroll to position [0, 293]
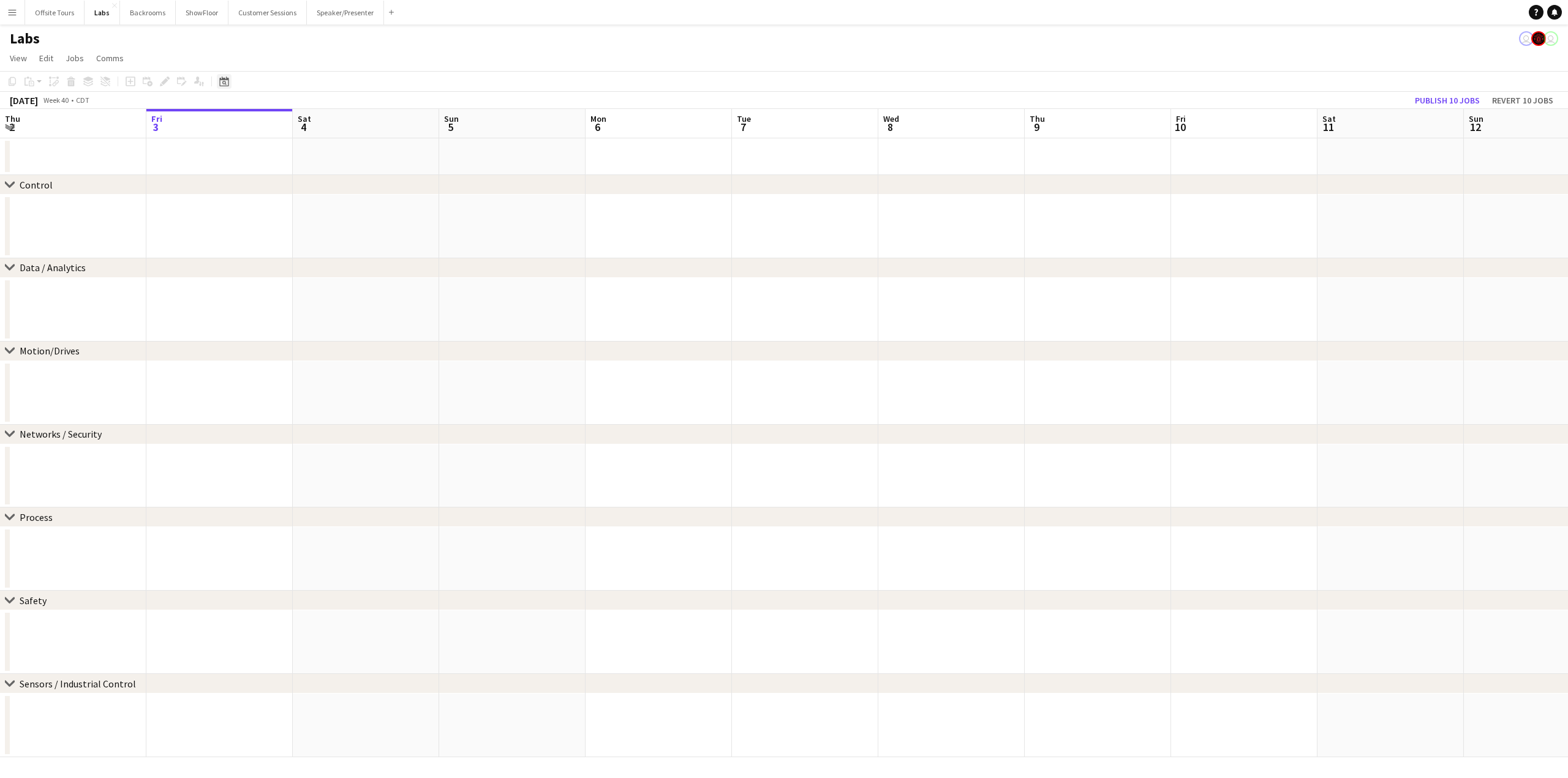
click at [224, 81] on icon "Date picker" at bounding box center [223, 82] width 10 height 10
click at [331, 123] on span "Next month" at bounding box center [324, 123] width 24 height 24
click at [243, 225] on span "18" at bounding box center [243, 222] width 15 height 15
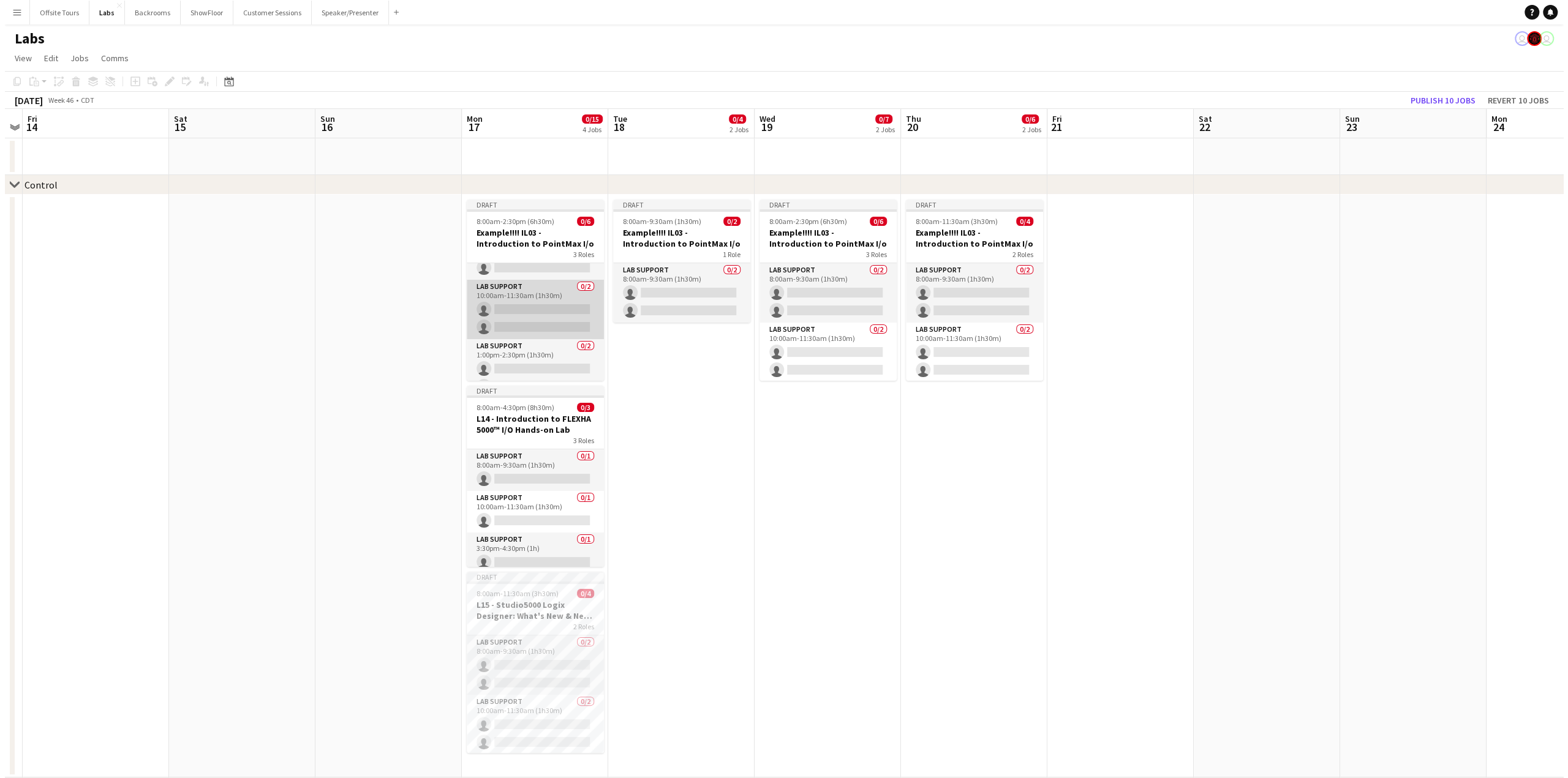
scroll to position [60, 0]
click at [13, 9] on app-icon "Menu" at bounding box center [12, 12] width 10 height 10
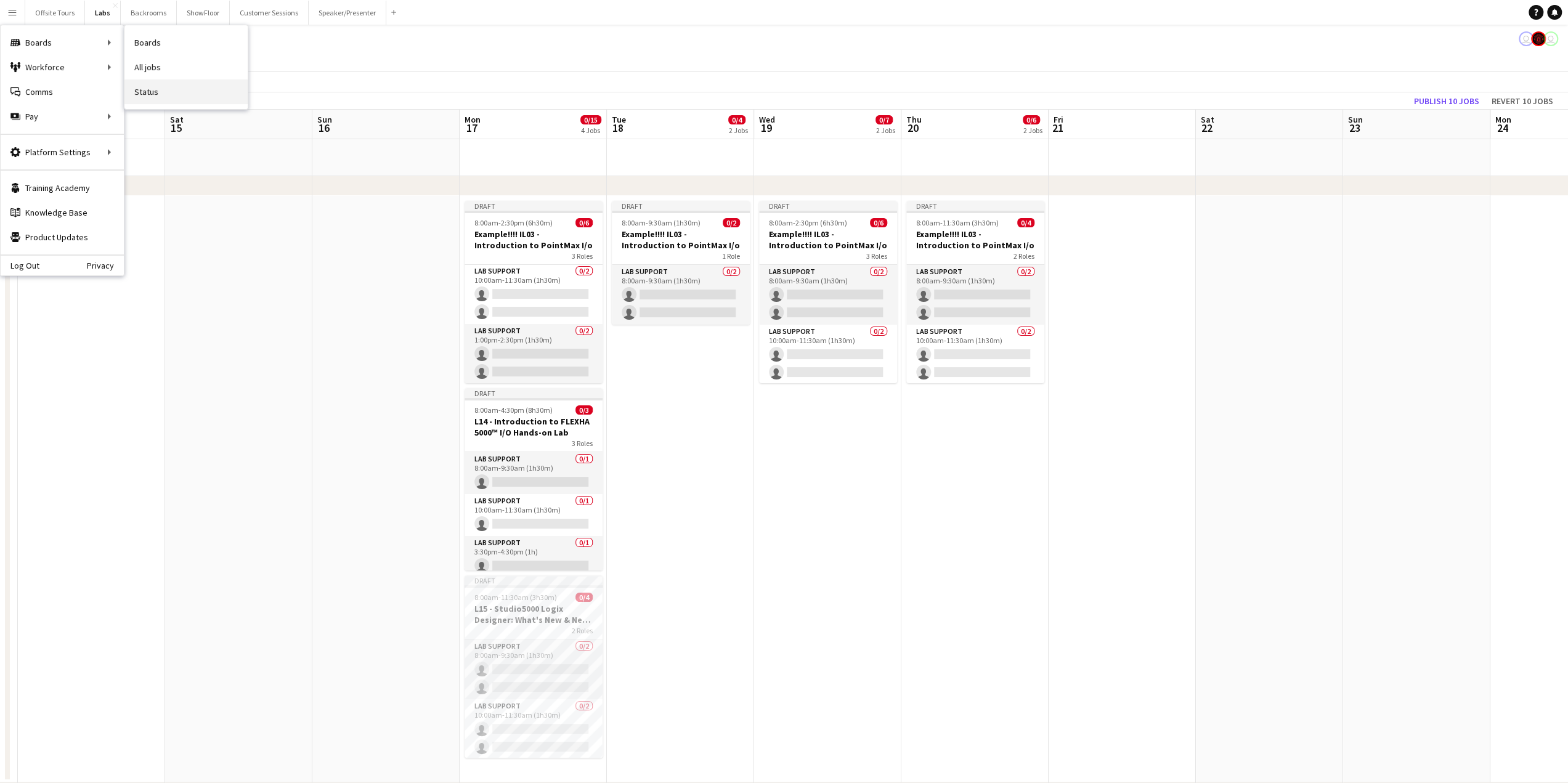
click at [156, 86] on link "Status" at bounding box center [186, 91] width 123 height 24
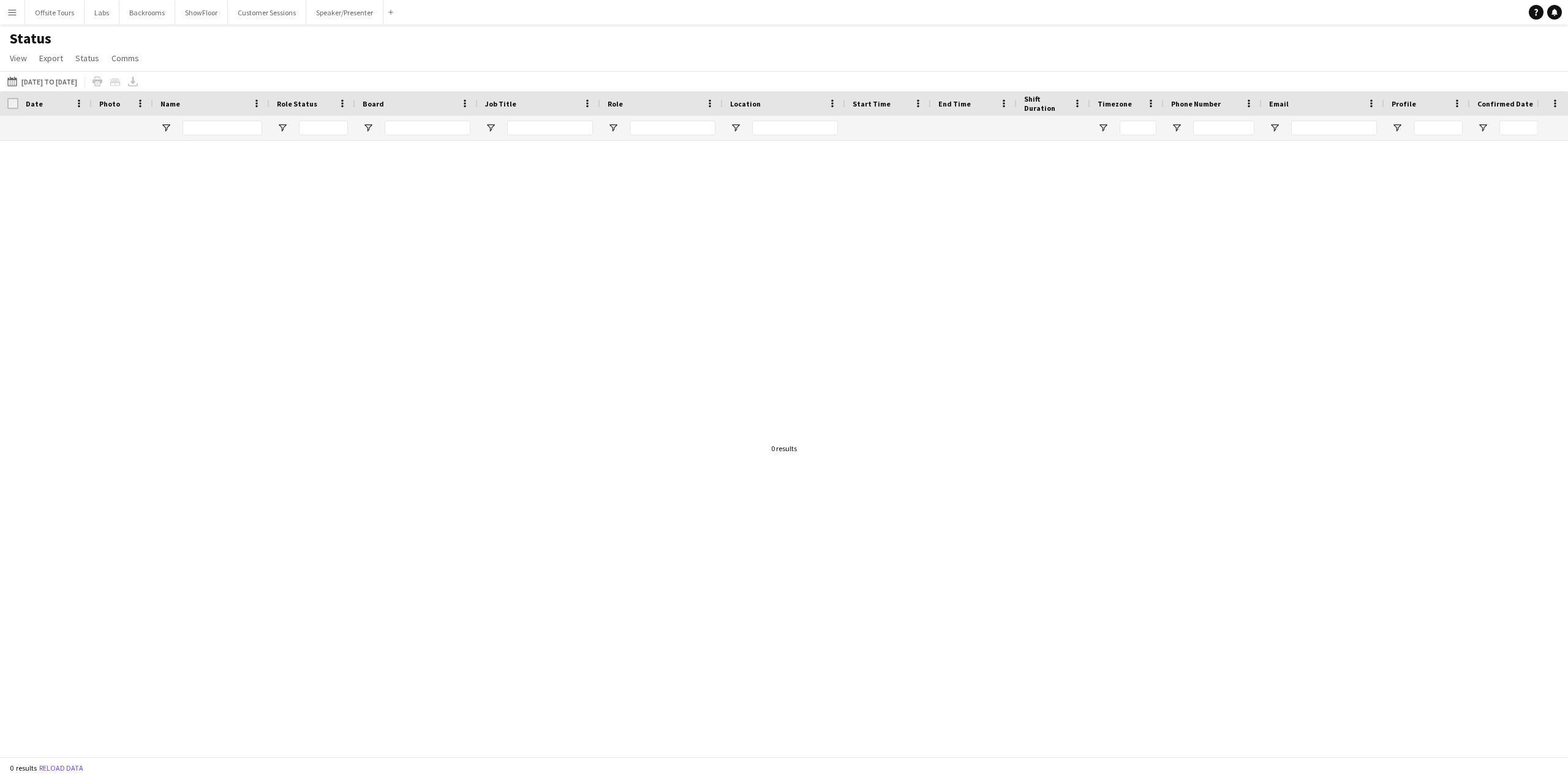
click at [159, 81] on div "10-03-2025 to 10-09-2025 08-21-2025 to 08-27-2025 Today This Week This Month Ye…" at bounding box center [784, 82] width 1568 height 20
click at [171, 81] on div "10-03-2025 to 10-09-2025 08-21-2025 to 08-27-2025 Today This Week This Month Ye…" at bounding box center [784, 82] width 1568 height 20
click at [72, 81] on button "10-03-2025 to 10-09-2025 08-21-2025 to 08-27-2025" at bounding box center [42, 82] width 75 height 15
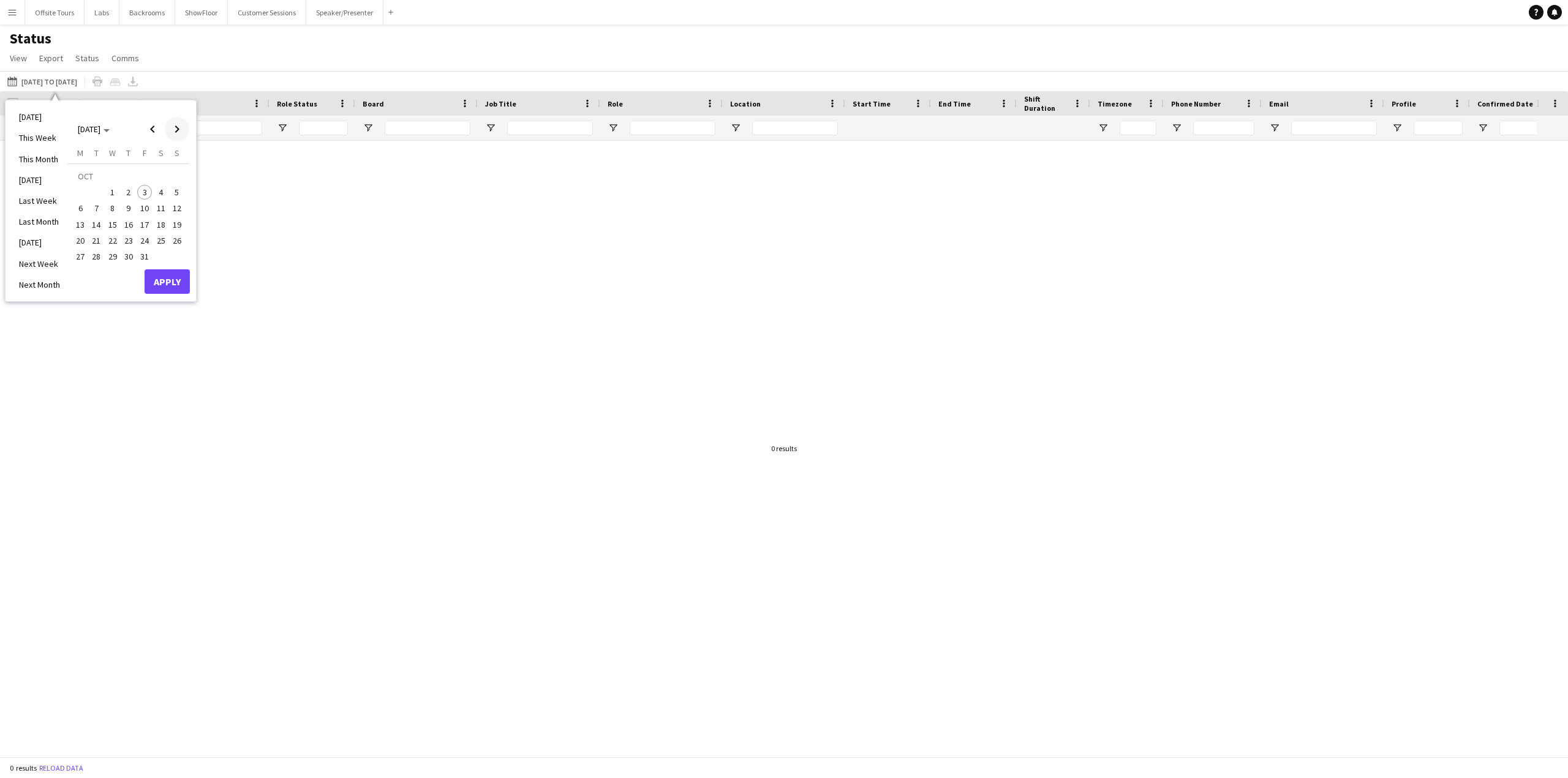
click at [183, 131] on span "Next month" at bounding box center [177, 129] width 24 height 24
click at [101, 223] on span "18" at bounding box center [96, 228] width 15 height 15
click at [169, 265] on button "Apply" at bounding box center [167, 269] width 45 height 24
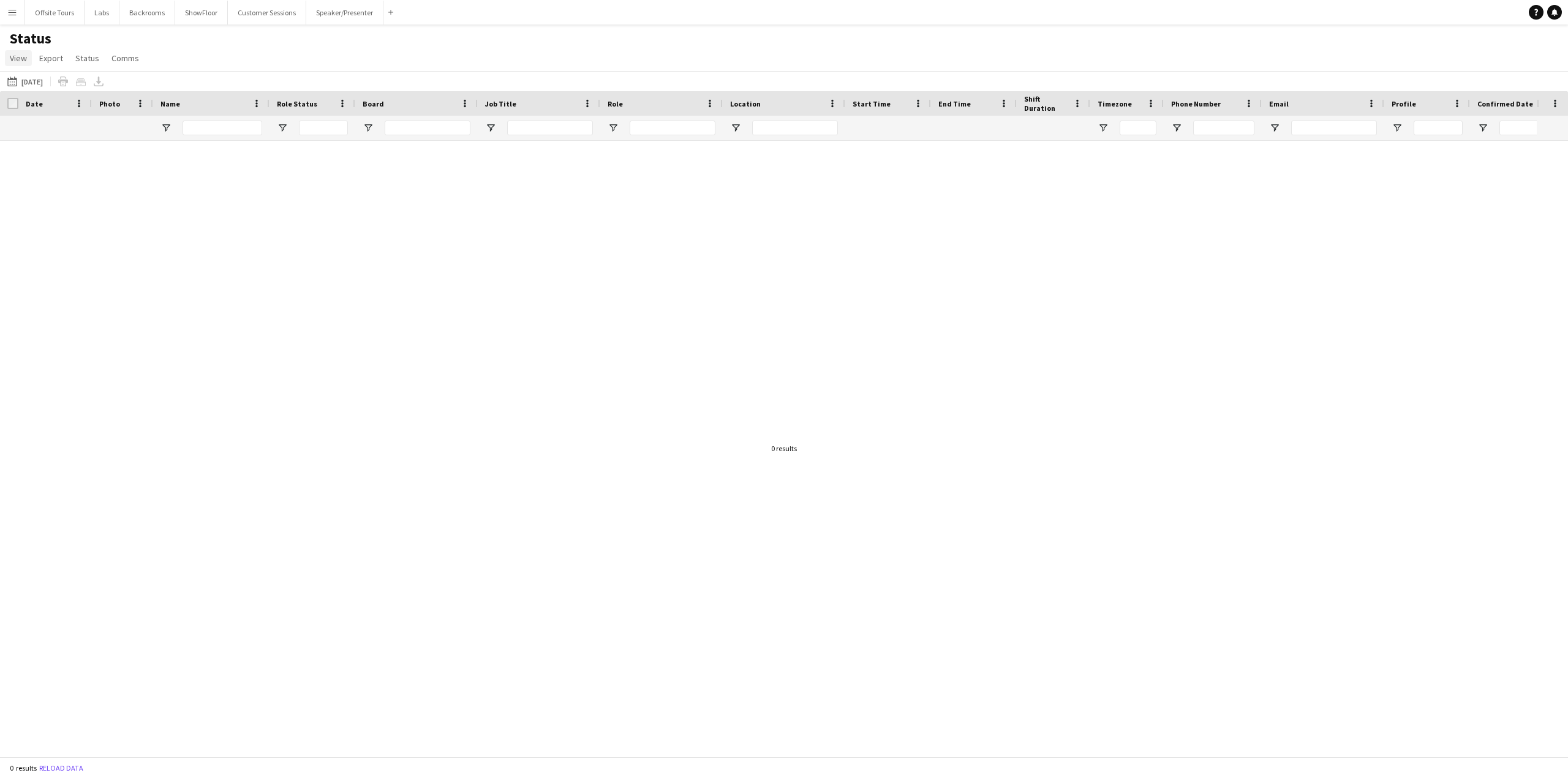
click at [19, 57] on span "View" at bounding box center [19, 58] width 17 height 11
click at [20, 6] on button "Menu" at bounding box center [12, 12] width 24 height 24
click at [333, 64] on div "Status View Views Default view Individual New view Update view Delete view Edit…" at bounding box center [784, 50] width 1568 height 42
click at [287, 356] on div at bounding box center [768, 444] width 1536 height 606
click at [15, 11] on app-icon "Menu" at bounding box center [12, 12] width 10 height 10
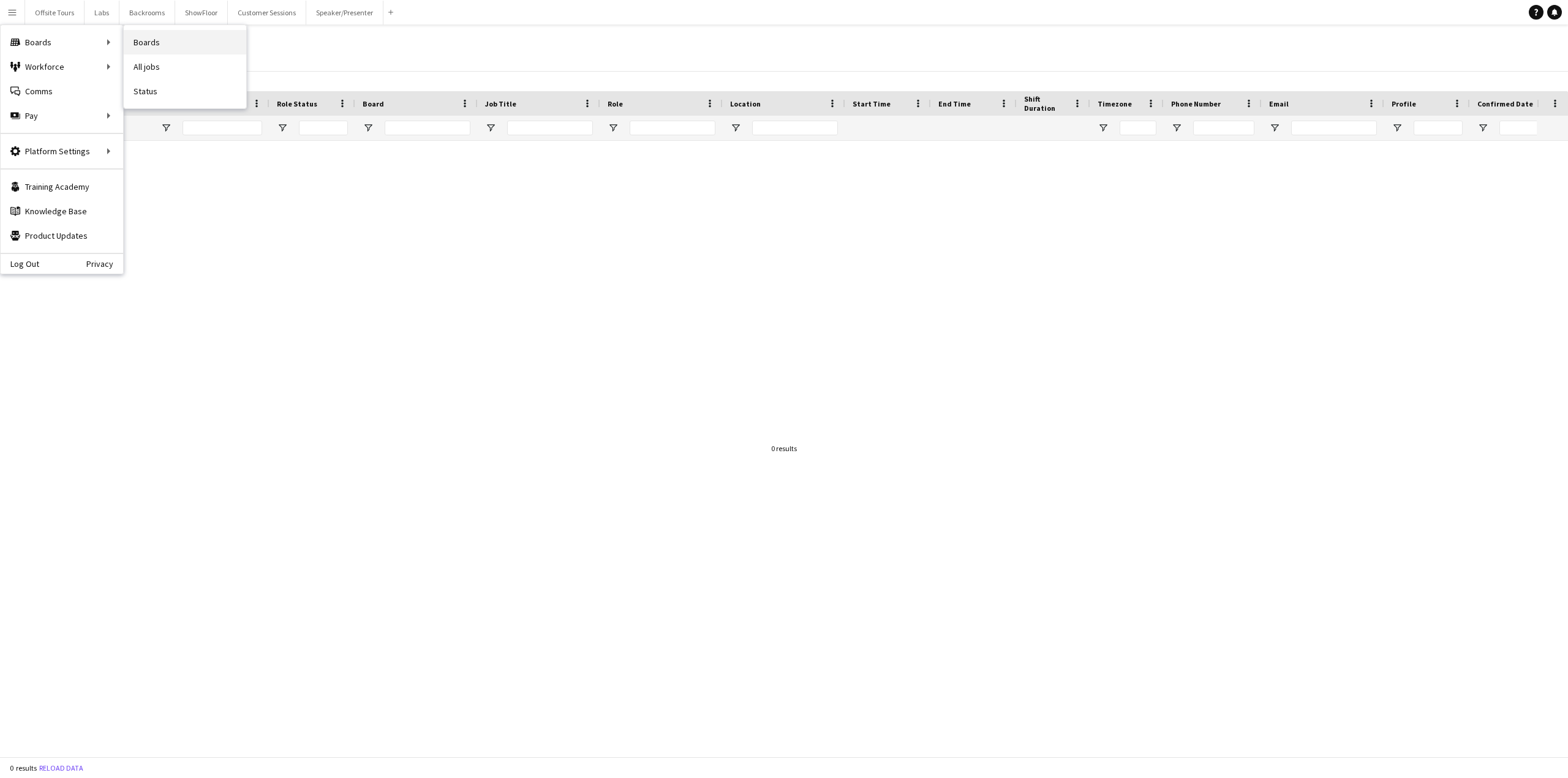
click at [147, 42] on link "Boards" at bounding box center [185, 42] width 122 height 24
